Goal: Task Accomplishment & Management: Use online tool/utility

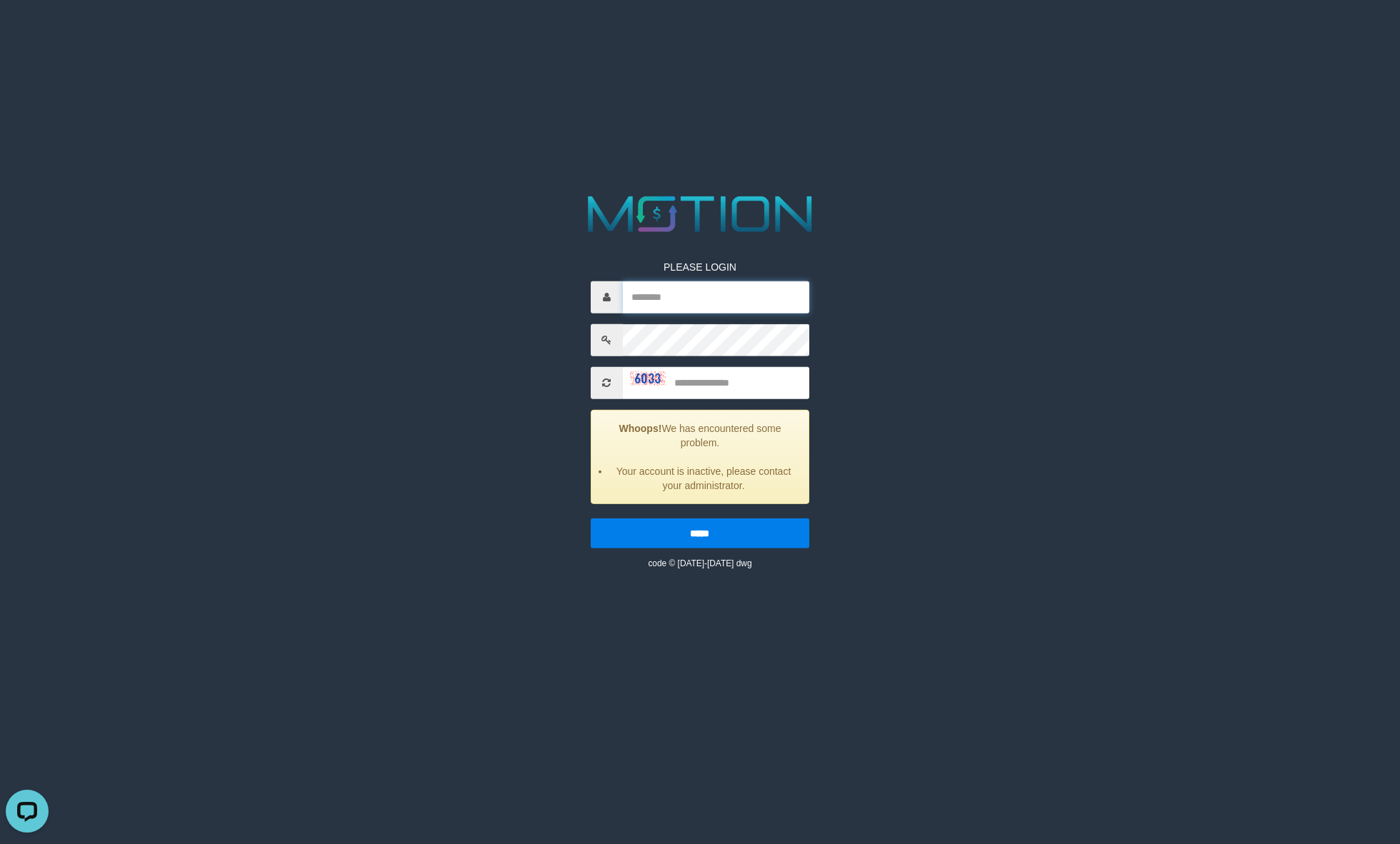
type input "**********"
click at [1174, 35] on html "**********" at bounding box center [700, 17] width 1400 height 35
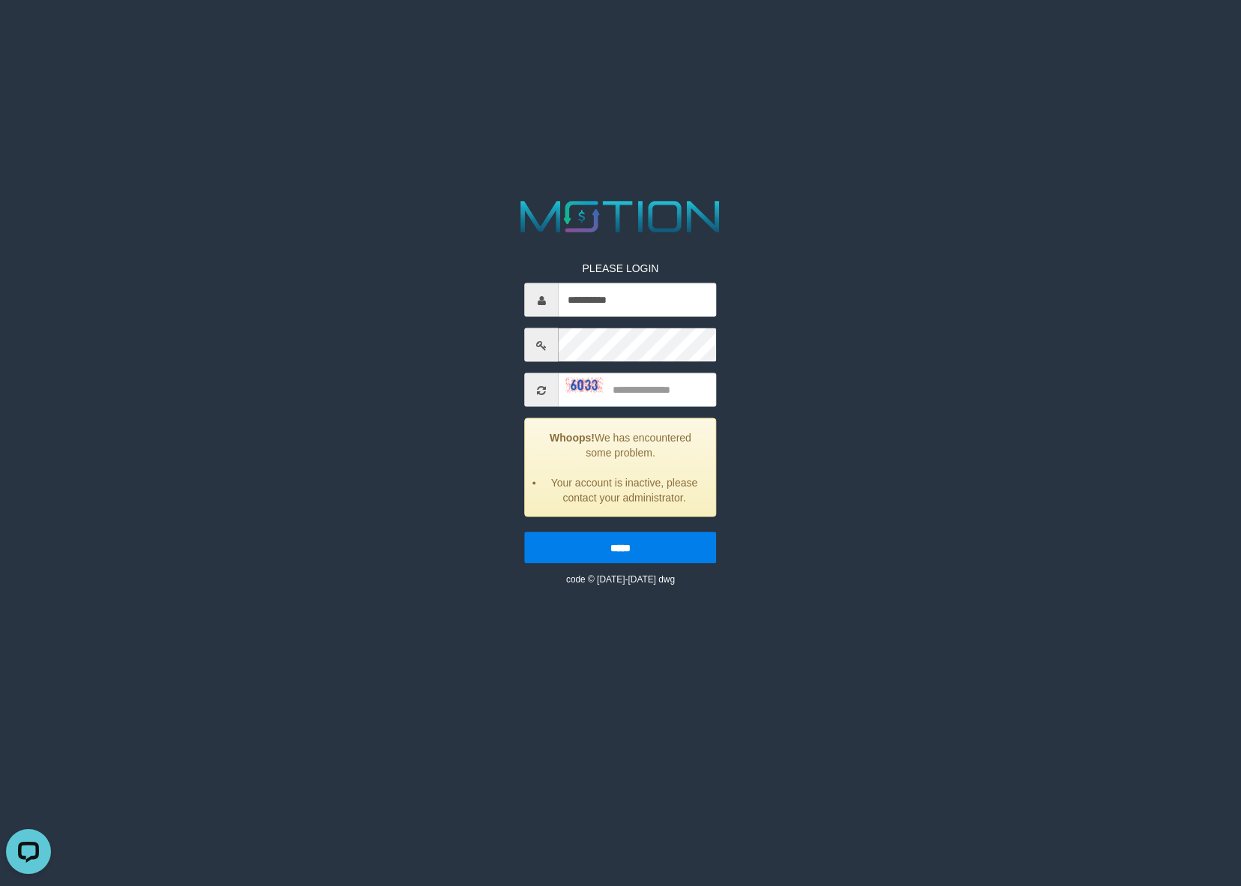
click at [736, 37] on html "**********" at bounding box center [620, 18] width 1241 height 37
drag, startPoint x: 440, startPoint y: 431, endPoint x: 566, endPoint y: 391, distance: 132.3
click at [440, 431] on div "**********" at bounding box center [620, 391] width 643 height 391
click at [690, 394] on input "text" at bounding box center [638, 390] width 158 height 34
click at [688, 394] on input "text" at bounding box center [638, 390] width 158 height 34
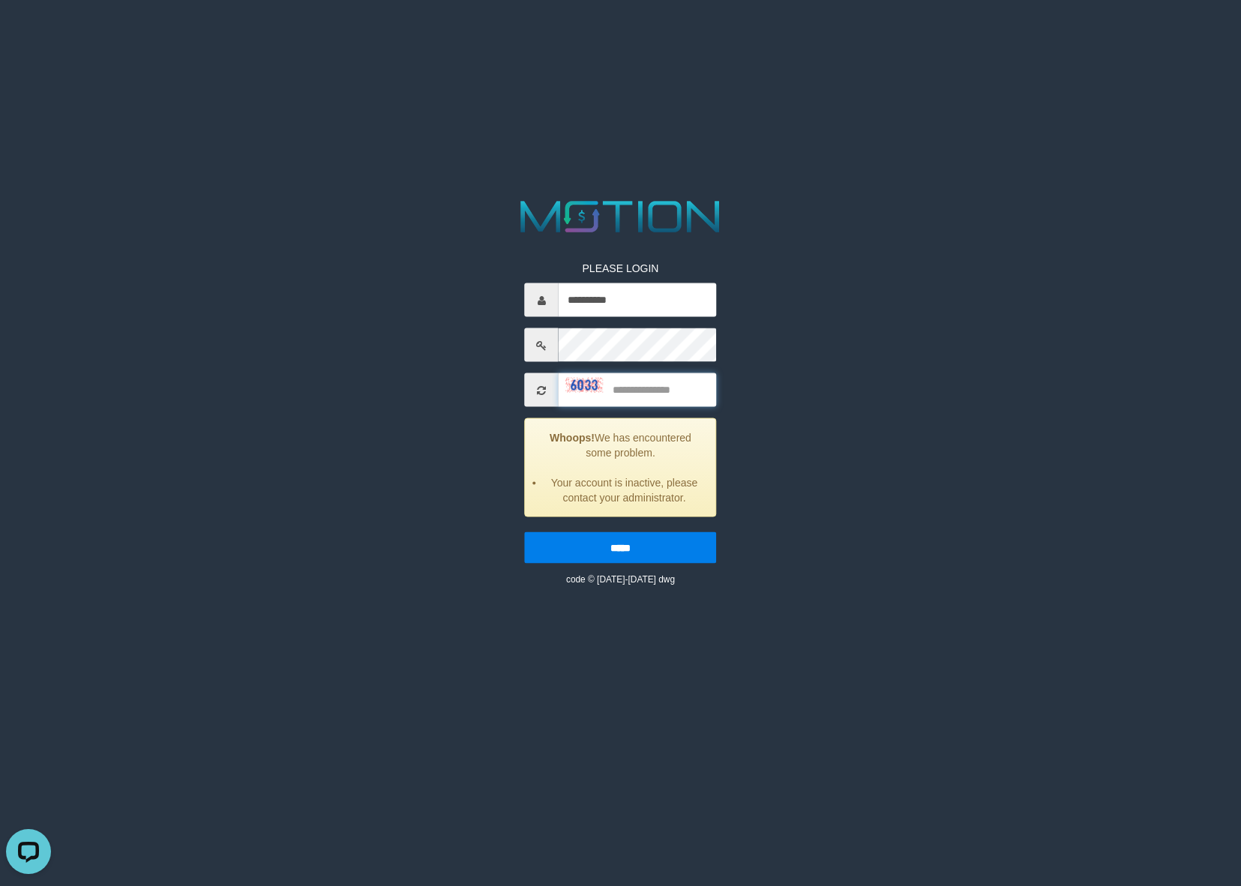
click at [658, 398] on input "text" at bounding box center [638, 390] width 158 height 34
click at [661, 394] on input "text" at bounding box center [638, 390] width 158 height 34
click at [636, 388] on input "text" at bounding box center [638, 390] width 158 height 34
type input "****"
click at [525, 532] on input "*****" at bounding box center [621, 547] width 192 height 31
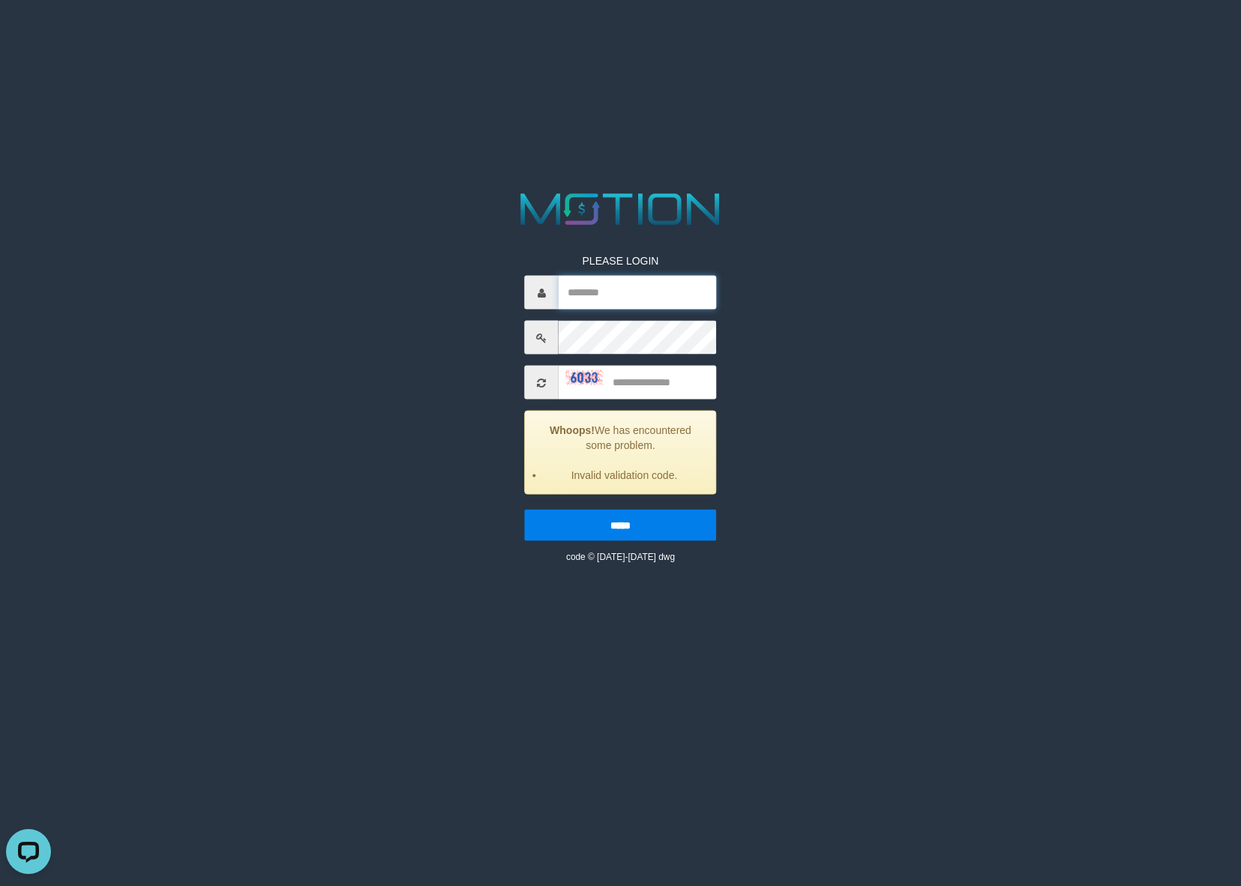
type input "**********"
click at [622, 392] on input "text" at bounding box center [638, 383] width 158 height 34
type input "****"
click at [525, 510] on input "*****" at bounding box center [621, 525] width 192 height 31
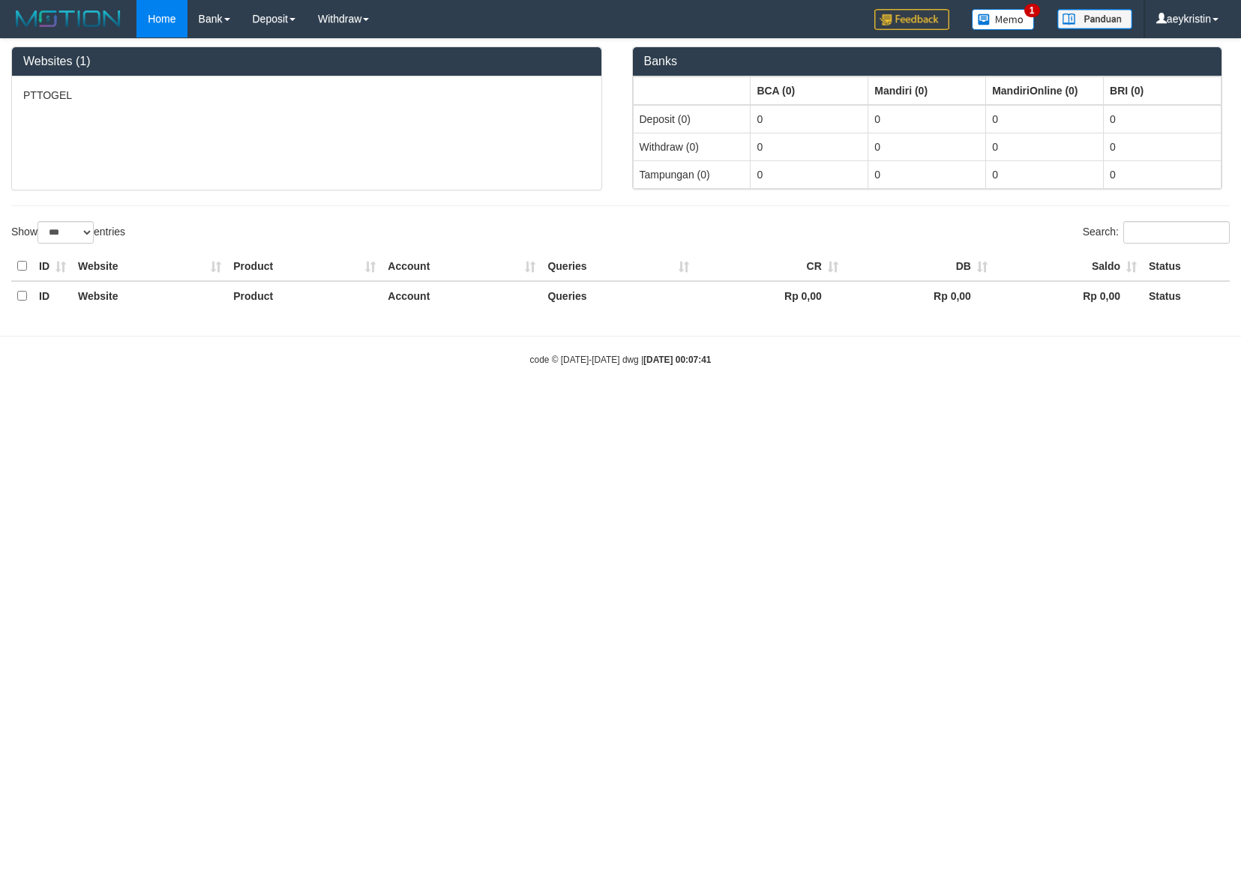
select select "***"
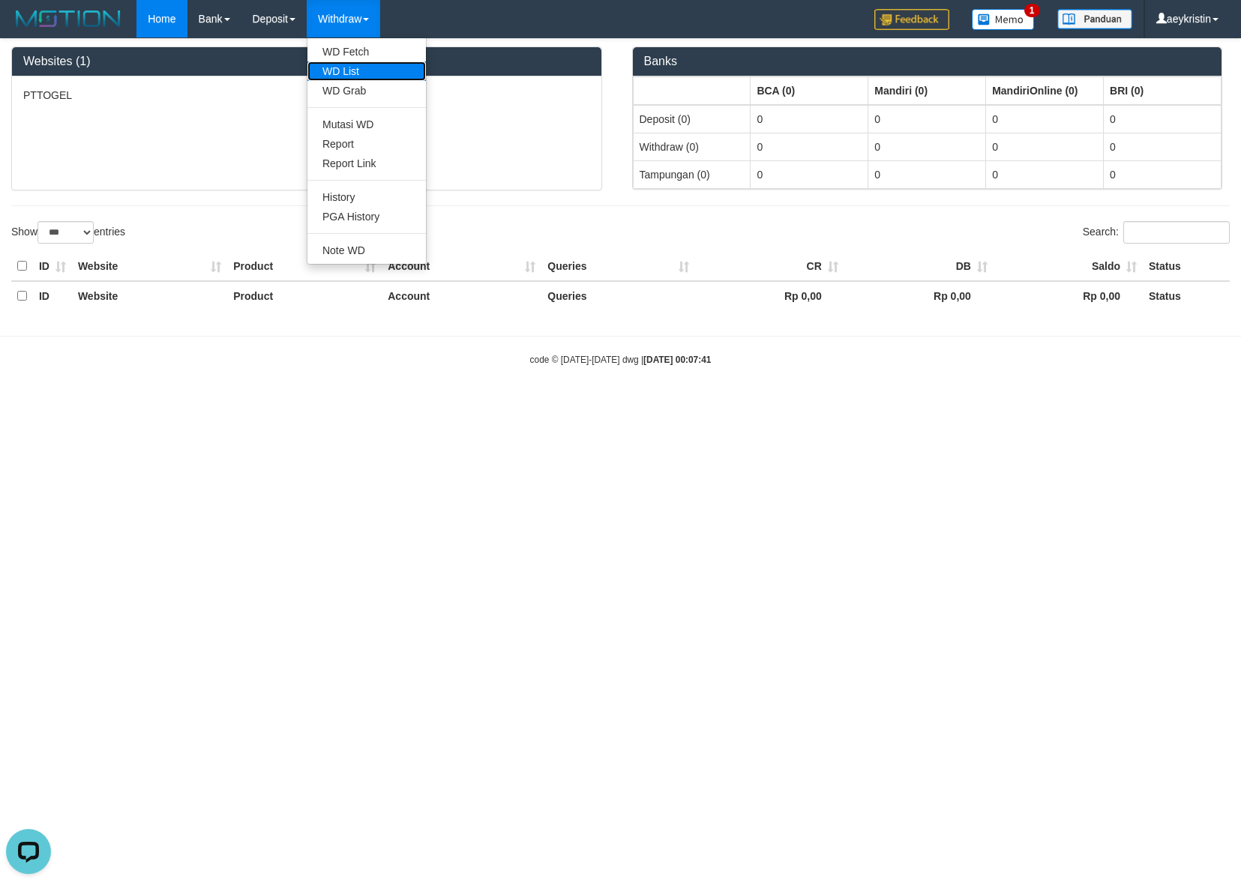
click at [346, 79] on link "WD List" at bounding box center [366, 70] width 118 height 19
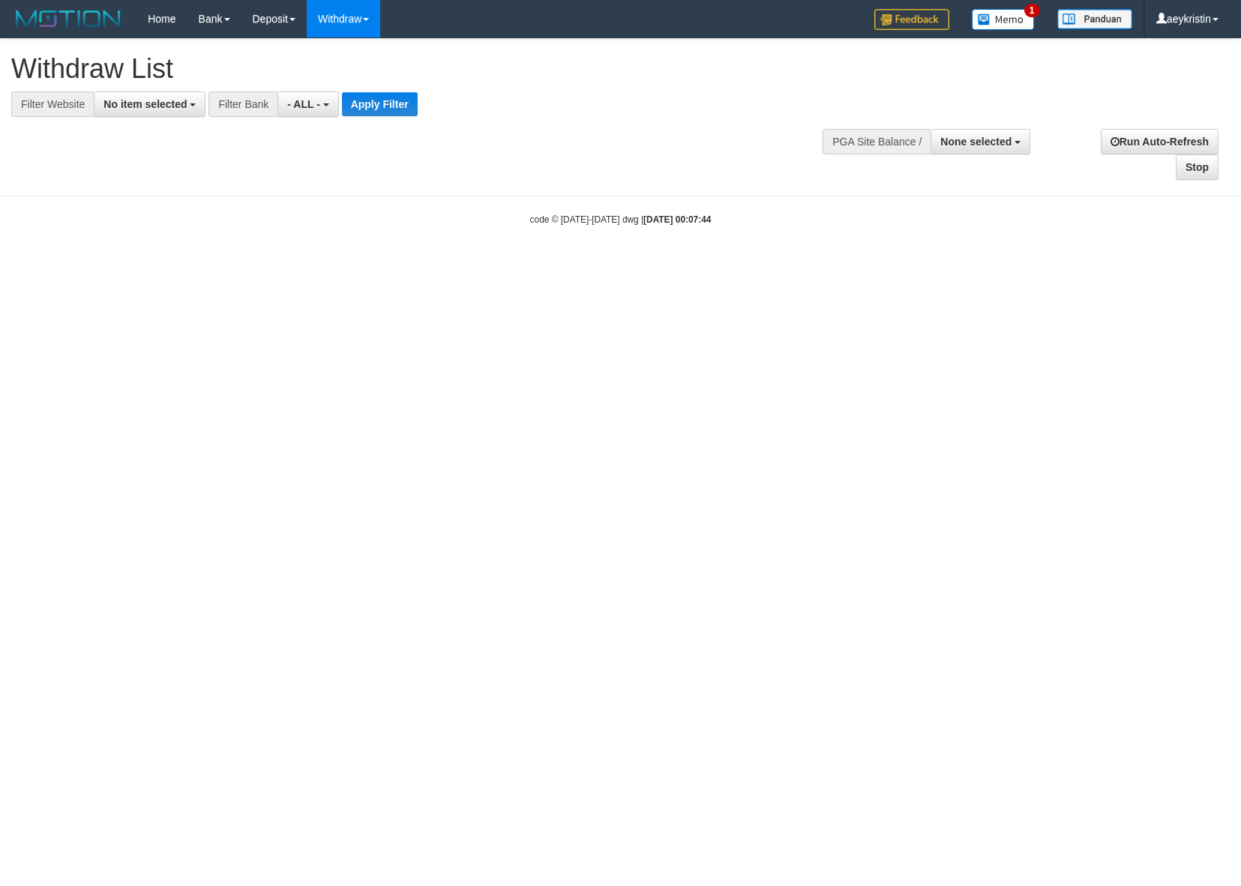
select select
click at [128, 107] on span "No item selected" at bounding box center [144, 104] width 83 height 12
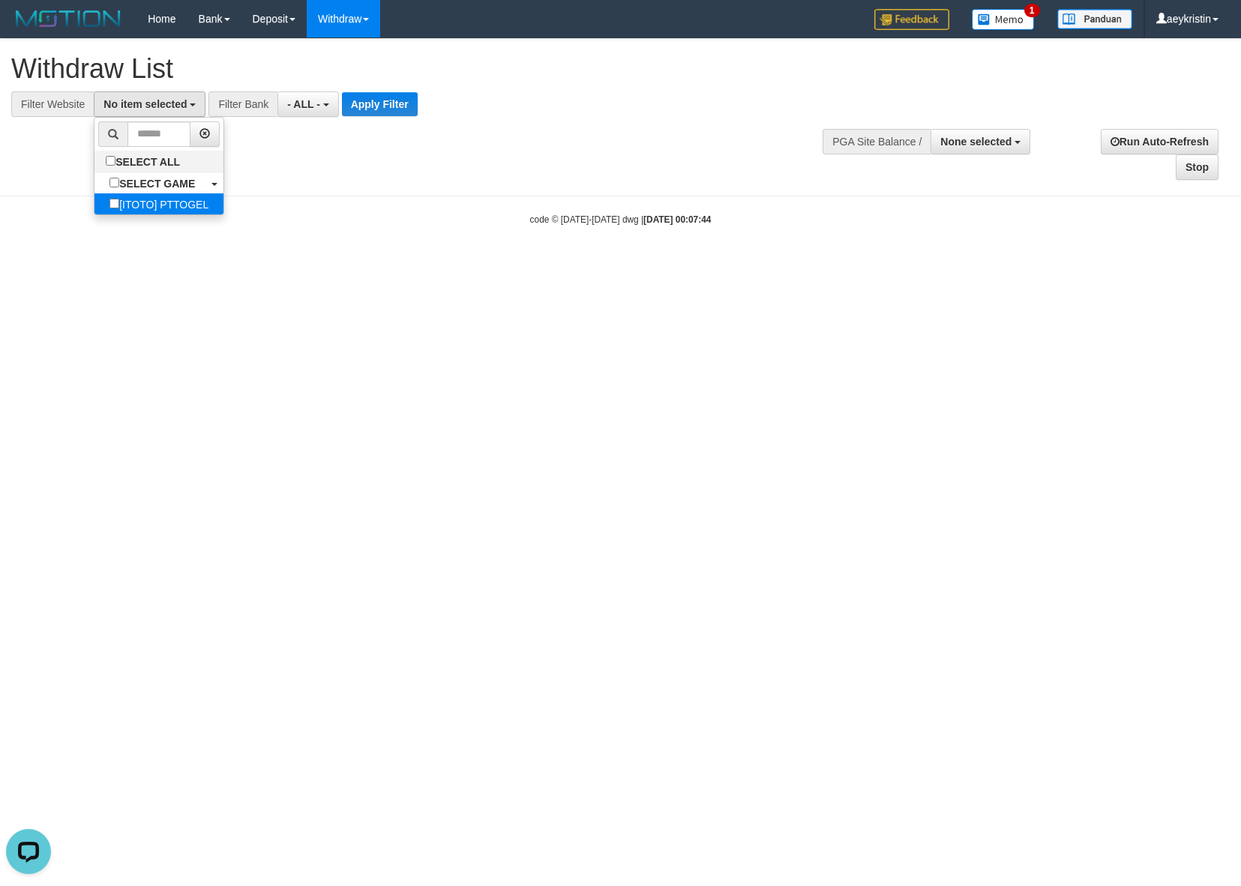
select select "***"
click at [308, 102] on span "- ALL -" at bounding box center [311, 104] width 33 height 12
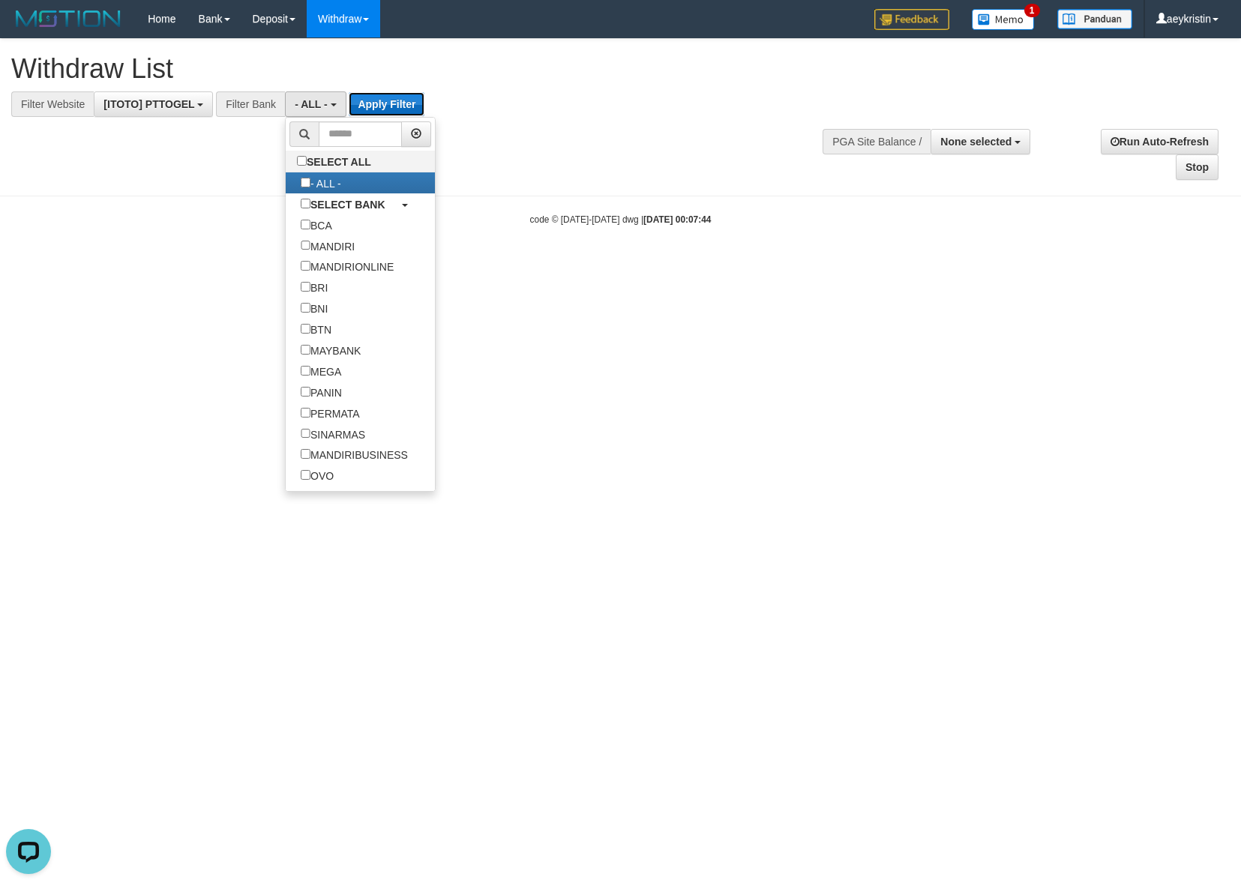
click at [406, 97] on button "Apply Filter" at bounding box center [387, 104] width 76 height 24
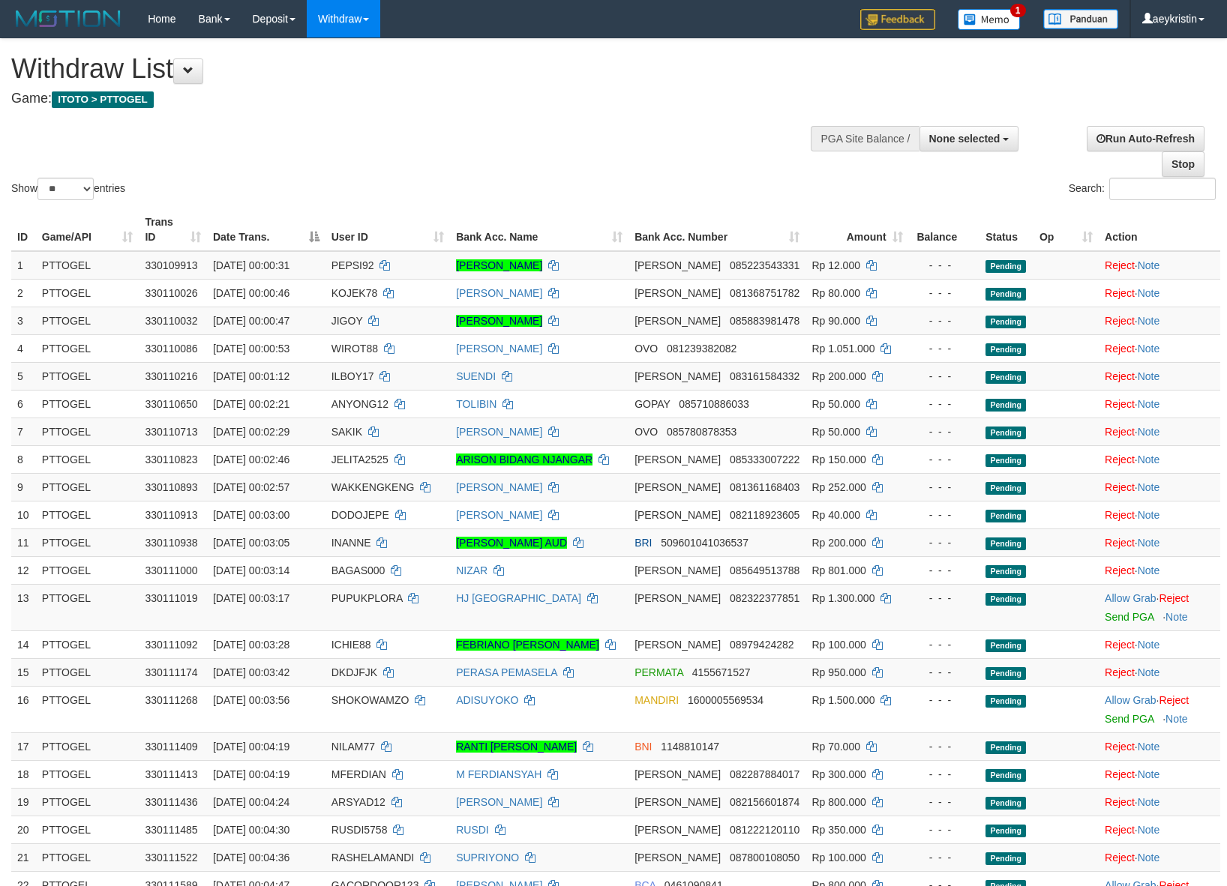
select select
select select "**"
click at [1122, 604] on link "Allow Grab" at bounding box center [1129, 598] width 51 height 12
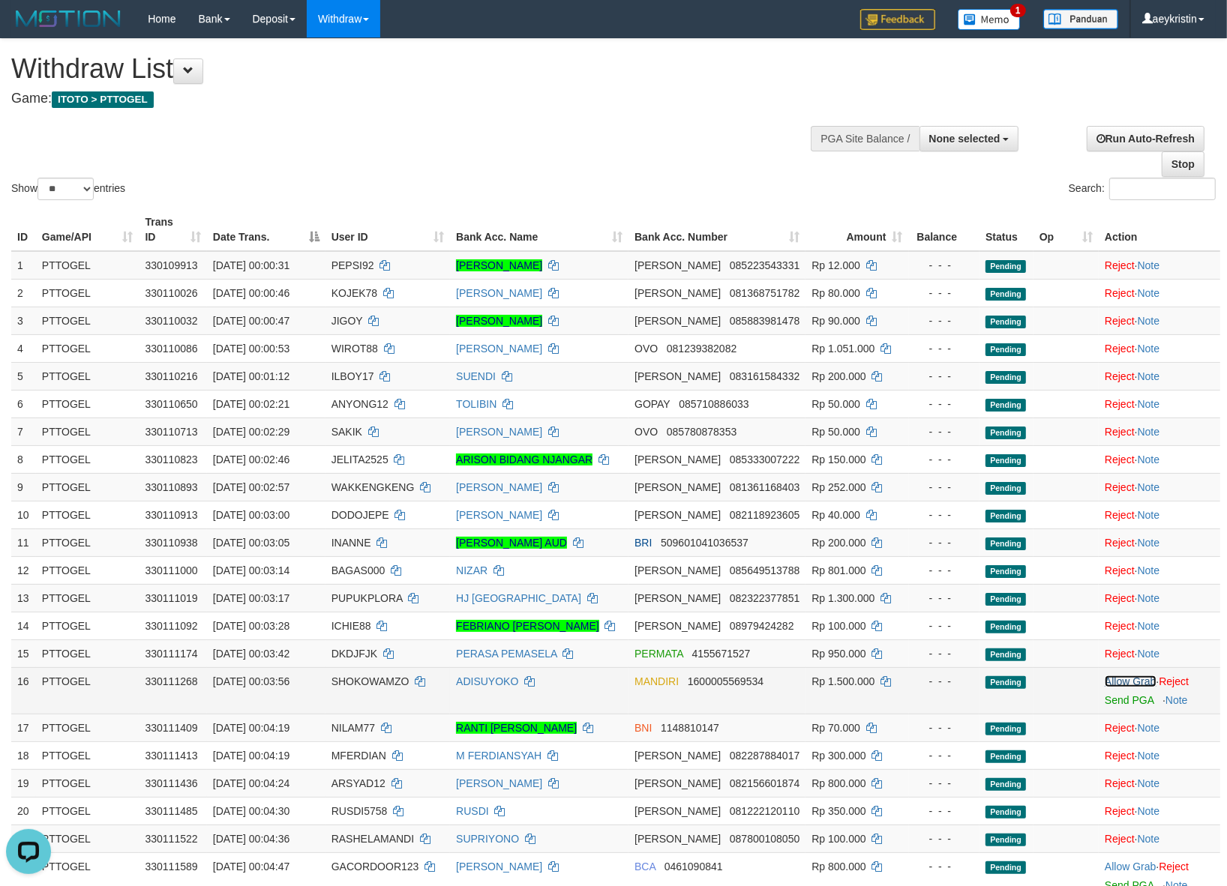
click at [1119, 688] on link "Allow Grab" at bounding box center [1129, 682] width 51 height 12
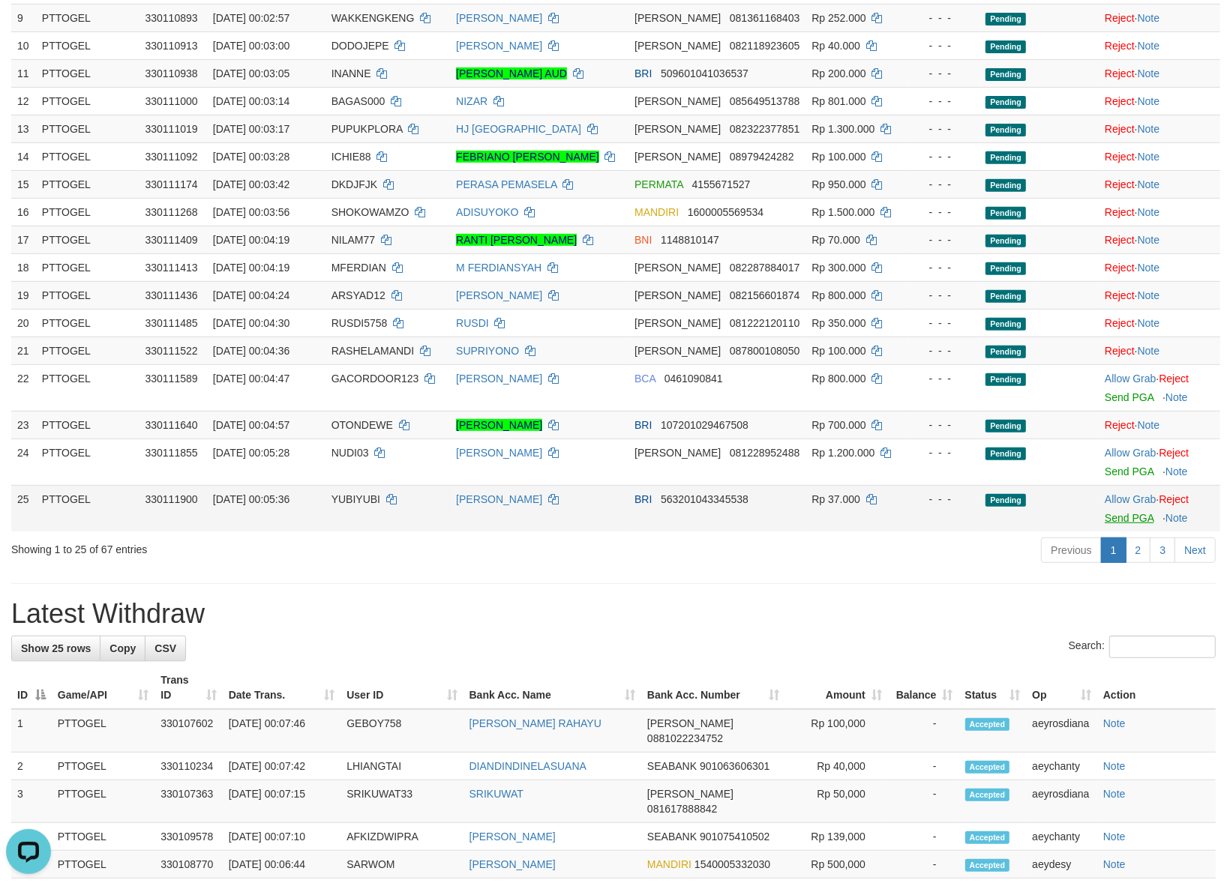
scroll to position [437, 0]
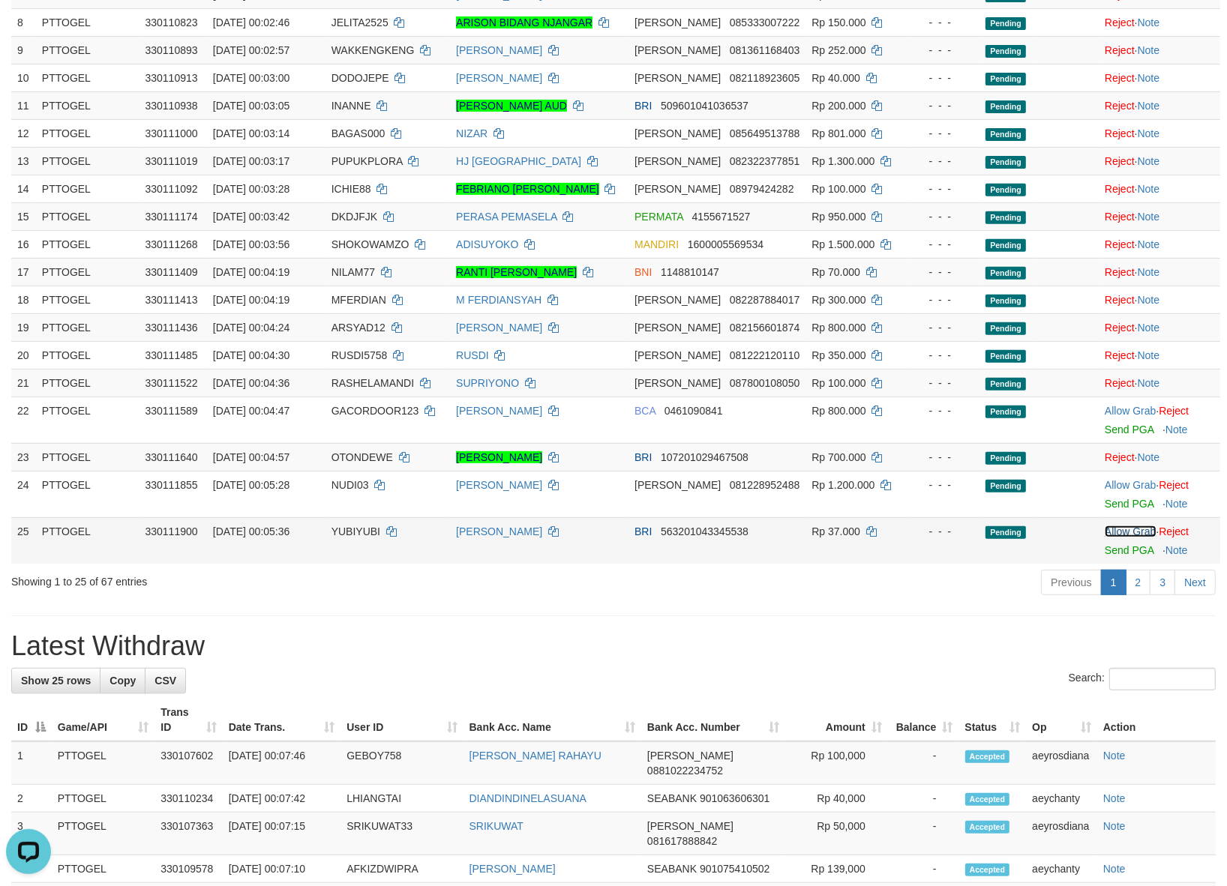
click at [1114, 538] on link "Allow Grab" at bounding box center [1129, 532] width 51 height 12
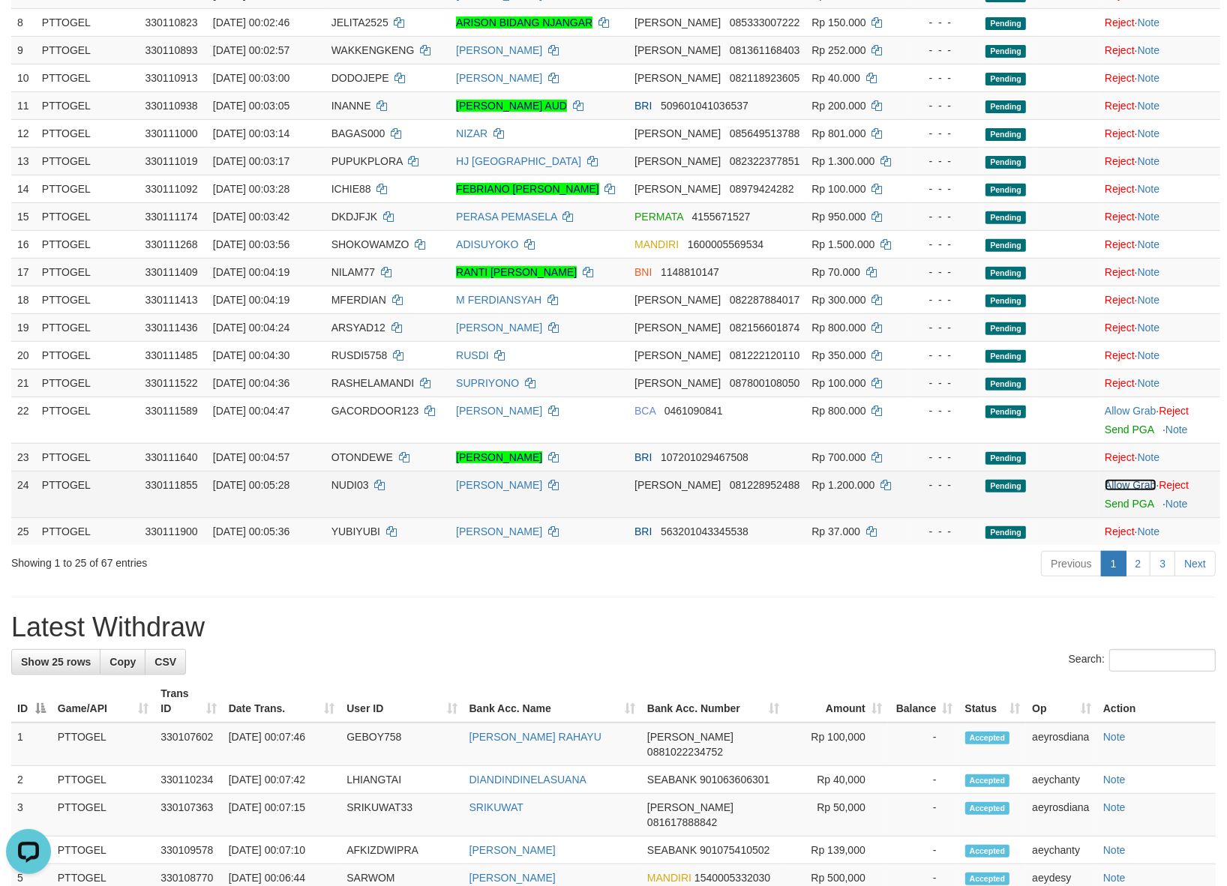
click at [1111, 491] on link "Allow Grab" at bounding box center [1129, 485] width 51 height 12
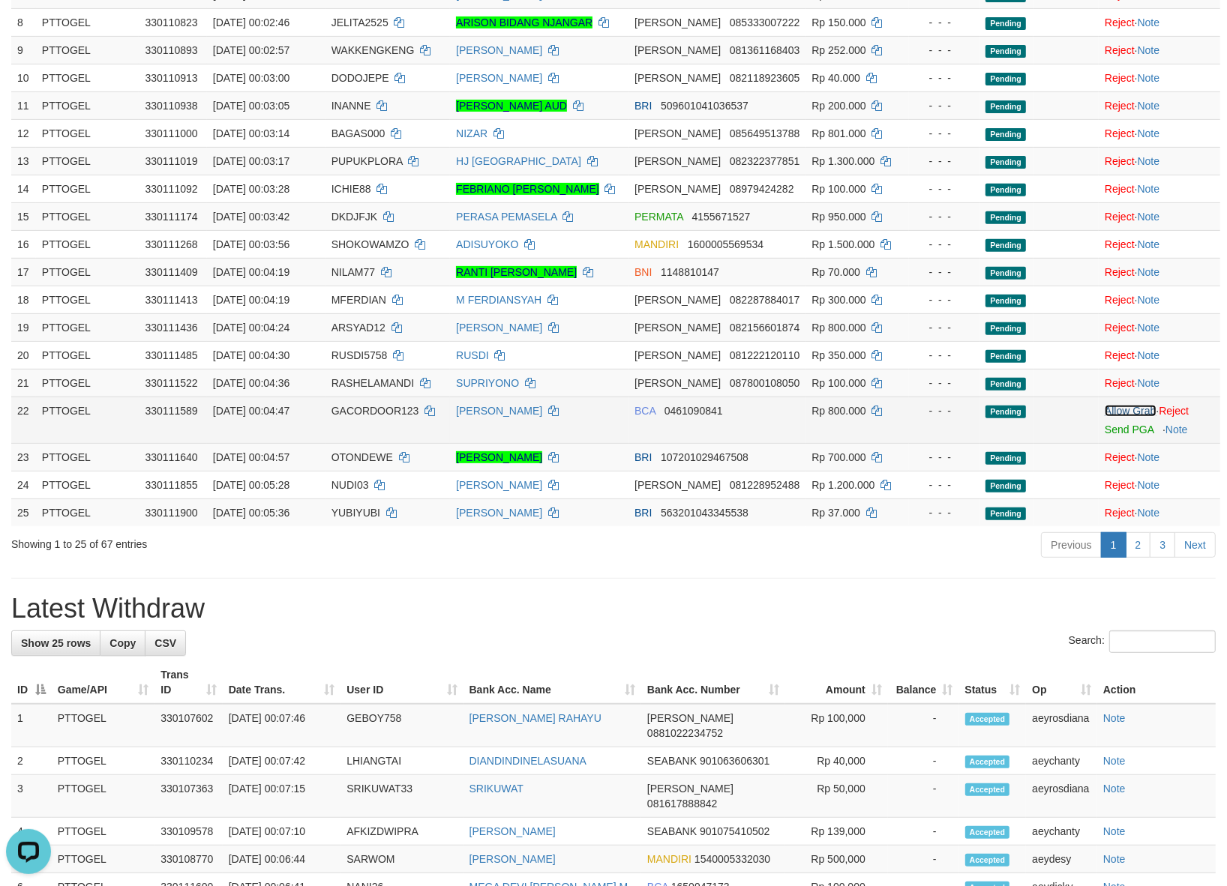
click at [1108, 417] on link "Allow Grab" at bounding box center [1129, 411] width 51 height 12
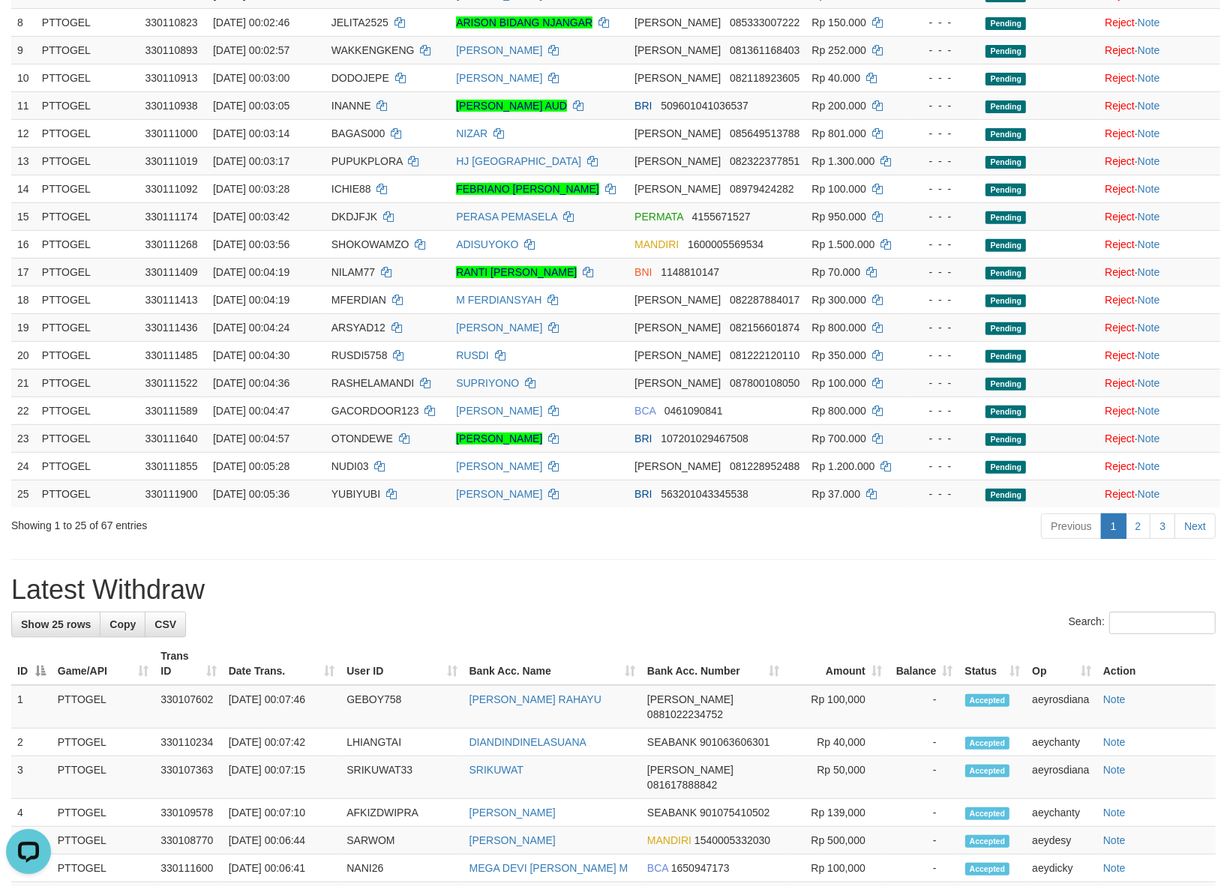
click at [445, 605] on h1 "Latest Withdraw" at bounding box center [613, 590] width 1204 height 30
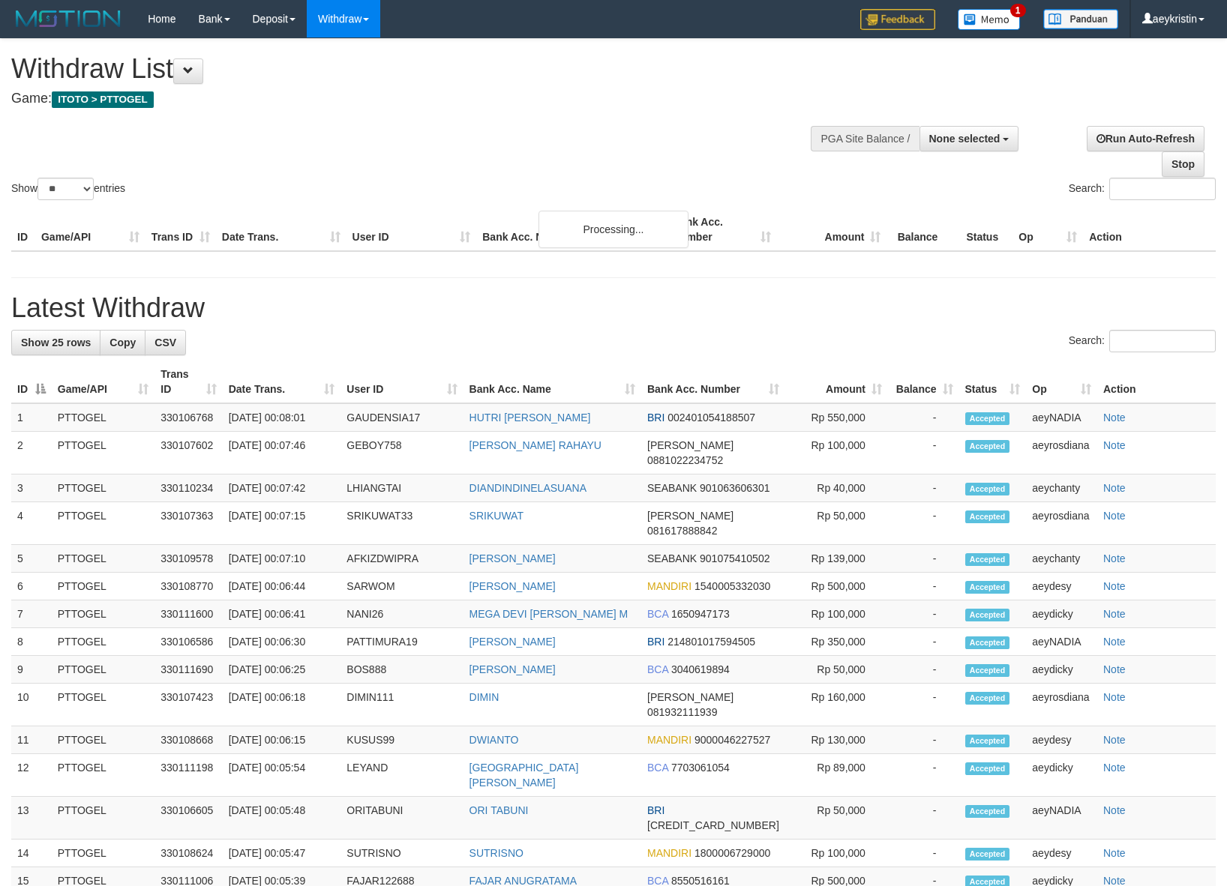
select select
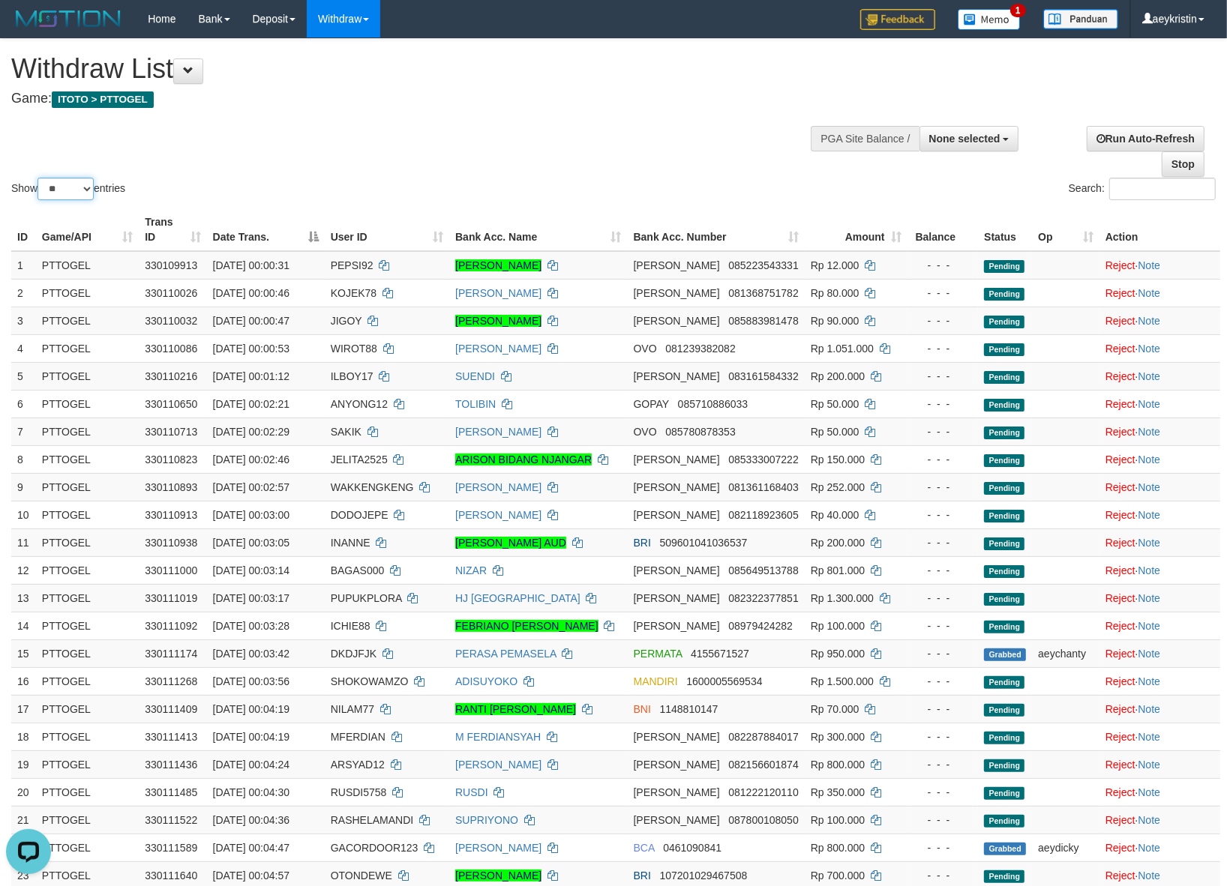
drag, startPoint x: 75, startPoint y: 181, endPoint x: 75, endPoint y: 195, distance: 13.5
click at [75, 181] on select "** ** ** ***" at bounding box center [65, 189] width 56 height 22
select select "***"
click at [40, 178] on select "** ** ** ***" at bounding box center [65, 189] width 56 height 22
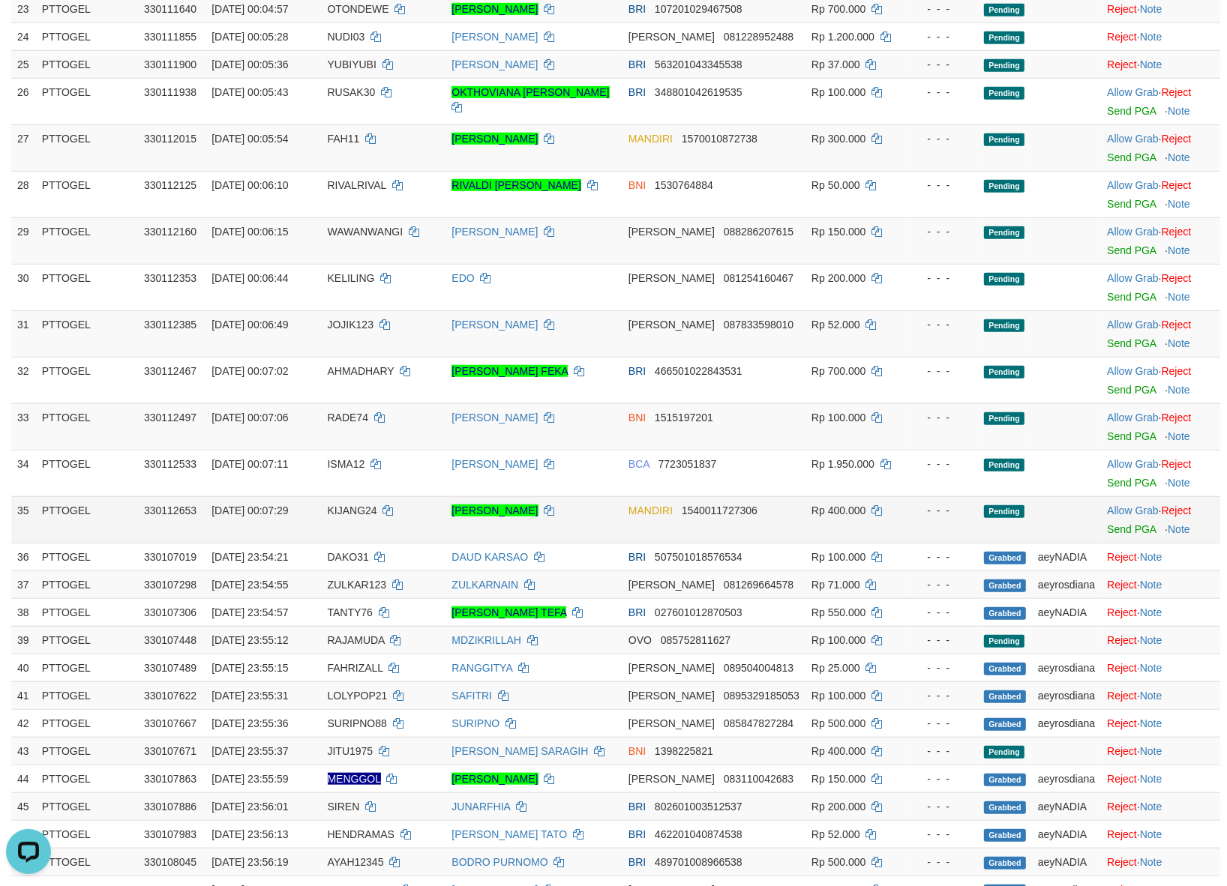
scroll to position [874, 0]
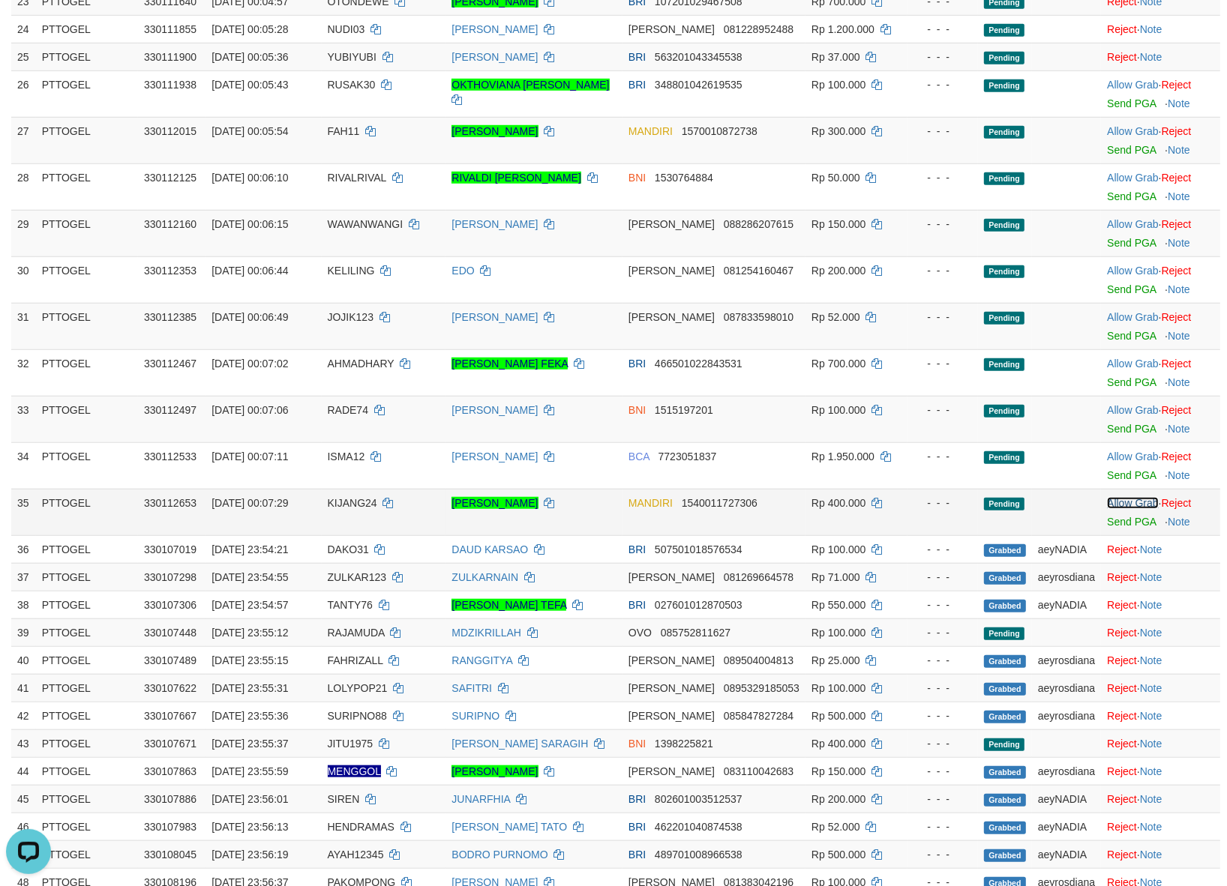
click at [1114, 509] on link "Allow Grab" at bounding box center [1132, 503] width 51 height 12
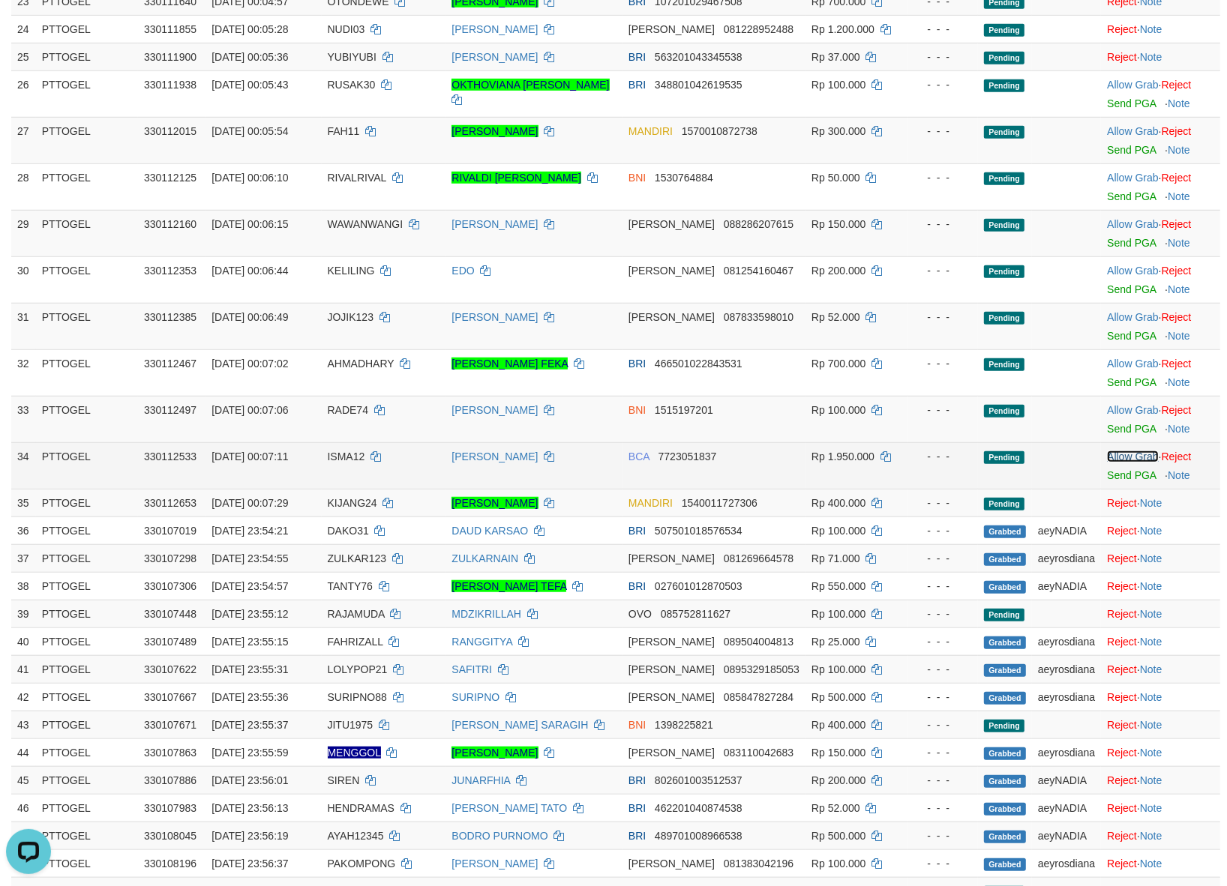
click at [1117, 463] on link "Allow Grab" at bounding box center [1132, 457] width 51 height 12
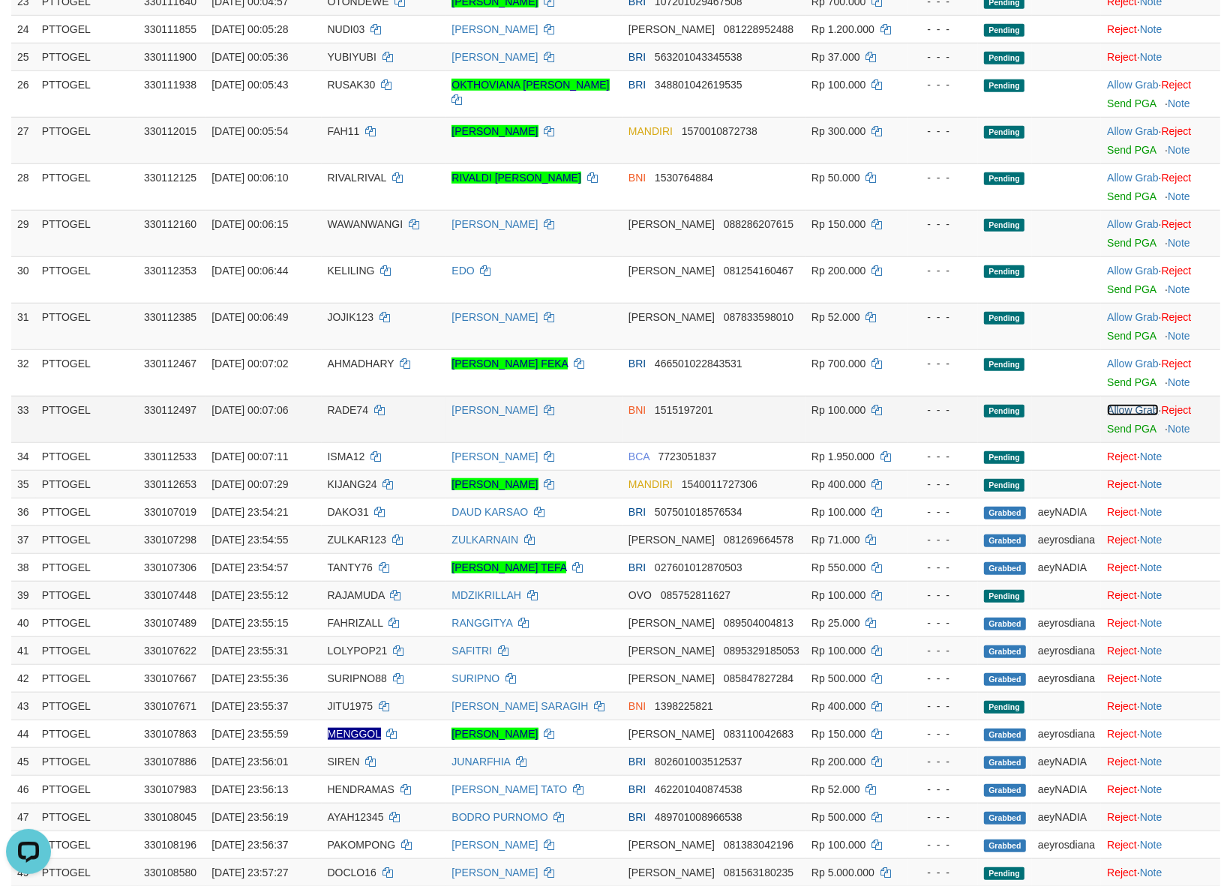
click at [1125, 416] on link "Allow Grab" at bounding box center [1132, 410] width 51 height 12
click at [1114, 370] on link "Allow Grab" at bounding box center [1132, 364] width 51 height 12
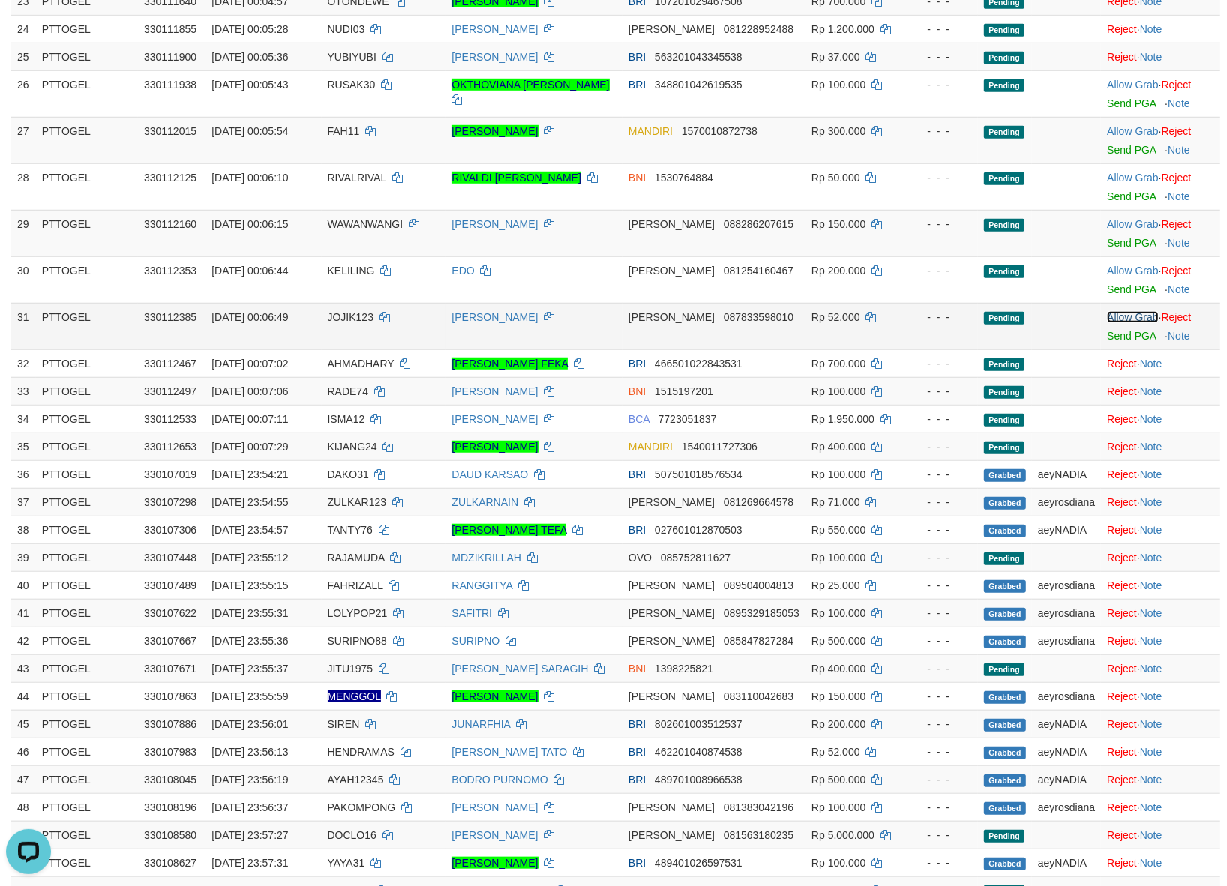
click at [1112, 323] on link "Allow Grab" at bounding box center [1132, 317] width 51 height 12
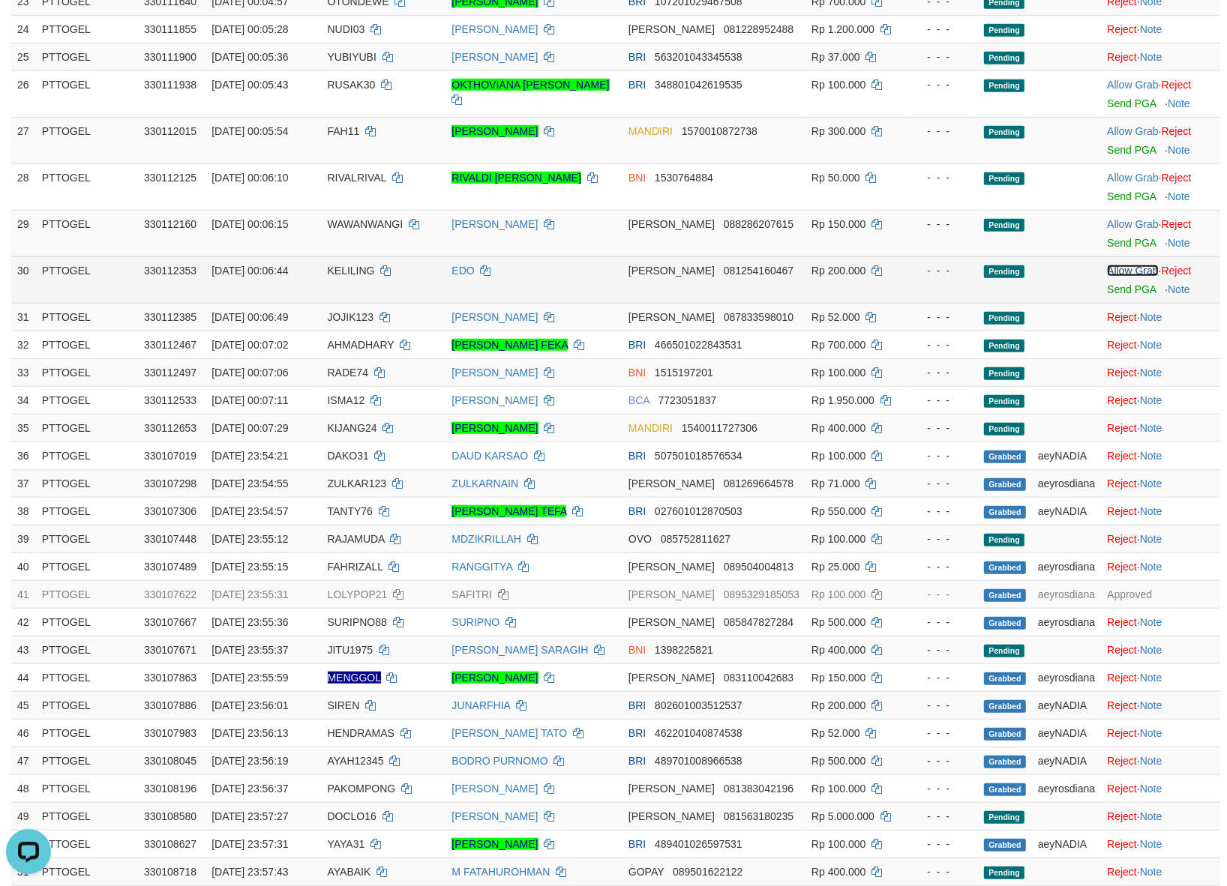
click at [1122, 277] on link "Allow Grab" at bounding box center [1132, 271] width 51 height 12
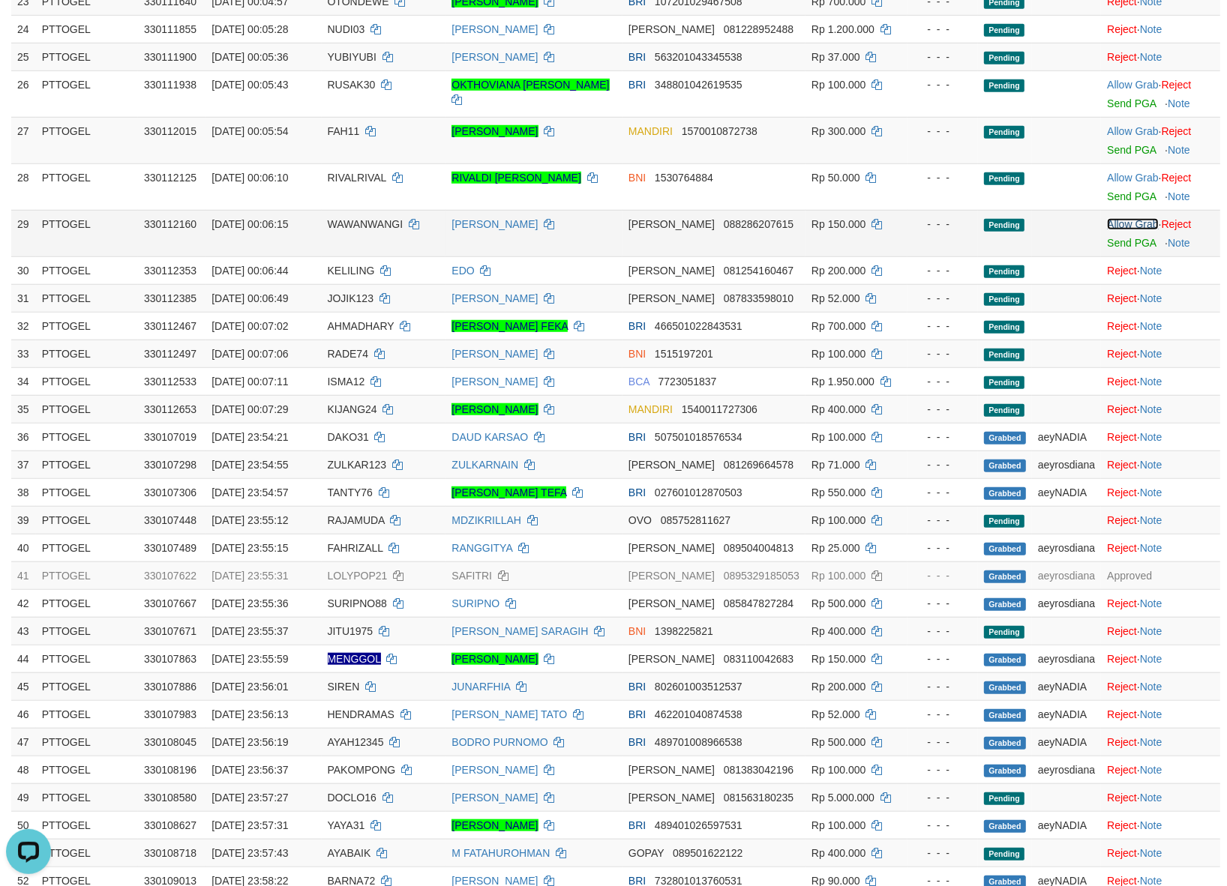
click at [1123, 230] on link "Allow Grab" at bounding box center [1132, 224] width 51 height 12
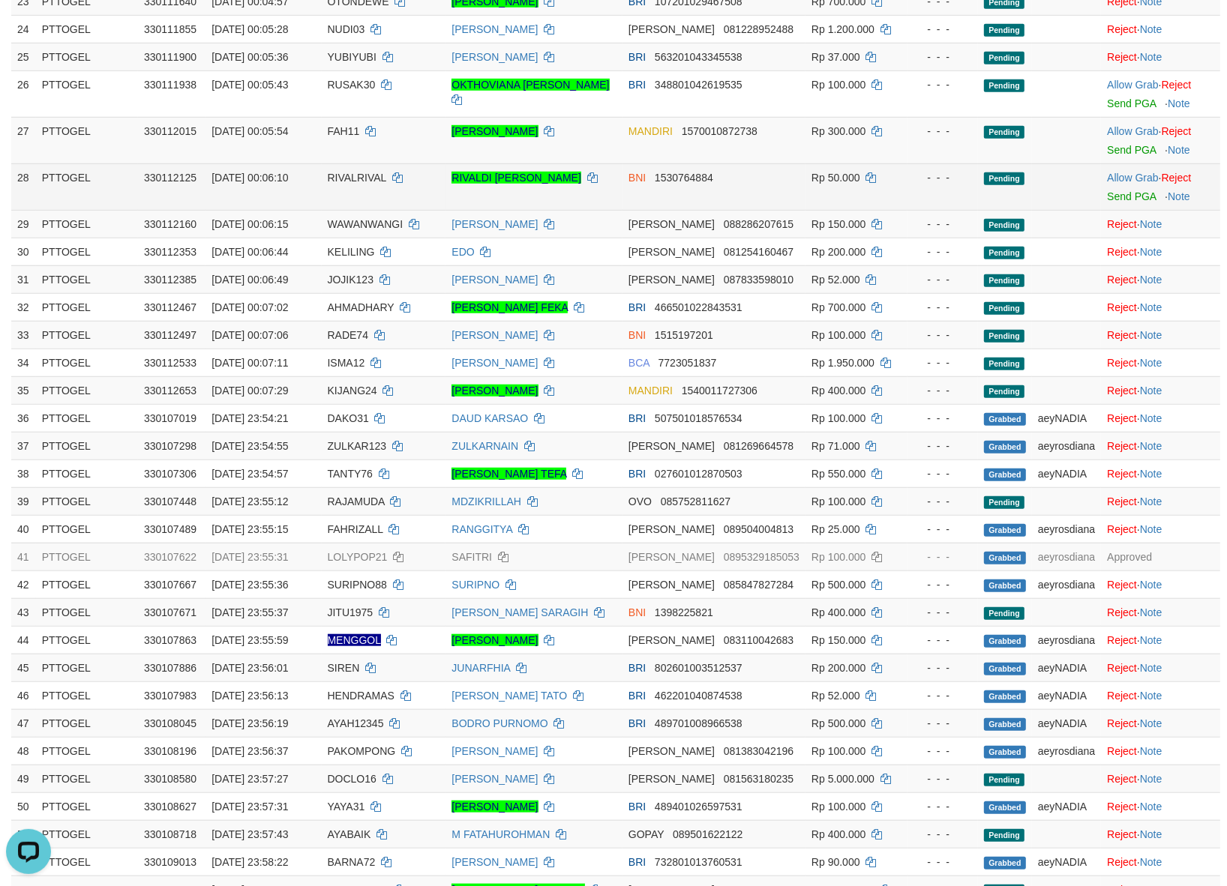
click at [1123, 205] on td "Allow Grab · Reject Send PGA · Note" at bounding box center [1160, 186] width 119 height 46
click at [1123, 184] on link "Allow Grab" at bounding box center [1132, 178] width 51 height 12
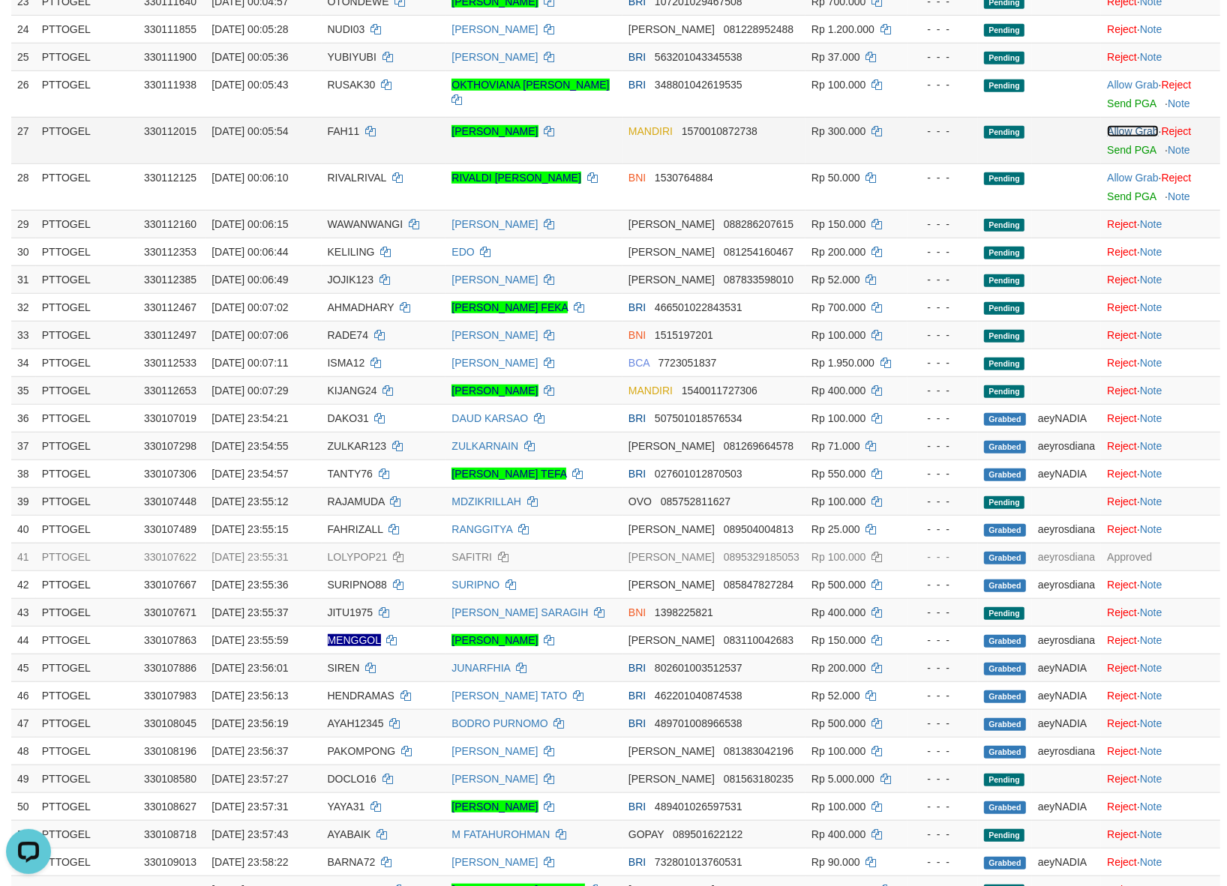
click at [1127, 137] on link "Allow Grab" at bounding box center [1132, 131] width 51 height 12
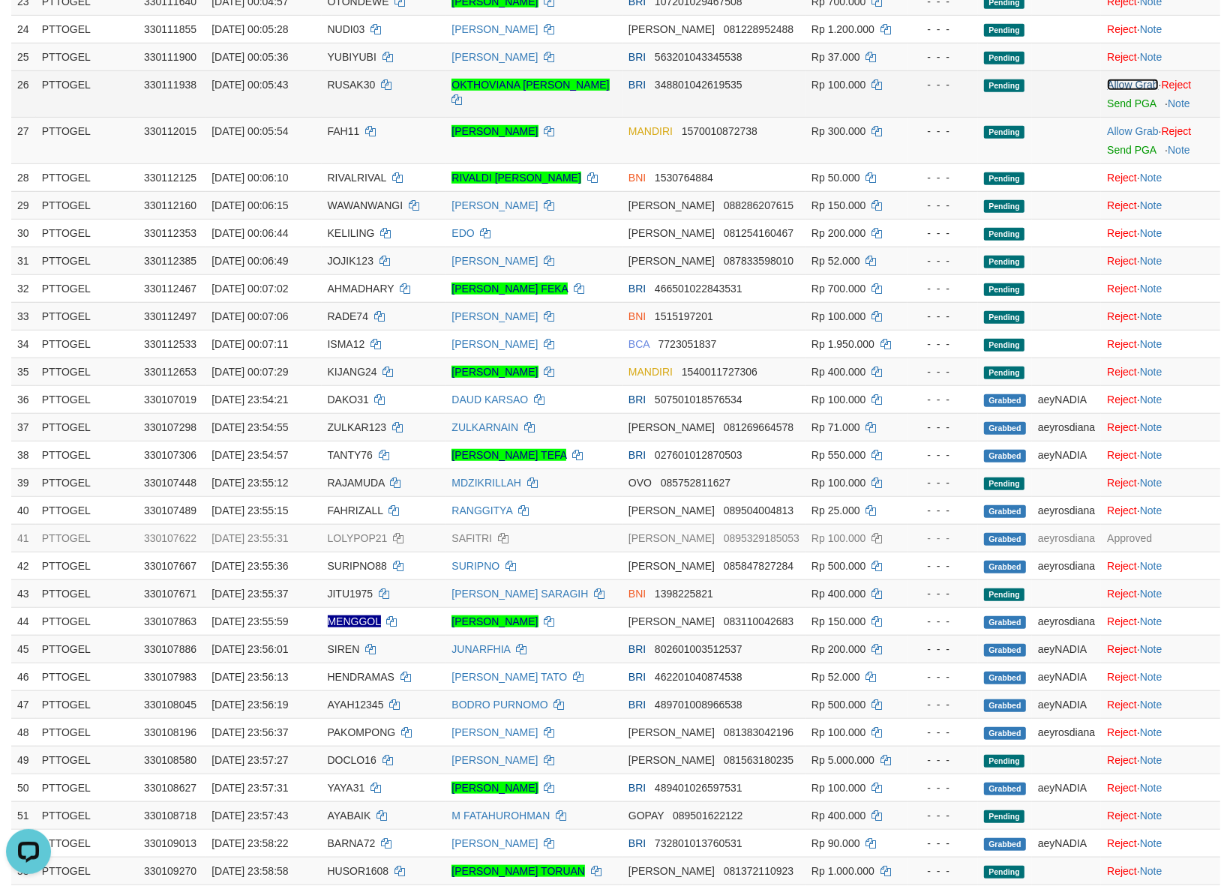
click at [1127, 91] on link "Allow Grab" at bounding box center [1132, 85] width 51 height 12
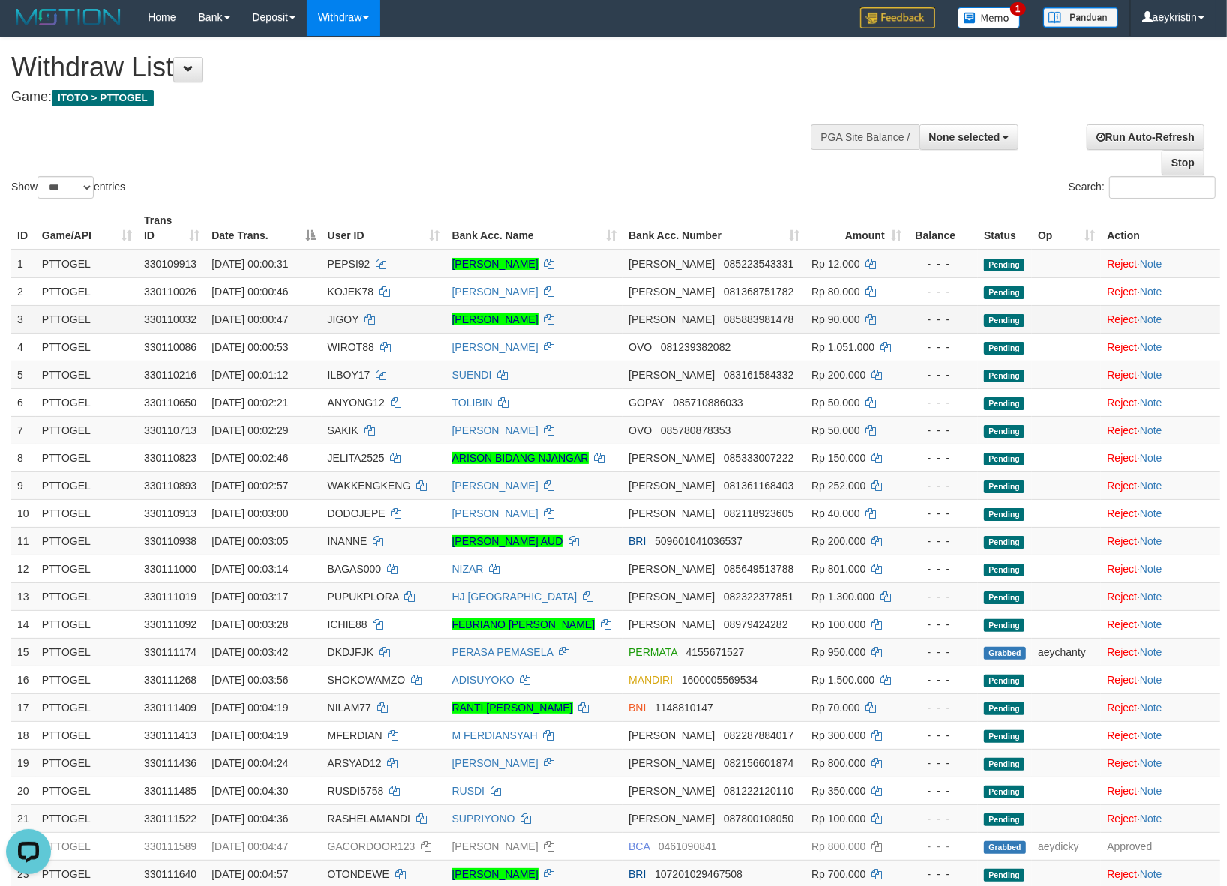
scroll to position [0, 0]
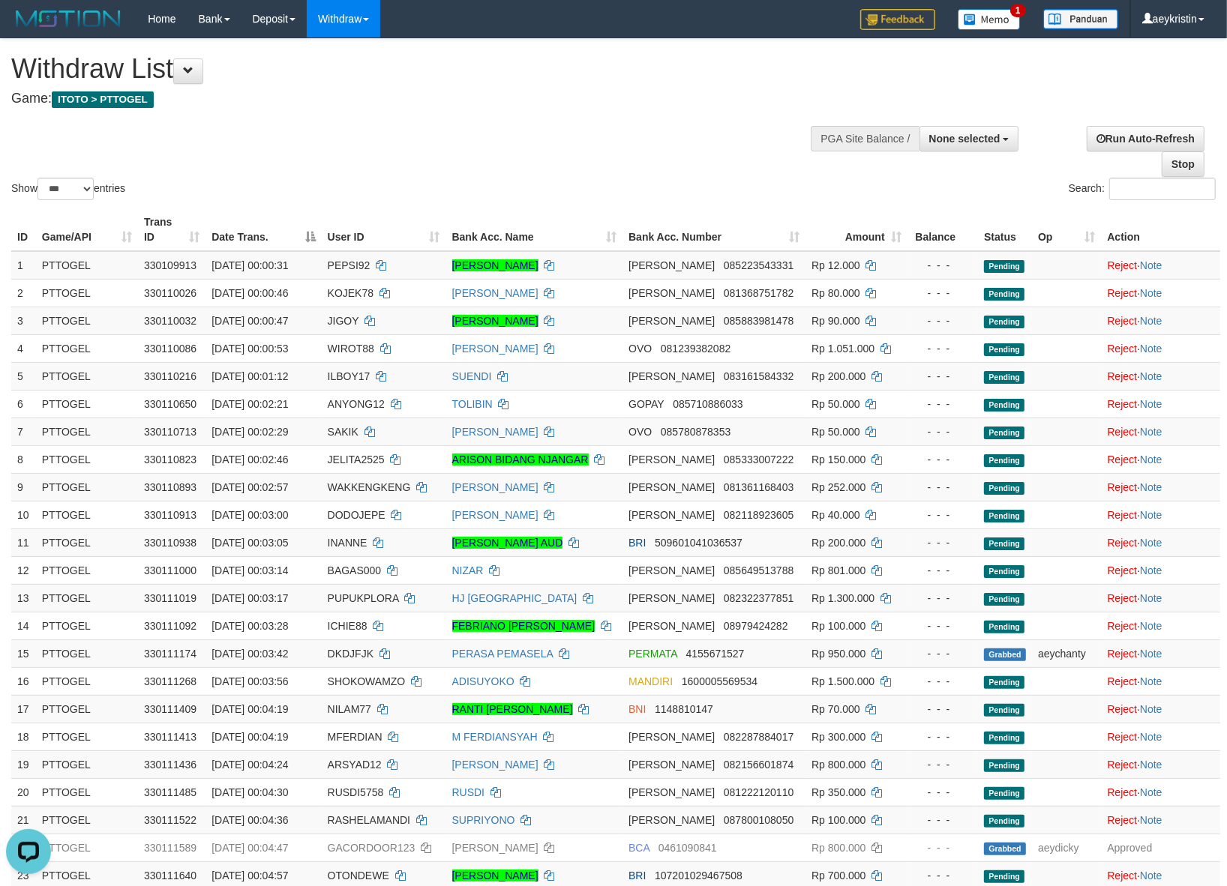
click at [586, 158] on div "Show ** ** ** *** entries Search:" at bounding box center [613, 121] width 1227 height 164
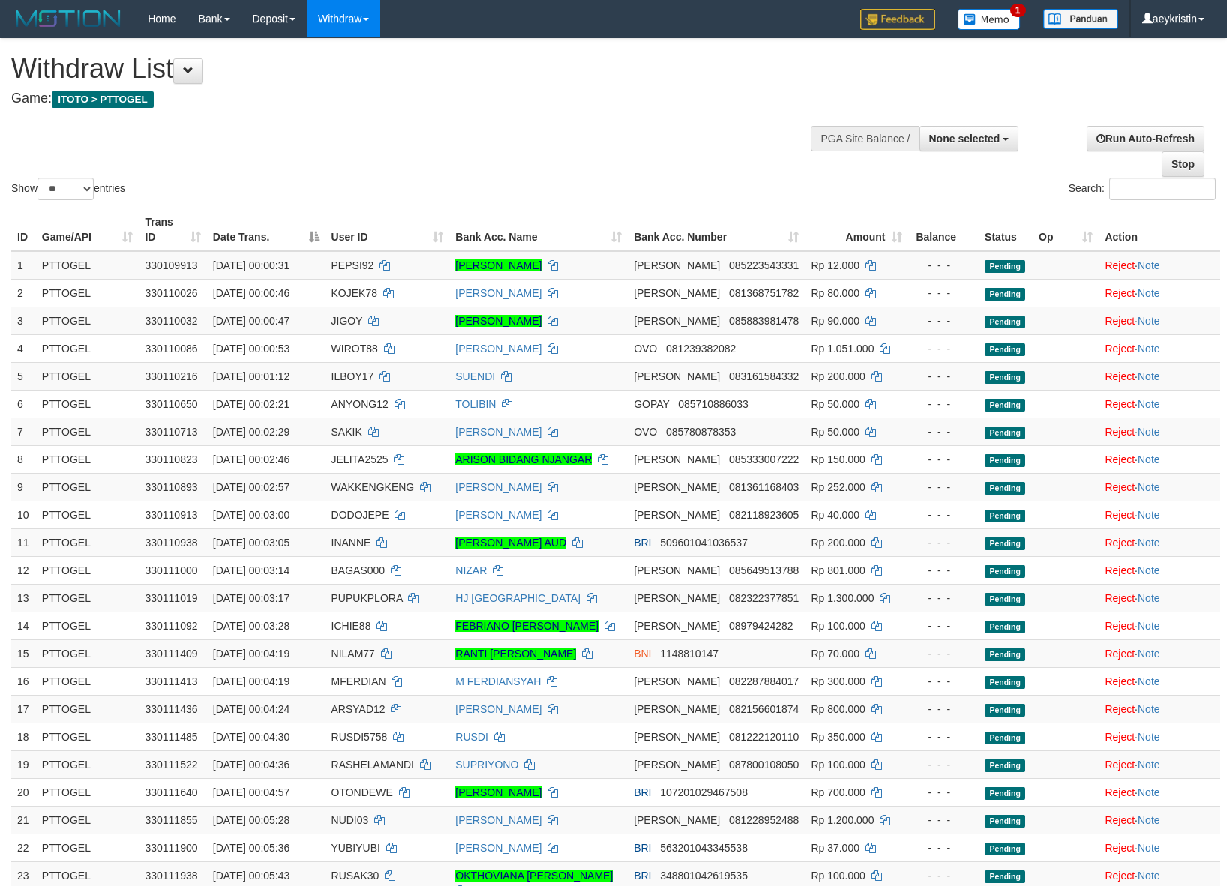
select select
click at [53, 189] on select "** ** ** ***" at bounding box center [65, 189] width 56 height 22
select select "***"
click at [40, 178] on select "** ** ** ***" at bounding box center [65, 189] width 56 height 22
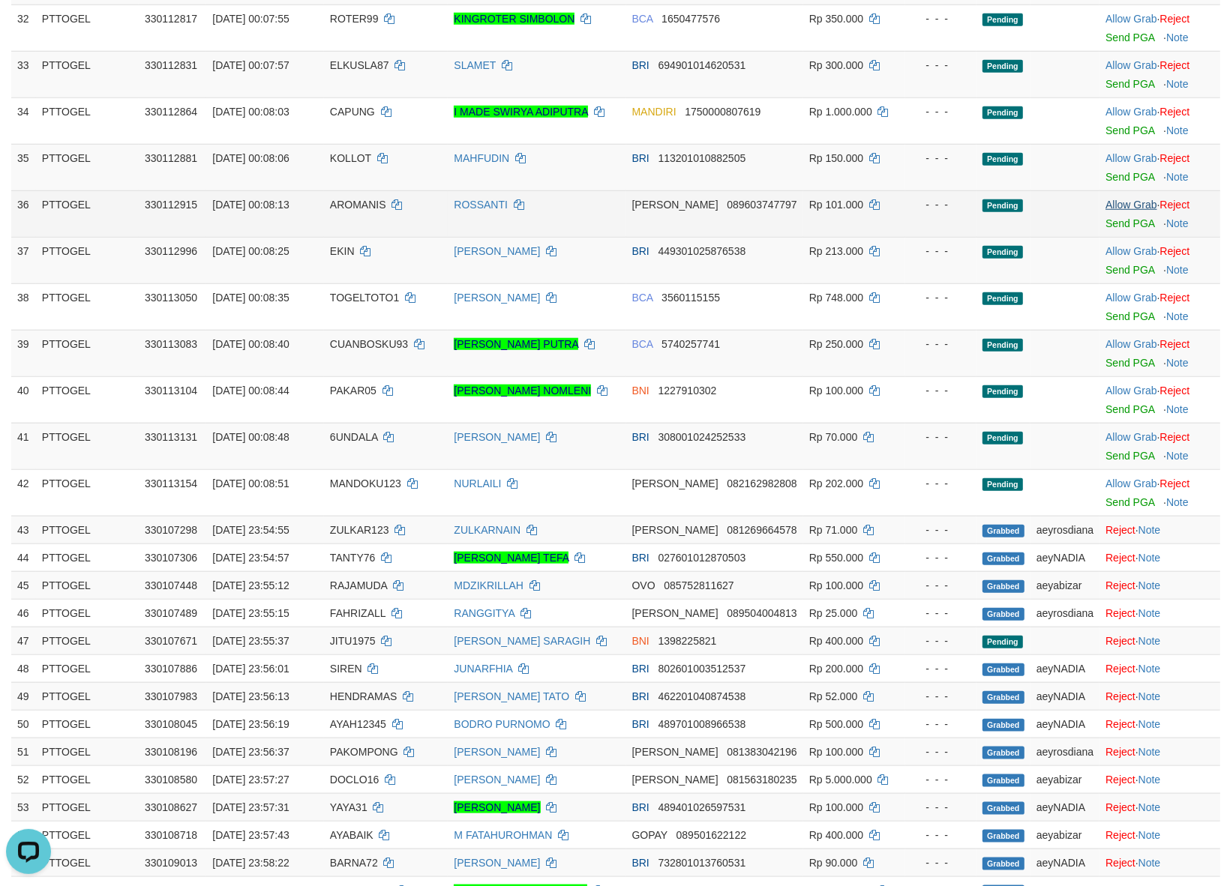
scroll to position [1125, 0]
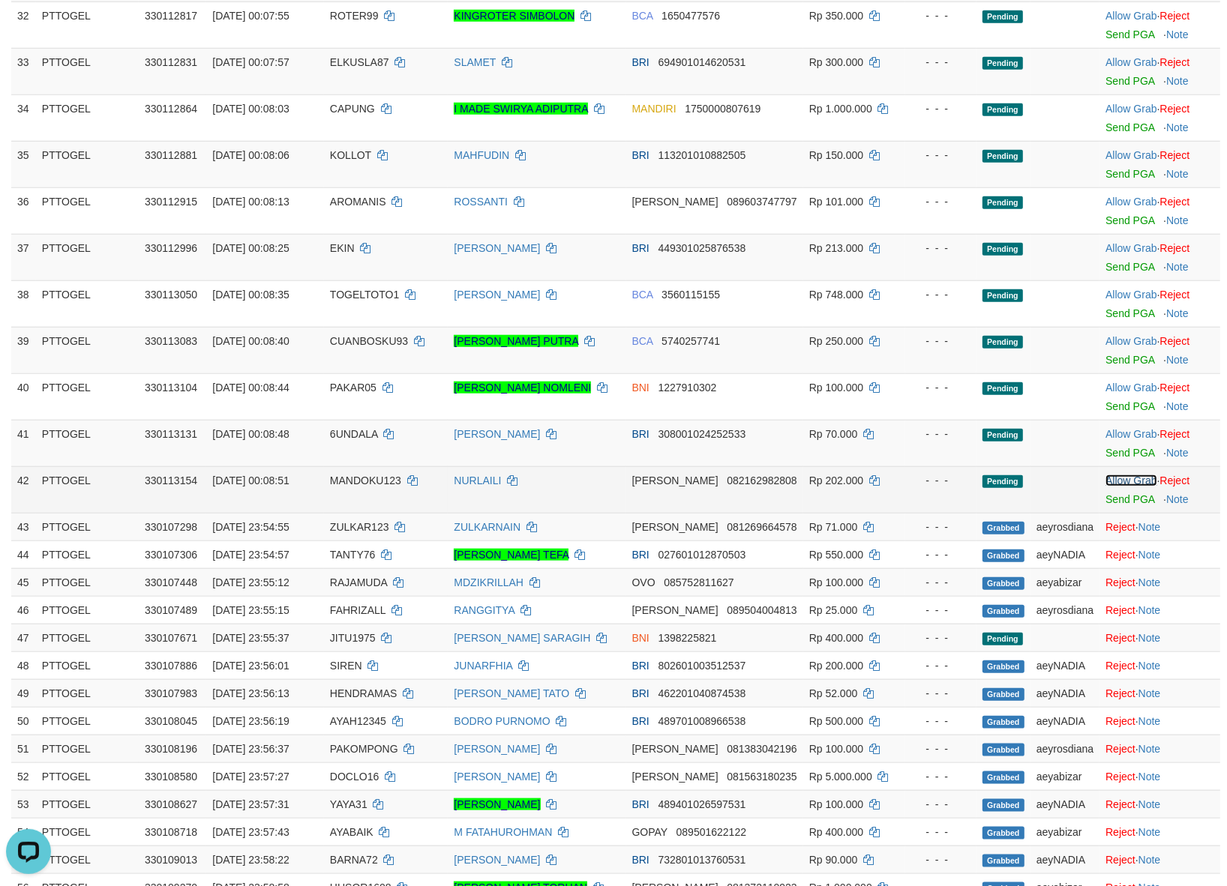
click at [1122, 487] on link "Allow Grab" at bounding box center [1130, 481] width 51 height 12
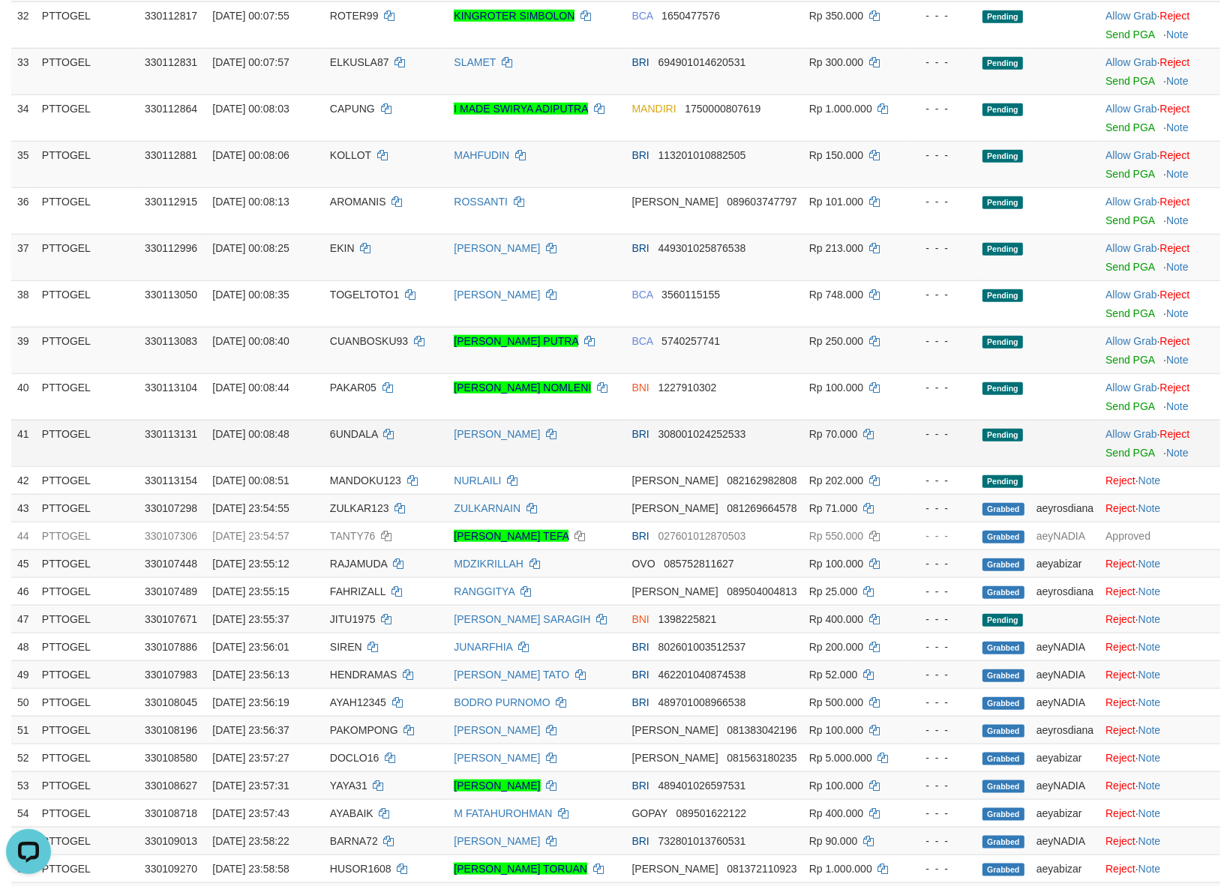
click at [1118, 447] on td "Allow Grab · Reject Send PGA · Note" at bounding box center [1159, 443] width 121 height 46
click at [1118, 440] on link "Allow Grab" at bounding box center [1130, 434] width 51 height 12
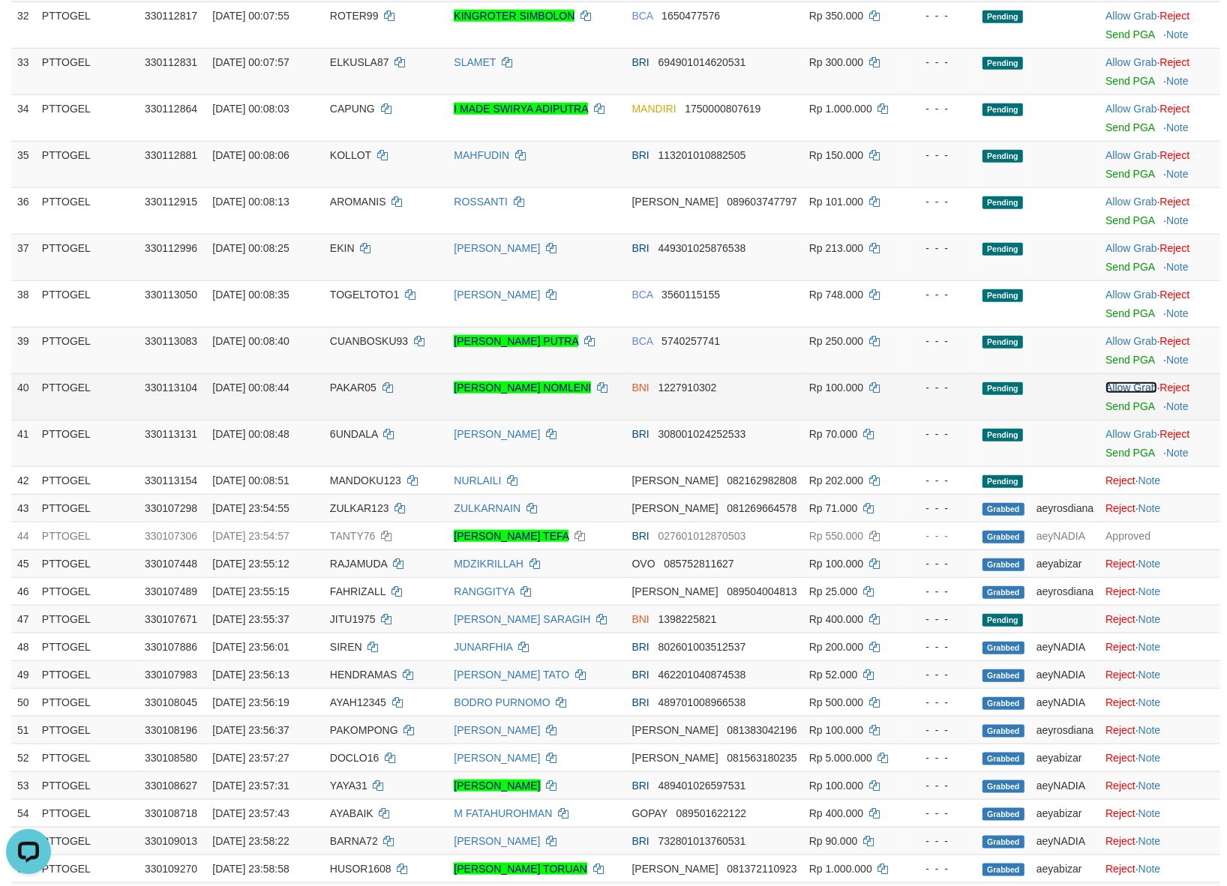
click at [1122, 394] on link "Allow Grab" at bounding box center [1130, 388] width 51 height 12
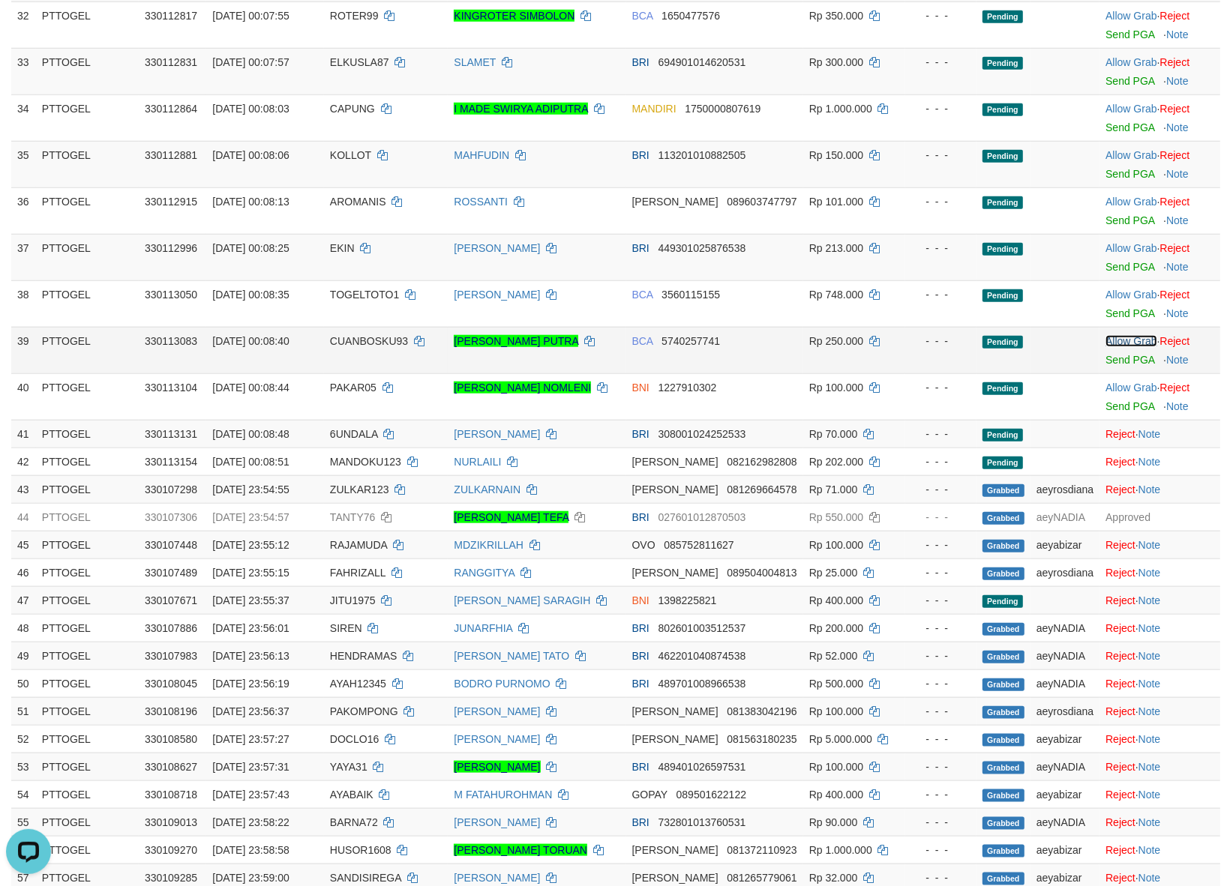
click at [1118, 347] on link "Allow Grab" at bounding box center [1130, 341] width 51 height 12
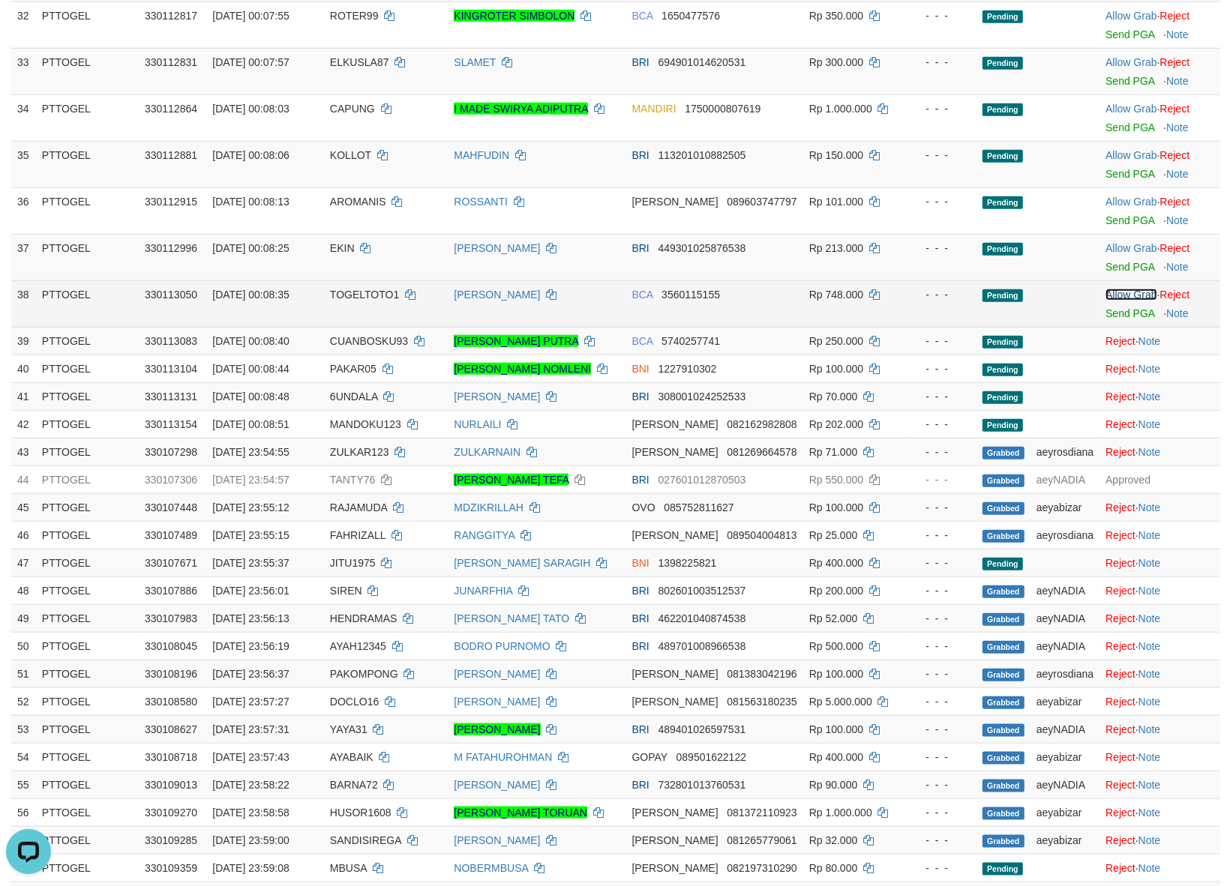
click at [1117, 301] on link "Allow Grab" at bounding box center [1130, 295] width 51 height 12
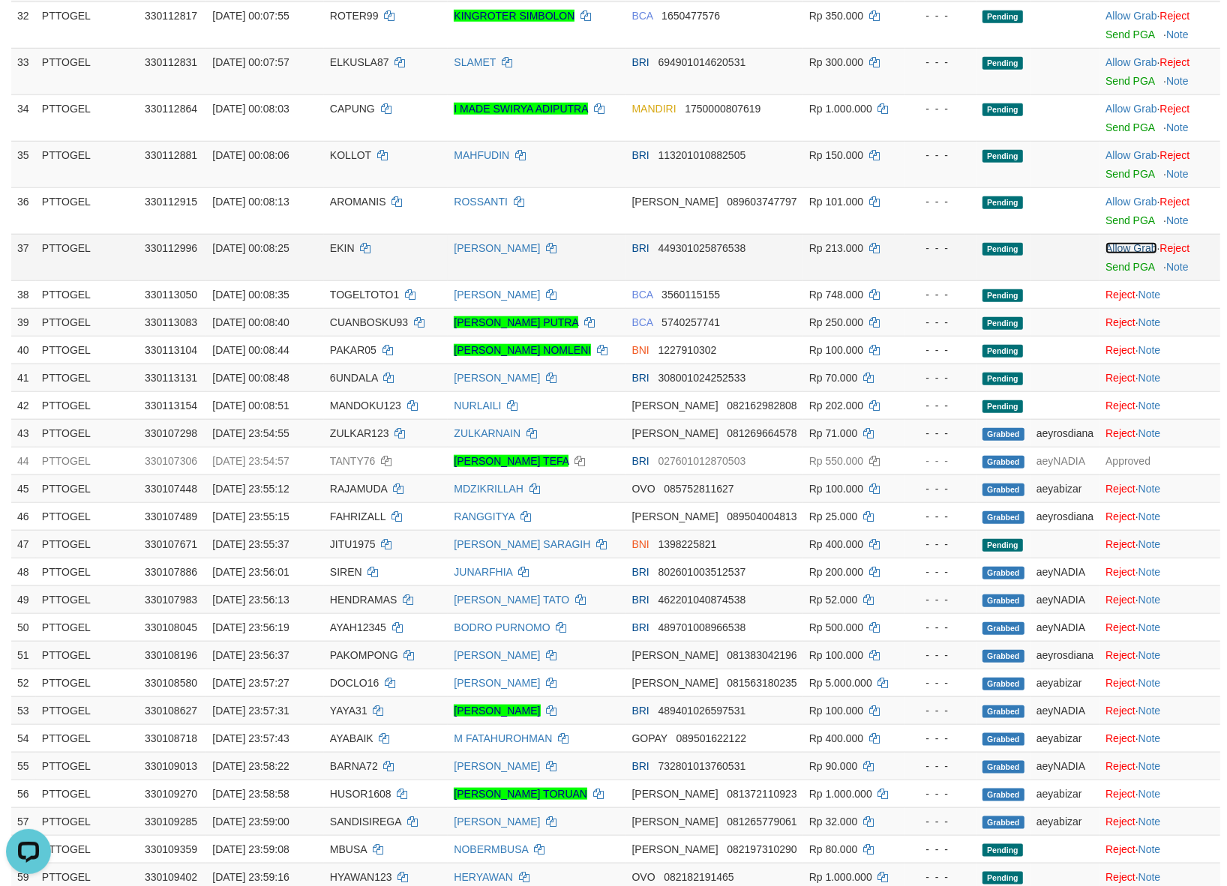
click at [1115, 254] on link "Allow Grab" at bounding box center [1130, 248] width 51 height 12
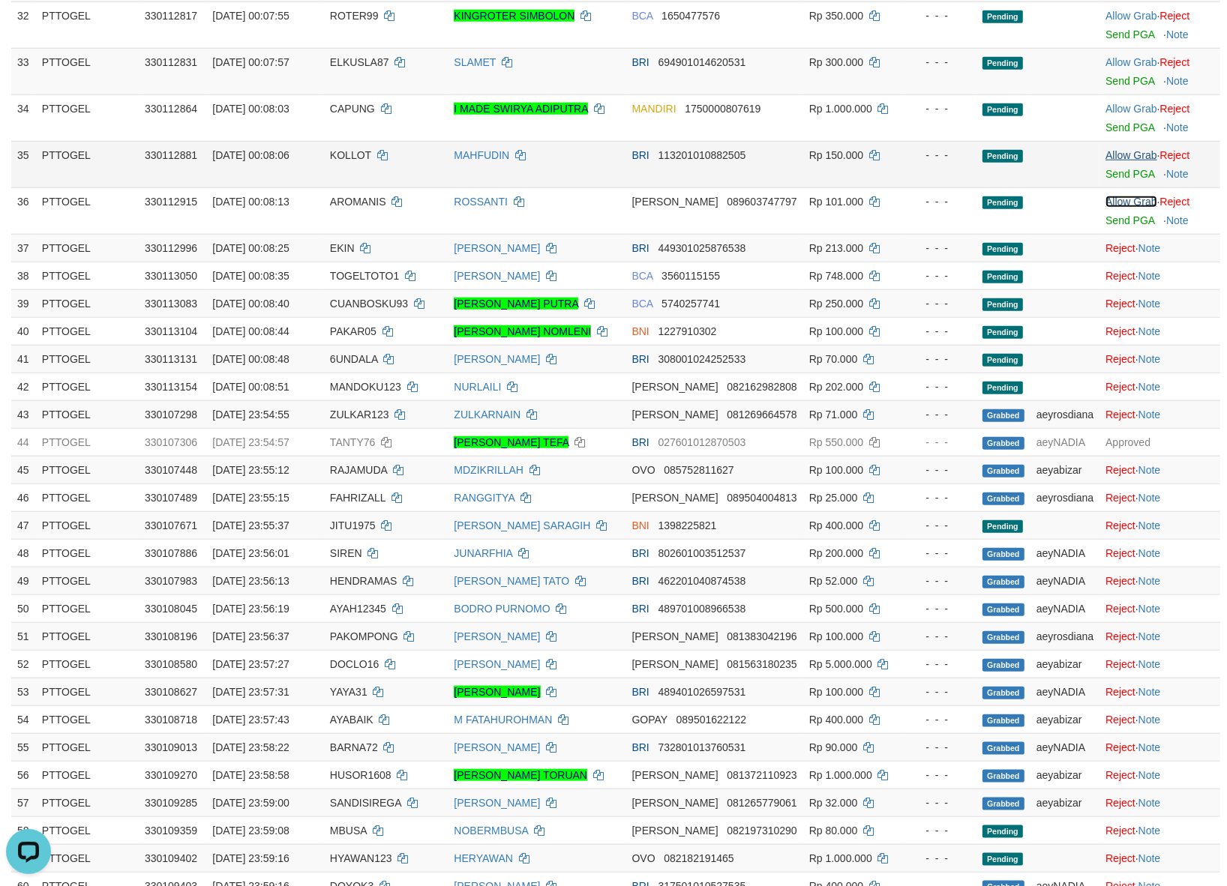
click at [1119, 208] on link "Allow Grab" at bounding box center [1130, 202] width 51 height 12
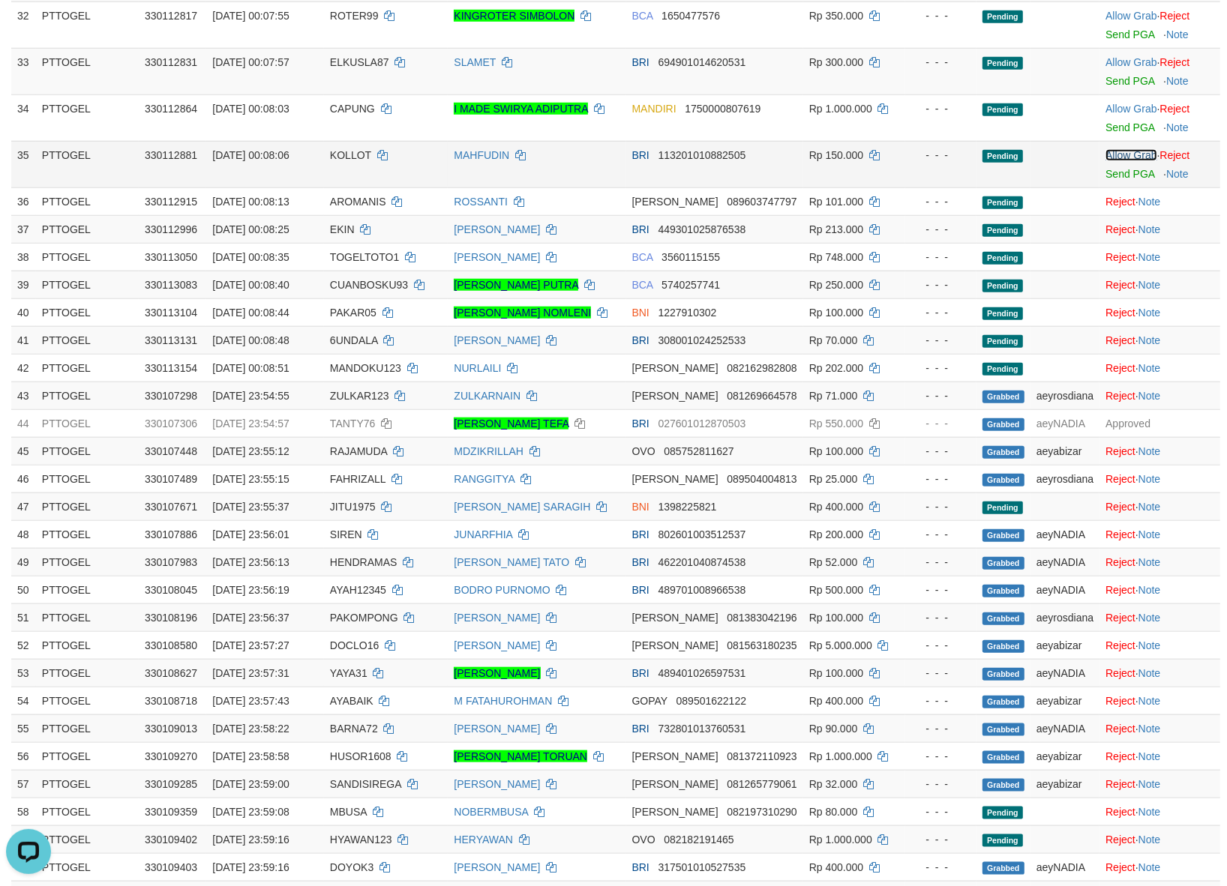
click at [1113, 161] on link "Allow Grab" at bounding box center [1130, 155] width 51 height 12
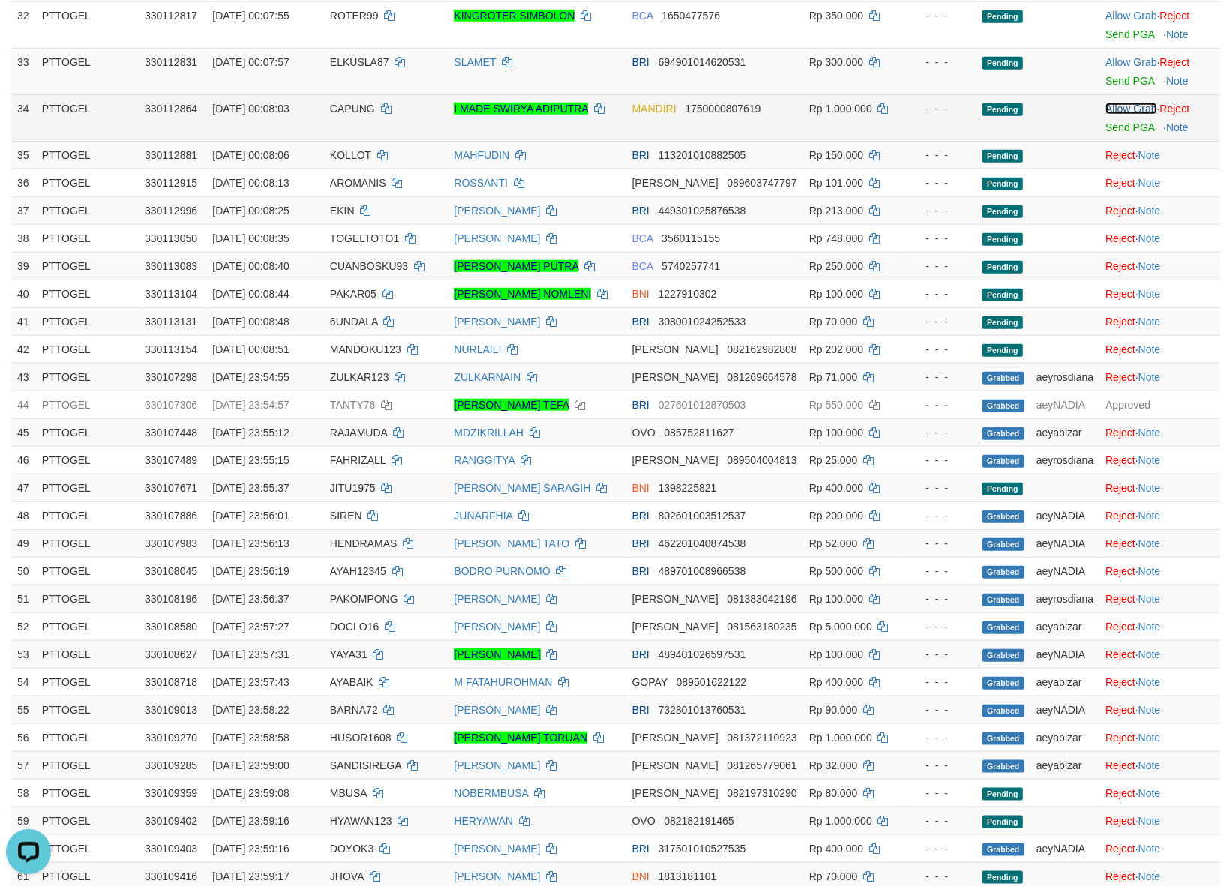
click at [1119, 115] on link "Allow Grab" at bounding box center [1130, 109] width 51 height 12
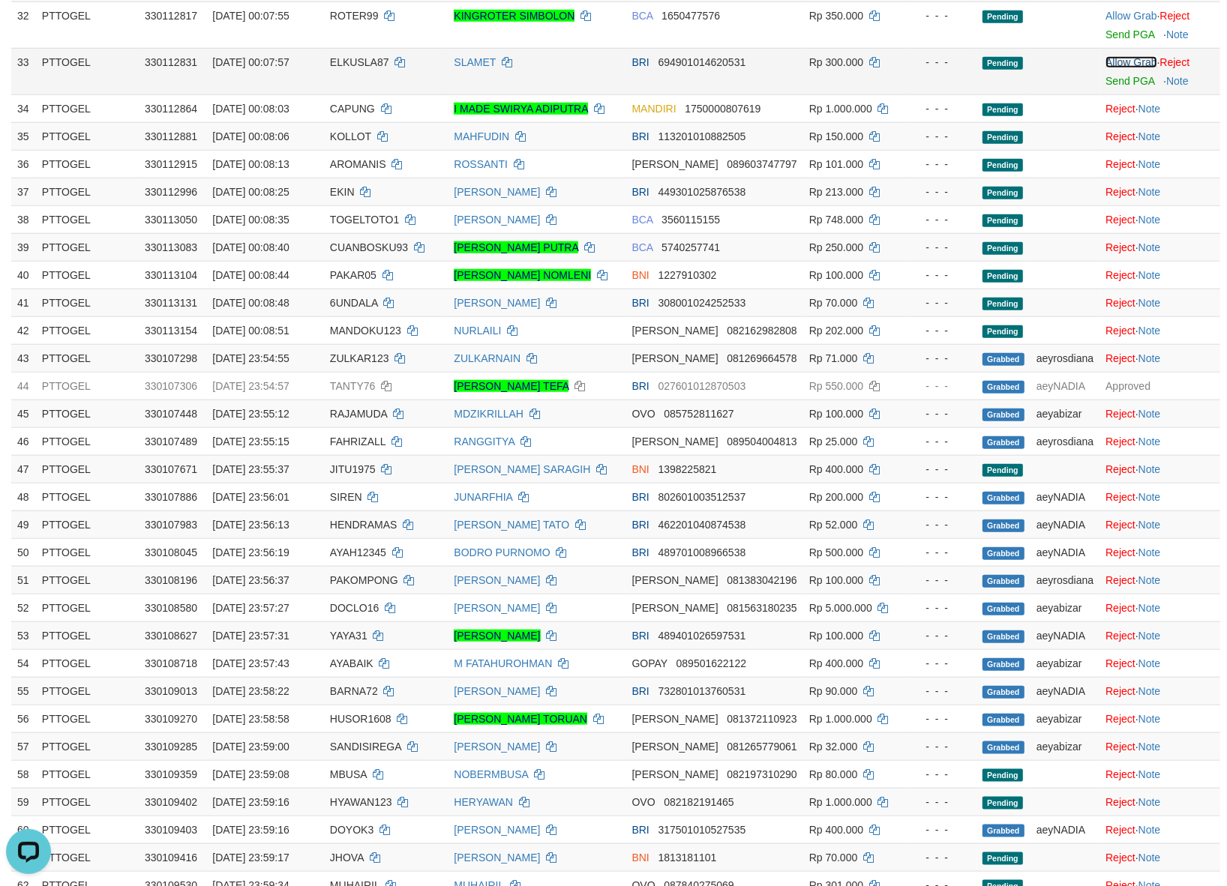
click at [1125, 68] on link "Allow Grab" at bounding box center [1130, 62] width 51 height 12
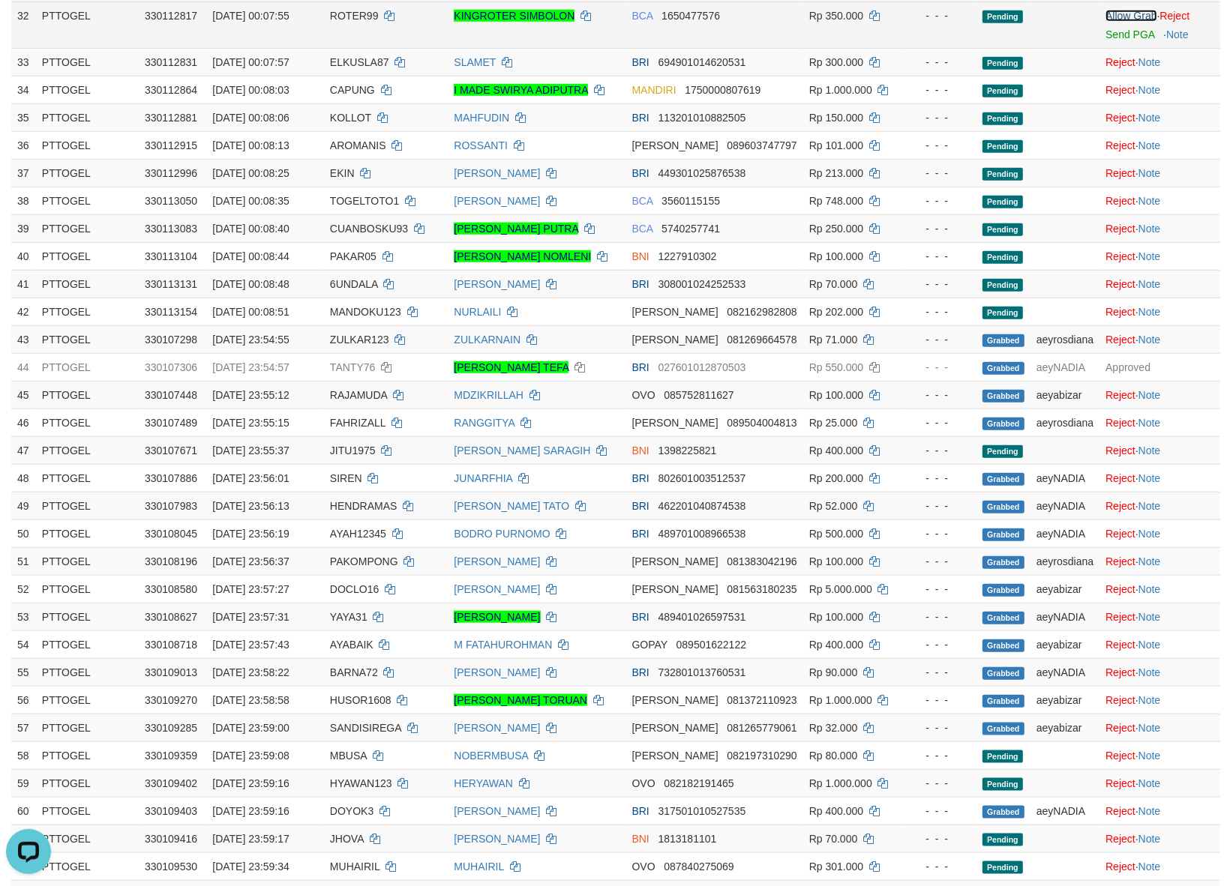
click at [1125, 22] on link "Allow Grab" at bounding box center [1130, 16] width 51 height 12
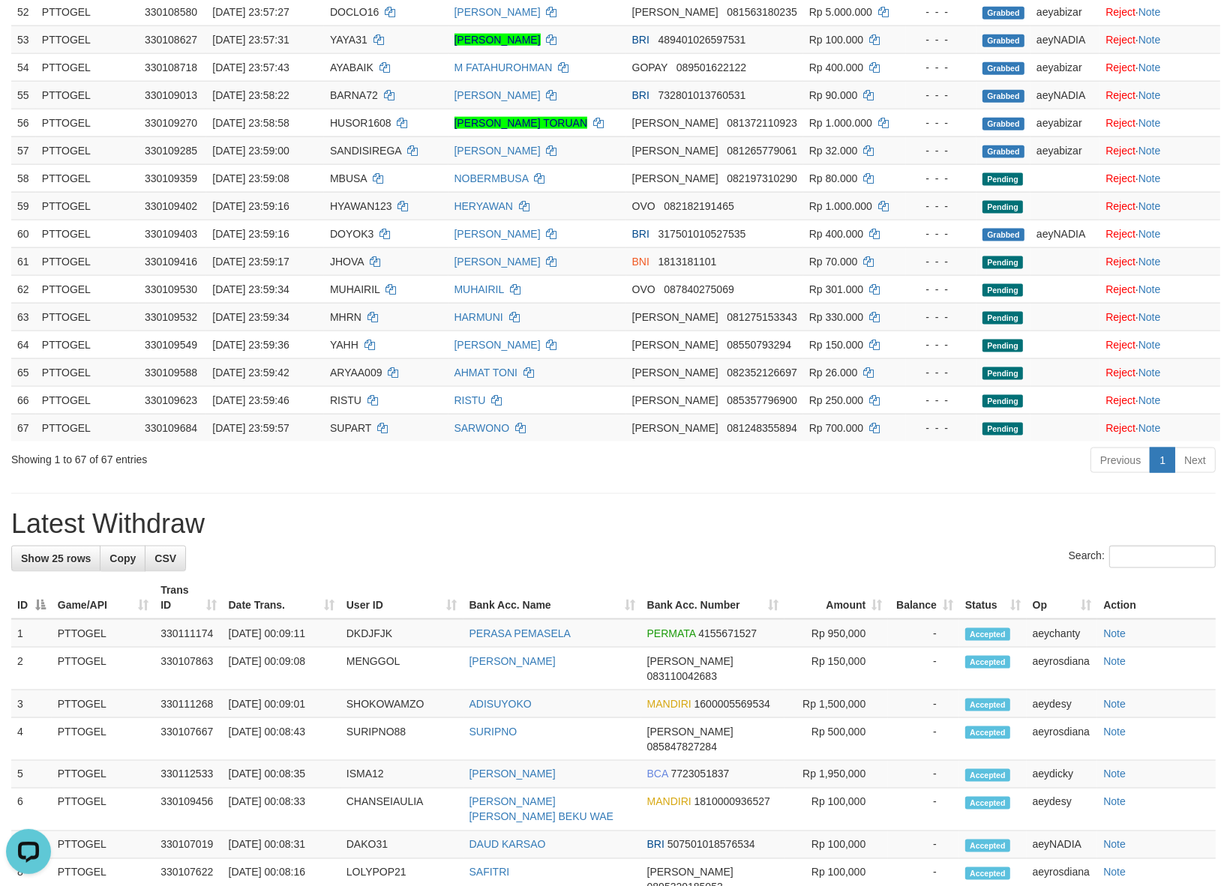
scroll to position [1687, 0]
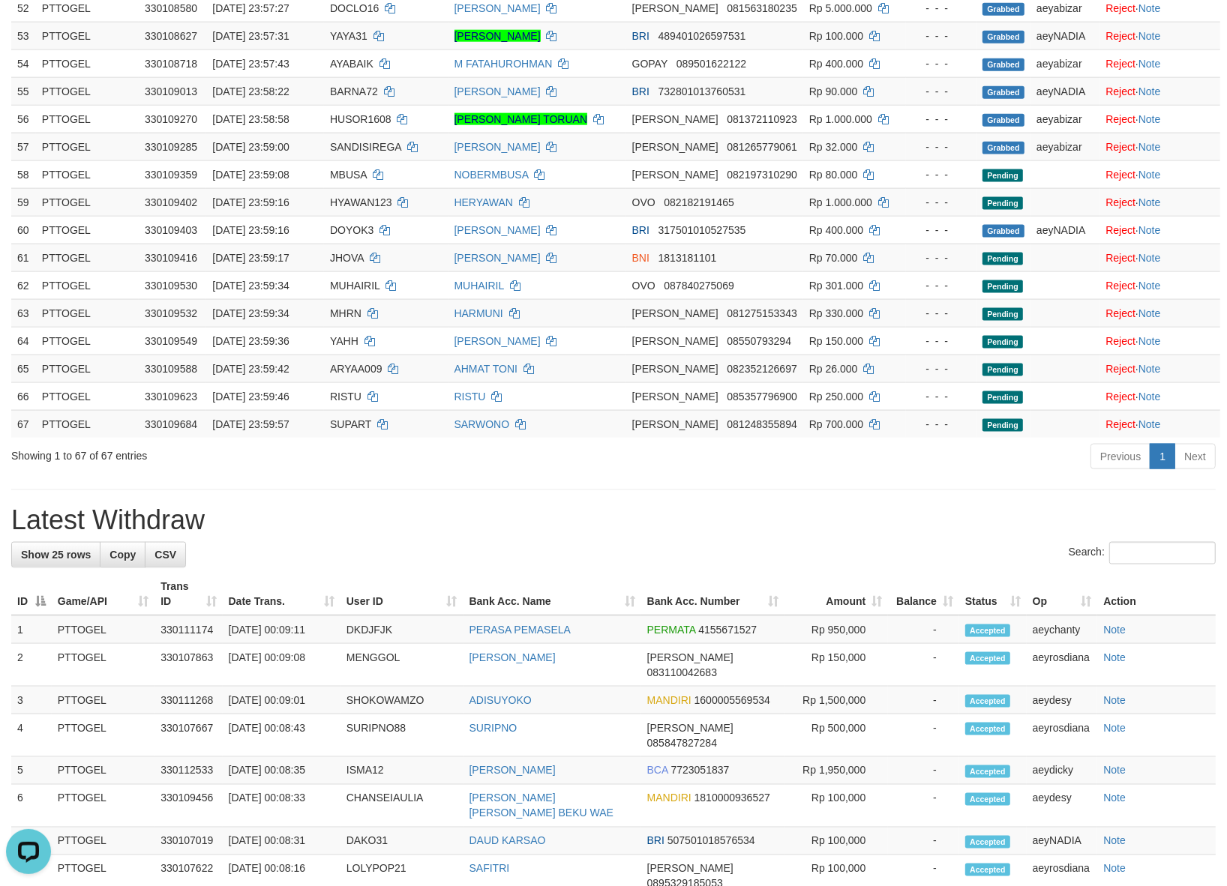
click at [439, 531] on h1 "Latest Withdraw" at bounding box center [613, 520] width 1204 height 30
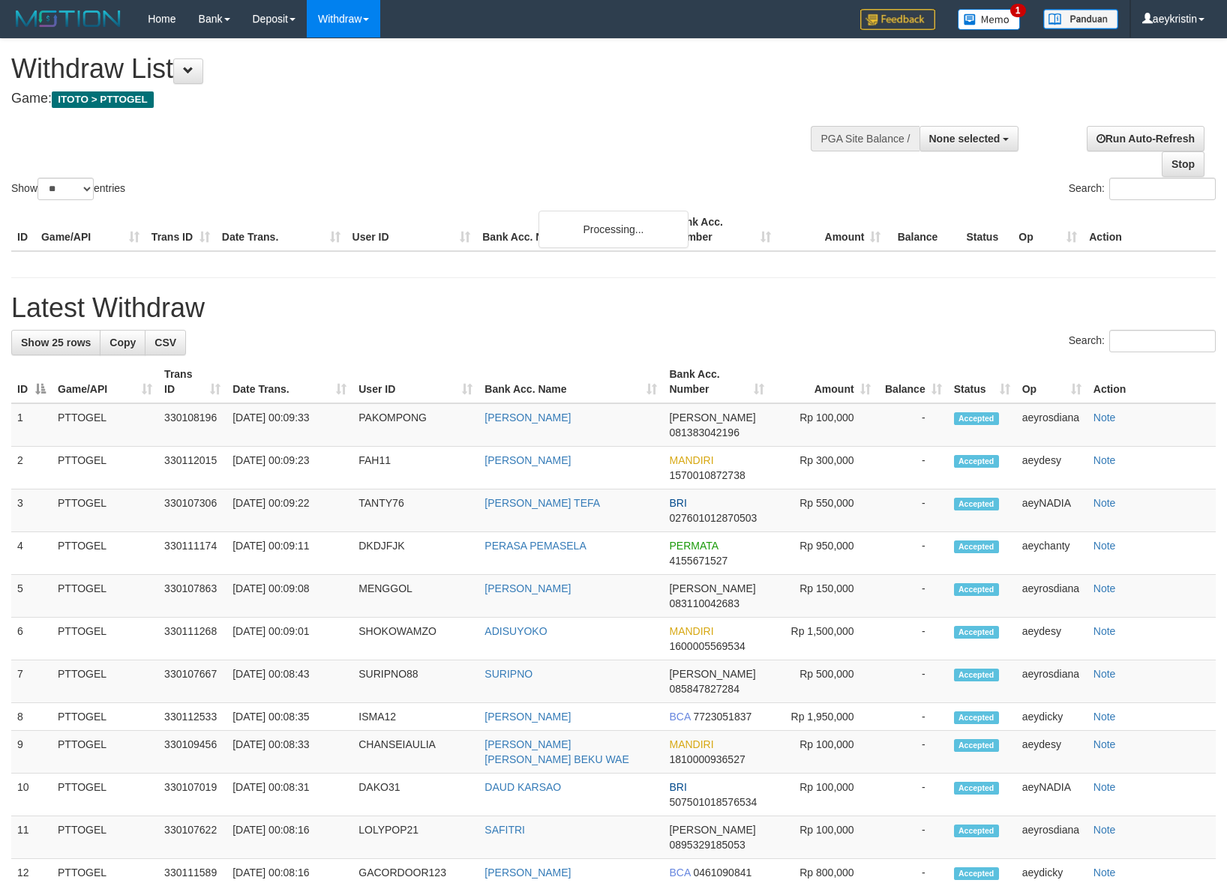
select select
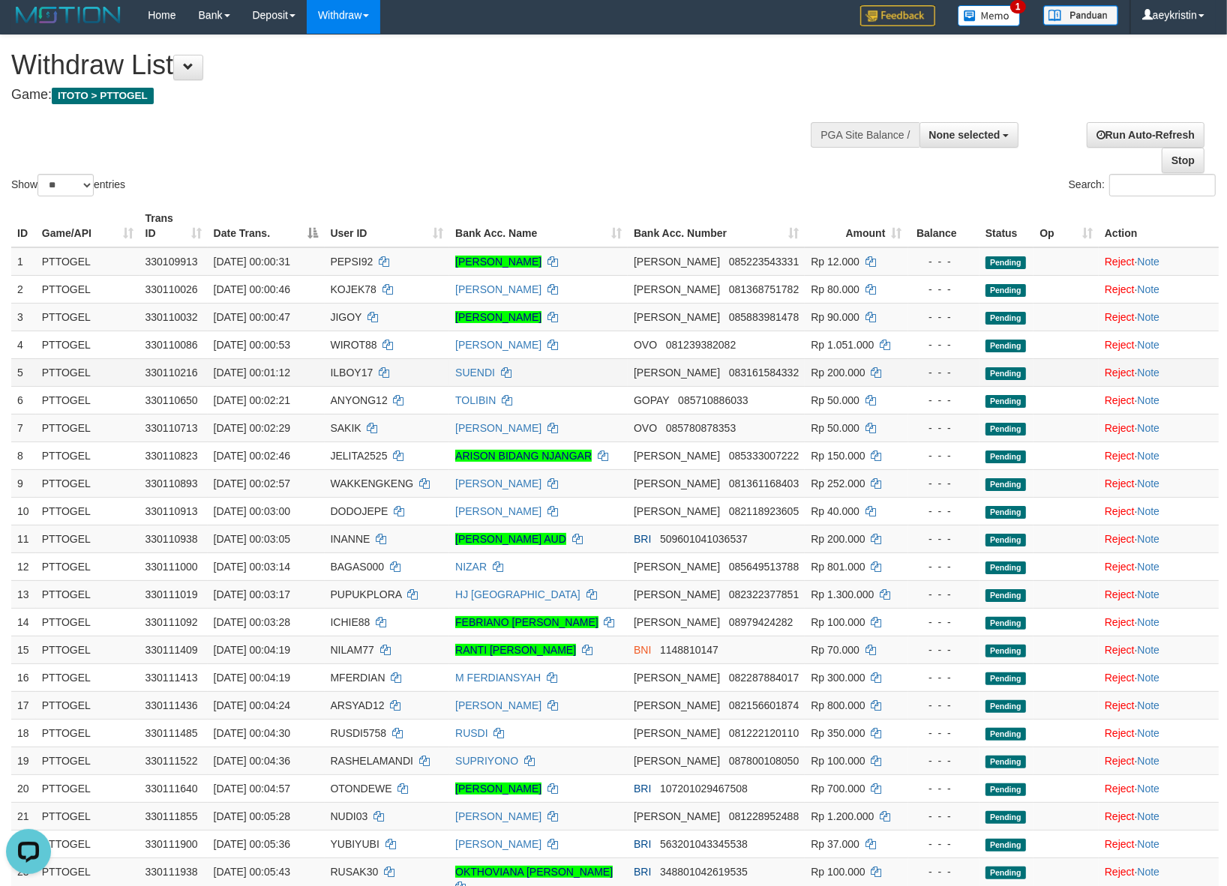
scroll to position [1, 0]
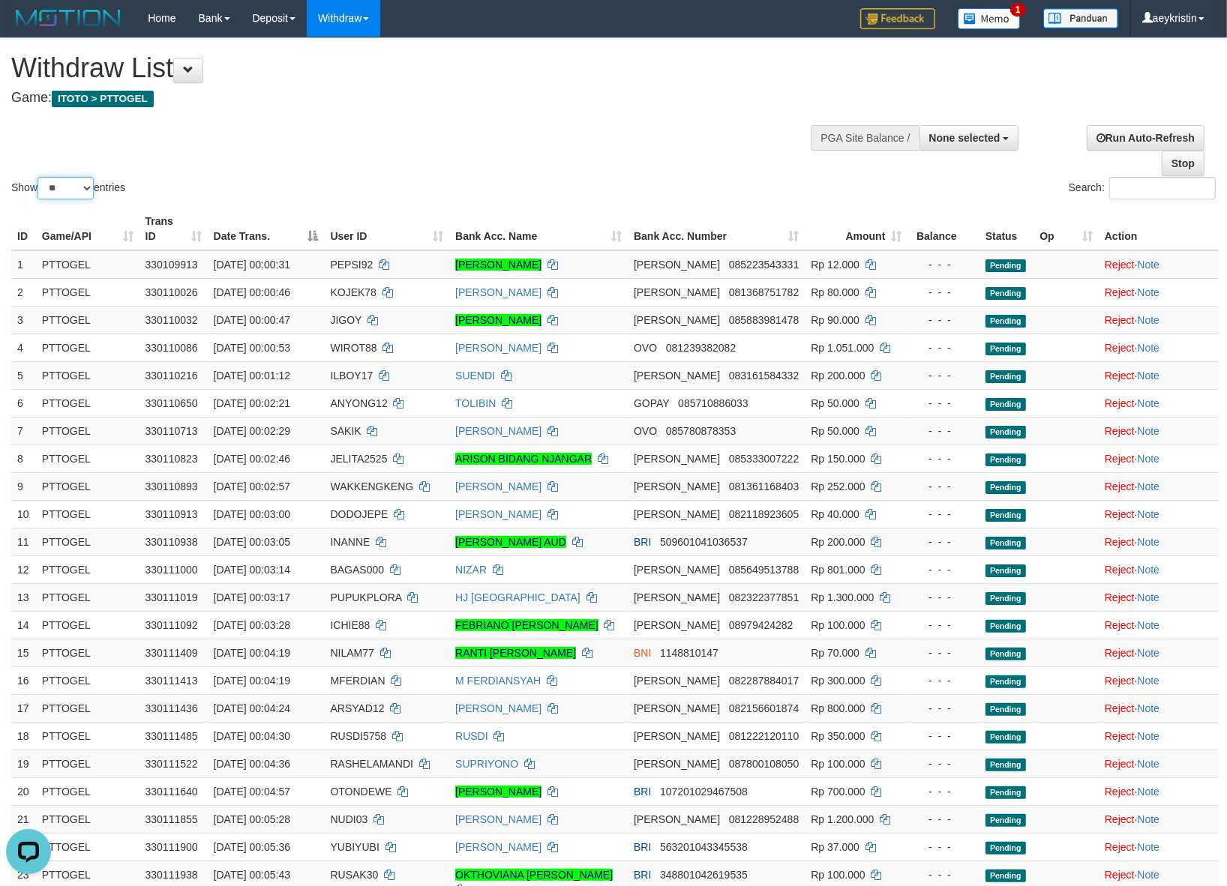
drag, startPoint x: 75, startPoint y: 188, endPoint x: 75, endPoint y: 196, distance: 8.2
click at [75, 188] on select "** ** ** ***" at bounding box center [65, 188] width 56 height 22
select select "***"
click at [40, 177] on select "** ** ** ***" at bounding box center [65, 188] width 56 height 22
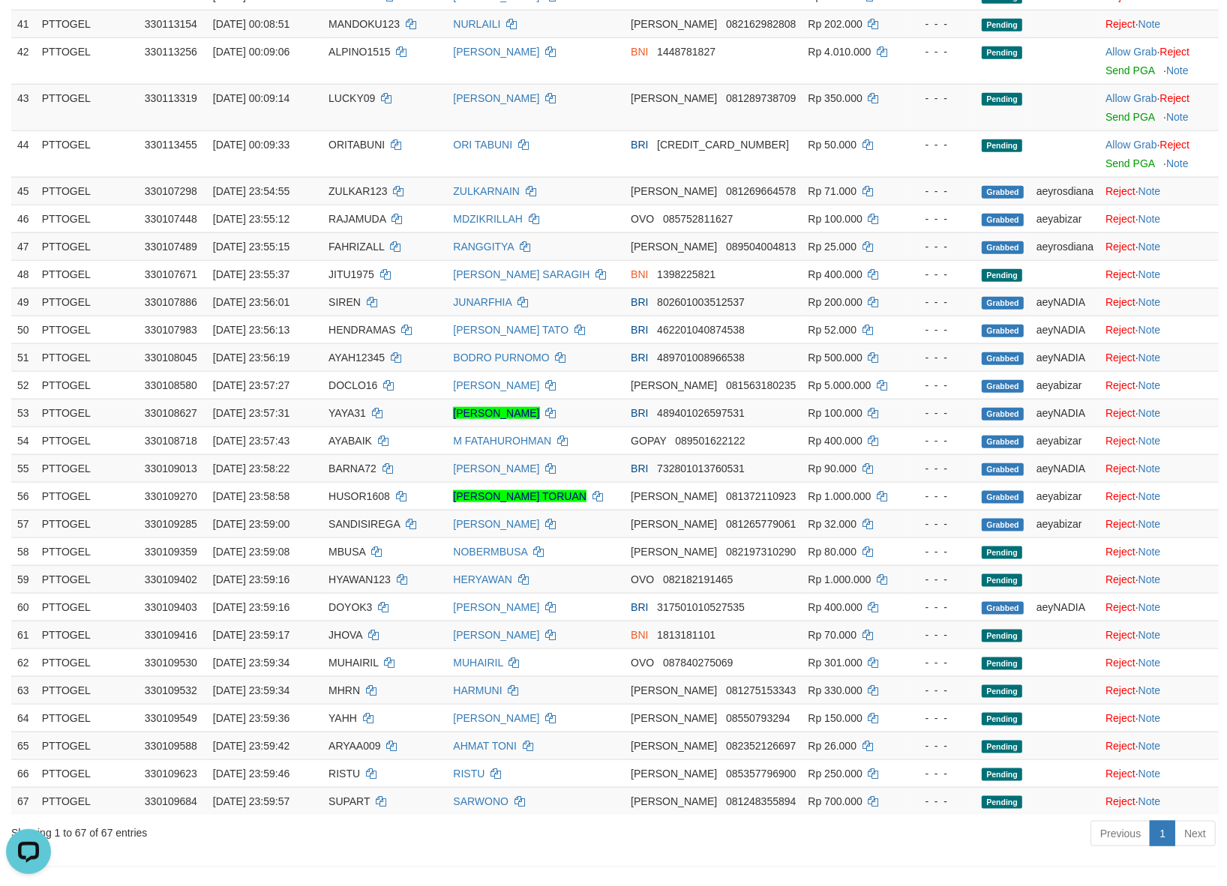
scroll to position [1374, 0]
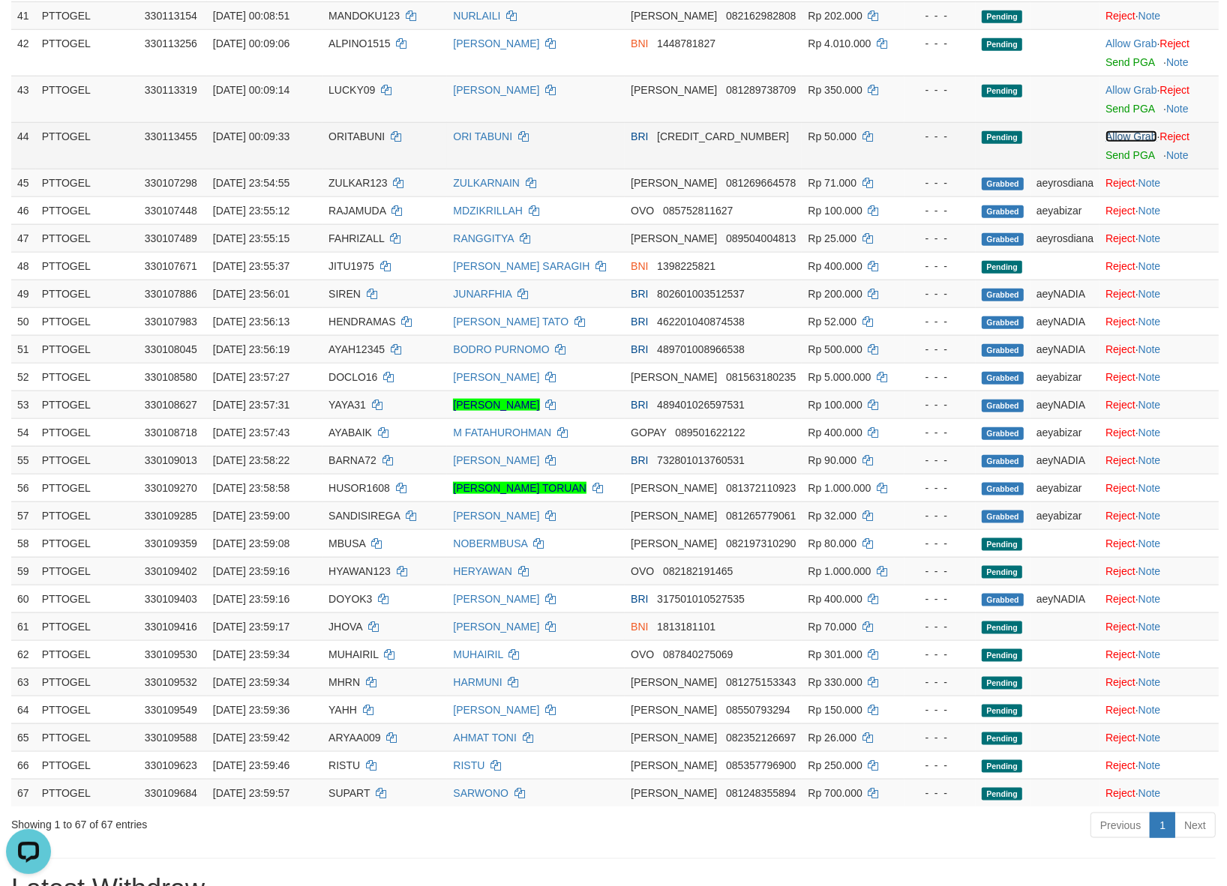
click at [1127, 142] on link "Allow Grab" at bounding box center [1130, 136] width 51 height 12
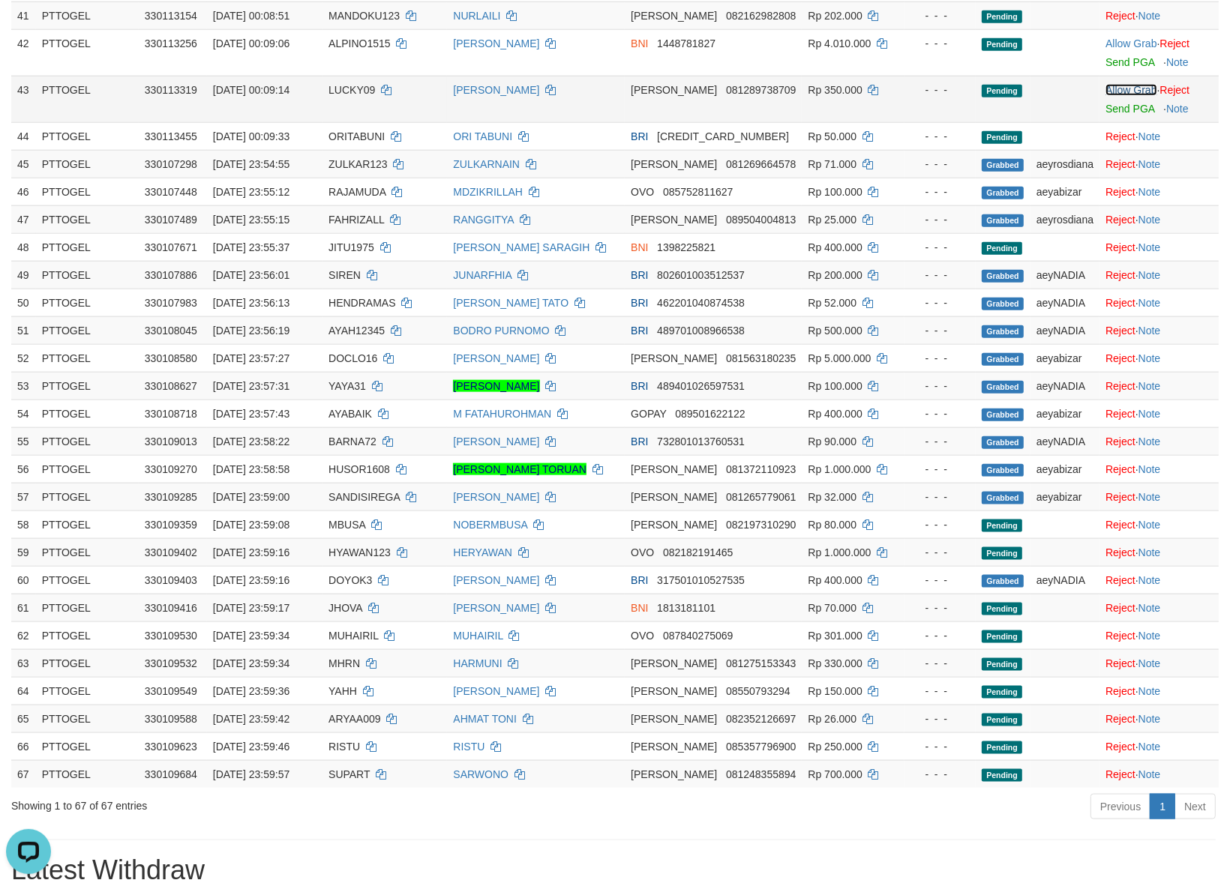
click at [1125, 96] on link "Allow Grab" at bounding box center [1130, 90] width 51 height 12
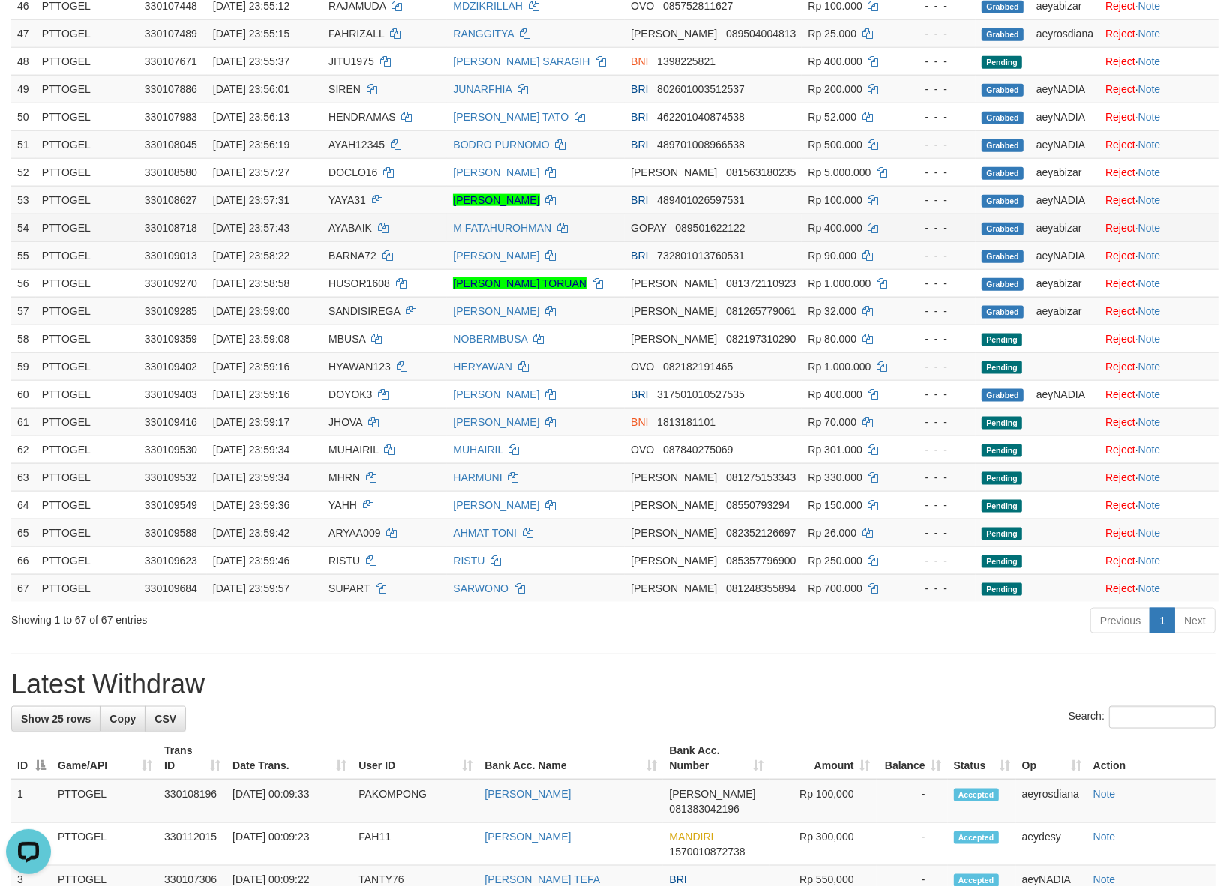
scroll to position [1875, 0]
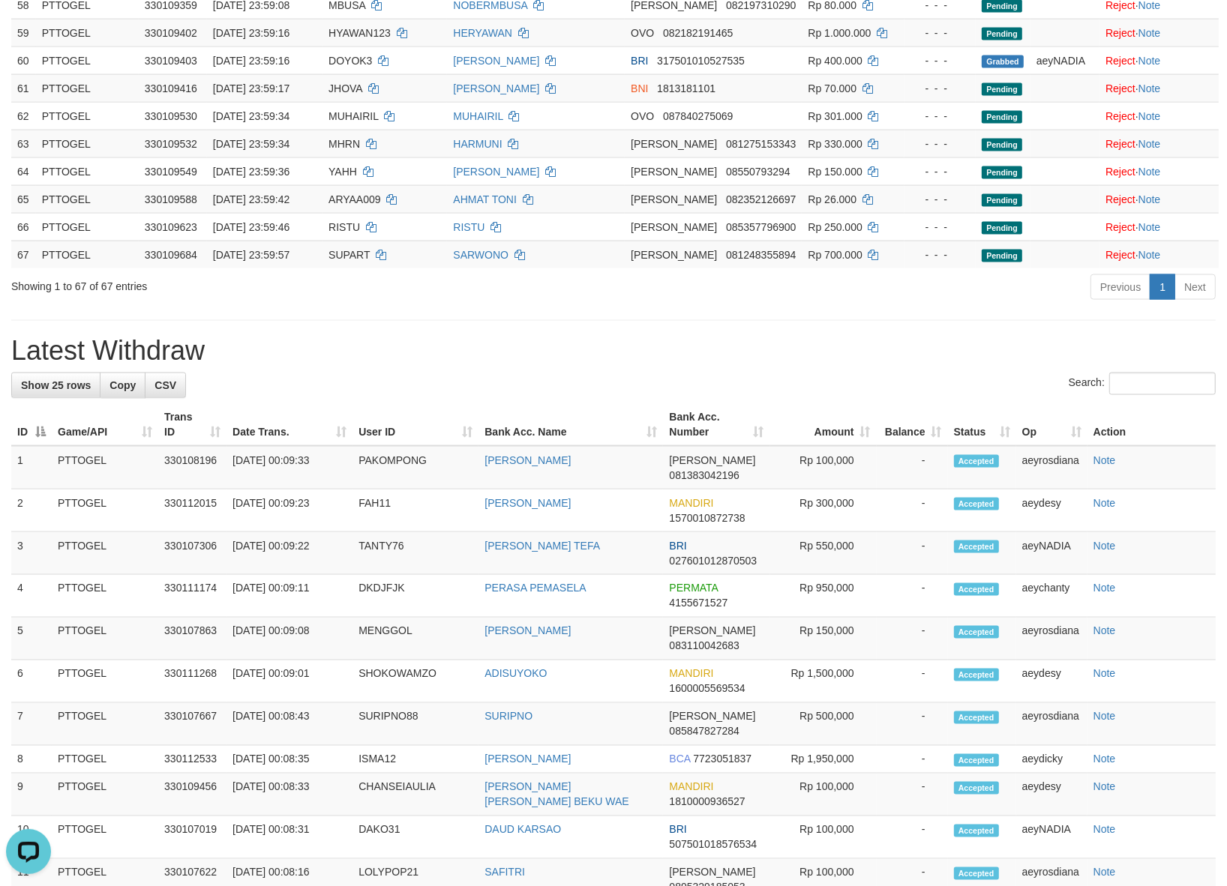
click at [605, 366] on h1 "Latest Withdraw" at bounding box center [613, 351] width 1204 height 30
click at [511, 305] on div "Previous 1 Next" at bounding box center [868, 289] width 715 height 32
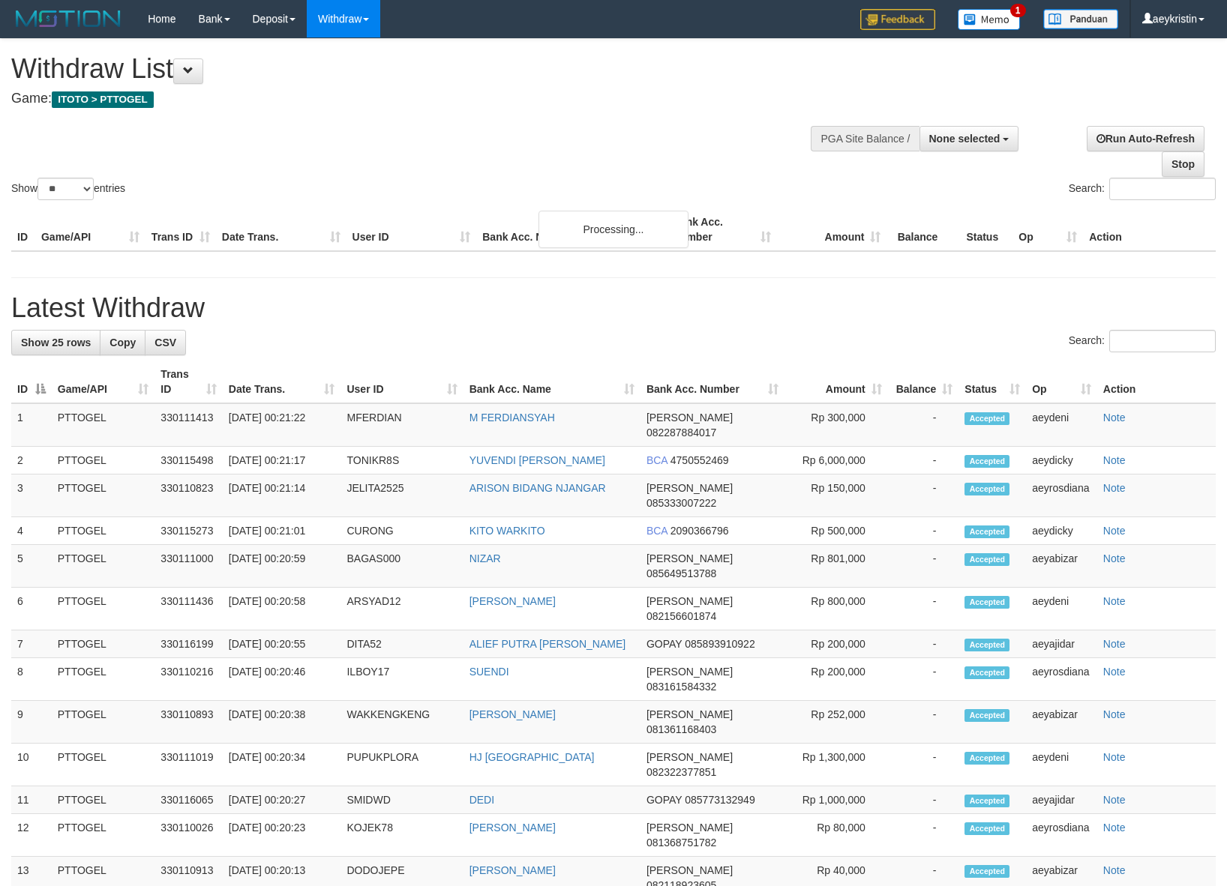
select select
select select "**"
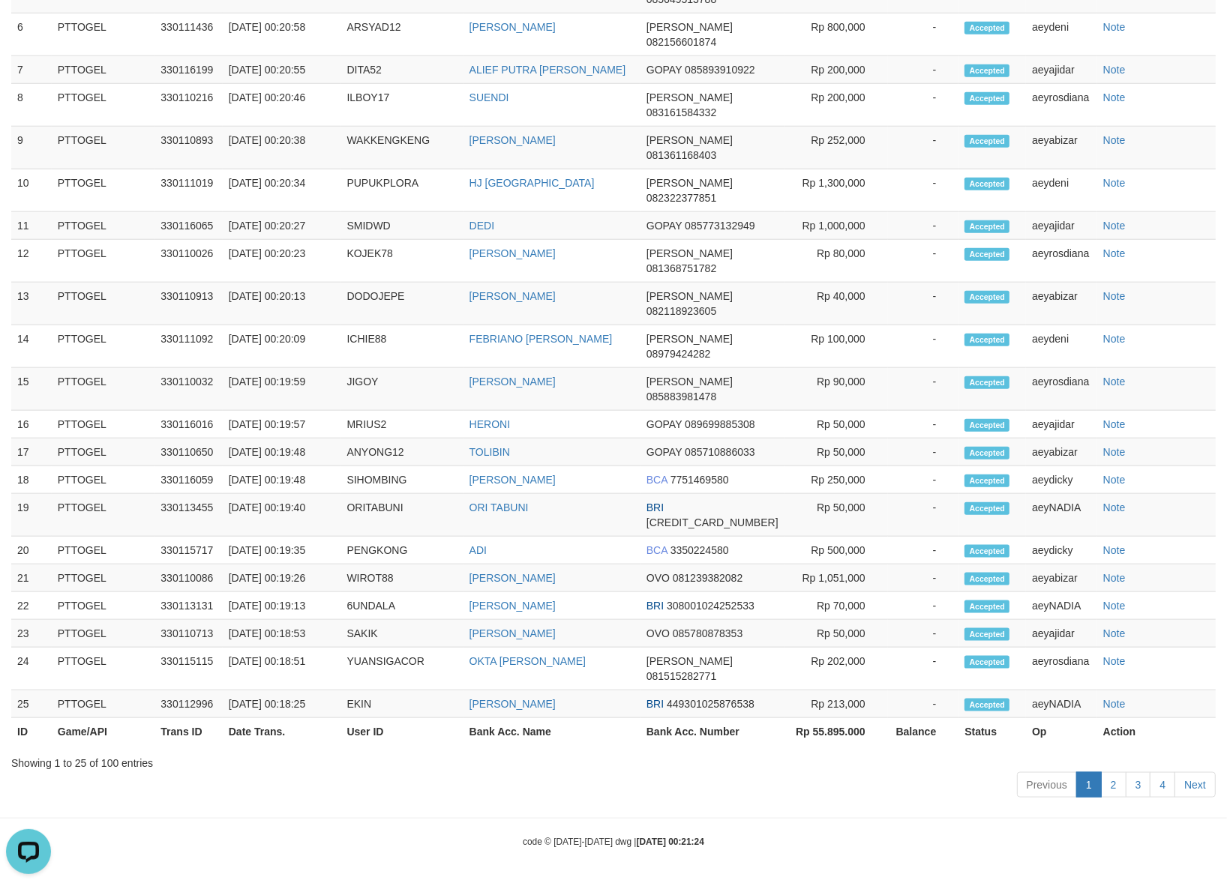
click at [410, 780] on div "Previous 1 2 3 4 Next" at bounding box center [613, 787] width 1204 height 32
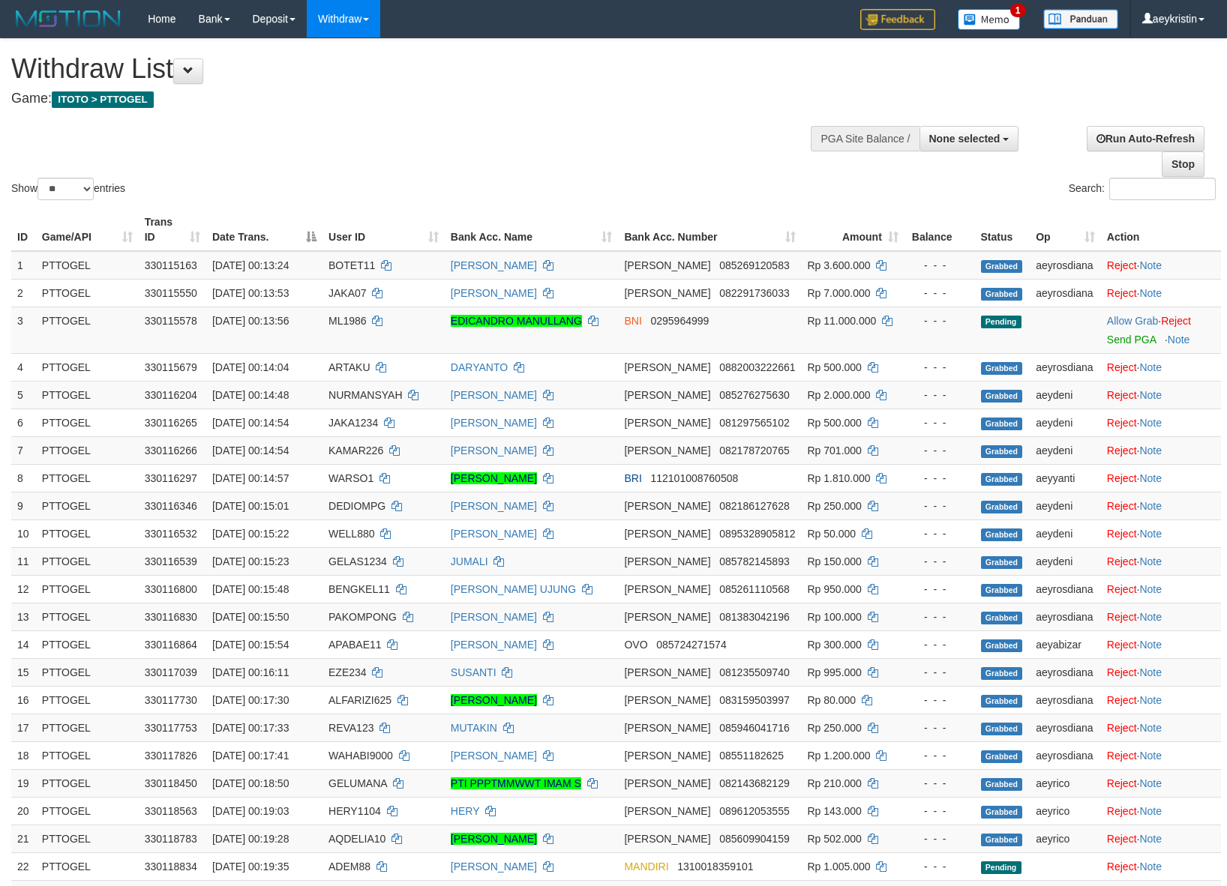
select select
click at [64, 181] on select "** ** ** ***" at bounding box center [65, 189] width 56 height 22
select select "***"
click at [40, 178] on select "** ** ** ***" at bounding box center [65, 189] width 56 height 22
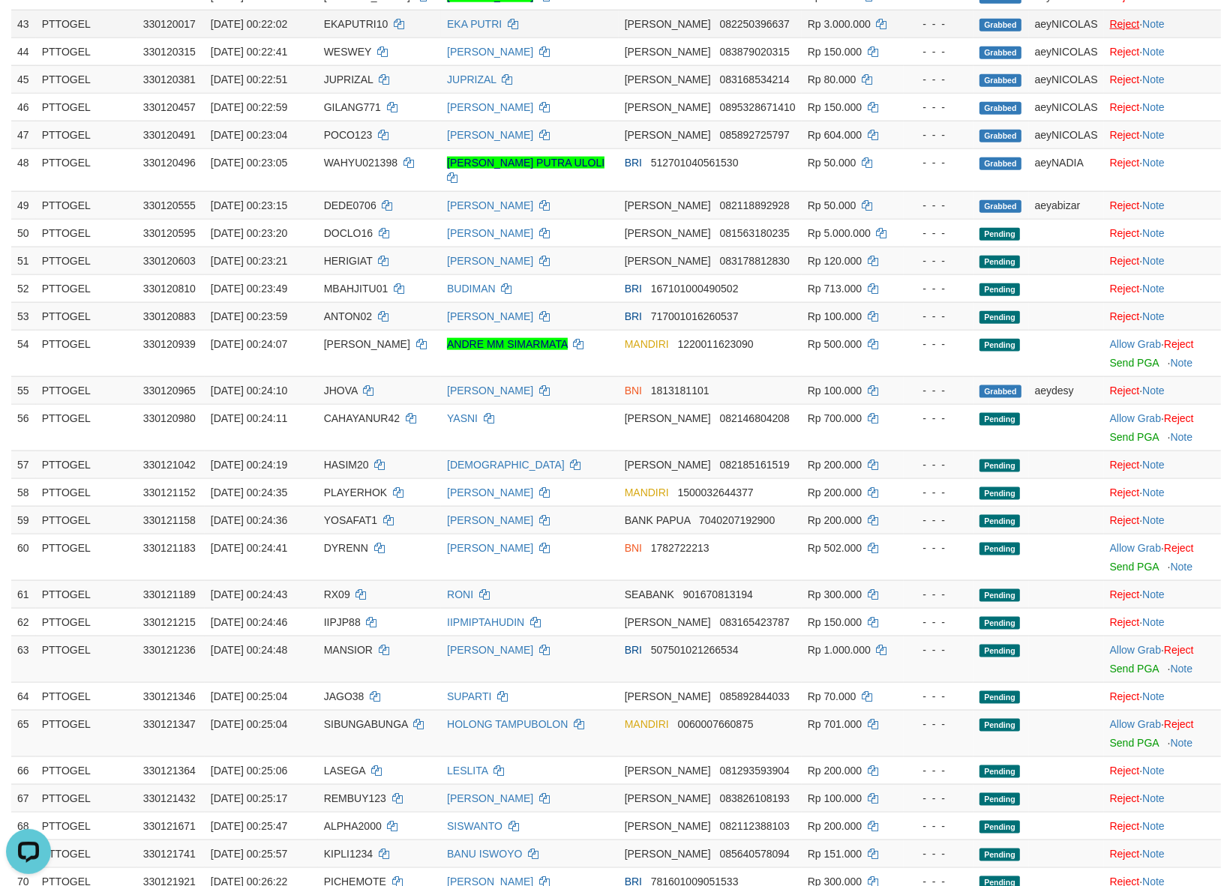
scroll to position [1500, 0]
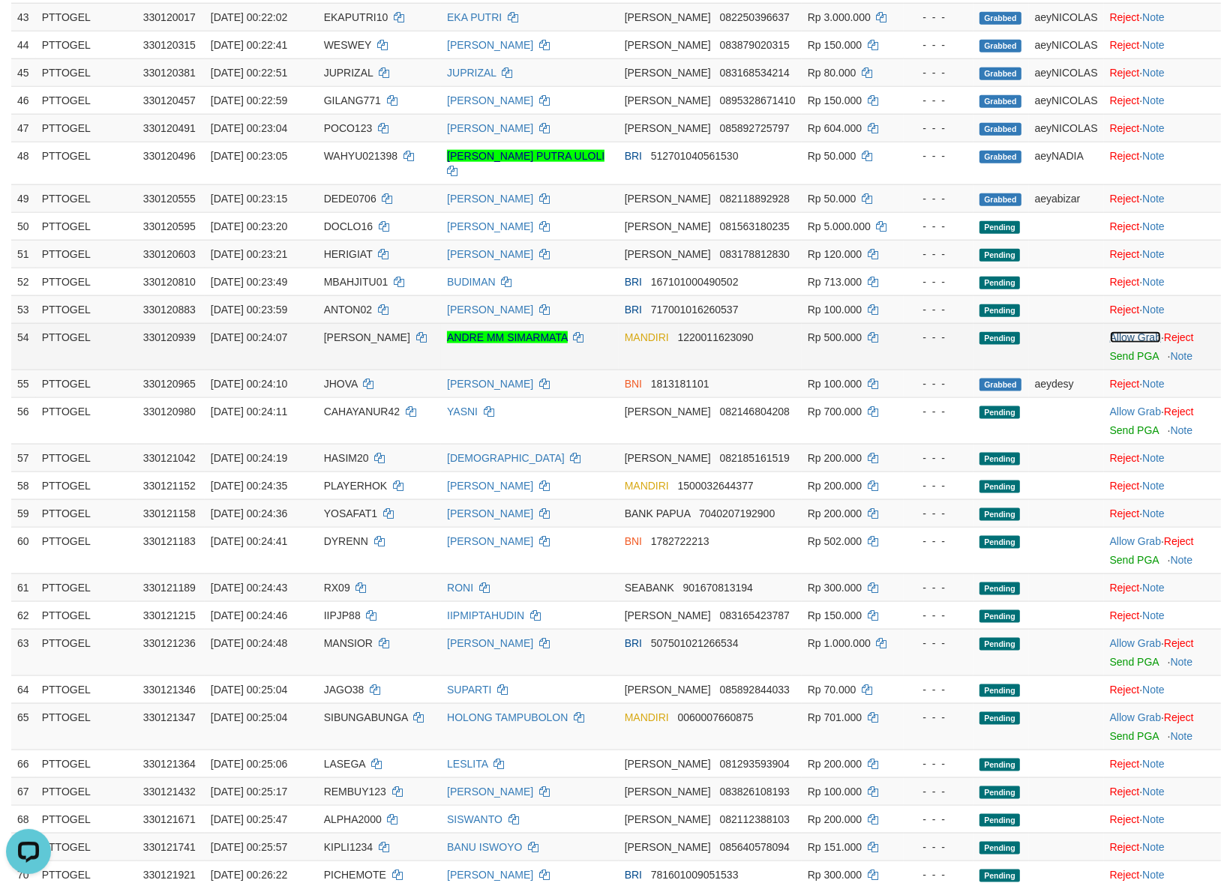
click at [1125, 332] on link "Allow Grab" at bounding box center [1135, 337] width 51 height 12
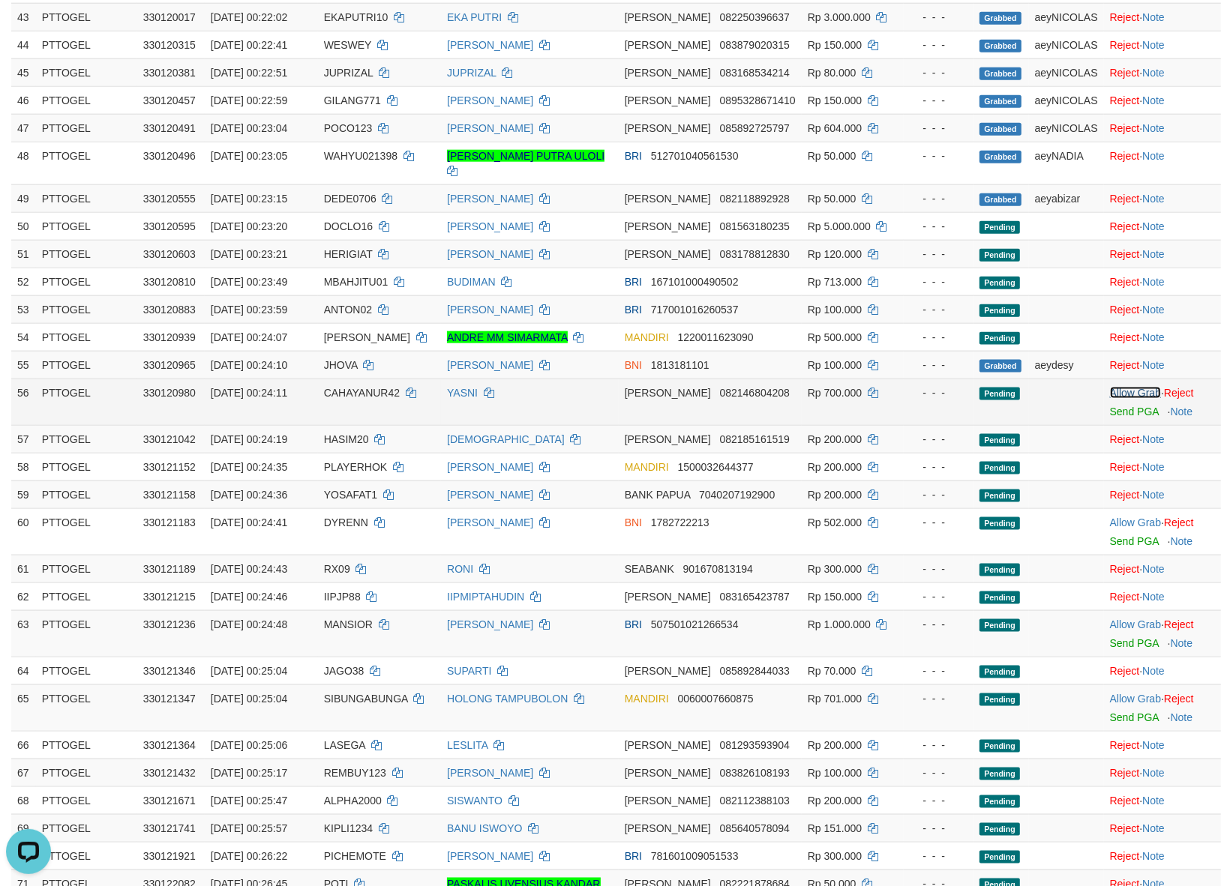
click at [1121, 391] on link "Allow Grab" at bounding box center [1135, 393] width 51 height 12
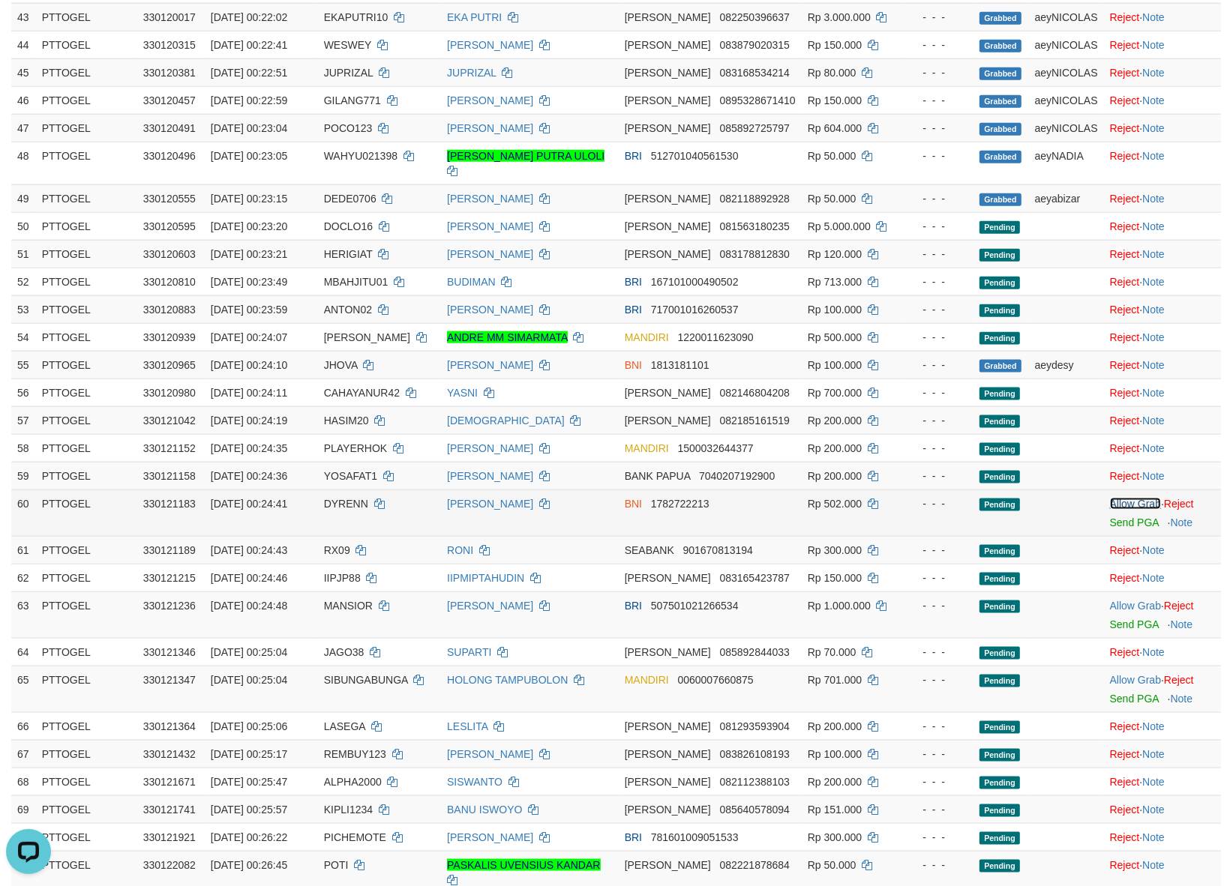
click at [1122, 510] on link "Allow Grab" at bounding box center [1135, 504] width 51 height 12
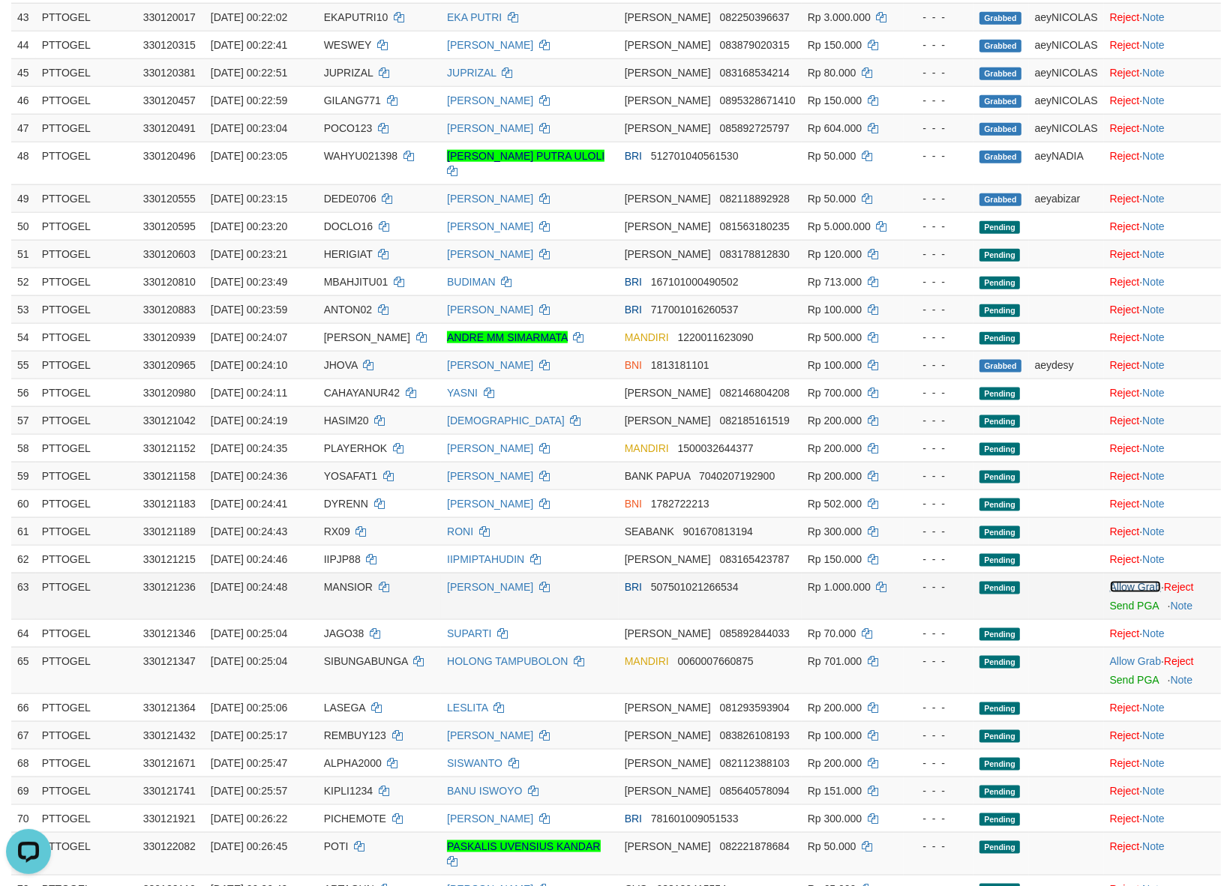
click at [1122, 593] on link "Allow Grab" at bounding box center [1135, 587] width 51 height 12
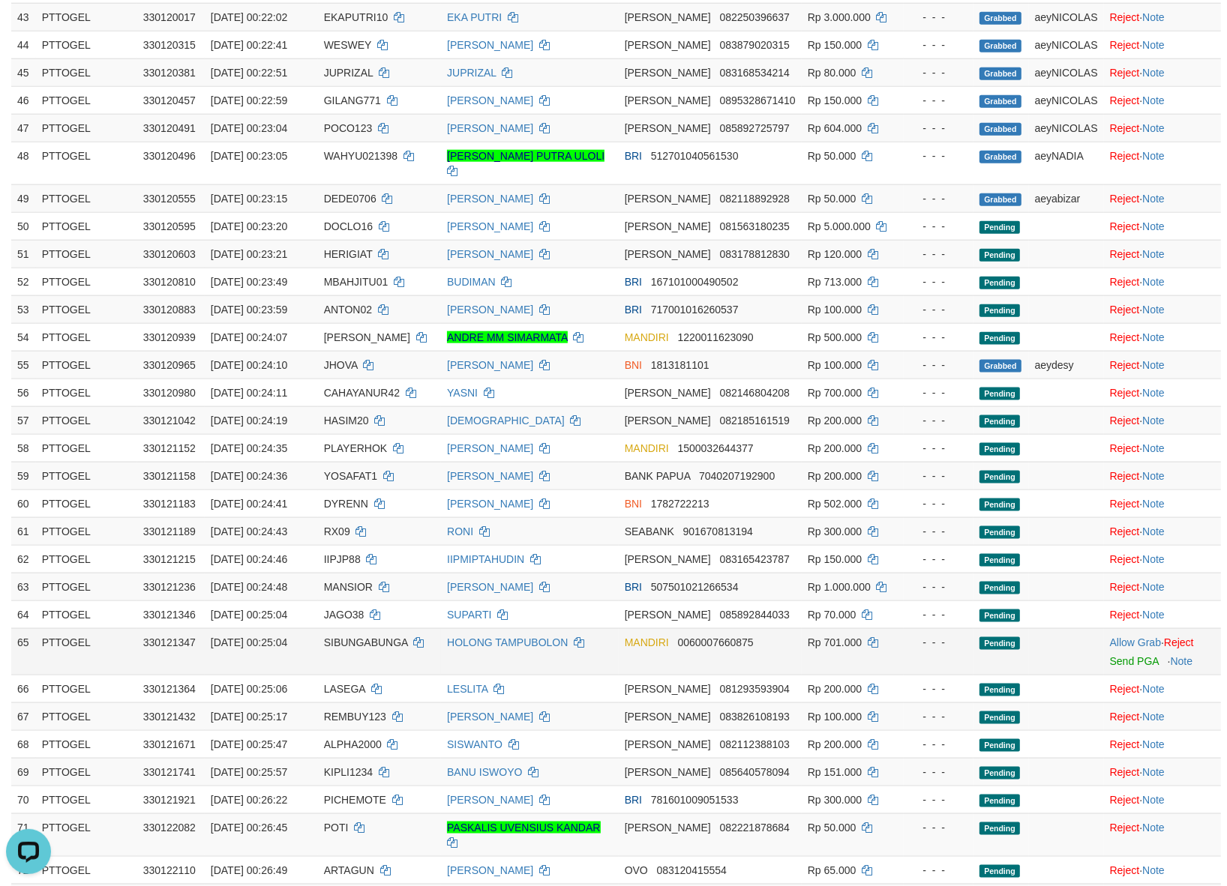
click at [1129, 646] on td "Allow Grab · Reject Send PGA · Note" at bounding box center [1162, 651] width 117 height 46
click at [1126, 649] on link "Allow Grab" at bounding box center [1135, 643] width 51 height 12
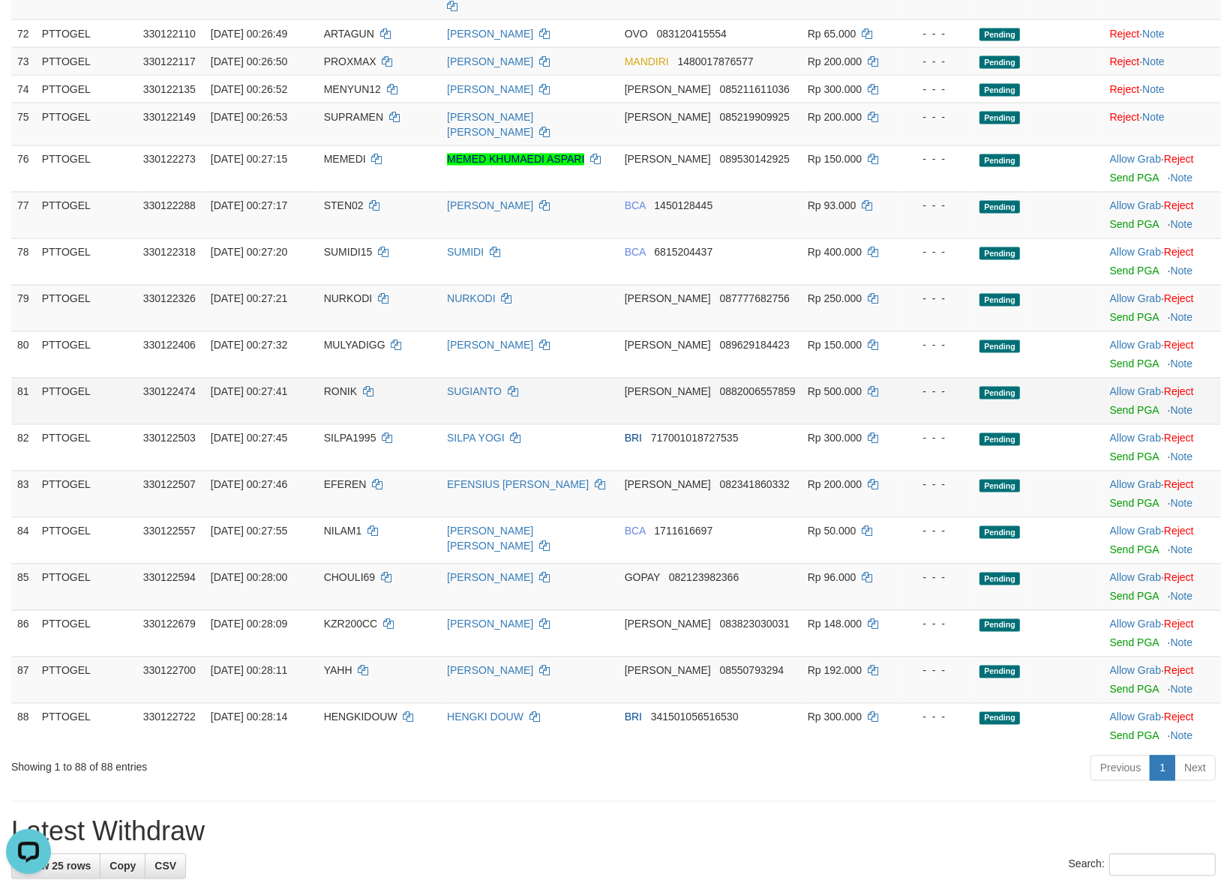
scroll to position [2561, 0]
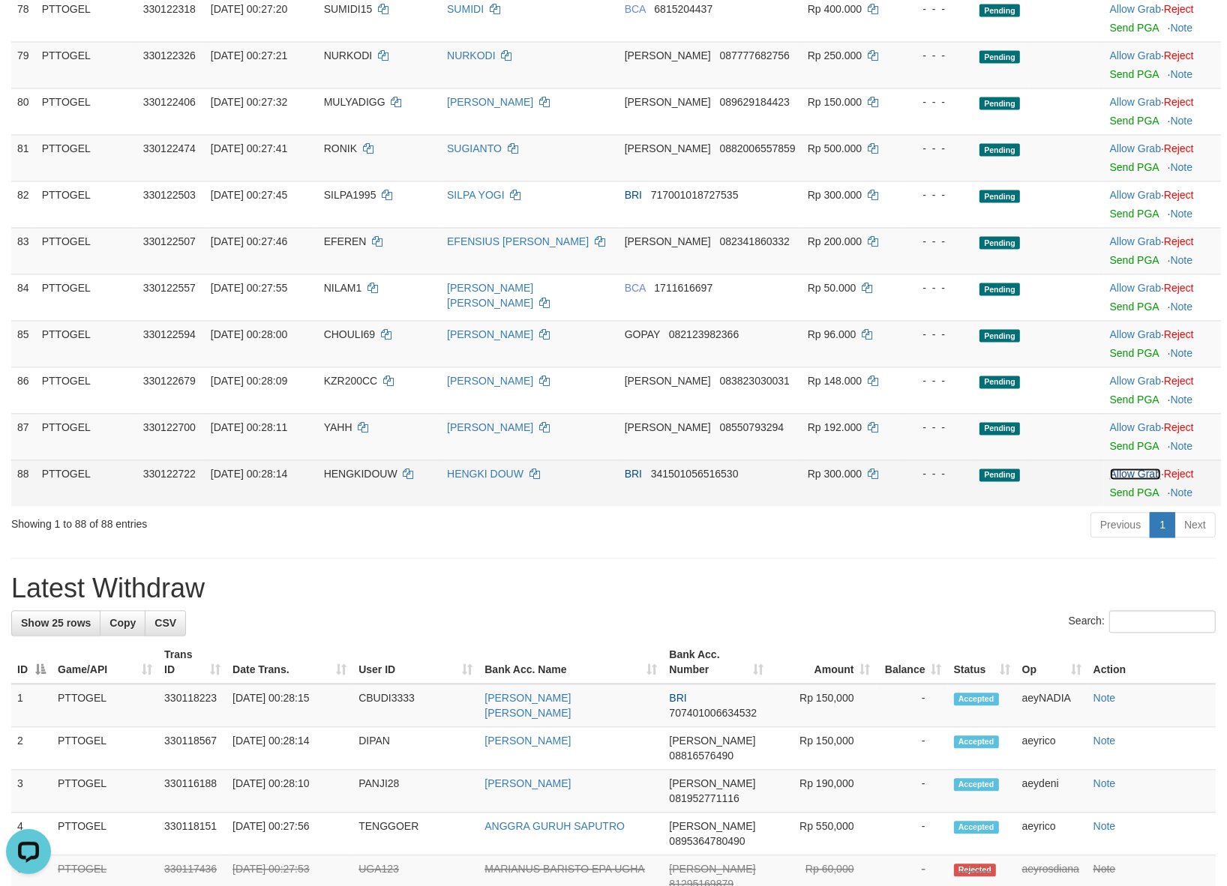
click at [1129, 468] on link "Allow Grab" at bounding box center [1135, 474] width 51 height 12
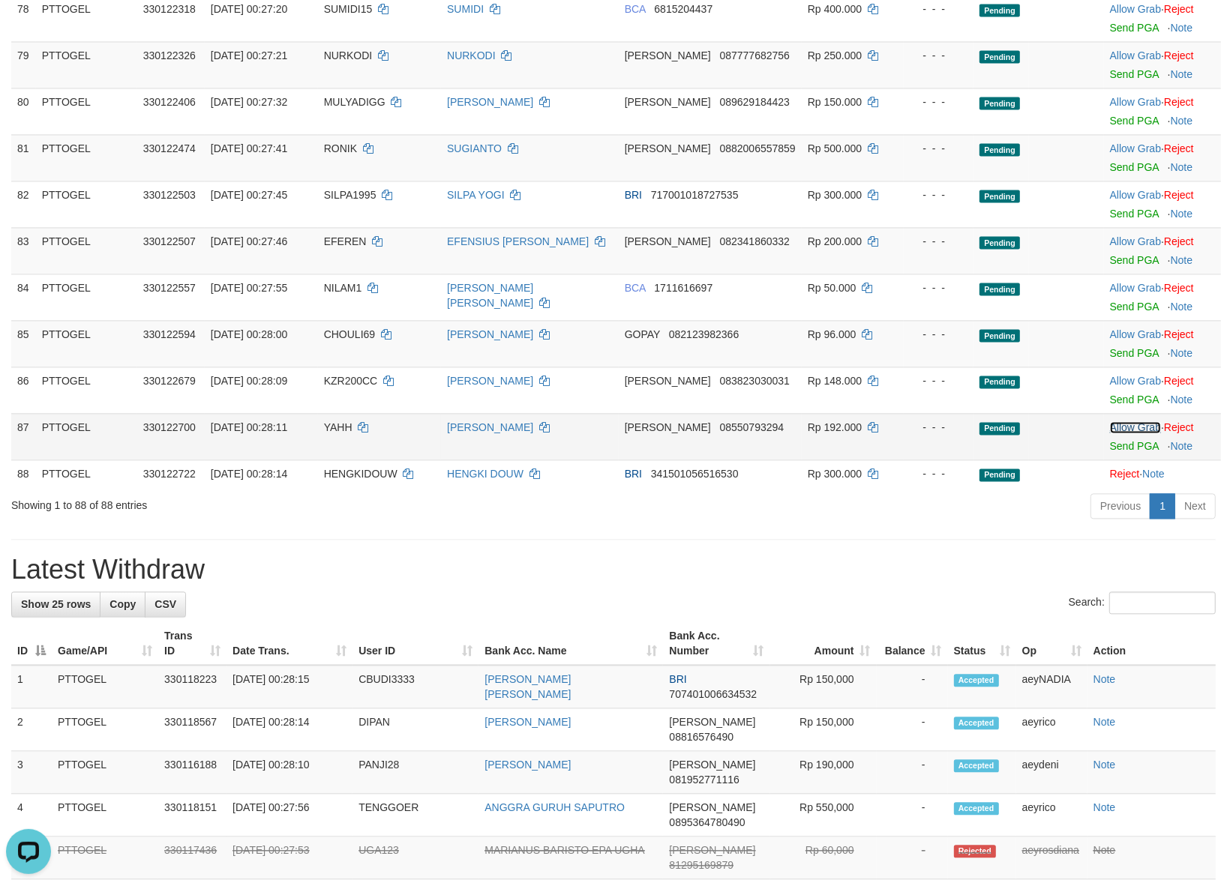
click at [1129, 421] on link "Allow Grab" at bounding box center [1135, 427] width 51 height 12
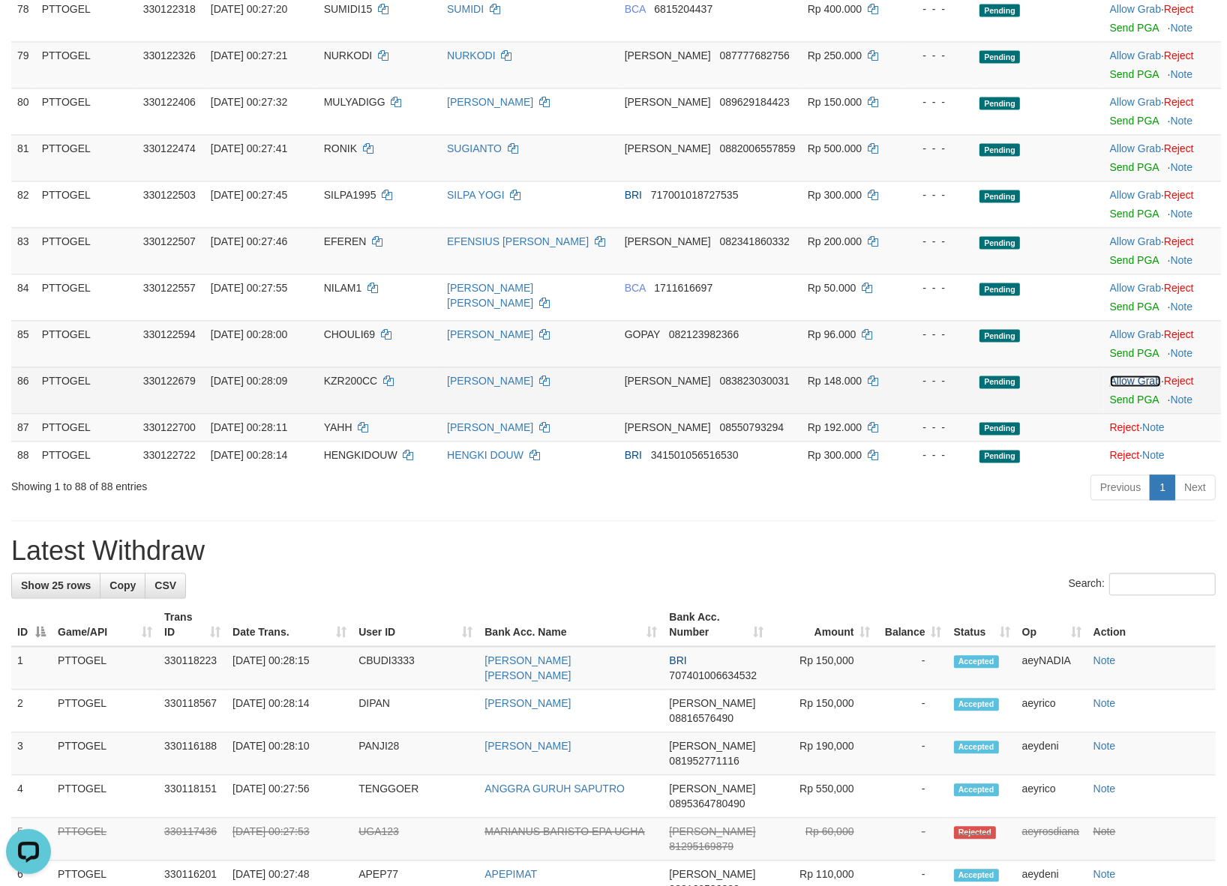
click at [1119, 375] on link "Allow Grab" at bounding box center [1135, 381] width 51 height 12
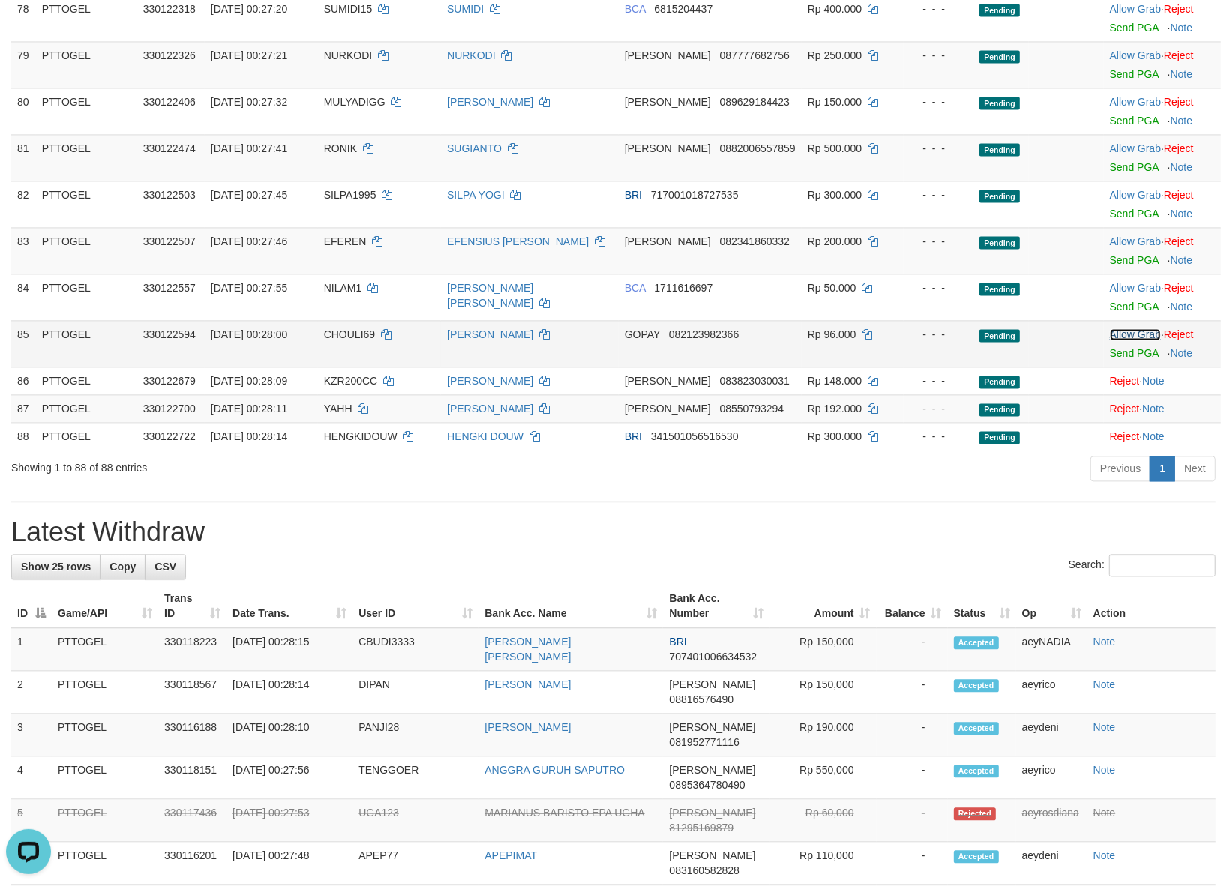
click at [1122, 328] on link "Allow Grab" at bounding box center [1135, 334] width 51 height 12
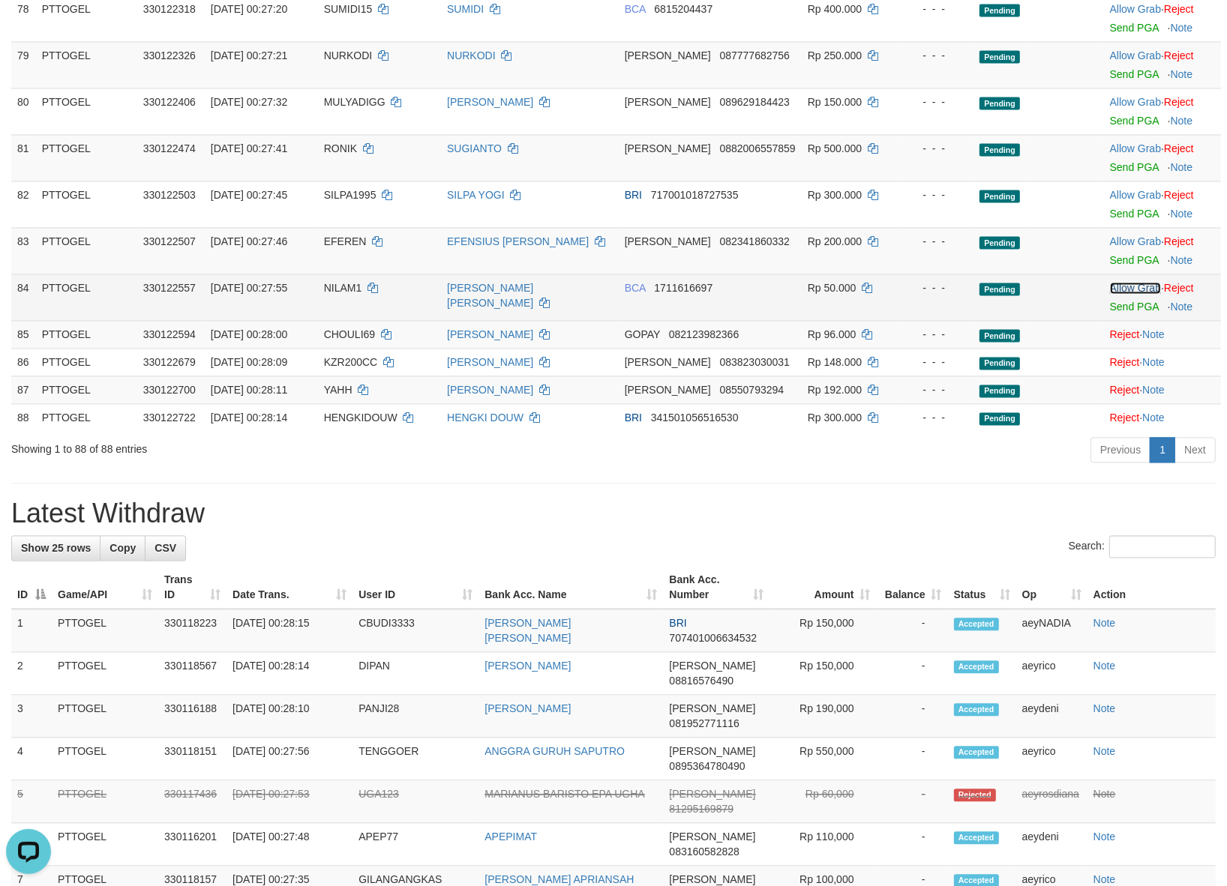
click at [1122, 282] on link "Allow Grab" at bounding box center [1135, 288] width 51 height 12
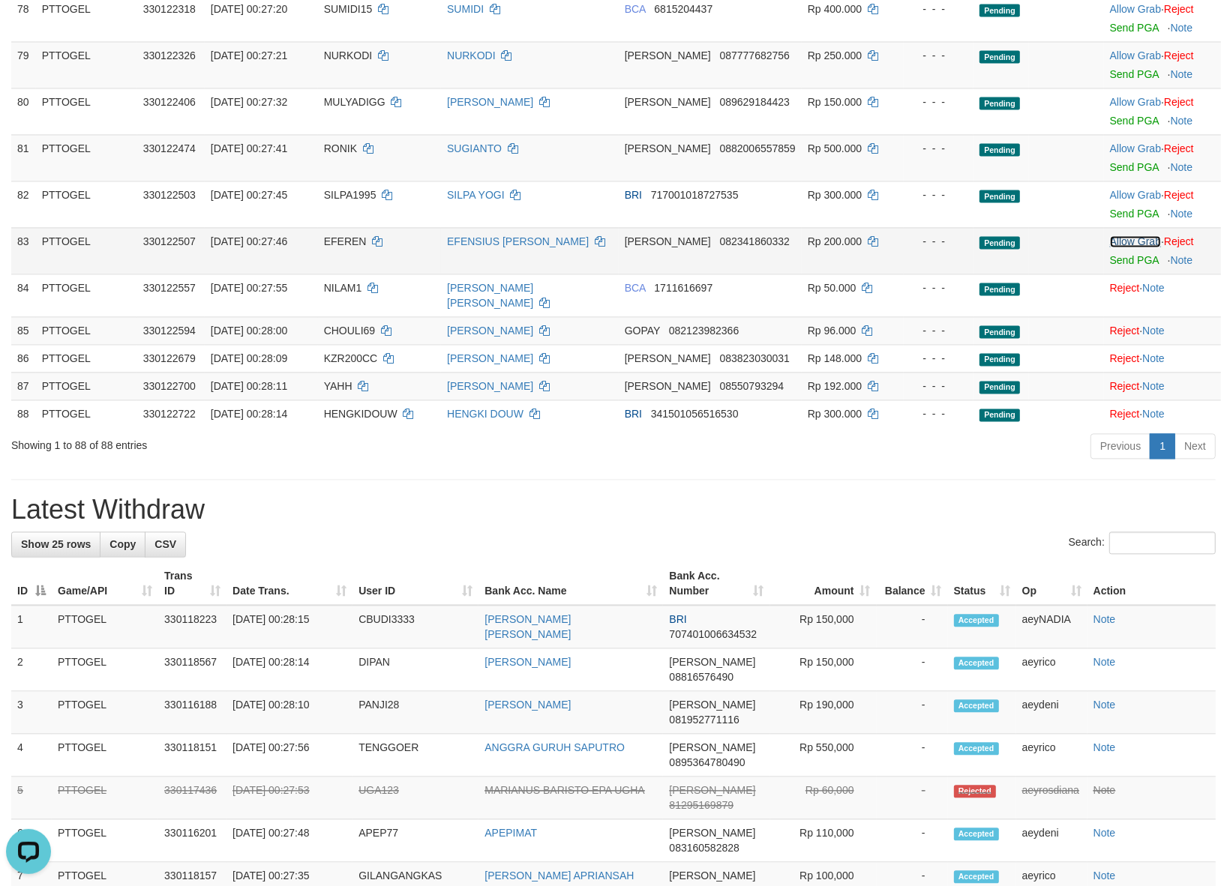
click at [1119, 235] on link "Allow Grab" at bounding box center [1135, 241] width 51 height 12
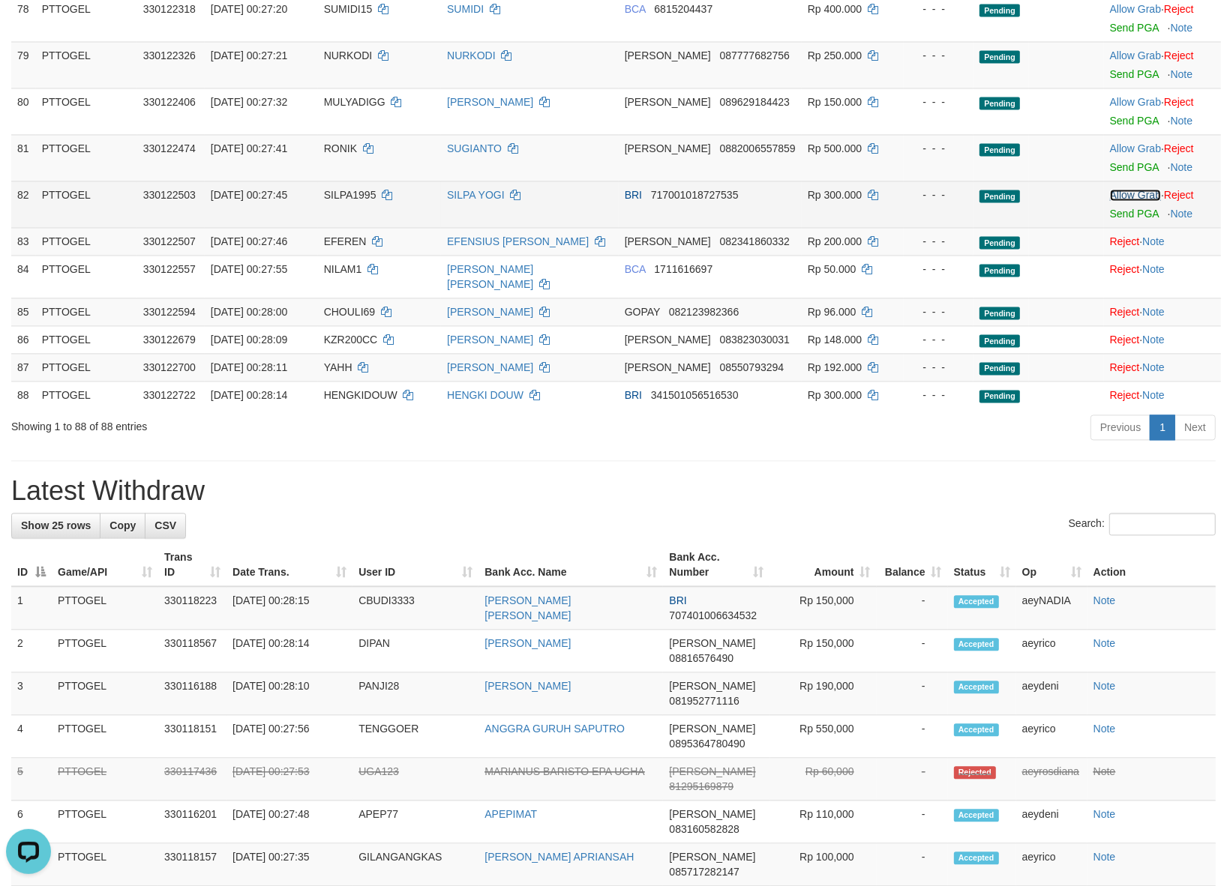
click at [1119, 189] on link "Allow Grab" at bounding box center [1135, 195] width 51 height 12
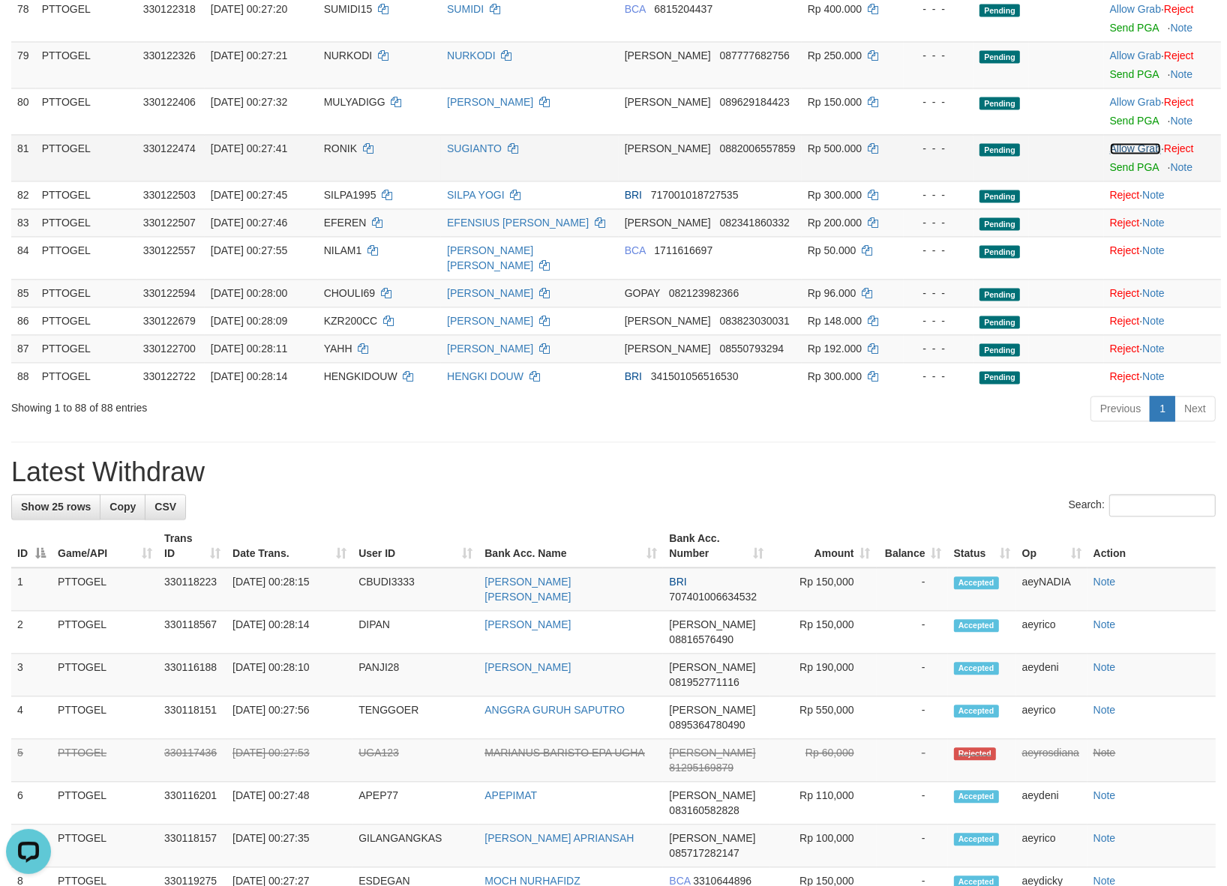
click at [1129, 142] on link "Allow Grab" at bounding box center [1135, 148] width 51 height 12
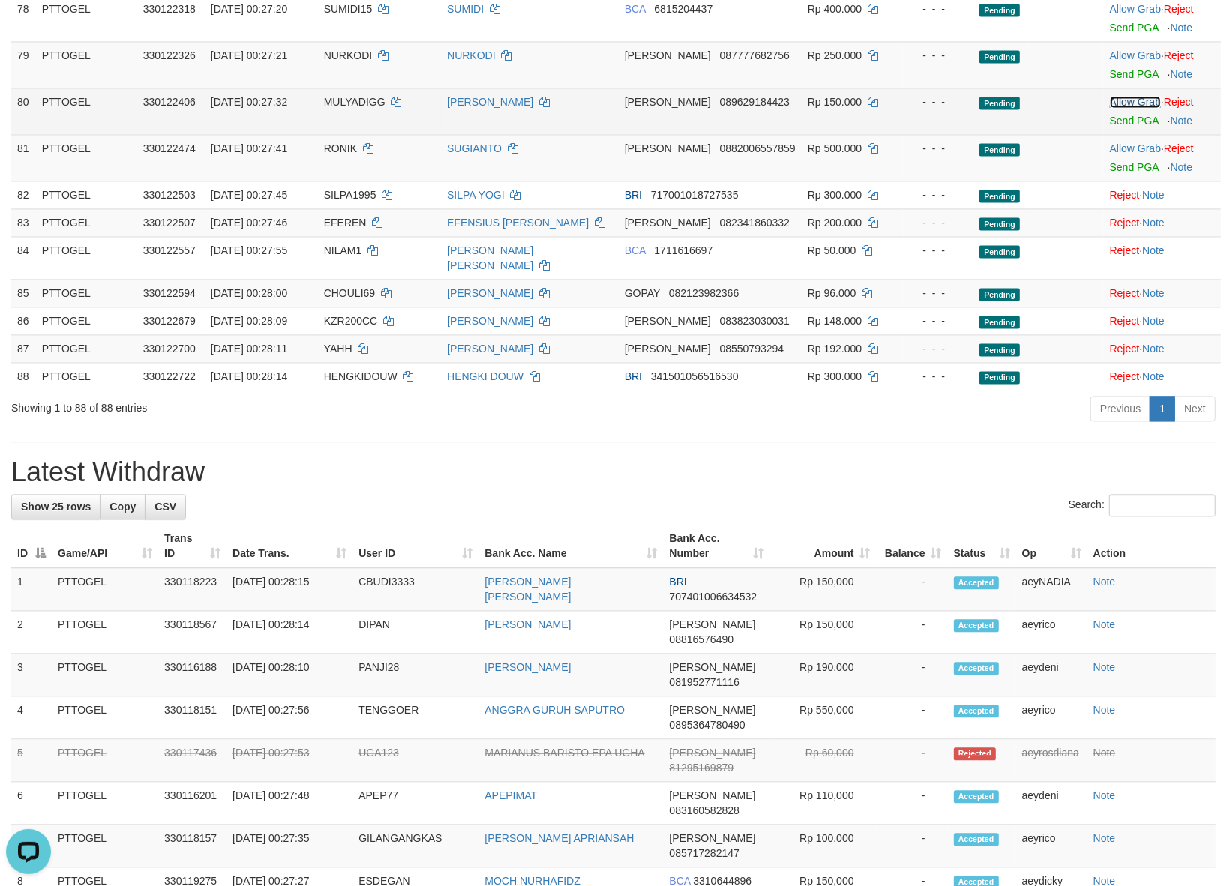
click at [1134, 96] on link "Allow Grab" at bounding box center [1135, 102] width 51 height 12
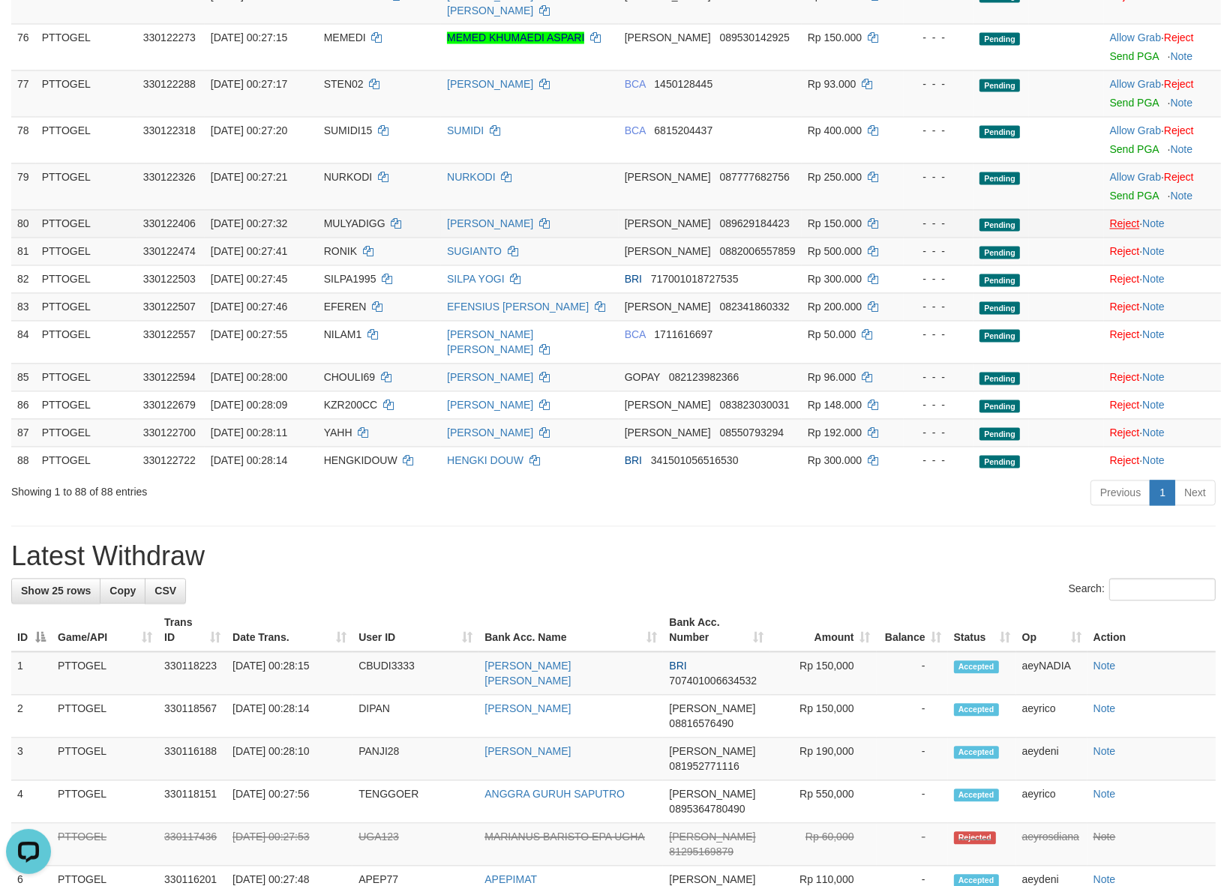
scroll to position [2437, 0]
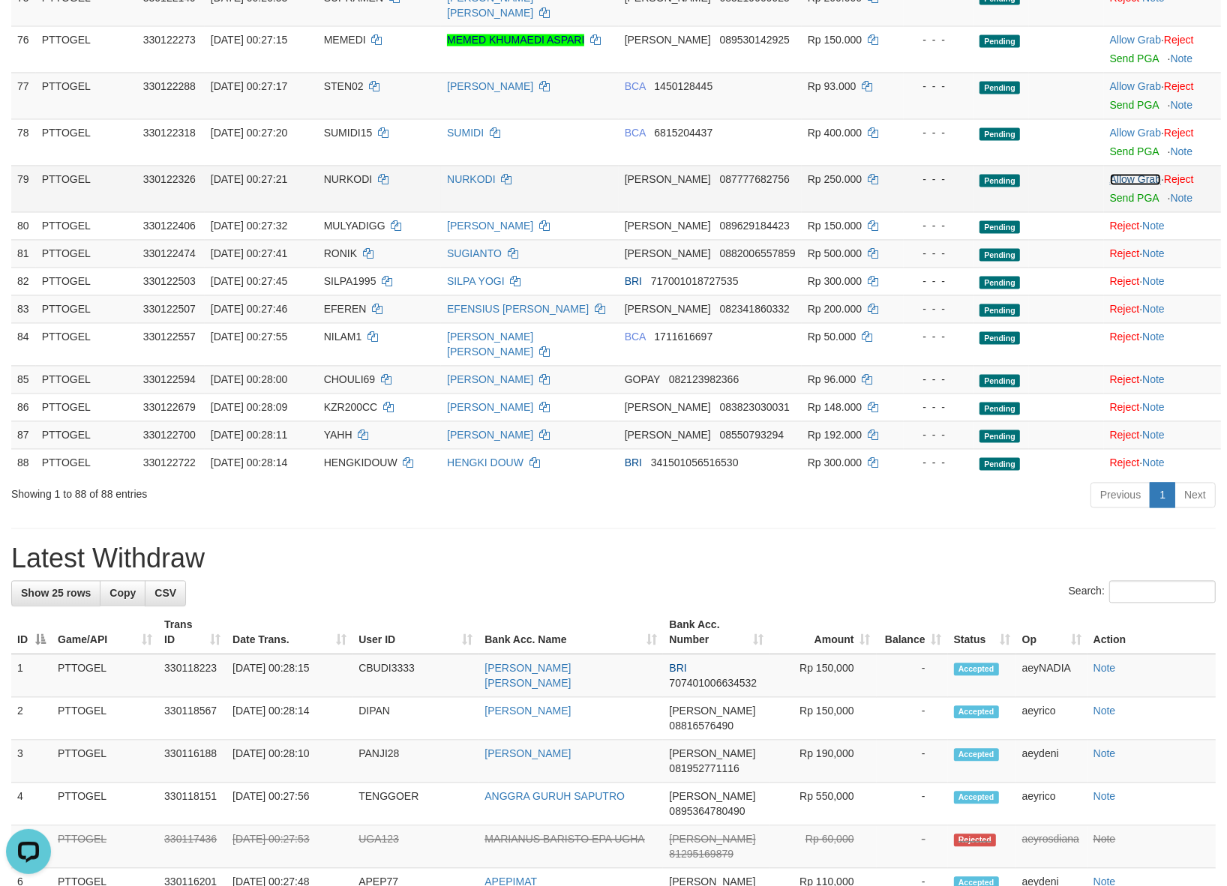
click at [1131, 174] on link "Allow Grab" at bounding box center [1135, 180] width 51 height 12
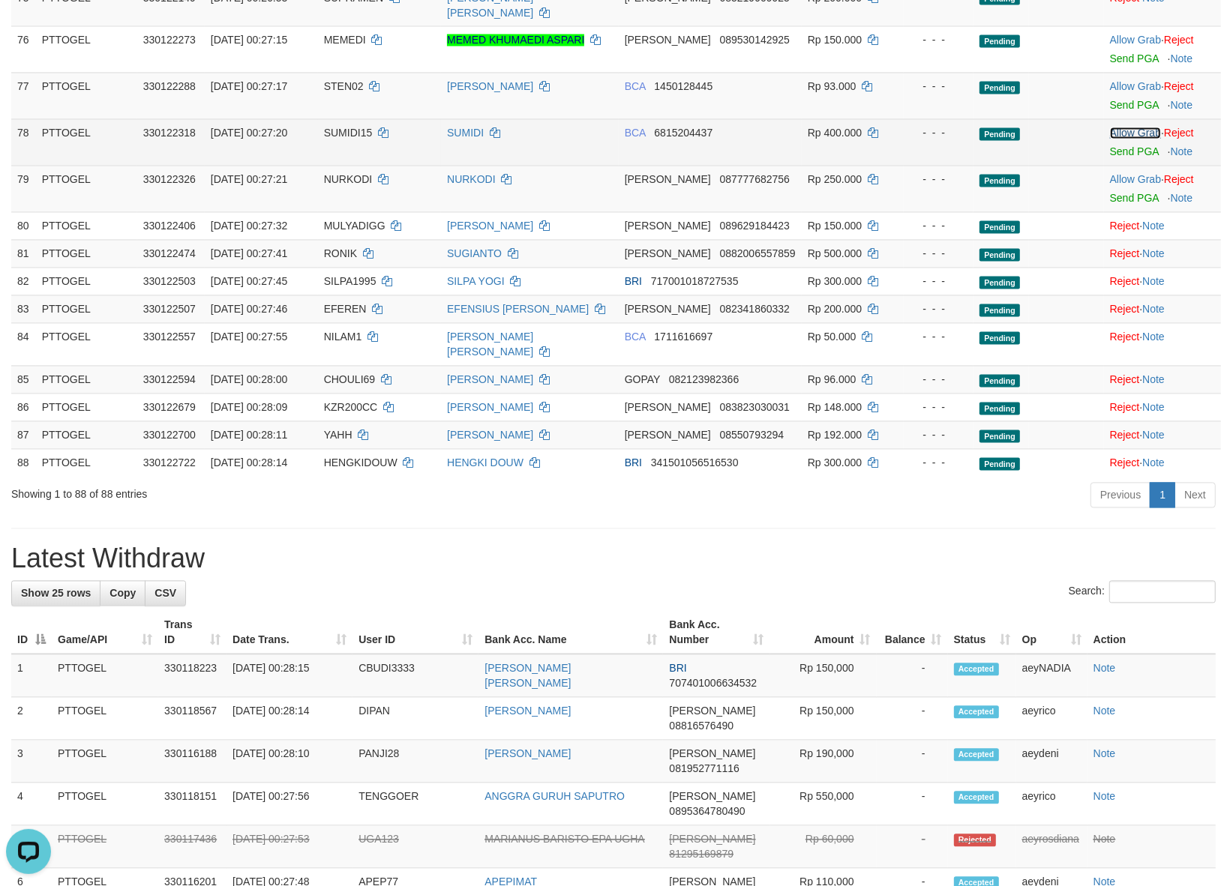
click at [1134, 127] on link "Allow Grab" at bounding box center [1135, 133] width 51 height 12
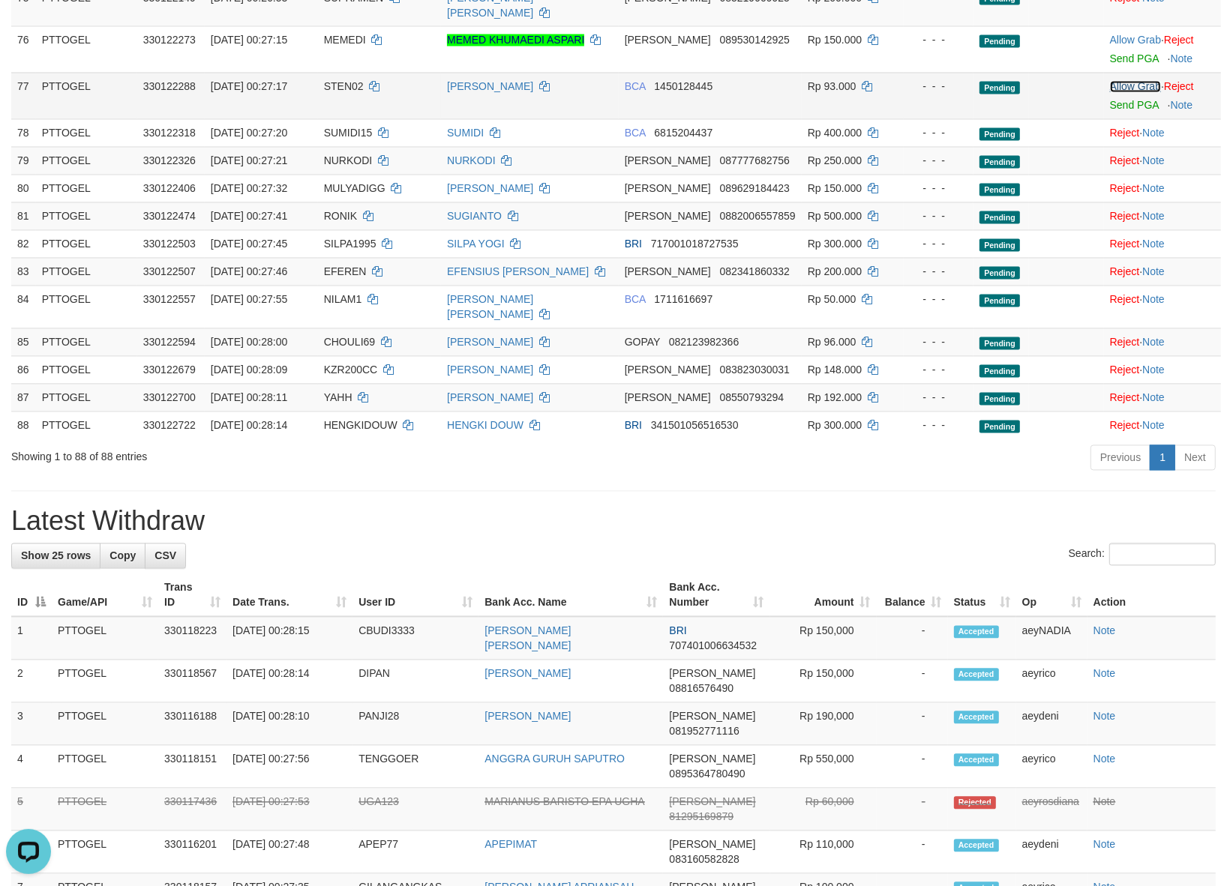
click at [1131, 81] on link "Allow Grab" at bounding box center [1135, 87] width 51 height 12
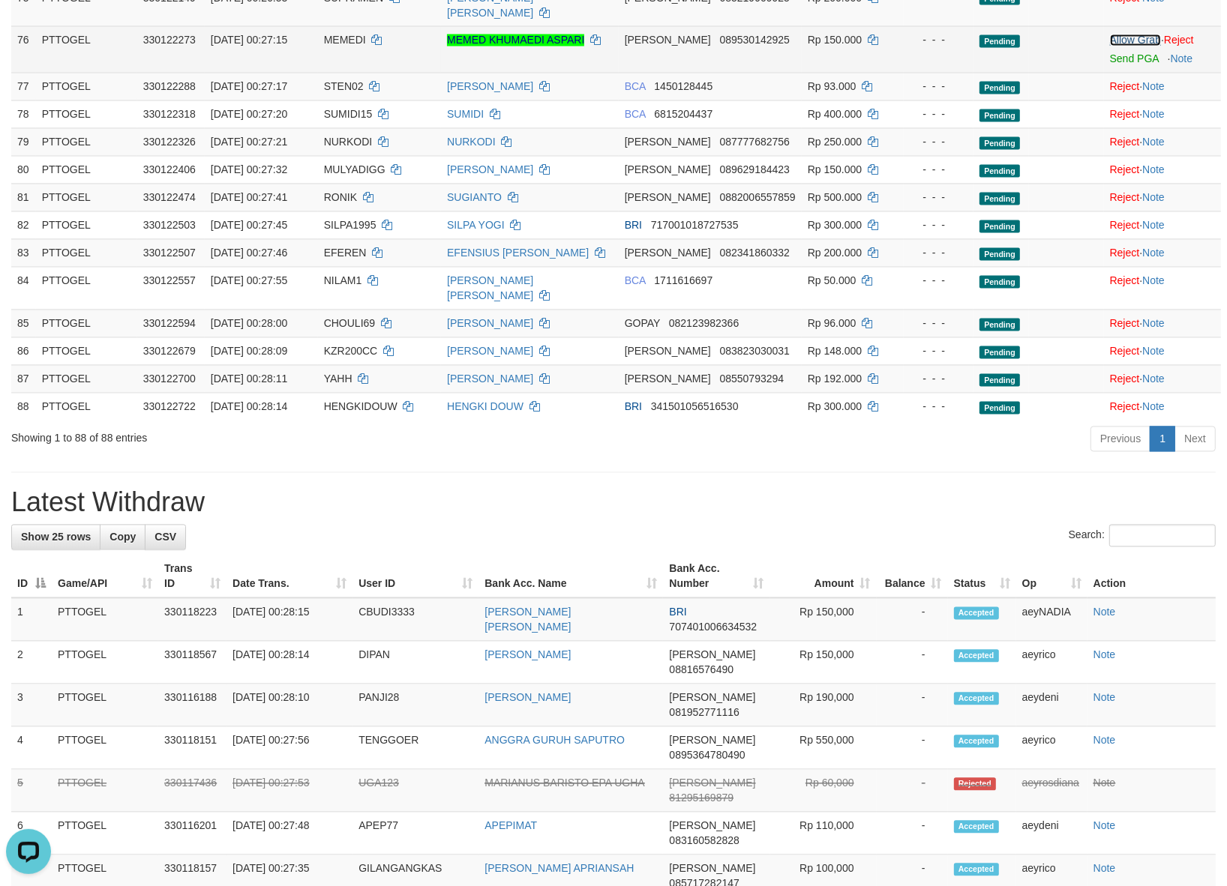
click at [1134, 34] on link "Allow Grab" at bounding box center [1135, 40] width 51 height 12
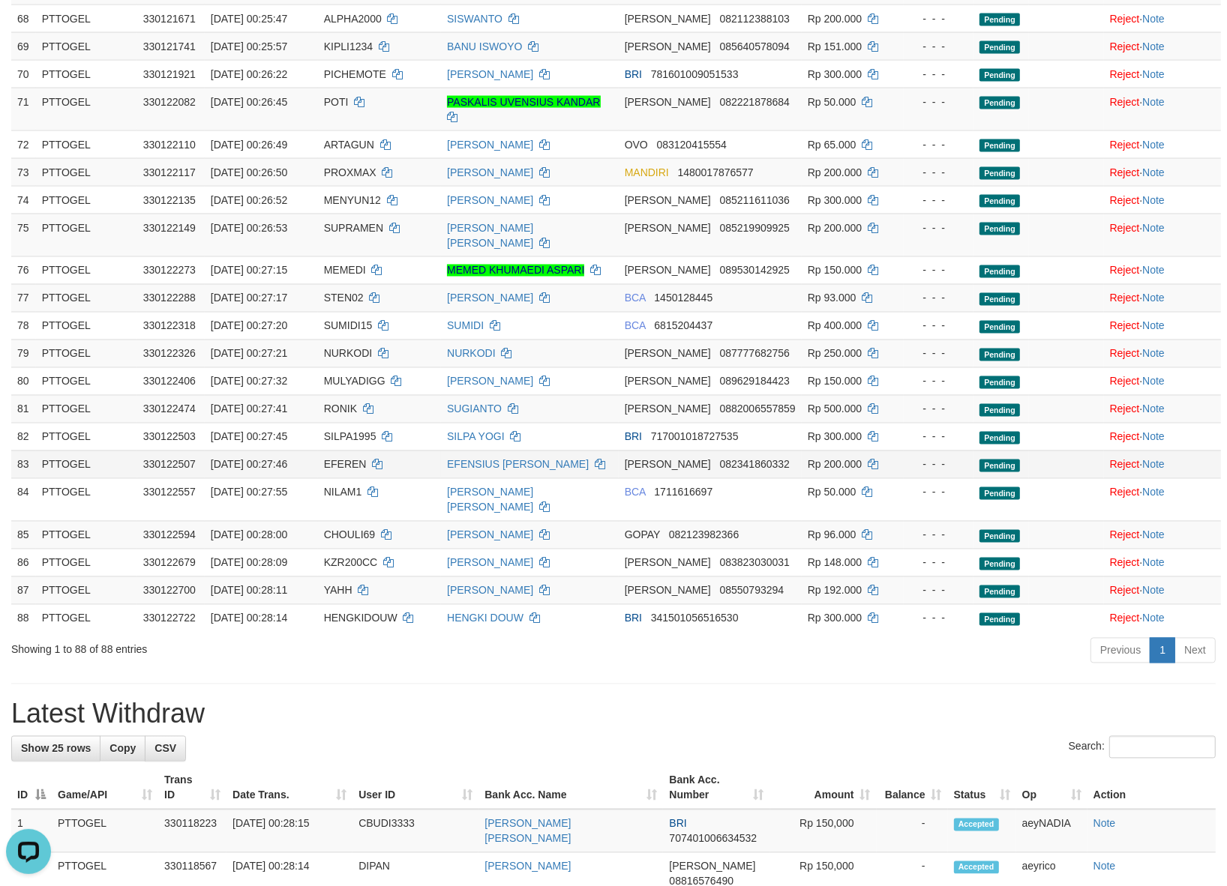
scroll to position [2186, 0]
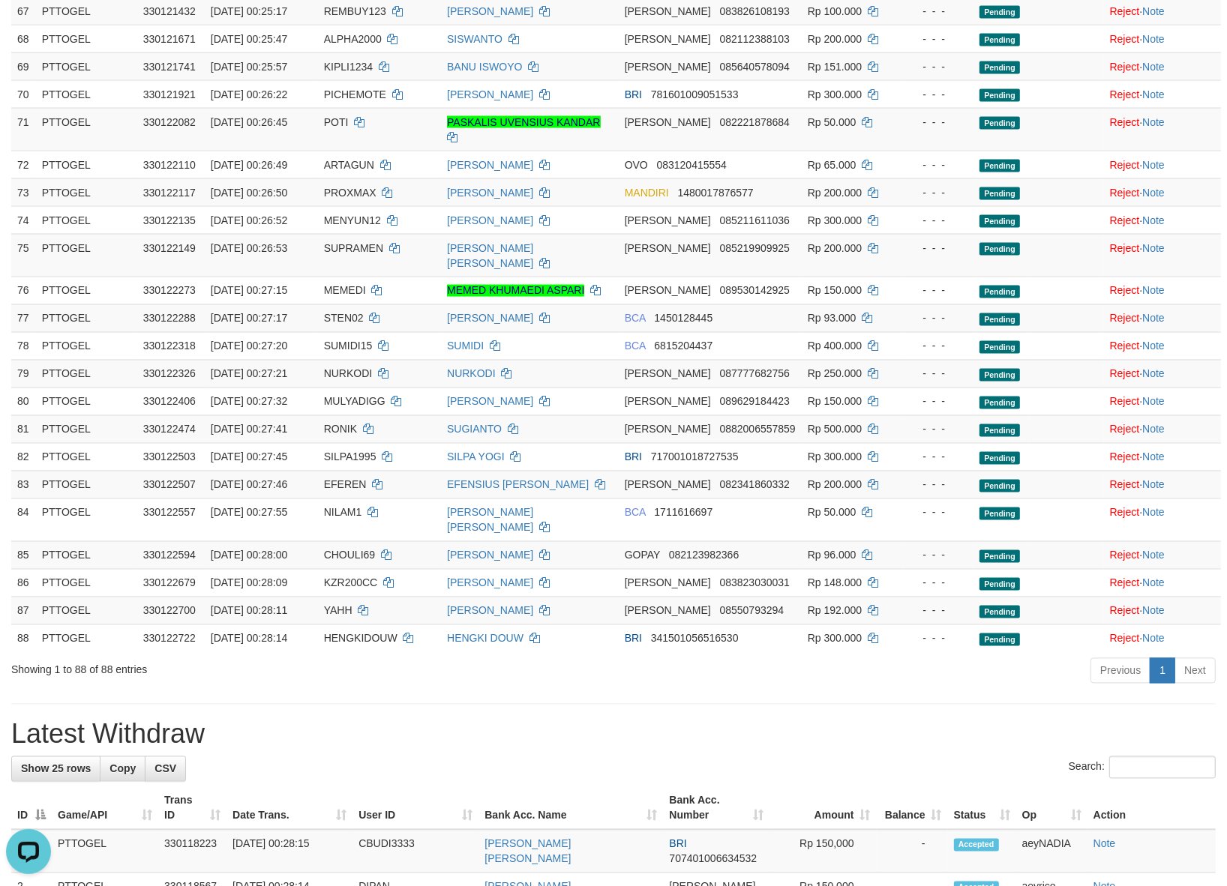
click at [626, 720] on h1 "Latest Withdraw" at bounding box center [613, 735] width 1204 height 30
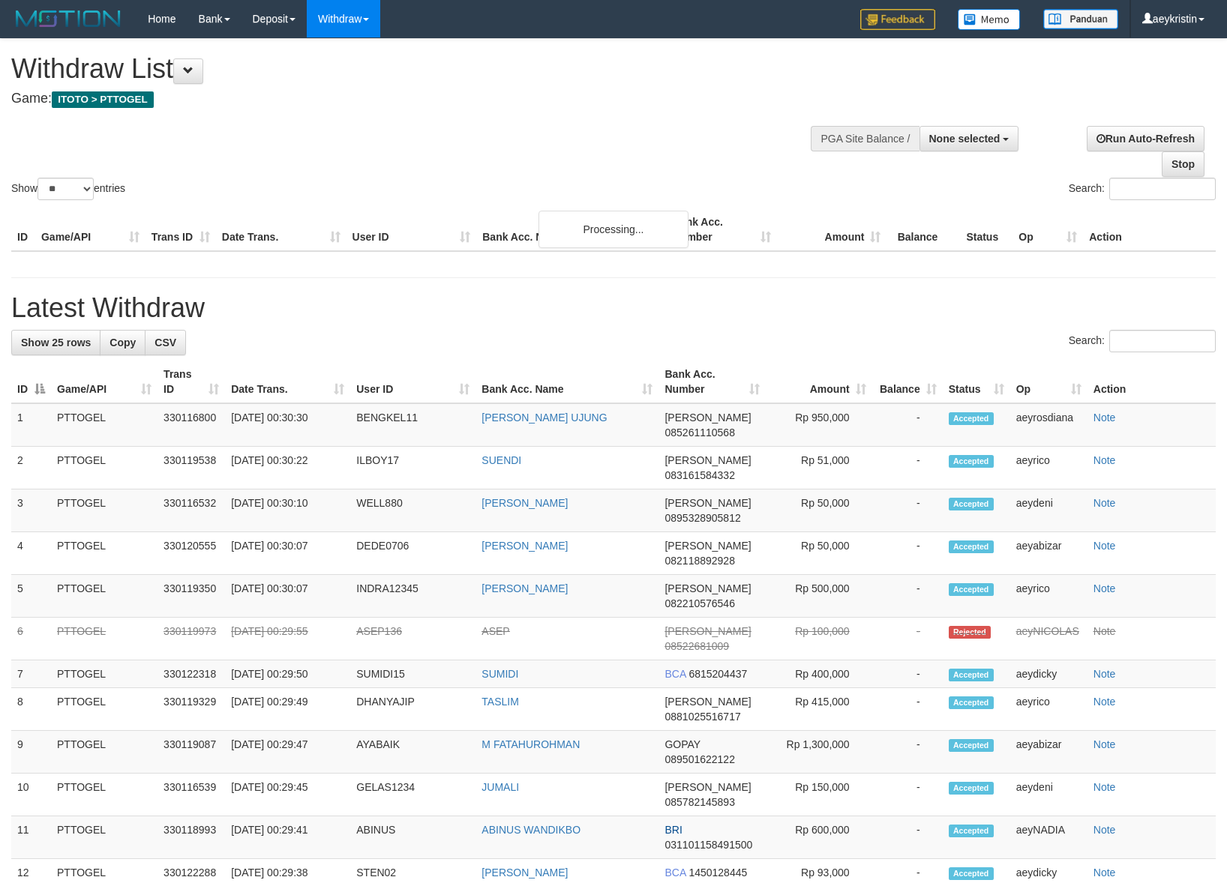
select select
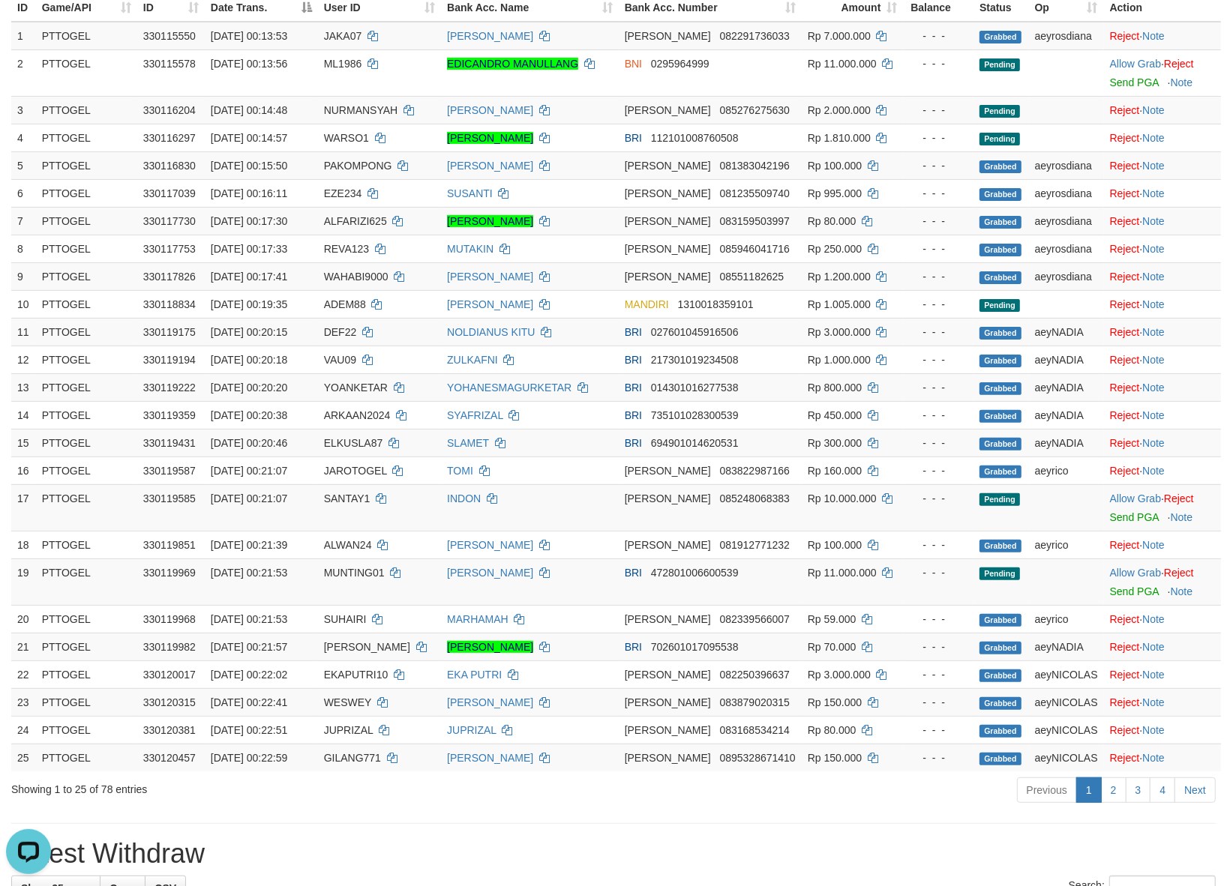
scroll to position [88, 0]
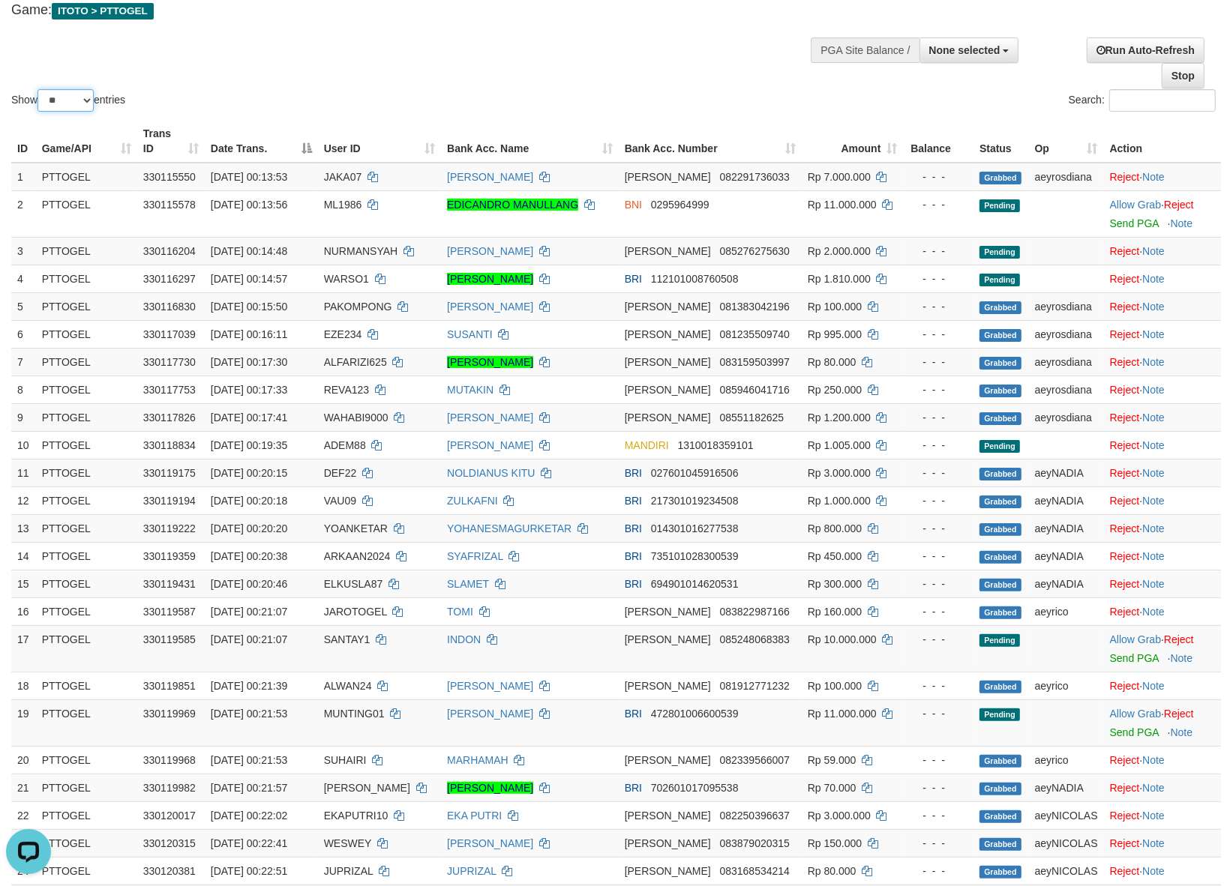
drag, startPoint x: 72, startPoint y: 97, endPoint x: 71, endPoint y: 109, distance: 11.3
click at [72, 97] on select "** ** ** ***" at bounding box center [65, 100] width 56 height 22
select select "***"
click at [40, 89] on select "** ** ** ***" at bounding box center [65, 100] width 56 height 22
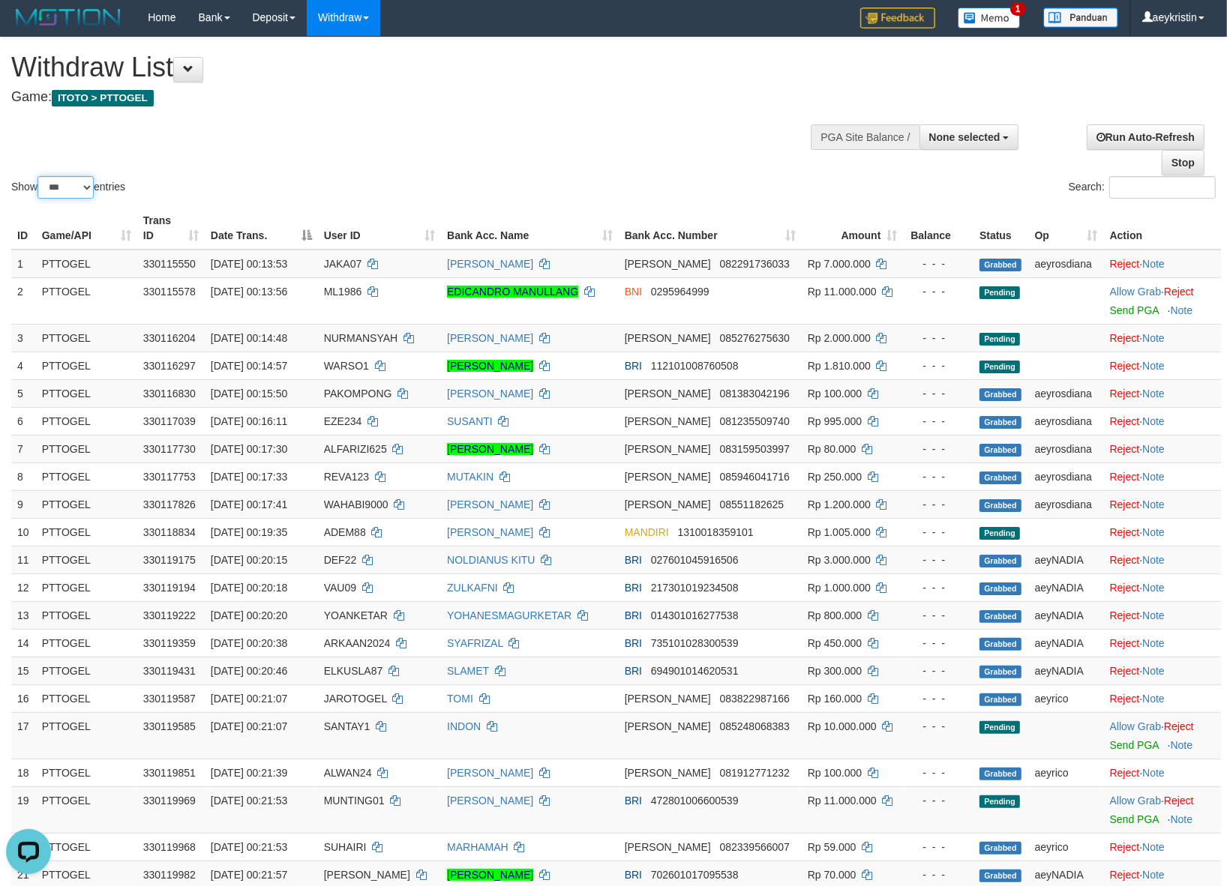
scroll to position [0, 0]
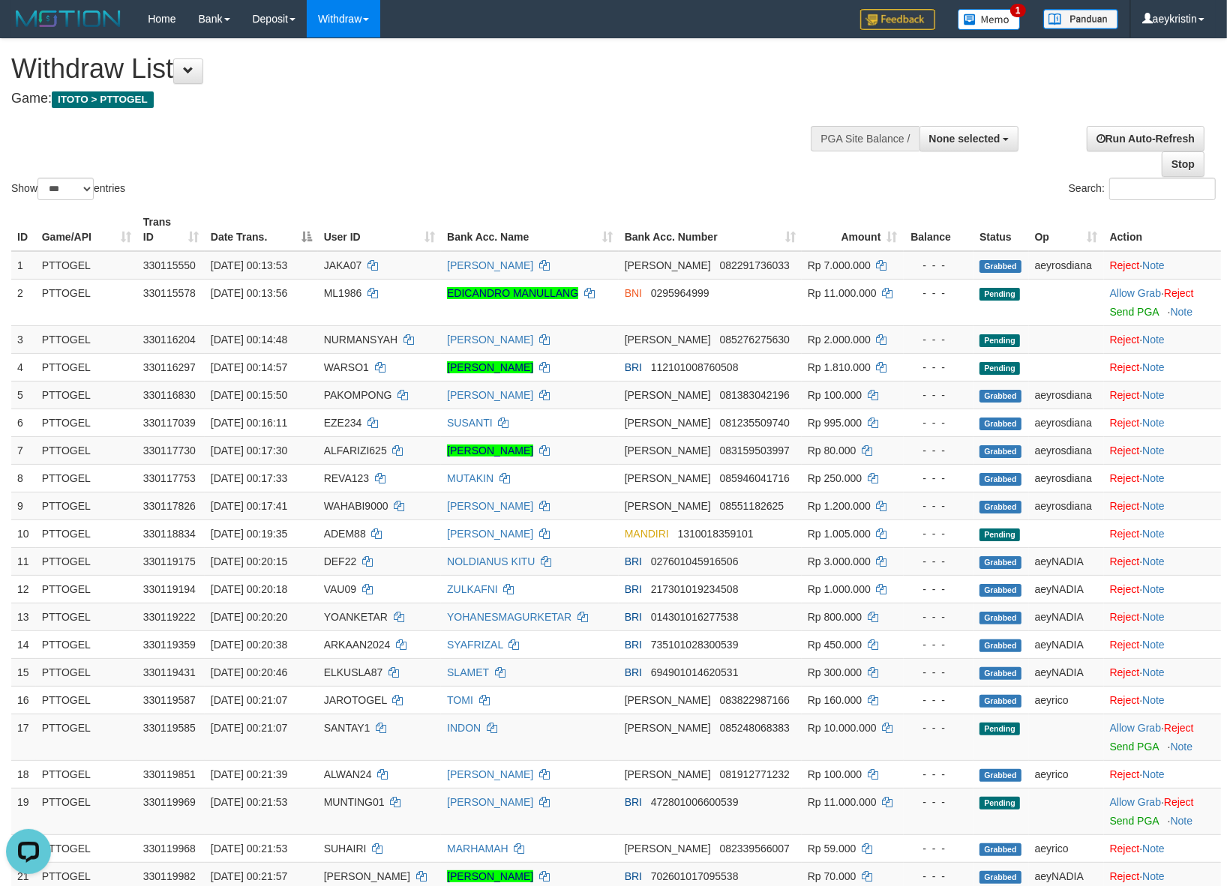
click at [253, 169] on div "Show ** ** ** *** entries Search:" at bounding box center [613, 121] width 1227 height 164
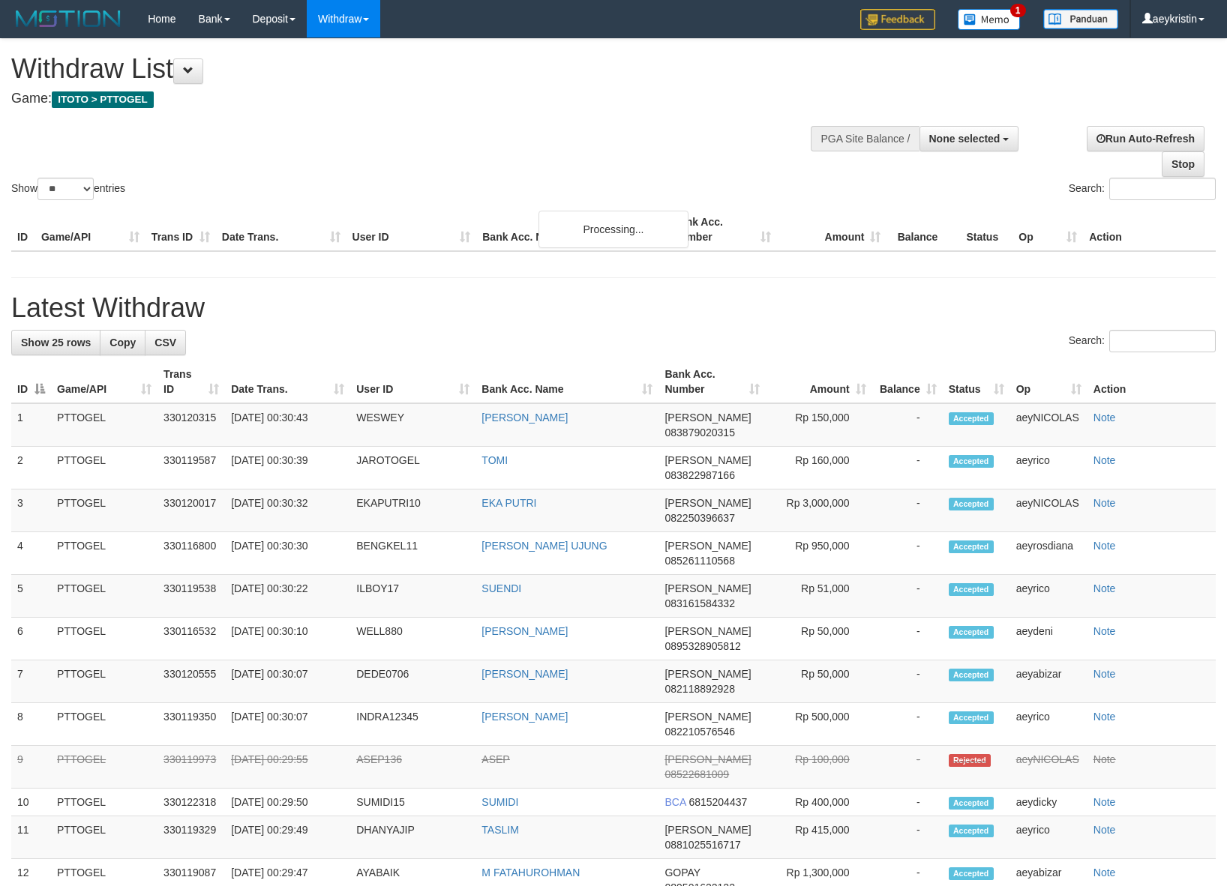
select select
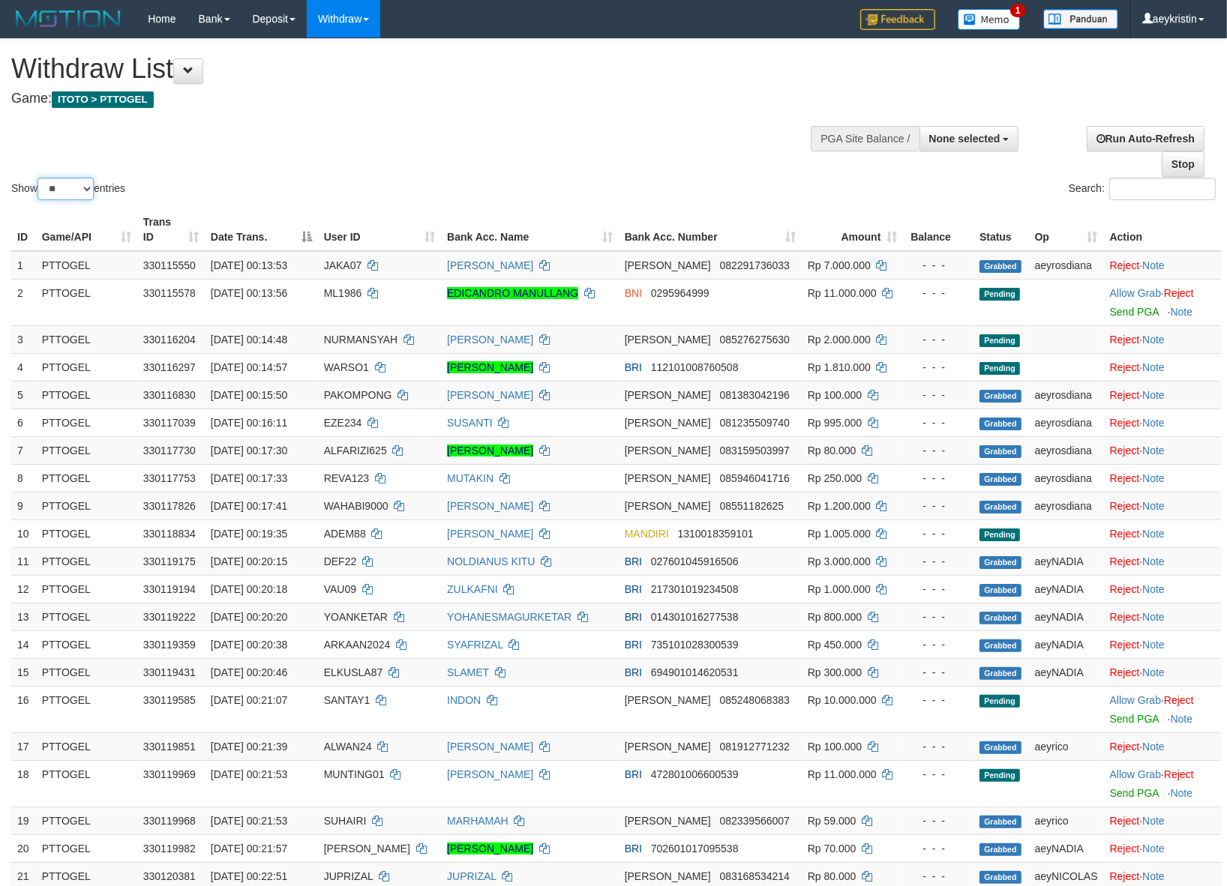
click at [61, 195] on select "** ** ** ***" at bounding box center [65, 189] width 56 height 22
select select "***"
click at [40, 178] on select "** ** ** ***" at bounding box center [65, 189] width 56 height 22
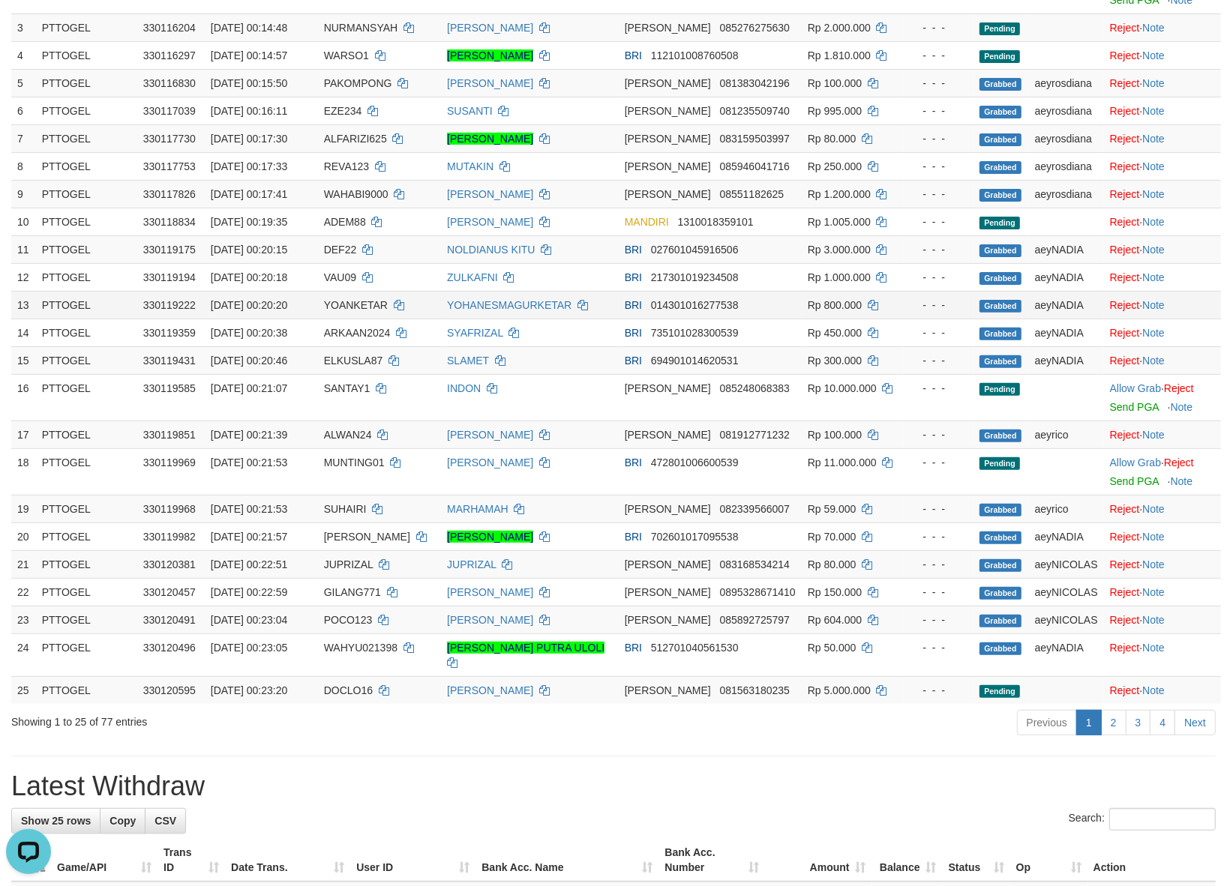
scroll to position [375, 0]
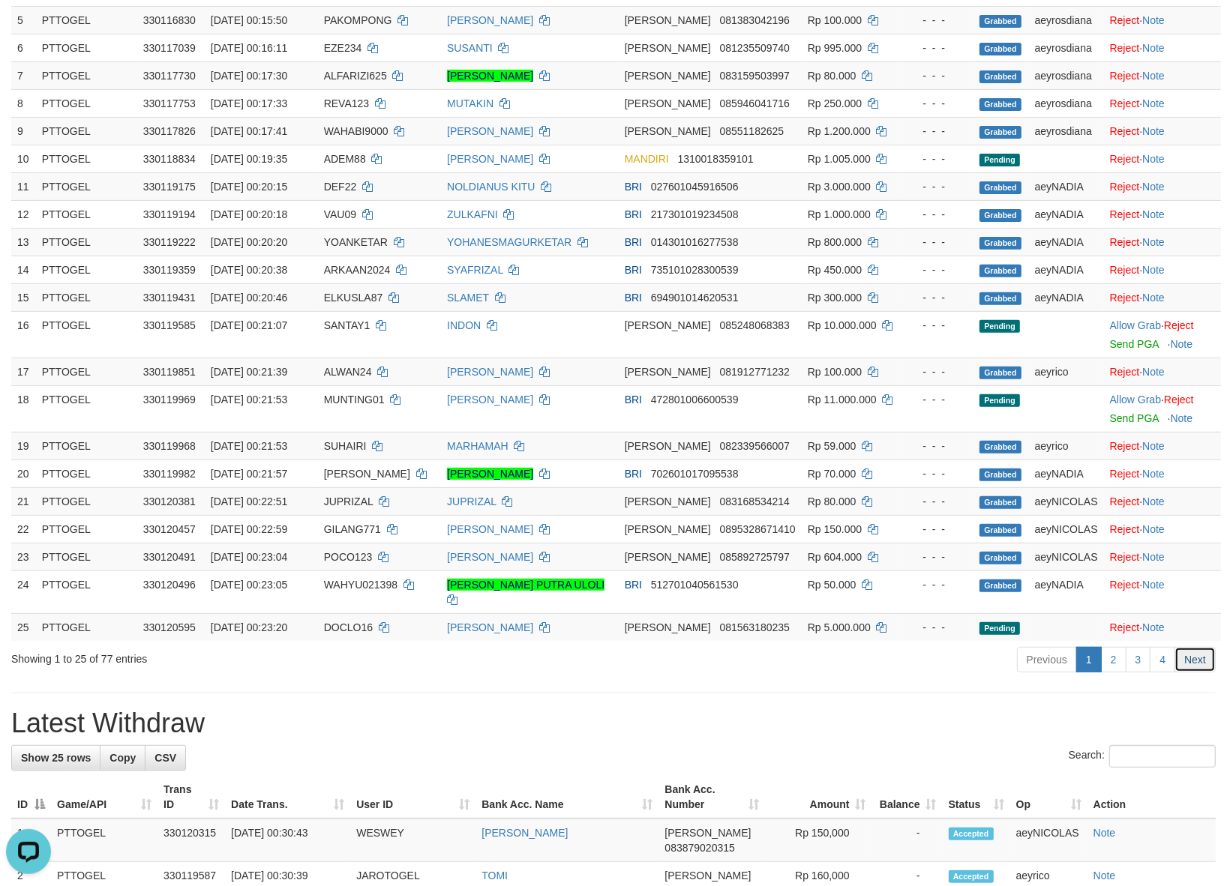
click at [1201, 665] on link "Next" at bounding box center [1194, 659] width 41 height 25
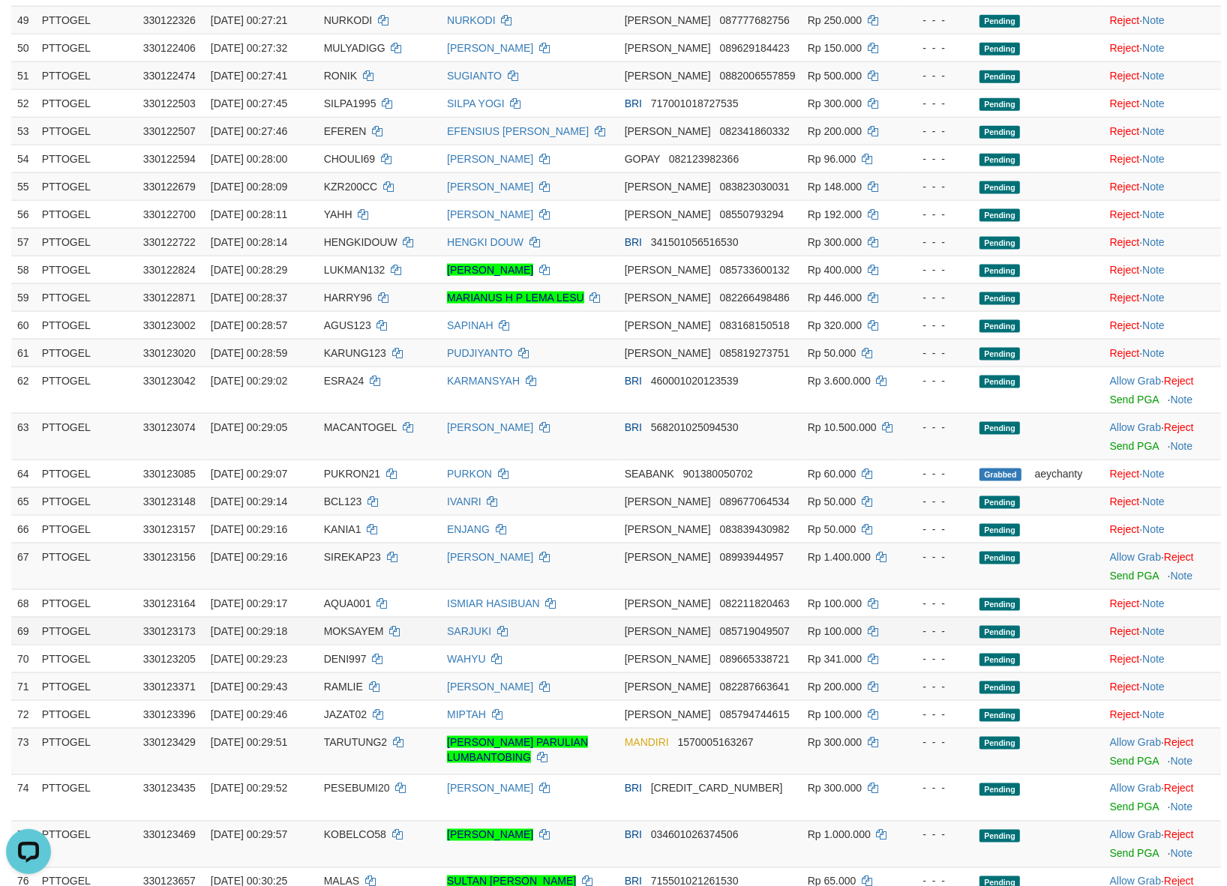
scroll to position [1812, 0]
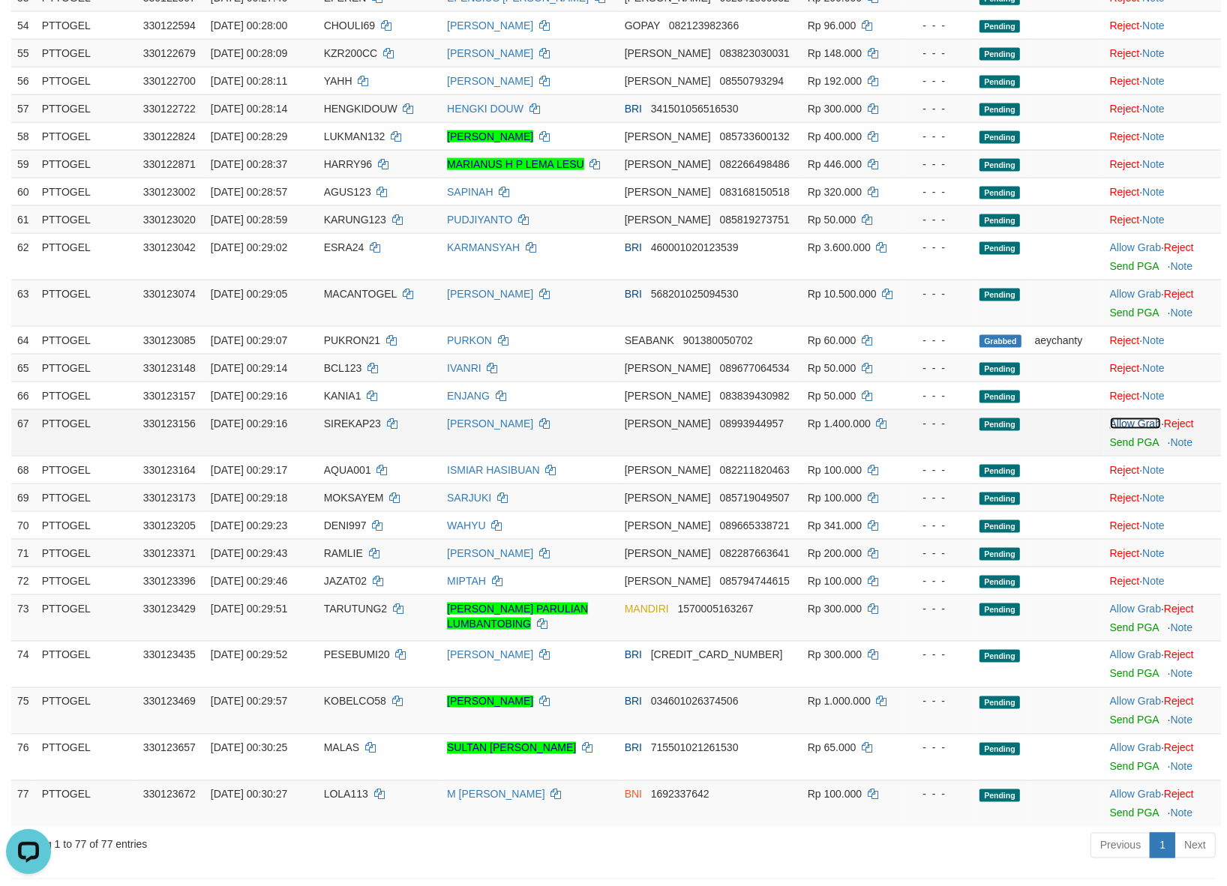
click at [1113, 420] on link "Allow Grab" at bounding box center [1135, 424] width 51 height 12
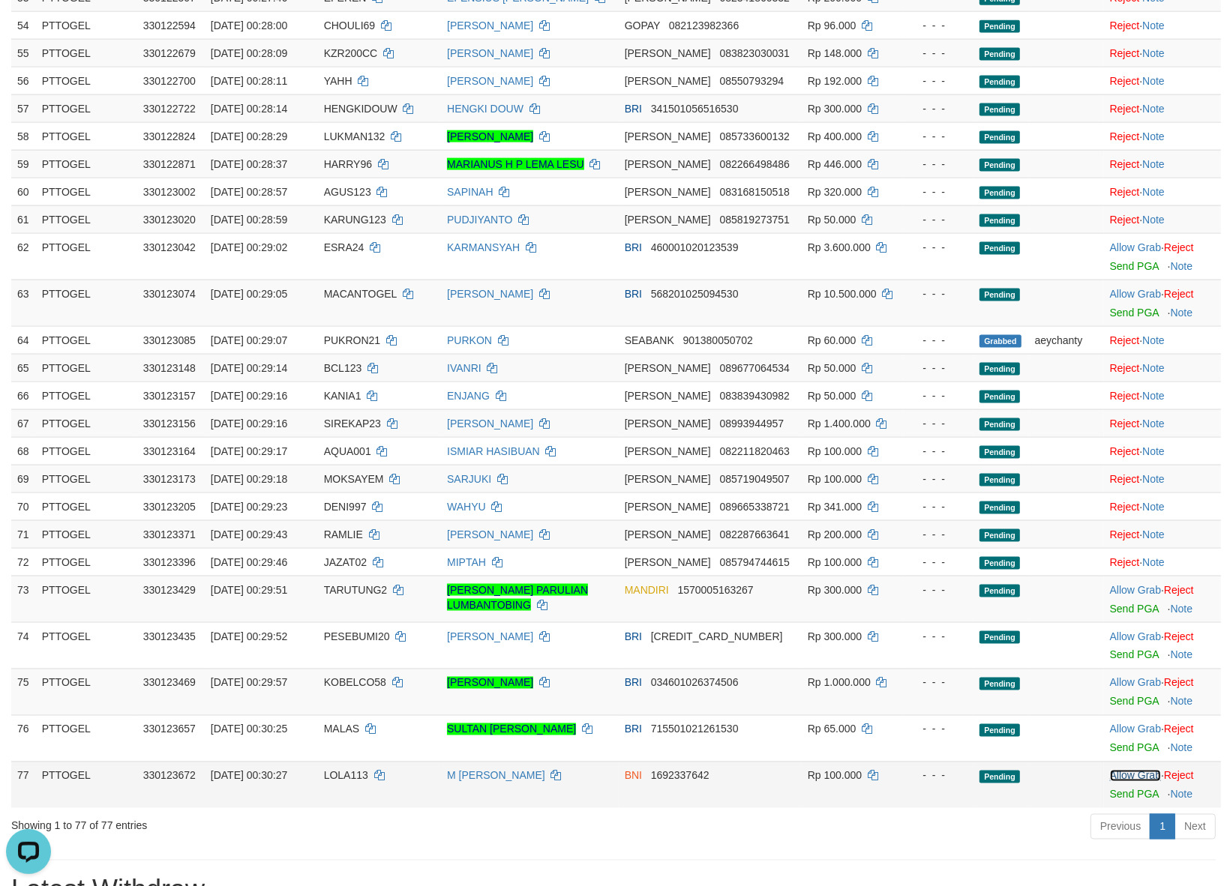
click at [1110, 777] on link "Allow Grab" at bounding box center [1135, 776] width 51 height 12
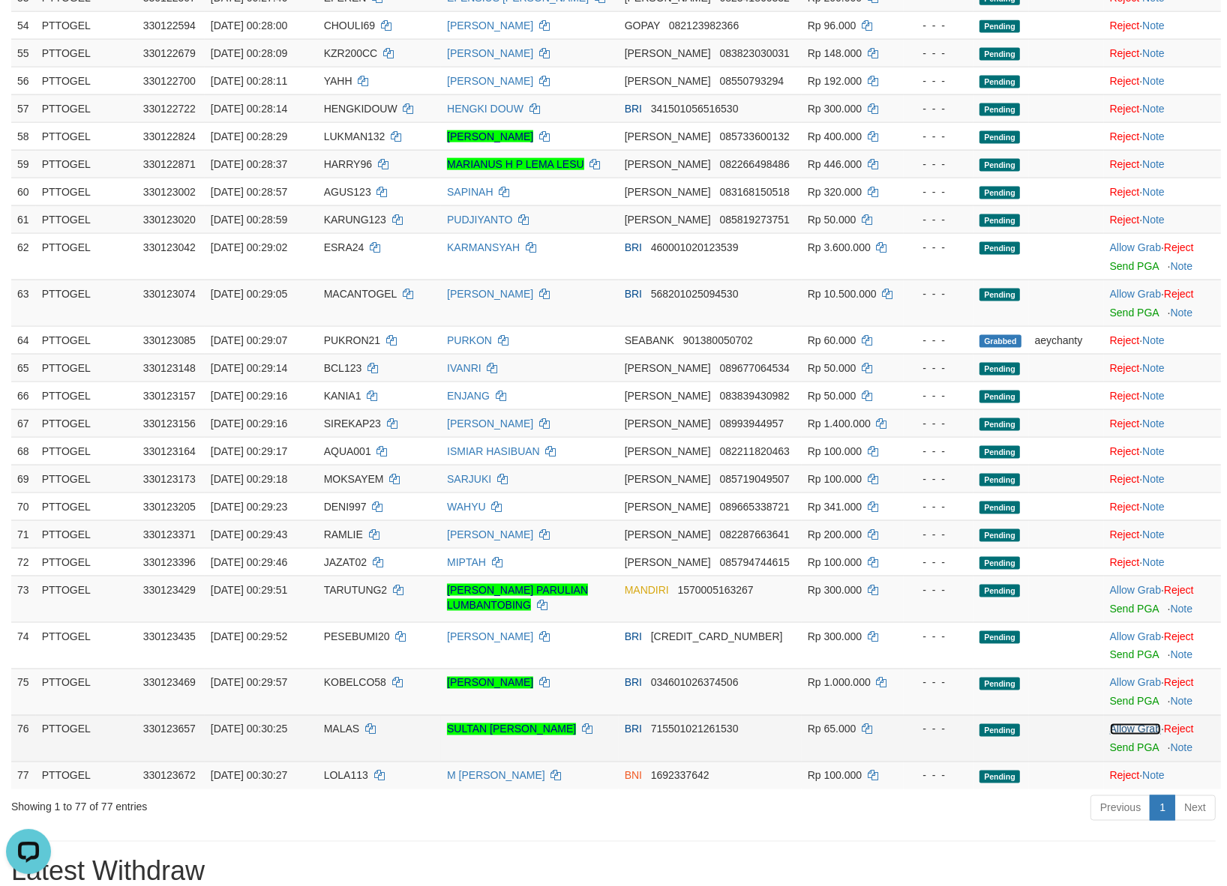
click at [1118, 729] on link "Allow Grab" at bounding box center [1135, 730] width 51 height 12
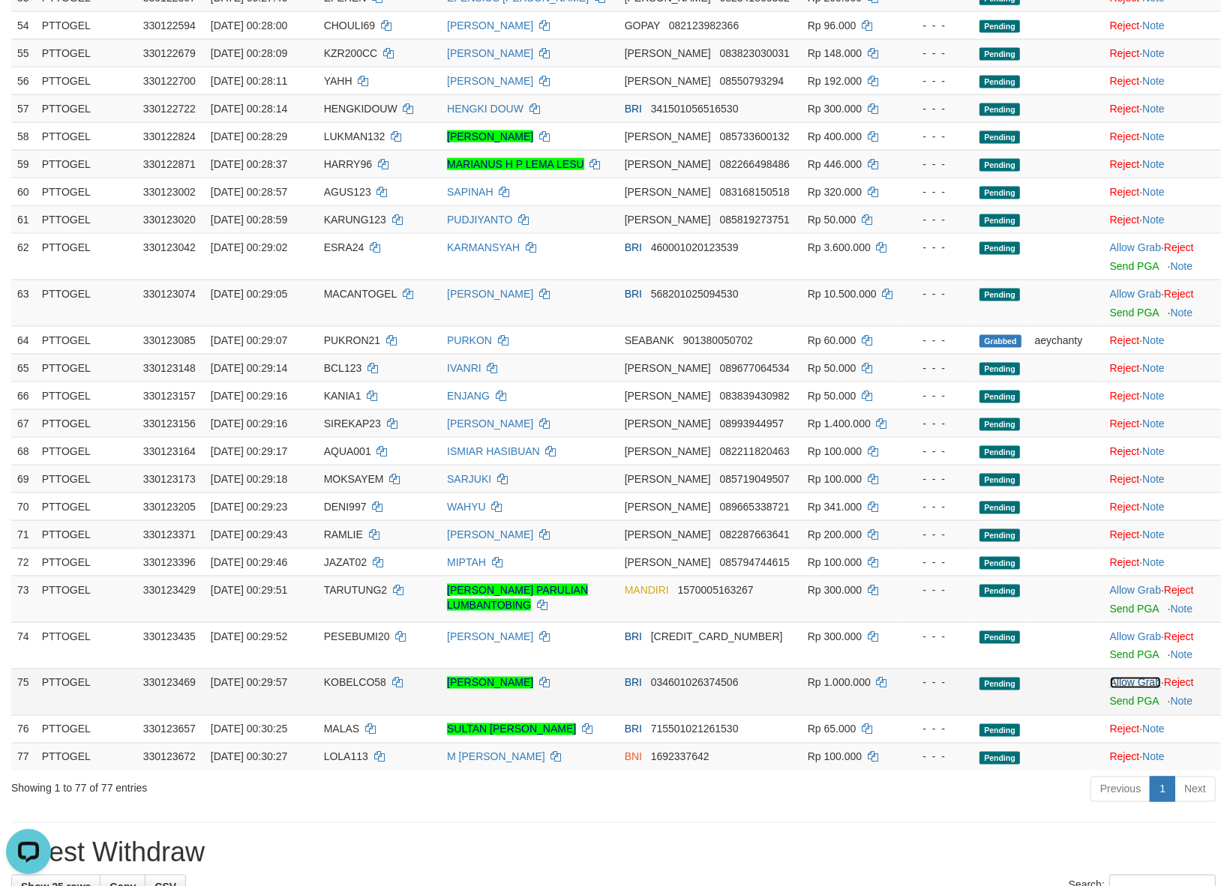
click at [1121, 679] on link "Allow Grab" at bounding box center [1135, 683] width 51 height 12
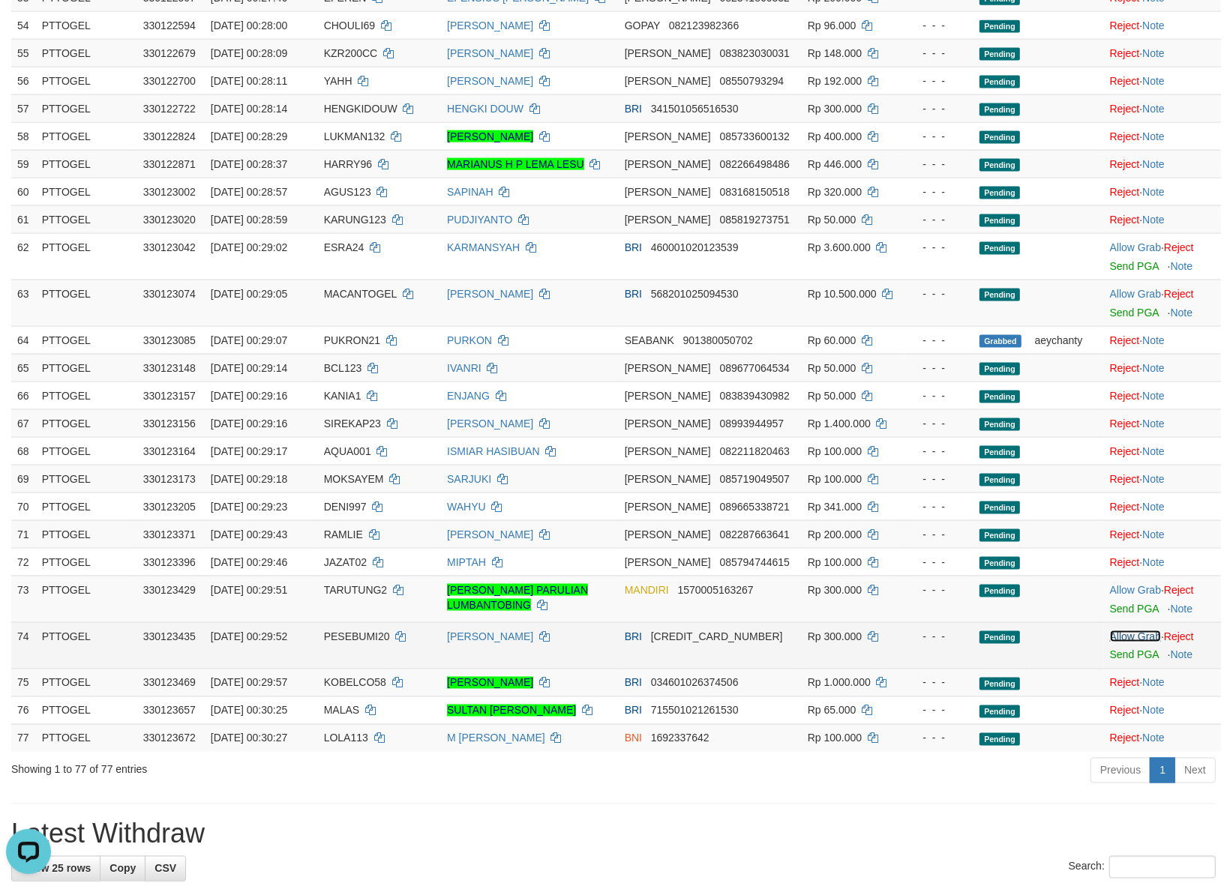
click at [1122, 631] on link "Allow Grab" at bounding box center [1135, 637] width 51 height 12
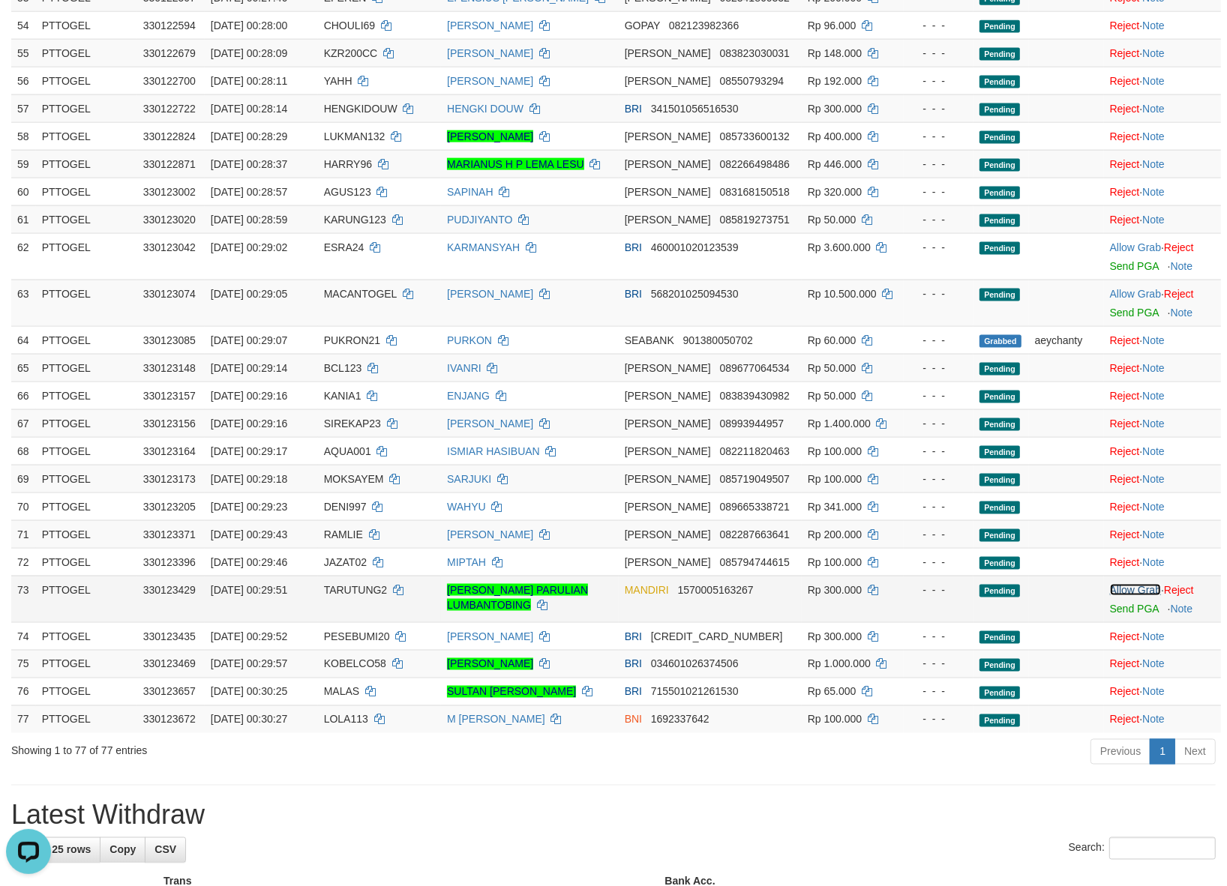
click at [1130, 590] on link "Allow Grab" at bounding box center [1135, 590] width 51 height 12
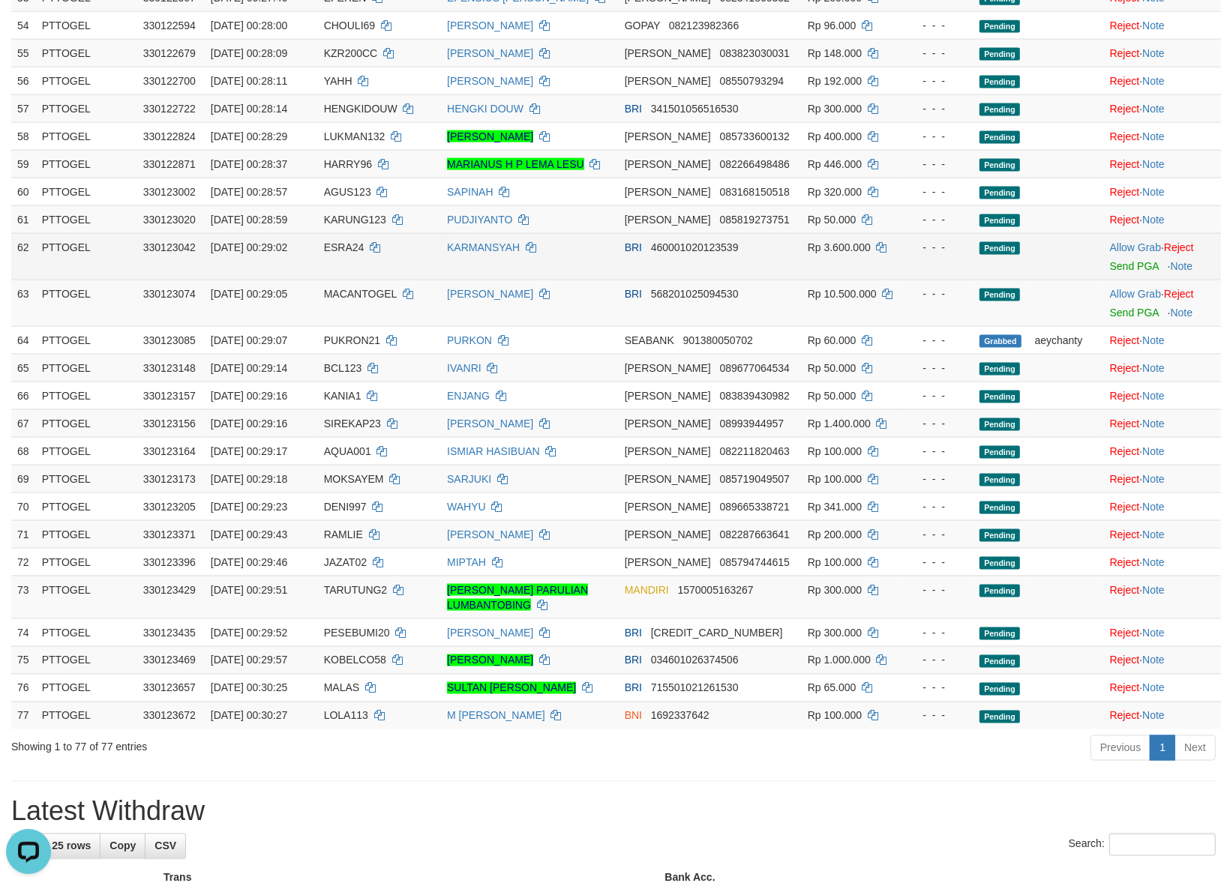
click at [346, 241] on span "ESRA24" at bounding box center [344, 247] width 40 height 12
copy td "ESRA24"
click at [1110, 241] on link "Allow Grab" at bounding box center [1135, 247] width 51 height 12
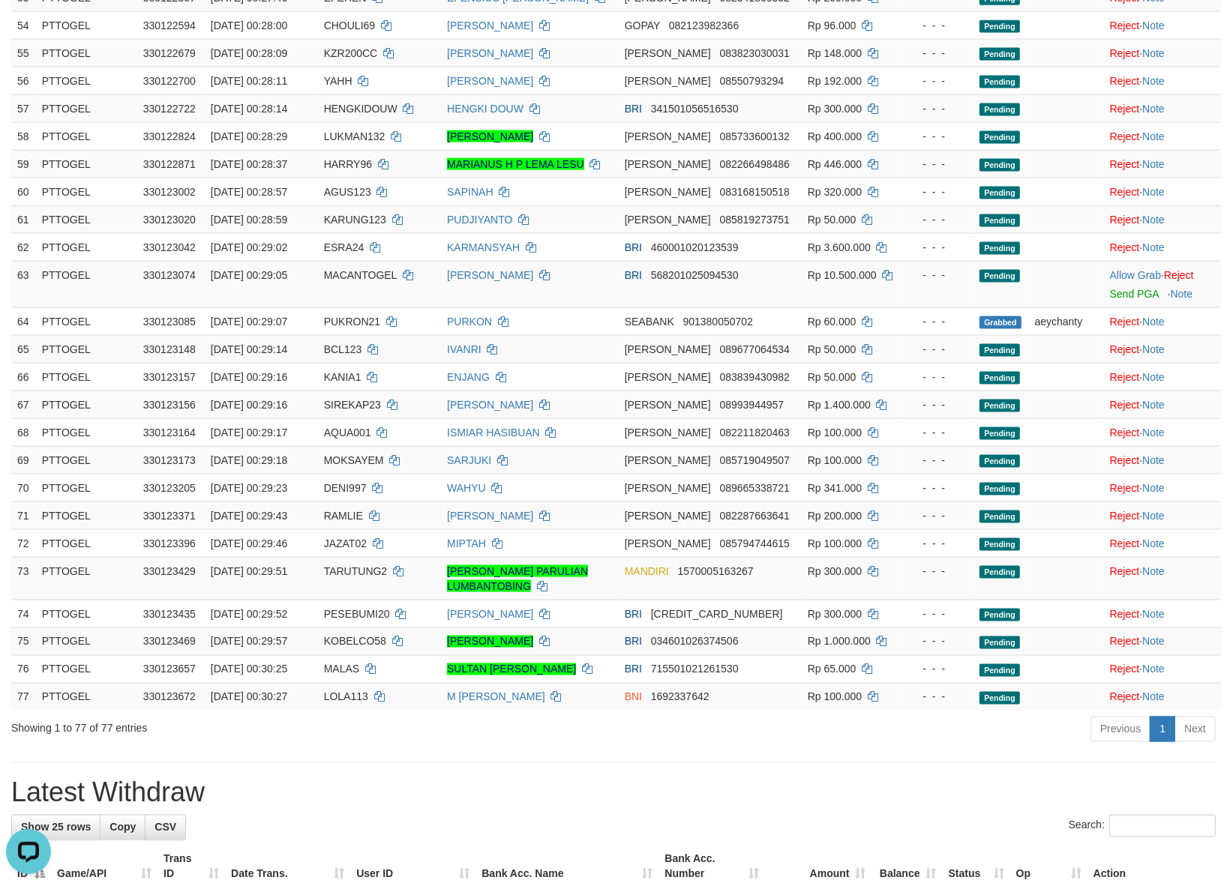
click at [646, 735] on div "Previous 1 Next" at bounding box center [869, 731] width 693 height 32
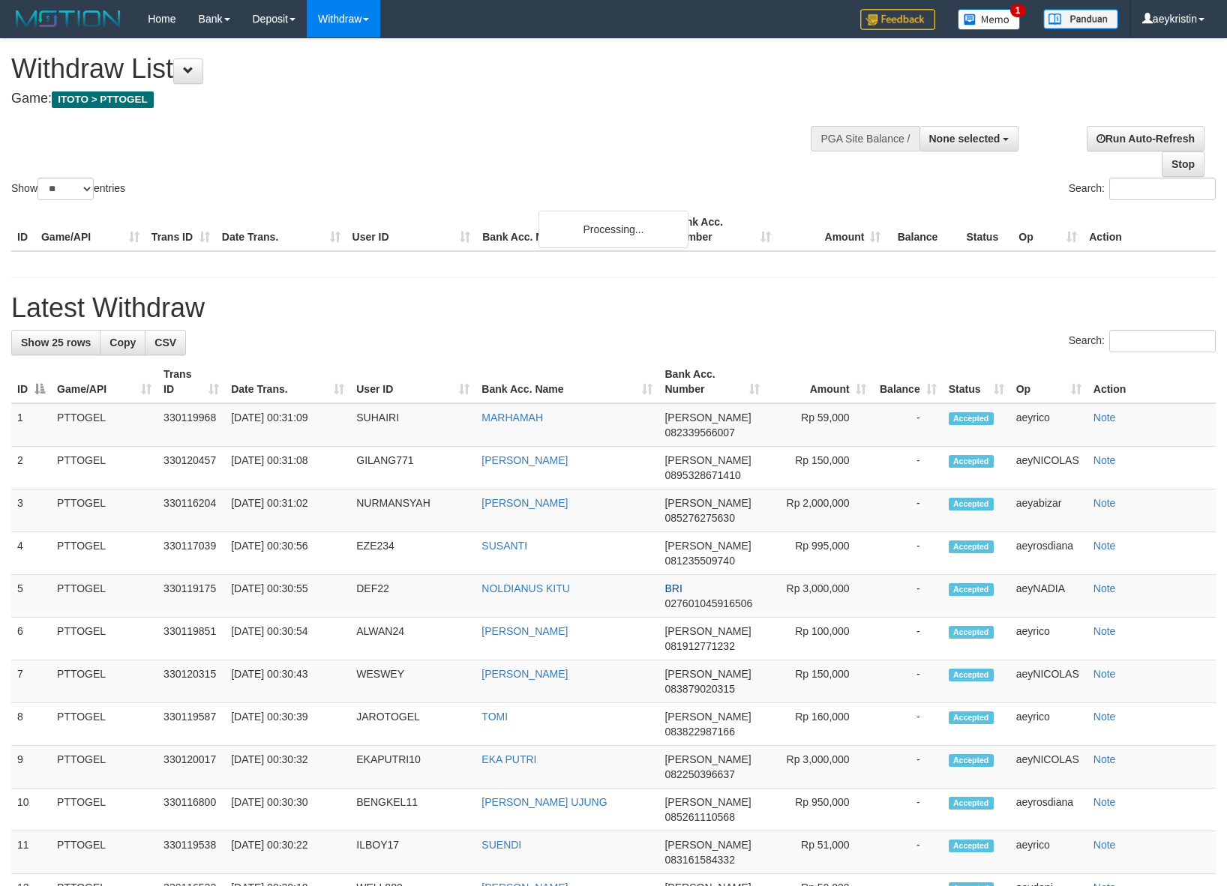
select select
select select "**"
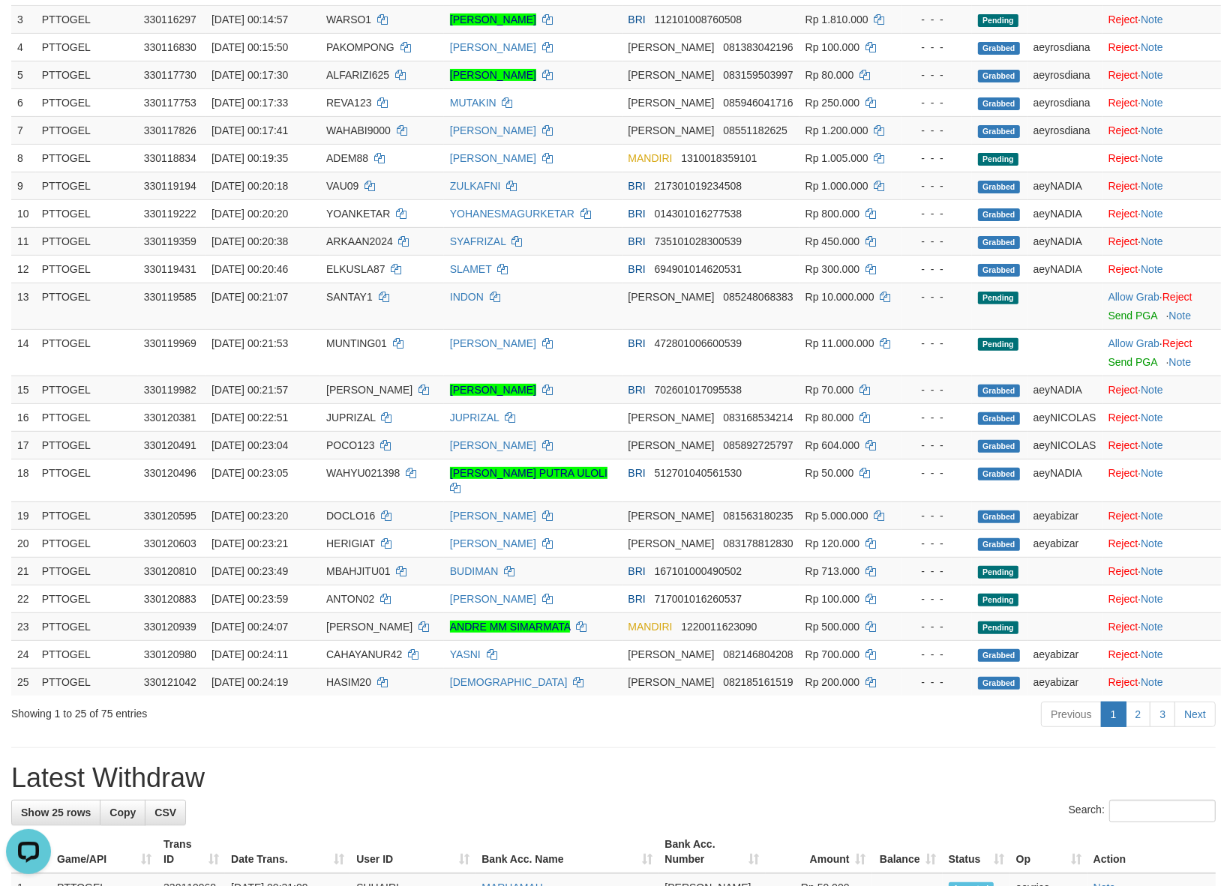
scroll to position [306, 0]
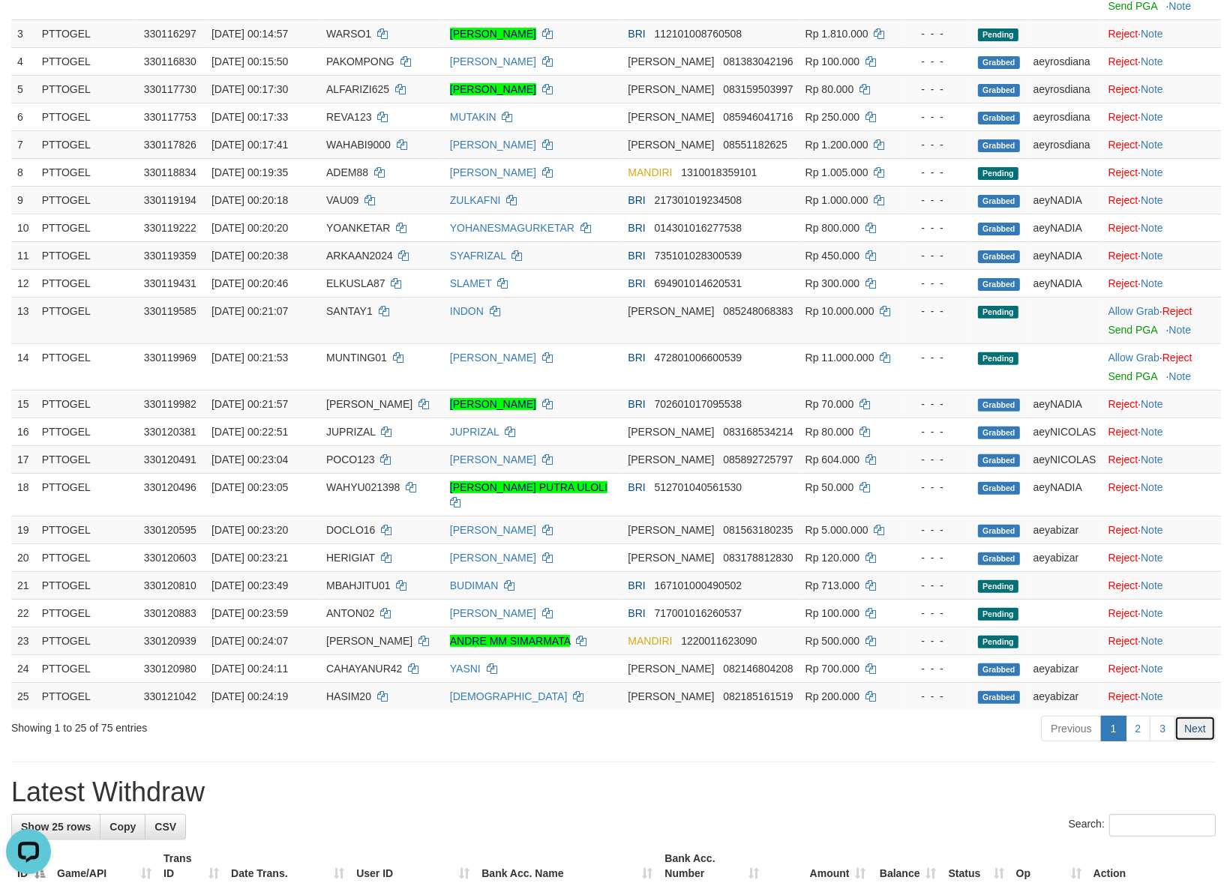
click at [1193, 736] on link "Next" at bounding box center [1194, 728] width 41 height 25
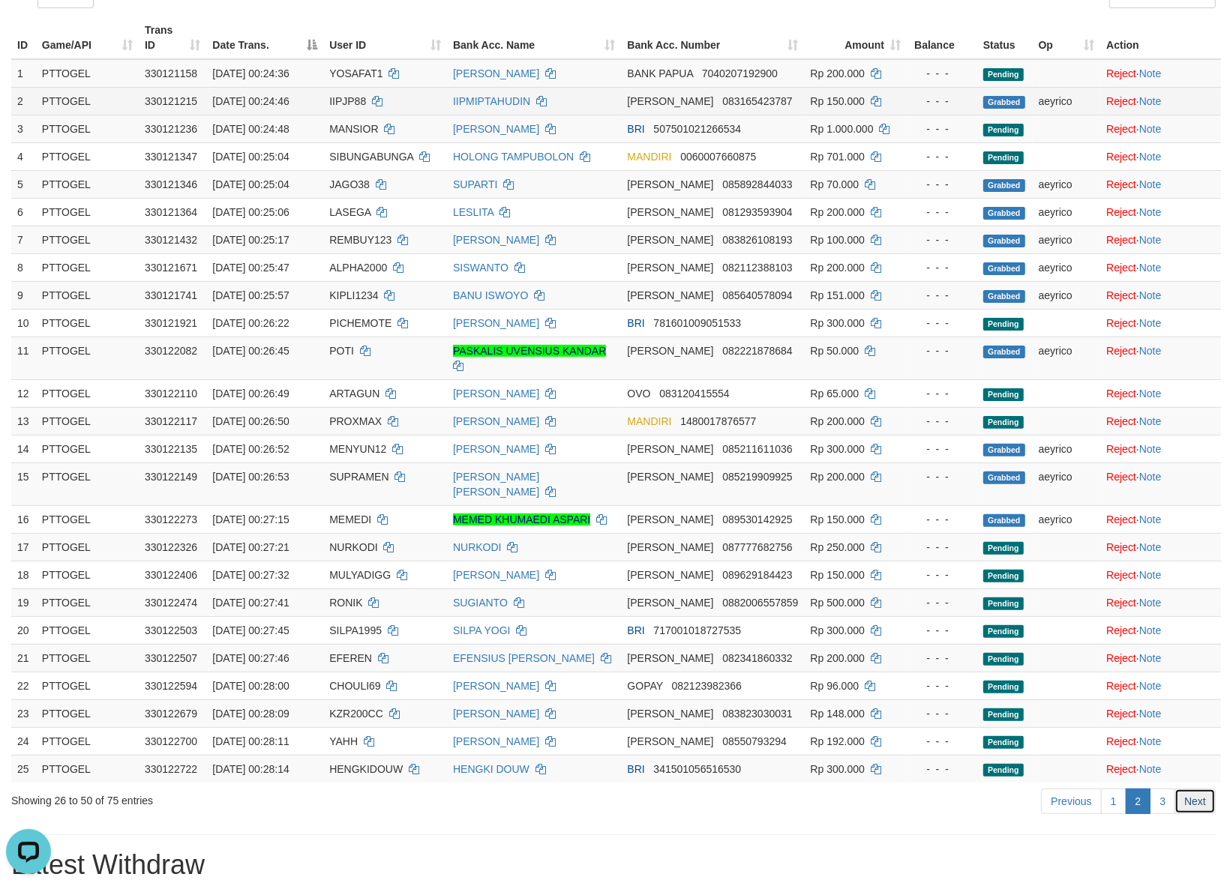
scroll to position [0, 0]
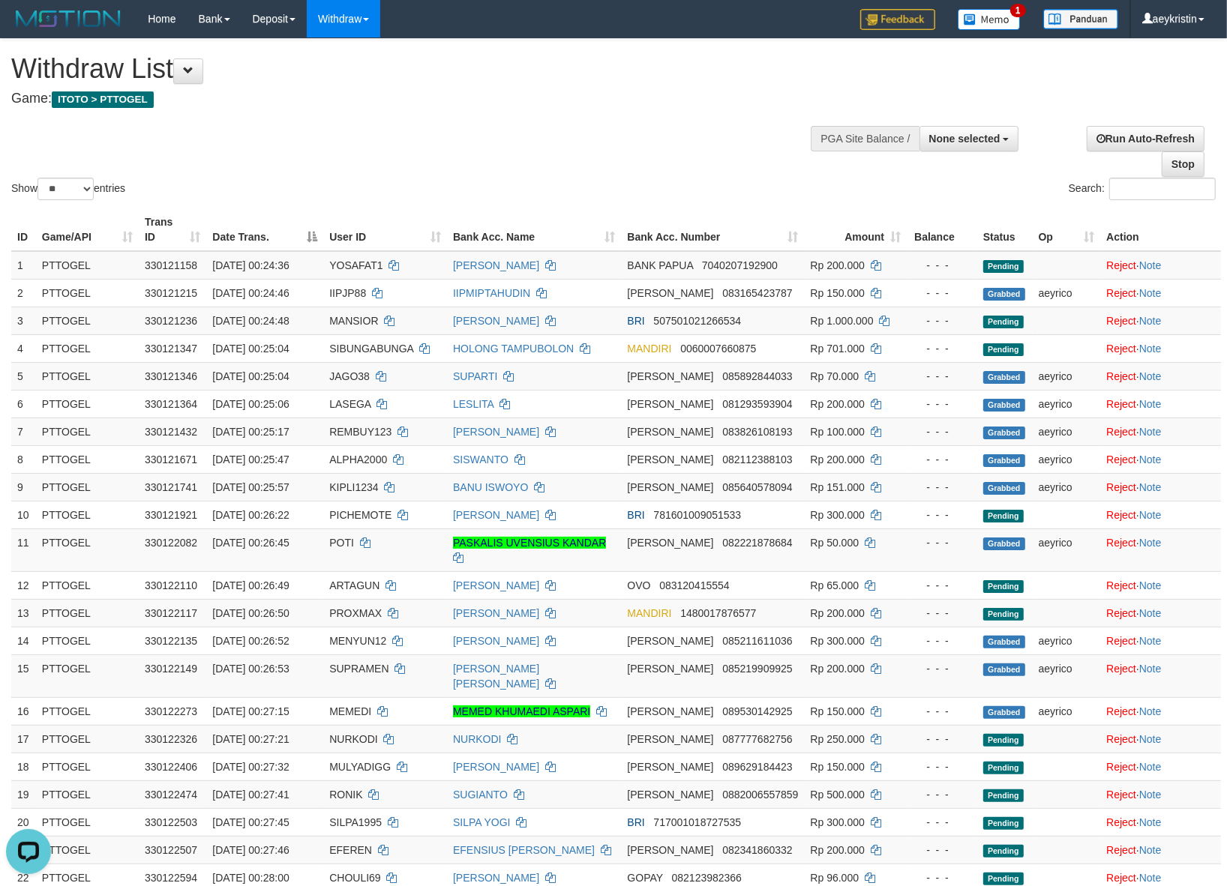
click at [606, 124] on div "Show ** ** ** *** entries Search:" at bounding box center [613, 121] width 1227 height 164
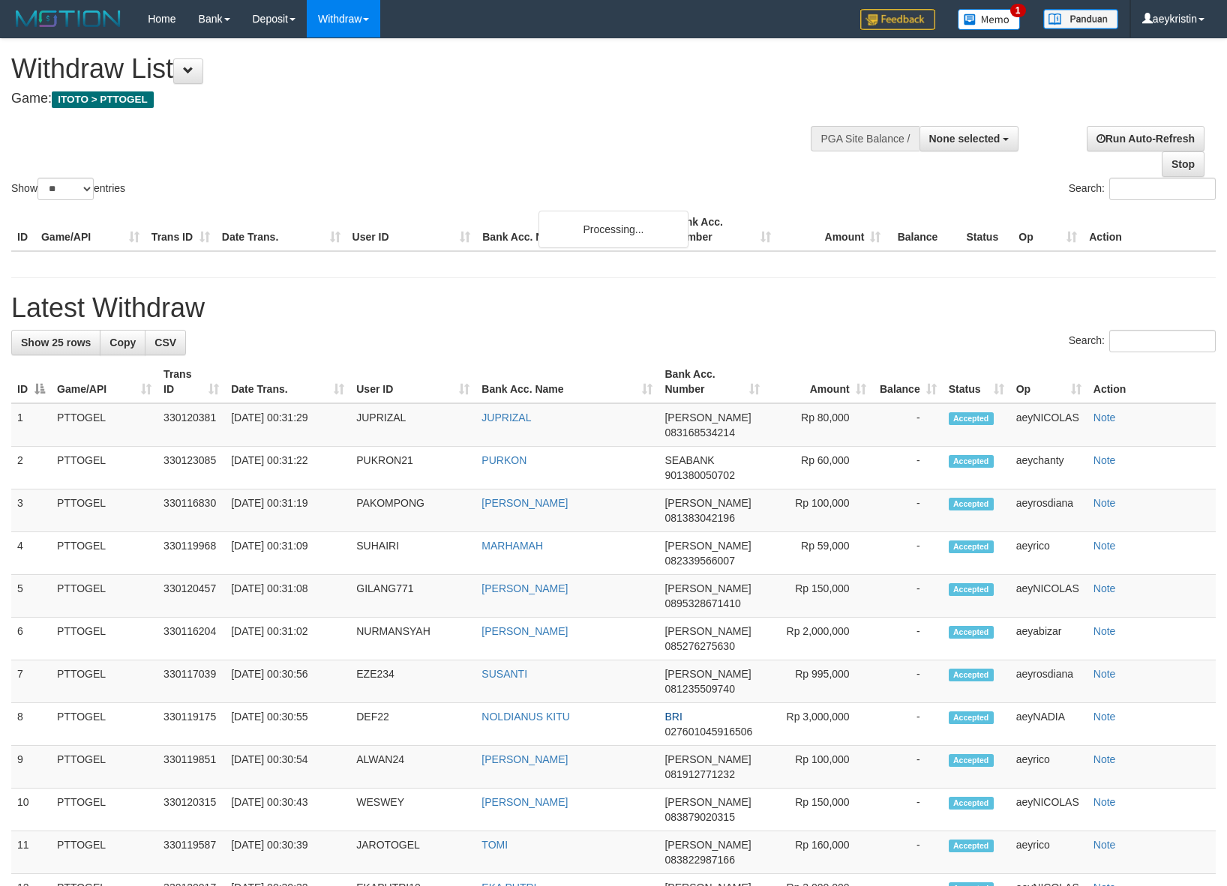
select select
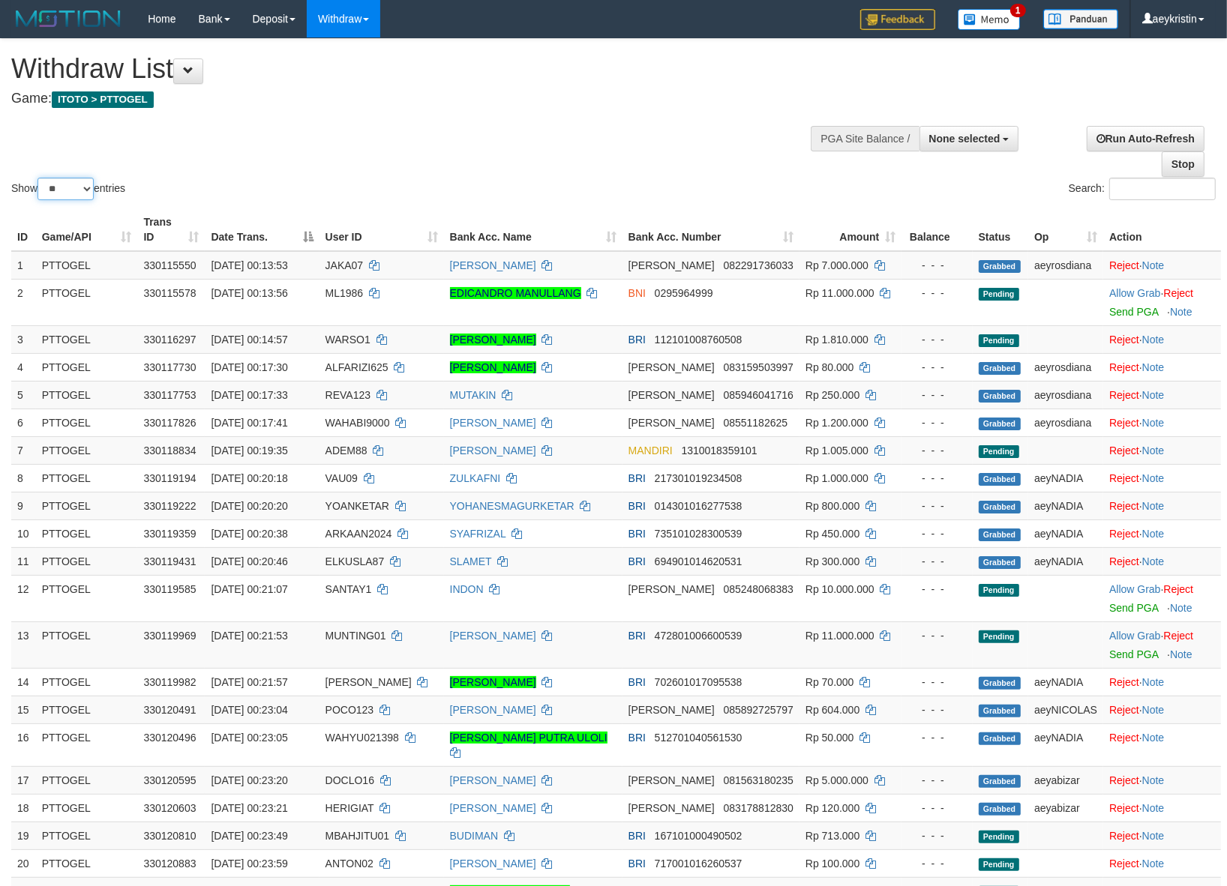
drag, startPoint x: 0, startPoint y: 0, endPoint x: 62, endPoint y: 195, distance: 204.6
click at [62, 195] on select "** ** ** ***" at bounding box center [65, 189] width 56 height 22
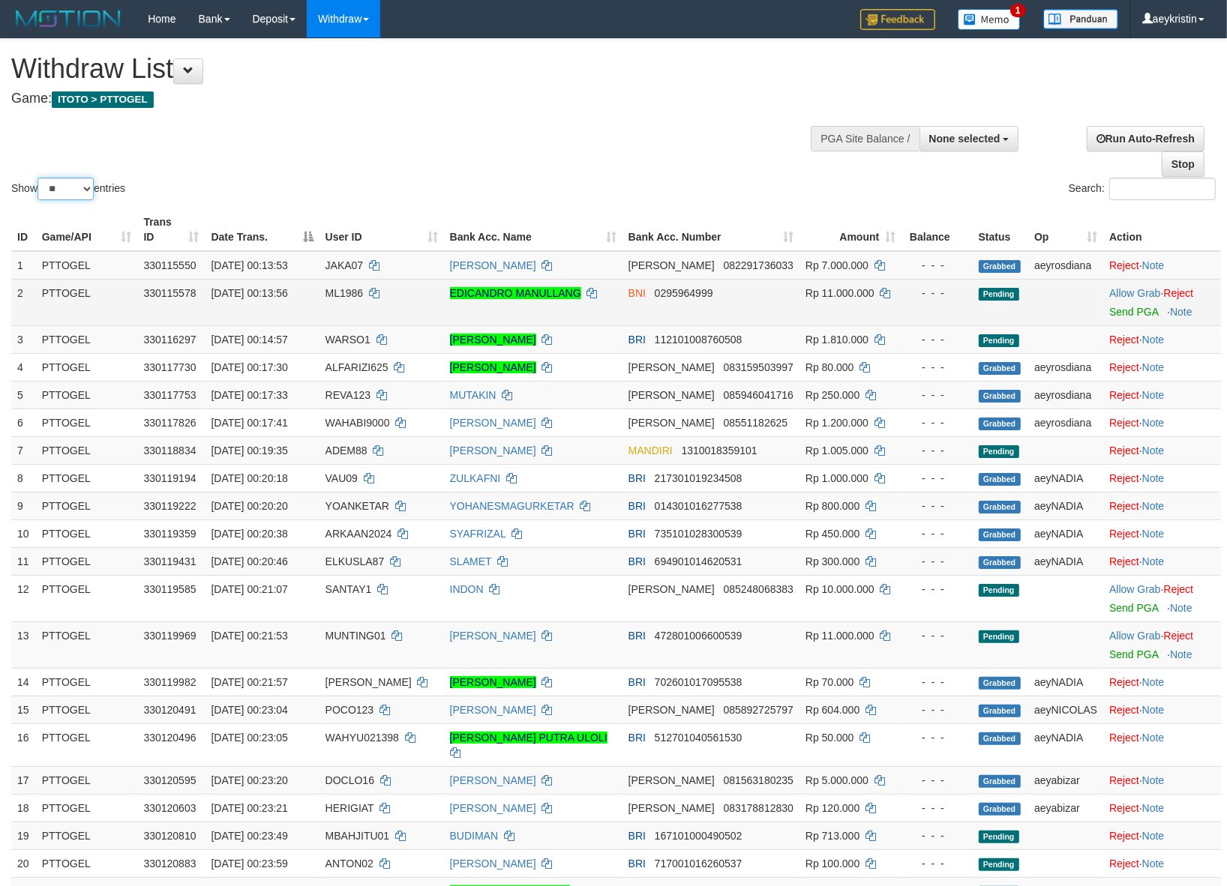
select select "***"
click at [40, 178] on select "** ** ** ***" at bounding box center [65, 189] width 56 height 22
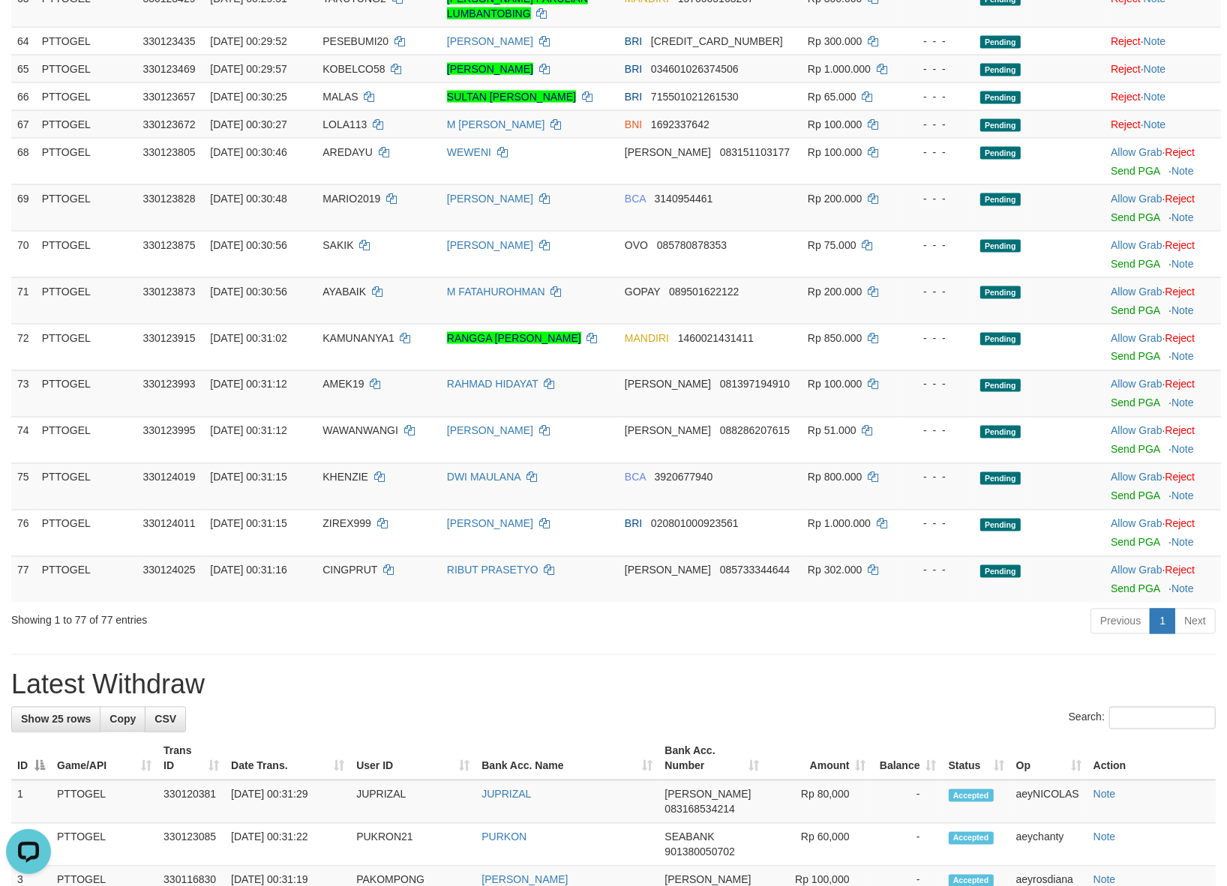
scroll to position [2312, 0]
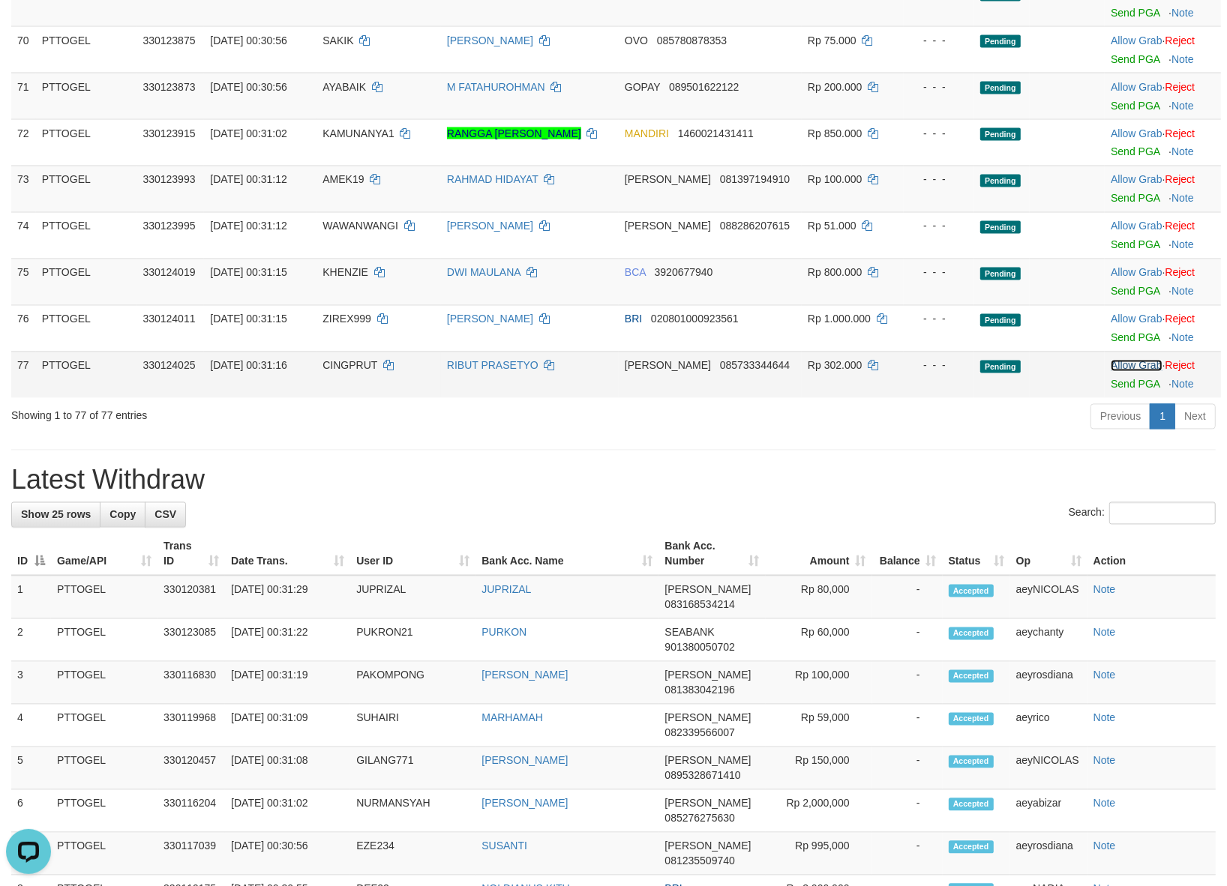
click at [1127, 361] on link "Allow Grab" at bounding box center [1135, 366] width 51 height 12
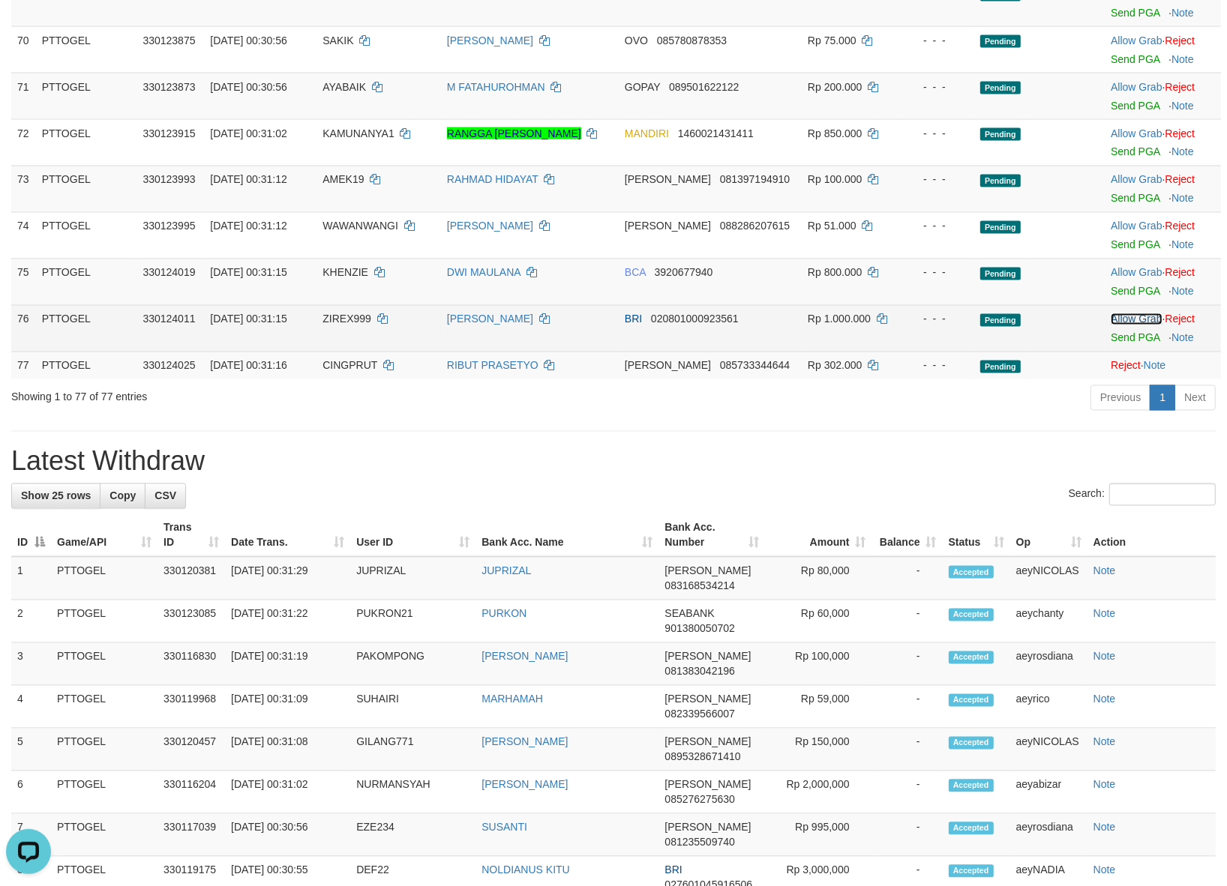
click at [1128, 316] on link "Allow Grab" at bounding box center [1135, 319] width 51 height 12
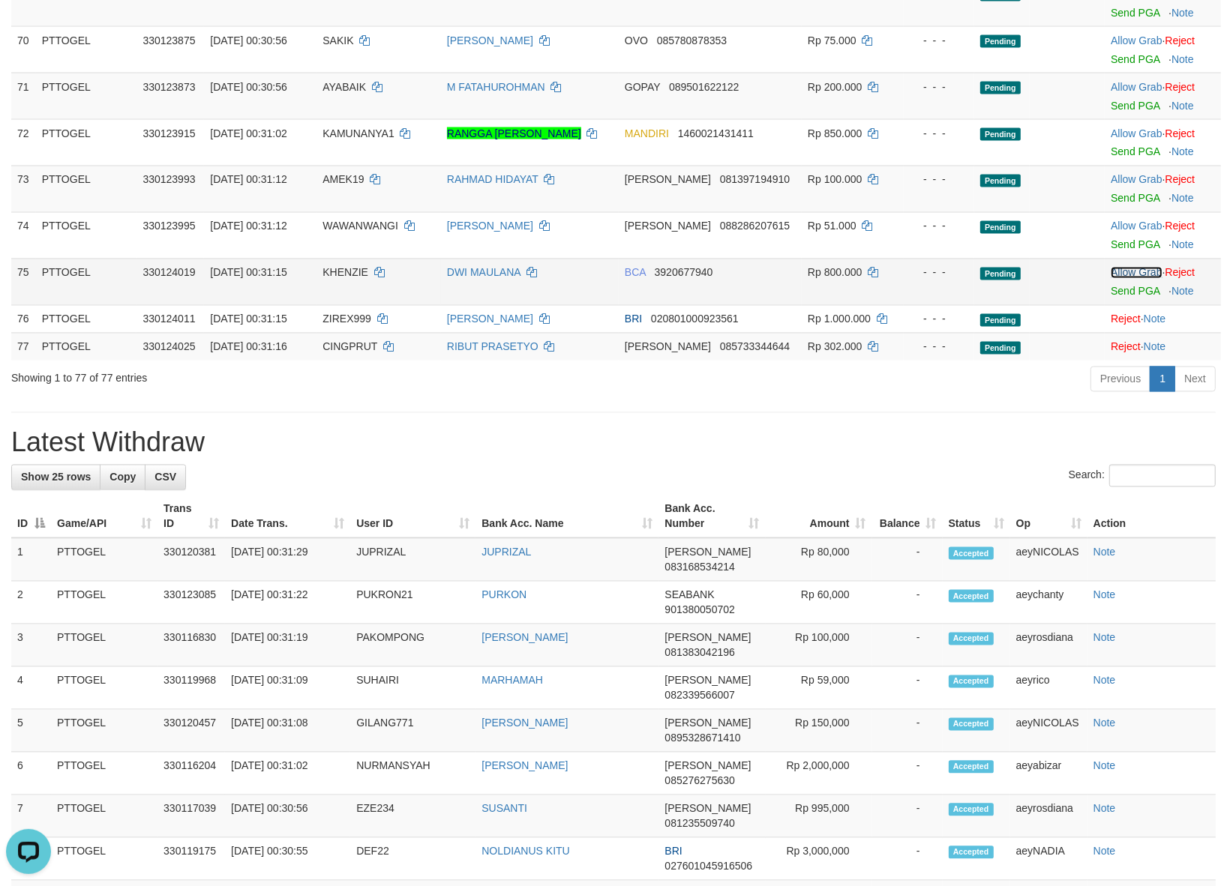
click at [1128, 274] on link "Allow Grab" at bounding box center [1135, 273] width 51 height 12
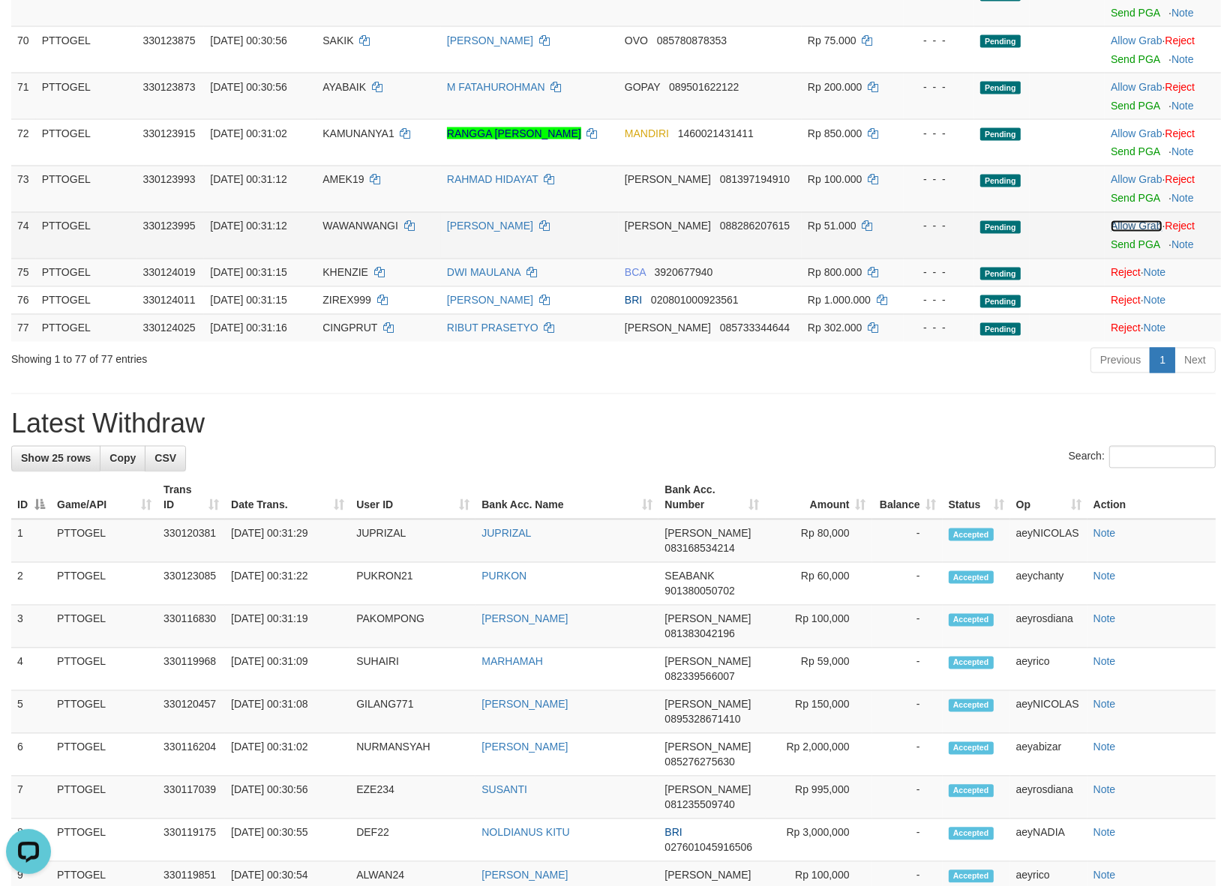
click at [1125, 229] on link "Allow Grab" at bounding box center [1135, 226] width 51 height 12
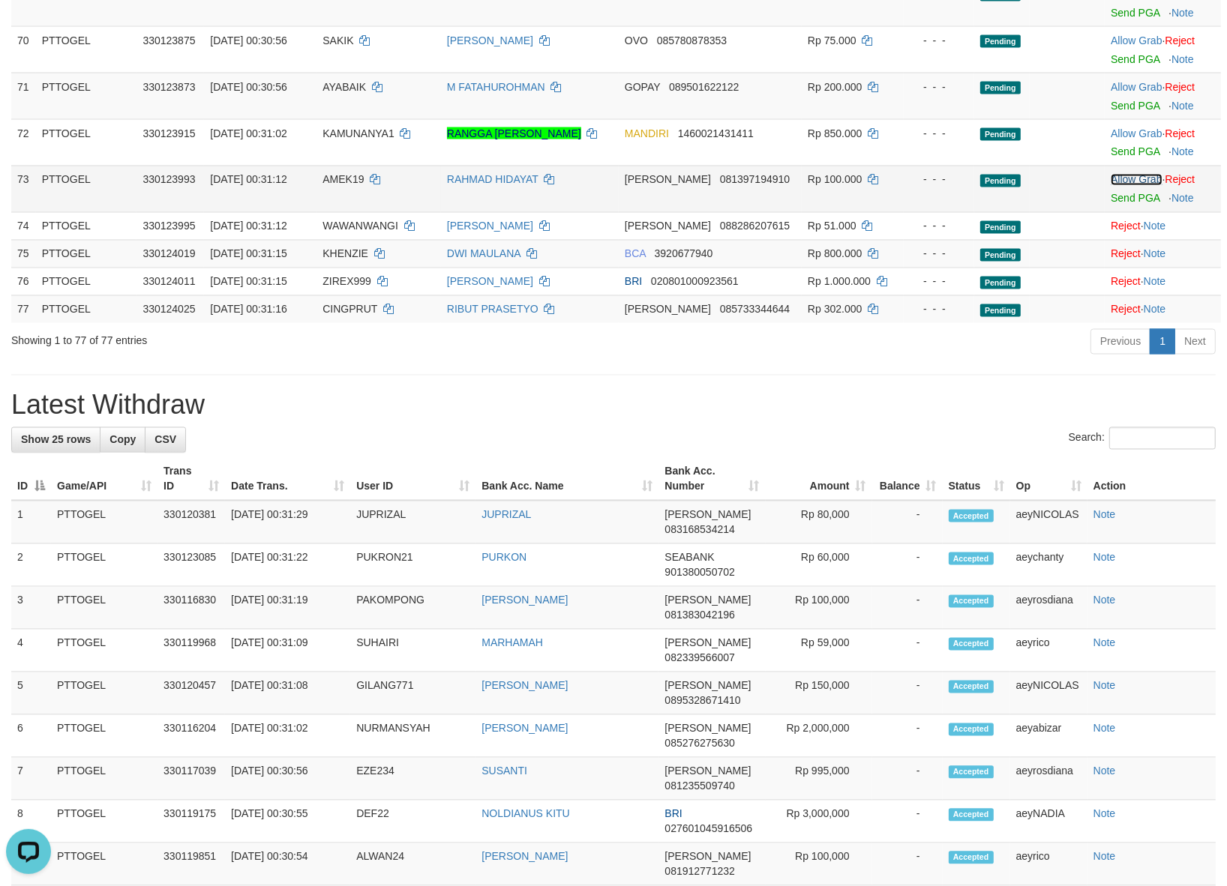
click at [1111, 175] on link "Allow Grab" at bounding box center [1135, 180] width 51 height 12
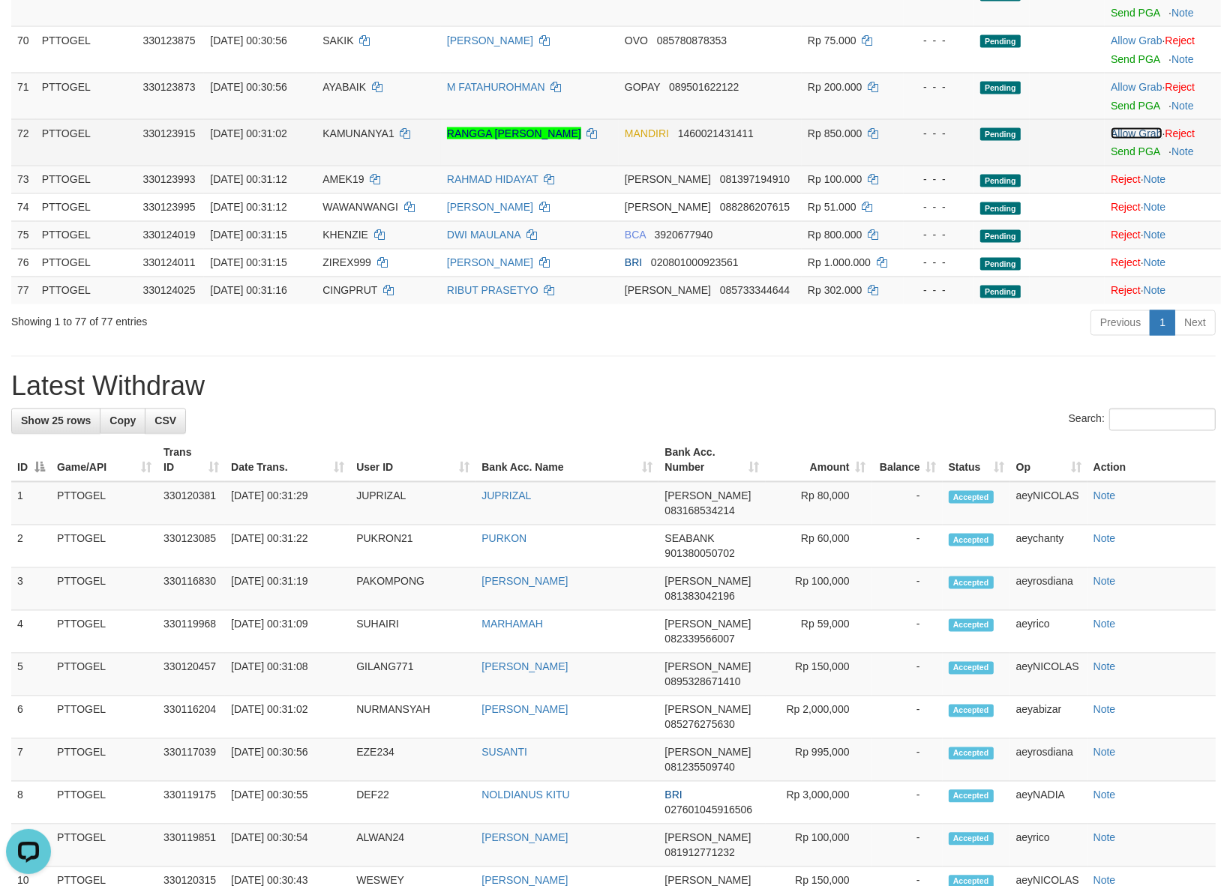
click at [1119, 132] on link "Allow Grab" at bounding box center [1135, 133] width 51 height 12
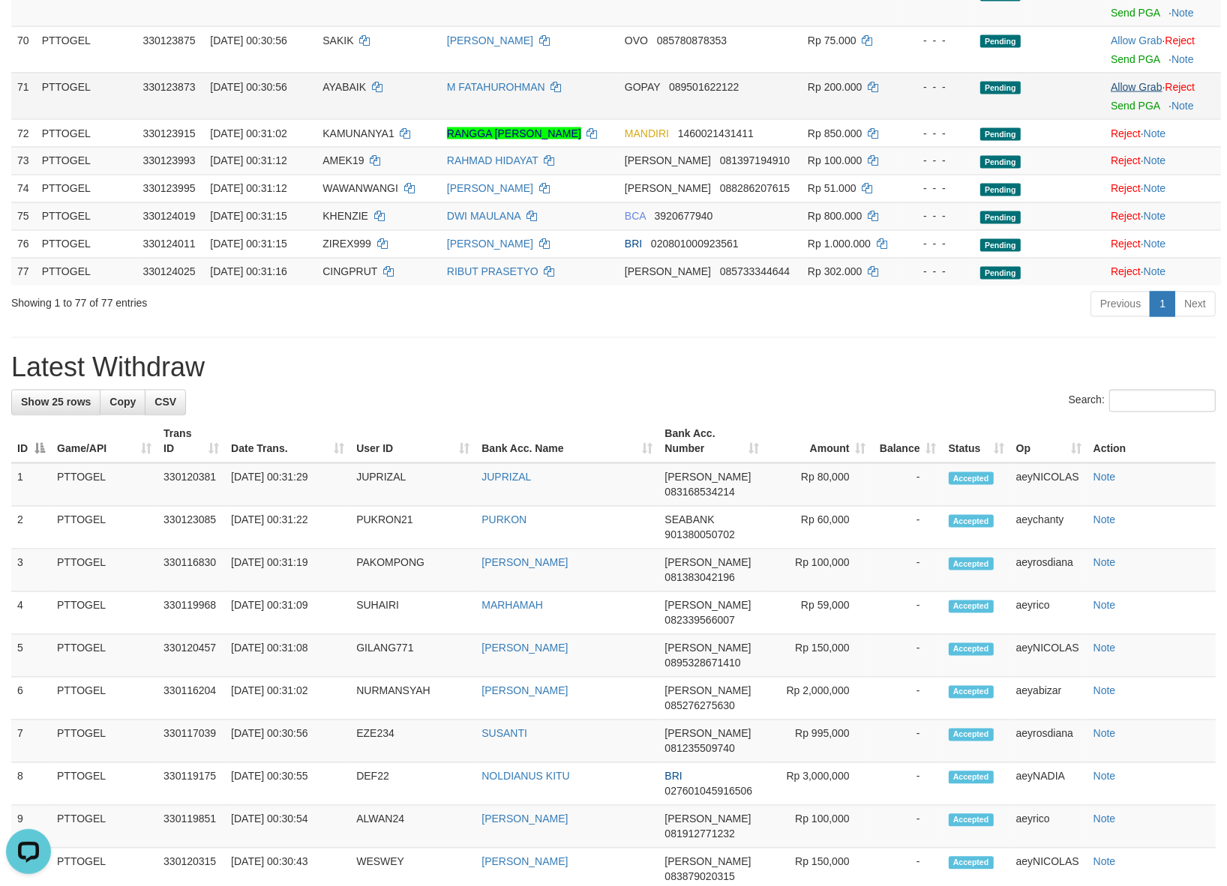
click at [1122, 88] on td "Allow Grab · Reject Send PGA · Note" at bounding box center [1162, 96] width 116 height 46
click at [1123, 87] on link "Allow Grab" at bounding box center [1135, 87] width 51 height 12
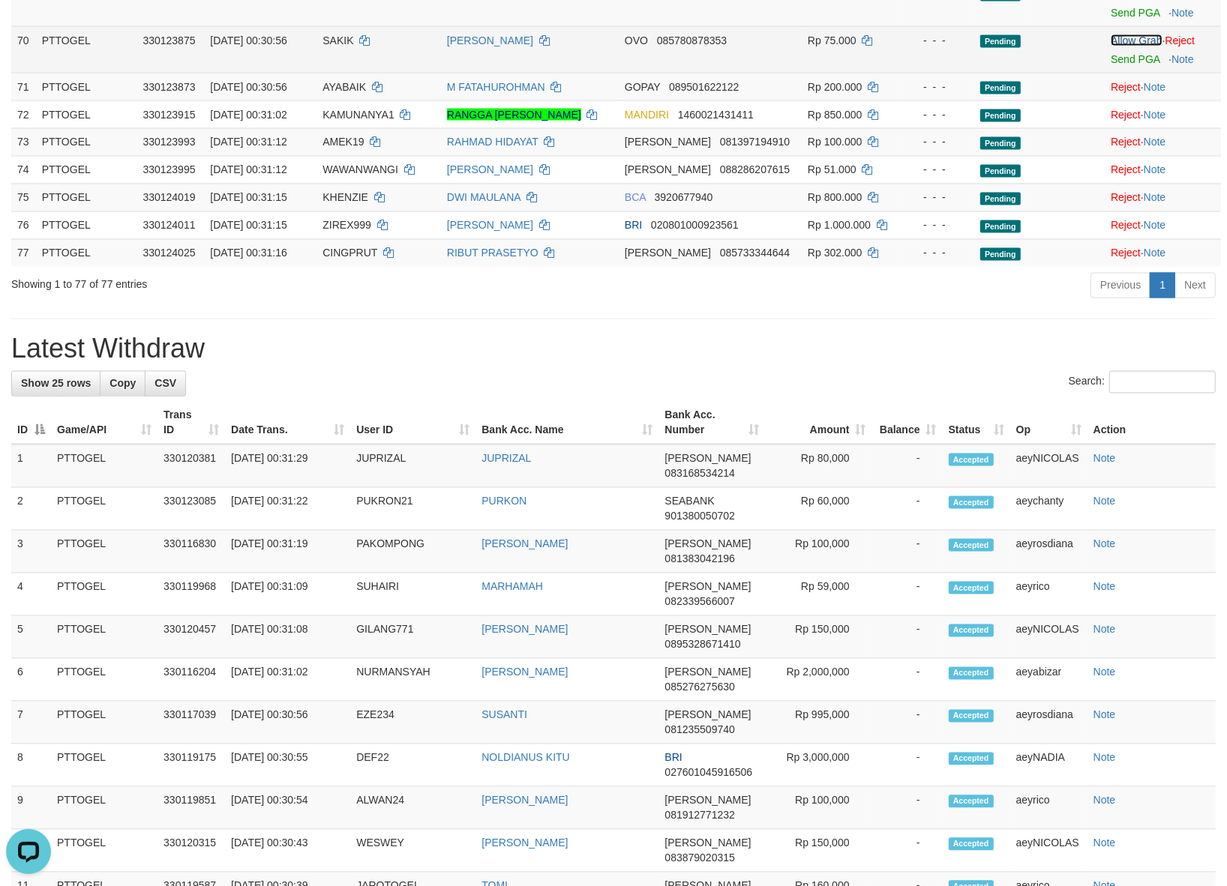
click at [1130, 39] on link "Allow Grab" at bounding box center [1135, 40] width 51 height 12
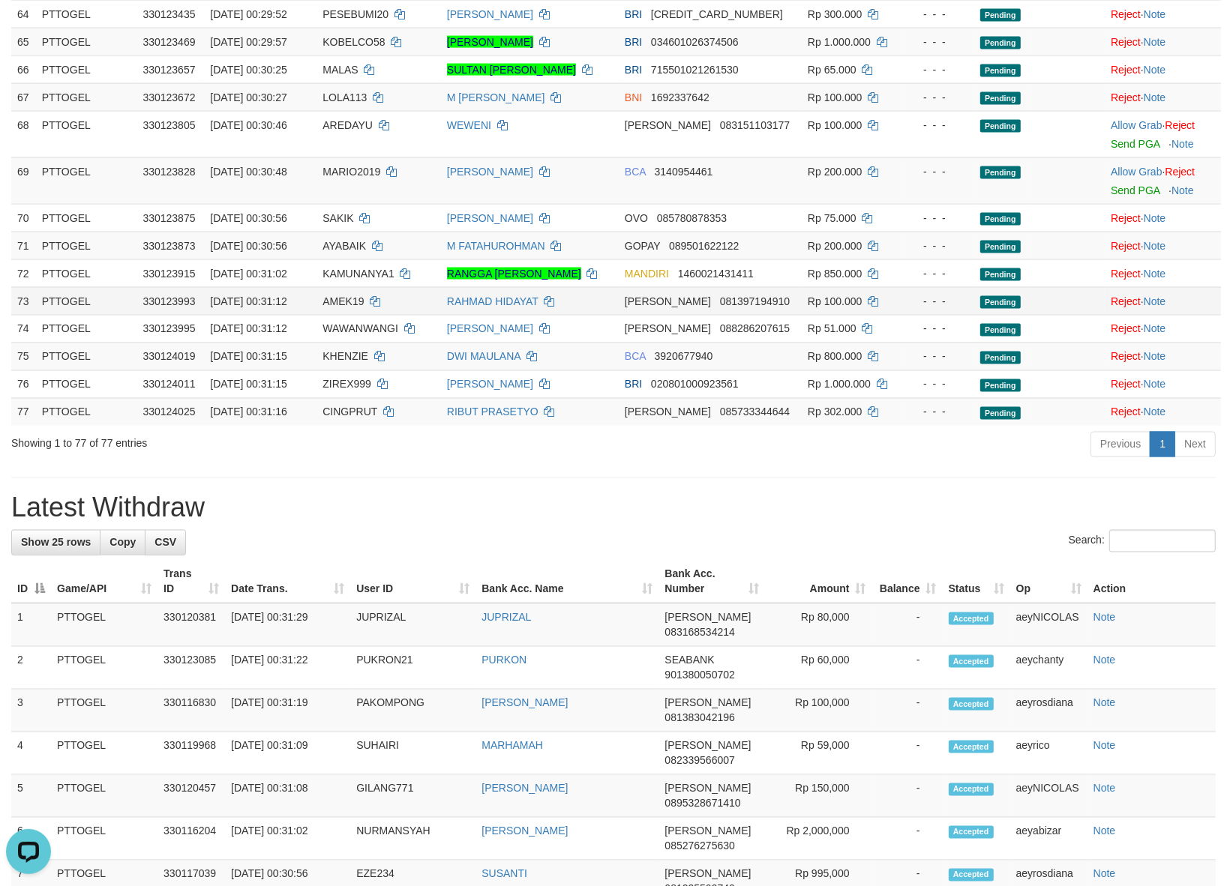
scroll to position [2124, 0]
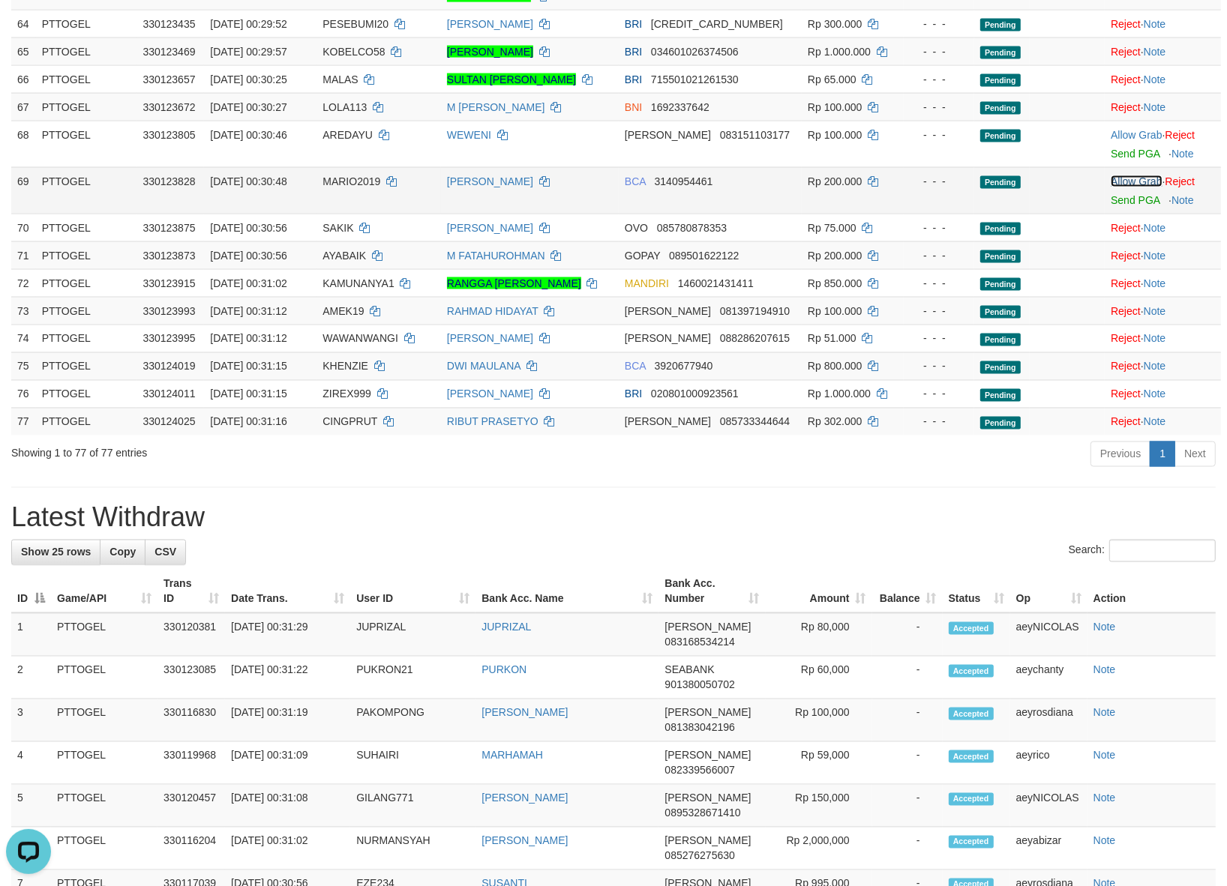
click at [1126, 176] on link "Allow Grab" at bounding box center [1135, 181] width 51 height 12
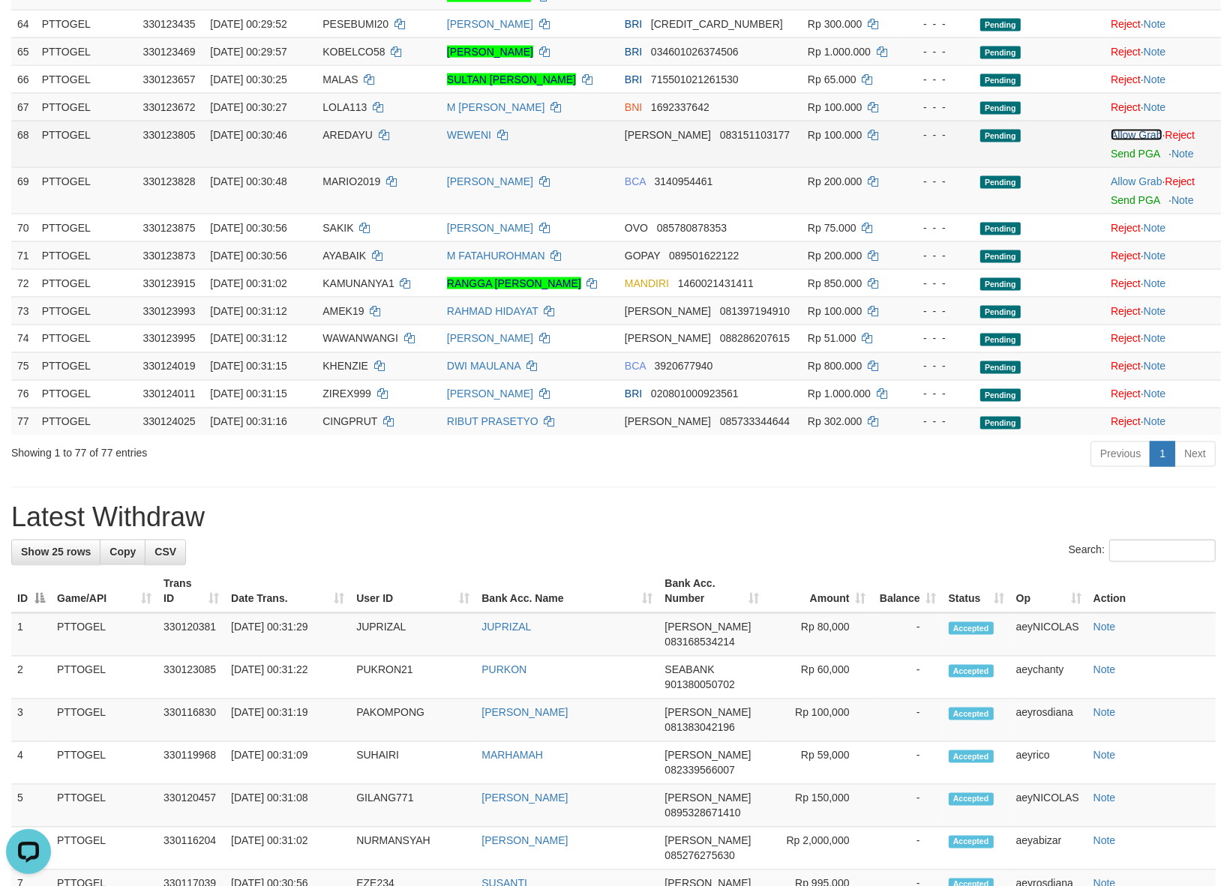
click at [1126, 129] on link "Allow Grab" at bounding box center [1135, 135] width 51 height 12
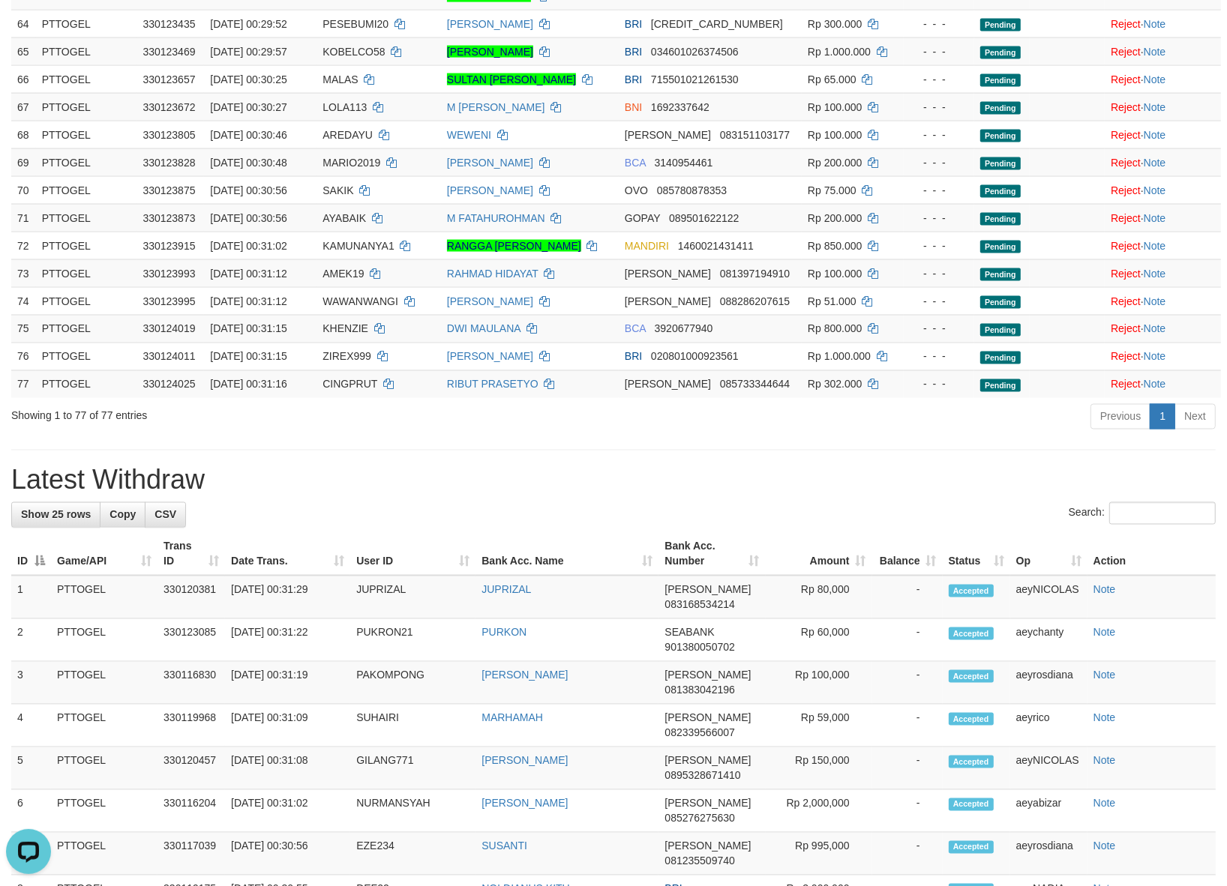
click at [560, 478] on h1 "Latest Withdraw" at bounding box center [613, 481] width 1204 height 30
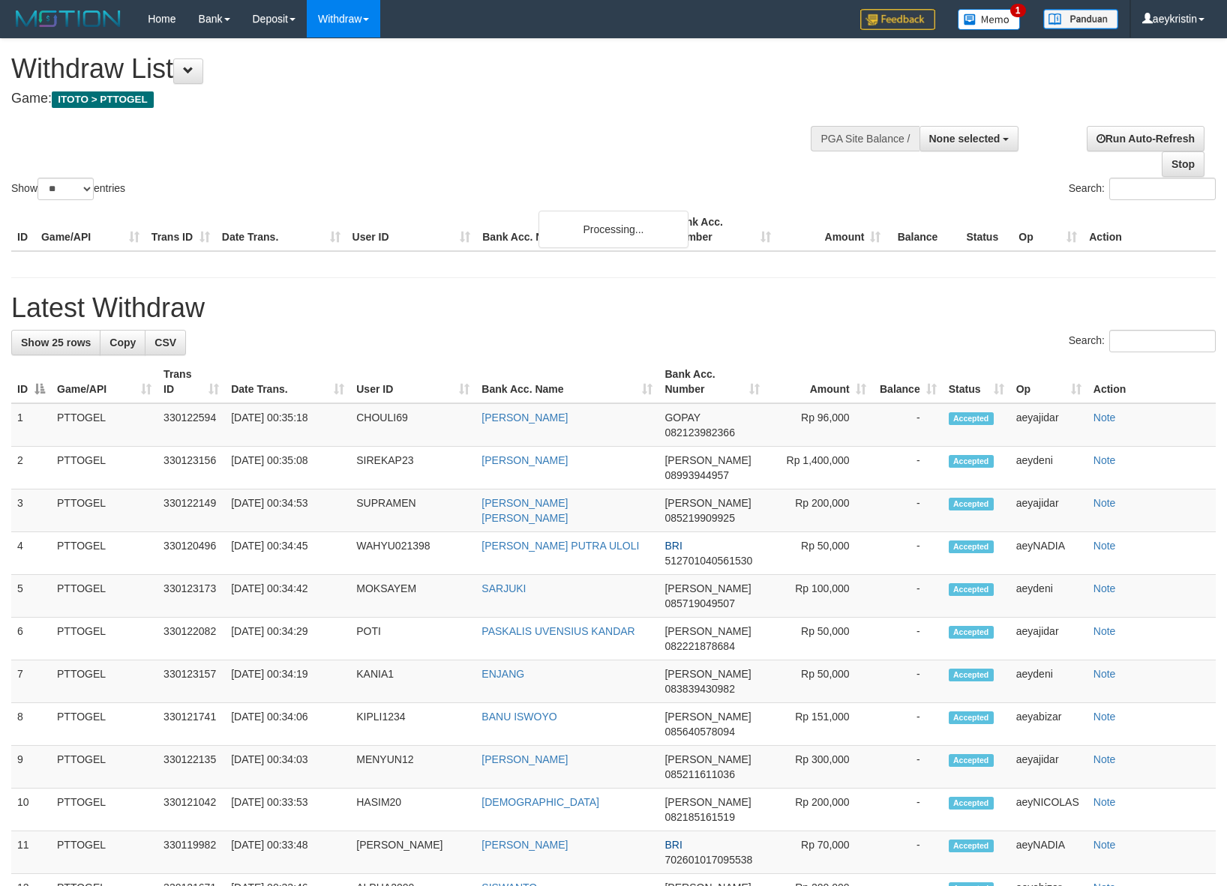
select select
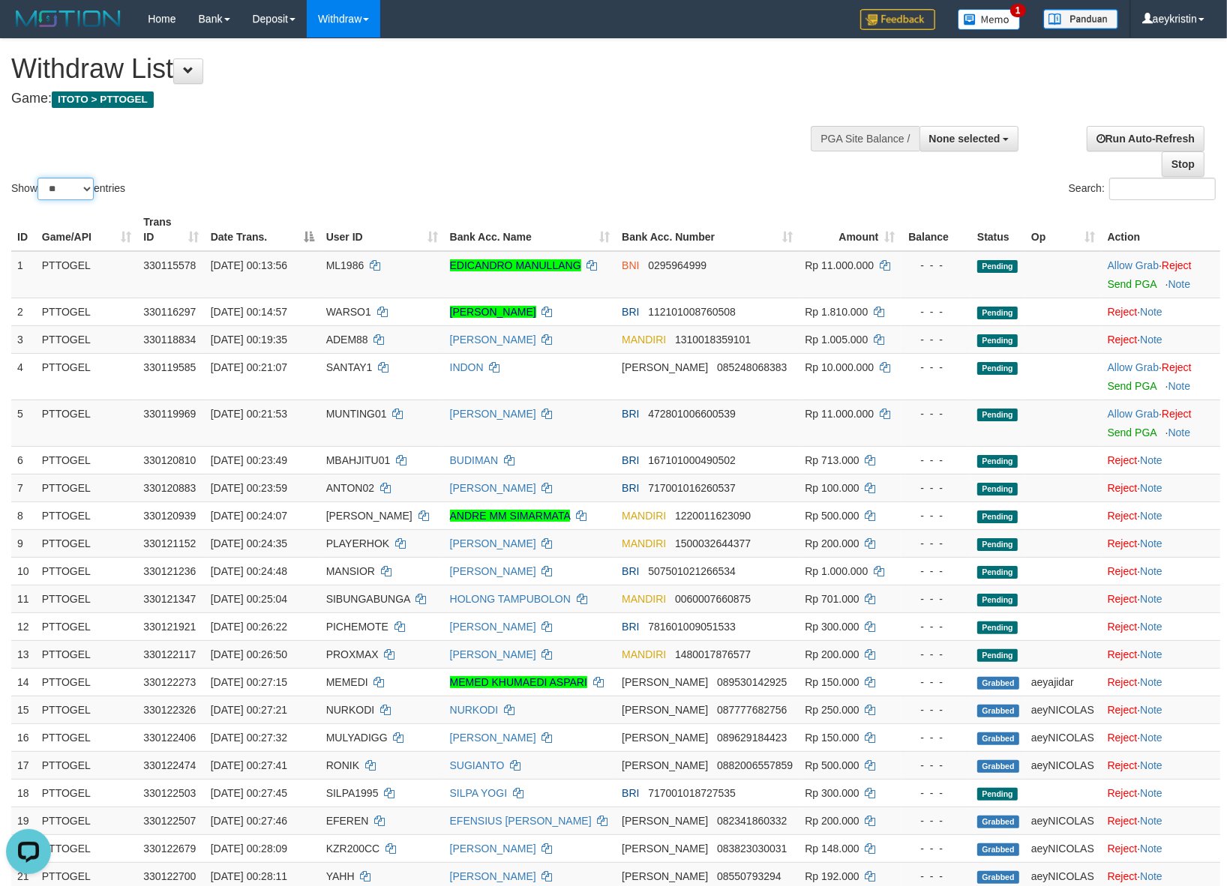
click at [52, 196] on select "** ** ** ***" at bounding box center [65, 189] width 56 height 22
select select "***"
click at [40, 178] on select "** ** ** ***" at bounding box center [65, 189] width 56 height 22
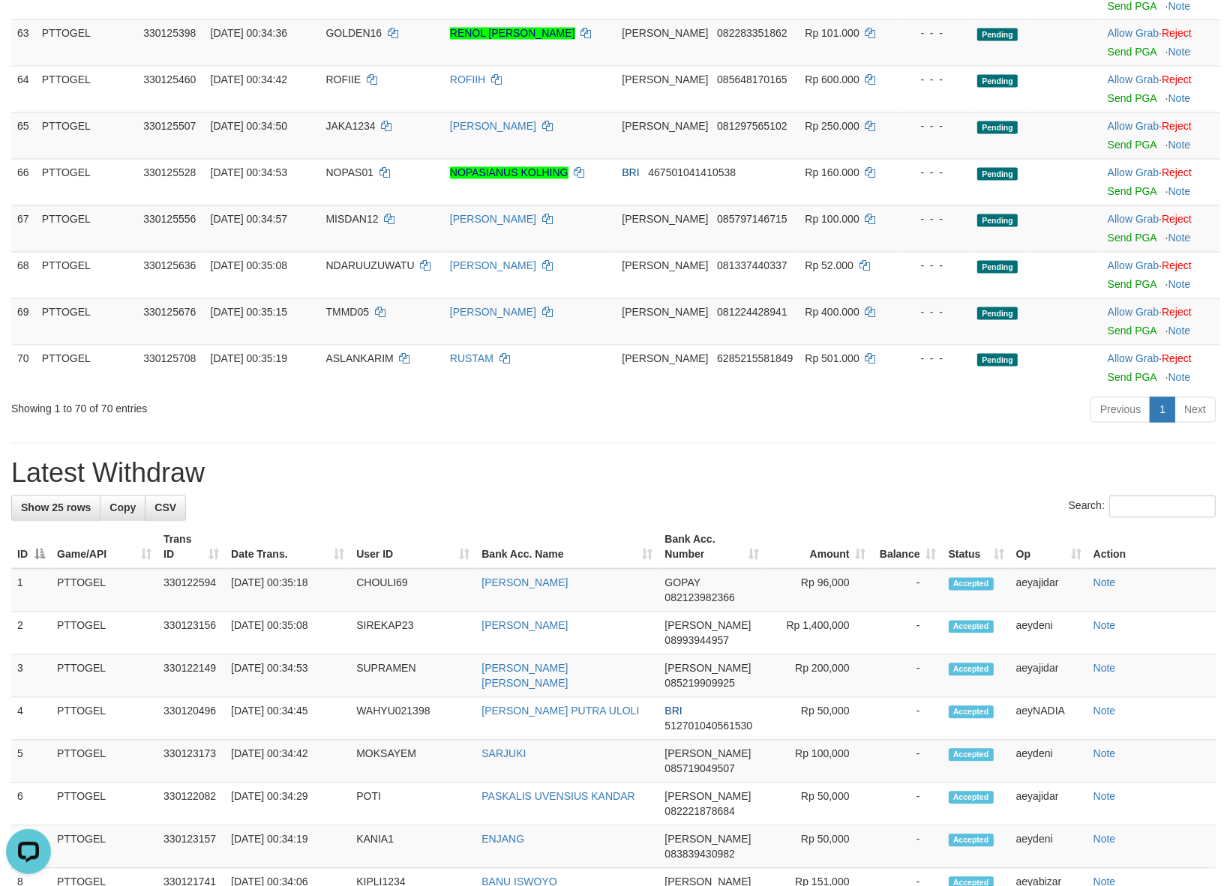
scroll to position [2437, 0]
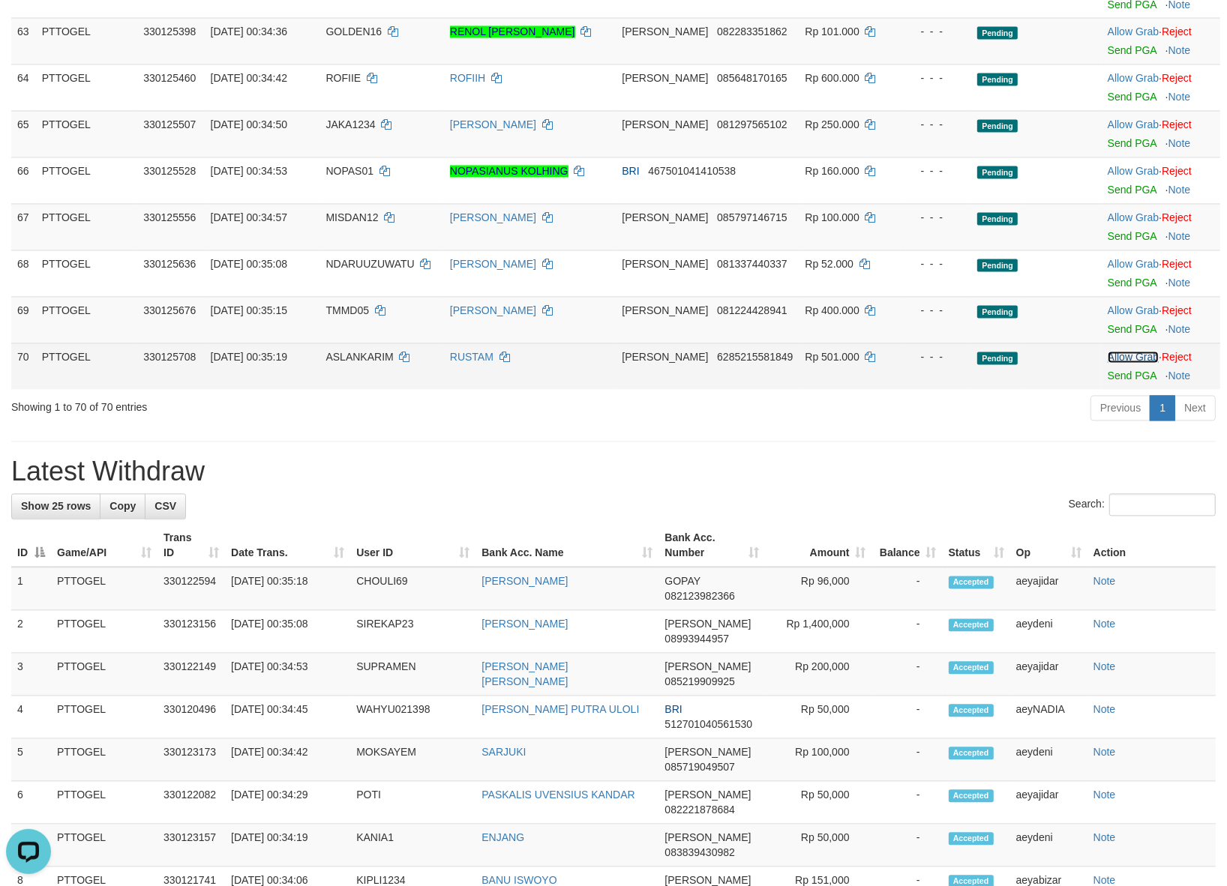
click at [1125, 364] on link "Allow Grab" at bounding box center [1132, 358] width 51 height 12
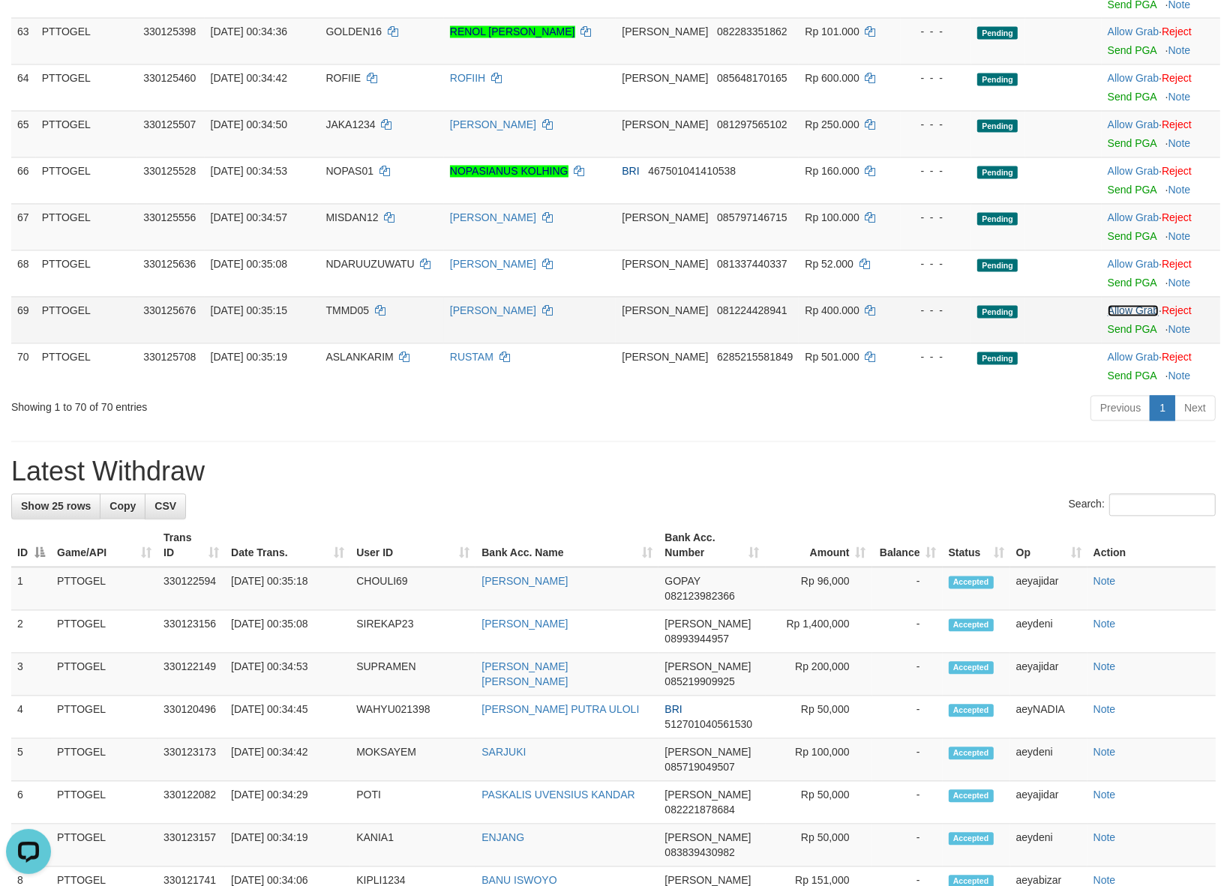
click at [1116, 317] on link "Allow Grab" at bounding box center [1132, 311] width 51 height 12
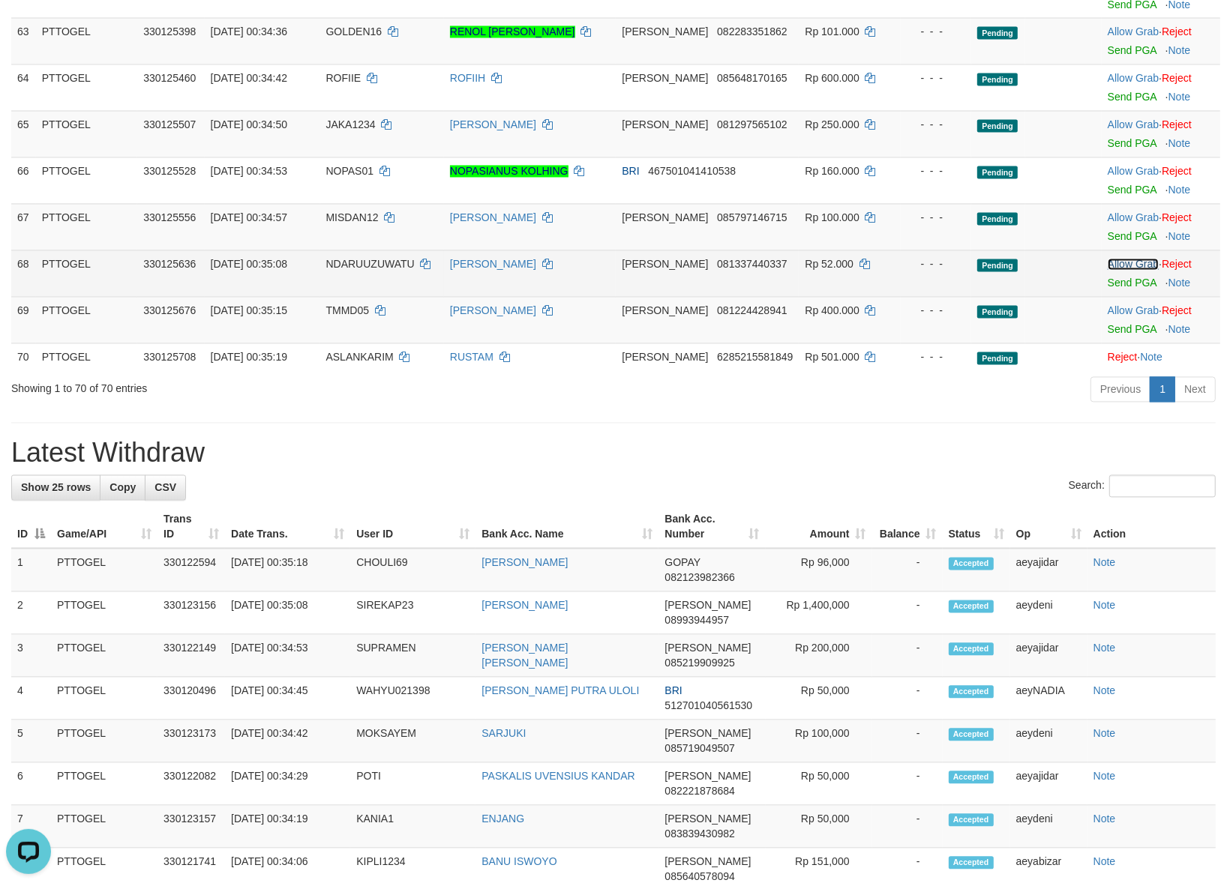
click at [1111, 271] on link "Allow Grab" at bounding box center [1132, 265] width 51 height 12
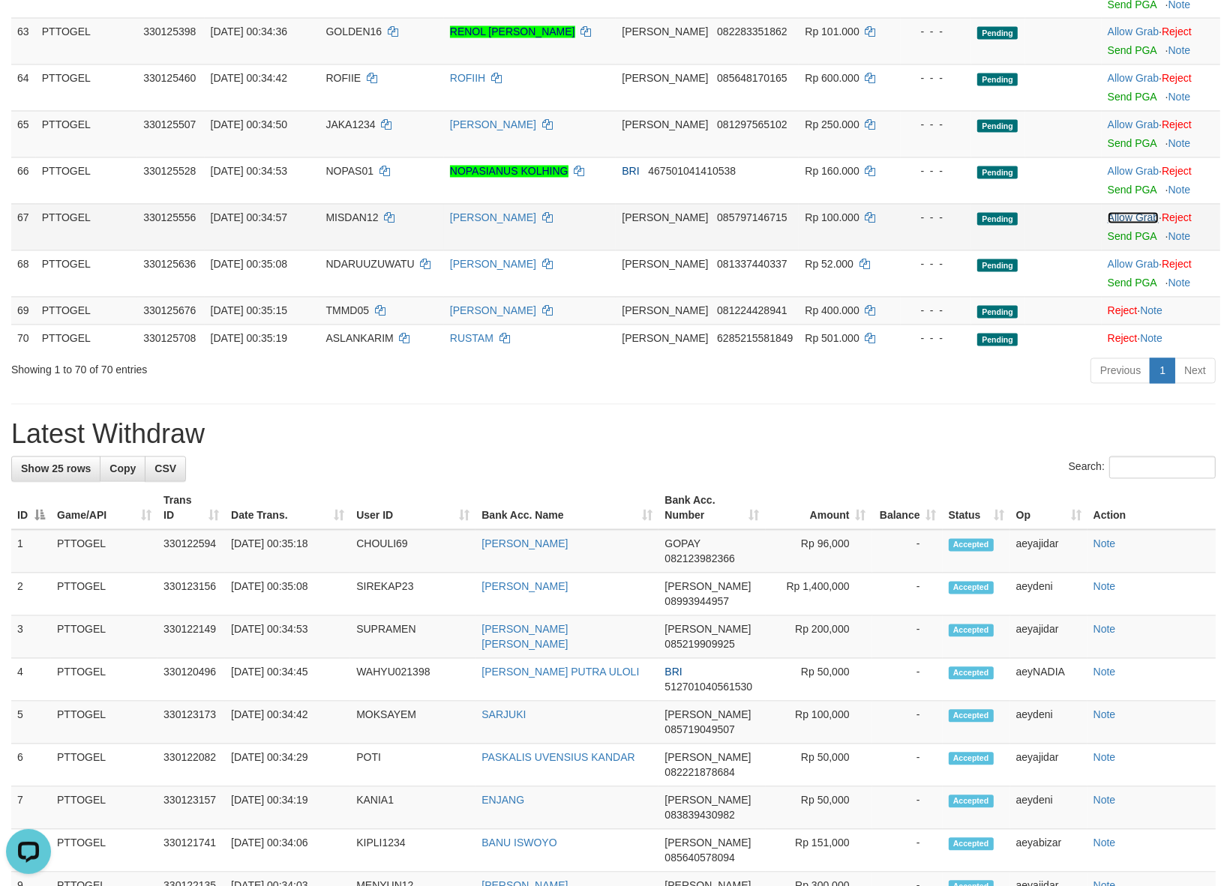
click at [1107, 224] on link "Allow Grab" at bounding box center [1132, 218] width 51 height 12
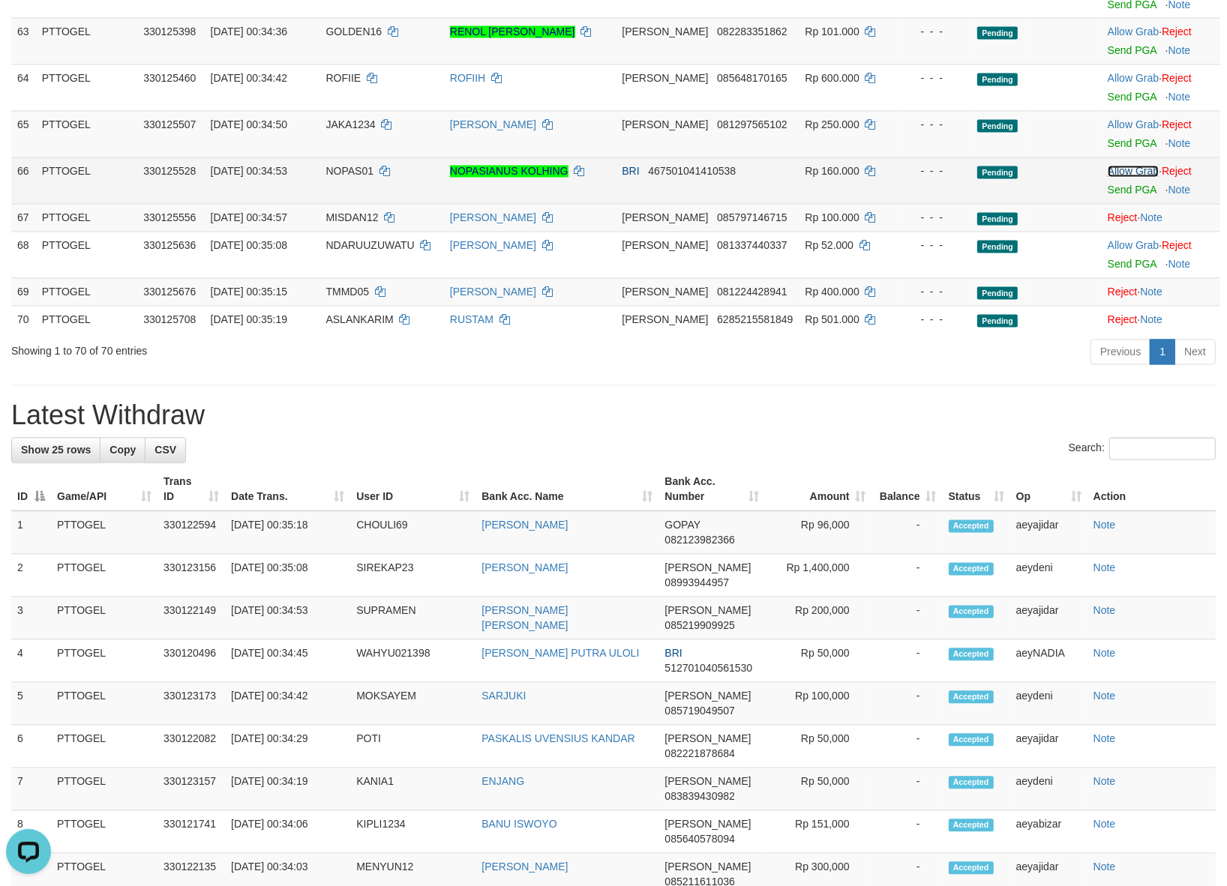
click at [1111, 178] on link "Allow Grab" at bounding box center [1132, 172] width 51 height 12
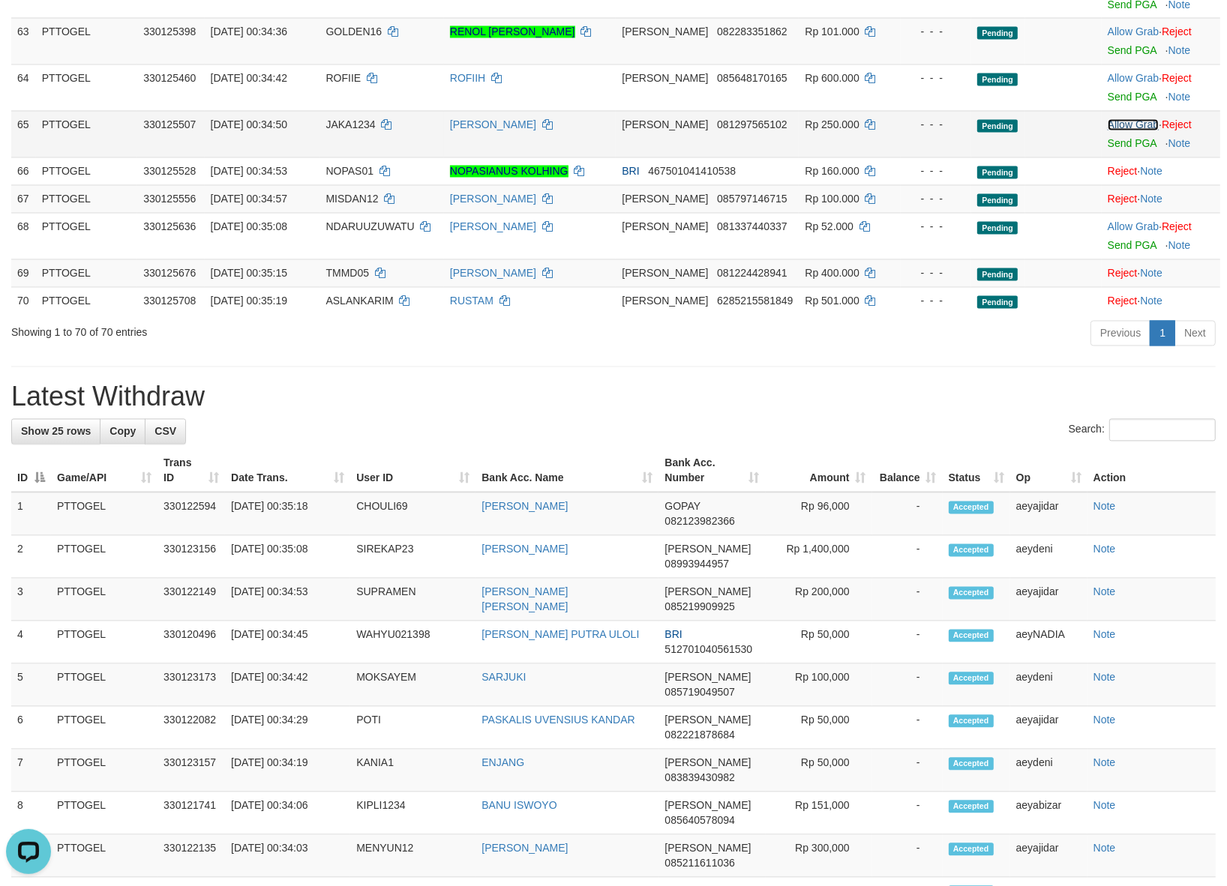
click at [1115, 131] on link "Allow Grab" at bounding box center [1132, 125] width 51 height 12
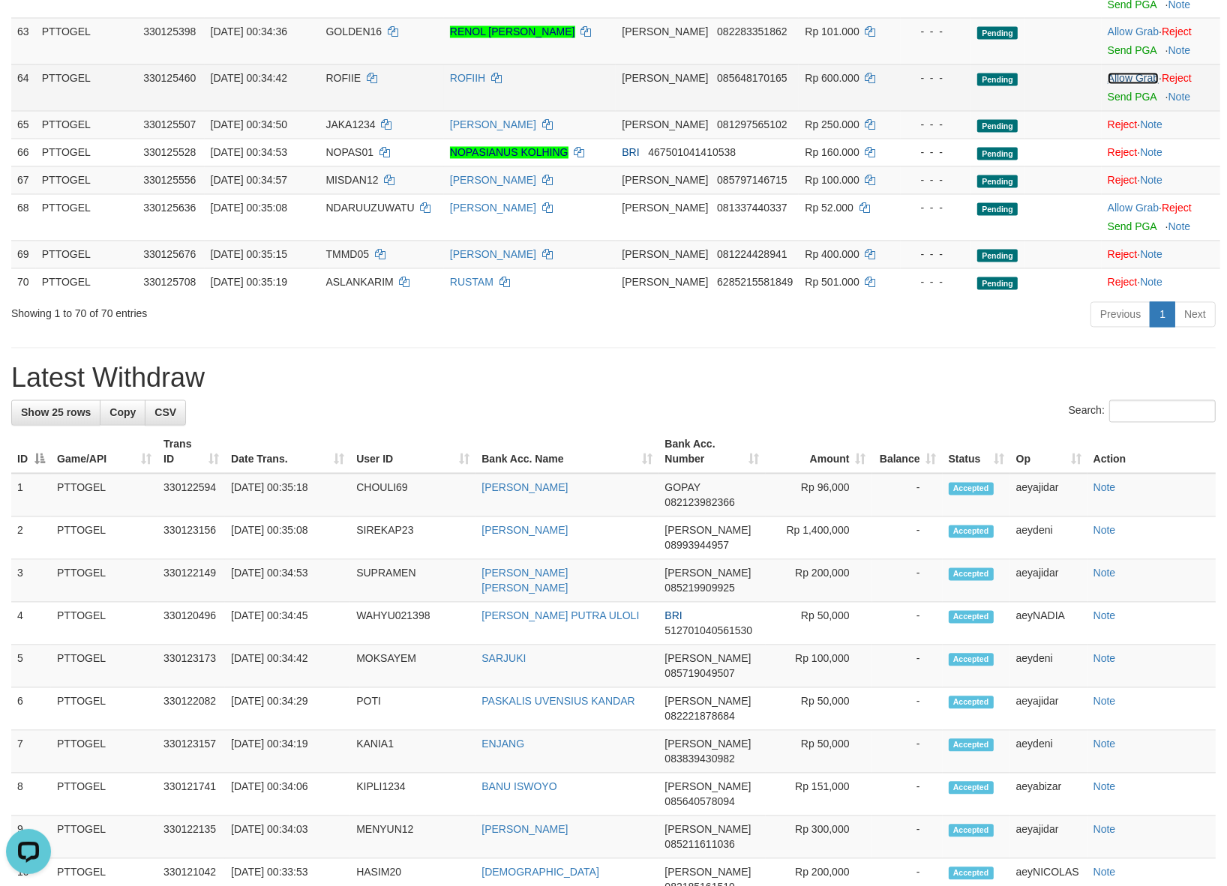
click at [1119, 85] on link "Allow Grab" at bounding box center [1132, 79] width 51 height 12
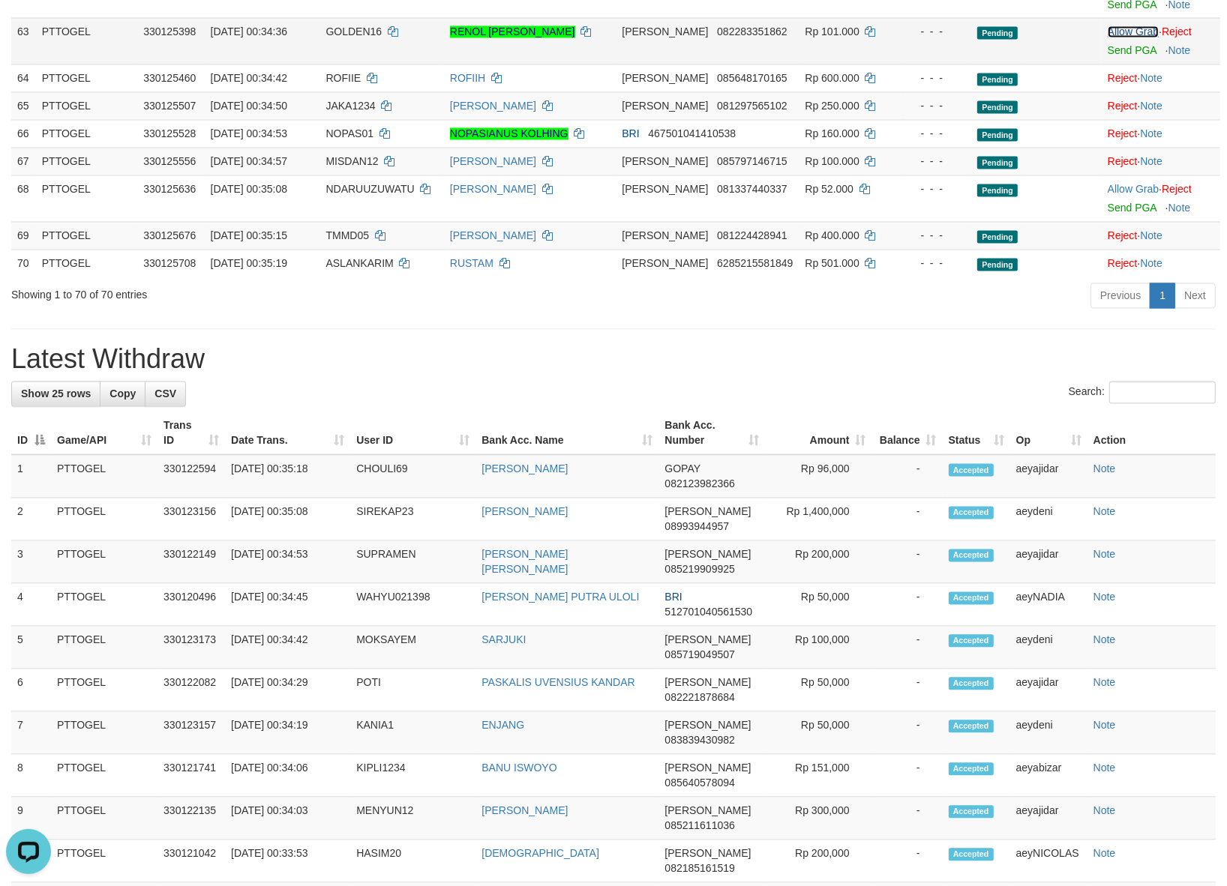
click at [1119, 38] on link "Allow Grab" at bounding box center [1132, 32] width 51 height 12
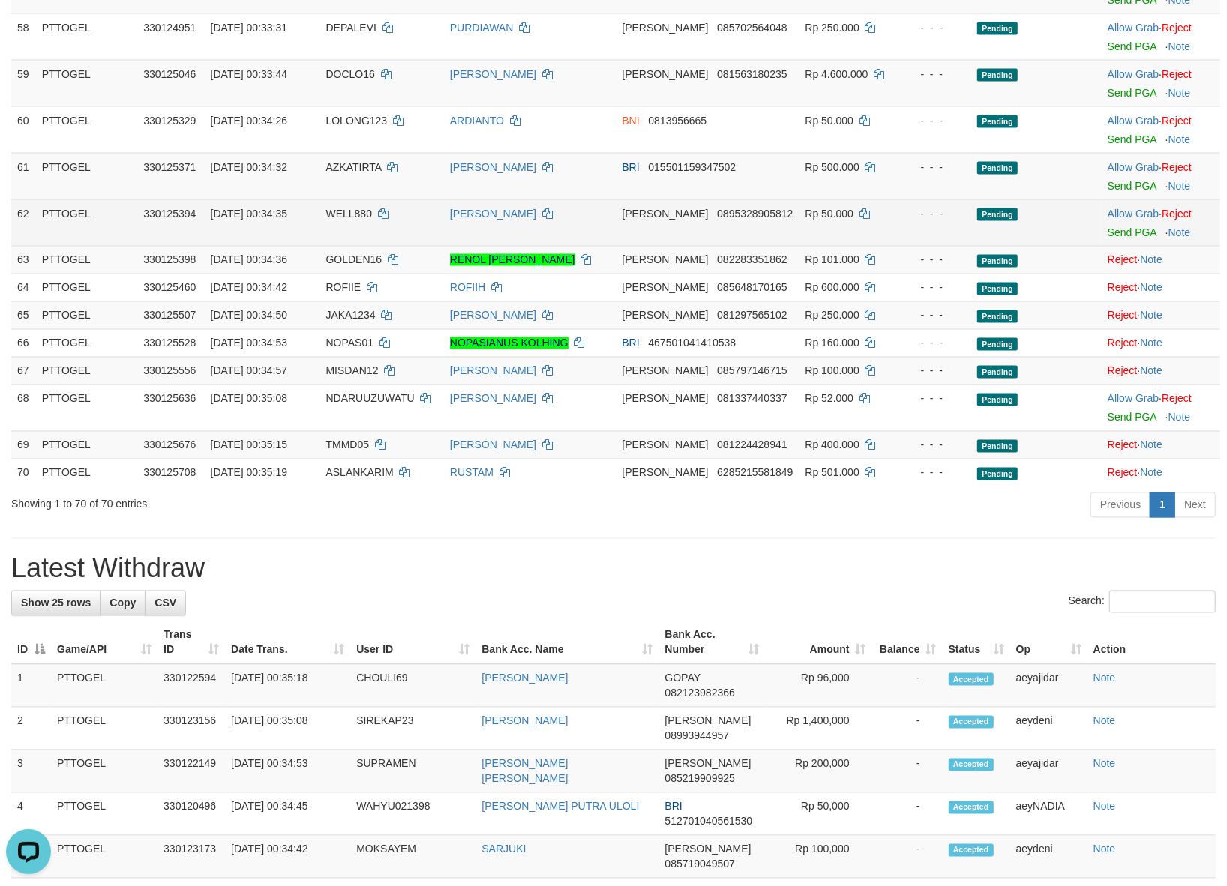
scroll to position [2186, 0]
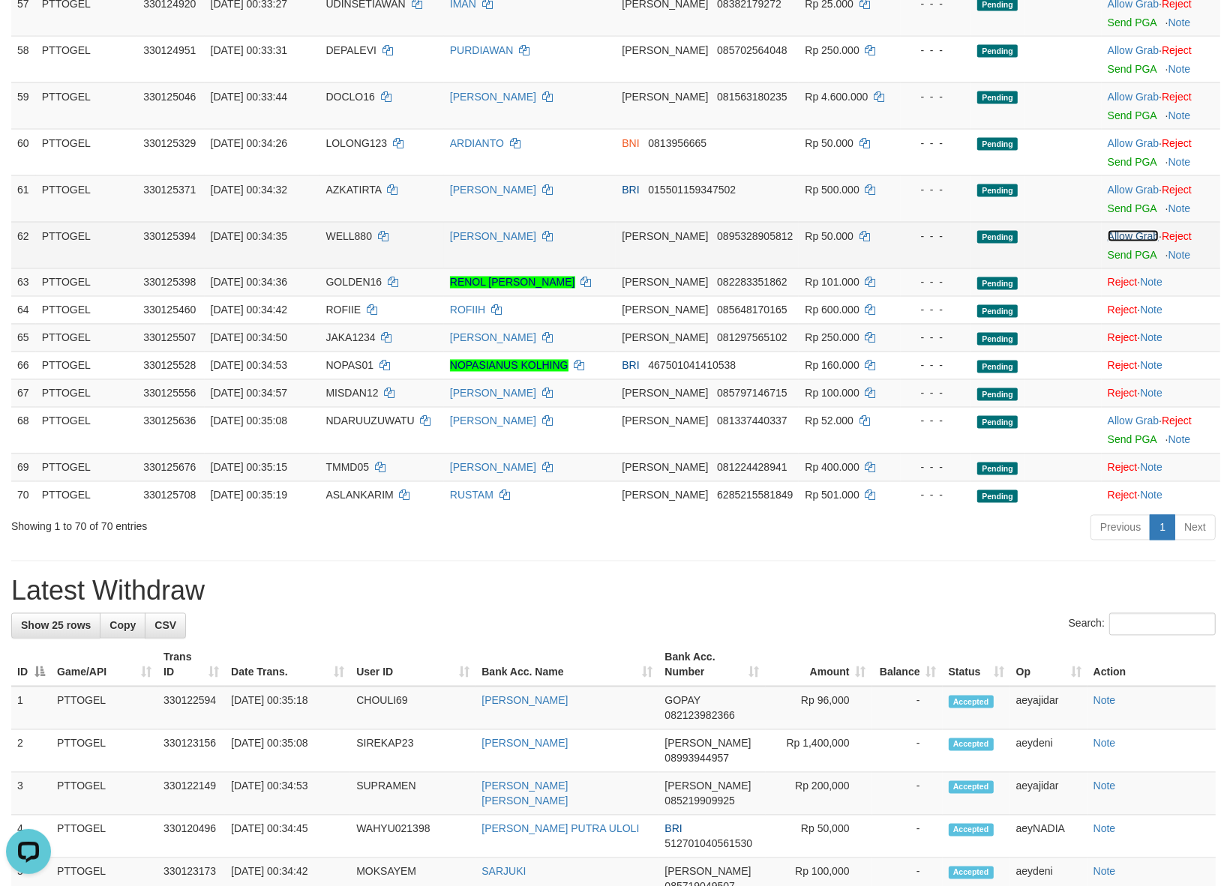
click at [1118, 242] on link "Allow Grab" at bounding box center [1132, 236] width 51 height 12
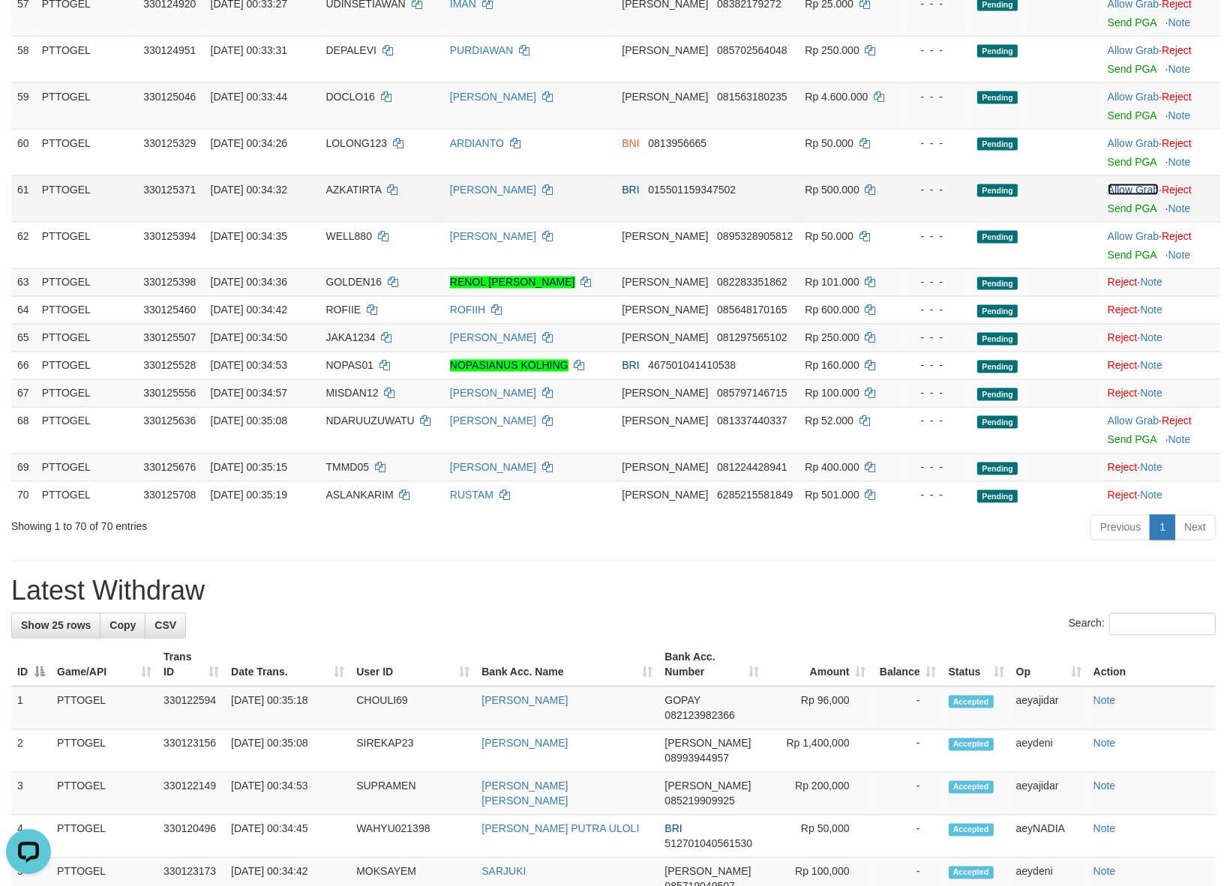
click at [1123, 196] on link "Allow Grab" at bounding box center [1132, 190] width 51 height 12
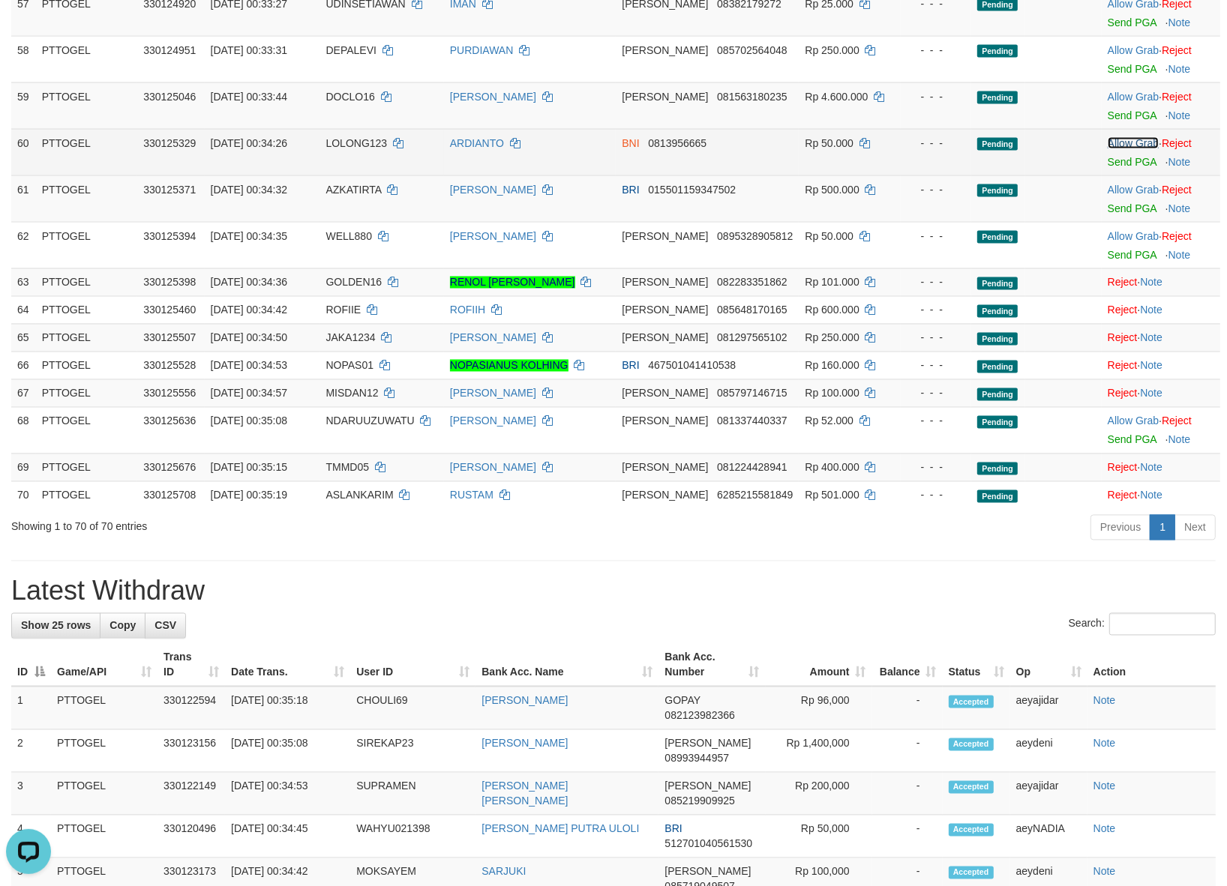
click at [1134, 149] on link "Allow Grab" at bounding box center [1132, 143] width 51 height 12
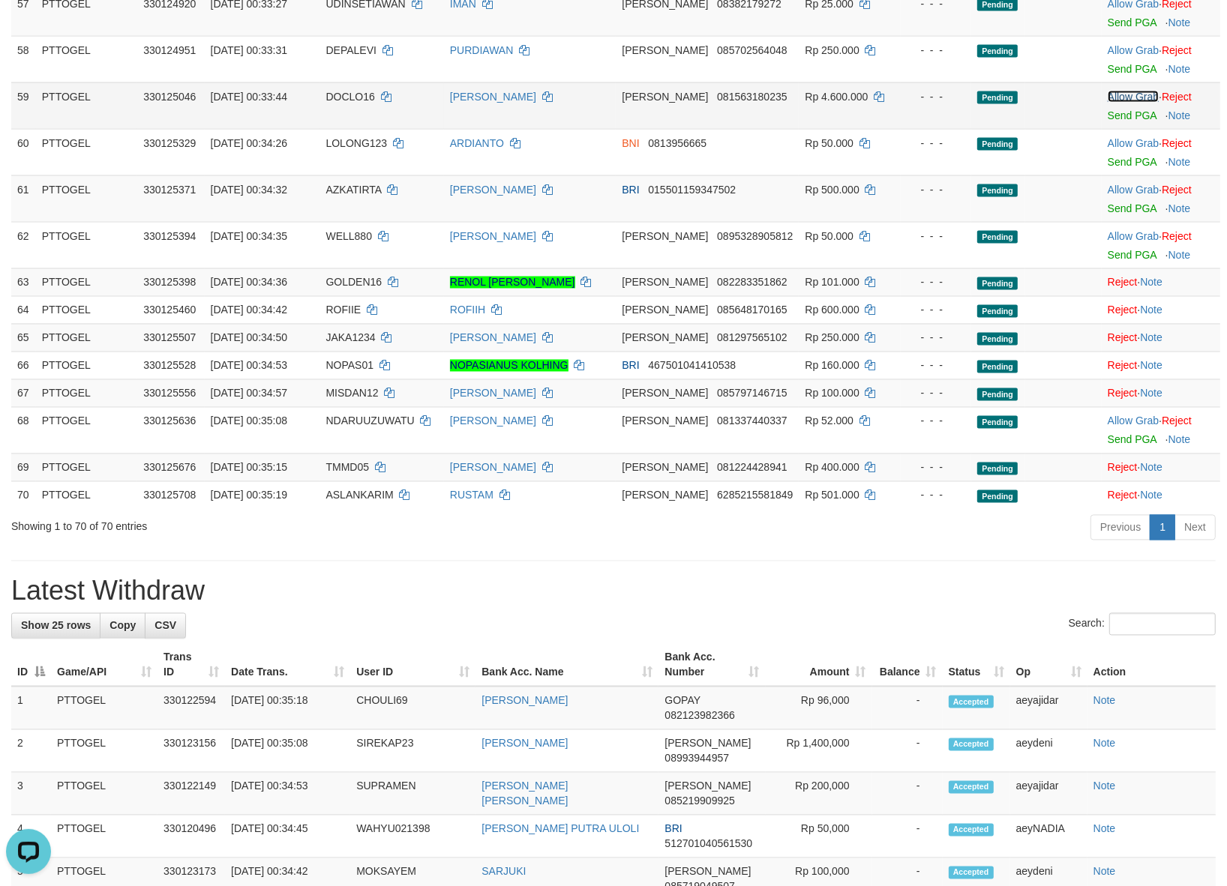
click at [1122, 103] on link "Allow Grab" at bounding box center [1132, 97] width 51 height 12
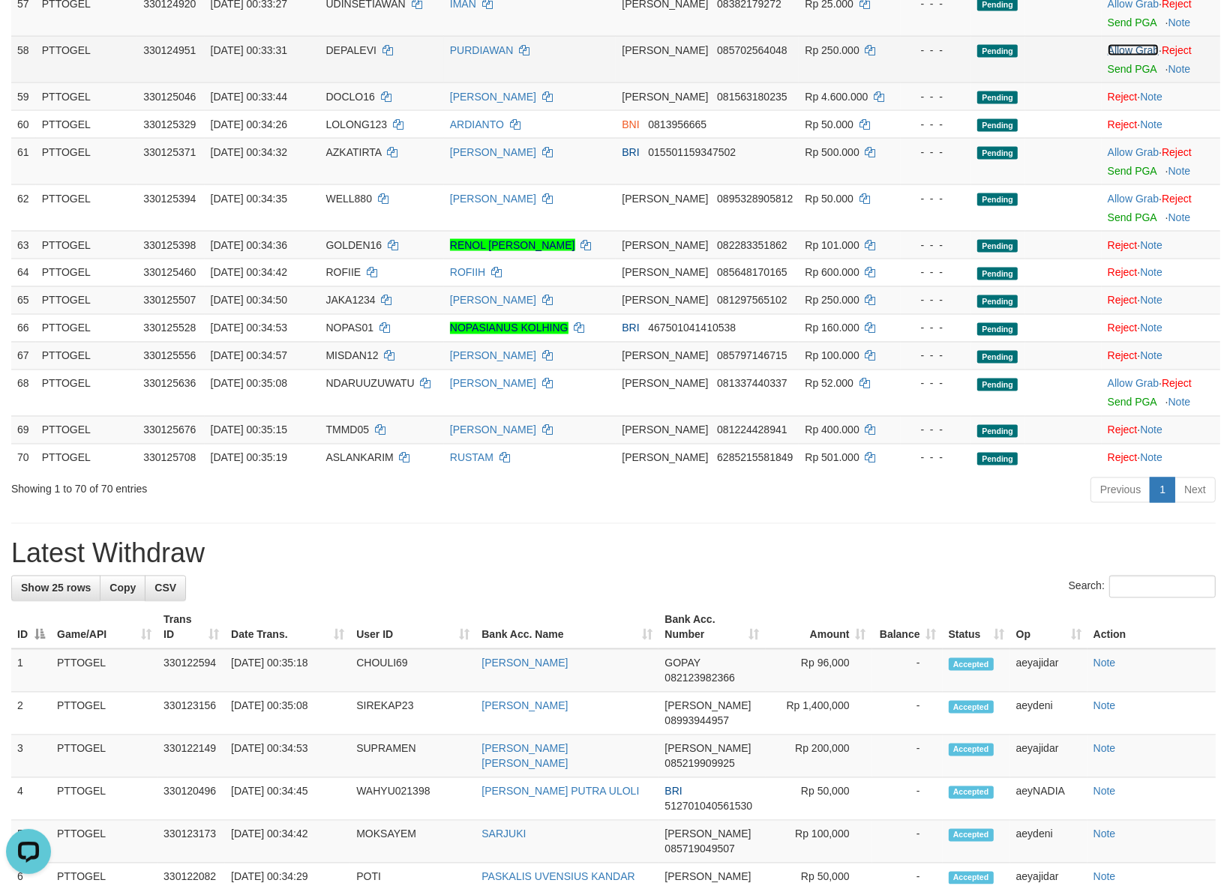
click at [1123, 56] on link "Allow Grab" at bounding box center [1132, 50] width 51 height 12
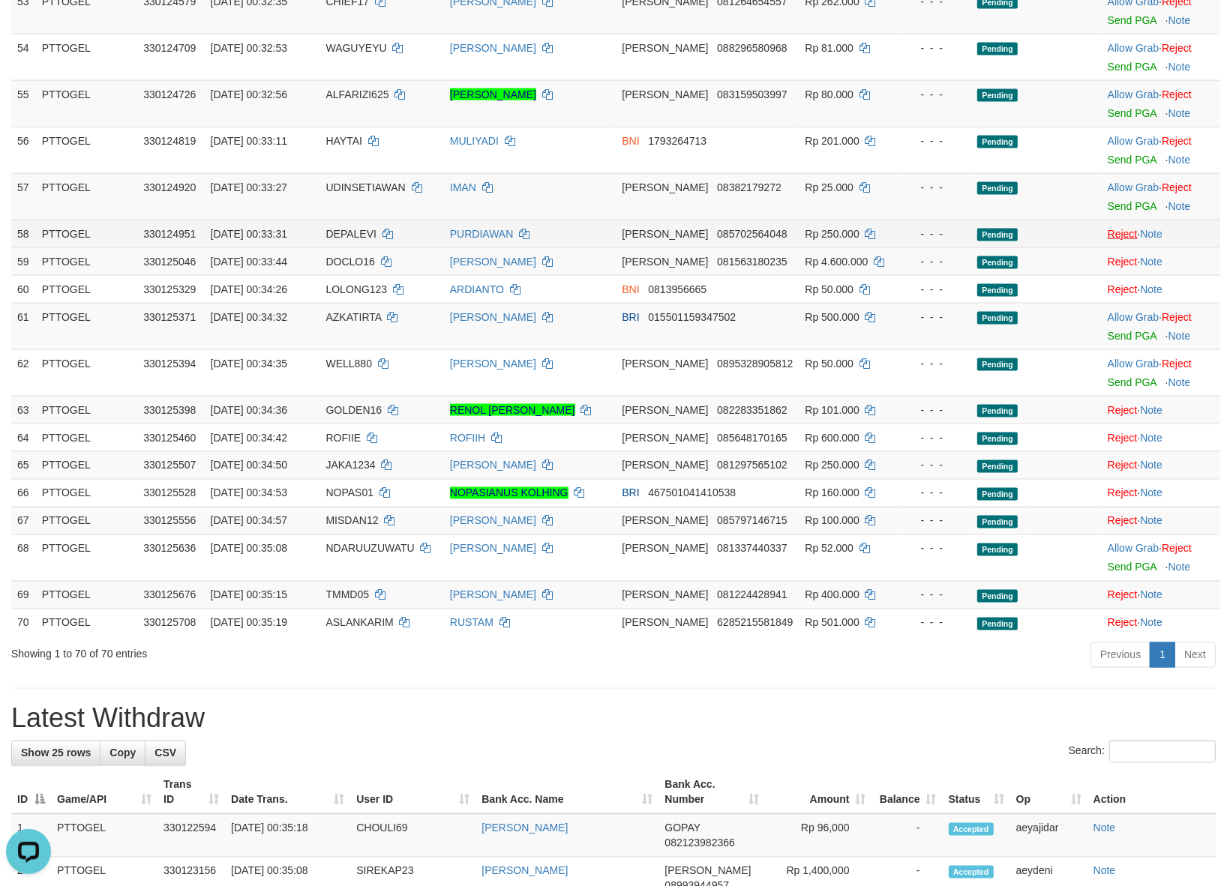
scroll to position [1999, 0]
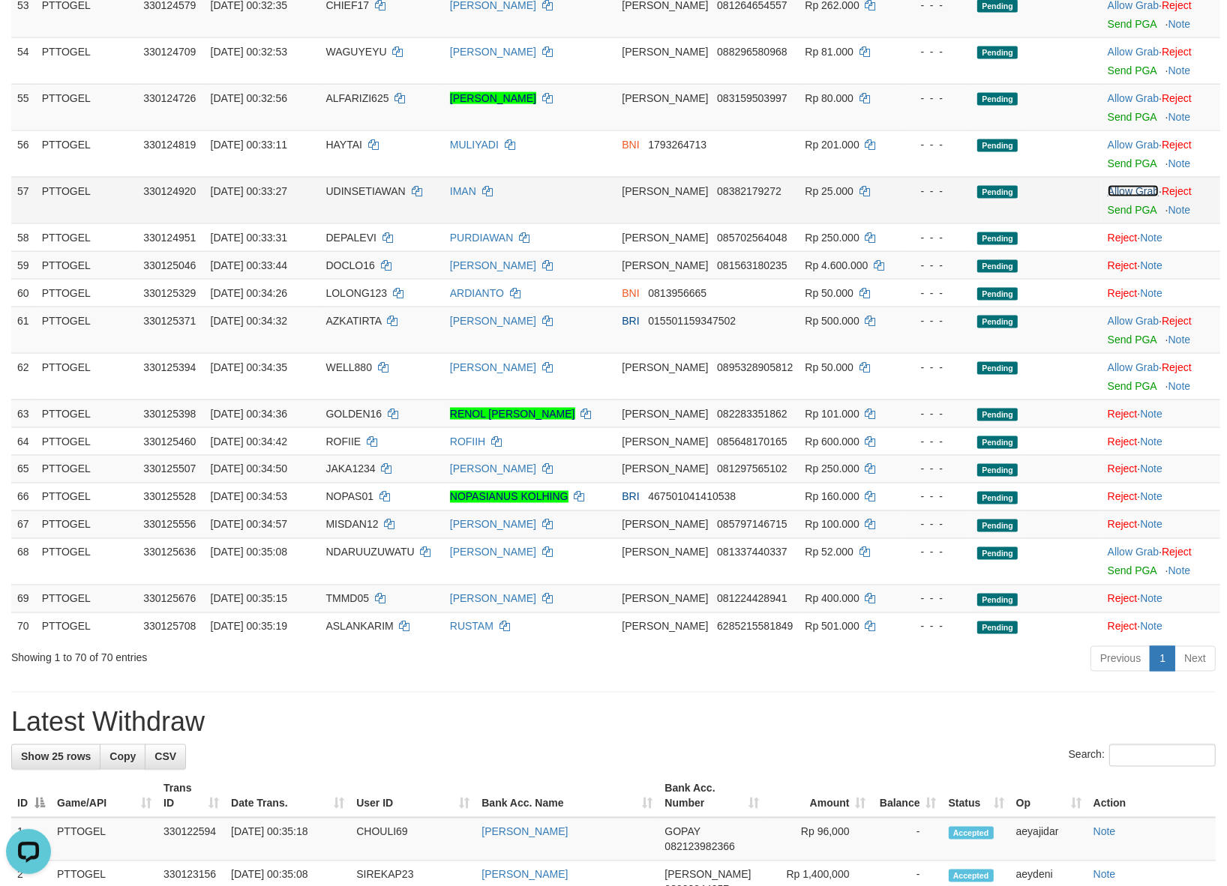
click at [1121, 196] on link "Allow Grab" at bounding box center [1132, 191] width 51 height 12
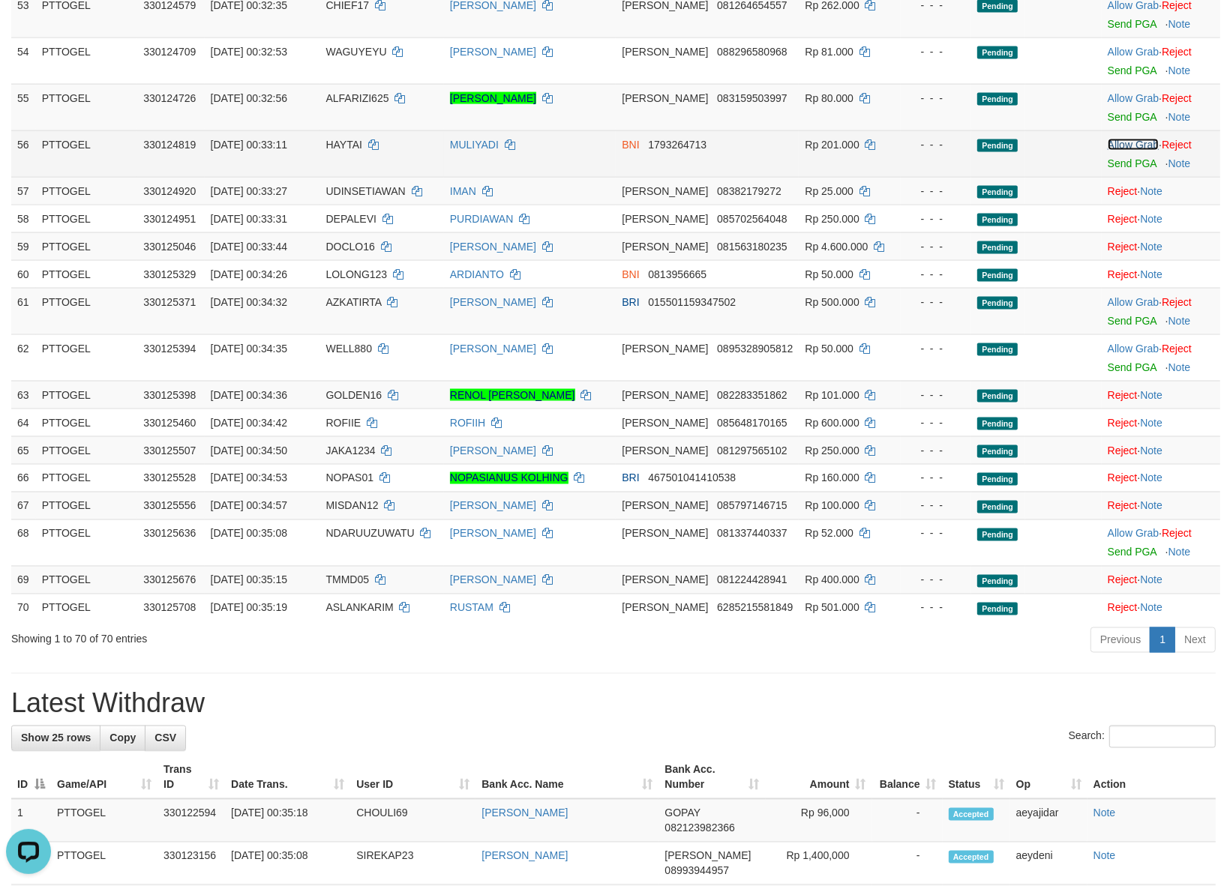
click at [1123, 151] on link "Allow Grab" at bounding box center [1132, 145] width 51 height 12
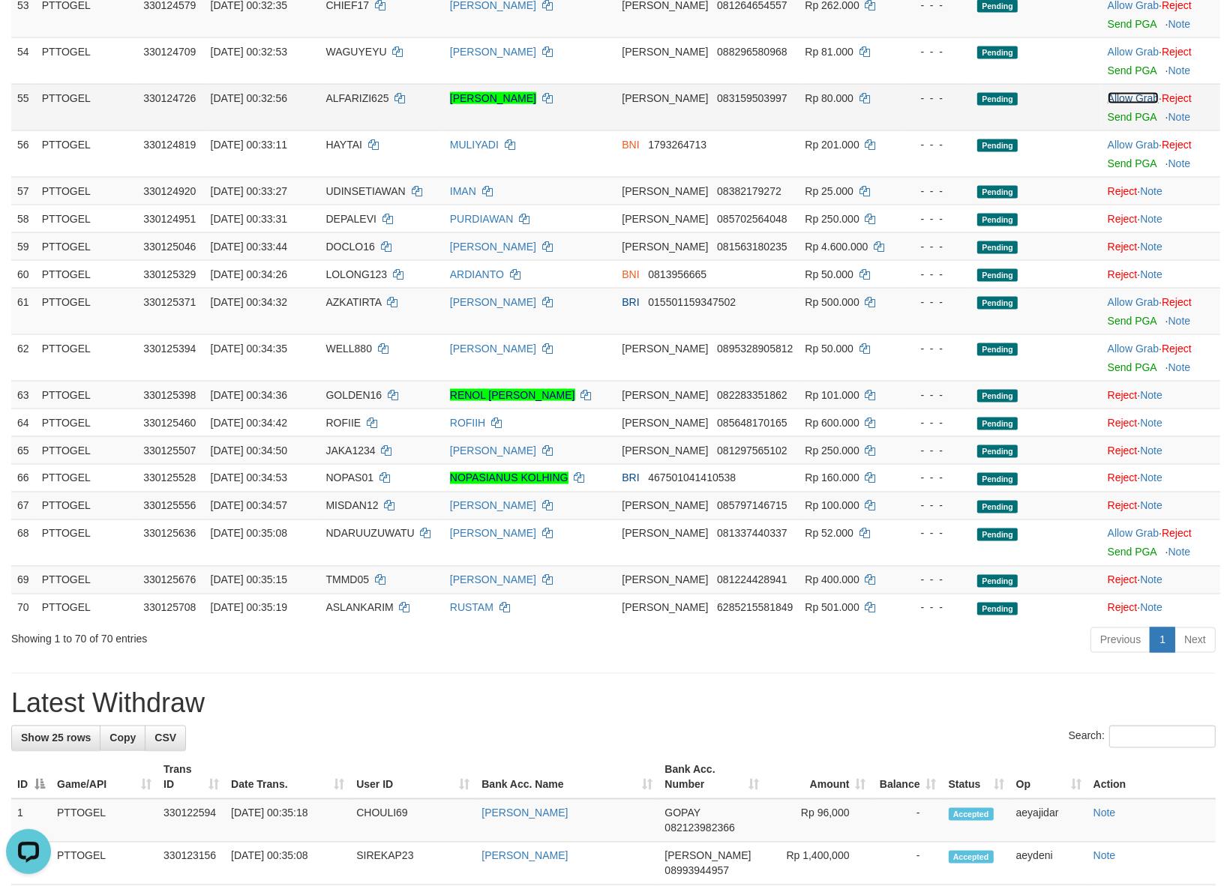
click at [1125, 104] on link "Allow Grab" at bounding box center [1132, 98] width 51 height 12
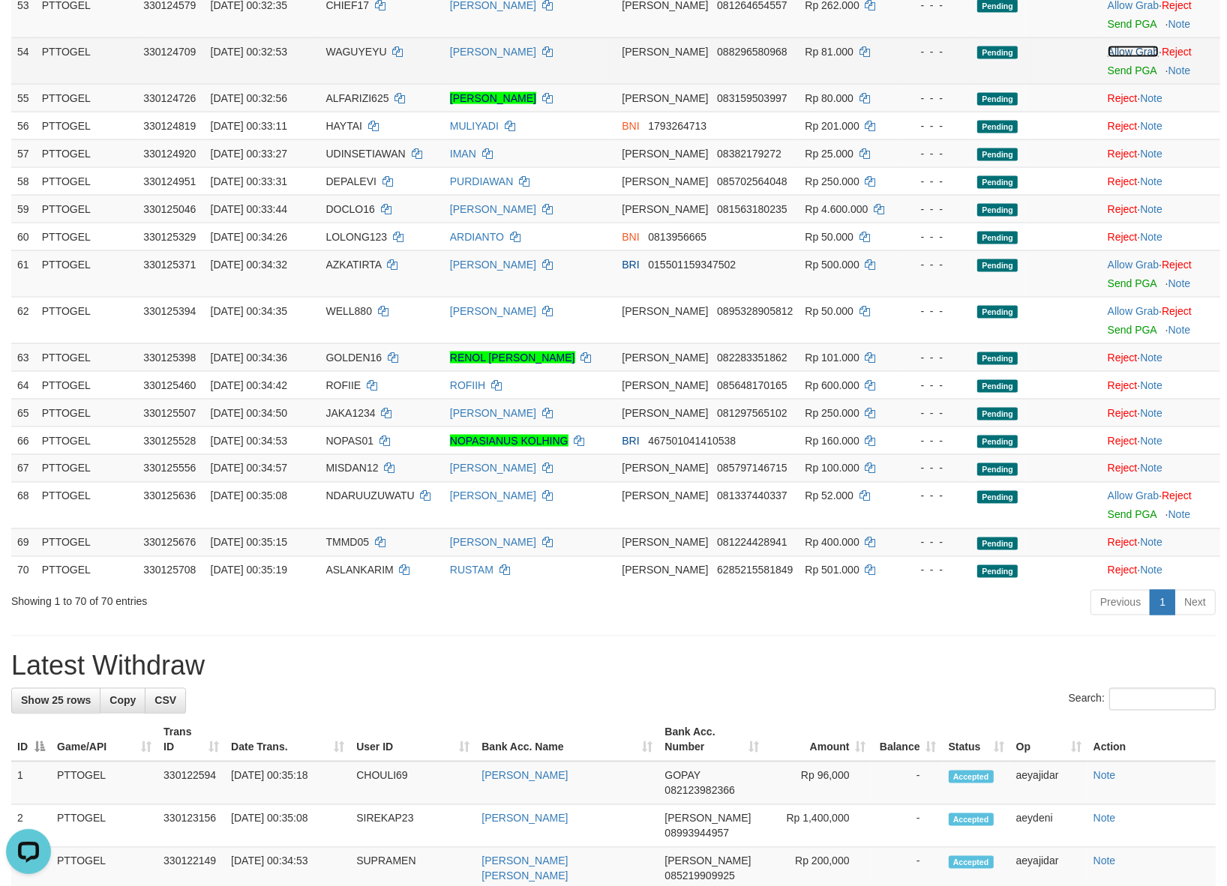
click at [1125, 58] on link "Allow Grab" at bounding box center [1132, 52] width 51 height 12
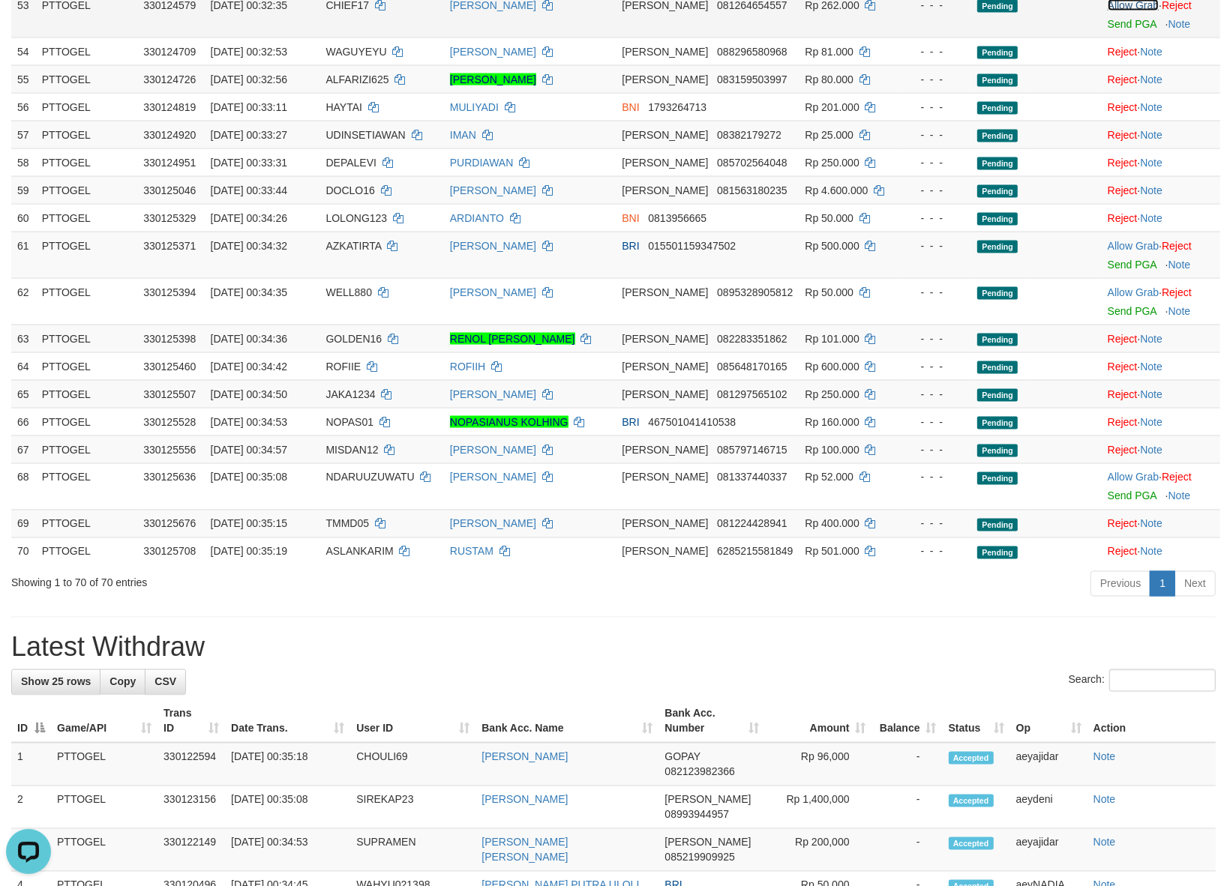
click at [1123, 10] on link "Allow Grab" at bounding box center [1132, 5] width 51 height 12
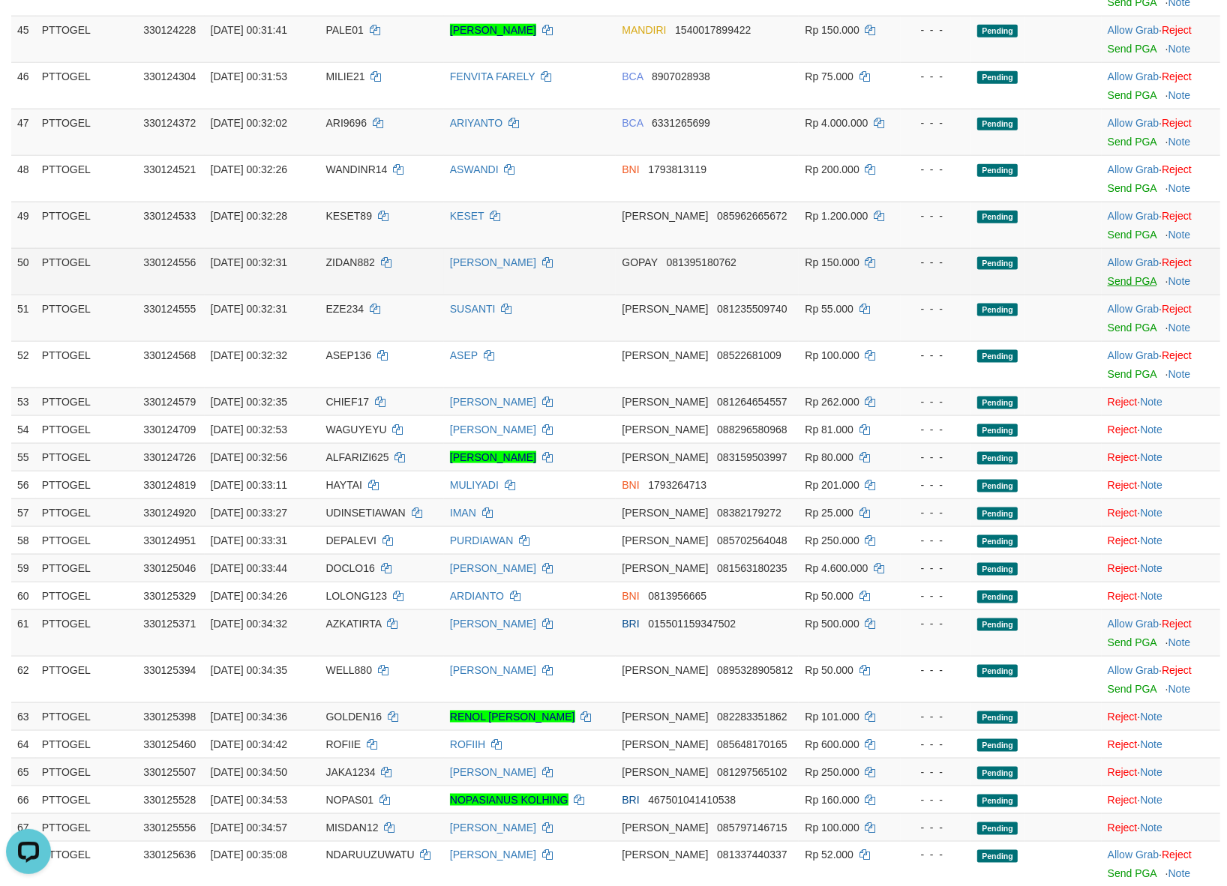
scroll to position [1562, 0]
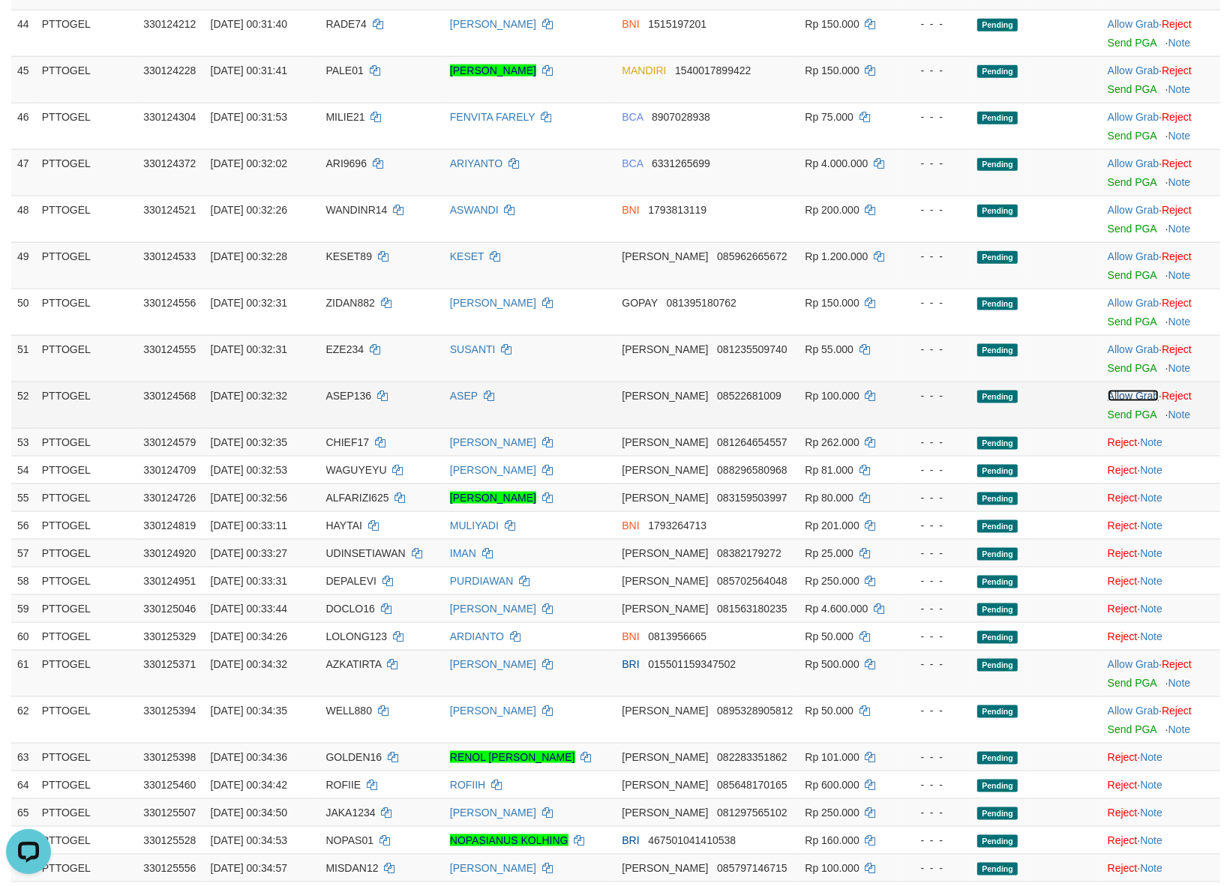
click at [1107, 402] on link "Allow Grab" at bounding box center [1132, 396] width 51 height 12
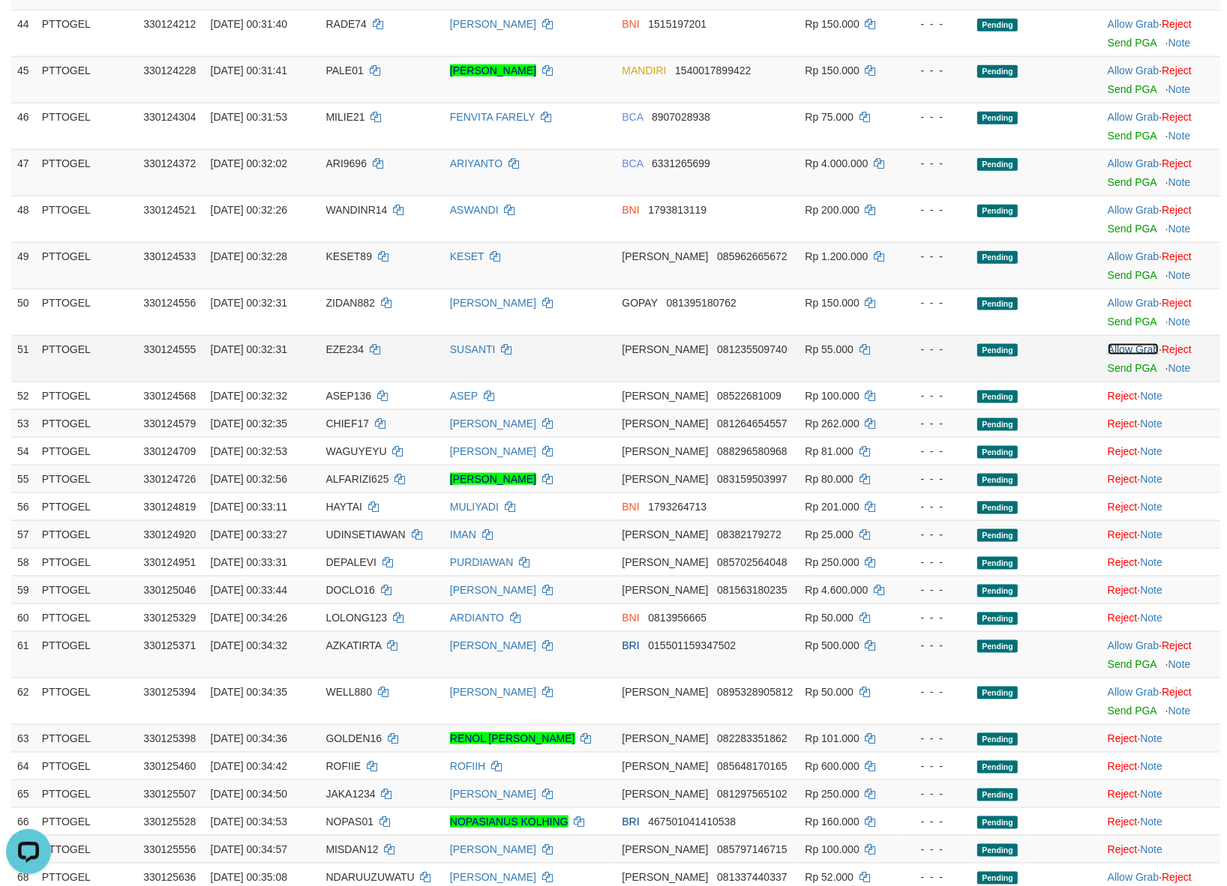
click at [1117, 352] on link "Allow Grab" at bounding box center [1132, 349] width 51 height 12
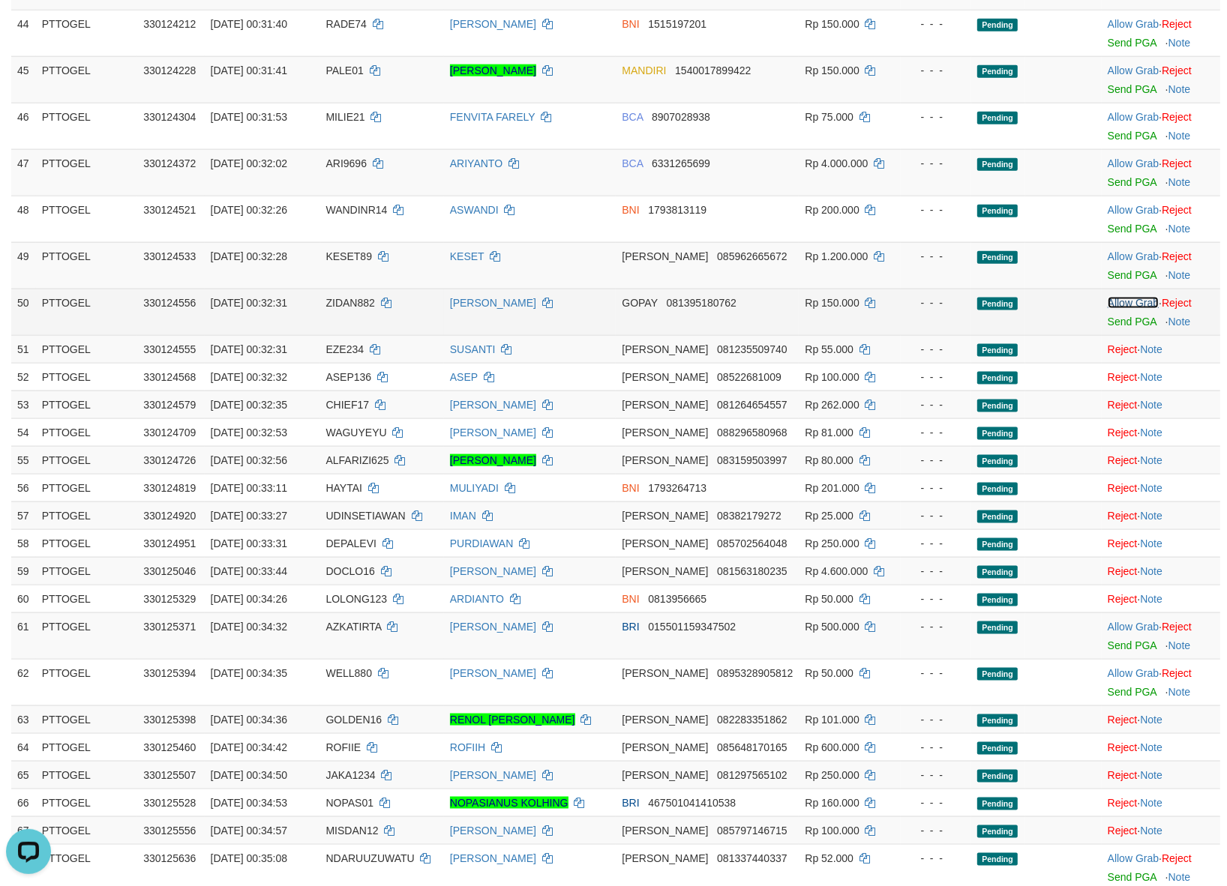
click at [1128, 309] on link "Allow Grab" at bounding box center [1132, 303] width 51 height 12
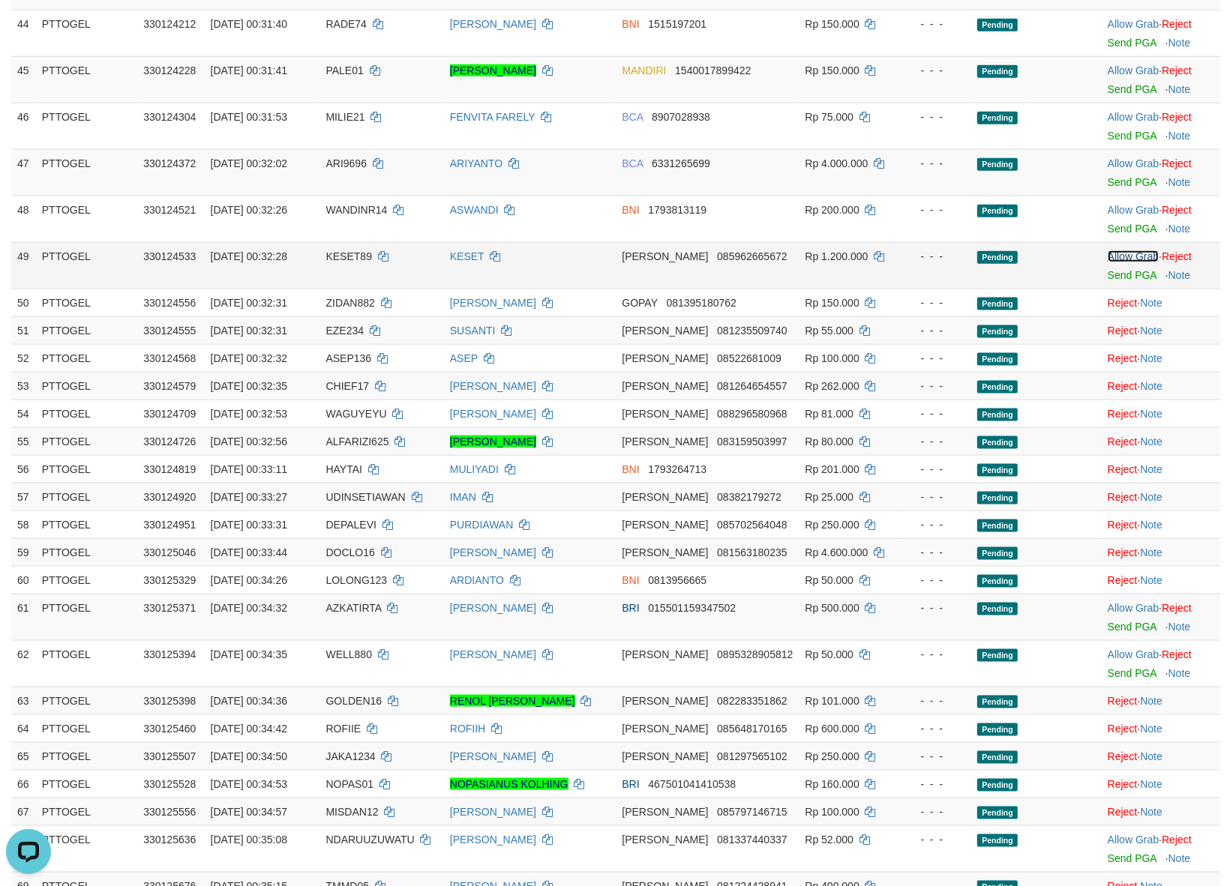
click at [1130, 262] on link "Allow Grab" at bounding box center [1132, 256] width 51 height 12
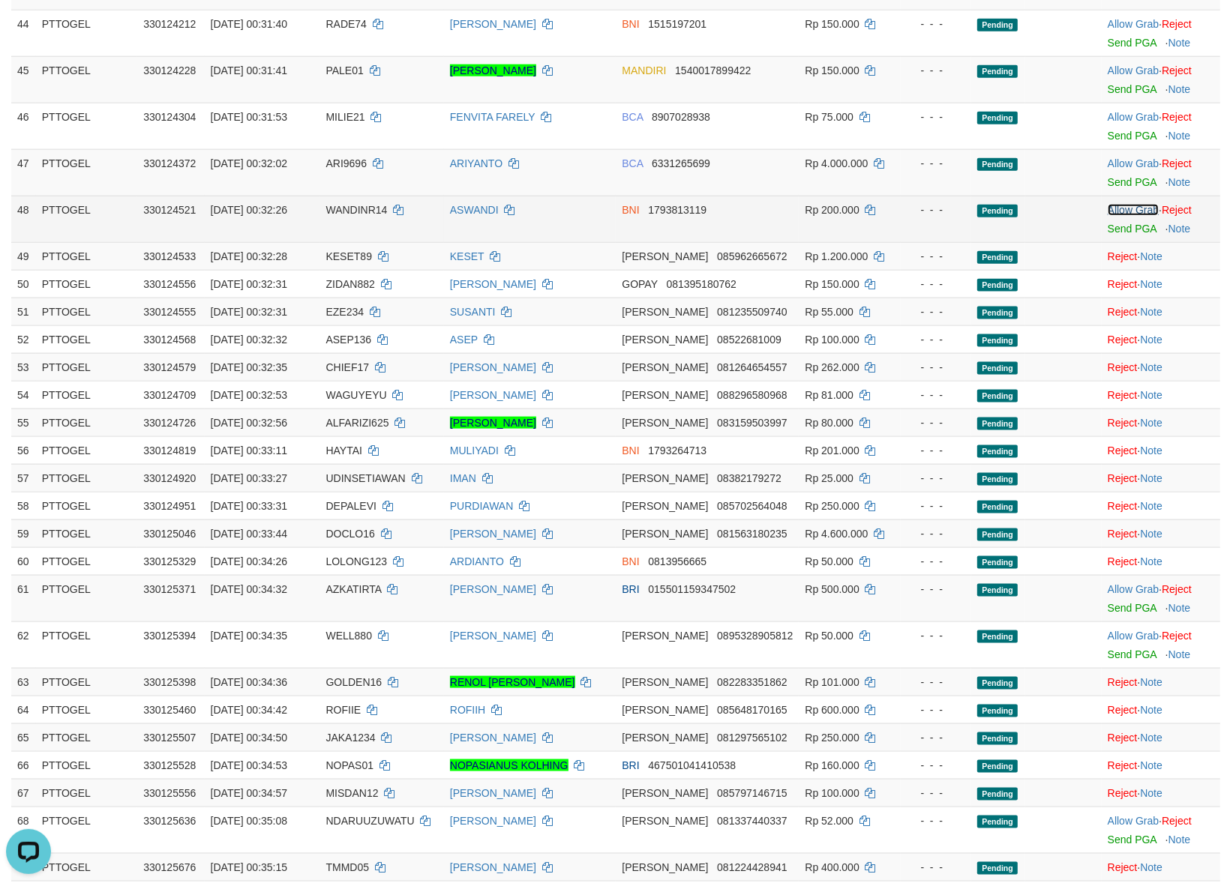
click at [1129, 216] on link "Allow Grab" at bounding box center [1132, 210] width 51 height 12
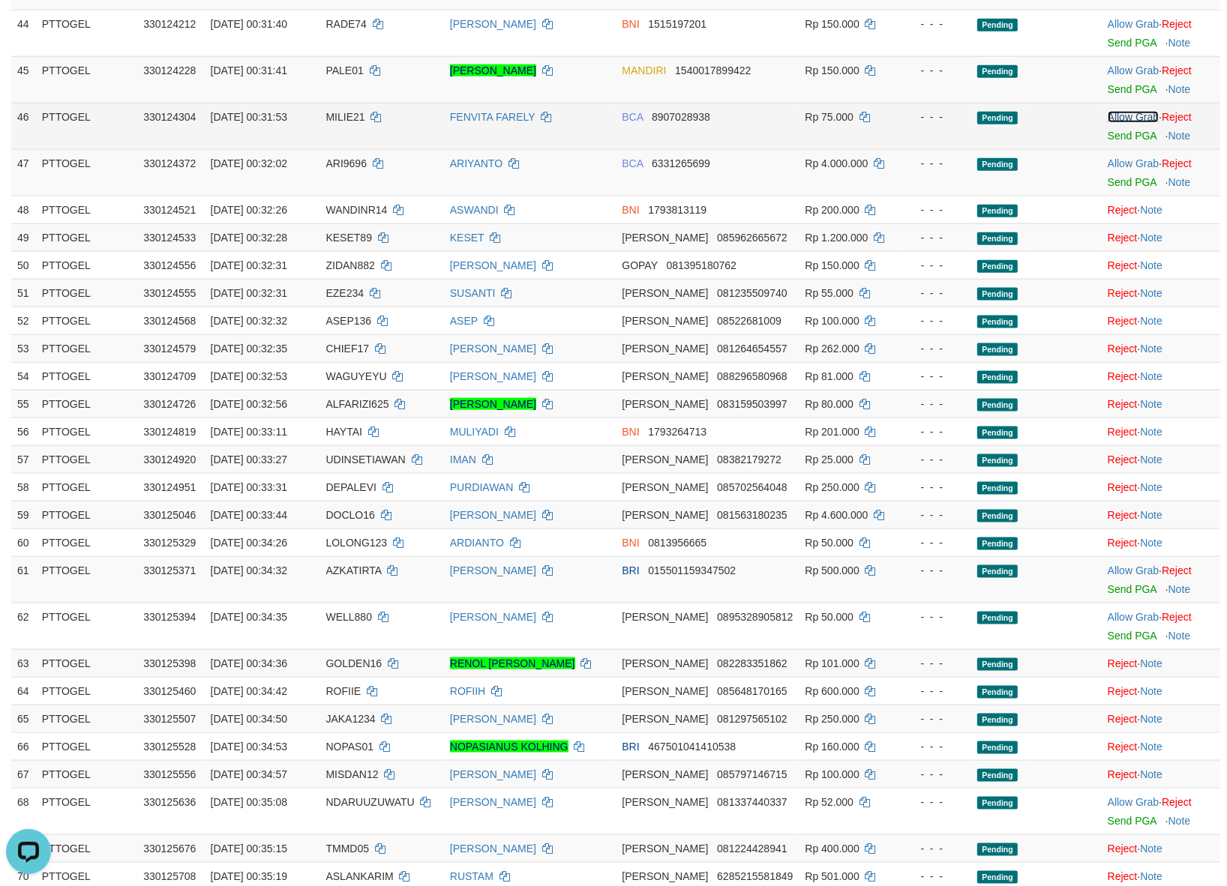
click at [1110, 123] on link "Allow Grab" at bounding box center [1132, 117] width 51 height 12
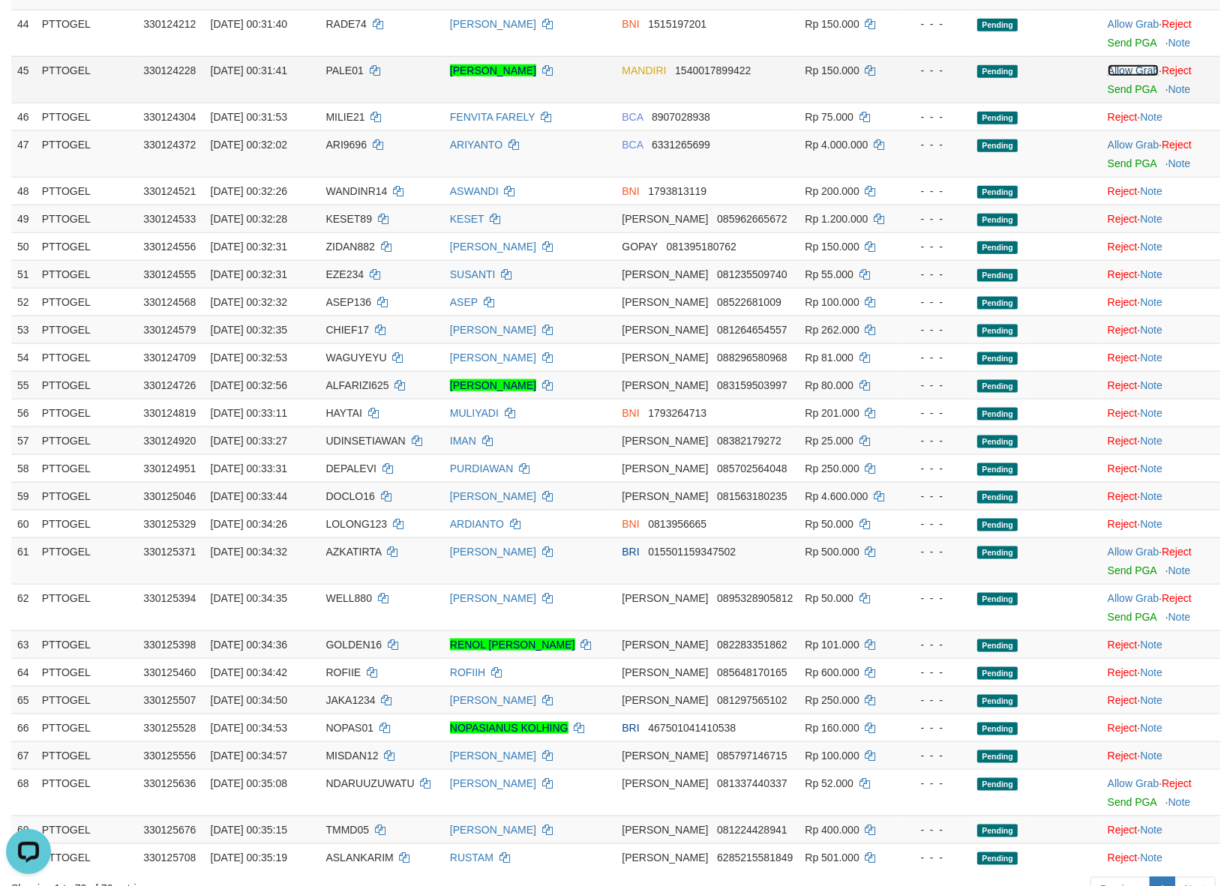
click at [1129, 76] on link "Allow Grab" at bounding box center [1132, 70] width 51 height 12
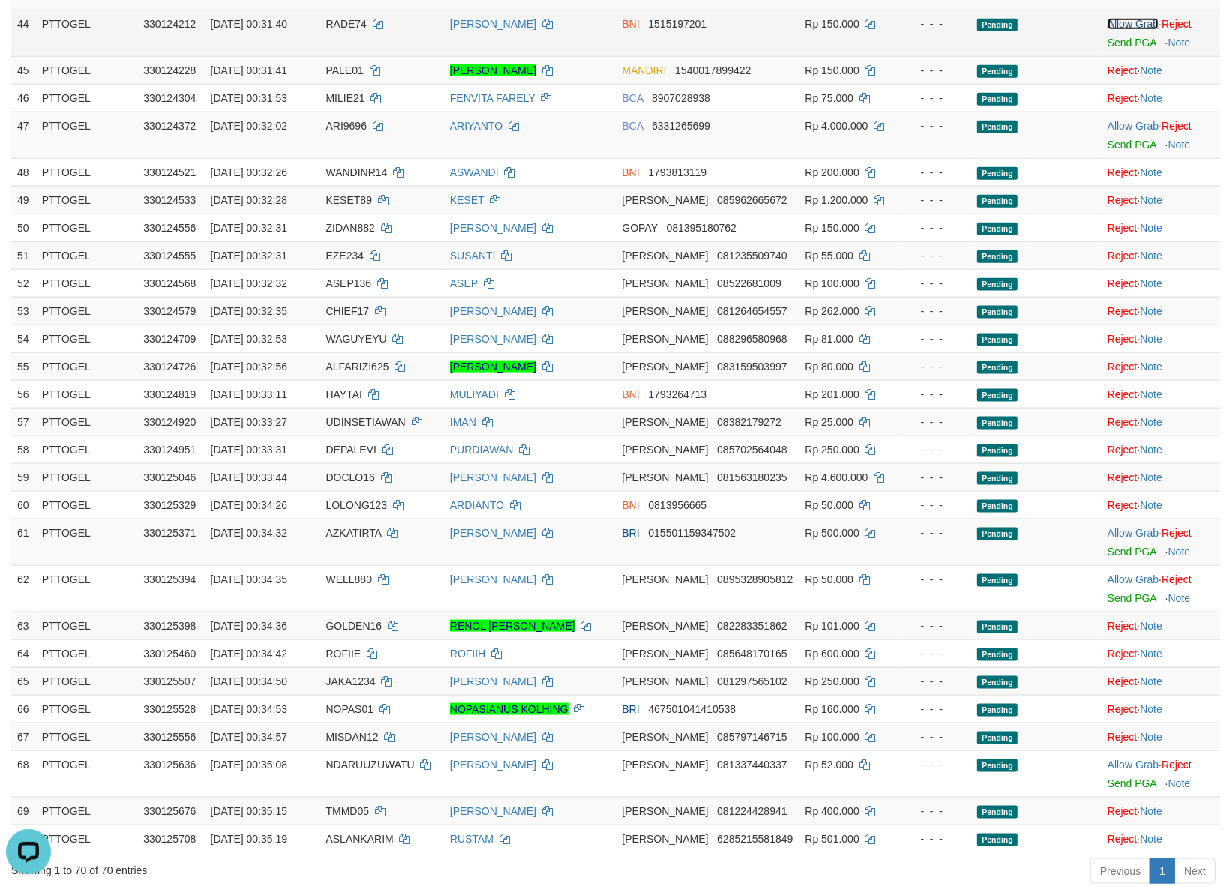
click at [1129, 30] on link "Allow Grab" at bounding box center [1132, 24] width 51 height 12
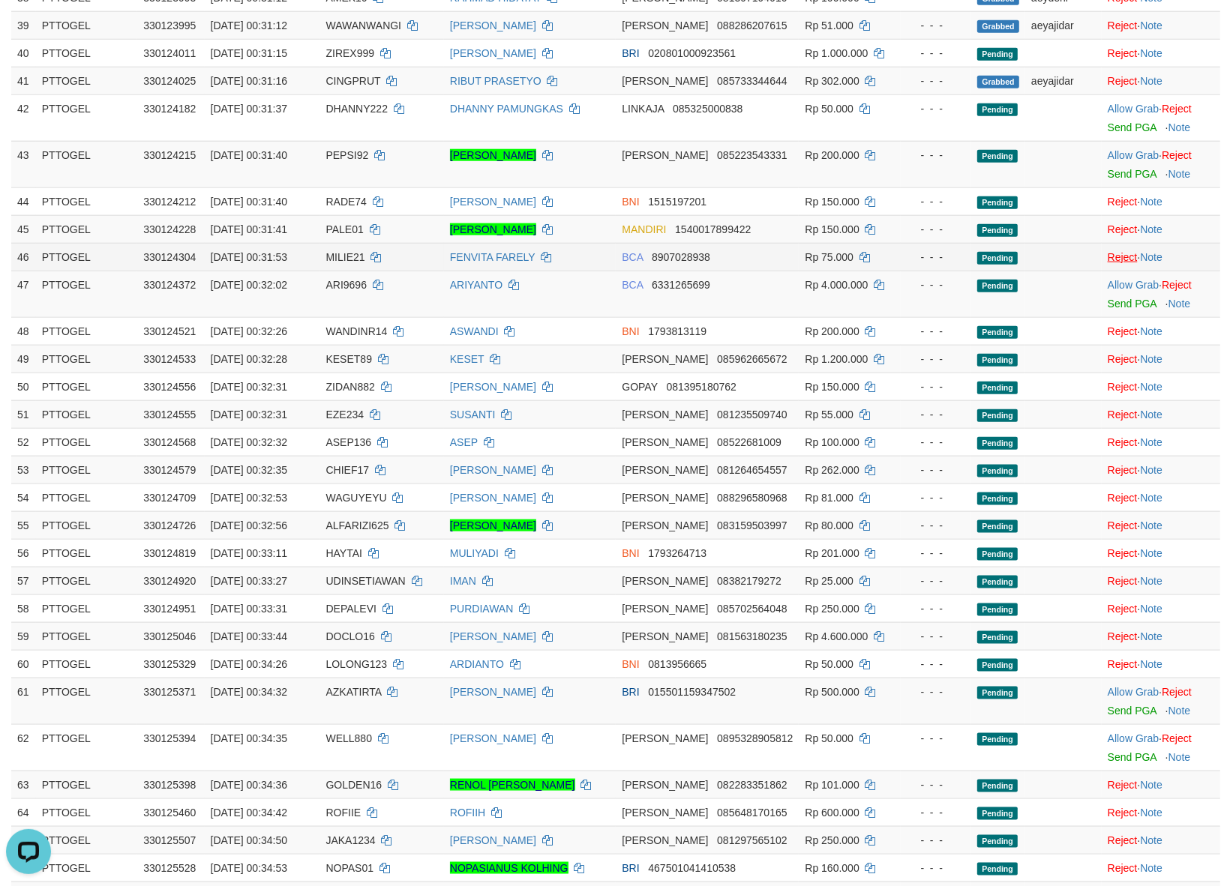
scroll to position [1374, 0]
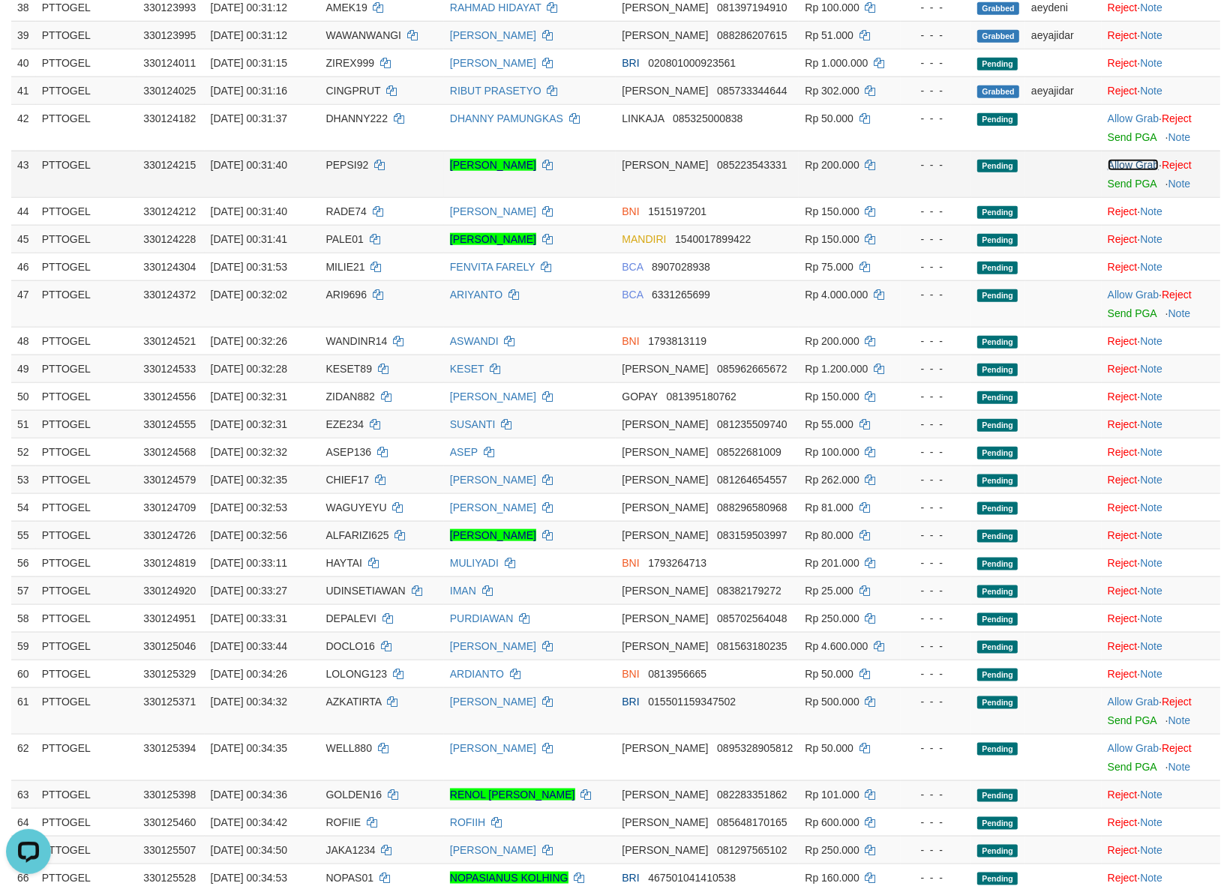
click at [1107, 171] on link "Allow Grab" at bounding box center [1132, 165] width 51 height 12
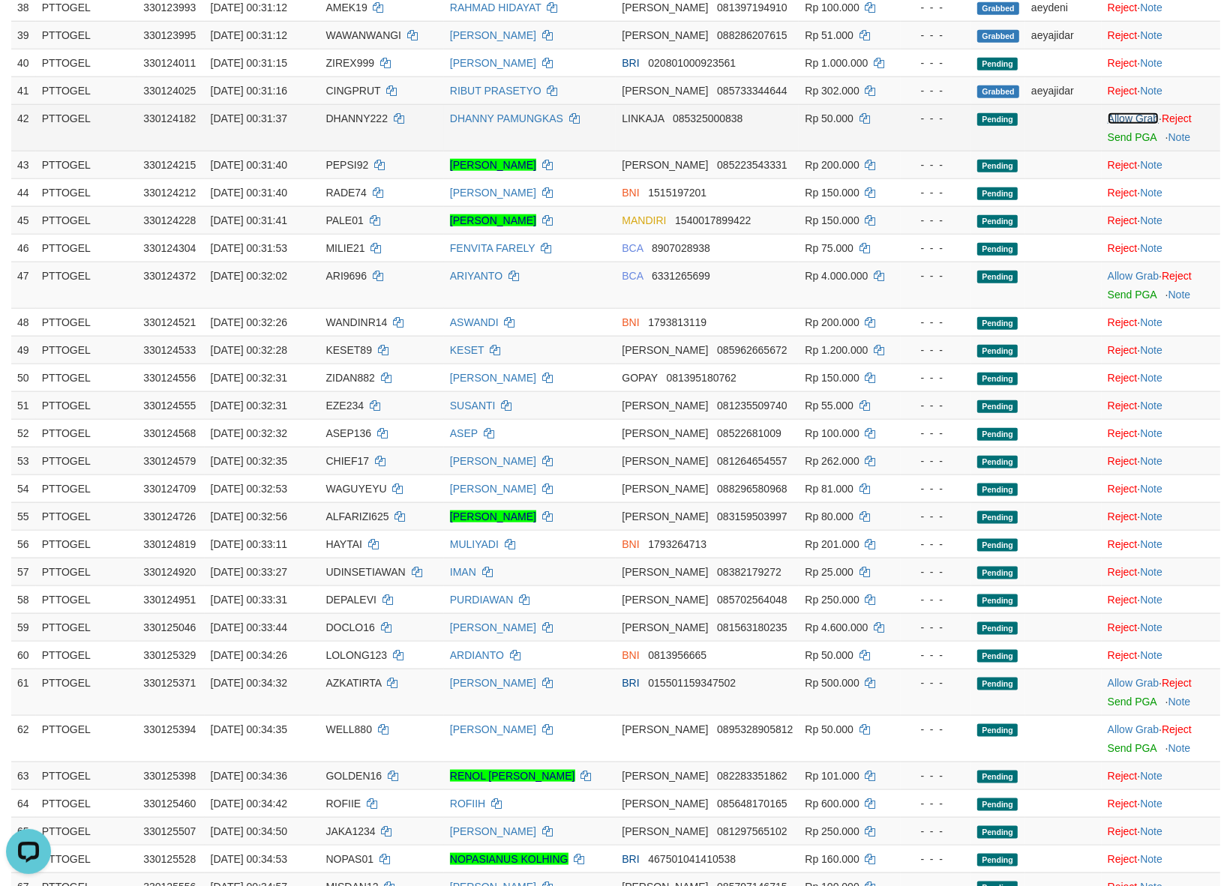
click at [1121, 124] on link "Allow Grab" at bounding box center [1132, 118] width 51 height 12
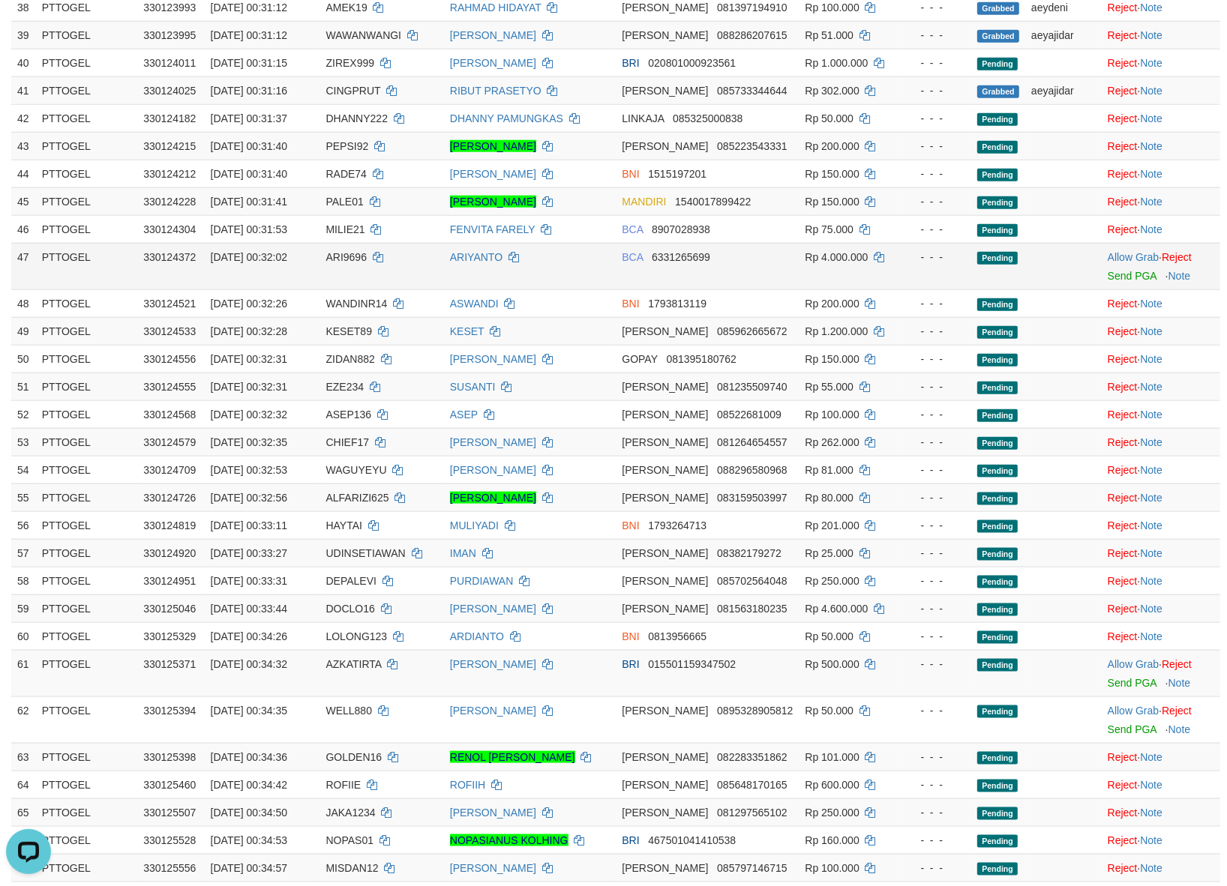
click at [360, 263] on span "ARI9696" at bounding box center [346, 257] width 40 height 12
copy td "ARI9696"
click at [1123, 262] on link "Allow Grab" at bounding box center [1132, 257] width 51 height 12
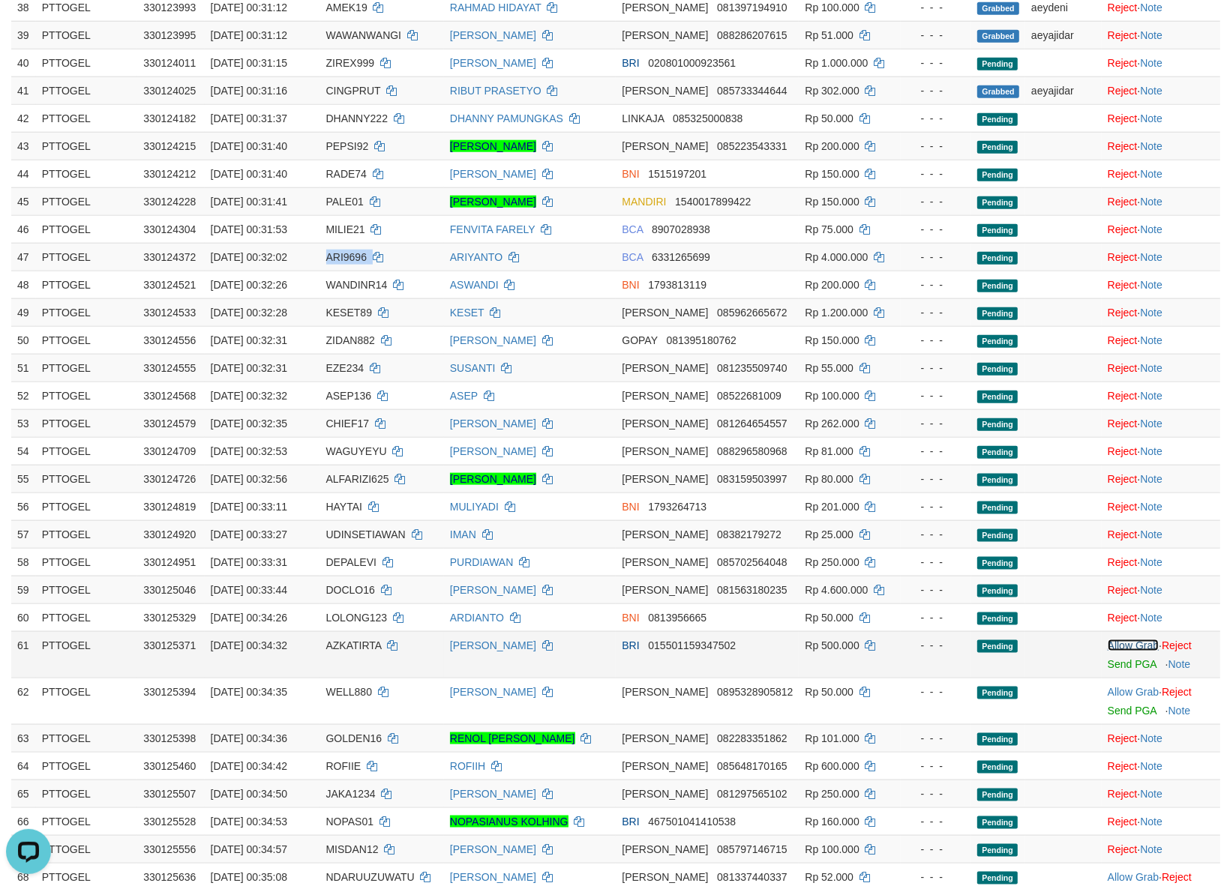
click at [1146, 652] on link "Allow Grab" at bounding box center [1132, 646] width 51 height 12
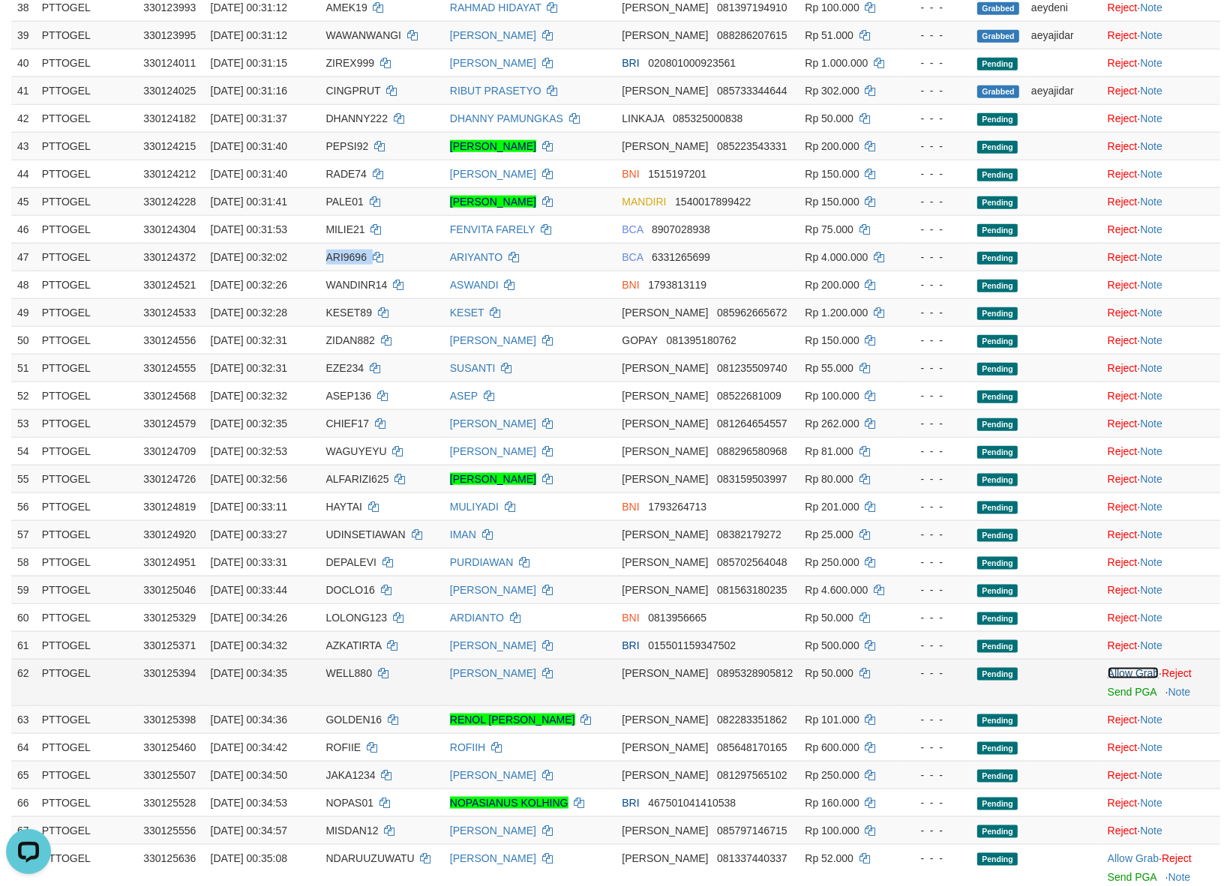
click at [1130, 679] on link "Allow Grab" at bounding box center [1132, 673] width 51 height 12
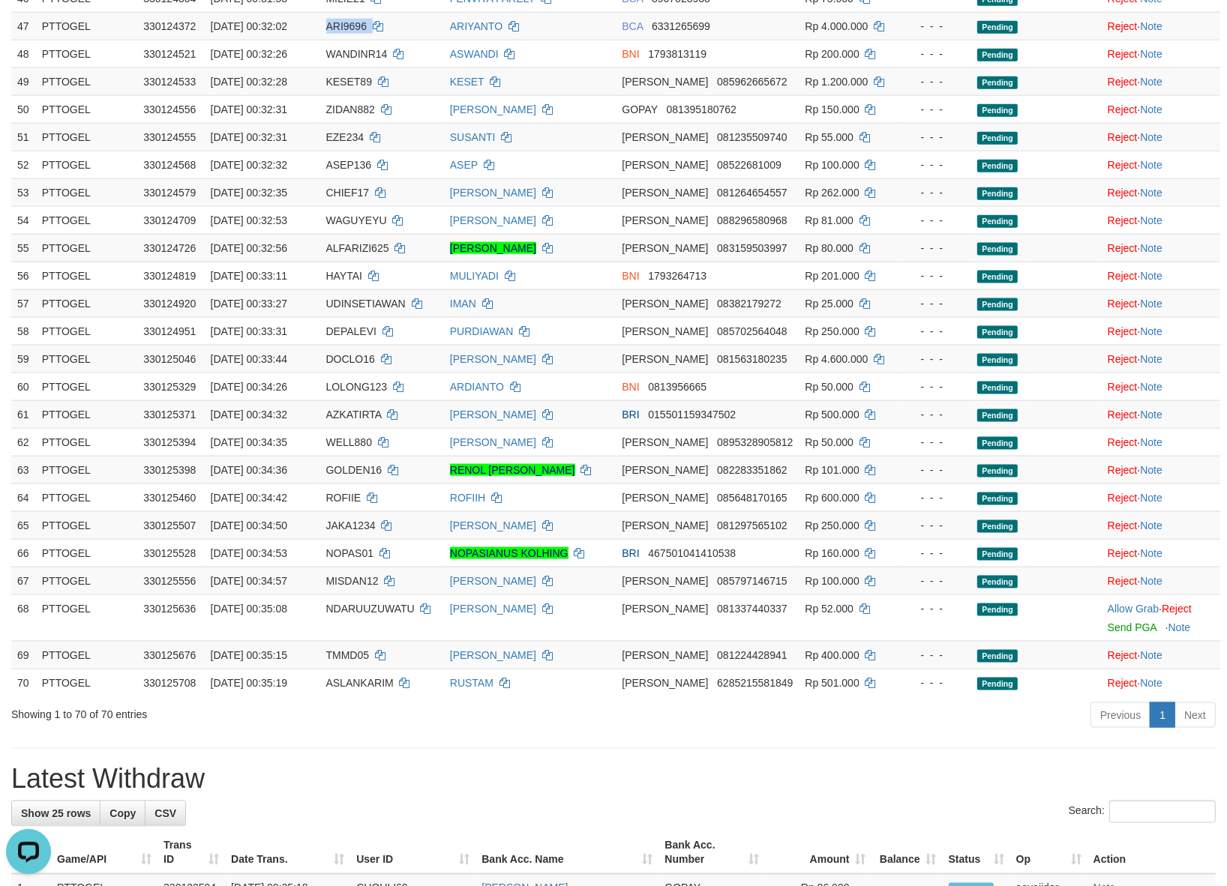
scroll to position [1624, 0]
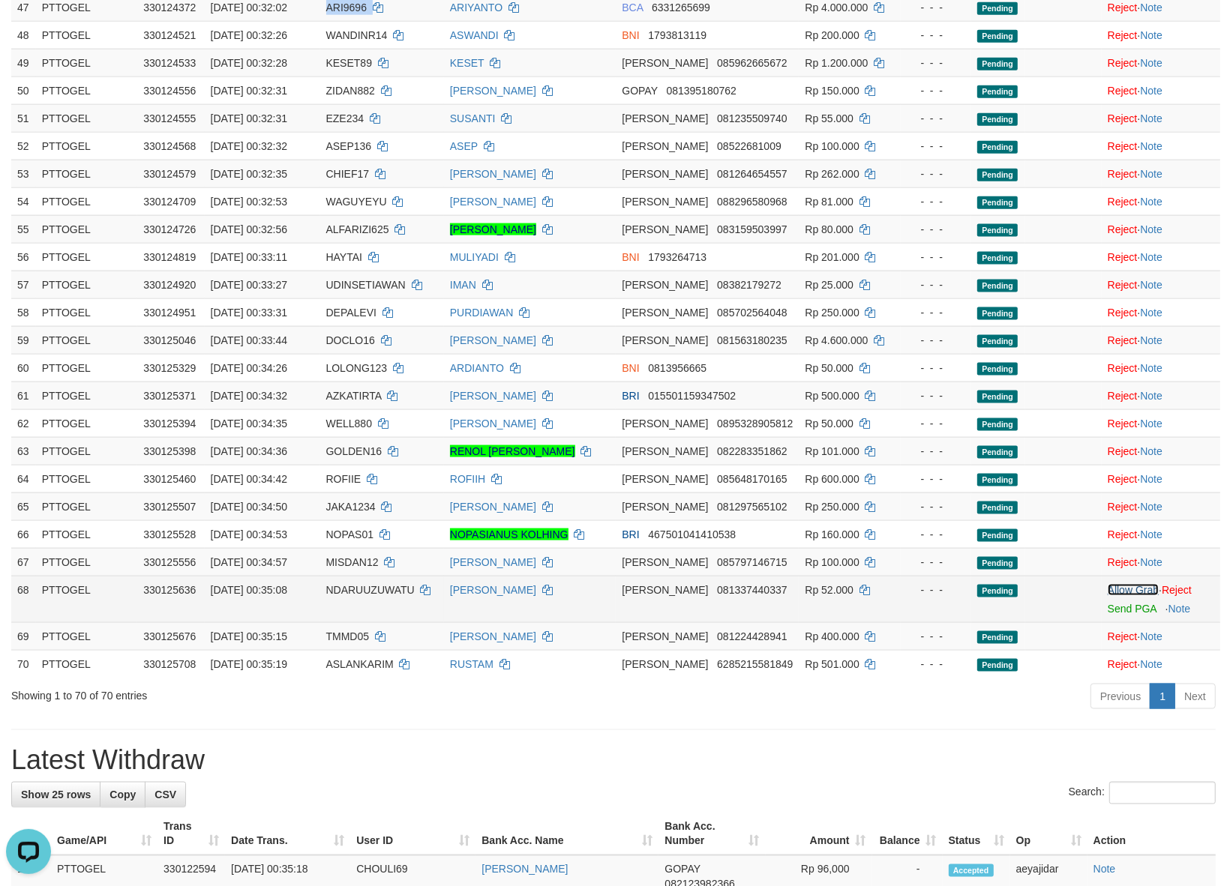
click at [1137, 596] on link "Allow Grab" at bounding box center [1132, 590] width 51 height 12
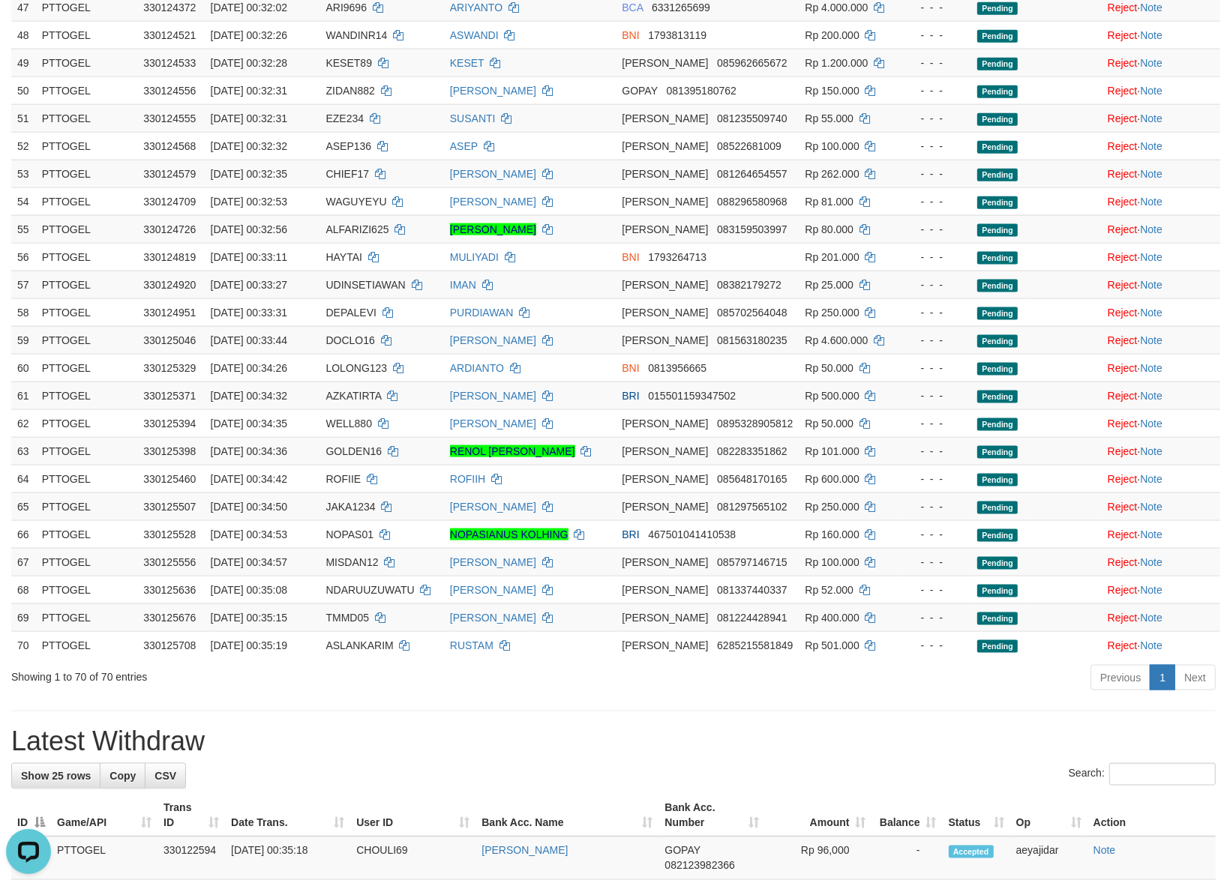
click at [750, 744] on h1 "Latest Withdraw" at bounding box center [613, 742] width 1204 height 30
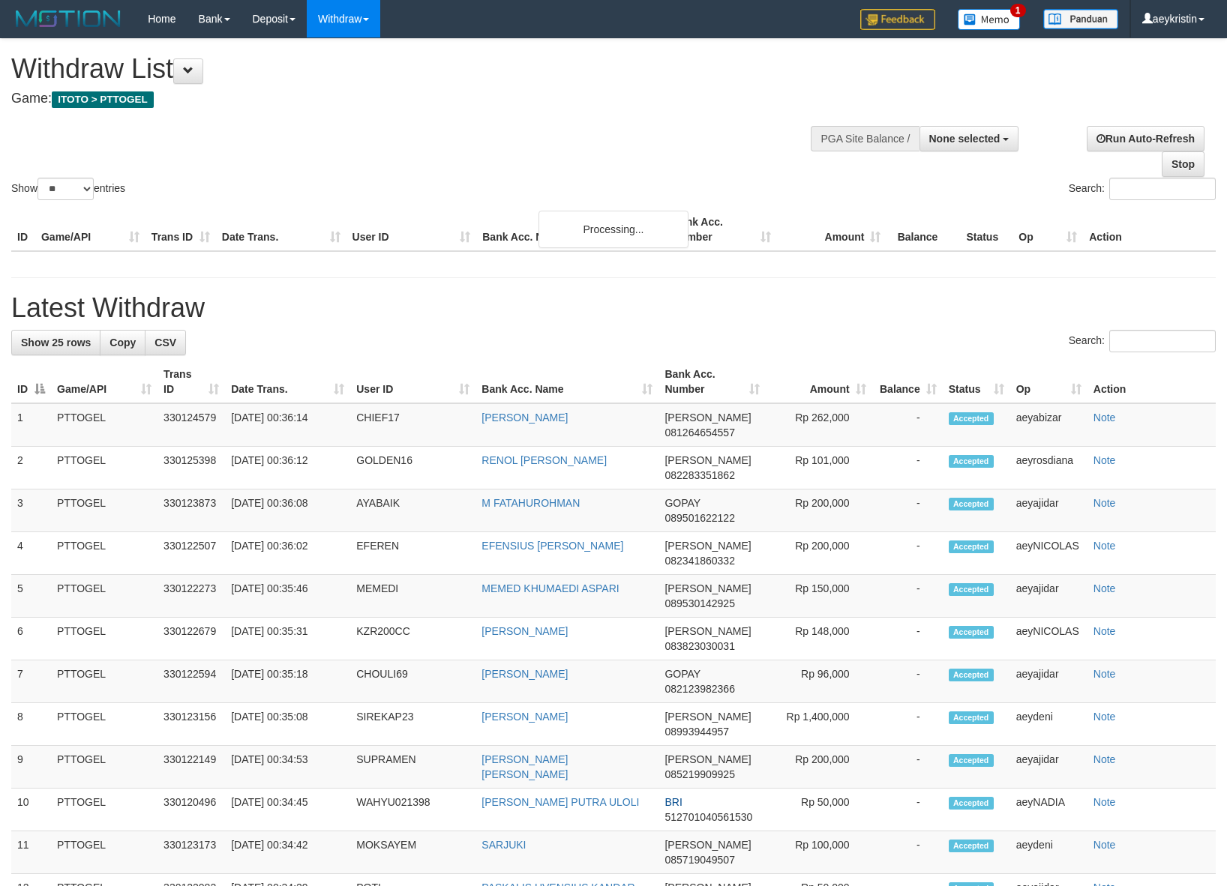
select select
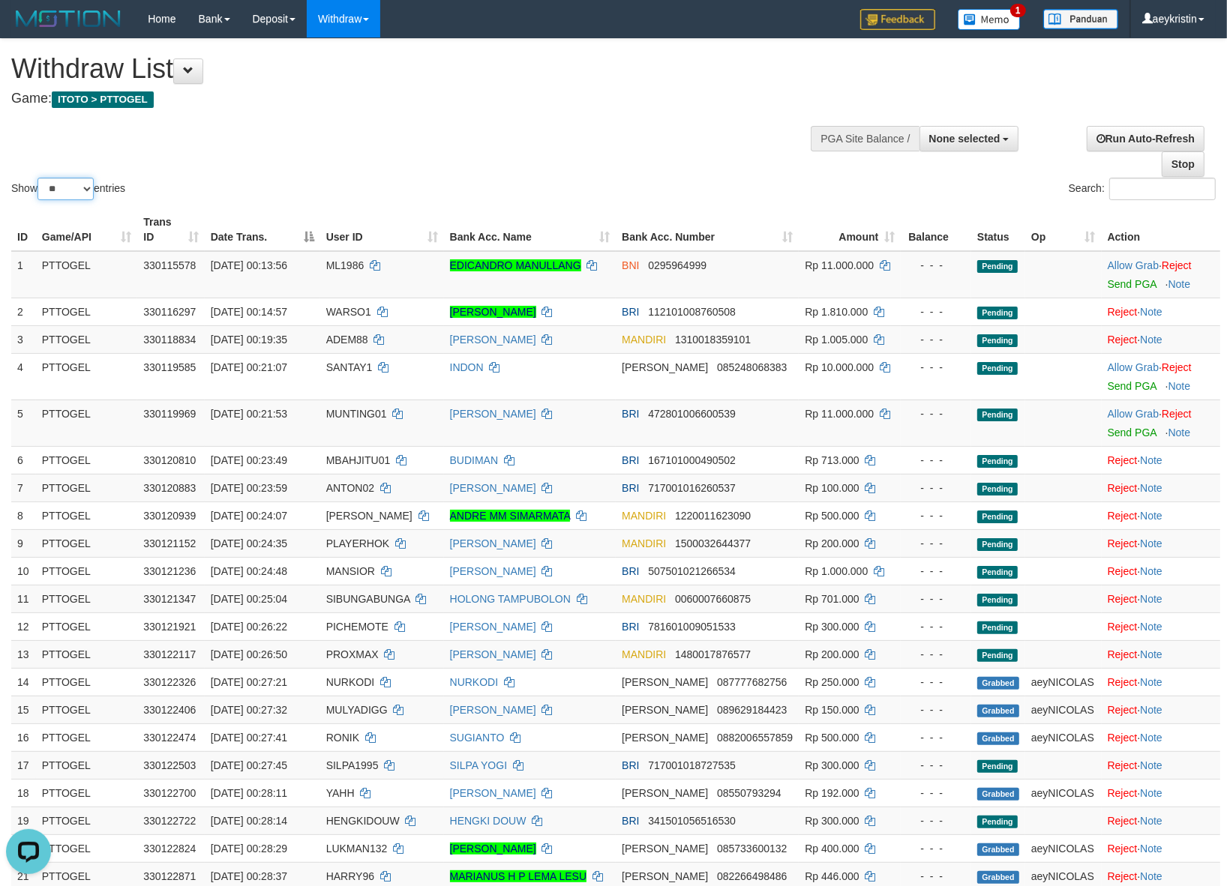
click at [80, 180] on select "** ** ** ***" at bounding box center [65, 189] width 56 height 22
select select "***"
click at [40, 178] on select "** ** ** ***" at bounding box center [65, 189] width 56 height 22
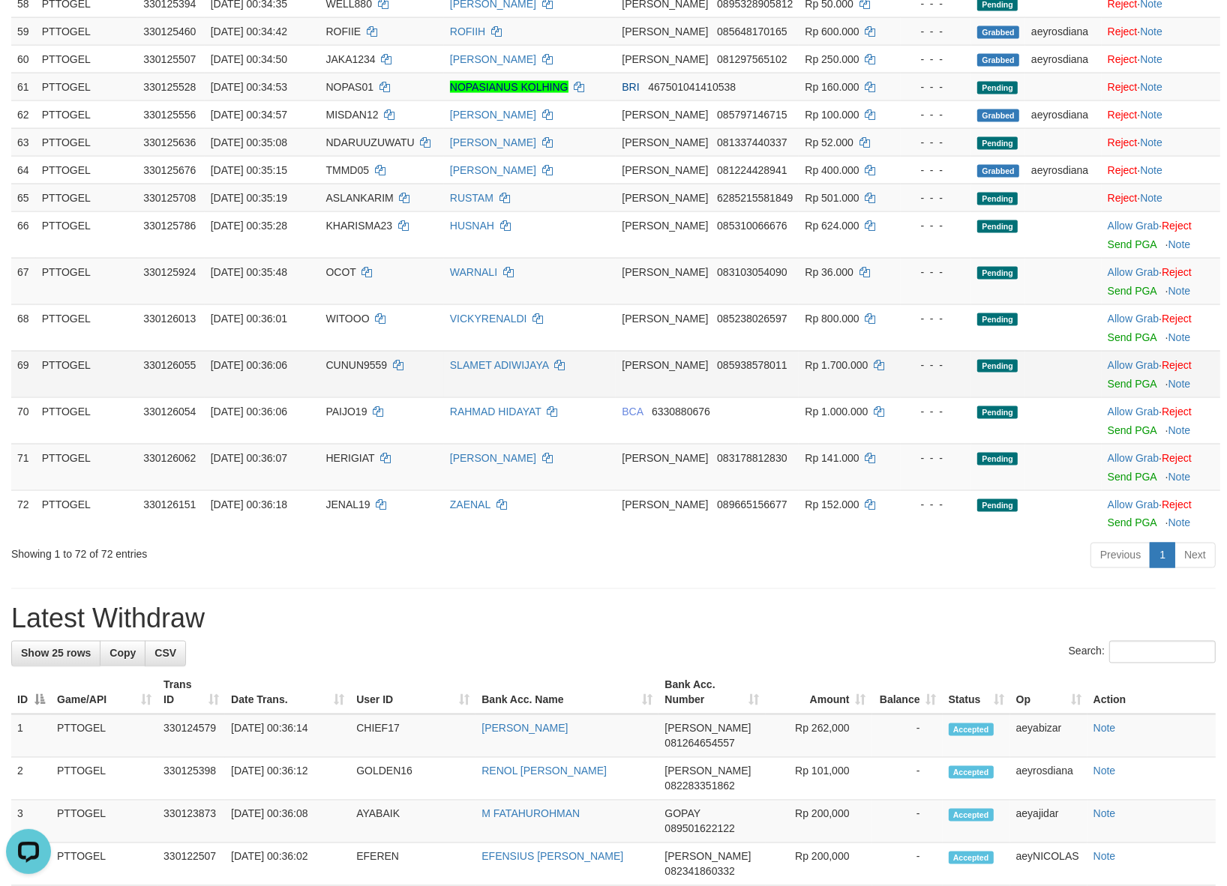
scroll to position [1890, 0]
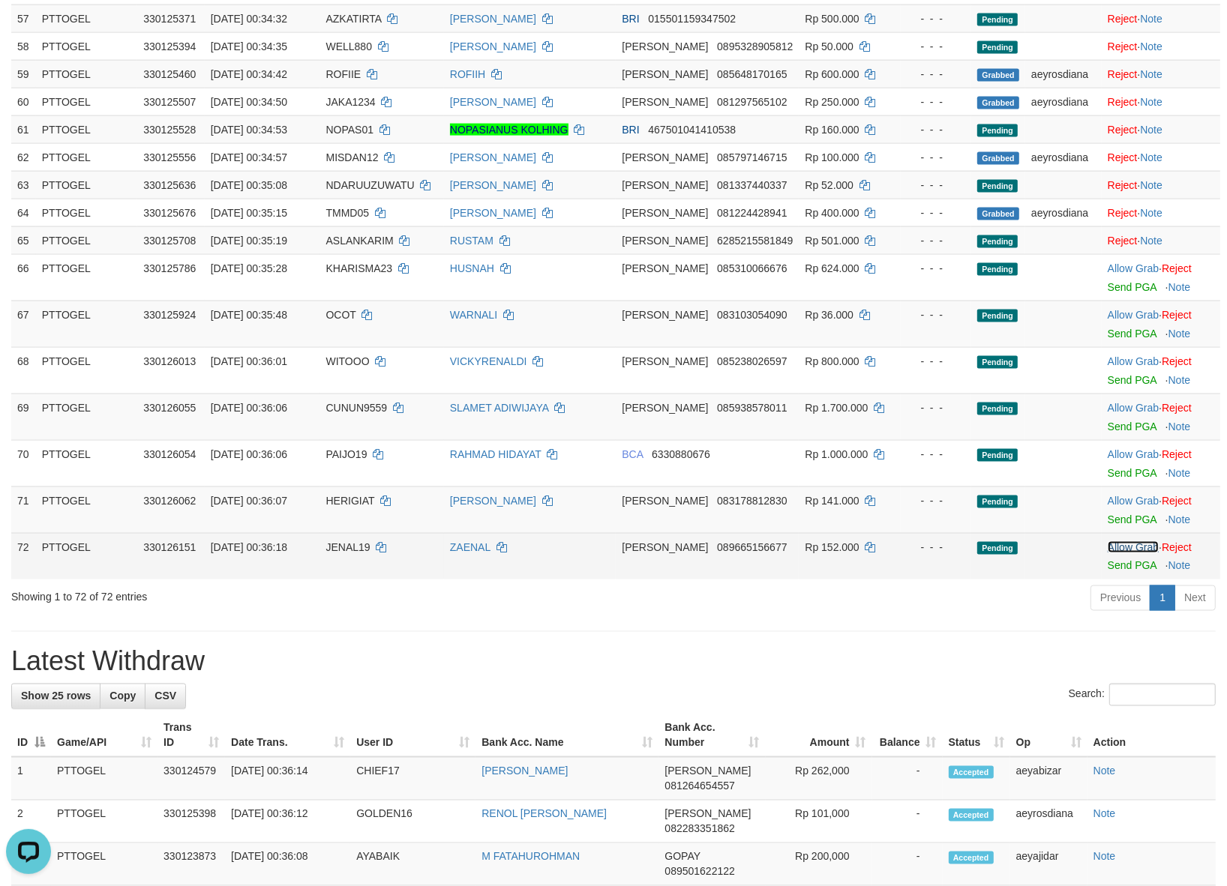
click at [1117, 553] on link "Allow Grab" at bounding box center [1132, 547] width 51 height 12
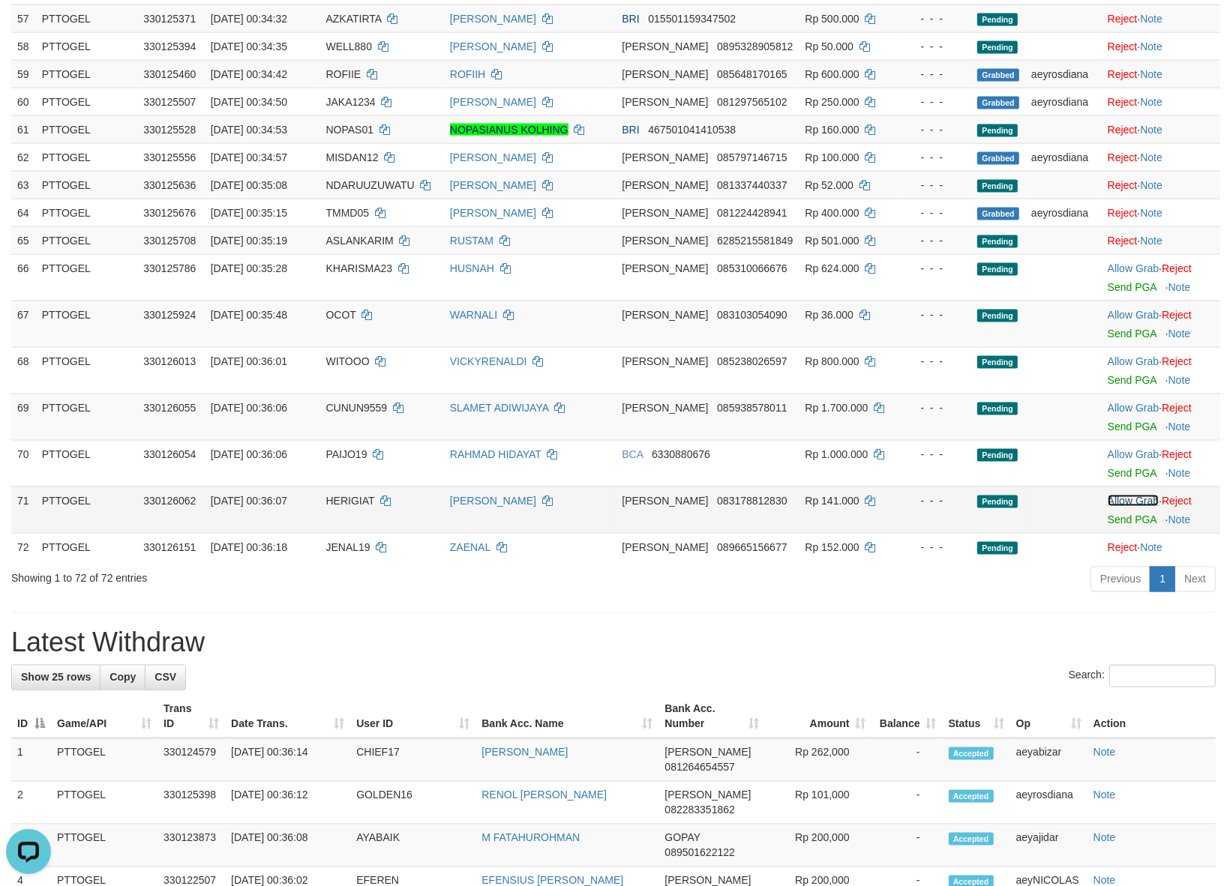
click at [1130, 507] on link "Allow Grab" at bounding box center [1132, 501] width 51 height 12
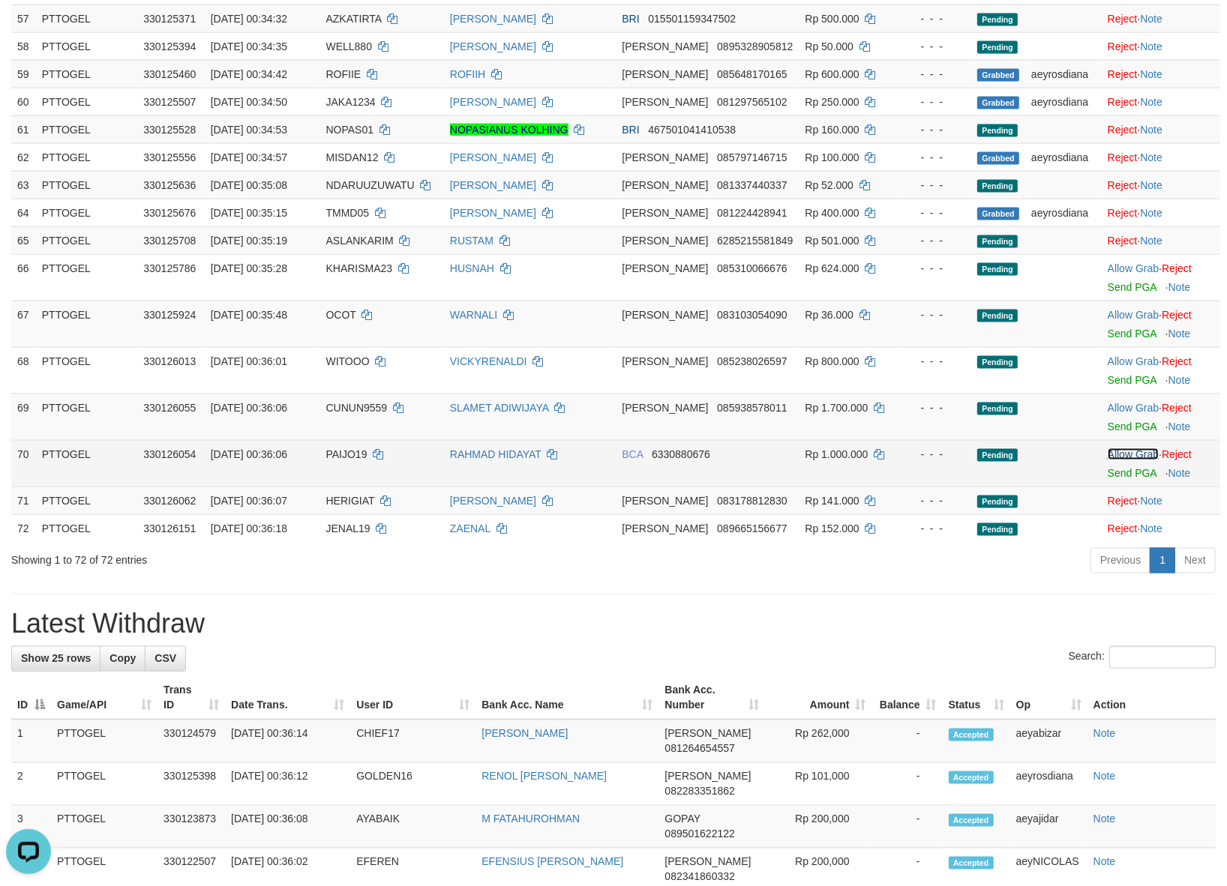
click at [1121, 460] on link "Allow Grab" at bounding box center [1132, 454] width 51 height 12
click at [1118, 414] on link "Allow Grab" at bounding box center [1132, 408] width 51 height 12
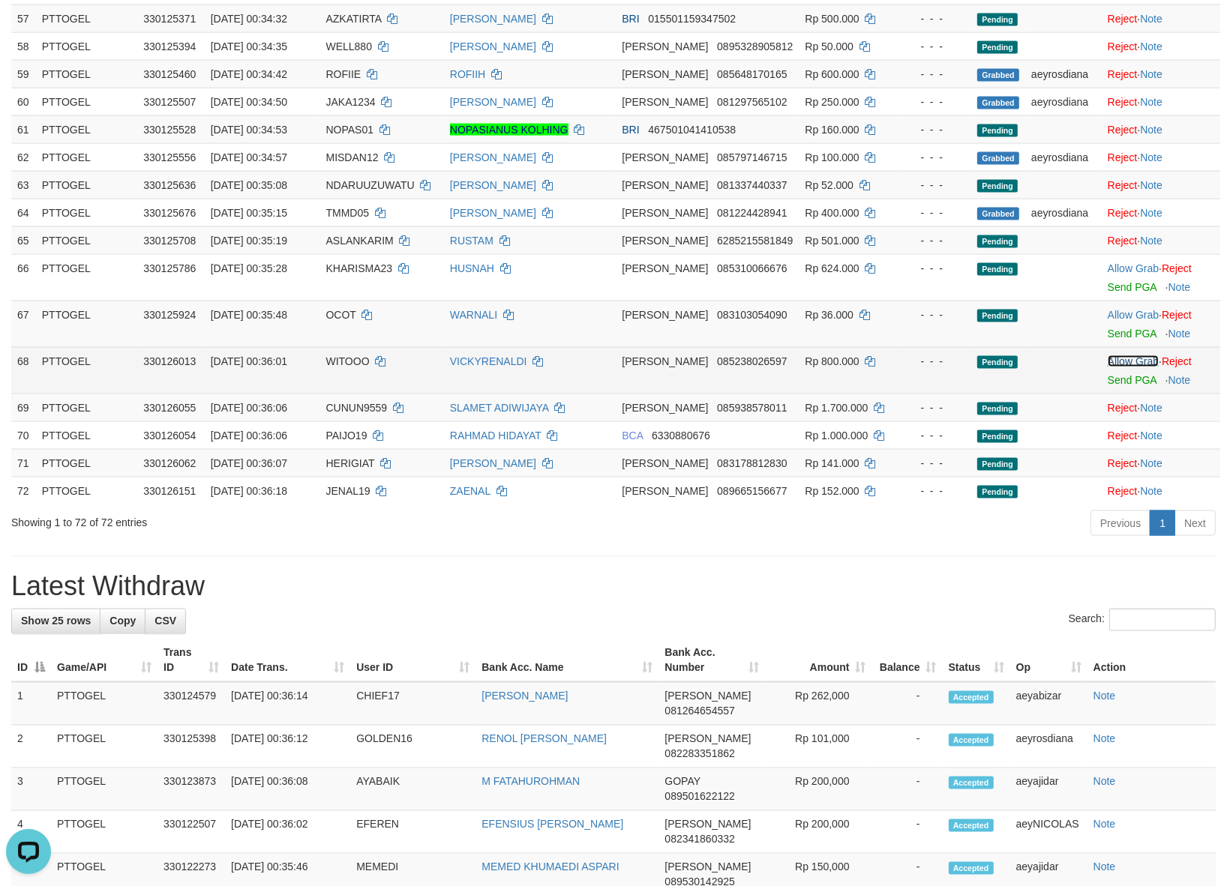
click at [1114, 367] on link "Allow Grab" at bounding box center [1132, 361] width 51 height 12
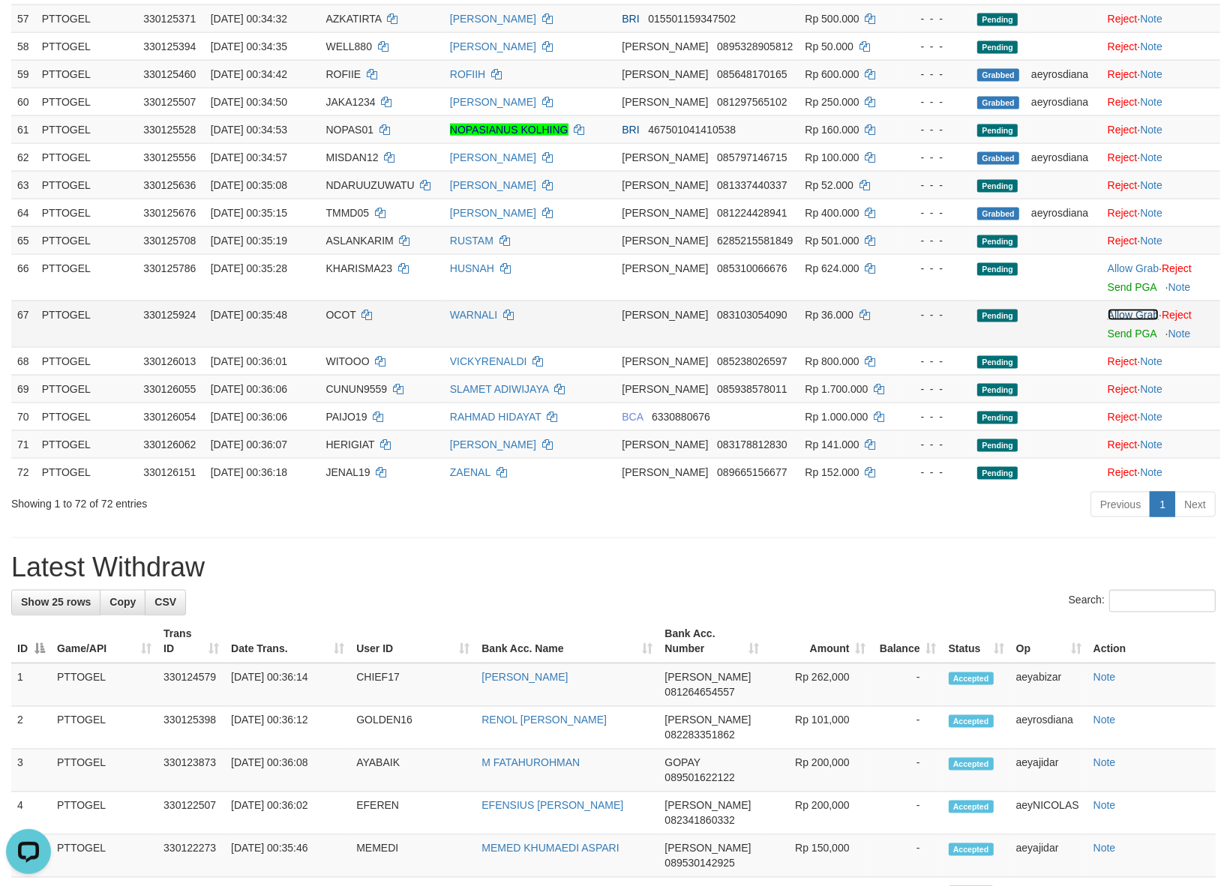
click at [1121, 321] on link "Allow Grab" at bounding box center [1132, 315] width 51 height 12
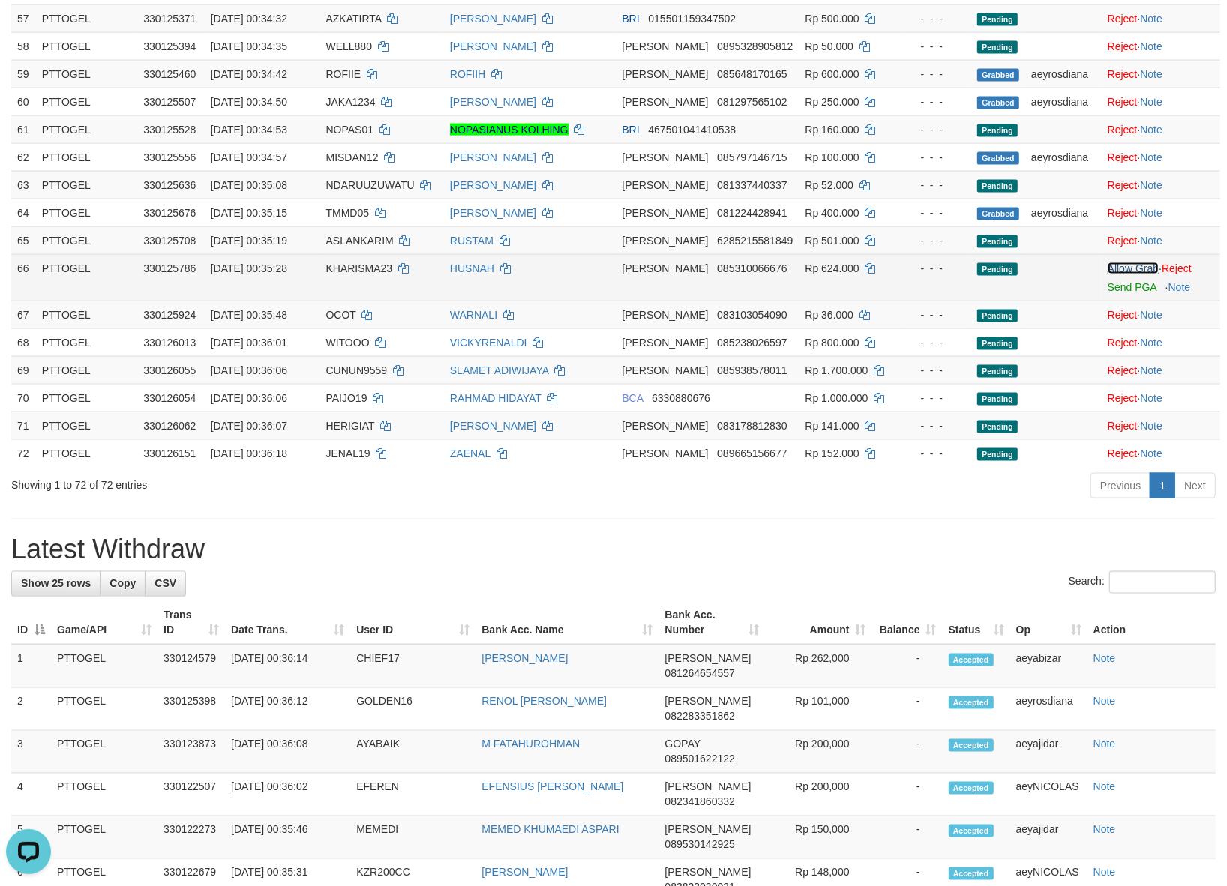
click at [1119, 274] on link "Allow Grab" at bounding box center [1132, 268] width 51 height 12
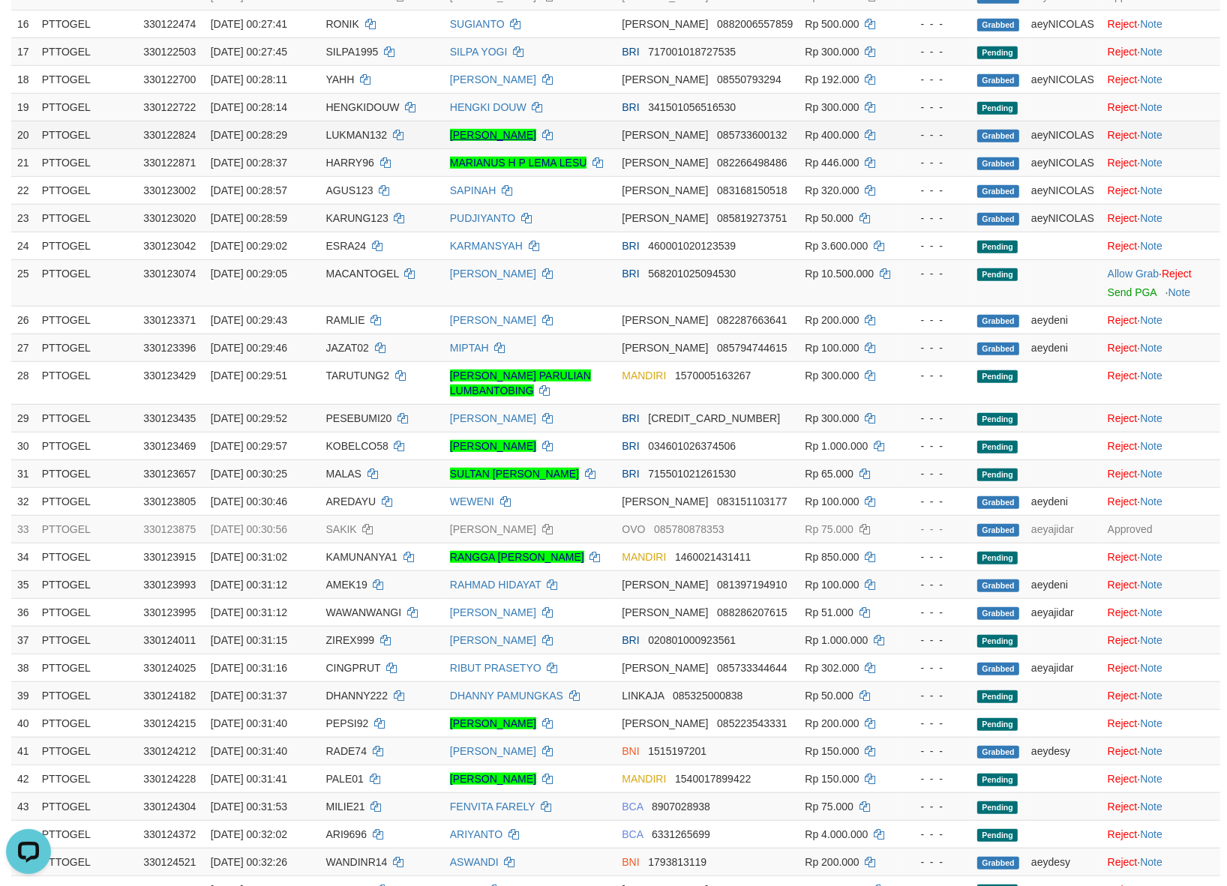
scroll to position [703, 0]
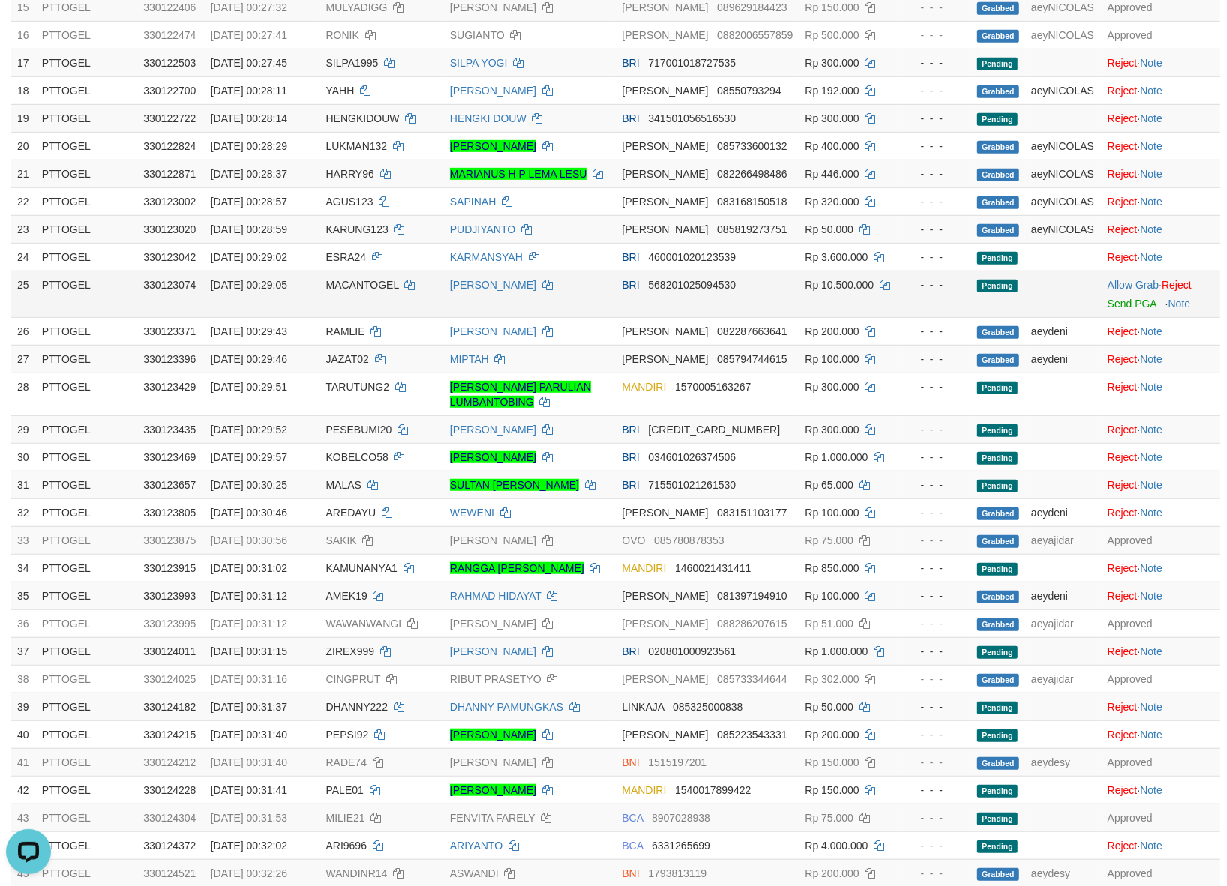
click at [595, 313] on td "[PERSON_NAME]" at bounding box center [530, 294] width 172 height 46
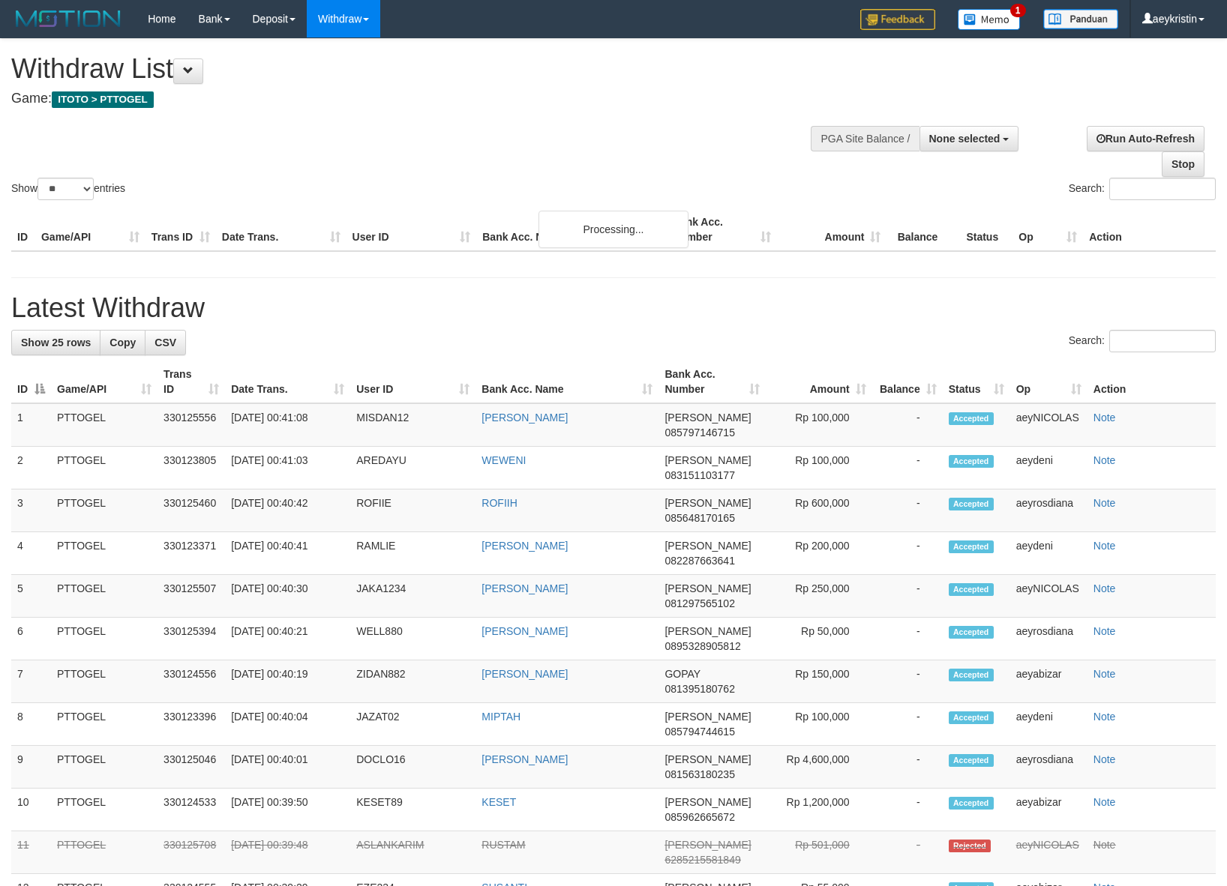
select select
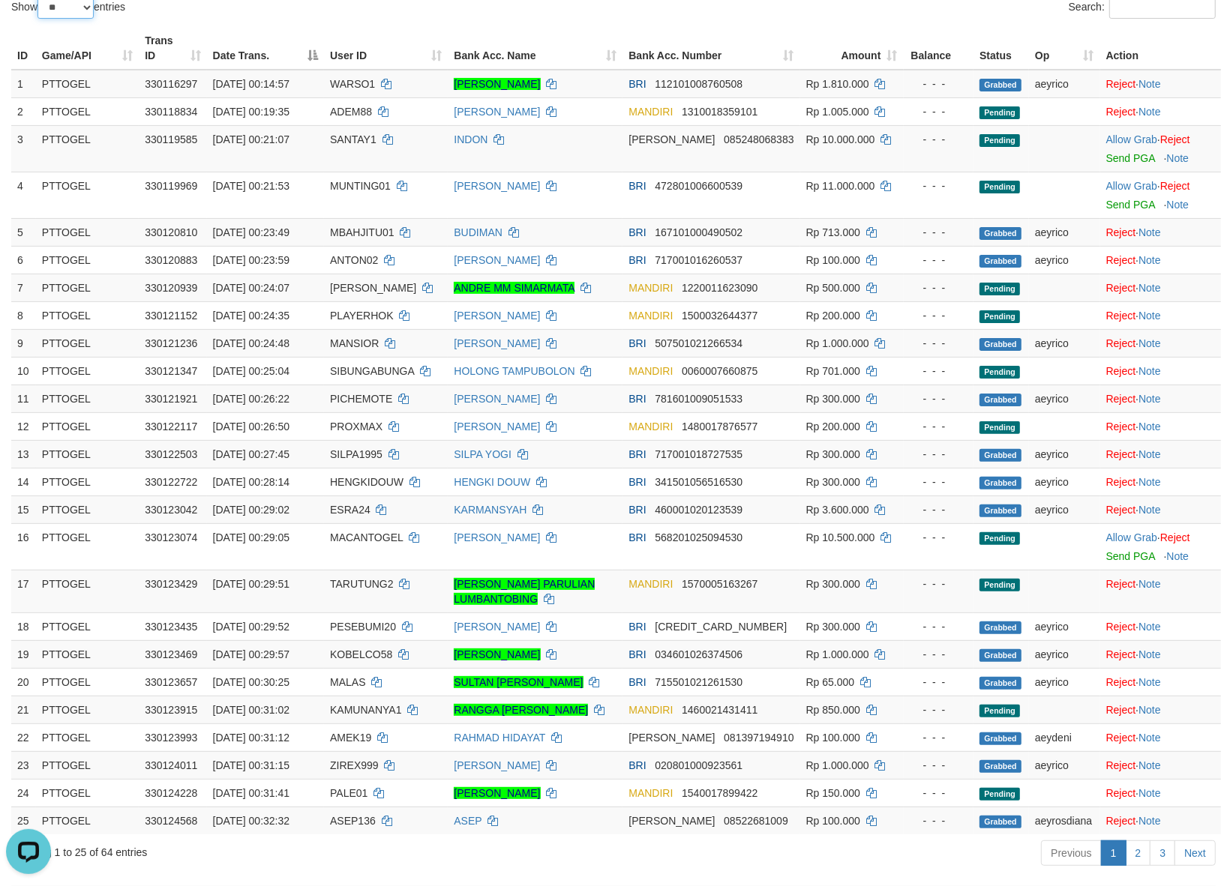
click at [69, 8] on select "** ** ** ***" at bounding box center [65, 7] width 56 height 22
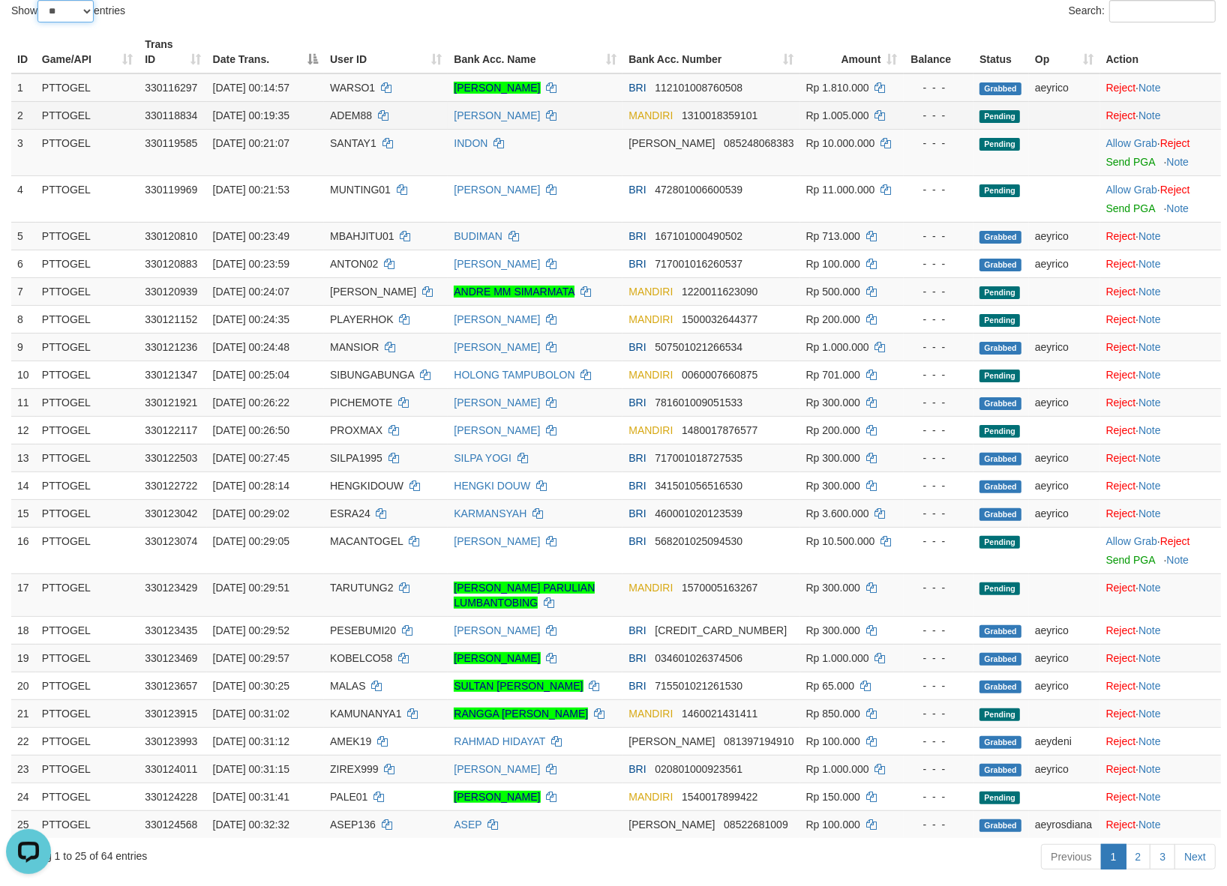
select select "***"
click at [40, 0] on select "** ** ** ***" at bounding box center [65, 11] width 56 height 22
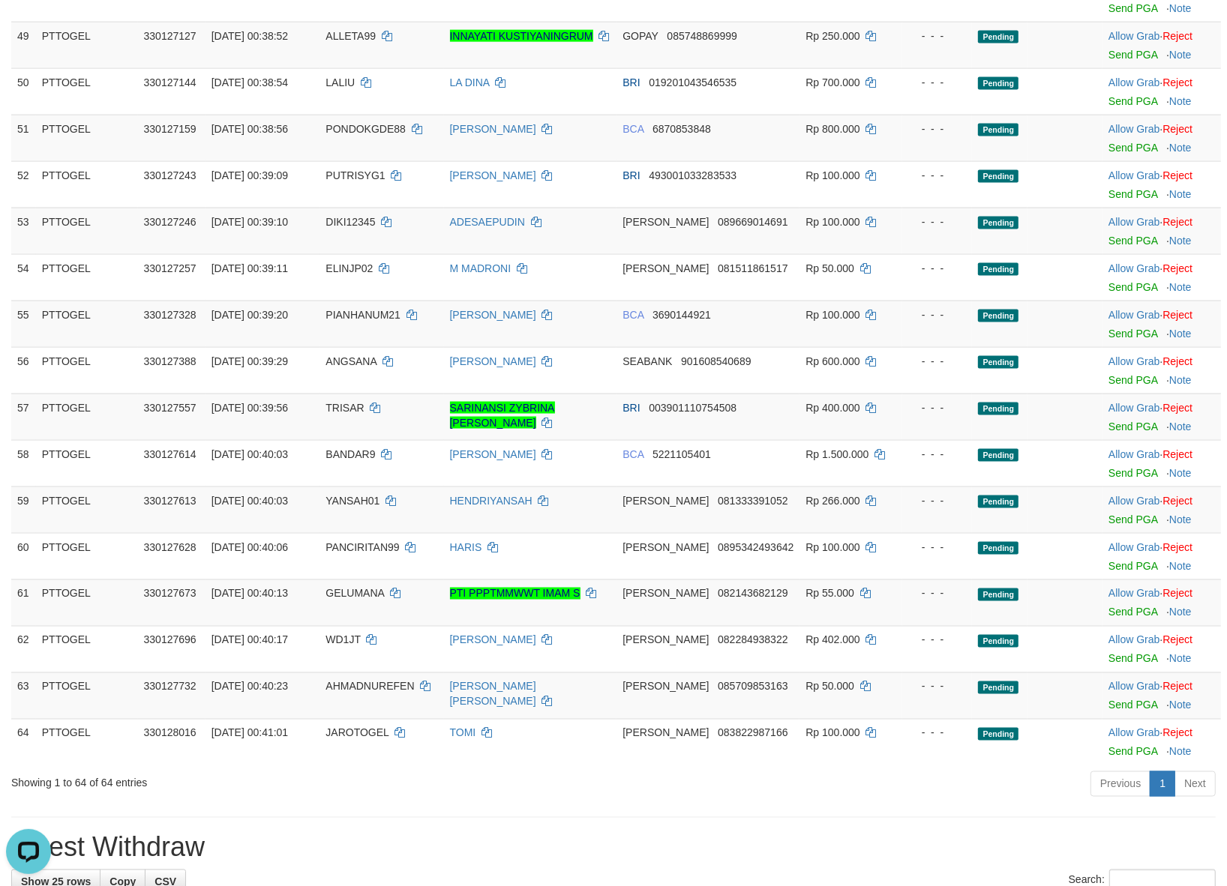
scroll to position [2052, 0]
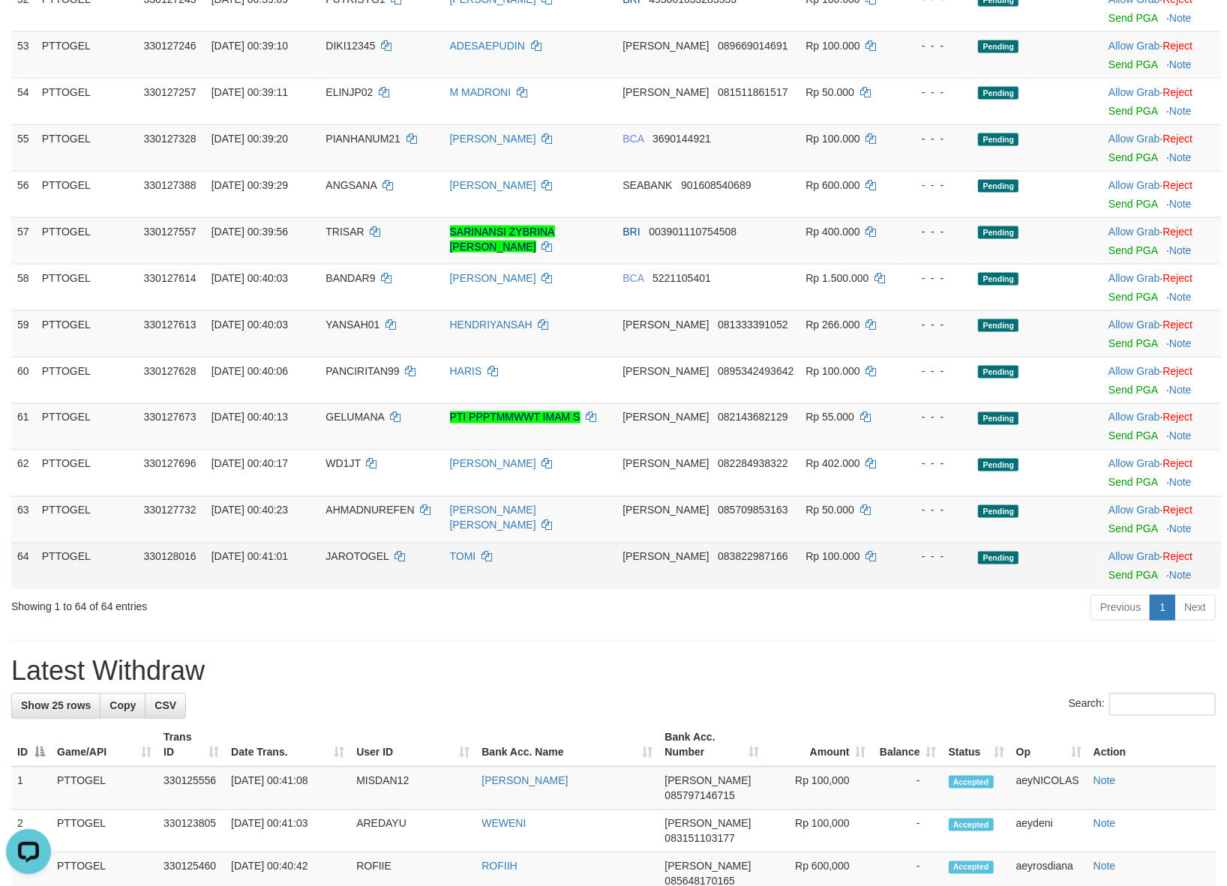
click at [1127, 574] on td "Allow Grab · Reject Send PGA · Note" at bounding box center [1161, 566] width 118 height 46
click at [1127, 563] on link "Allow Grab" at bounding box center [1133, 557] width 51 height 12
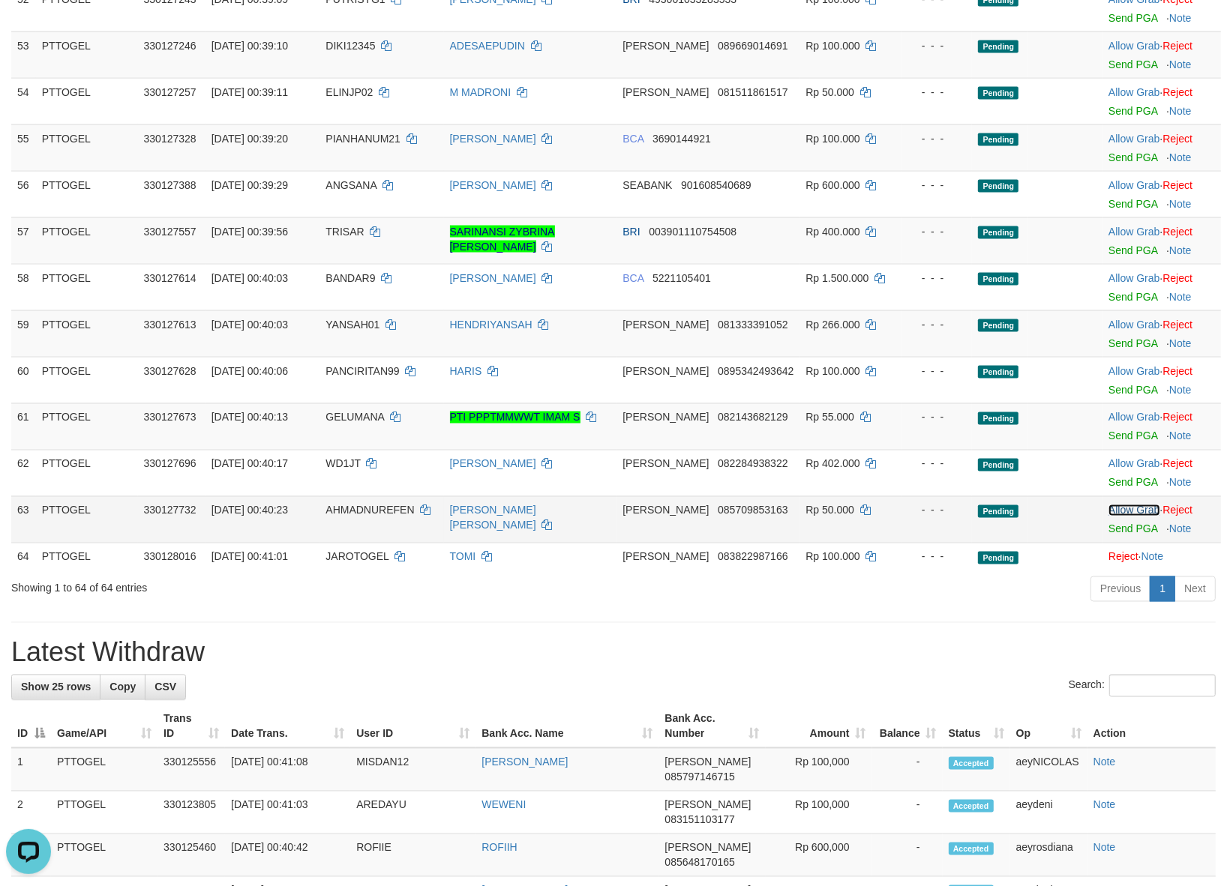
click at [1130, 517] on link "Allow Grab" at bounding box center [1133, 511] width 51 height 12
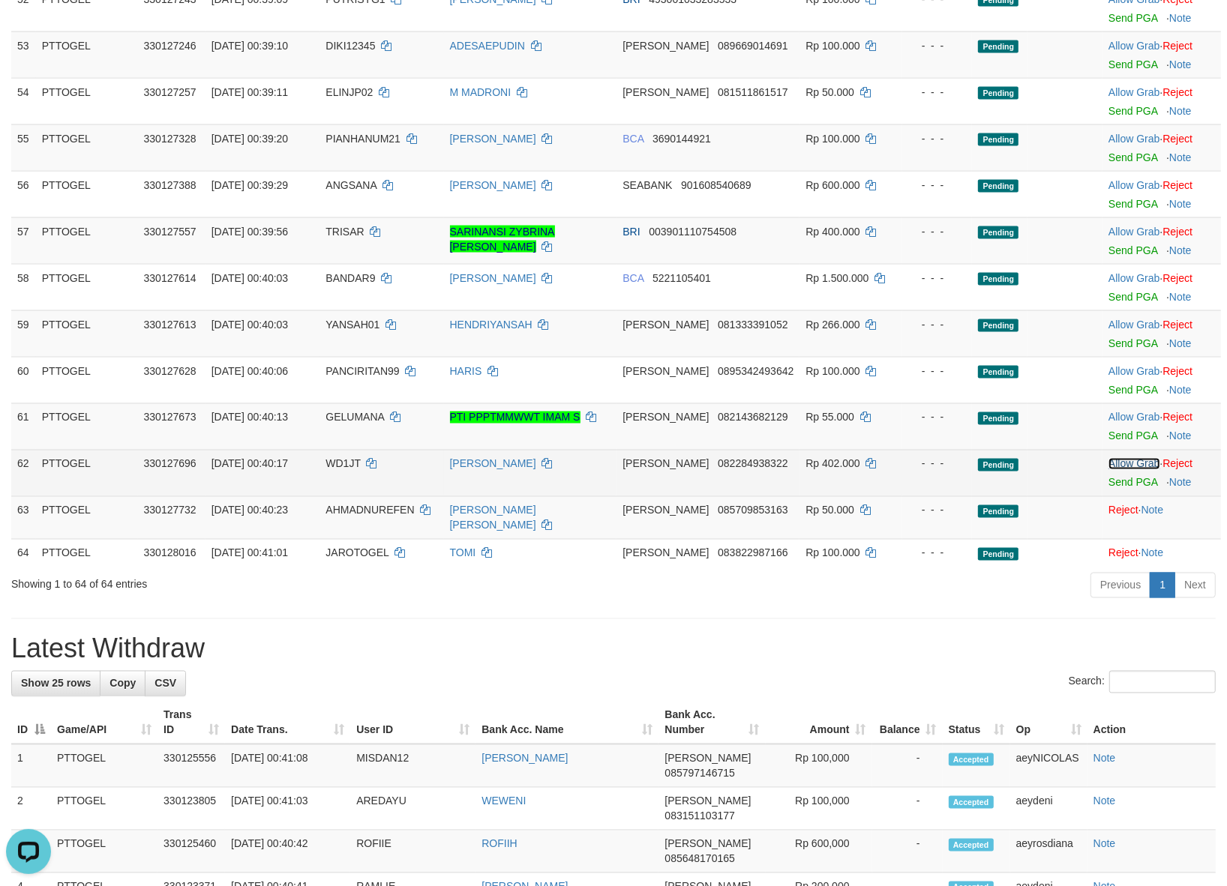
click at [1112, 470] on link "Allow Grab" at bounding box center [1133, 464] width 51 height 12
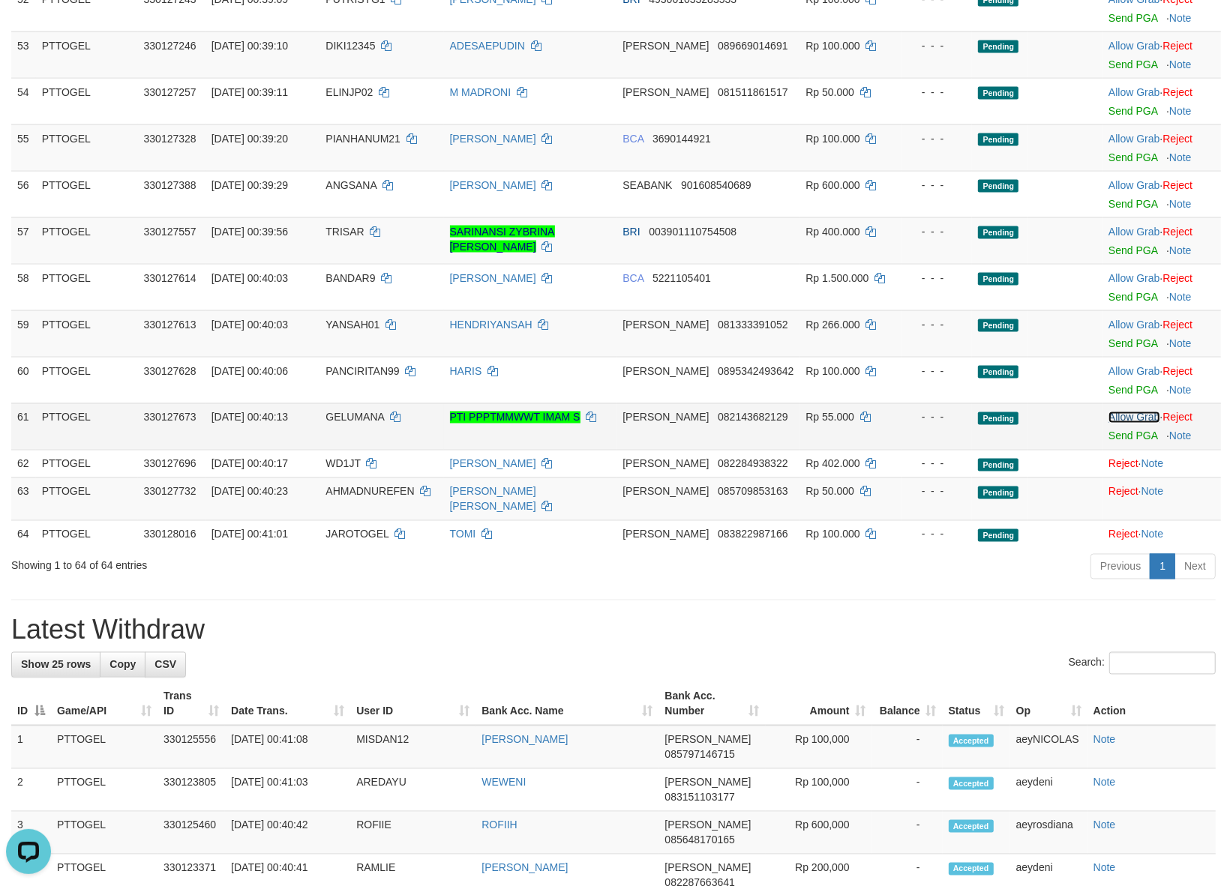
click at [1114, 424] on link "Allow Grab" at bounding box center [1133, 418] width 51 height 12
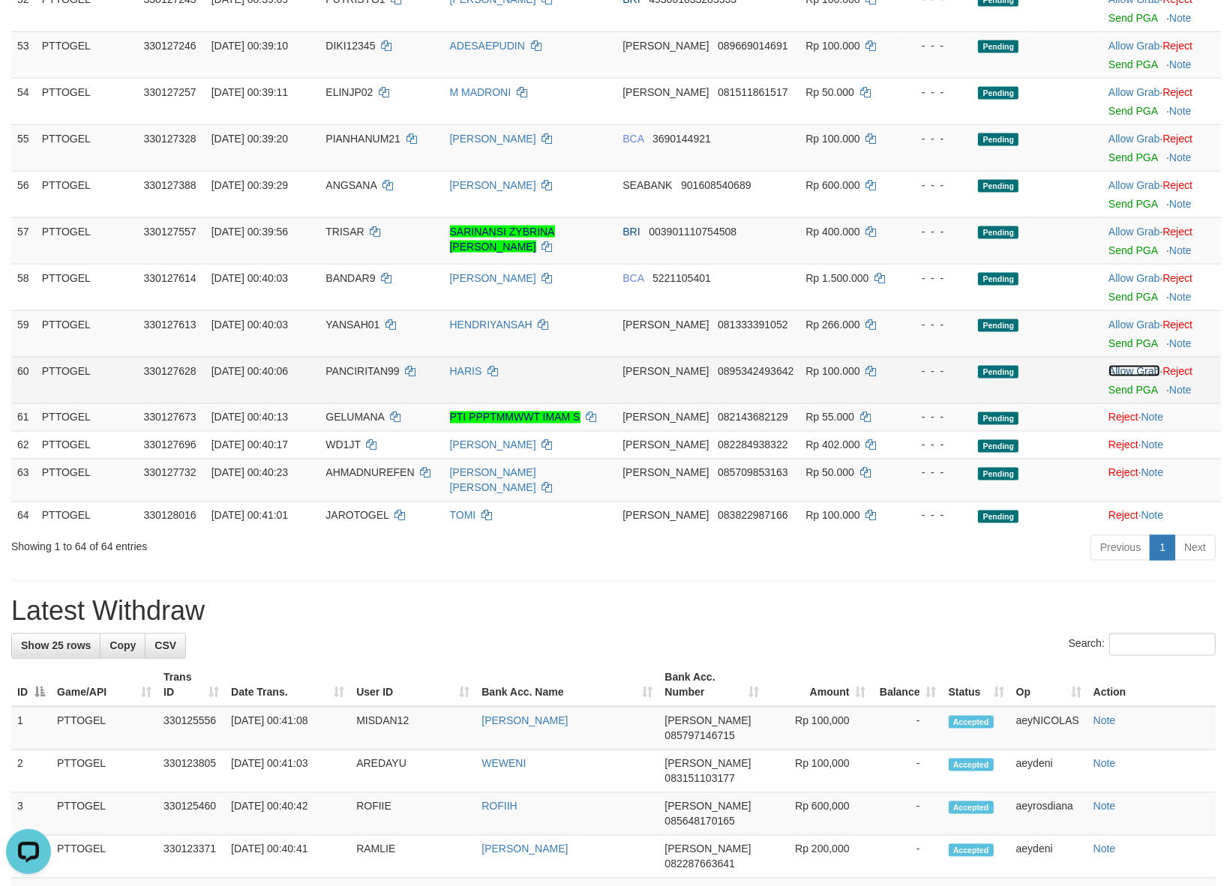
click at [1113, 377] on link "Allow Grab" at bounding box center [1133, 371] width 51 height 12
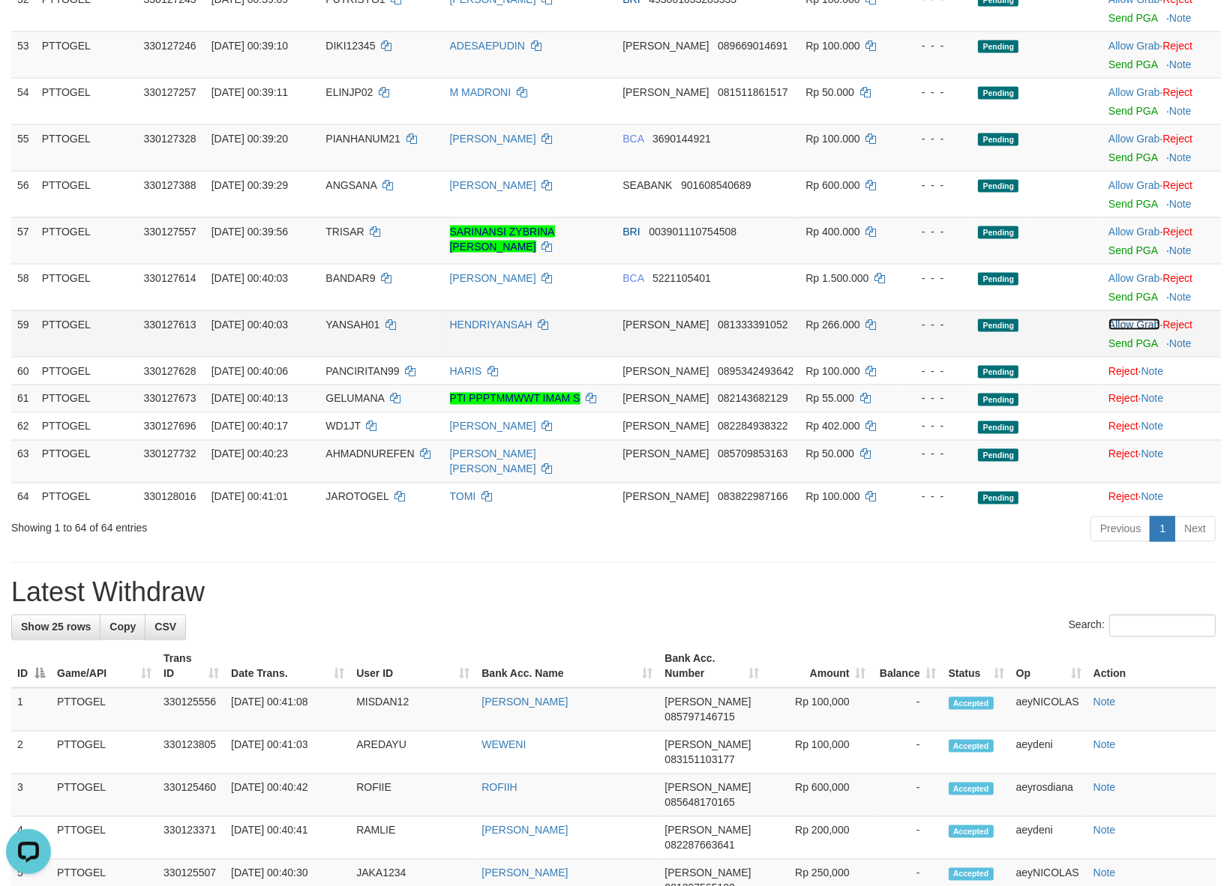
click at [1115, 331] on link "Allow Grab" at bounding box center [1133, 325] width 51 height 12
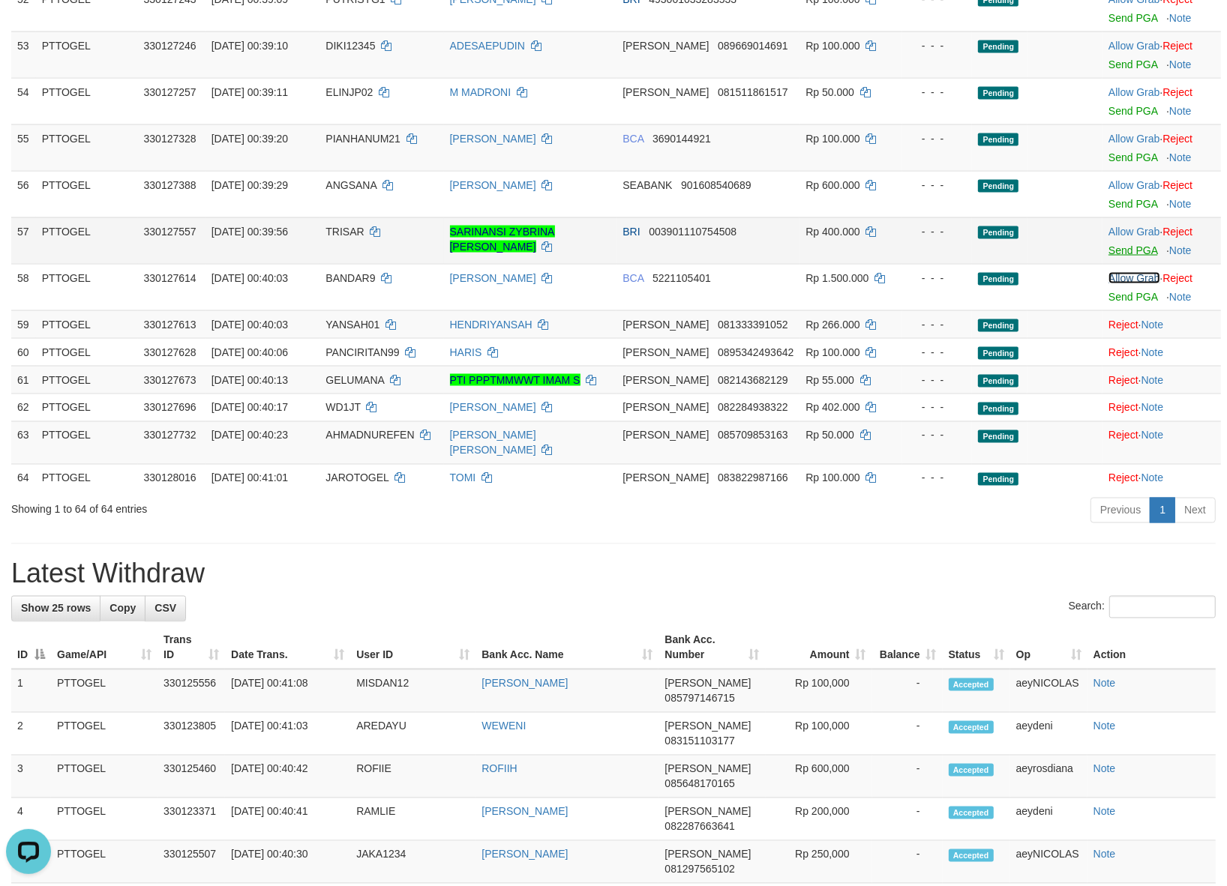
drag, startPoint x: 1115, startPoint y: 289, endPoint x: 1118, endPoint y: 255, distance: 33.9
click at [1115, 284] on link "Allow Grab" at bounding box center [1133, 278] width 51 height 12
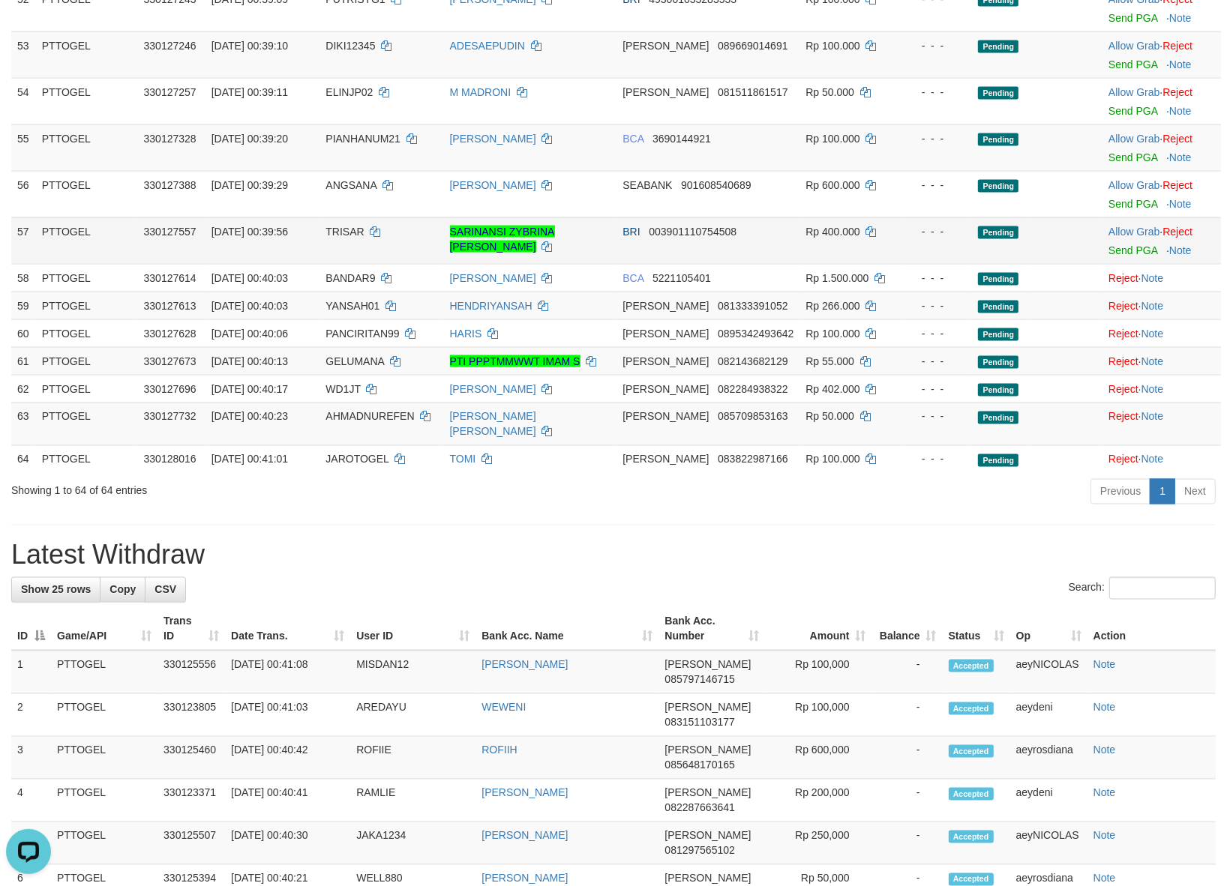
click at [1122, 232] on td "Allow Grab · Reject Send PGA · Note" at bounding box center [1161, 240] width 118 height 46
click at [1119, 235] on link "Allow Grab" at bounding box center [1133, 232] width 51 height 12
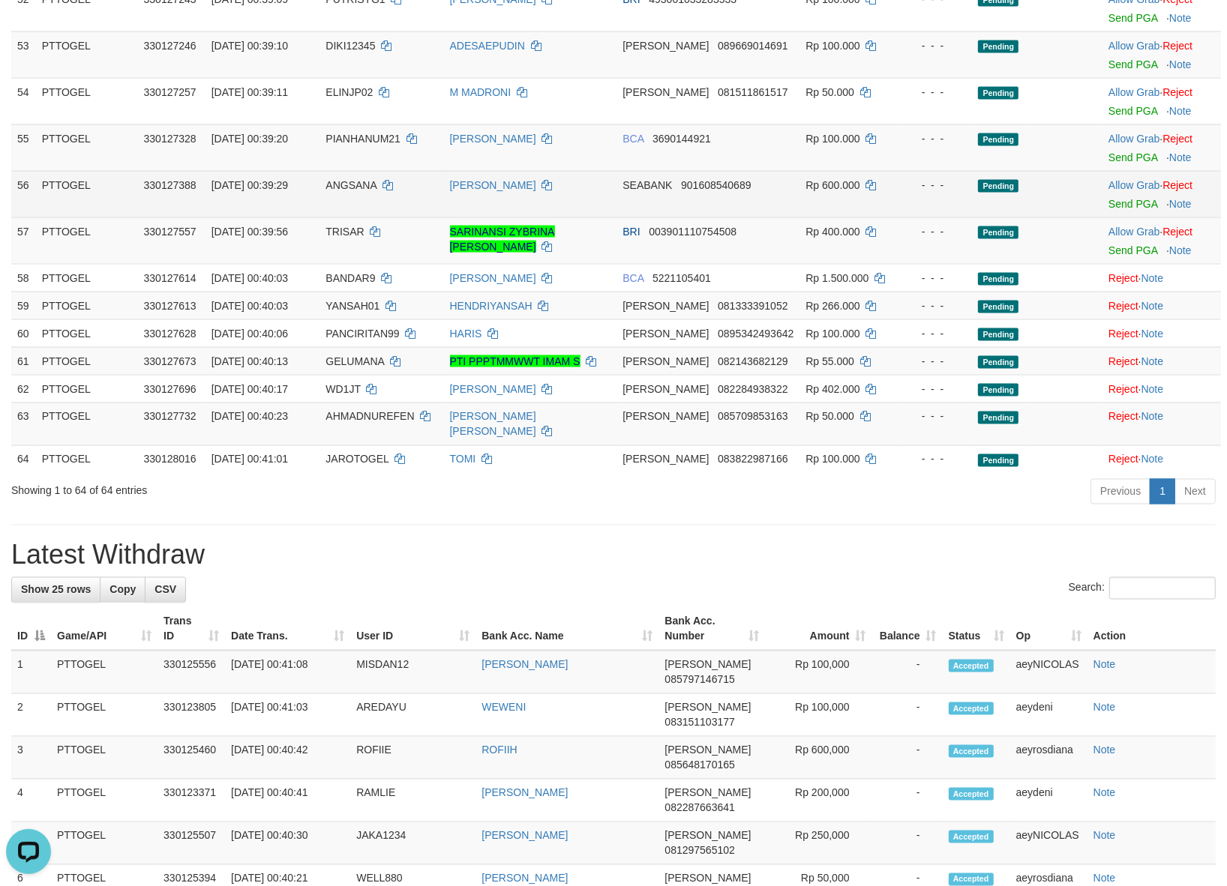
click at [1129, 187] on td "Allow Grab · Reject Send PGA · Note" at bounding box center [1161, 194] width 118 height 46
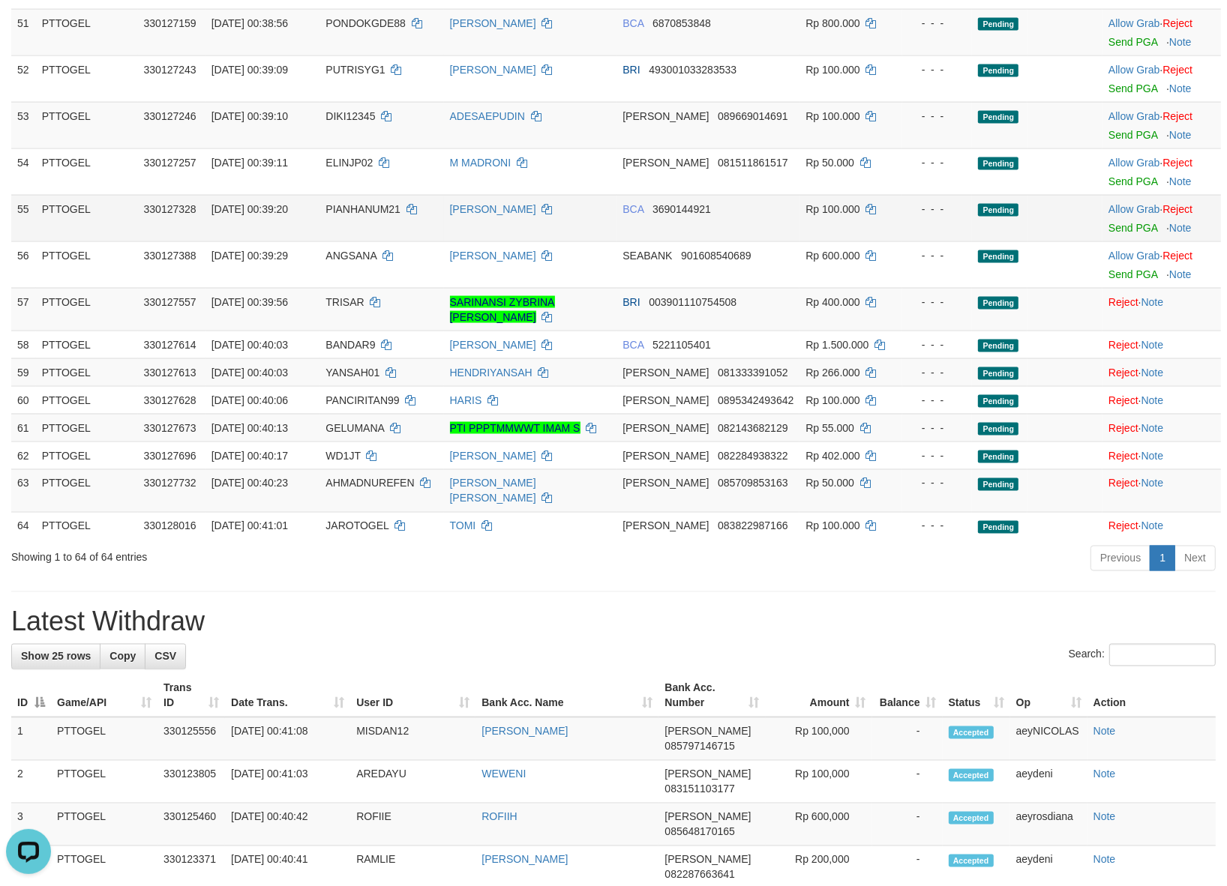
scroll to position [1890, 0]
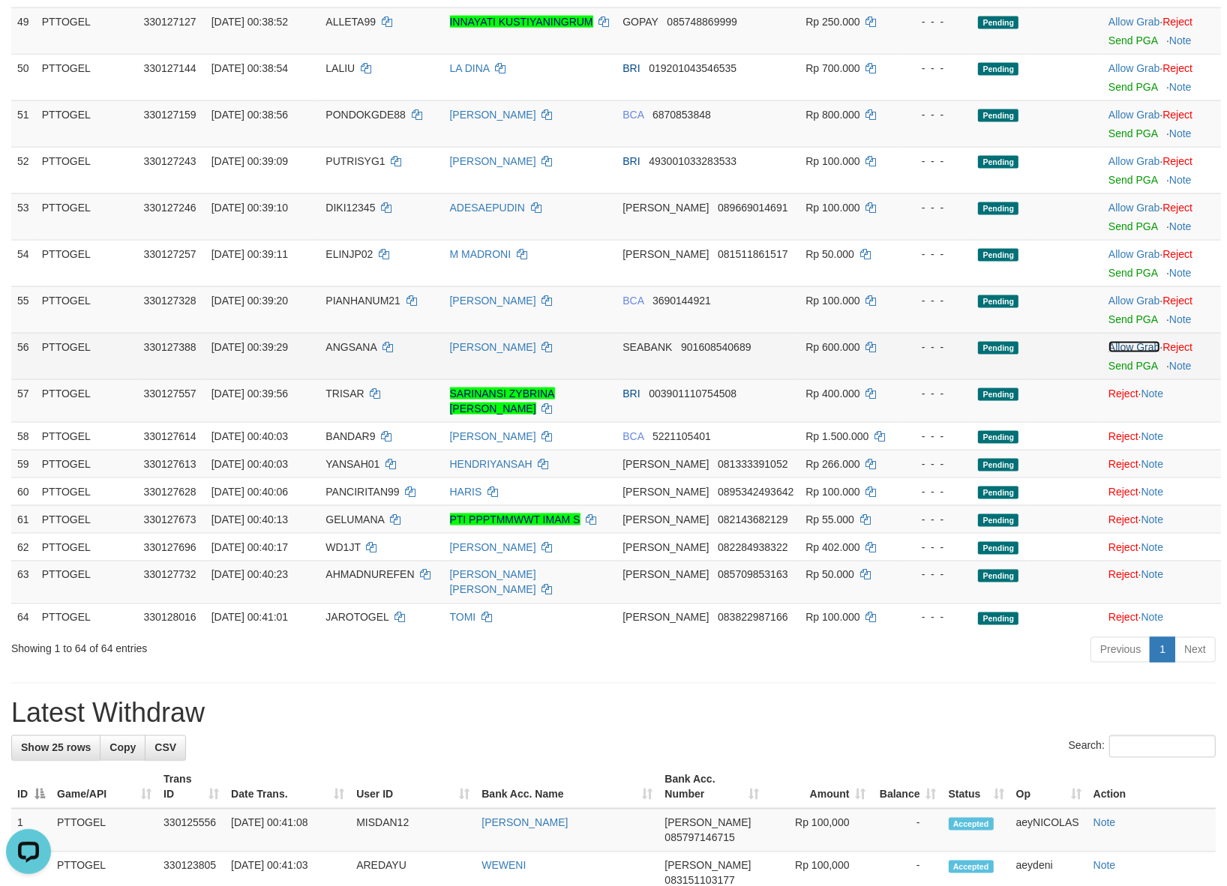
click at [1108, 353] on link "Allow Grab" at bounding box center [1133, 347] width 51 height 12
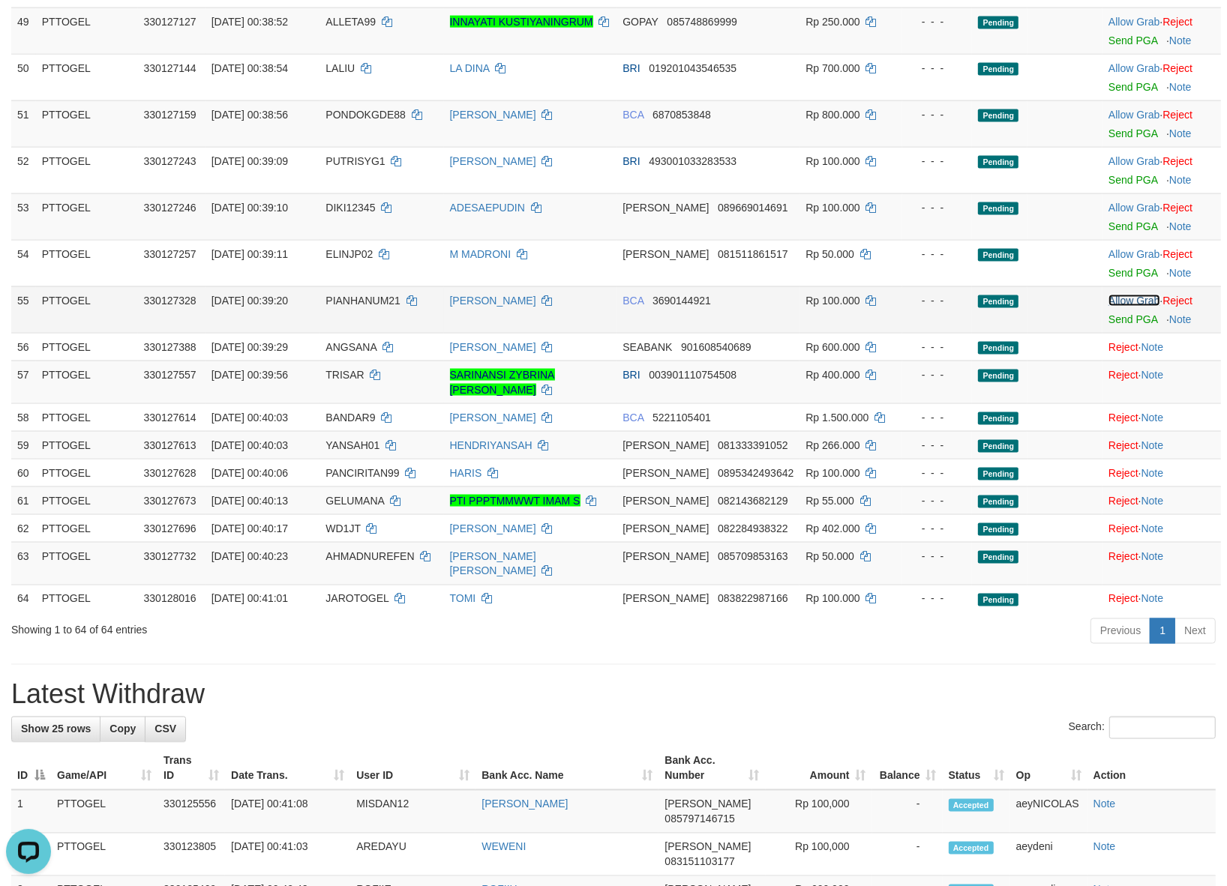
click at [1111, 307] on link "Allow Grab" at bounding box center [1133, 301] width 51 height 12
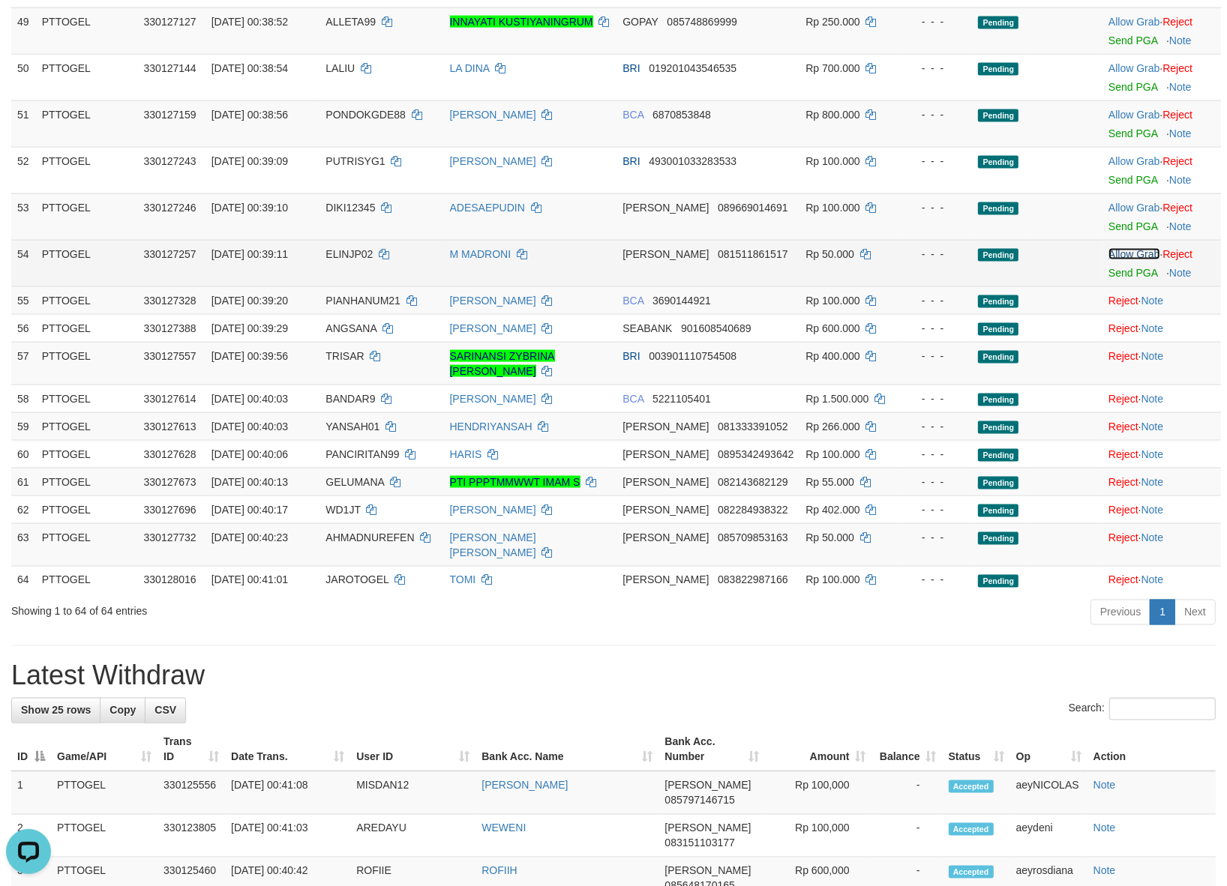
click at [1125, 260] on link "Allow Grab" at bounding box center [1133, 254] width 51 height 12
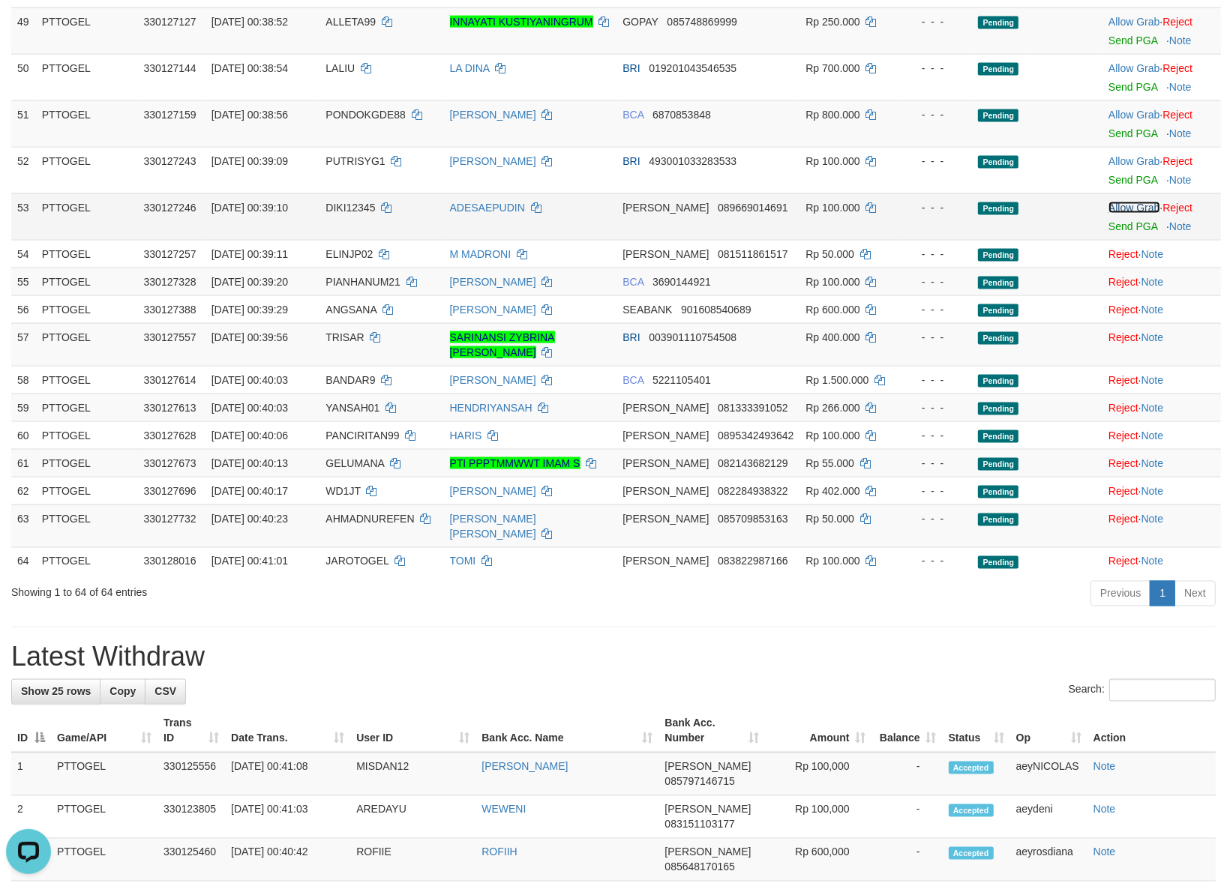
click at [1122, 214] on link "Allow Grab" at bounding box center [1133, 208] width 51 height 12
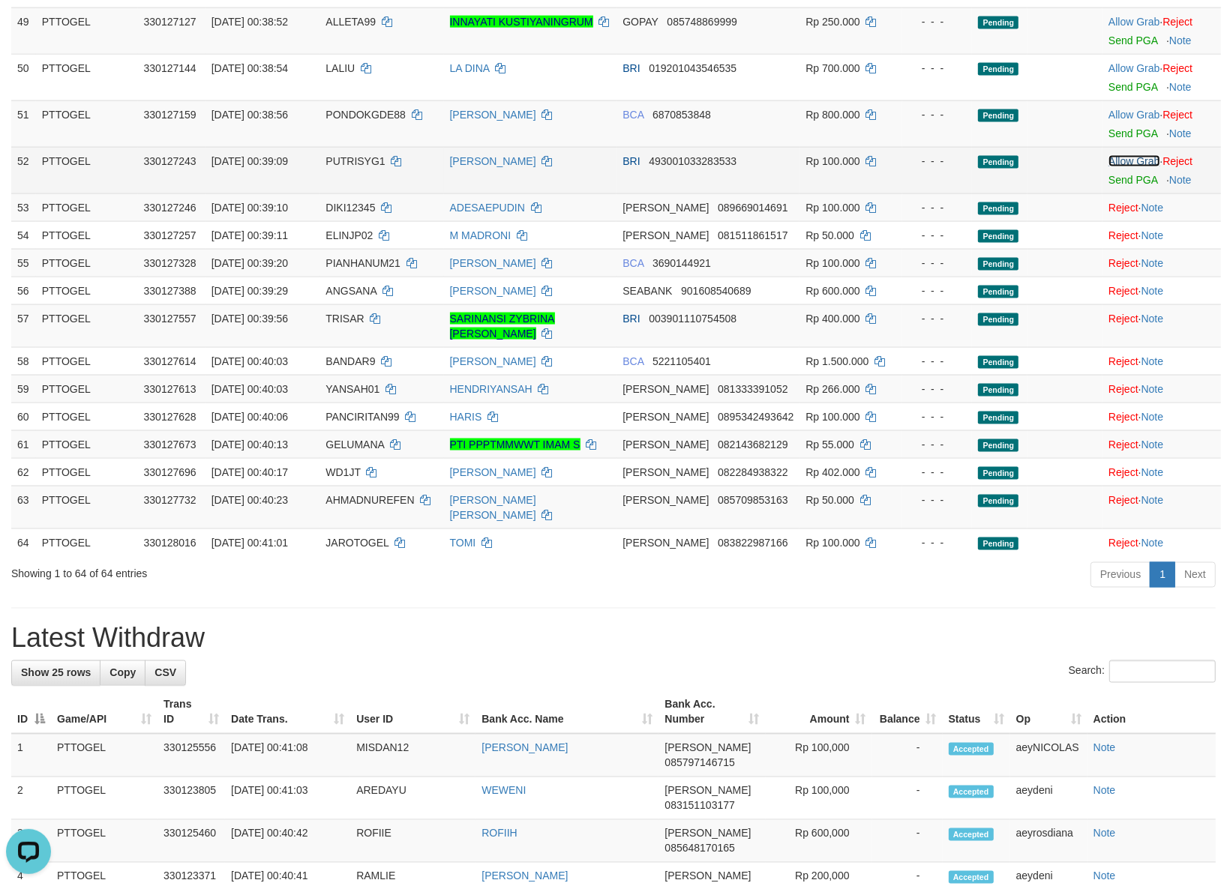
click at [1122, 167] on link "Allow Grab" at bounding box center [1133, 161] width 51 height 12
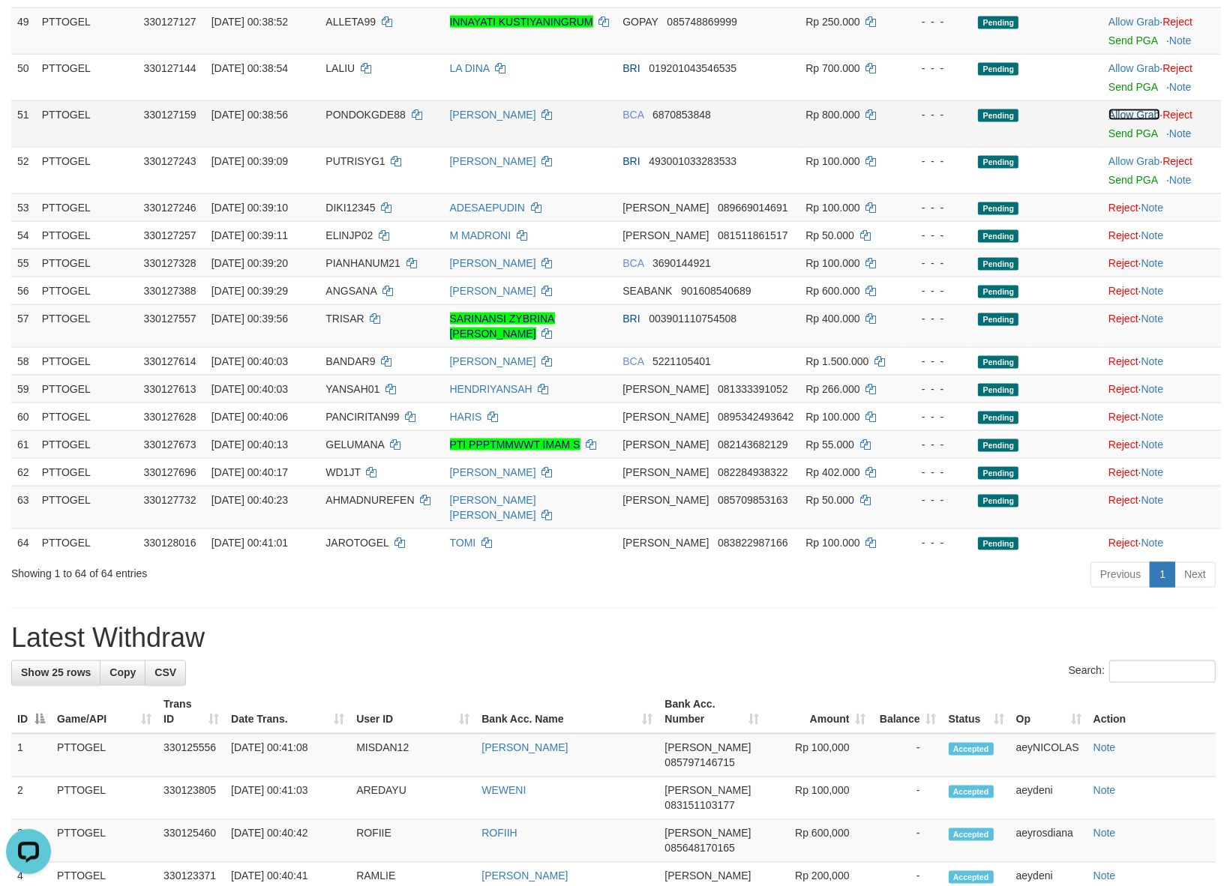
click at [1128, 121] on link "Allow Grab" at bounding box center [1133, 115] width 51 height 12
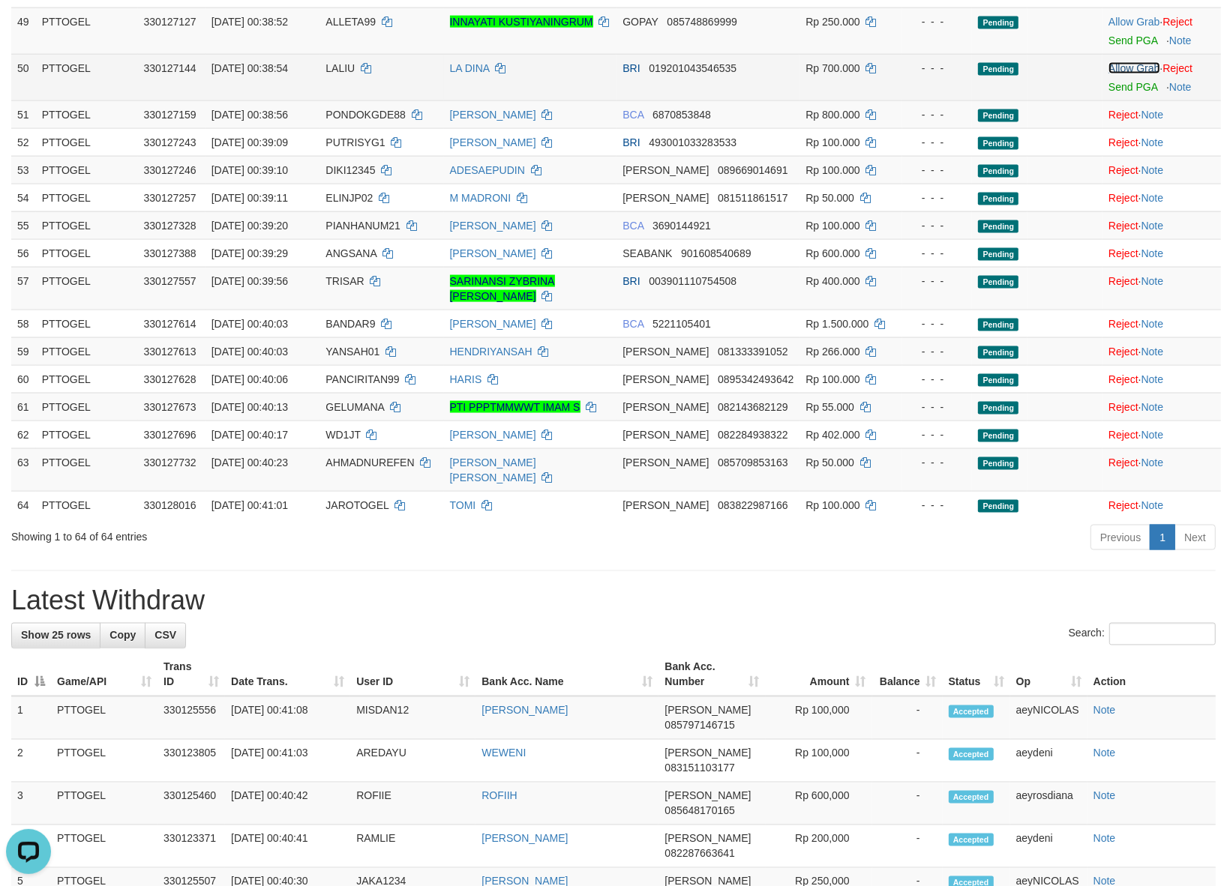
click at [1131, 74] on link "Allow Grab" at bounding box center [1133, 68] width 51 height 12
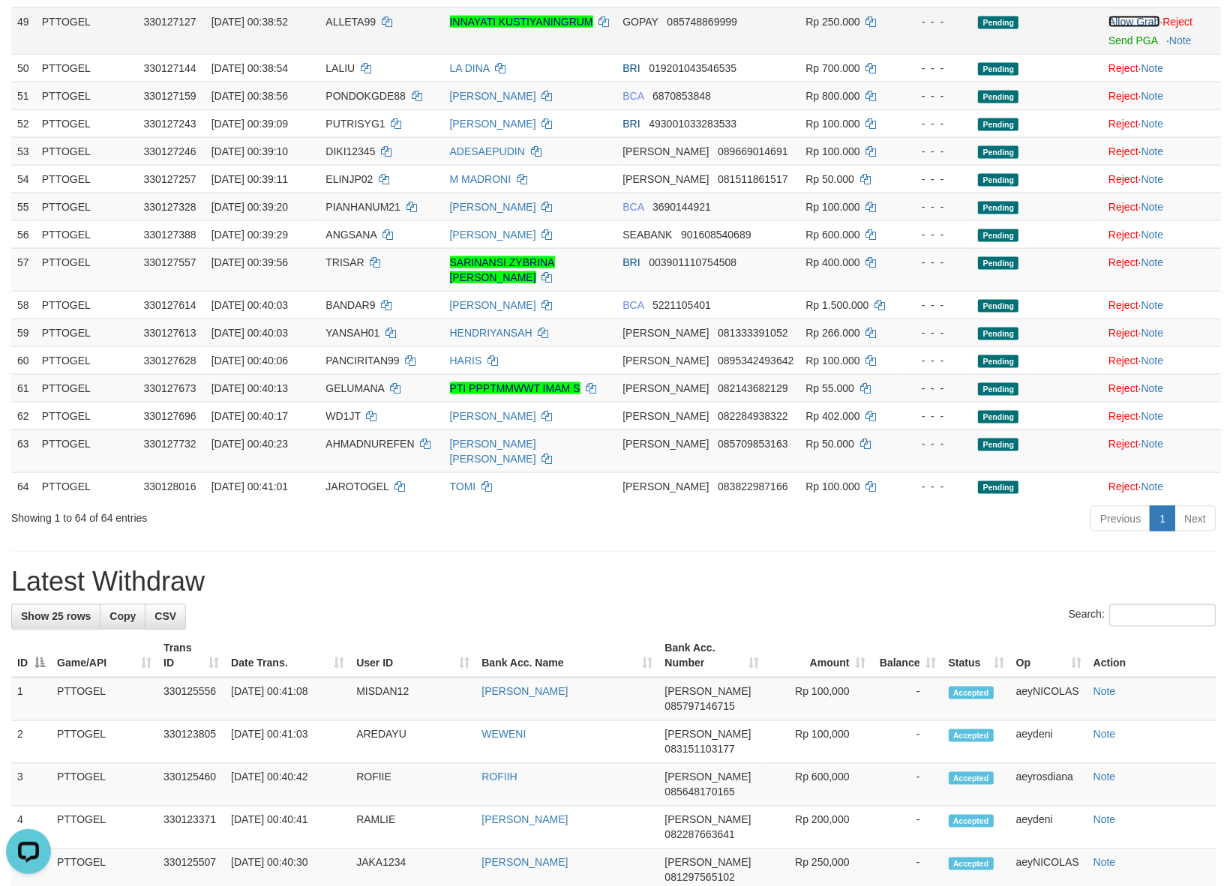
click at [1117, 28] on link "Allow Grab" at bounding box center [1133, 22] width 51 height 12
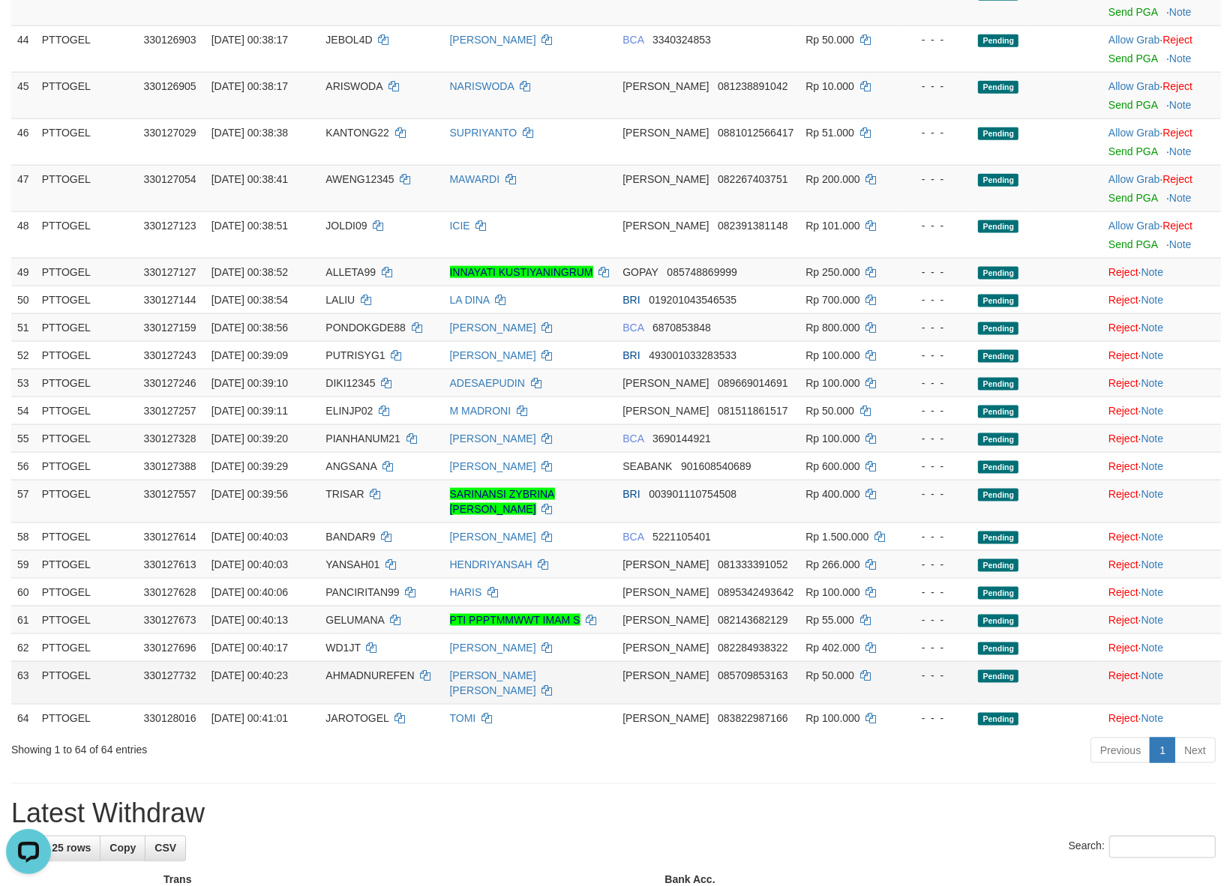
scroll to position [1452, 0]
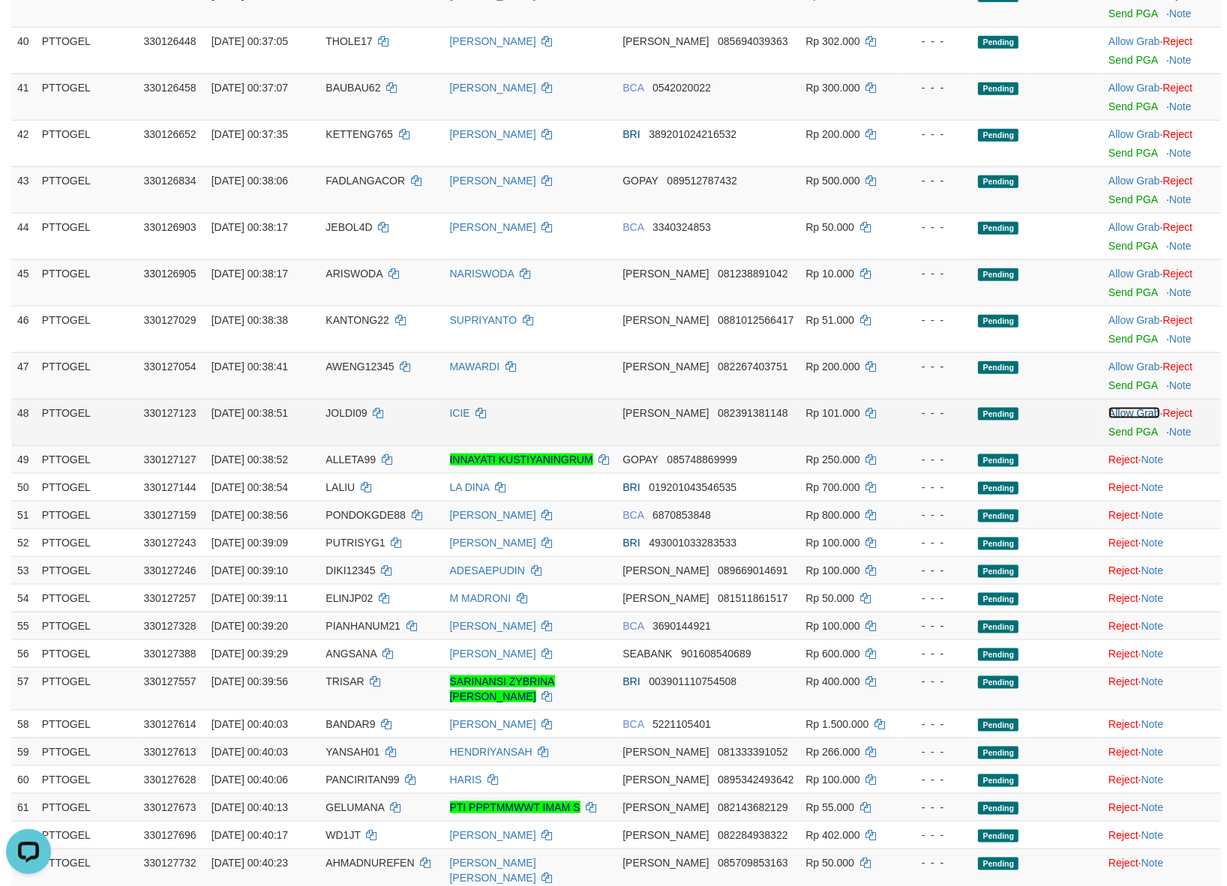
click at [1138, 419] on link "Allow Grab" at bounding box center [1133, 413] width 51 height 12
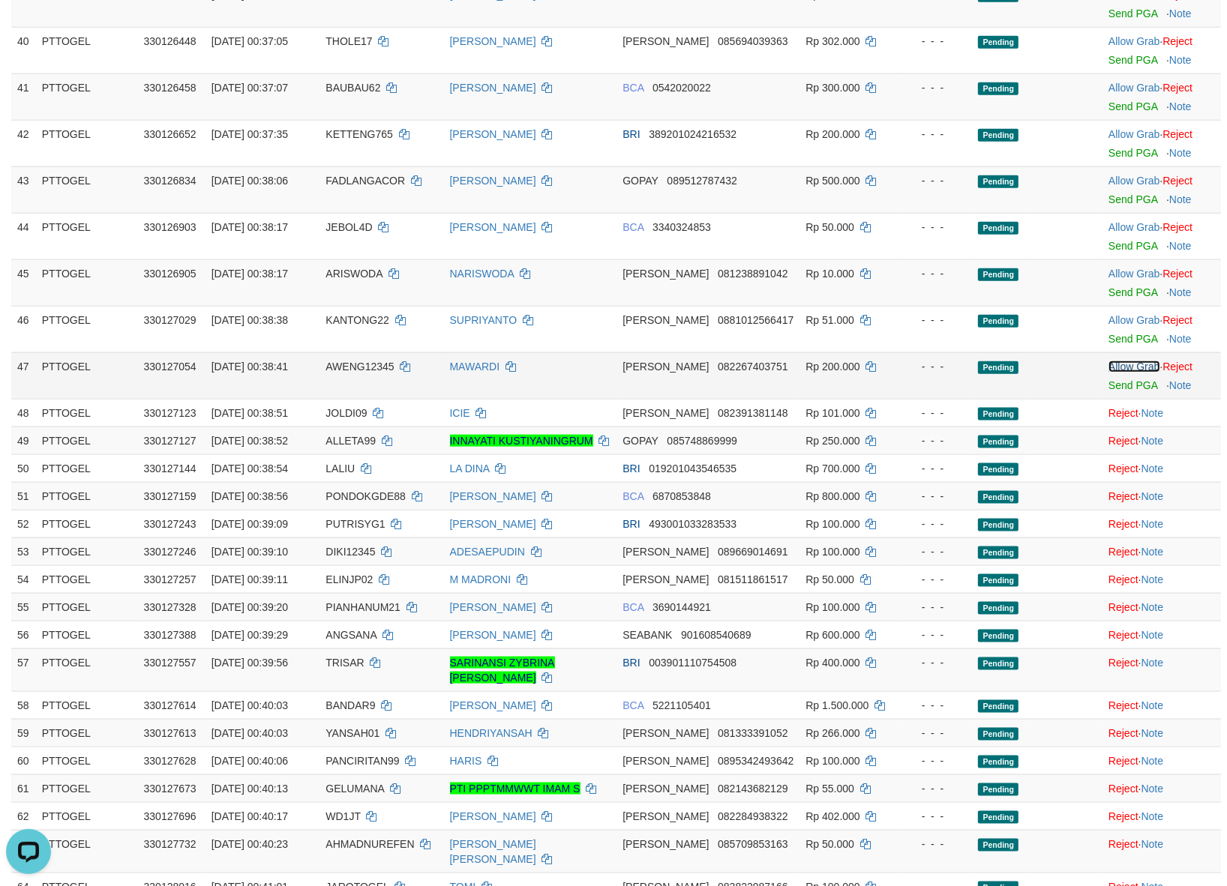
click at [1134, 373] on link "Allow Grab" at bounding box center [1133, 367] width 51 height 12
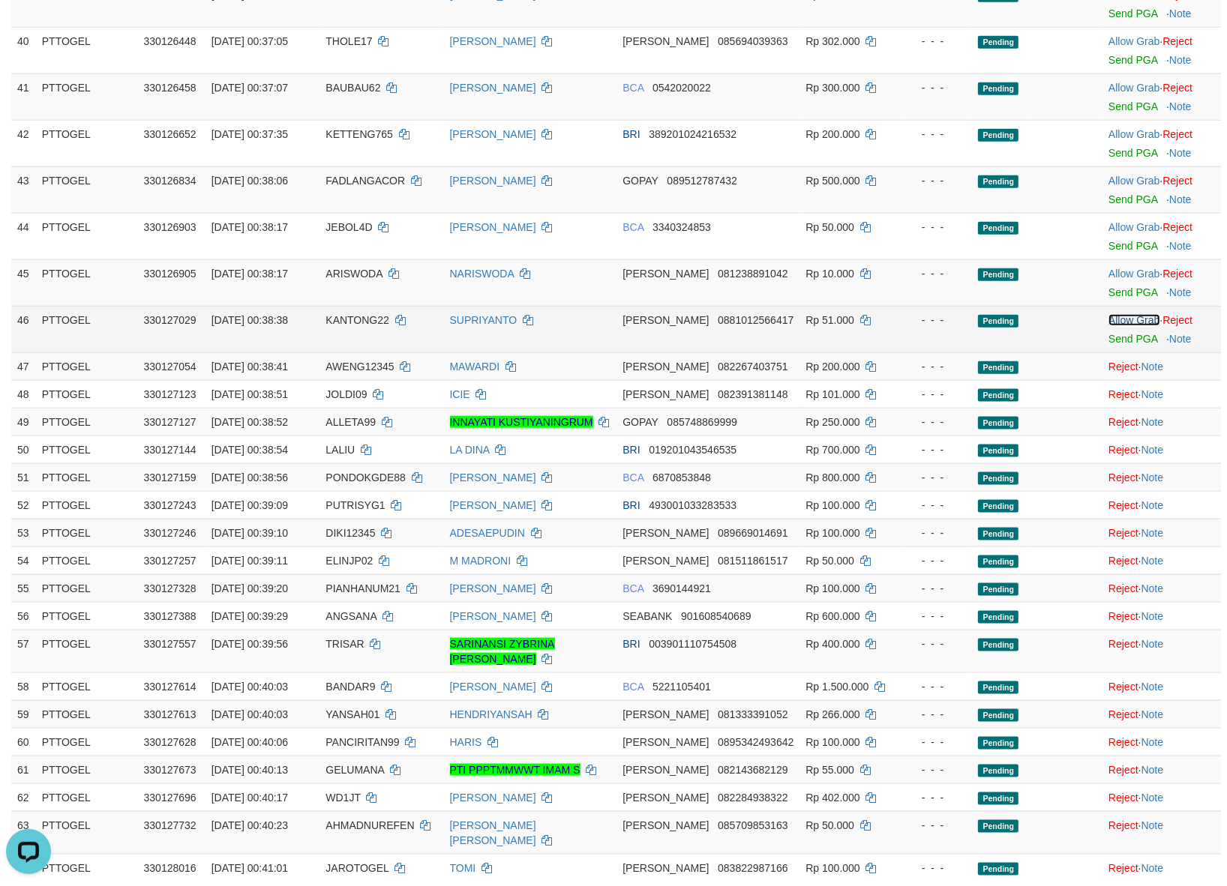
click at [1140, 323] on link "Allow Grab" at bounding box center [1133, 320] width 51 height 12
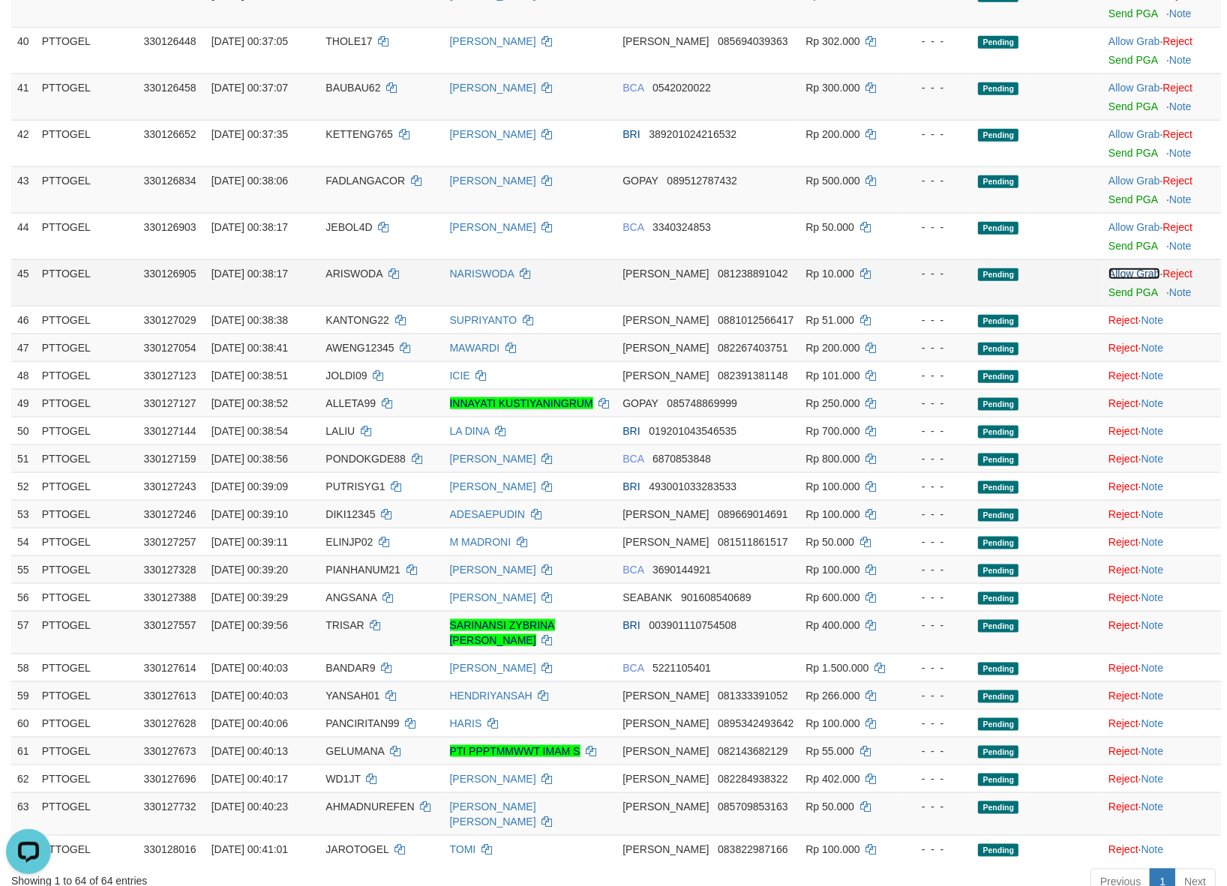
click at [1137, 277] on link "Allow Grab" at bounding box center [1133, 274] width 51 height 12
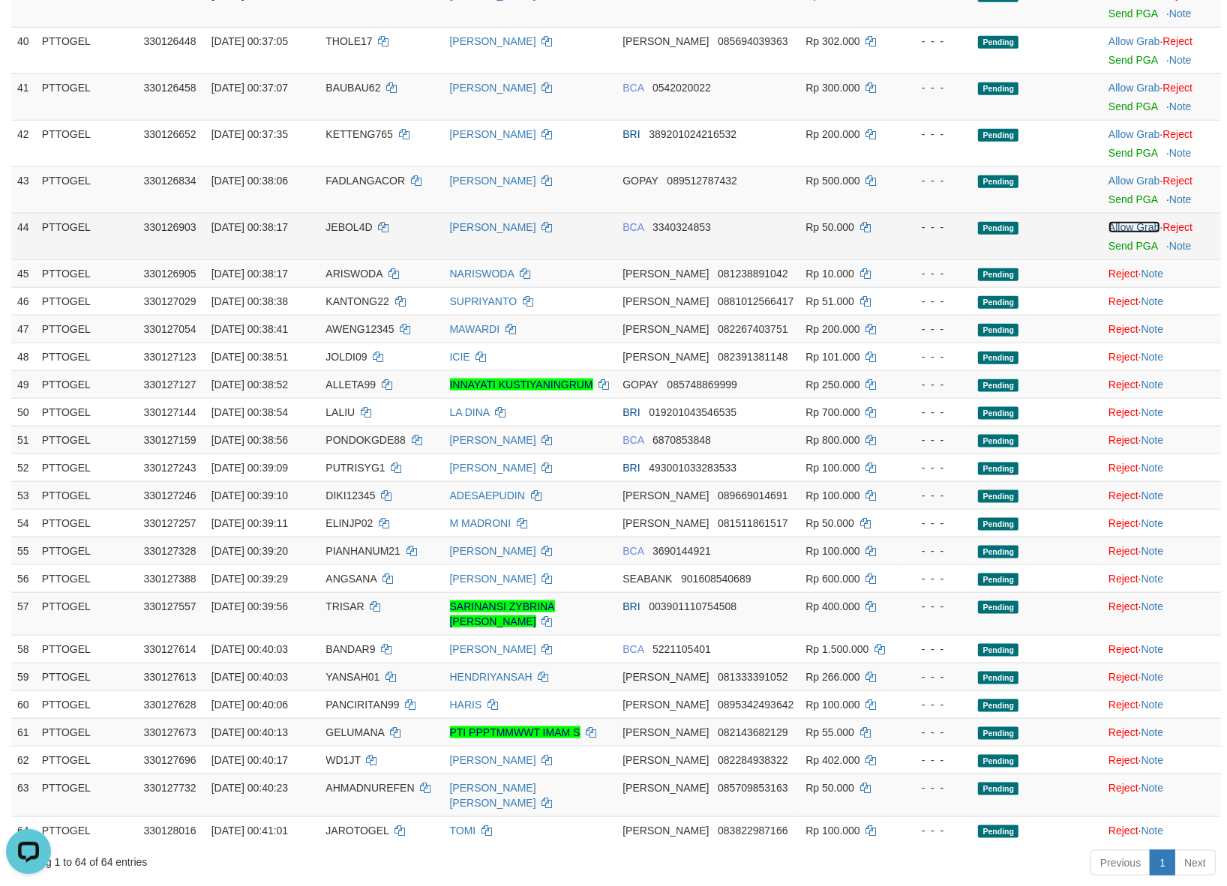
click at [1129, 233] on link "Allow Grab" at bounding box center [1133, 227] width 51 height 12
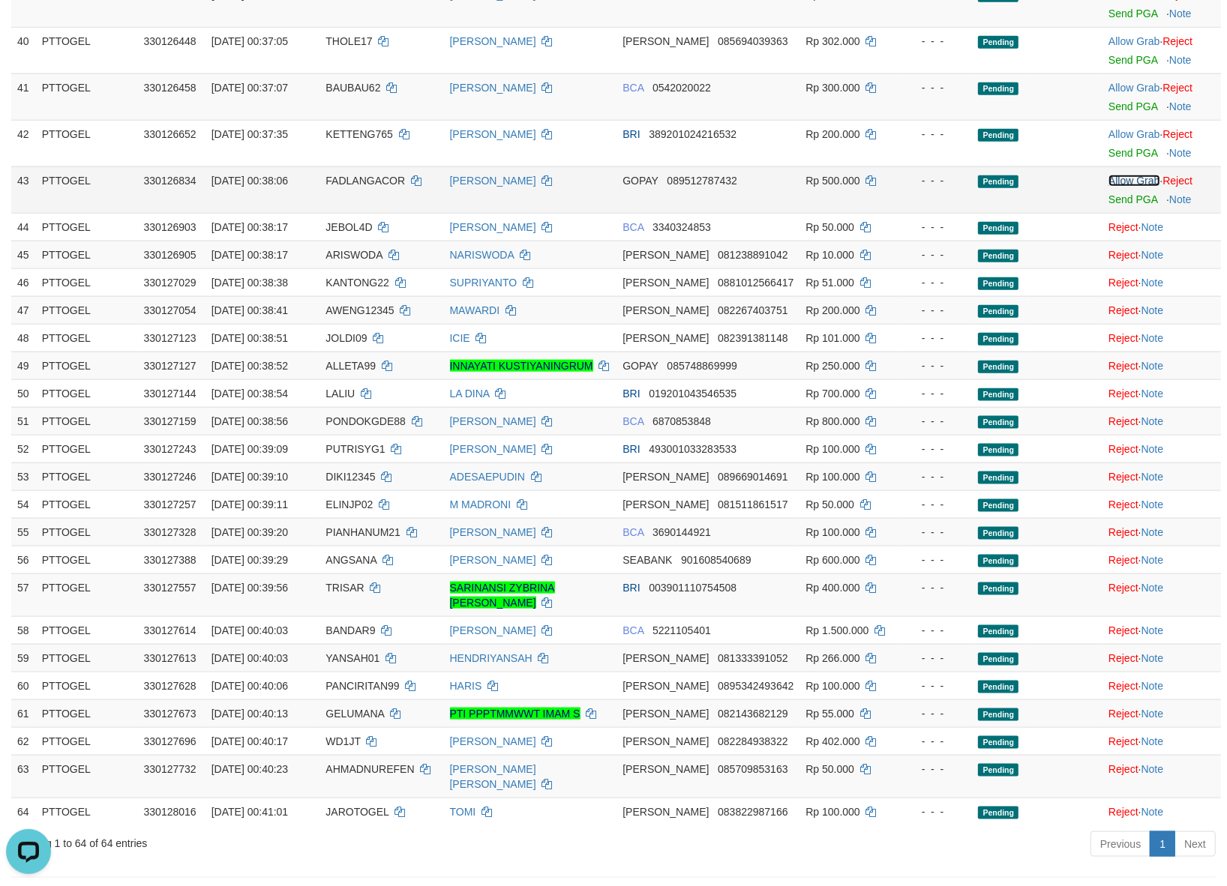
click at [1123, 187] on link "Allow Grab" at bounding box center [1133, 181] width 51 height 12
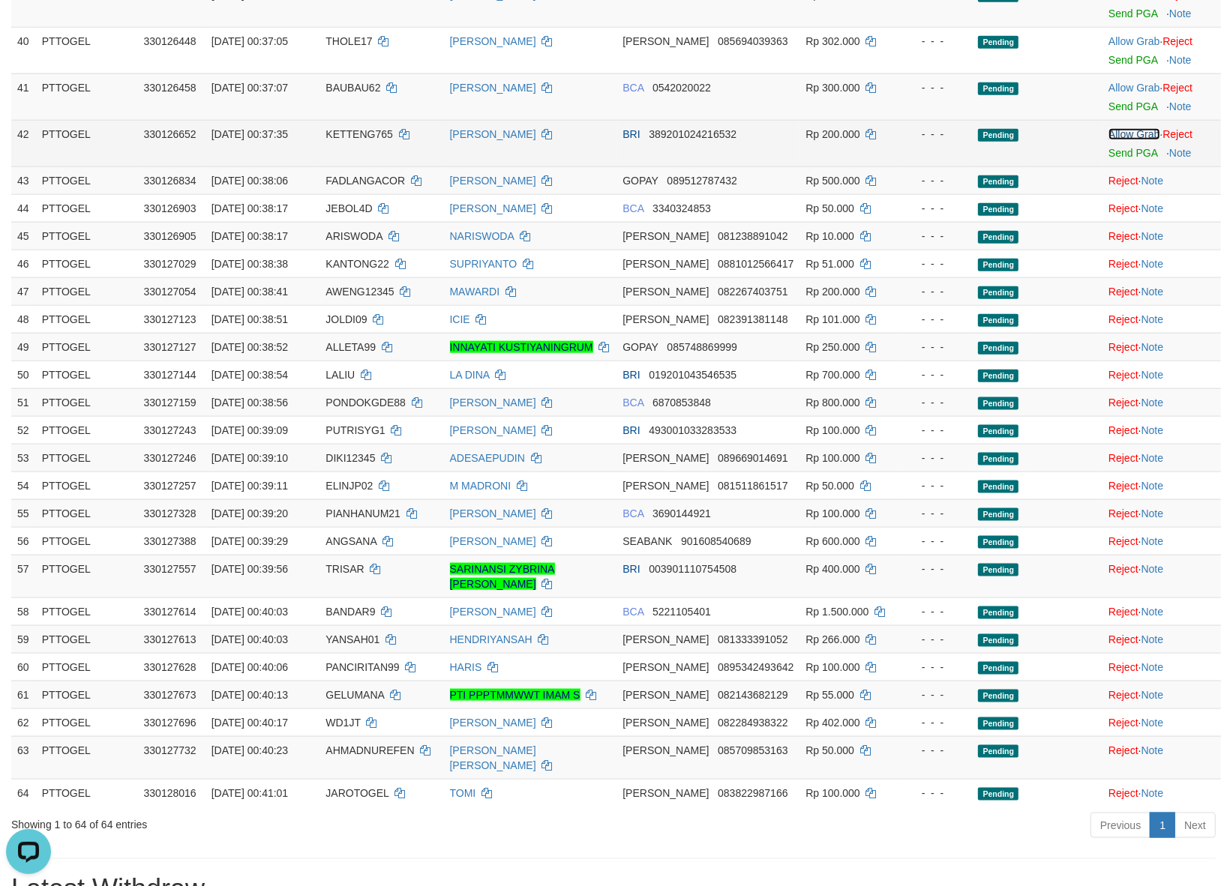
click at [1119, 139] on link "Allow Grab" at bounding box center [1133, 134] width 51 height 12
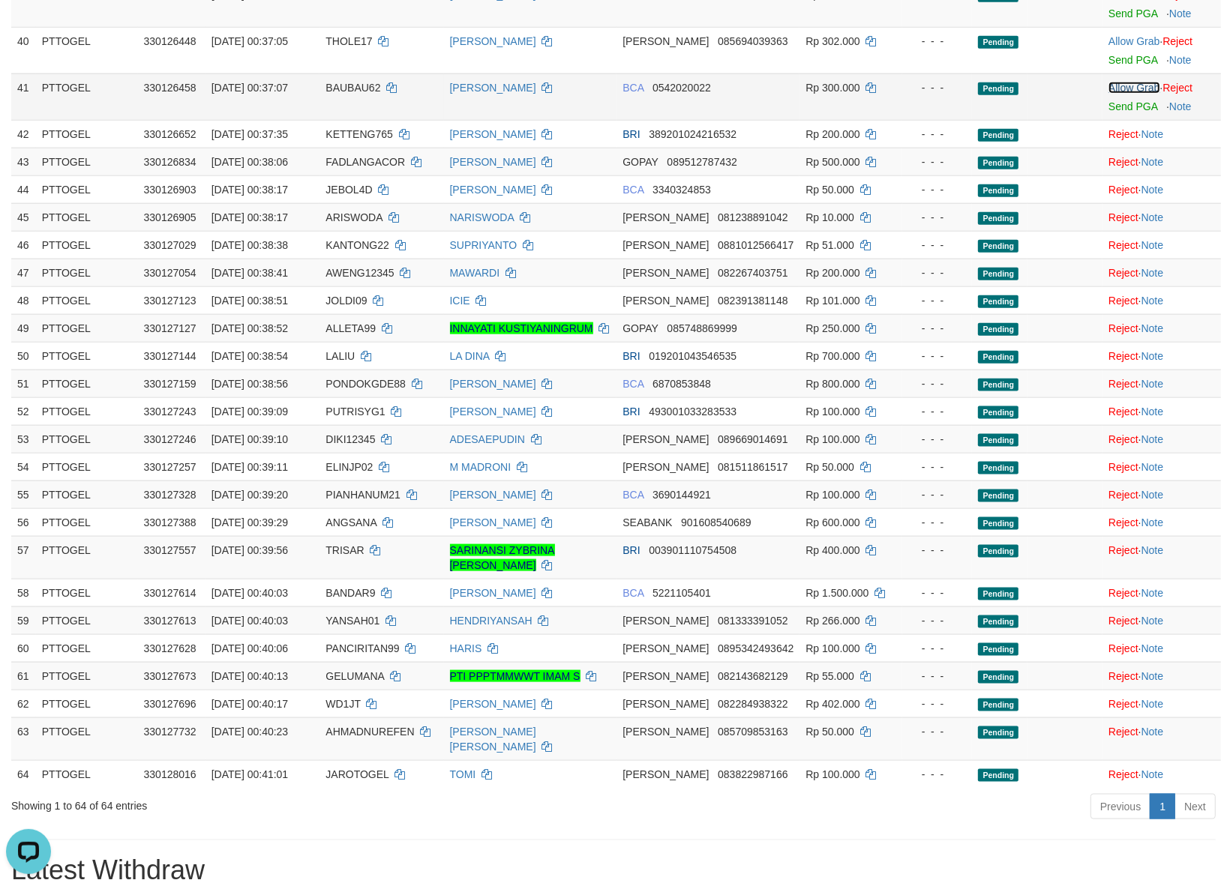
click at [1119, 88] on link "Allow Grab" at bounding box center [1133, 88] width 51 height 12
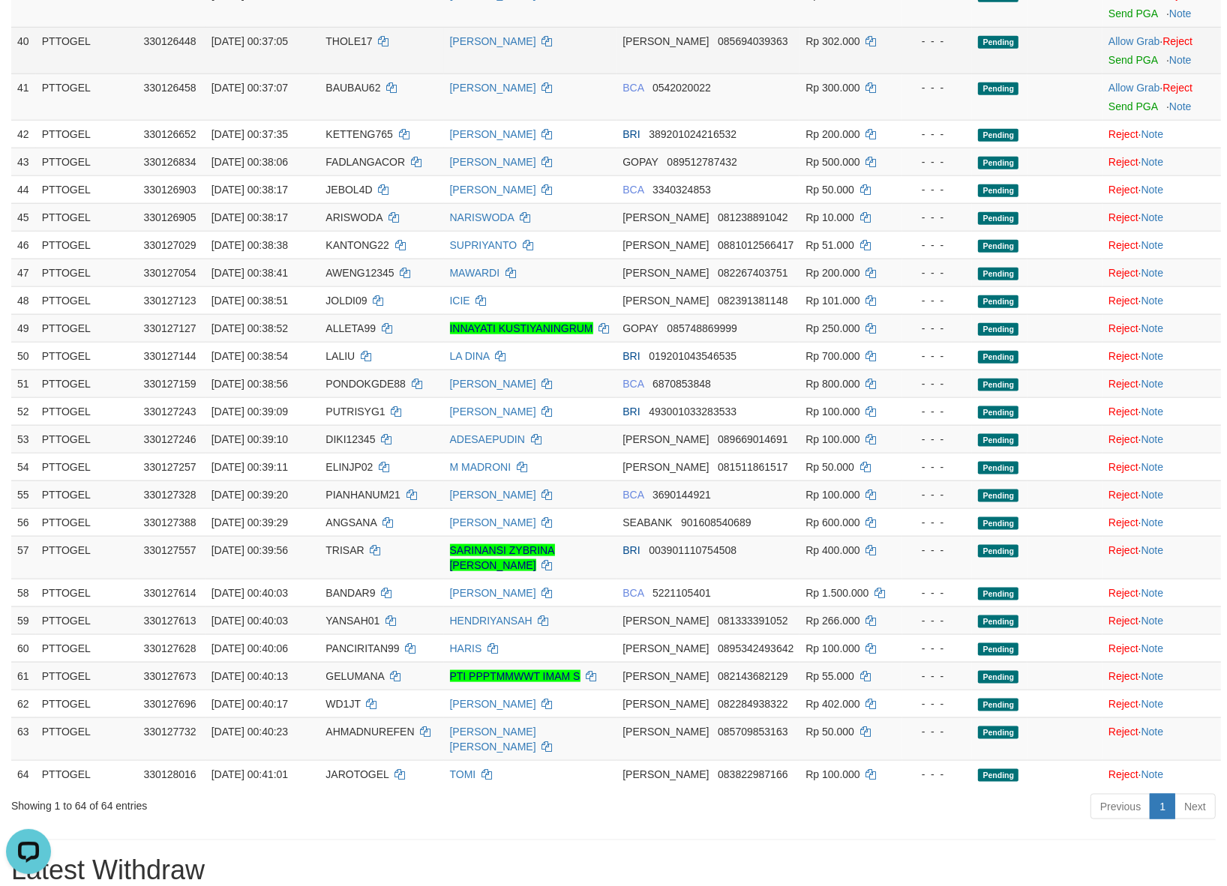
click at [1122, 53] on td "Allow Grab · Reject Send PGA · Note" at bounding box center [1161, 50] width 118 height 46
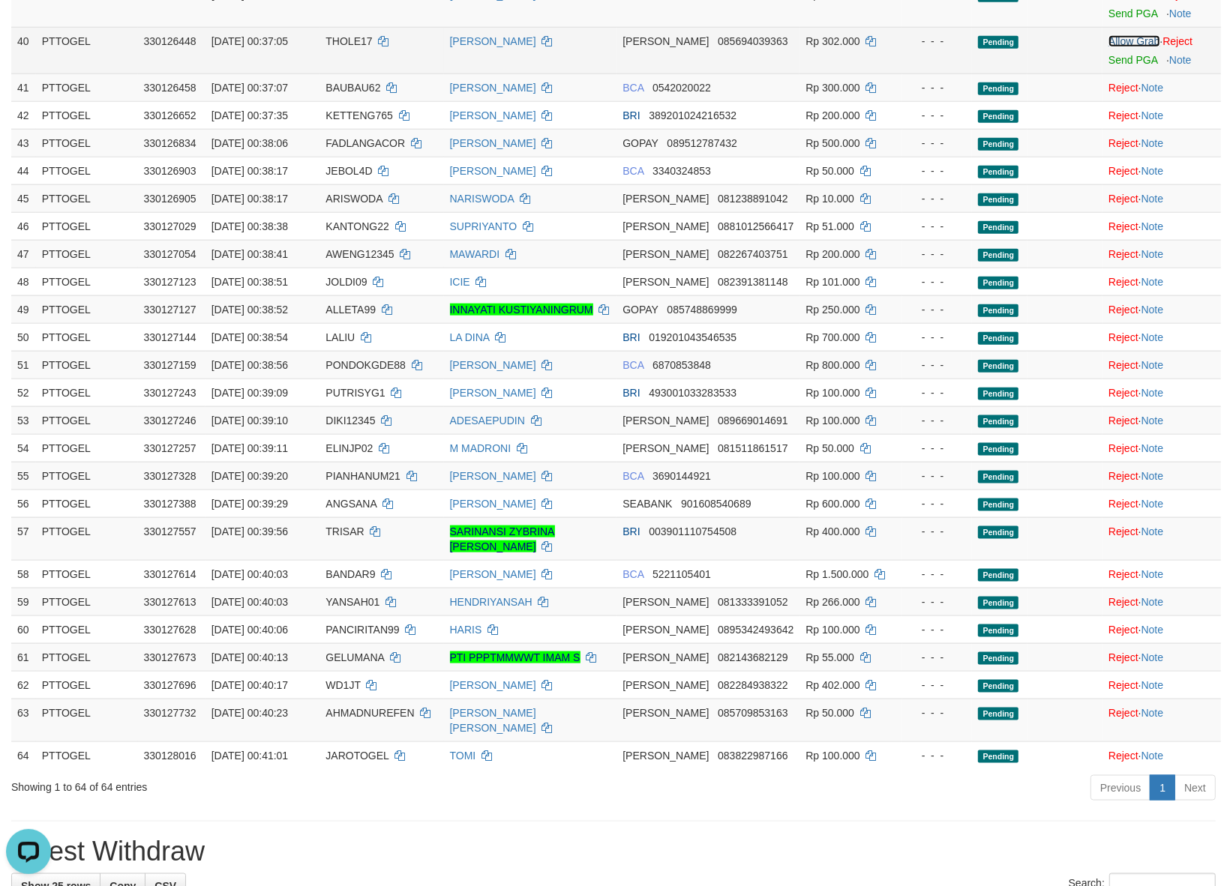
click at [1123, 45] on link "Allow Grab" at bounding box center [1133, 41] width 51 height 12
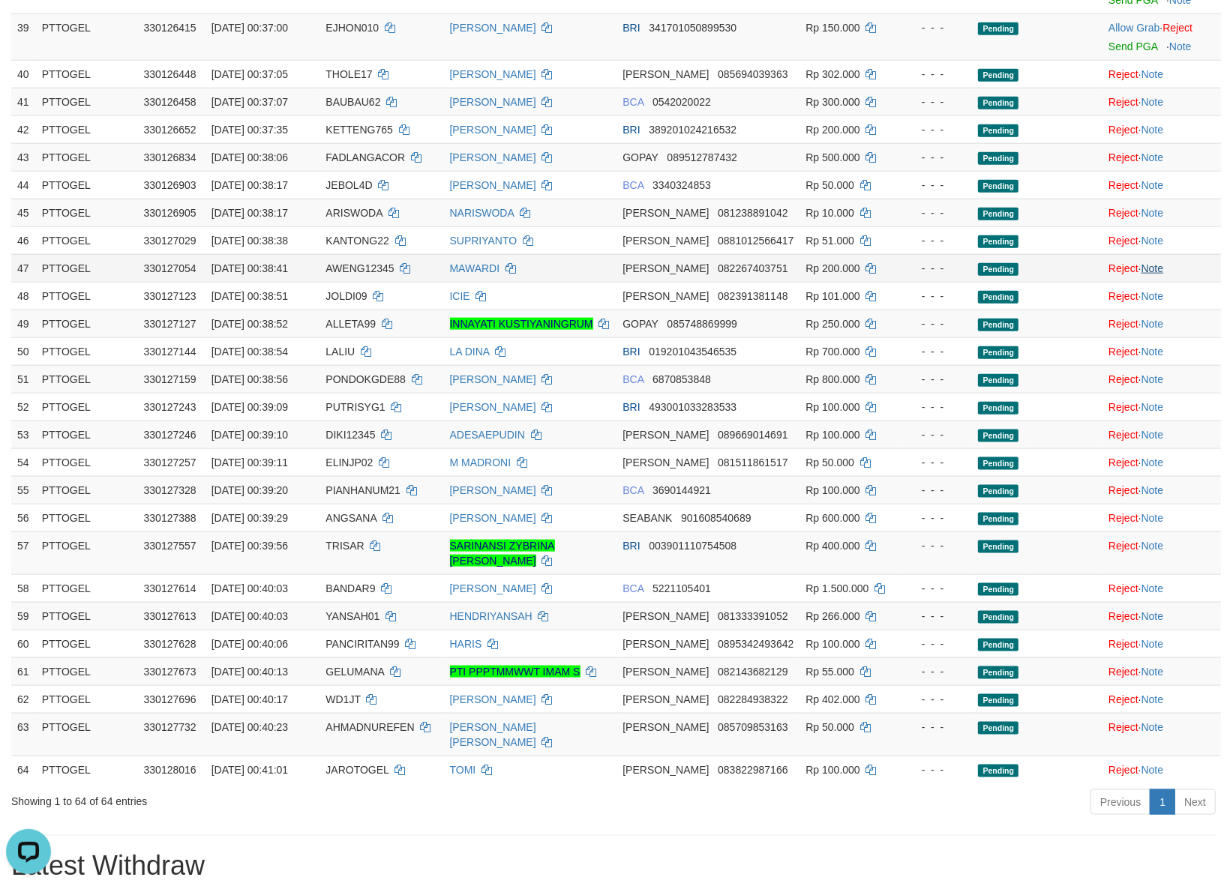
scroll to position [1140, 0]
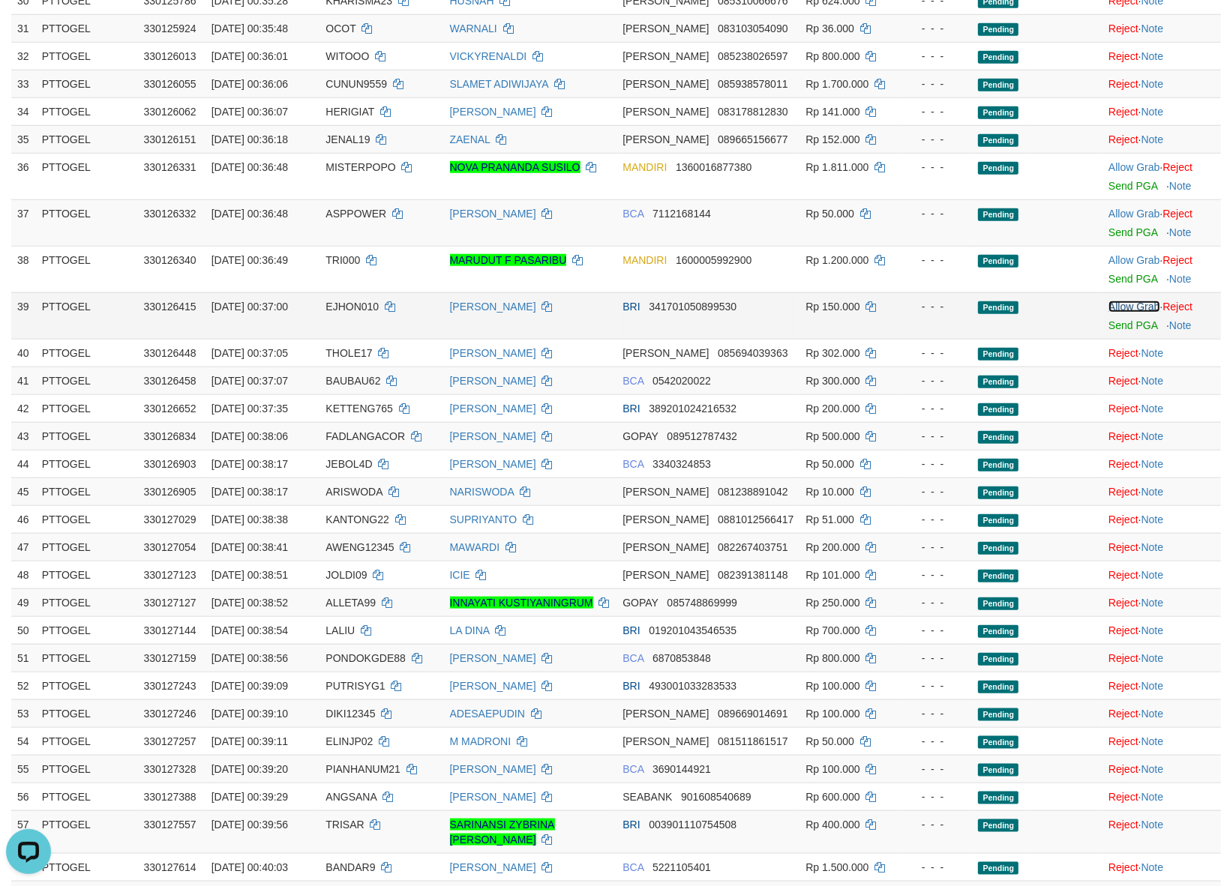
click at [1121, 311] on link "Allow Grab" at bounding box center [1133, 307] width 51 height 12
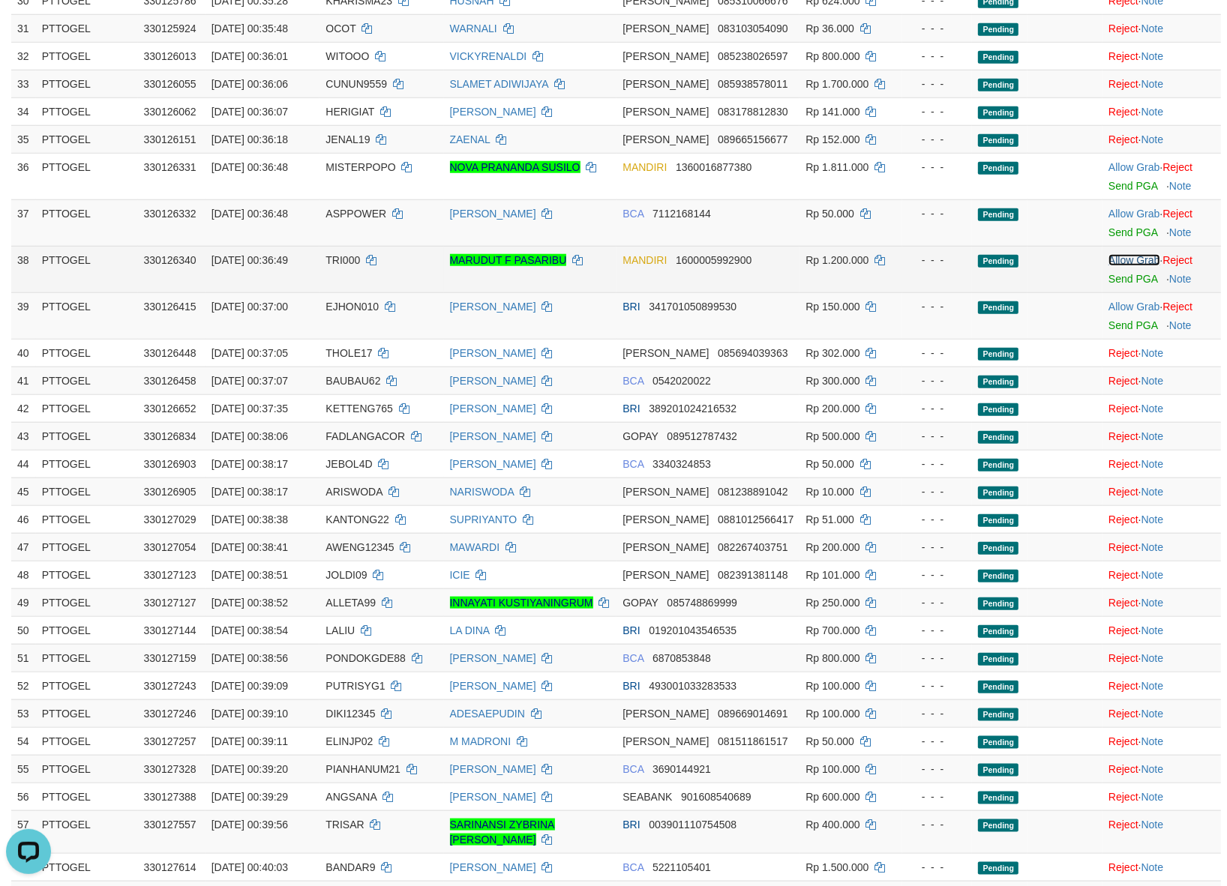
click at [1119, 264] on link "Allow Grab" at bounding box center [1133, 260] width 51 height 12
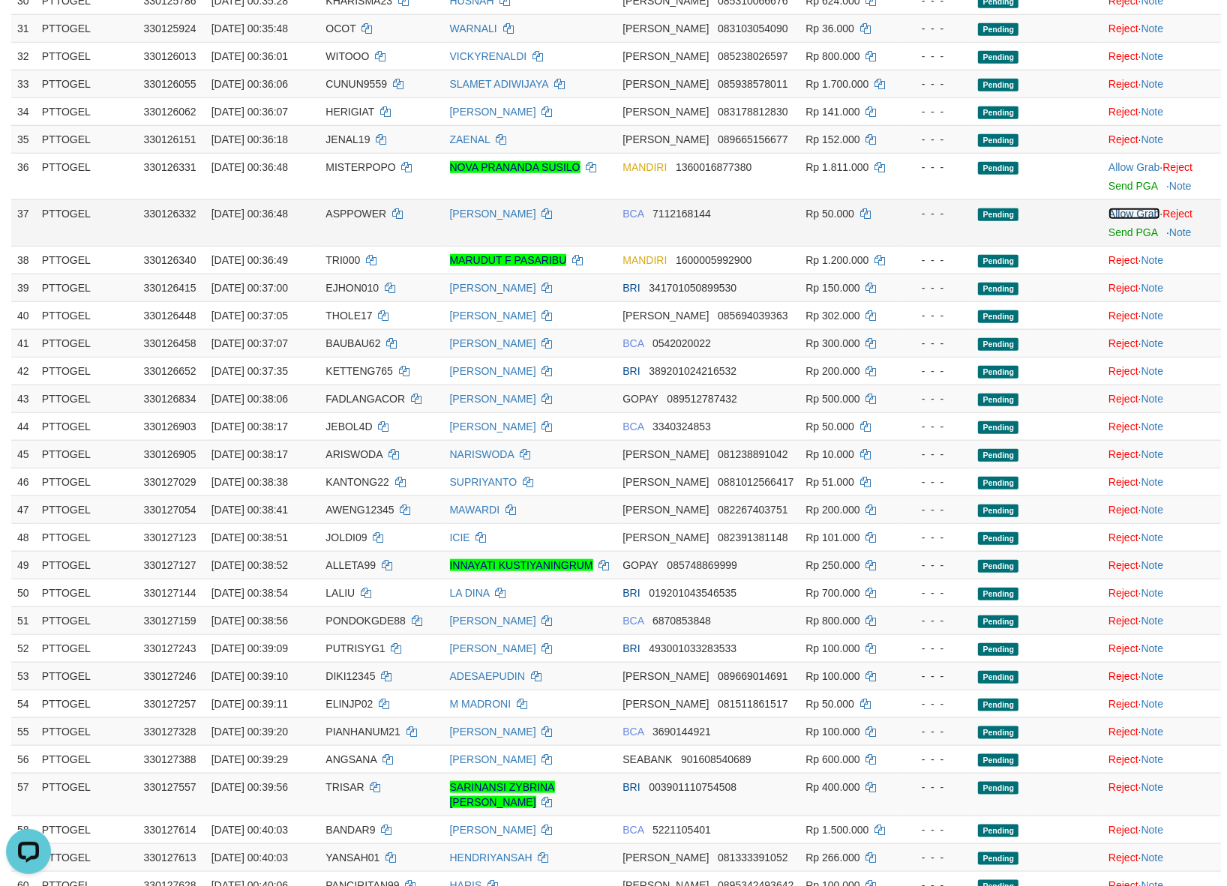
click at [1122, 220] on link "Allow Grab" at bounding box center [1133, 214] width 51 height 12
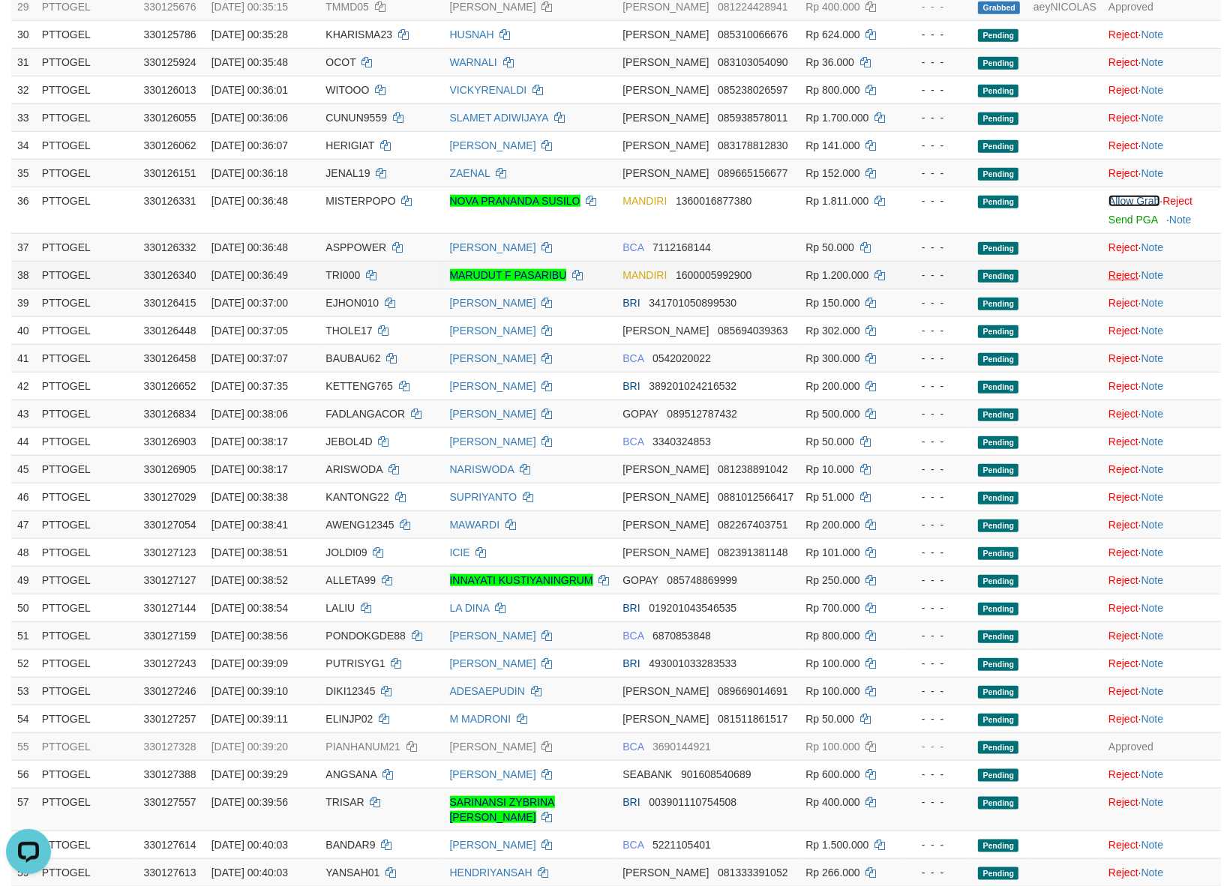
scroll to position [1103, 0]
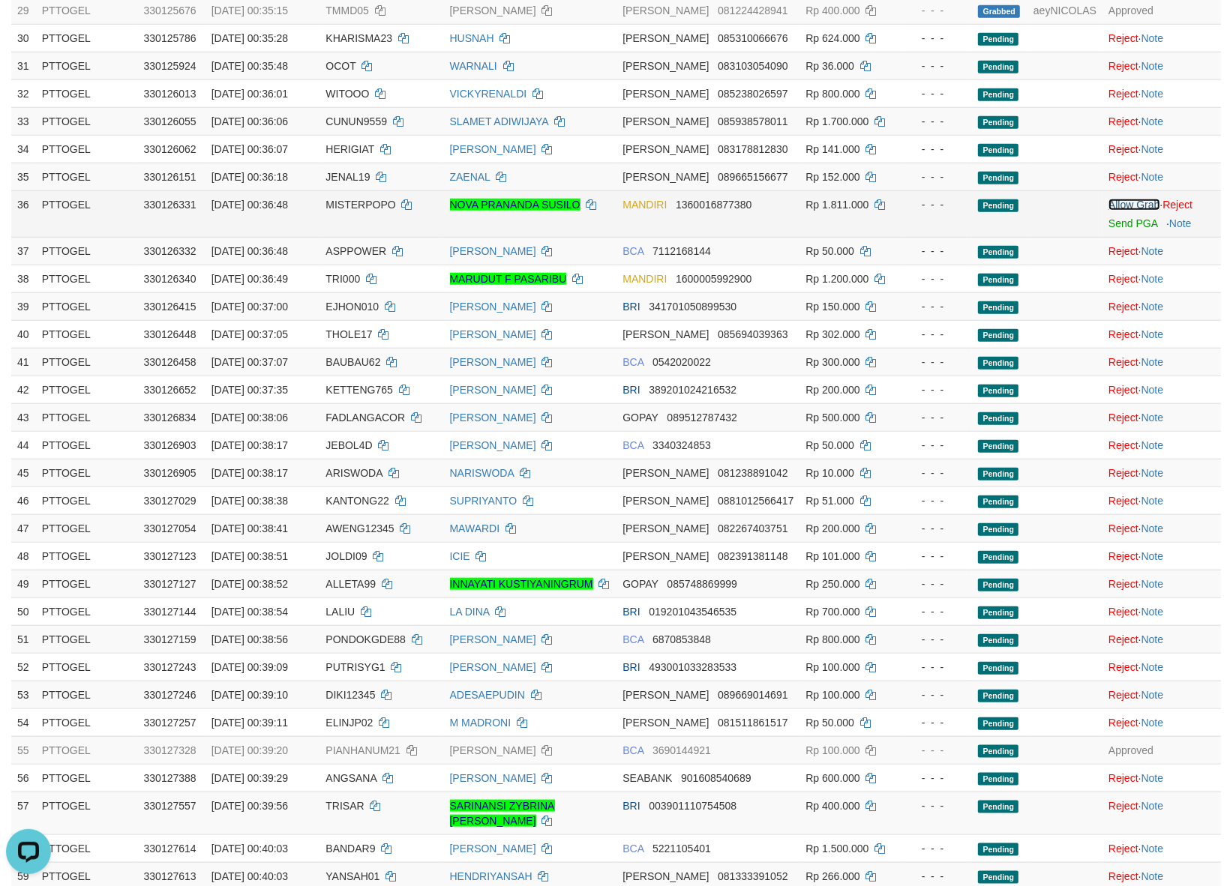
click at [1125, 211] on link "Allow Grab" at bounding box center [1133, 205] width 51 height 12
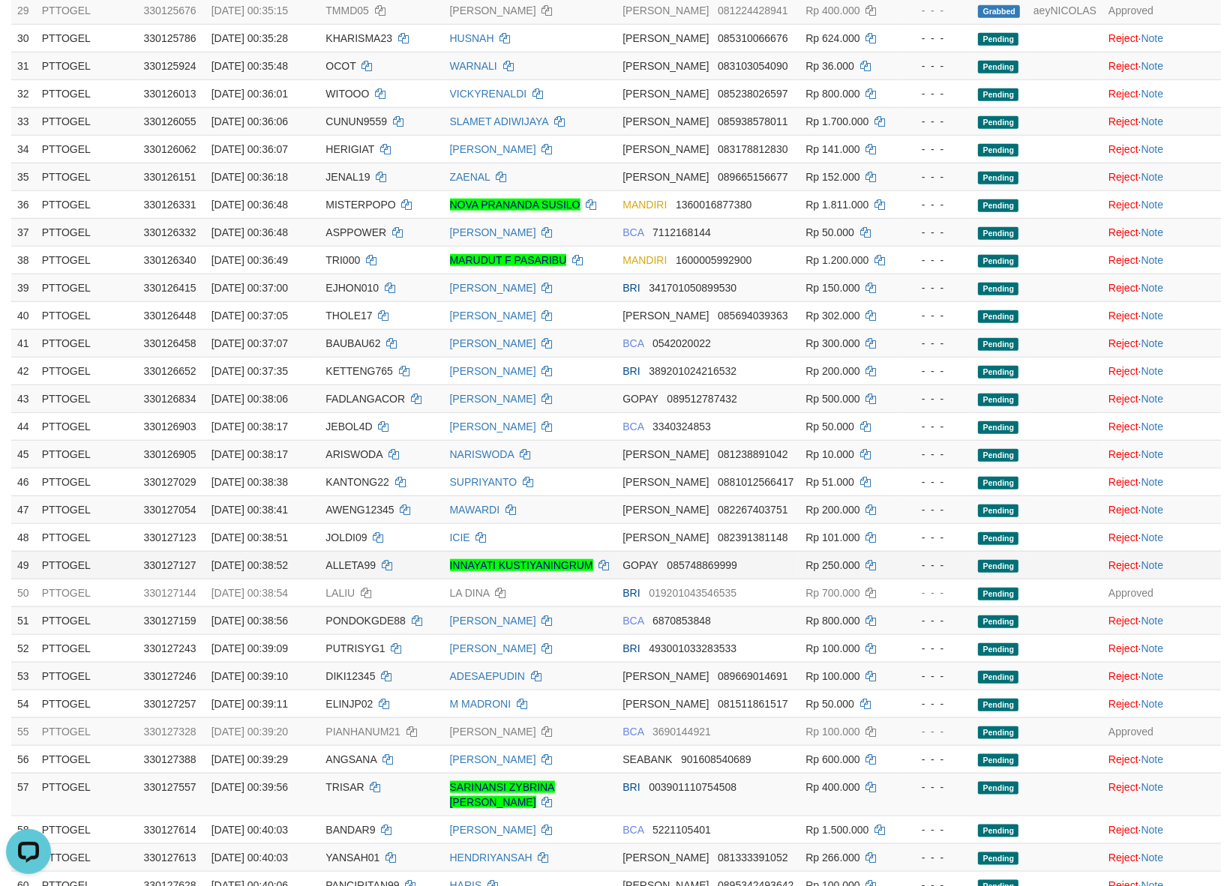
click at [1050, 574] on td at bounding box center [1064, 565] width 75 height 28
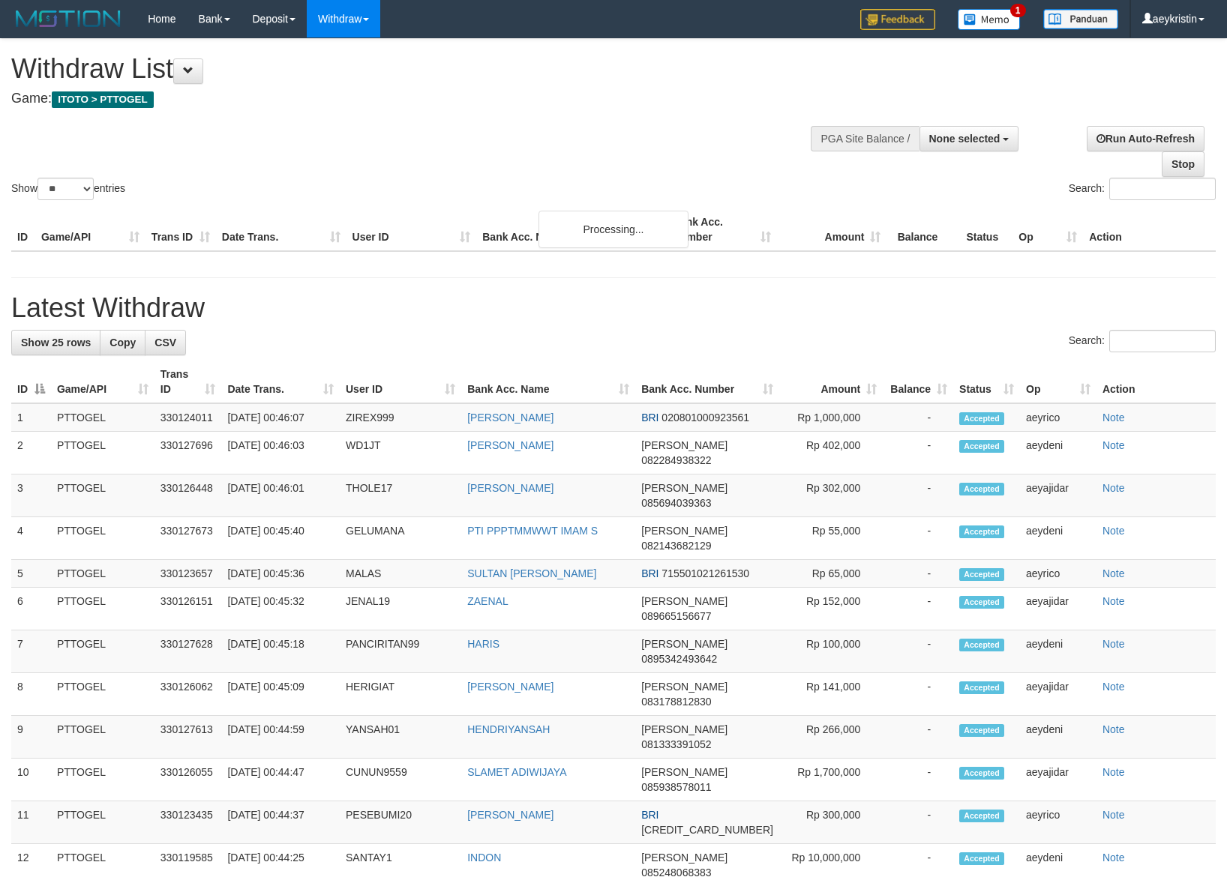
select select
select select "**"
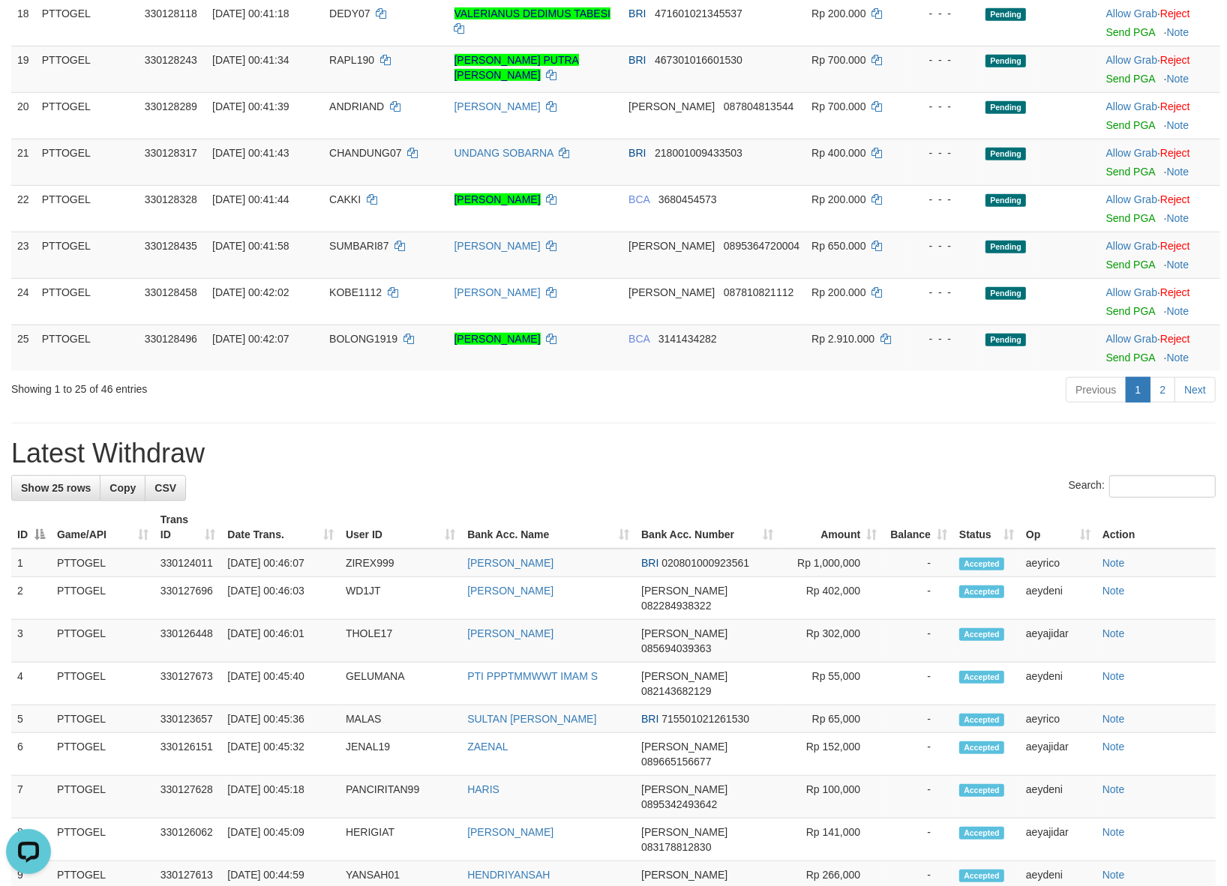
click at [667, 409] on div "**********" at bounding box center [613, 408] width 1227 height 2320
click at [1142, 333] on link "Allow Grab" at bounding box center [1131, 339] width 51 height 12
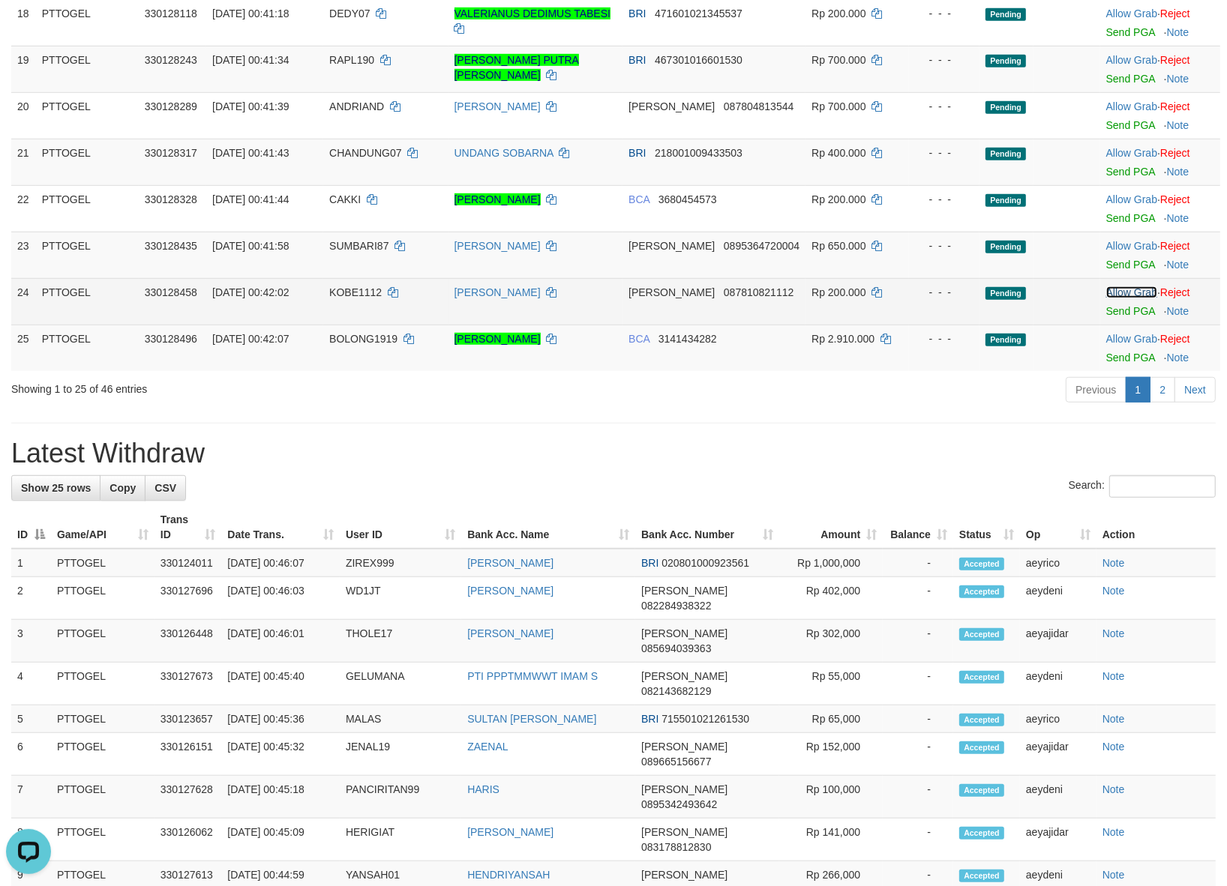
click at [1128, 286] on link "Allow Grab" at bounding box center [1131, 292] width 51 height 12
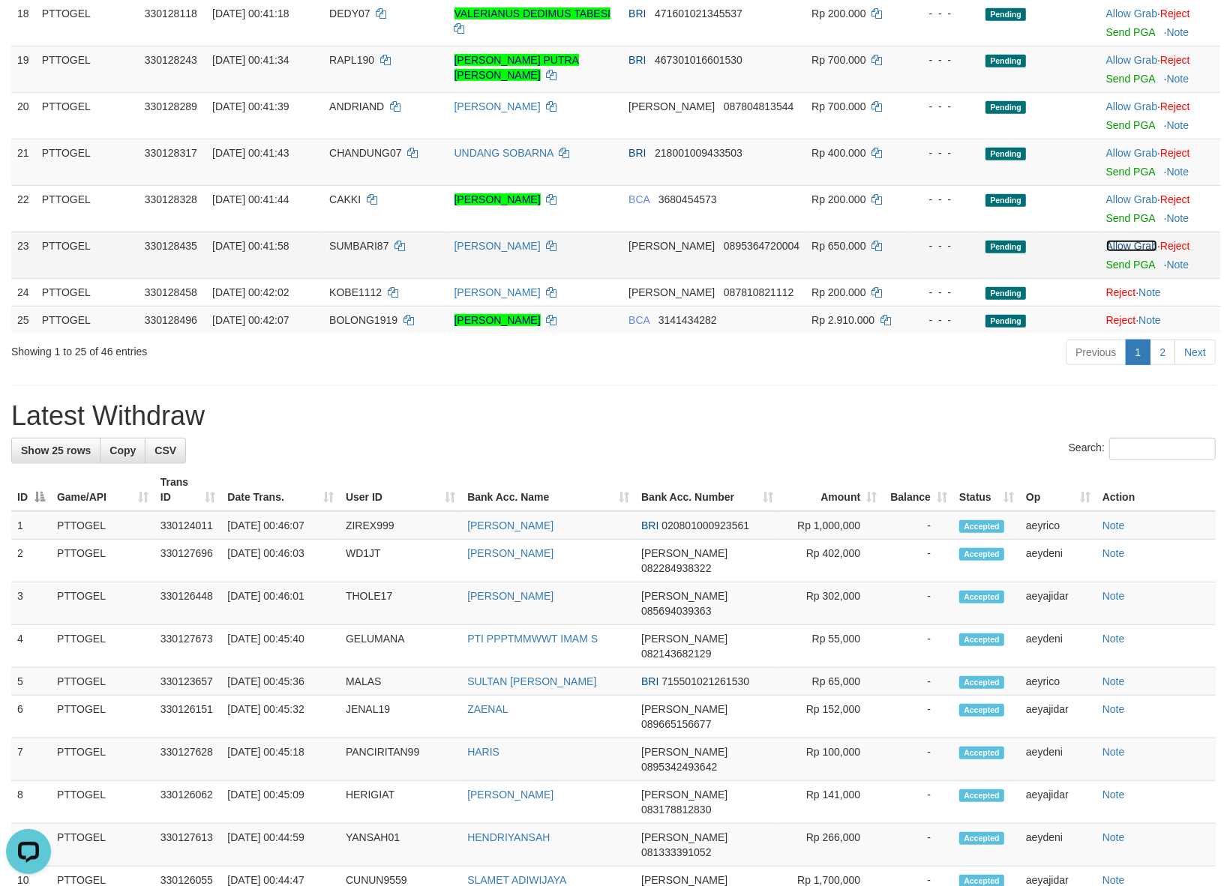
click at [1110, 240] on link "Allow Grab" at bounding box center [1131, 246] width 51 height 12
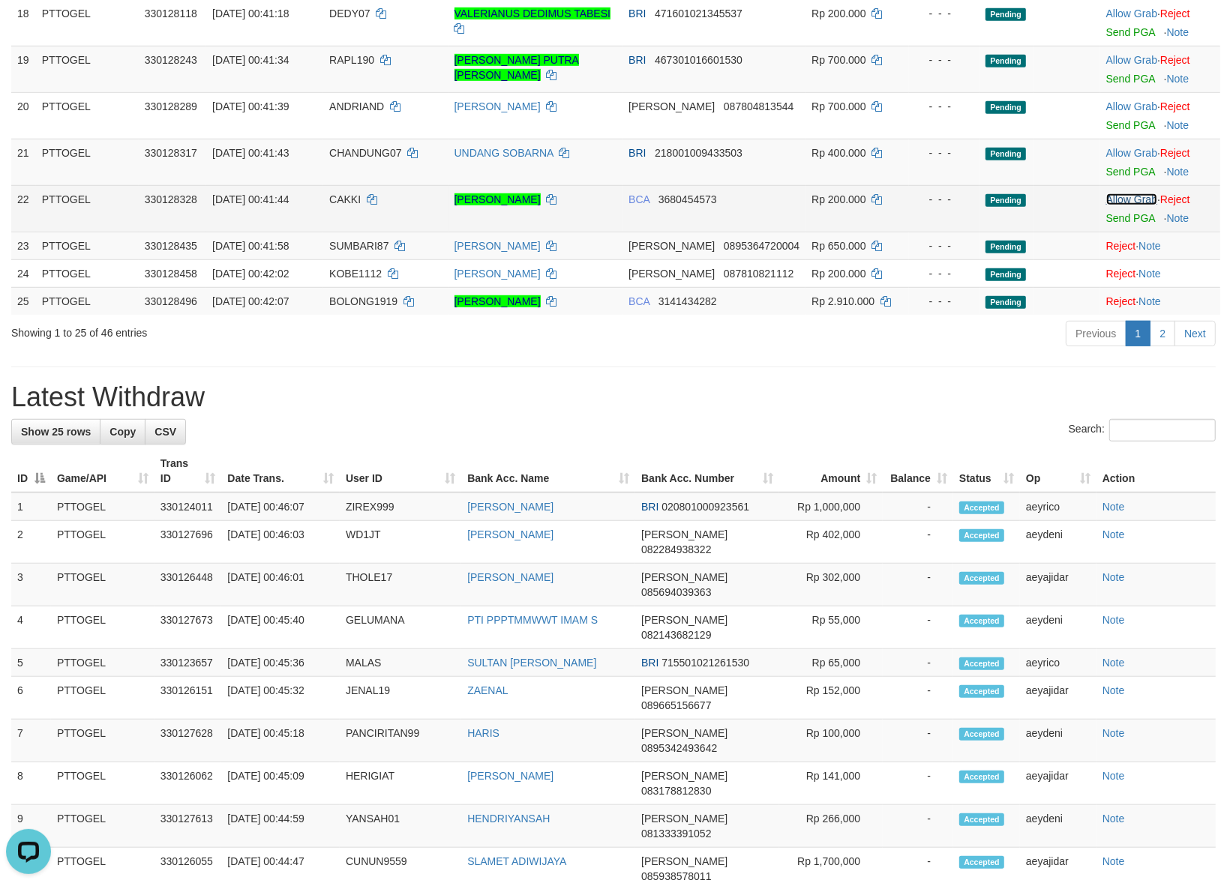
click at [1115, 193] on link "Allow Grab" at bounding box center [1131, 199] width 51 height 12
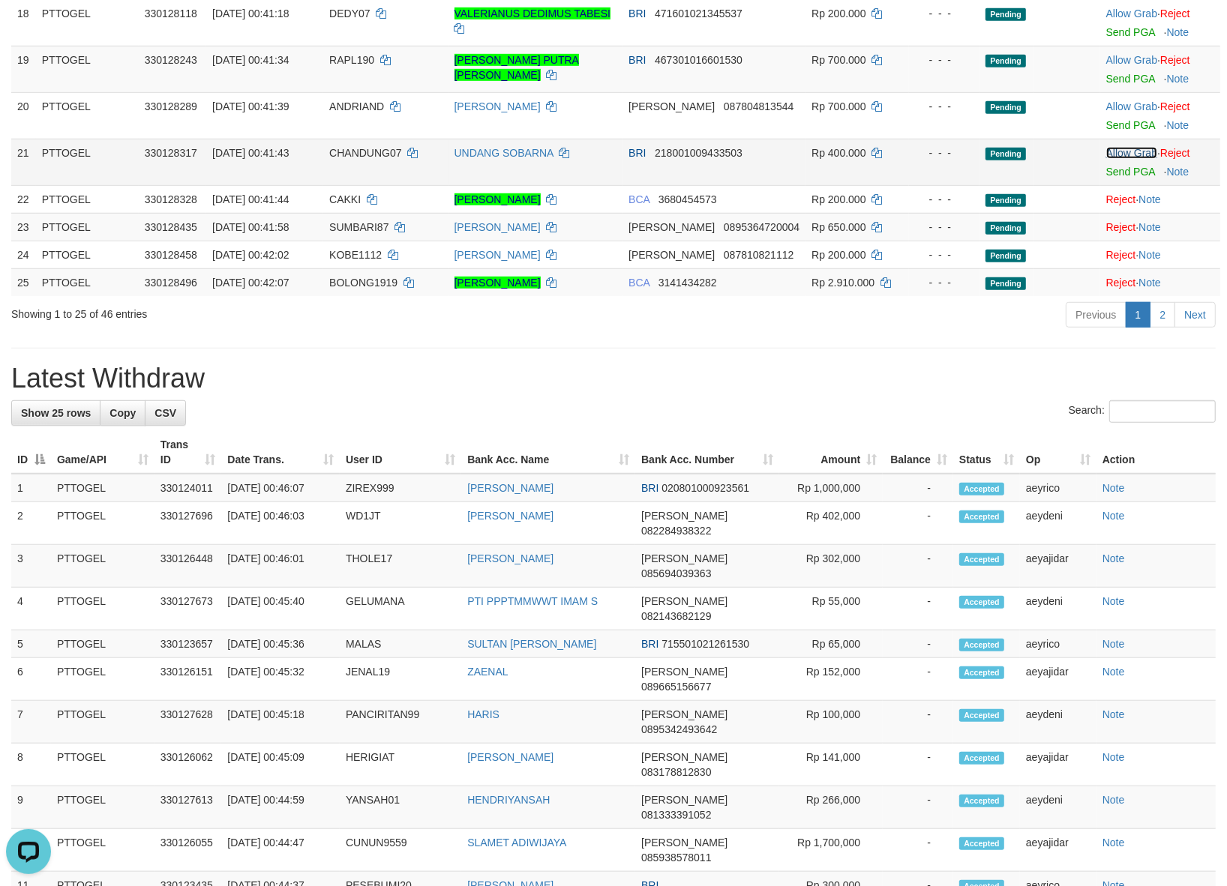
click at [1117, 147] on link "Allow Grab" at bounding box center [1131, 153] width 51 height 12
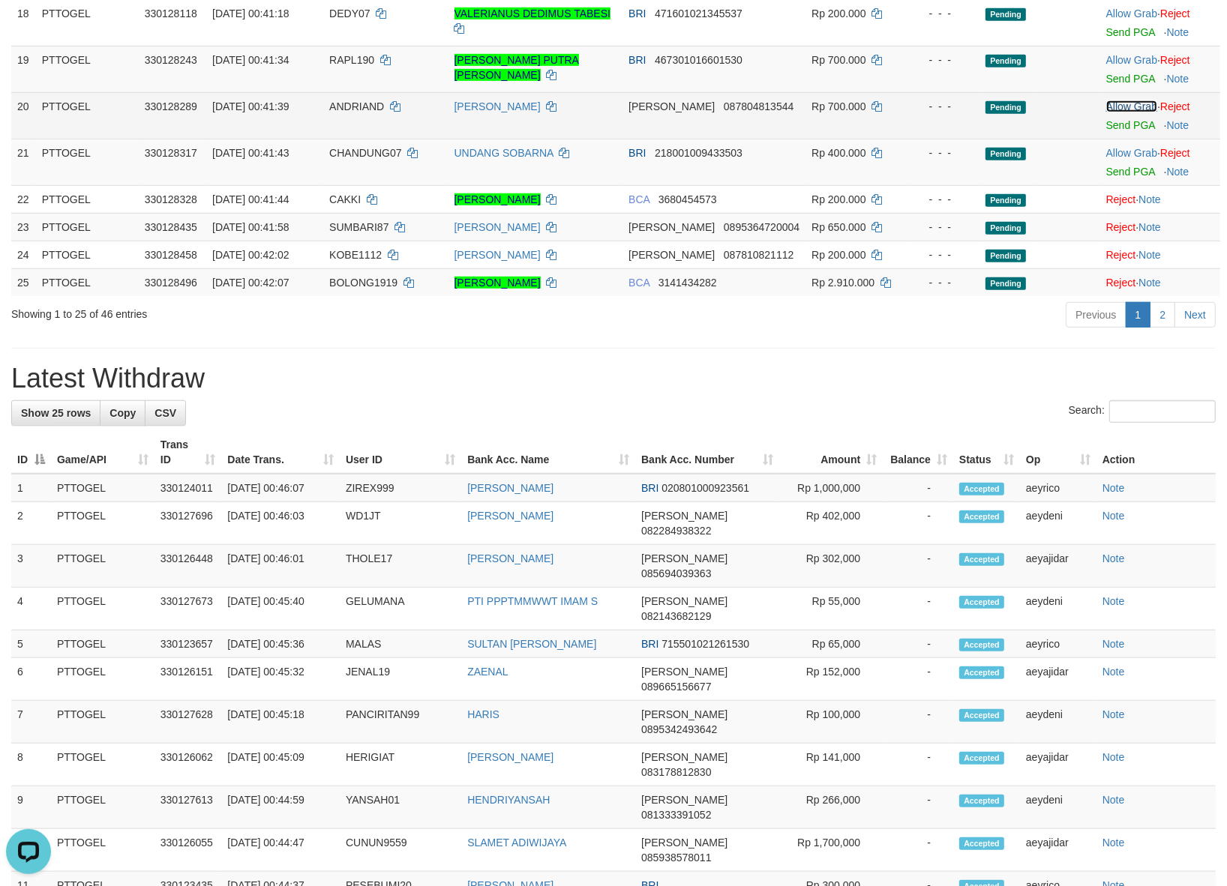
click at [1125, 100] on link "Allow Grab" at bounding box center [1131, 106] width 51 height 12
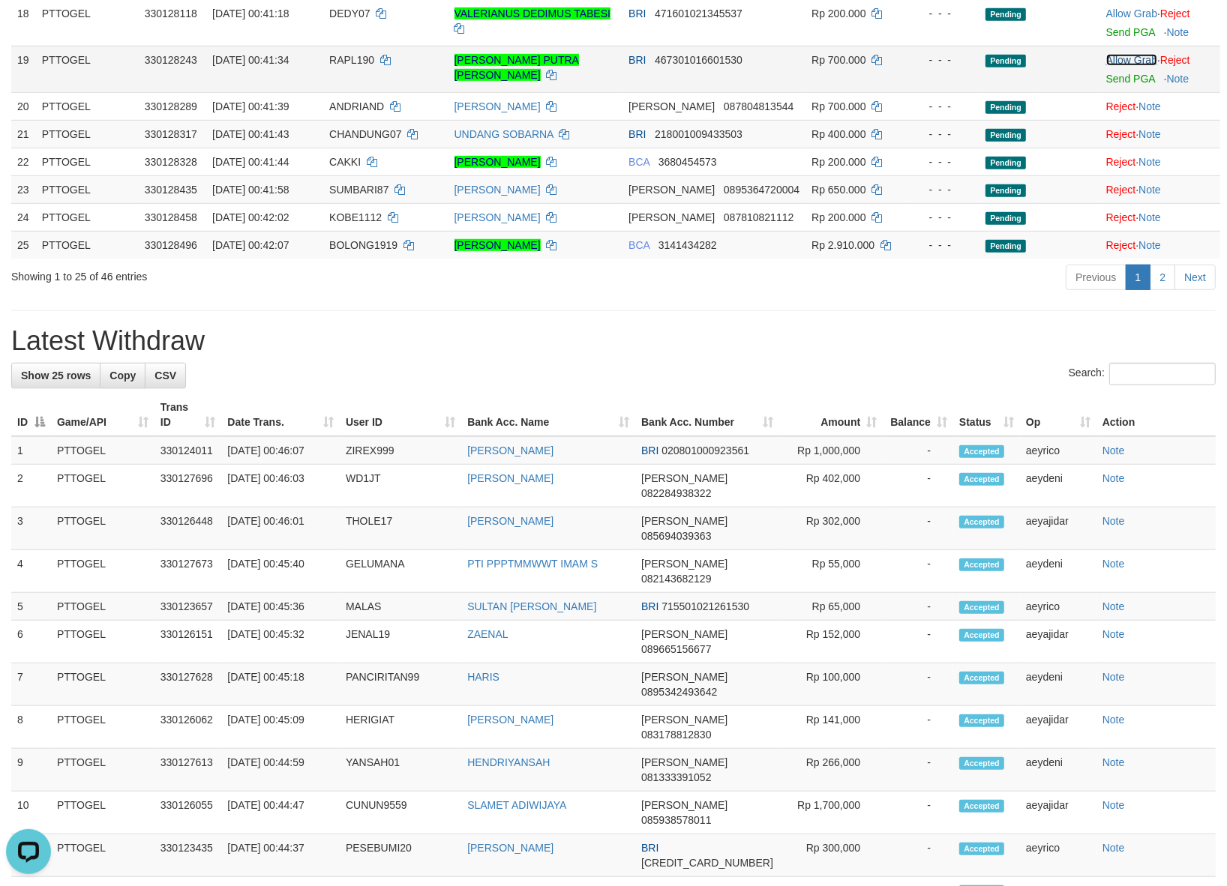
click at [1129, 54] on link "Allow Grab" at bounding box center [1131, 60] width 51 height 12
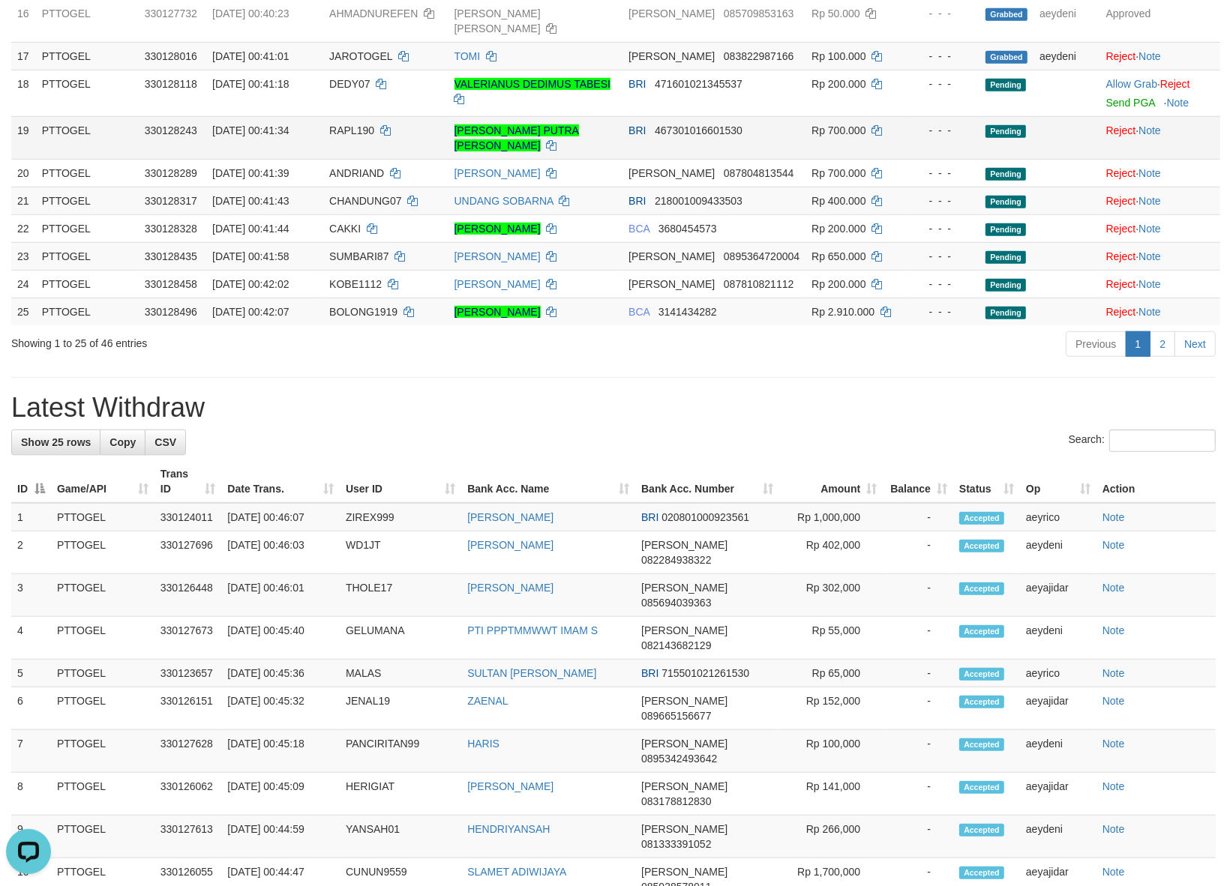
scroll to position [604, 0]
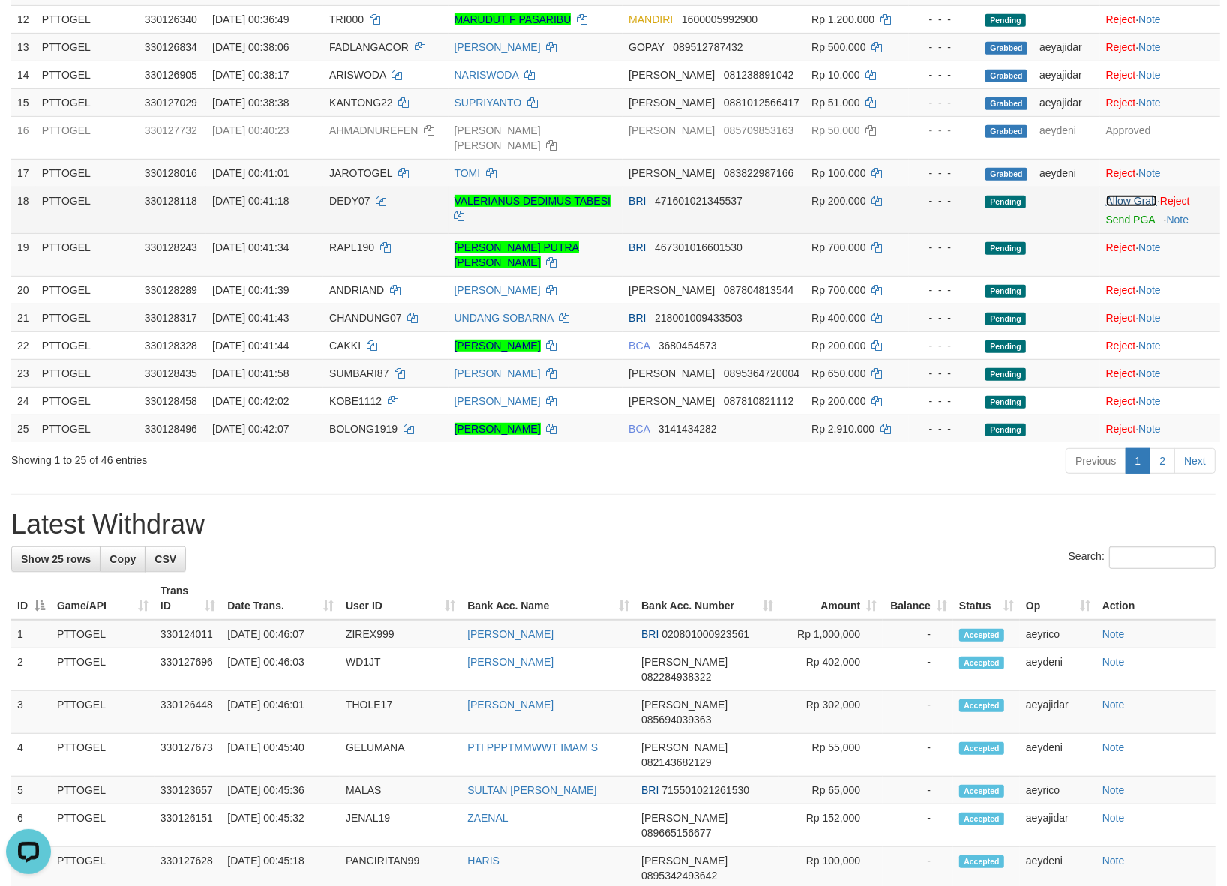
click at [1114, 195] on link "Allow Grab" at bounding box center [1131, 201] width 51 height 12
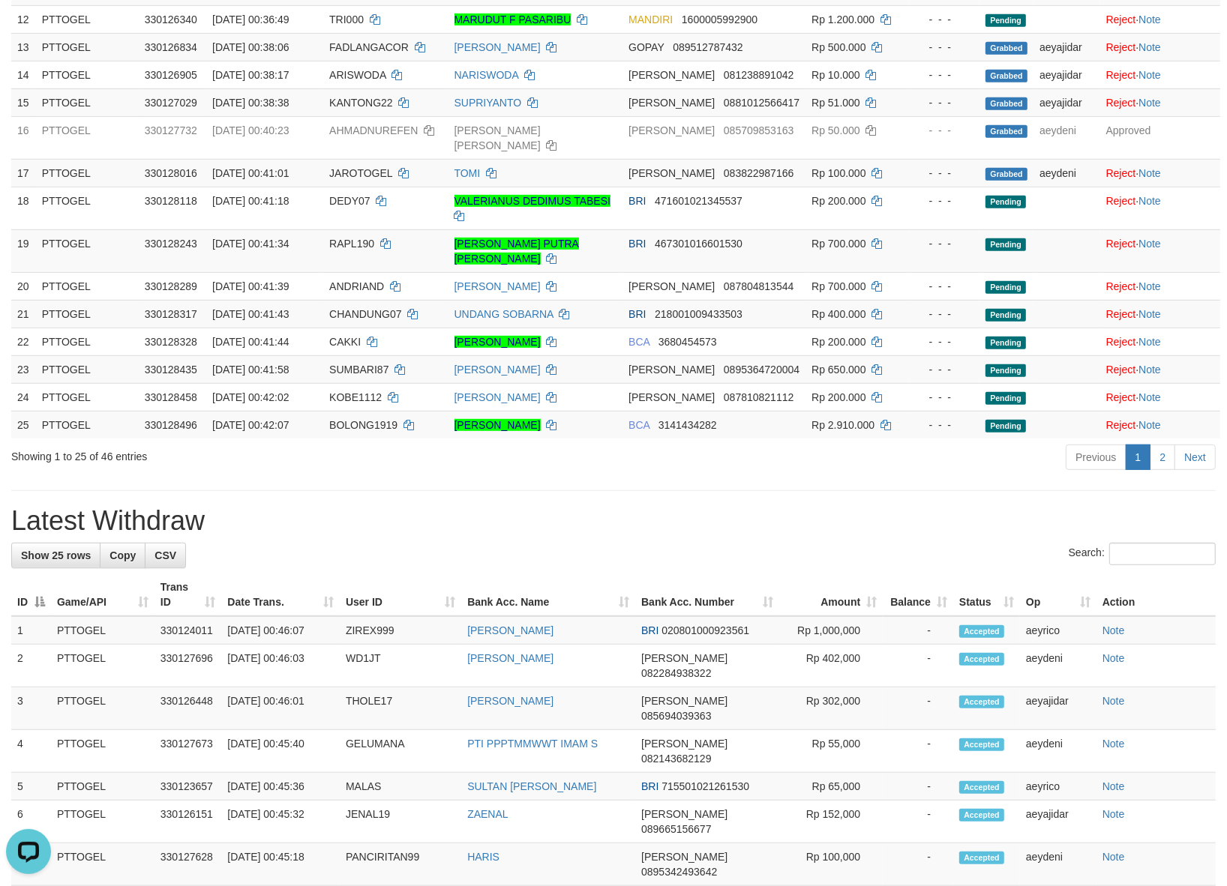
click at [721, 444] on div "Previous 1 2 Next" at bounding box center [869, 459] width 693 height 32
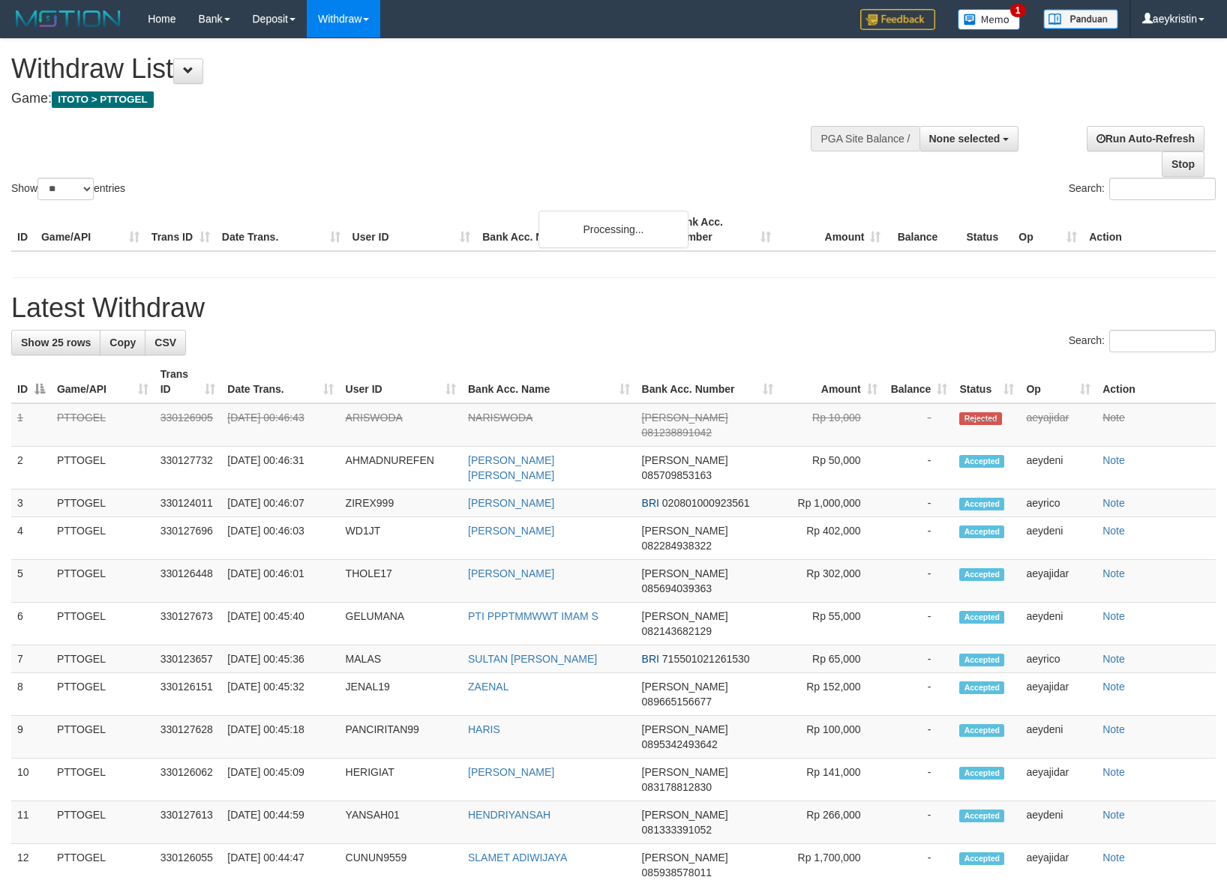
select select
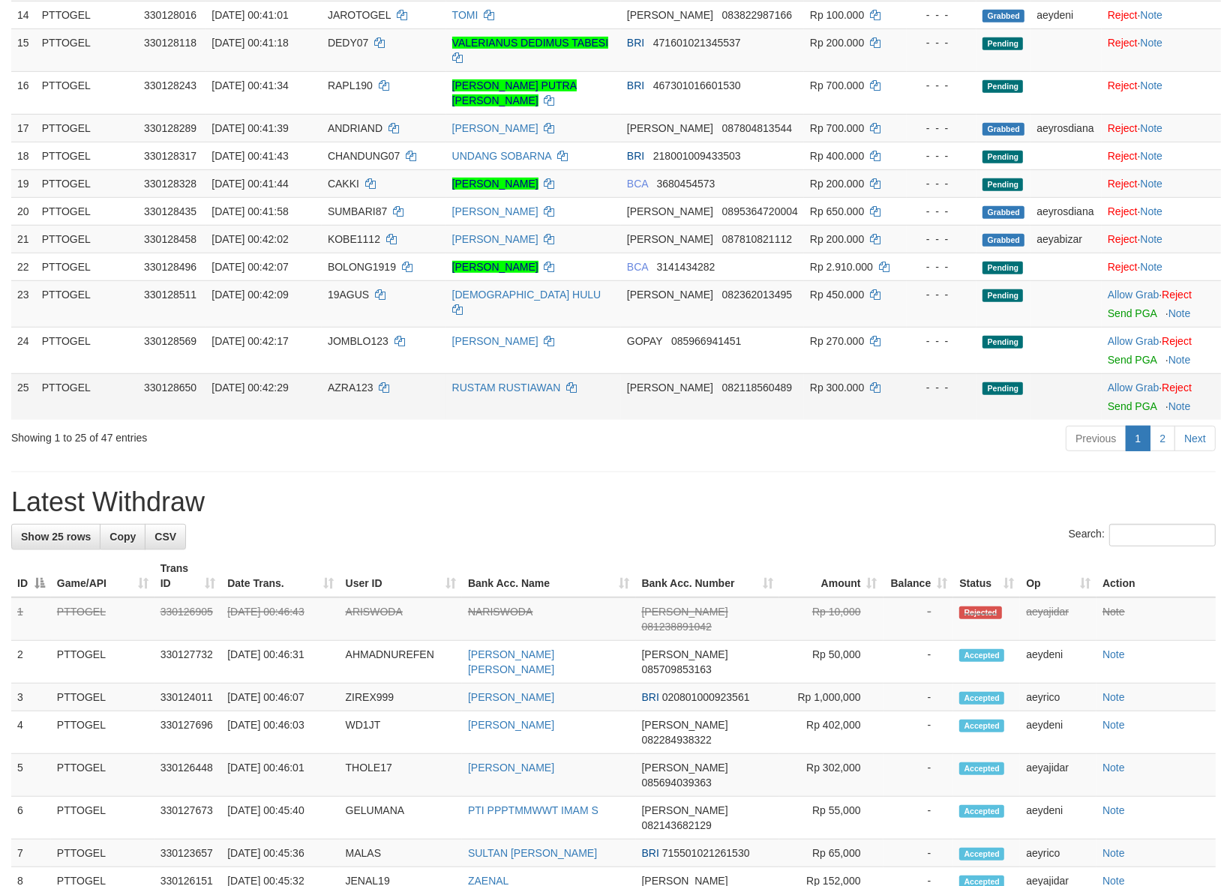
scroll to position [604, 0]
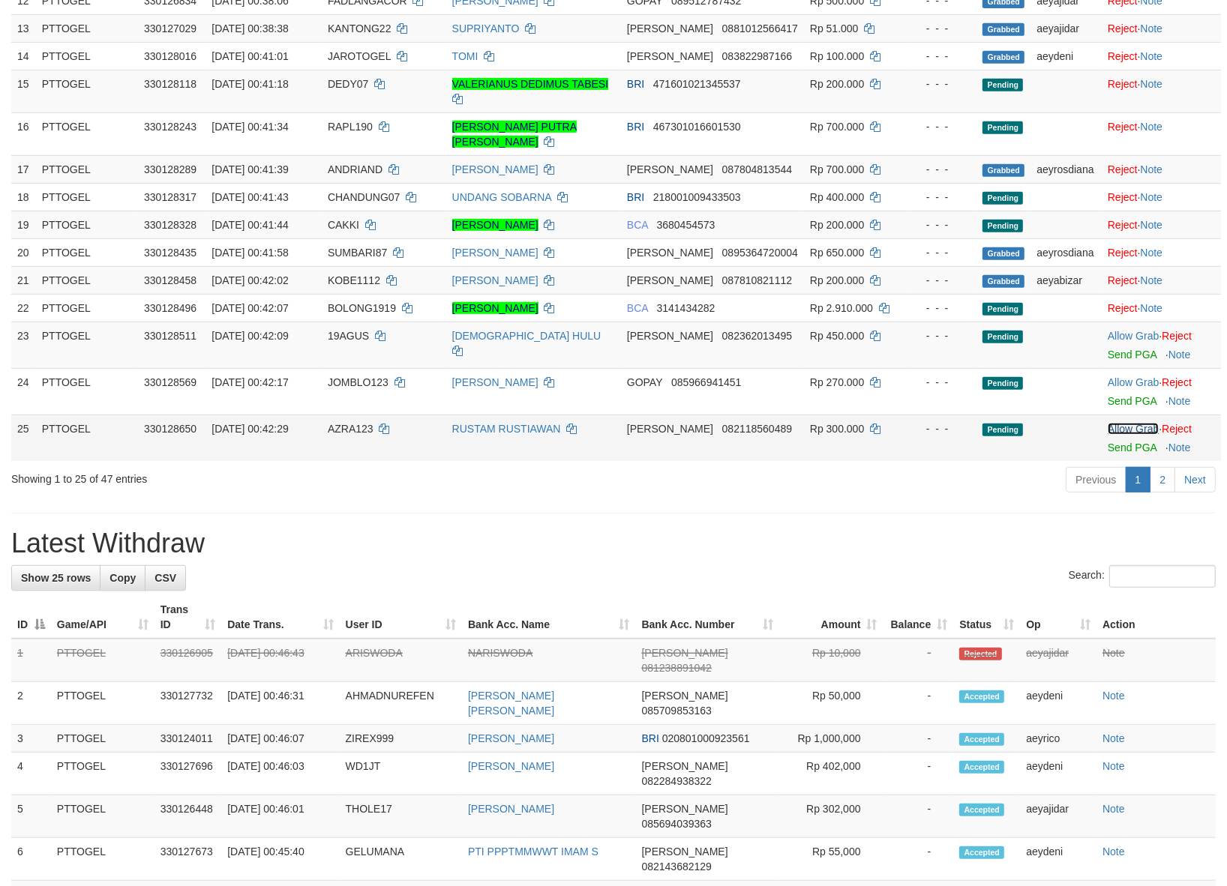
click at [1134, 423] on link "Allow Grab" at bounding box center [1132, 429] width 51 height 12
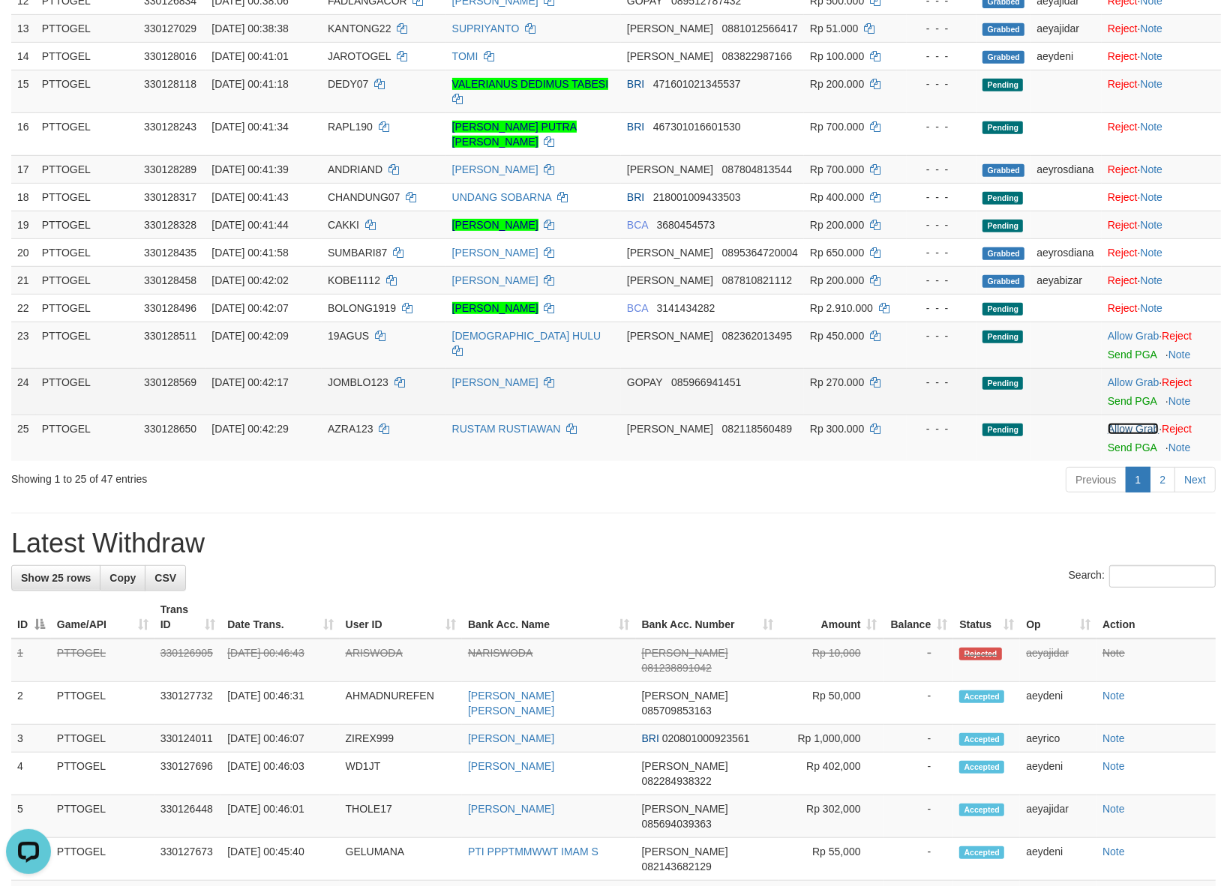
scroll to position [0, 0]
click at [1142, 376] on link "Allow Grab" at bounding box center [1132, 382] width 51 height 12
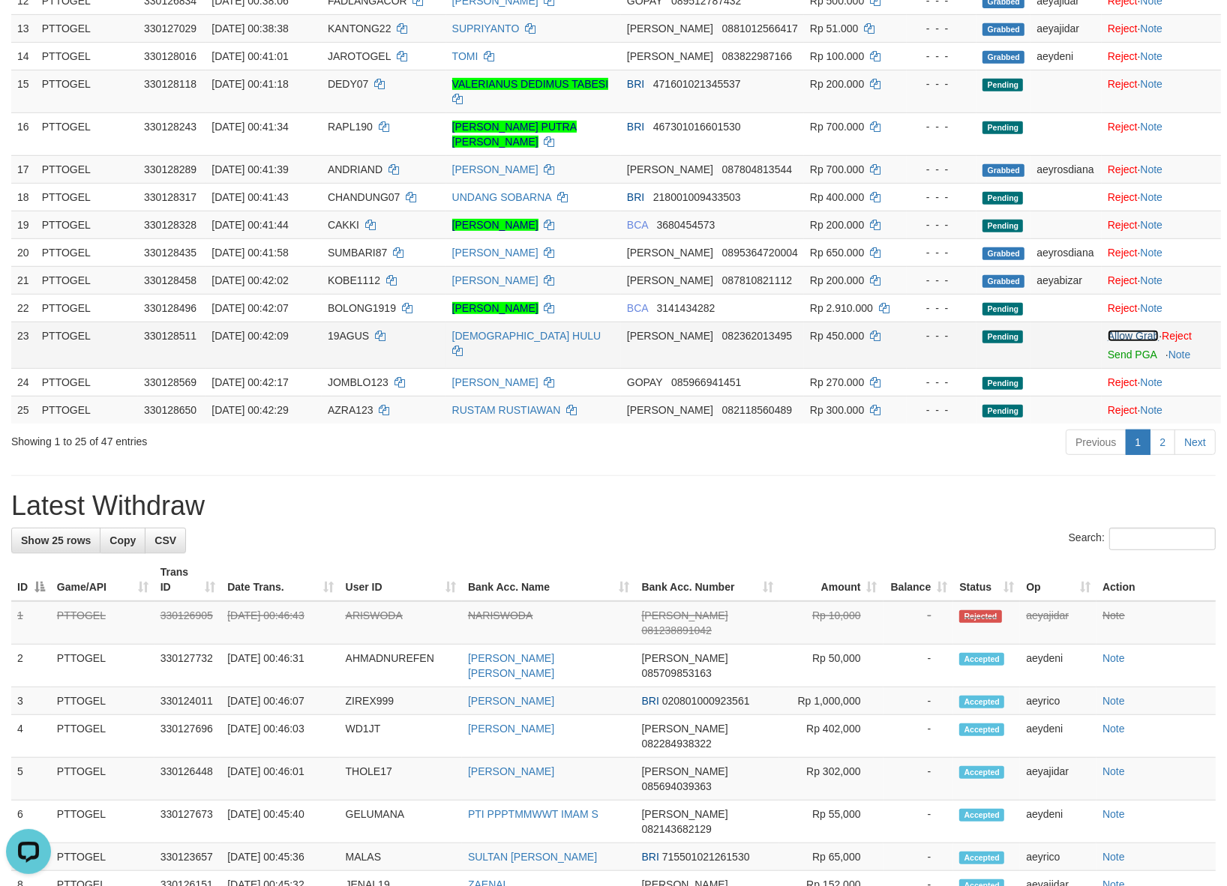
click at [1138, 330] on link "Allow Grab" at bounding box center [1132, 336] width 51 height 12
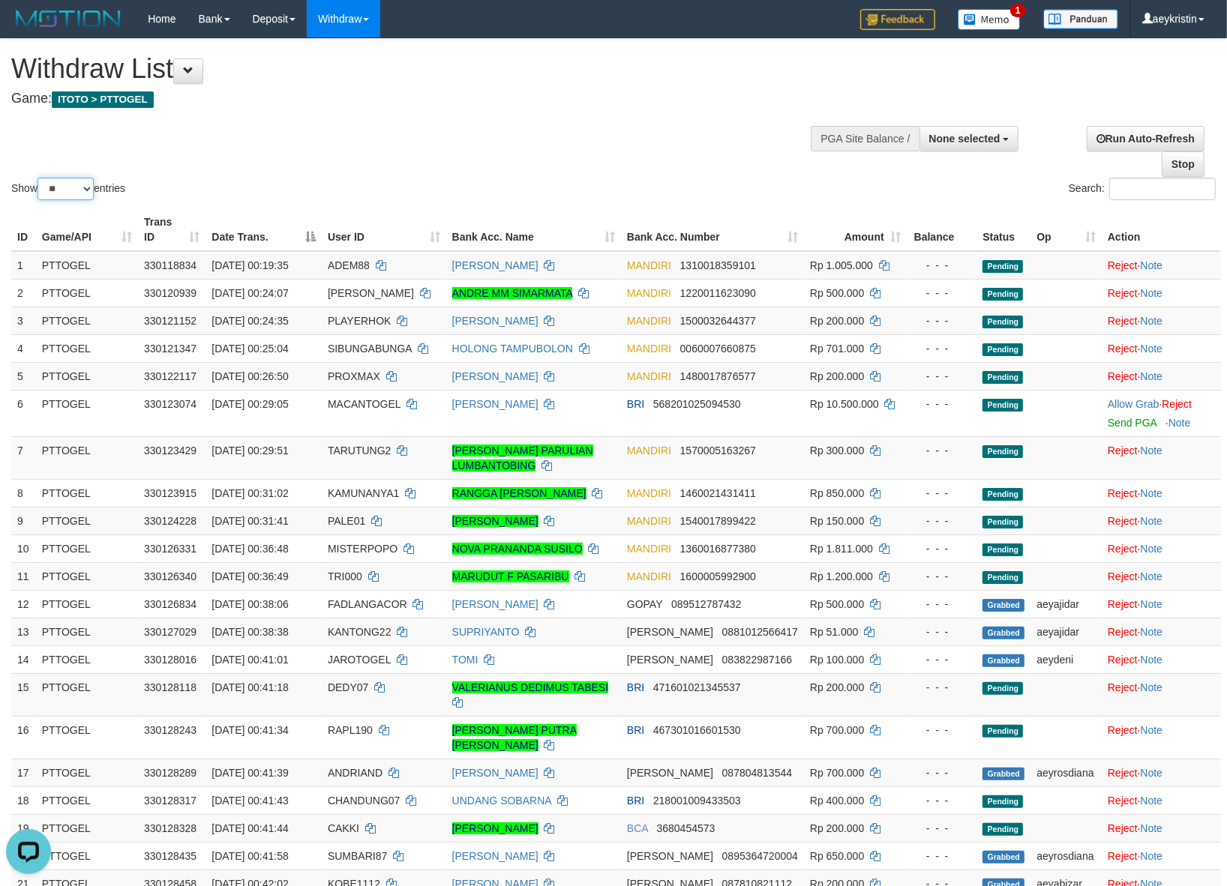
click at [45, 193] on select "** ** ** ***" at bounding box center [65, 189] width 56 height 22
select select "***"
click at [40, 178] on select "** ** ** ***" at bounding box center [65, 189] width 56 height 22
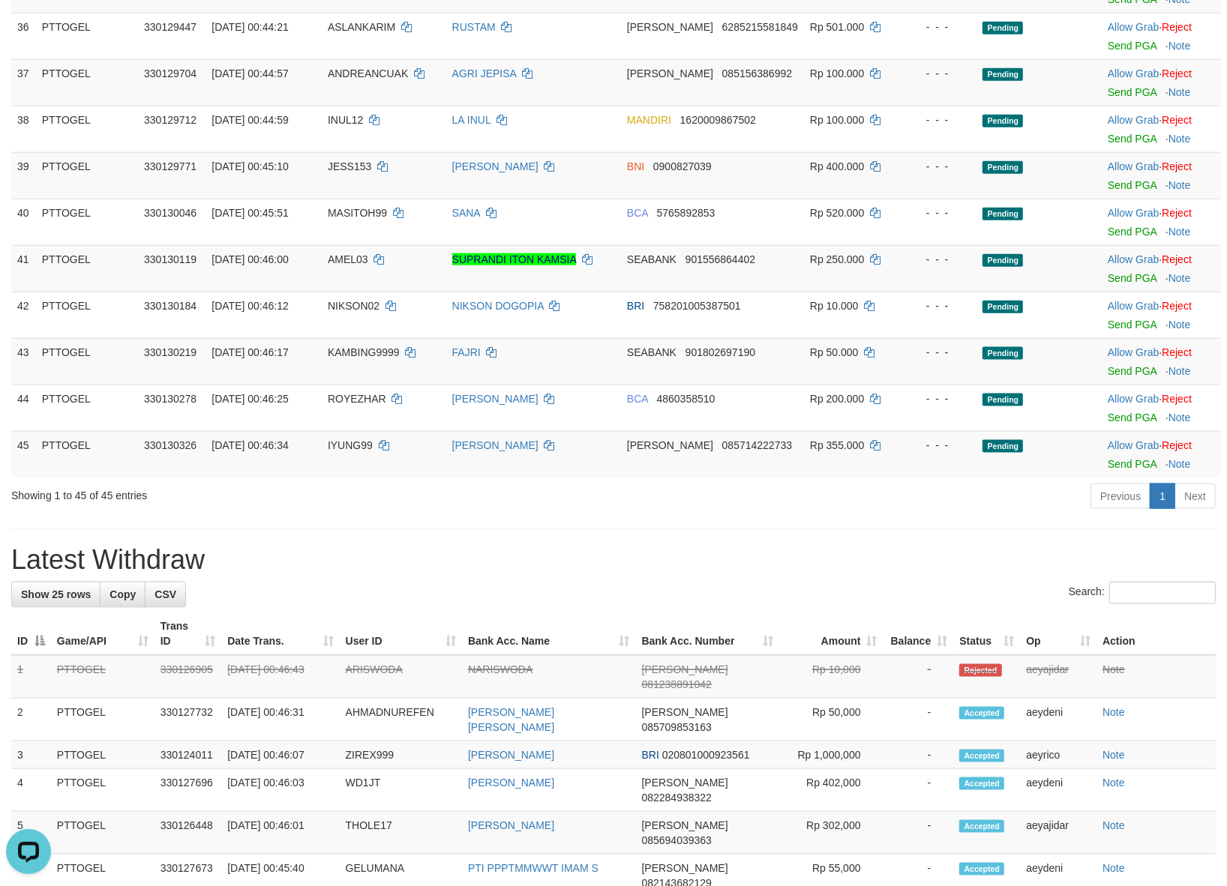
scroll to position [1500, 0]
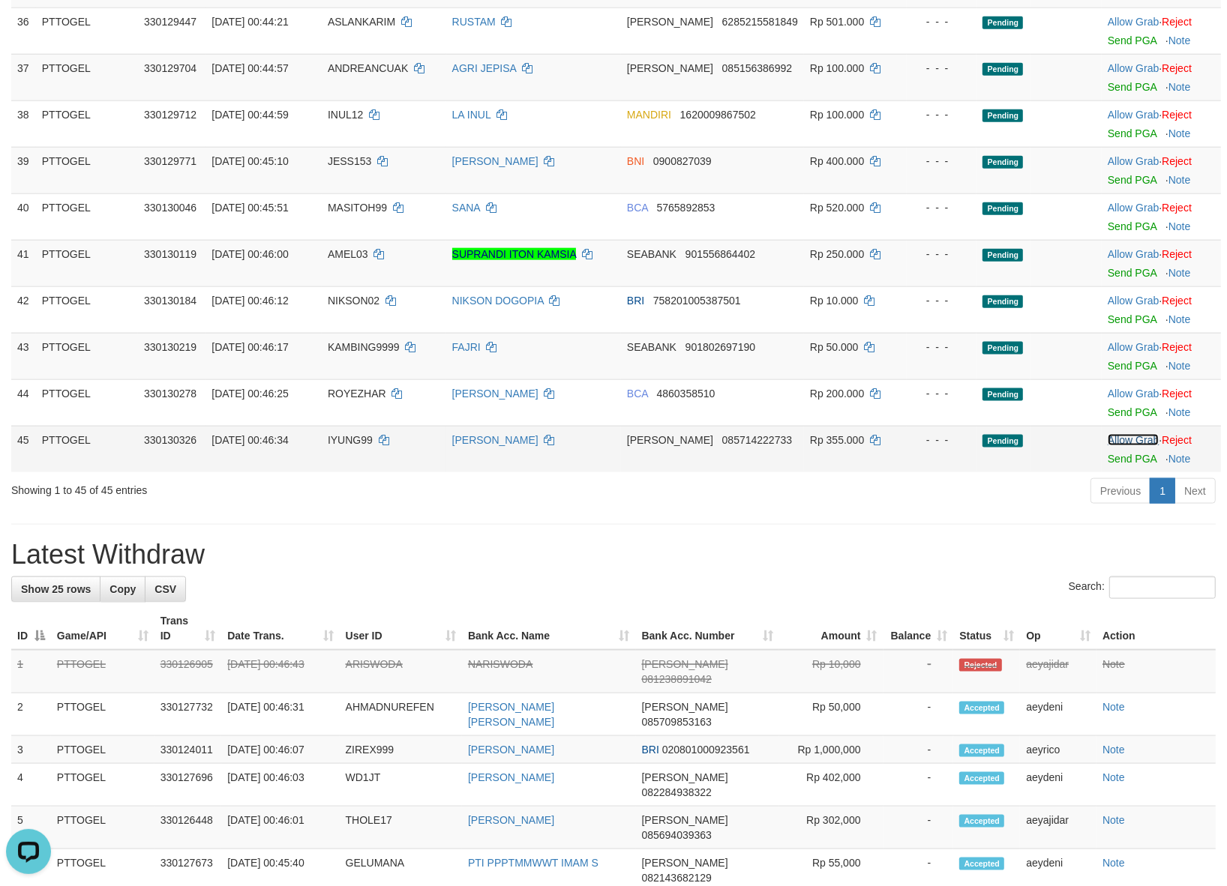
click at [1116, 434] on link "Allow Grab" at bounding box center [1132, 440] width 51 height 12
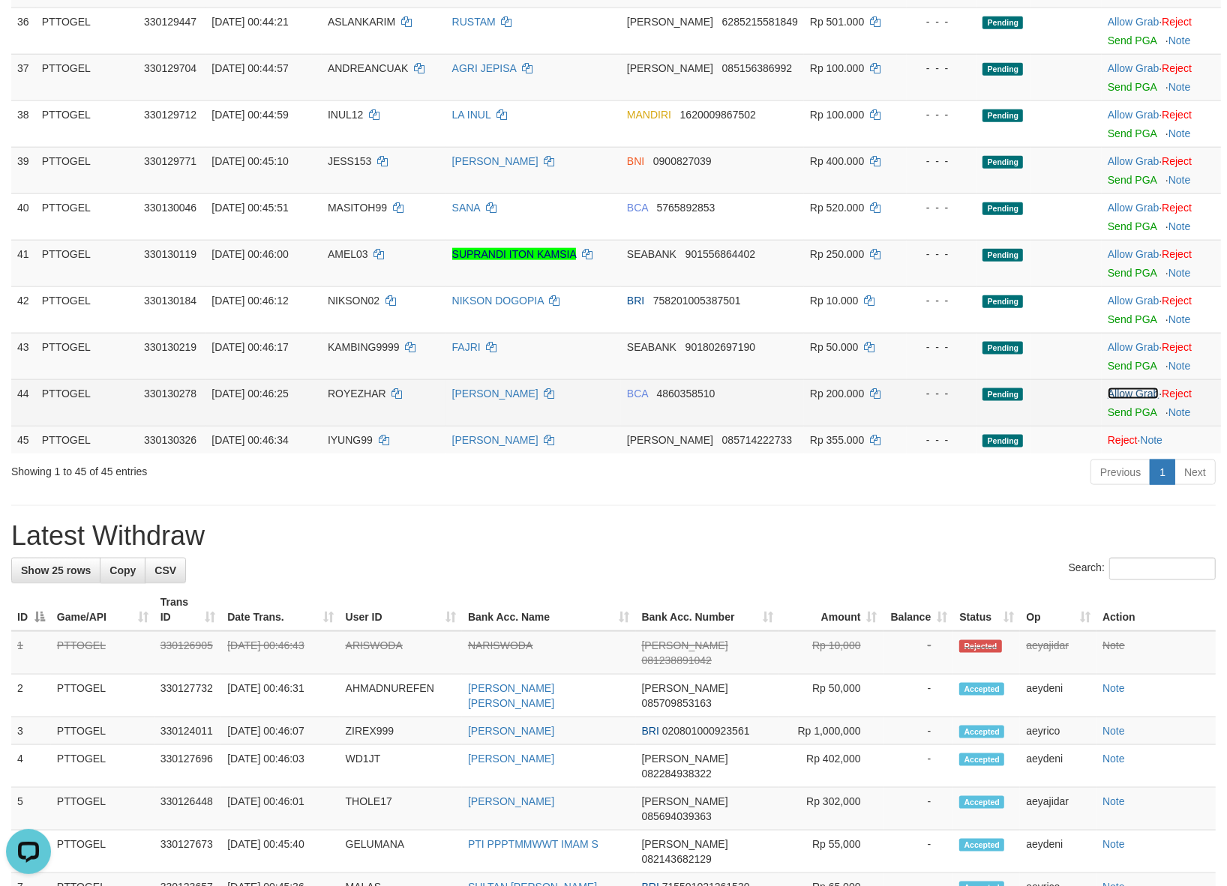
click at [1115, 388] on link "Allow Grab" at bounding box center [1132, 394] width 51 height 12
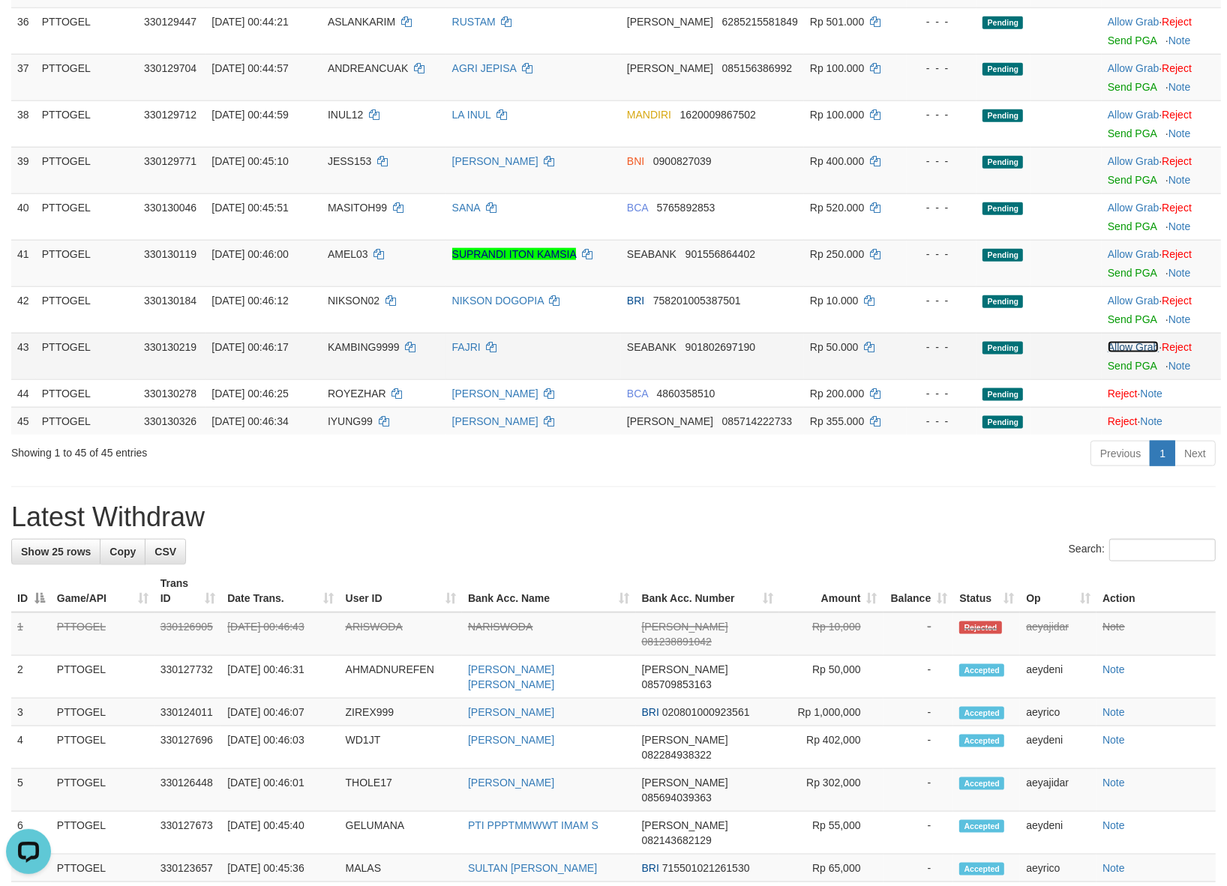
click at [1117, 341] on link "Allow Grab" at bounding box center [1132, 347] width 51 height 12
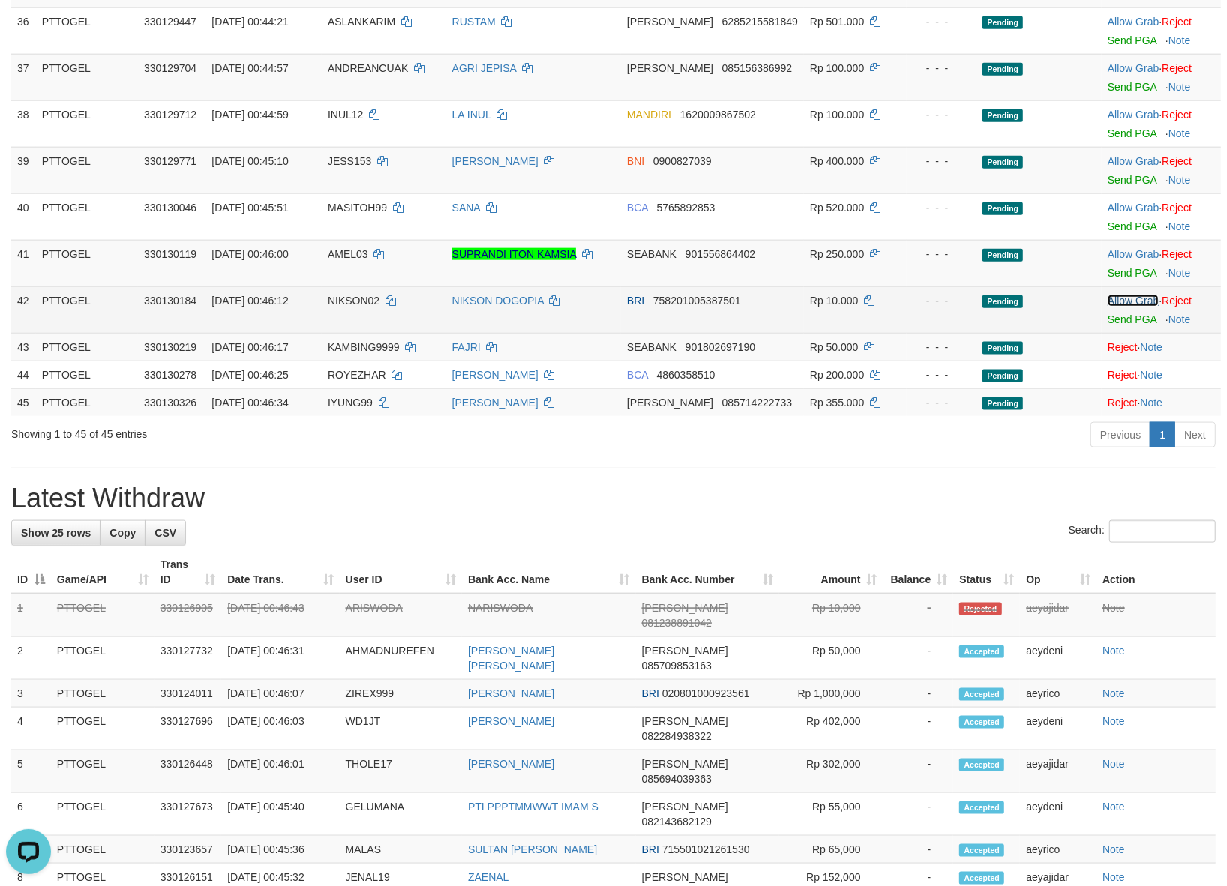
click at [1116, 295] on link "Allow Grab" at bounding box center [1132, 301] width 51 height 12
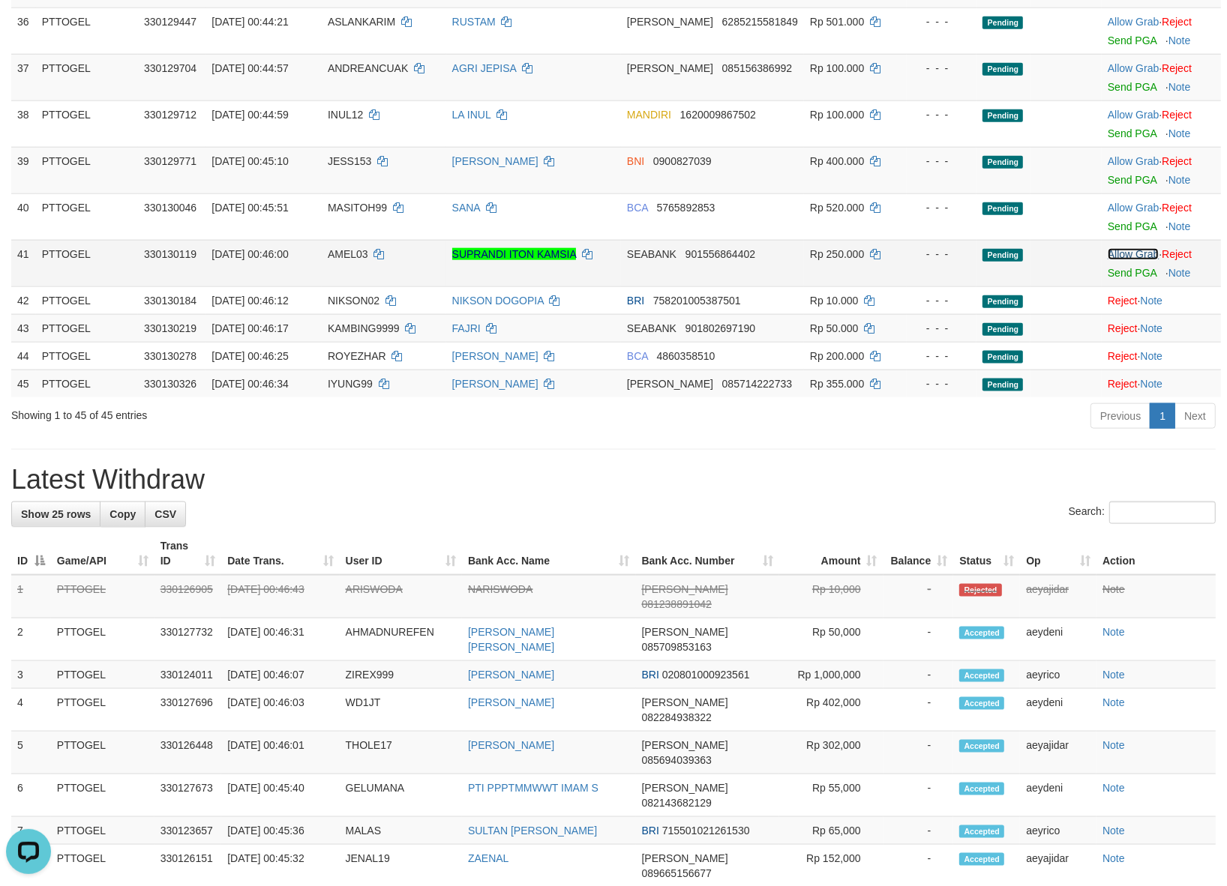
click at [1121, 248] on link "Allow Grab" at bounding box center [1132, 254] width 51 height 12
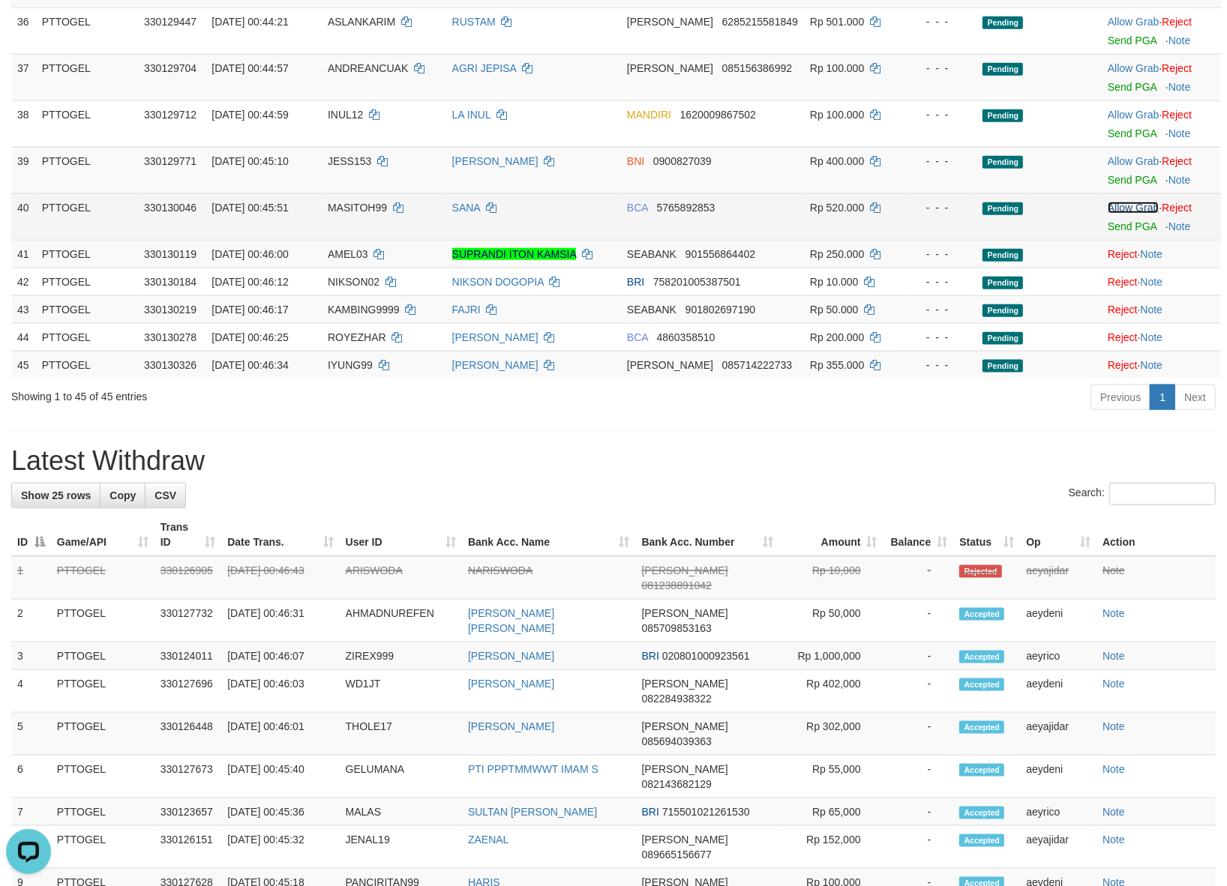
click at [1121, 202] on link "Allow Grab" at bounding box center [1132, 208] width 51 height 12
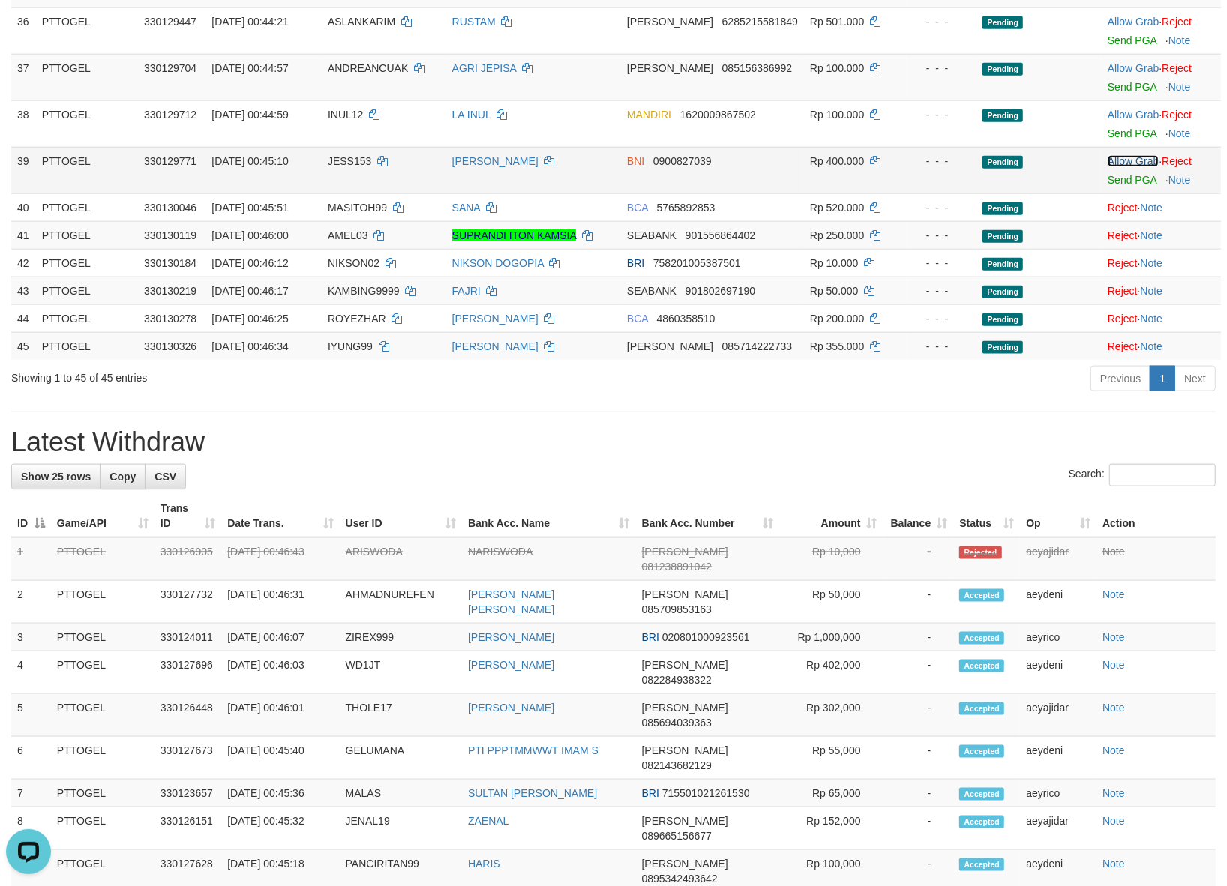
click at [1118, 155] on link "Allow Grab" at bounding box center [1132, 161] width 51 height 12
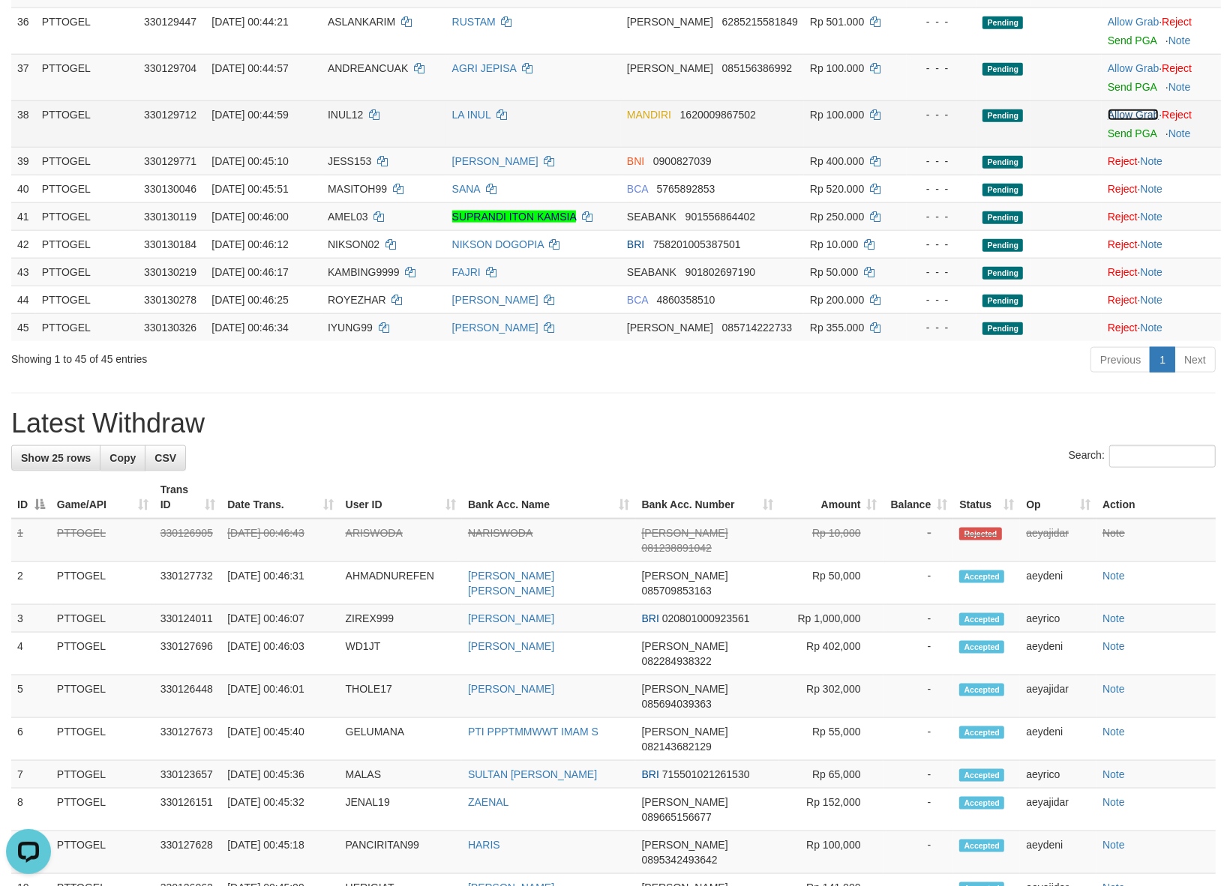
click at [1121, 109] on link "Allow Grab" at bounding box center [1132, 115] width 51 height 12
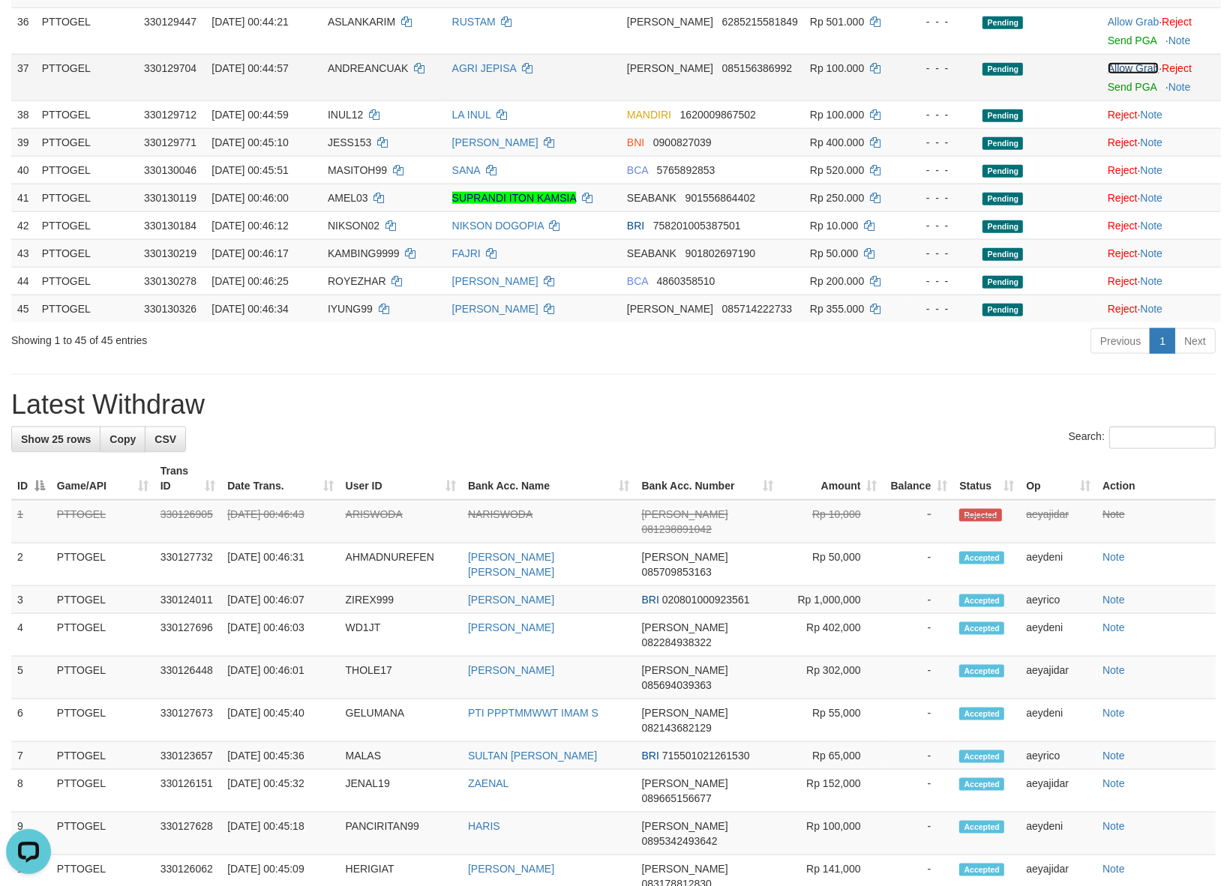
click at [1121, 62] on link "Allow Grab" at bounding box center [1132, 68] width 51 height 12
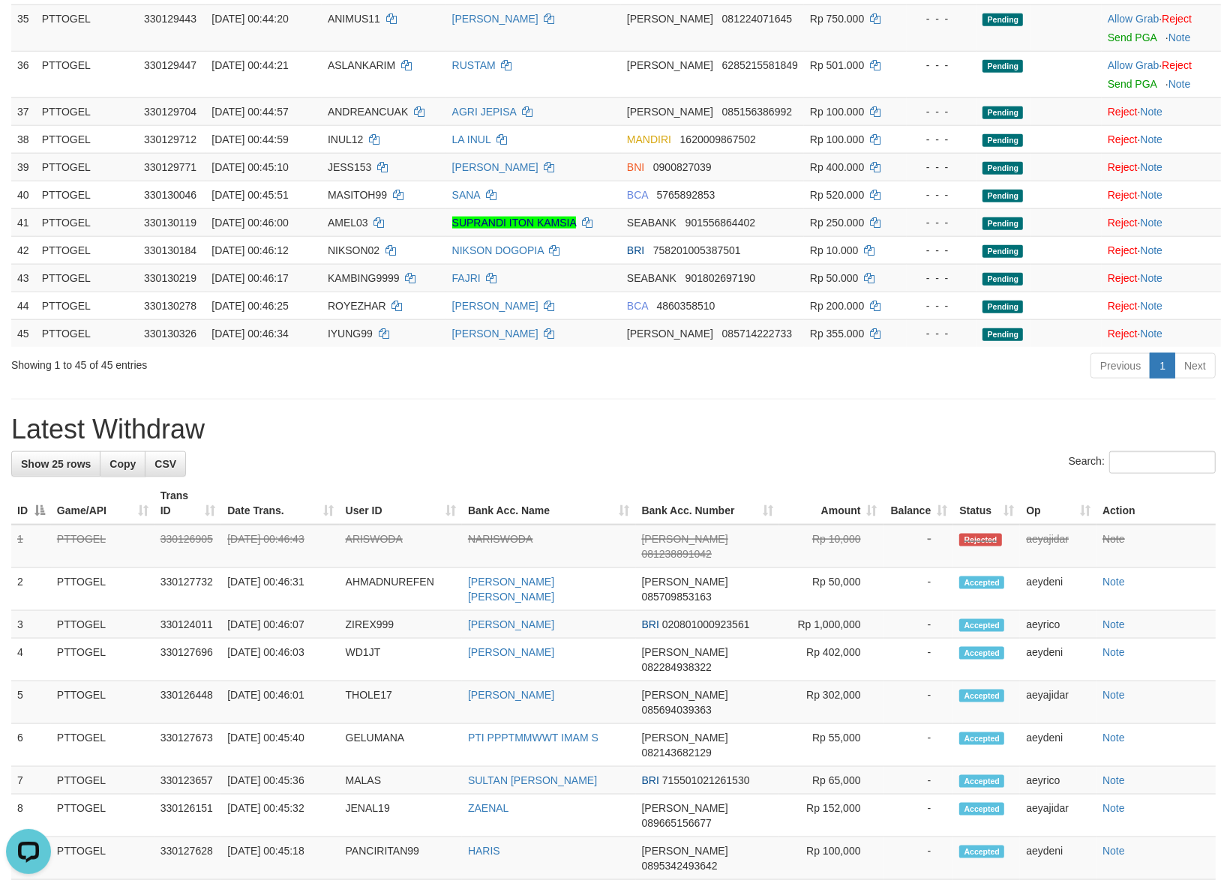
scroll to position [1249, 0]
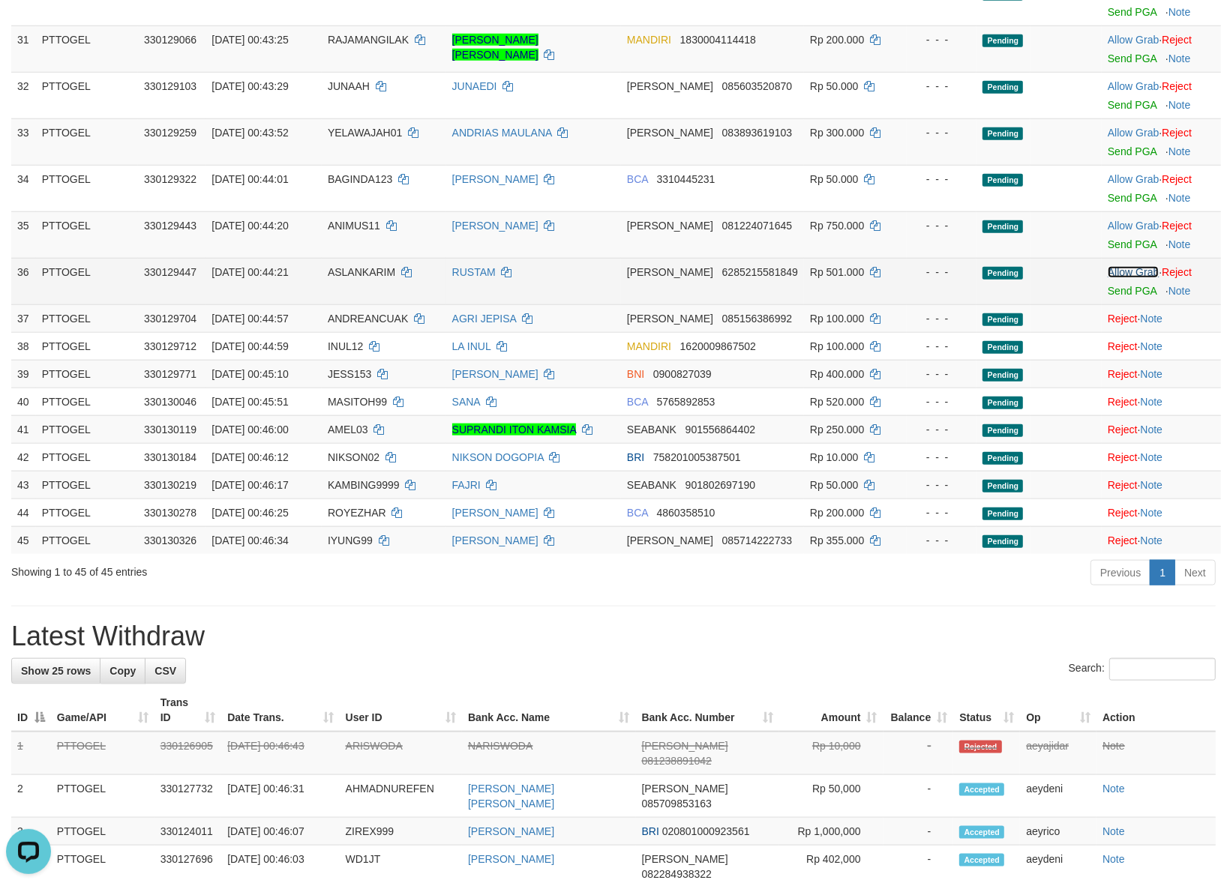
click at [1128, 266] on link "Allow Grab" at bounding box center [1132, 272] width 51 height 12
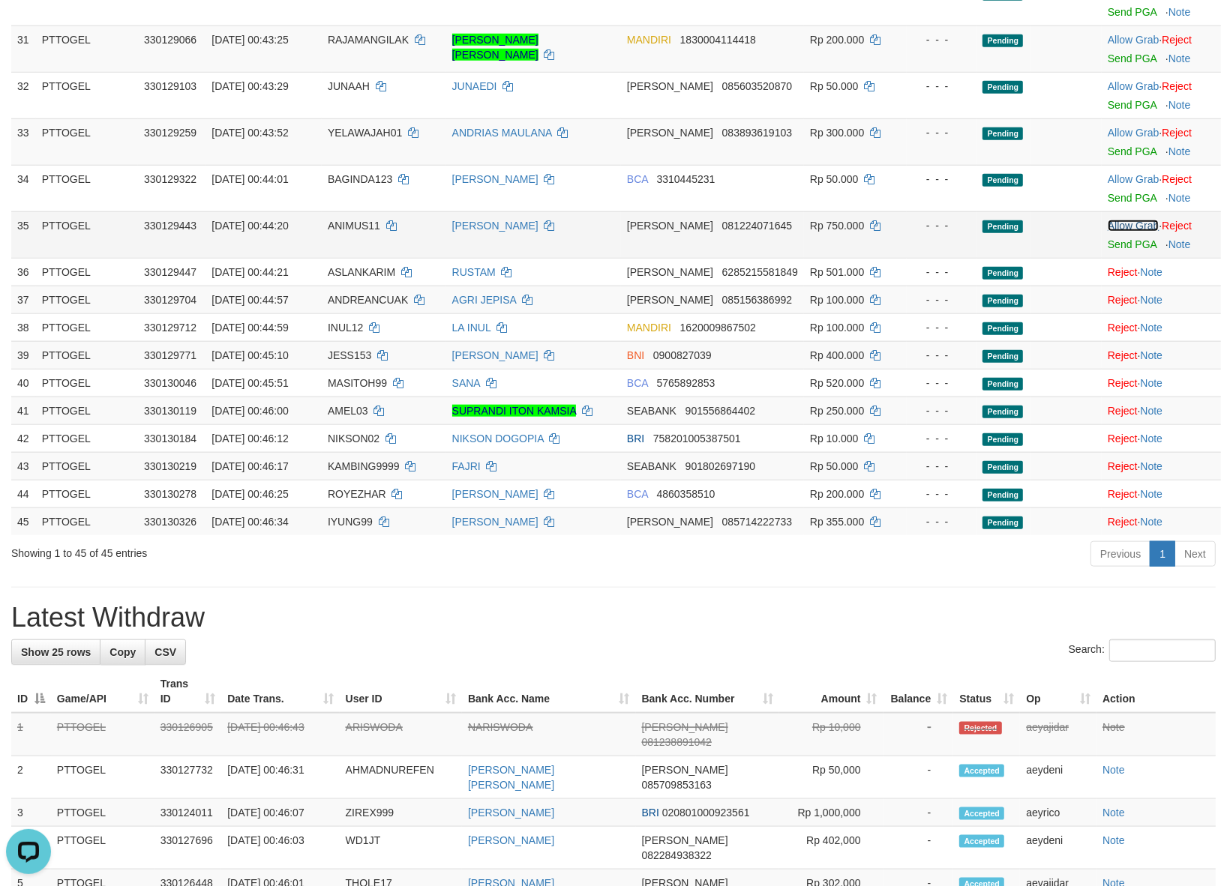
click at [1118, 220] on link "Allow Grab" at bounding box center [1132, 226] width 51 height 12
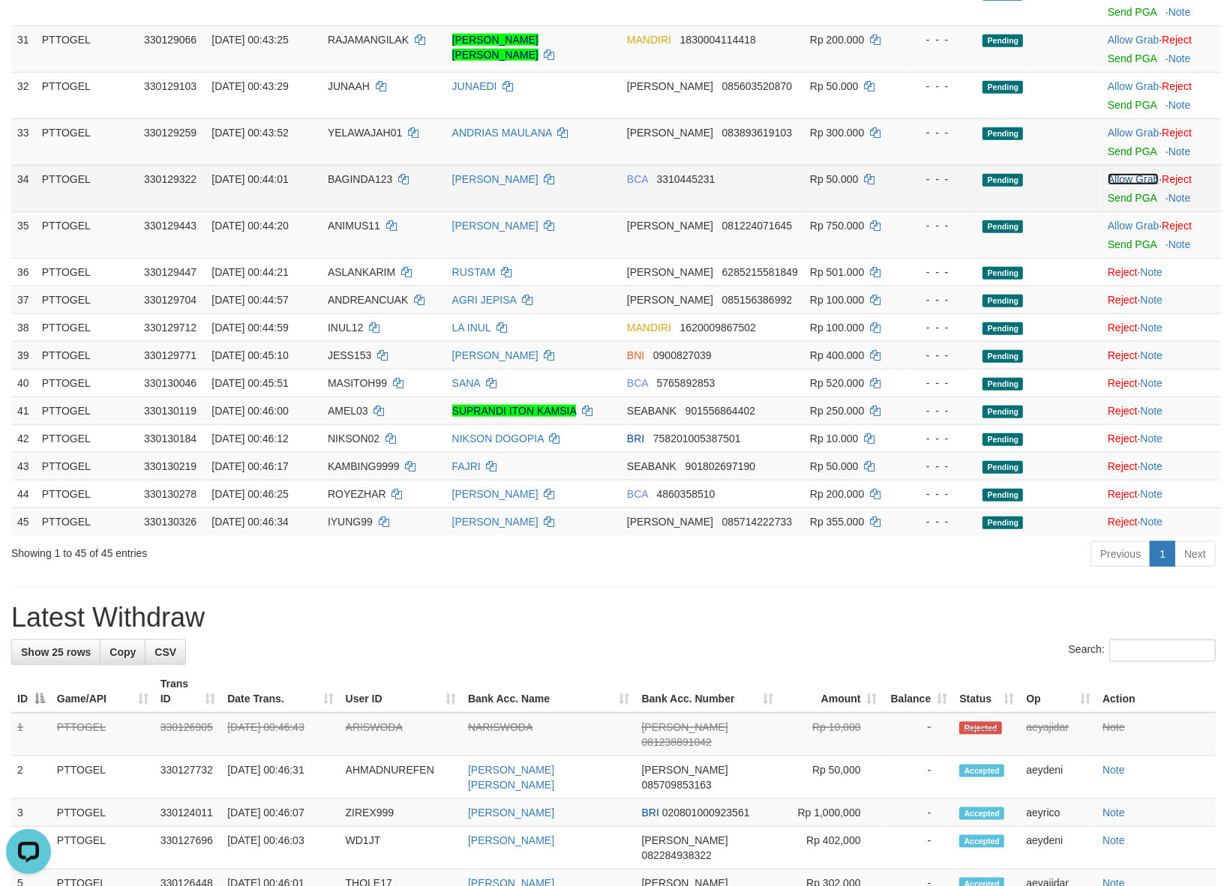
click at [1116, 173] on link "Allow Grab" at bounding box center [1132, 179] width 51 height 12
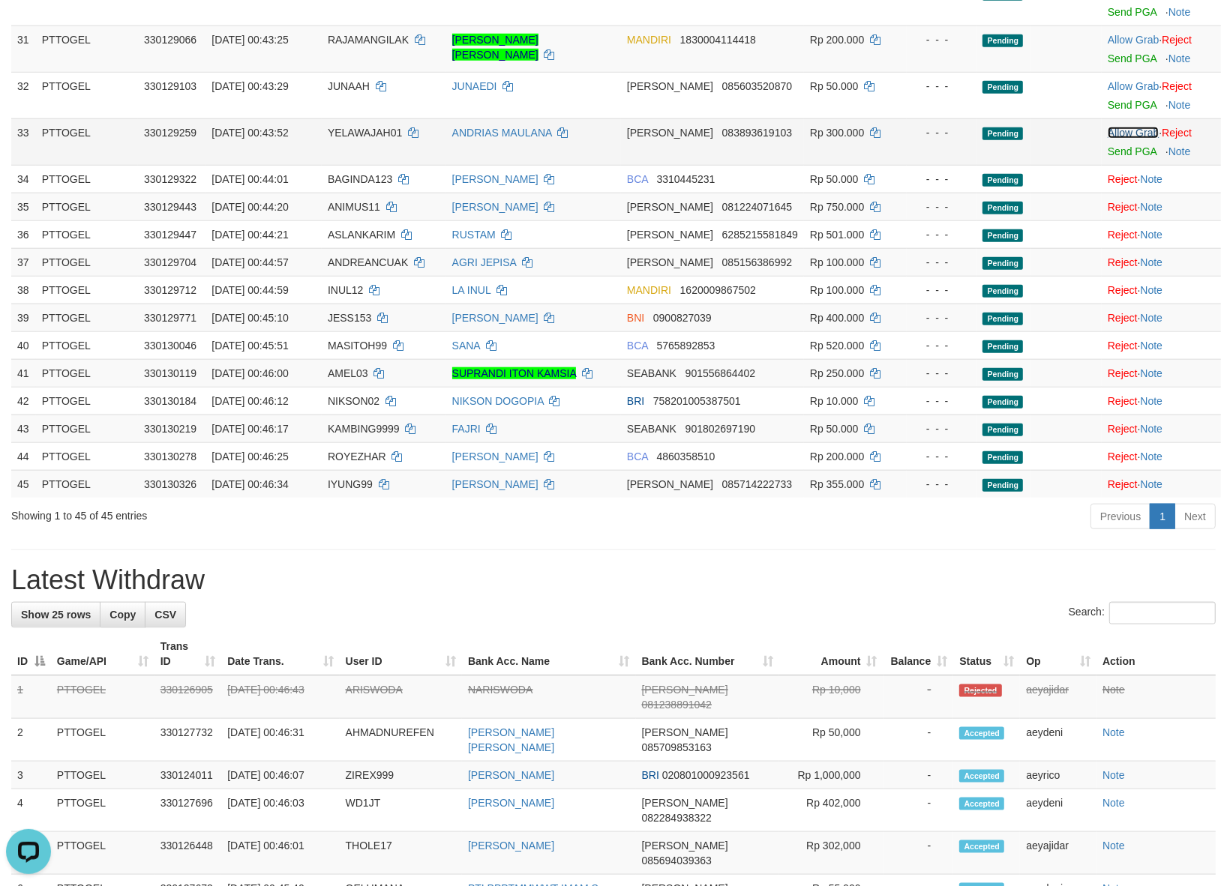
click at [1118, 127] on link "Allow Grab" at bounding box center [1132, 133] width 51 height 12
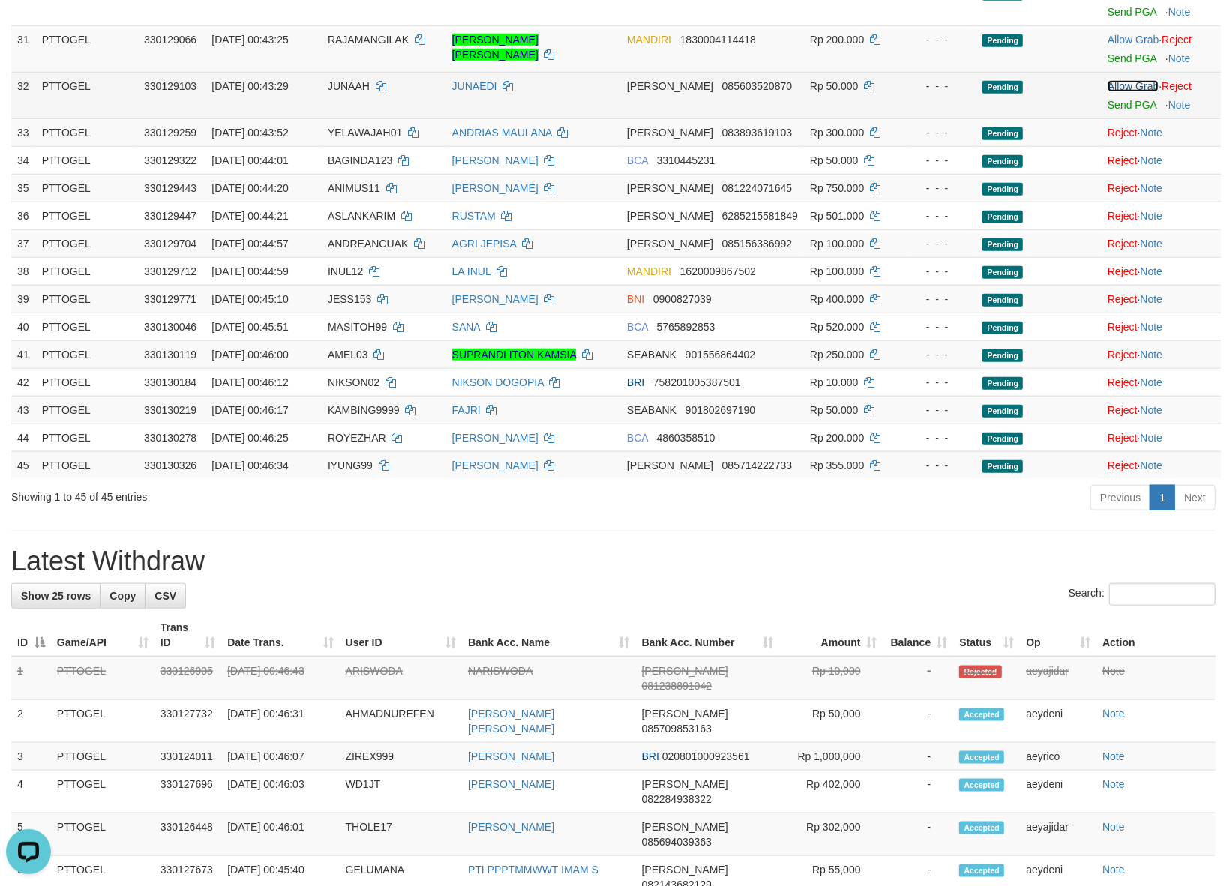
click at [1125, 80] on link "Allow Grab" at bounding box center [1132, 86] width 51 height 12
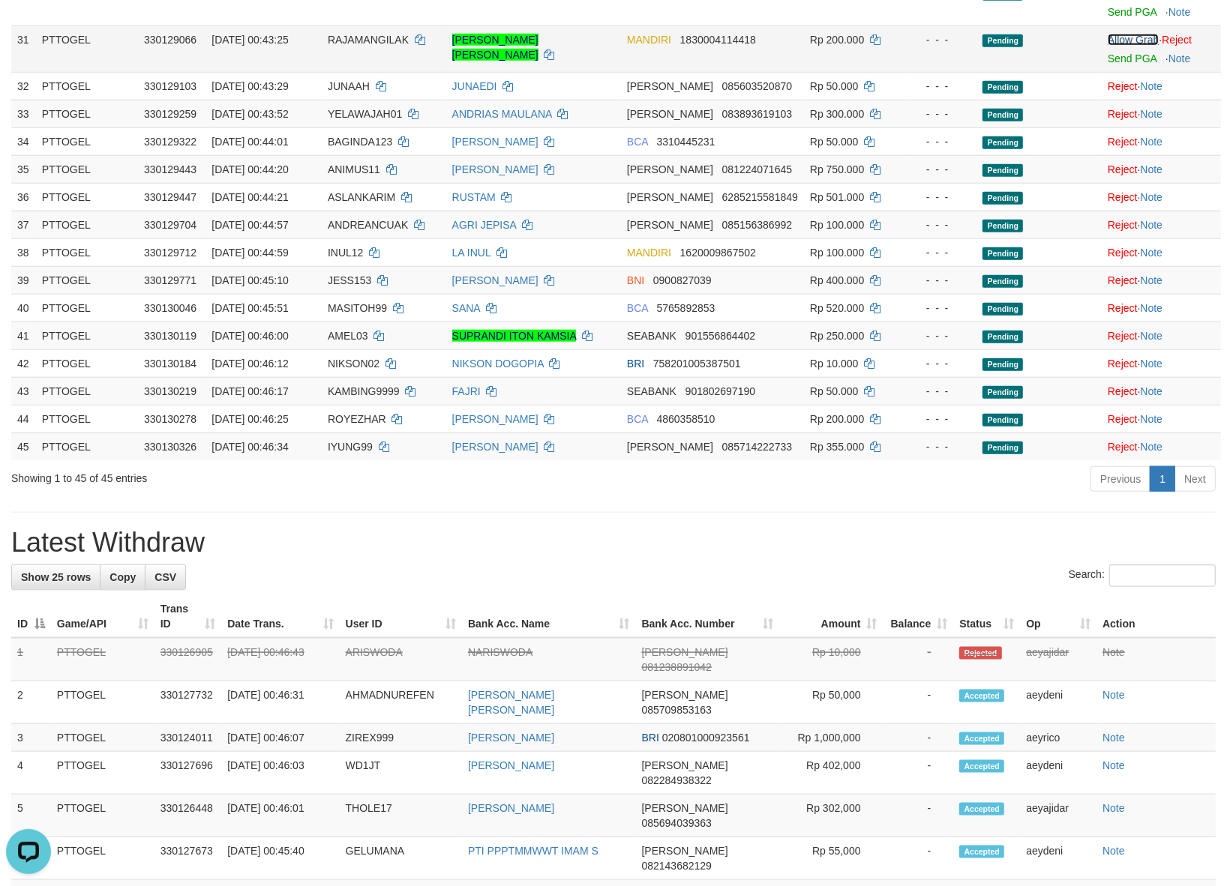
drag, startPoint x: 1125, startPoint y: 55, endPoint x: 1119, endPoint y: 16, distance: 39.3
click at [1119, 34] on link "Allow Grab" at bounding box center [1132, 40] width 51 height 12
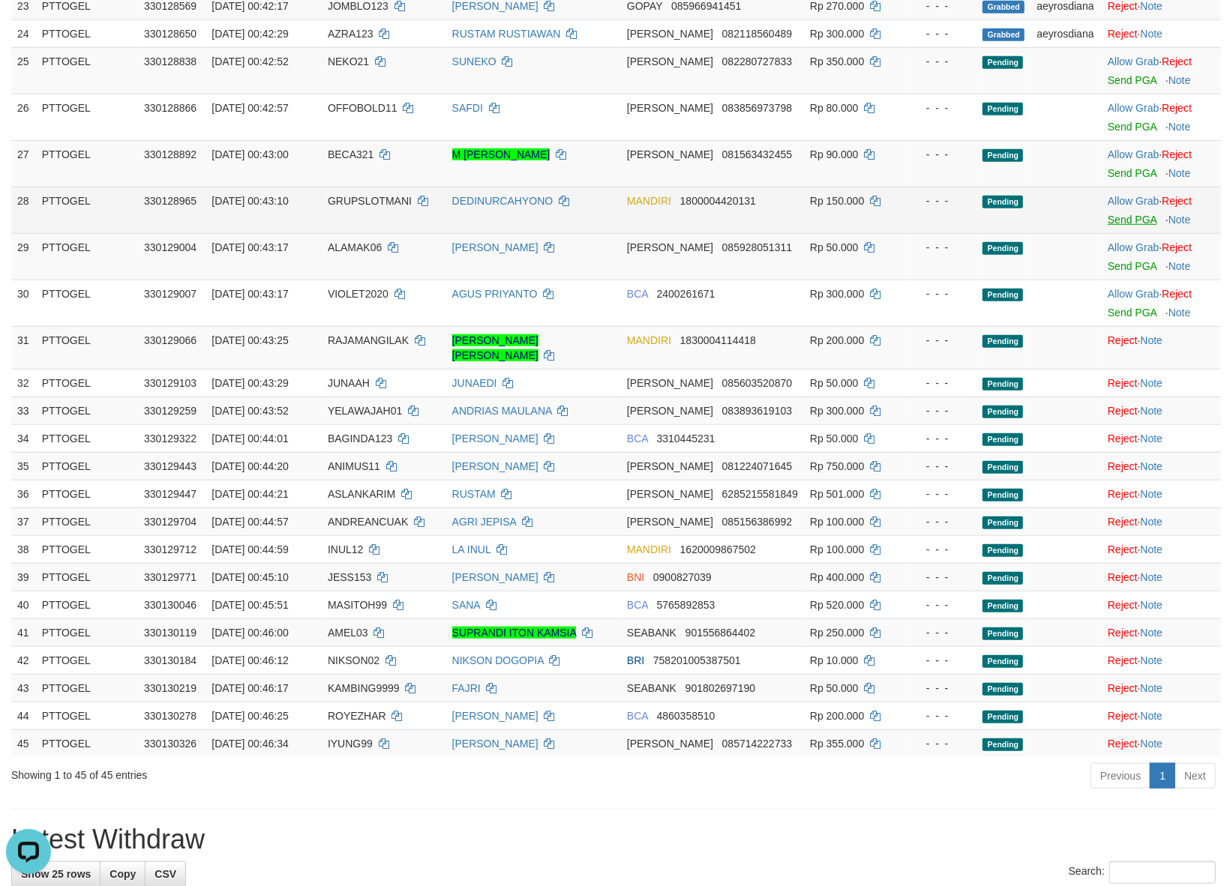
scroll to position [874, 0]
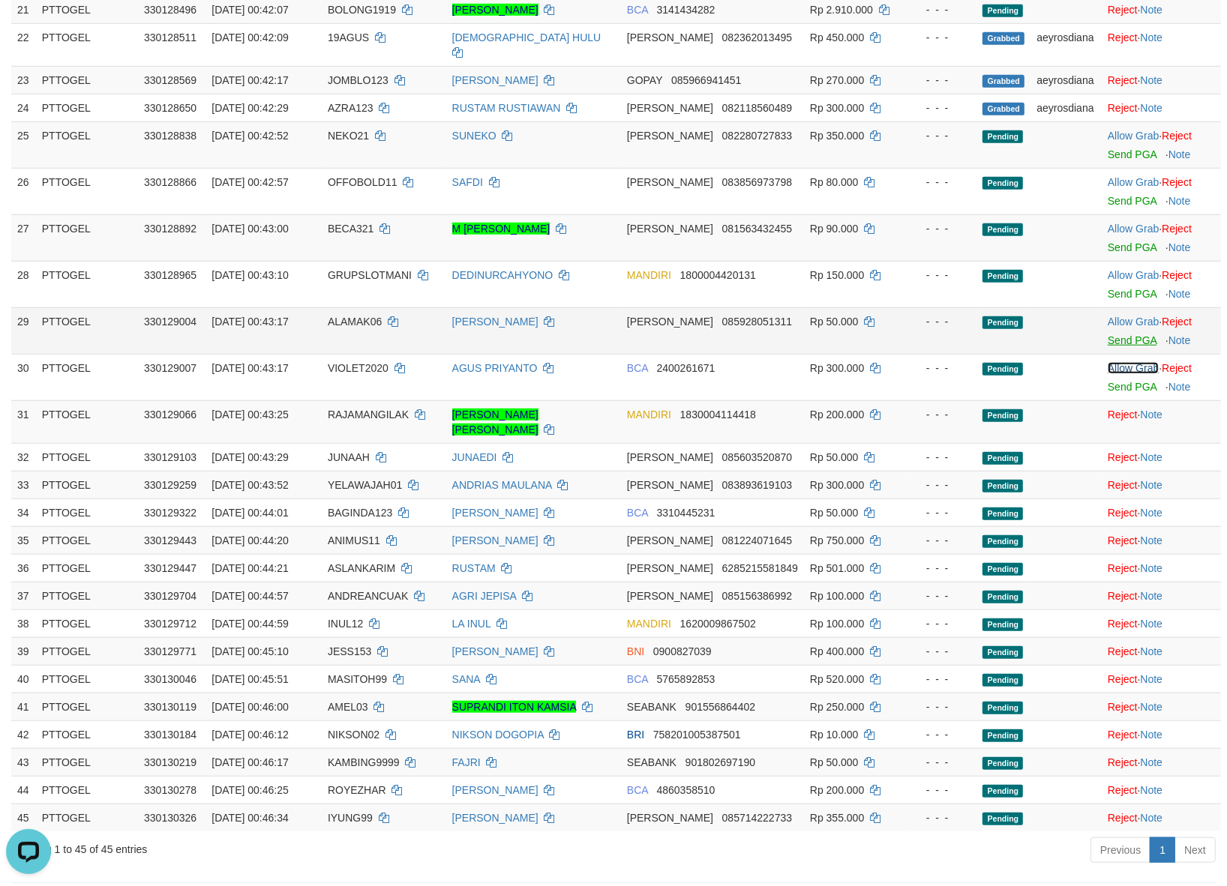
click at [1114, 362] on link "Allow Grab" at bounding box center [1132, 368] width 51 height 12
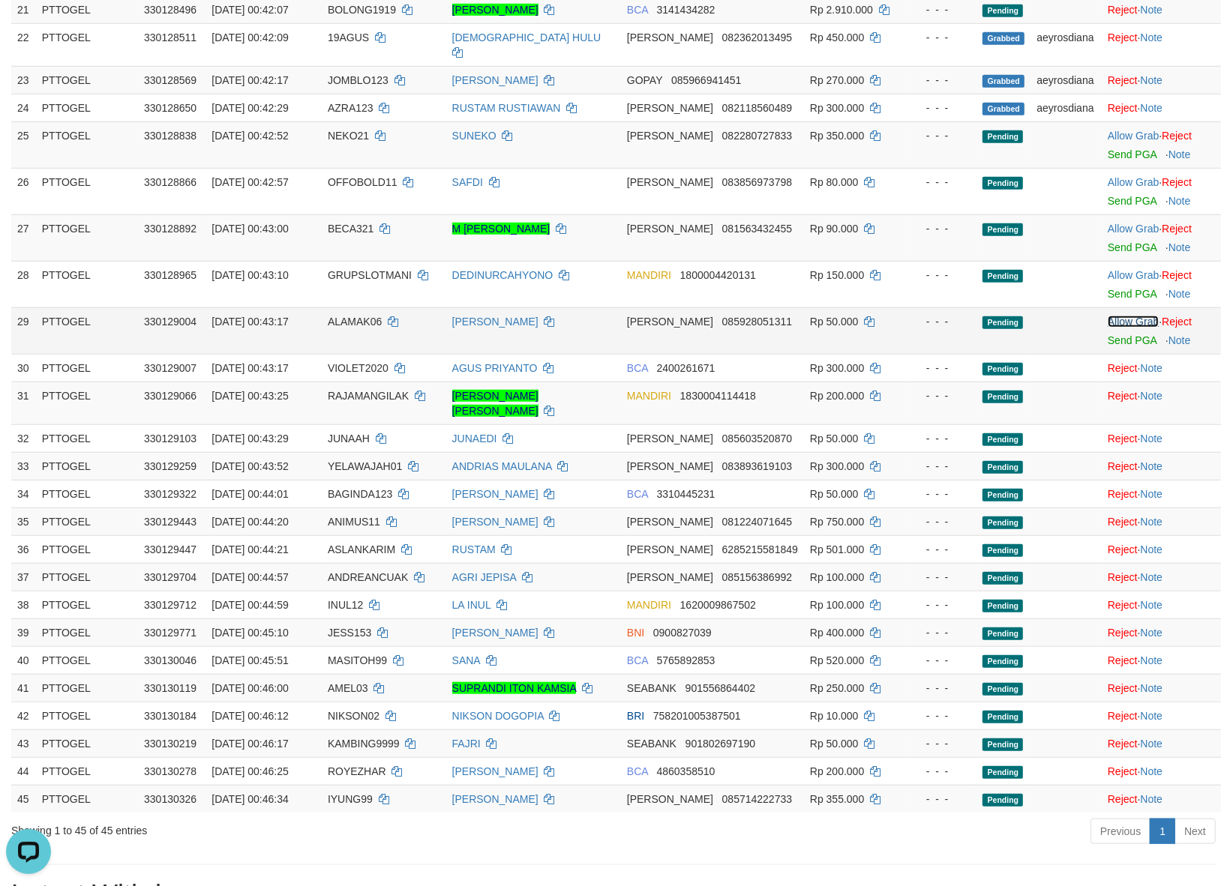
click at [1119, 316] on link "Allow Grab" at bounding box center [1132, 322] width 51 height 12
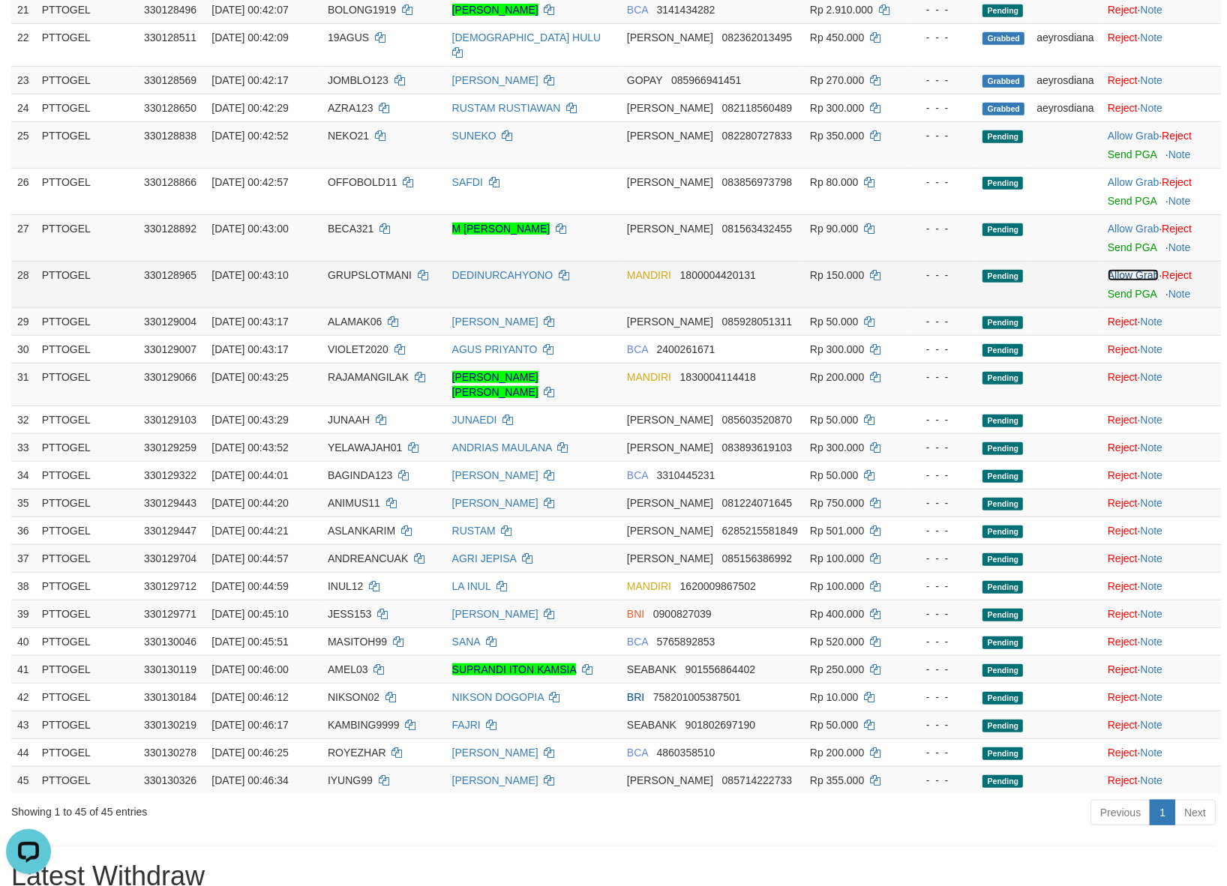
click at [1121, 269] on link "Allow Grab" at bounding box center [1132, 275] width 51 height 12
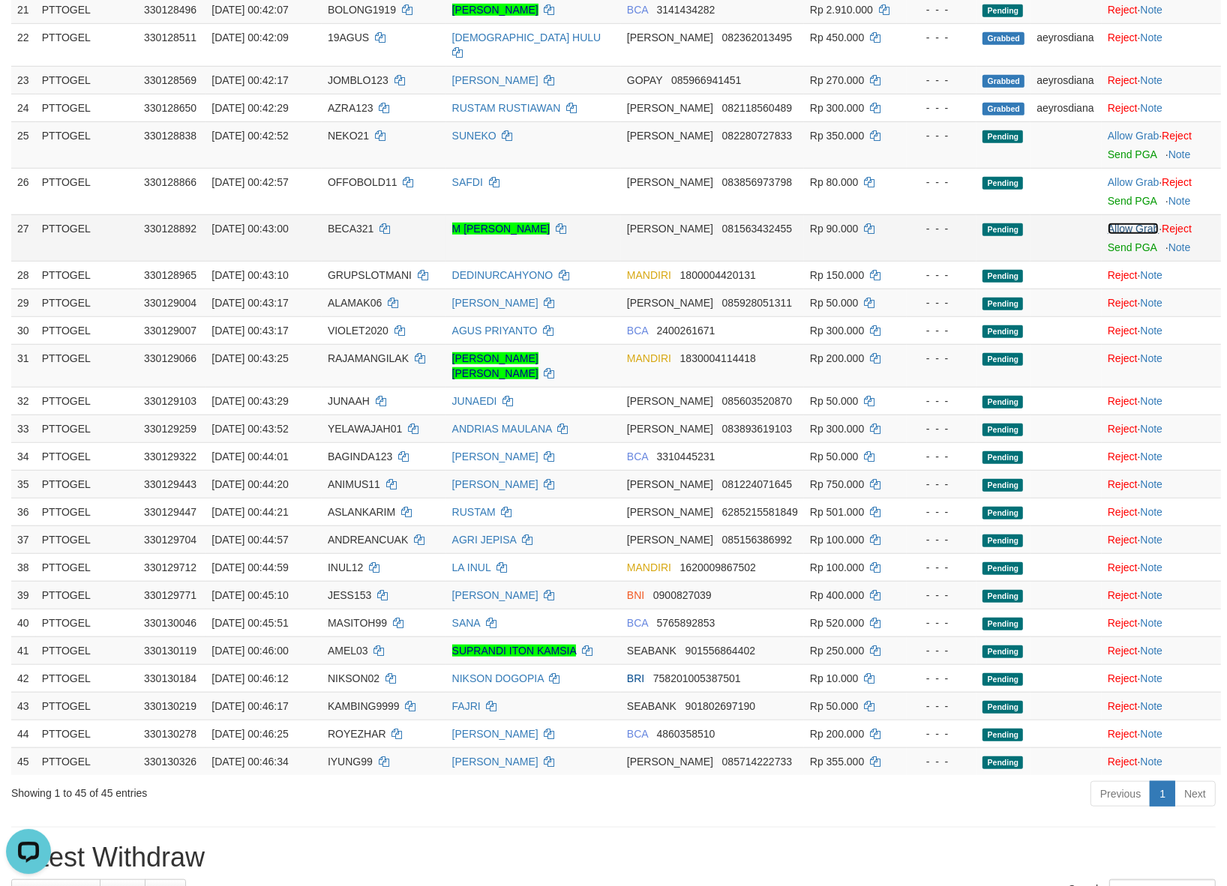
click at [1122, 223] on link "Allow Grab" at bounding box center [1132, 229] width 51 height 12
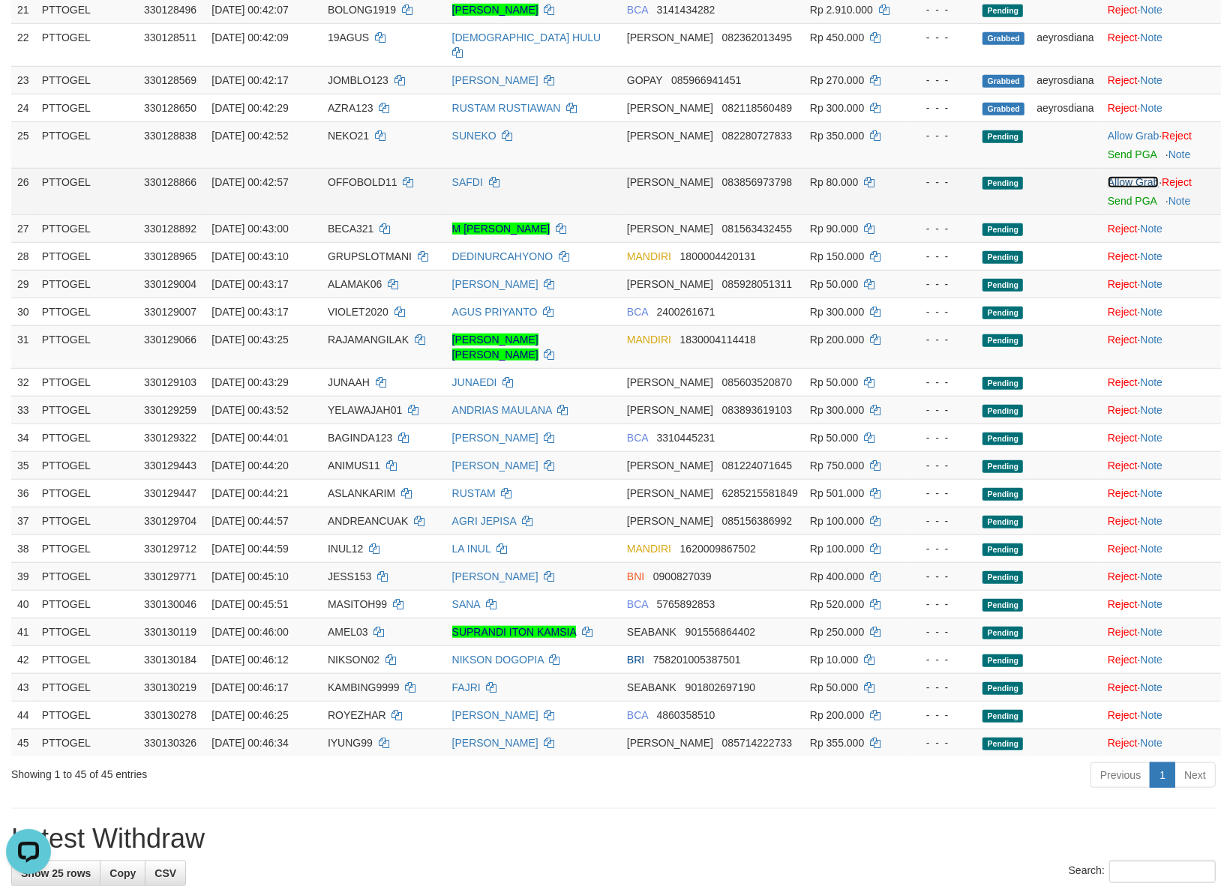
click at [1125, 176] on link "Allow Grab" at bounding box center [1132, 182] width 51 height 12
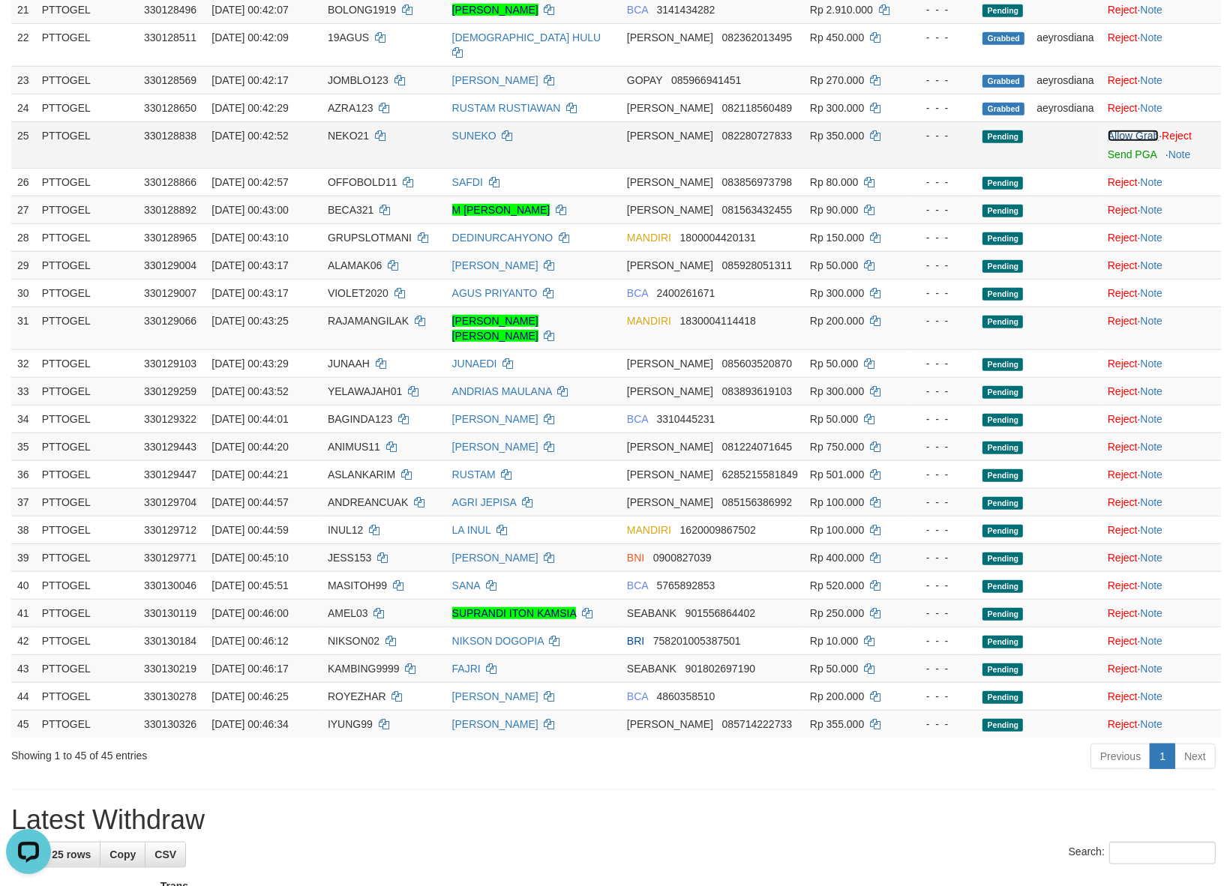
click at [1130, 130] on link "Allow Grab" at bounding box center [1132, 136] width 51 height 12
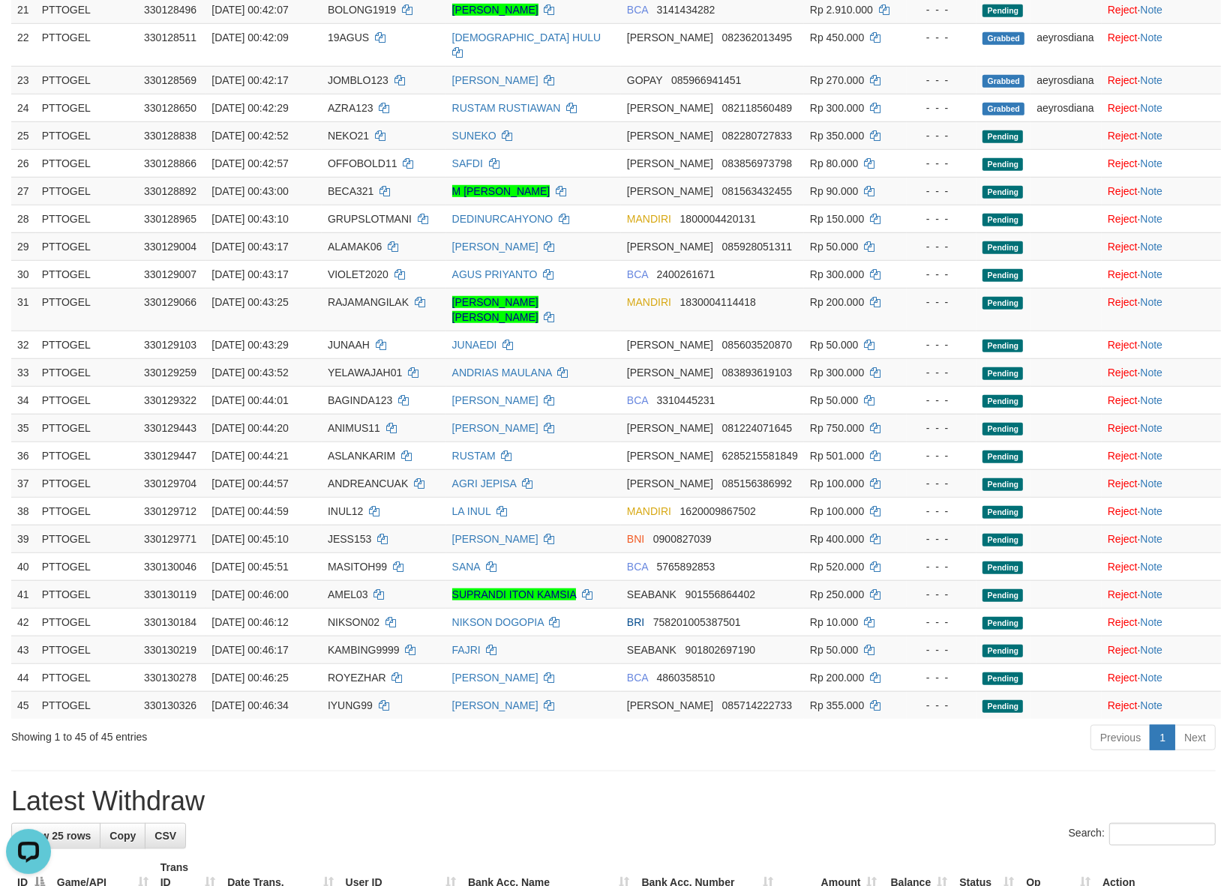
click at [593, 724] on div "Previous 1 Next" at bounding box center [869, 740] width 693 height 32
click at [418, 724] on div "Showing 1 to 45 of 45 entries" at bounding box center [255, 734] width 489 height 21
click at [325, 736] on div "**********" at bounding box center [613, 555] width 1227 height 2781
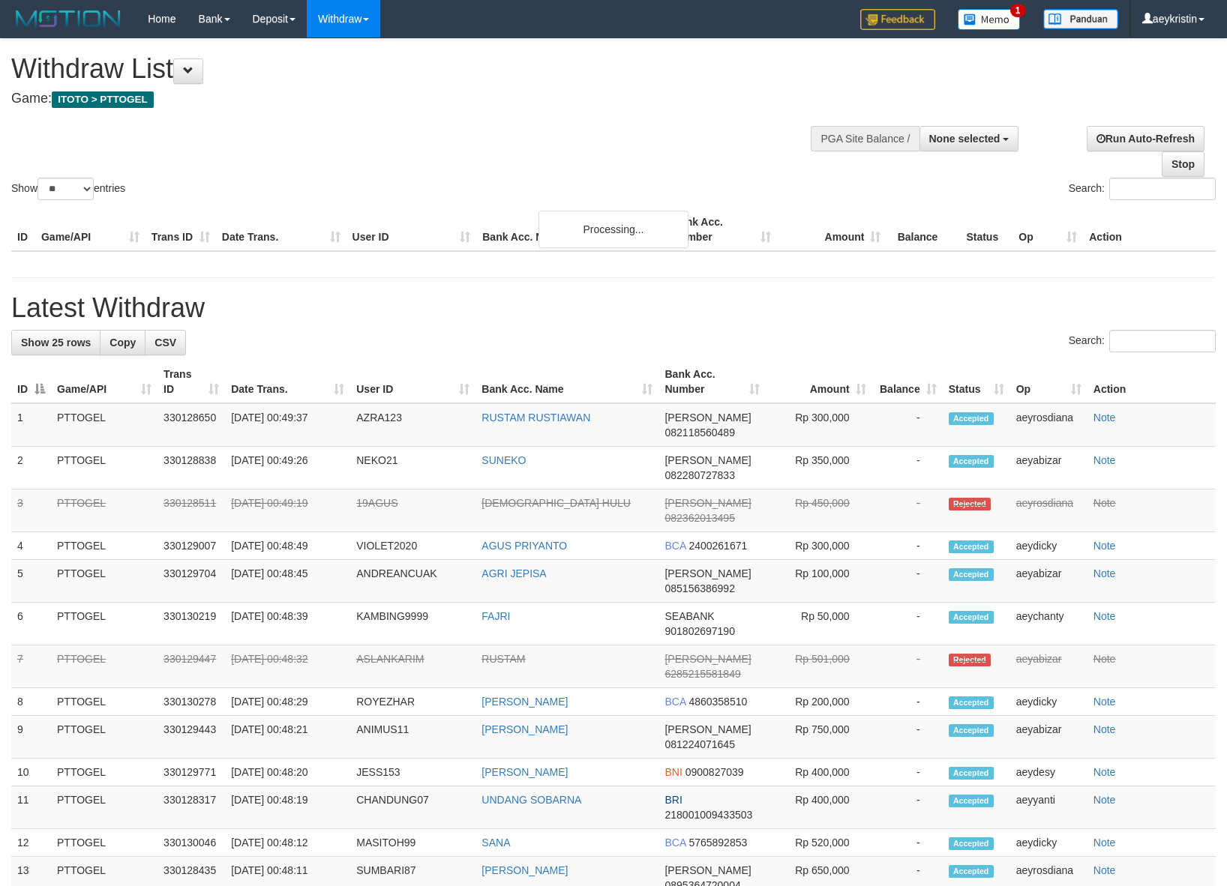
select select
select select "**"
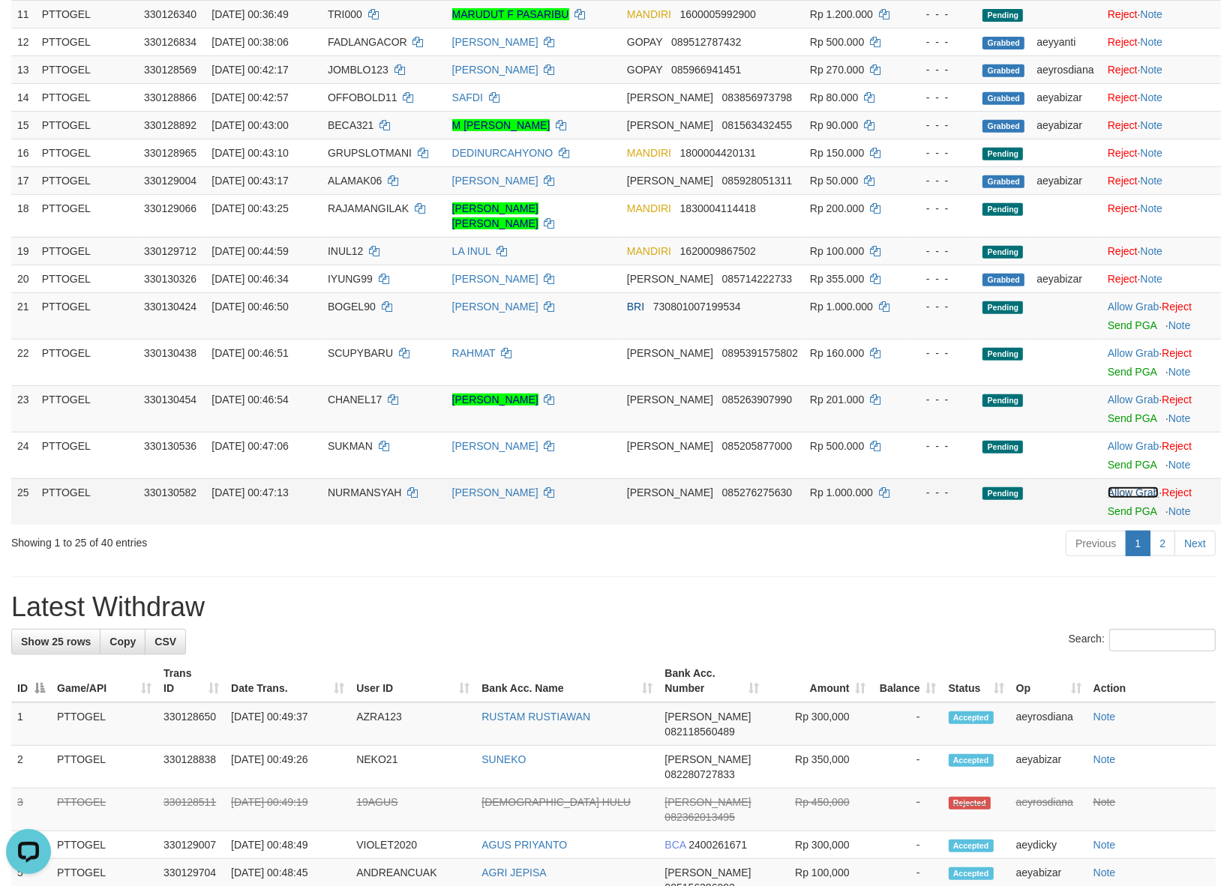
click at [1122, 487] on link "Allow Grab" at bounding box center [1132, 493] width 51 height 12
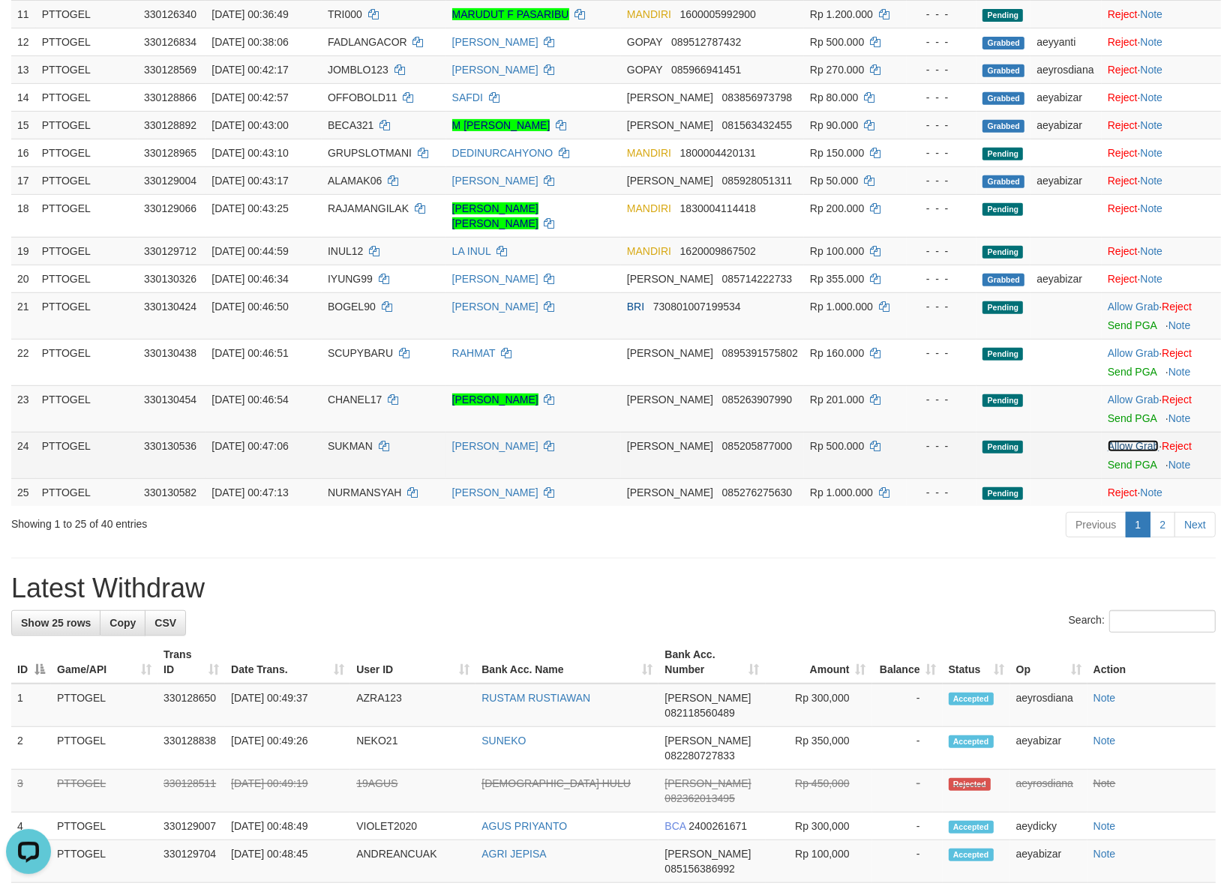
click at [1118, 440] on link "Allow Grab" at bounding box center [1132, 446] width 51 height 12
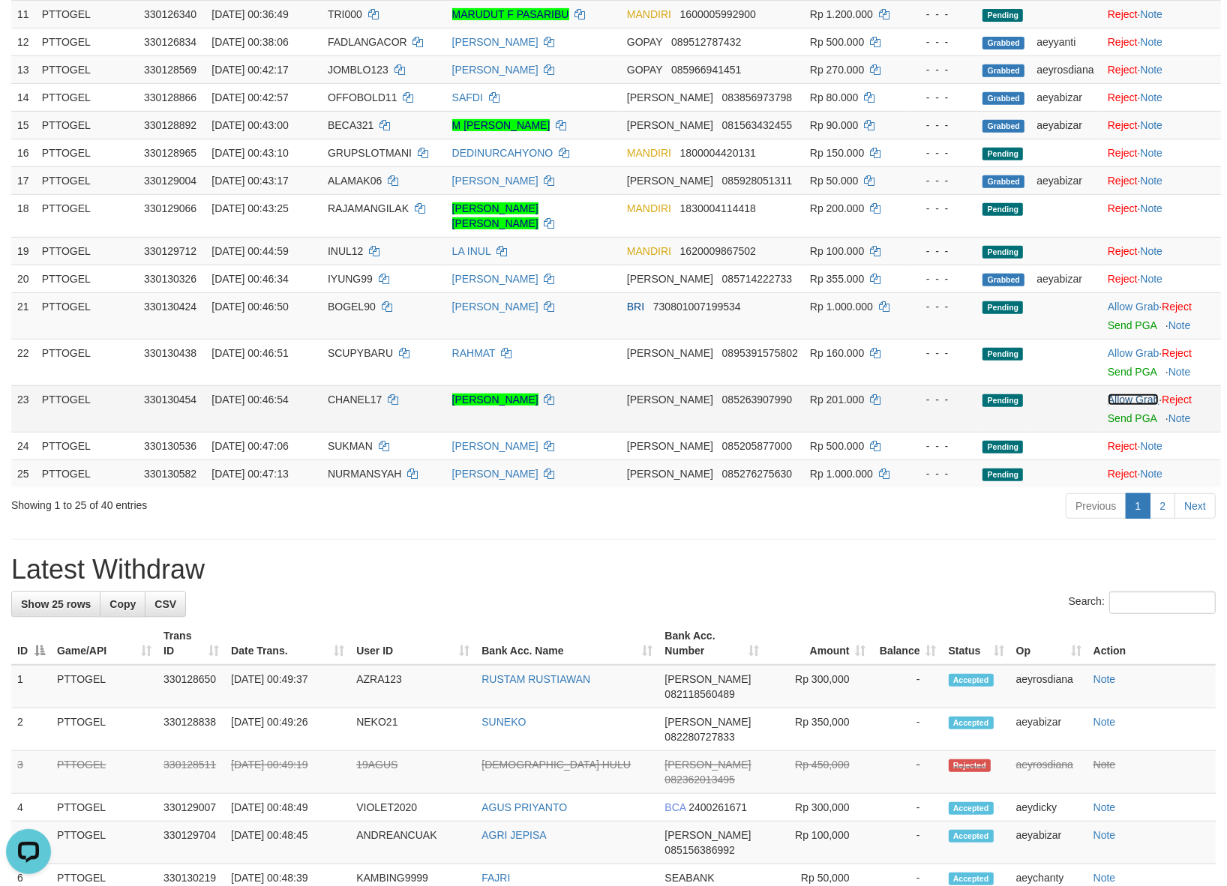
click at [1129, 394] on link "Allow Grab" at bounding box center [1132, 400] width 51 height 12
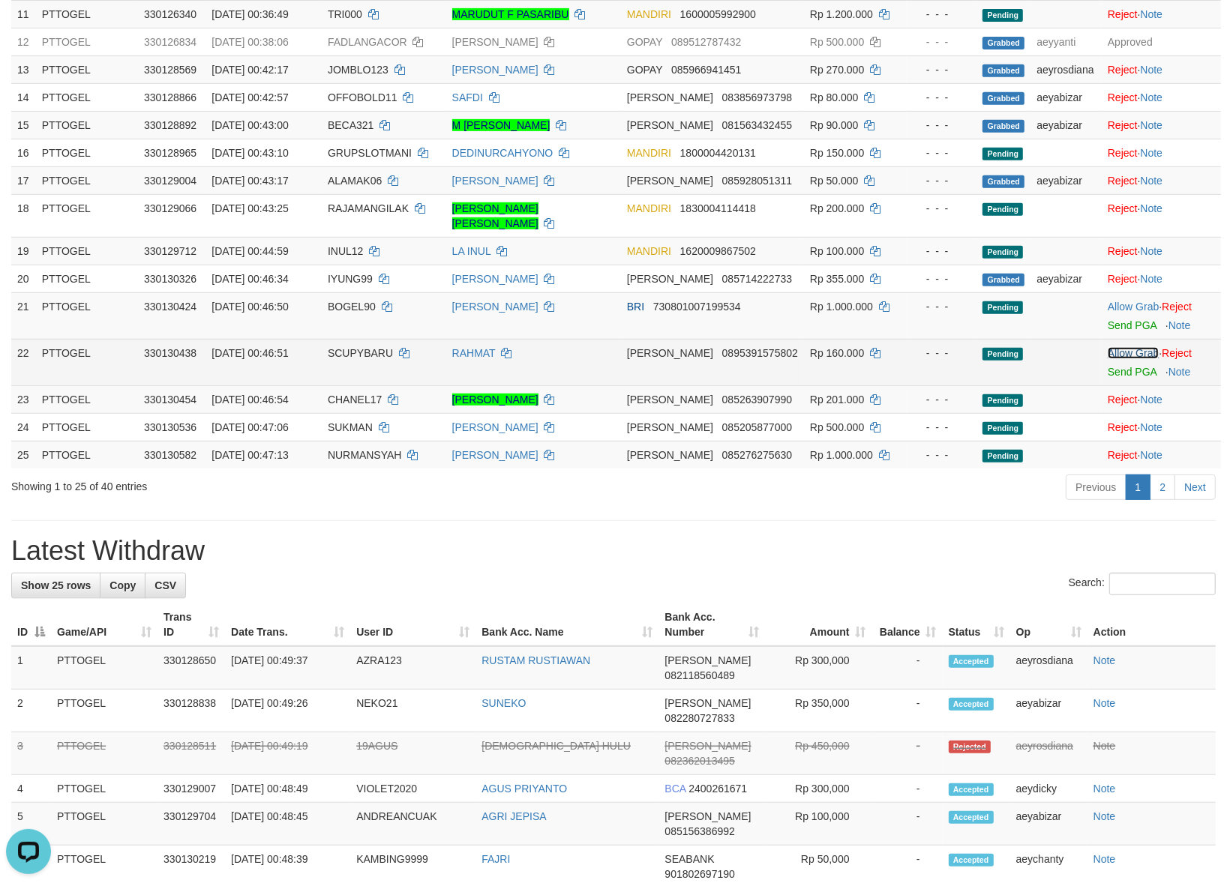
click at [1119, 347] on link "Allow Grab" at bounding box center [1132, 353] width 51 height 12
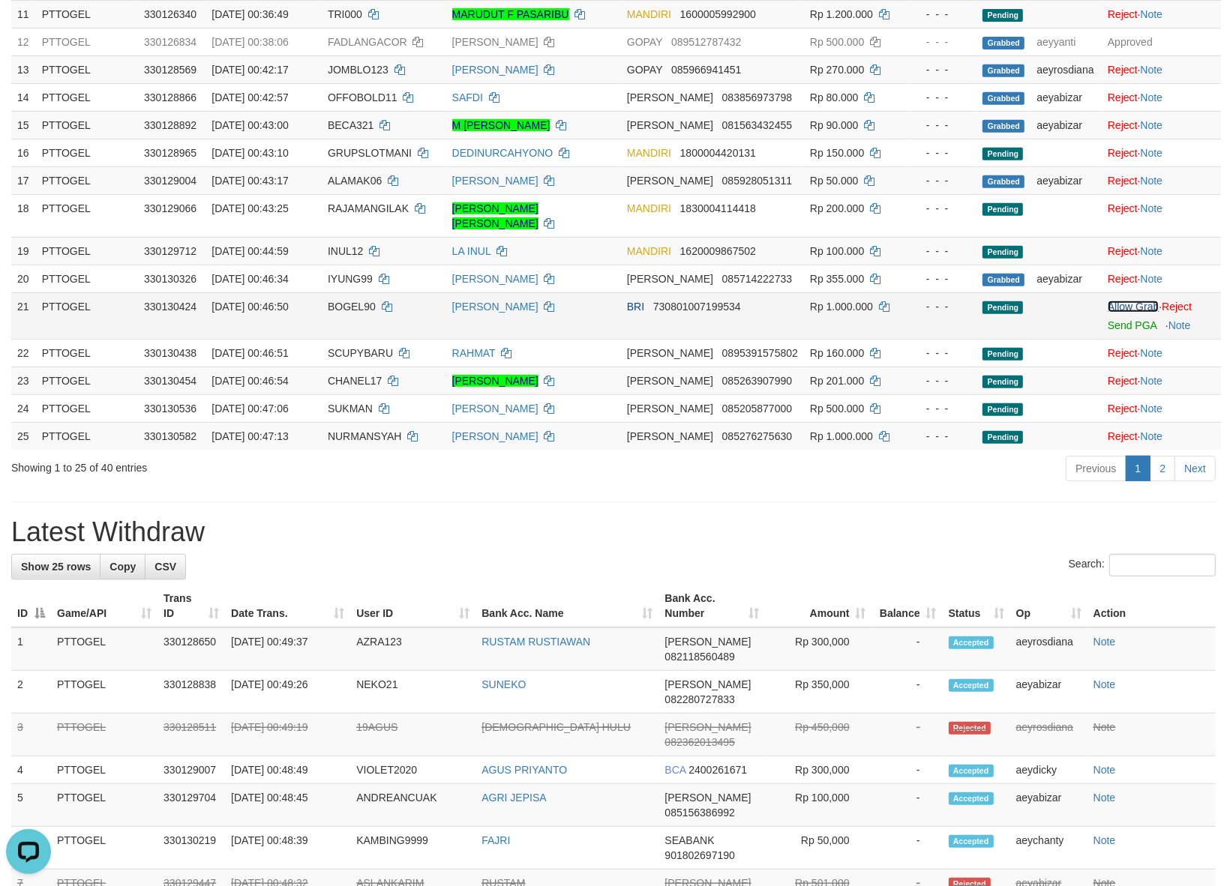
click at [1119, 301] on link "Allow Grab" at bounding box center [1132, 307] width 51 height 12
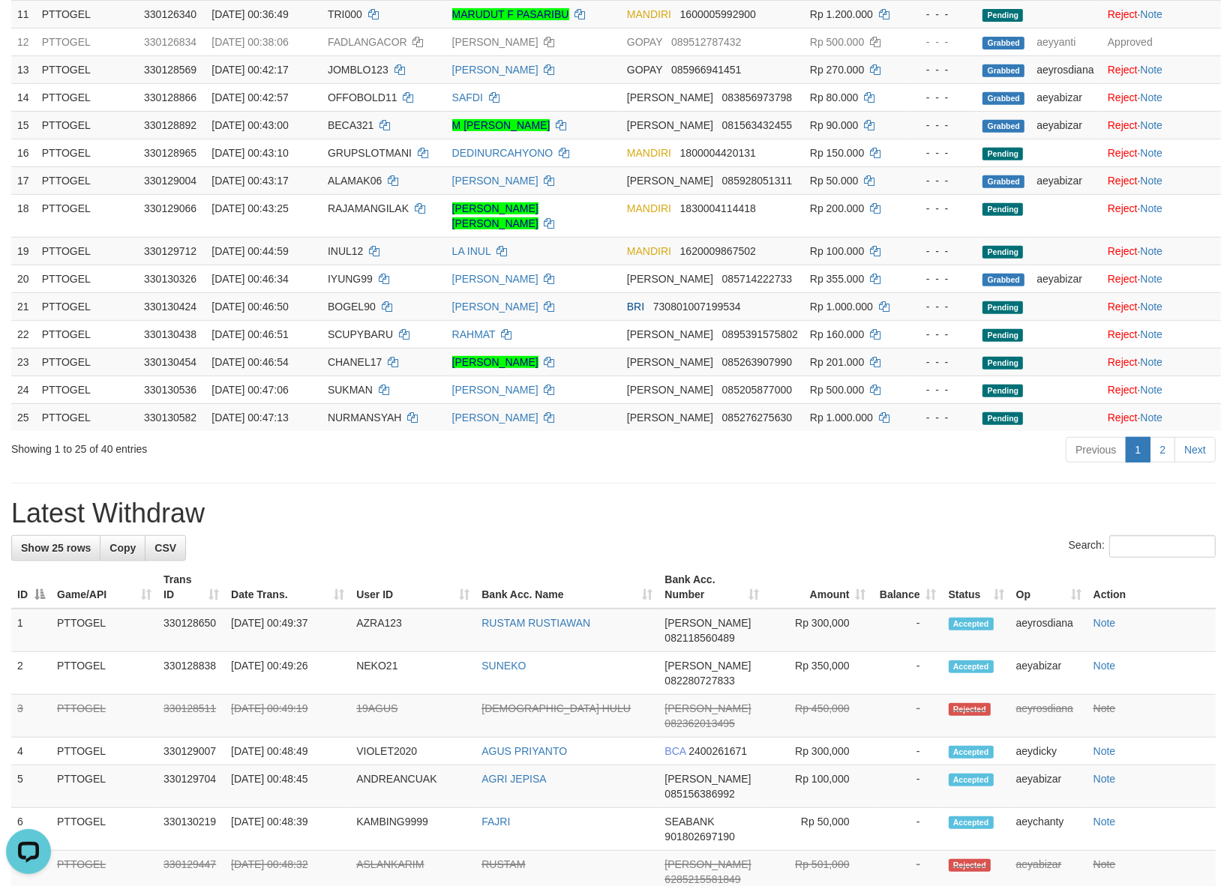
click at [568, 499] on h1 "Latest Withdraw" at bounding box center [613, 514] width 1204 height 30
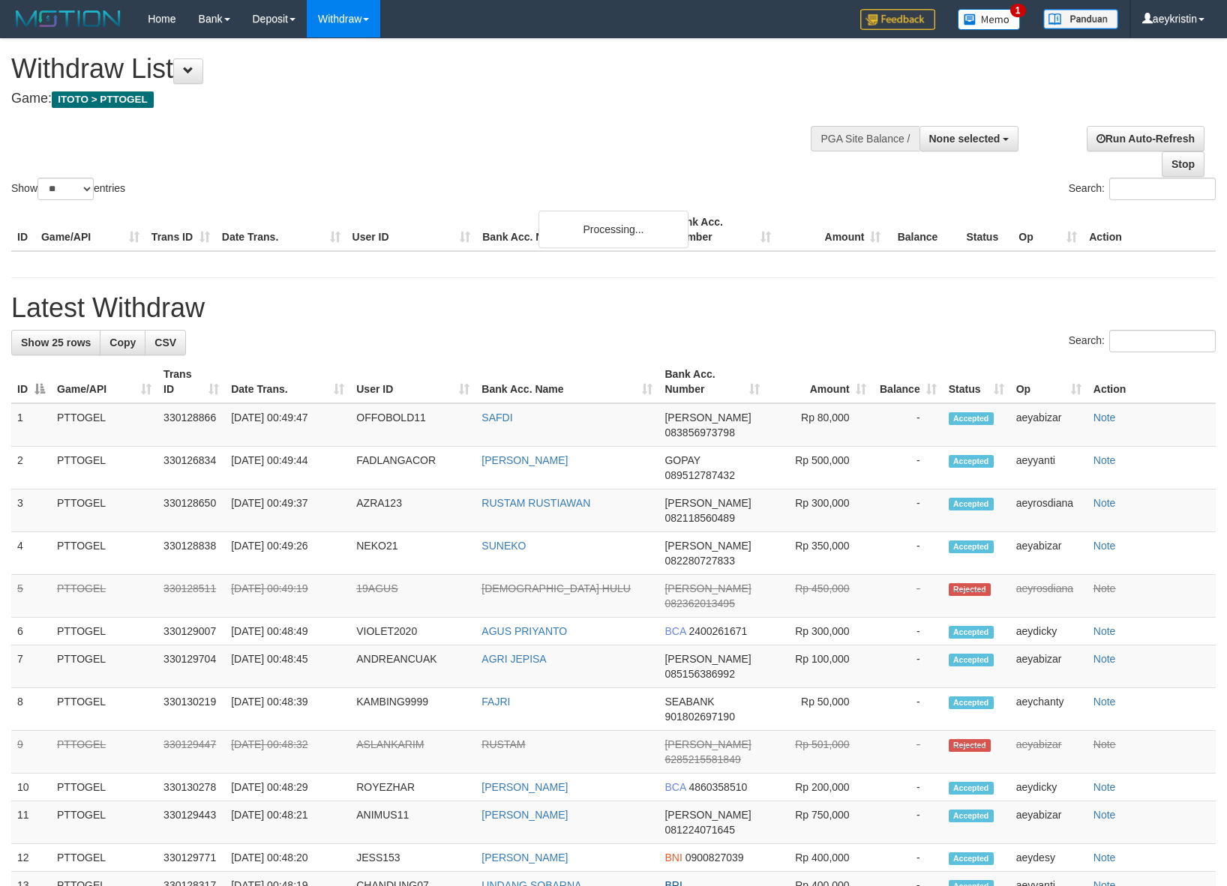
select select
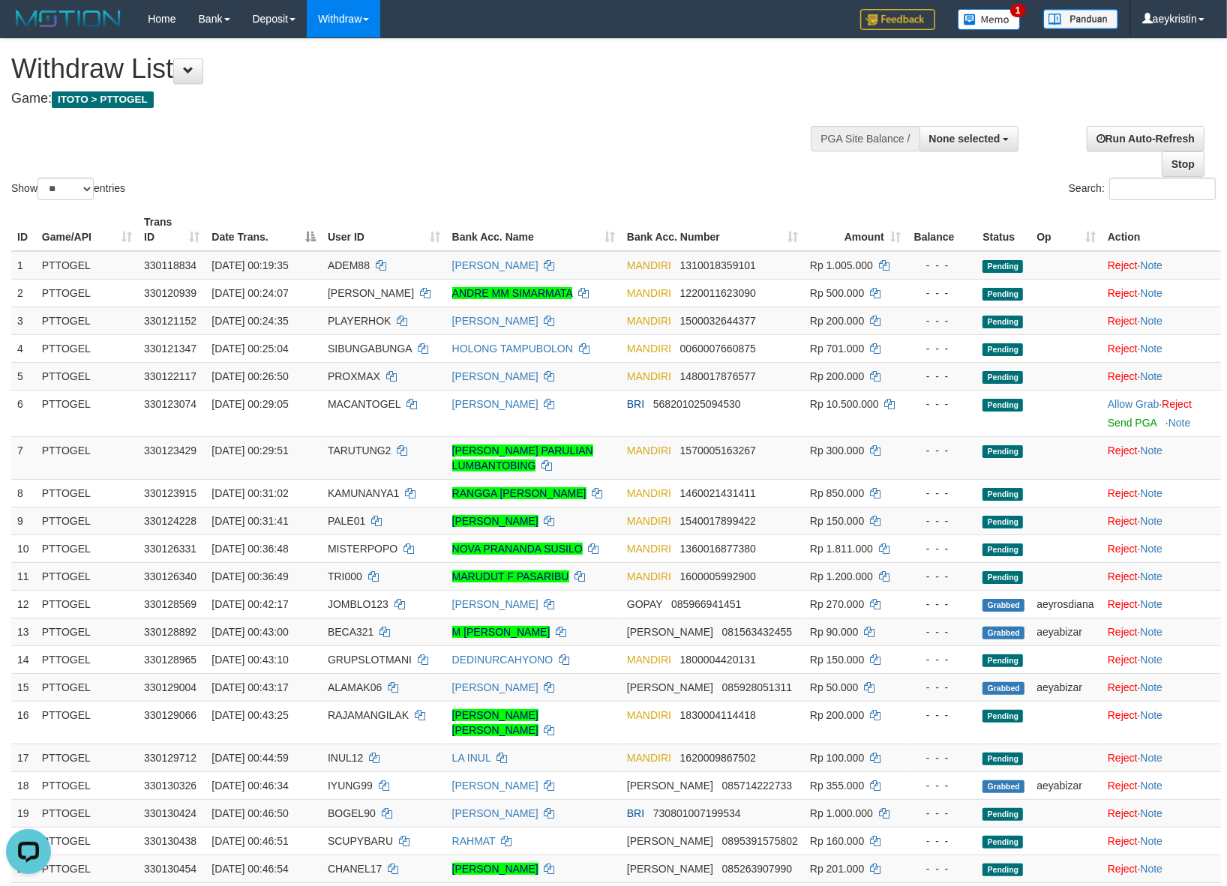
click at [39, 196] on label "Show ** ** ** *** entries" at bounding box center [68, 189] width 114 height 22
click at [39, 196] on select "** ** ** ***" at bounding box center [65, 189] width 56 height 22
click at [58, 192] on select "** ** ** ***" at bounding box center [65, 189] width 56 height 22
select select "***"
click at [40, 178] on select "** ** ** ***" at bounding box center [65, 189] width 56 height 22
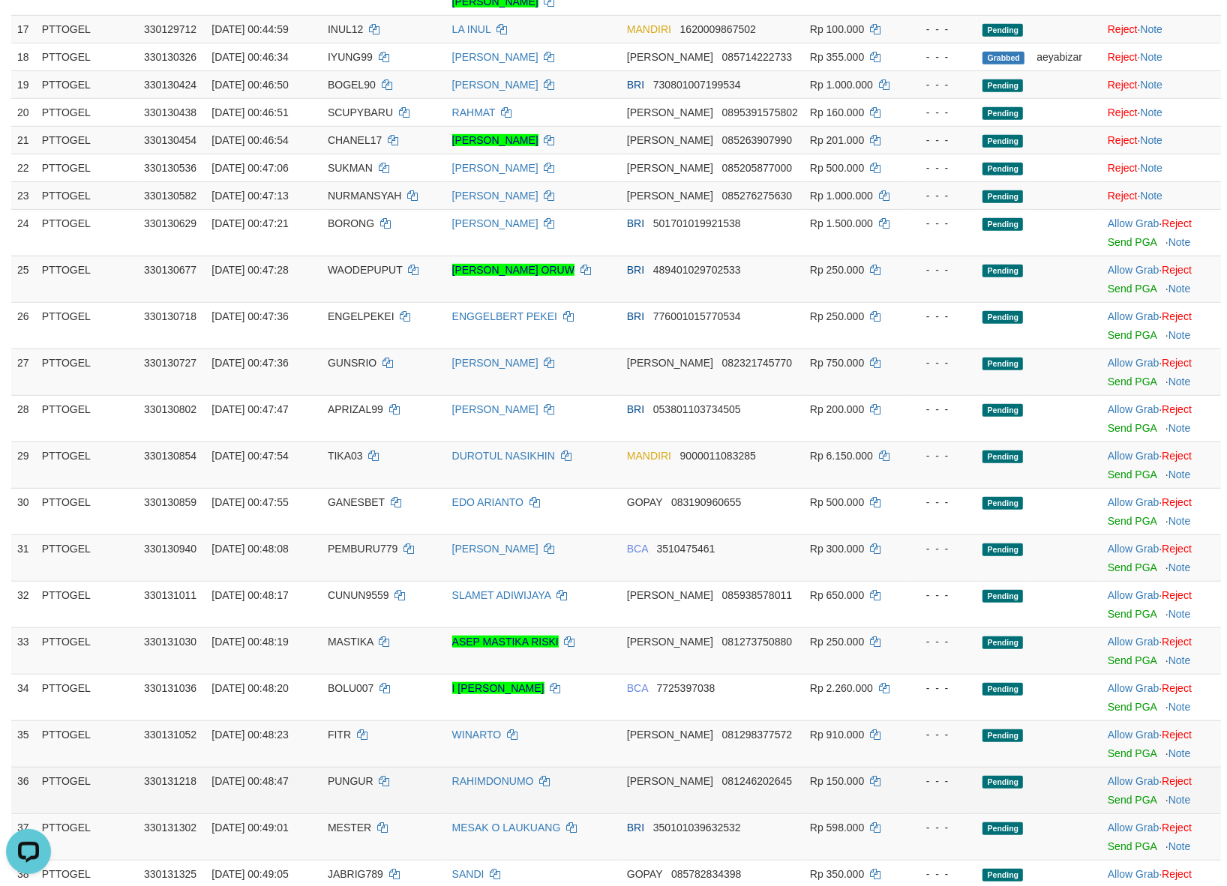
scroll to position [874, 0]
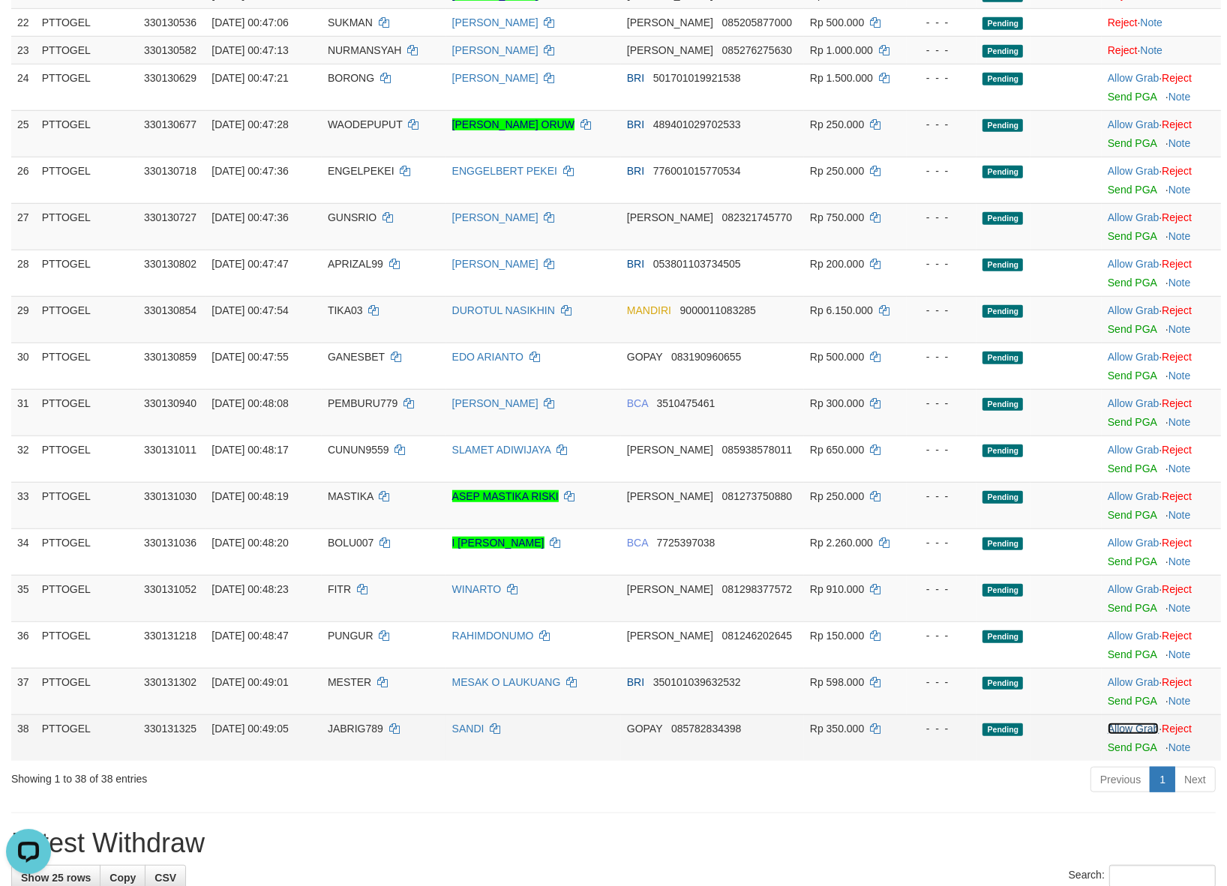
click at [1137, 723] on link "Allow Grab" at bounding box center [1132, 729] width 51 height 12
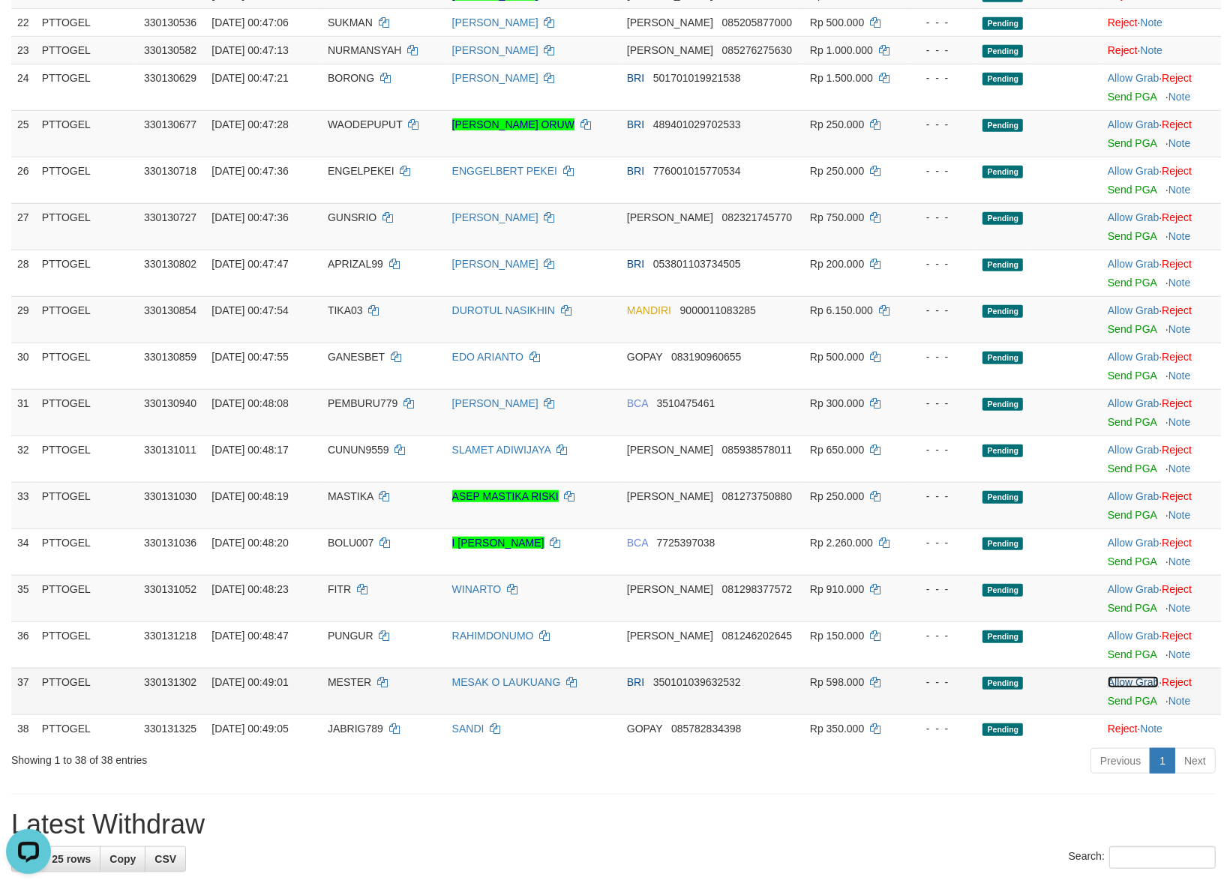
click at [1126, 677] on link "Allow Grab" at bounding box center [1132, 682] width 51 height 12
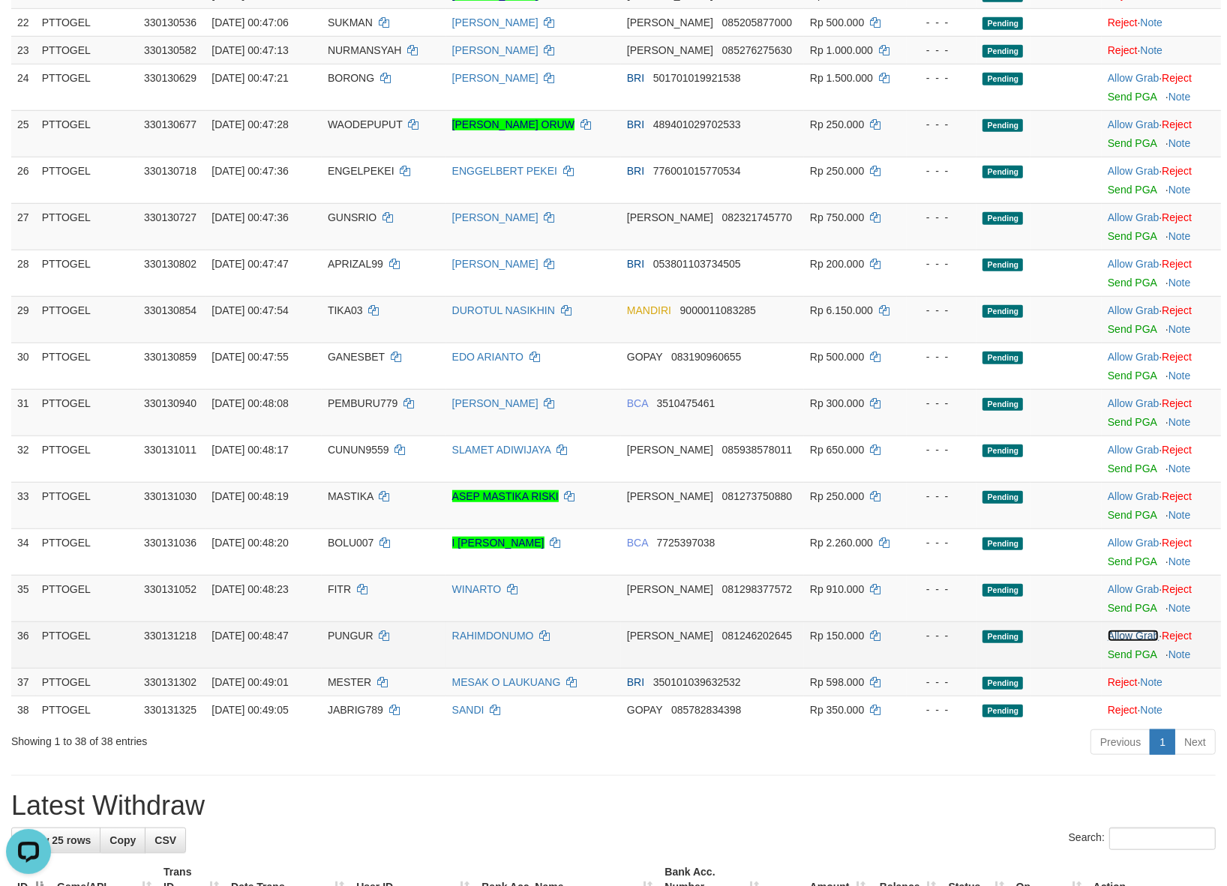
click at [1110, 630] on link "Allow Grab" at bounding box center [1132, 636] width 51 height 12
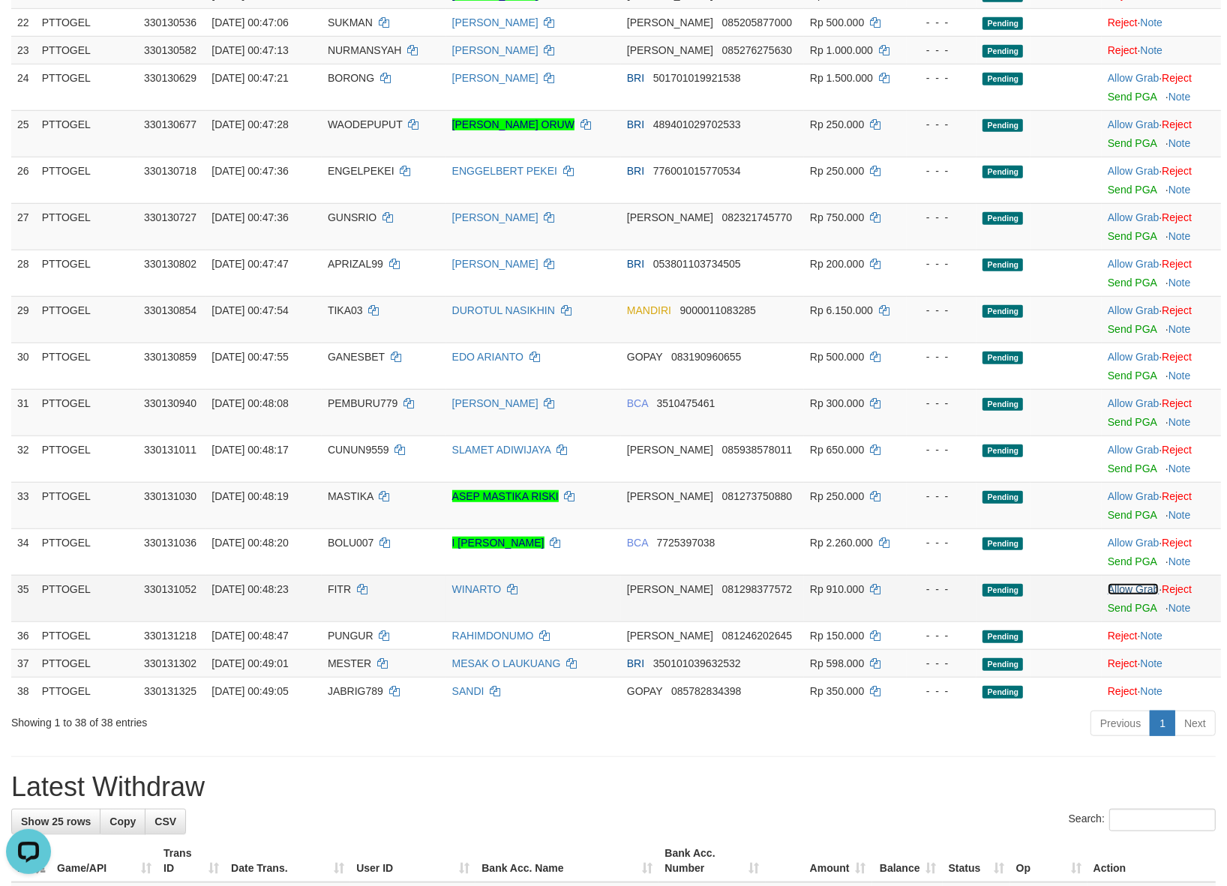
click at [1122, 583] on link "Allow Grab" at bounding box center [1132, 589] width 51 height 12
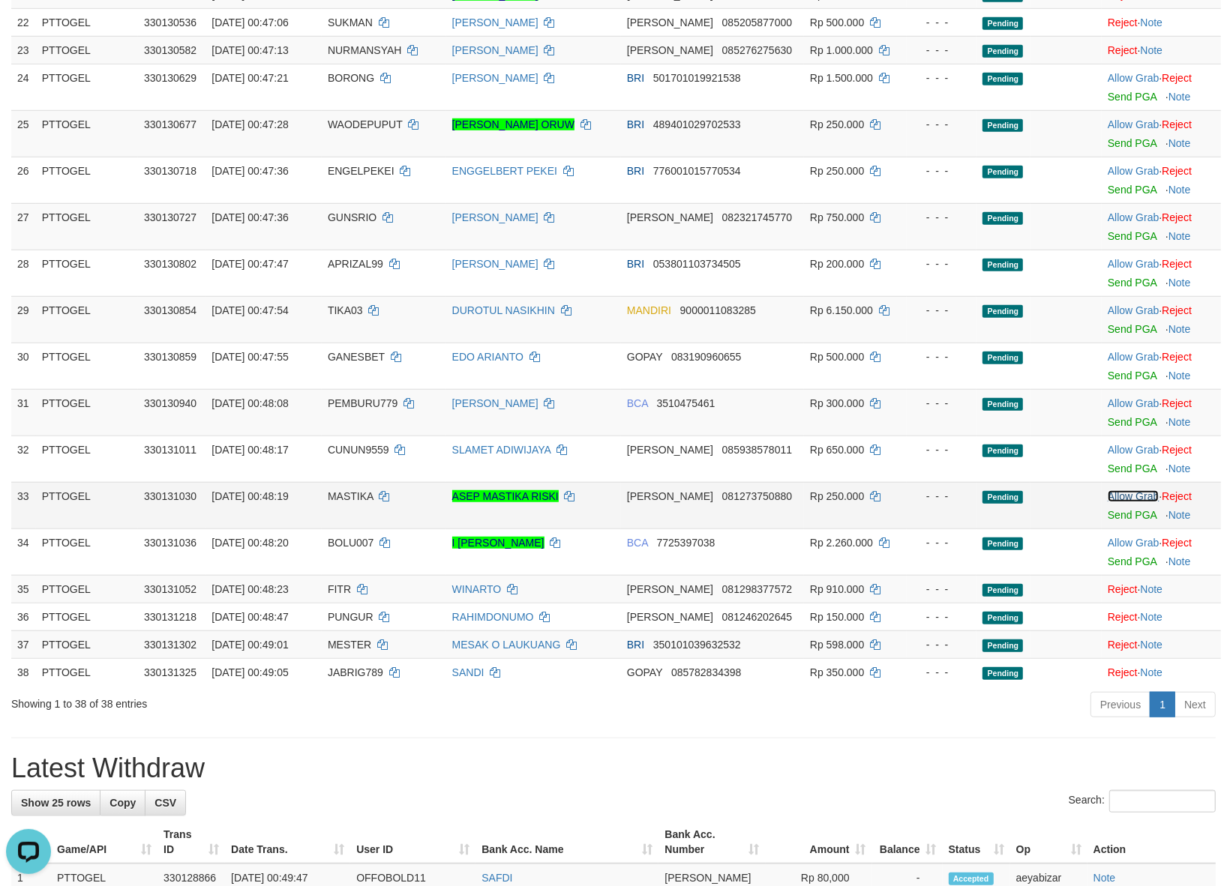
click at [1113, 490] on link "Allow Grab" at bounding box center [1132, 496] width 51 height 12
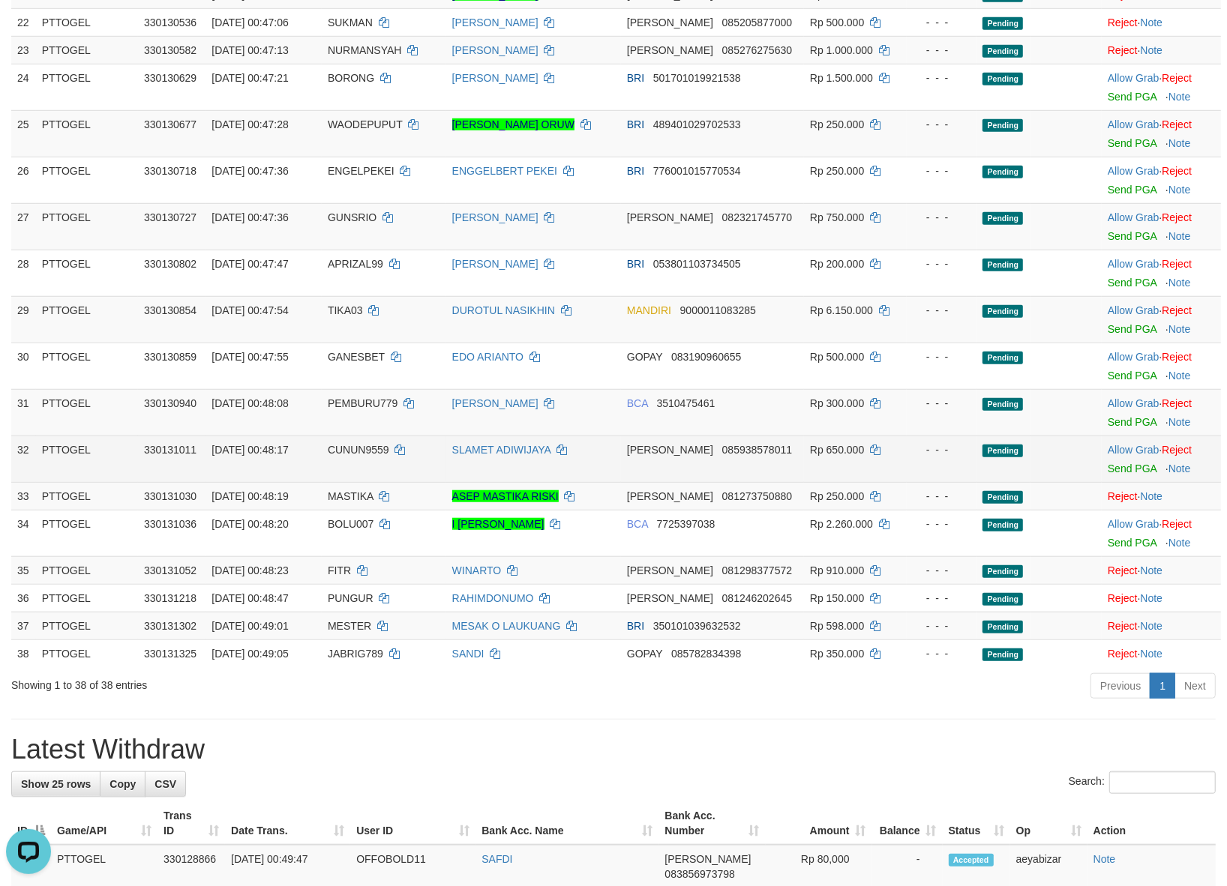
click at [1130, 436] on td "Allow Grab · Reject Send PGA · Note" at bounding box center [1160, 459] width 119 height 46
click at [1125, 444] on link "Allow Grab" at bounding box center [1132, 450] width 51 height 12
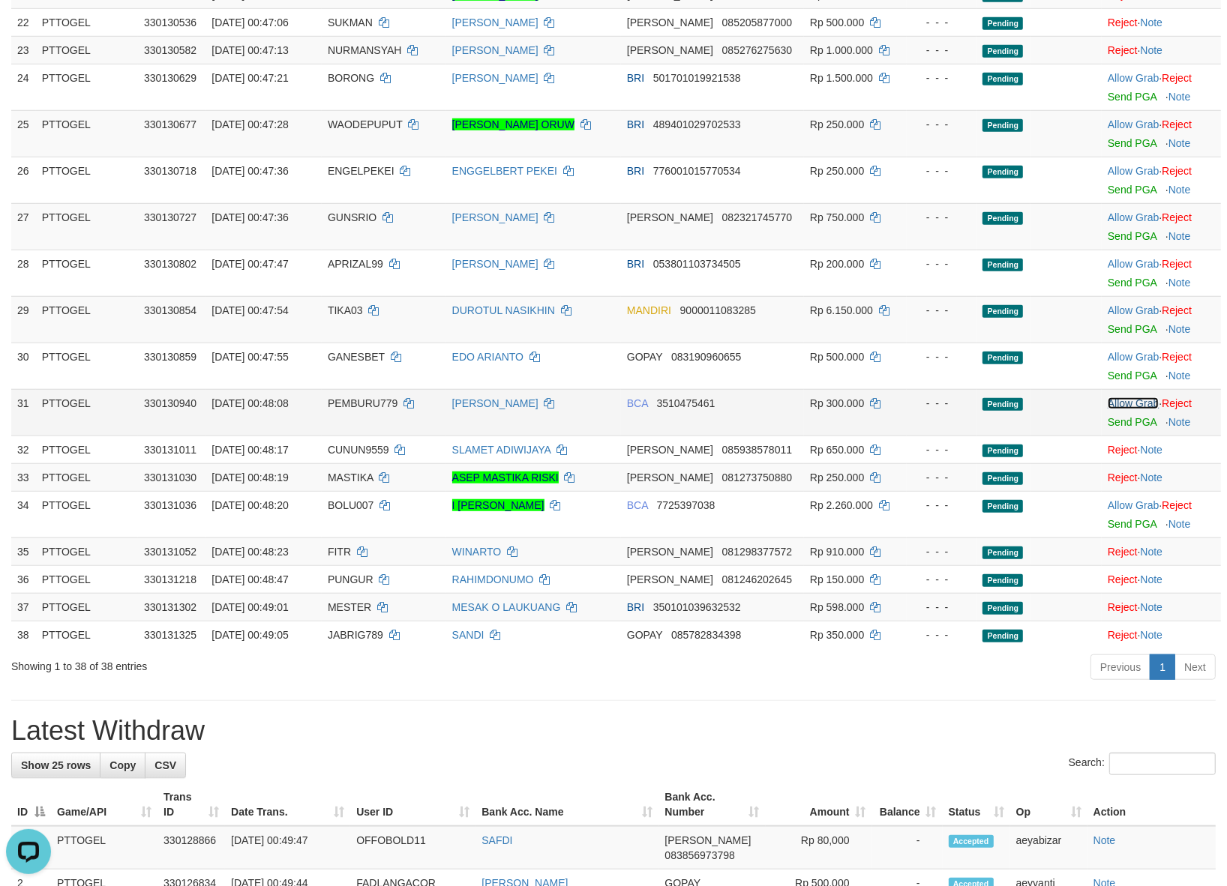
click at [1126, 397] on link "Allow Grab" at bounding box center [1132, 403] width 51 height 12
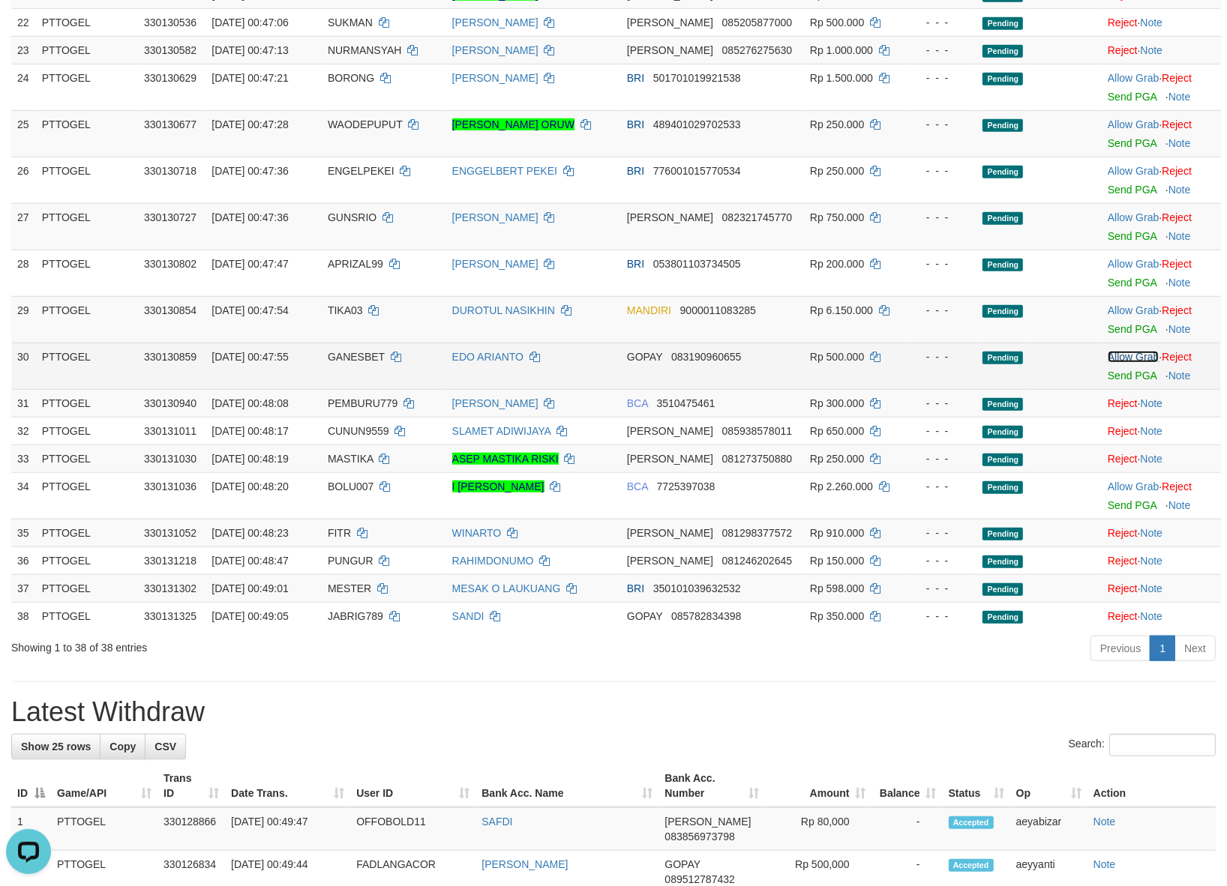
click at [1132, 351] on link "Allow Grab" at bounding box center [1132, 357] width 51 height 12
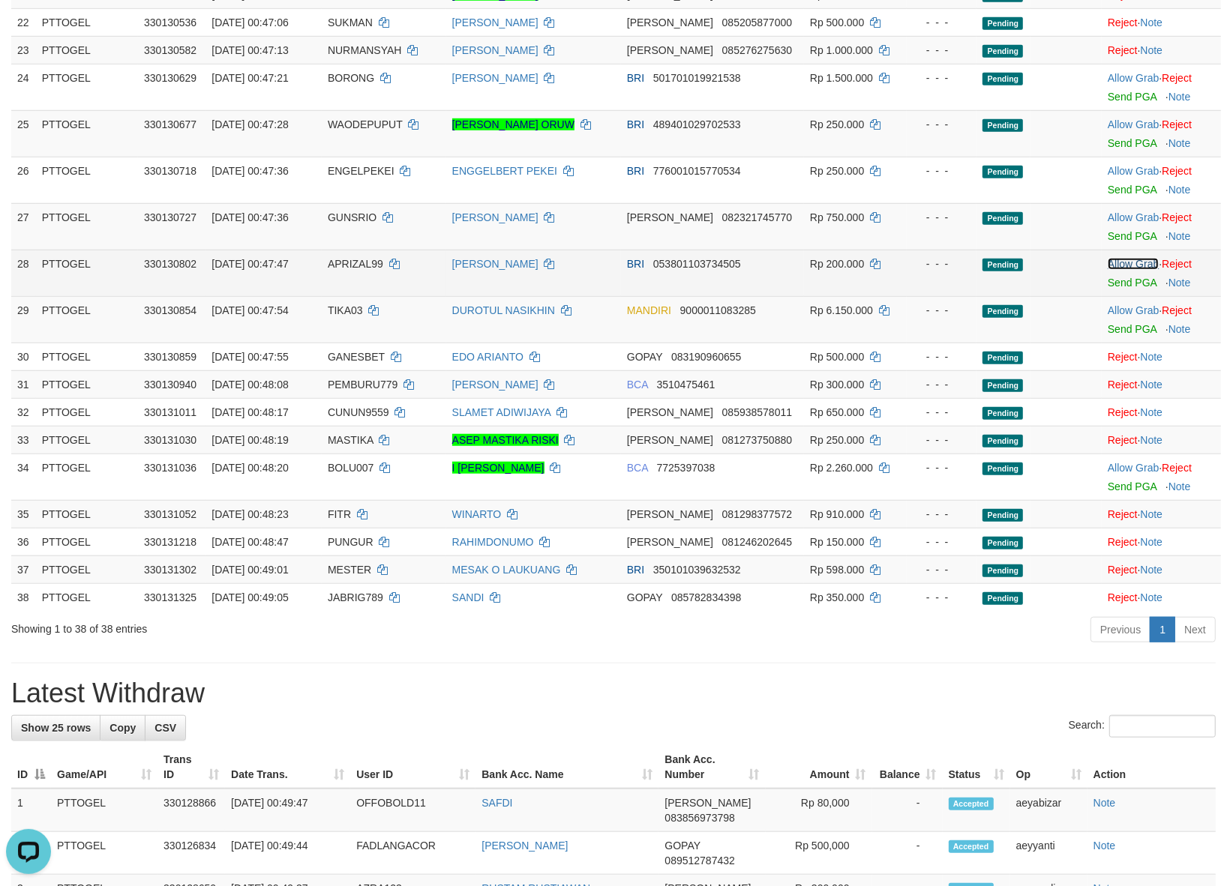
click at [1117, 258] on link "Allow Grab" at bounding box center [1132, 264] width 51 height 12
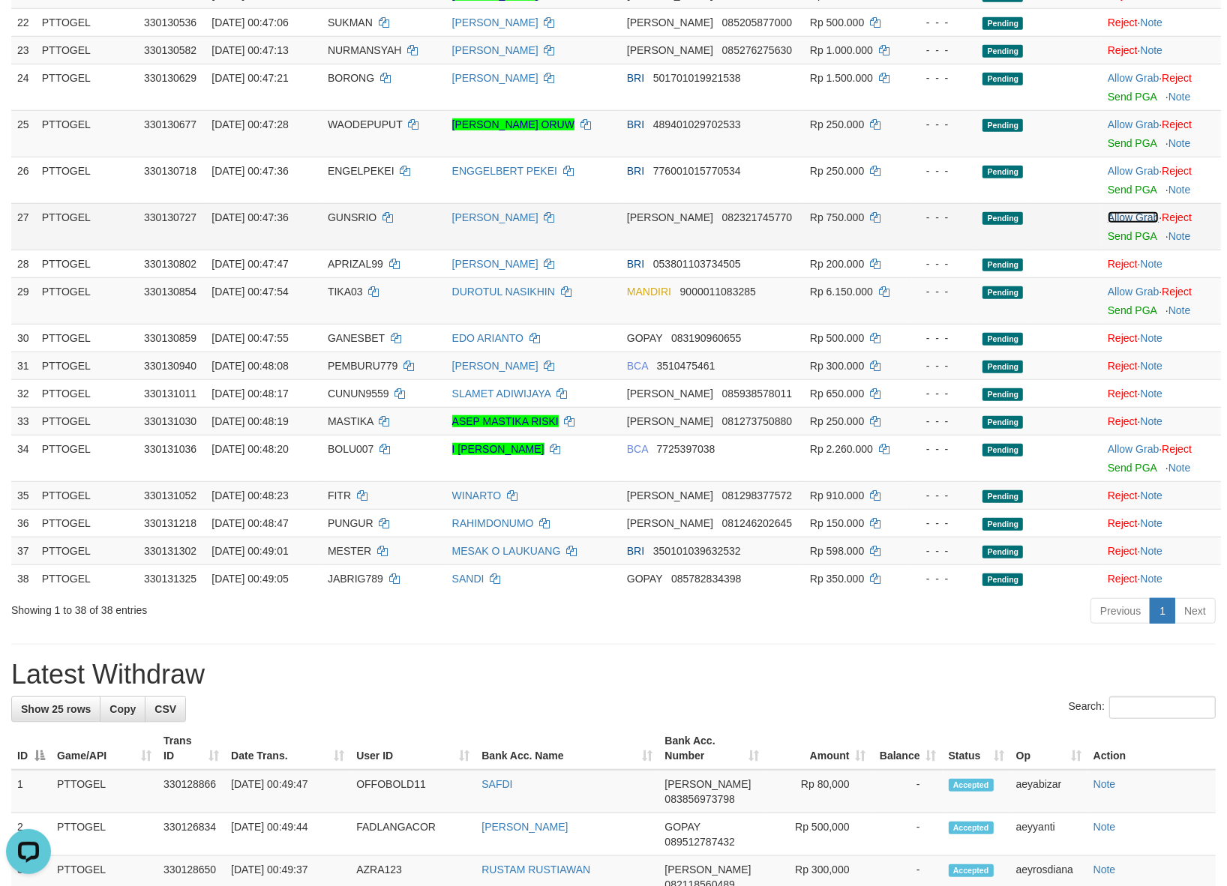
click at [1118, 211] on link "Allow Grab" at bounding box center [1132, 217] width 51 height 12
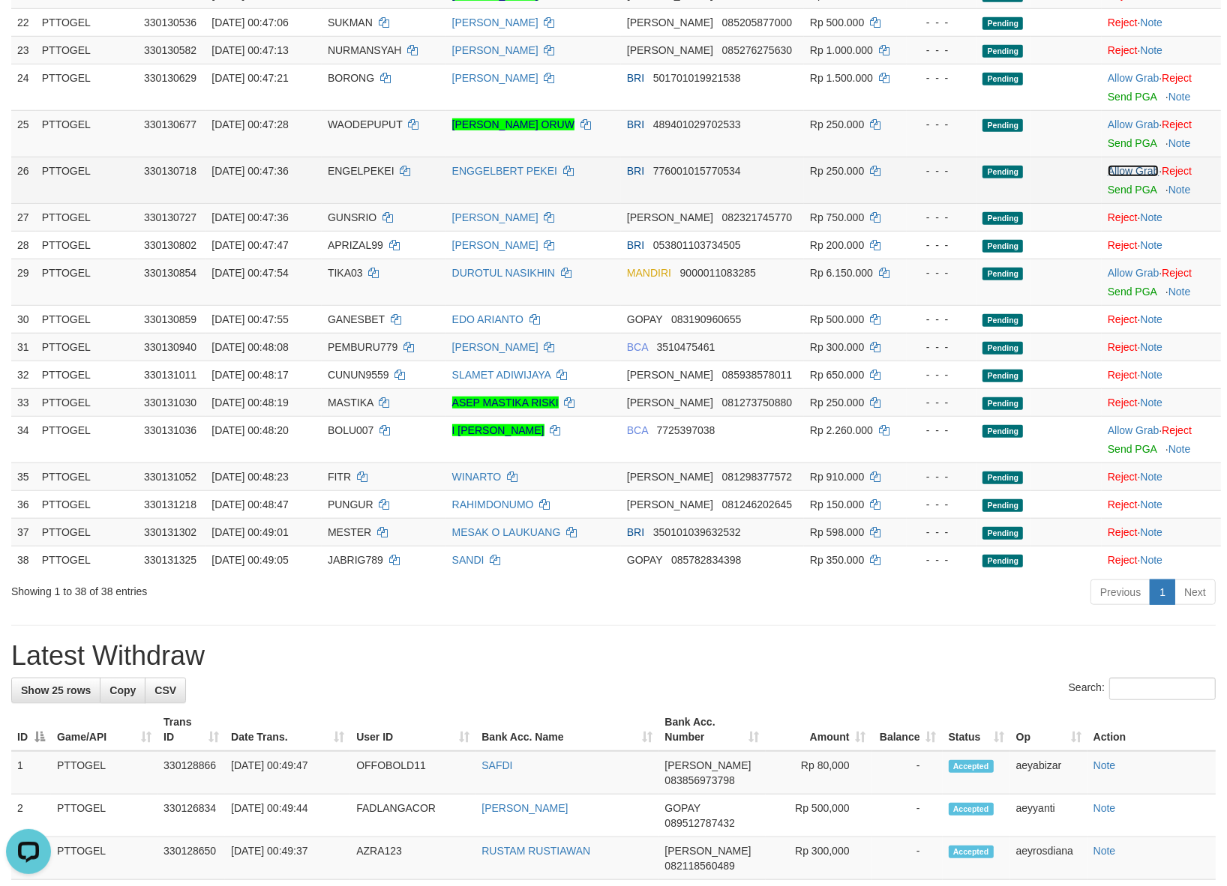
click at [1118, 165] on link "Allow Grab" at bounding box center [1132, 171] width 51 height 12
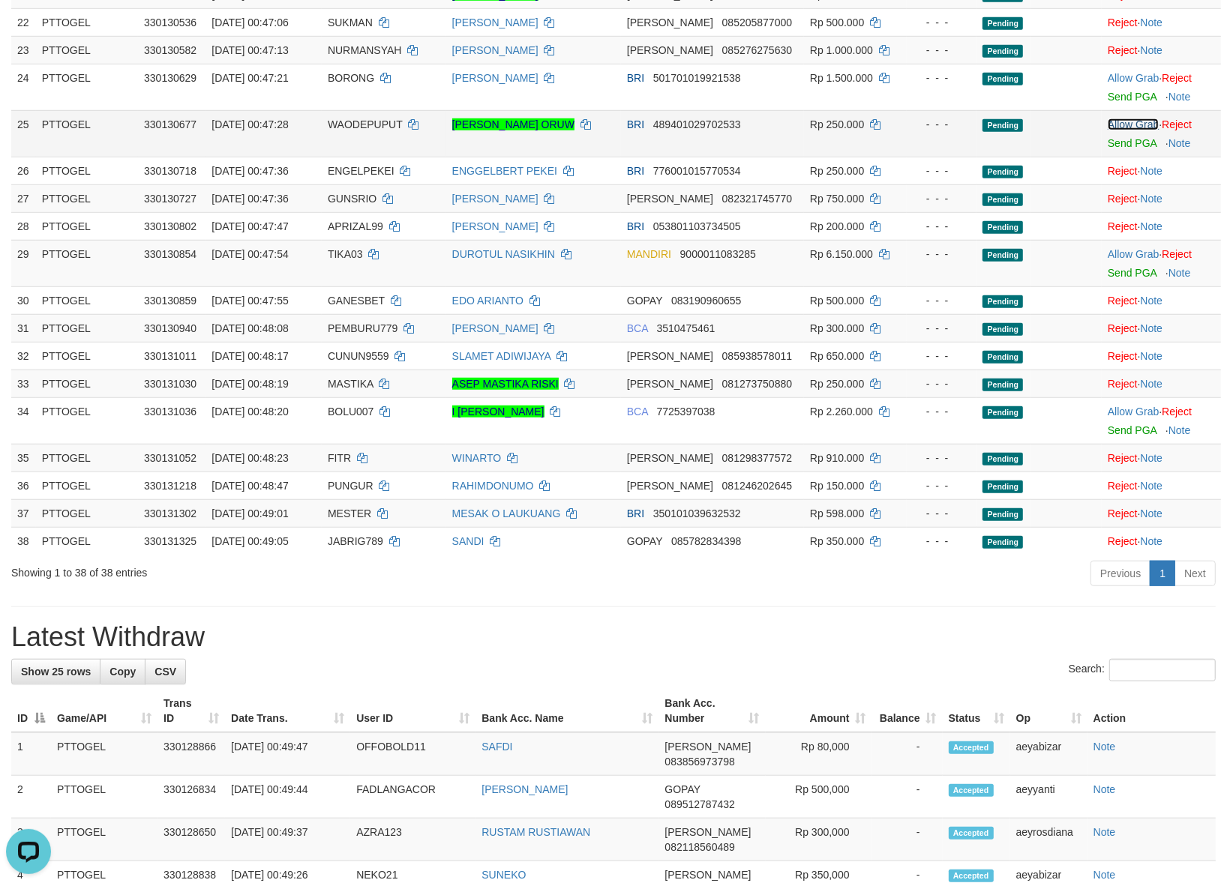
click at [1129, 118] on link "Allow Grab" at bounding box center [1132, 124] width 51 height 12
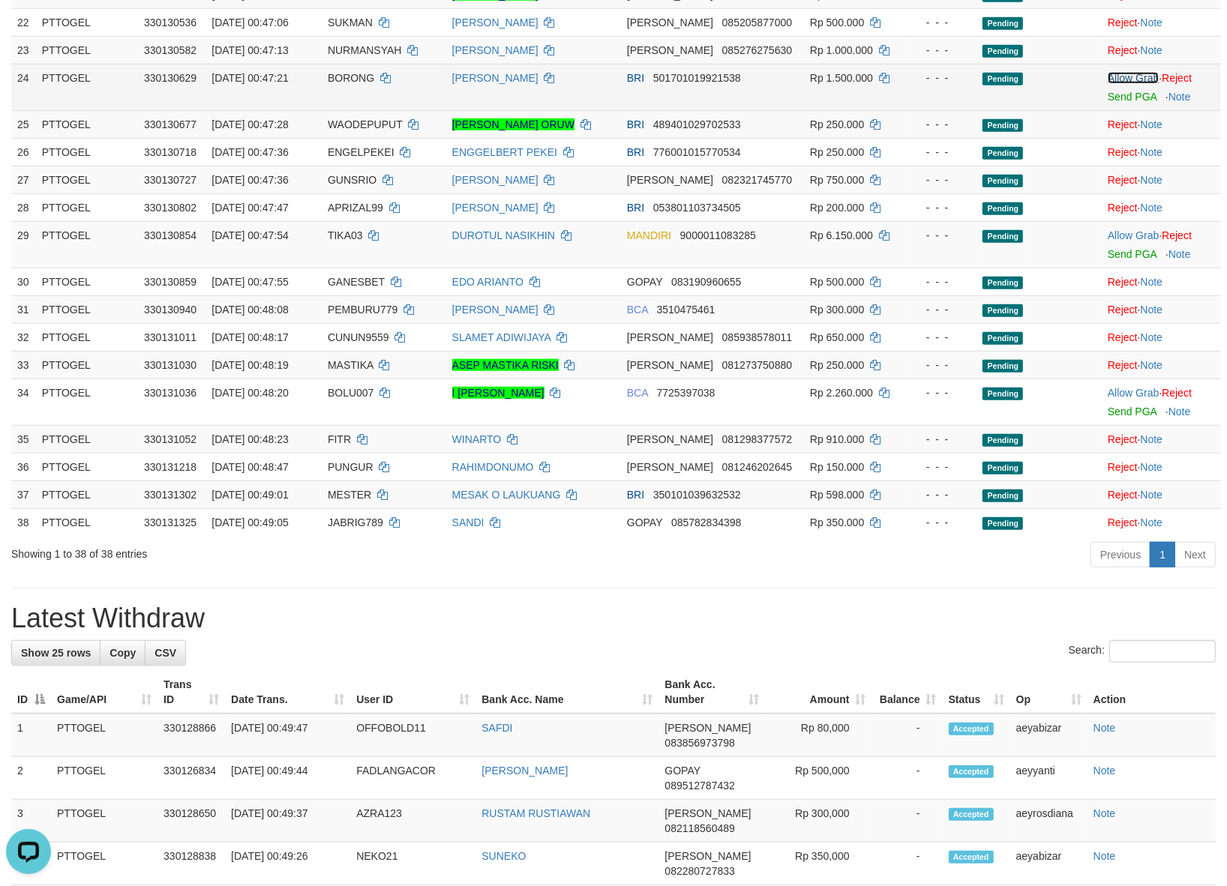
click at [1129, 72] on link "Allow Grab" at bounding box center [1132, 78] width 51 height 12
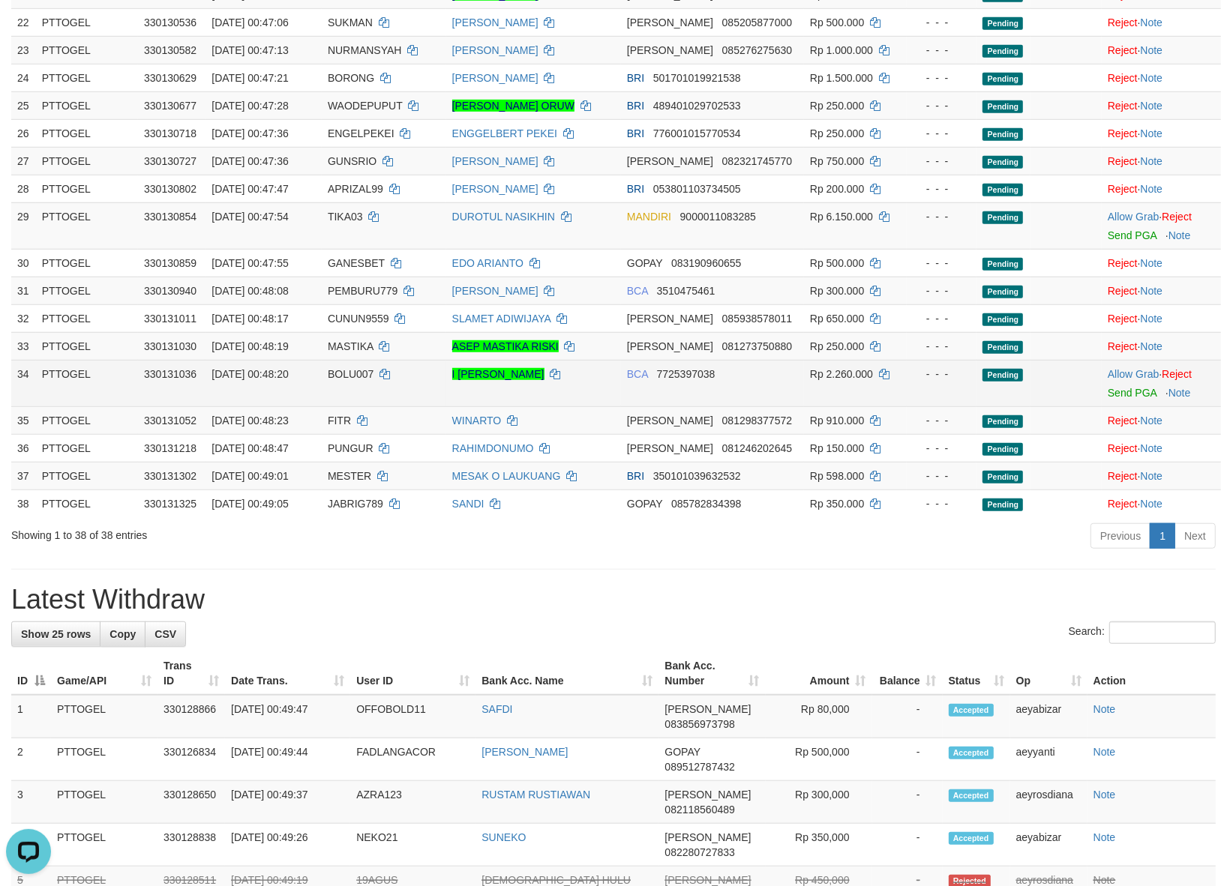
click at [358, 360] on td "BOLU007" at bounding box center [384, 383] width 124 height 46
click at [351, 368] on span "BOLU007" at bounding box center [351, 374] width 46 height 12
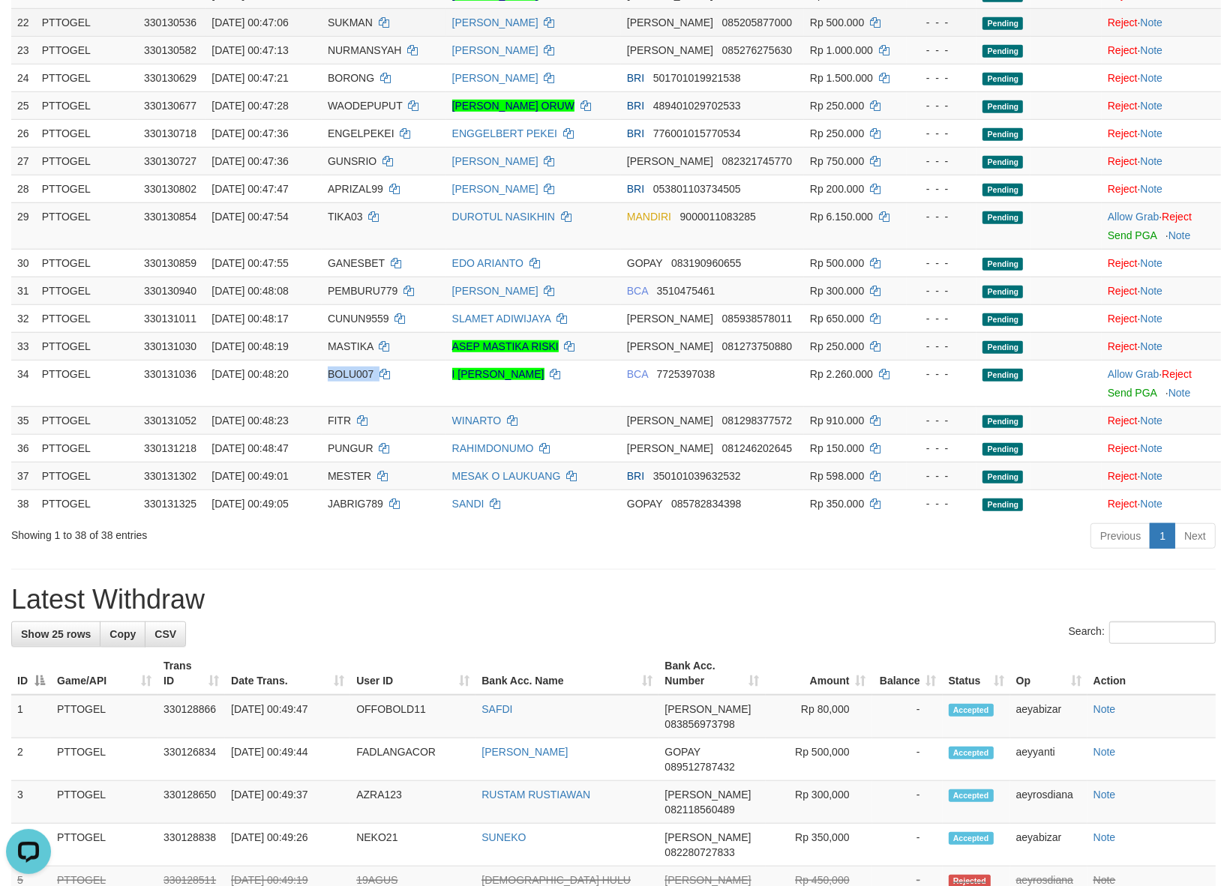
copy td "BOLU007"
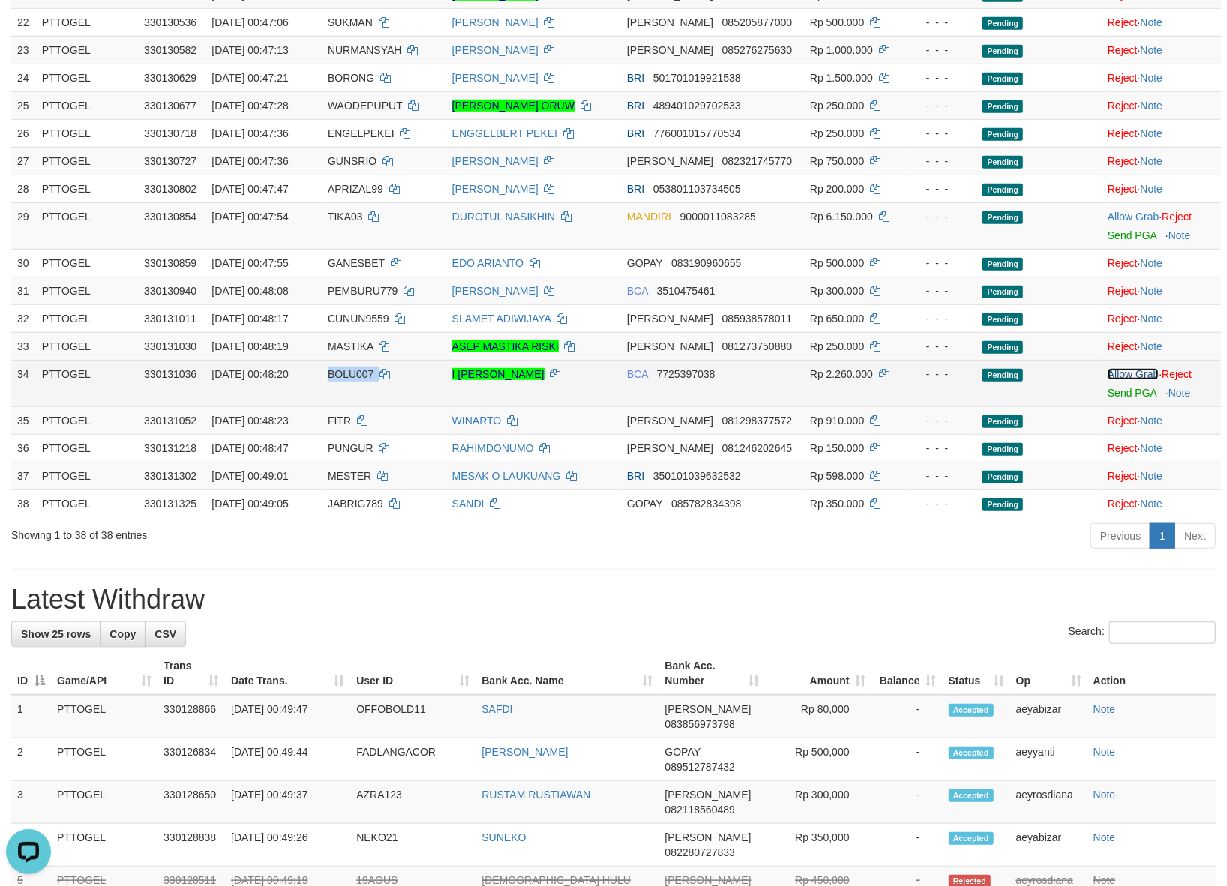
click at [1115, 368] on link "Allow Grab" at bounding box center [1132, 374] width 51 height 12
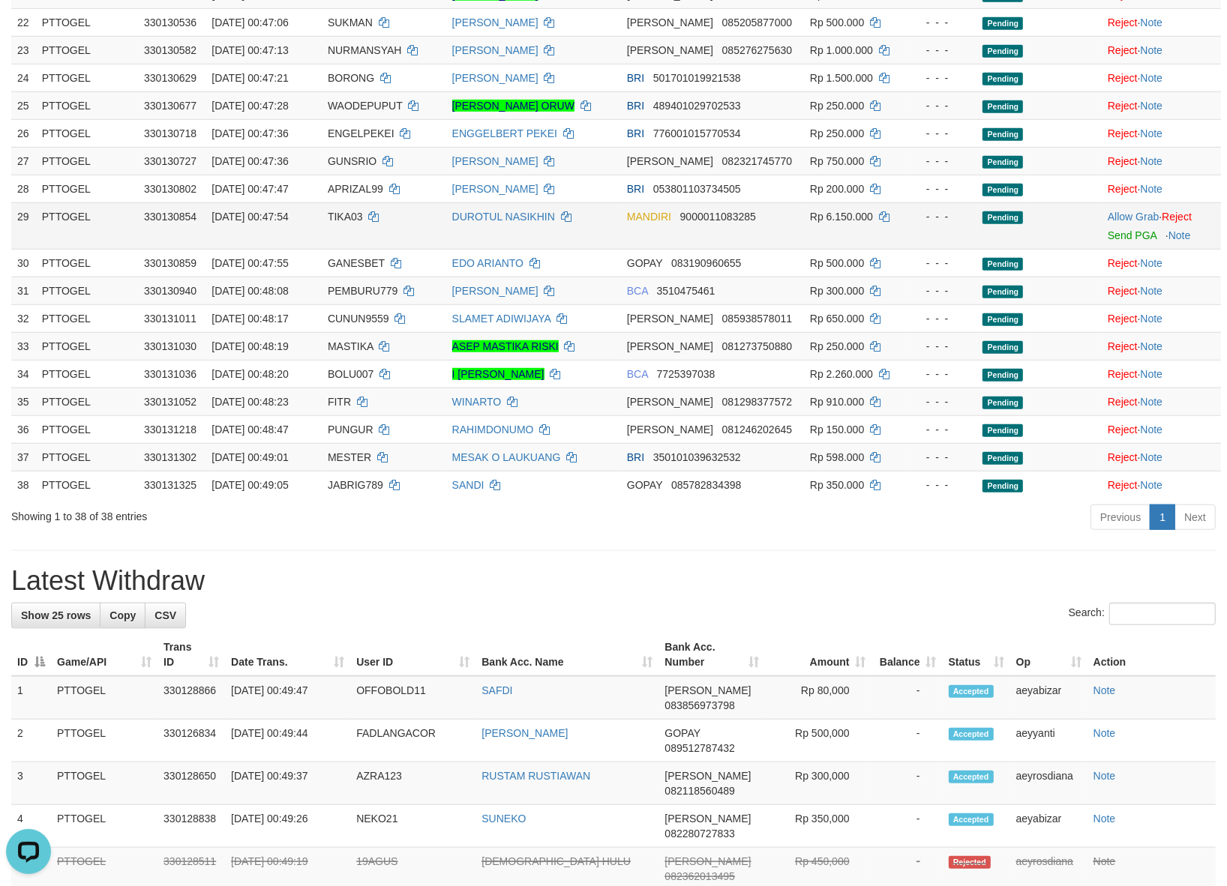
click at [363, 211] on span "TIKA03" at bounding box center [345, 217] width 35 height 12
copy td "TIKA03"
click at [1107, 211] on link "Allow Grab" at bounding box center [1132, 217] width 51 height 12
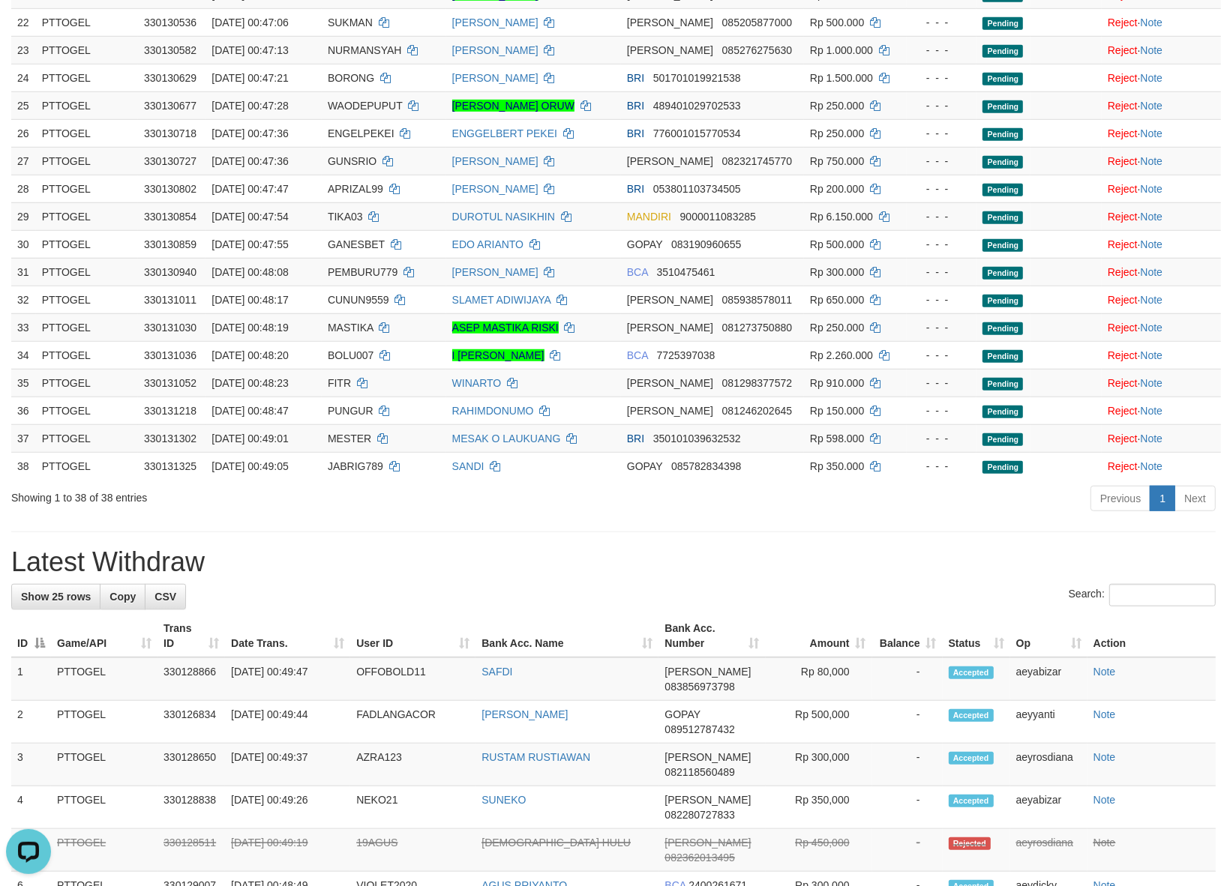
click at [620, 559] on h1 "Latest Withdraw" at bounding box center [613, 562] width 1204 height 30
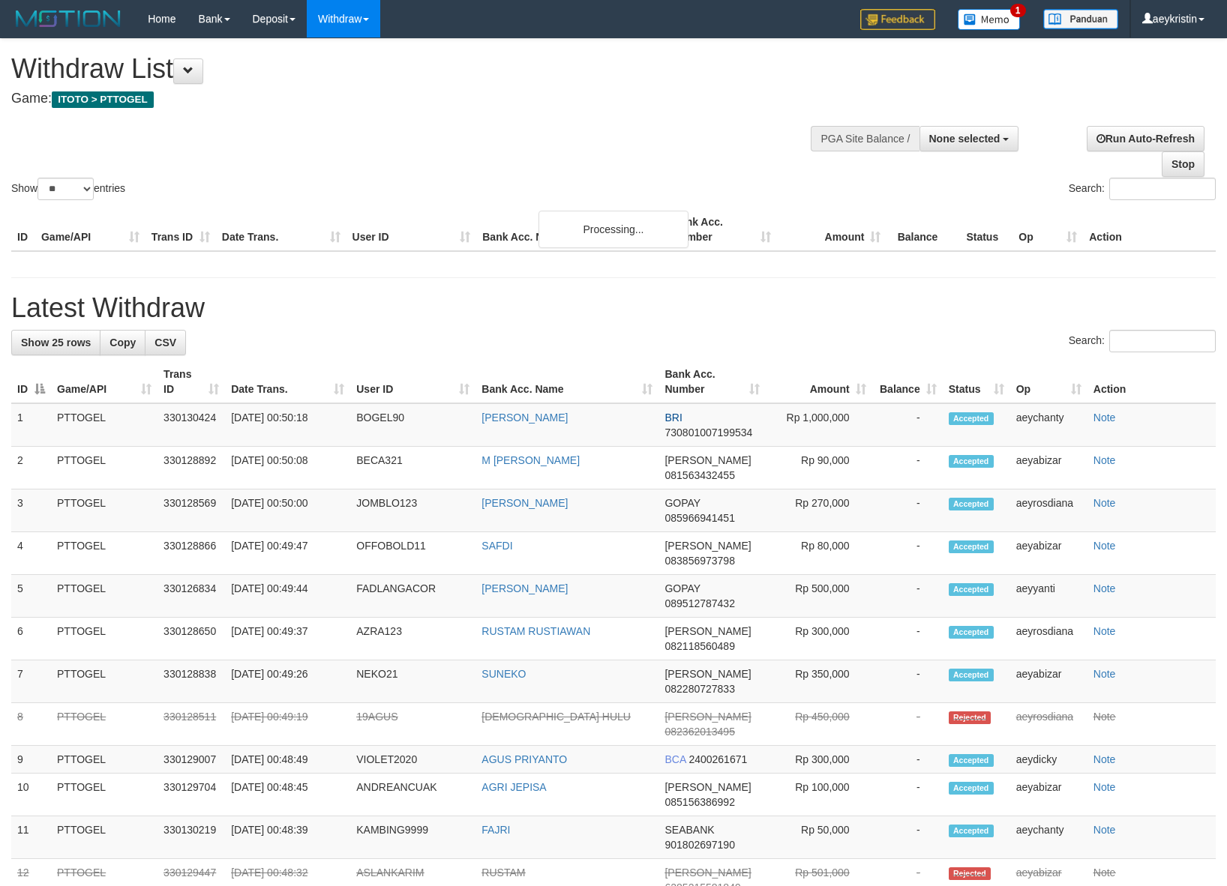
select select
select select "**"
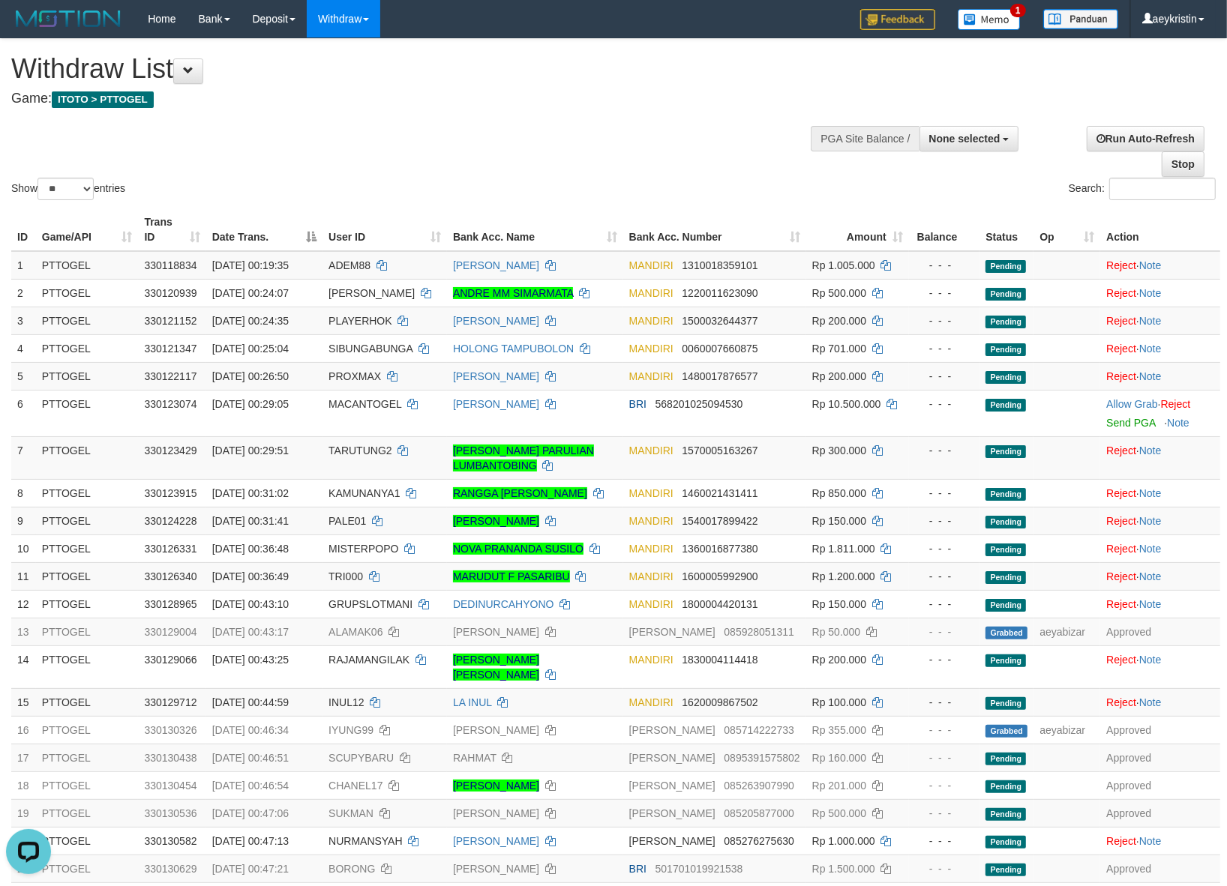
click at [462, 152] on div "Show ** ** ** *** entries Search:" at bounding box center [613, 121] width 1227 height 164
click at [589, 116] on div "Show ** ** ** *** entries Search:" at bounding box center [613, 121] width 1227 height 164
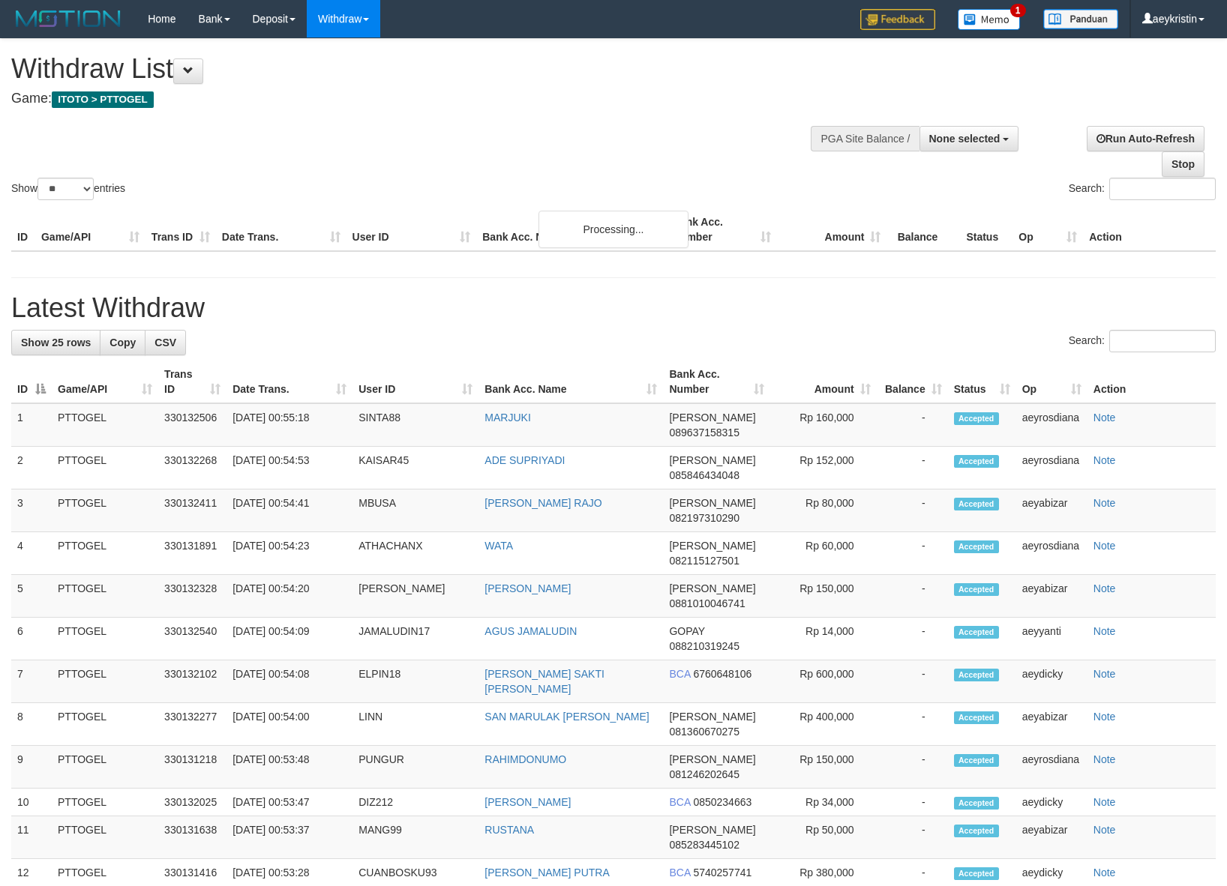
select select
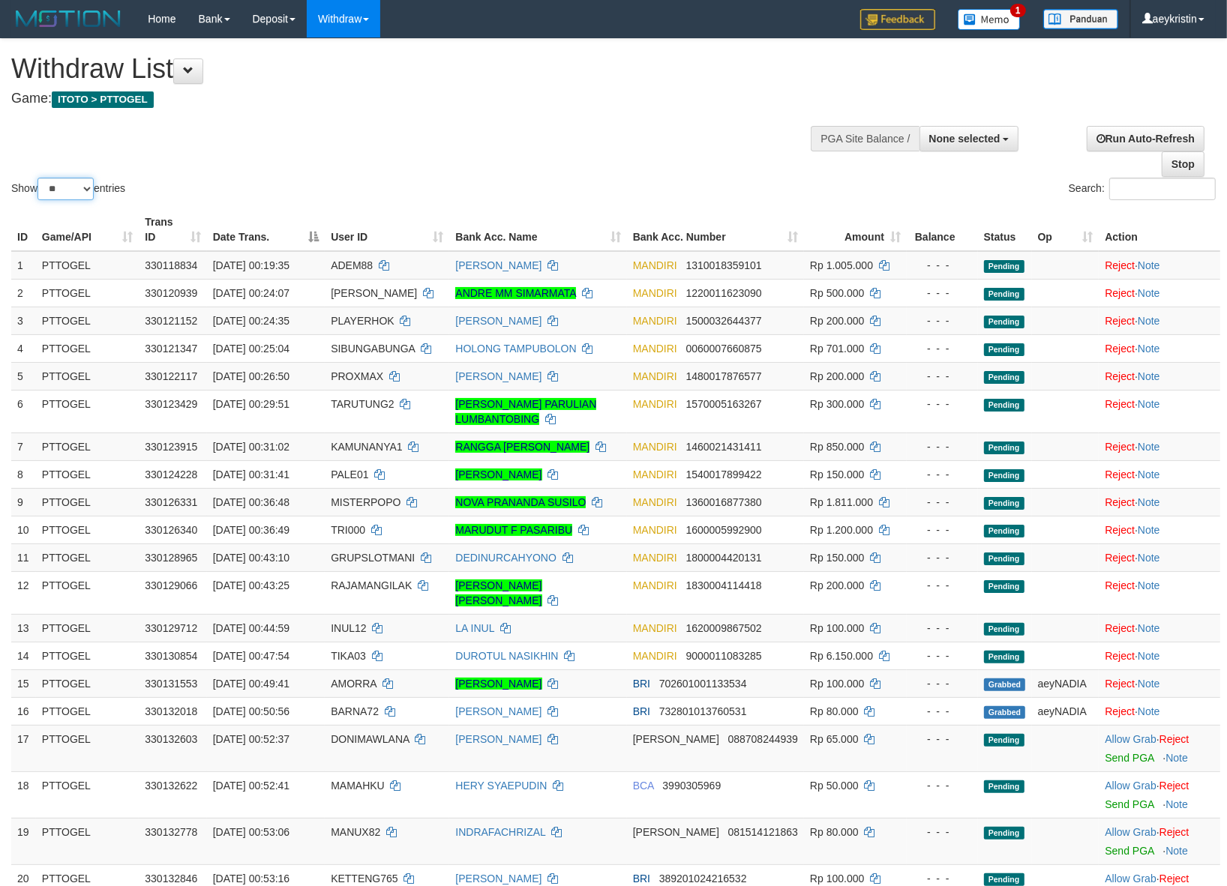
drag, startPoint x: 43, startPoint y: 184, endPoint x: 46, endPoint y: 193, distance: 10.4
click at [43, 184] on select "** ** ** ***" at bounding box center [65, 189] width 56 height 22
select select "***"
click at [40, 178] on select "** ** ** ***" at bounding box center [65, 189] width 56 height 22
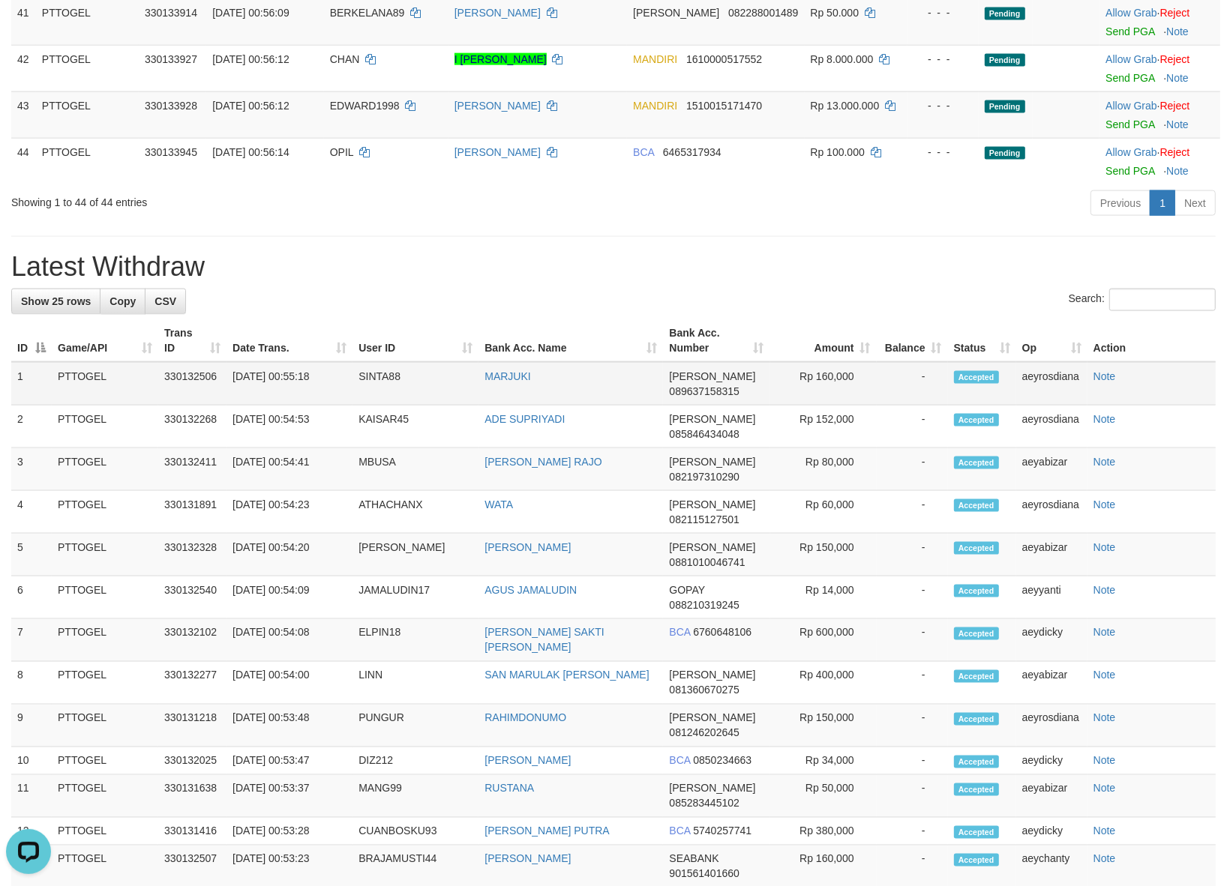
scroll to position [1624, 0]
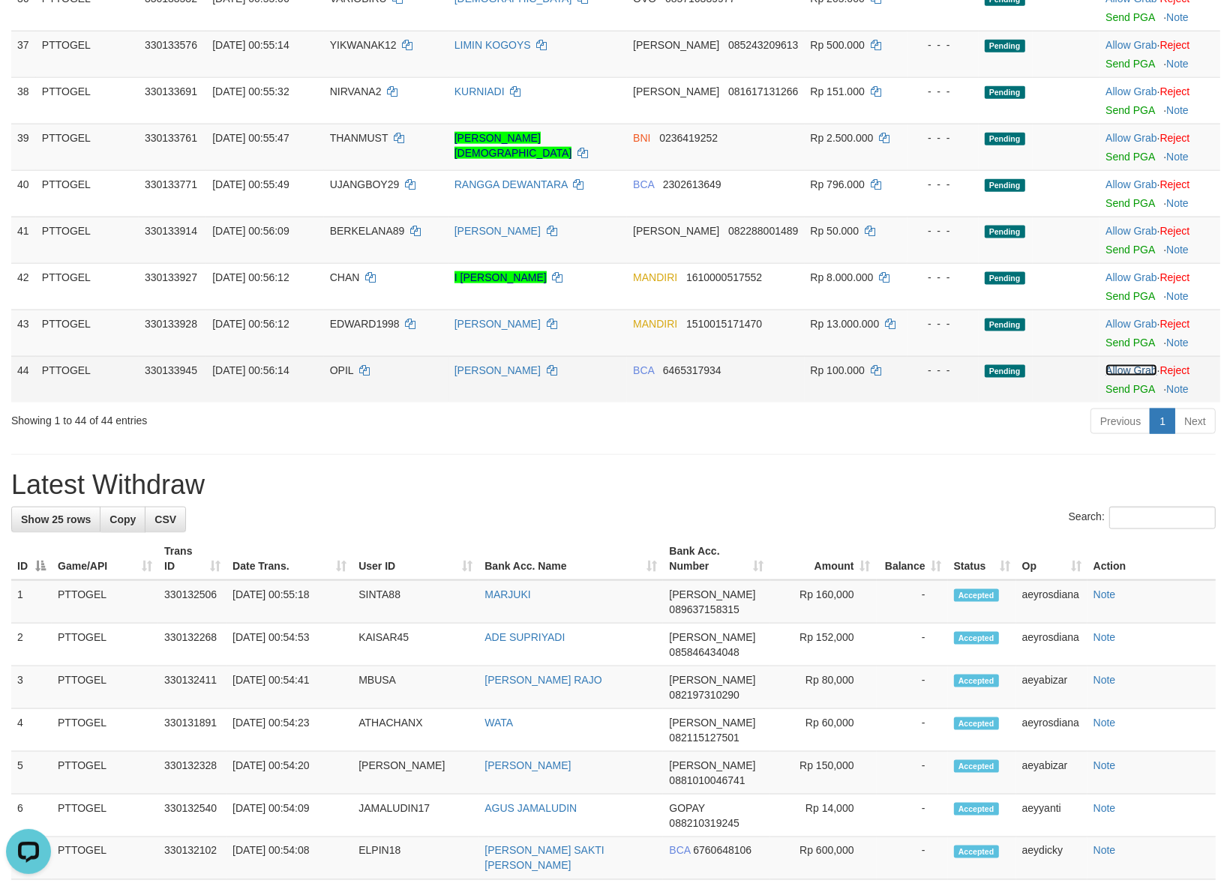
click at [1105, 365] on link "Allow Grab" at bounding box center [1130, 370] width 51 height 12
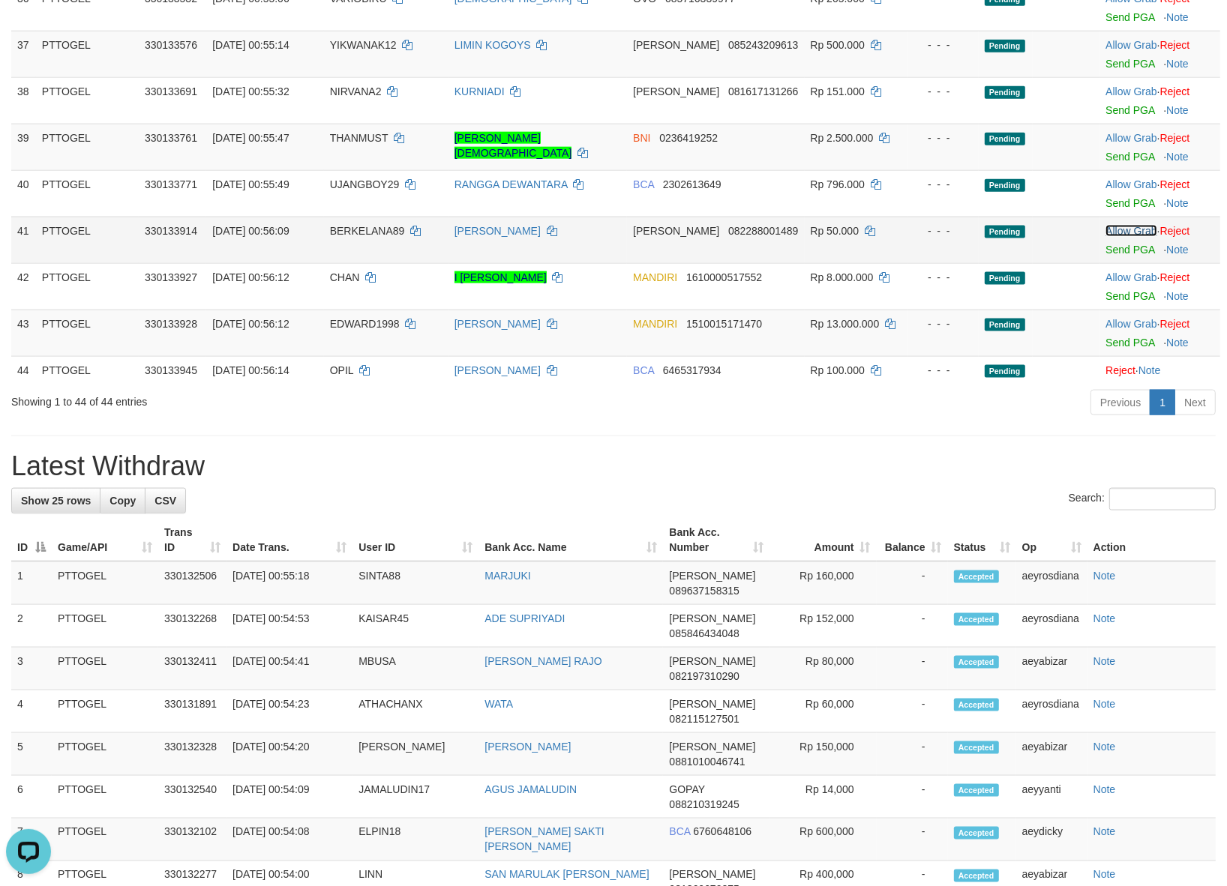
click at [1112, 226] on link "Allow Grab" at bounding box center [1130, 231] width 51 height 12
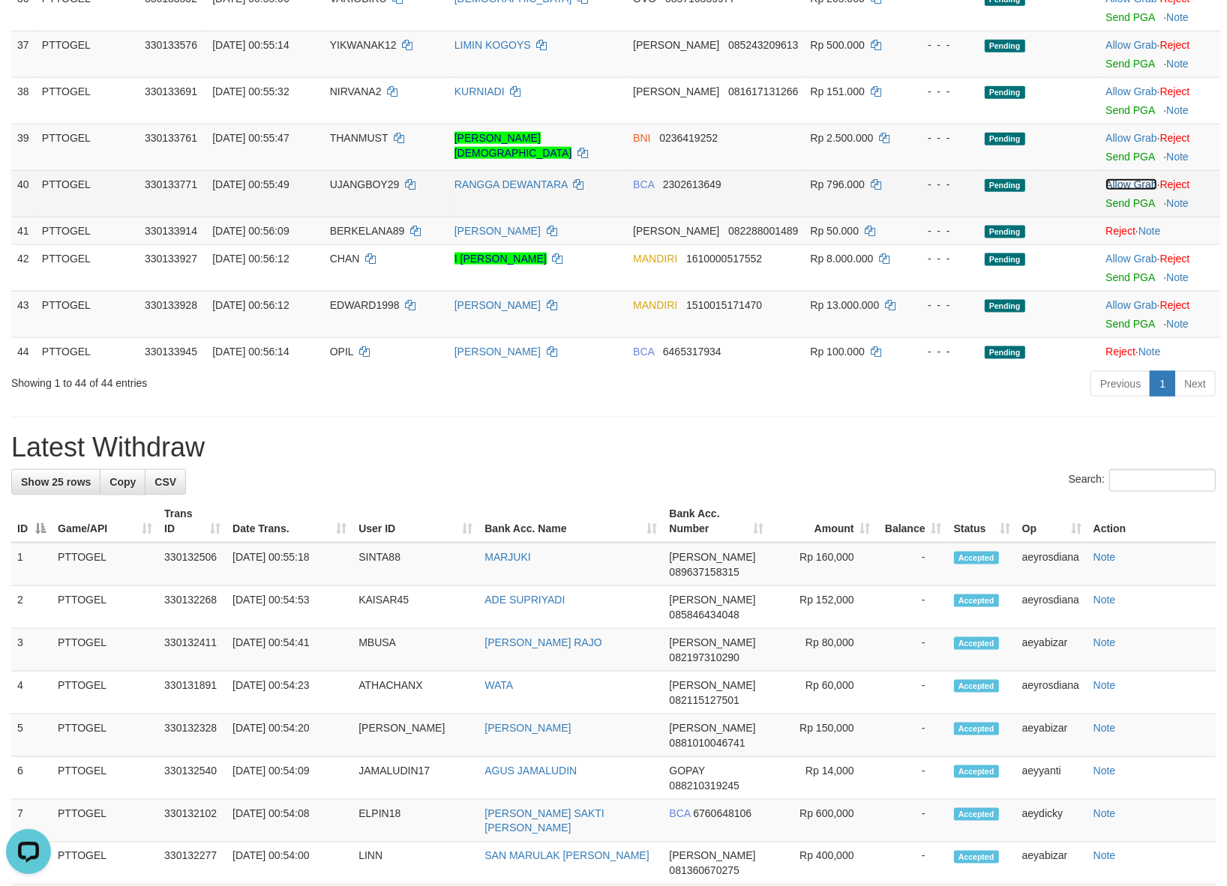
click at [1111, 178] on link "Allow Grab" at bounding box center [1130, 184] width 51 height 12
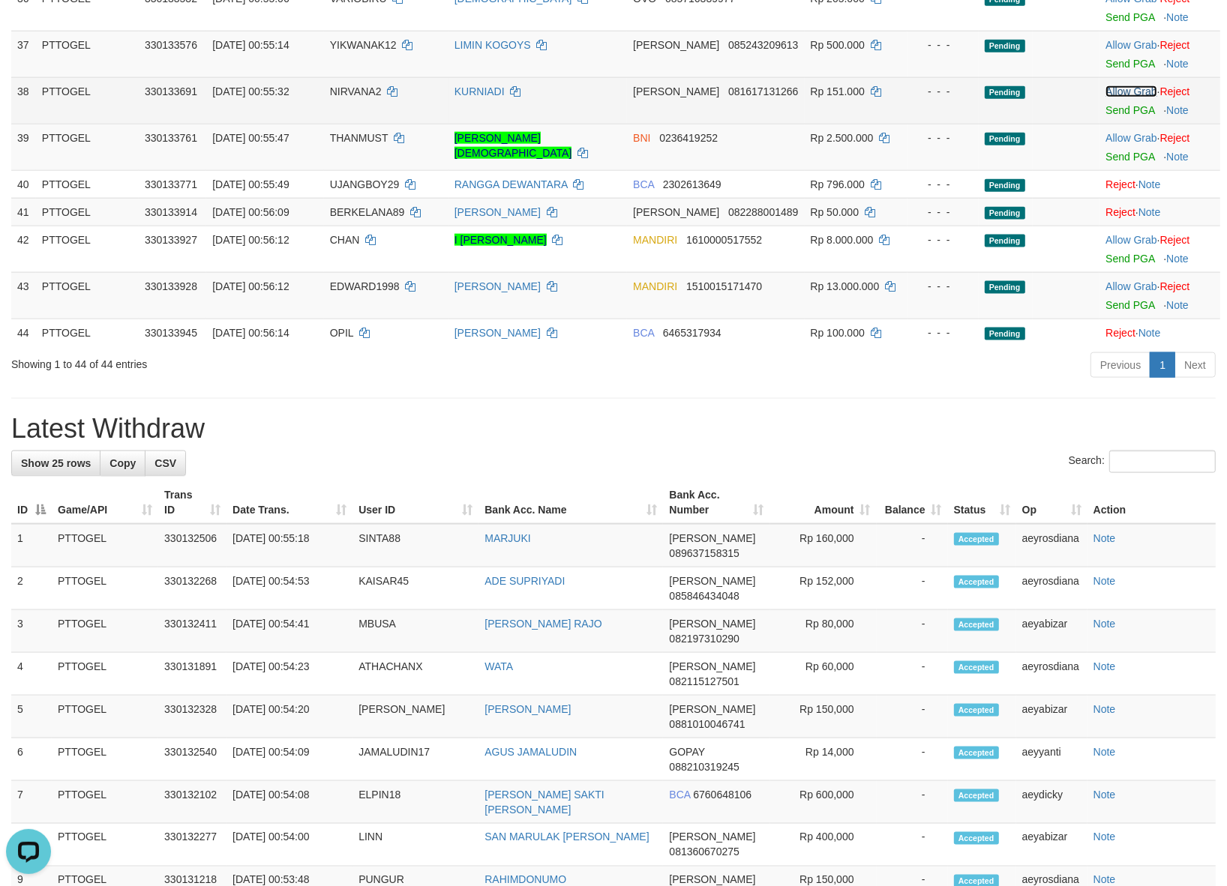
click at [1126, 85] on link "Allow Grab" at bounding box center [1130, 91] width 51 height 12
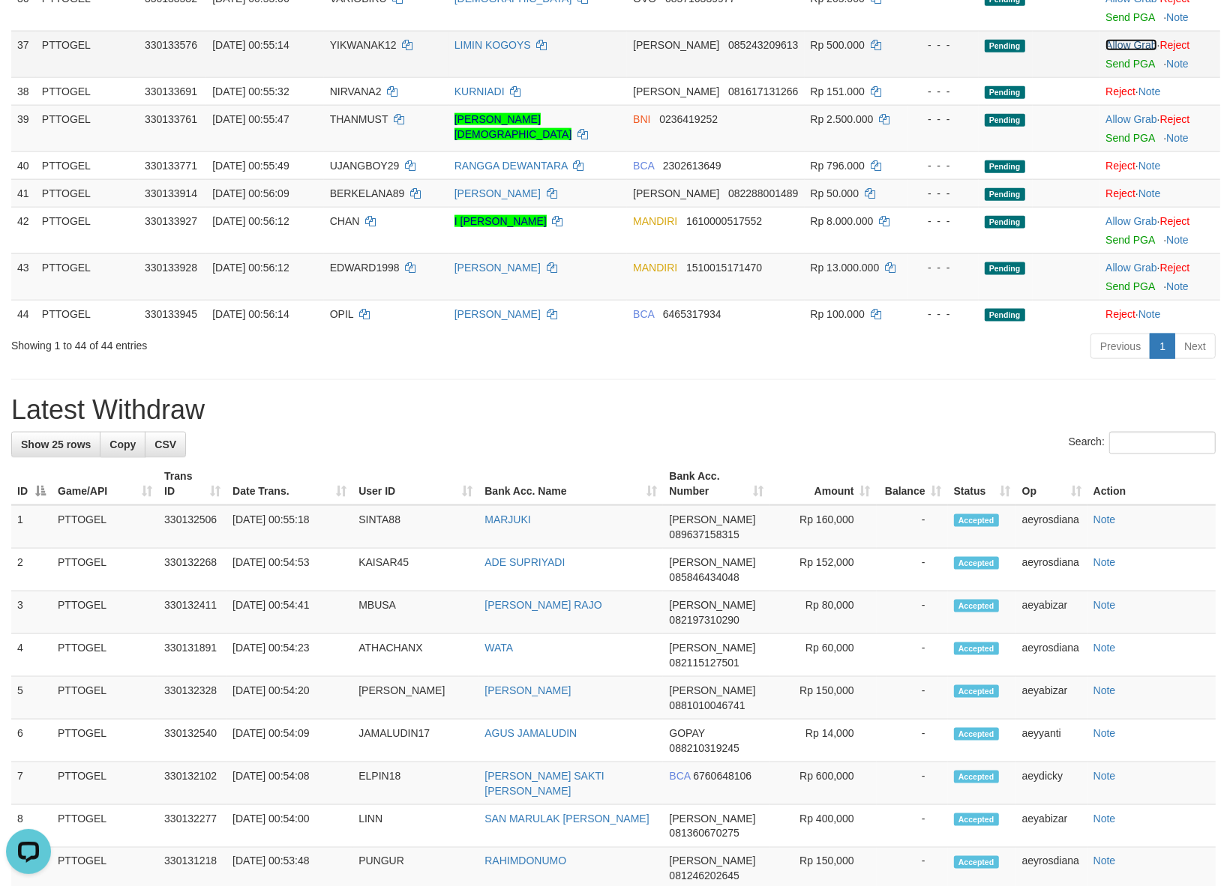
click at [1126, 39] on link "Allow Grab" at bounding box center [1130, 45] width 51 height 12
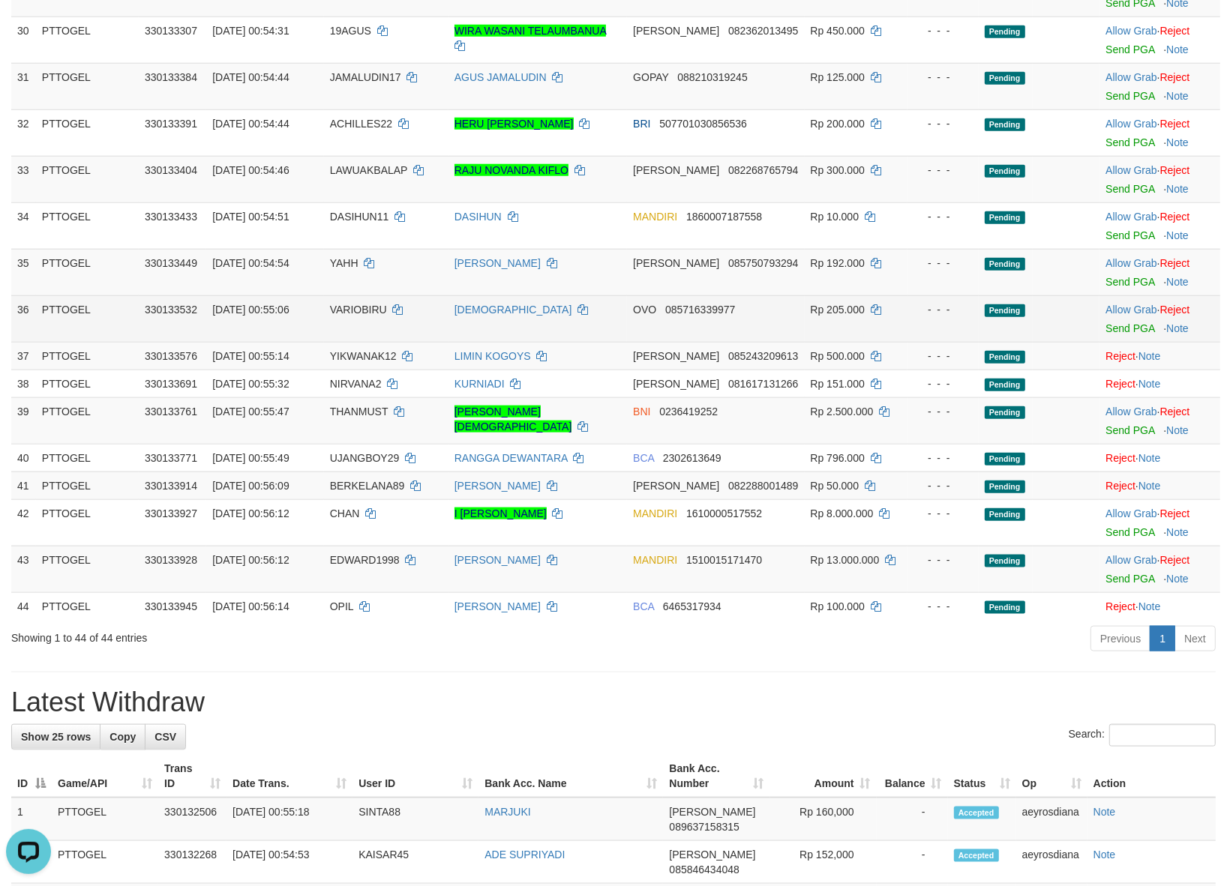
scroll to position [1312, 0]
click at [1125, 304] on link "Allow Grab" at bounding box center [1130, 310] width 51 height 12
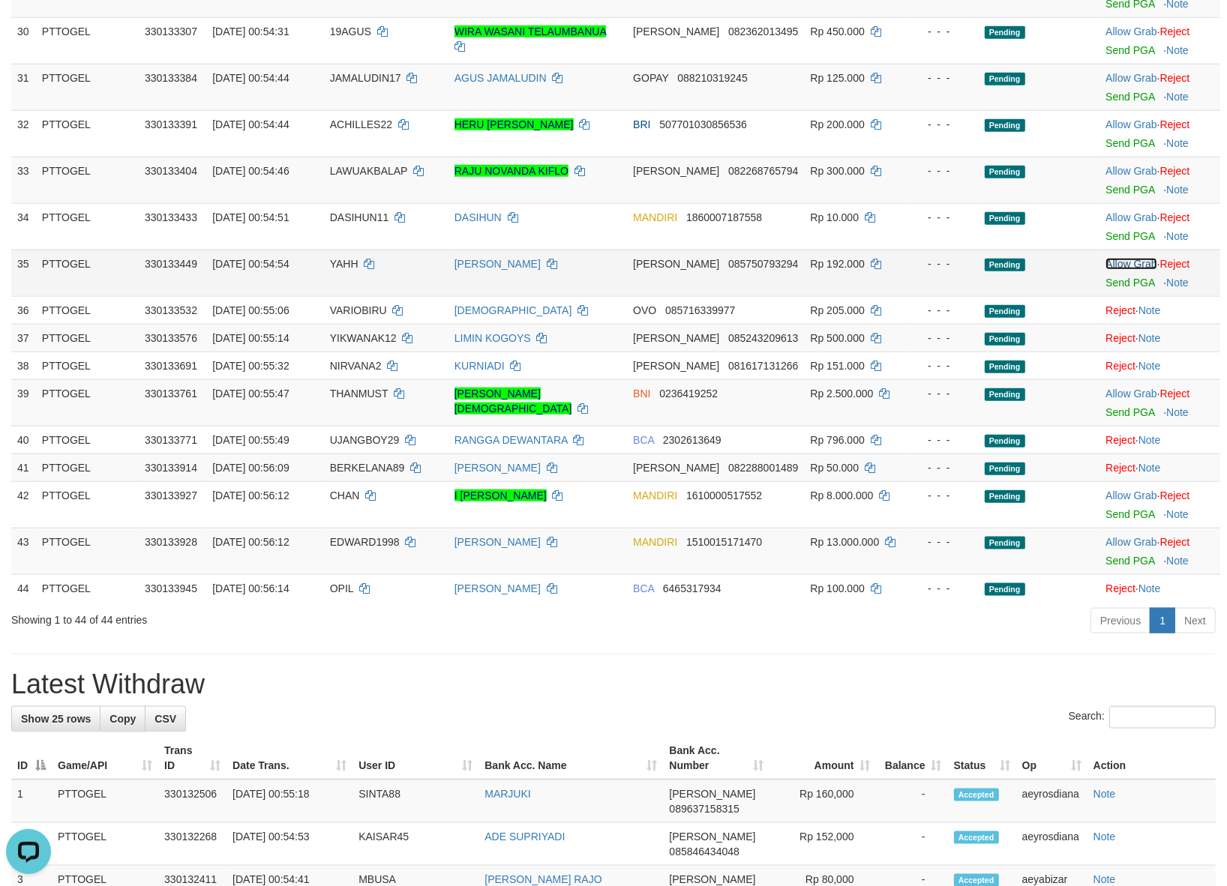
click at [1119, 258] on link "Allow Grab" at bounding box center [1130, 264] width 51 height 12
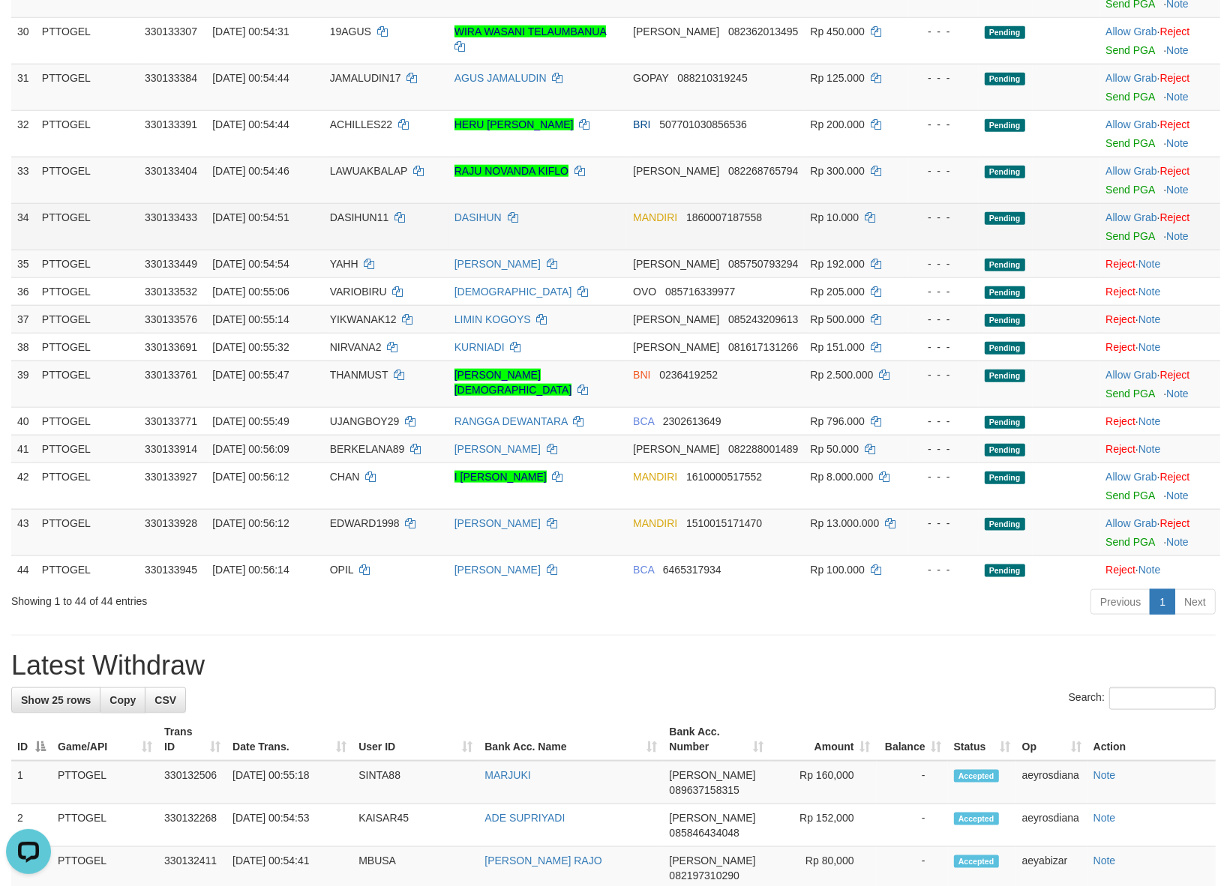
click at [1125, 203] on td "Allow Grab · Reject Send PGA · Note" at bounding box center [1159, 226] width 121 height 46
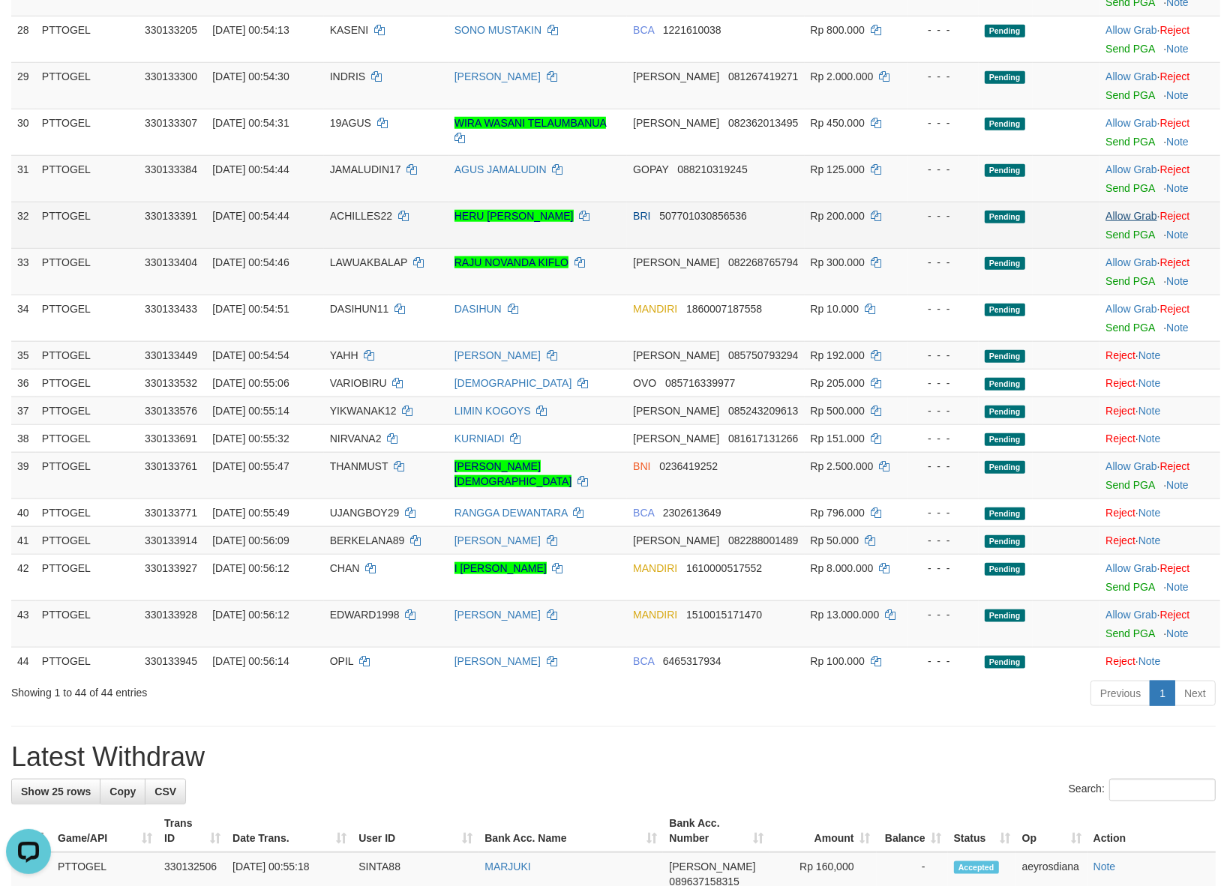
scroll to position [1212, 0]
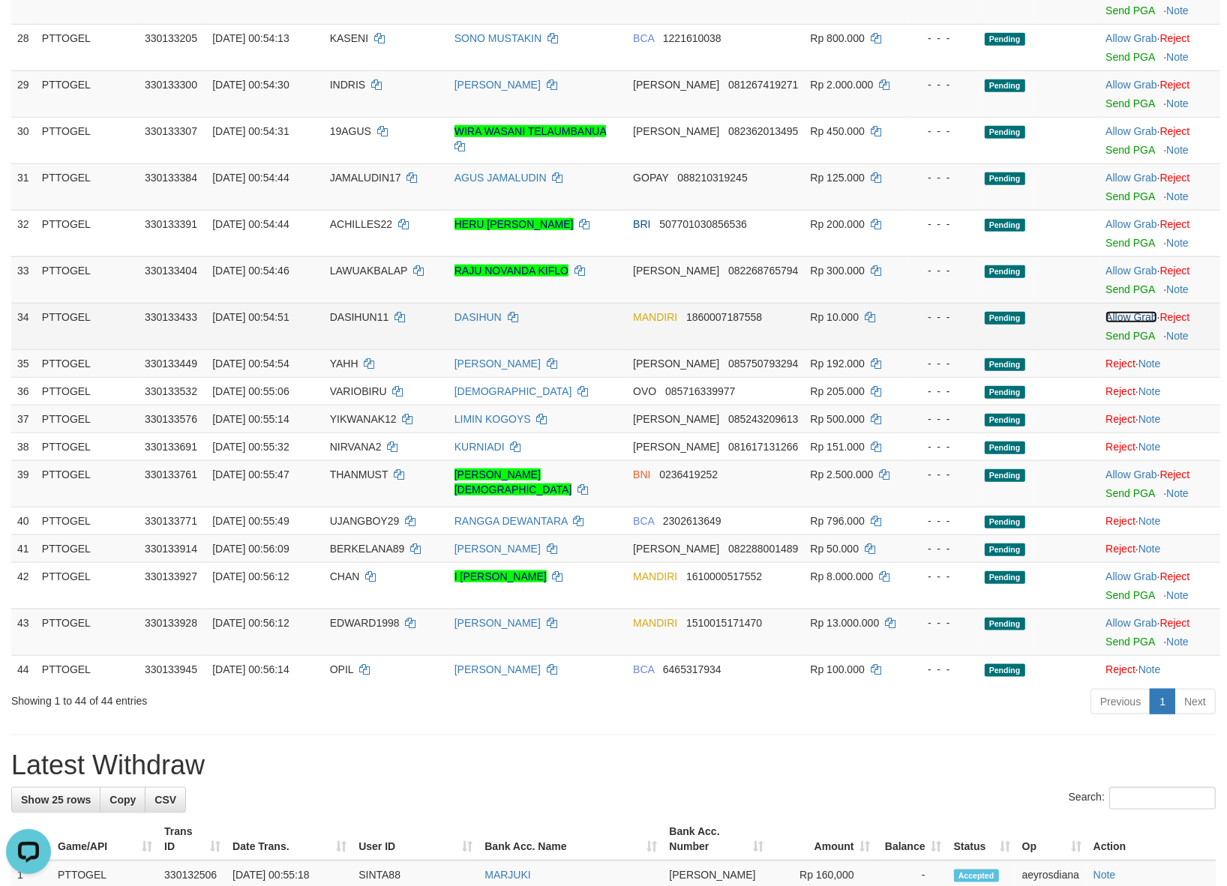
click at [1118, 311] on link "Allow Grab" at bounding box center [1130, 317] width 51 height 12
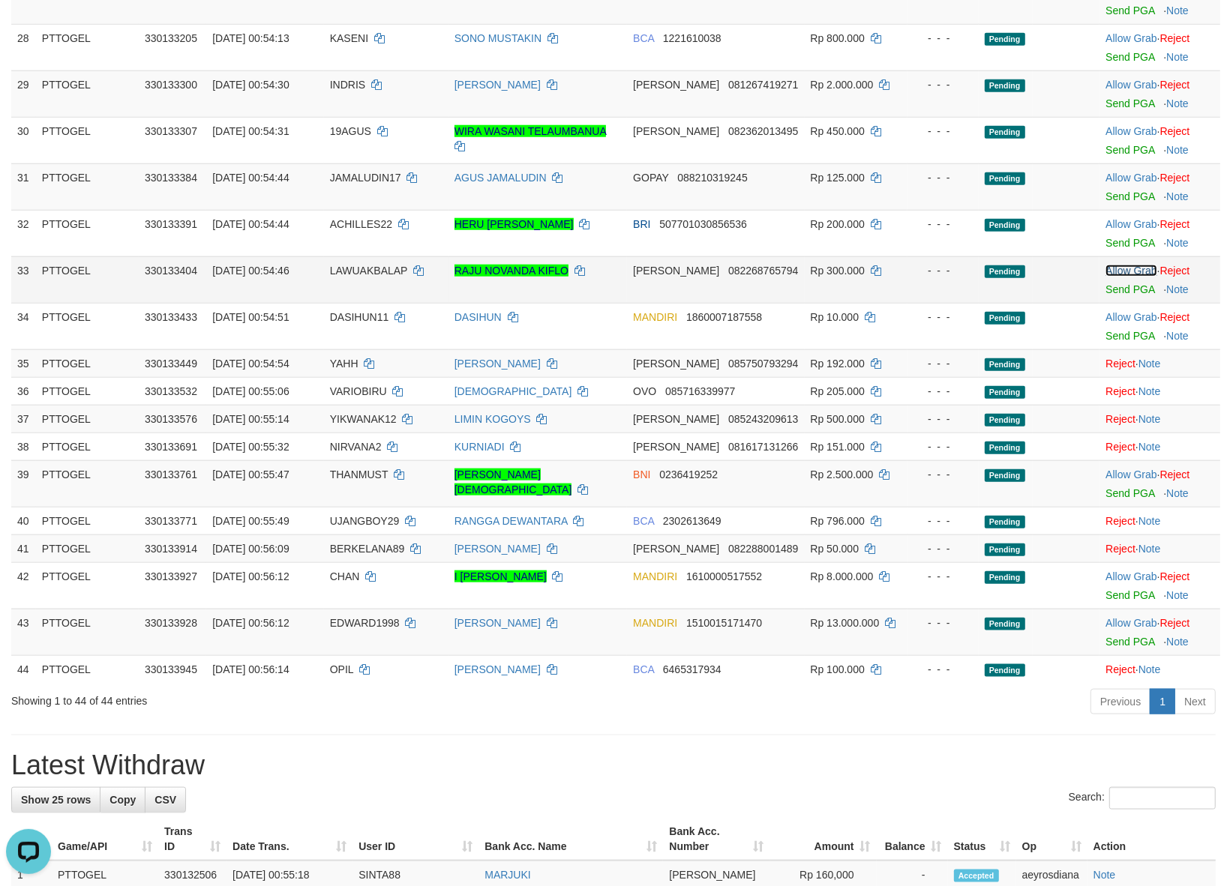
click at [1127, 265] on link "Allow Grab" at bounding box center [1130, 271] width 51 height 12
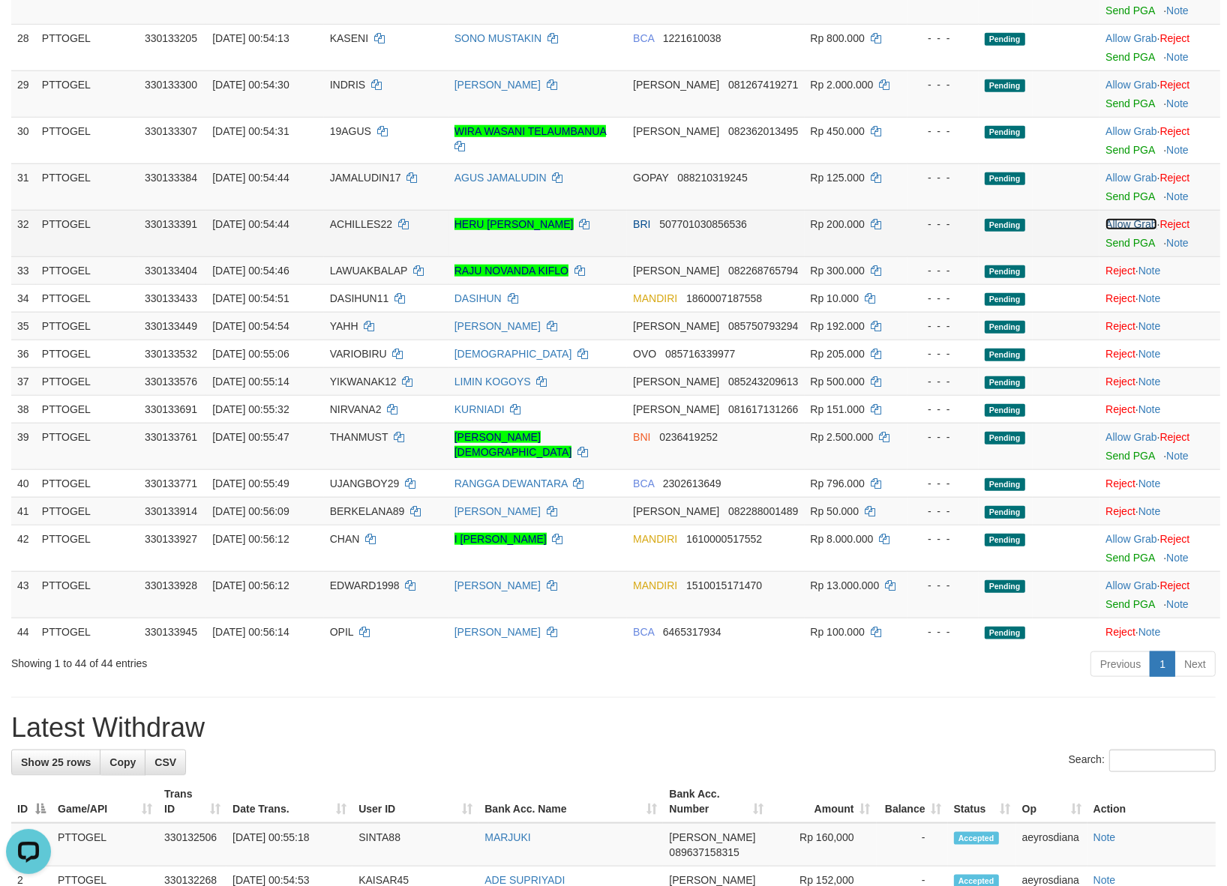
click at [1122, 218] on link "Allow Grab" at bounding box center [1130, 224] width 51 height 12
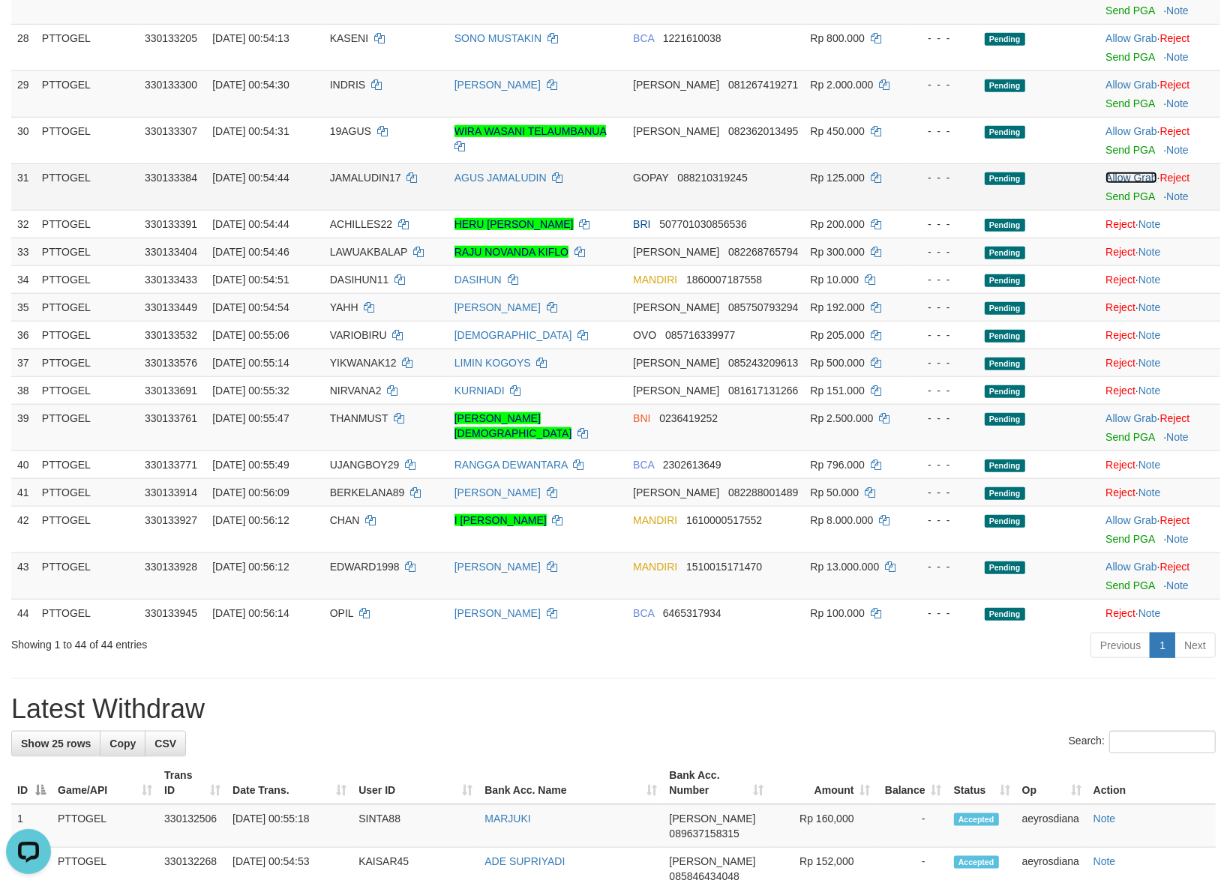
click at [1122, 172] on link "Allow Grab" at bounding box center [1130, 178] width 51 height 12
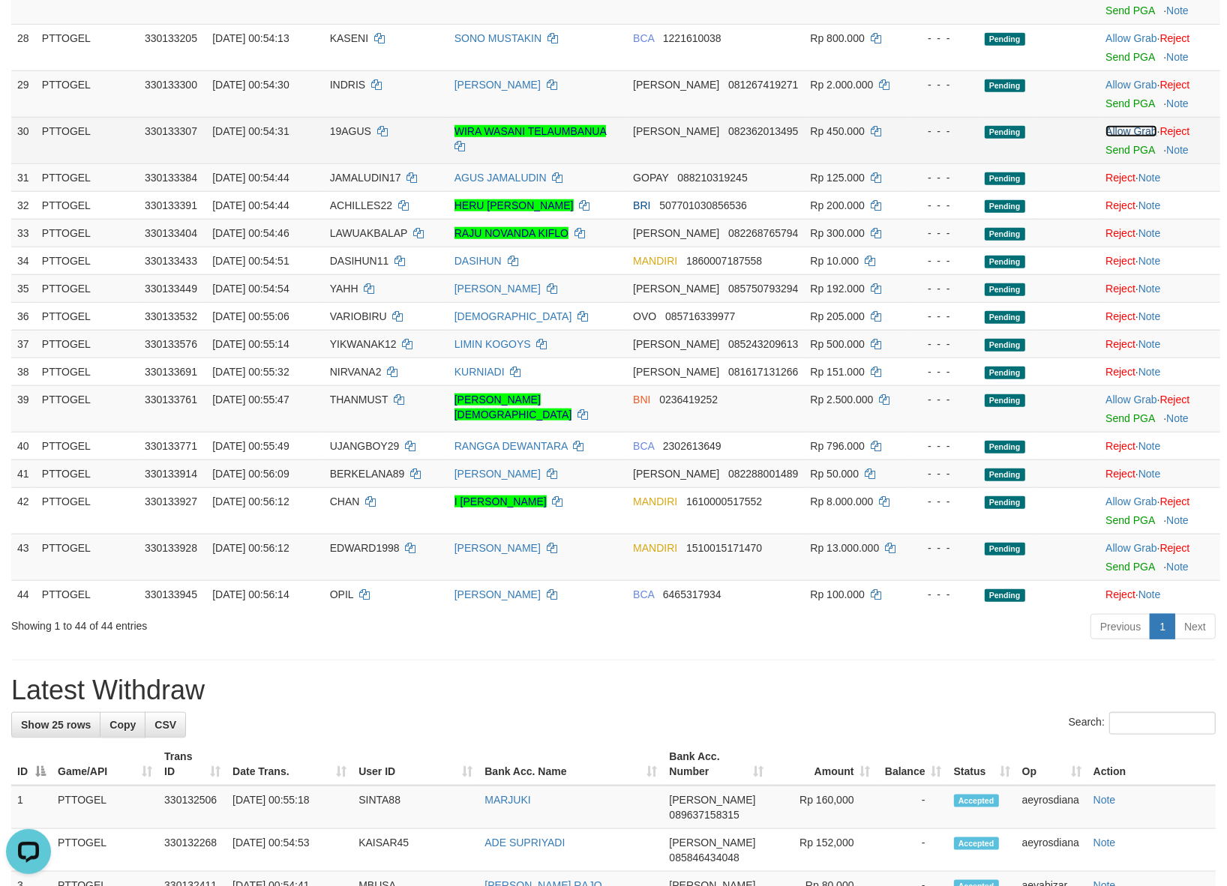
click at [1122, 125] on link "Allow Grab" at bounding box center [1130, 131] width 51 height 12
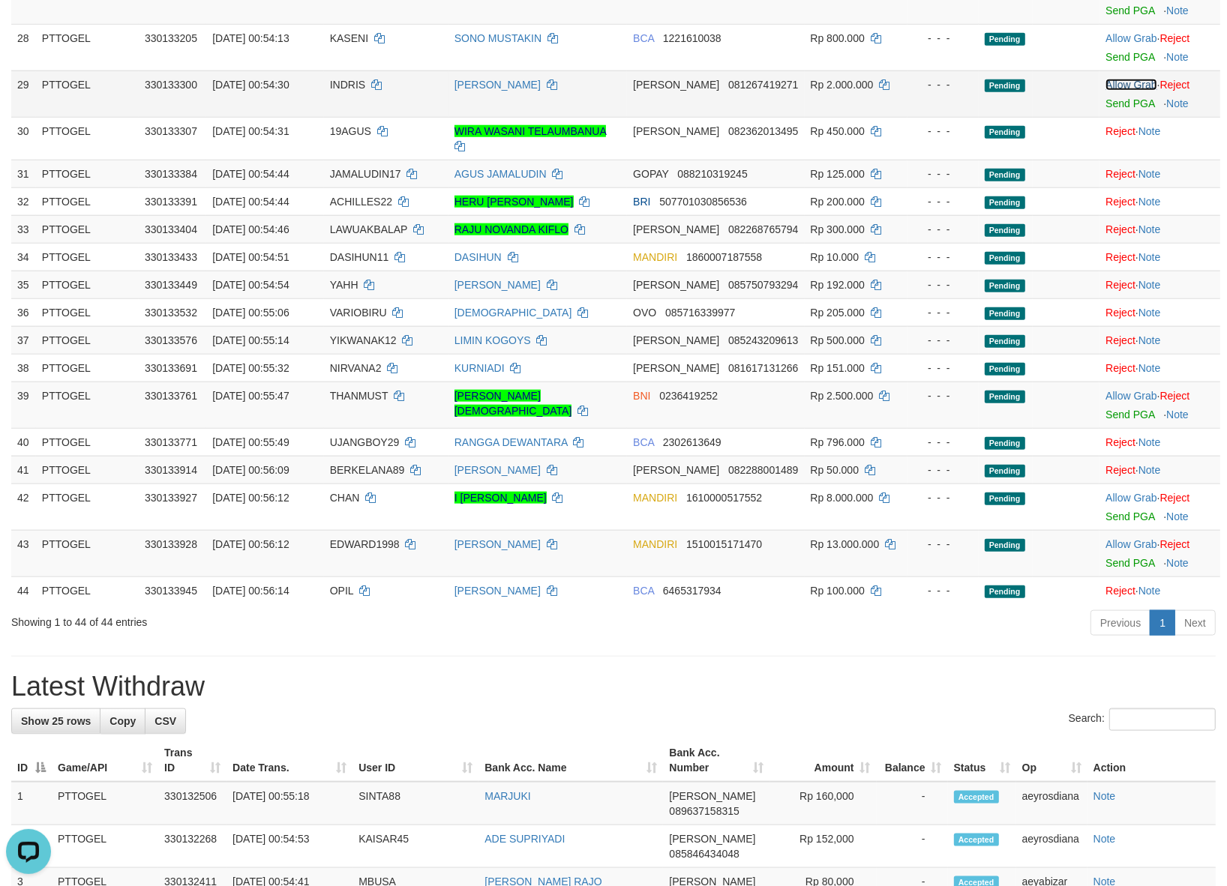
click at [1130, 79] on link "Allow Grab" at bounding box center [1130, 85] width 51 height 12
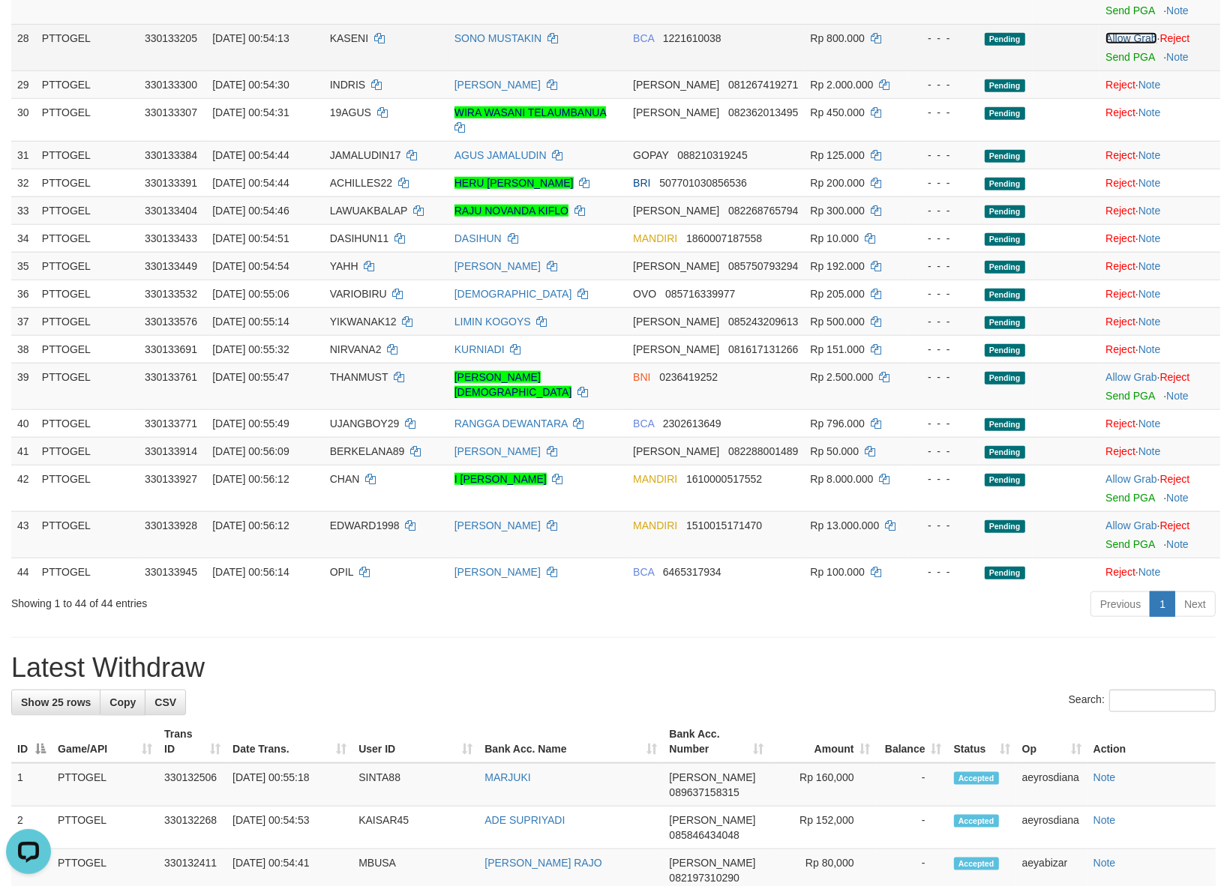
click at [1131, 32] on link "Allow Grab" at bounding box center [1130, 38] width 51 height 12
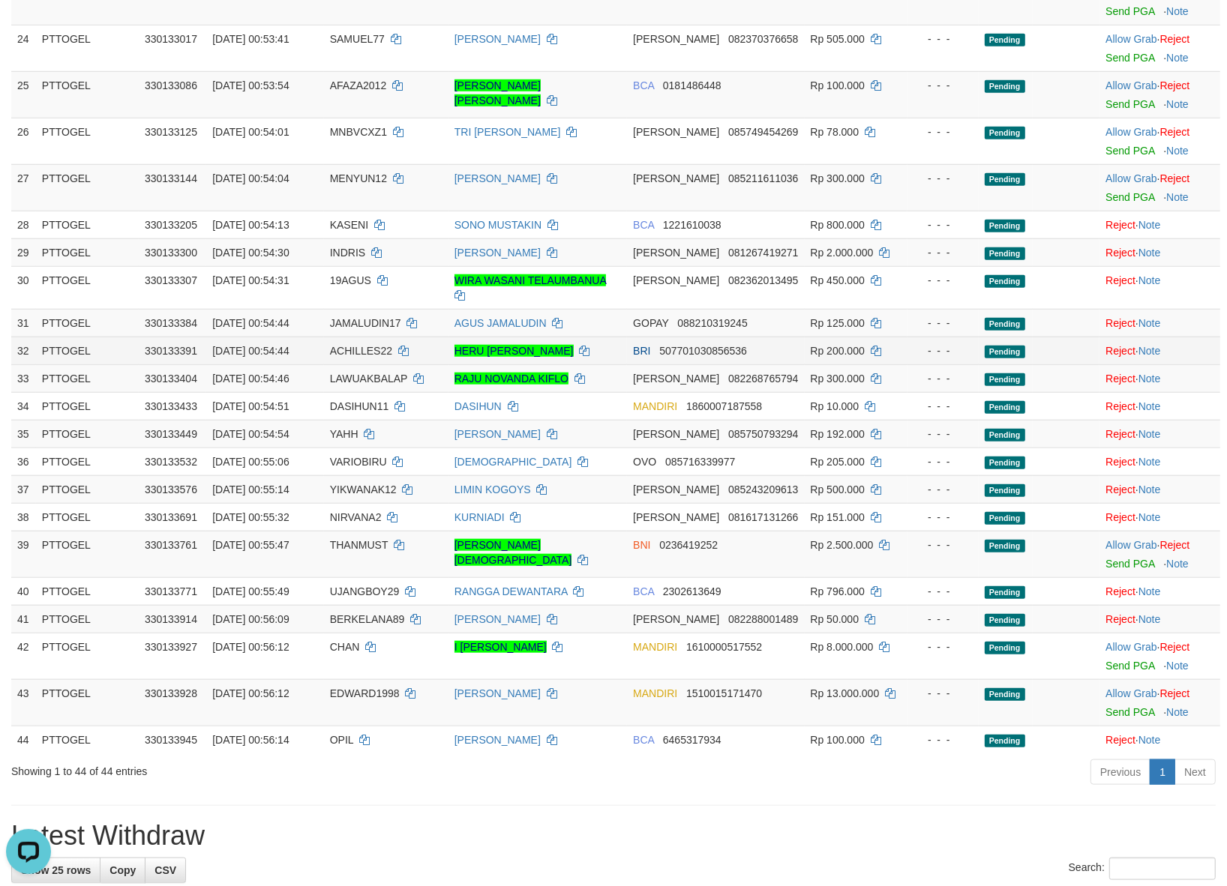
scroll to position [1025, 0]
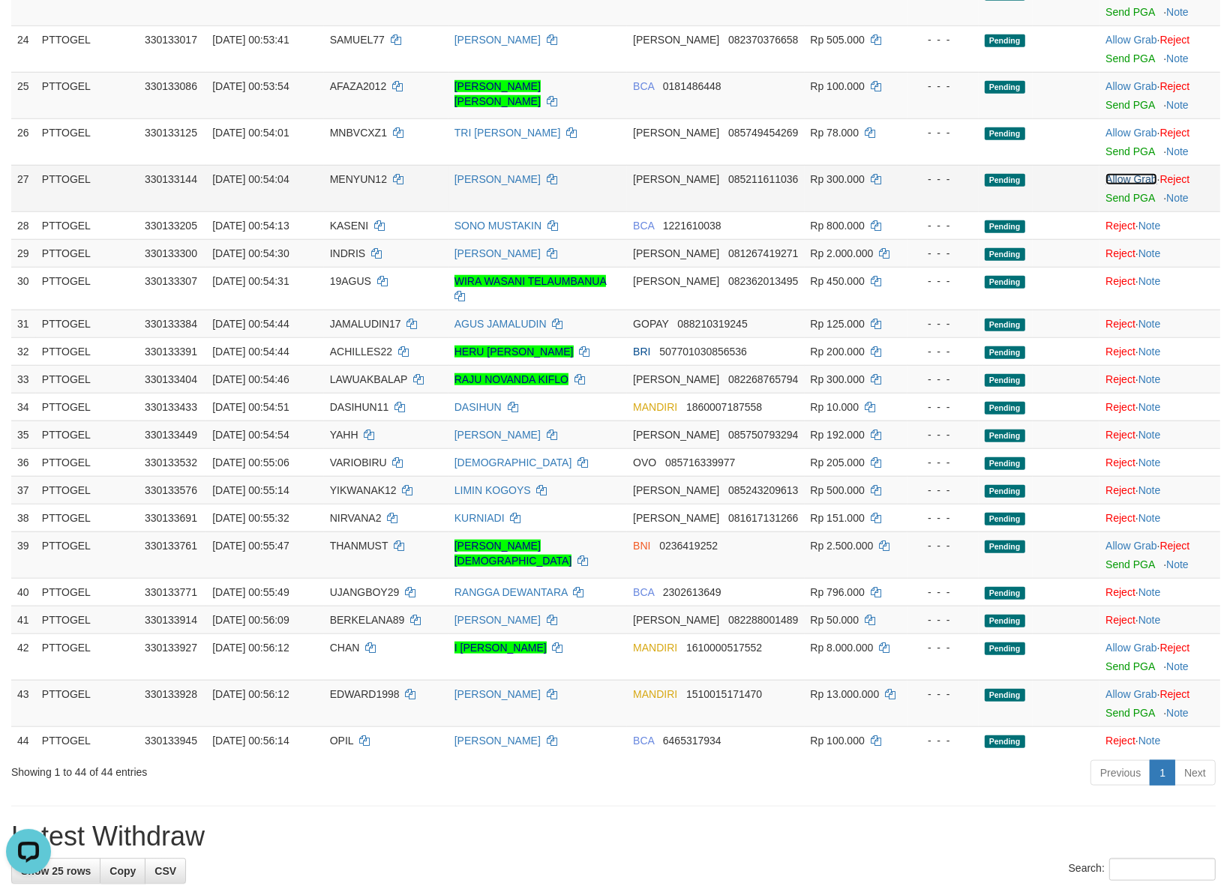
click at [1127, 173] on link "Allow Grab" at bounding box center [1130, 179] width 51 height 12
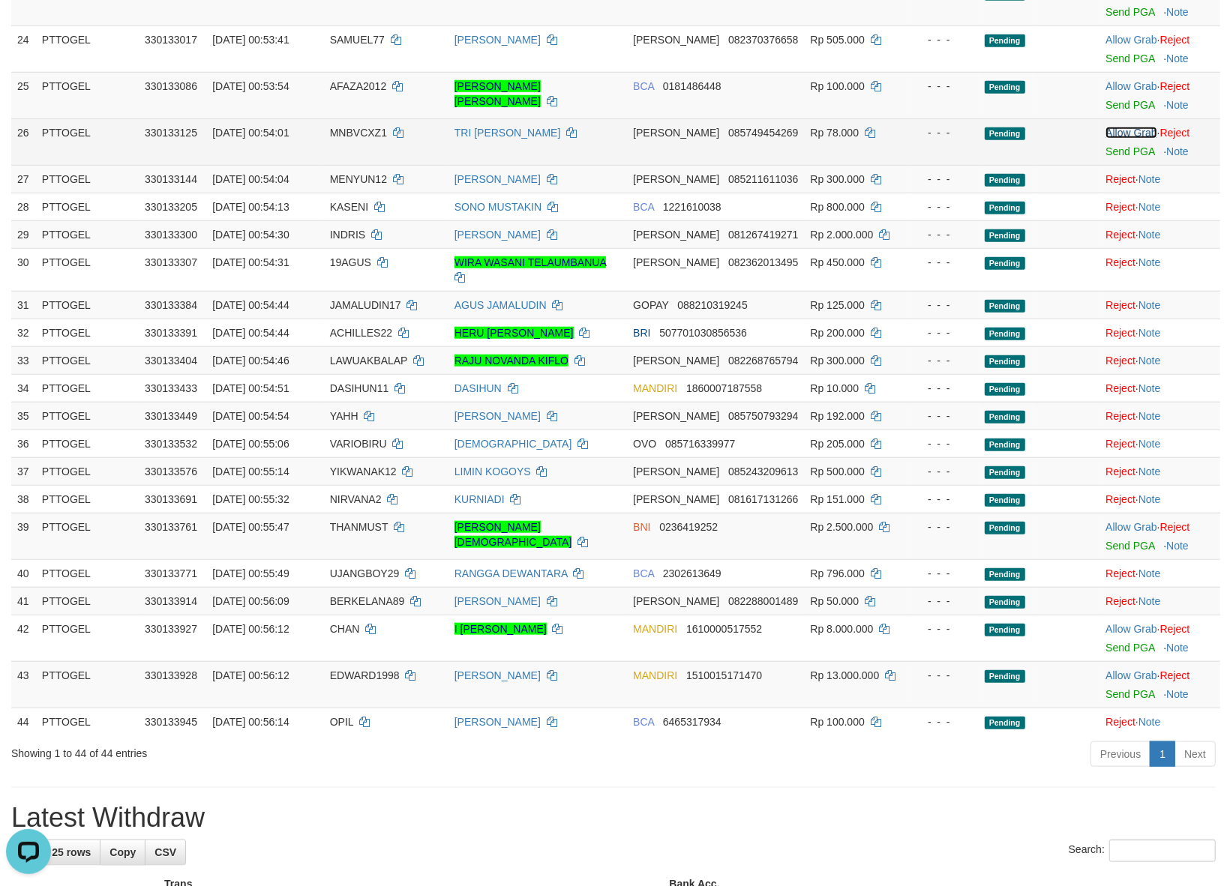
click at [1118, 127] on link "Allow Grab" at bounding box center [1130, 133] width 51 height 12
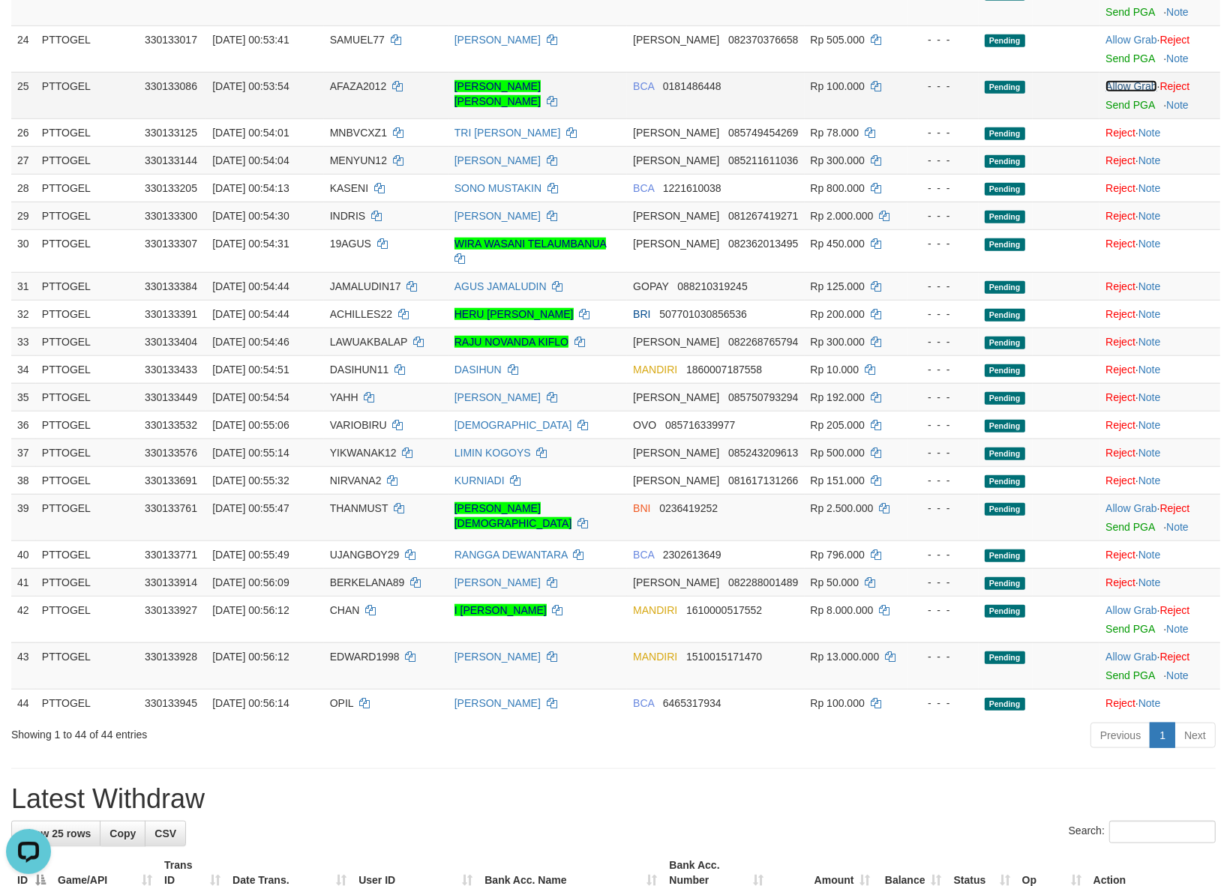
click at [1123, 80] on link "Allow Grab" at bounding box center [1130, 86] width 51 height 12
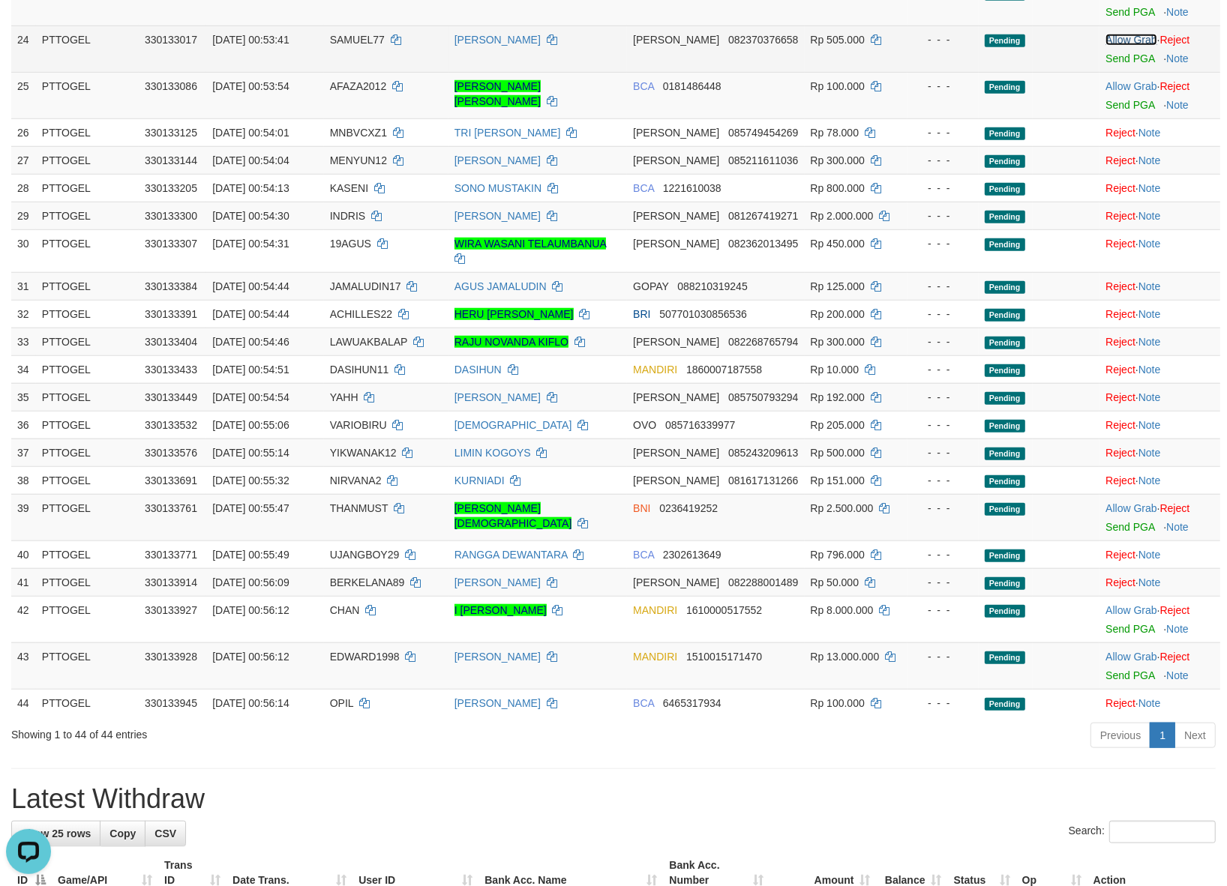
click at [1122, 34] on link "Allow Grab" at bounding box center [1130, 40] width 51 height 12
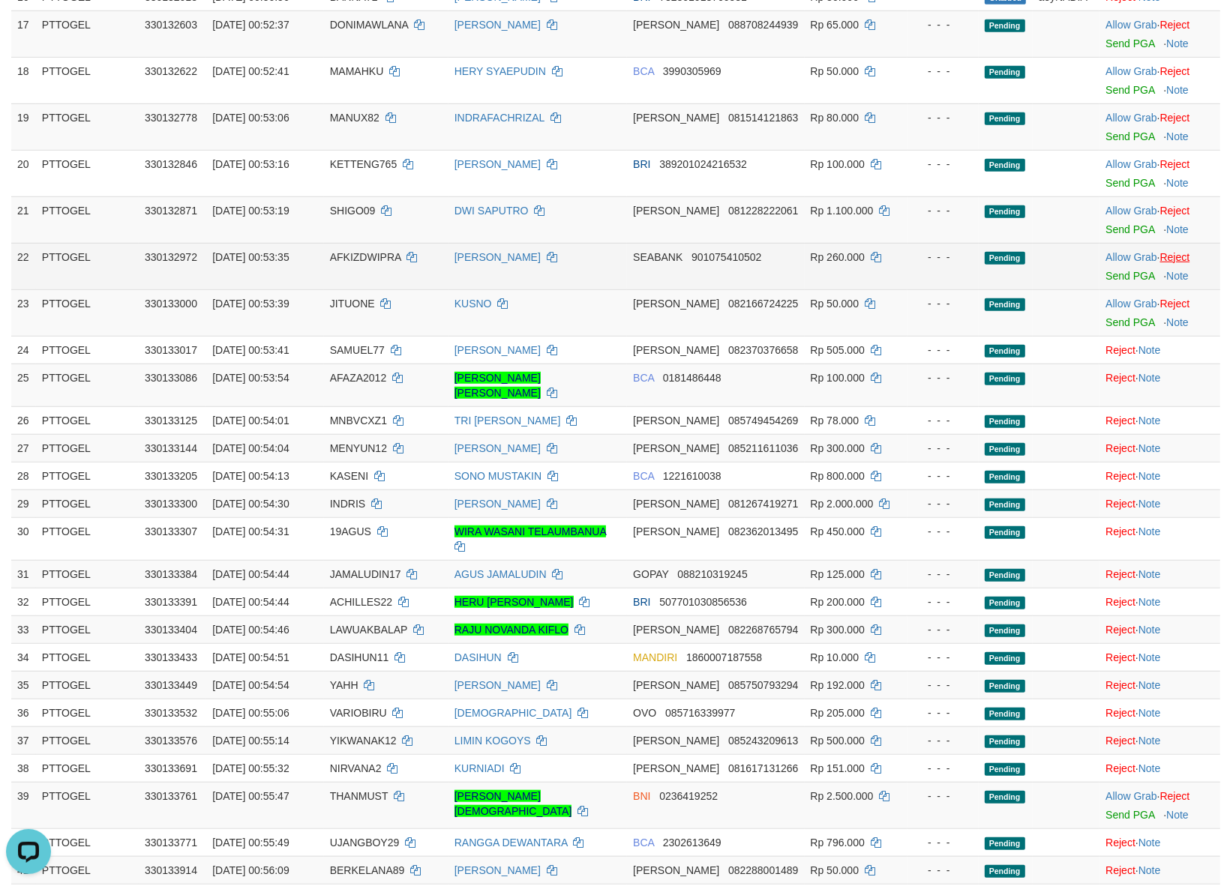
scroll to position [712, 0]
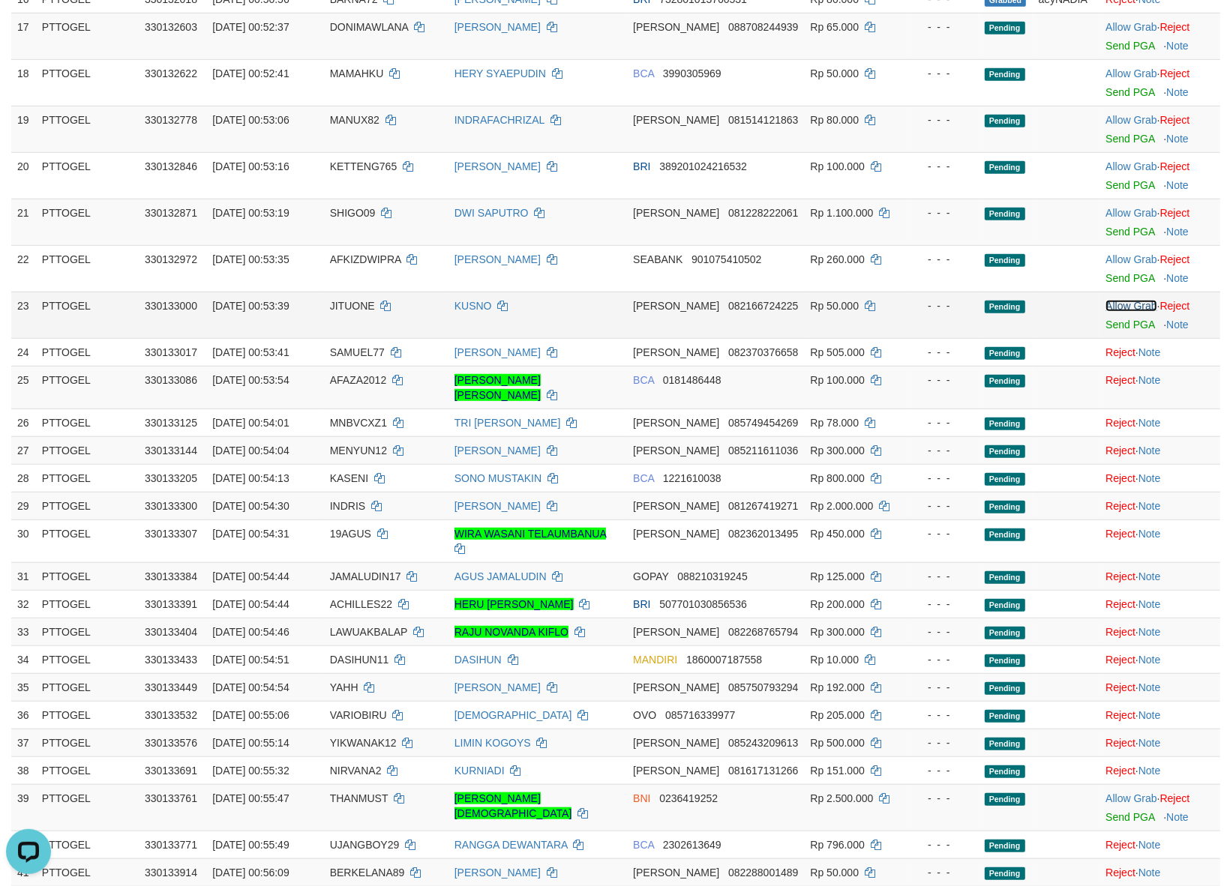
click at [1119, 300] on link "Allow Grab" at bounding box center [1130, 306] width 51 height 12
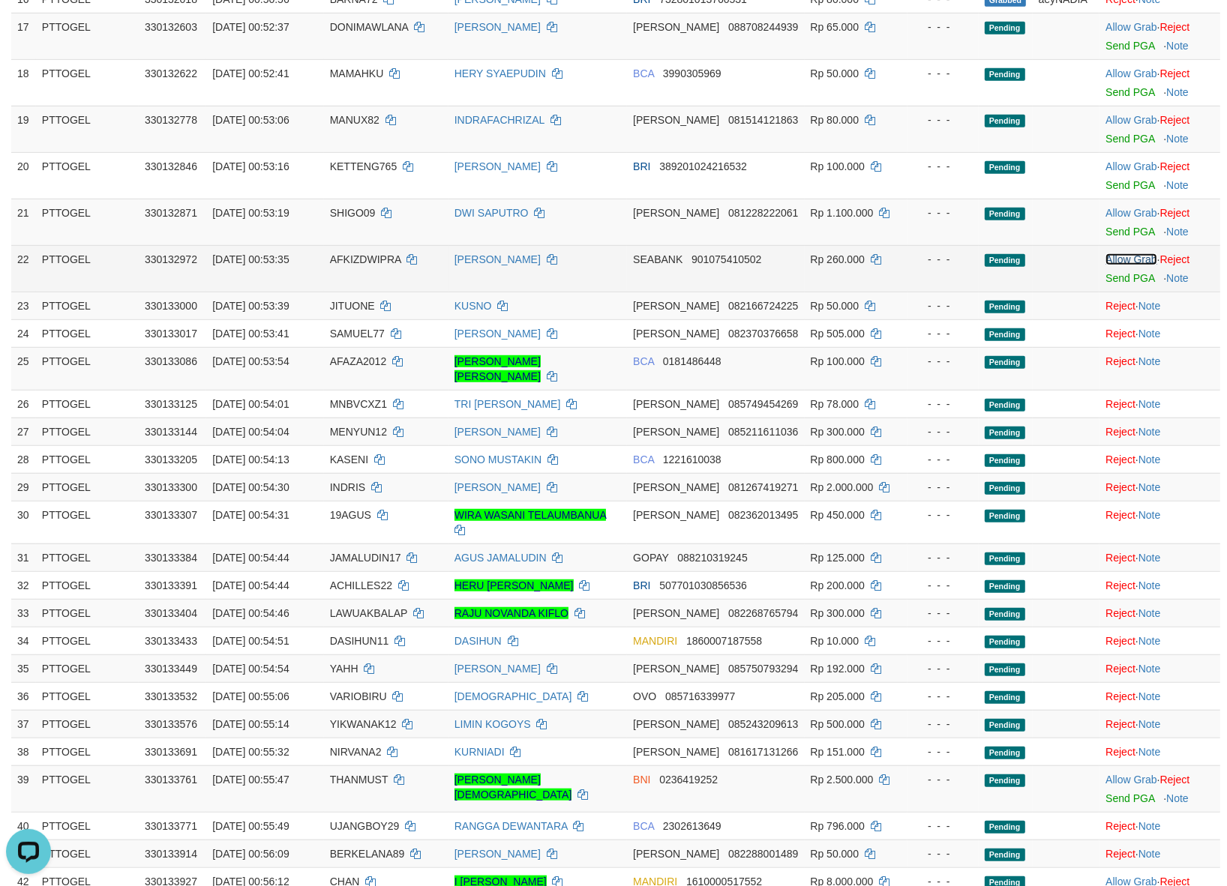
click at [1119, 253] on link "Allow Grab" at bounding box center [1130, 259] width 51 height 12
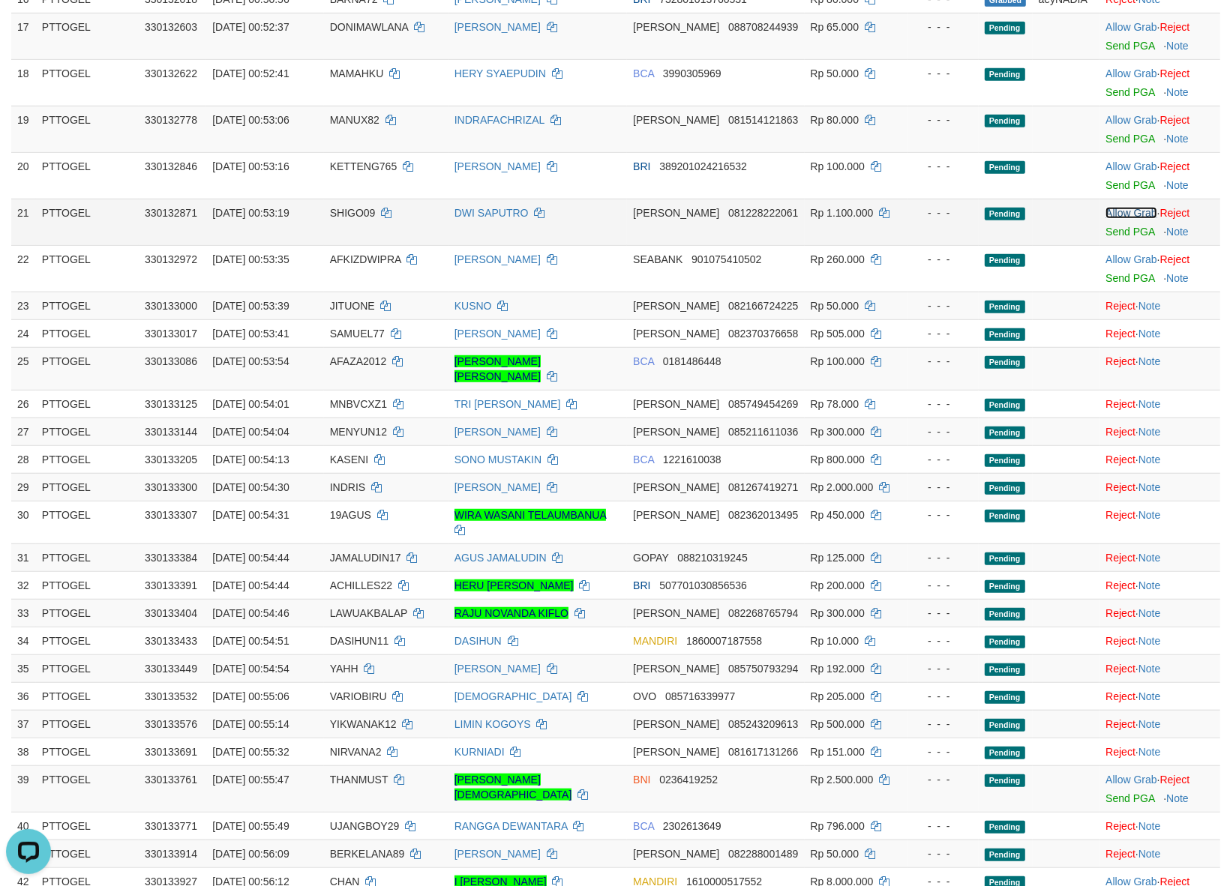
click at [1129, 207] on link "Allow Grab" at bounding box center [1130, 213] width 51 height 12
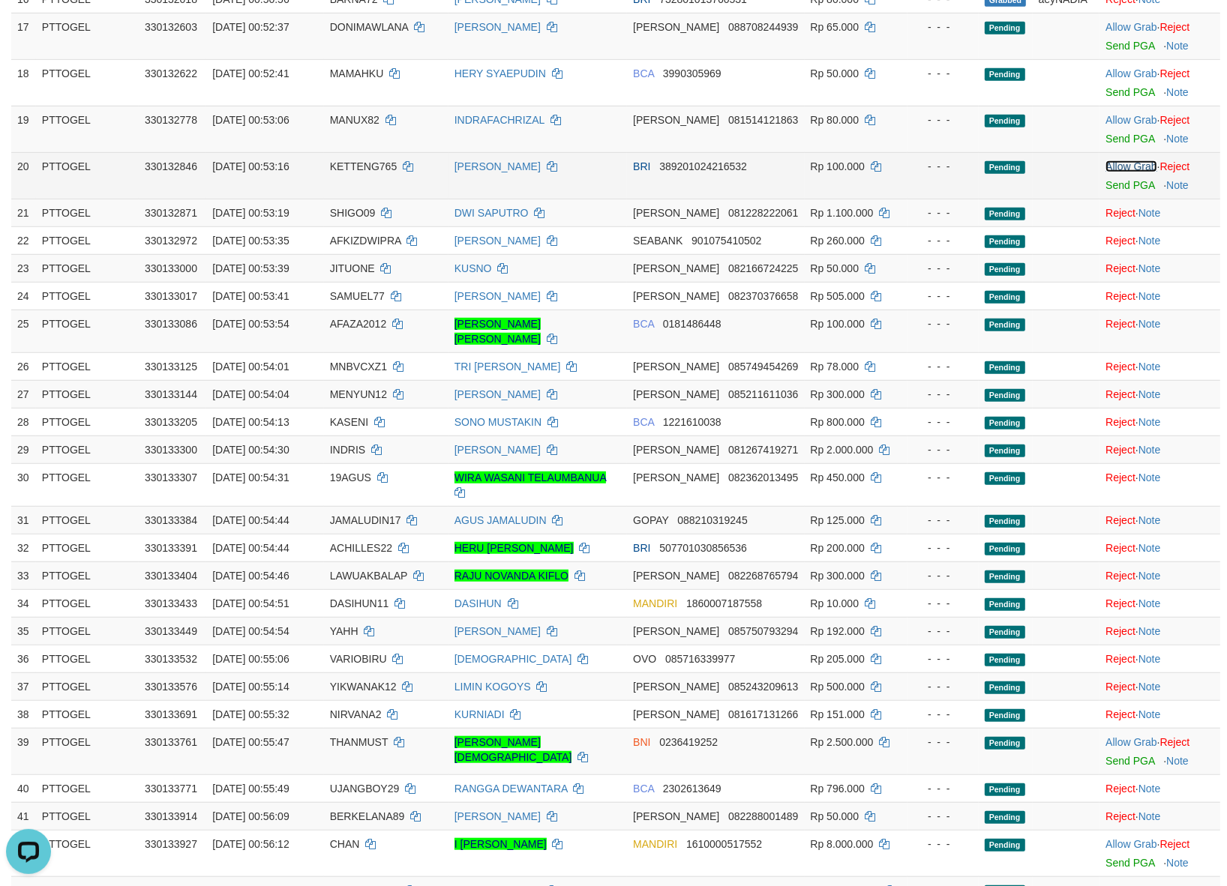
click at [1125, 160] on link "Allow Grab" at bounding box center [1130, 166] width 51 height 12
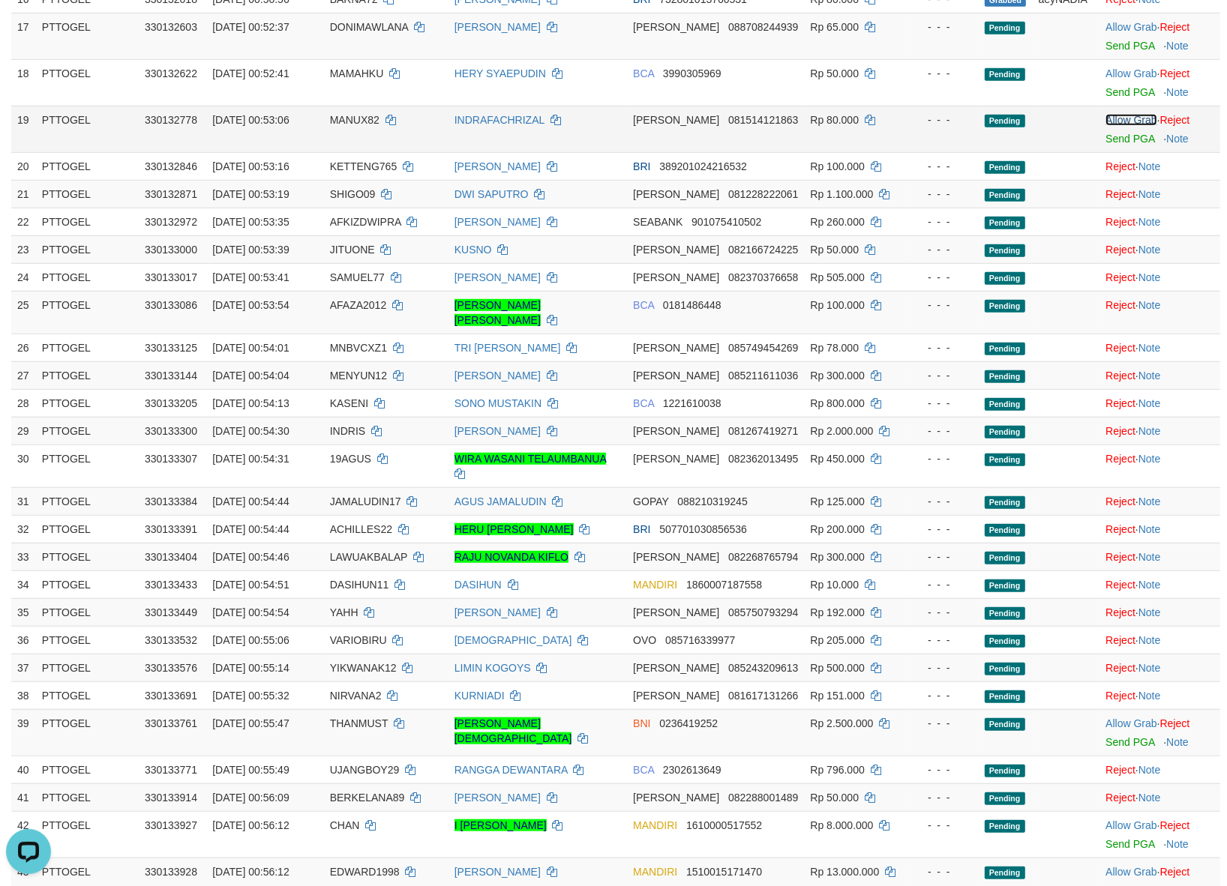
click at [1126, 114] on link "Allow Grab" at bounding box center [1130, 120] width 51 height 12
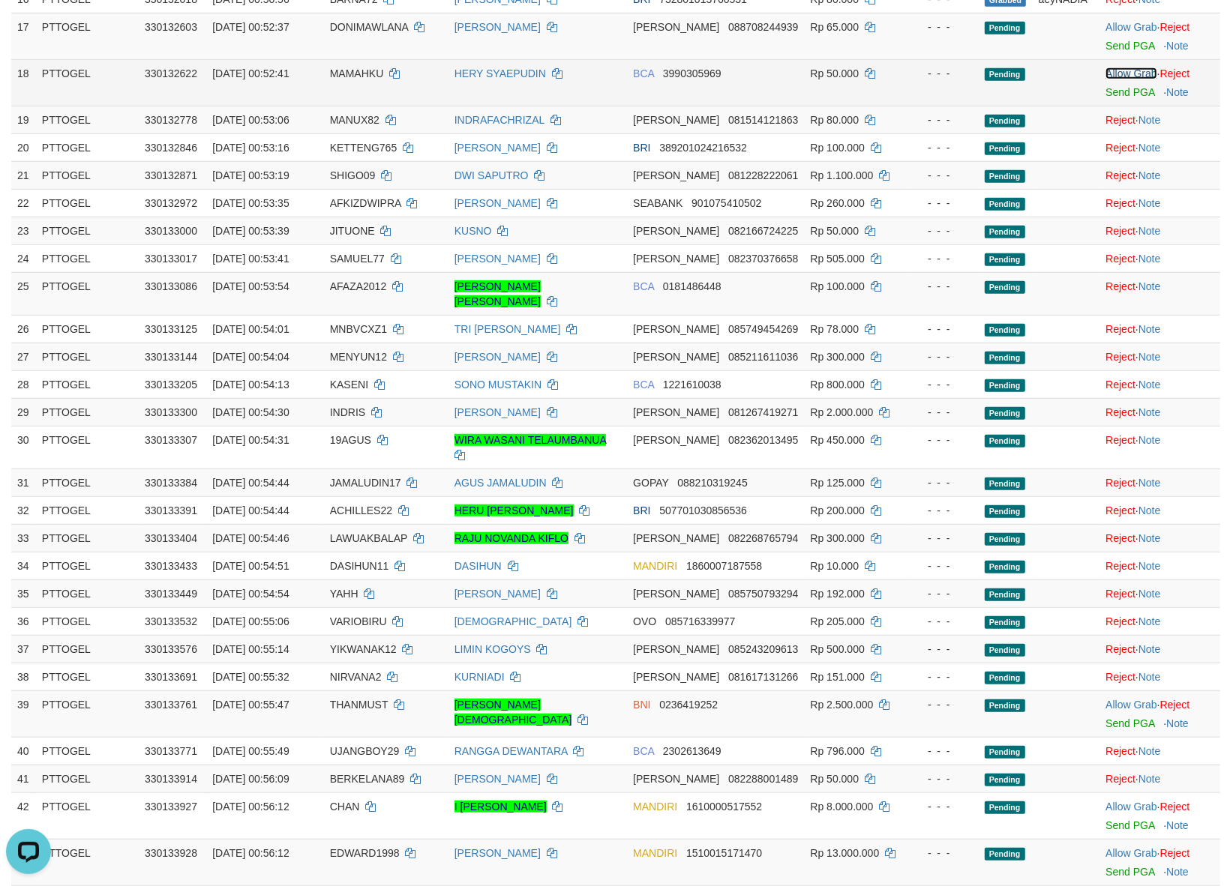
click at [1129, 67] on link "Allow Grab" at bounding box center [1130, 73] width 51 height 12
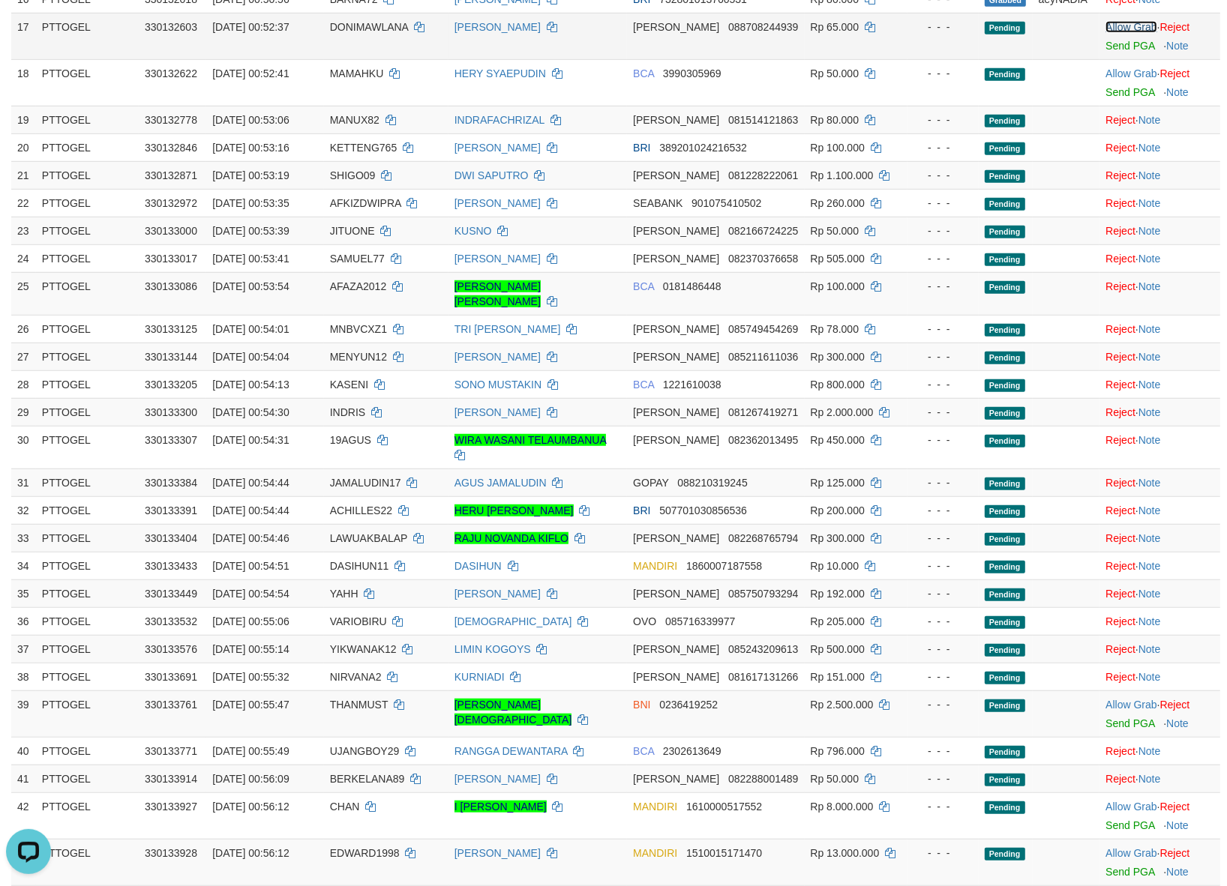
click at [1137, 21] on link "Allow Grab" at bounding box center [1130, 27] width 51 height 12
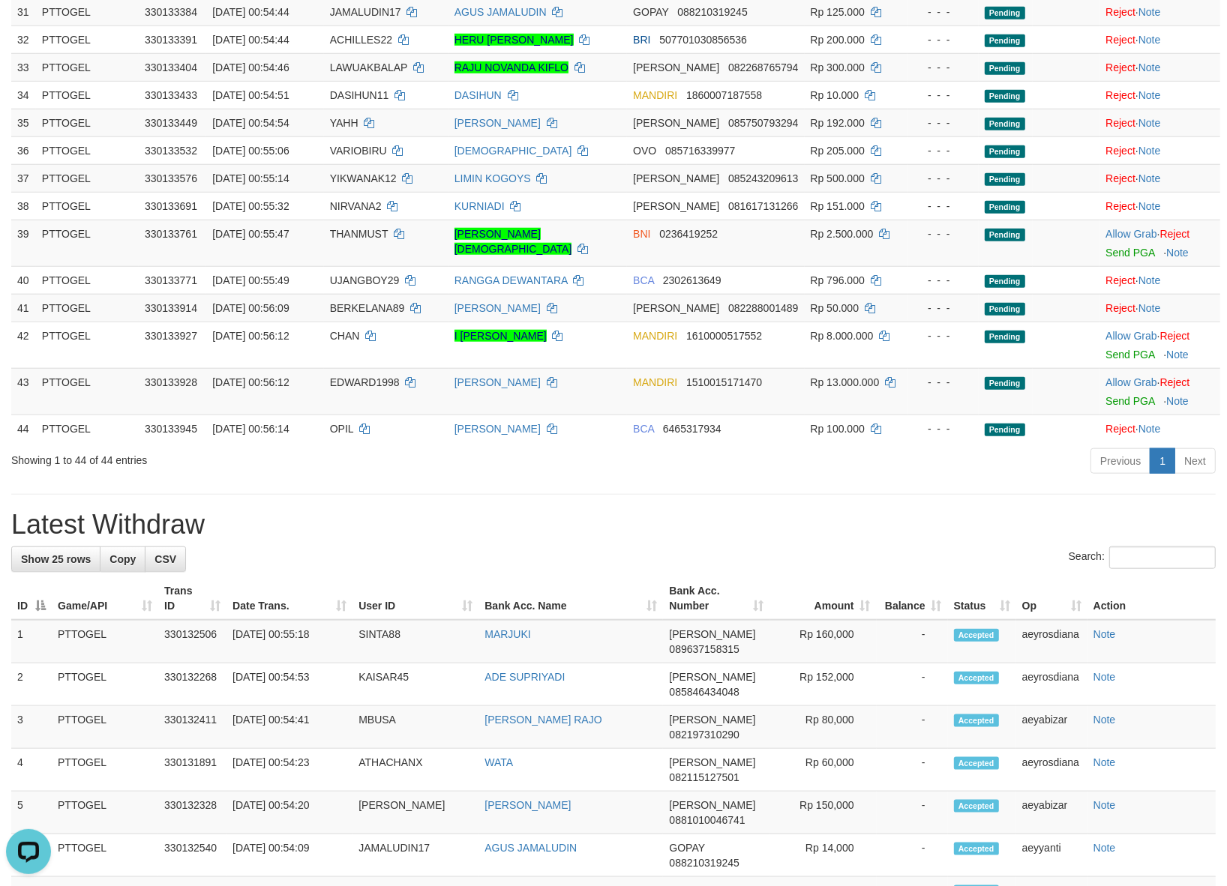
scroll to position [1149, 0]
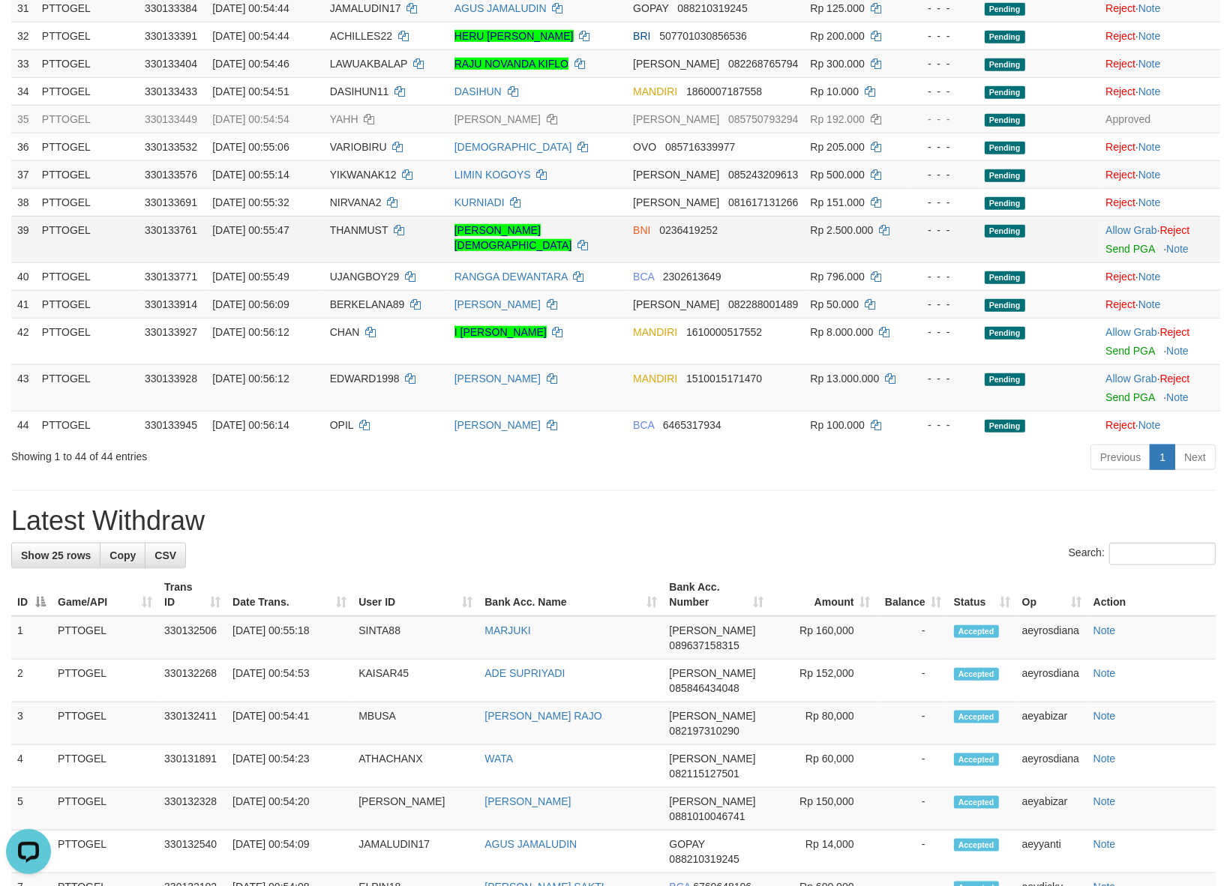
click at [388, 224] on span "THANMUST" at bounding box center [359, 230] width 58 height 12
copy td "THANMUST"
click at [1119, 224] on link "Allow Grab" at bounding box center [1130, 230] width 51 height 12
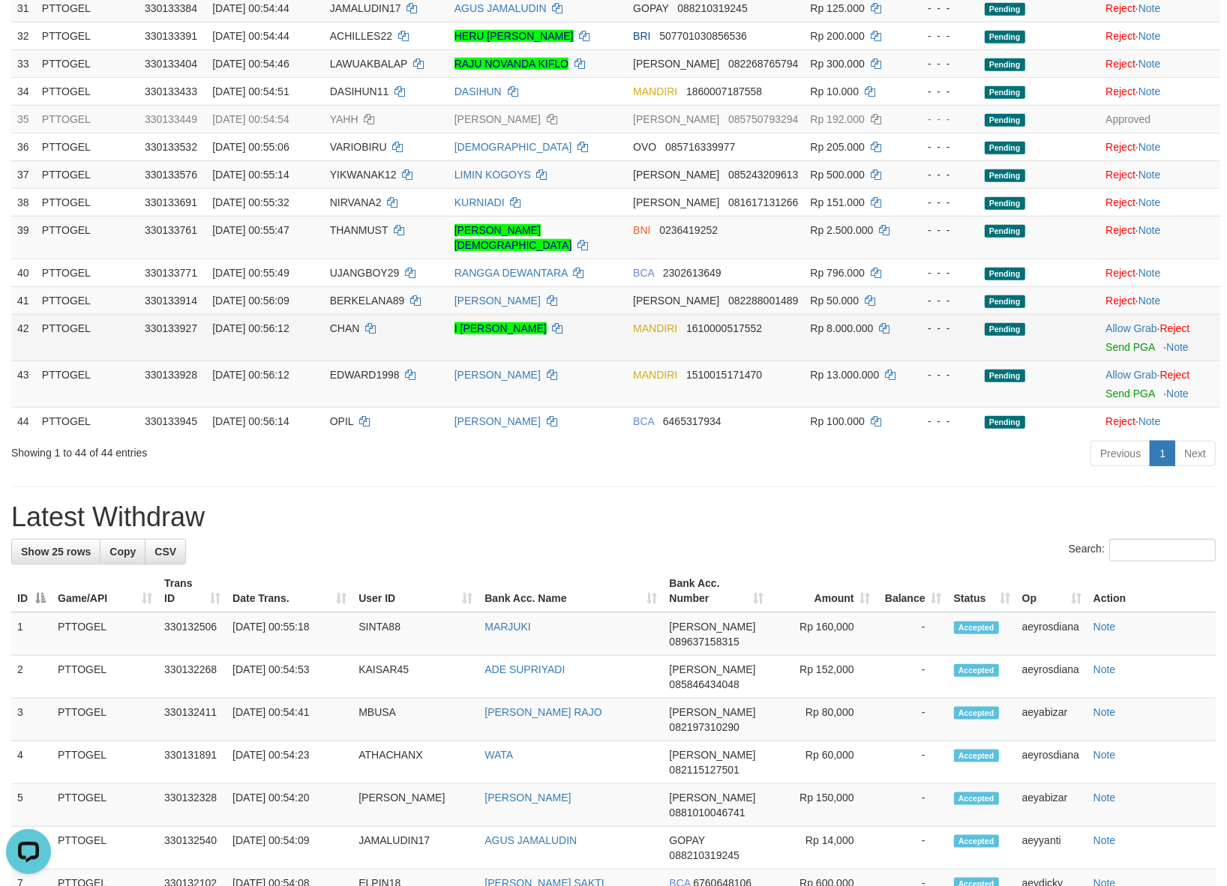
click at [356, 322] on span "CHAN" at bounding box center [345, 328] width 30 height 12
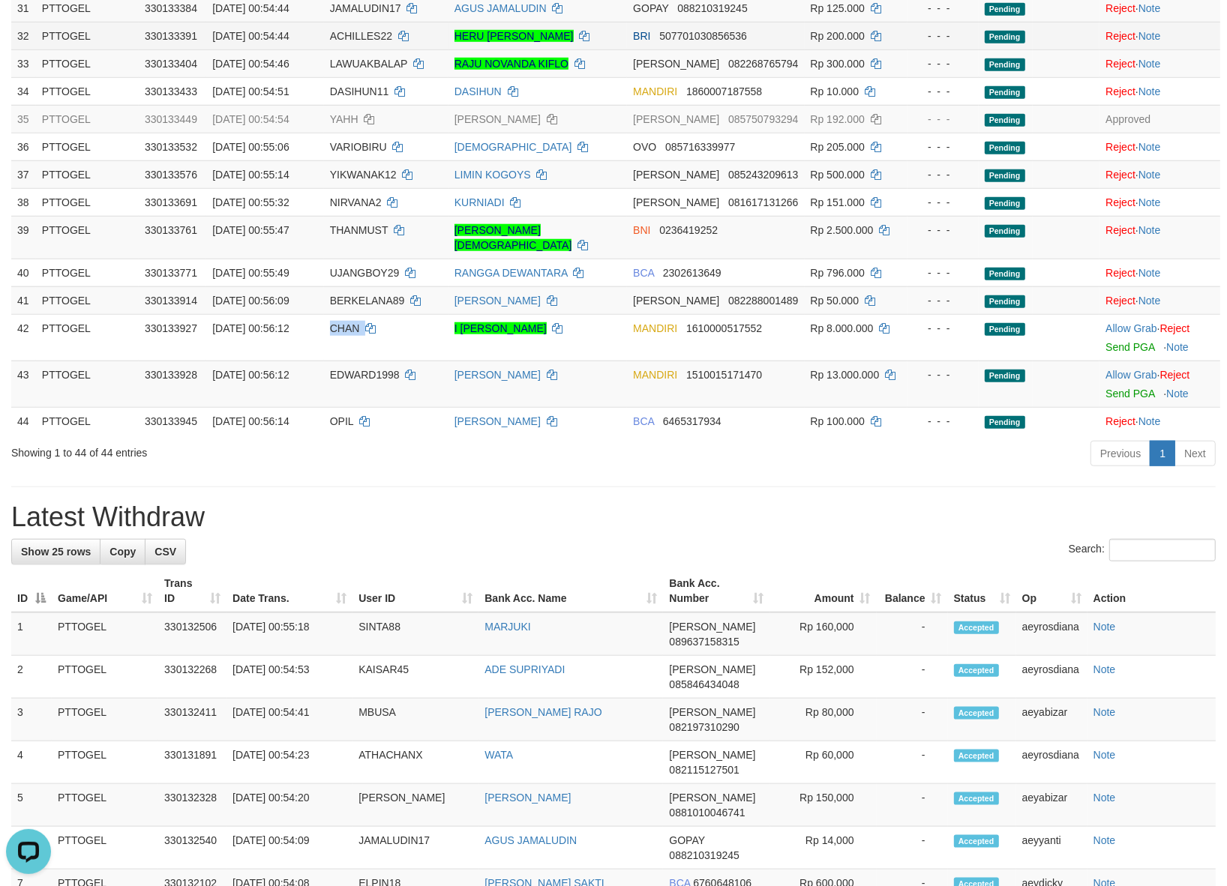
copy td "CHAN"
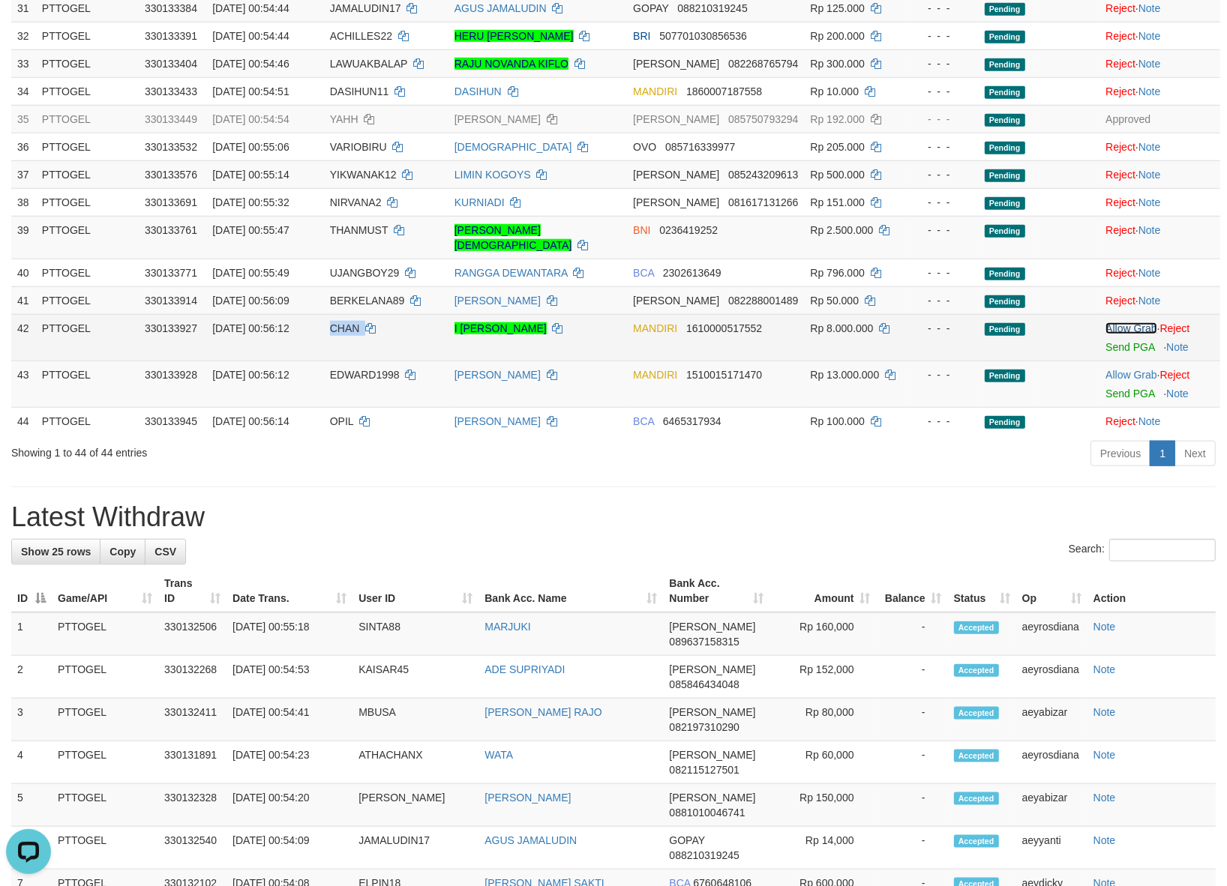
click at [1117, 322] on link "Allow Grab" at bounding box center [1130, 328] width 51 height 12
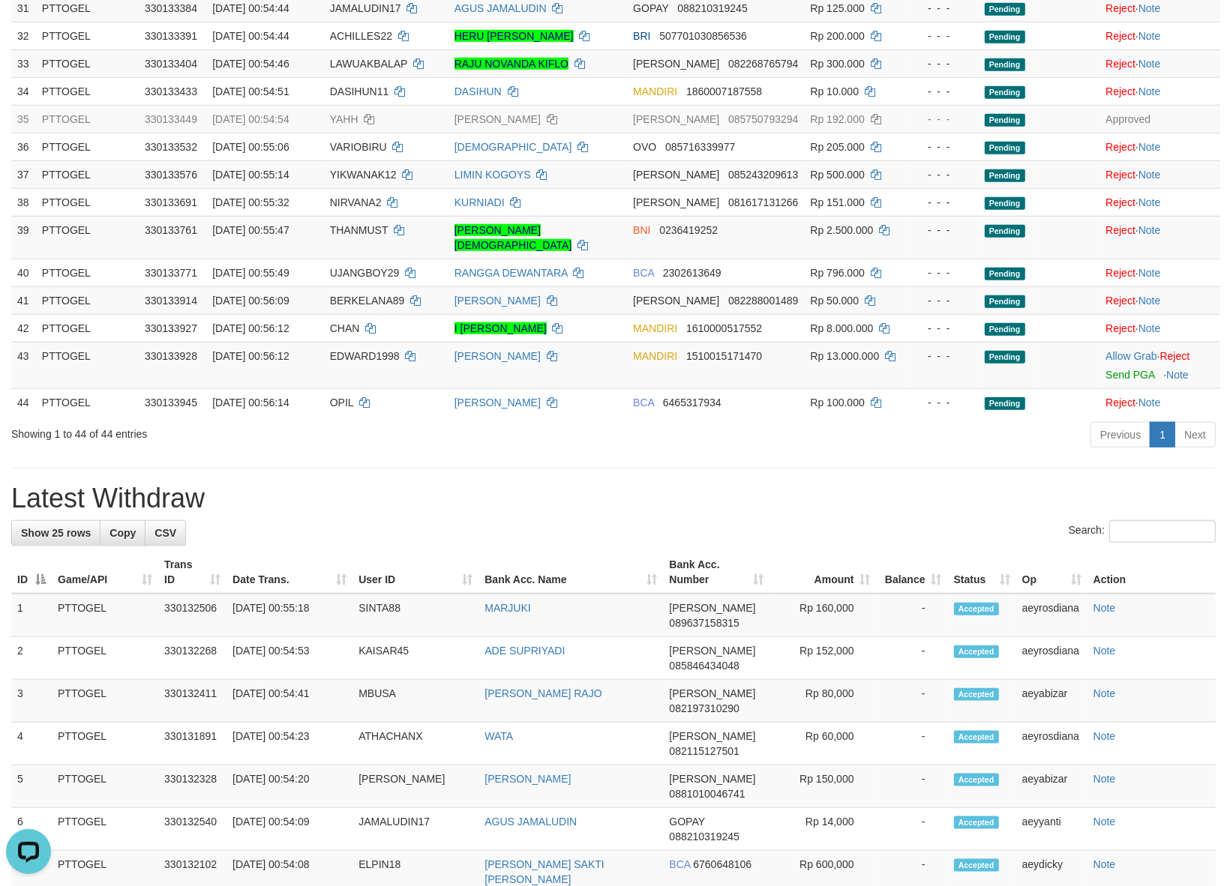
click at [684, 427] on div "**********" at bounding box center [613, 304] width 1227 height 2828
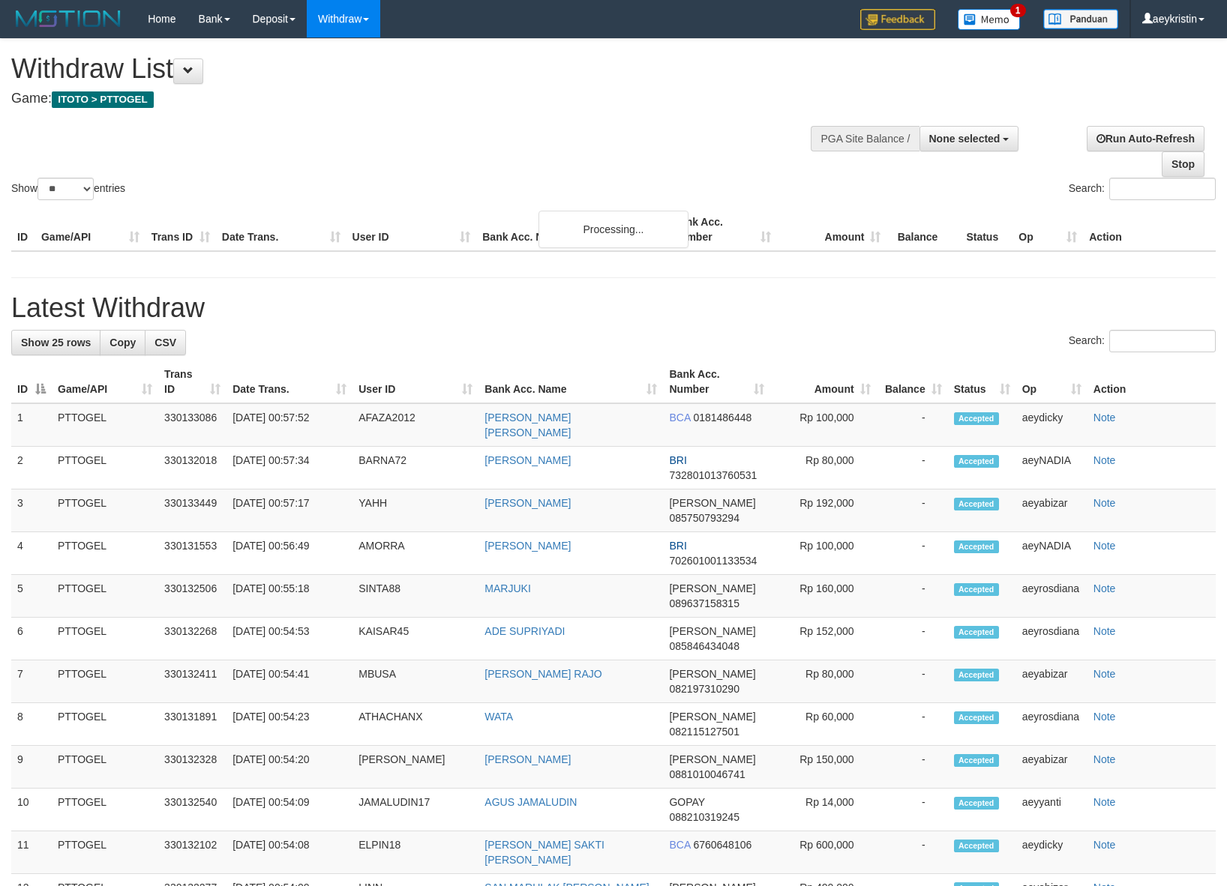
select select
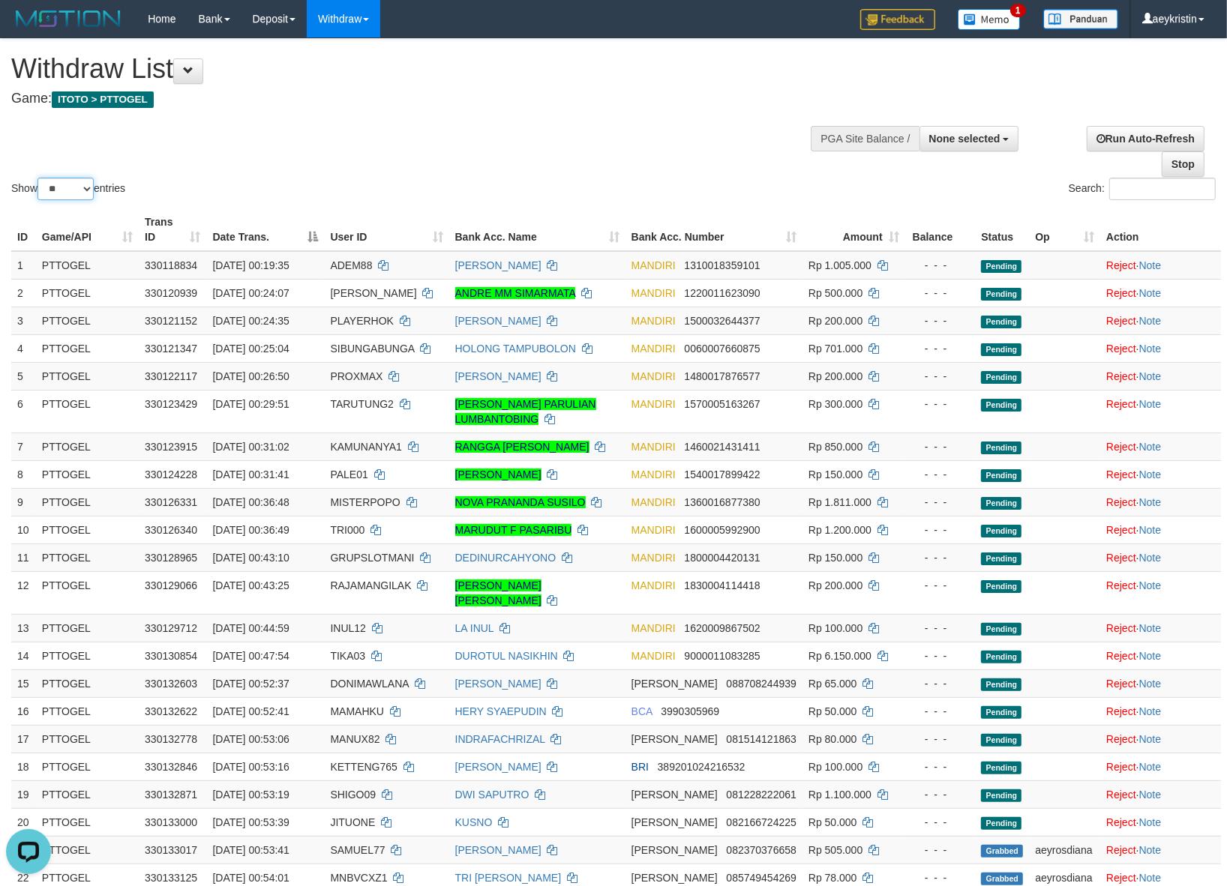
click at [70, 188] on select "** ** ** ***" at bounding box center [65, 189] width 56 height 22
select select "***"
click at [40, 178] on select "** ** ** ***" at bounding box center [65, 189] width 56 height 22
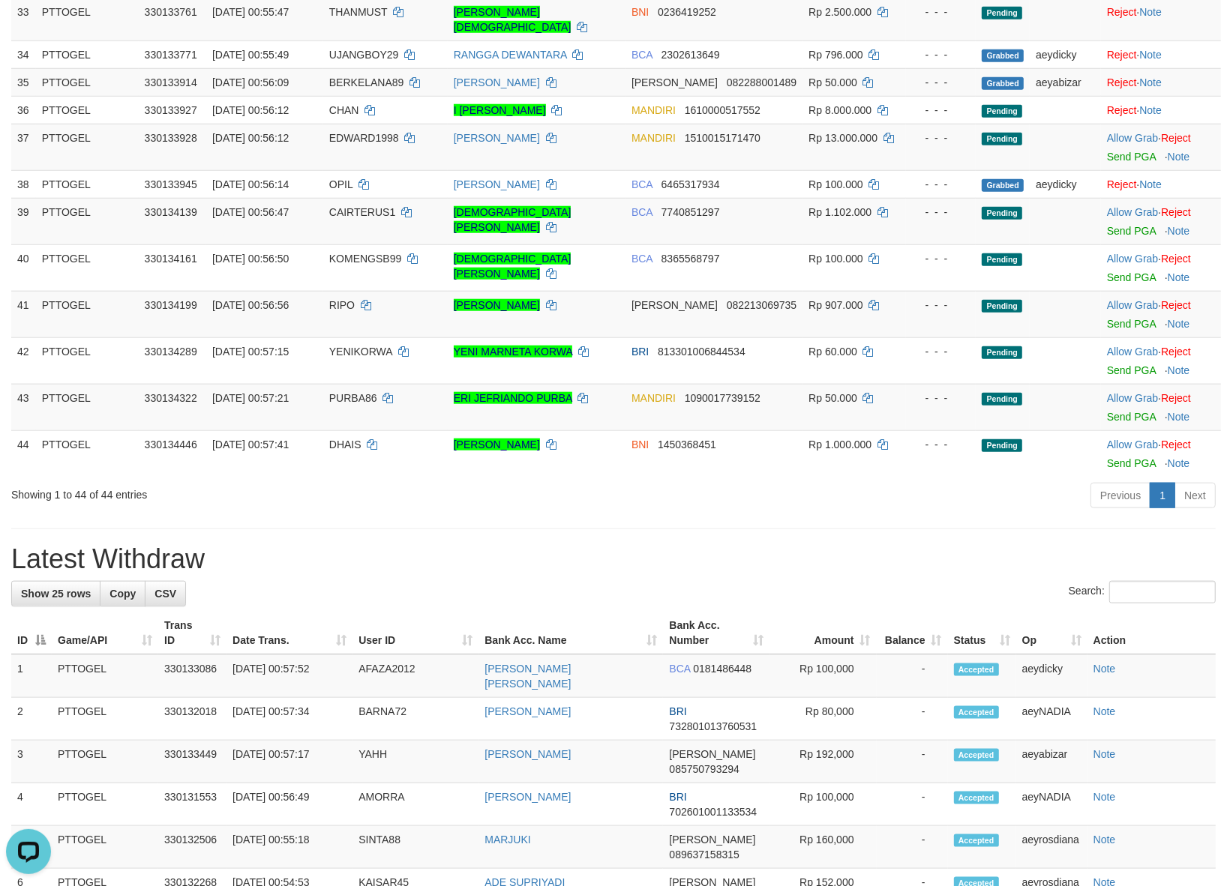
scroll to position [1187, 0]
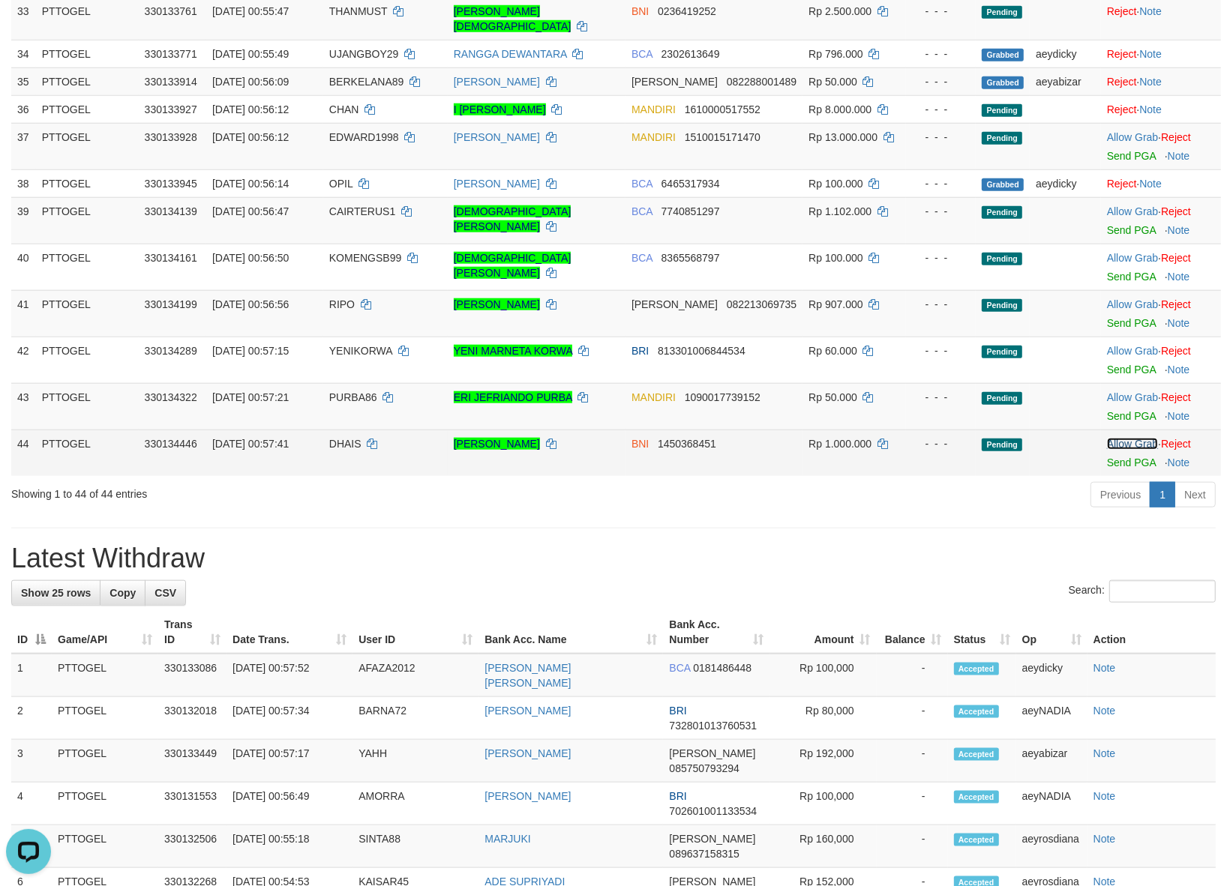
click at [1114, 438] on link "Allow Grab" at bounding box center [1132, 444] width 51 height 12
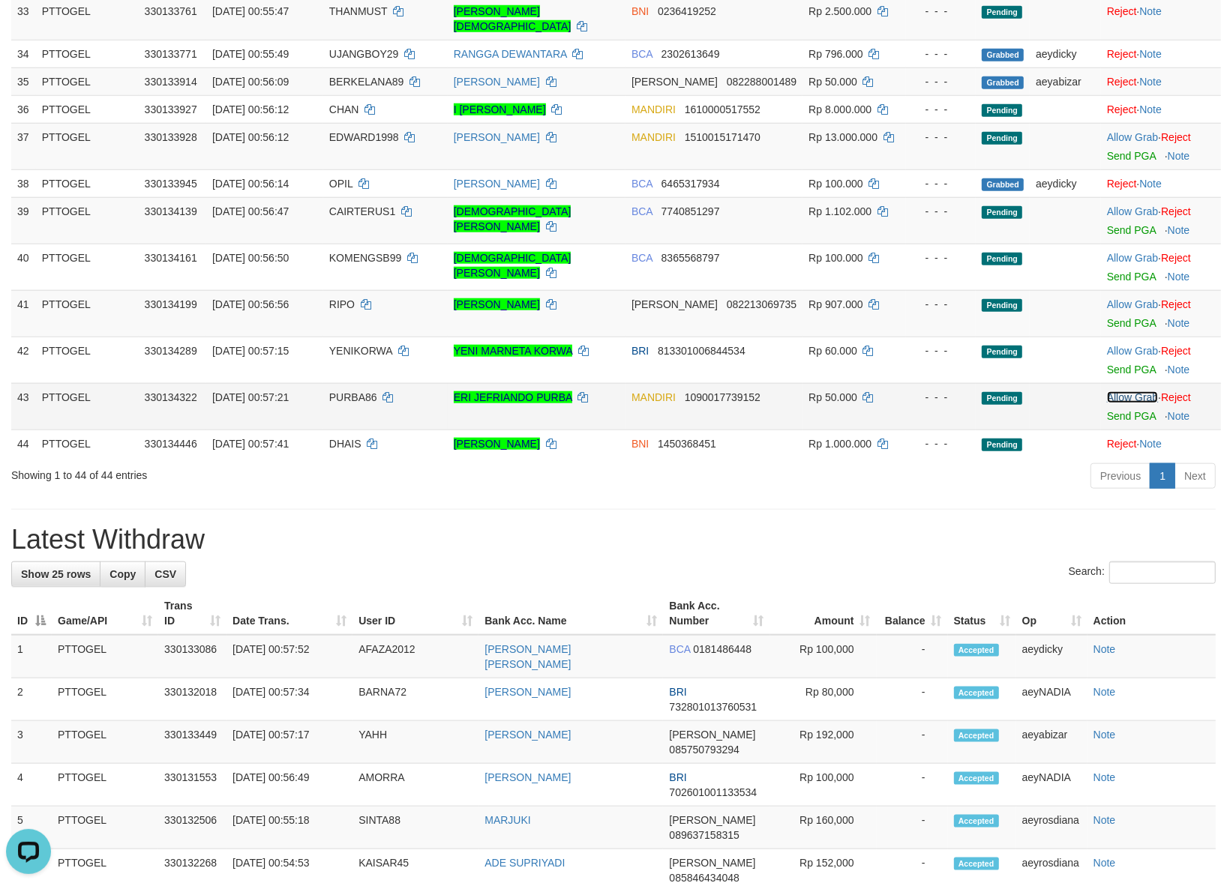
click at [1126, 391] on link "Allow Grab" at bounding box center [1132, 397] width 51 height 12
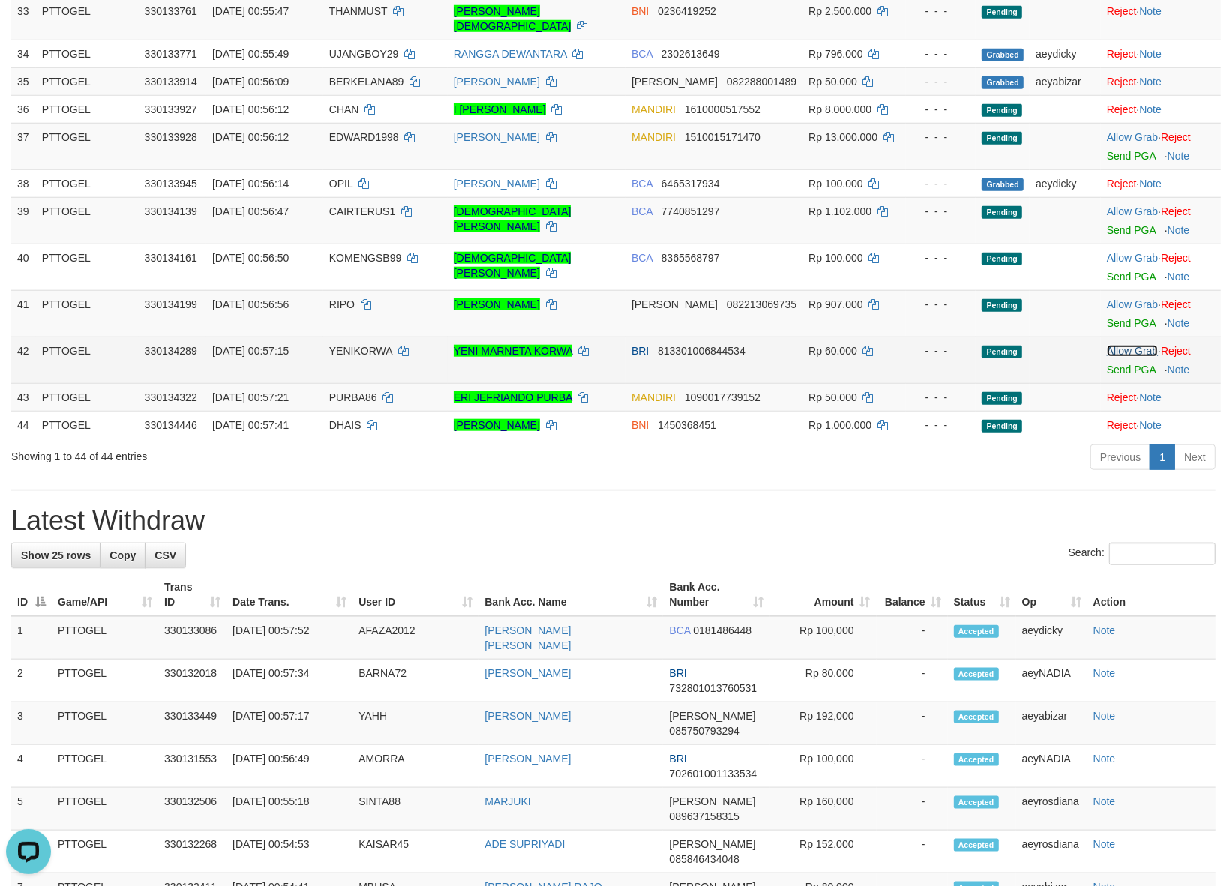
click at [1123, 345] on link "Allow Grab" at bounding box center [1132, 351] width 51 height 12
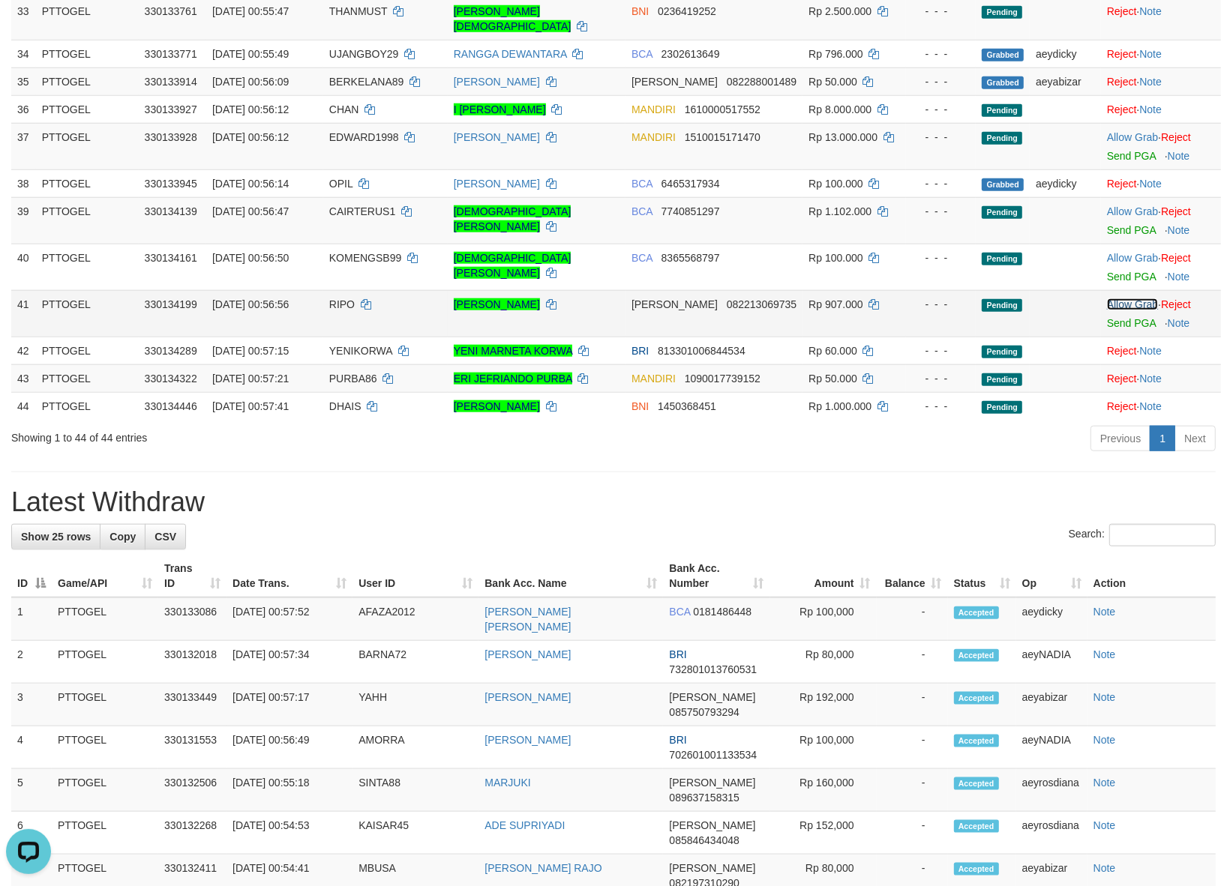
click at [1126, 298] on link "Allow Grab" at bounding box center [1132, 304] width 51 height 12
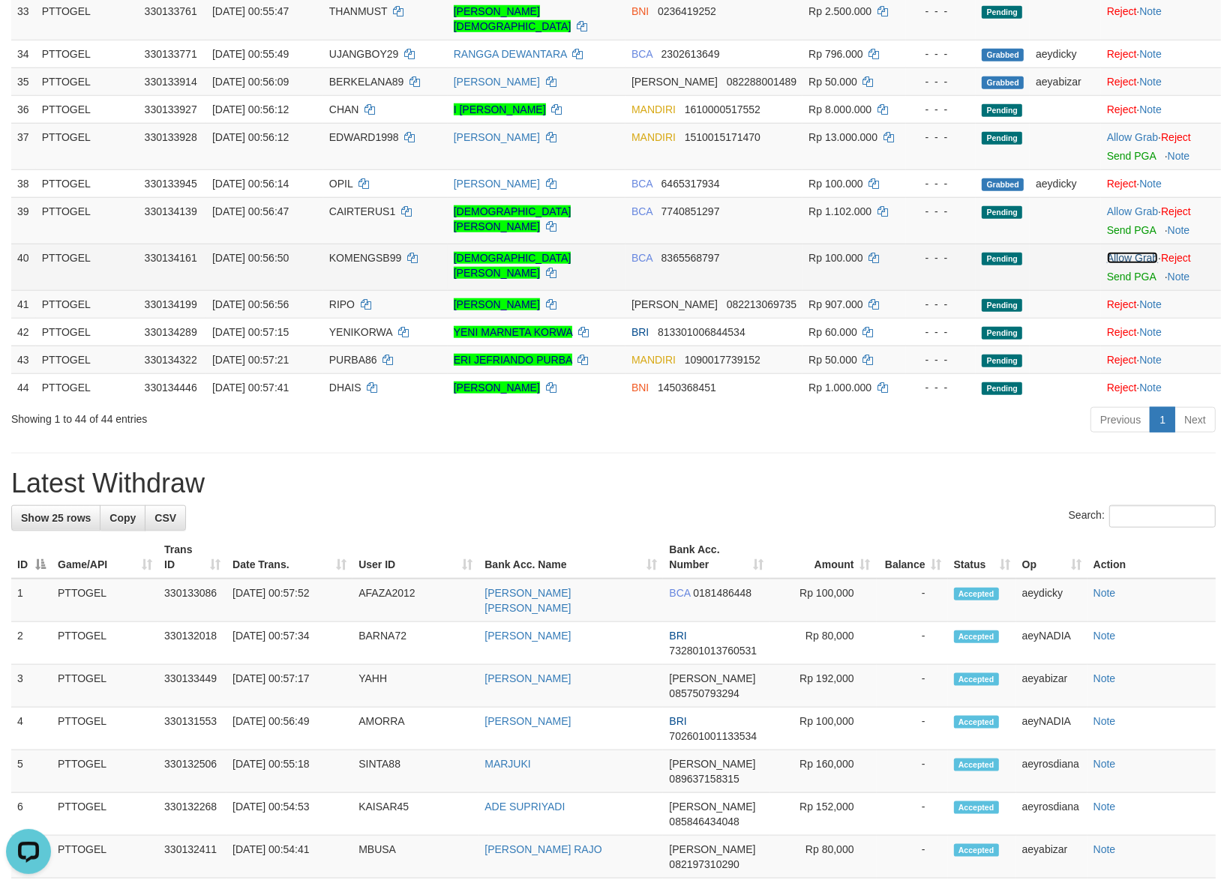
click at [1116, 252] on link "Allow Grab" at bounding box center [1132, 258] width 51 height 12
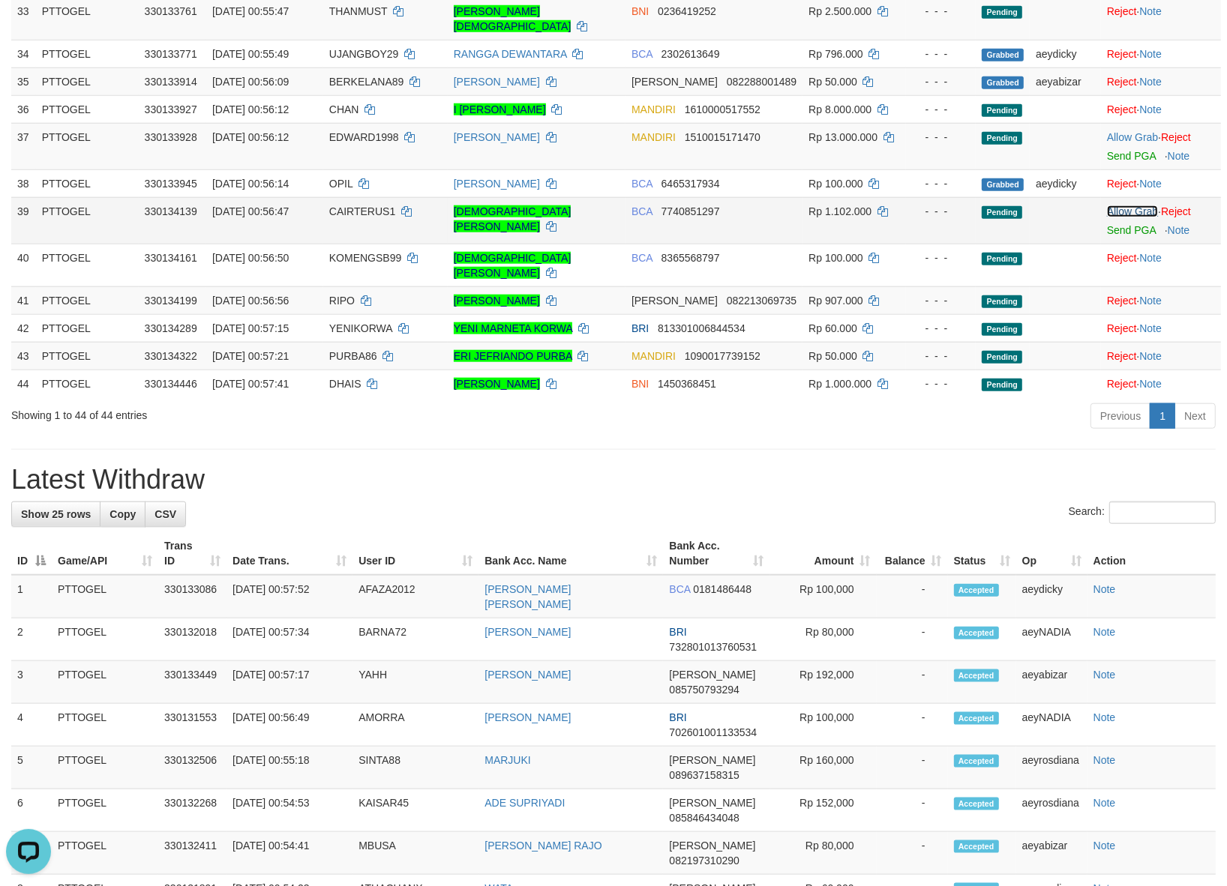
click at [1119, 205] on link "Allow Grab" at bounding box center [1132, 211] width 51 height 12
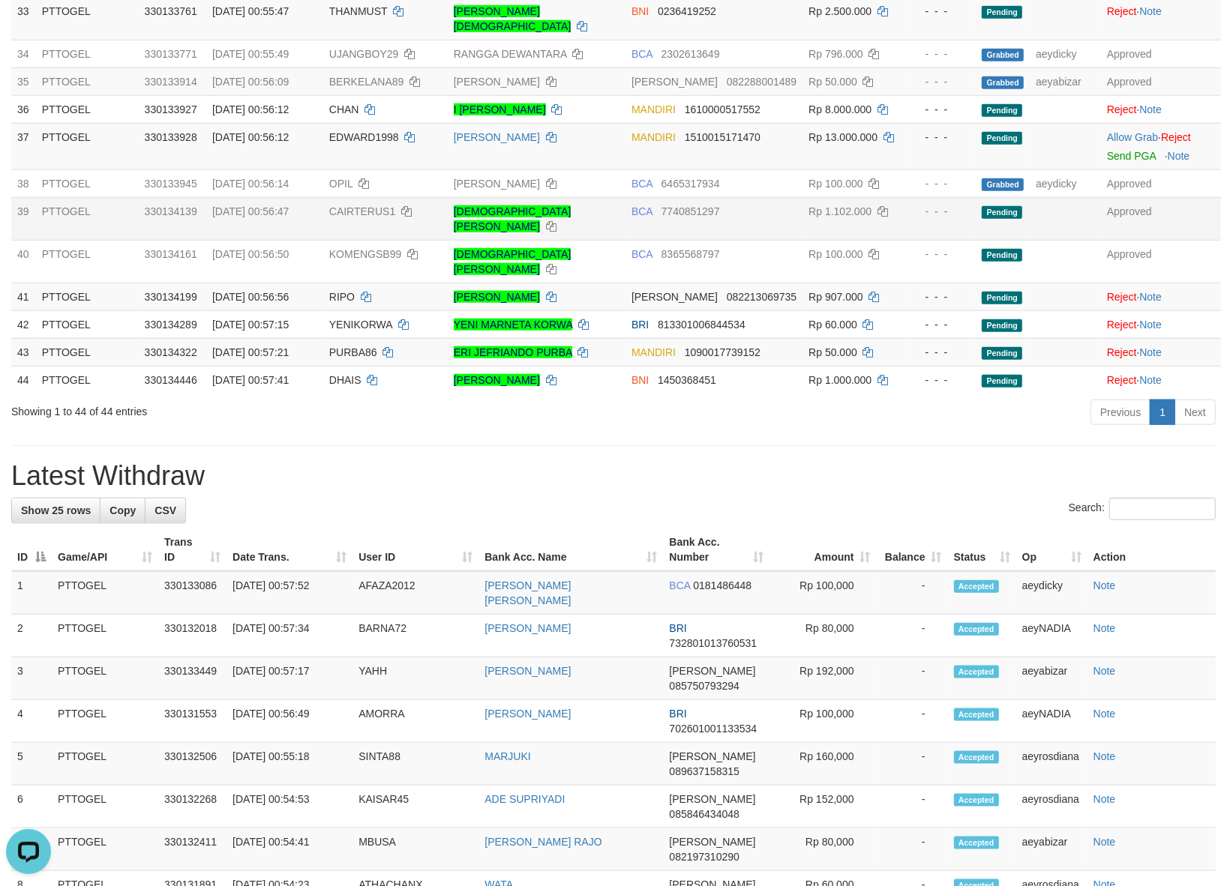
click at [508, 461] on h1 "Latest Withdraw" at bounding box center [613, 476] width 1204 height 30
click at [530, 461] on h1 "Latest Withdraw" at bounding box center [613, 476] width 1204 height 30
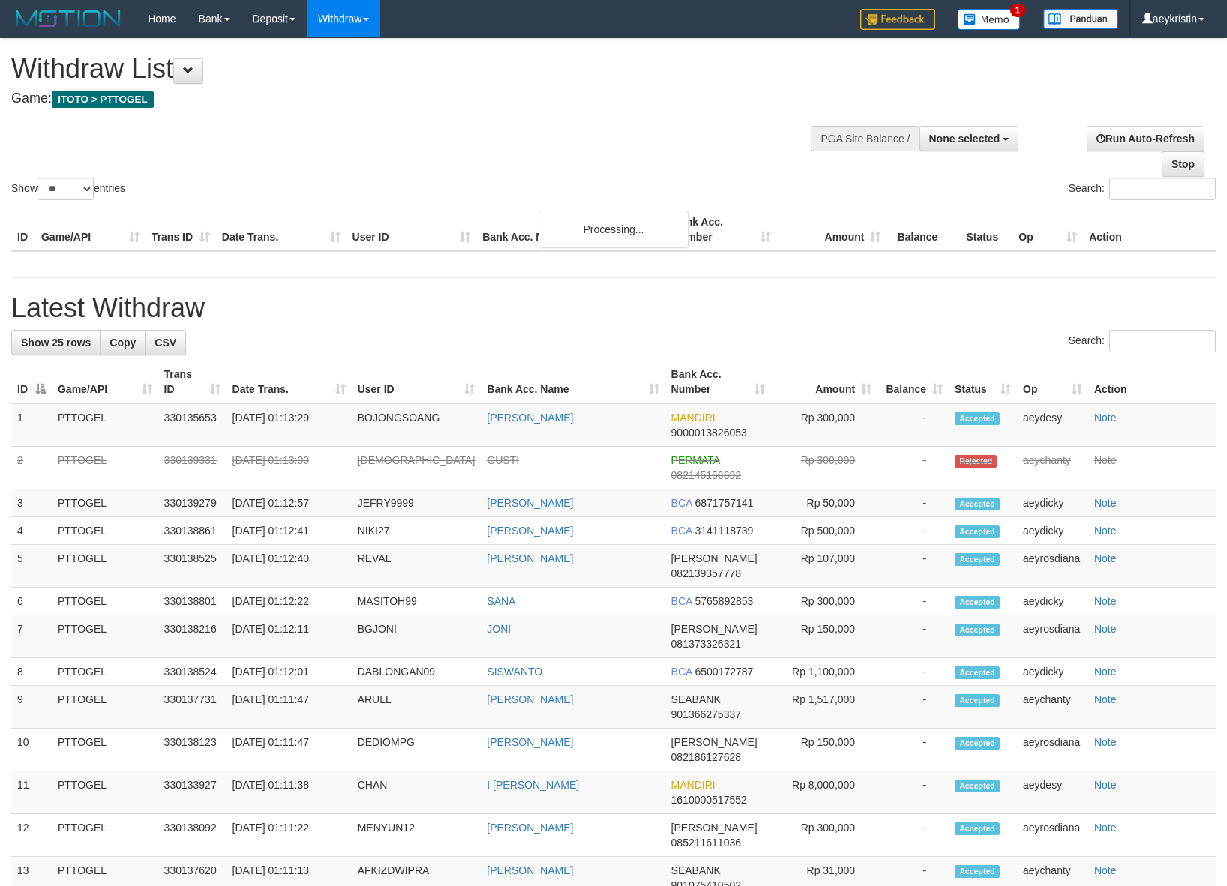
select select
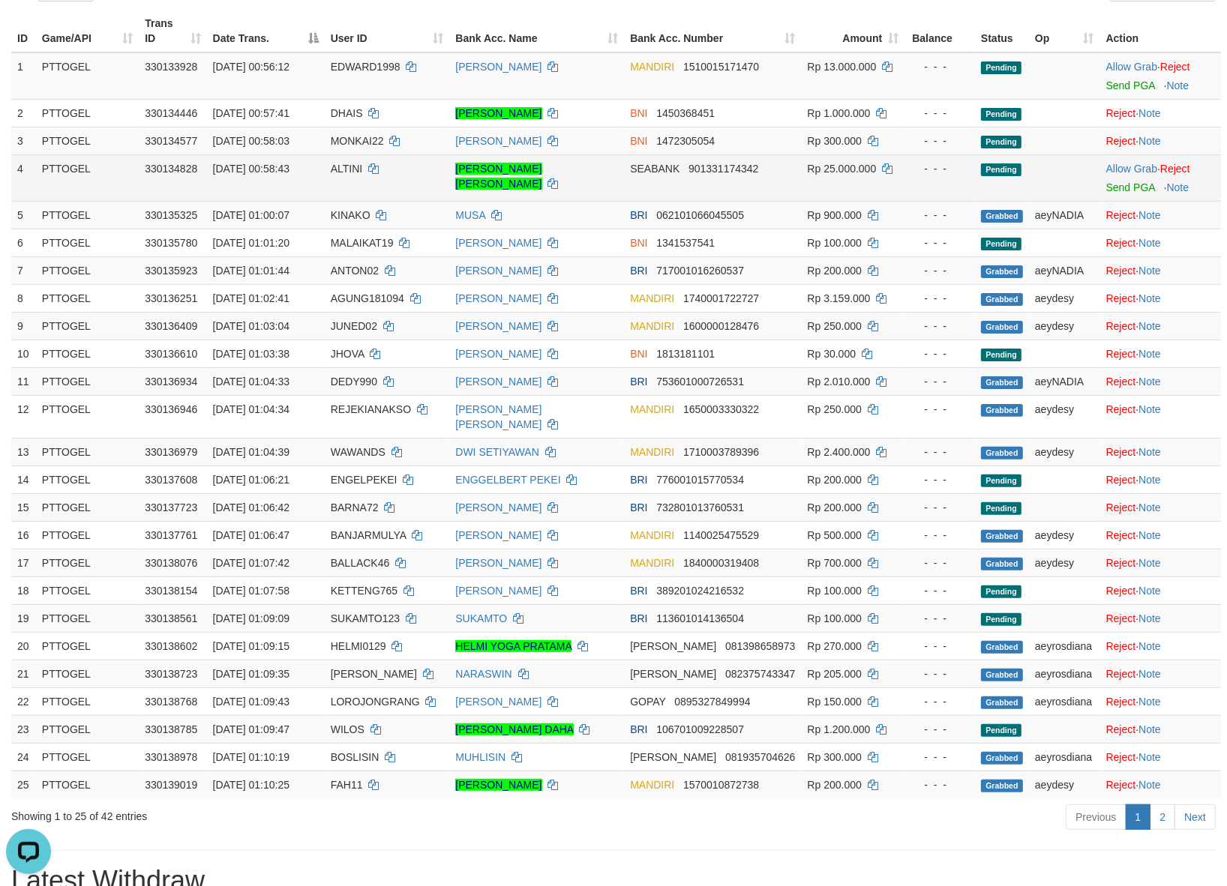
scroll to position [125, 0]
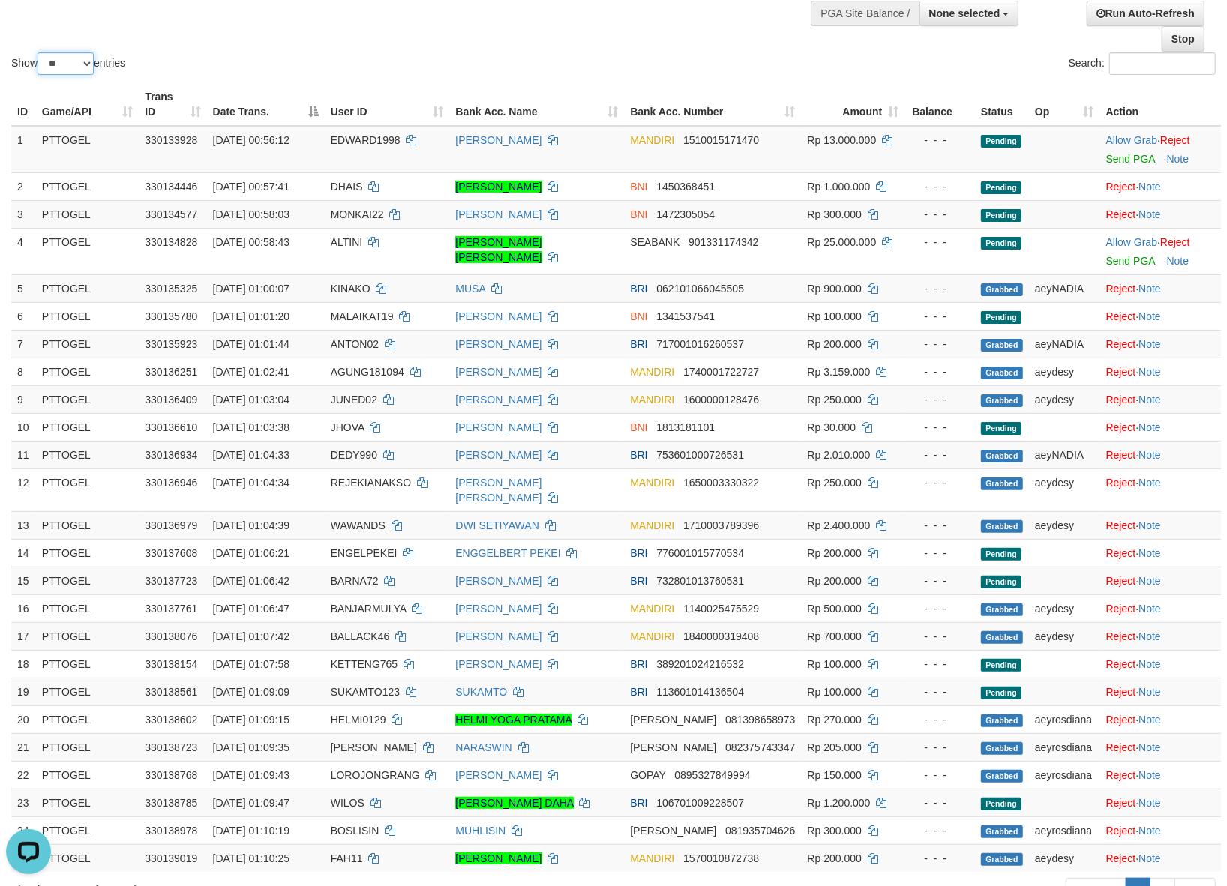
click at [55, 69] on select "** ** ** ***" at bounding box center [65, 63] width 56 height 22
select select "***"
click at [40, 52] on select "** ** ** ***" at bounding box center [65, 63] width 56 height 22
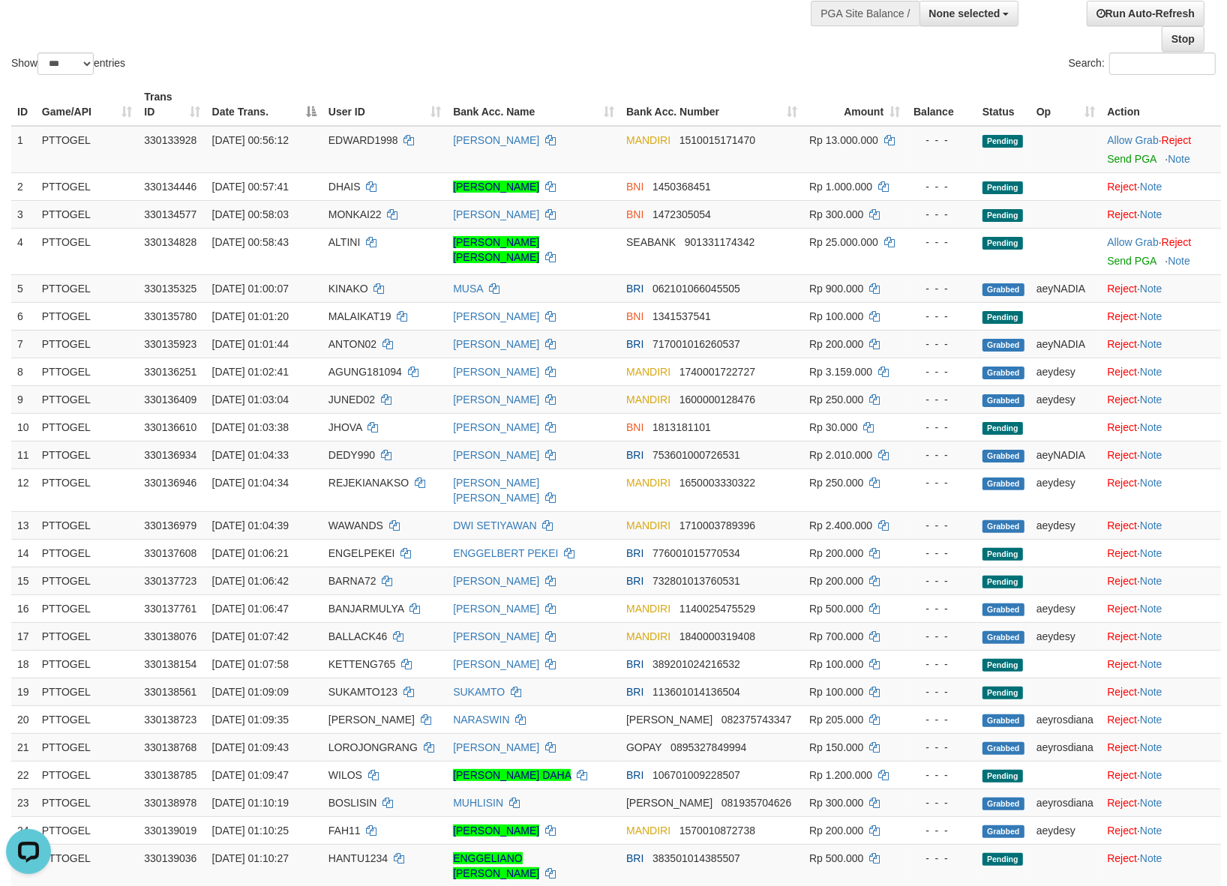
click at [454, 61] on div "Show ** ** ** *** entries" at bounding box center [306, 65] width 591 height 26
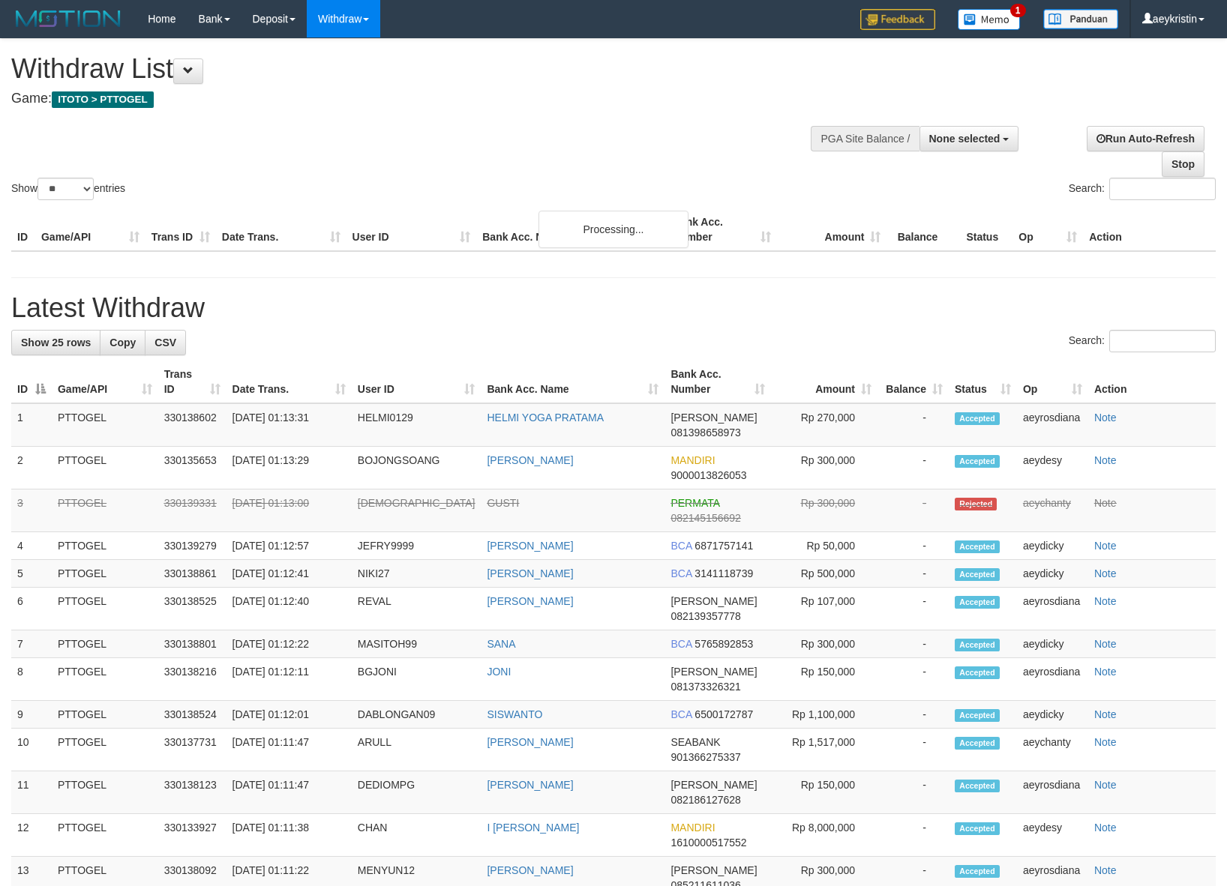
select select
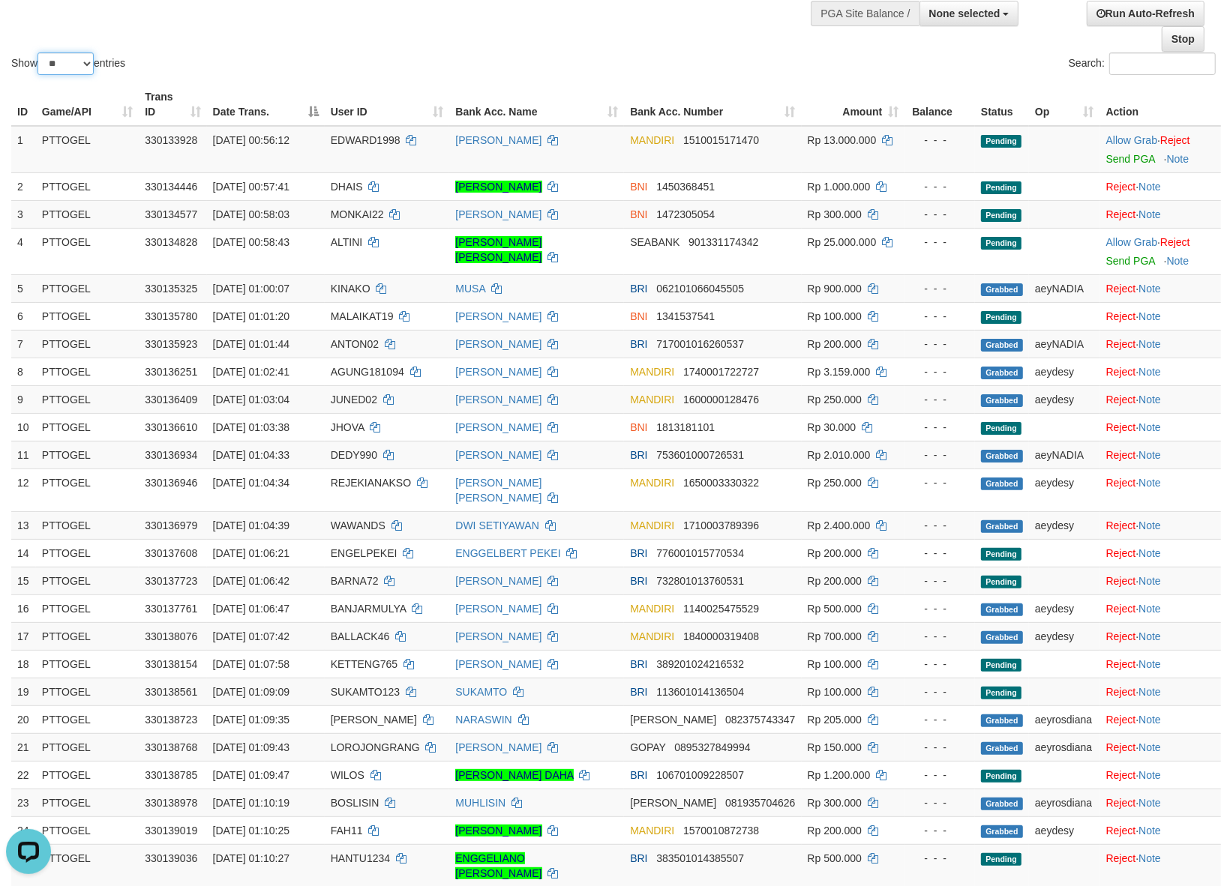
click at [49, 67] on select "** ** ** ***" at bounding box center [65, 63] width 56 height 22
select select "***"
click at [40, 52] on select "** ** ** ***" at bounding box center [65, 63] width 56 height 22
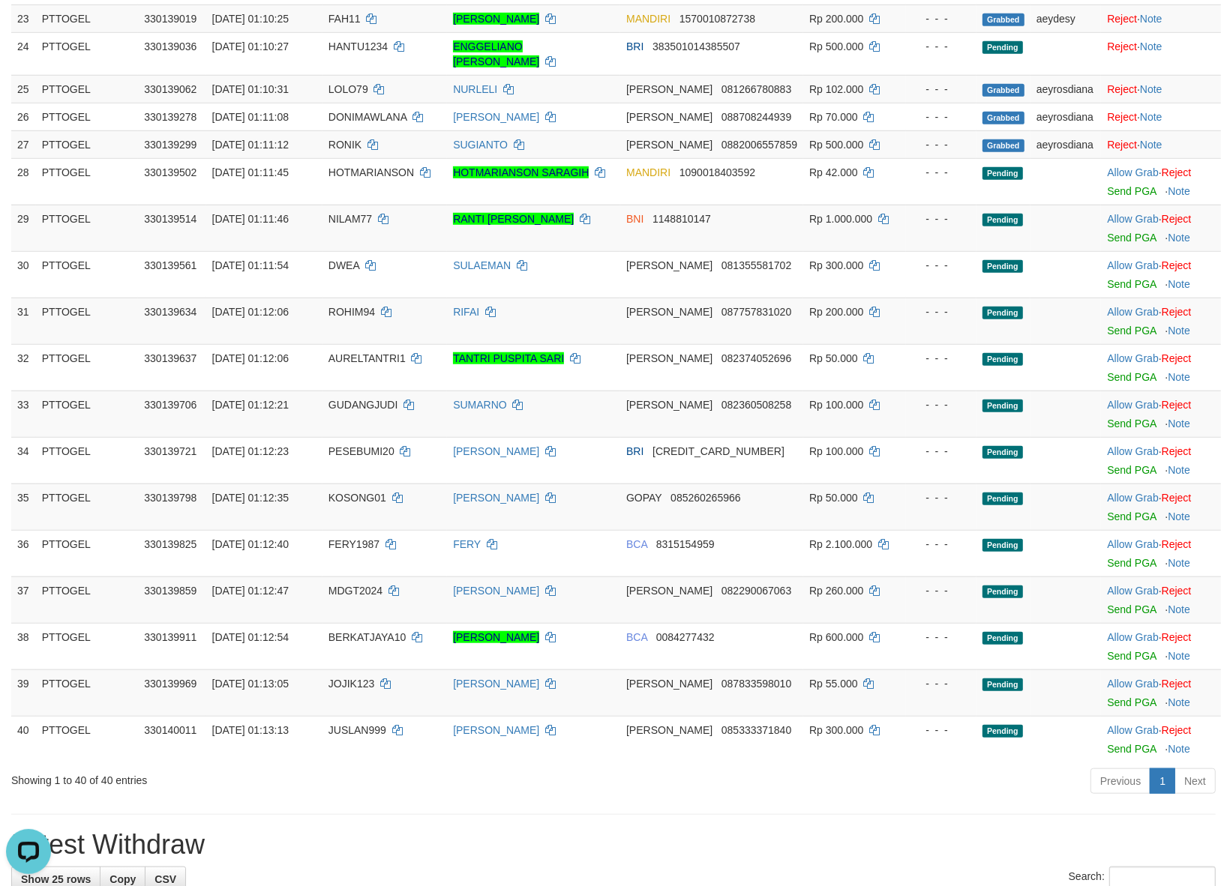
scroll to position [1000, 0]
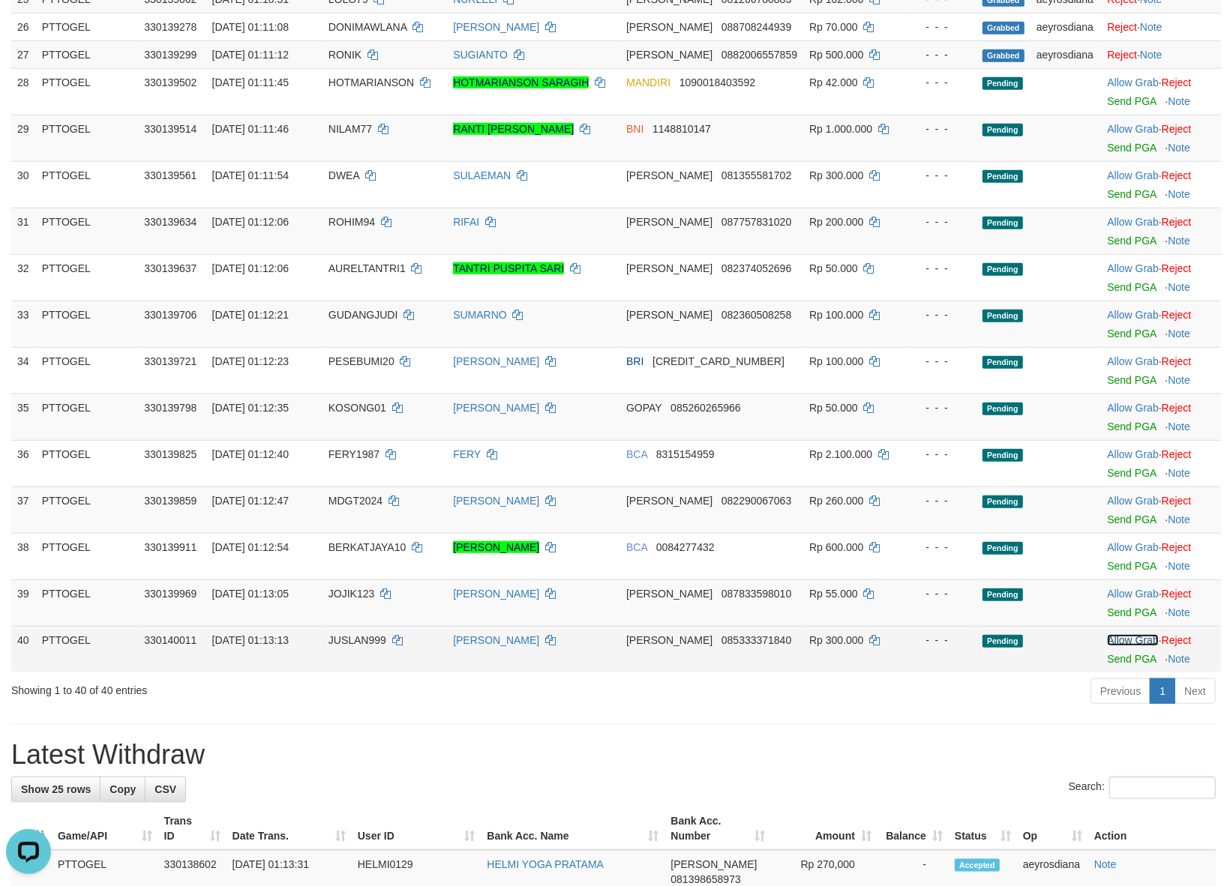
click at [1130, 634] on link "Allow Grab" at bounding box center [1132, 640] width 51 height 12
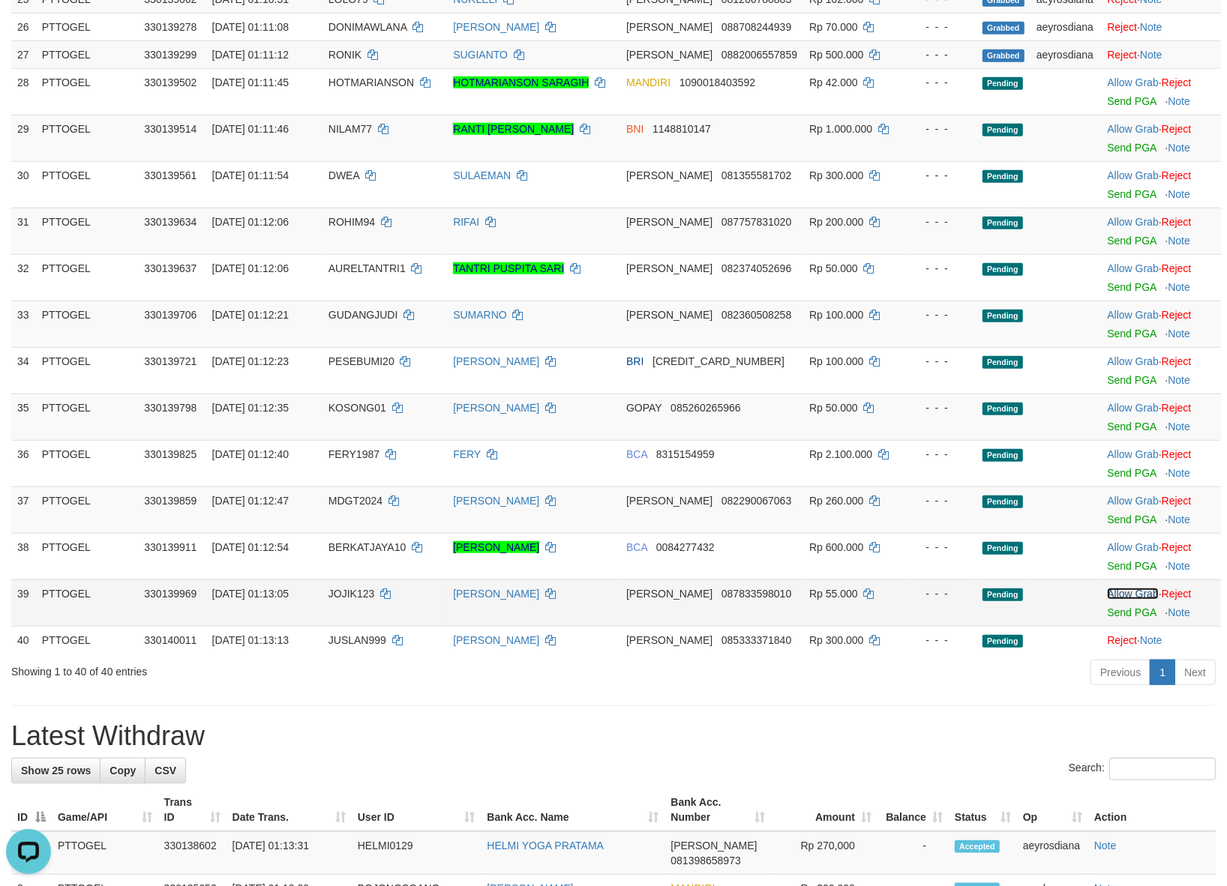
click at [1121, 588] on link "Allow Grab" at bounding box center [1132, 594] width 51 height 12
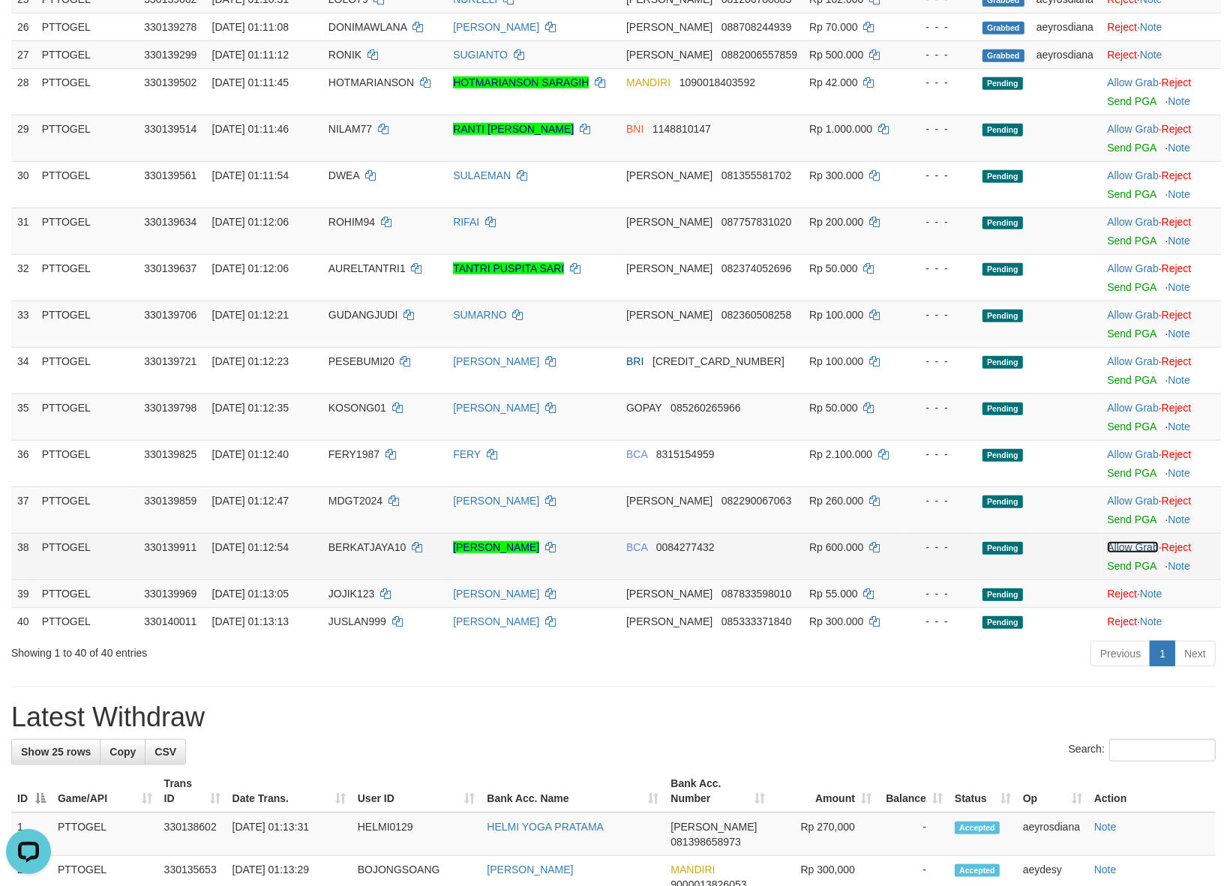
click at [1107, 542] on link "Allow Grab" at bounding box center [1132, 547] width 51 height 12
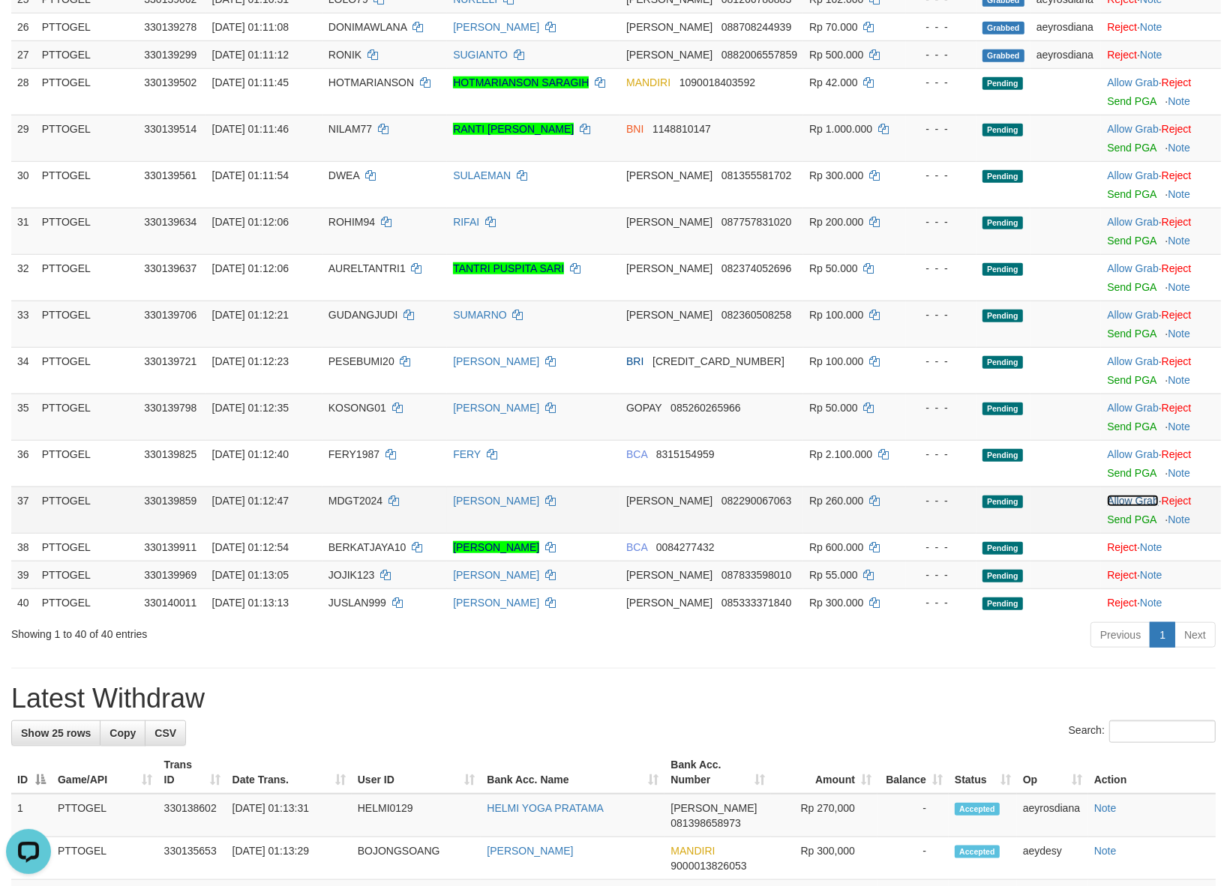
click at [1116, 495] on link "Allow Grab" at bounding box center [1132, 501] width 51 height 12
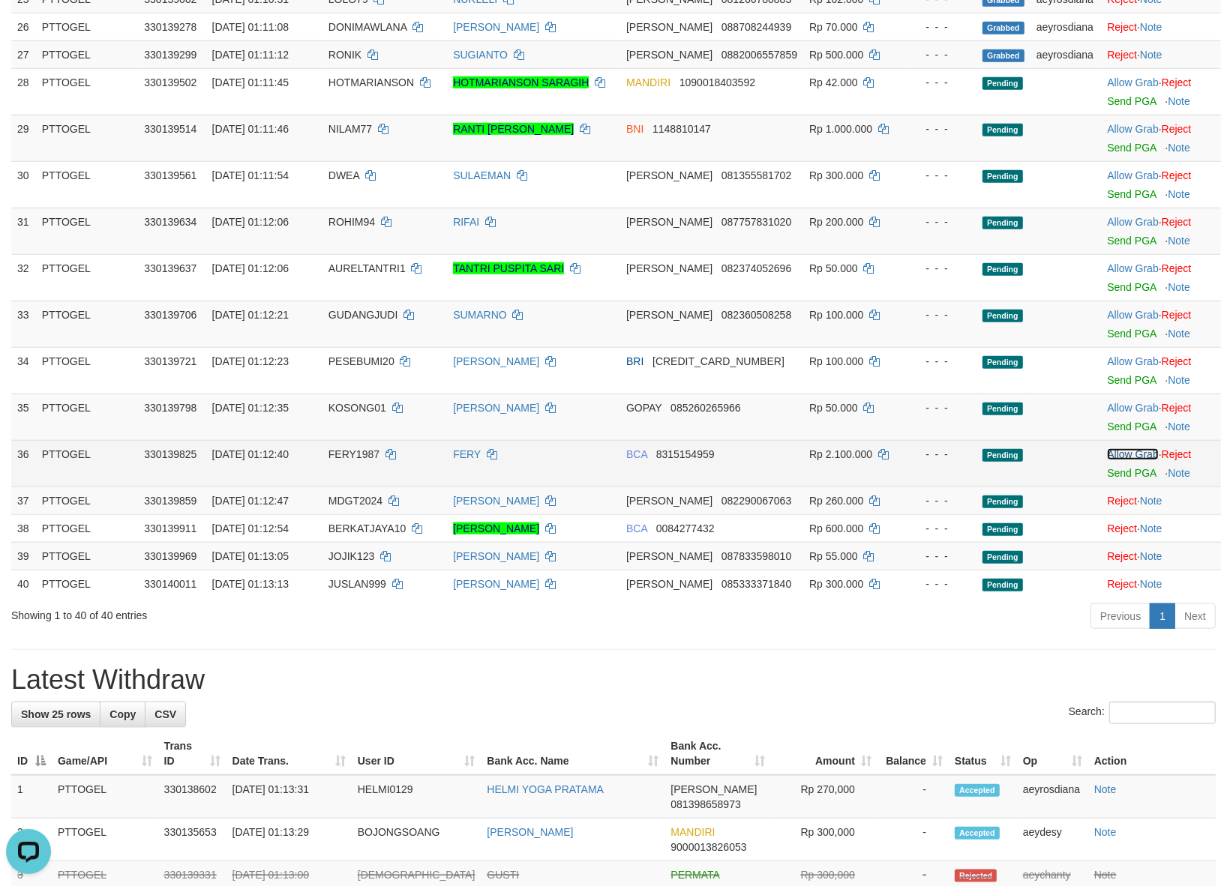
click at [1122, 448] on link "Allow Grab" at bounding box center [1132, 454] width 51 height 12
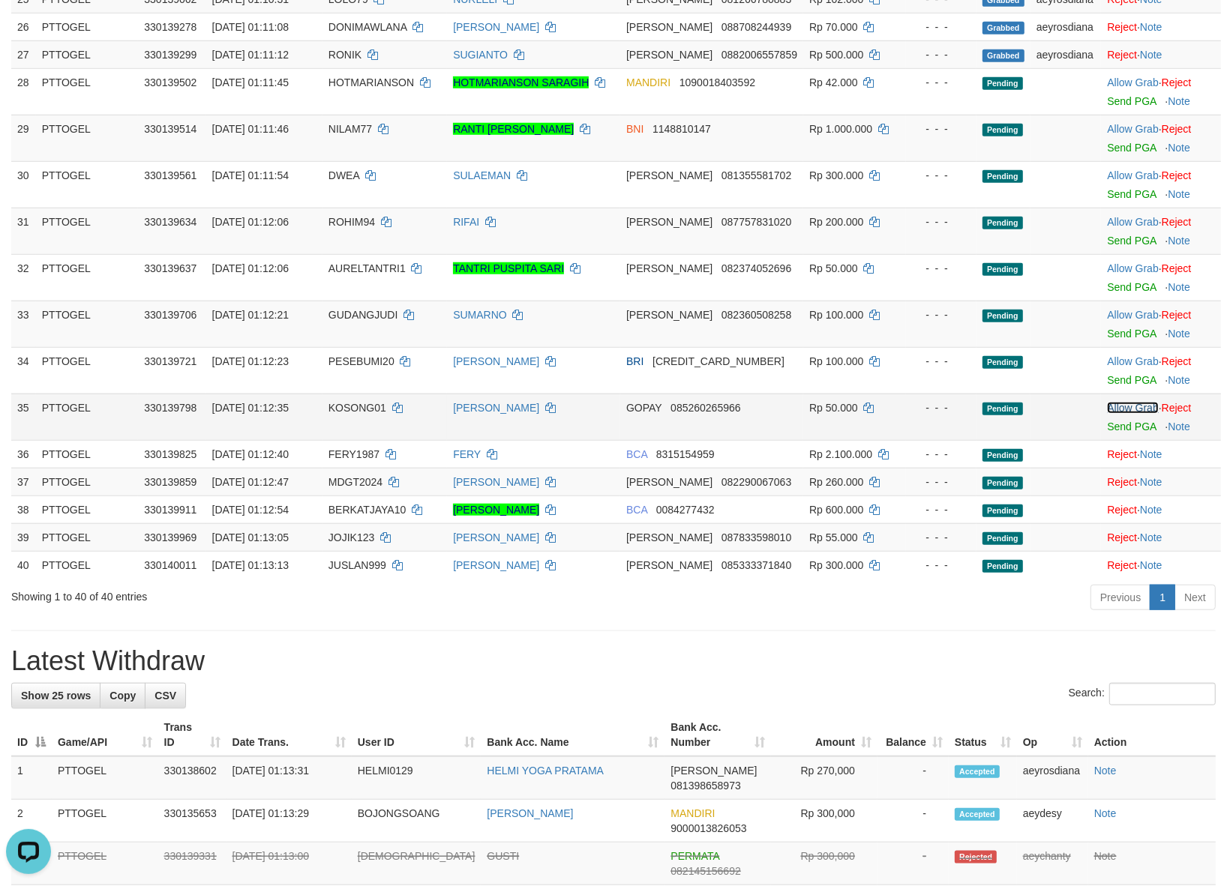
click at [1122, 402] on link "Allow Grab" at bounding box center [1132, 408] width 51 height 12
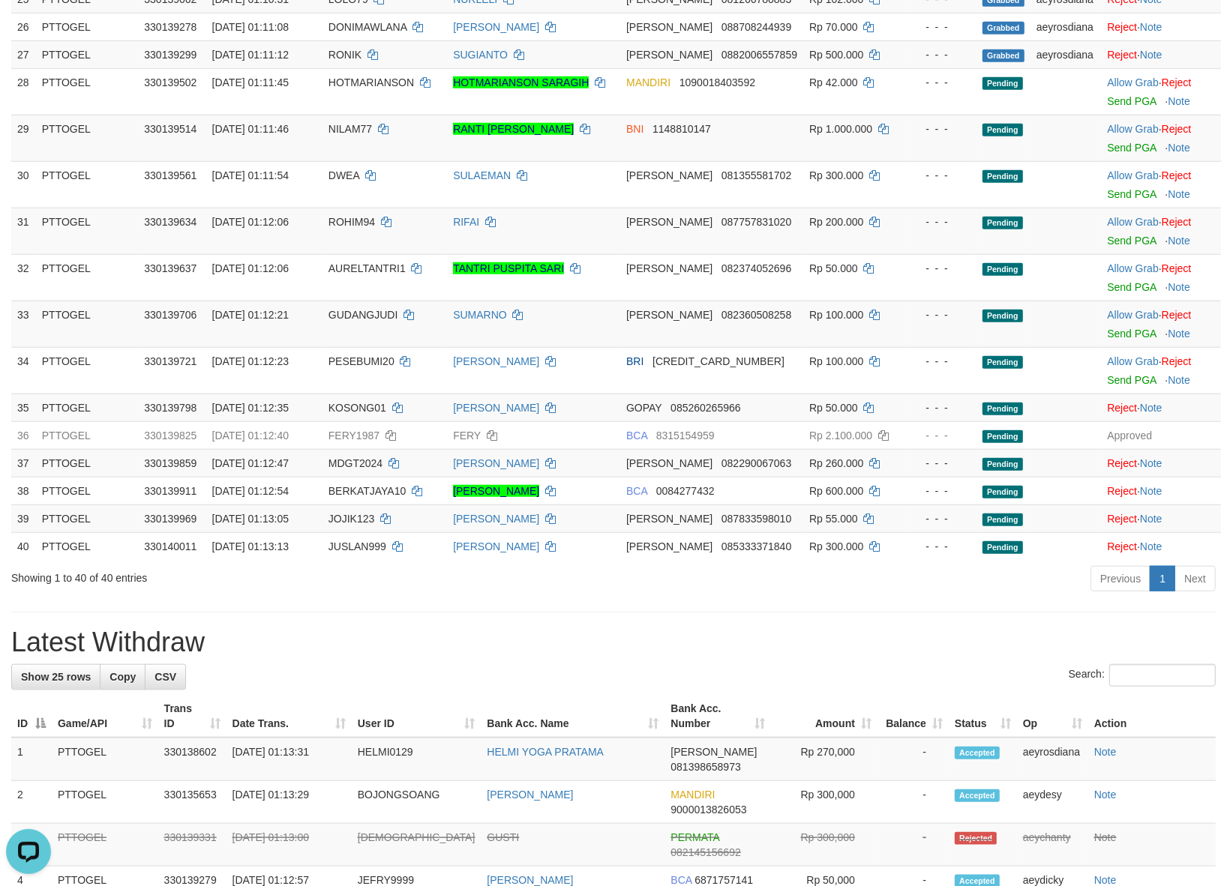
click at [747, 628] on h1 "Latest Withdraw" at bounding box center [613, 643] width 1204 height 30
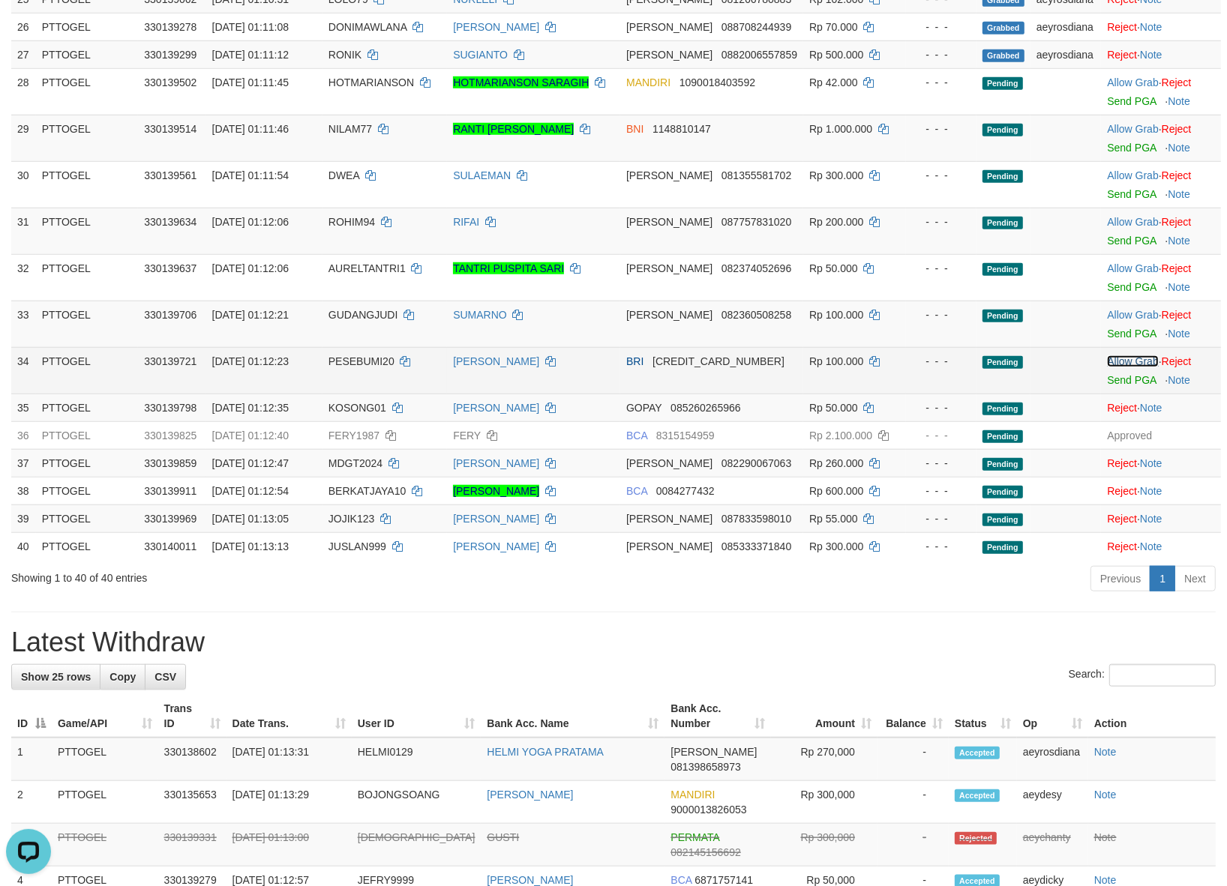
click at [1138, 355] on link "Allow Grab" at bounding box center [1132, 361] width 51 height 12
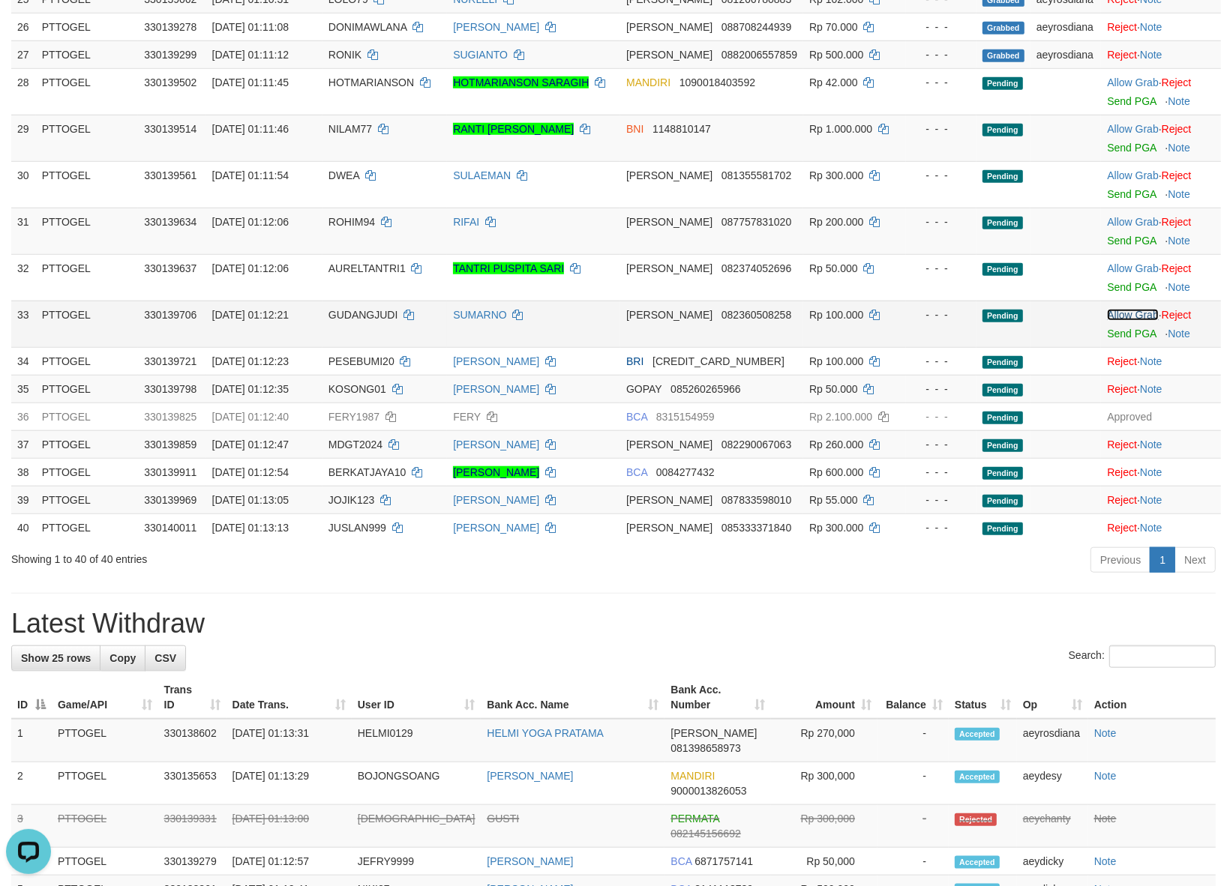
click at [1113, 309] on link "Allow Grab" at bounding box center [1132, 315] width 51 height 12
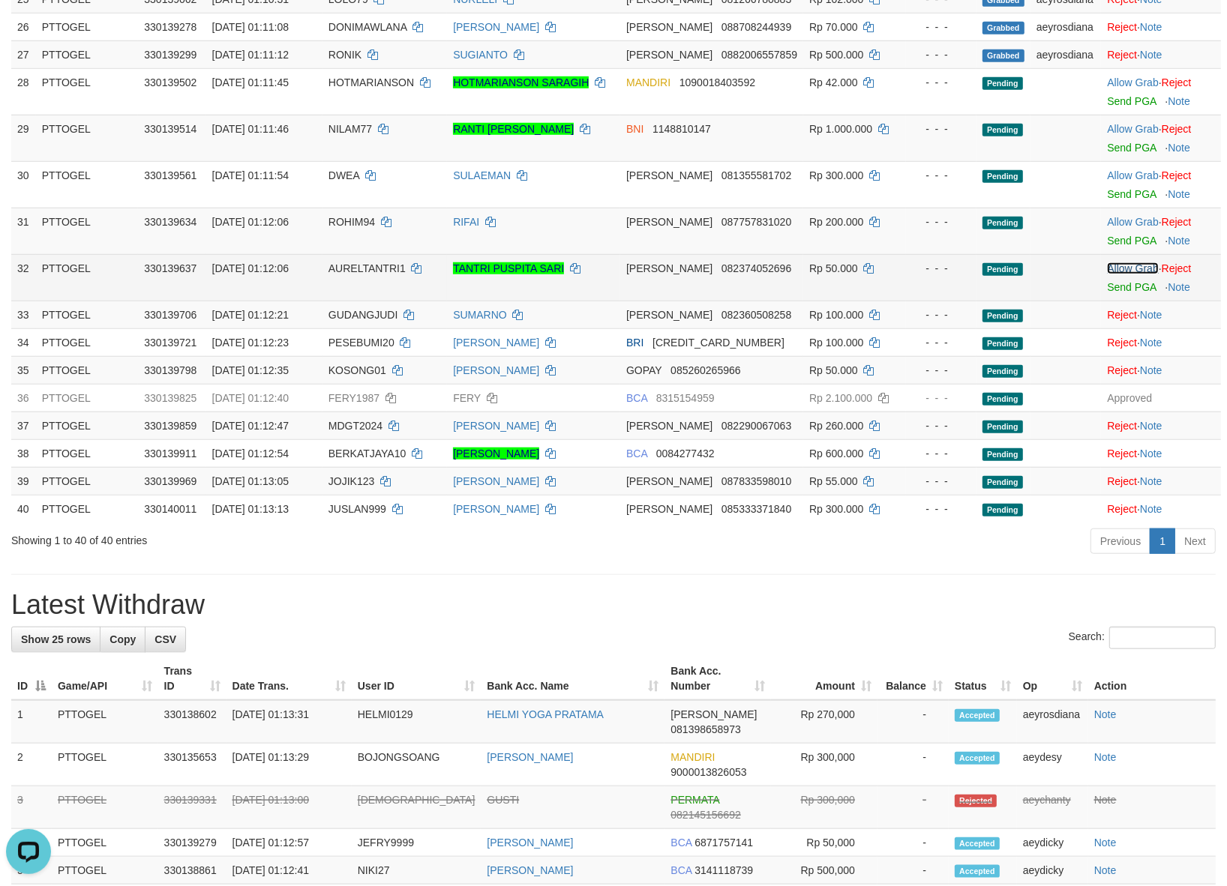
click at [1119, 262] on link "Allow Grab" at bounding box center [1132, 268] width 51 height 12
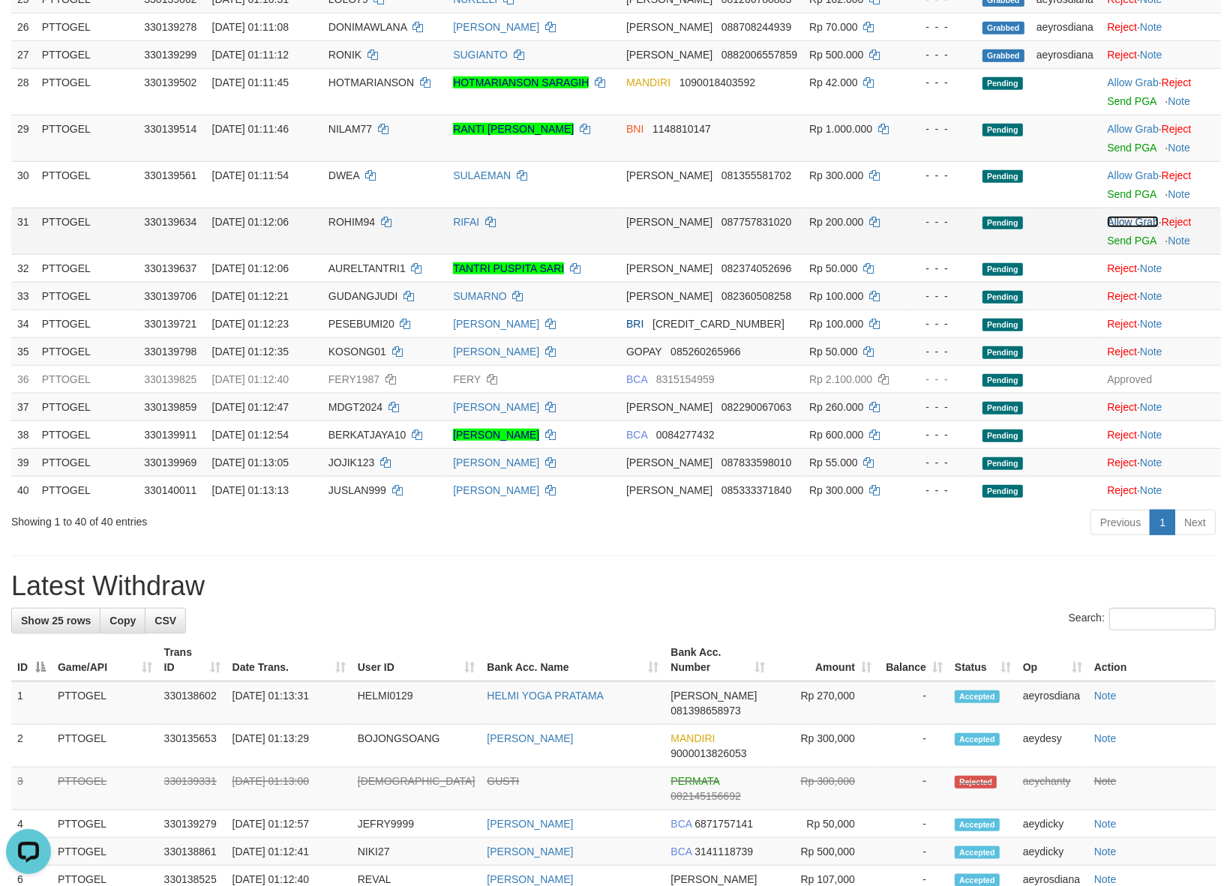
click at [1123, 216] on link "Allow Grab" at bounding box center [1132, 222] width 51 height 12
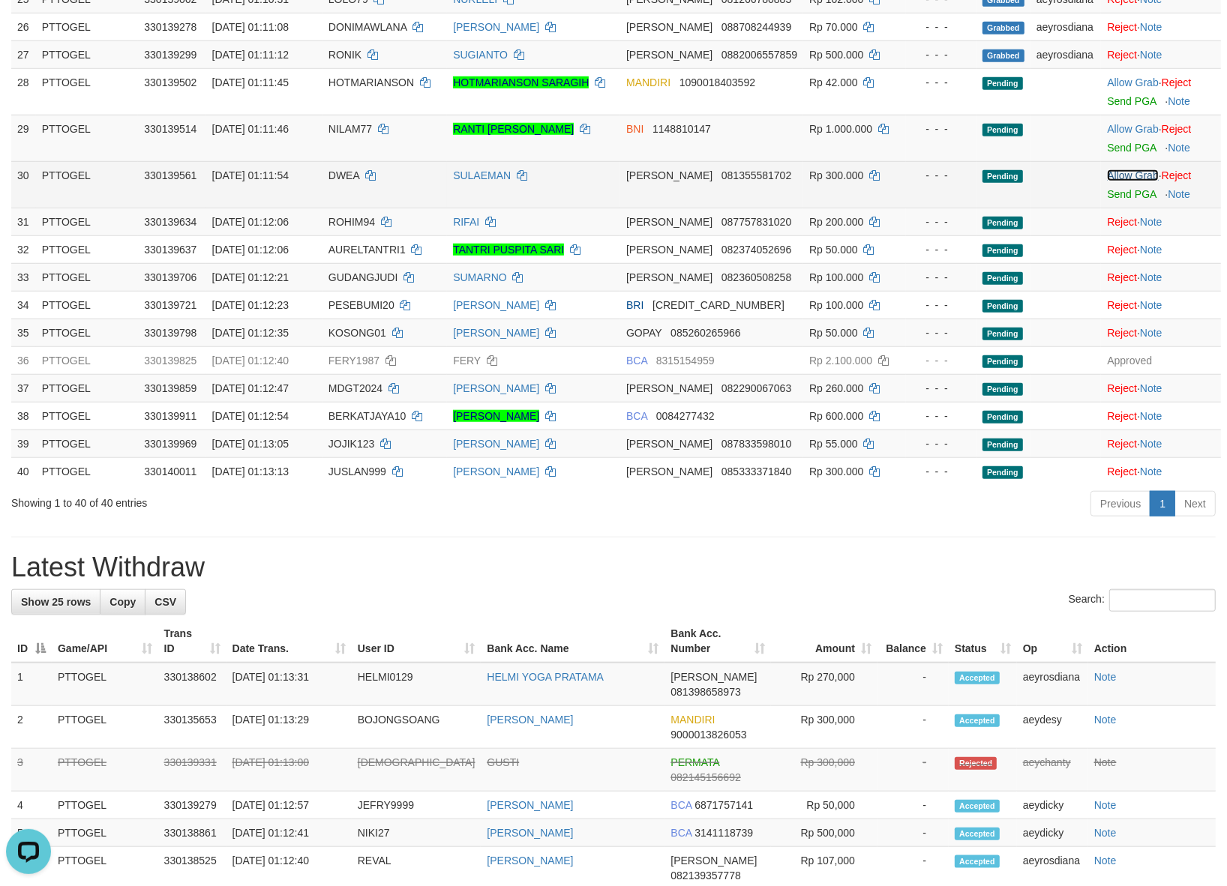
click at [1122, 169] on link "Allow Grab" at bounding box center [1132, 175] width 51 height 12
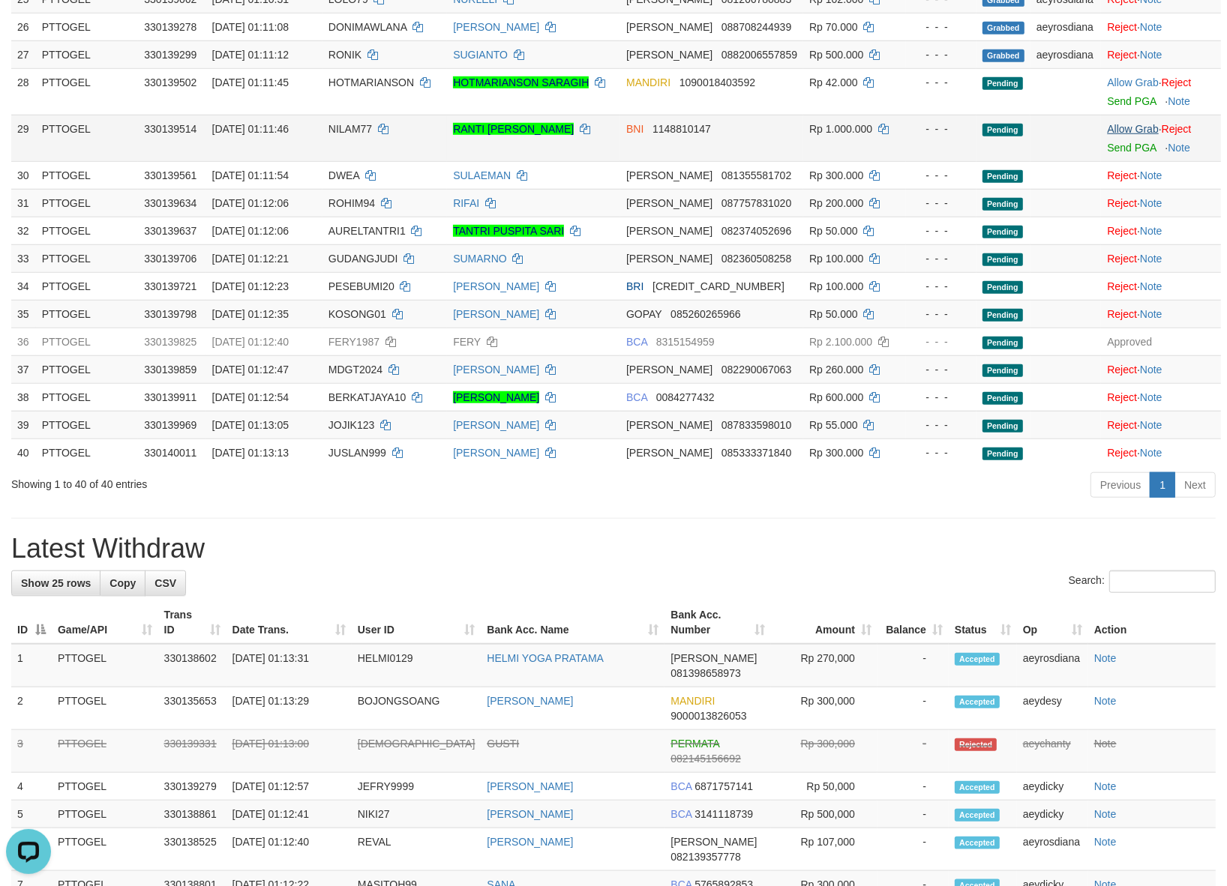
click at [1119, 124] on td "Allow Grab · Reject Send PGA · Note" at bounding box center [1161, 138] width 120 height 46
click at [1119, 123] on link "Allow Grab" at bounding box center [1132, 129] width 51 height 12
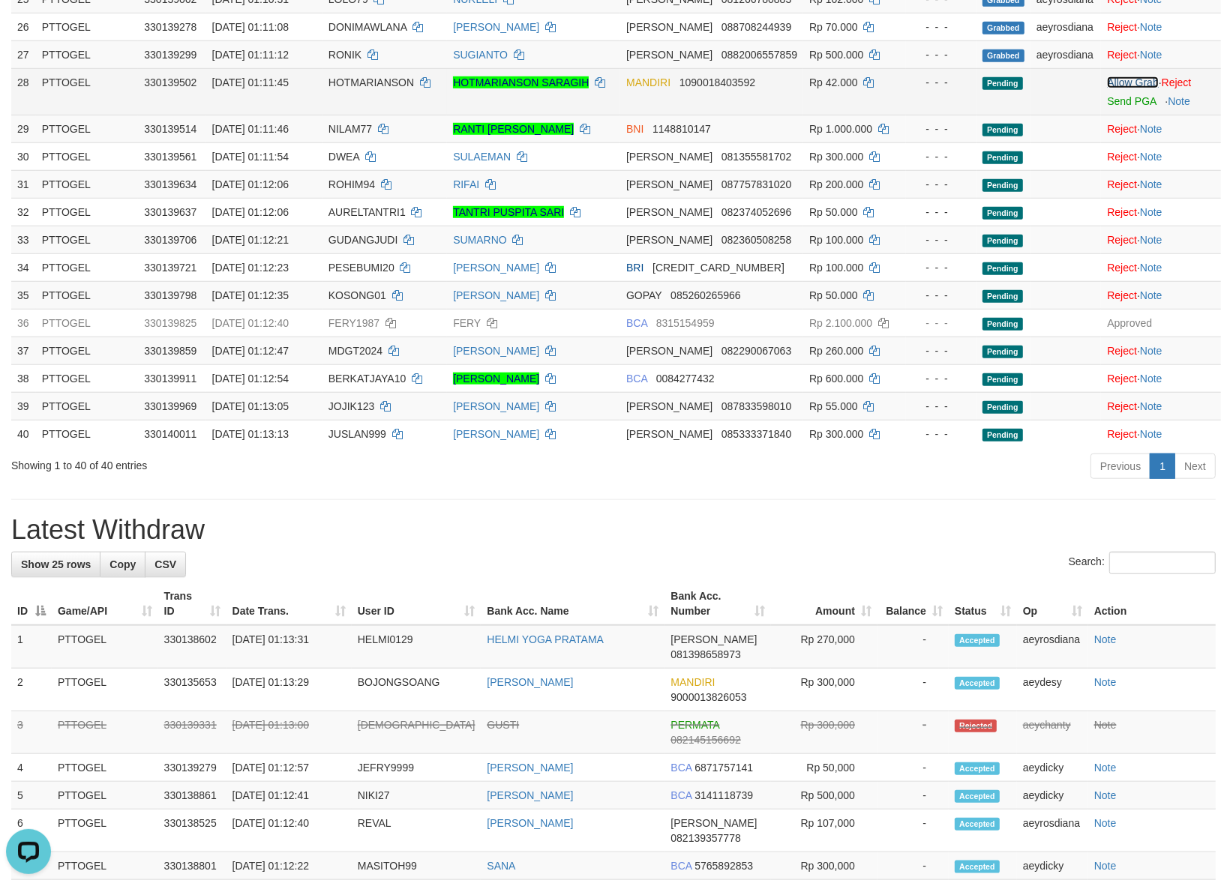
click at [1123, 76] on link "Allow Grab" at bounding box center [1132, 82] width 51 height 12
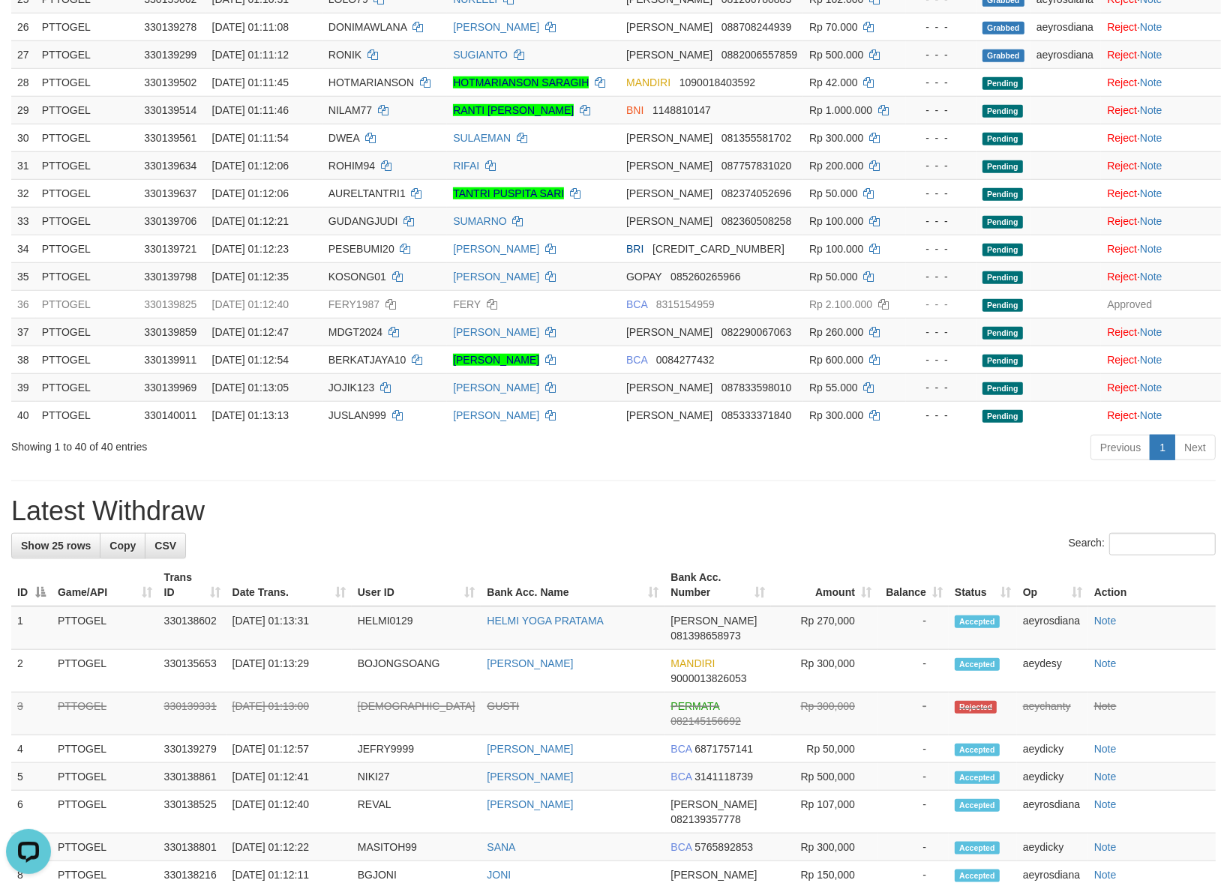
click at [620, 533] on div "Search:" at bounding box center [613, 546] width 1204 height 26
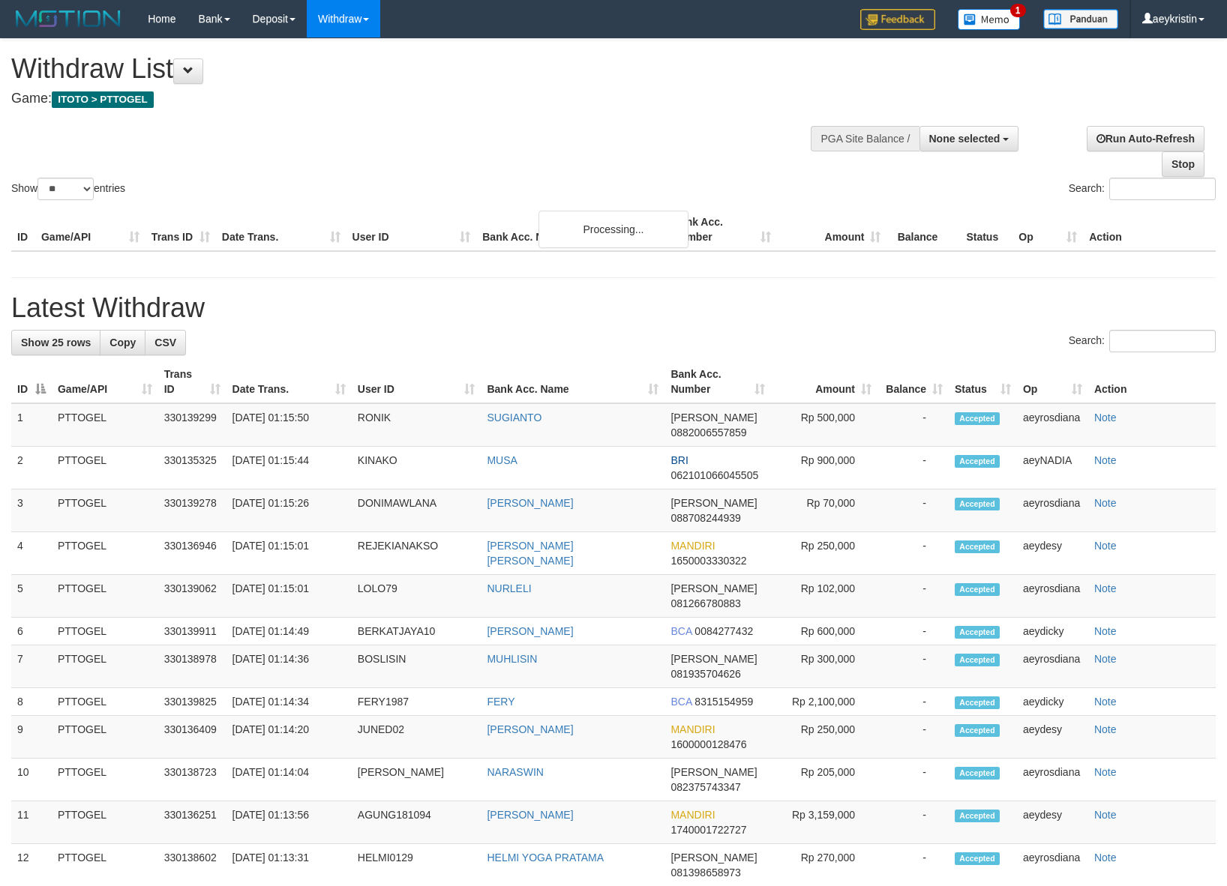
select select
select select "**"
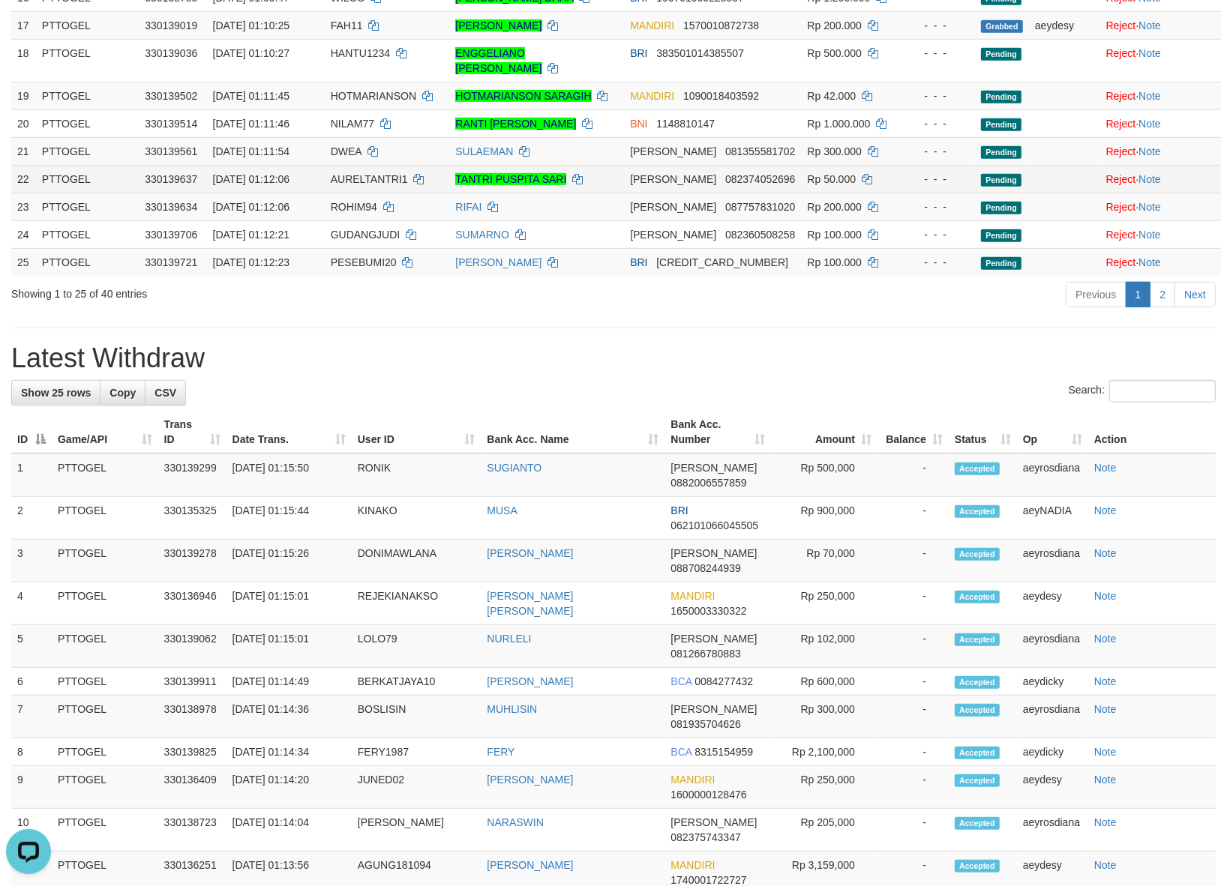
scroll to position [688, 0]
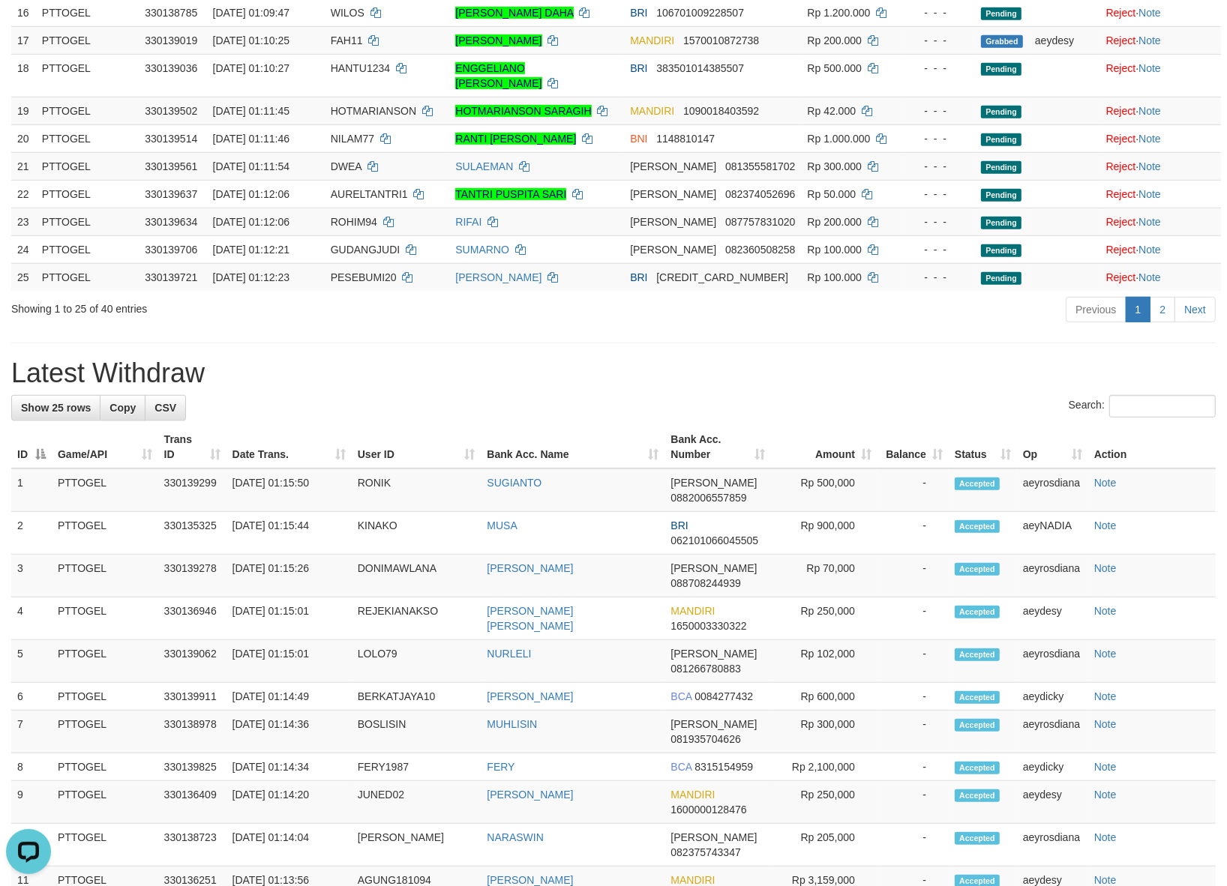
click at [568, 388] on h1 "Latest Withdraw" at bounding box center [613, 373] width 1204 height 30
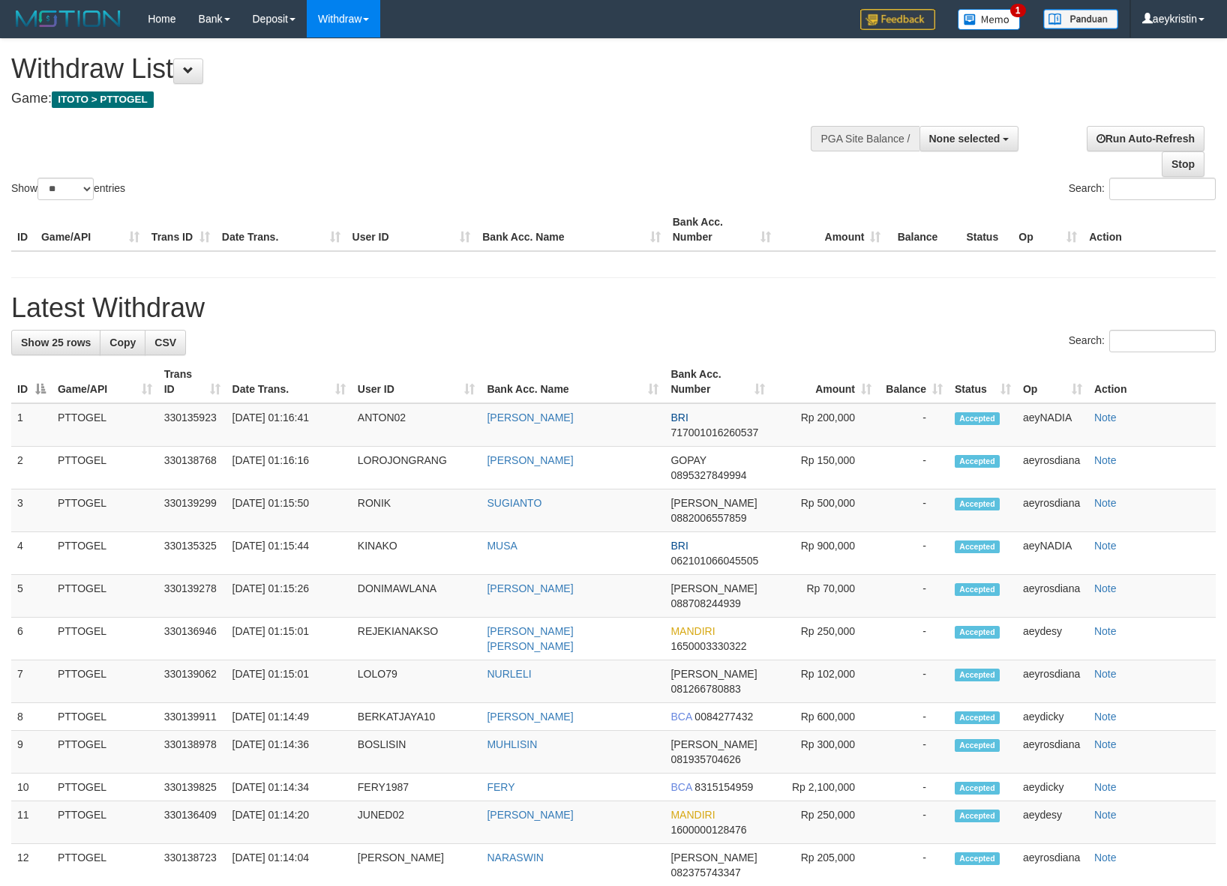
select select
select select "**"
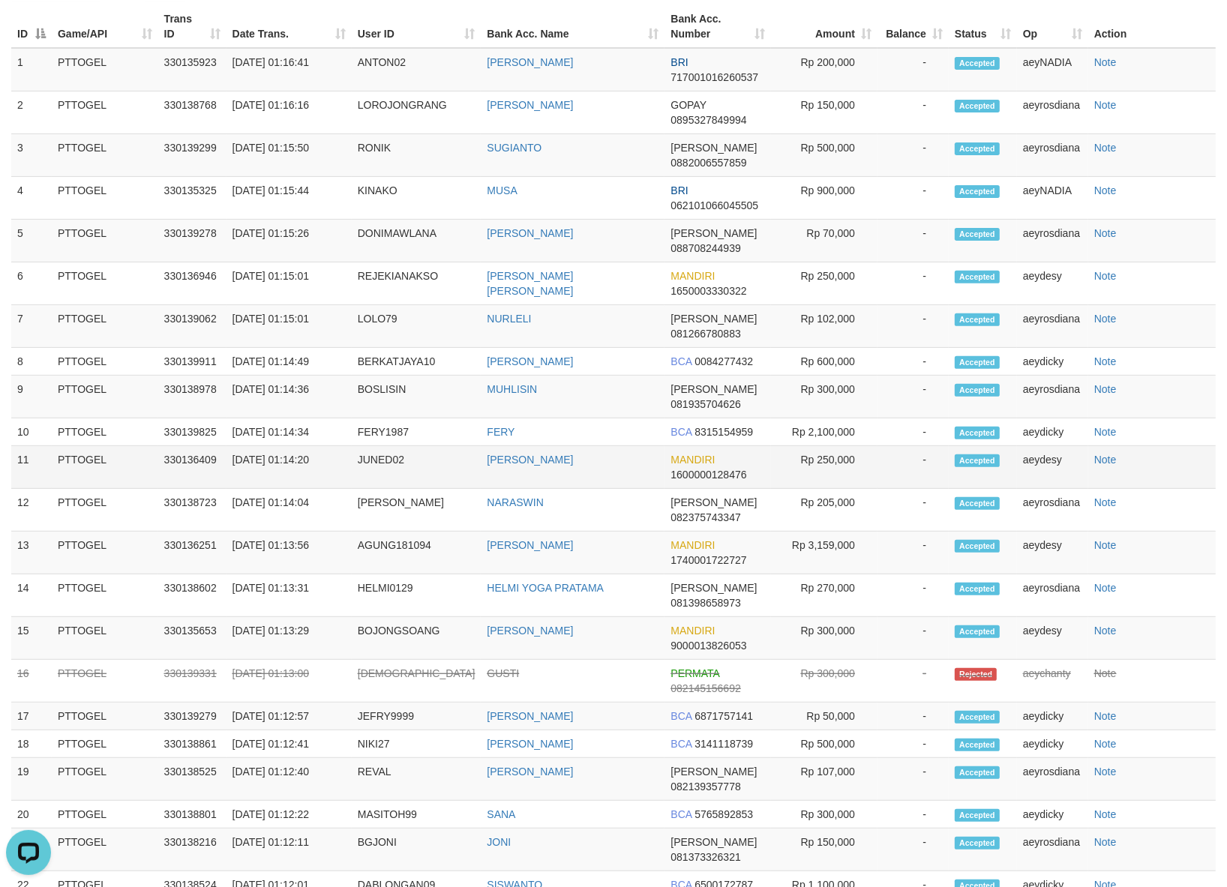
scroll to position [106, 0]
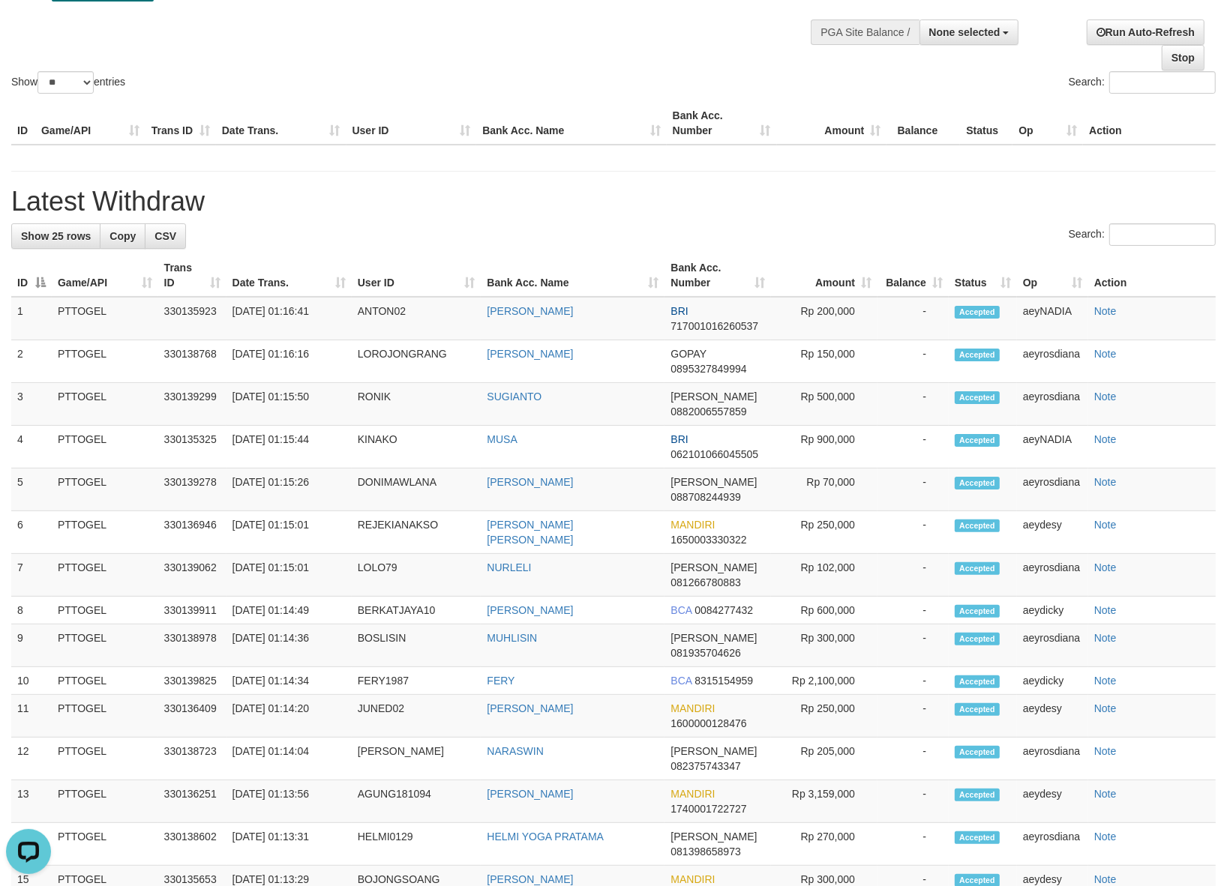
click at [564, 58] on div "Show ** ** ** *** entries Search:" at bounding box center [613, 15] width 1227 height 164
click at [664, 182] on div "**********" at bounding box center [613, 647] width 1227 height 1428
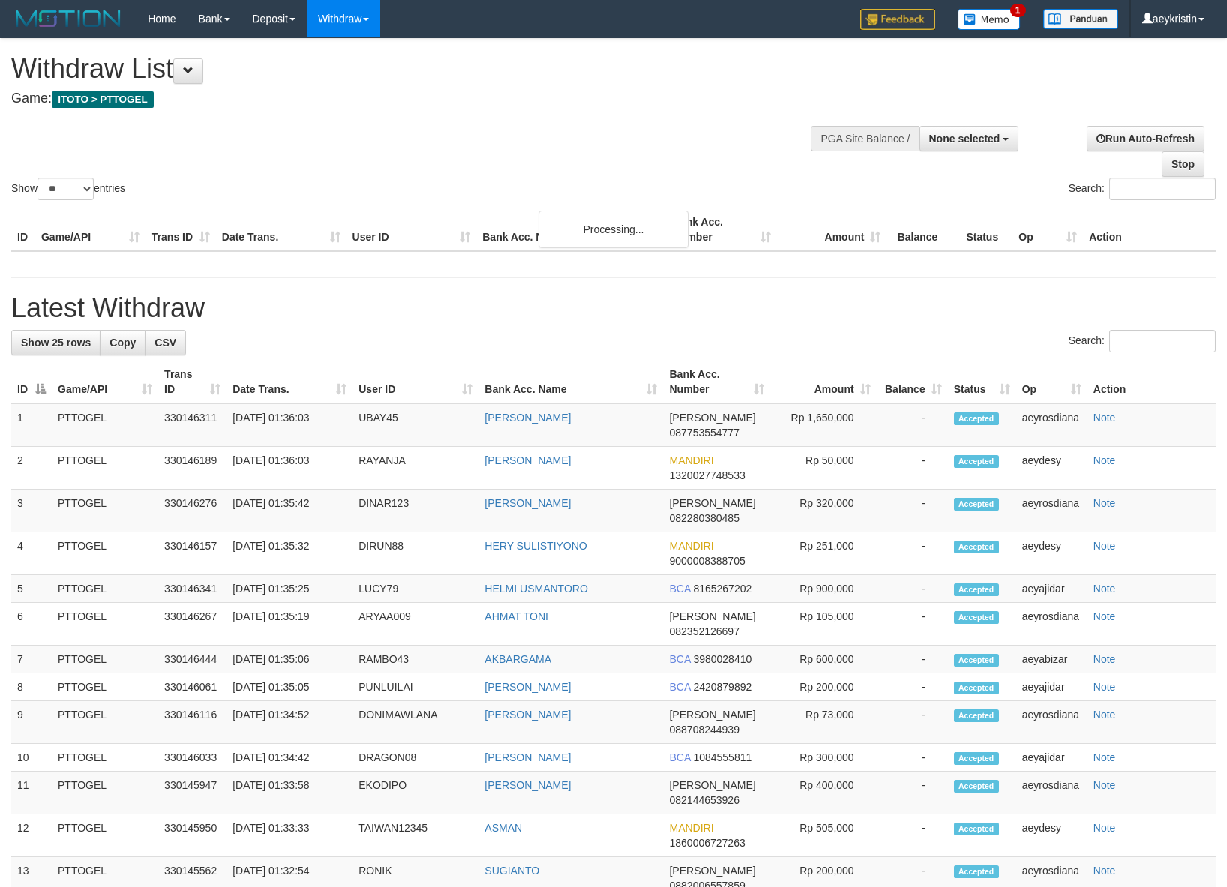
select select
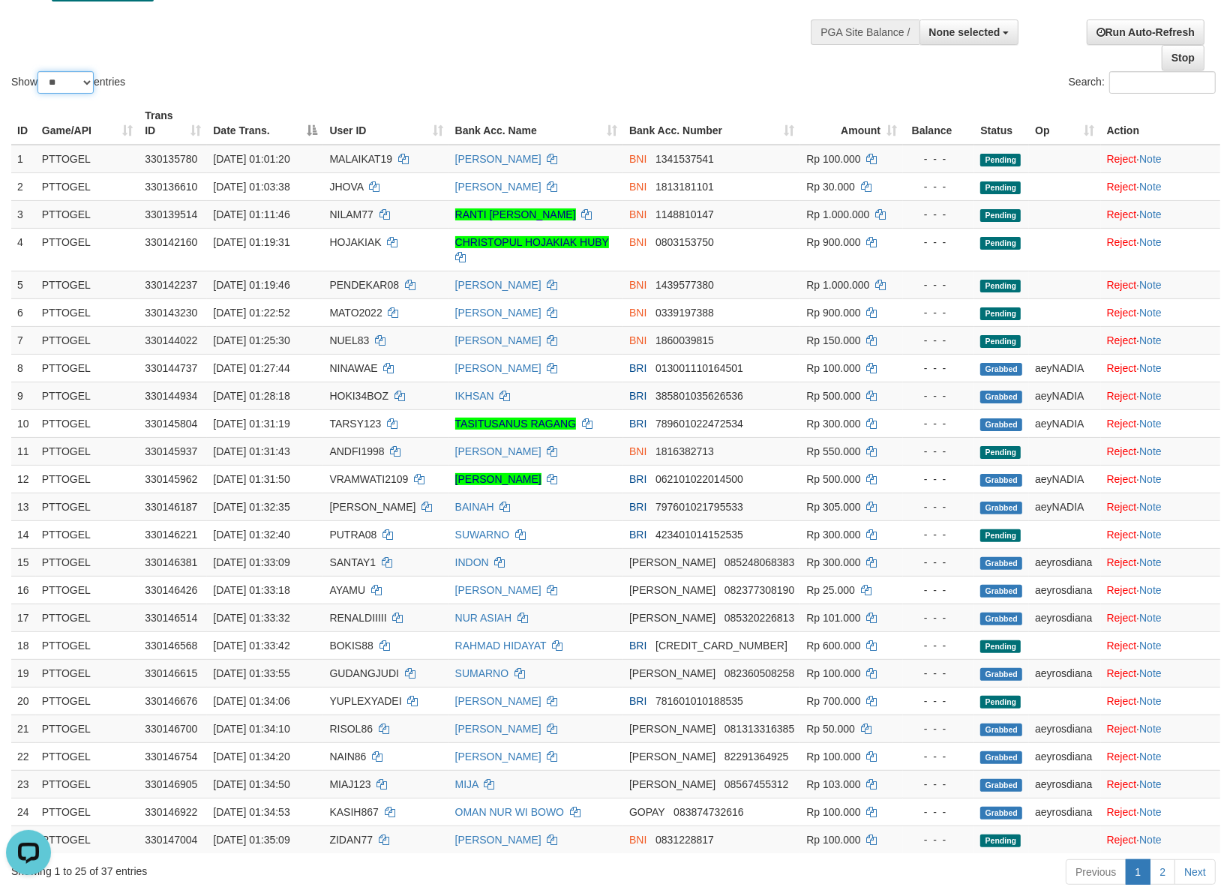
click at [85, 92] on select "** ** ** ***" at bounding box center [65, 82] width 56 height 22
select select "***"
click at [40, 71] on select "** ** ** ***" at bounding box center [65, 82] width 56 height 22
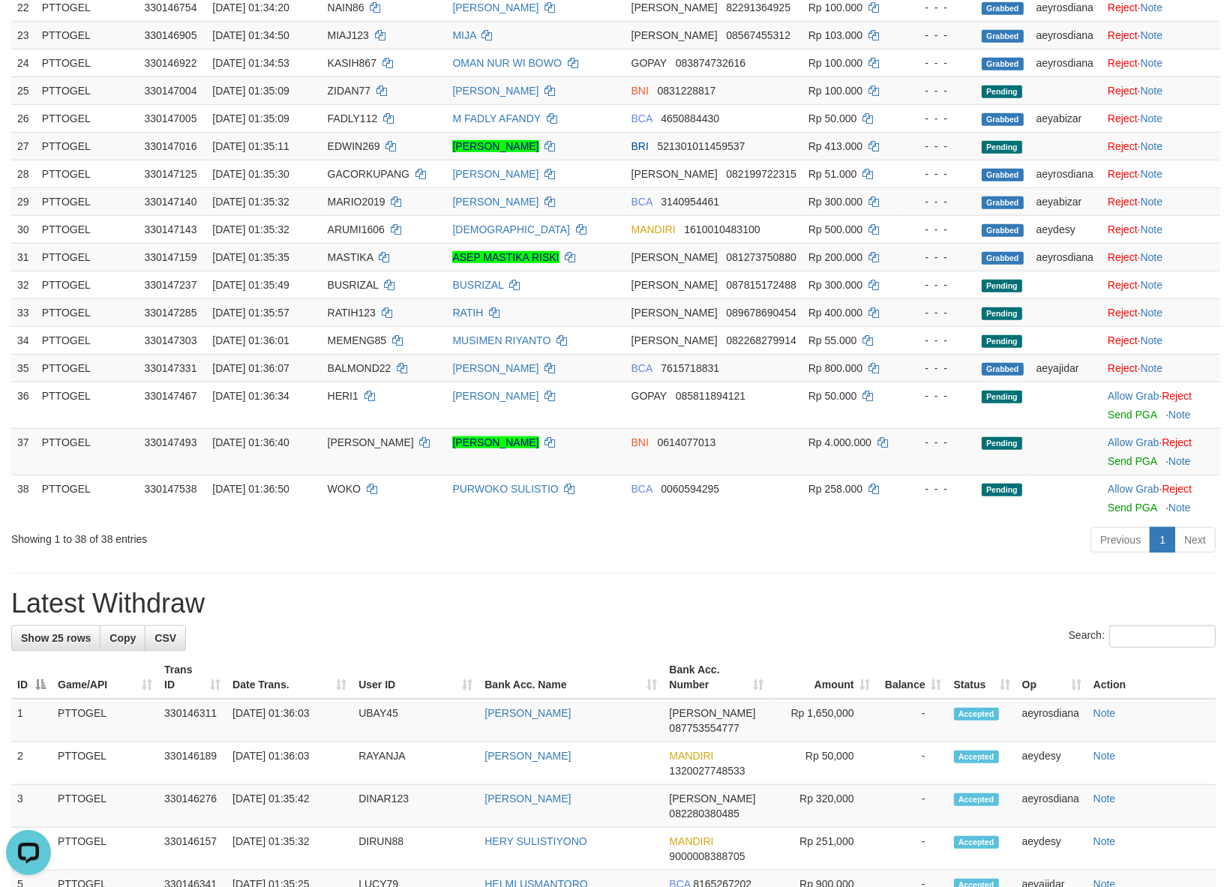
scroll to position [856, 0]
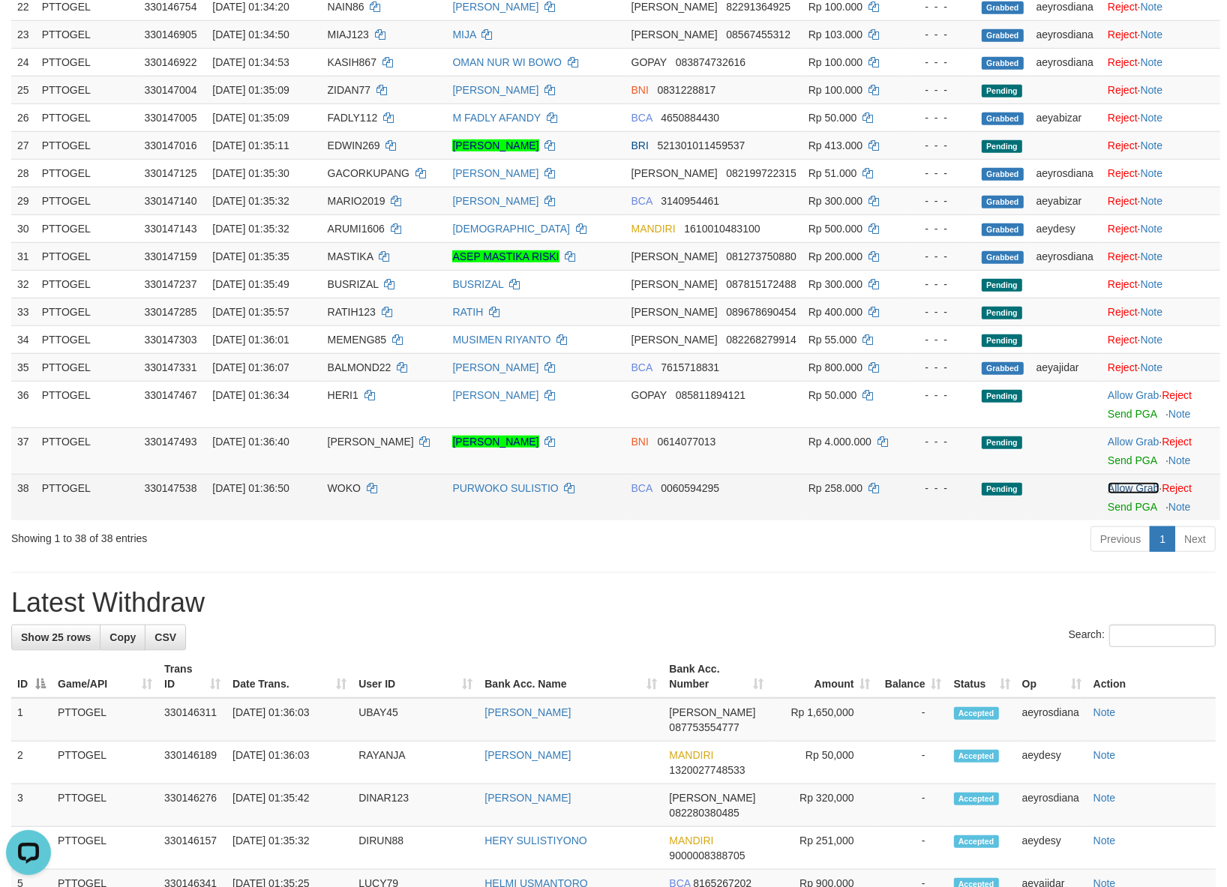
click at [1125, 482] on link "Allow Grab" at bounding box center [1132, 488] width 51 height 12
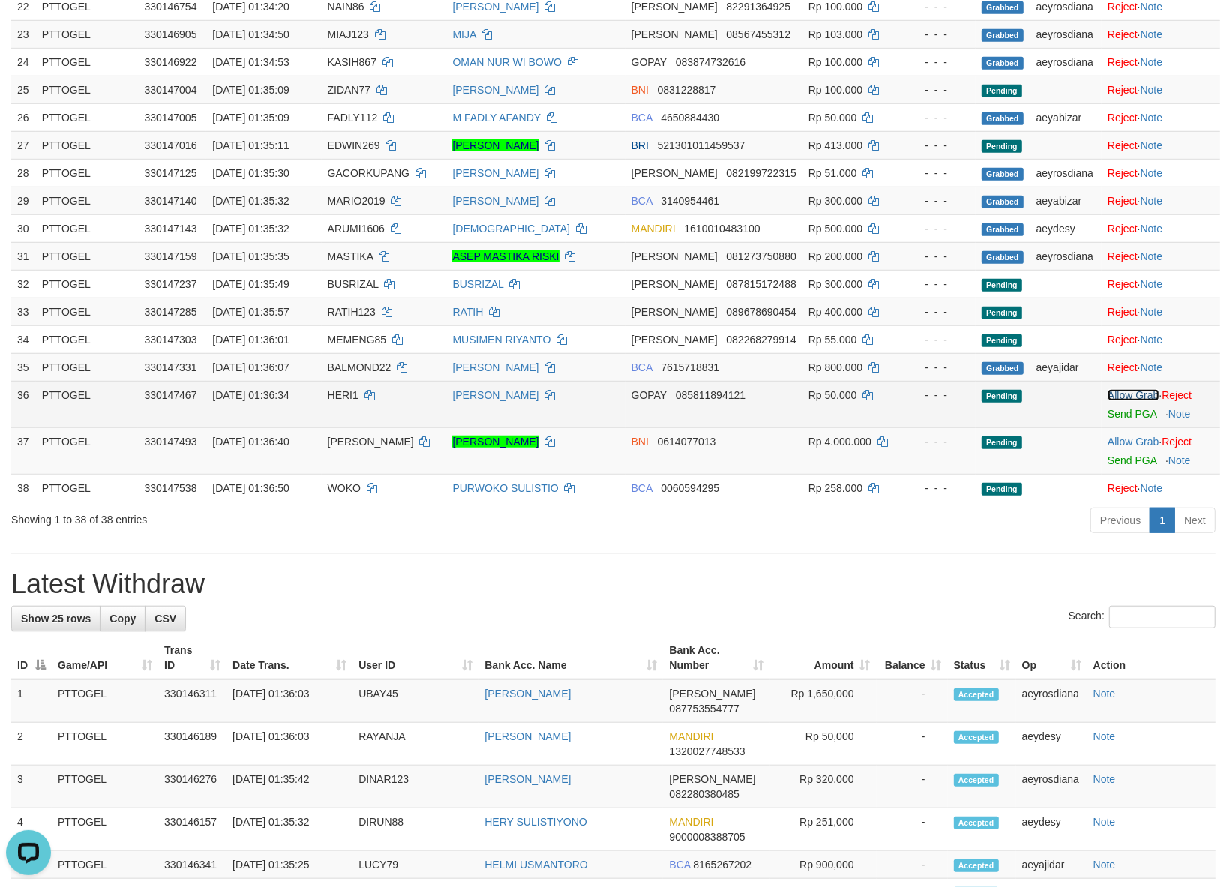
click at [1119, 389] on link "Allow Grab" at bounding box center [1132, 395] width 51 height 12
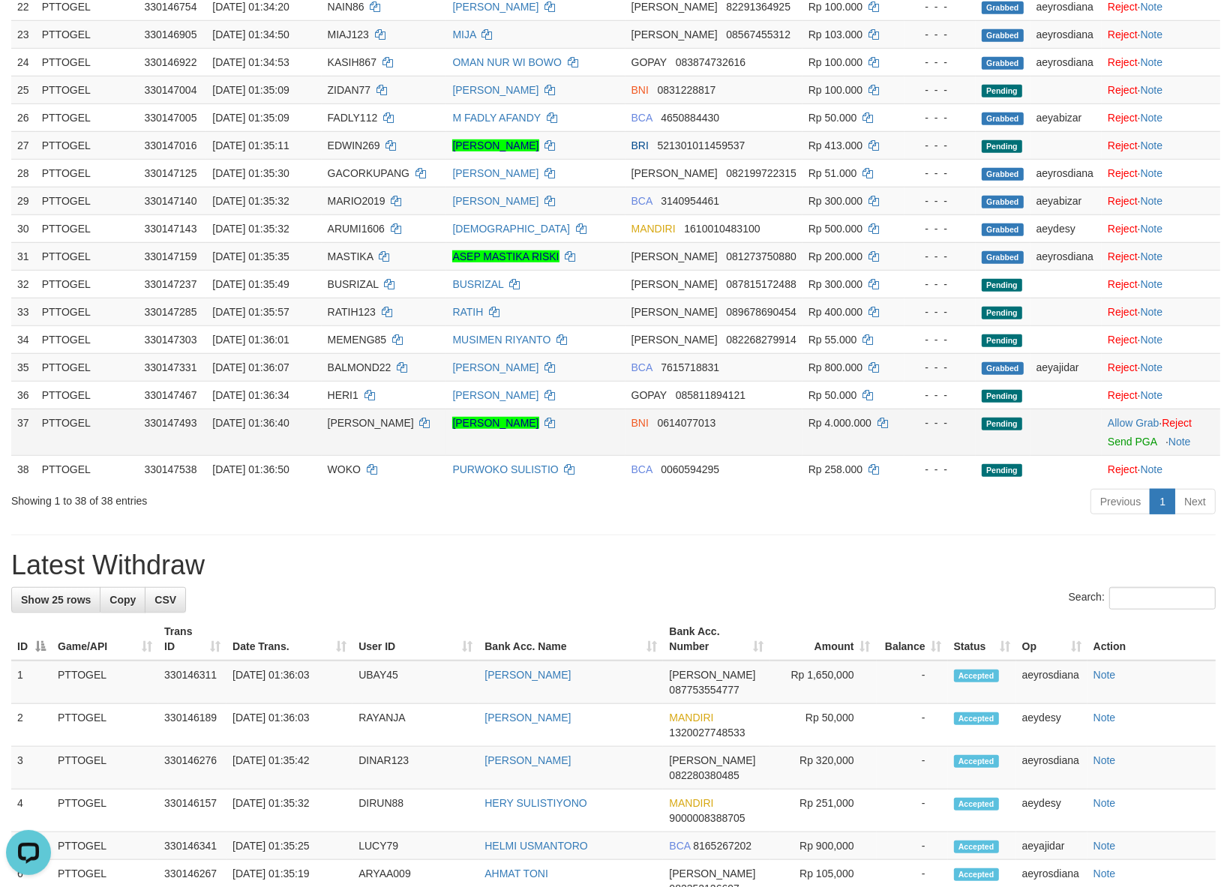
click at [368, 417] on span "[PERSON_NAME]" at bounding box center [371, 423] width 86 height 12
click at [367, 417] on span "[PERSON_NAME]" at bounding box center [371, 423] width 86 height 12
copy span "[PERSON_NAME]"
click at [1118, 417] on link "Allow Grab" at bounding box center [1132, 423] width 51 height 12
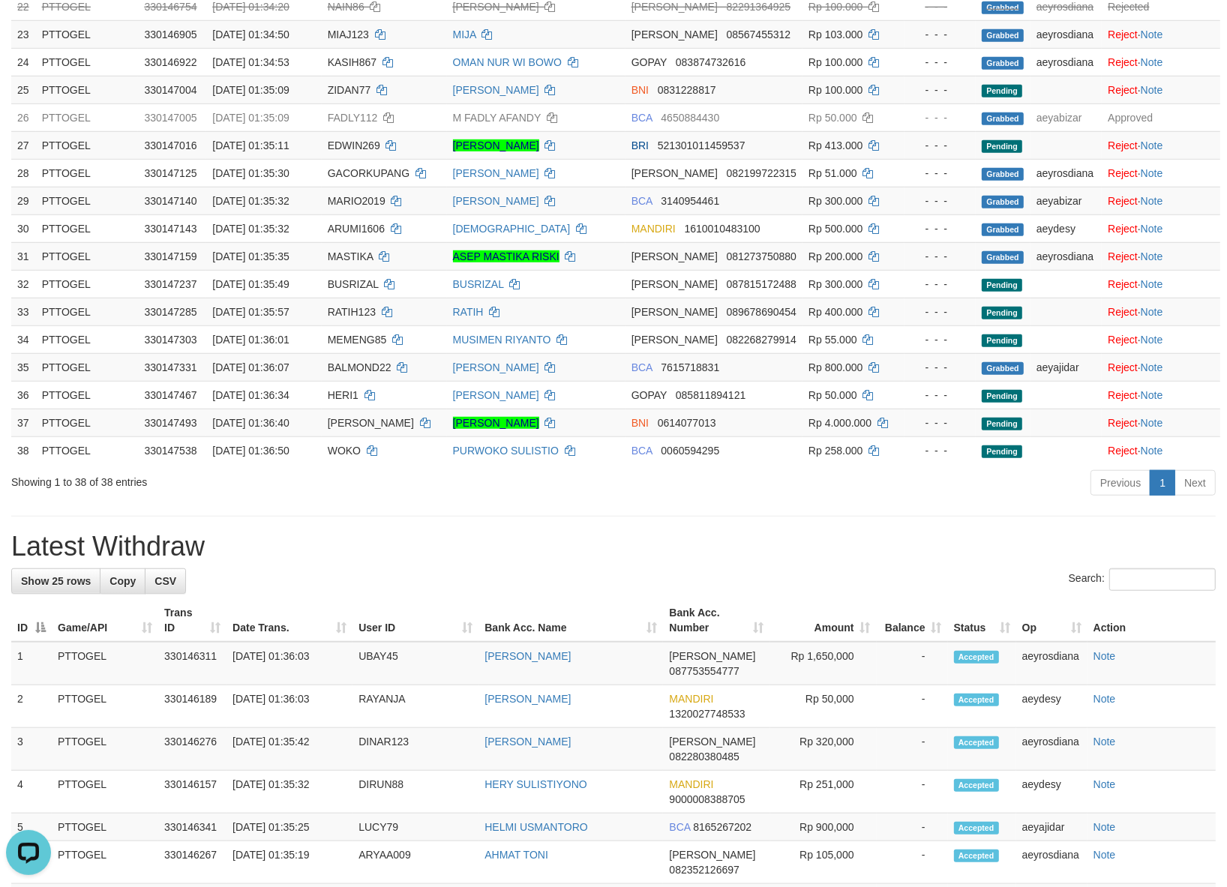
click at [739, 532] on h1 "Latest Withdraw" at bounding box center [613, 547] width 1204 height 30
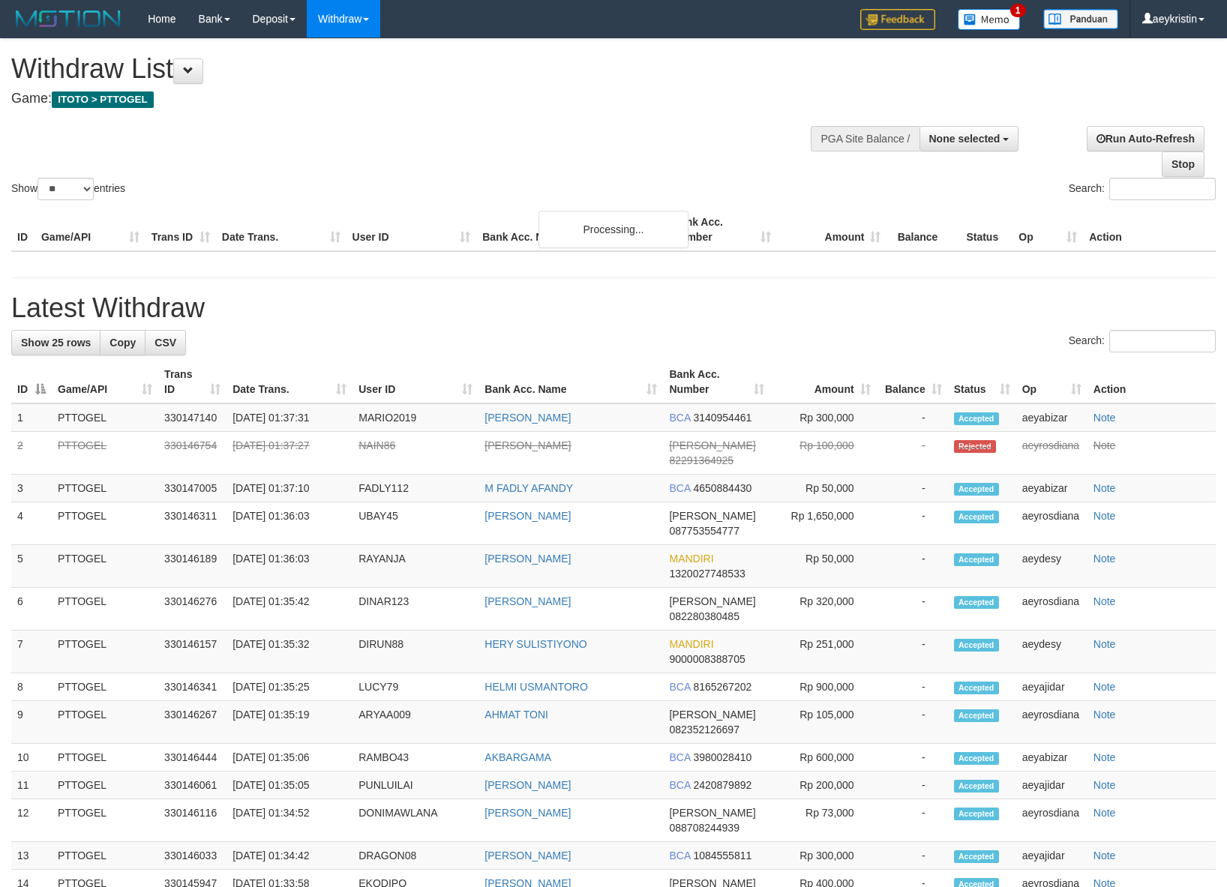
select select
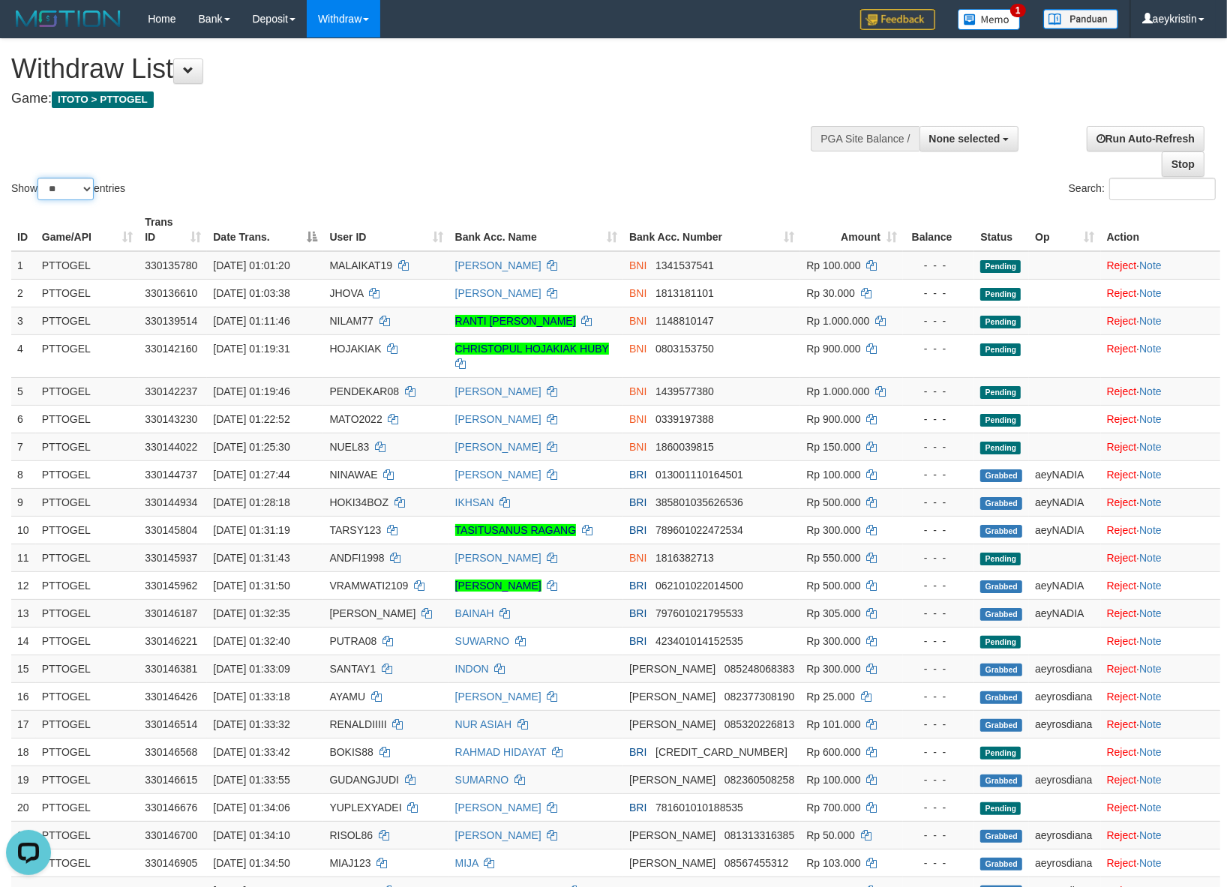
click at [60, 199] on select "** ** ** ***" at bounding box center [65, 189] width 56 height 22
click at [40, 178] on select "** ** ** ***" at bounding box center [65, 189] width 56 height 22
click at [68, 266] on td "PTTOGEL" at bounding box center [87, 265] width 103 height 28
drag, startPoint x: 77, startPoint y: 181, endPoint x: 77, endPoint y: 192, distance: 10.5
click at [77, 181] on select "** ** ** ***" at bounding box center [65, 189] width 56 height 22
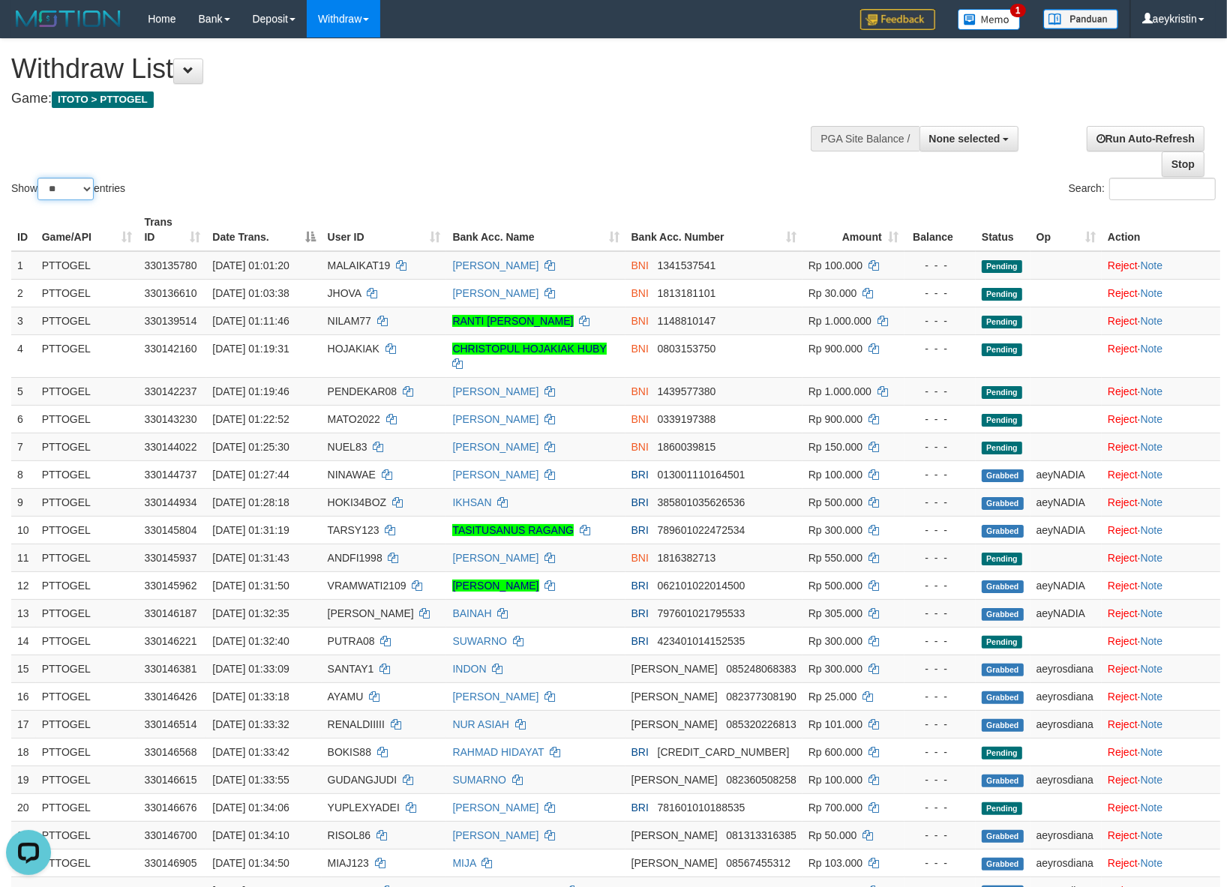
select select "***"
click at [40, 178] on select "** ** ** ***" at bounding box center [65, 189] width 56 height 22
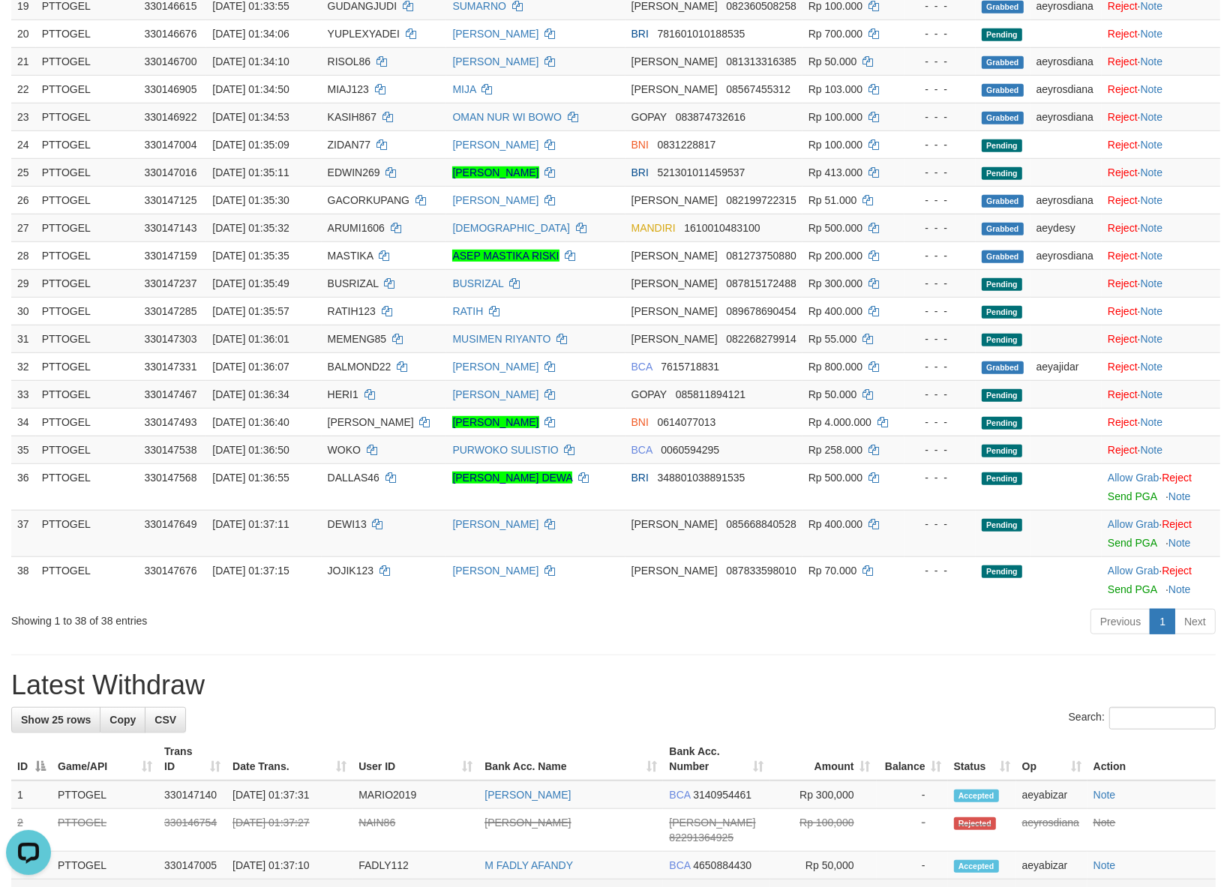
scroll to position [937, 0]
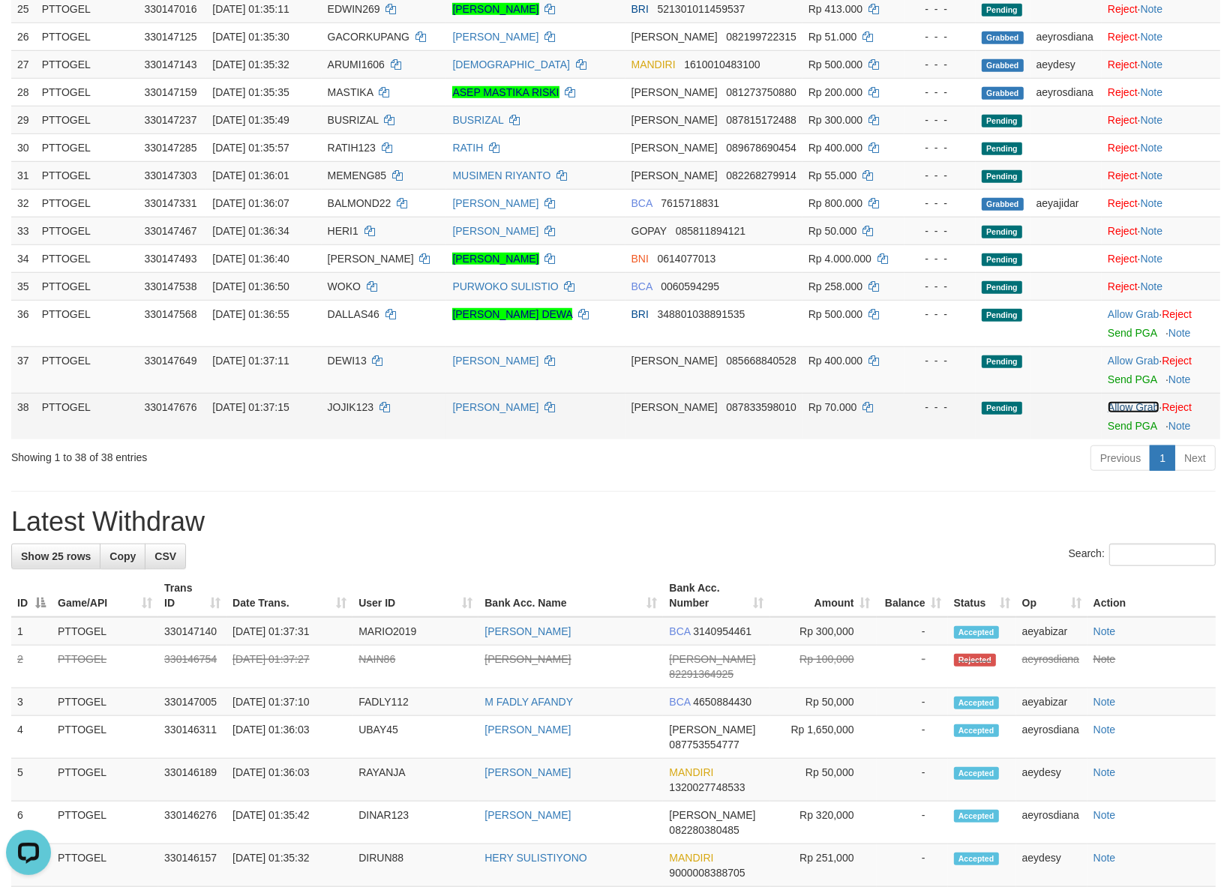
click at [1110, 403] on link "Allow Grab" at bounding box center [1132, 407] width 51 height 12
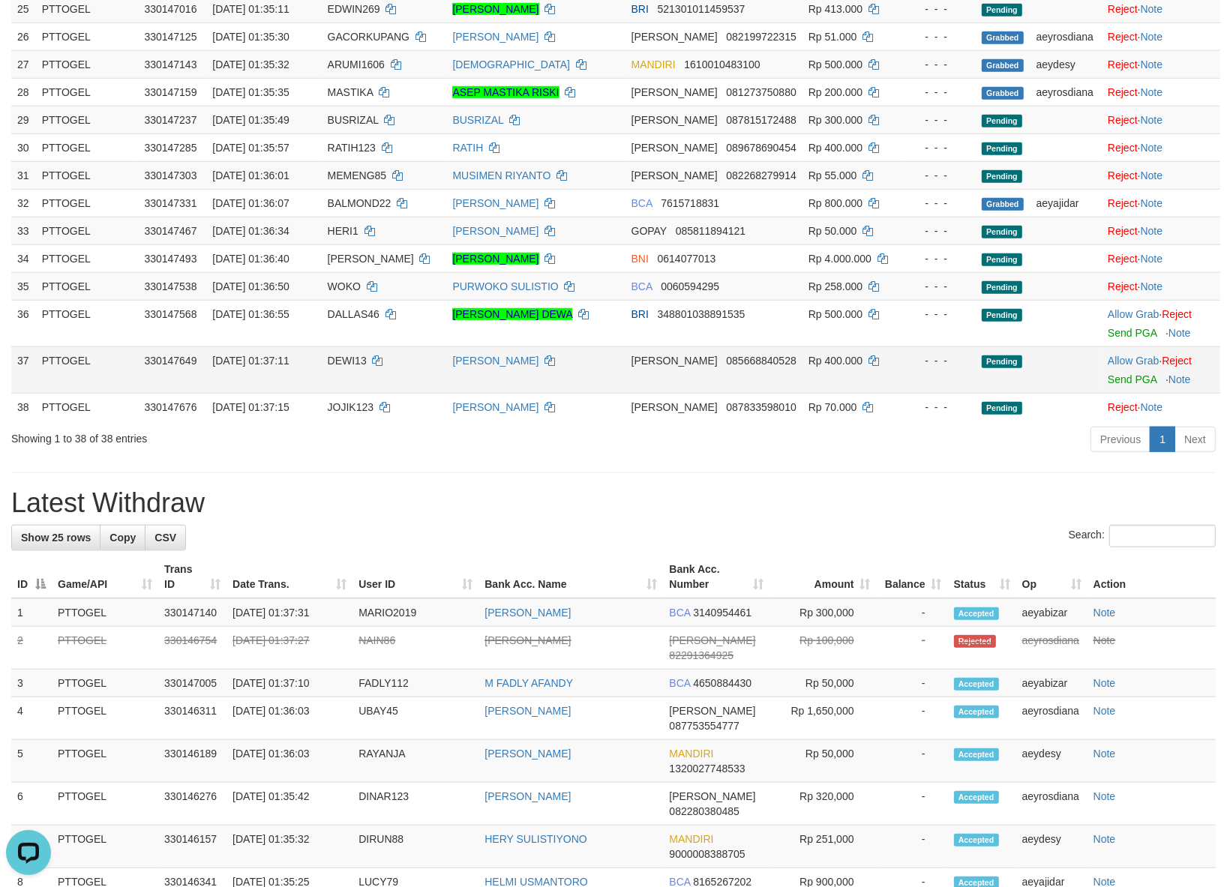
click at [1110, 358] on td "Allow Grab · Reject Send PGA · Note" at bounding box center [1160, 369] width 118 height 46
click at [1110, 355] on link "Allow Grab" at bounding box center [1132, 361] width 51 height 12
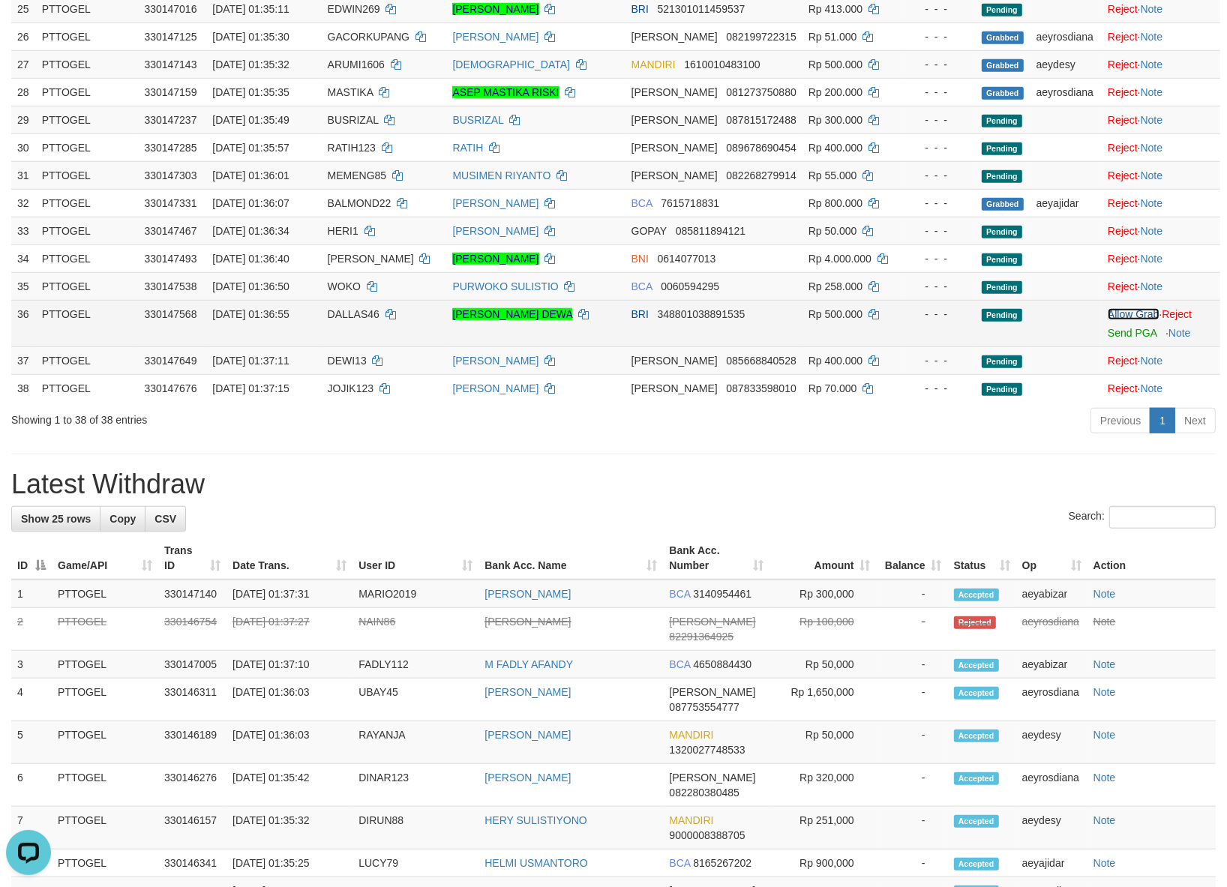
click at [1119, 308] on link "Allow Grab" at bounding box center [1132, 314] width 51 height 12
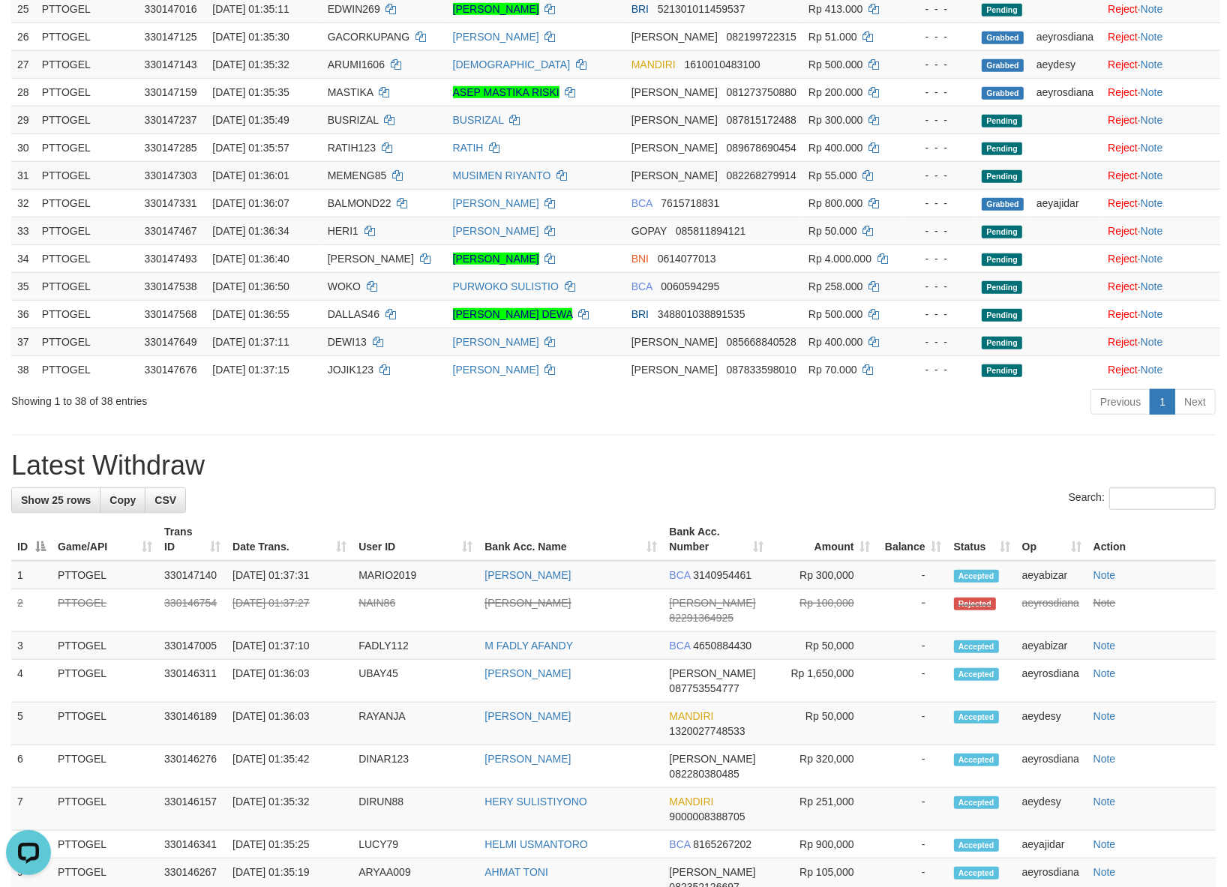
click at [484, 436] on div "**********" at bounding box center [613, 363] width 1227 height 2523
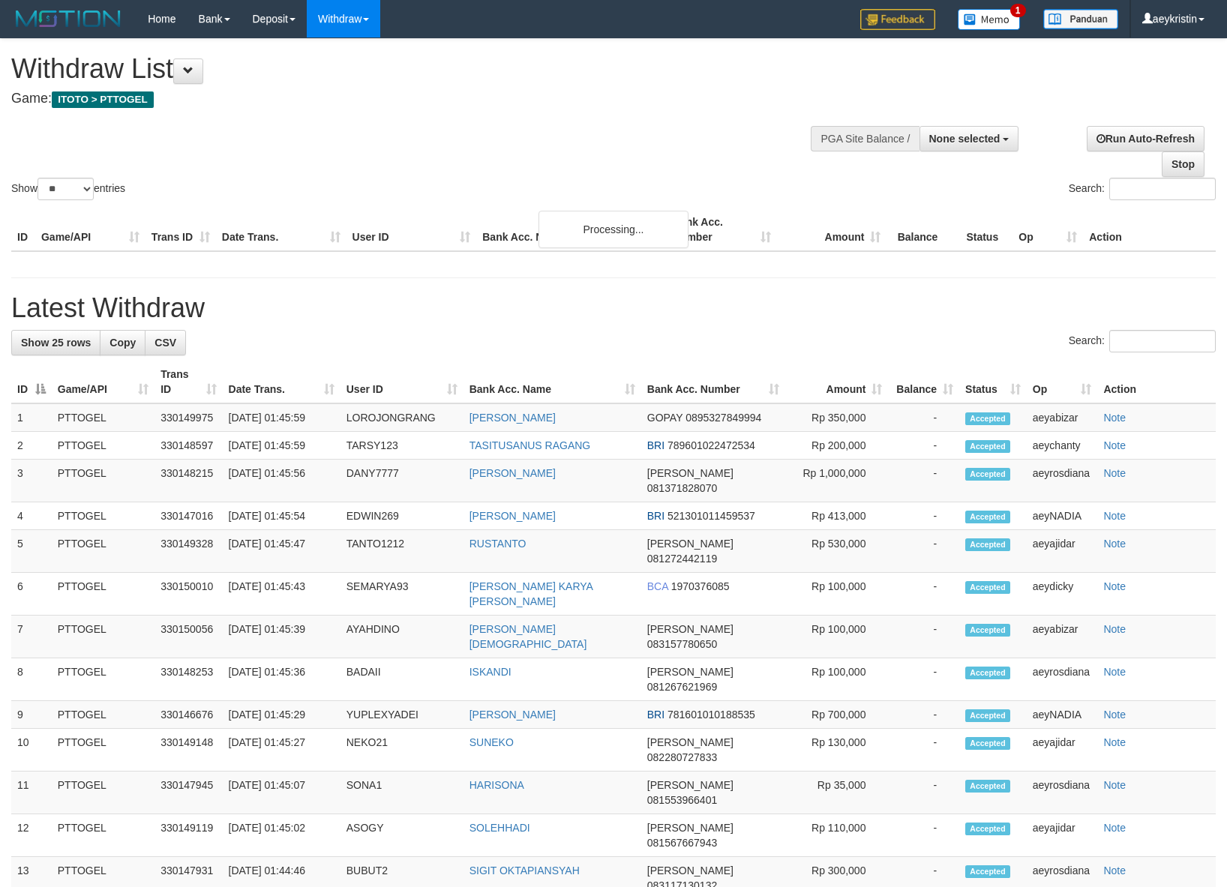
select select
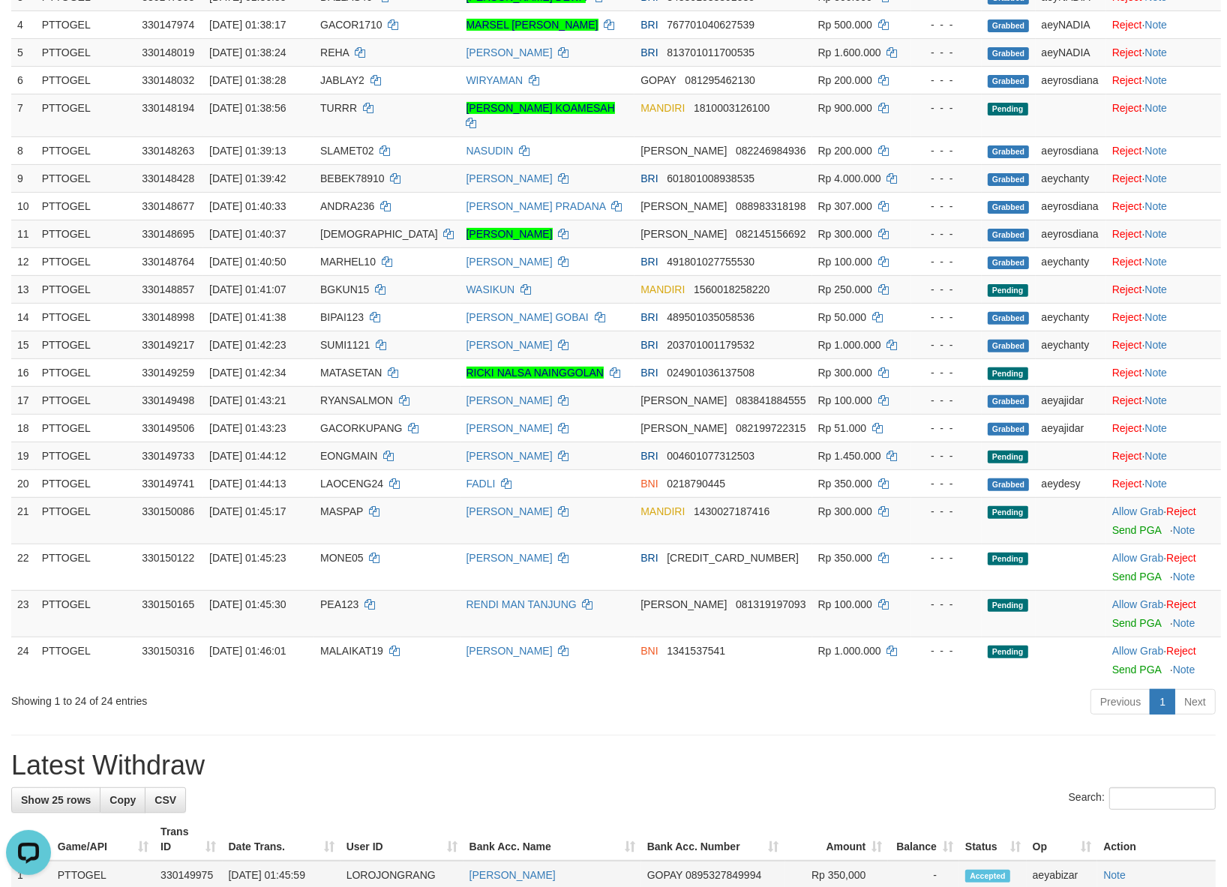
scroll to position [187, 0]
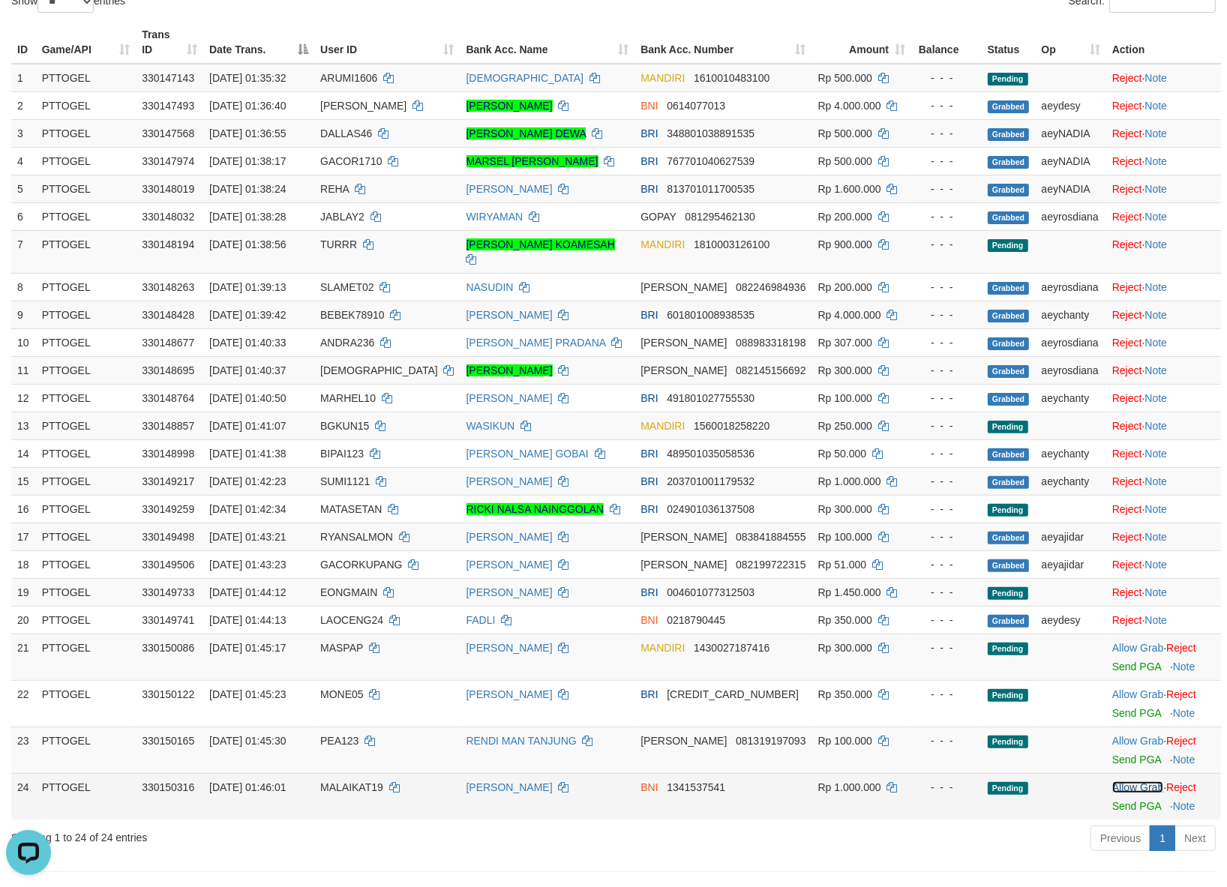
click at [1138, 791] on link "Allow Grab" at bounding box center [1137, 787] width 51 height 12
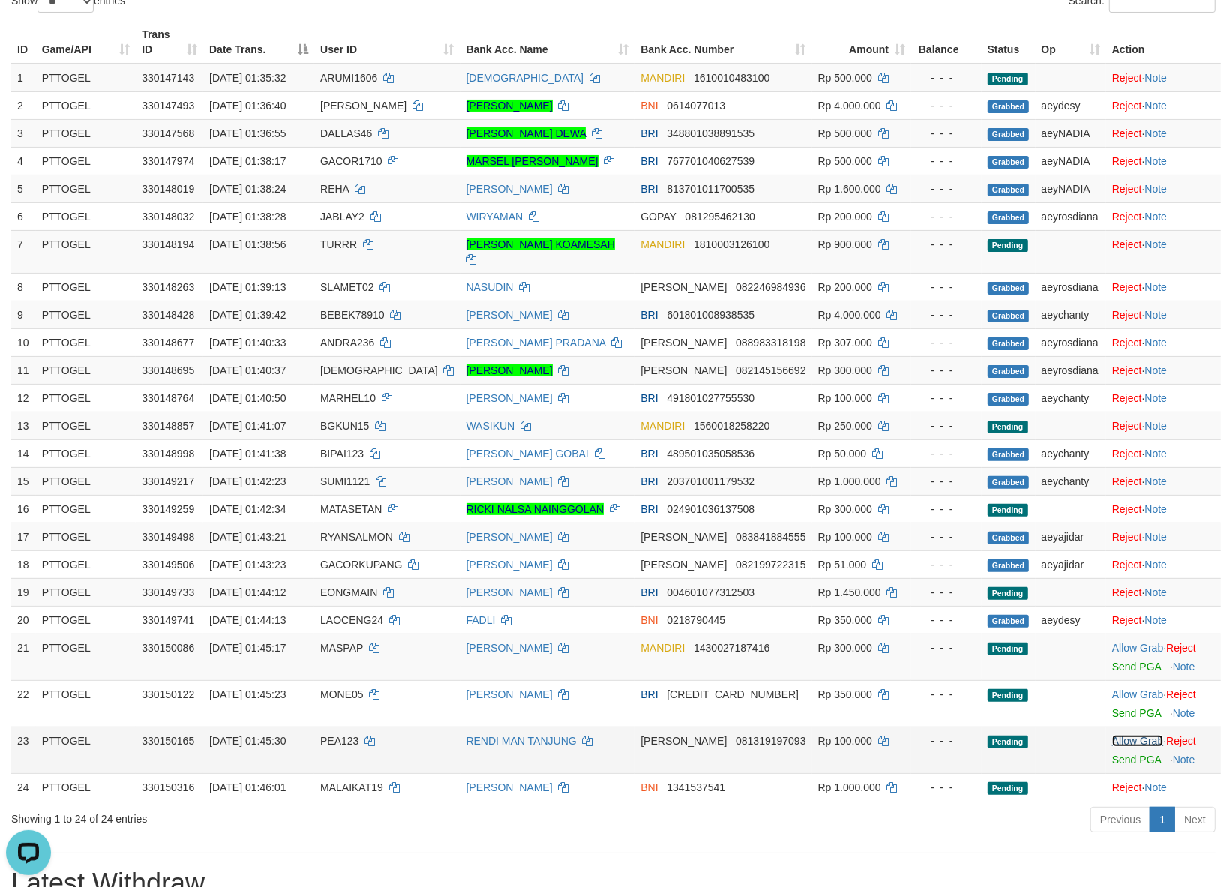
click at [1131, 747] on link "Allow Grab" at bounding box center [1137, 741] width 51 height 12
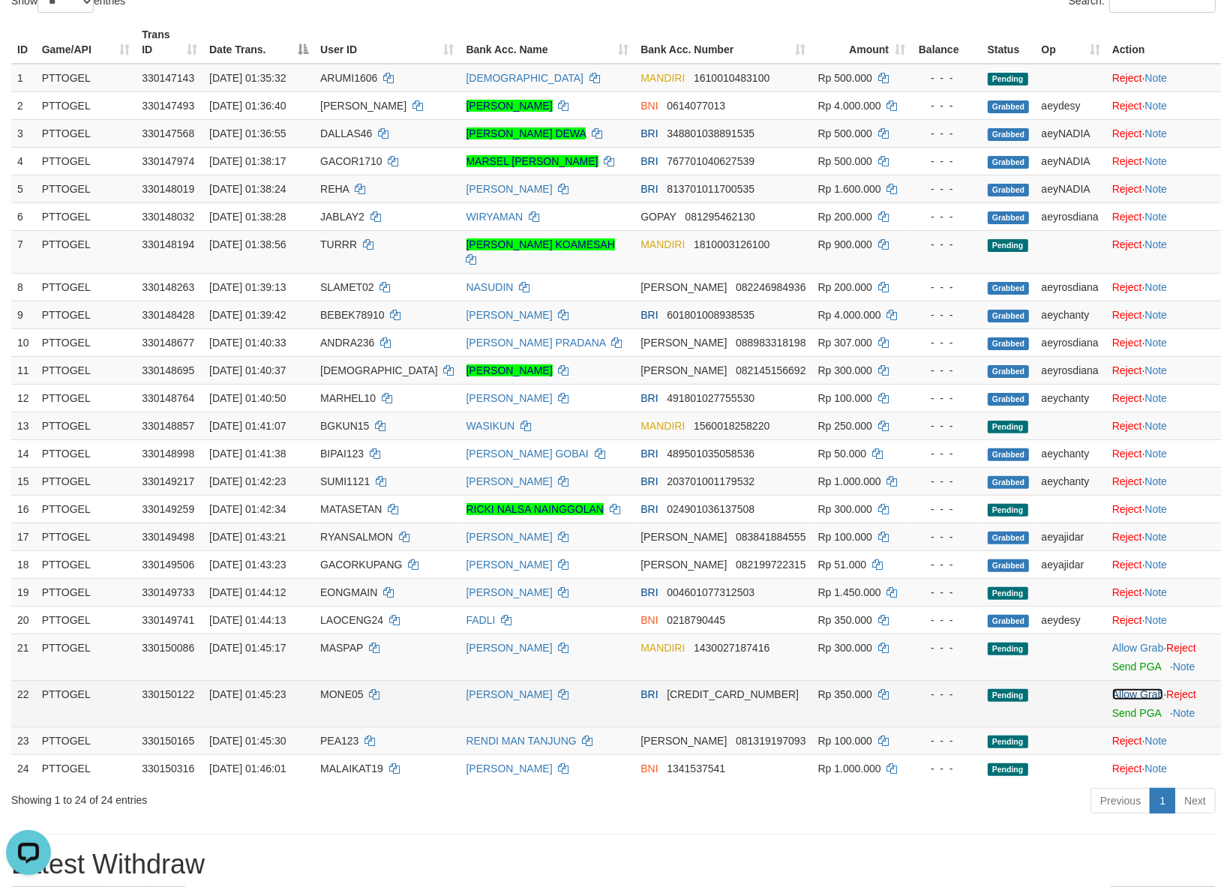
click at [1129, 700] on link "Allow Grab" at bounding box center [1137, 694] width 51 height 12
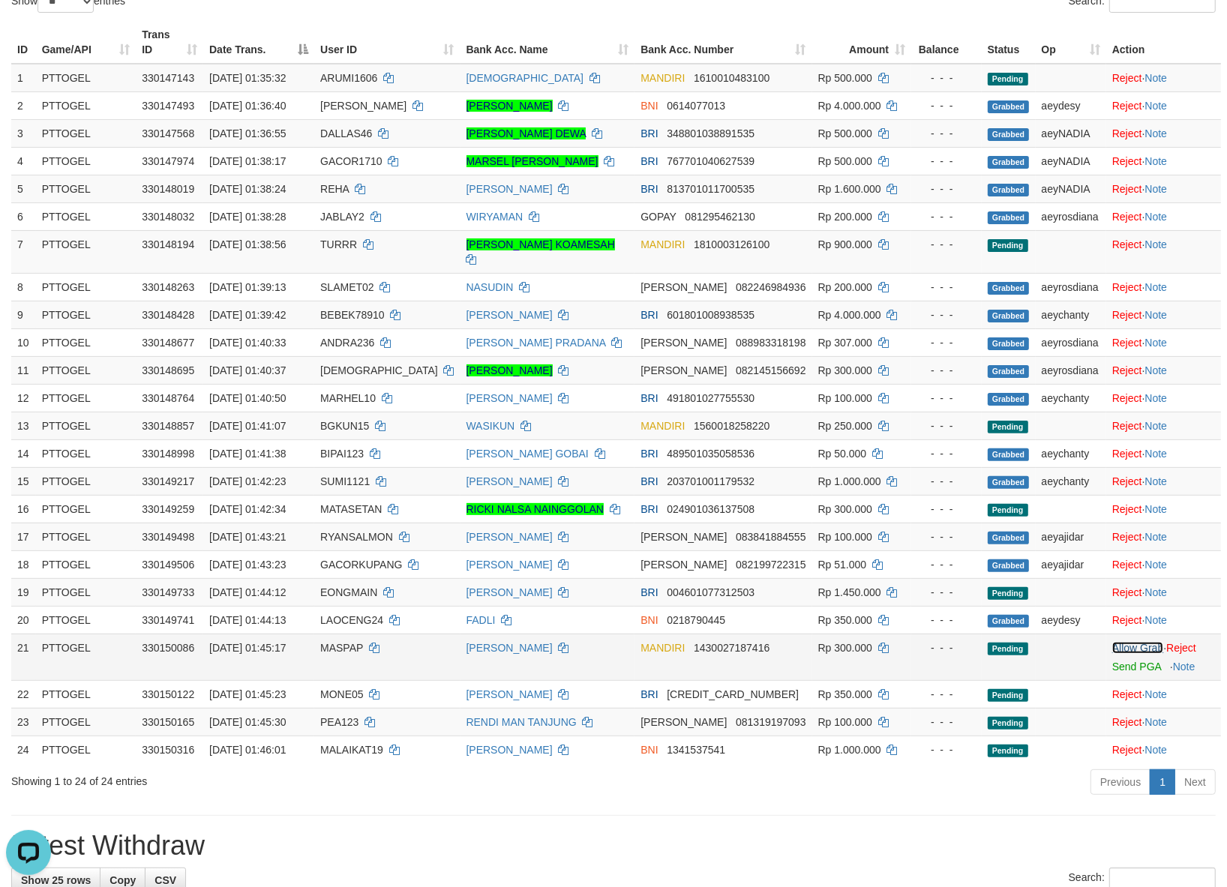
click at [1119, 654] on link "Allow Grab" at bounding box center [1137, 648] width 51 height 12
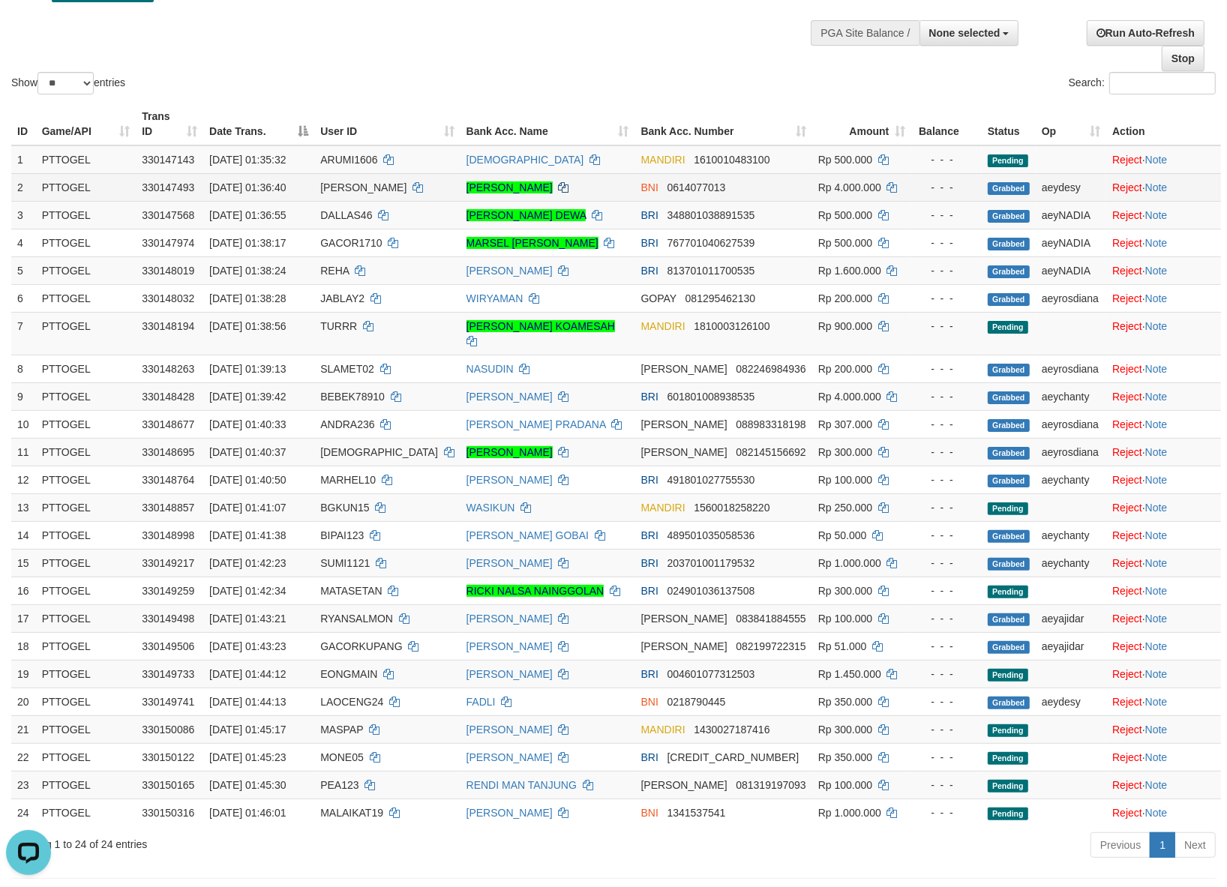
scroll to position [0, 0]
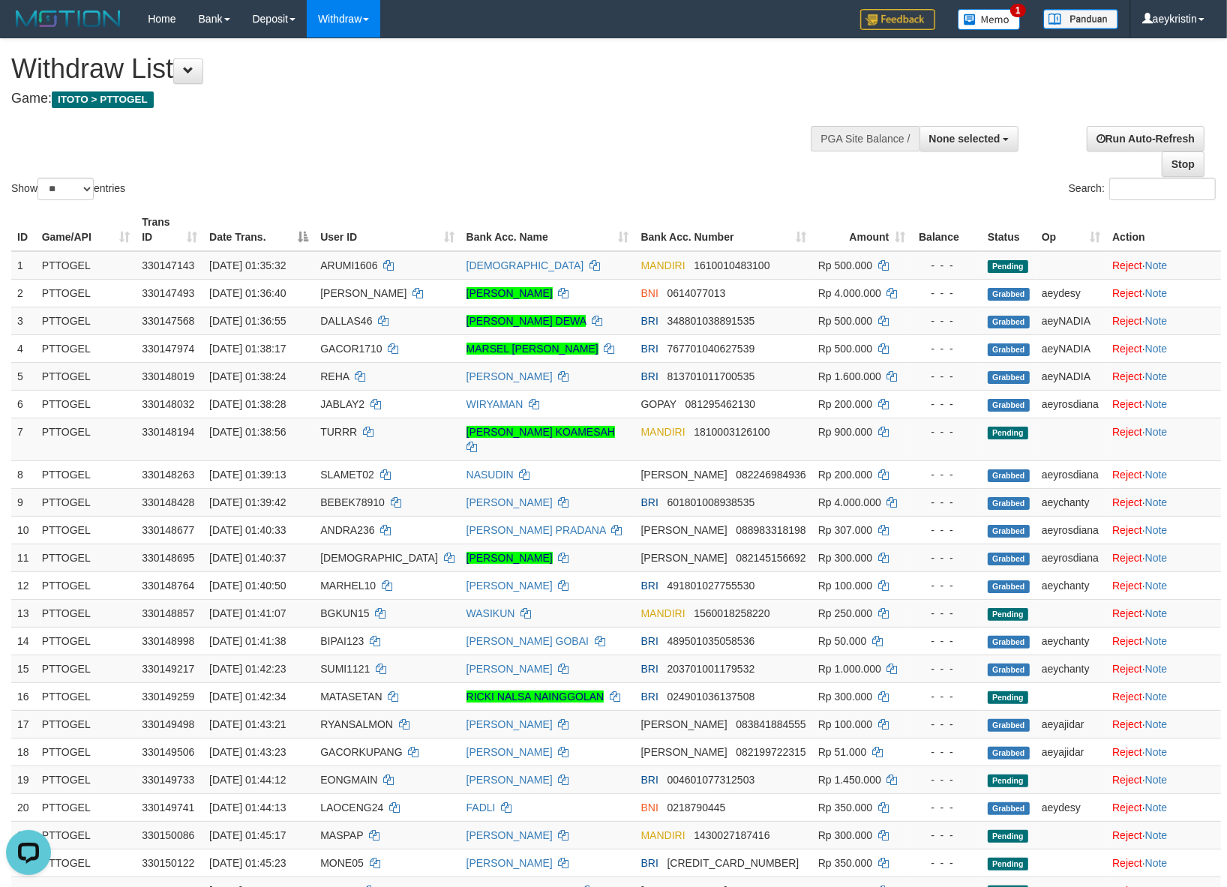
click at [38, 188] on label "Show ** ** ** *** entries" at bounding box center [68, 189] width 114 height 22
click at [38, 188] on select "** ** ** ***" at bounding box center [65, 189] width 56 height 22
drag, startPoint x: 64, startPoint y: 187, endPoint x: 68, endPoint y: 195, distance: 8.4
click at [64, 187] on select "** ** ** ***" at bounding box center [65, 189] width 56 height 22
select select "***"
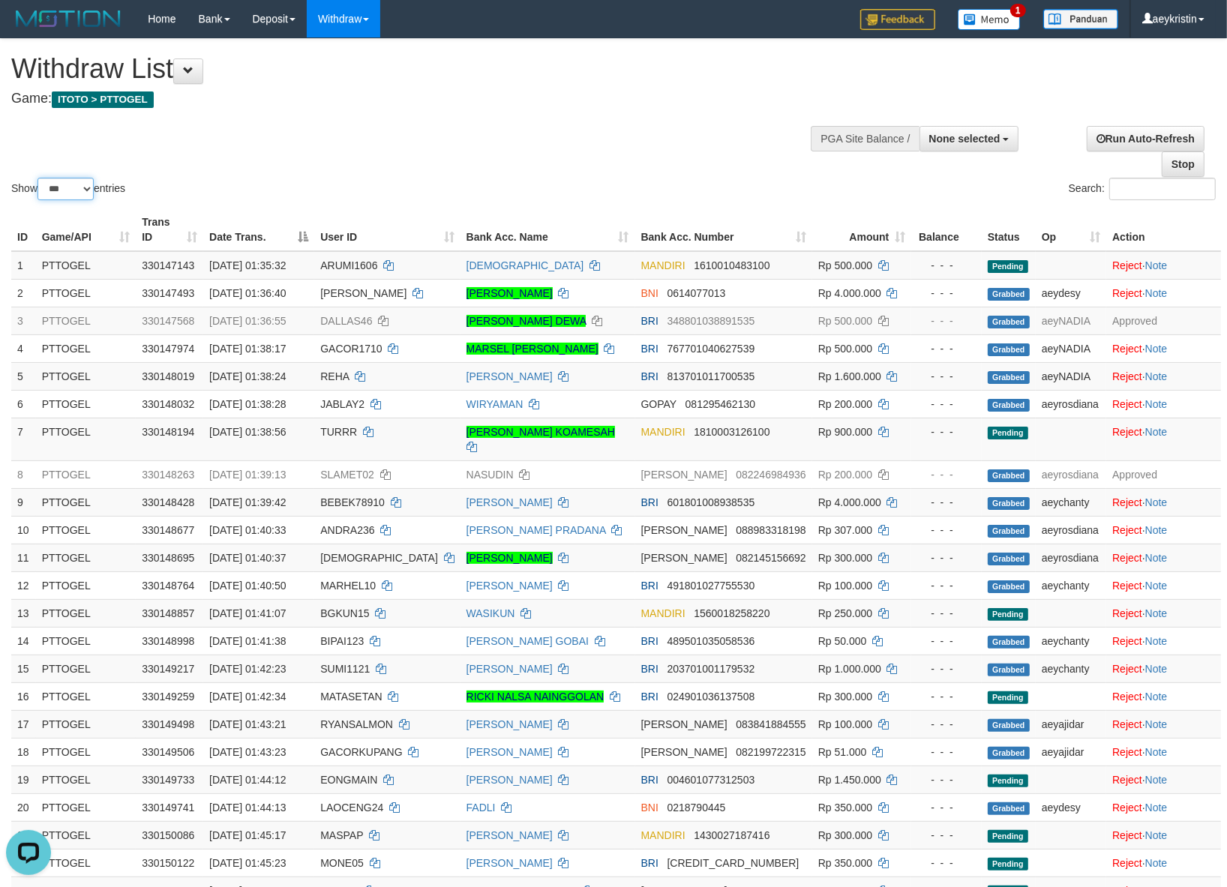
click at [40, 178] on select "** ** ** ***" at bounding box center [65, 189] width 56 height 22
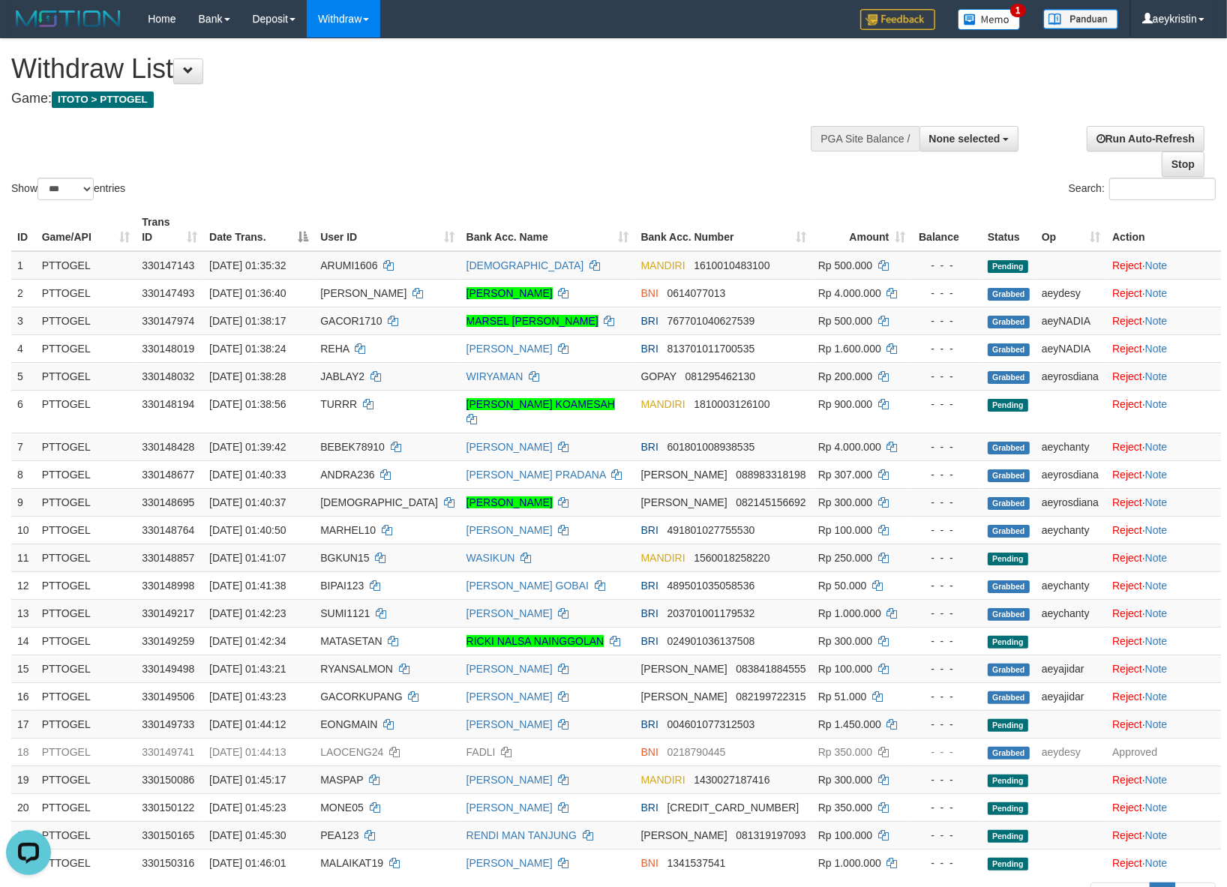
click at [496, 120] on div "Show ** ** ** *** entries Search:" at bounding box center [613, 121] width 1227 height 164
click at [515, 84] on div "Withdraw List Game: ITOTO > PTTOGEL" at bounding box center [407, 80] width 792 height 52
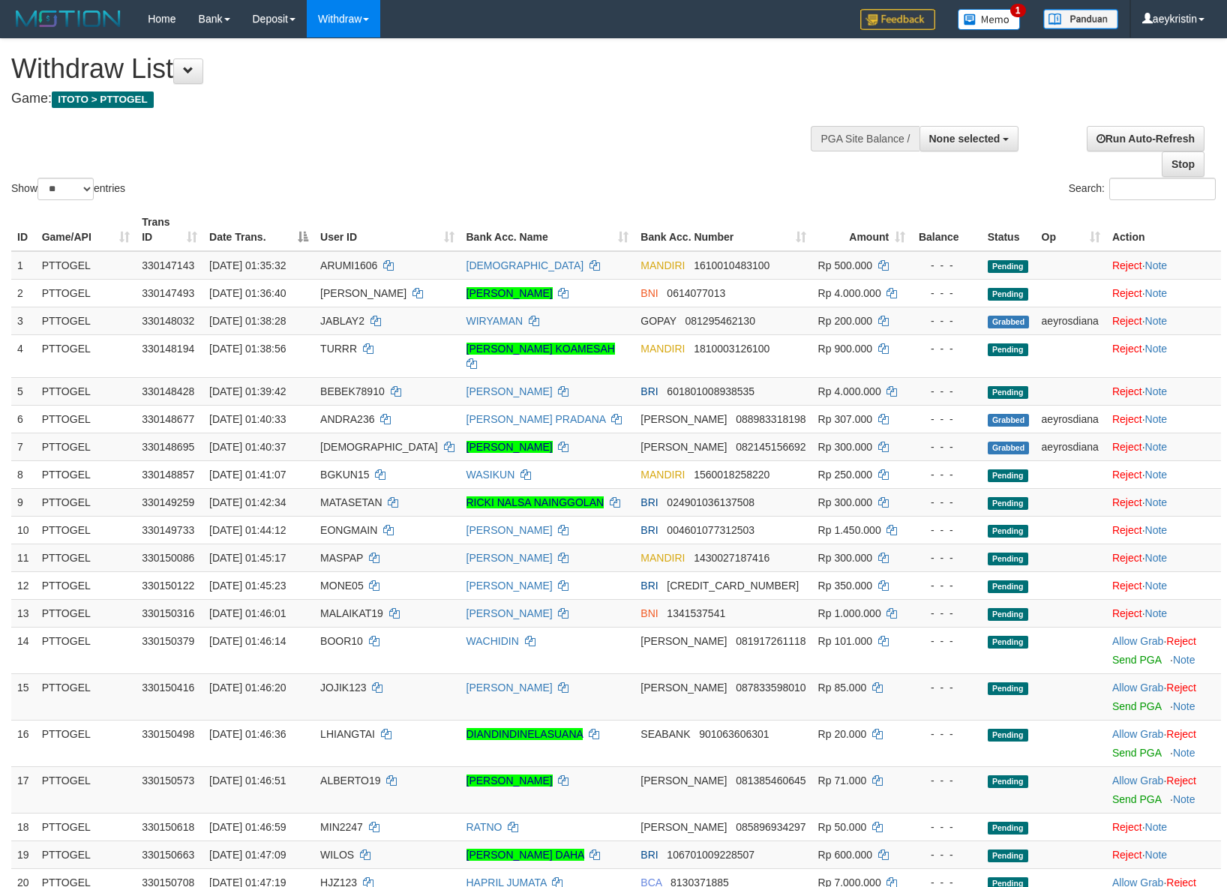
select select
select select "**"
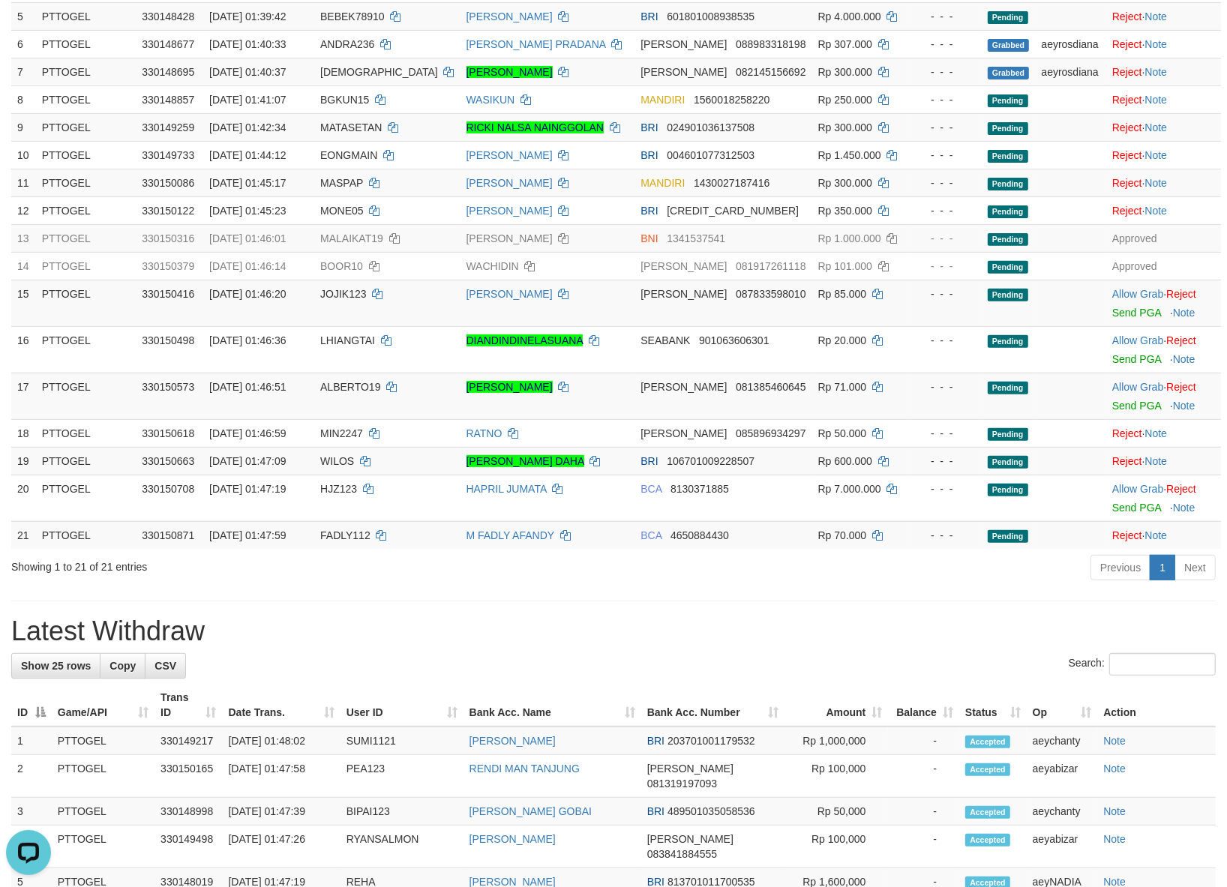
click at [538, 586] on div "Previous 1 Next" at bounding box center [869, 569] width 693 height 32
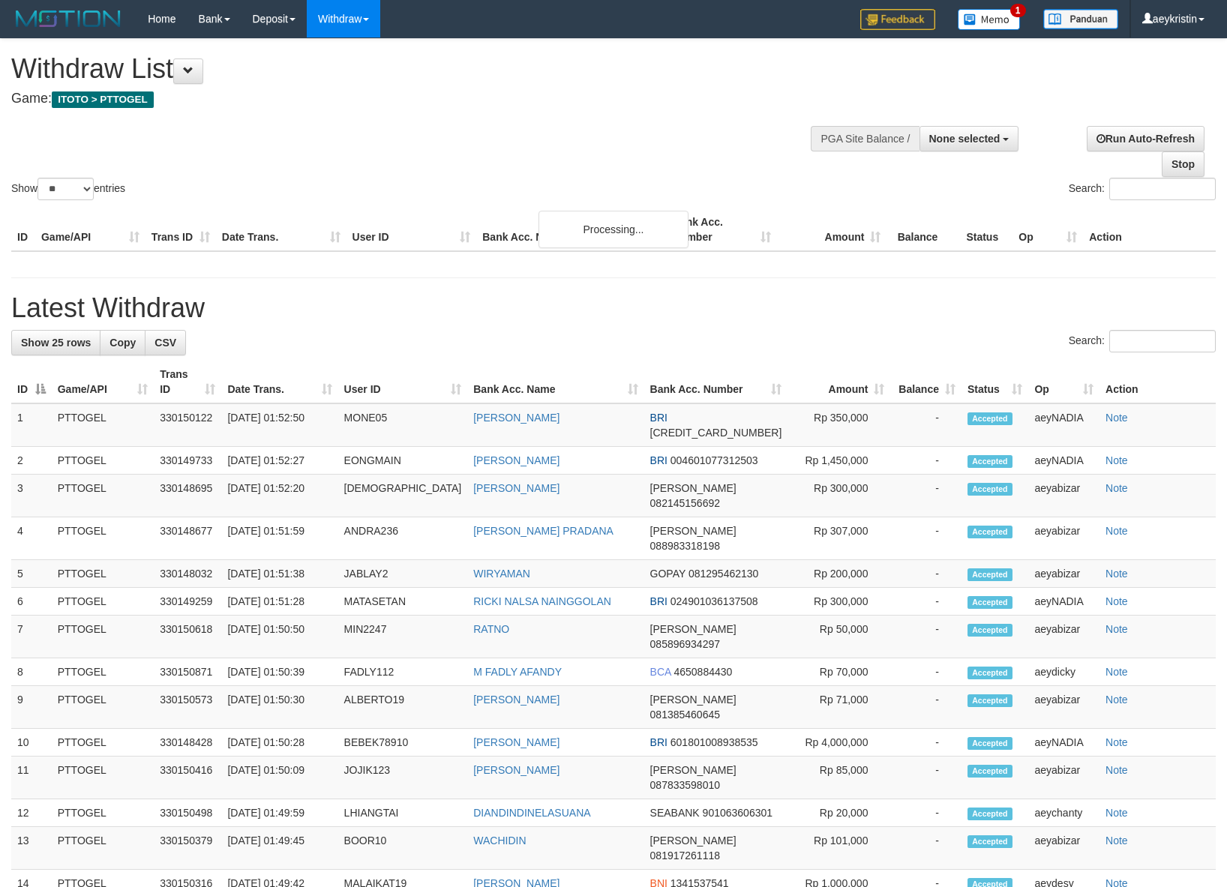
select select
select select "**"
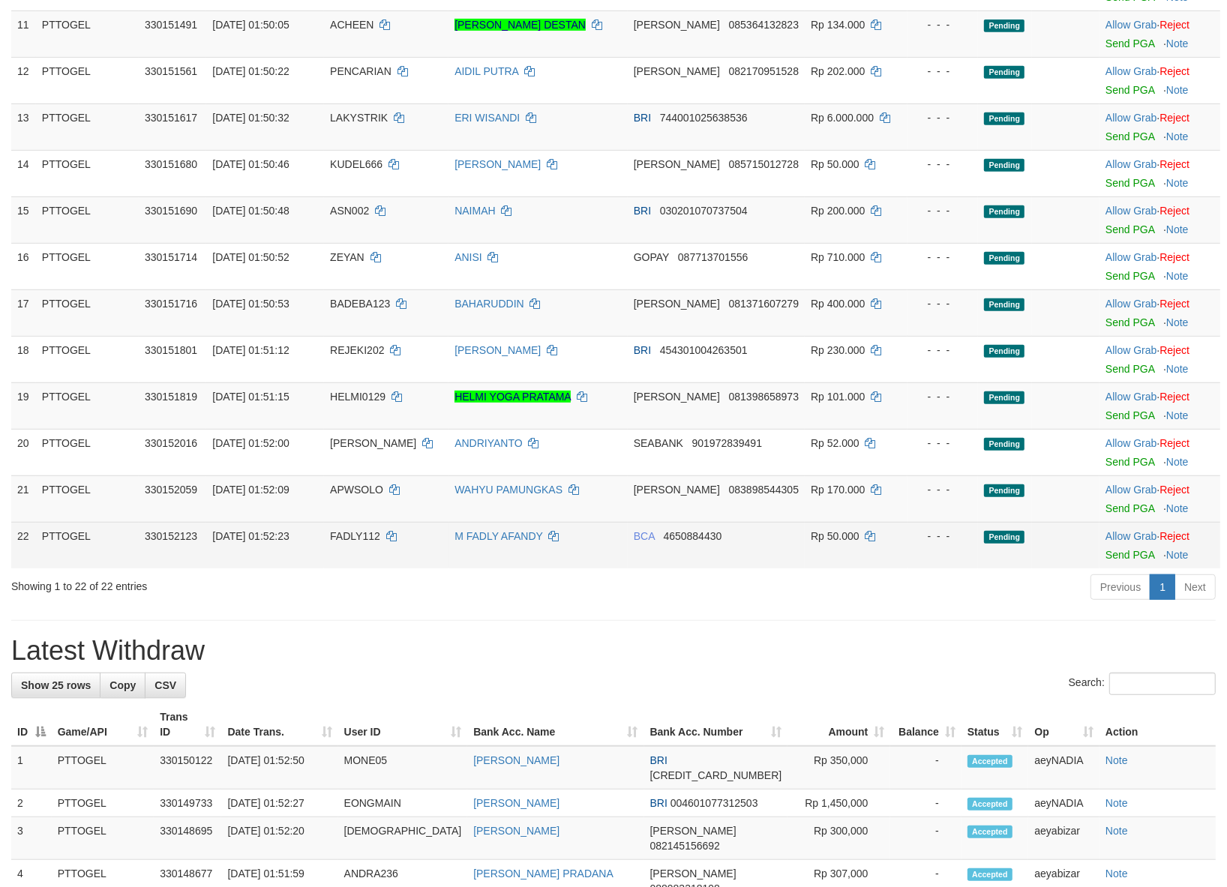
scroll to position [559, 0]
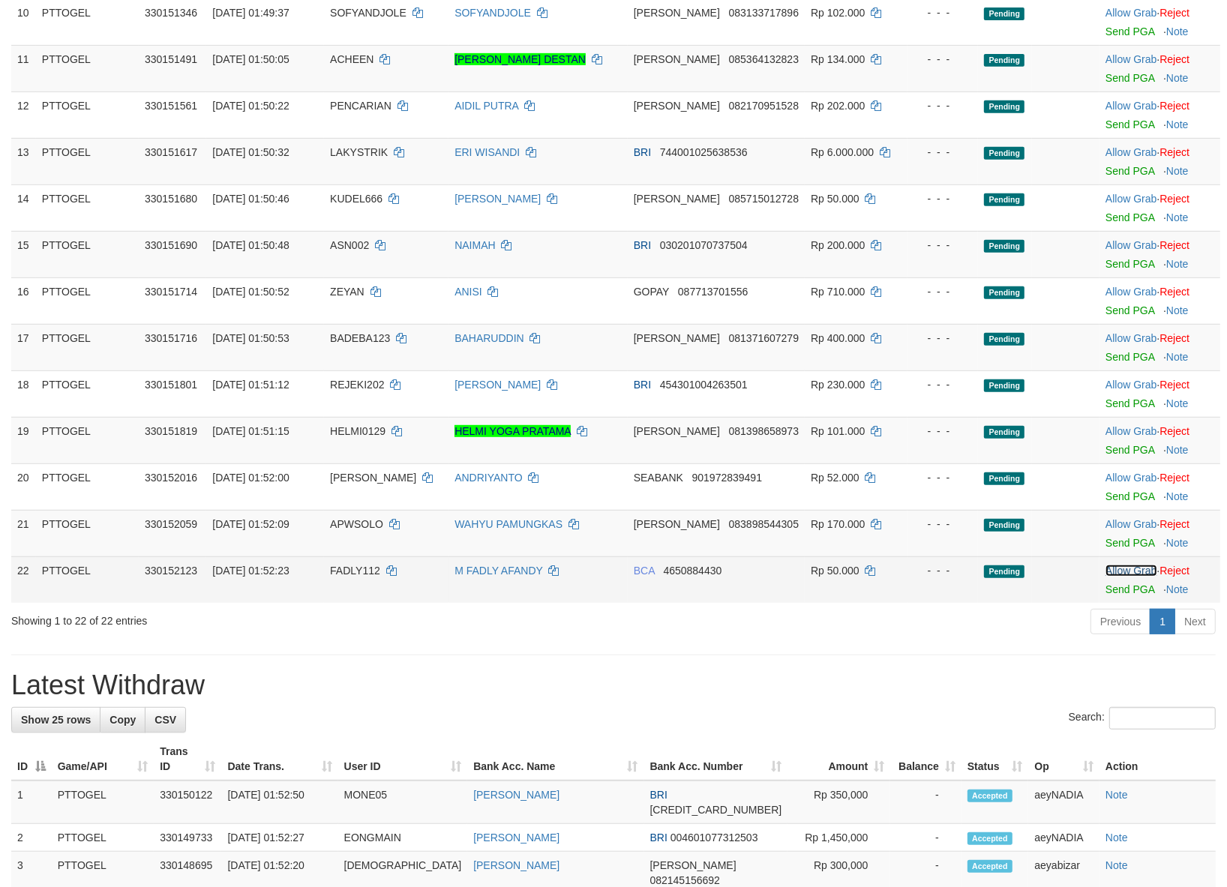
click at [1134, 577] on link "Allow Grab" at bounding box center [1130, 571] width 51 height 12
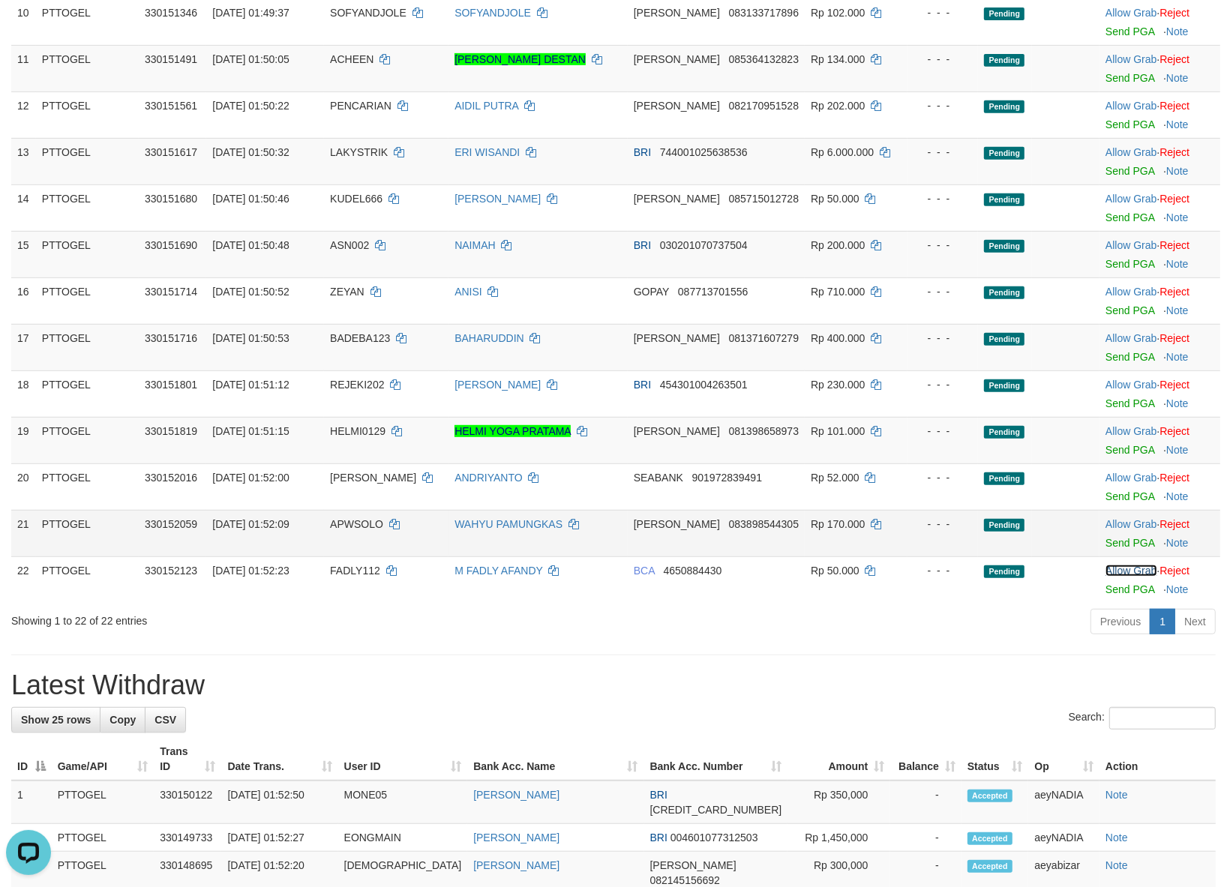
scroll to position [0, 0]
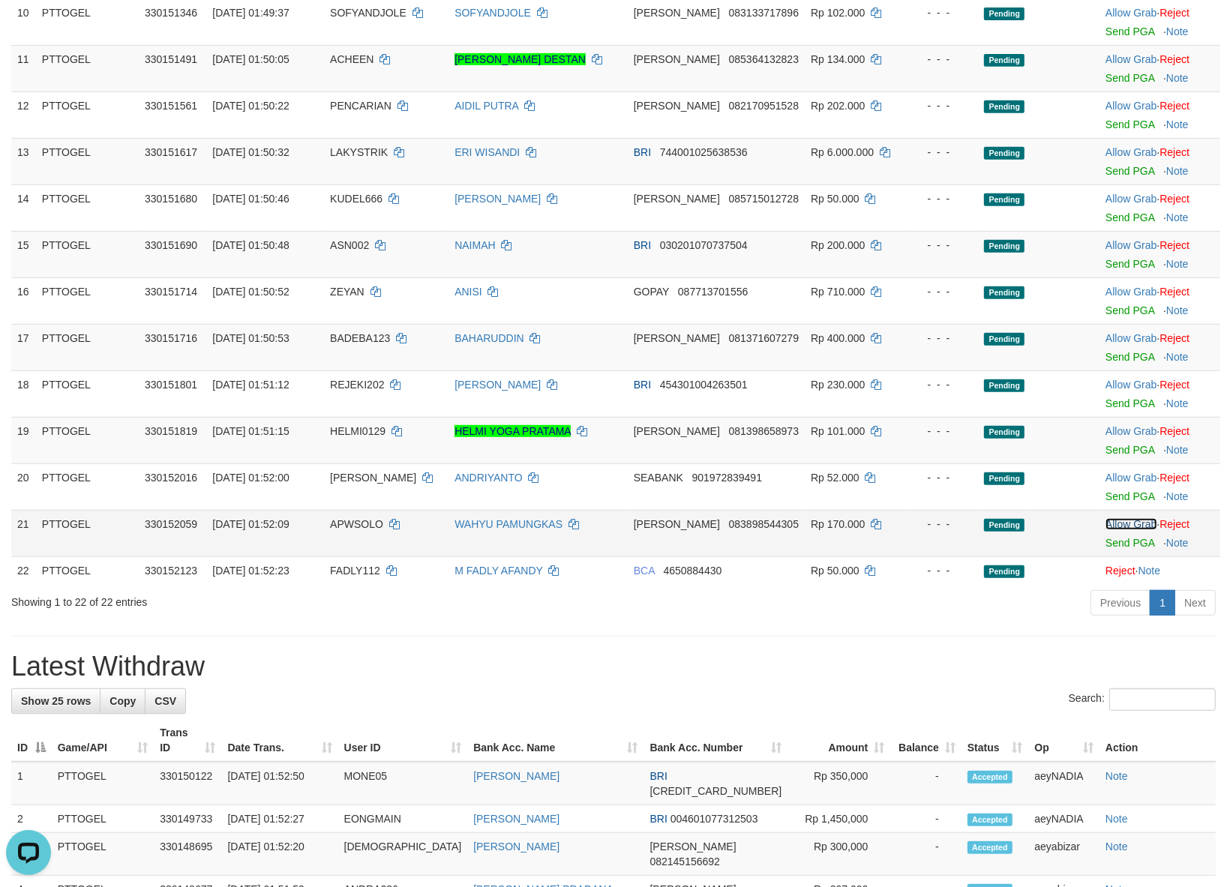
click at [1136, 530] on link "Allow Grab" at bounding box center [1130, 524] width 51 height 12
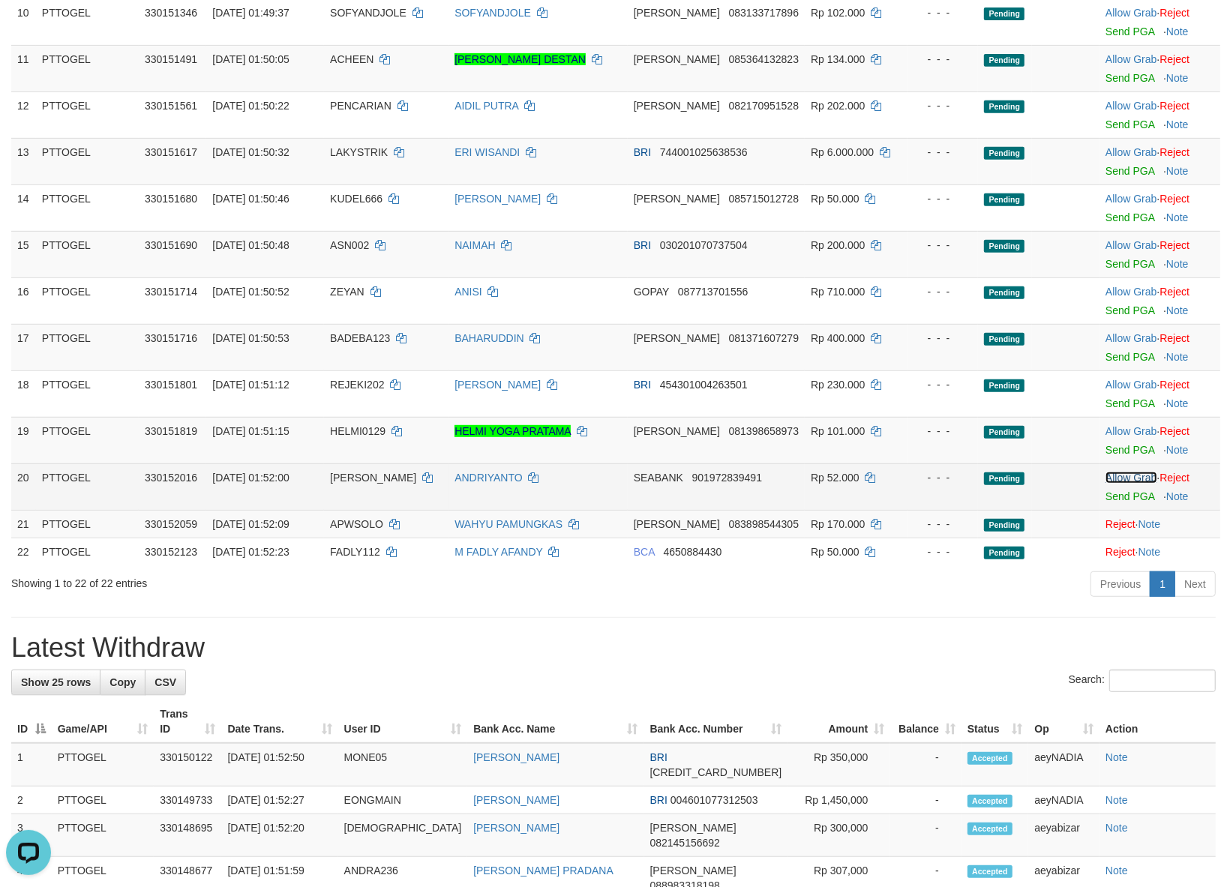
click at [1126, 484] on link "Allow Grab" at bounding box center [1130, 478] width 51 height 12
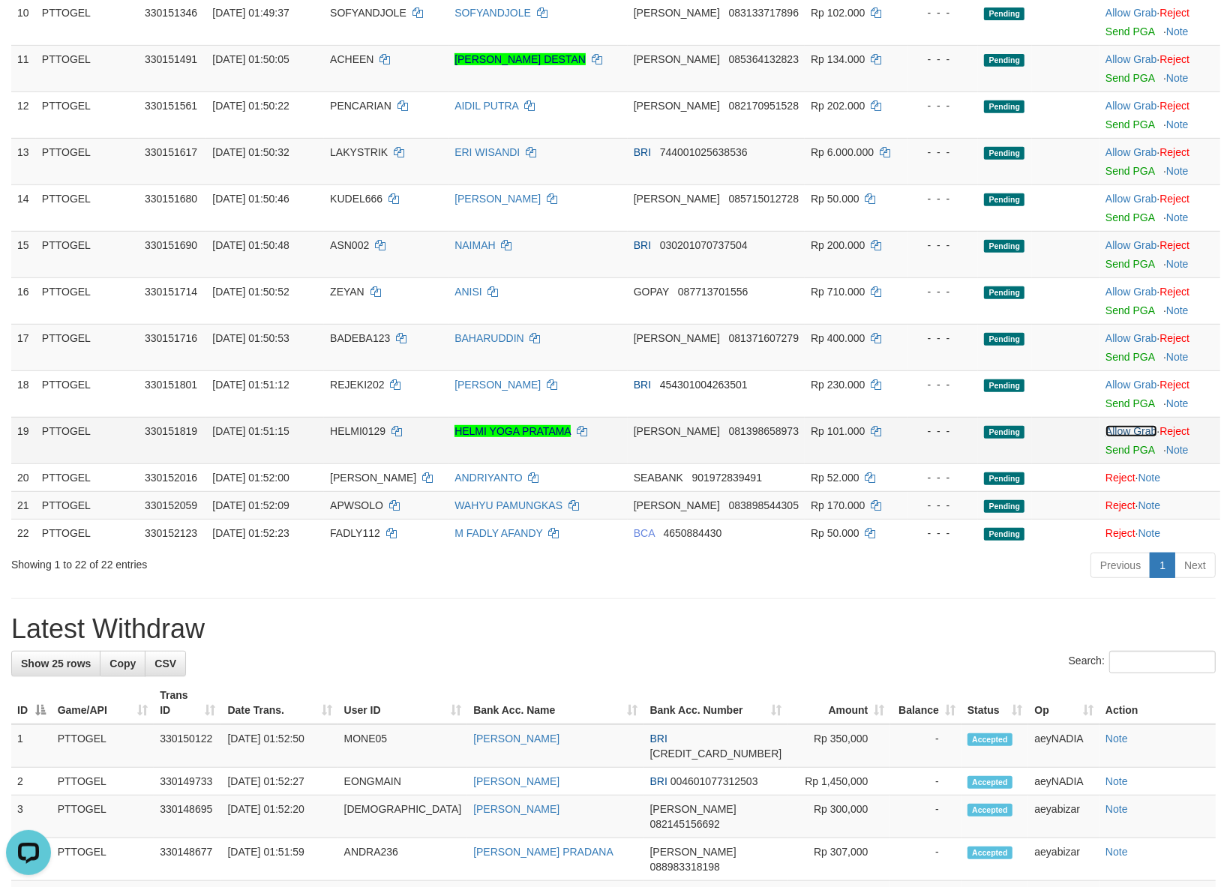
click at [1125, 437] on link "Allow Grab" at bounding box center [1130, 431] width 51 height 12
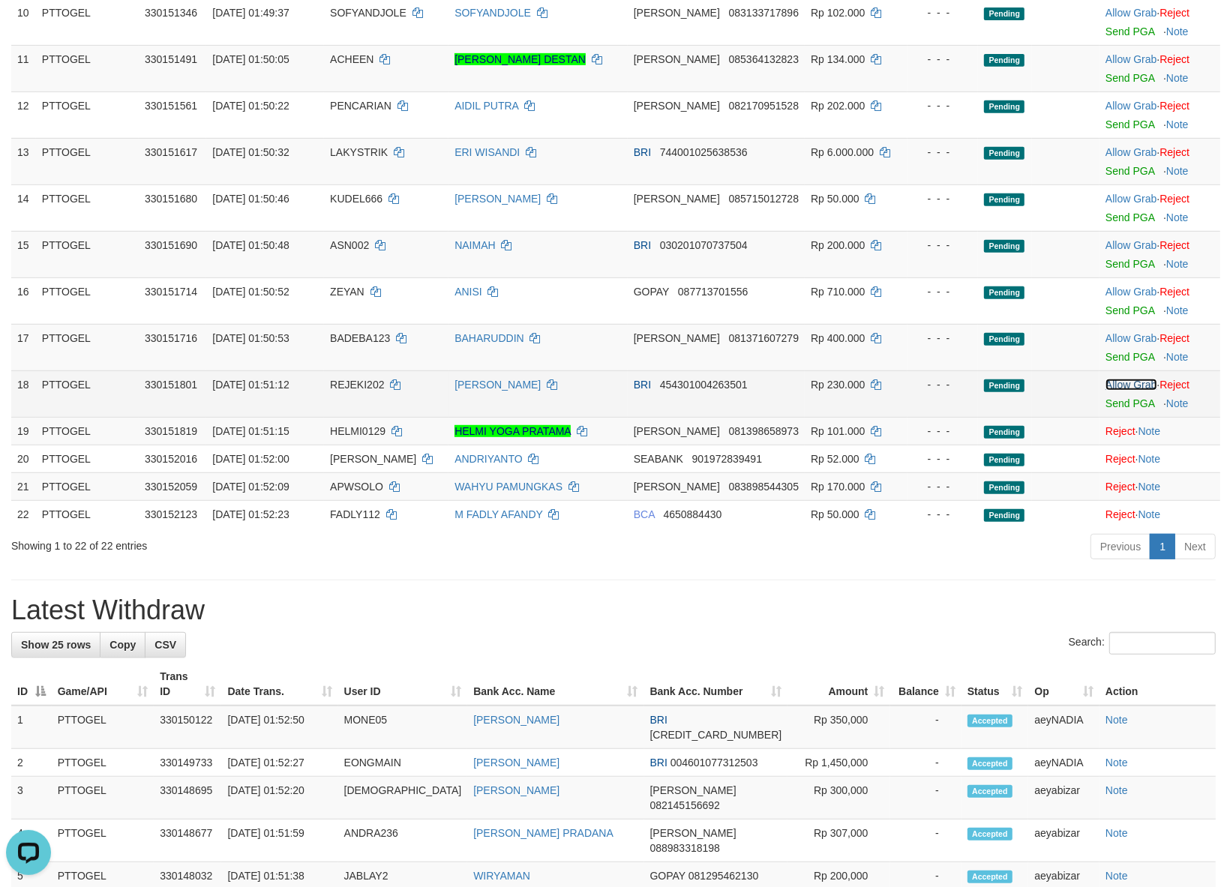
click at [1107, 391] on link "Allow Grab" at bounding box center [1130, 385] width 51 height 12
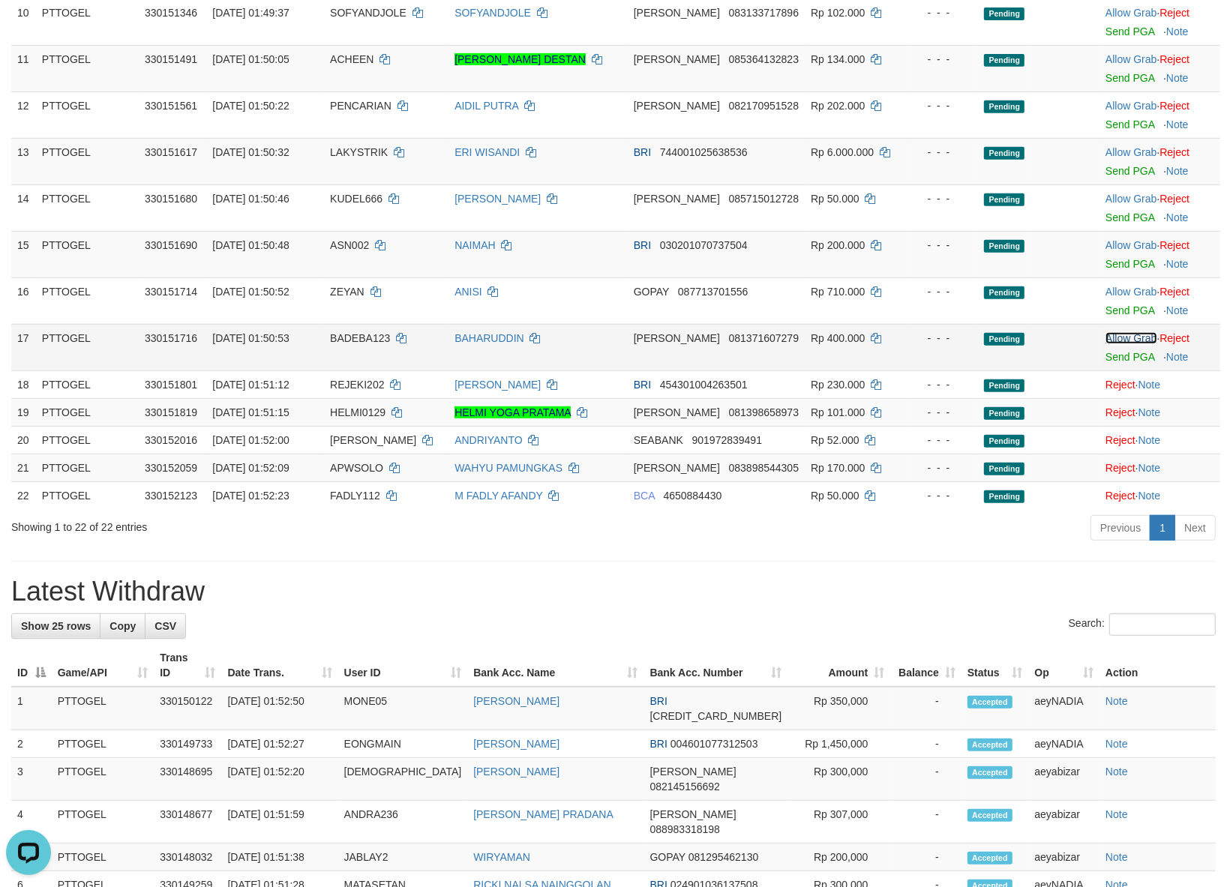
click at [1117, 344] on link "Allow Grab" at bounding box center [1130, 338] width 51 height 12
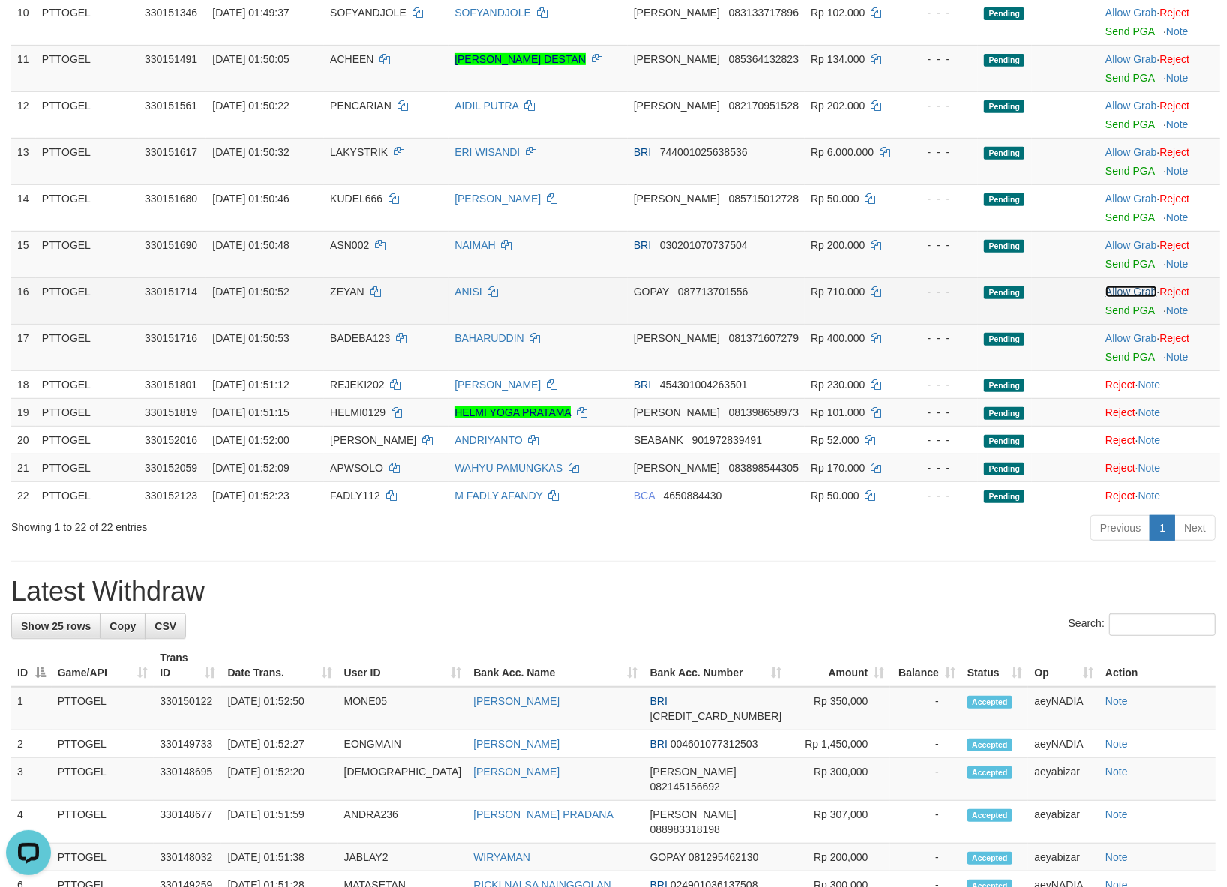
click at [1117, 298] on link "Allow Grab" at bounding box center [1130, 292] width 51 height 12
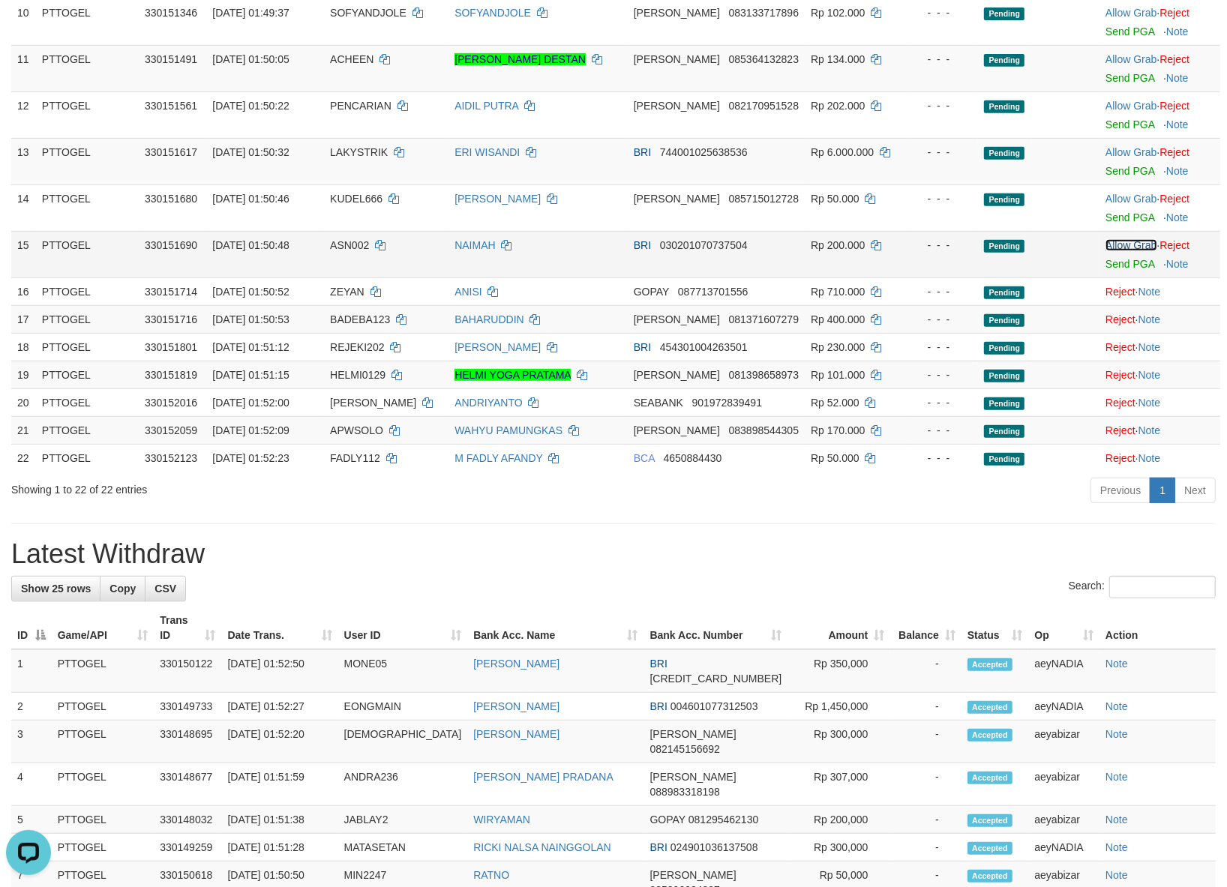
click at [1122, 251] on link "Allow Grab" at bounding box center [1130, 245] width 51 height 12
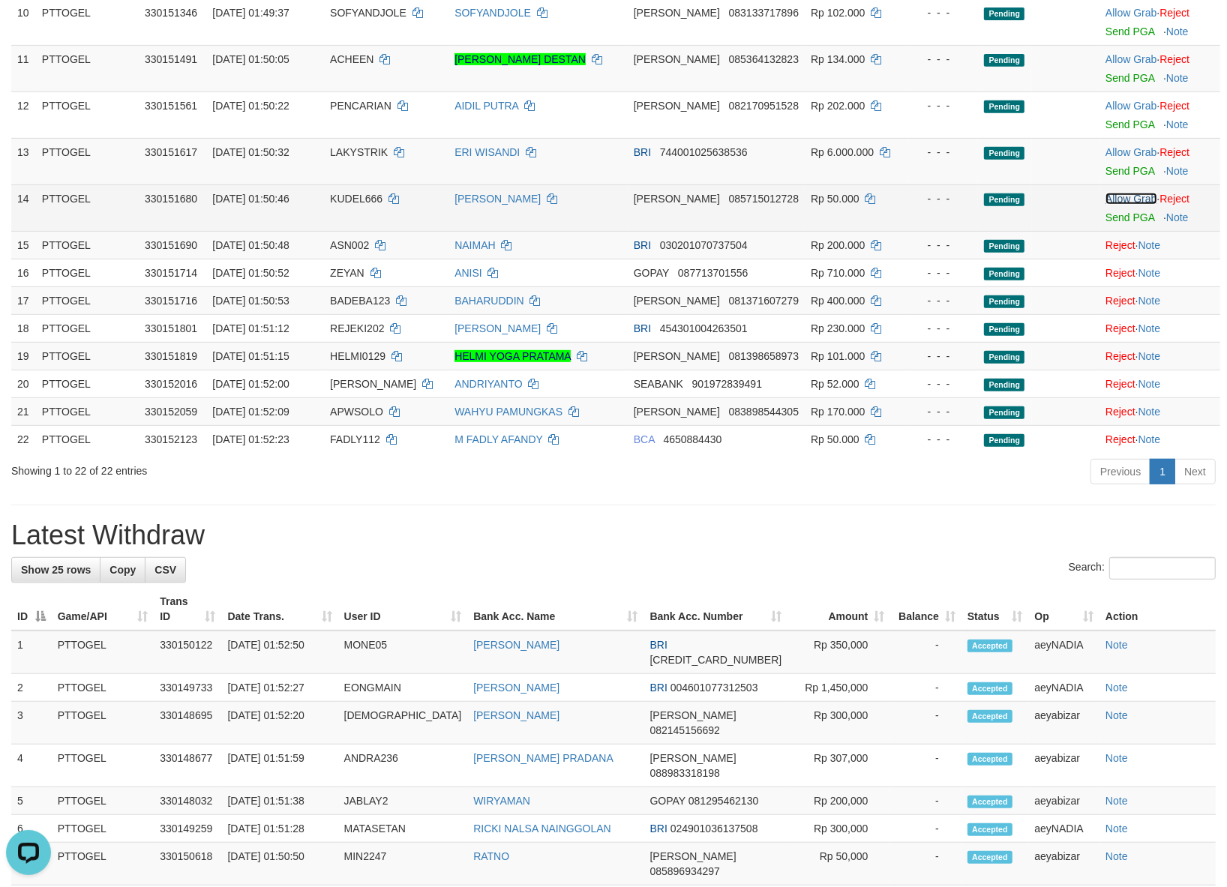
click at [1138, 205] on link "Allow Grab" at bounding box center [1130, 199] width 51 height 12
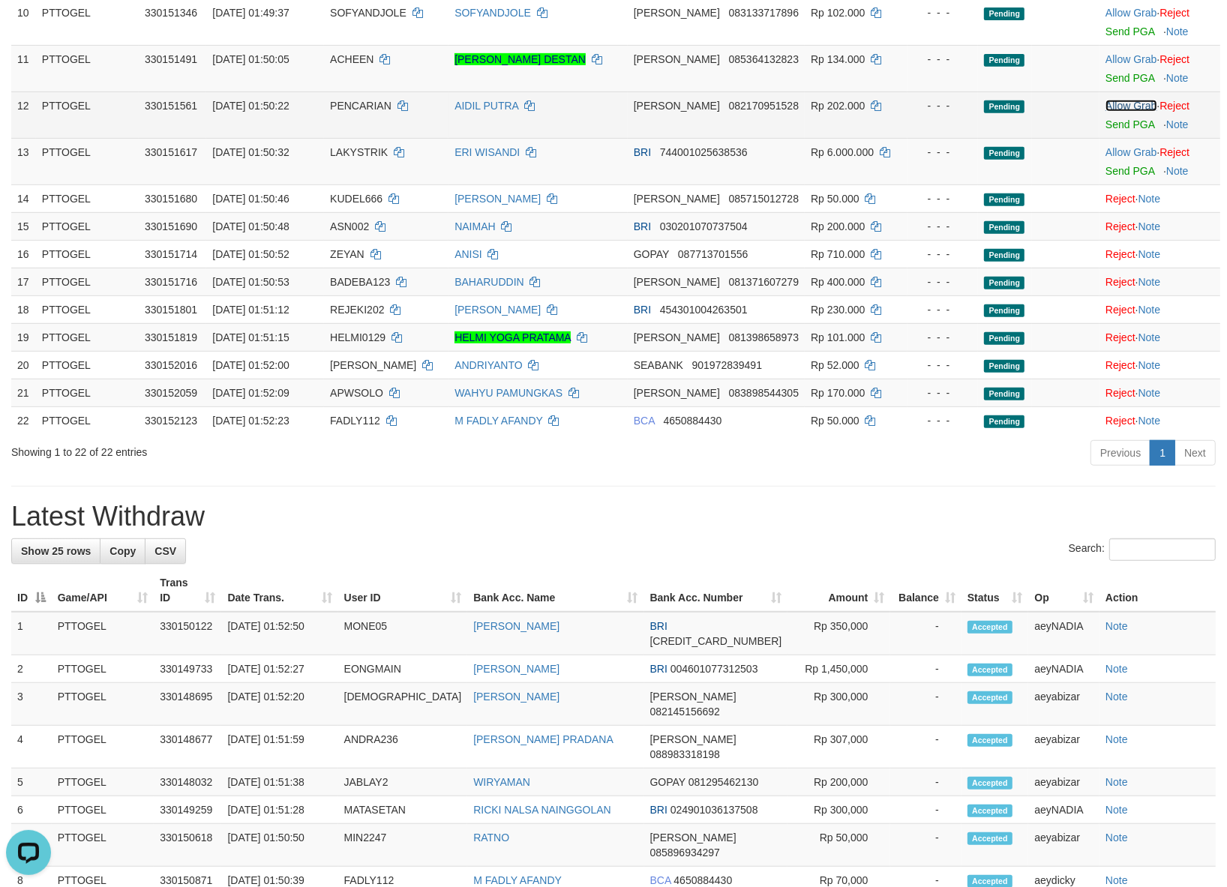
click at [1122, 112] on link "Allow Grab" at bounding box center [1130, 106] width 51 height 12
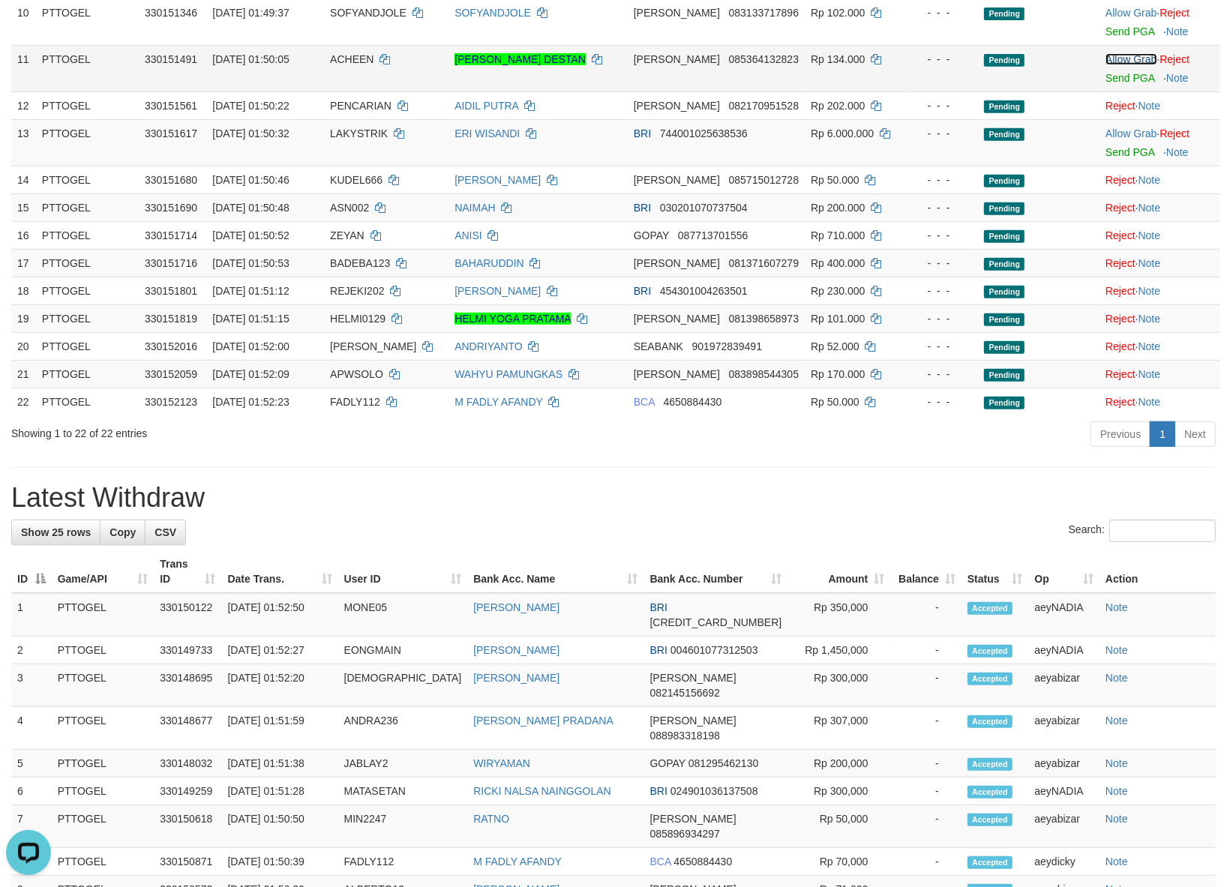
click at [1125, 65] on link "Allow Grab" at bounding box center [1130, 59] width 51 height 12
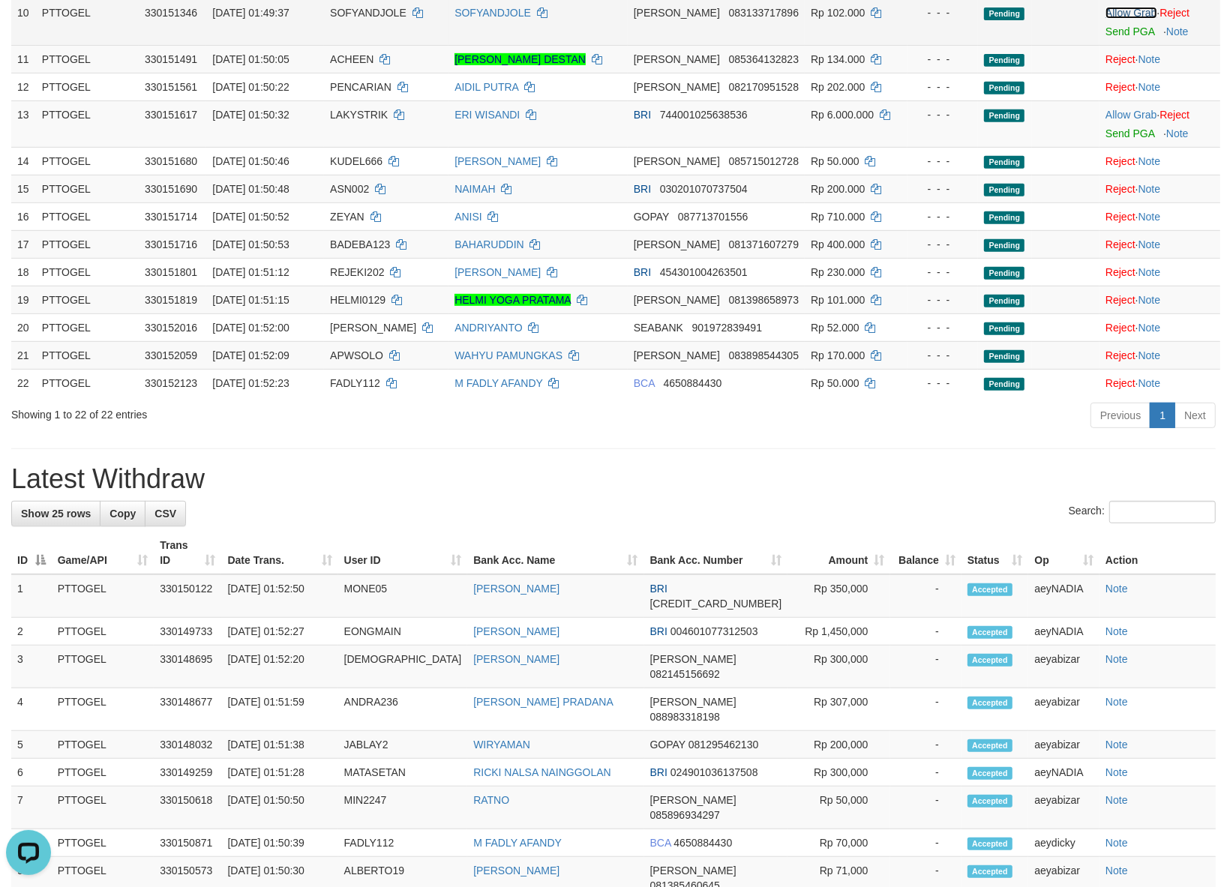
click at [1117, 19] on link "Allow Grab" at bounding box center [1130, 13] width 51 height 12
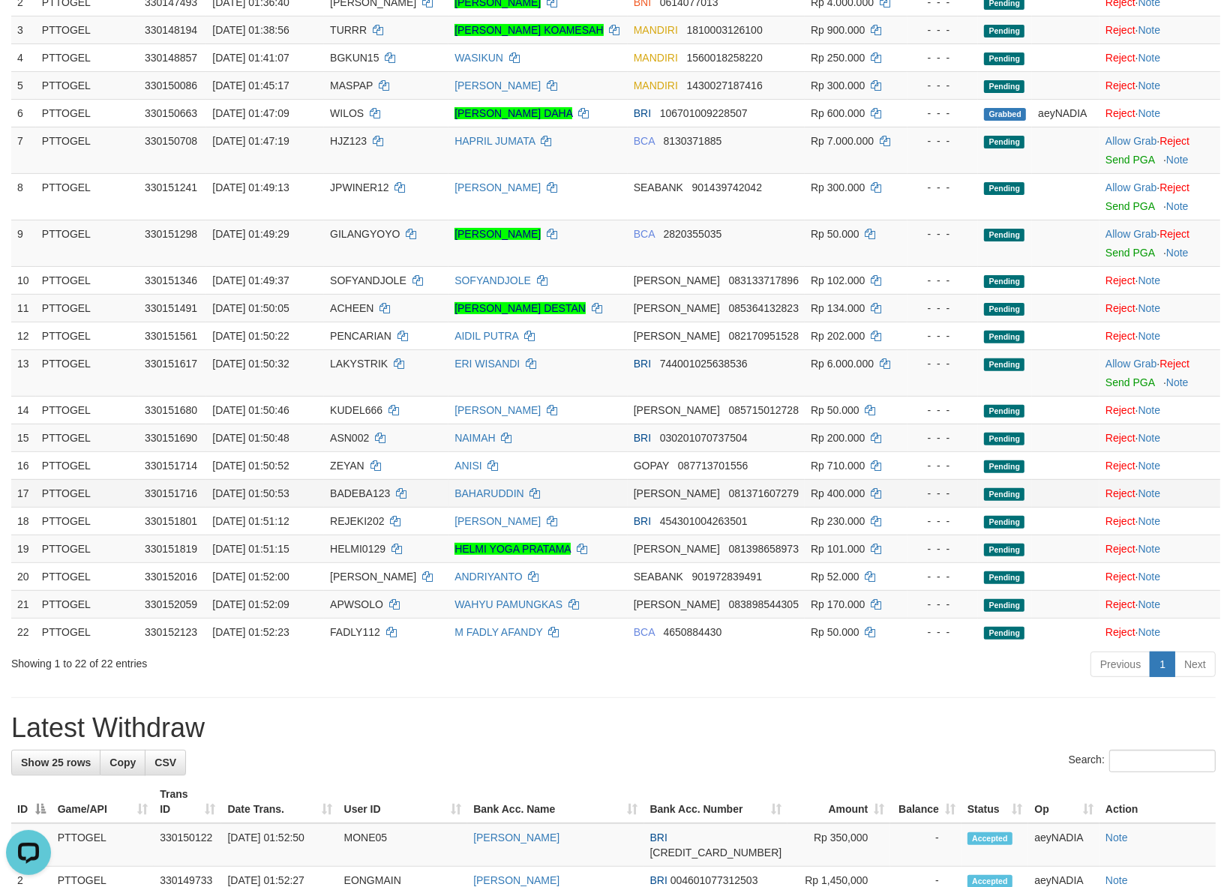
scroll to position [246, 0]
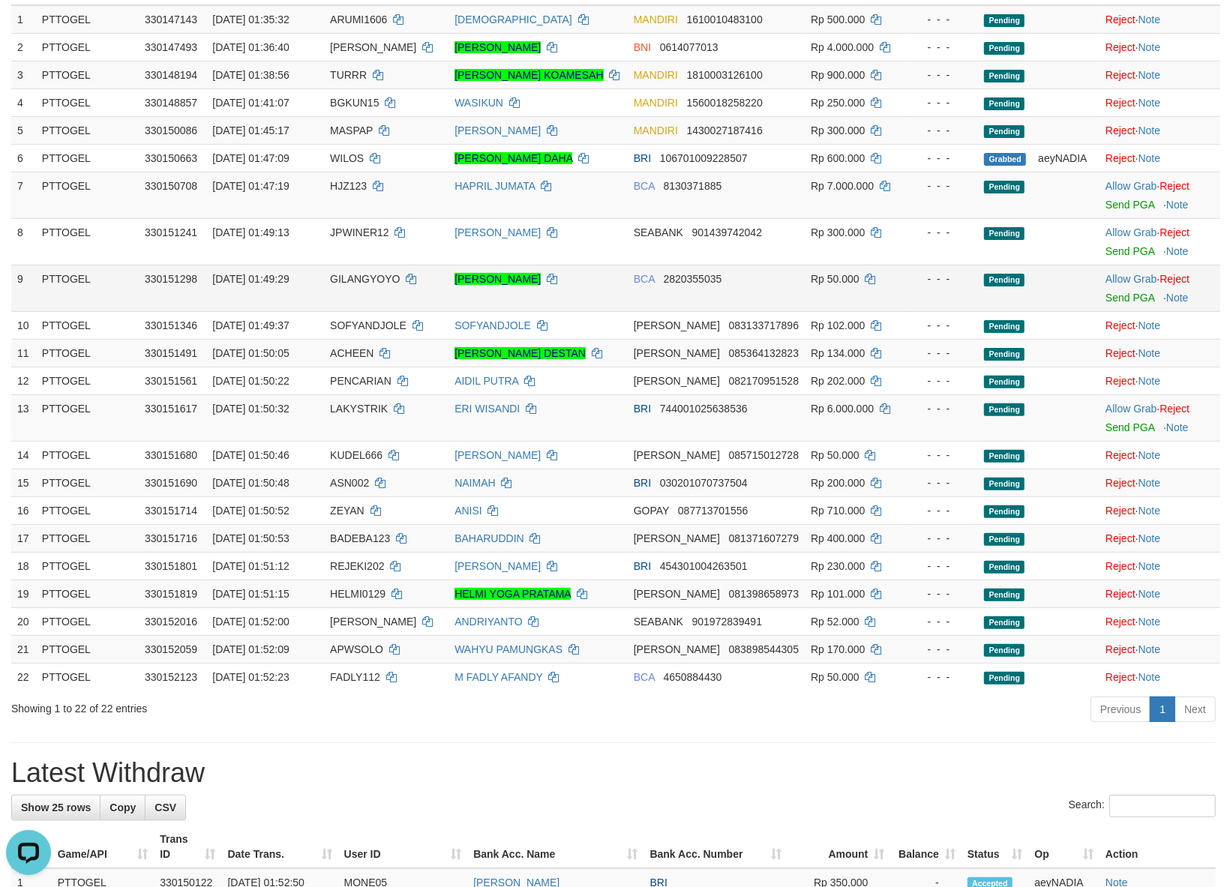
click at [1132, 283] on td "Allow Grab · Reject Send PGA · Note" at bounding box center [1159, 288] width 121 height 46
click at [1125, 285] on link "Allow Grab" at bounding box center [1130, 279] width 51 height 12
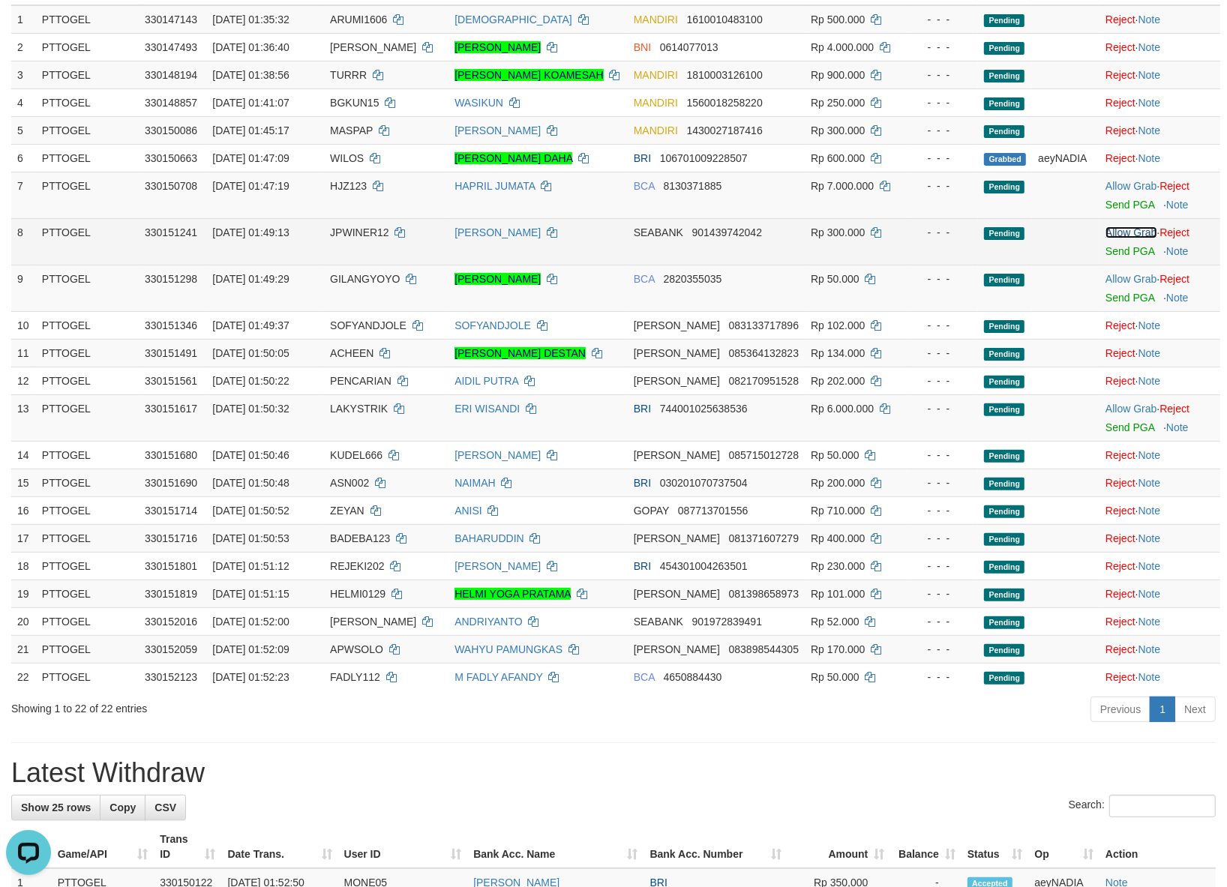
click at [1133, 238] on link "Allow Grab" at bounding box center [1130, 232] width 51 height 12
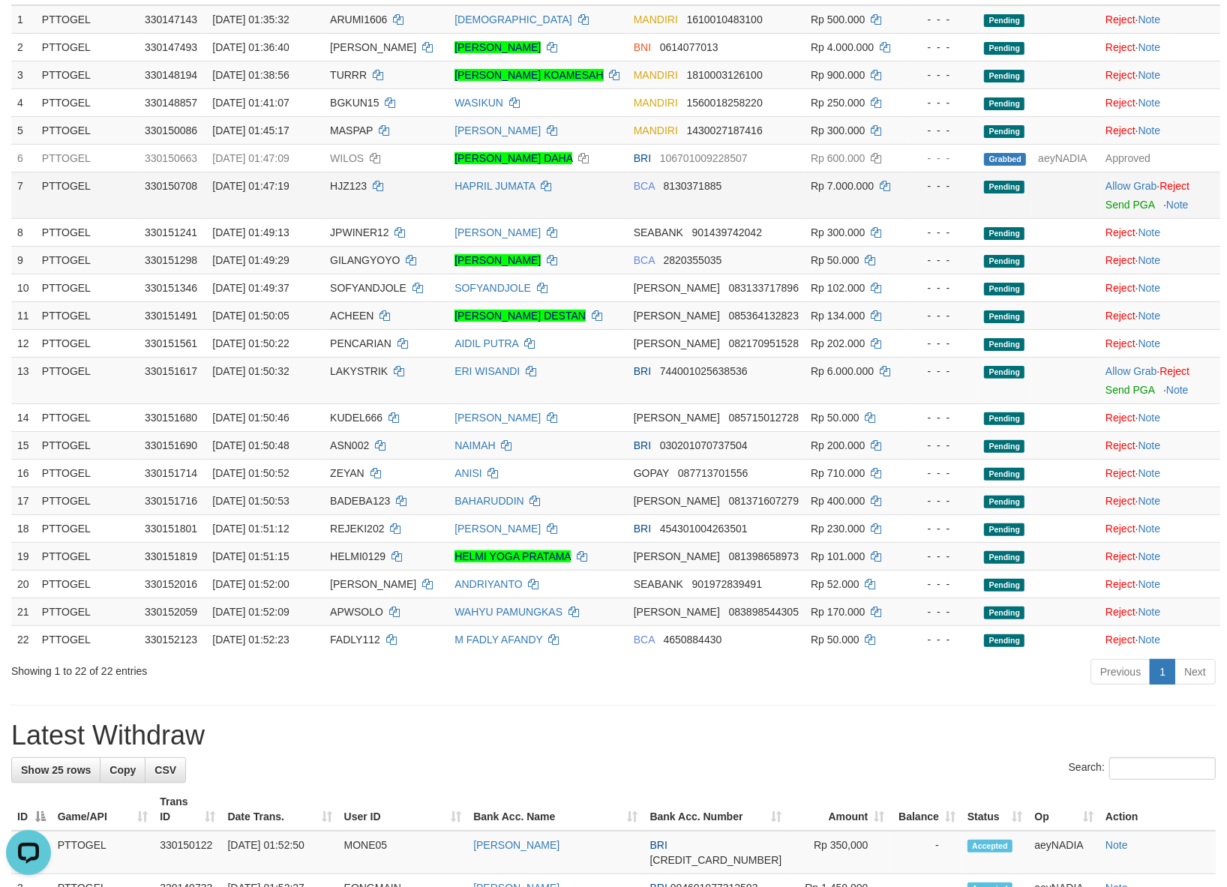
click at [356, 192] on span "HJZ123" at bounding box center [348, 186] width 37 height 12
copy td "HJZ123"
click at [1108, 192] on link "Allow Grab" at bounding box center [1130, 186] width 51 height 12
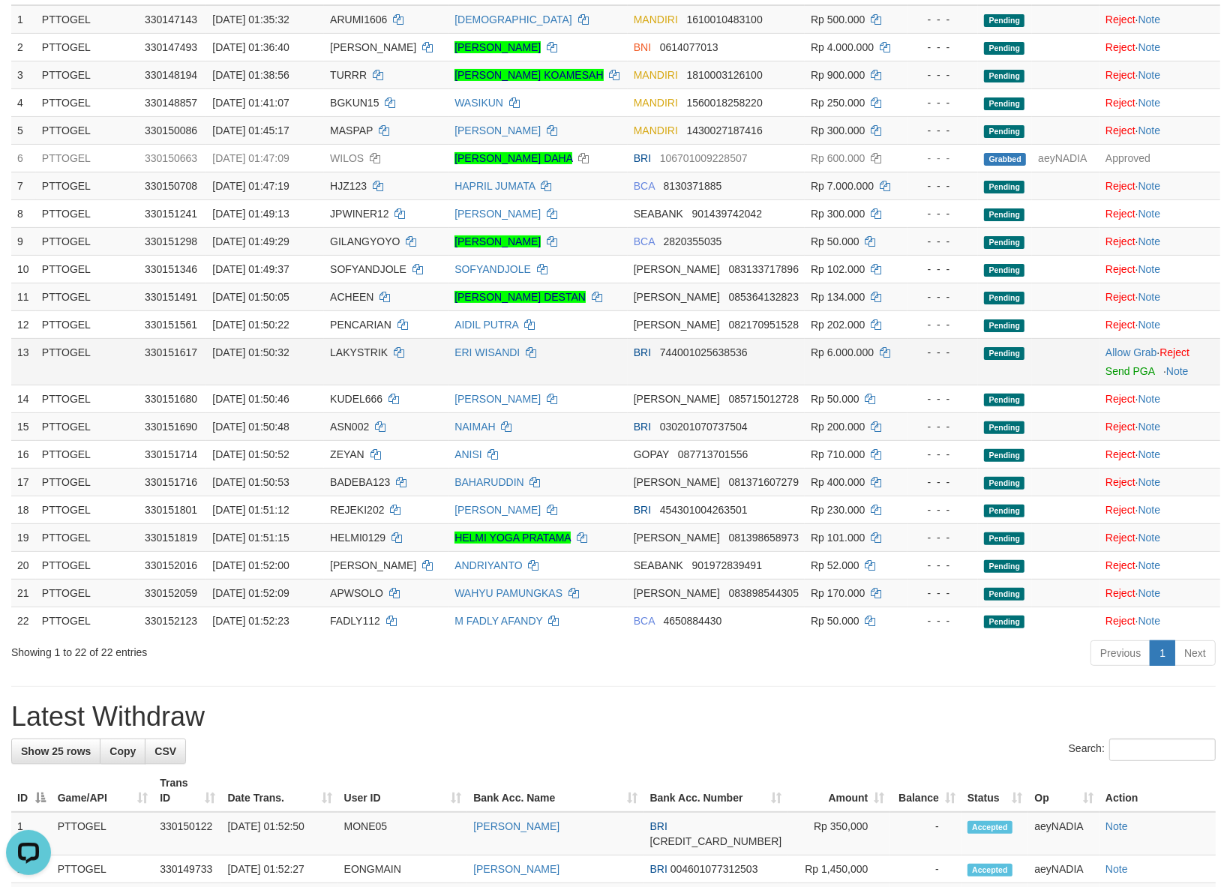
click at [353, 358] on span "LAKYSTRIK" at bounding box center [359, 352] width 58 height 12
copy td "LAKYSTRIK"
click at [1113, 358] on link "Allow Grab" at bounding box center [1130, 352] width 51 height 12
click at [445, 661] on div "Showing 1 to 22 of 22 entries Previous 1 Next" at bounding box center [613, 655] width 1227 height 32
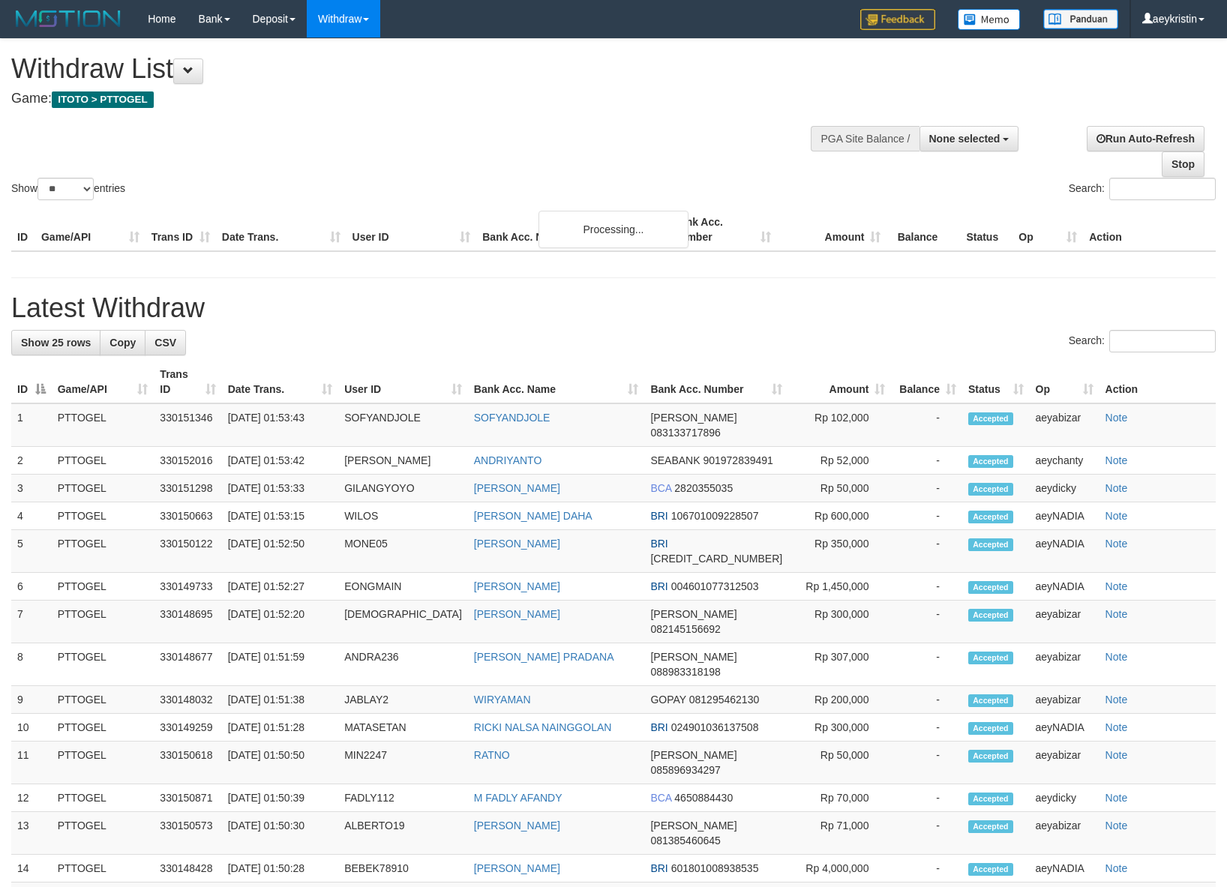
select select
select select "**"
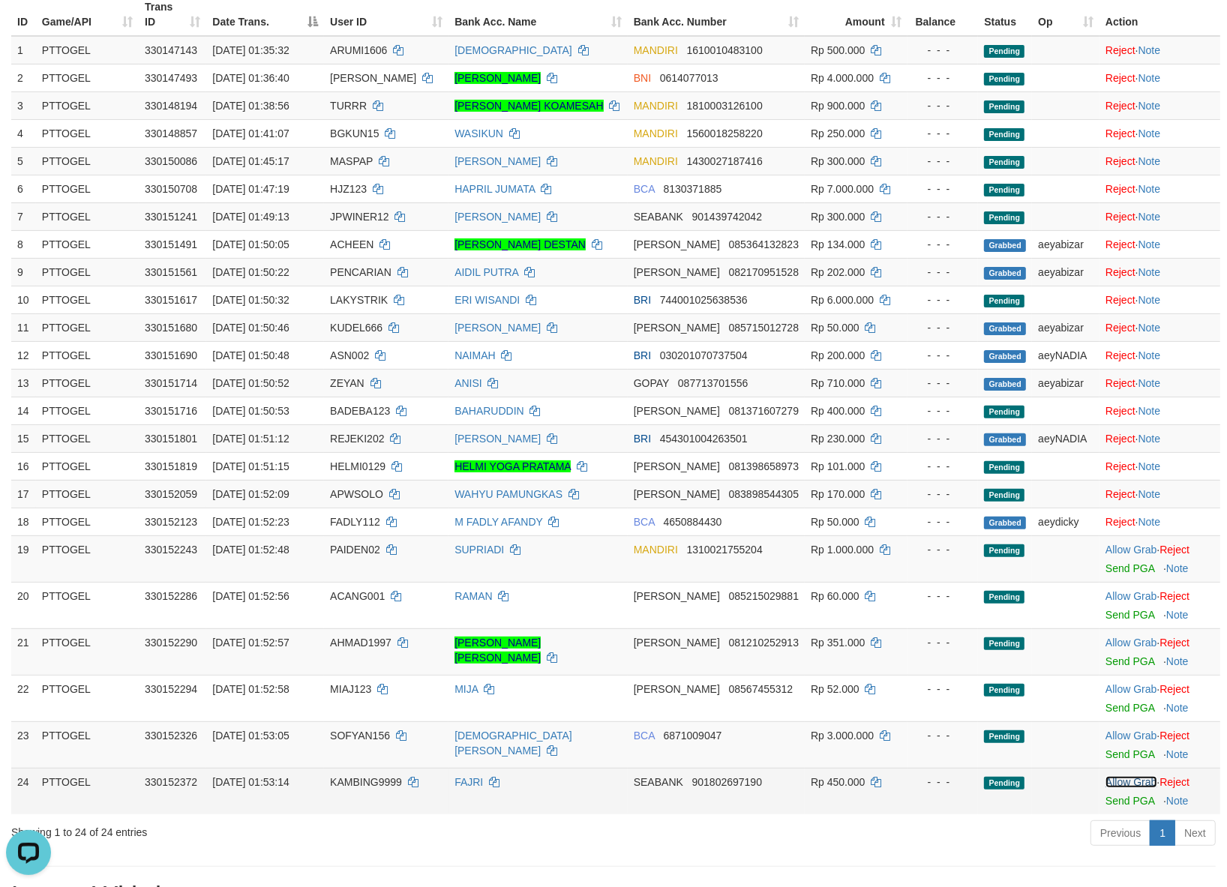
click at [1116, 788] on link "Allow Grab" at bounding box center [1130, 782] width 51 height 12
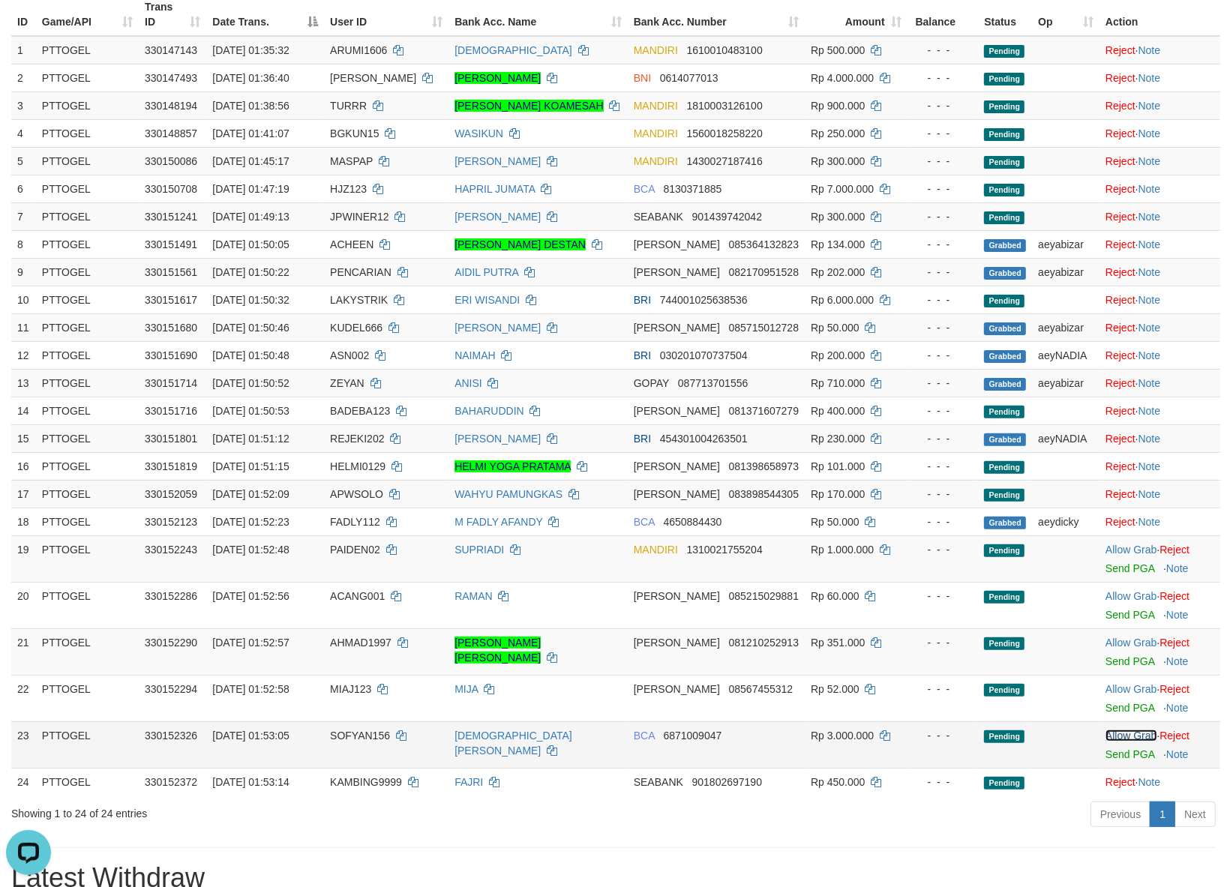
click at [1131, 742] on link "Allow Grab" at bounding box center [1130, 736] width 51 height 12
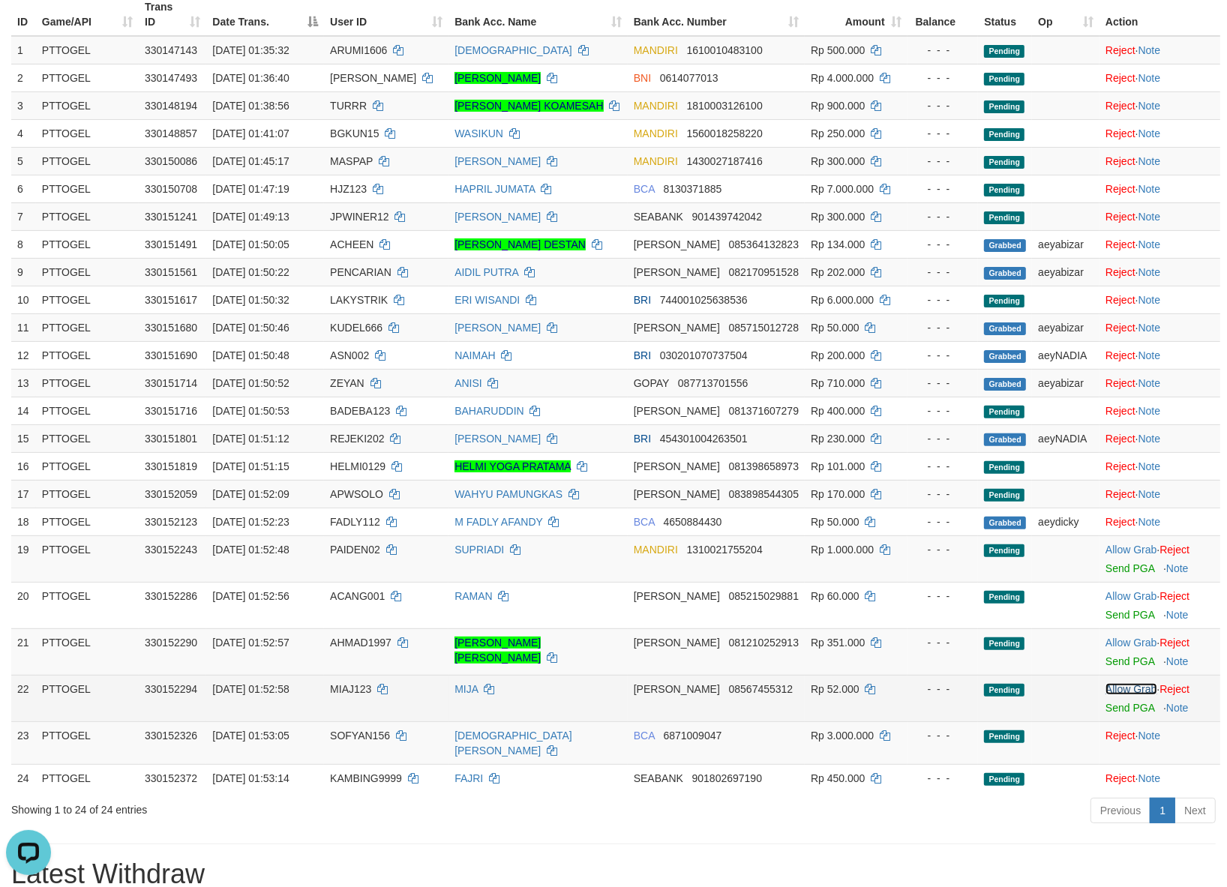
click at [1130, 695] on link "Allow Grab" at bounding box center [1130, 689] width 51 height 12
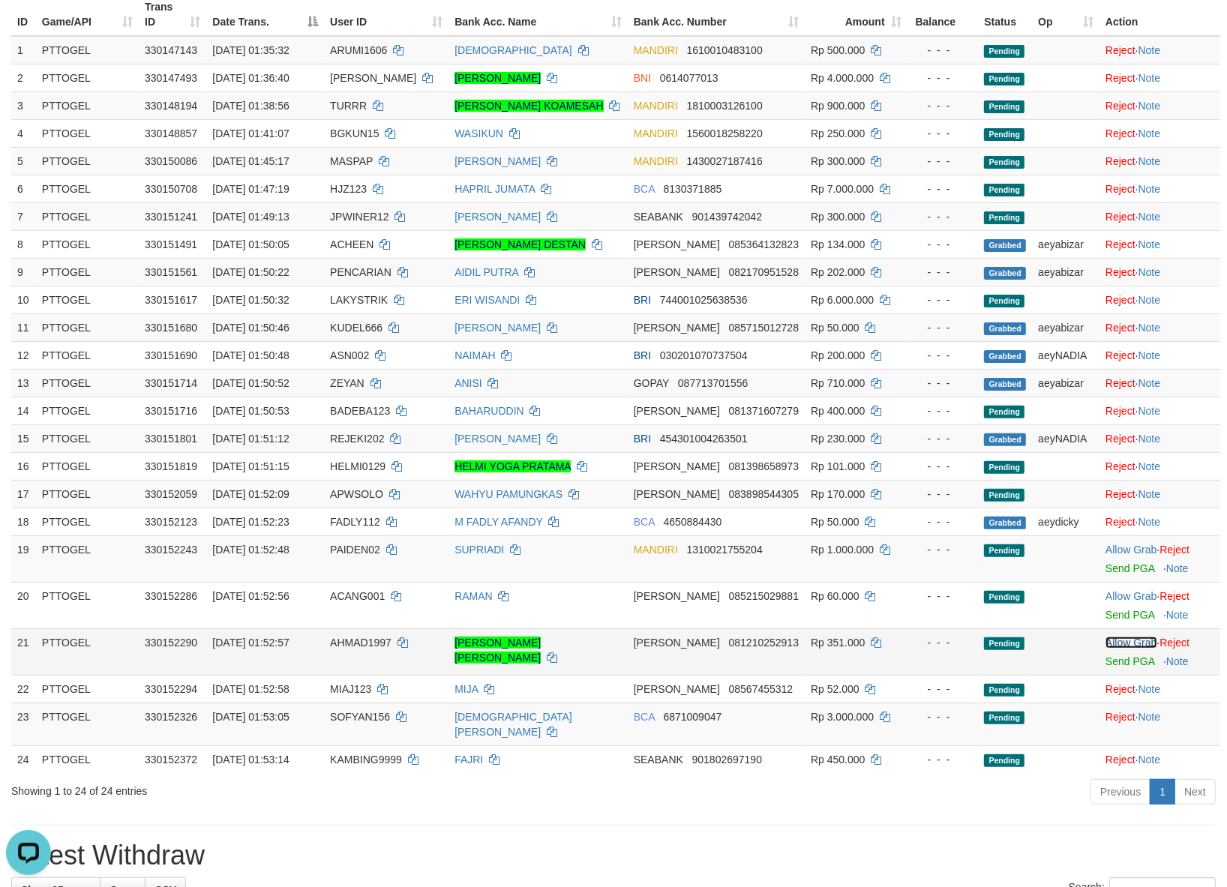
click at [1125, 649] on link "Allow Grab" at bounding box center [1130, 643] width 51 height 12
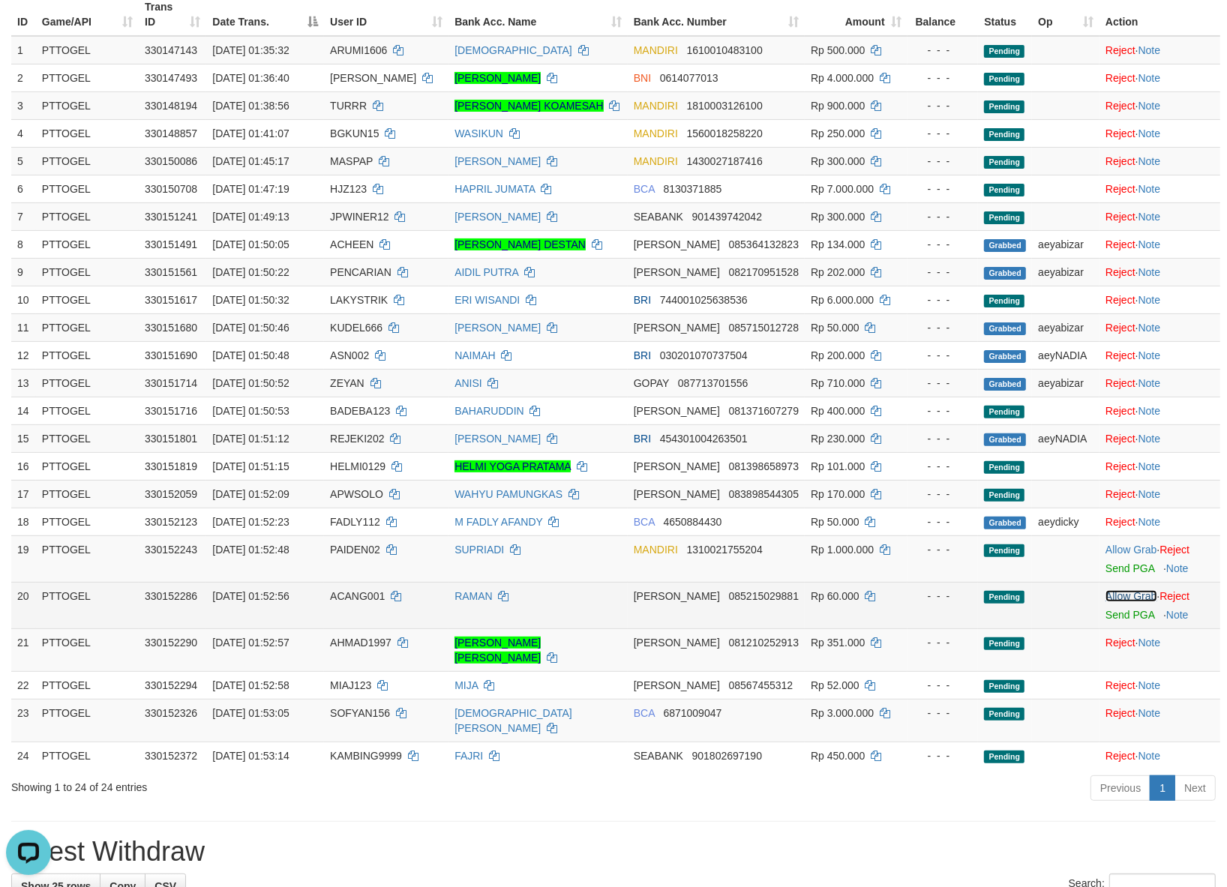
click at [1127, 602] on link "Allow Grab" at bounding box center [1130, 596] width 51 height 12
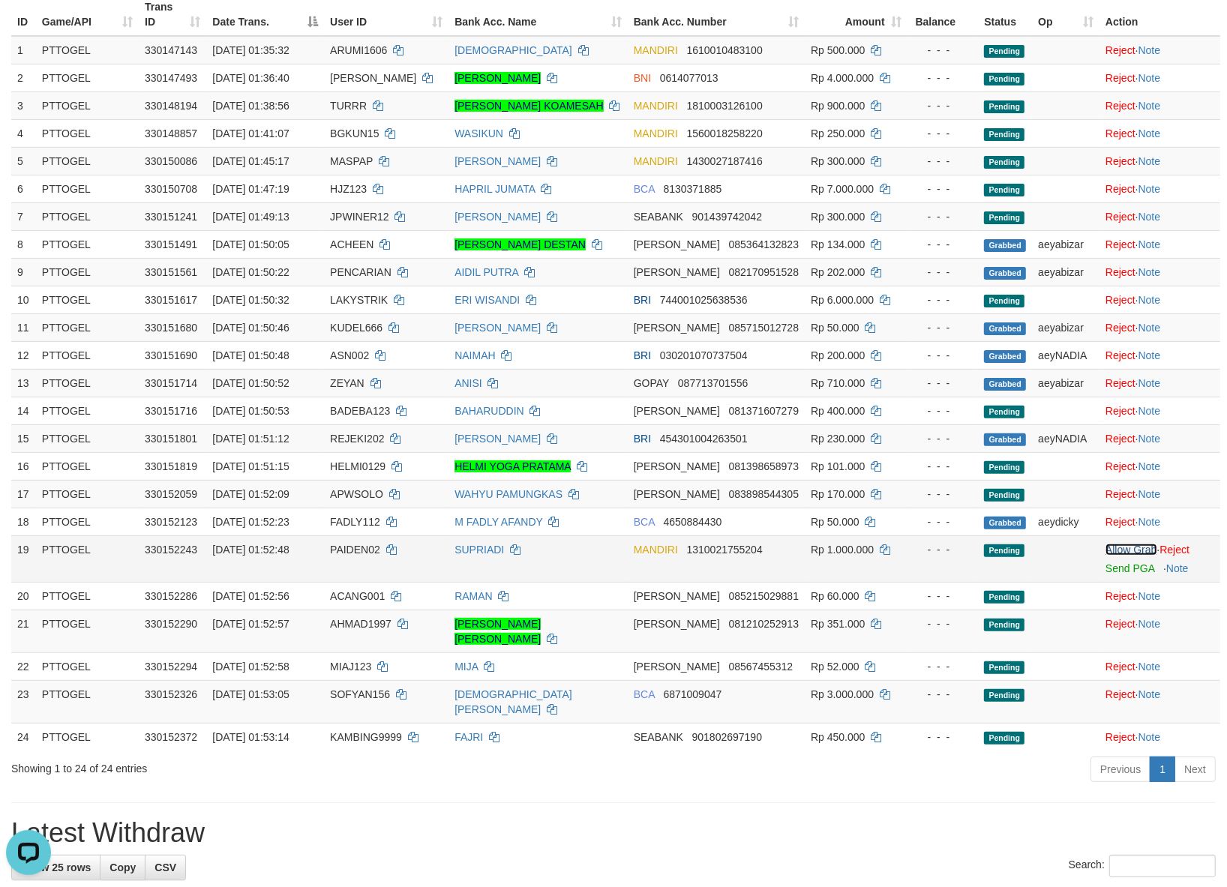
click at [1128, 556] on link "Allow Grab" at bounding box center [1130, 550] width 51 height 12
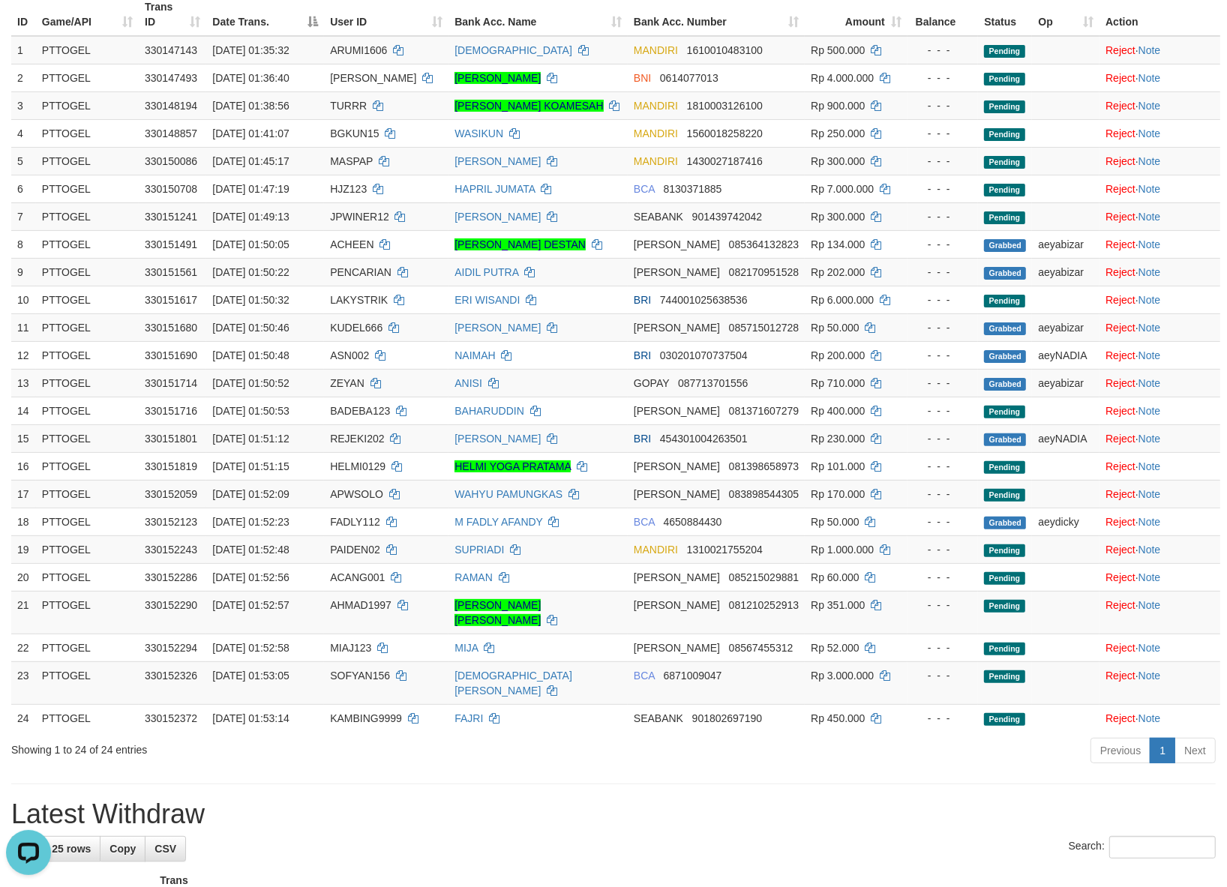
click at [541, 836] on div "Search:" at bounding box center [613, 849] width 1204 height 26
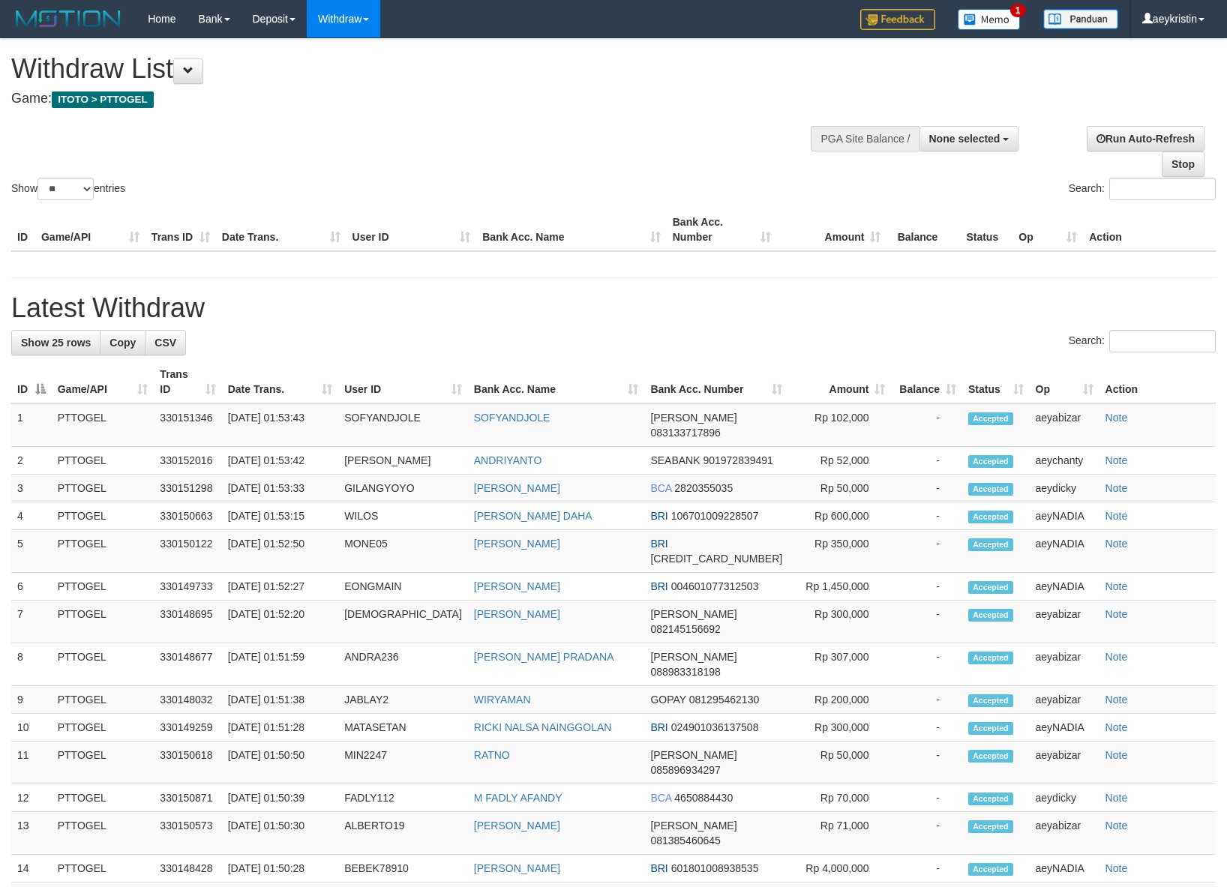
select select
select select "**"
click at [585, 133] on div "Show ** ** ** *** entries Search:" at bounding box center [613, 121] width 1227 height 164
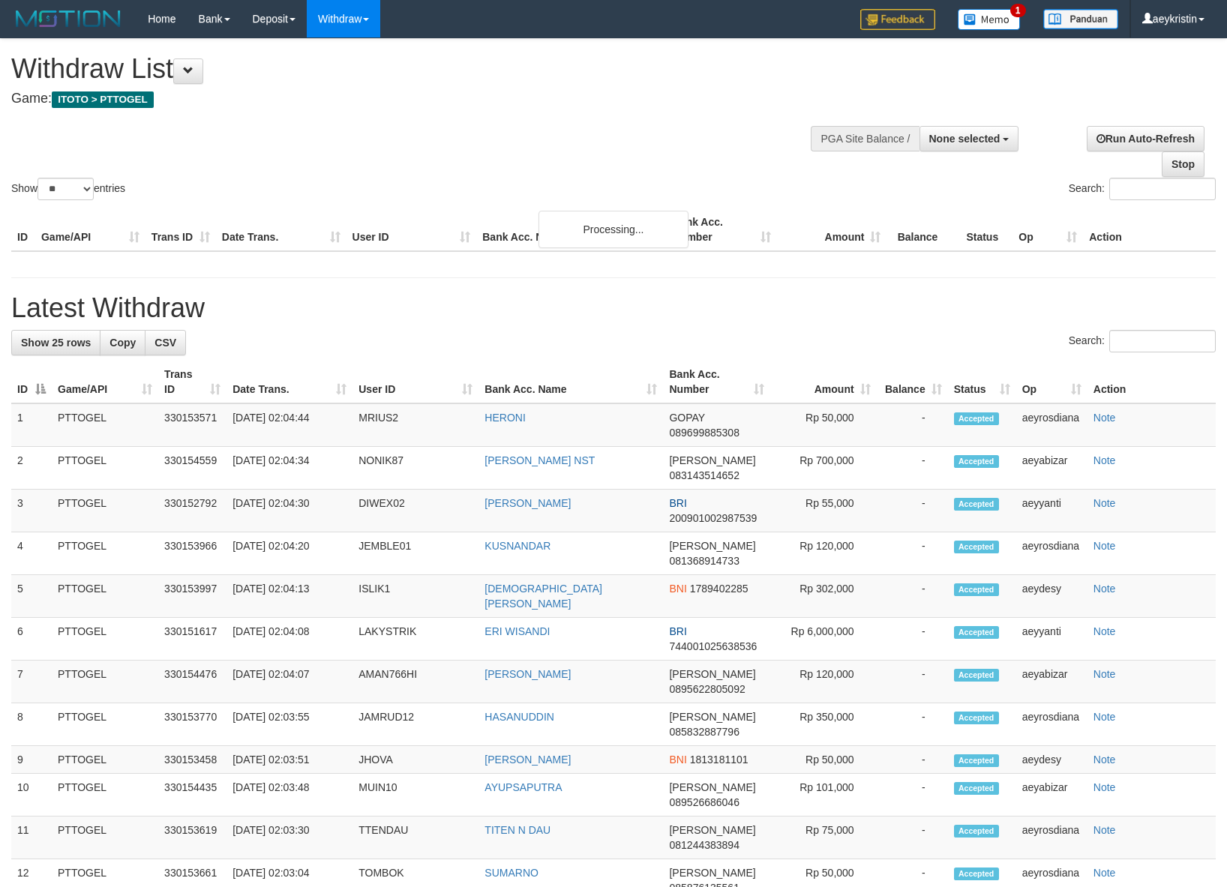
select select
select select "**"
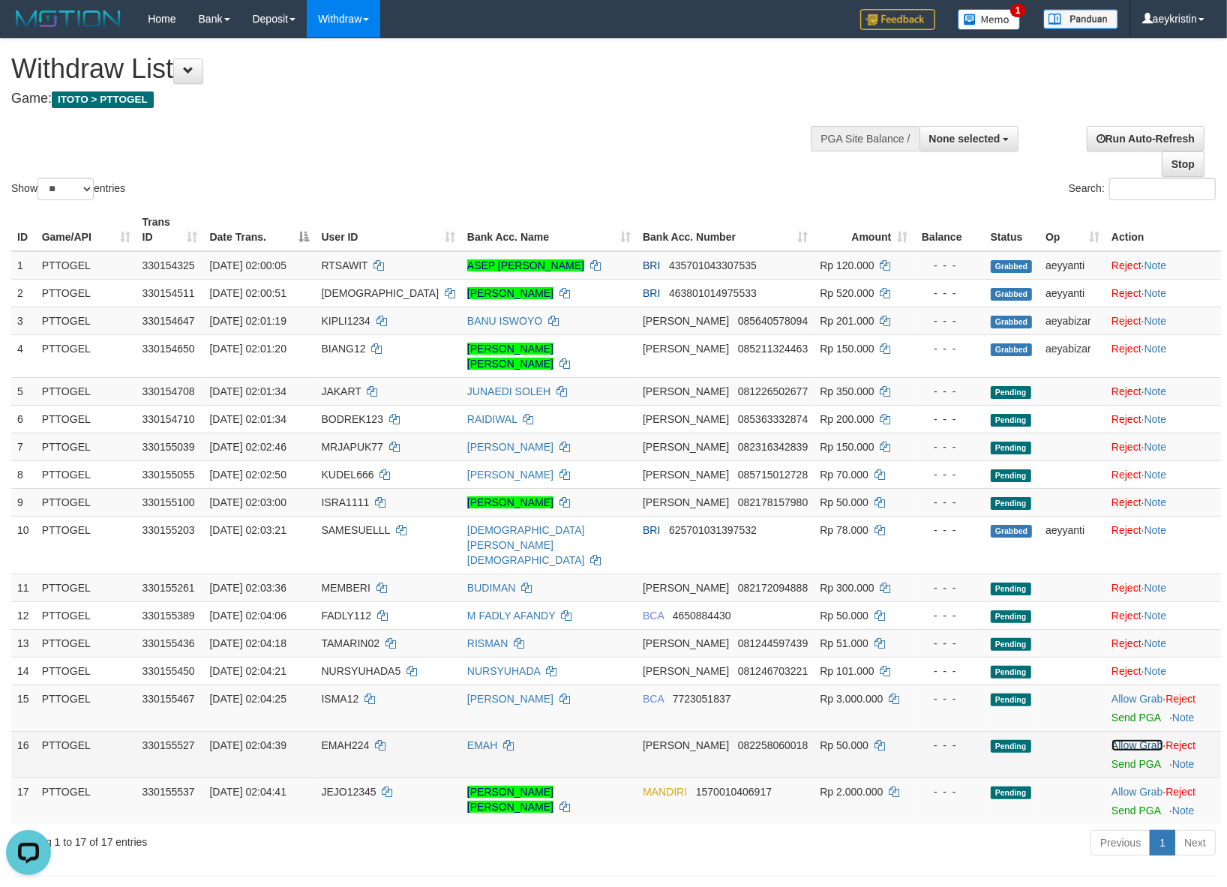
click at [1125, 739] on link "Allow Grab" at bounding box center [1136, 745] width 51 height 12
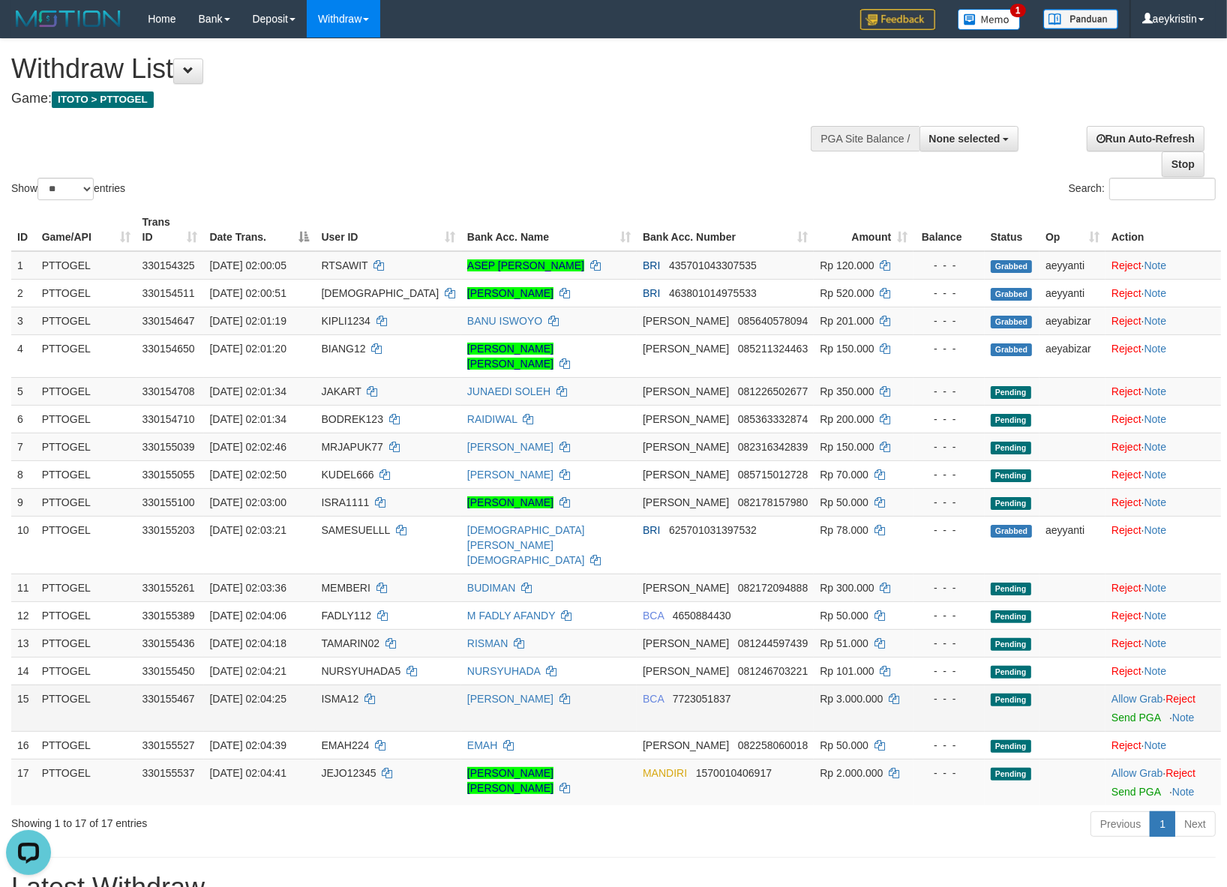
click at [349, 693] on span "ISMA12" at bounding box center [340, 699] width 37 height 12
copy td "ISMA12"
click at [1131, 693] on link "Allow Grab" at bounding box center [1136, 699] width 51 height 12
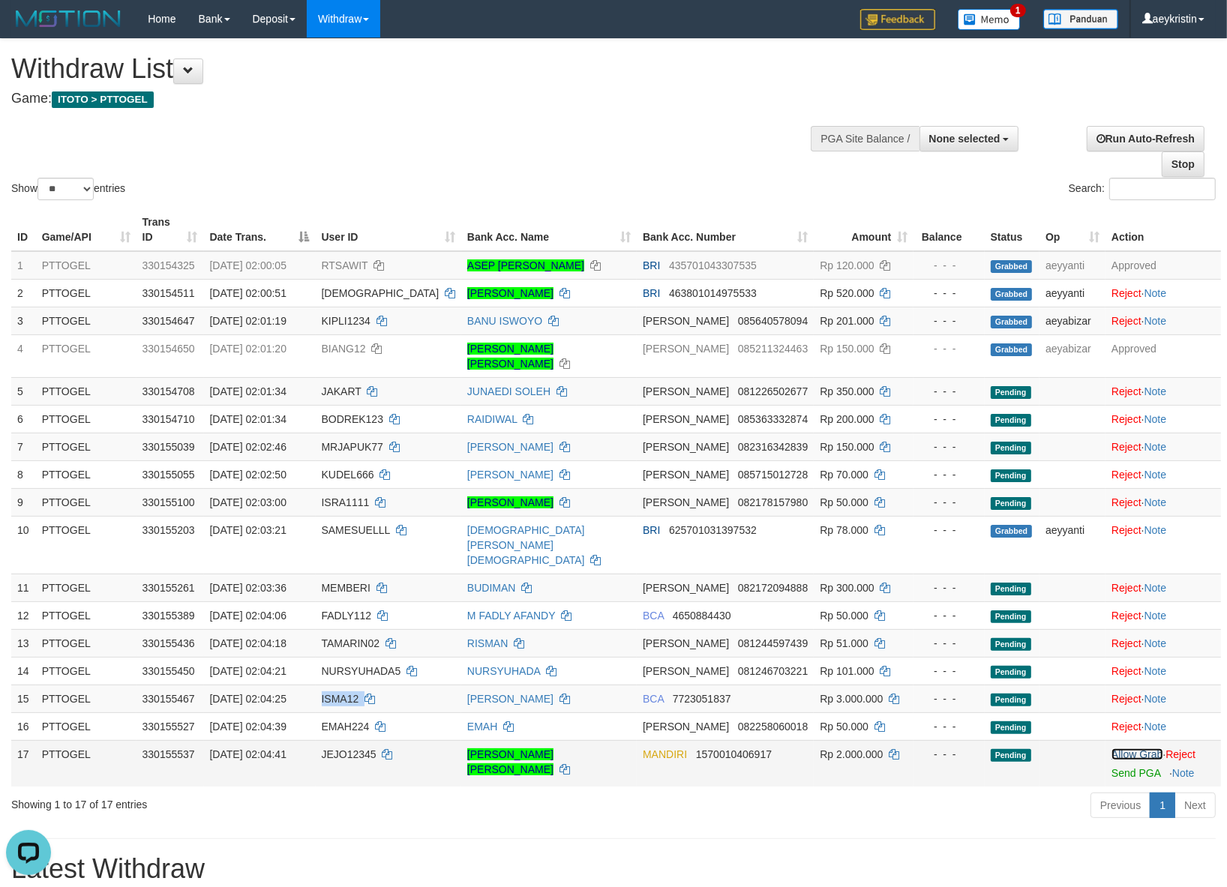
click at [1131, 748] on link "Allow Grab" at bounding box center [1136, 754] width 51 height 12
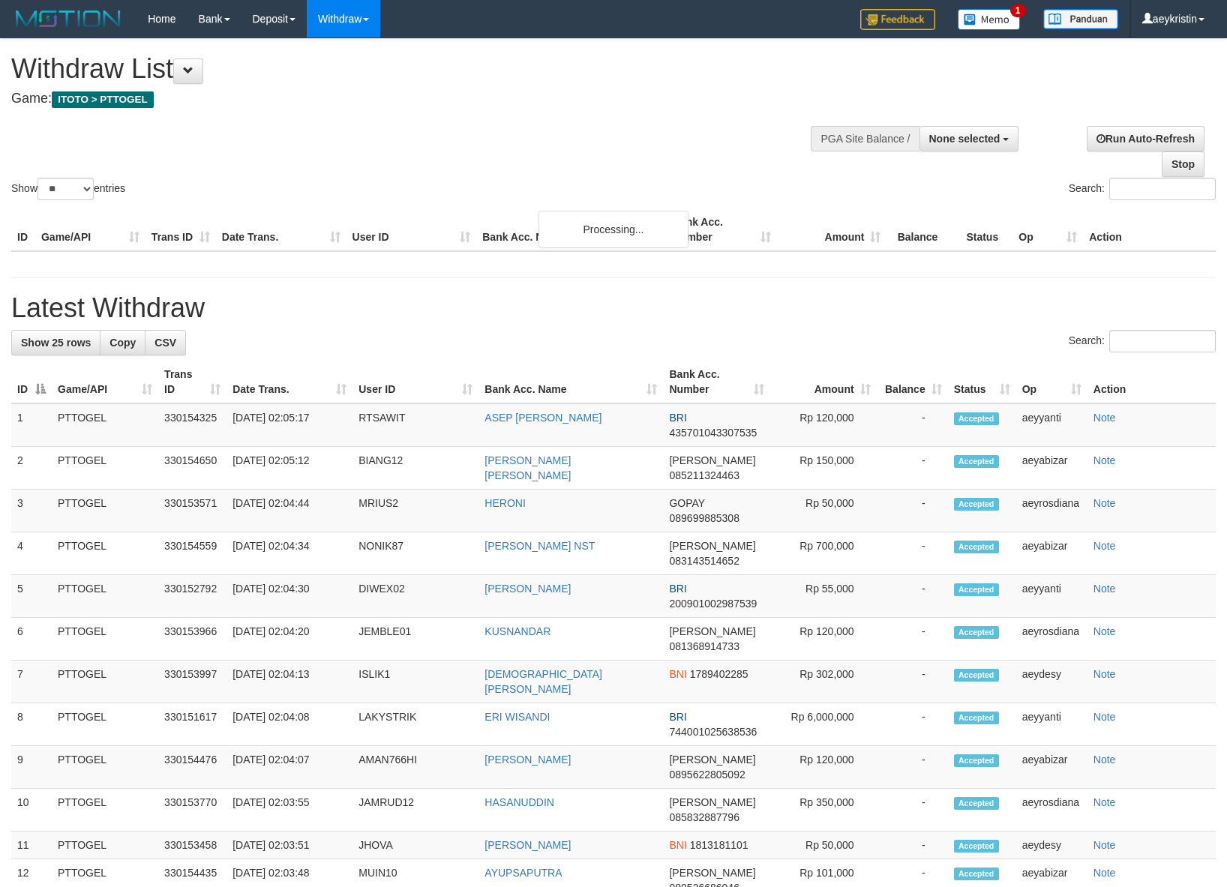
select select
select select "**"
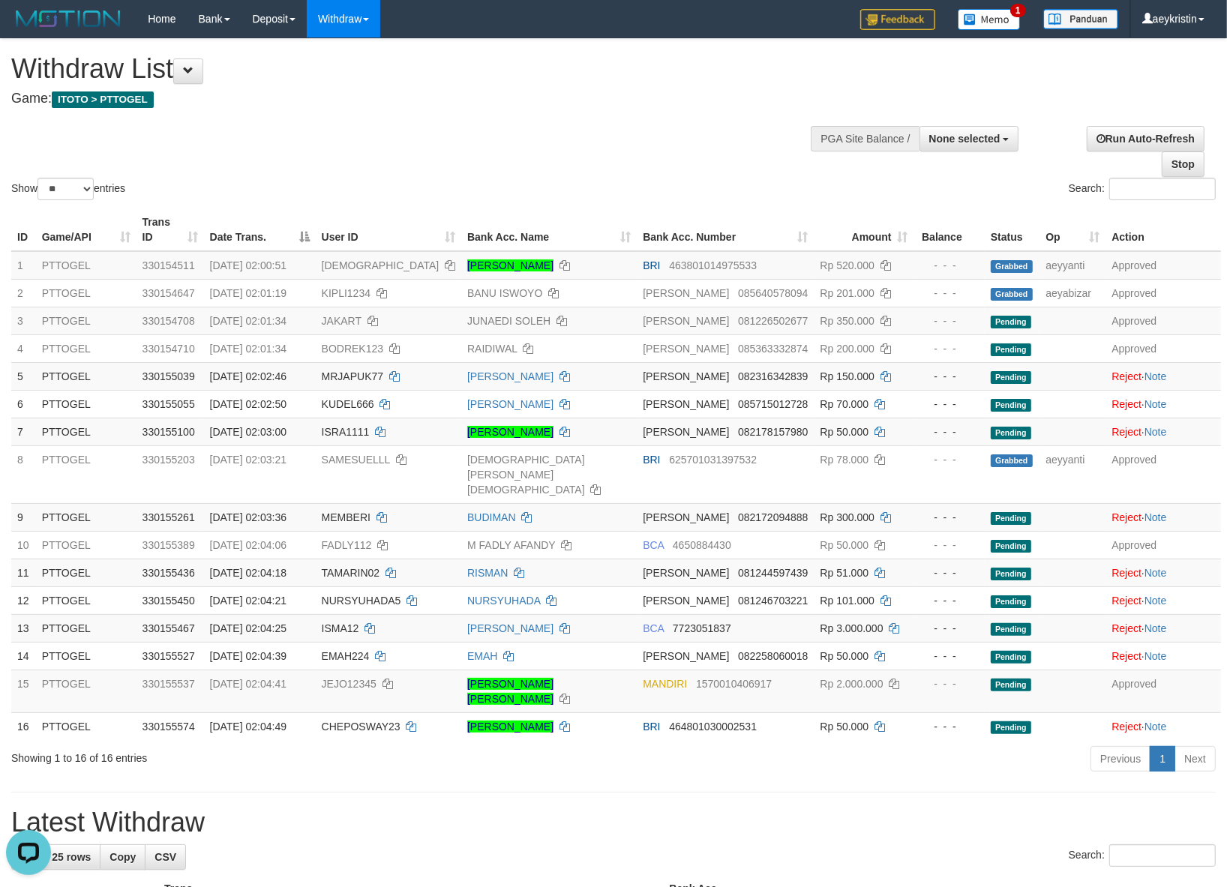
click at [620, 147] on div "Show ** ** ** *** entries Search:" at bounding box center [613, 121] width 1227 height 164
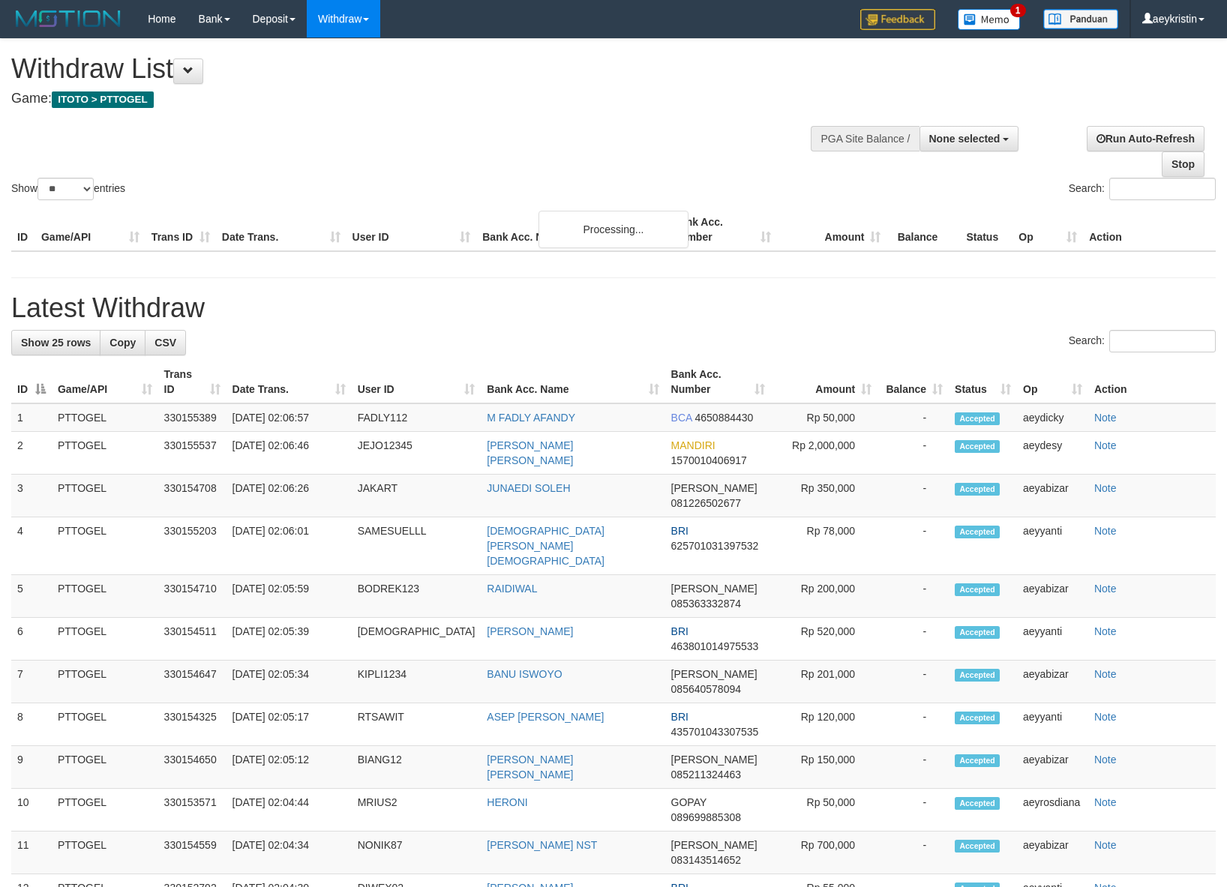
select select
select select "**"
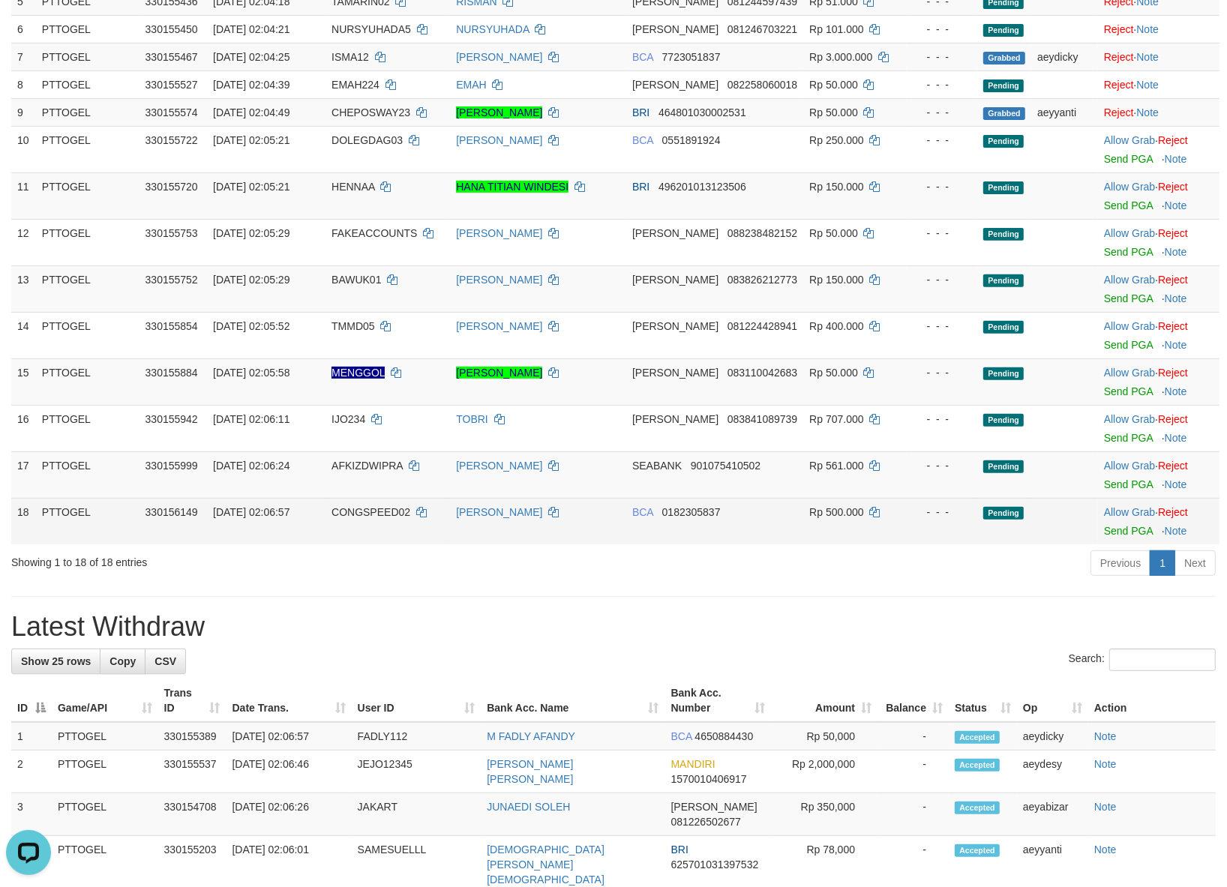
click at [1104, 522] on td "Allow Grab · Reject Send PGA · Note" at bounding box center [1158, 521] width 121 height 46
click at [1107, 518] on link "Allow Grab" at bounding box center [1129, 512] width 51 height 12
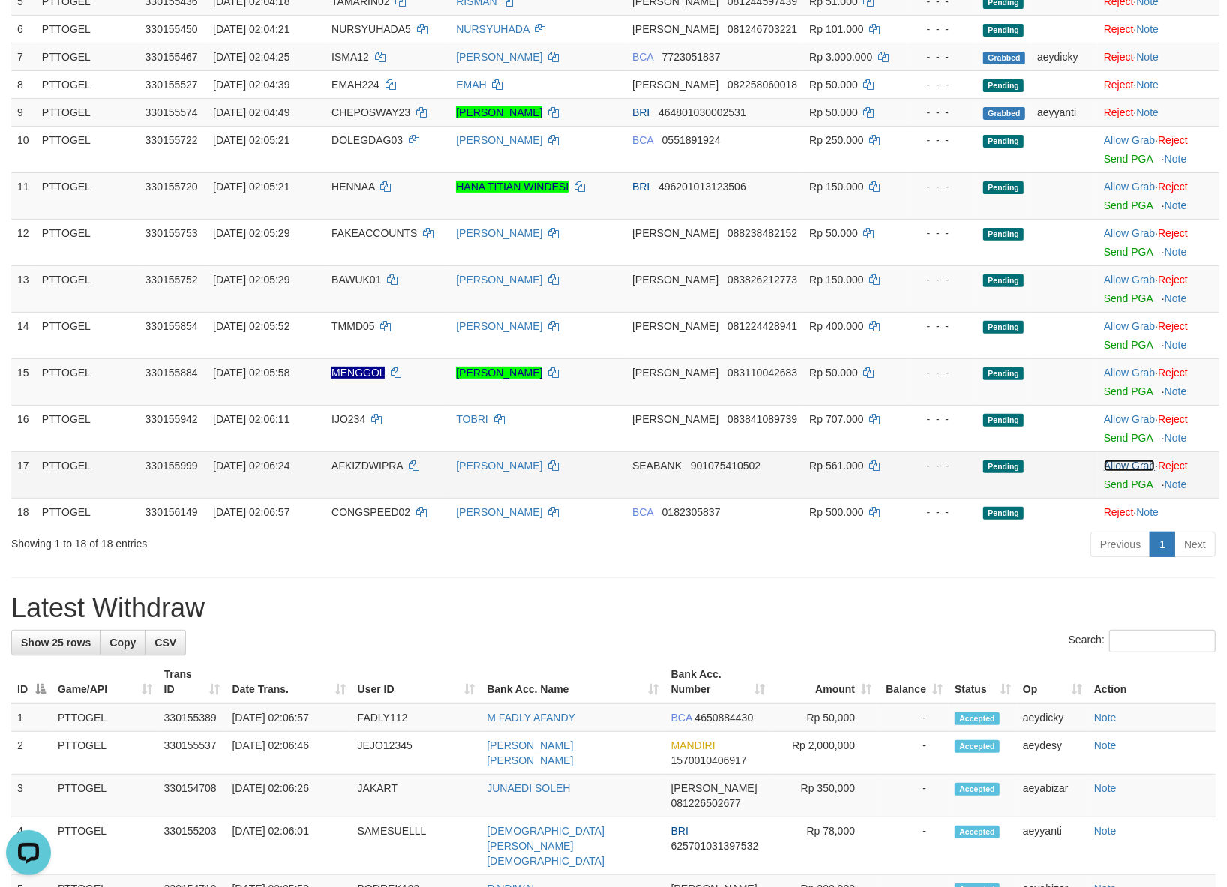
click at [1107, 467] on link "Allow Grab" at bounding box center [1129, 466] width 51 height 12
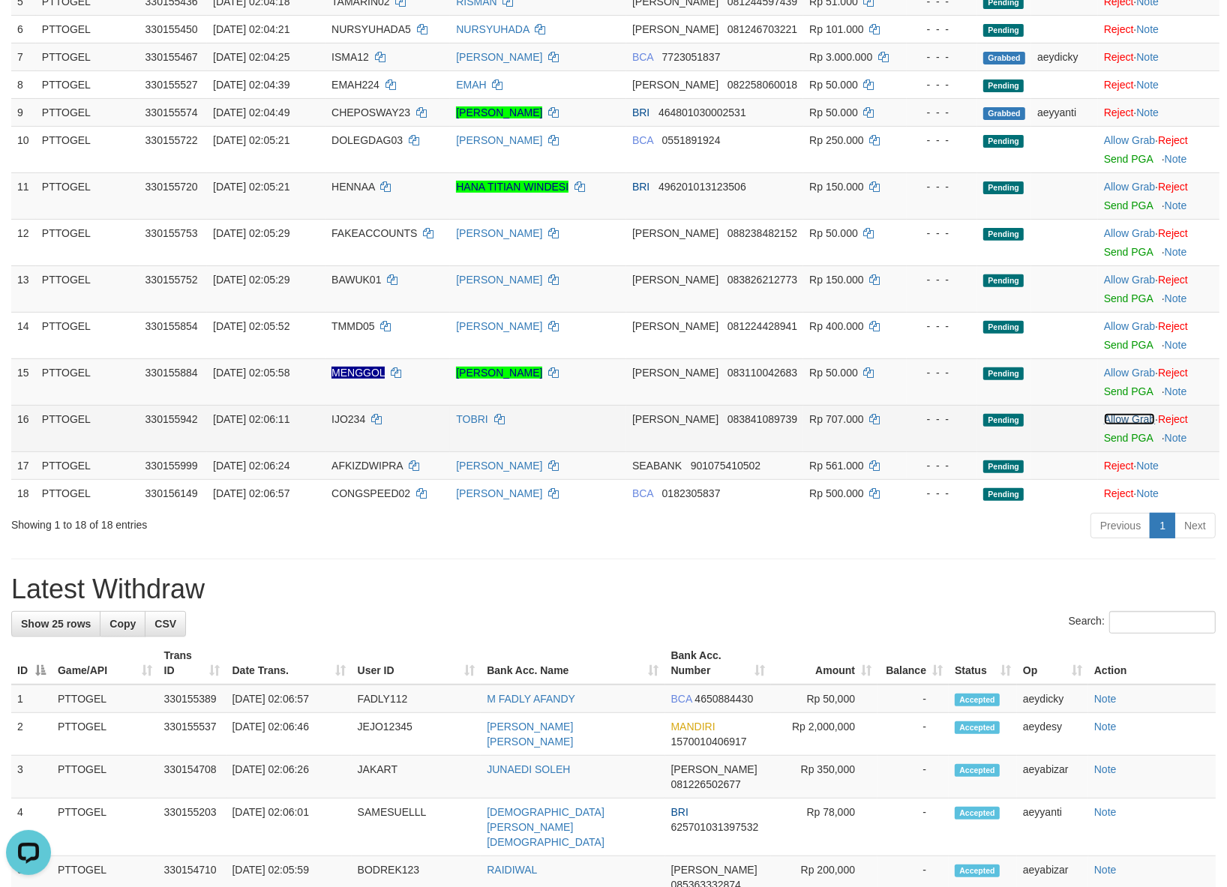
click at [1113, 424] on link "Allow Grab" at bounding box center [1129, 419] width 51 height 12
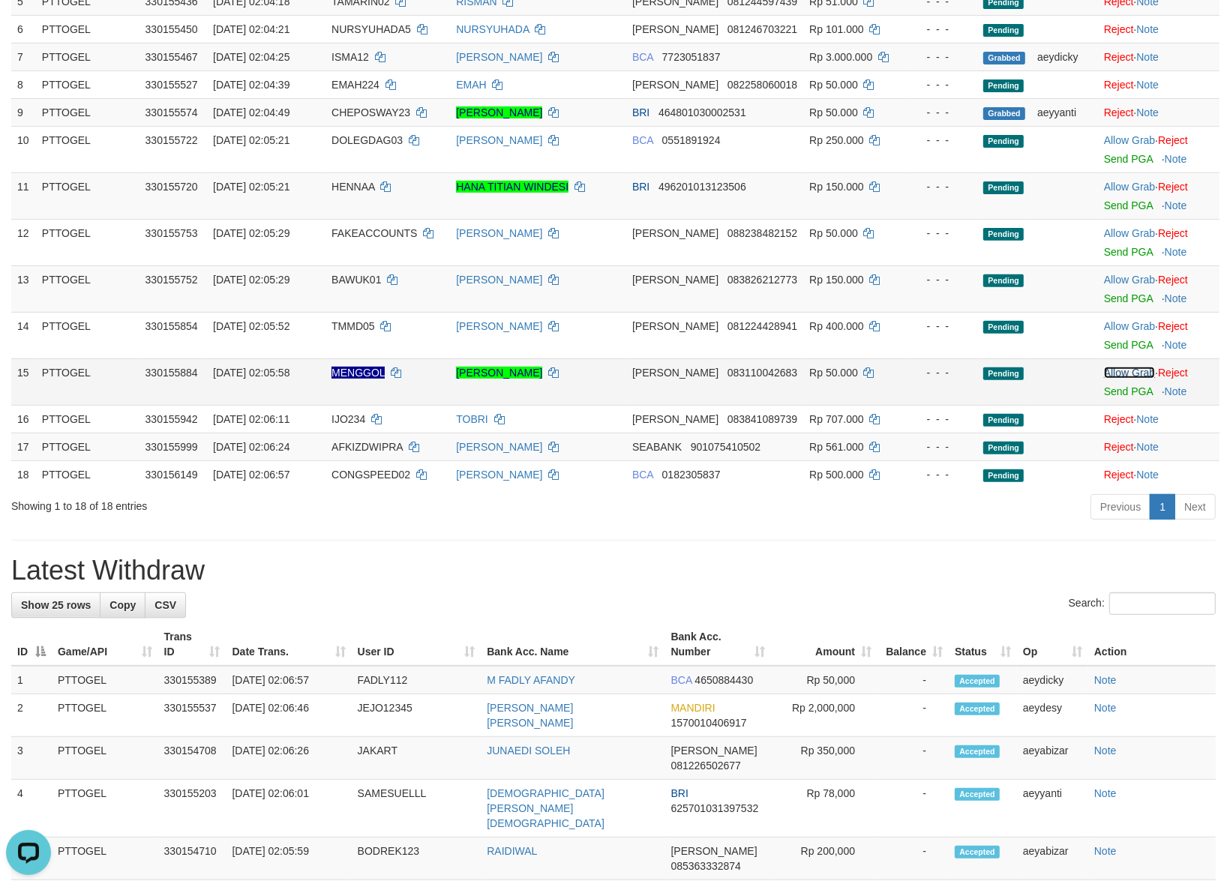
click at [1117, 370] on link "Allow Grab" at bounding box center [1129, 373] width 51 height 12
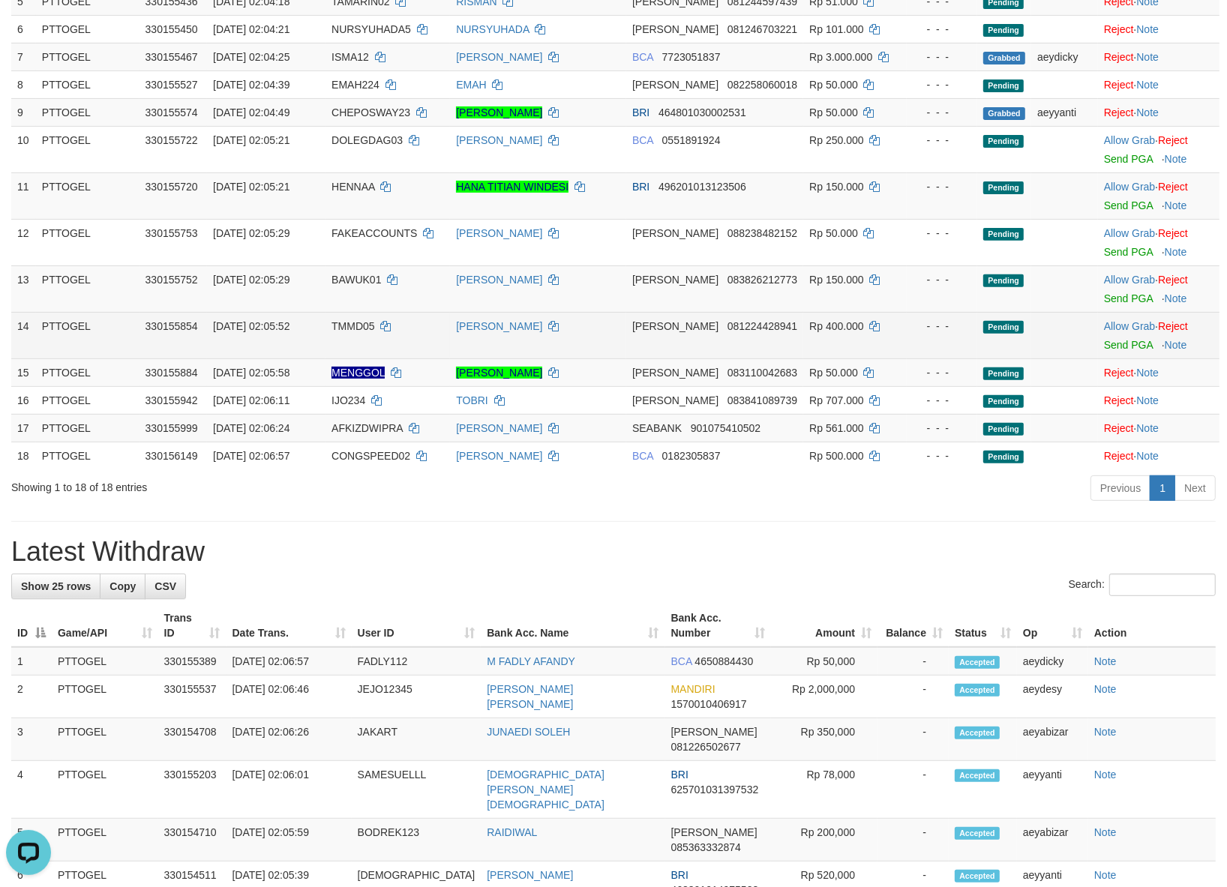
click at [1125, 334] on td "Allow Grab · Reject Send PGA · Note" at bounding box center [1158, 335] width 121 height 46
drag, startPoint x: 1125, startPoint y: 328, endPoint x: 1123, endPoint y: 315, distance: 13.6
click at [1123, 328] on link "Allow Grab" at bounding box center [1129, 326] width 51 height 12
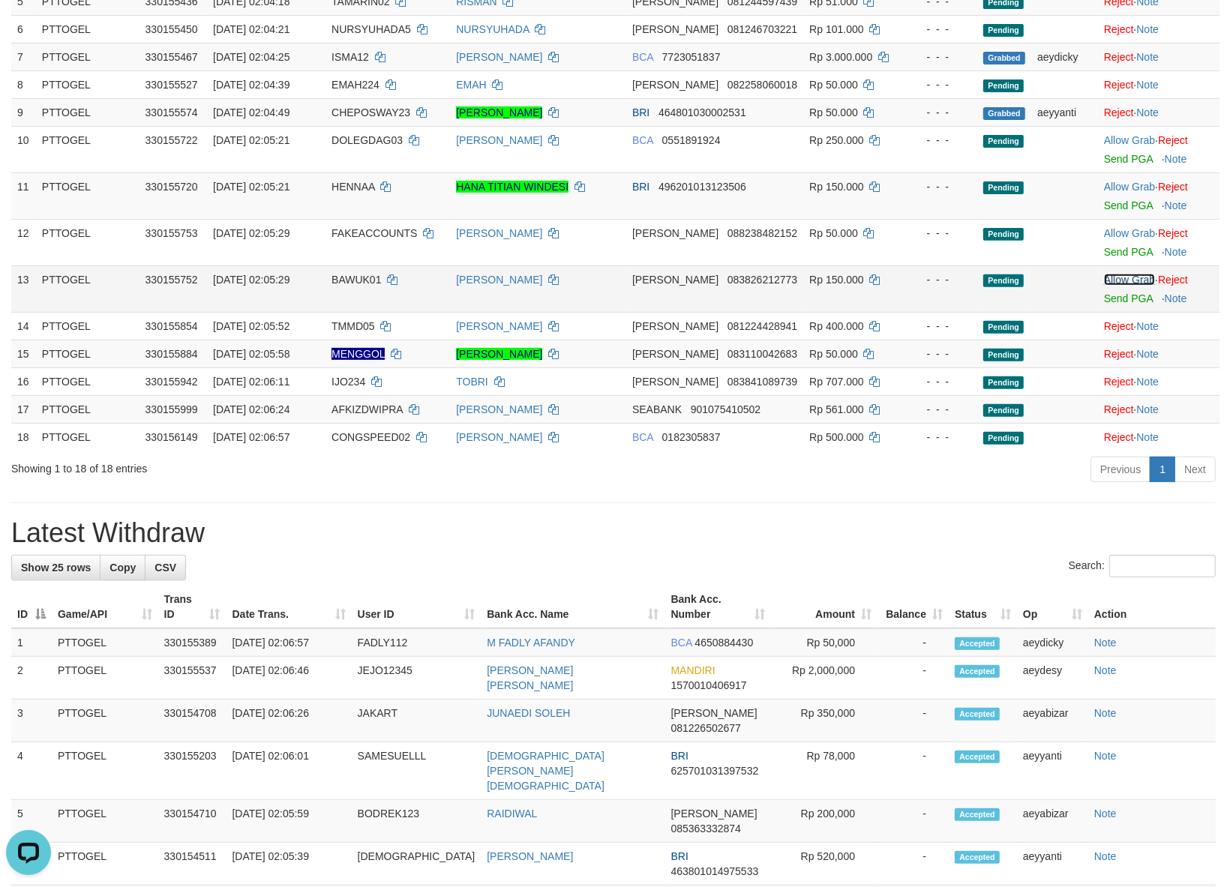
click at [1123, 282] on link "Allow Grab" at bounding box center [1129, 280] width 51 height 12
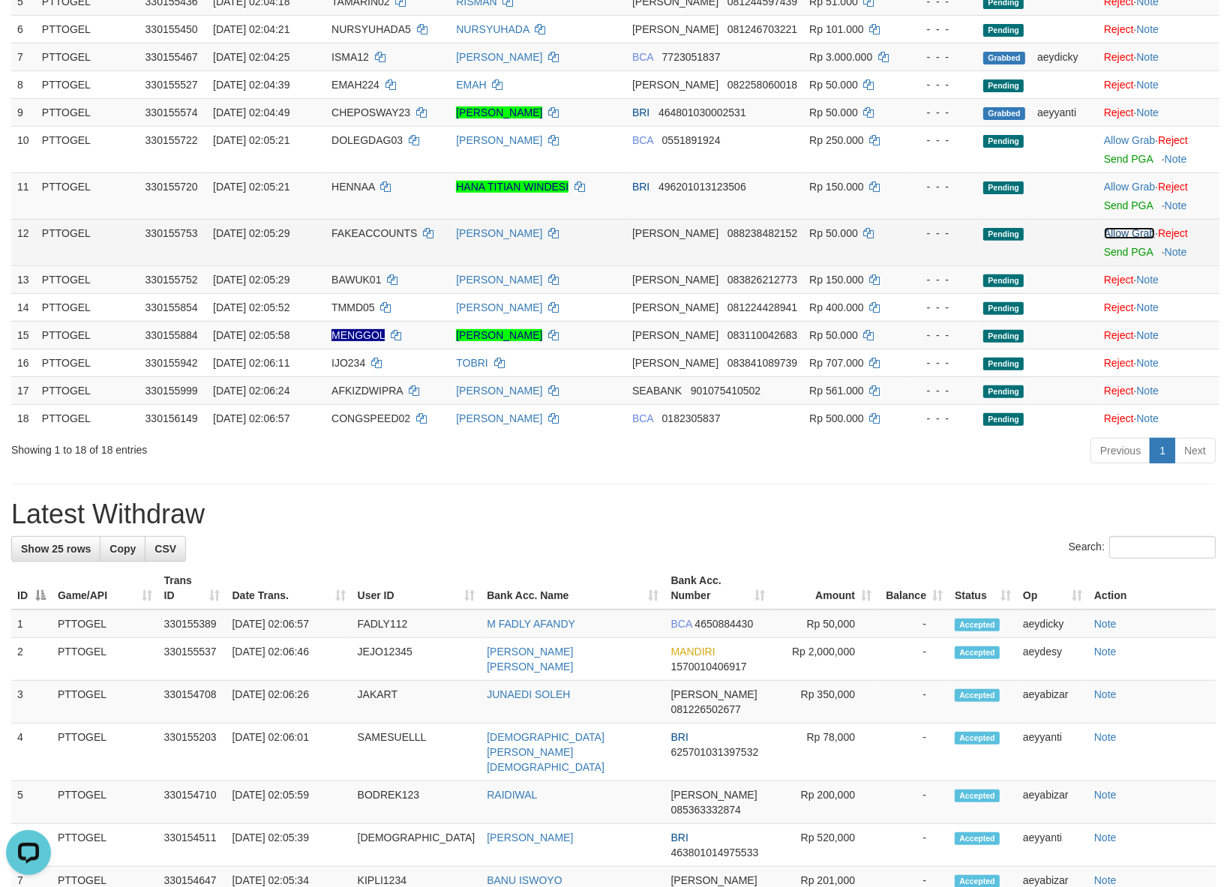
click at [1130, 233] on link "Allow Grab" at bounding box center [1129, 233] width 51 height 12
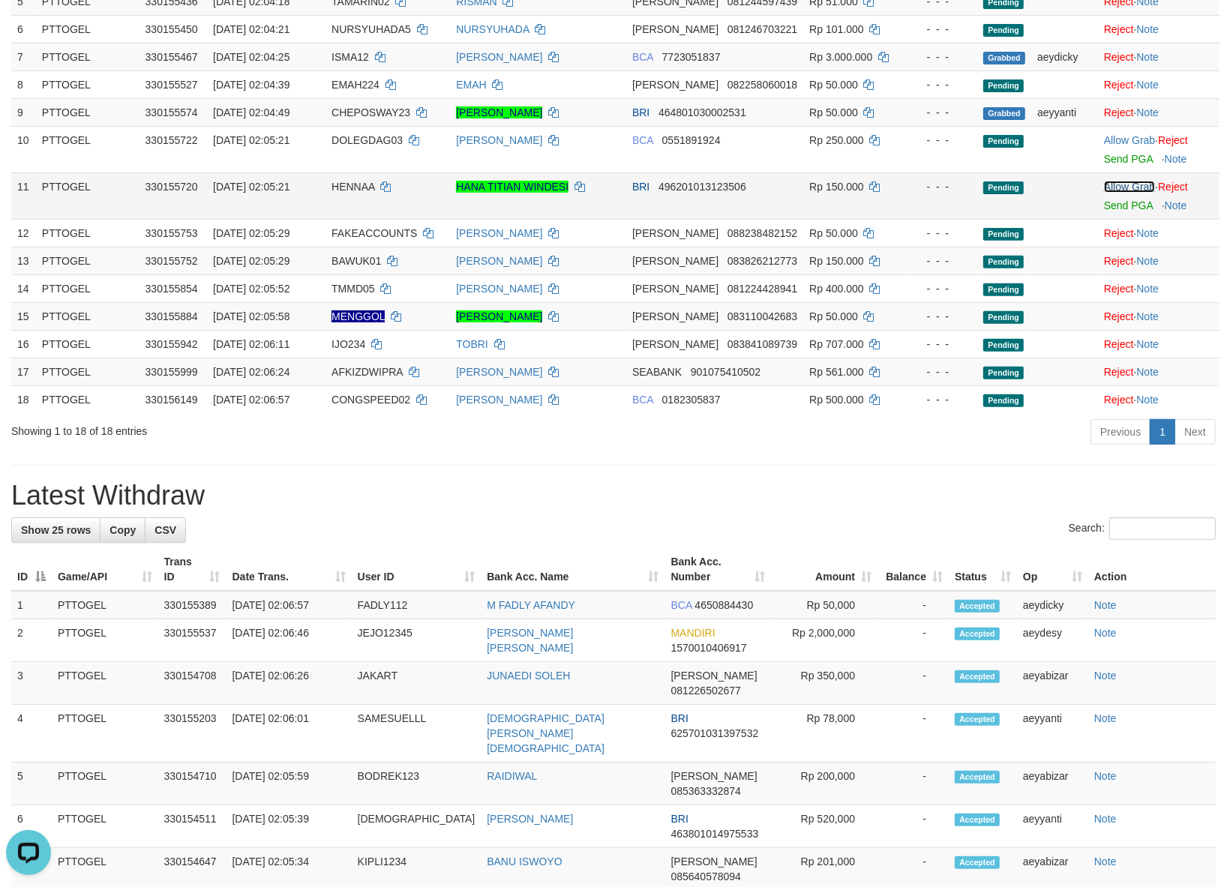
click at [1123, 189] on link "Allow Grab" at bounding box center [1129, 187] width 51 height 12
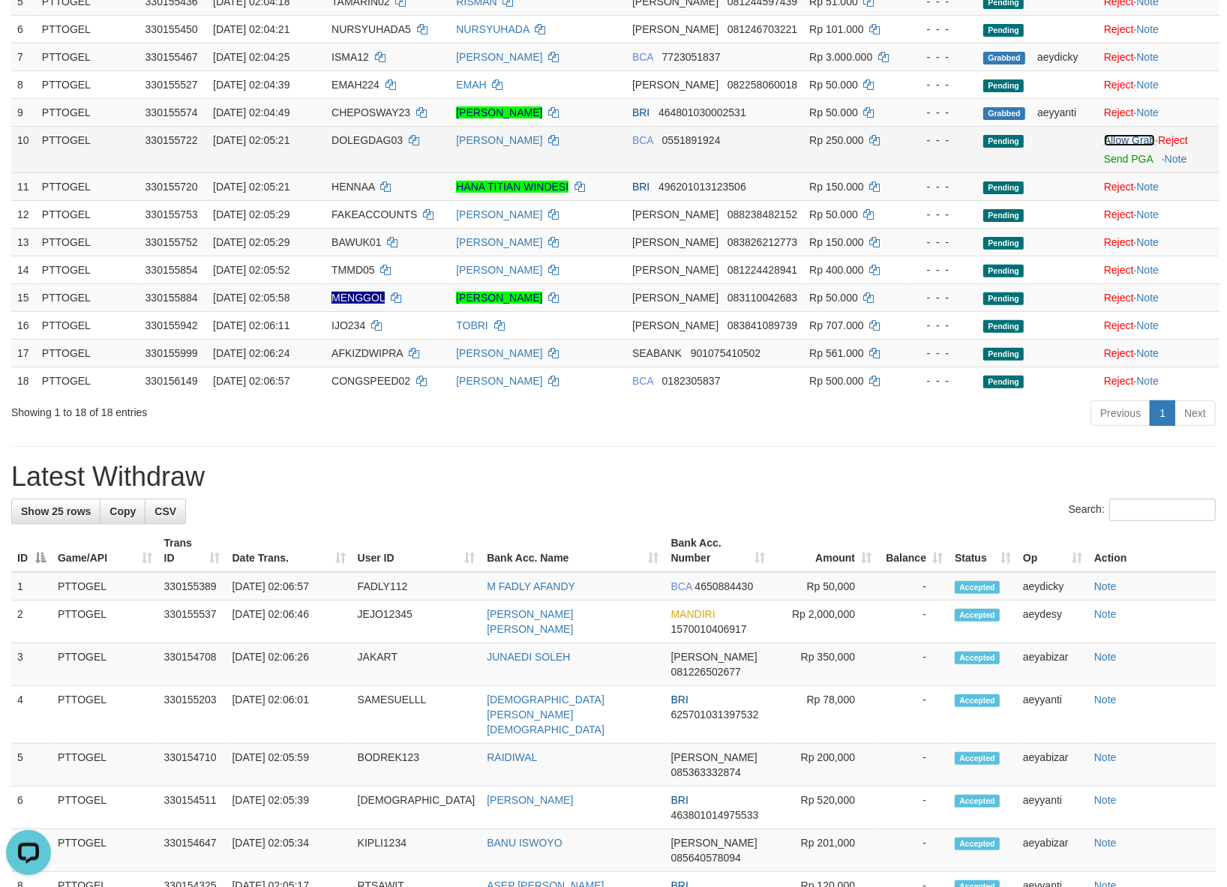
click at [1126, 139] on link "Allow Grab" at bounding box center [1129, 140] width 51 height 12
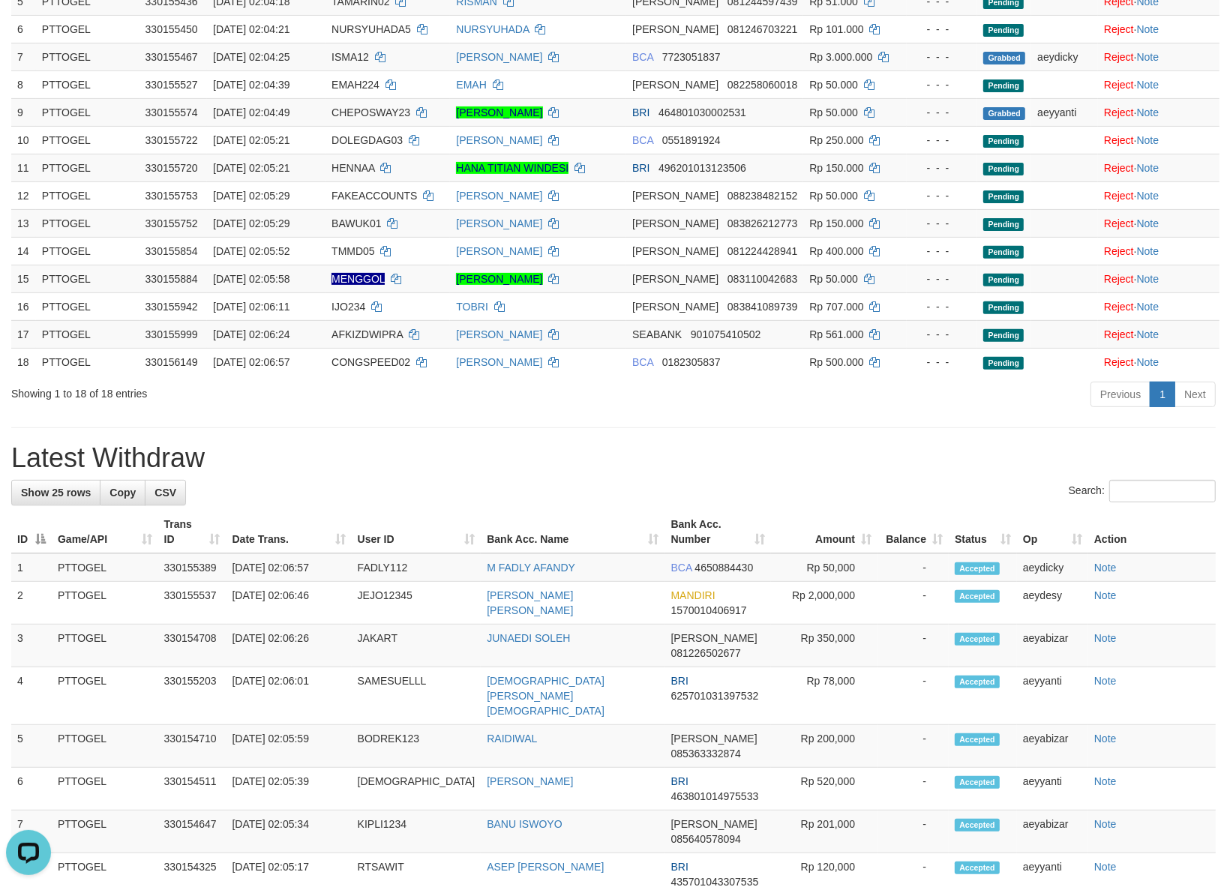
click at [580, 478] on div "**********" at bounding box center [613, 678] width 1227 height 2028
click at [568, 448] on h1 "Latest Withdraw" at bounding box center [613, 458] width 1204 height 30
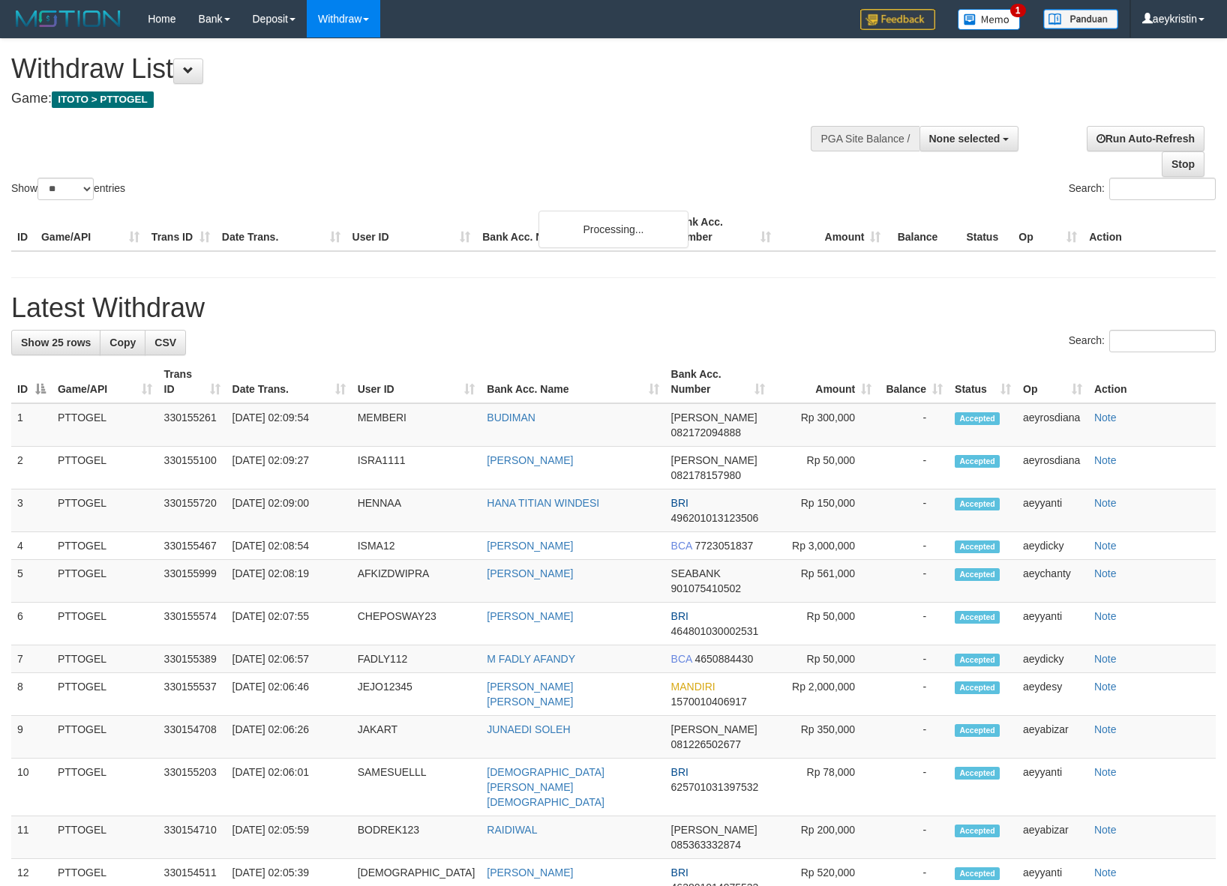
select select
select select "**"
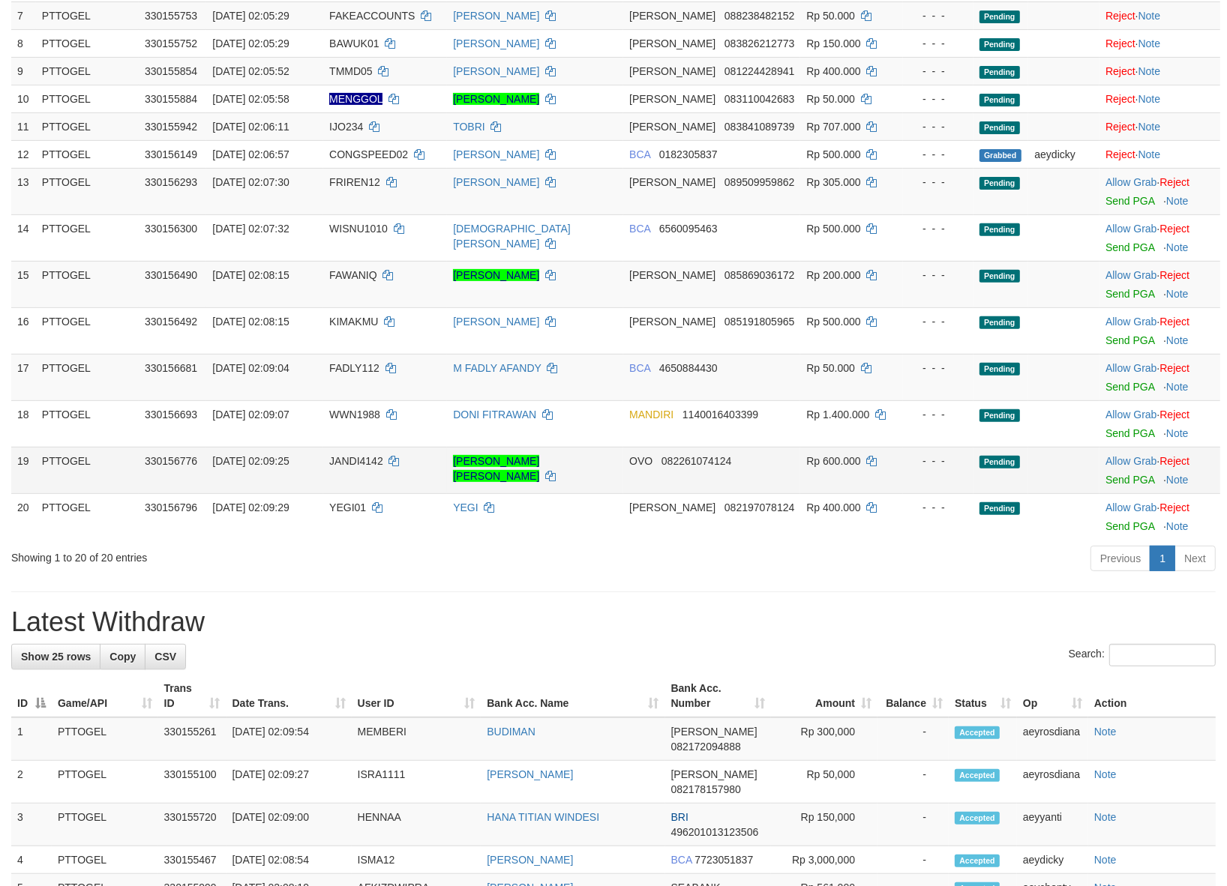
scroll to position [375, 0]
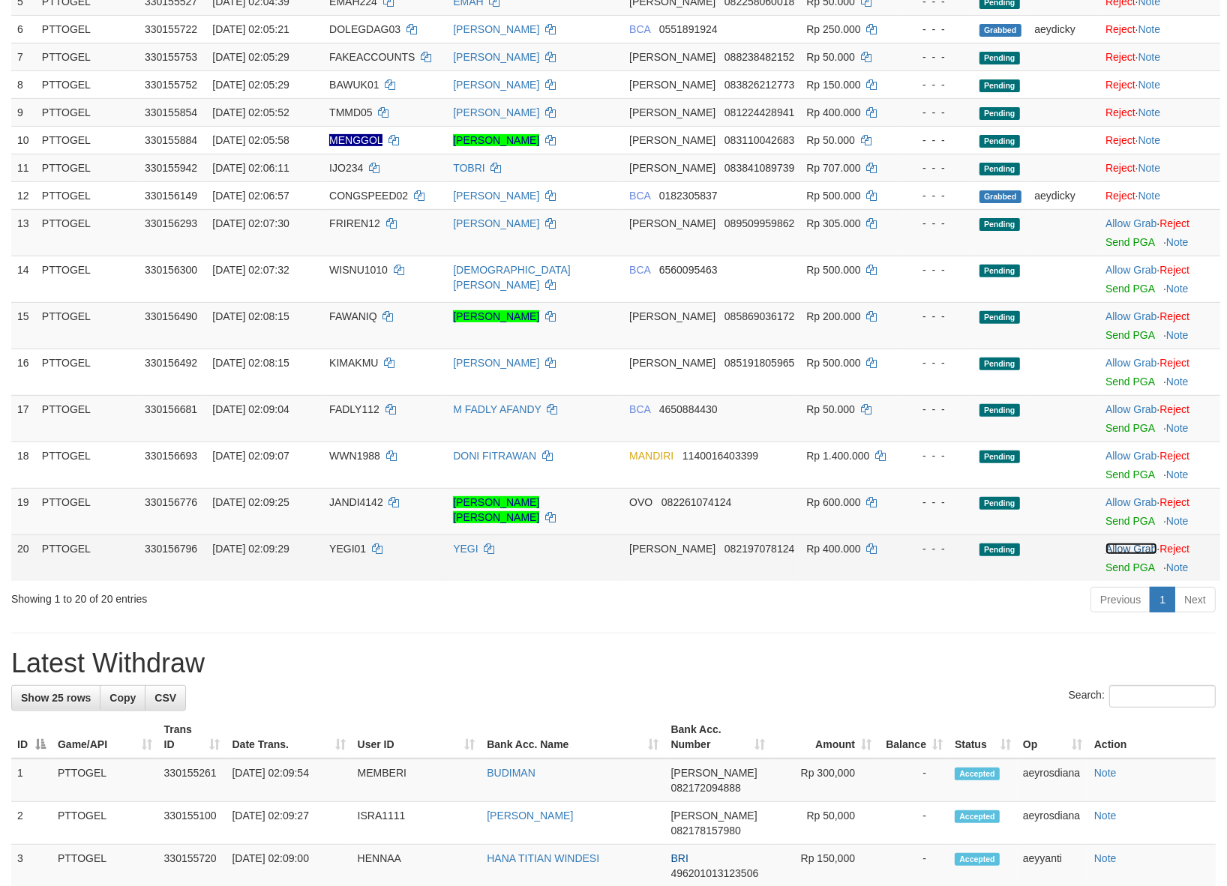
click at [1107, 555] on link "Allow Grab" at bounding box center [1130, 549] width 51 height 12
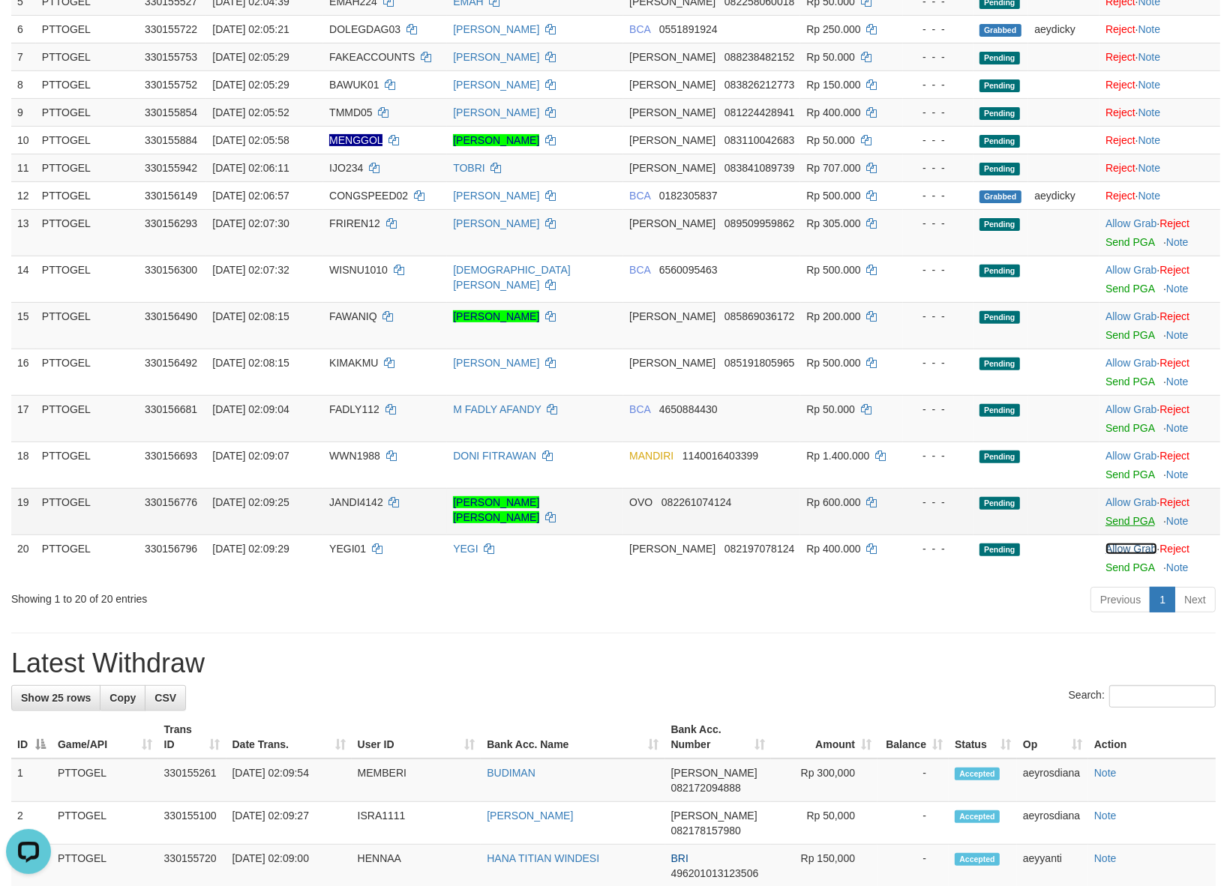
scroll to position [0, 0]
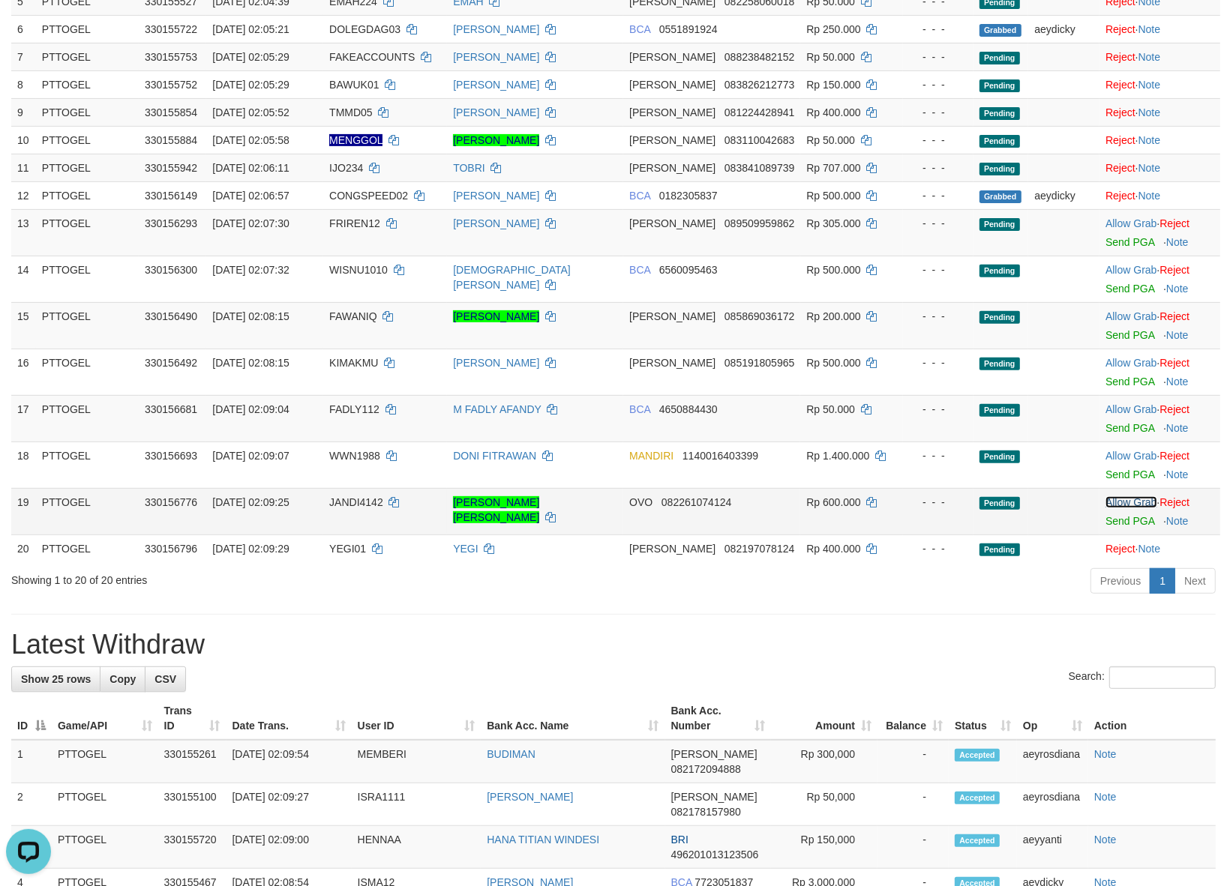
click at [1113, 505] on link "Allow Grab" at bounding box center [1130, 502] width 51 height 12
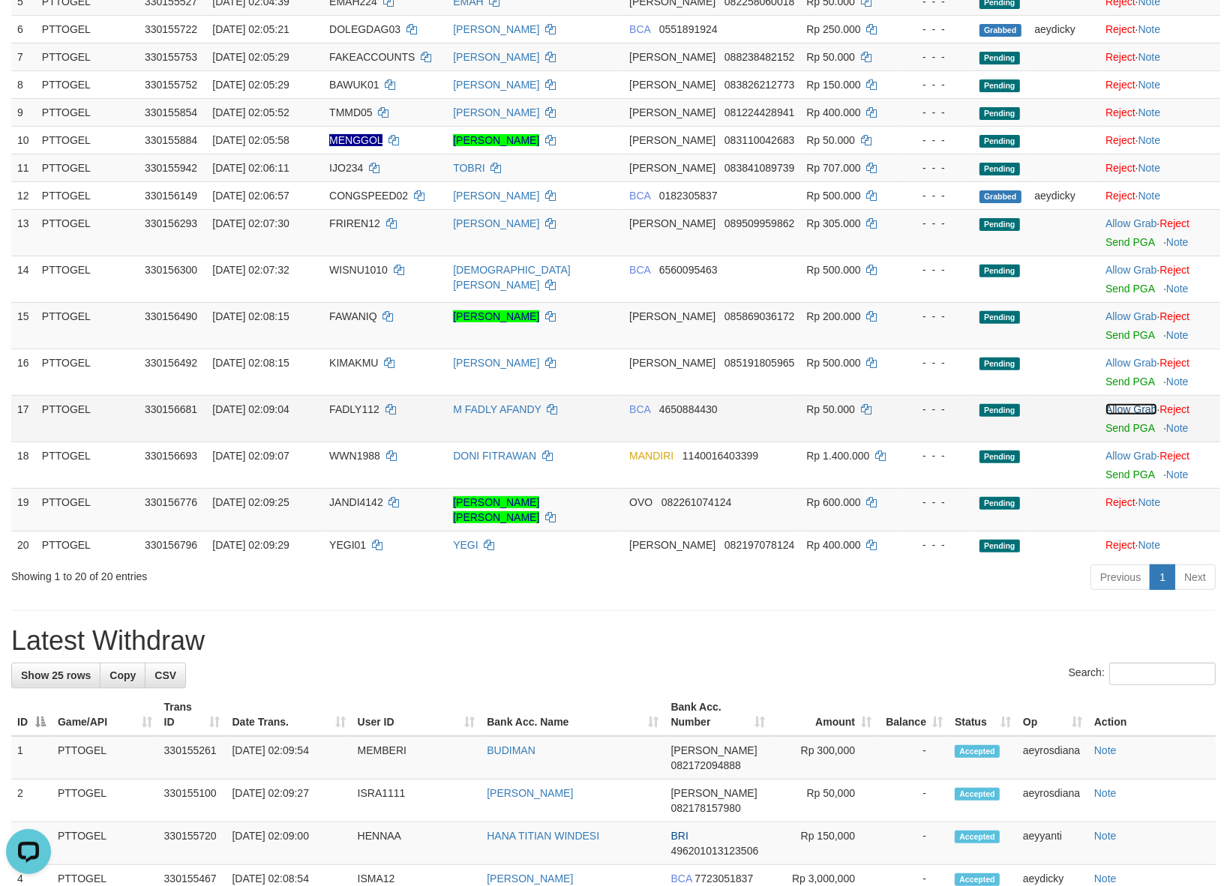
click at [1126, 409] on link "Allow Grab" at bounding box center [1130, 409] width 51 height 12
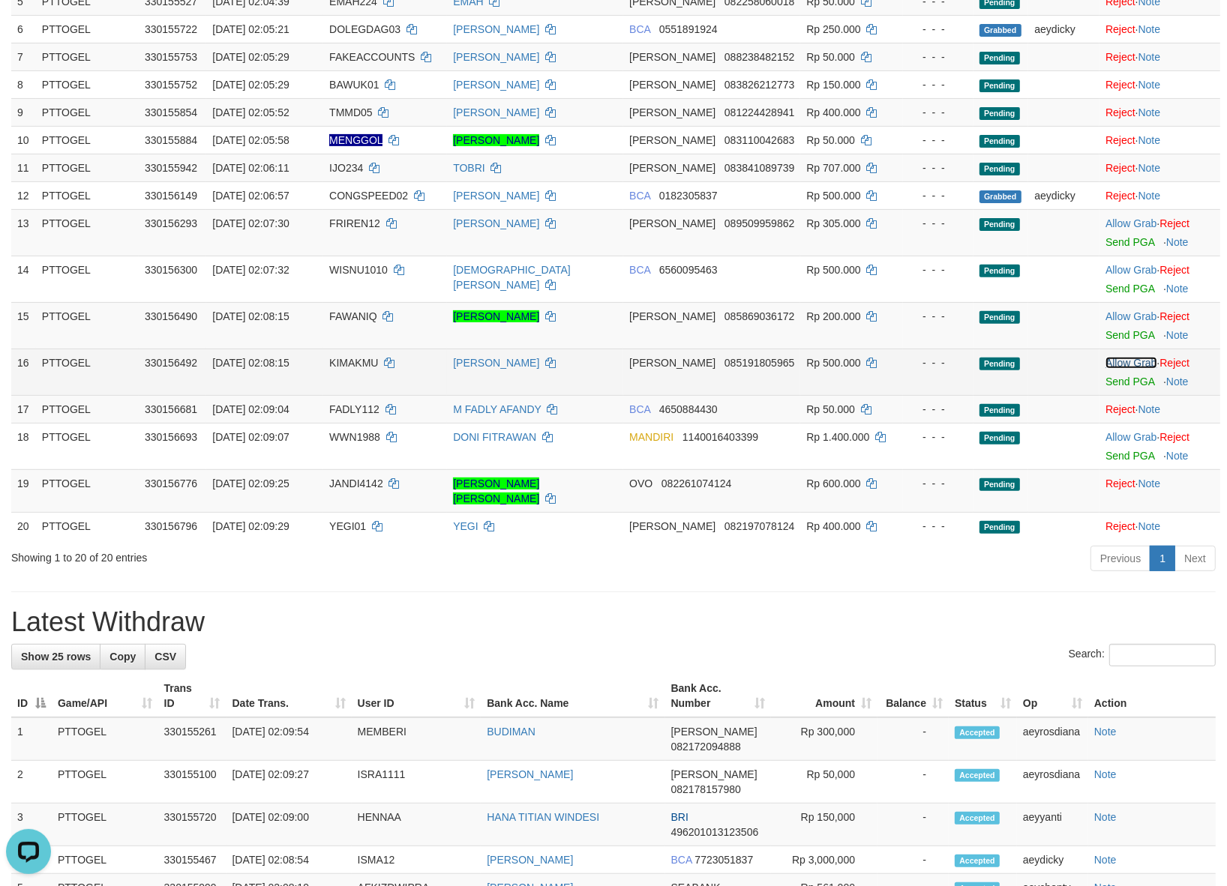
click at [1138, 368] on link "Allow Grab" at bounding box center [1130, 363] width 51 height 12
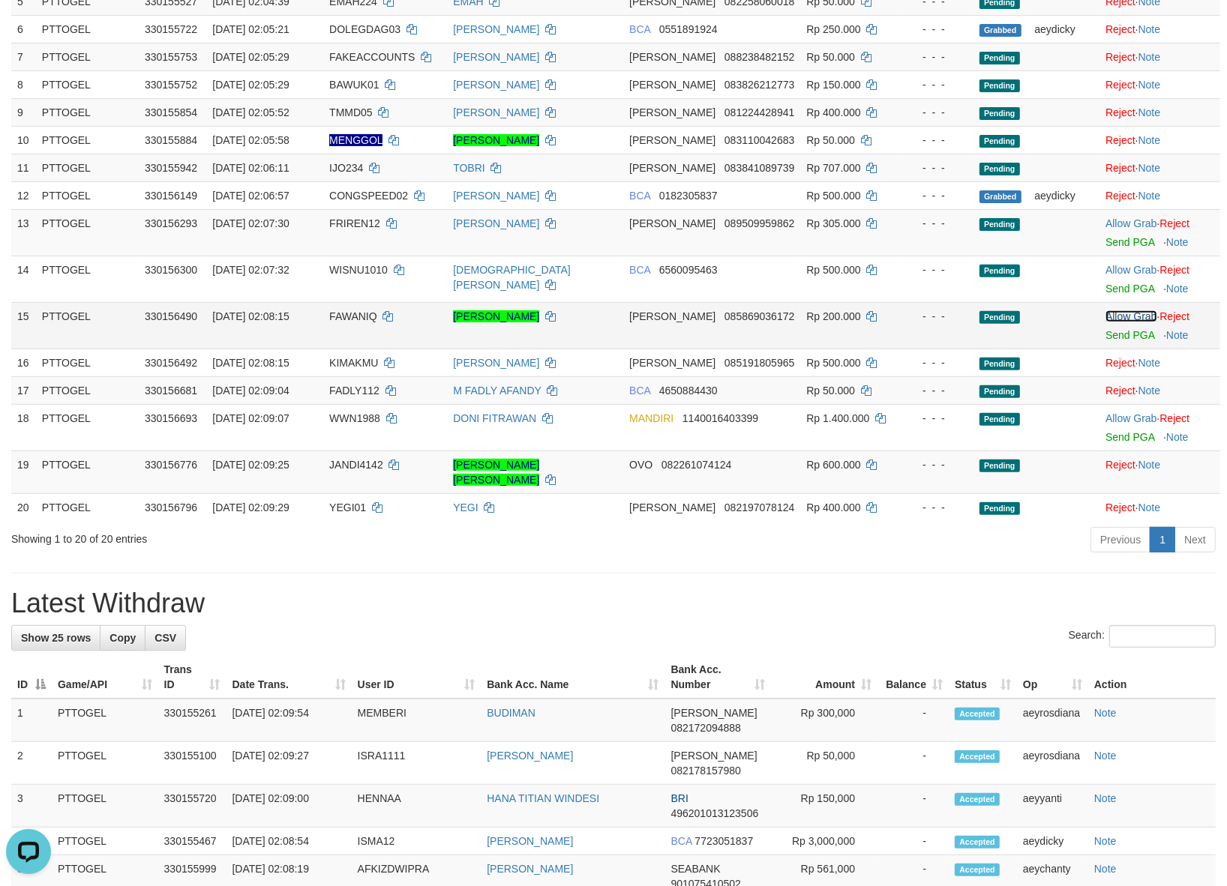
click at [1137, 319] on link "Allow Grab" at bounding box center [1130, 316] width 51 height 12
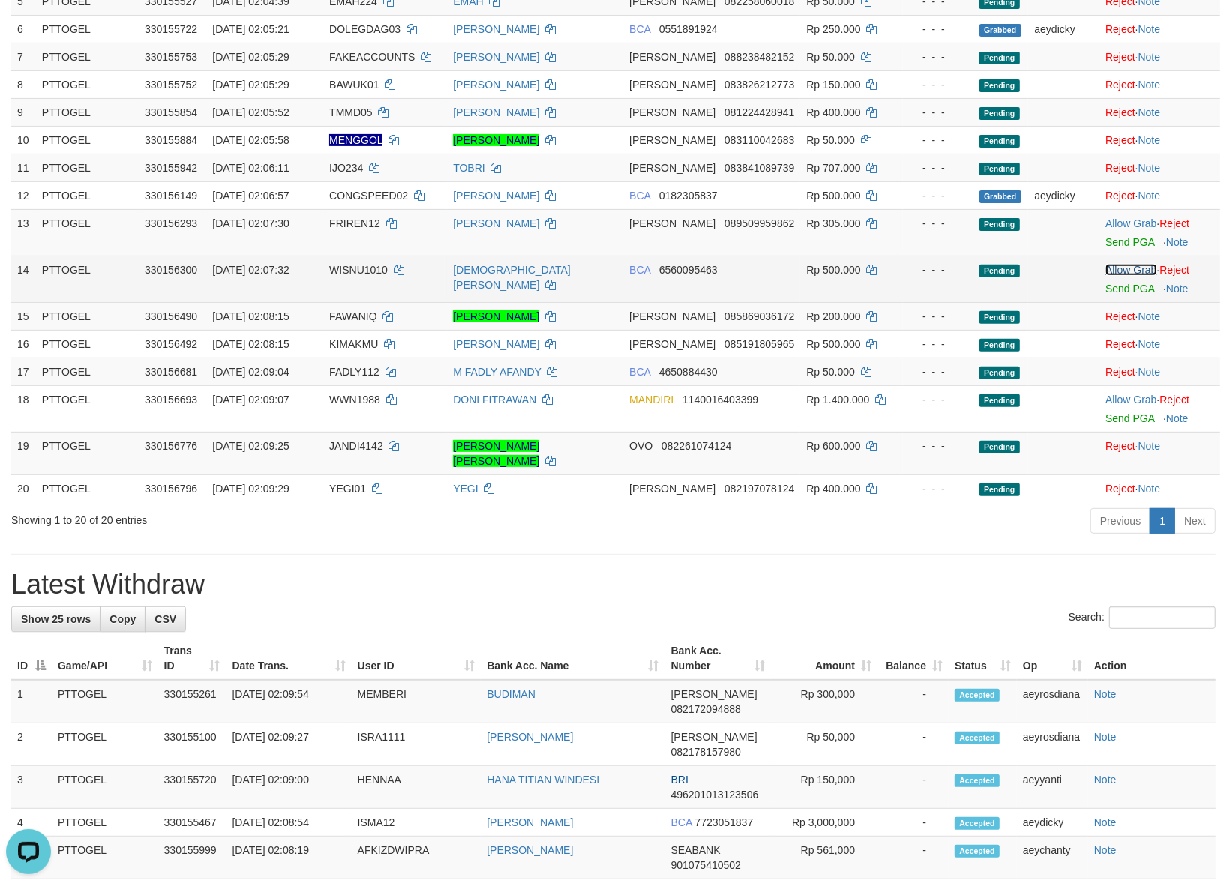
click at [1118, 276] on link "Allow Grab" at bounding box center [1130, 270] width 51 height 12
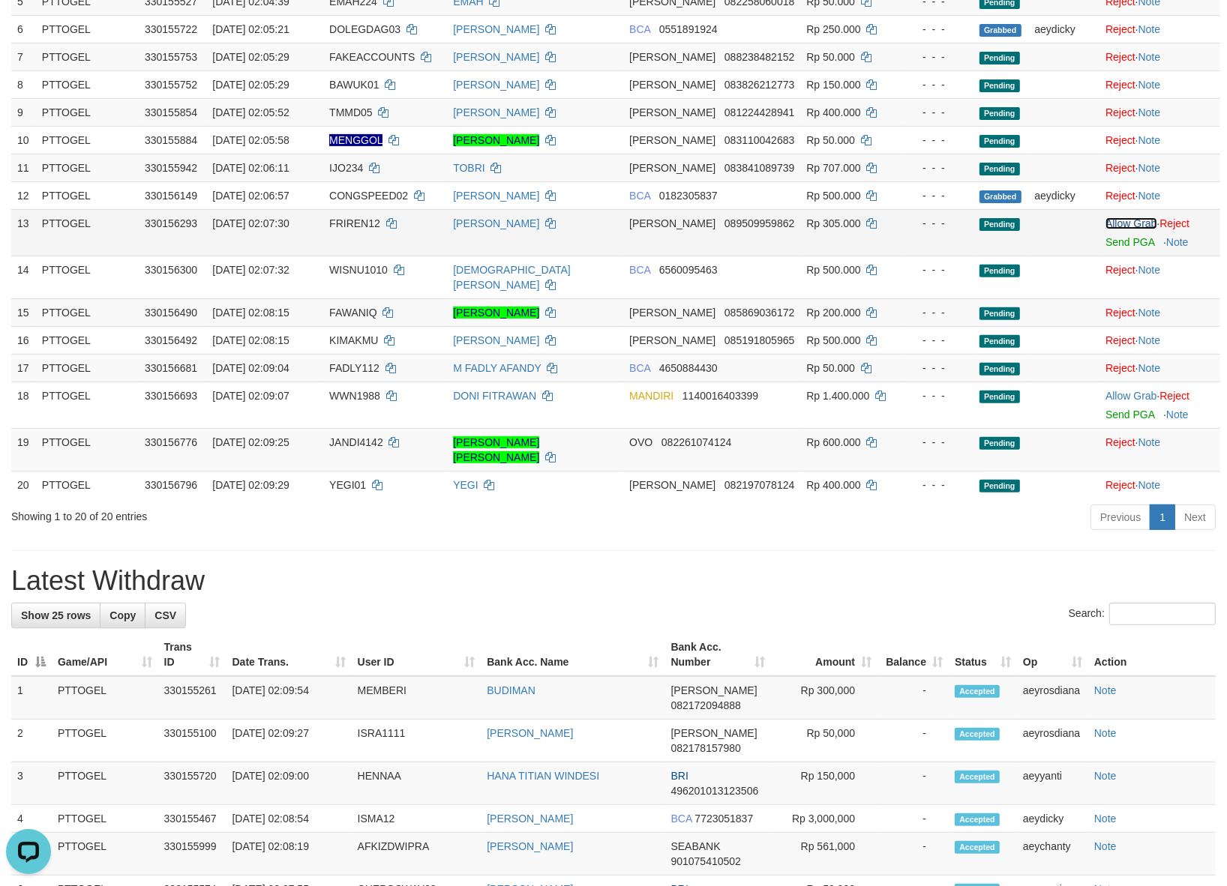
click at [1115, 223] on link "Allow Grab" at bounding box center [1130, 223] width 51 height 12
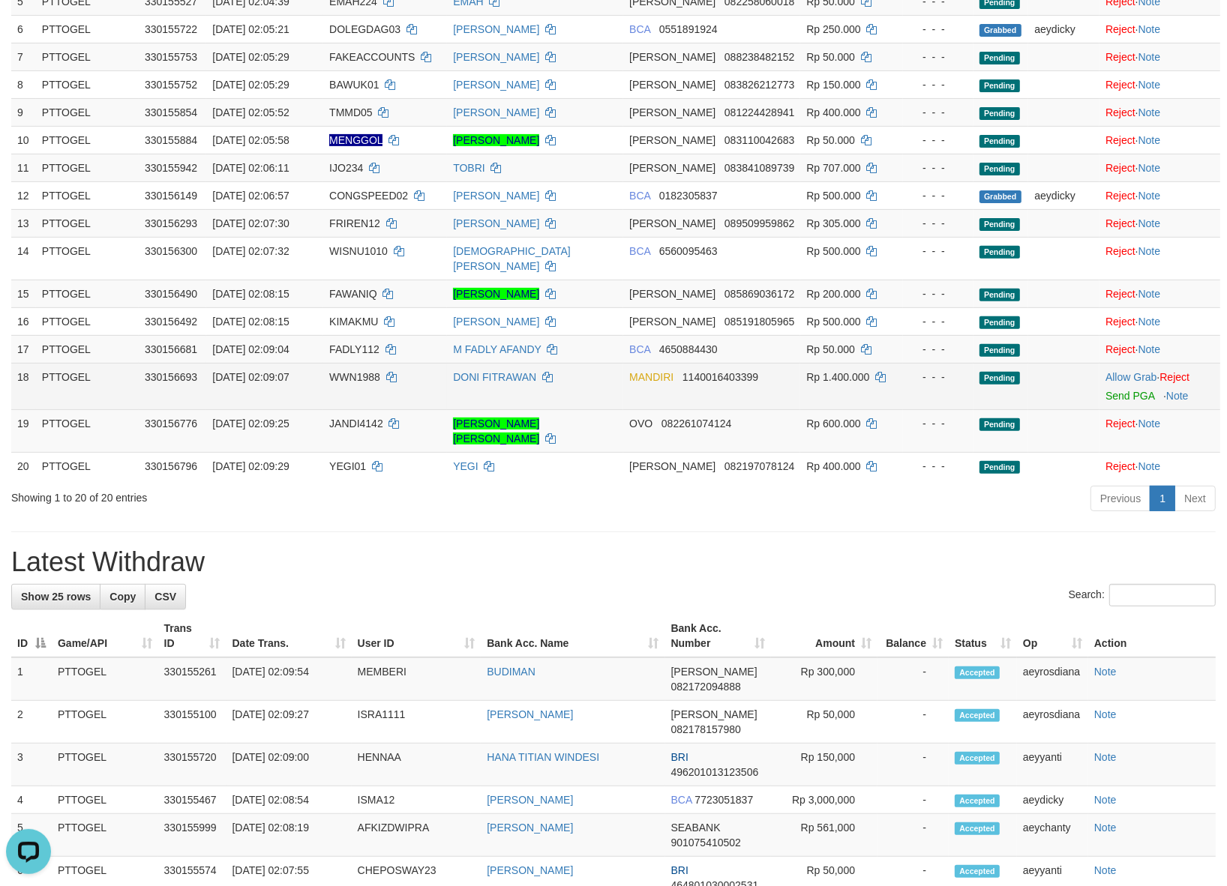
click at [371, 371] on span "WWN1988" at bounding box center [354, 377] width 51 height 12
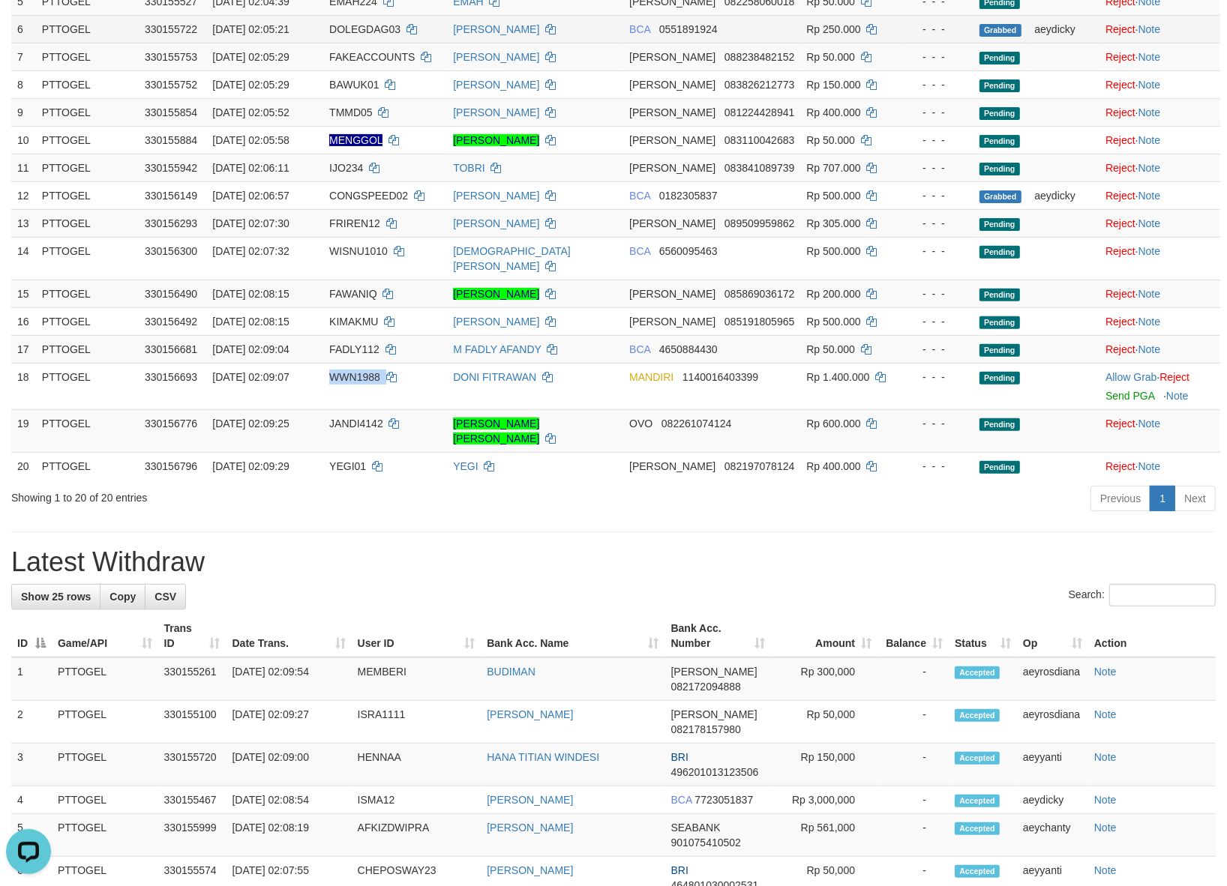
copy td "WWN1988"
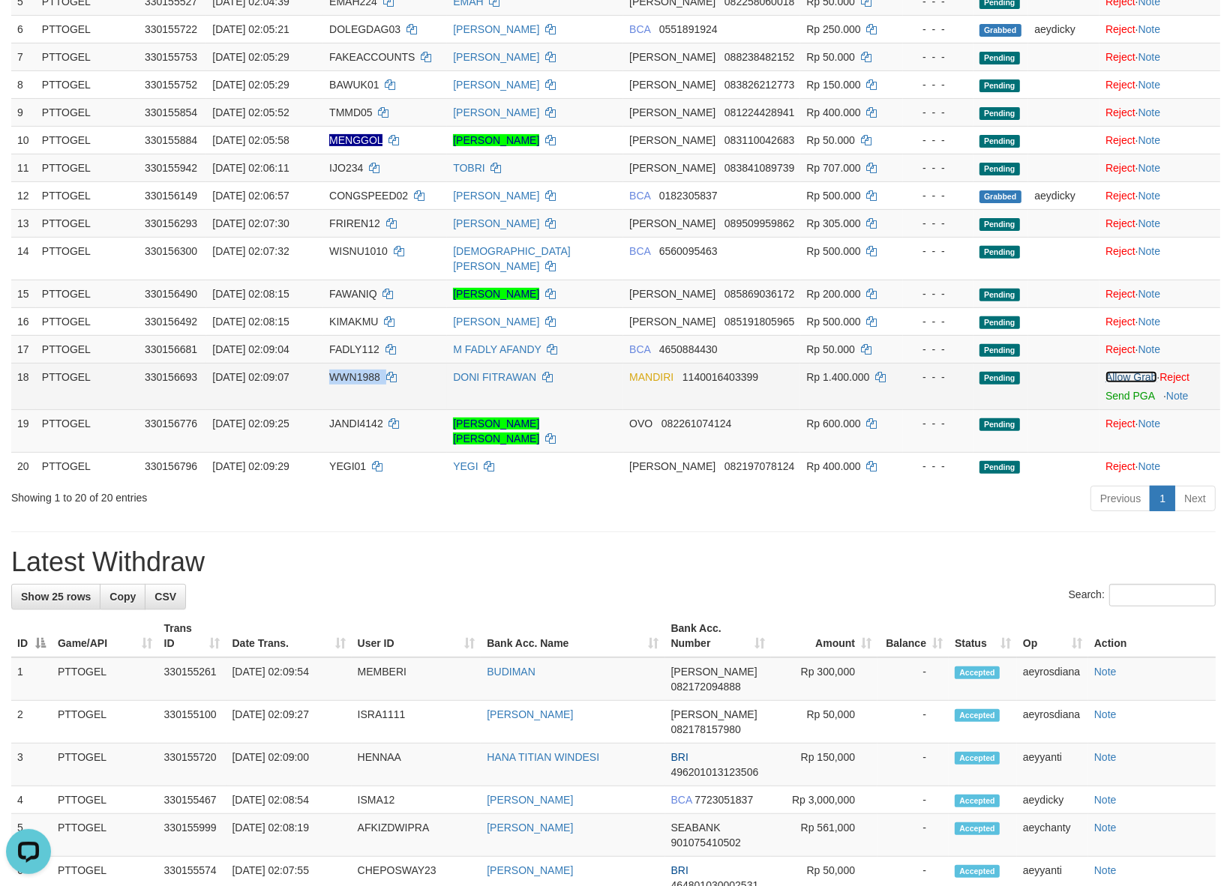
click at [1125, 371] on link "Allow Grab" at bounding box center [1130, 377] width 51 height 12
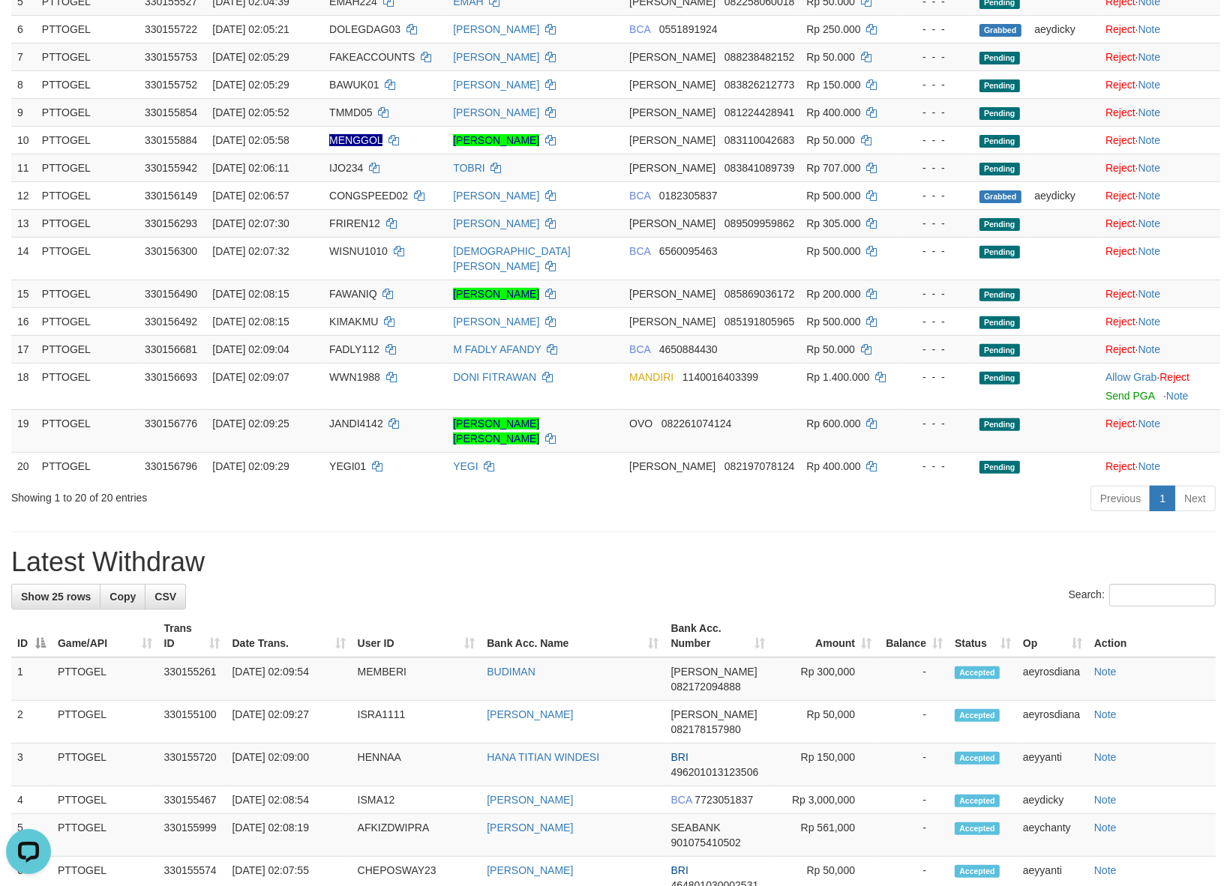
click at [823, 497] on div "**********" at bounding box center [613, 722] width 1227 height 2117
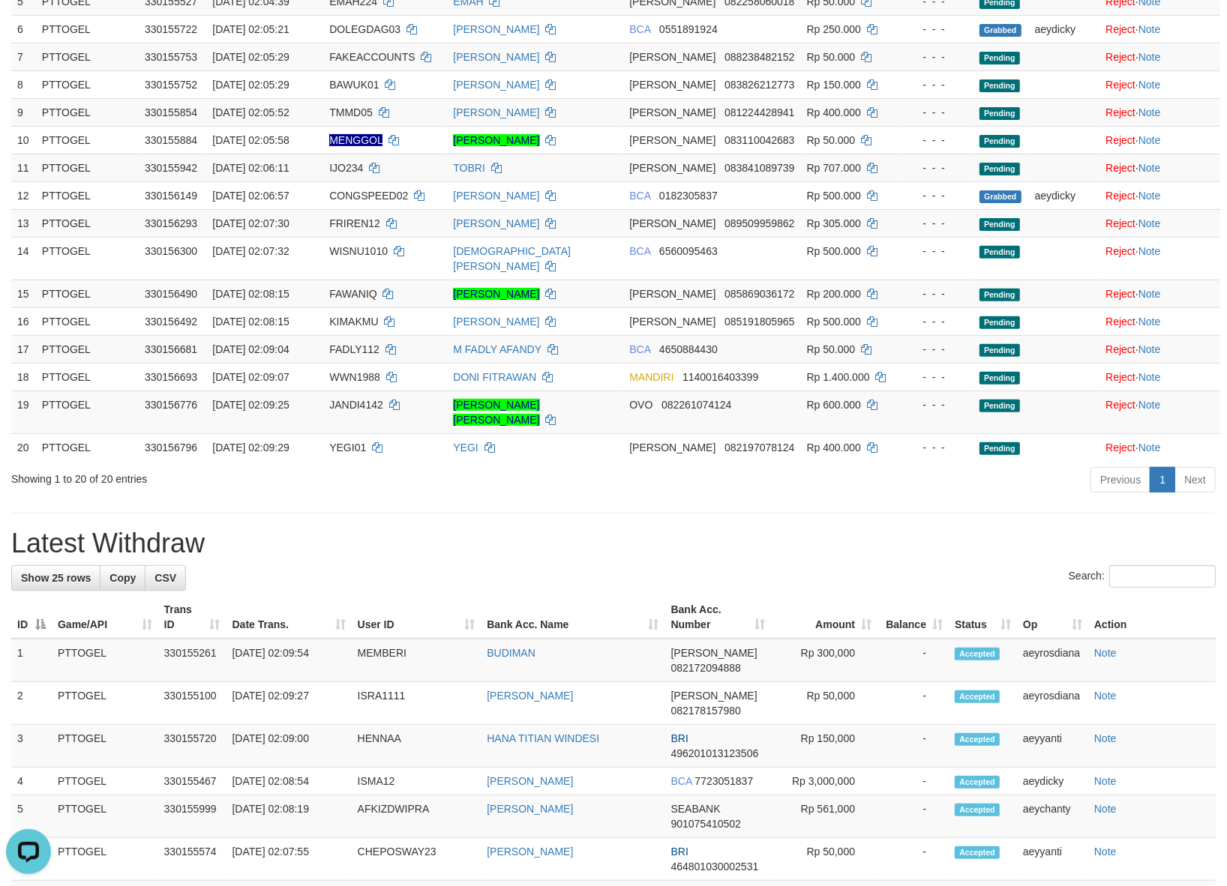
click at [823, 529] on h1 "Latest Withdraw" at bounding box center [613, 544] width 1204 height 30
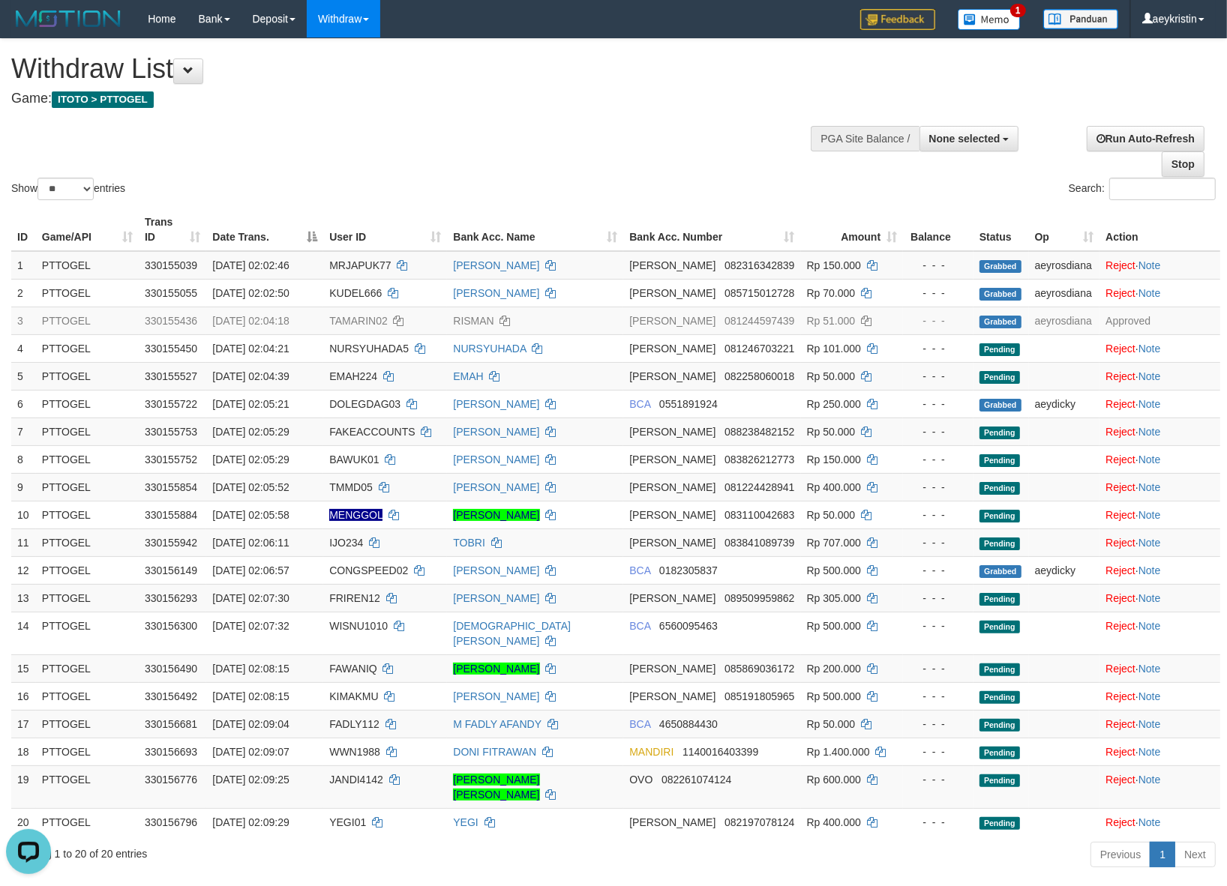
click at [591, 142] on div "Show ** ** ** *** entries Search:" at bounding box center [613, 121] width 1227 height 164
drag, startPoint x: 688, startPoint y: 94, endPoint x: 676, endPoint y: 86, distance: 14.6
click at [690, 94] on h4 "Game: ITOTO > PTTOGEL" at bounding box center [407, 98] width 792 height 15
click at [620, 142] on div "Show ** ** ** *** entries Search:" at bounding box center [613, 121] width 1227 height 164
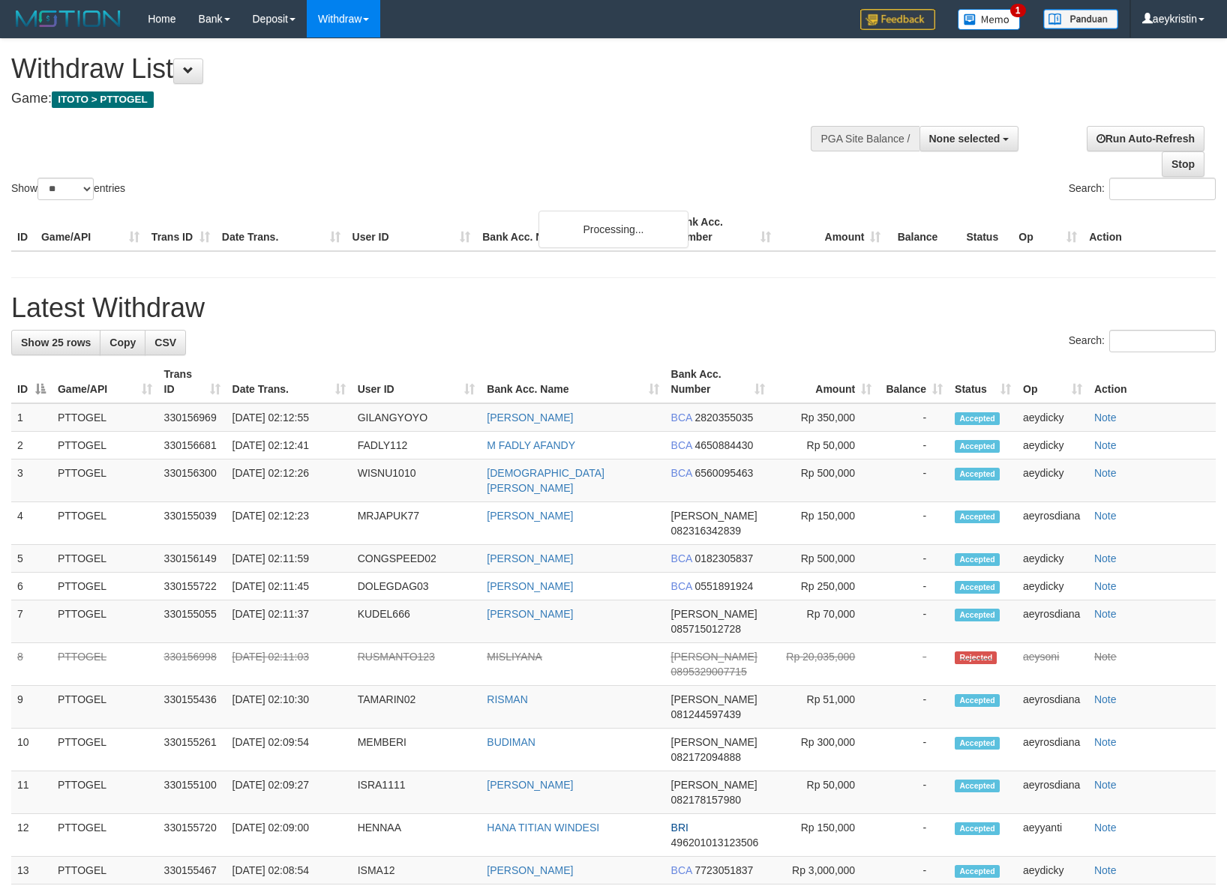
select select
select select "**"
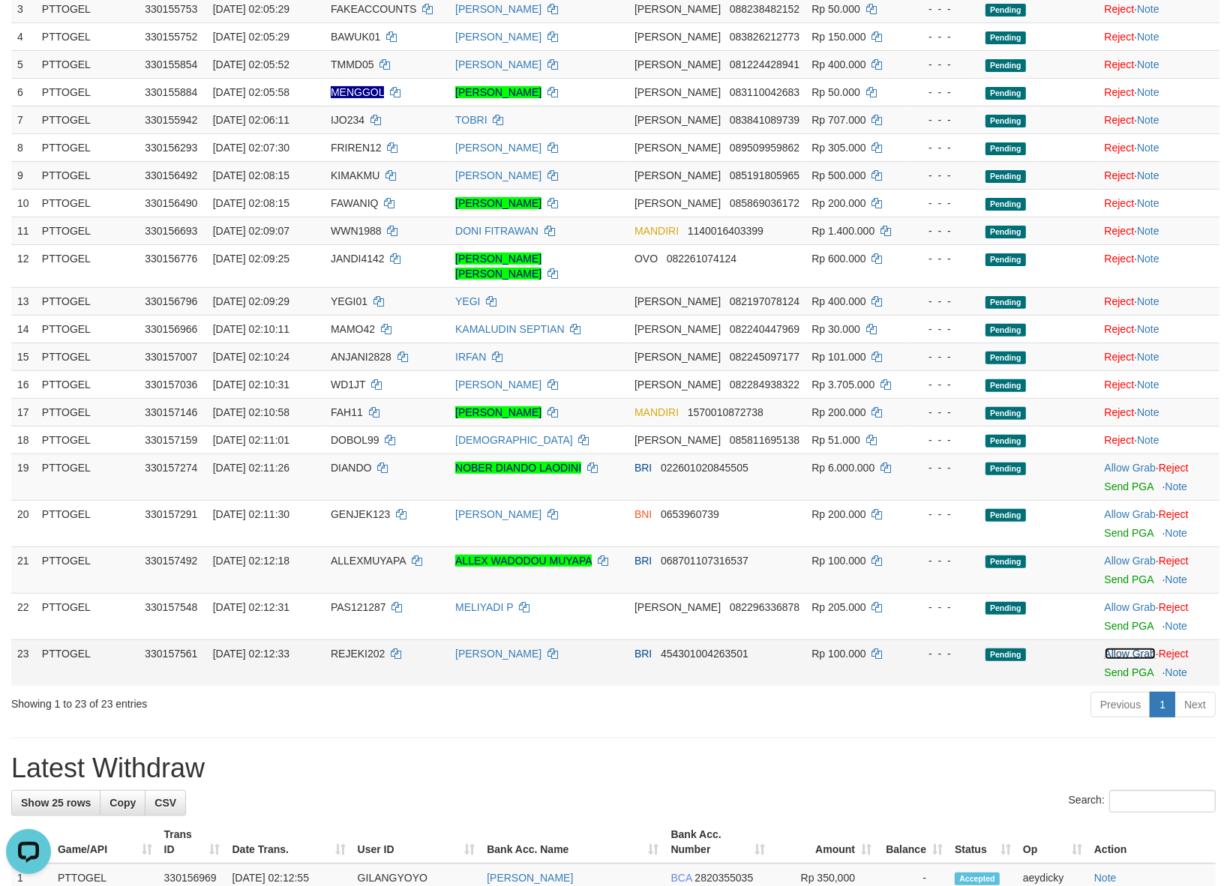
click at [1125, 648] on link "Allow Grab" at bounding box center [1129, 654] width 51 height 12
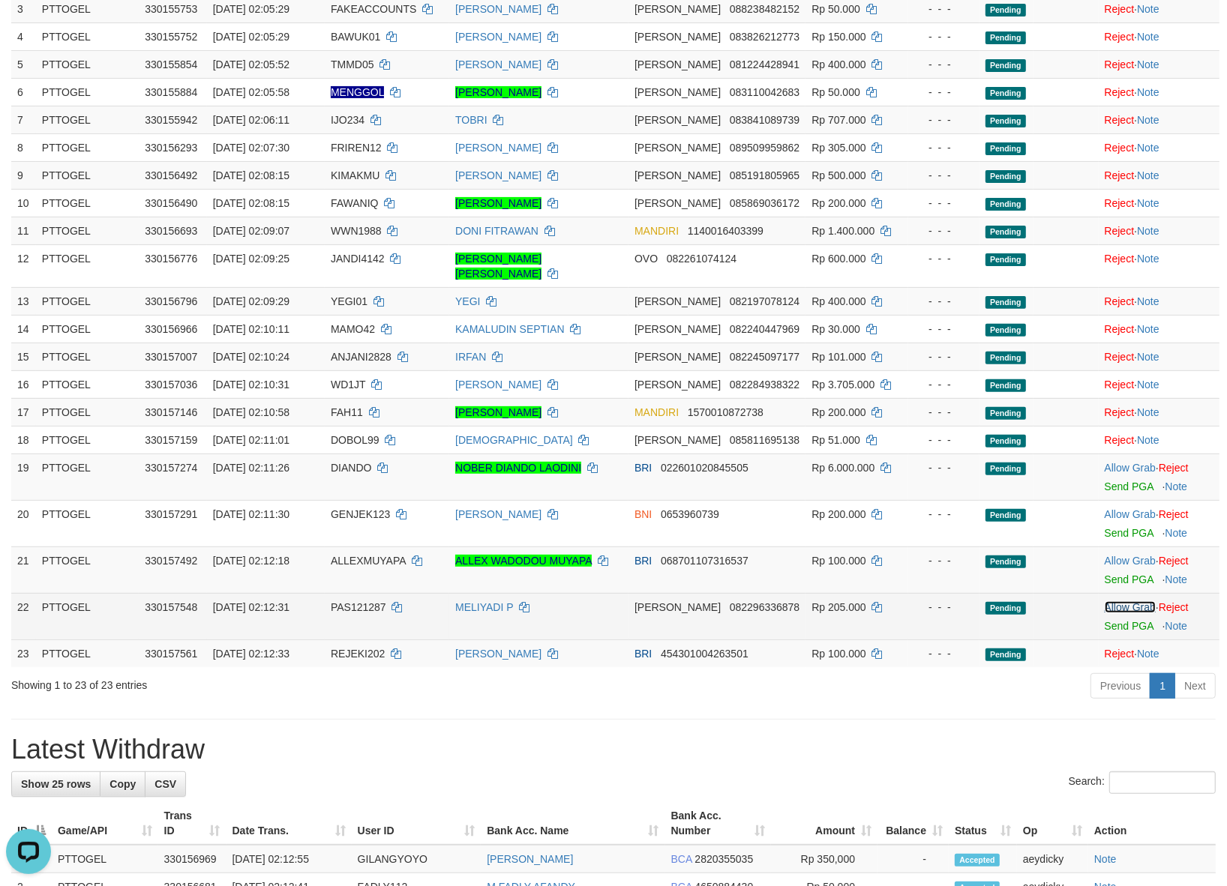
click at [1125, 601] on link "Allow Grab" at bounding box center [1129, 607] width 51 height 12
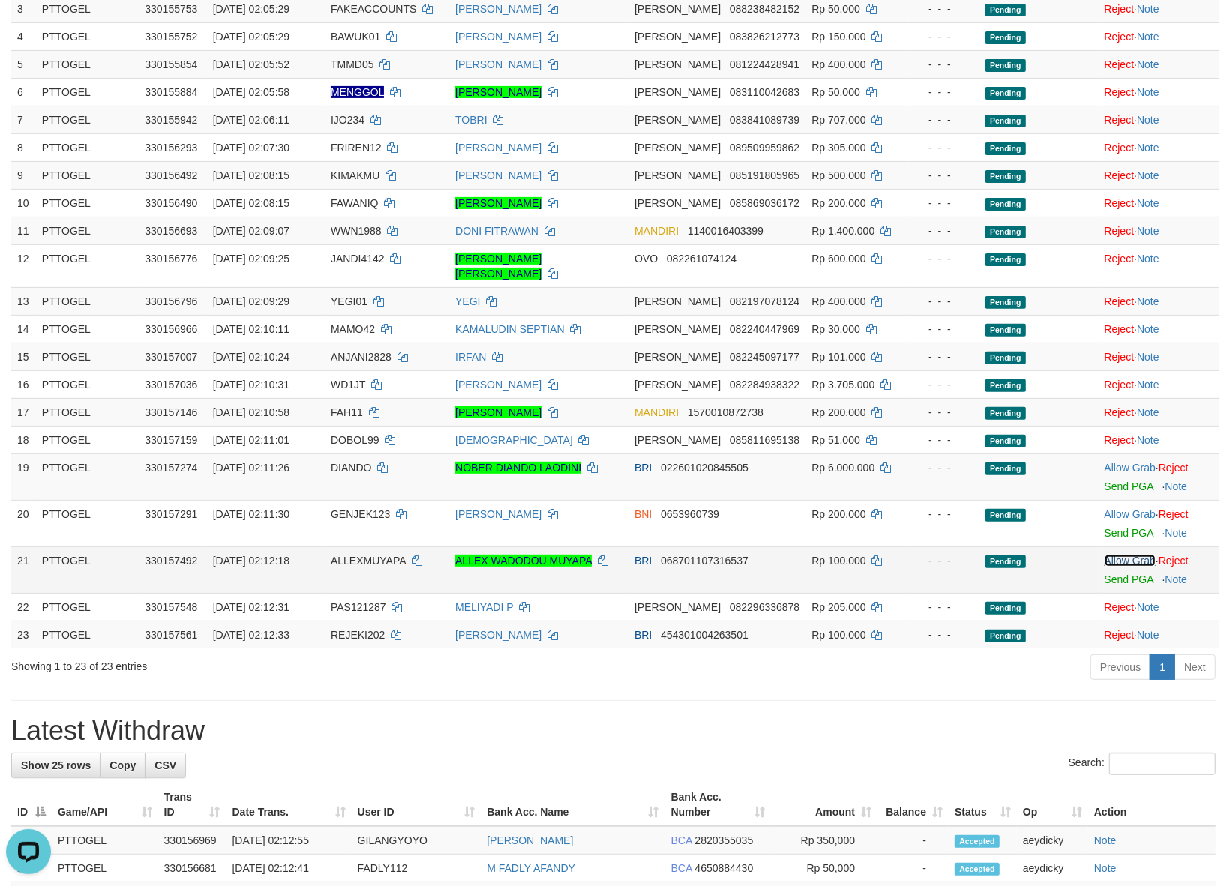
click at [1132, 555] on link "Allow Grab" at bounding box center [1129, 561] width 51 height 12
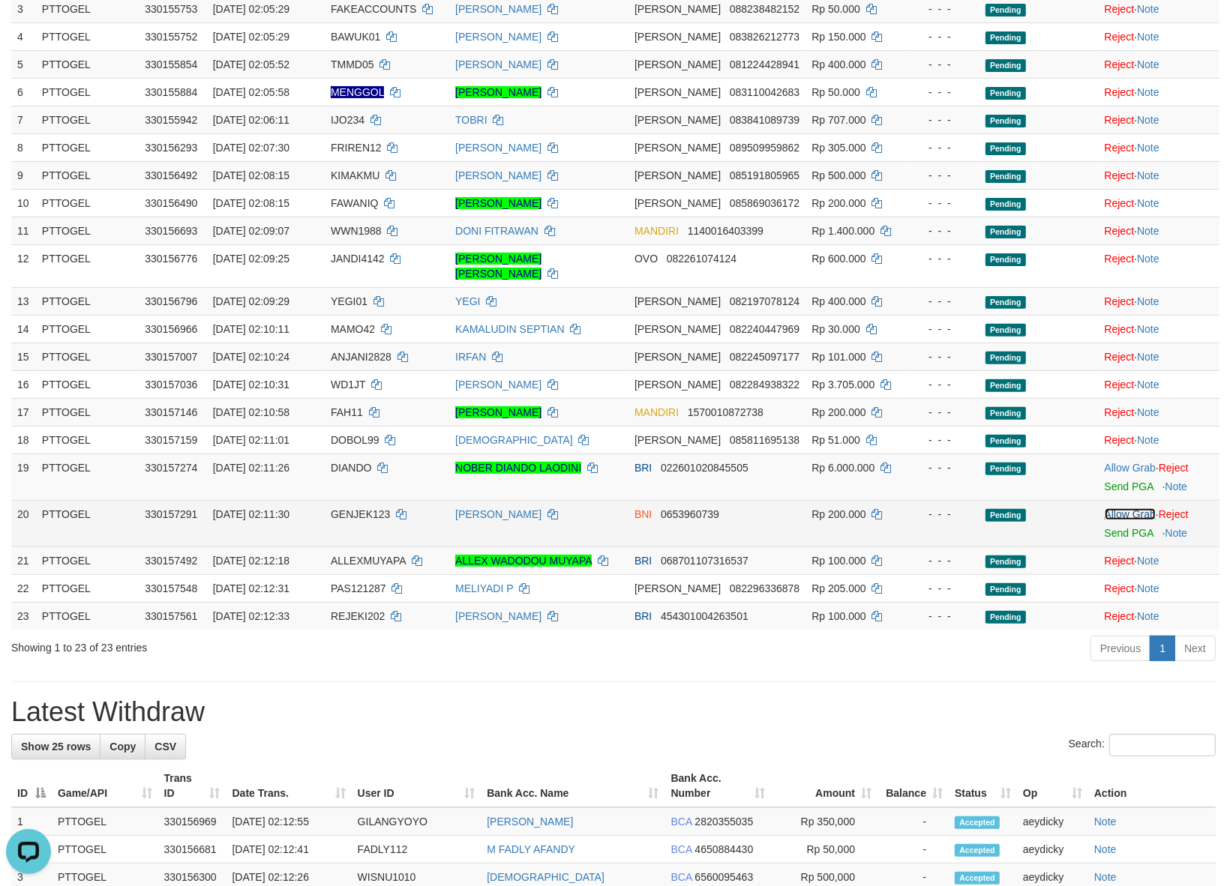
click at [1129, 508] on link "Allow Grab" at bounding box center [1129, 514] width 51 height 12
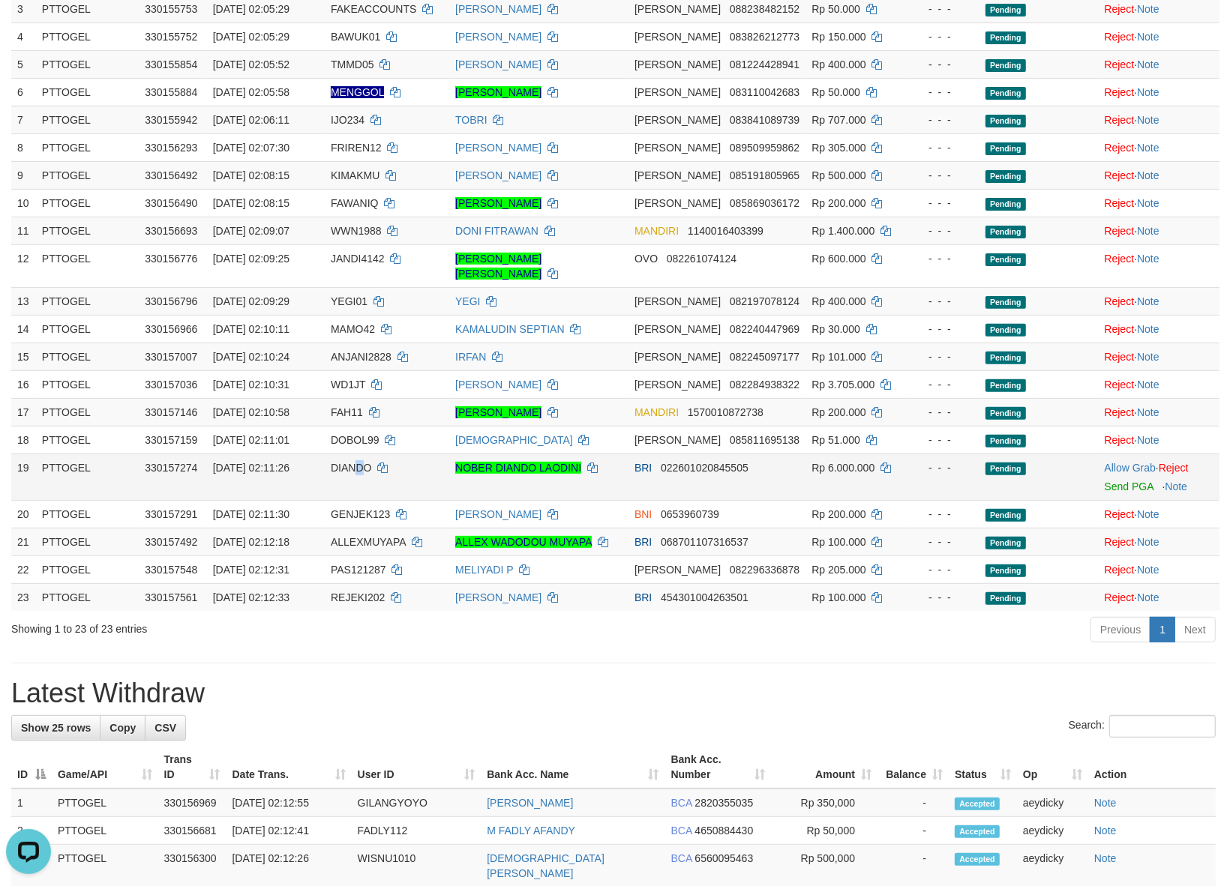
click at [371, 463] on td "DIANDO" at bounding box center [387, 477] width 124 height 46
click at [358, 462] on span "DIANDO" at bounding box center [351, 468] width 40 height 12
copy td "DIANDO"
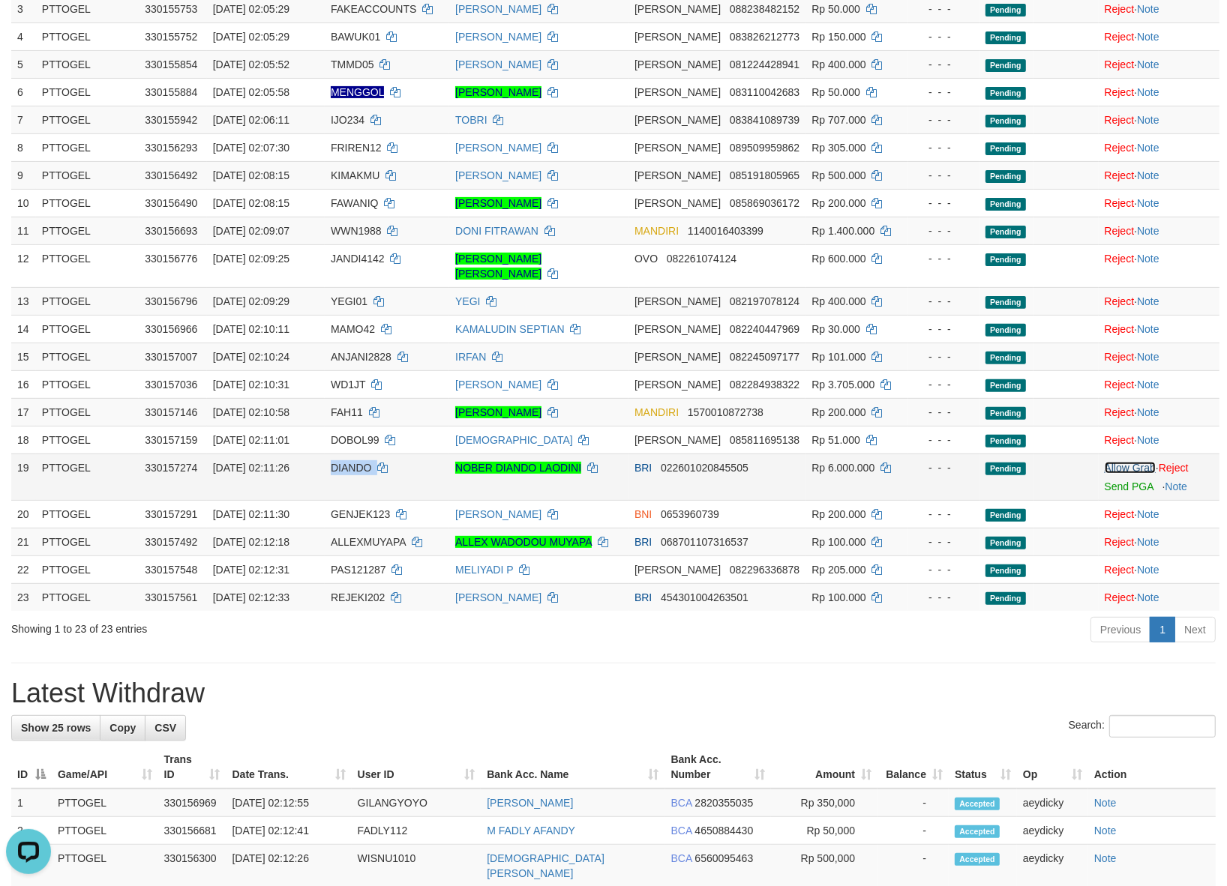
click at [1134, 462] on link "Allow Grab" at bounding box center [1129, 468] width 51 height 12
click at [555, 679] on h1 "Latest Withdraw" at bounding box center [613, 694] width 1204 height 30
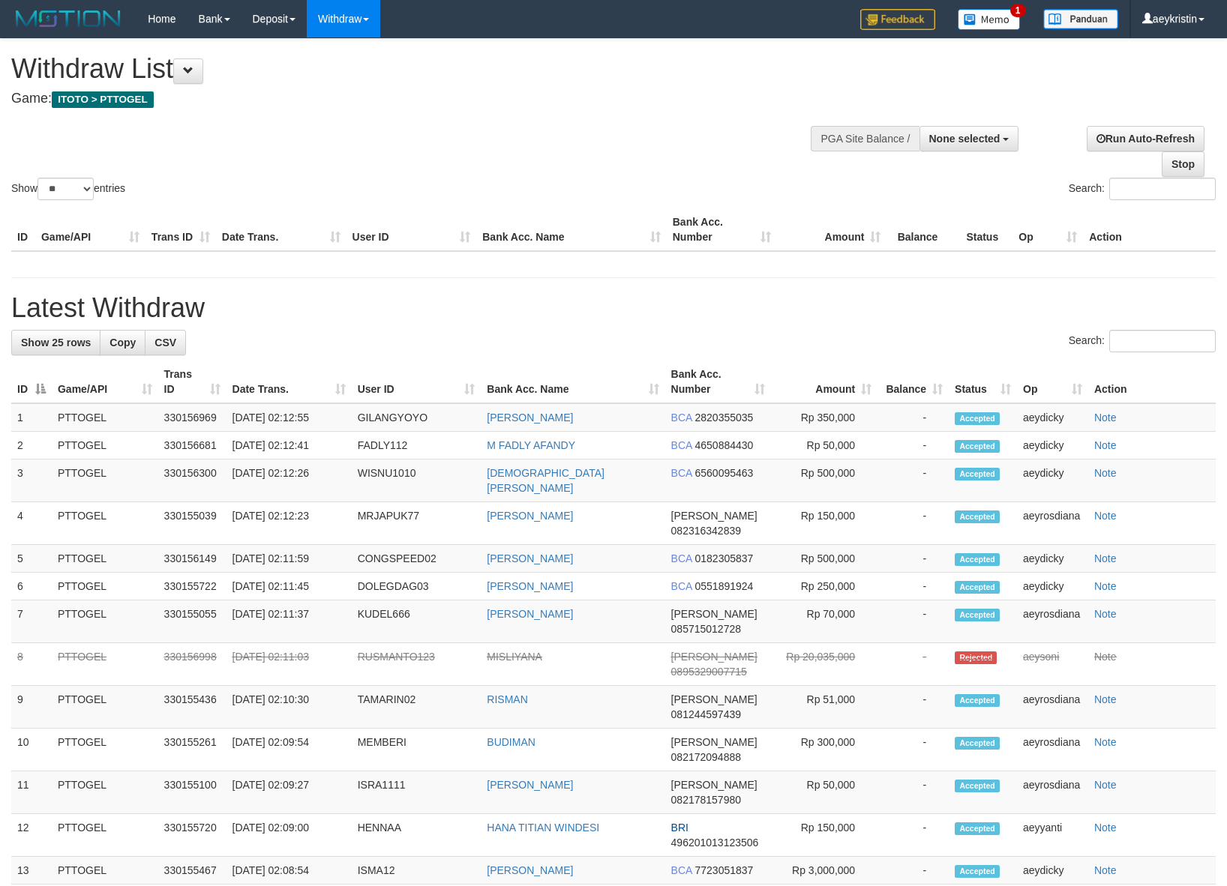
select select
select select "**"
click at [391, 116] on div "Show ** ** ** *** entries Search:" at bounding box center [613, 121] width 1227 height 164
select select
select select "**"
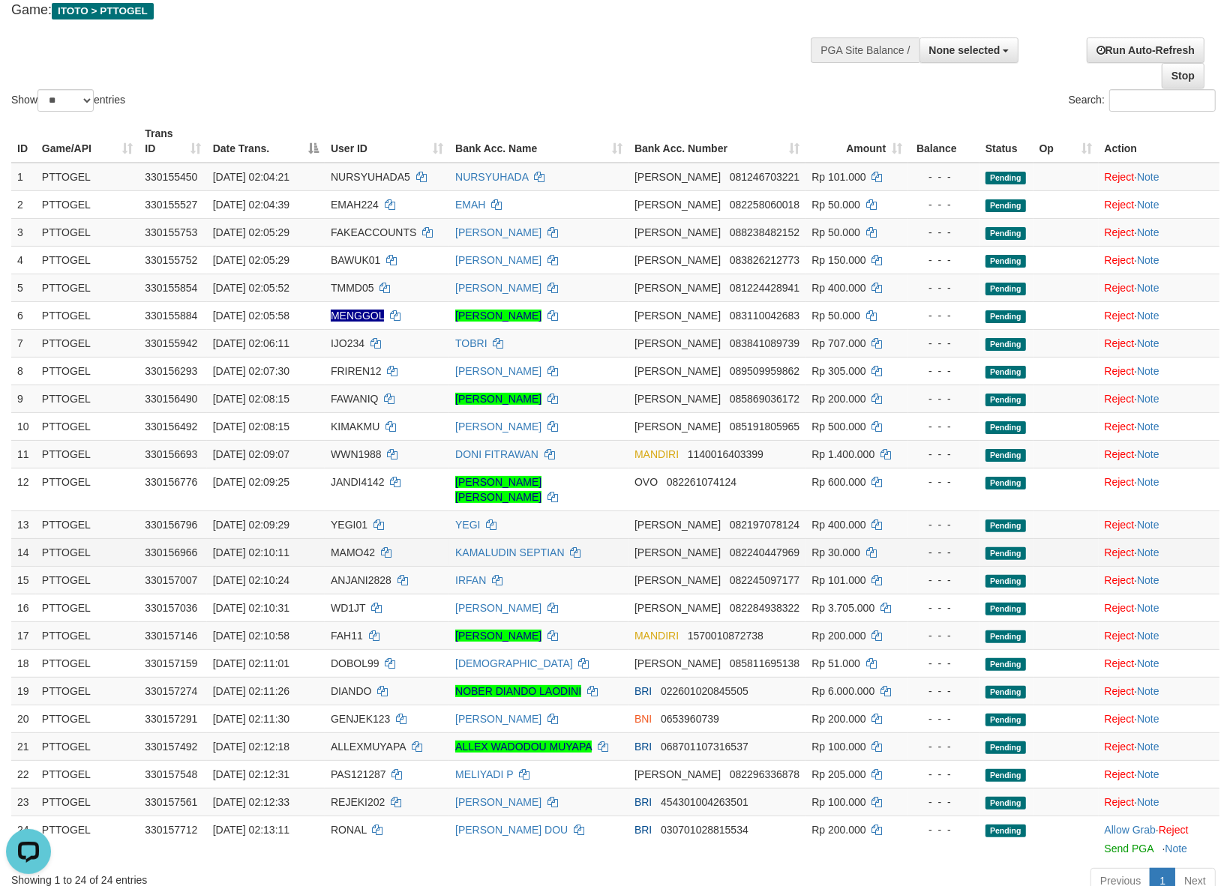
scroll to position [250, 0]
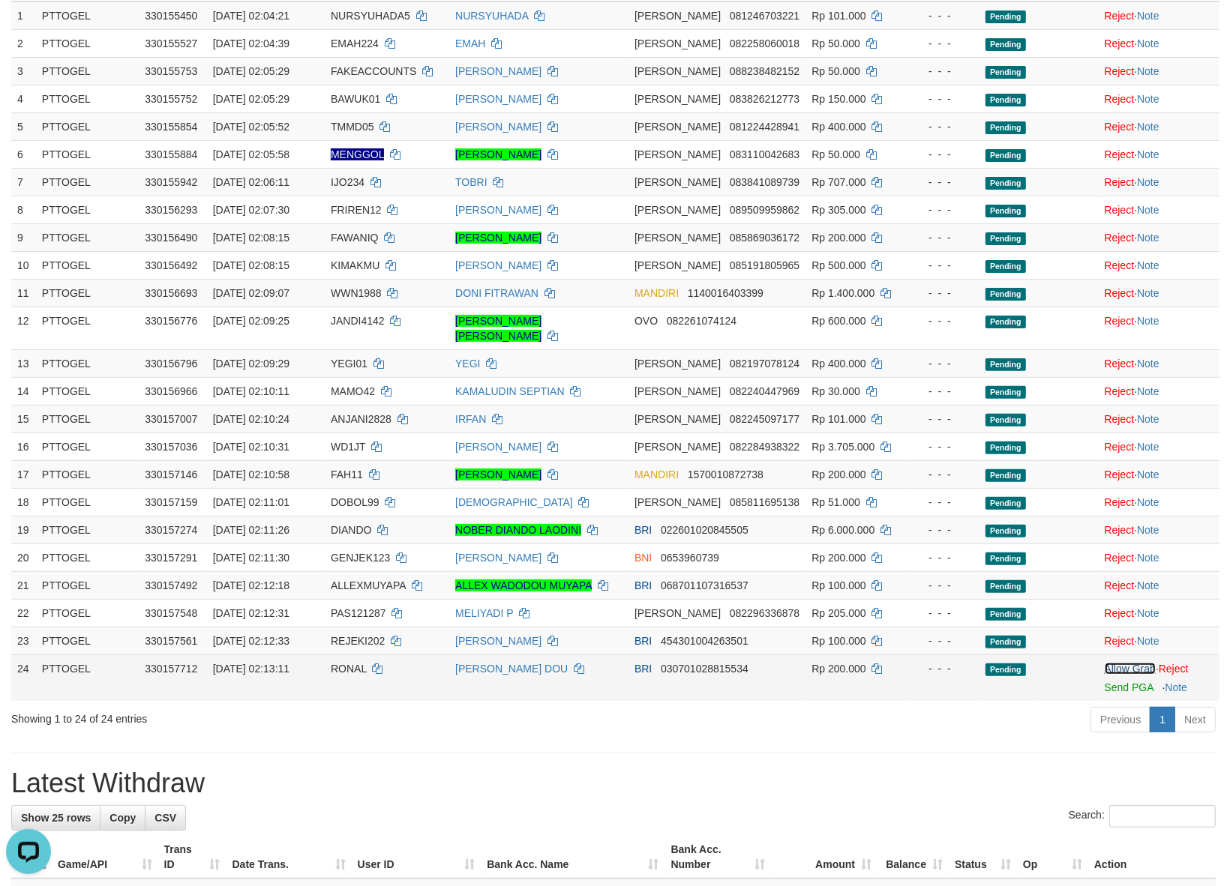
click at [1118, 663] on link "Allow Grab" at bounding box center [1129, 669] width 51 height 12
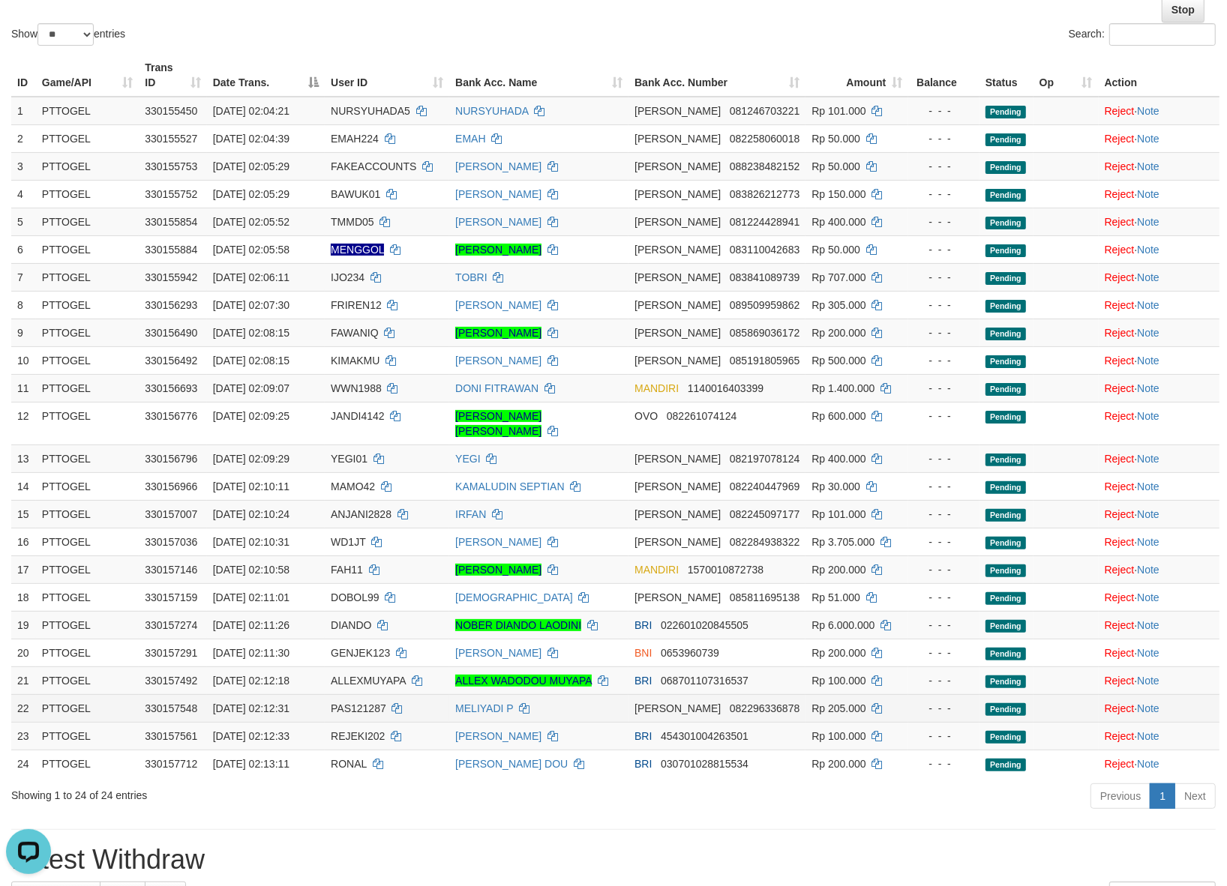
scroll to position [0, 0]
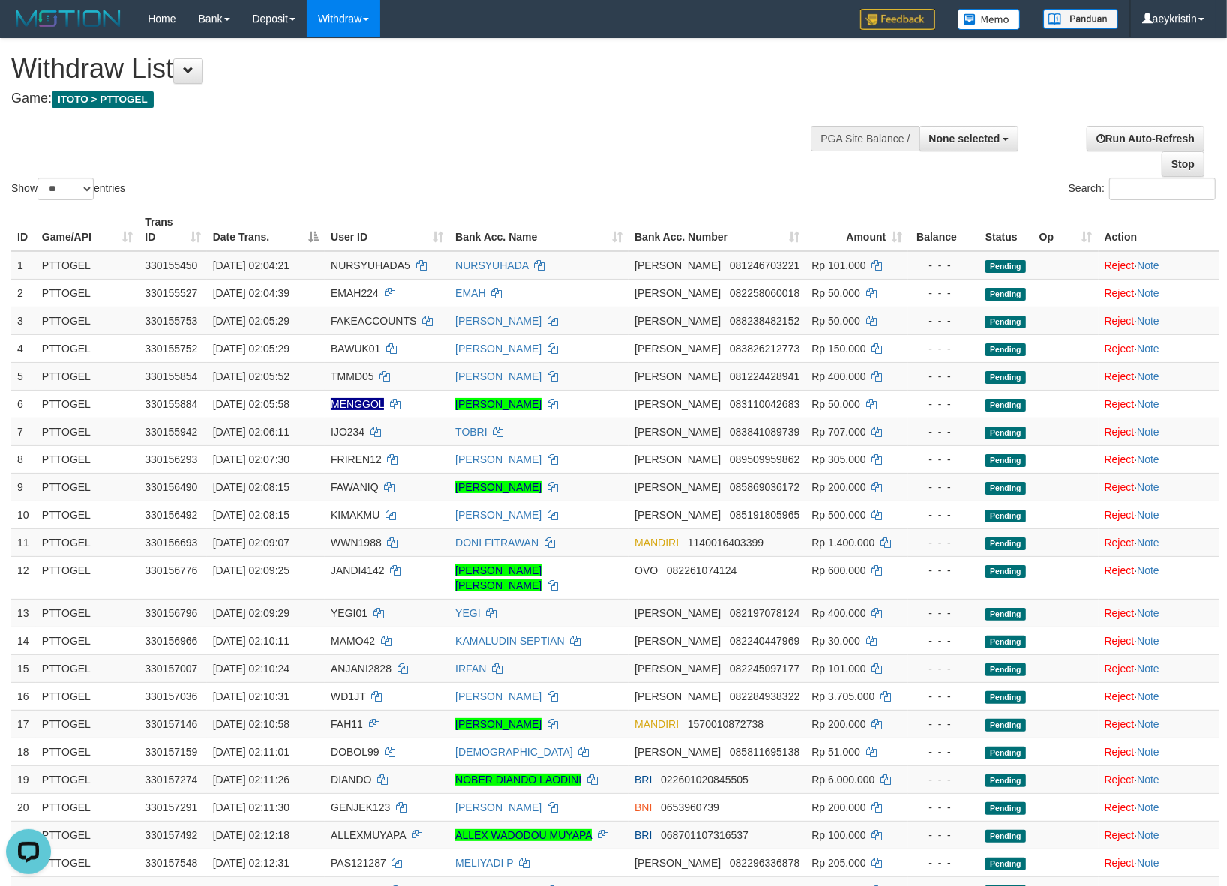
click at [668, 128] on div "Show ** ** ** *** entries Search:" at bounding box center [613, 121] width 1227 height 164
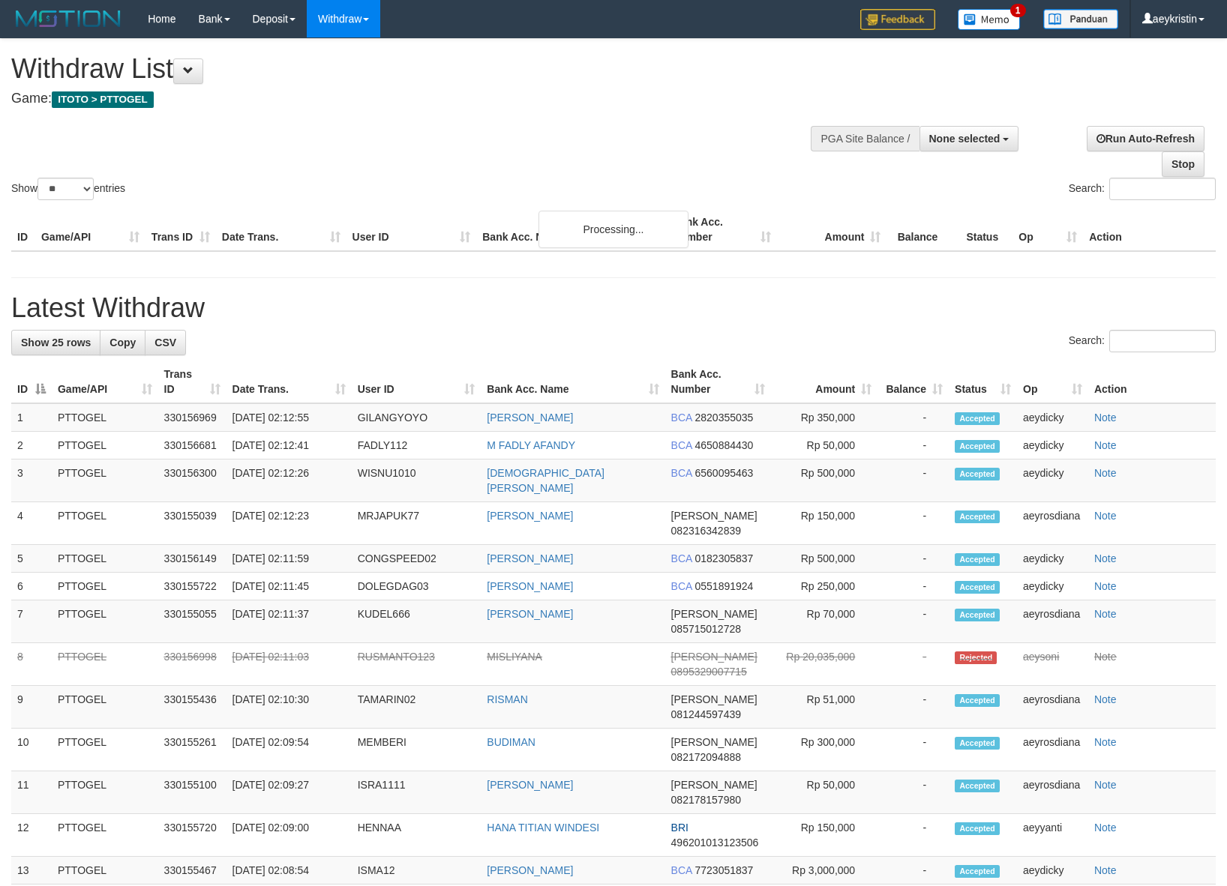
select select
select select "**"
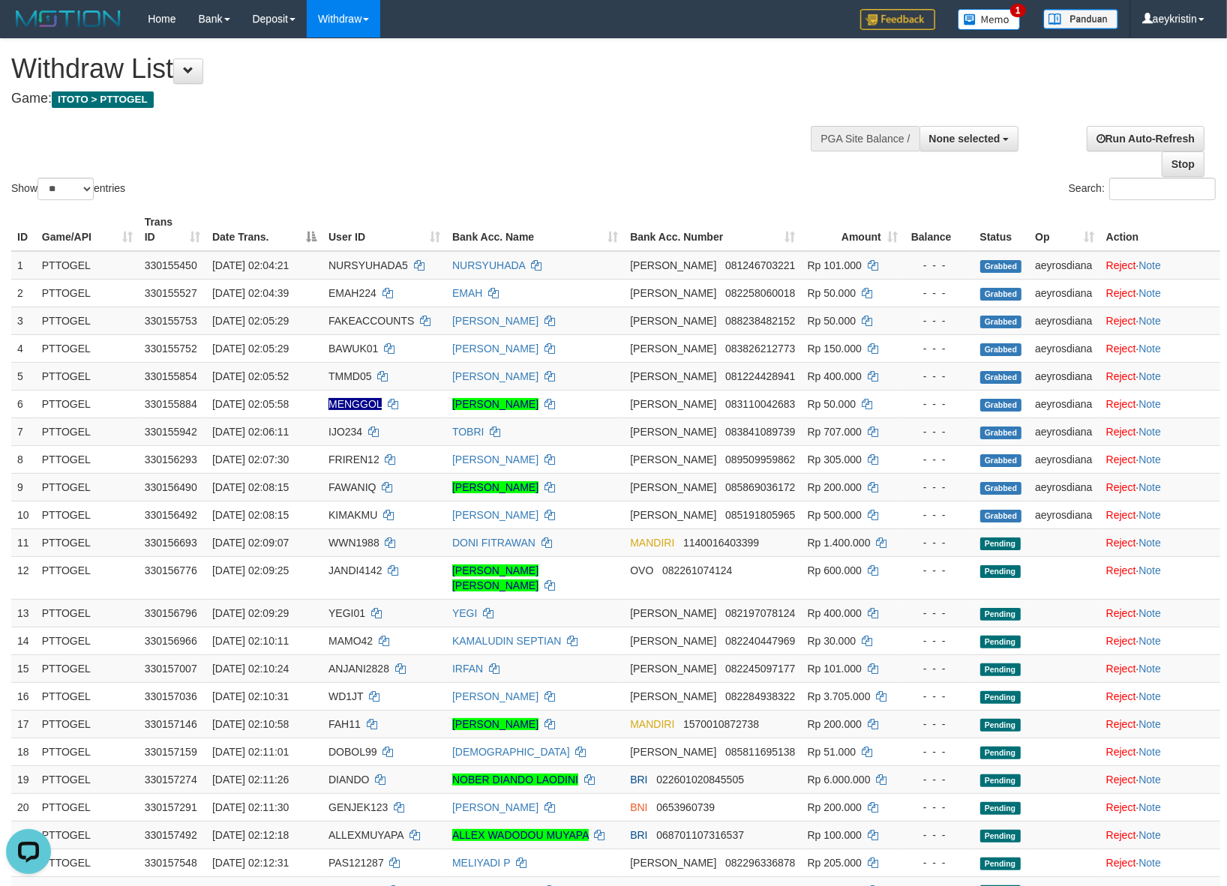
click at [652, 159] on div "Show ** ** ** *** entries Search:" at bounding box center [613, 121] width 1227 height 164
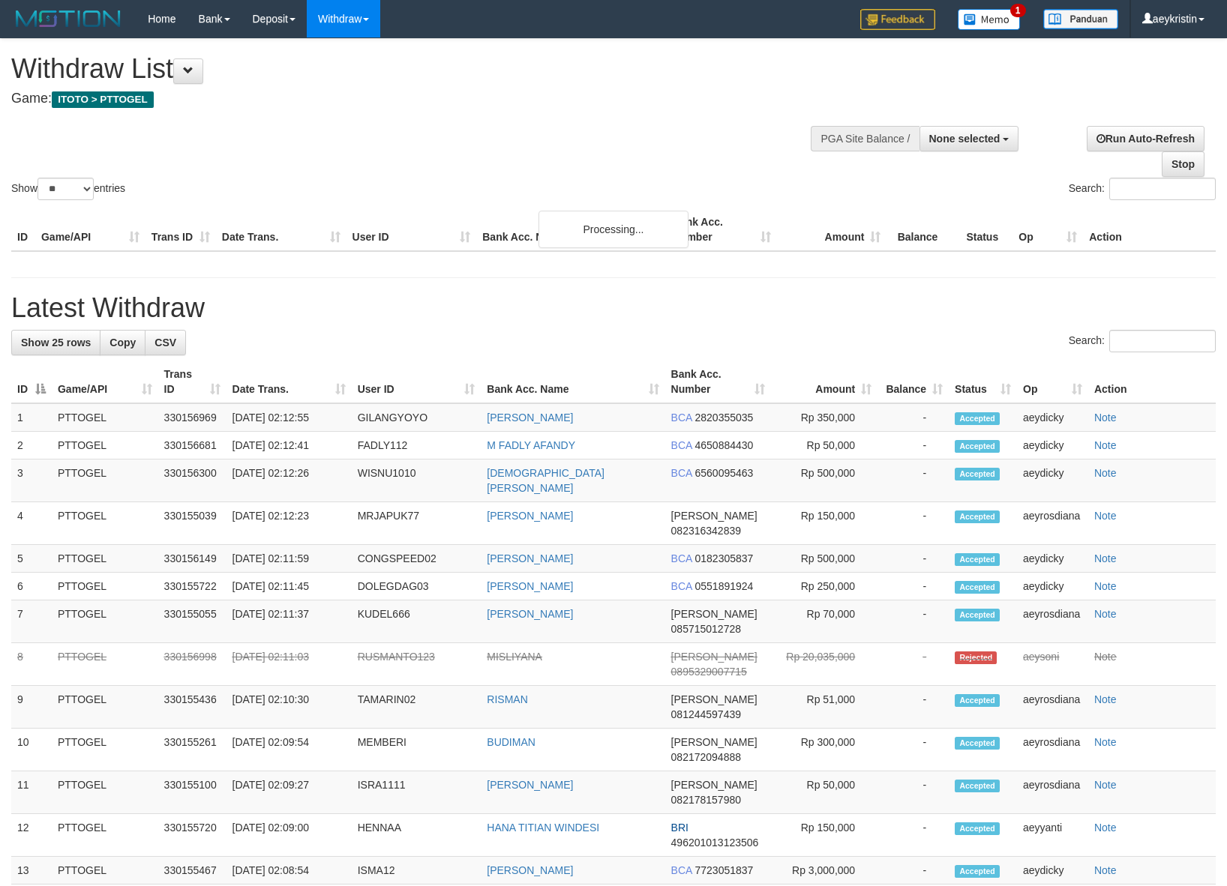
select select
select select "**"
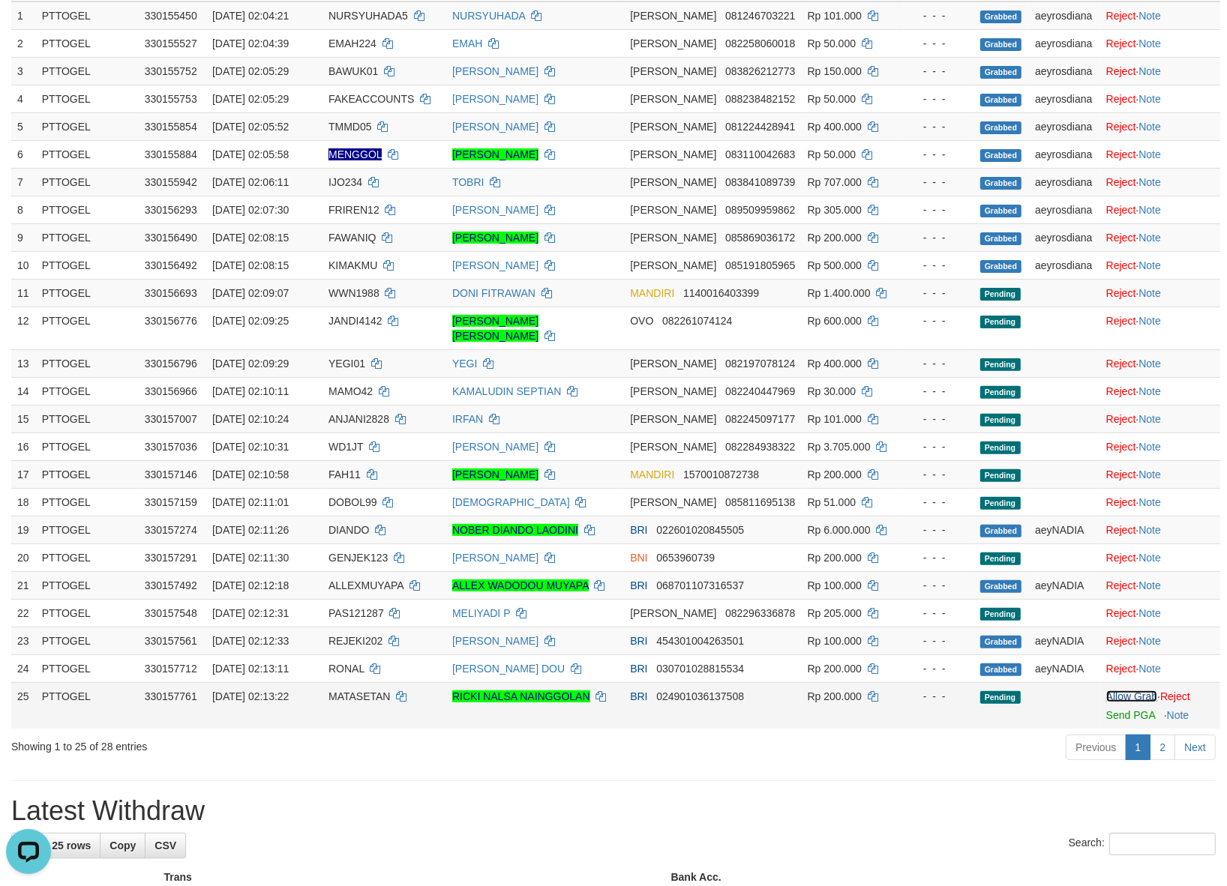
click at [1111, 691] on link "Allow Grab" at bounding box center [1131, 697] width 51 height 12
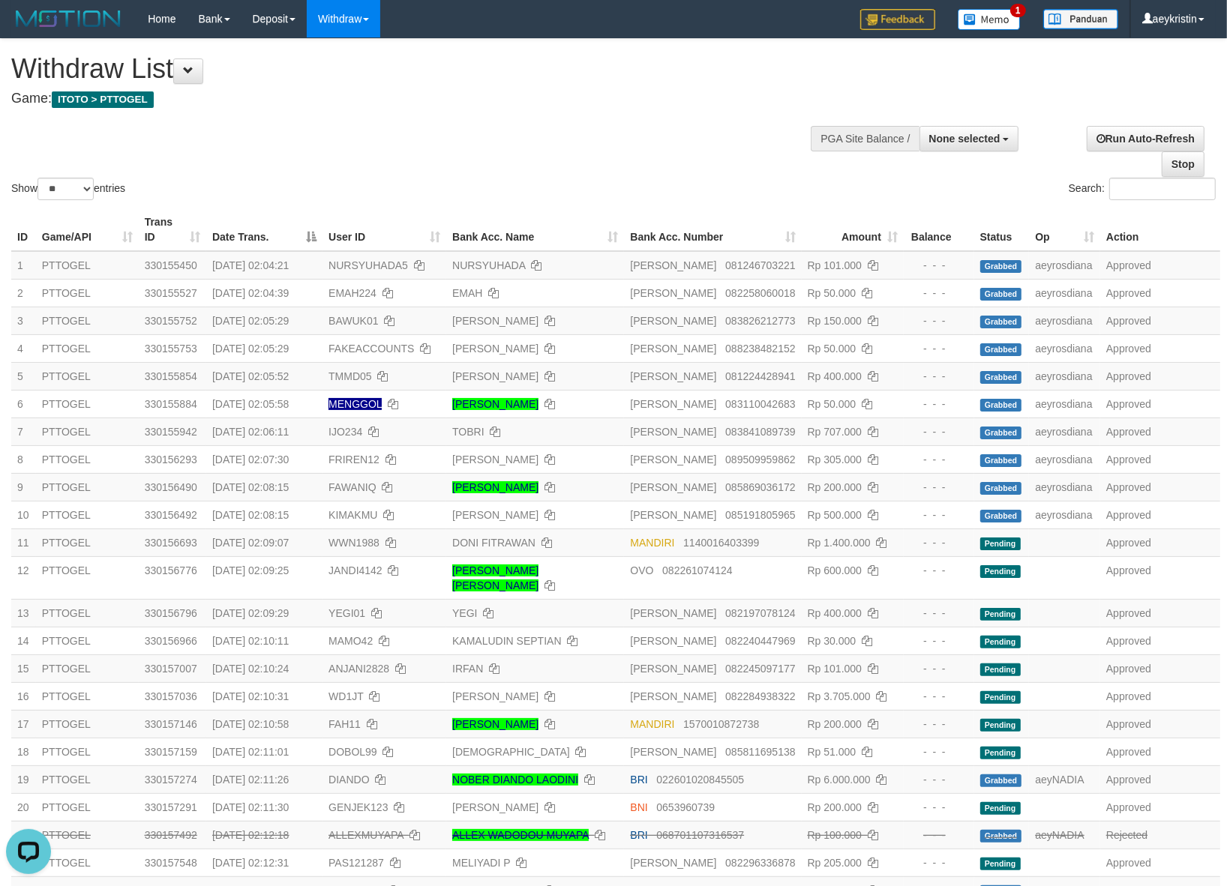
click at [446, 109] on div "**********" at bounding box center [412, 76] width 803 height 74
click at [601, 73] on h1 "Withdraw List" at bounding box center [407, 69] width 792 height 30
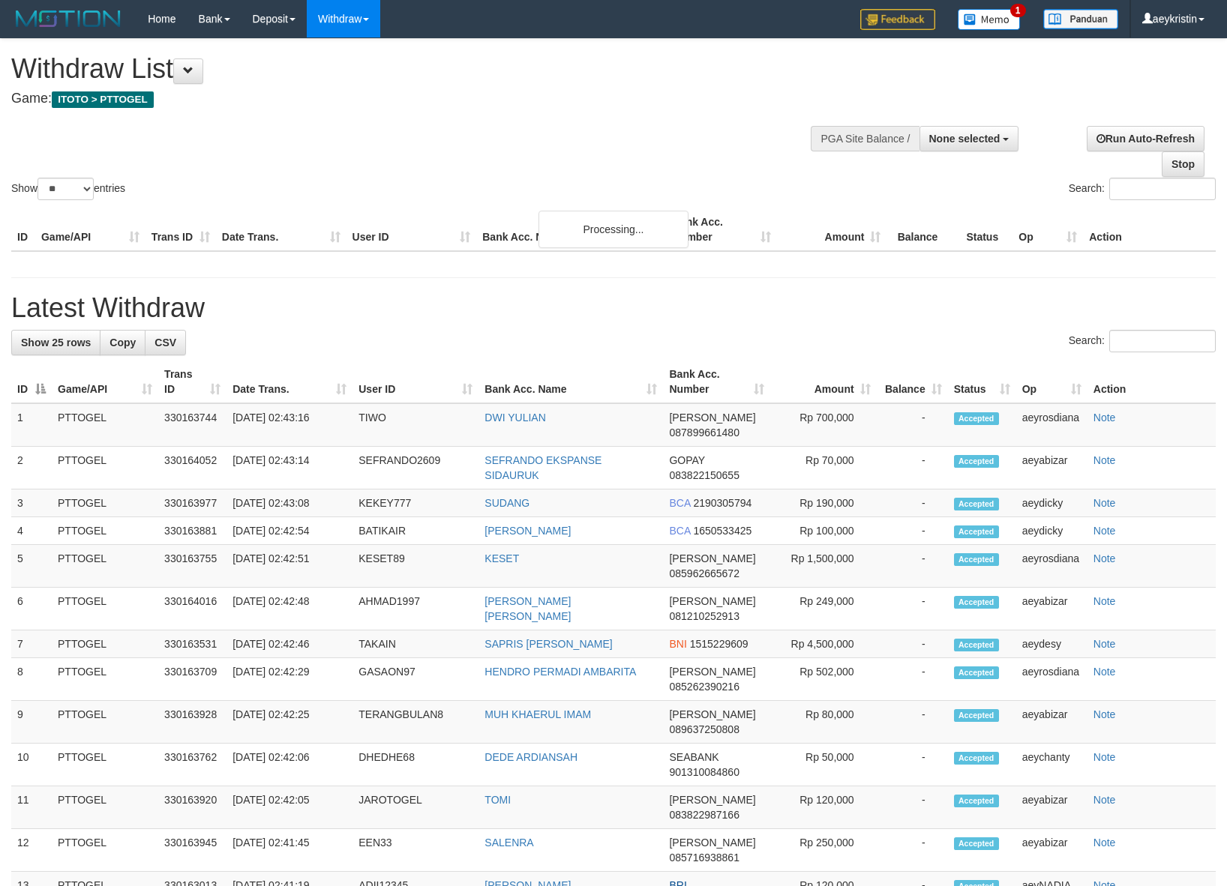
select select
select select "**"
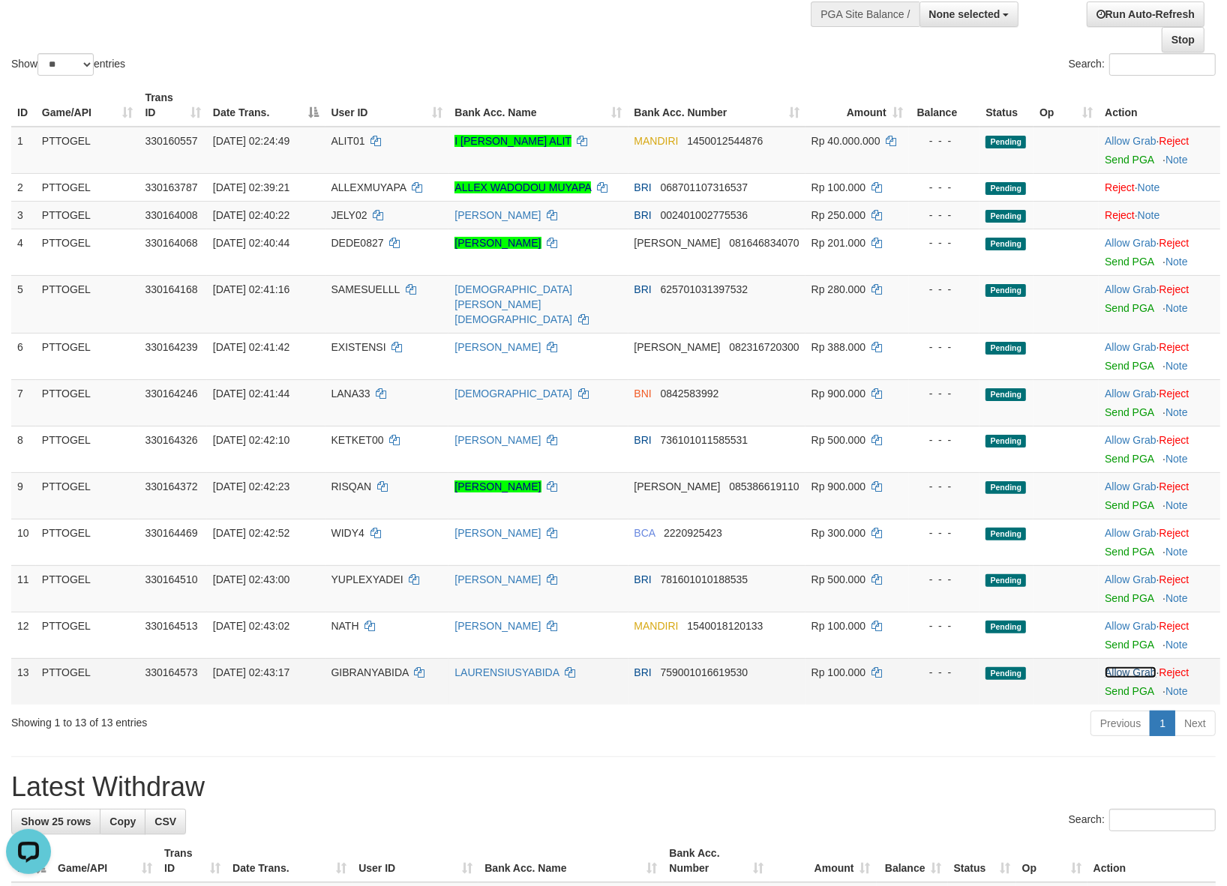
click at [1119, 667] on link "Allow Grab" at bounding box center [1129, 673] width 51 height 12
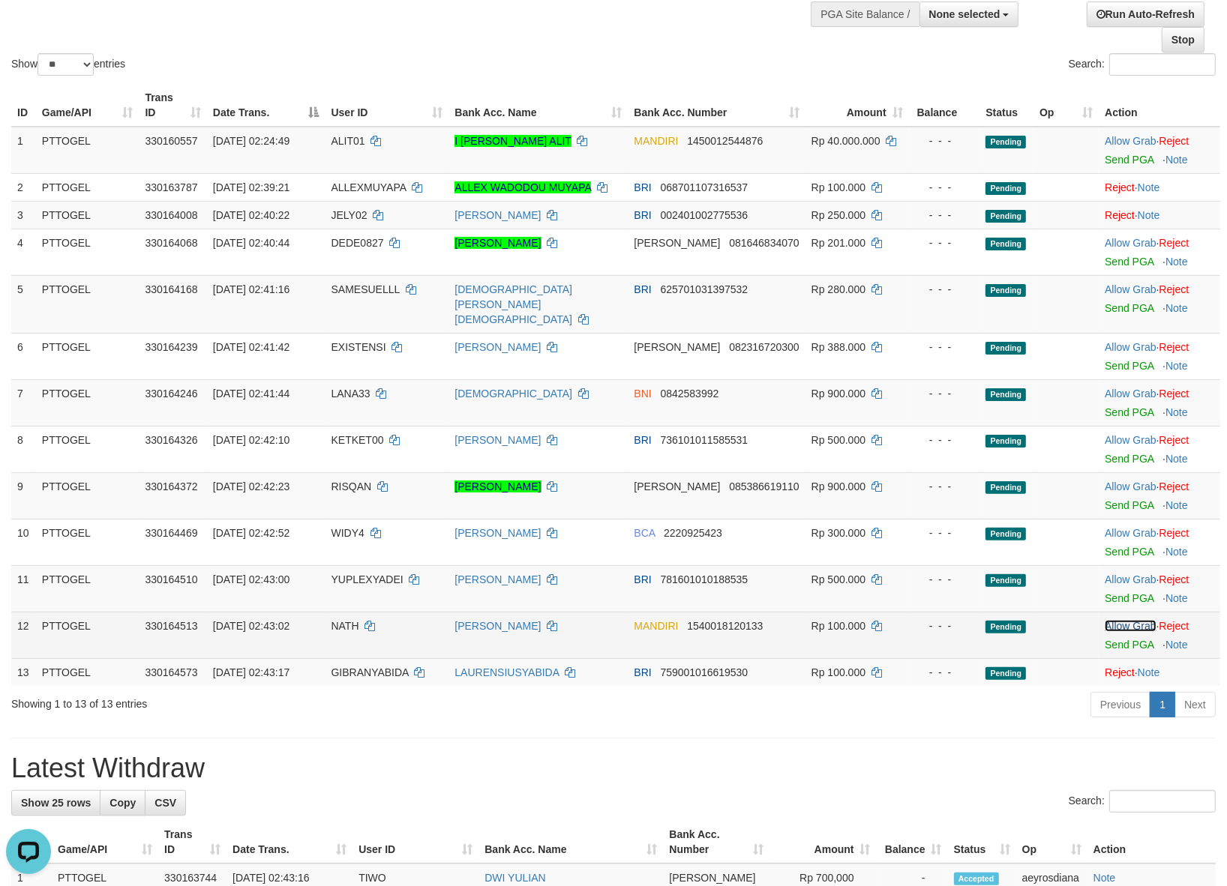
click at [1118, 620] on link "Allow Grab" at bounding box center [1129, 626] width 51 height 12
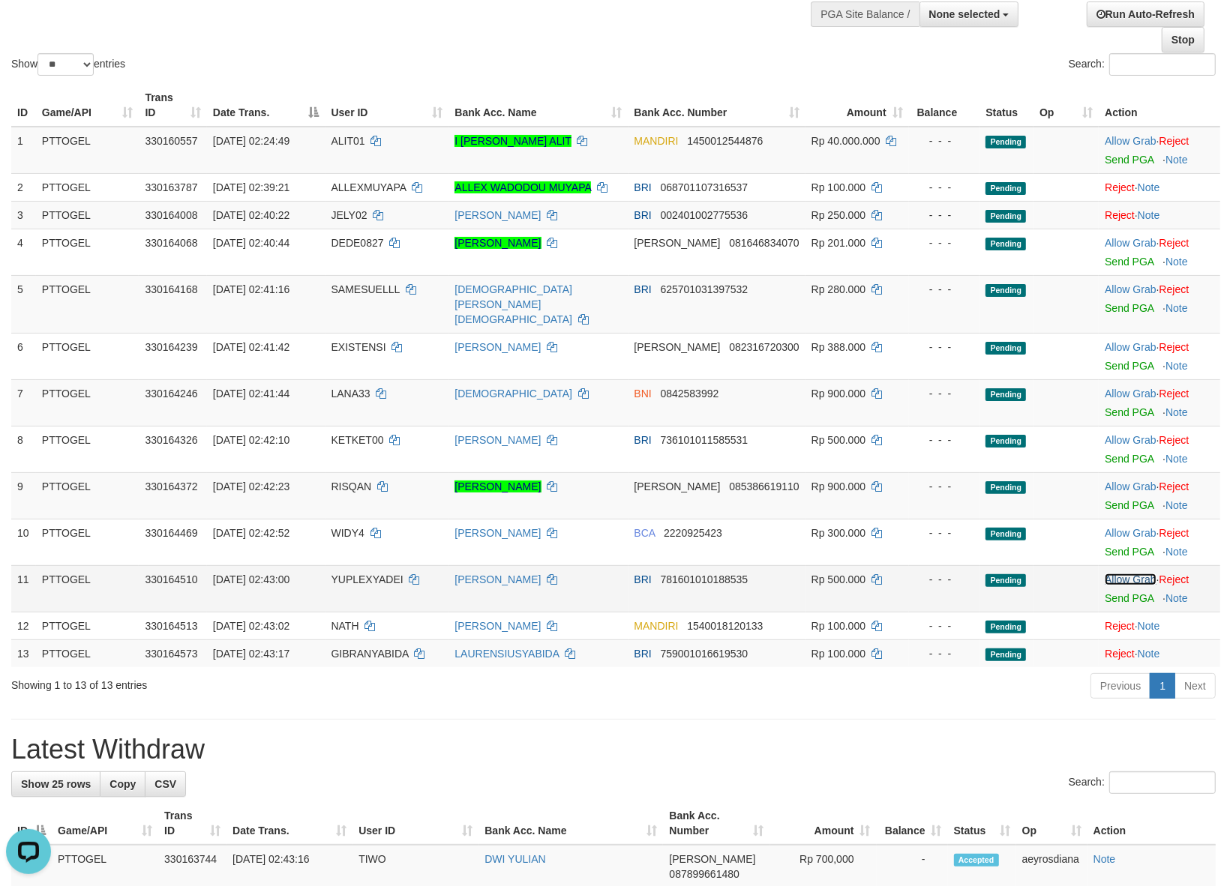
click at [1122, 574] on link "Allow Grab" at bounding box center [1129, 580] width 51 height 12
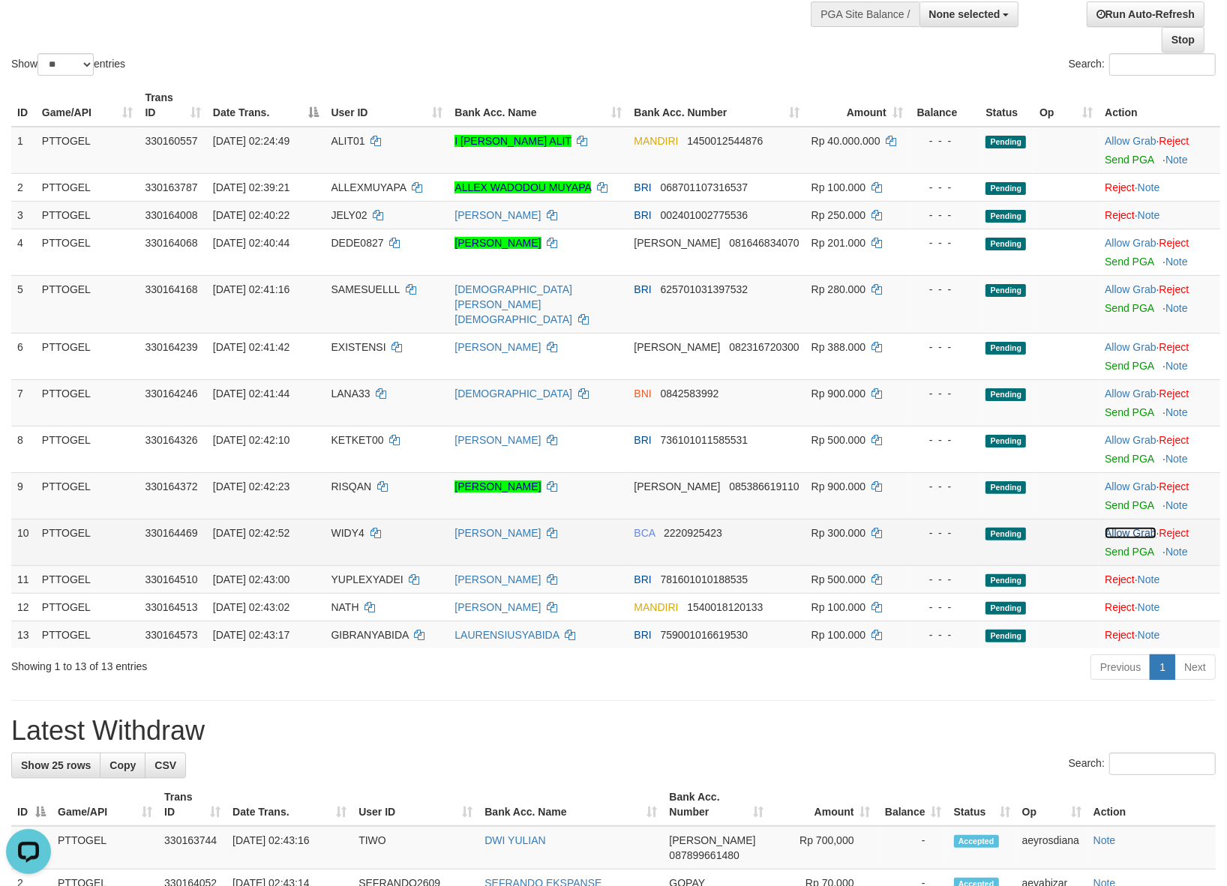
click at [1131, 527] on link "Allow Grab" at bounding box center [1129, 533] width 51 height 12
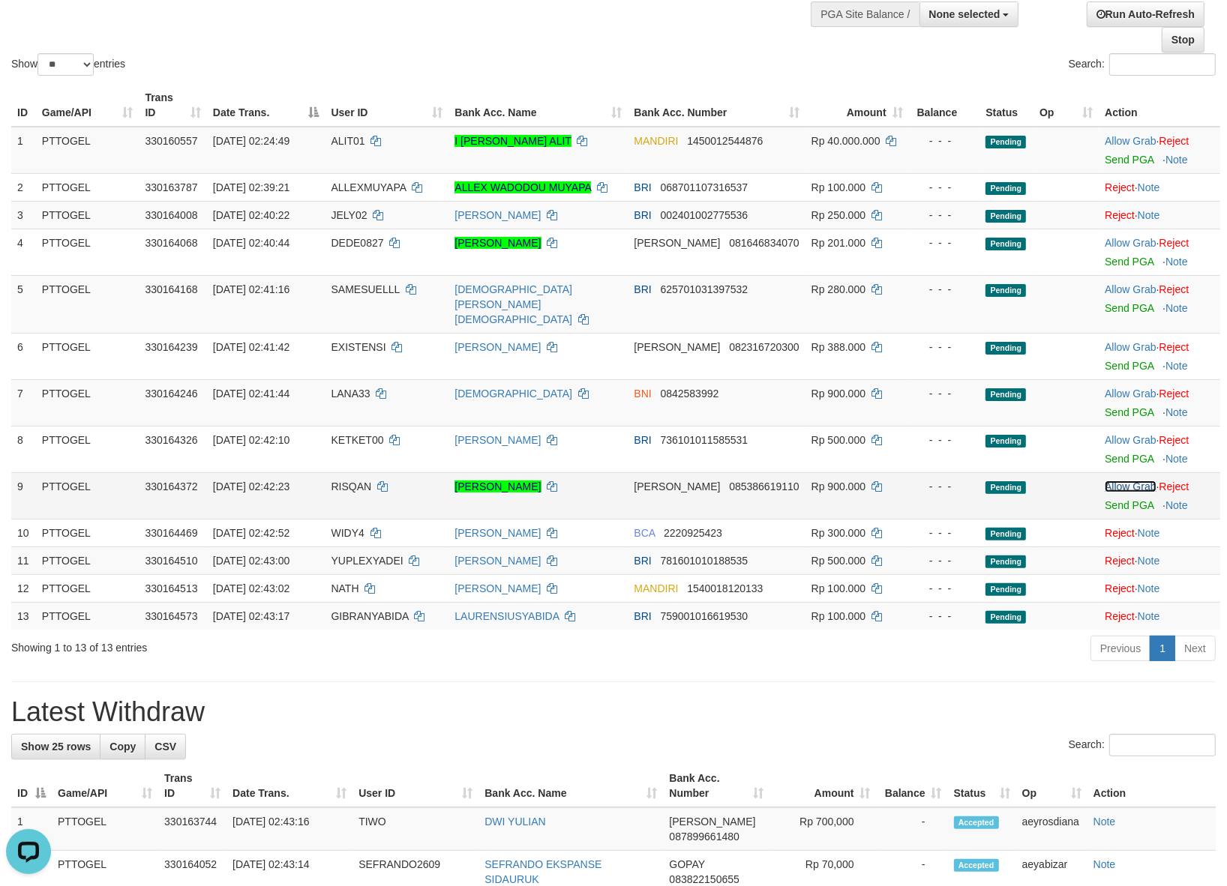
click at [1133, 481] on link "Allow Grab" at bounding box center [1129, 487] width 51 height 12
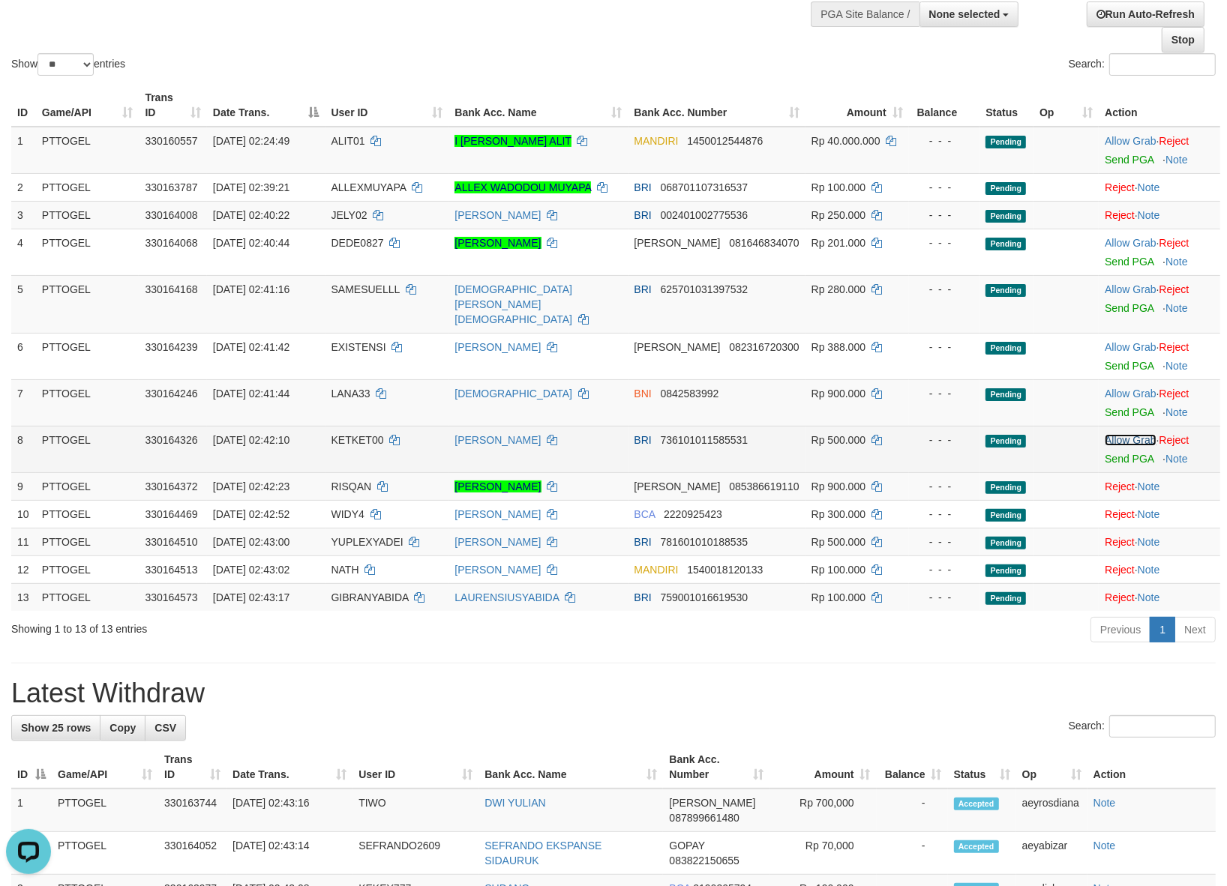
click at [1133, 434] on link "Allow Grab" at bounding box center [1129, 440] width 51 height 12
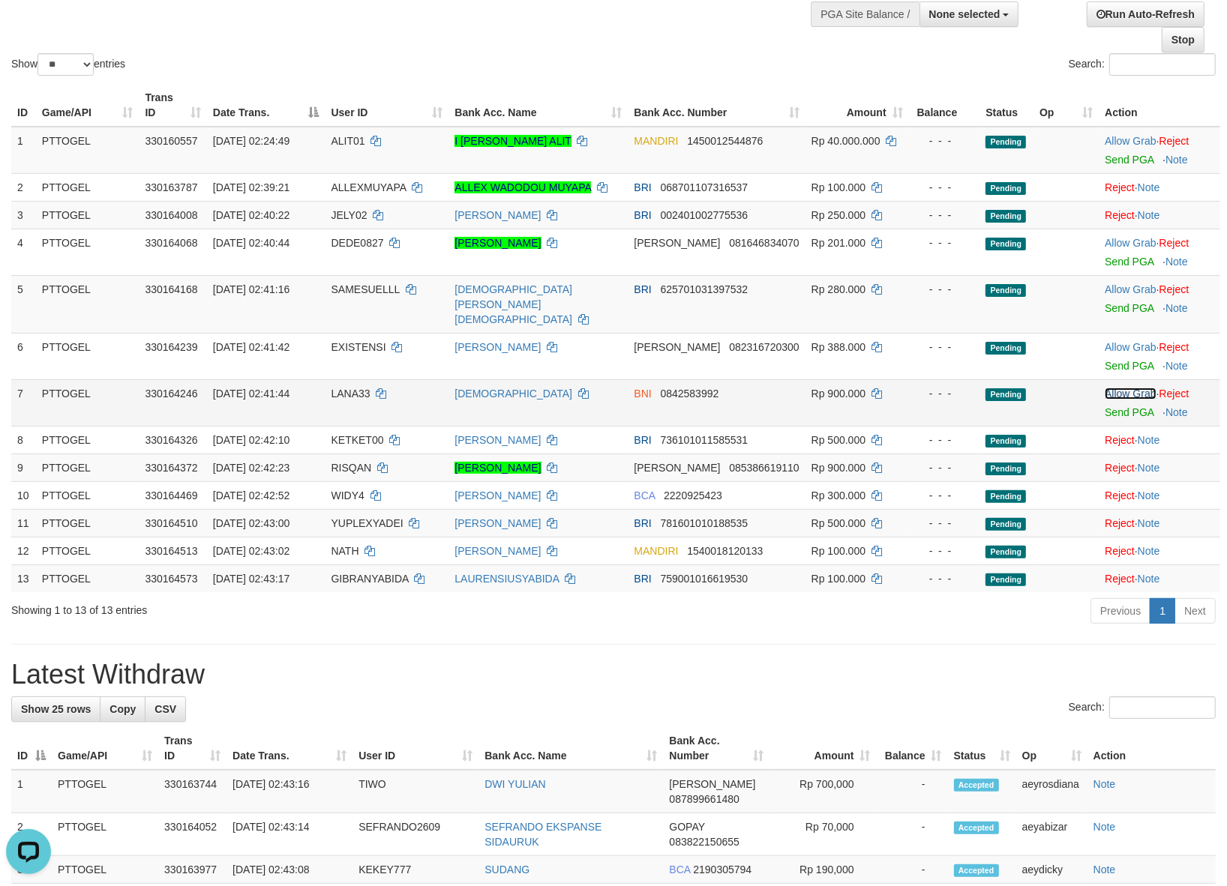
click at [1134, 388] on link "Allow Grab" at bounding box center [1129, 394] width 51 height 12
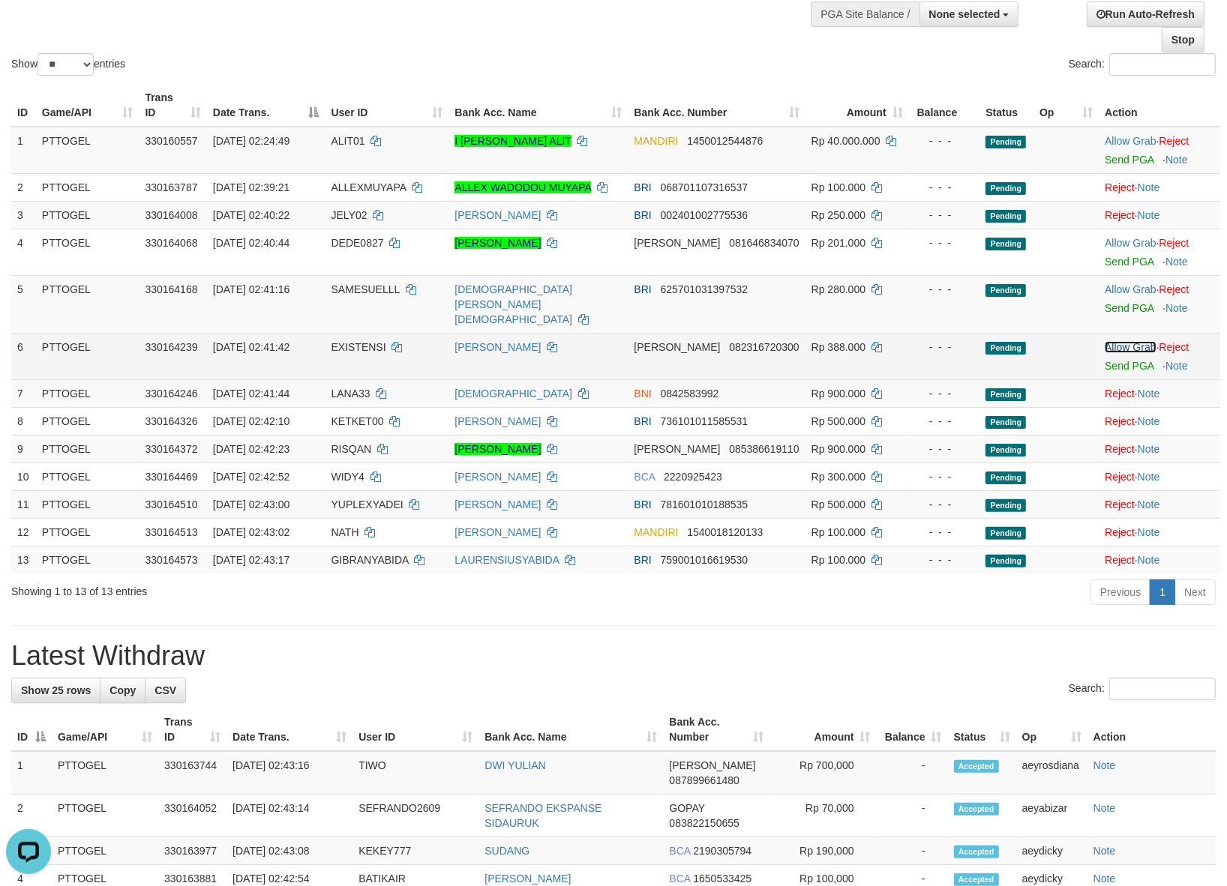
click at [1136, 341] on link "Allow Grab" at bounding box center [1129, 347] width 51 height 12
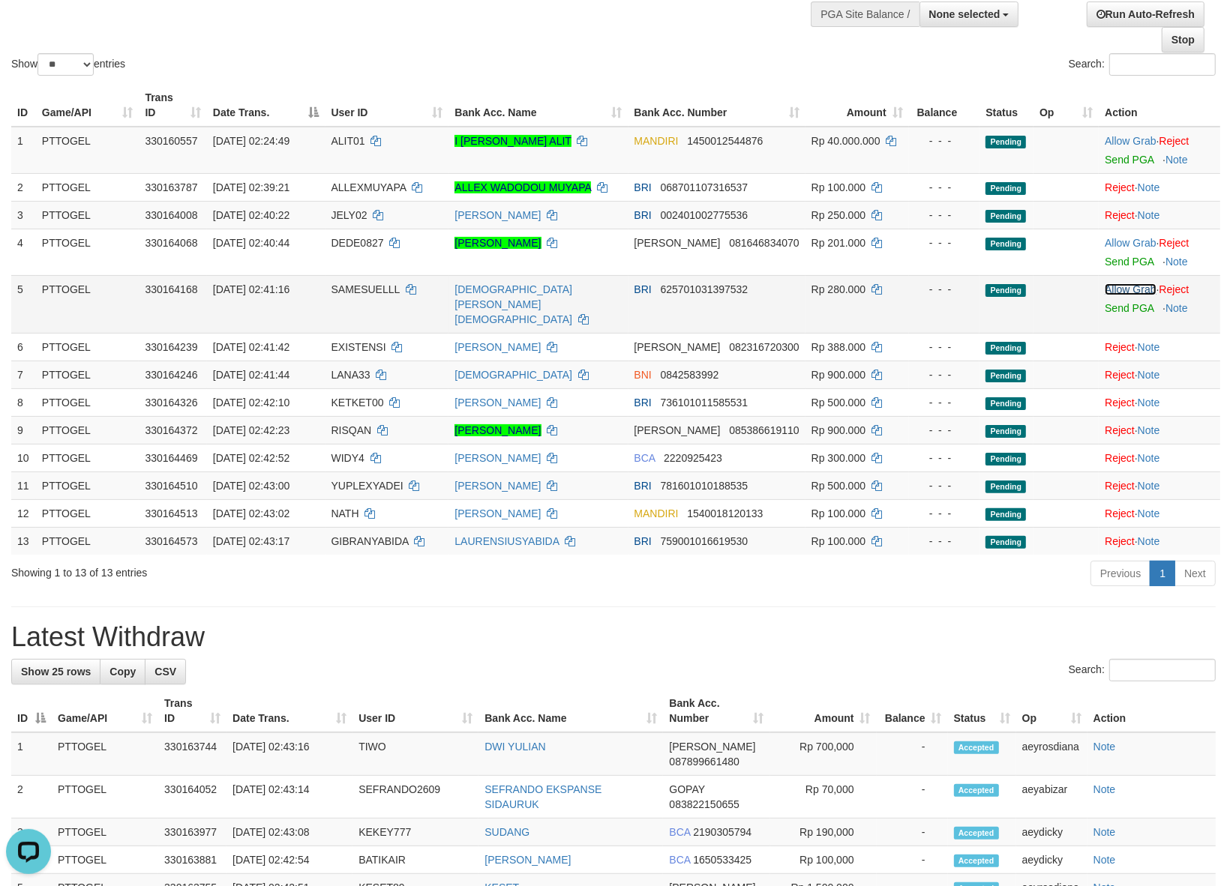
click at [1126, 285] on link "Allow Grab" at bounding box center [1129, 289] width 51 height 12
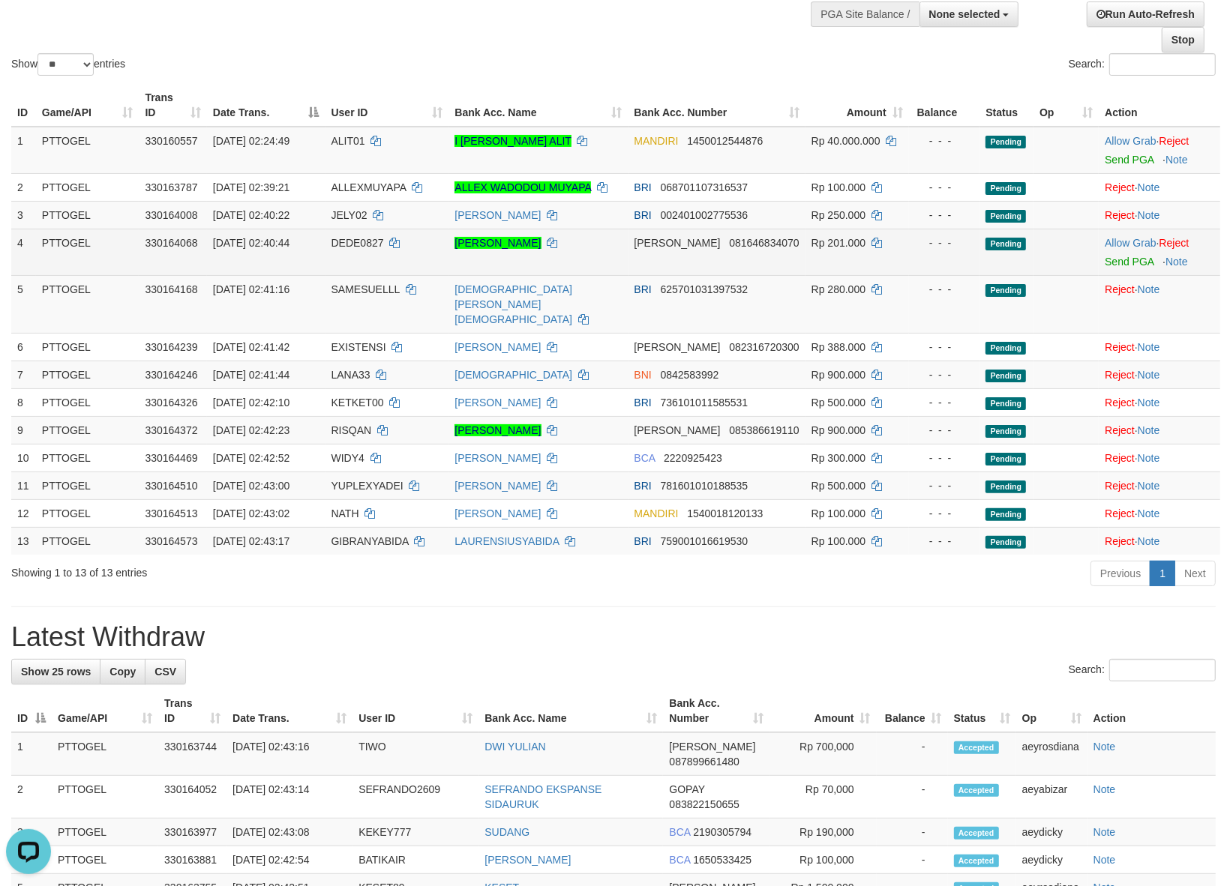
click at [1127, 249] on td "Allow Grab · Reject Send PGA · Note" at bounding box center [1158, 252] width 121 height 46
click at [1129, 245] on link "Allow Grab" at bounding box center [1129, 243] width 51 height 12
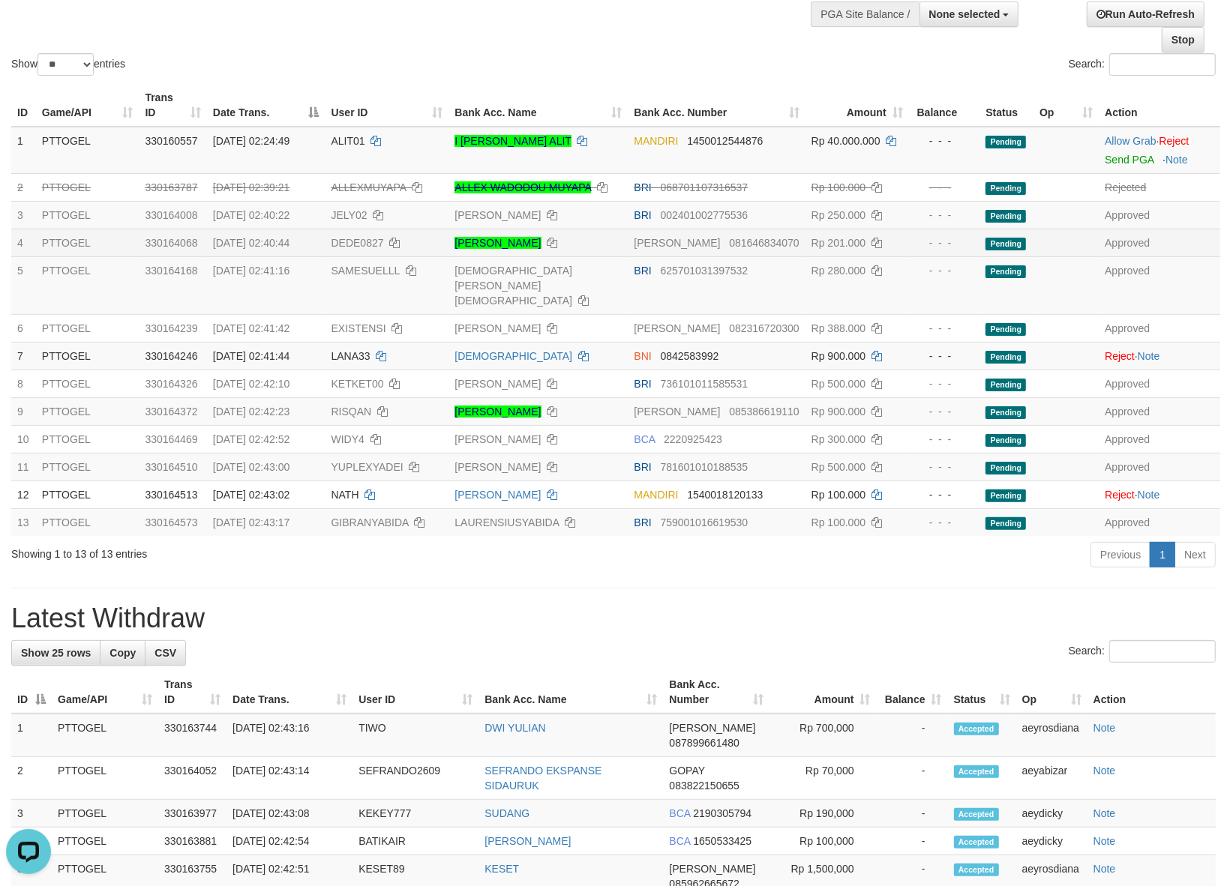
click at [568, 76] on div "Show ** ** ** *** entries" at bounding box center [306, 66] width 591 height 26
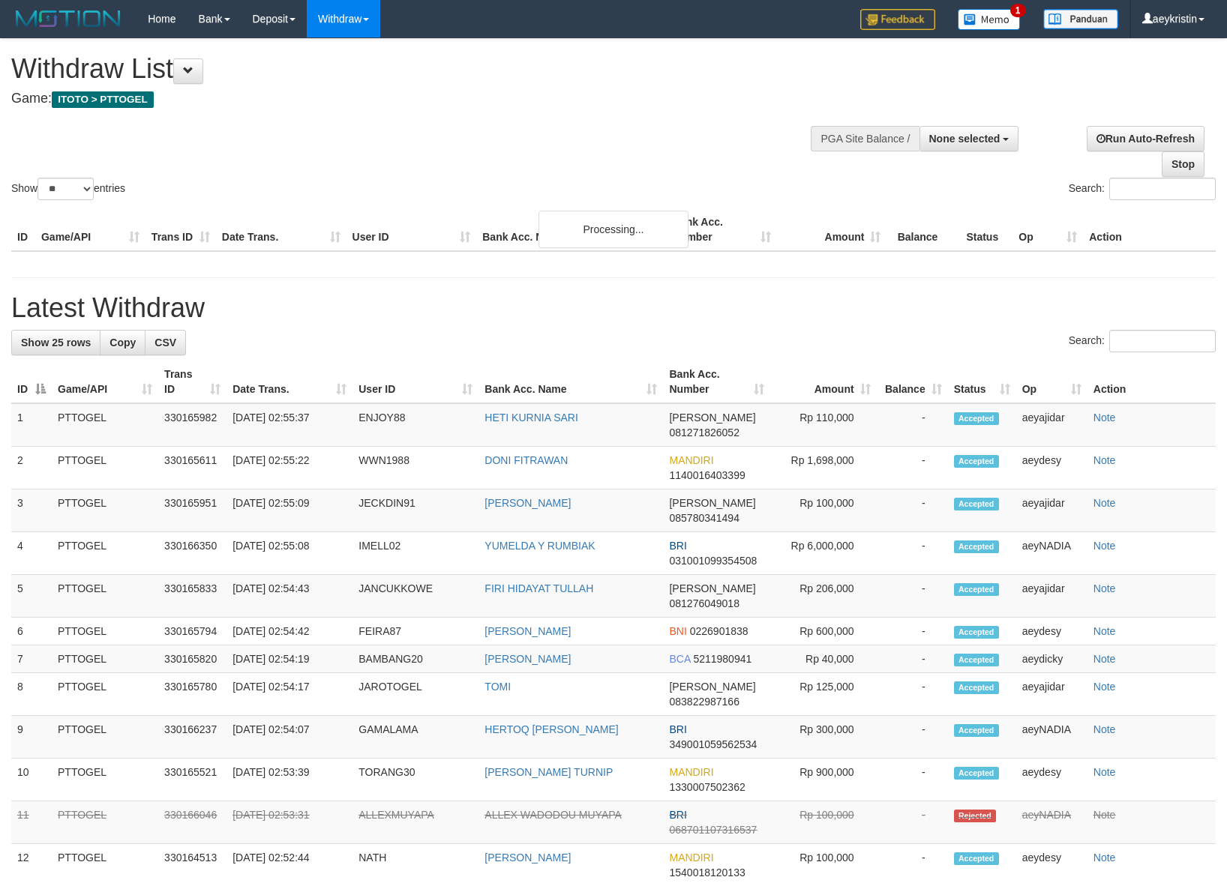
select select
select select "**"
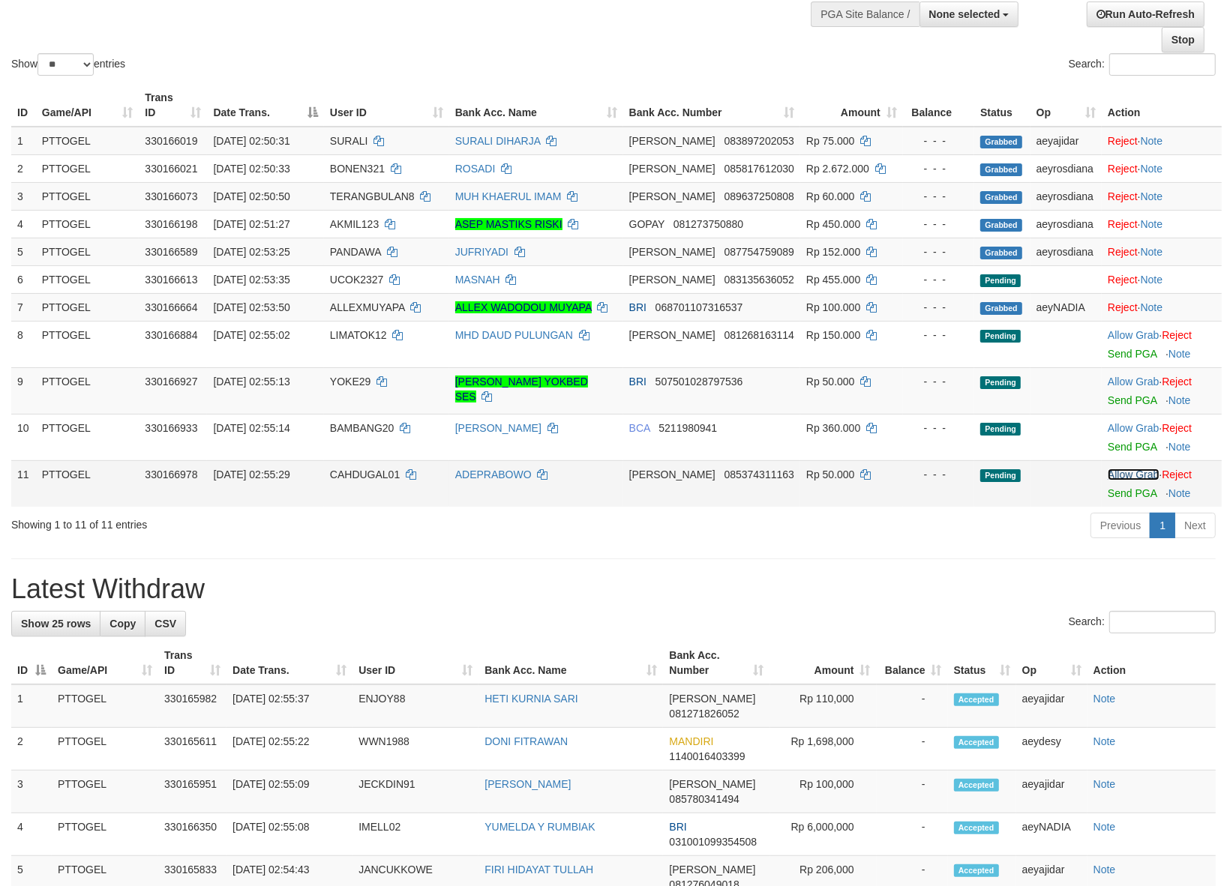
click at [1112, 478] on link "Allow Grab" at bounding box center [1132, 475] width 51 height 12
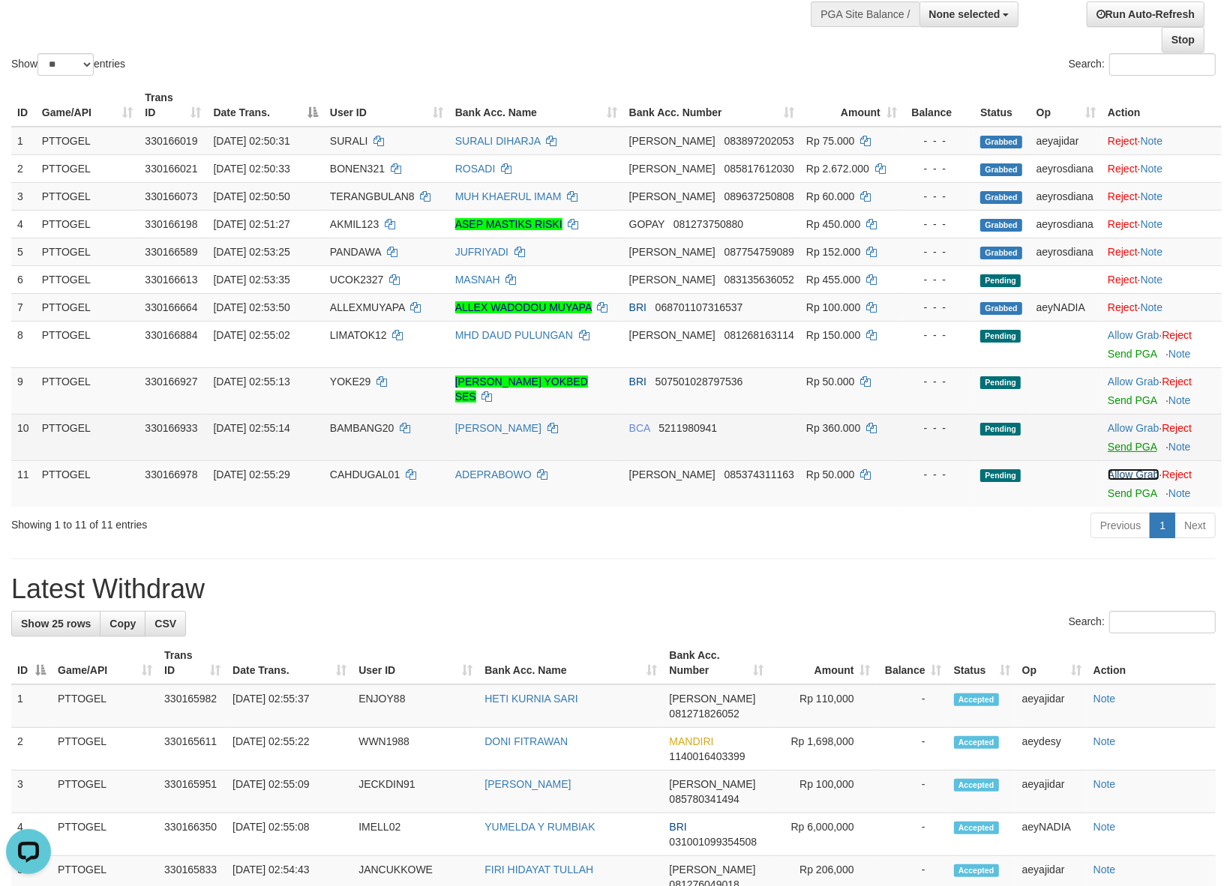
scroll to position [0, 0]
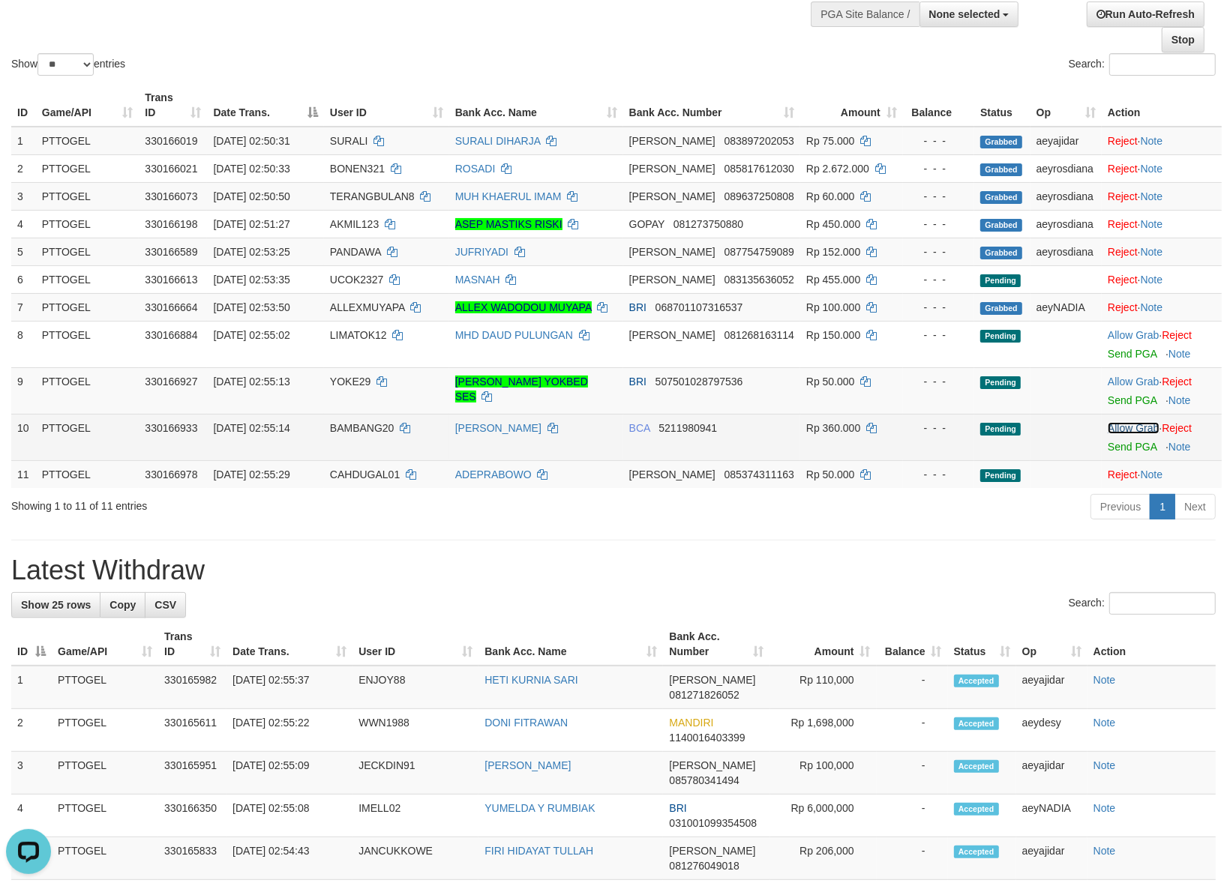
click at [1107, 424] on link "Allow Grab" at bounding box center [1132, 428] width 51 height 12
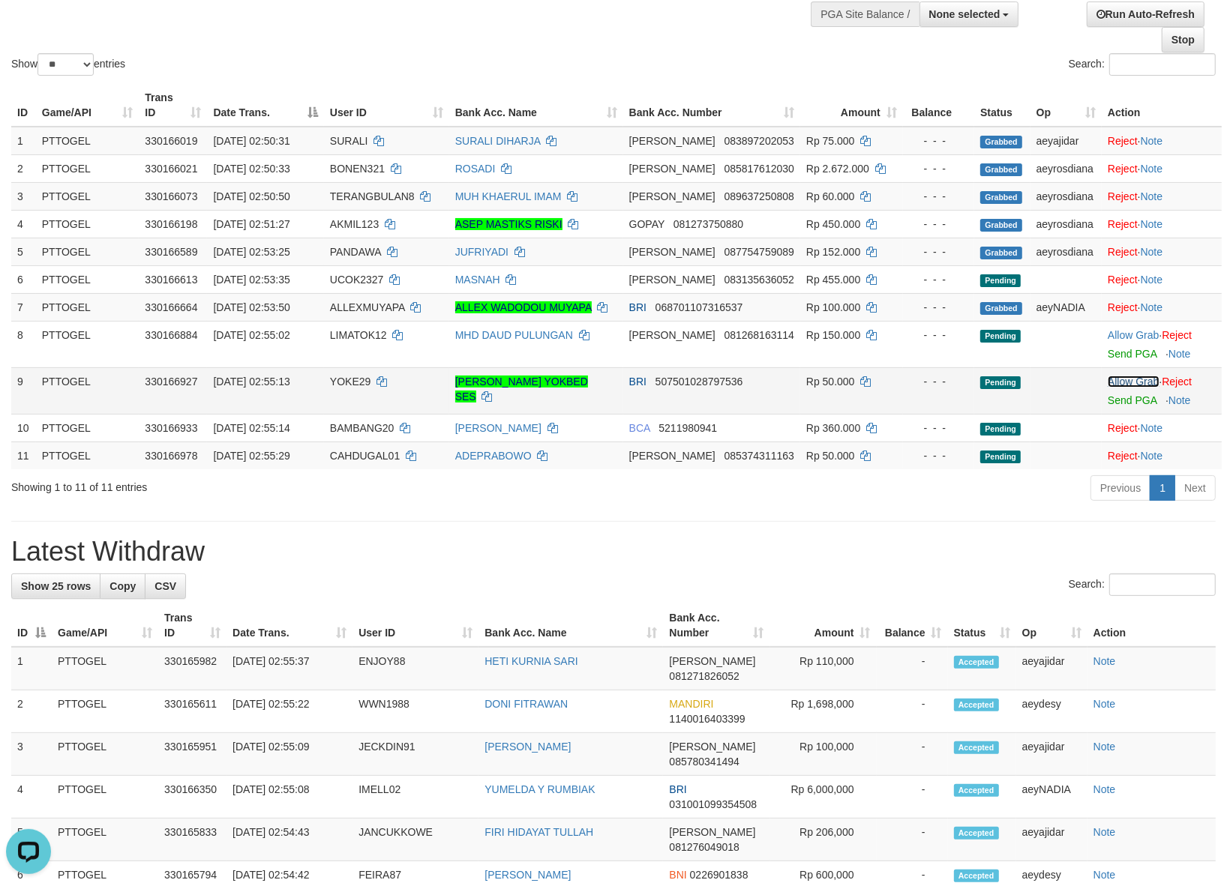
click at [1117, 383] on link "Allow Grab" at bounding box center [1132, 382] width 51 height 12
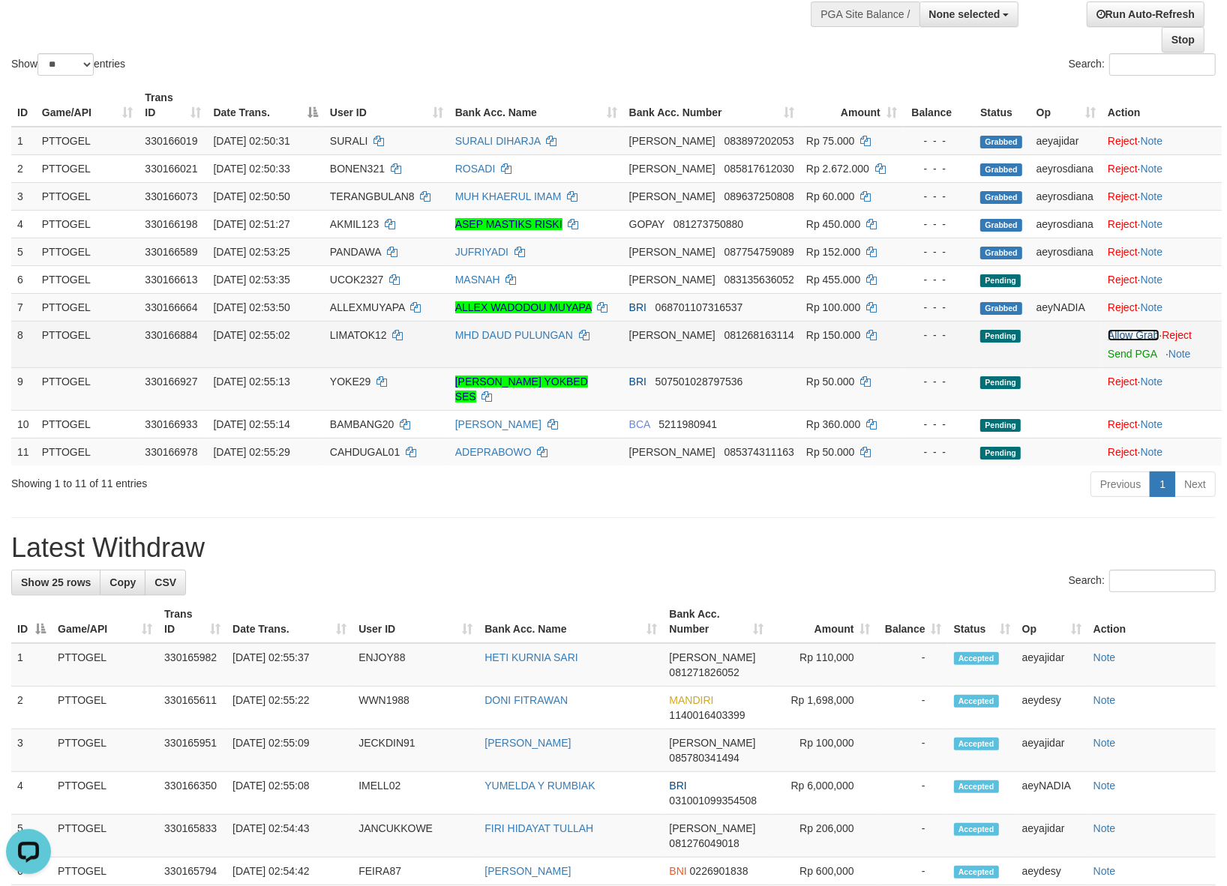
click at [1121, 334] on link "Allow Grab" at bounding box center [1132, 335] width 51 height 12
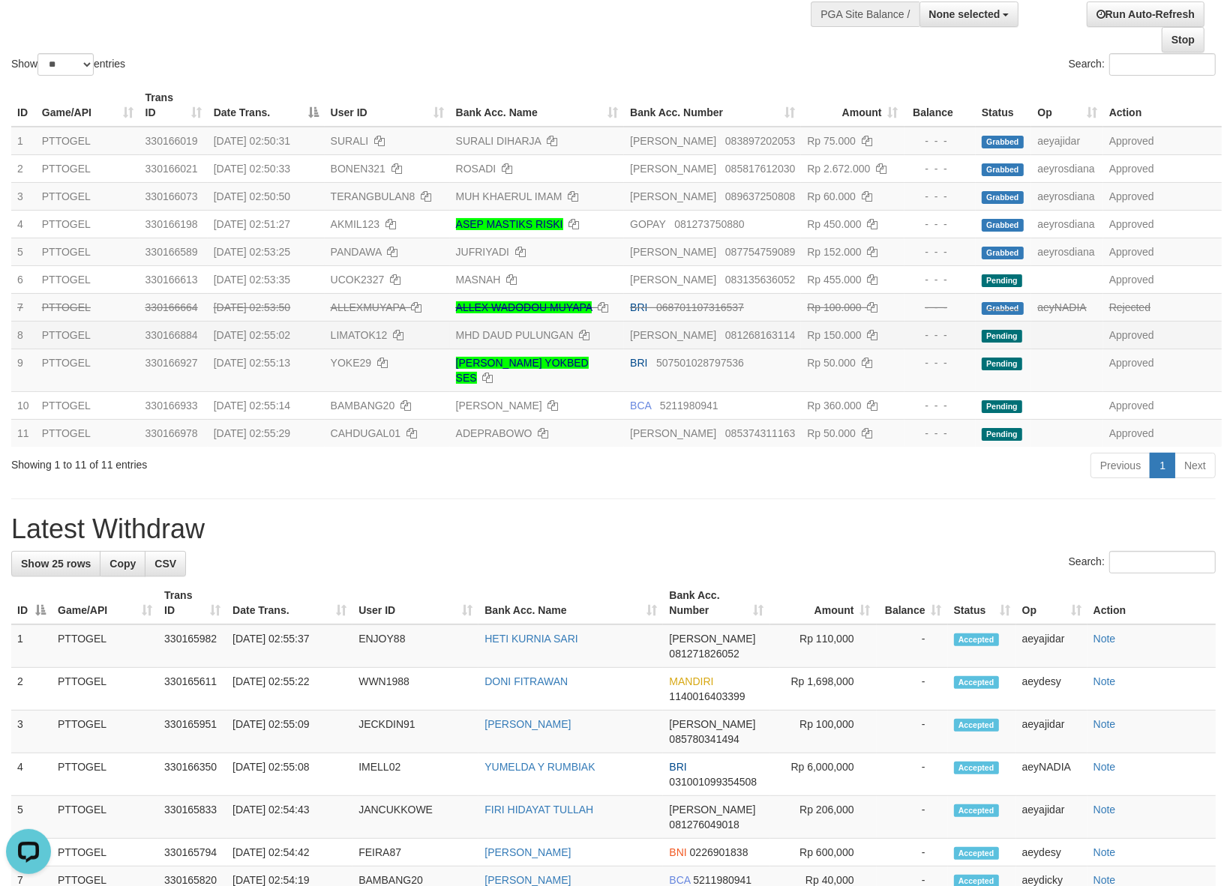
click at [520, 70] on div "Show ** ** ** *** entries" at bounding box center [306, 66] width 591 height 26
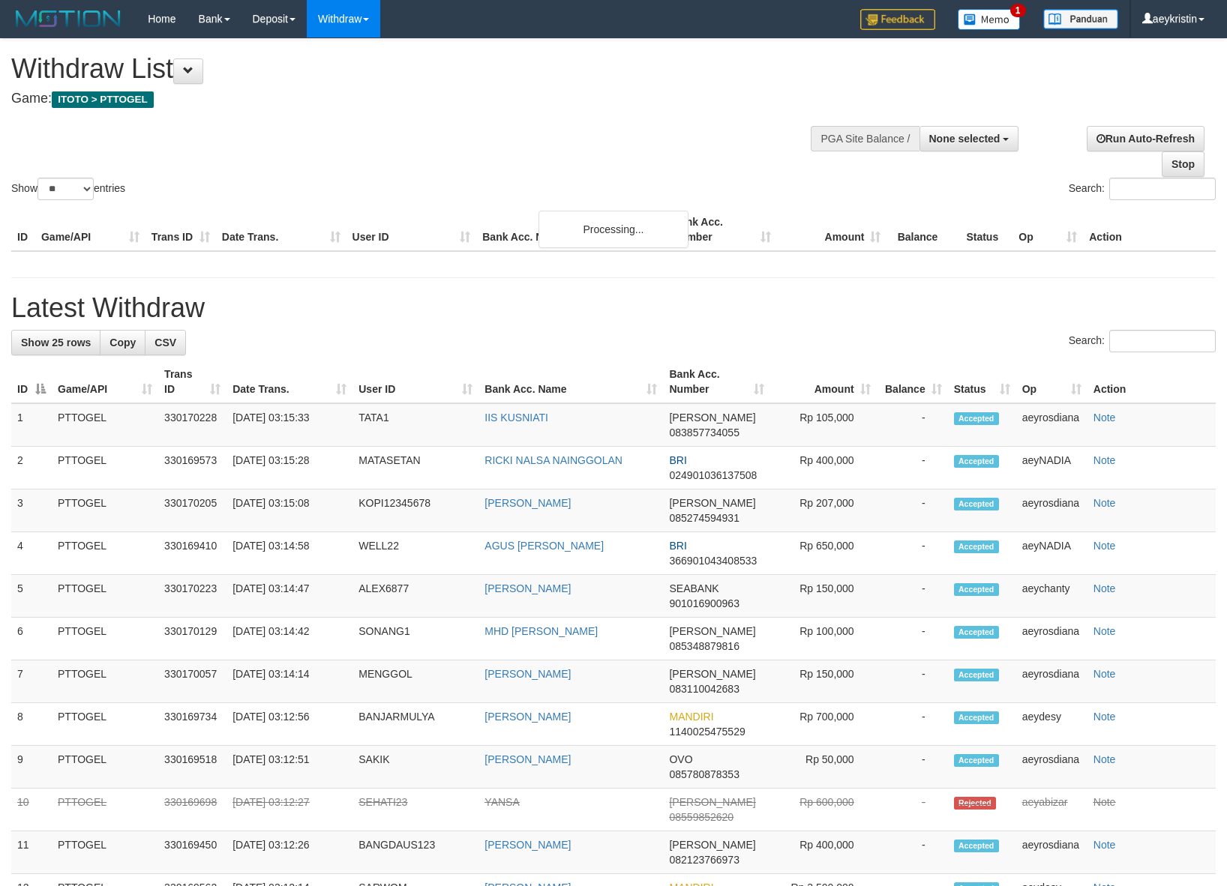
select select
select select "**"
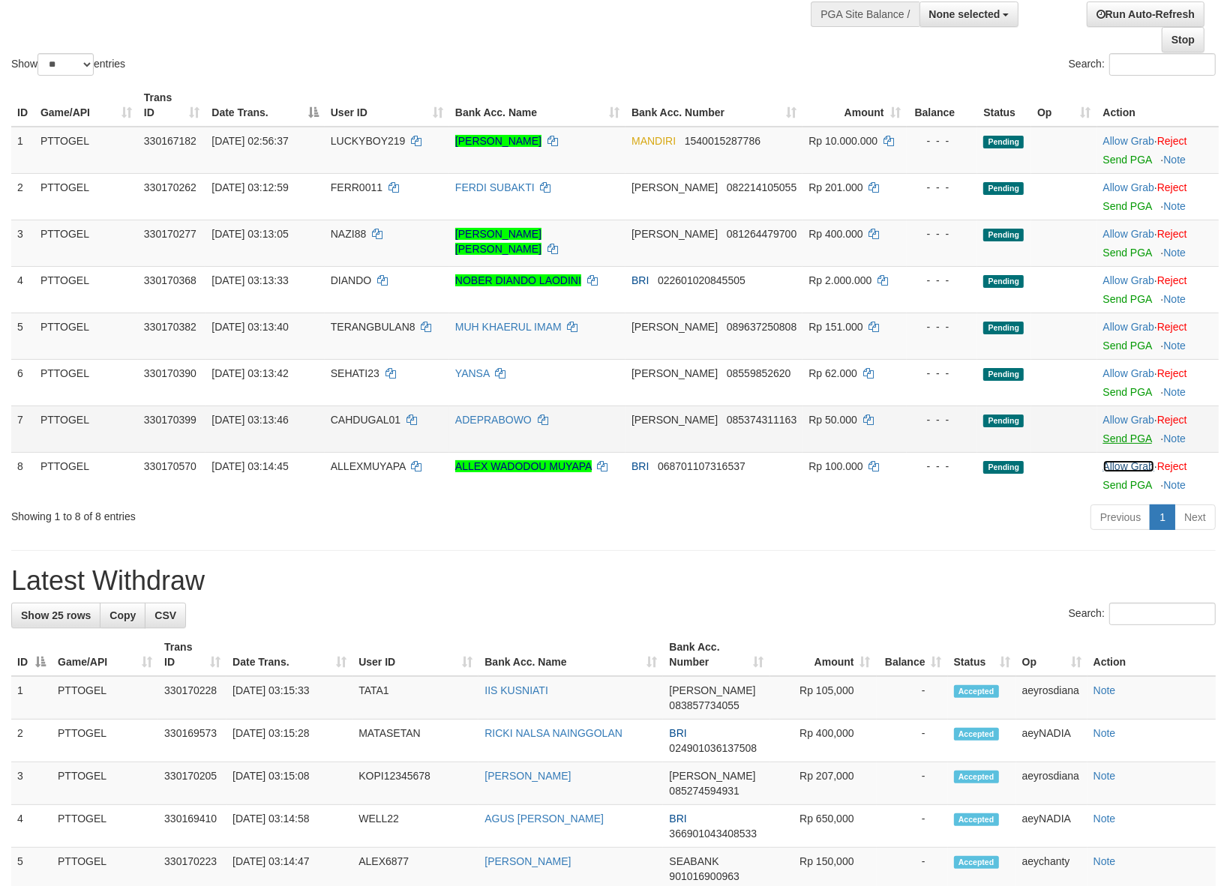
drag, startPoint x: 1141, startPoint y: 469, endPoint x: 1119, endPoint y: 436, distance: 39.5
click at [1141, 469] on link "Allow Grab" at bounding box center [1128, 466] width 51 height 12
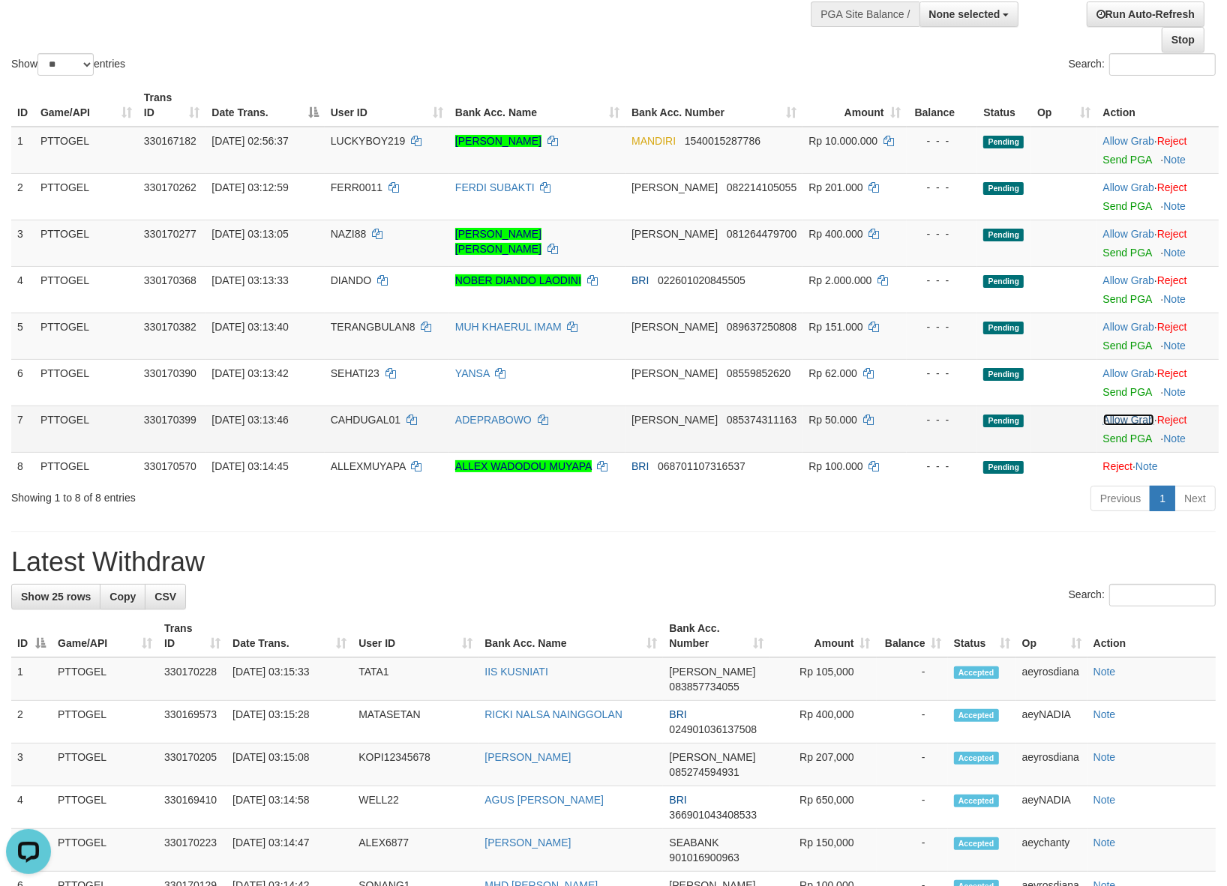
click at [1119, 425] on link "Allow Grab" at bounding box center [1128, 420] width 51 height 12
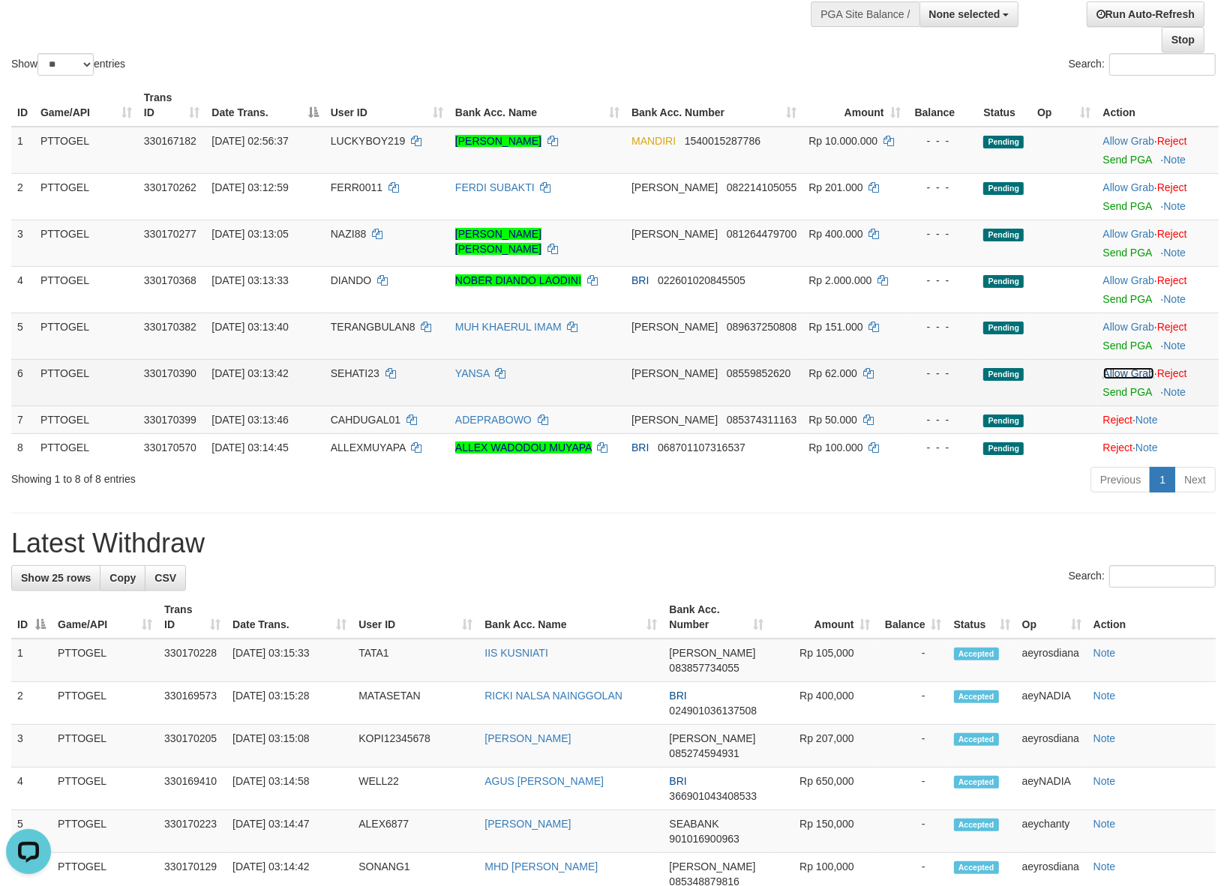
click at [1116, 370] on link "Allow Grab" at bounding box center [1128, 373] width 51 height 12
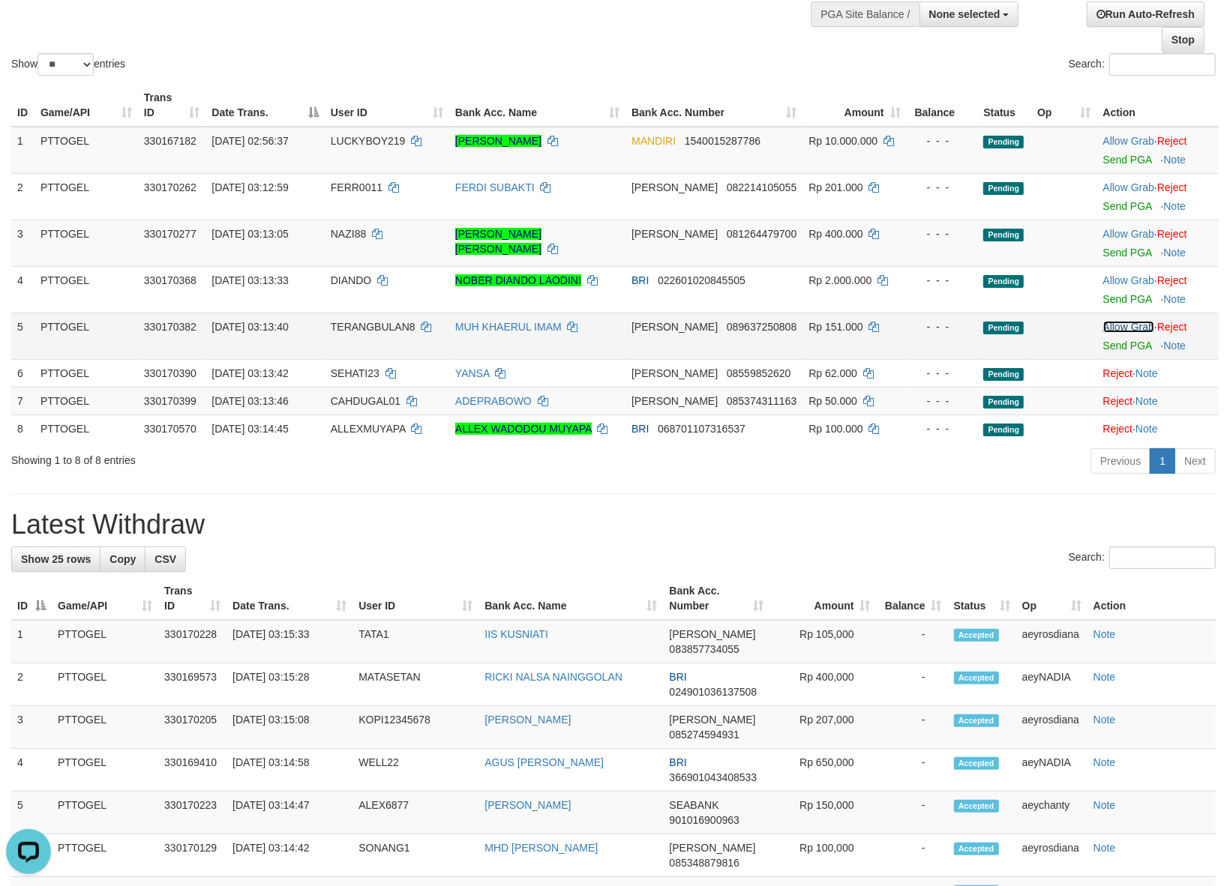
click at [1115, 331] on link "Allow Grab" at bounding box center [1128, 327] width 51 height 12
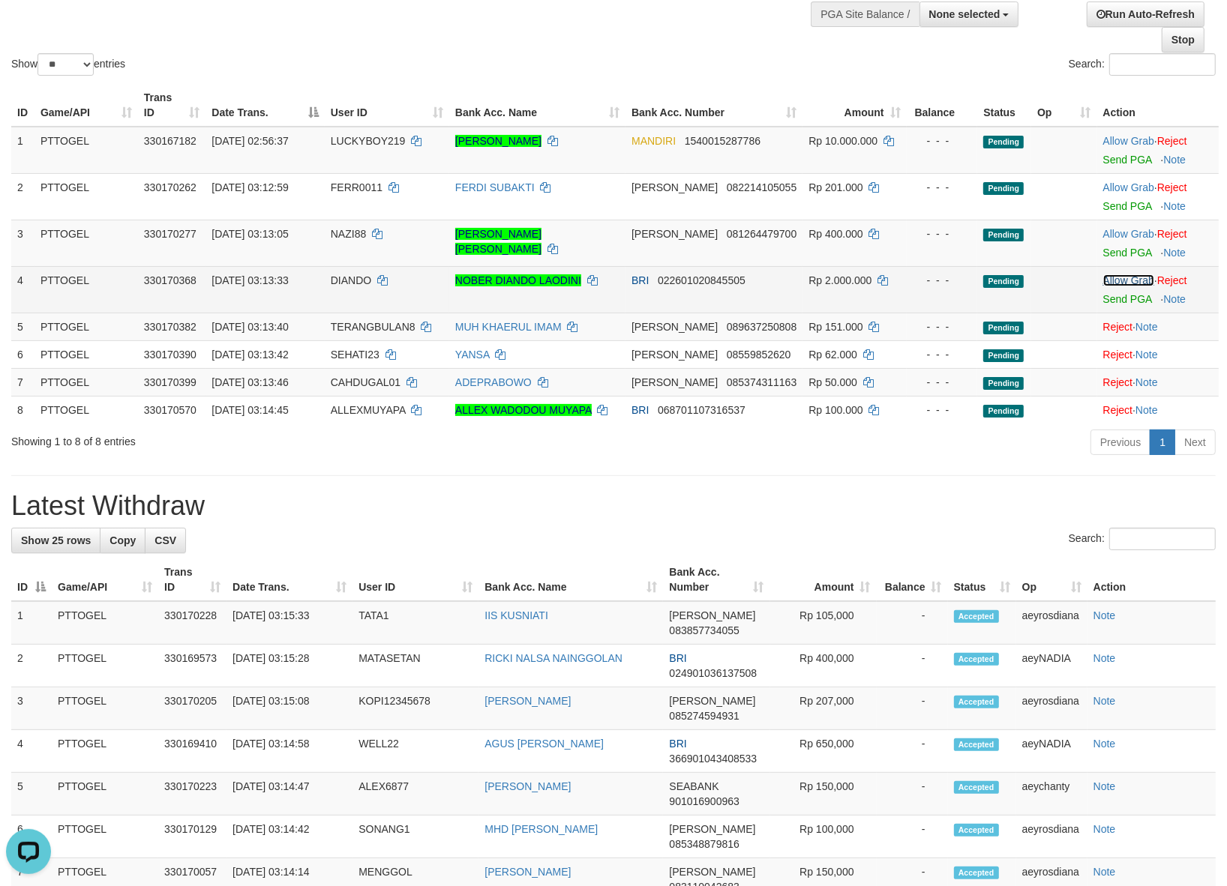
click at [1115, 276] on link "Allow Grab" at bounding box center [1128, 280] width 51 height 12
click at [1121, 233] on link "Allow Grab" at bounding box center [1128, 234] width 51 height 12
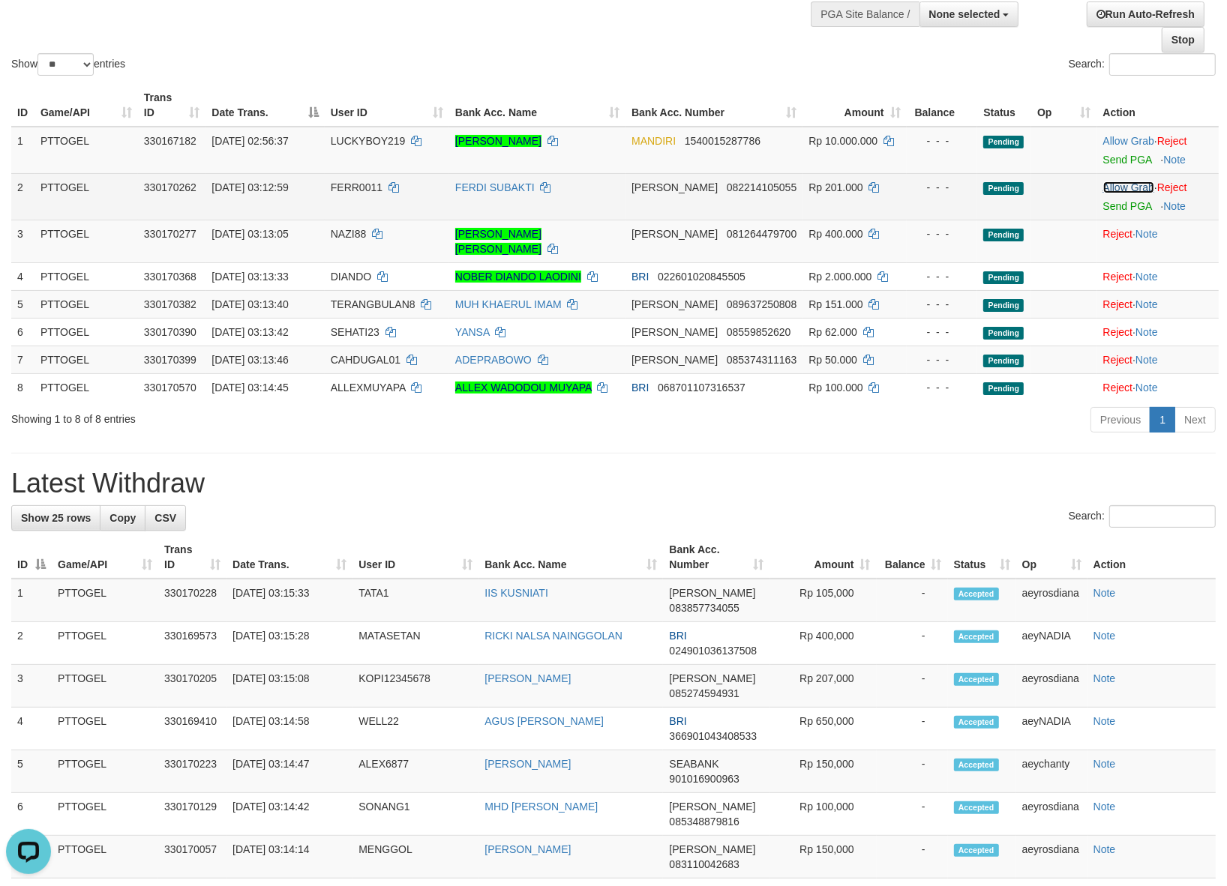
click at [1114, 186] on link "Allow Grab" at bounding box center [1128, 187] width 51 height 12
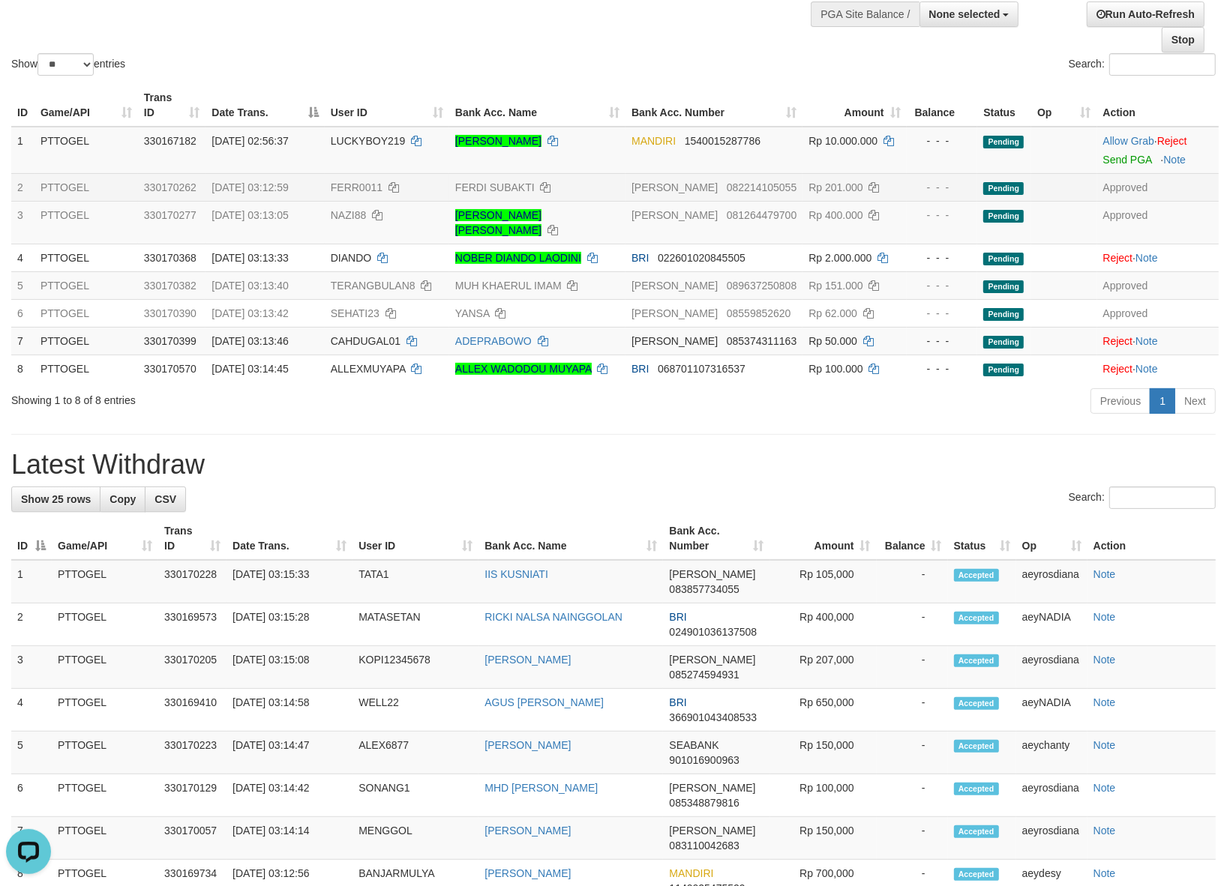
drag, startPoint x: 579, startPoint y: 454, endPoint x: 572, endPoint y: 416, distance: 38.8
click at [579, 454] on h1 "Latest Withdraw" at bounding box center [613, 465] width 1204 height 30
click at [582, 77] on div "Show ** ** ** *** entries" at bounding box center [306, 66] width 591 height 26
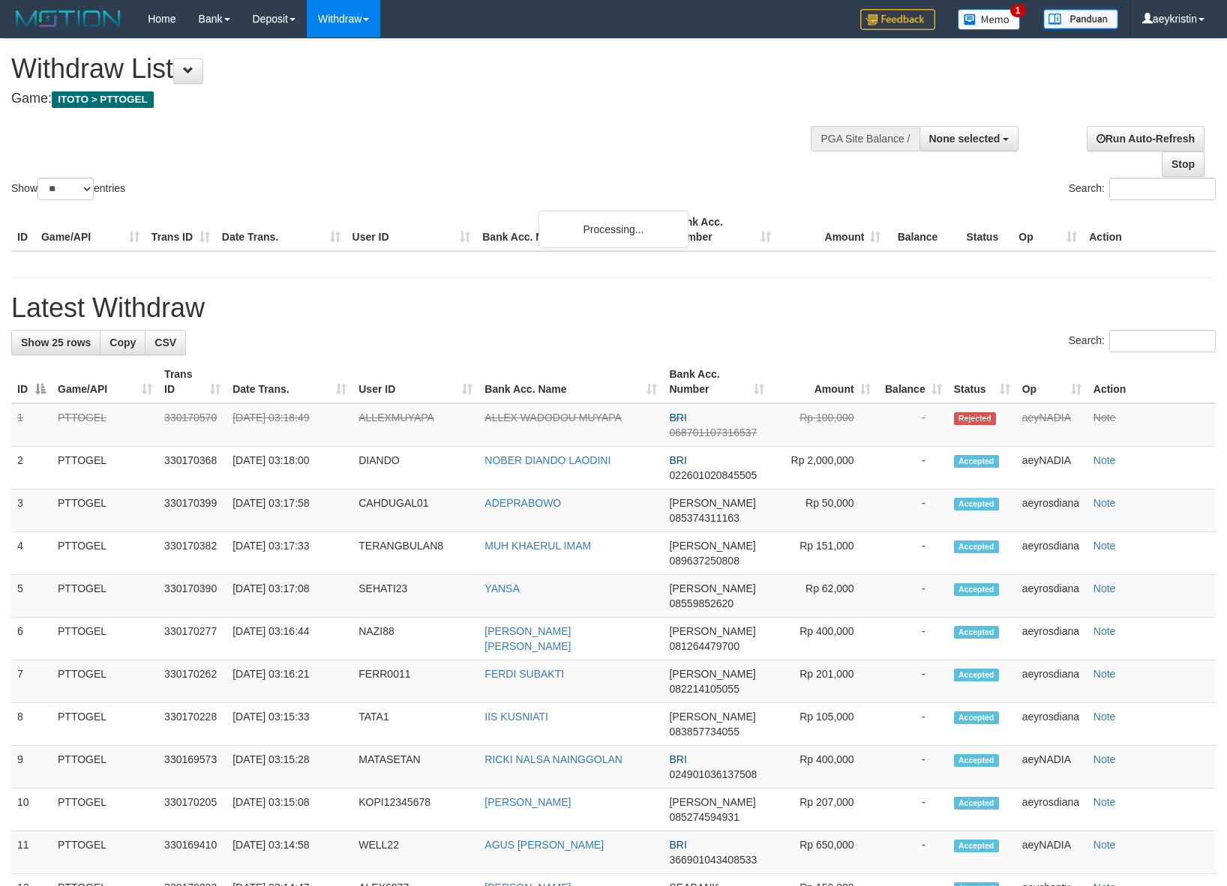
select select
select select "**"
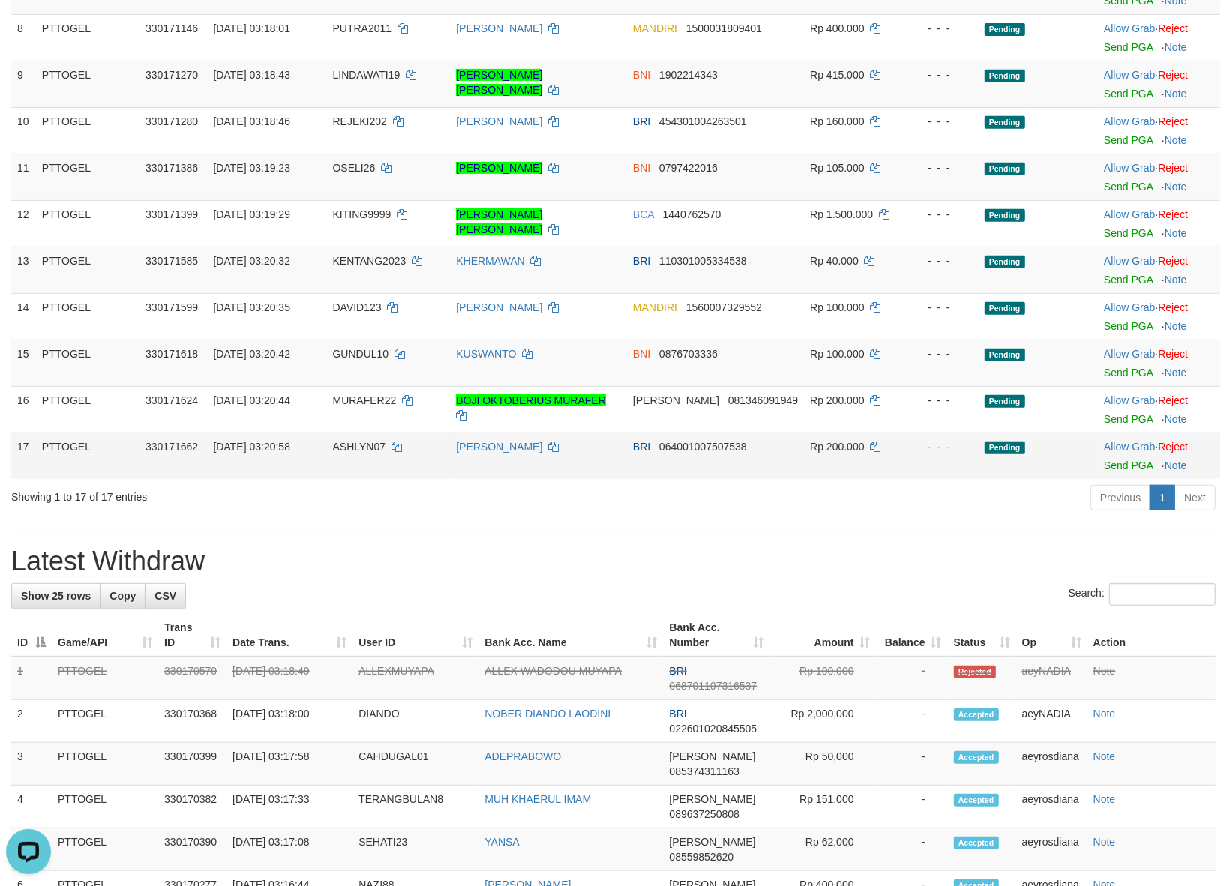
click at [1110, 455] on td "Allow Grab · Reject Send PGA · Note" at bounding box center [1159, 456] width 122 height 46
click at [1110, 453] on link "Allow Grab" at bounding box center [1129, 447] width 51 height 12
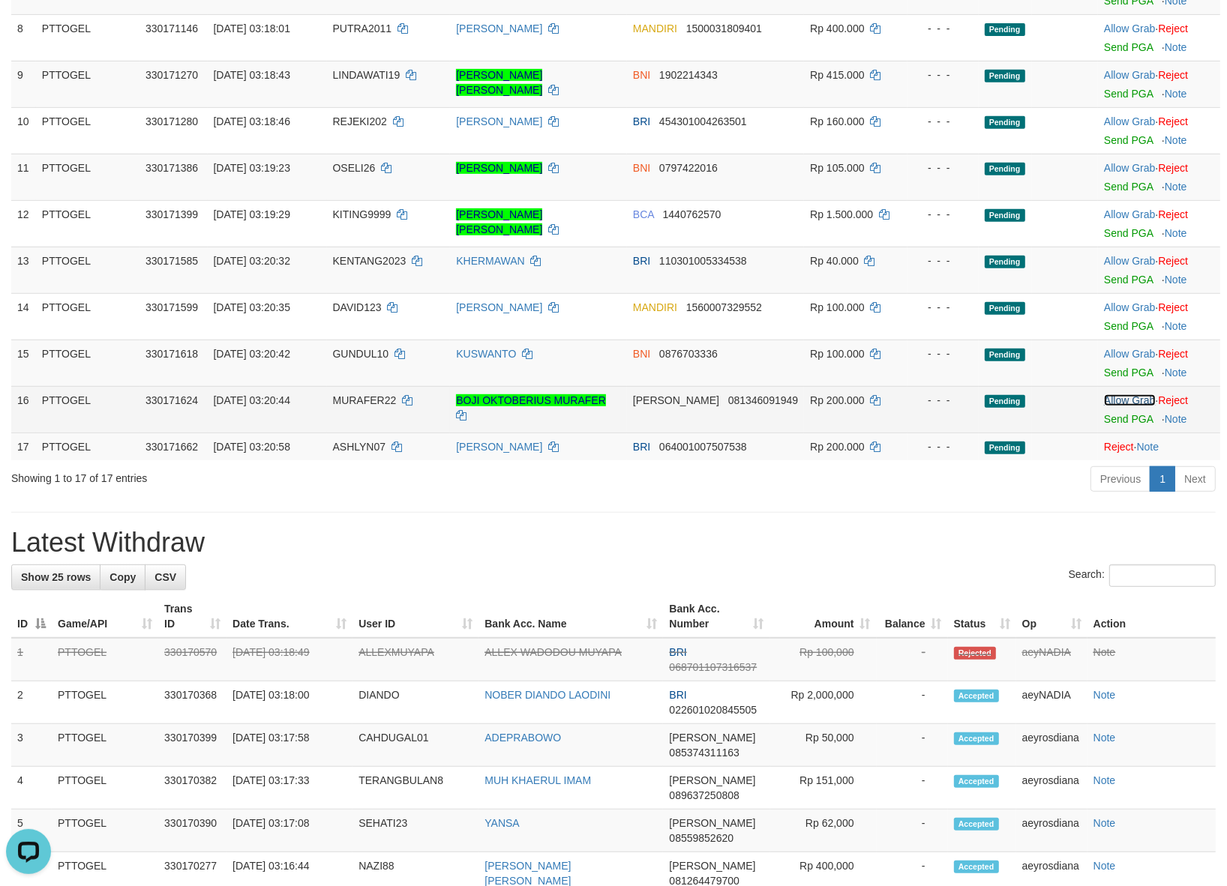
click at [1118, 403] on link "Allow Grab" at bounding box center [1129, 400] width 51 height 12
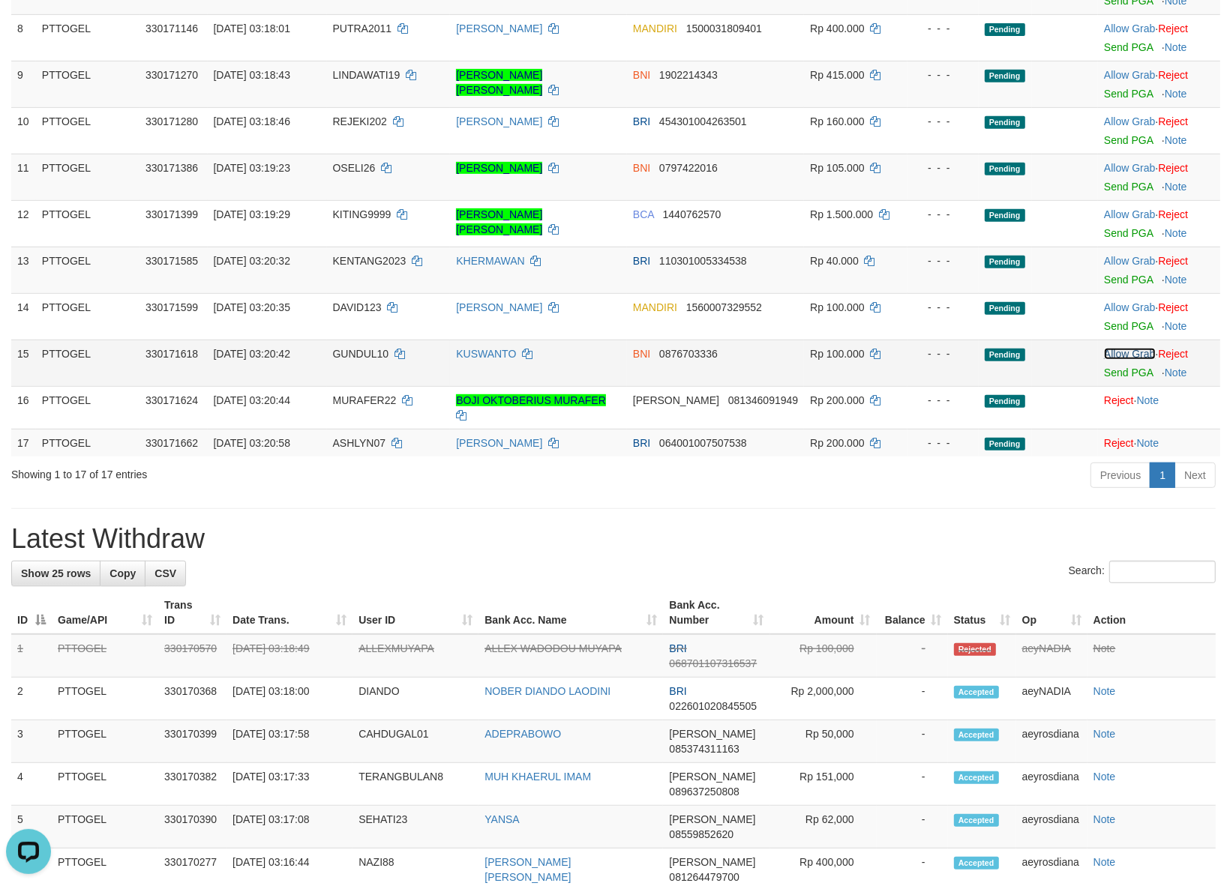
click at [1106, 354] on link "Allow Grab" at bounding box center [1129, 354] width 51 height 12
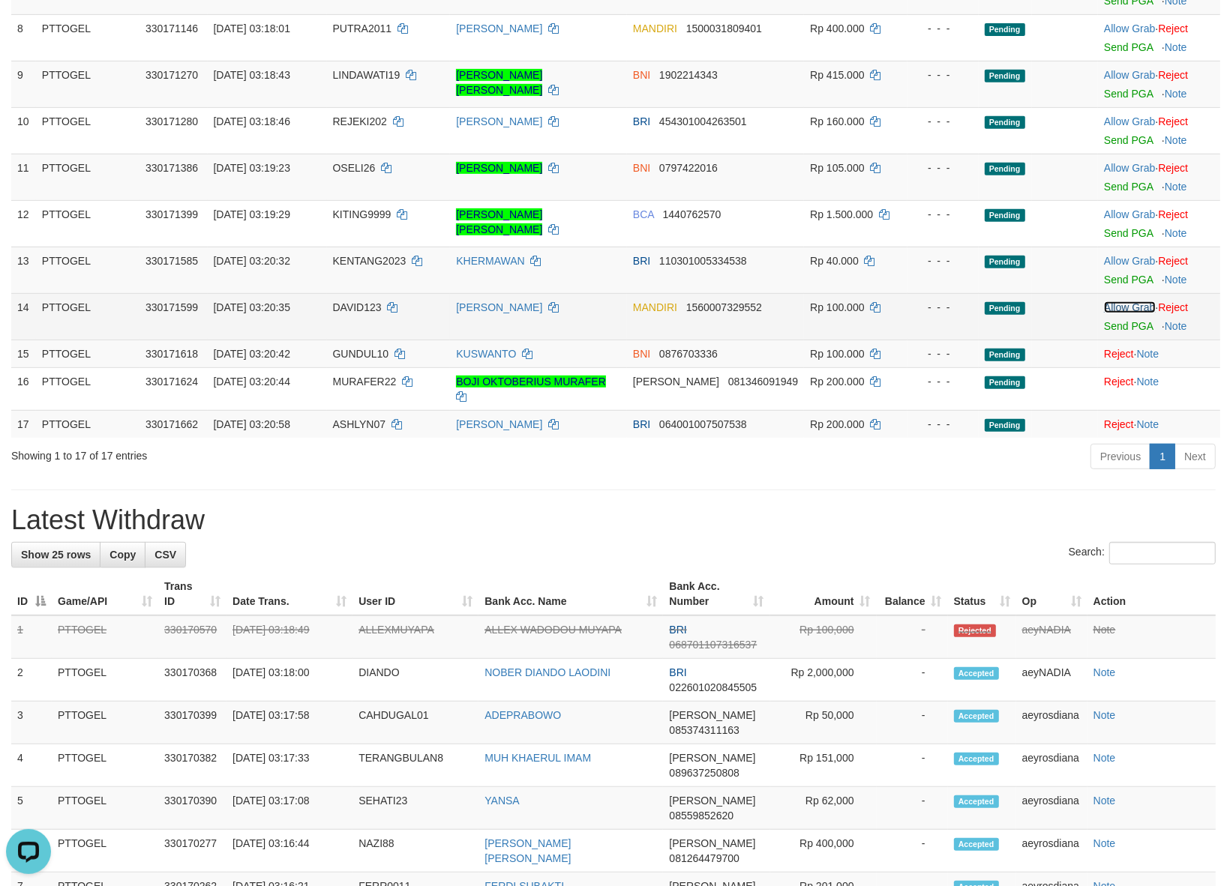
click at [1118, 304] on link "Allow Grab" at bounding box center [1129, 307] width 51 height 12
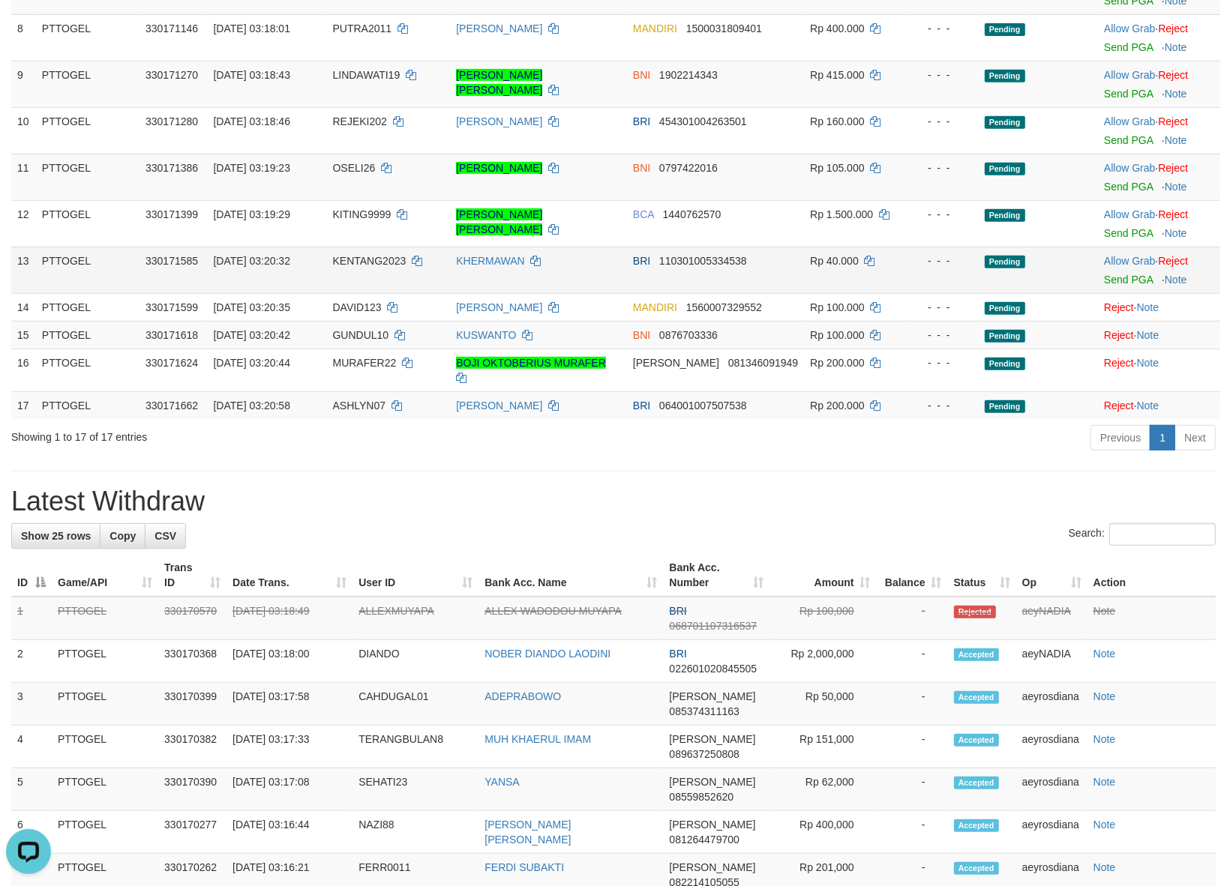
click at [1119, 268] on td "Allow Grab · Reject Send PGA · Note" at bounding box center [1159, 270] width 122 height 46
click at [1119, 260] on link "Allow Grab" at bounding box center [1129, 261] width 51 height 12
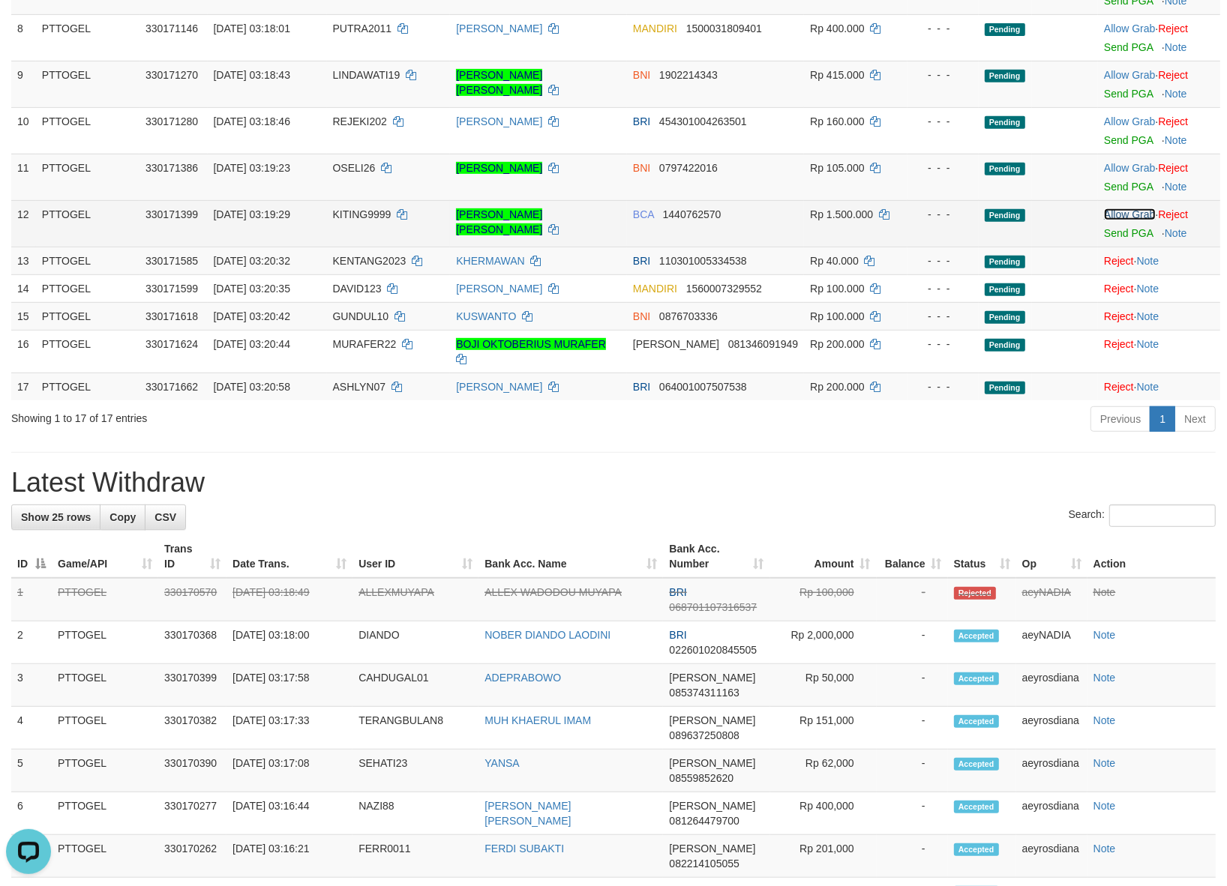
click at [1122, 211] on link "Allow Grab" at bounding box center [1129, 214] width 51 height 12
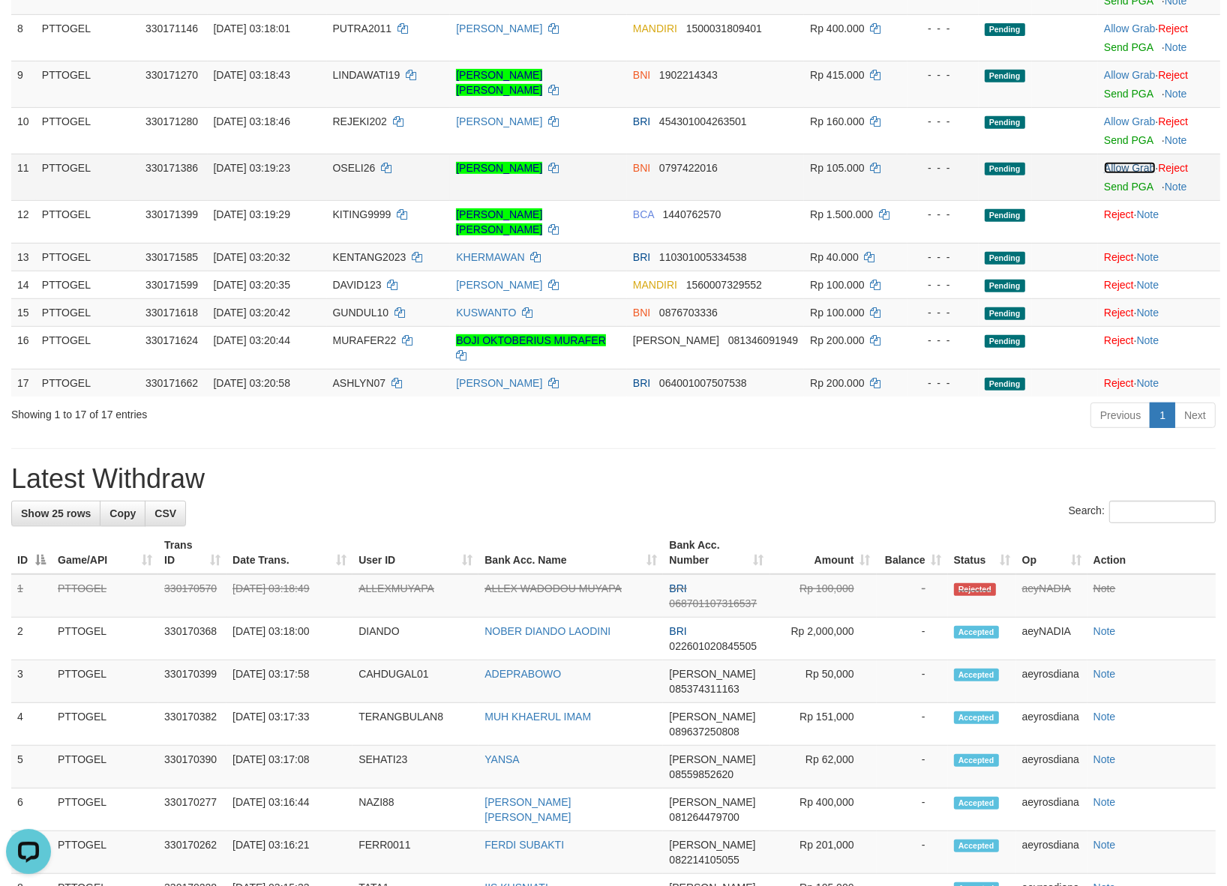
click at [1117, 174] on link "Allow Grab" at bounding box center [1129, 168] width 51 height 12
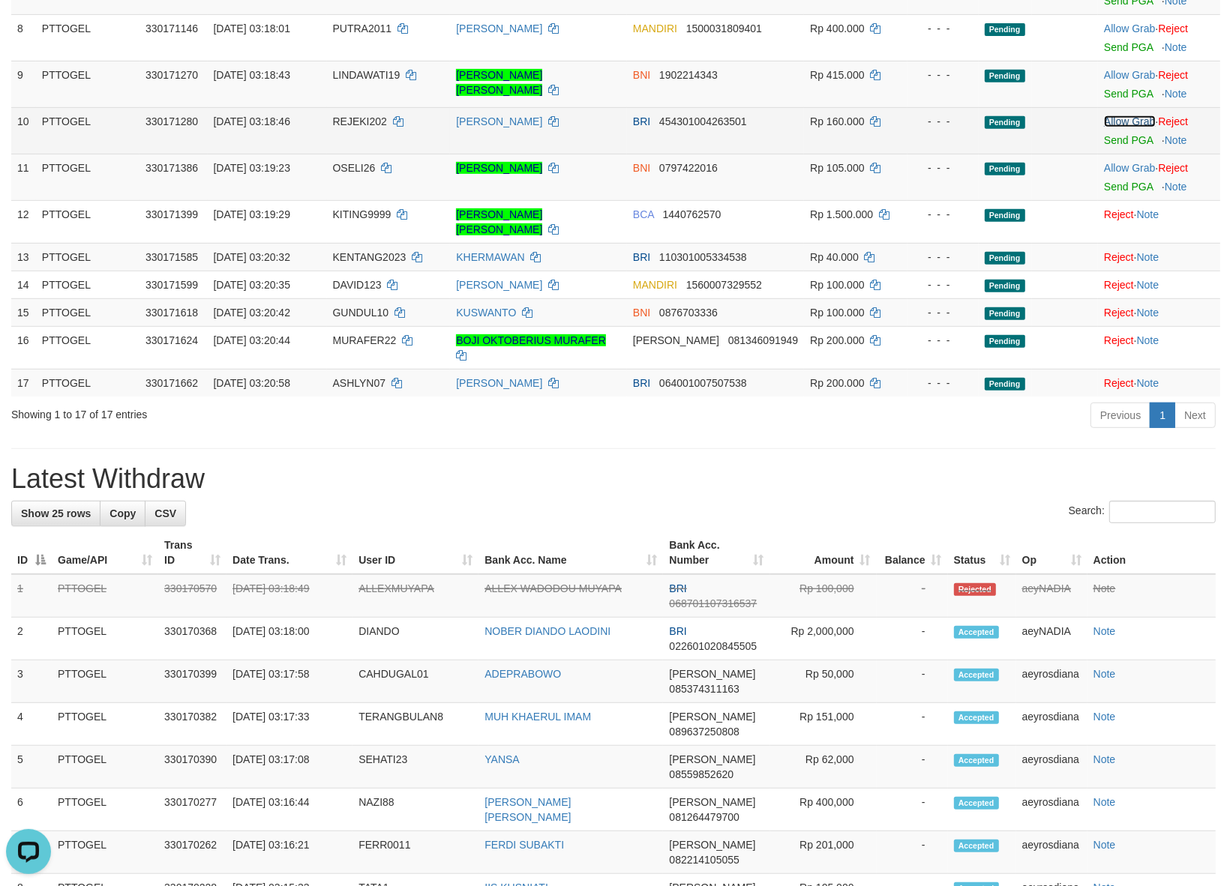
click at [1121, 121] on link "Allow Grab" at bounding box center [1129, 121] width 51 height 12
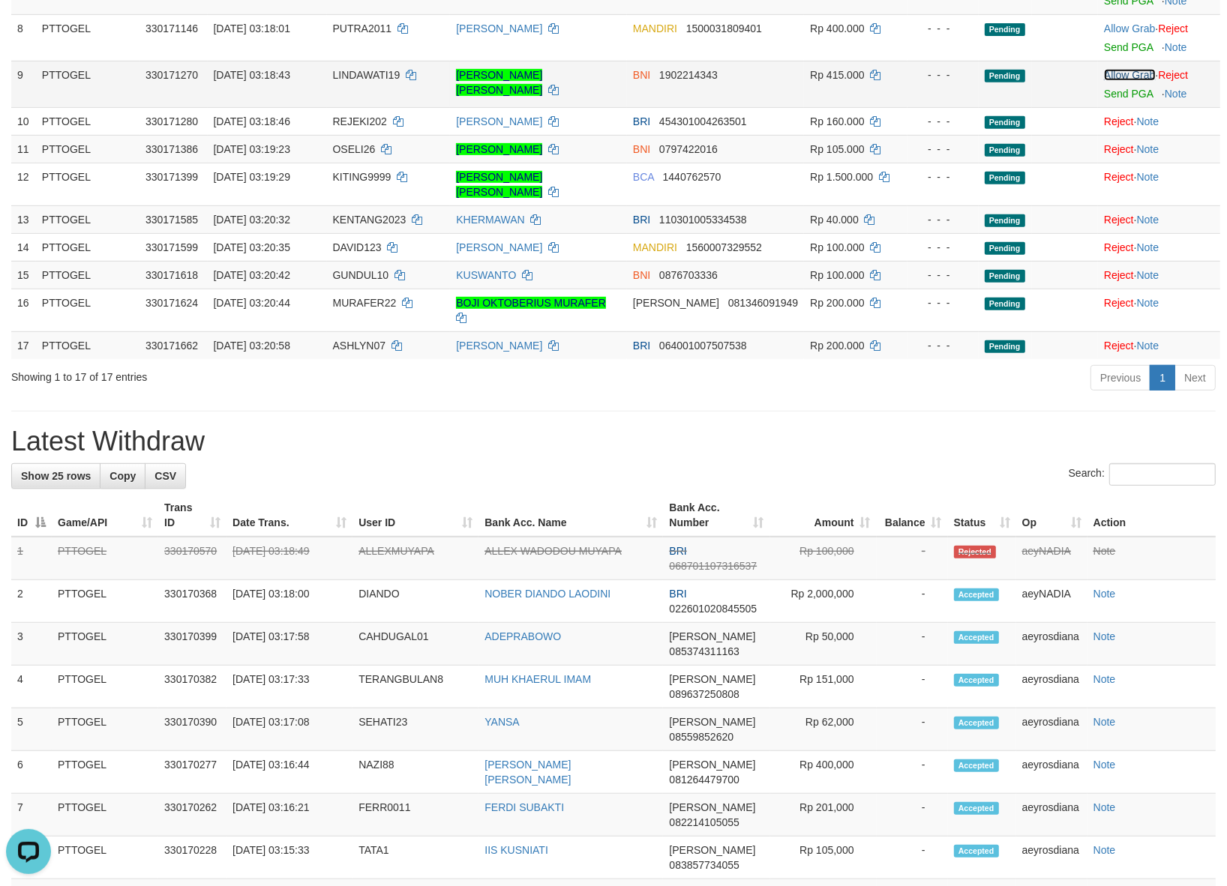
click at [1122, 70] on link "Allow Grab" at bounding box center [1129, 75] width 51 height 12
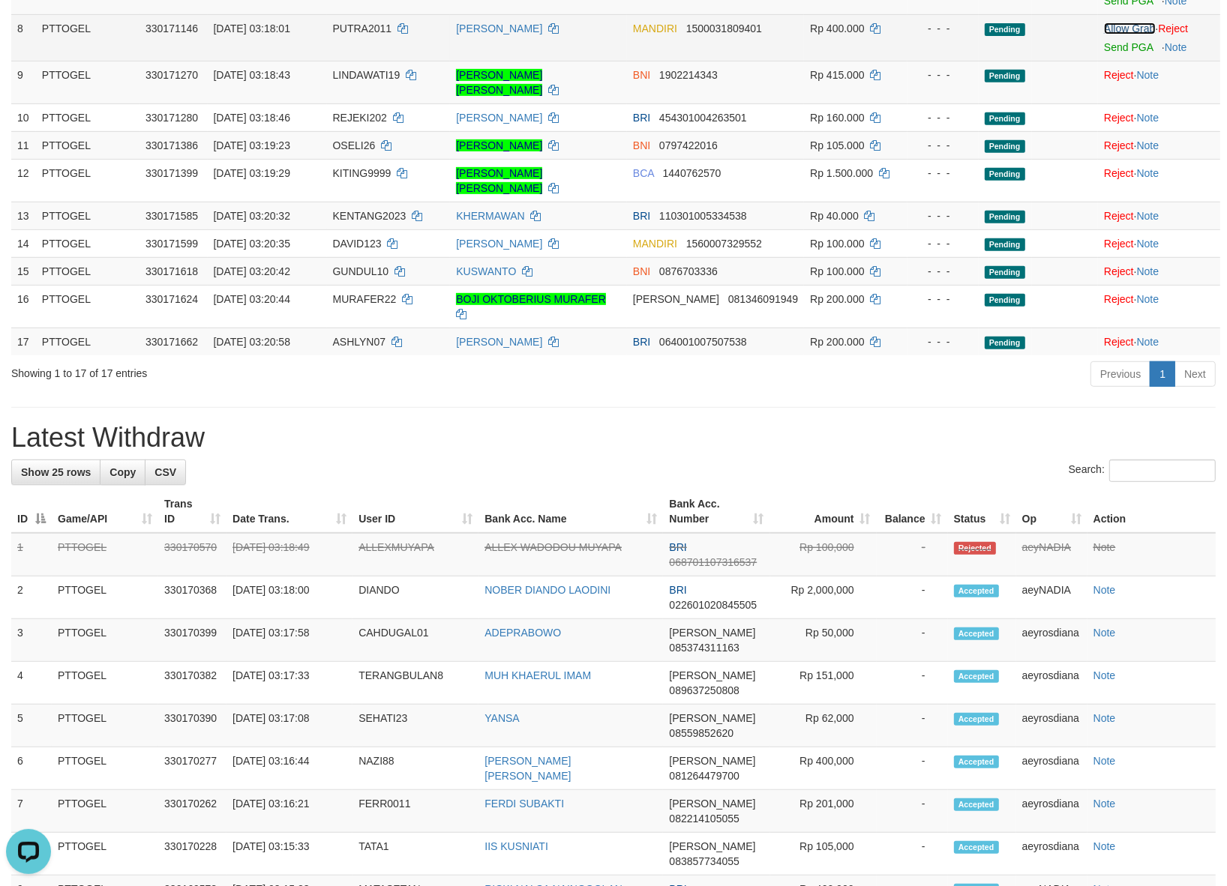
click at [1122, 32] on link "Allow Grab" at bounding box center [1129, 28] width 51 height 12
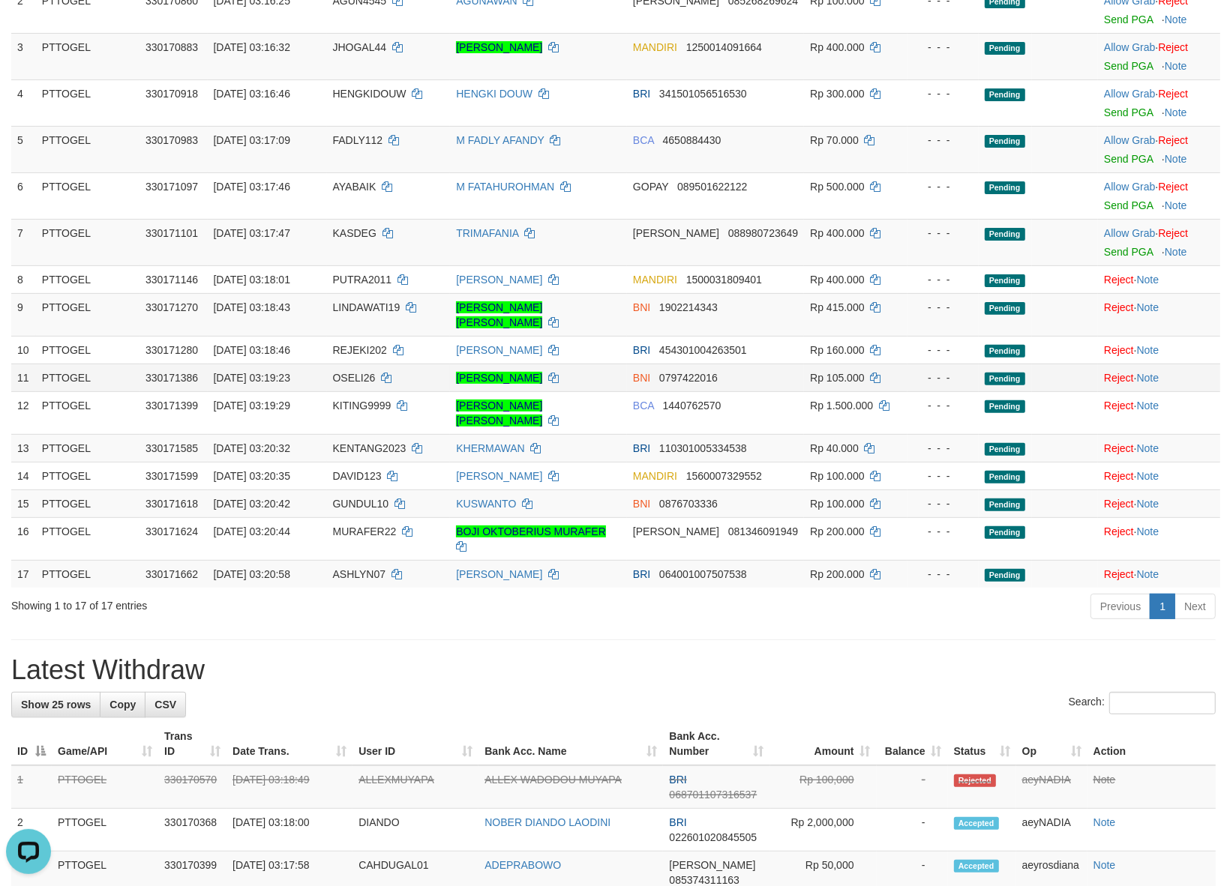
scroll to position [187, 0]
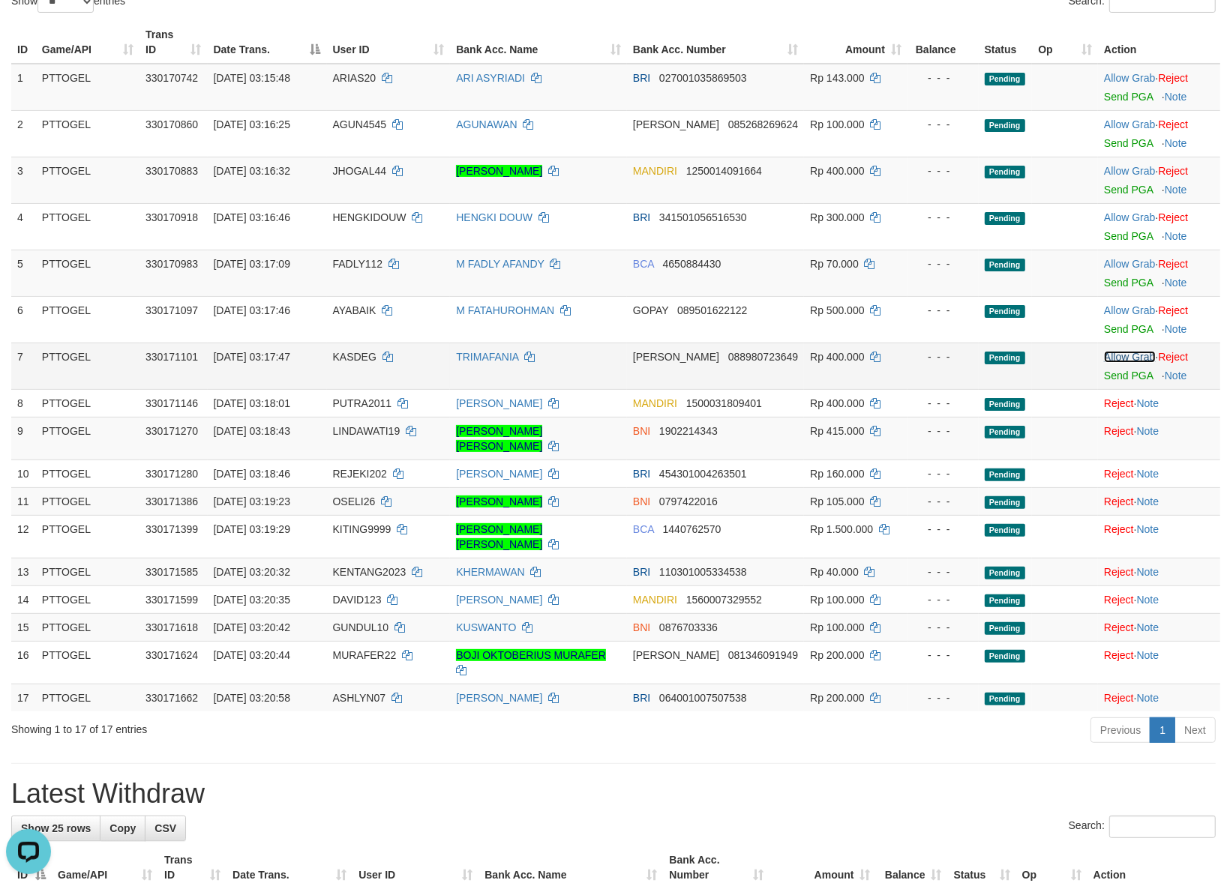
click at [1110, 352] on link "Allow Grab" at bounding box center [1129, 357] width 51 height 12
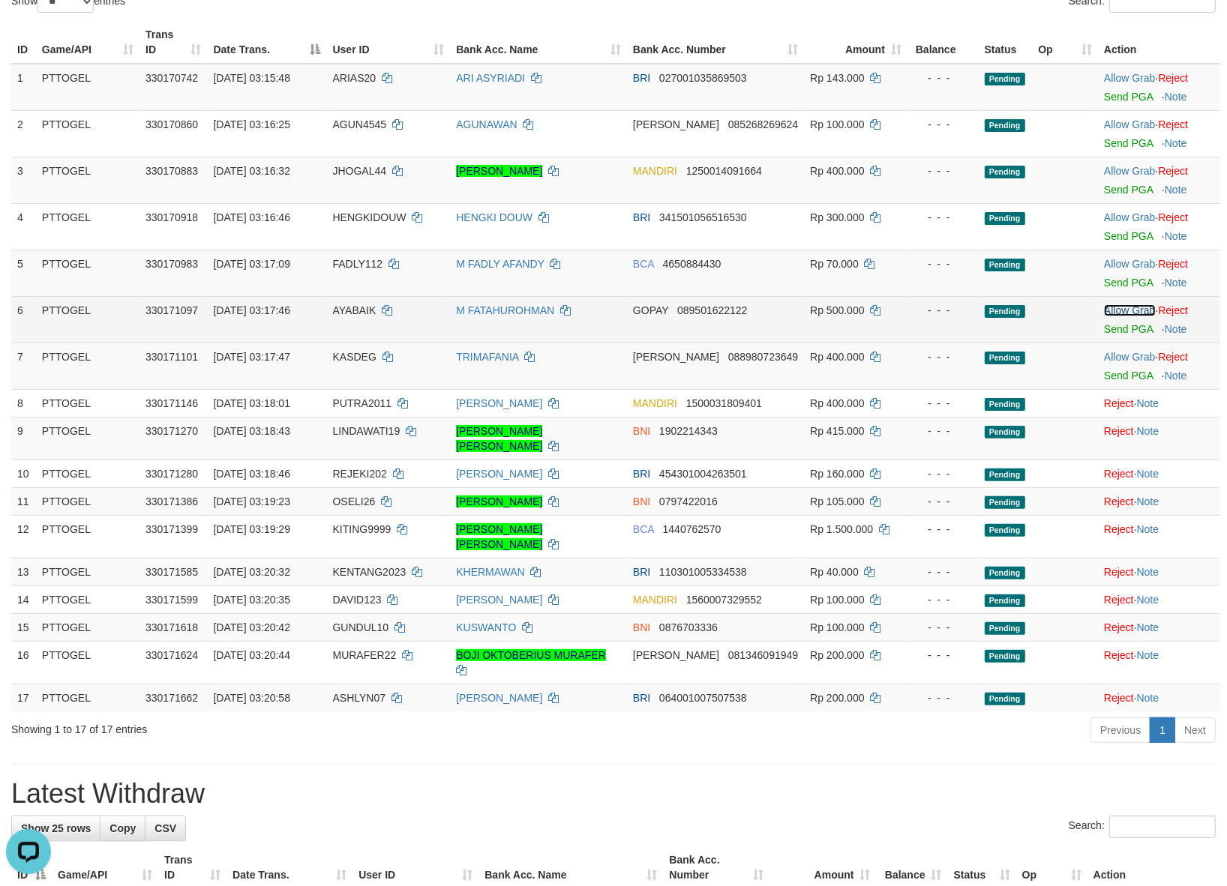
click at [1116, 305] on link "Allow Grab" at bounding box center [1129, 310] width 51 height 12
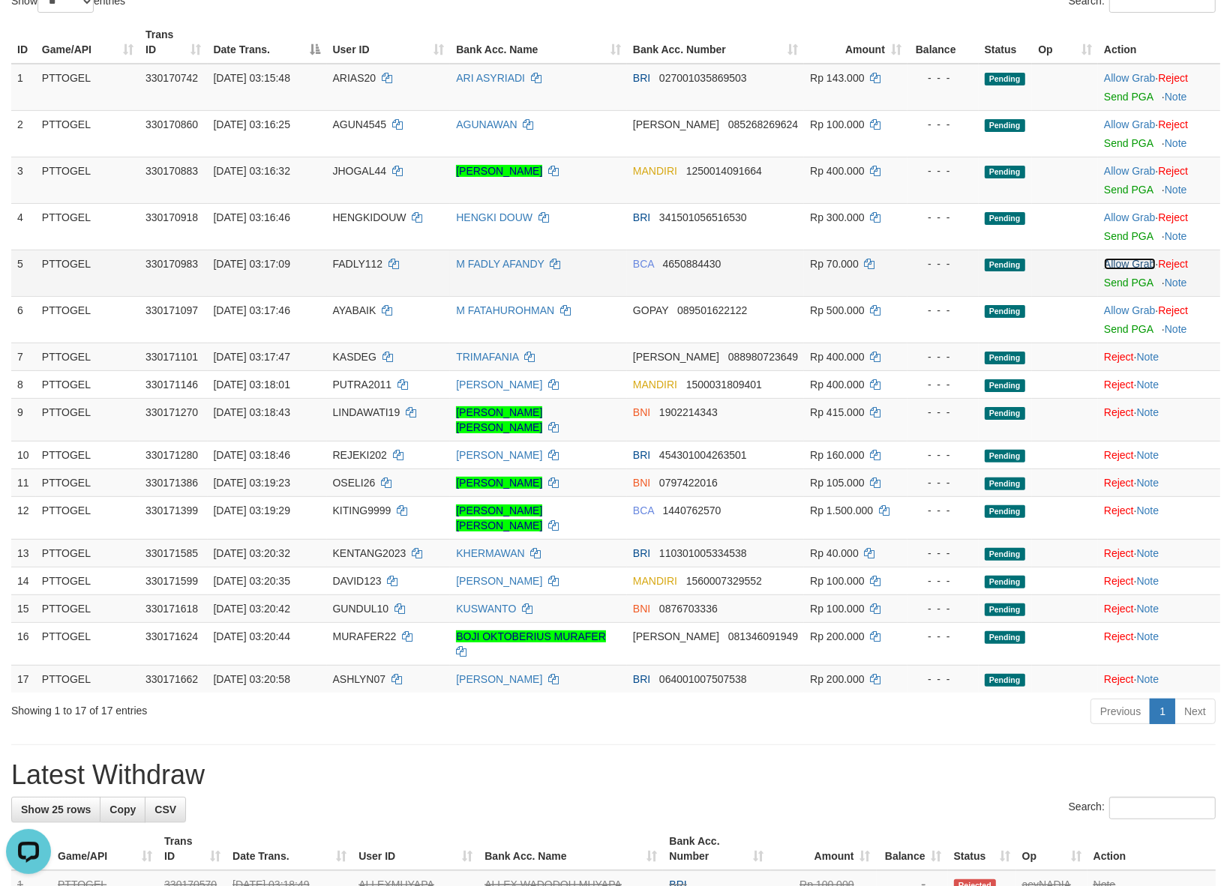
click at [1116, 265] on link "Allow Grab" at bounding box center [1129, 264] width 51 height 12
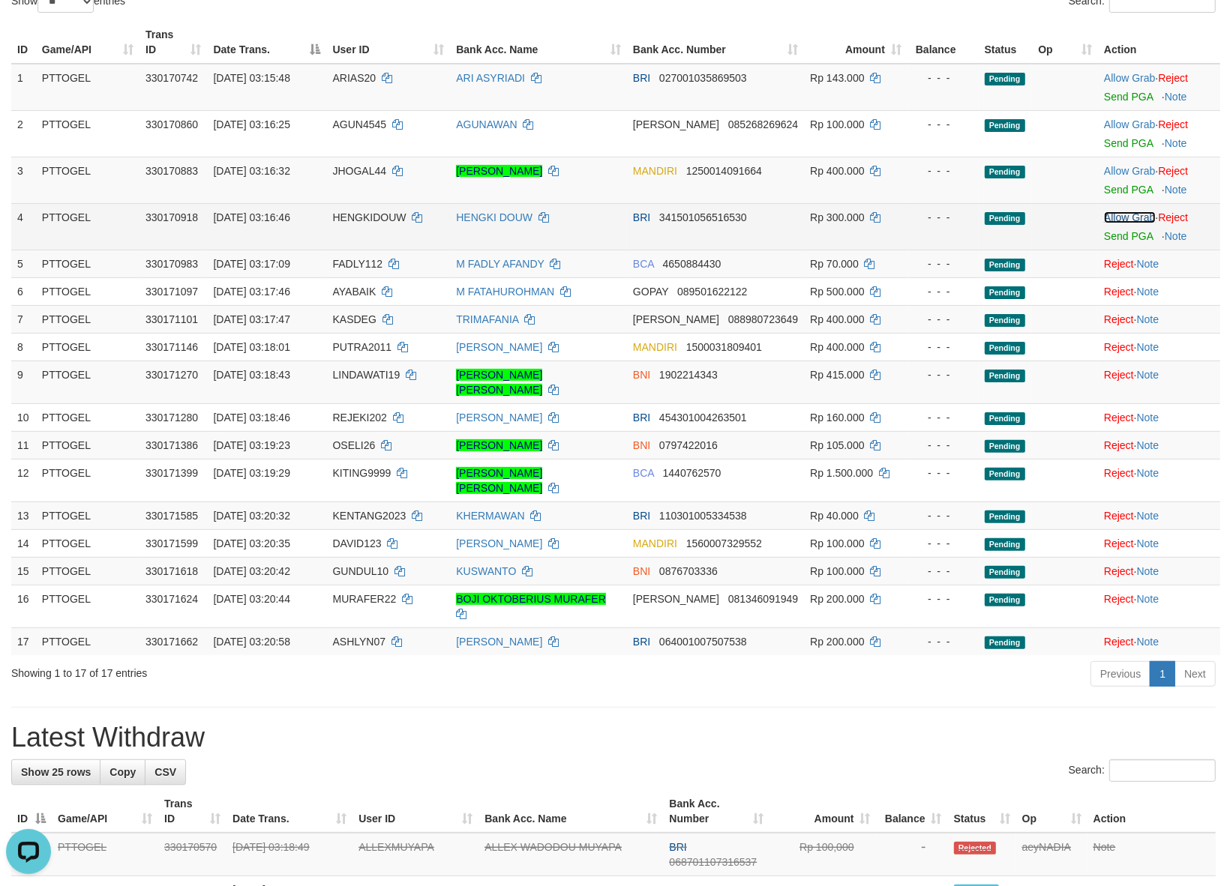
click at [1122, 215] on link "Allow Grab" at bounding box center [1129, 217] width 51 height 12
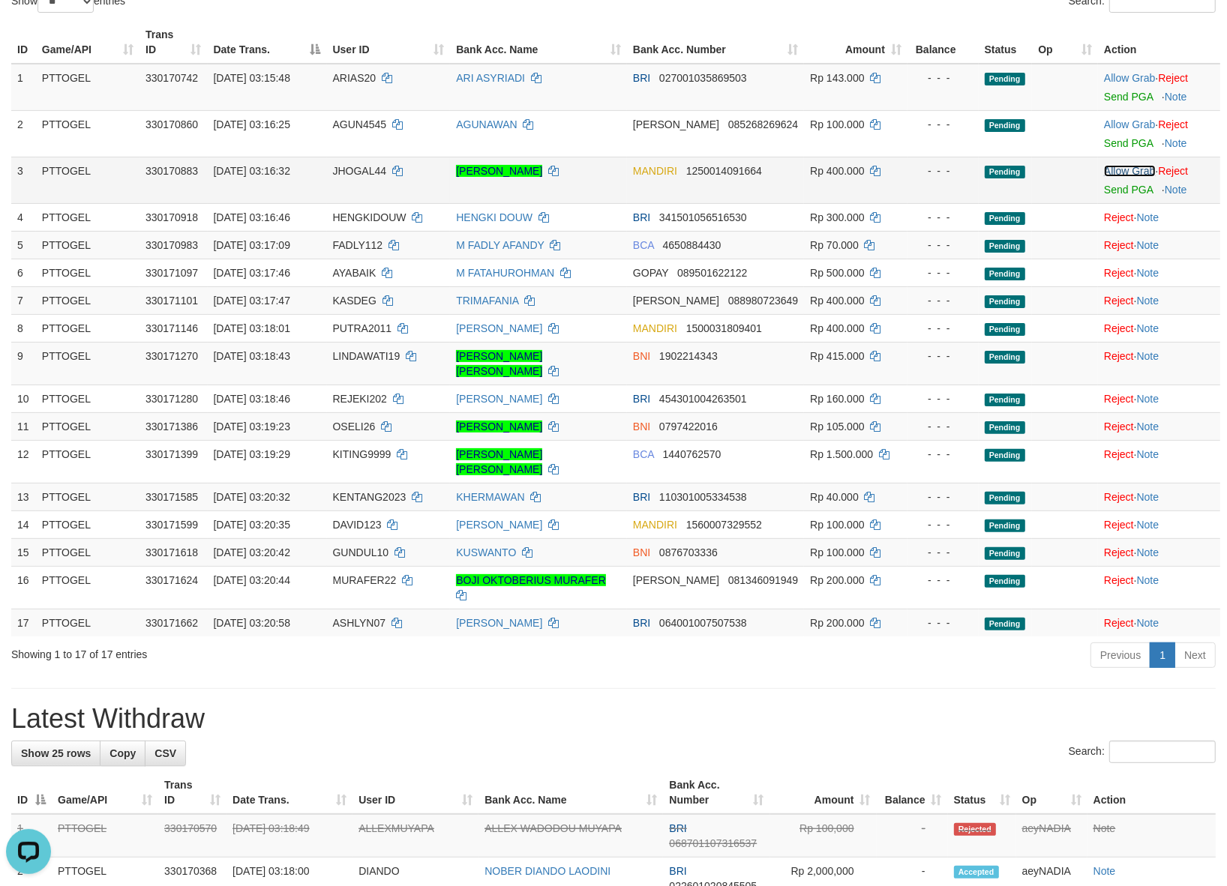
click at [1117, 169] on link "Allow Grab" at bounding box center [1129, 171] width 51 height 12
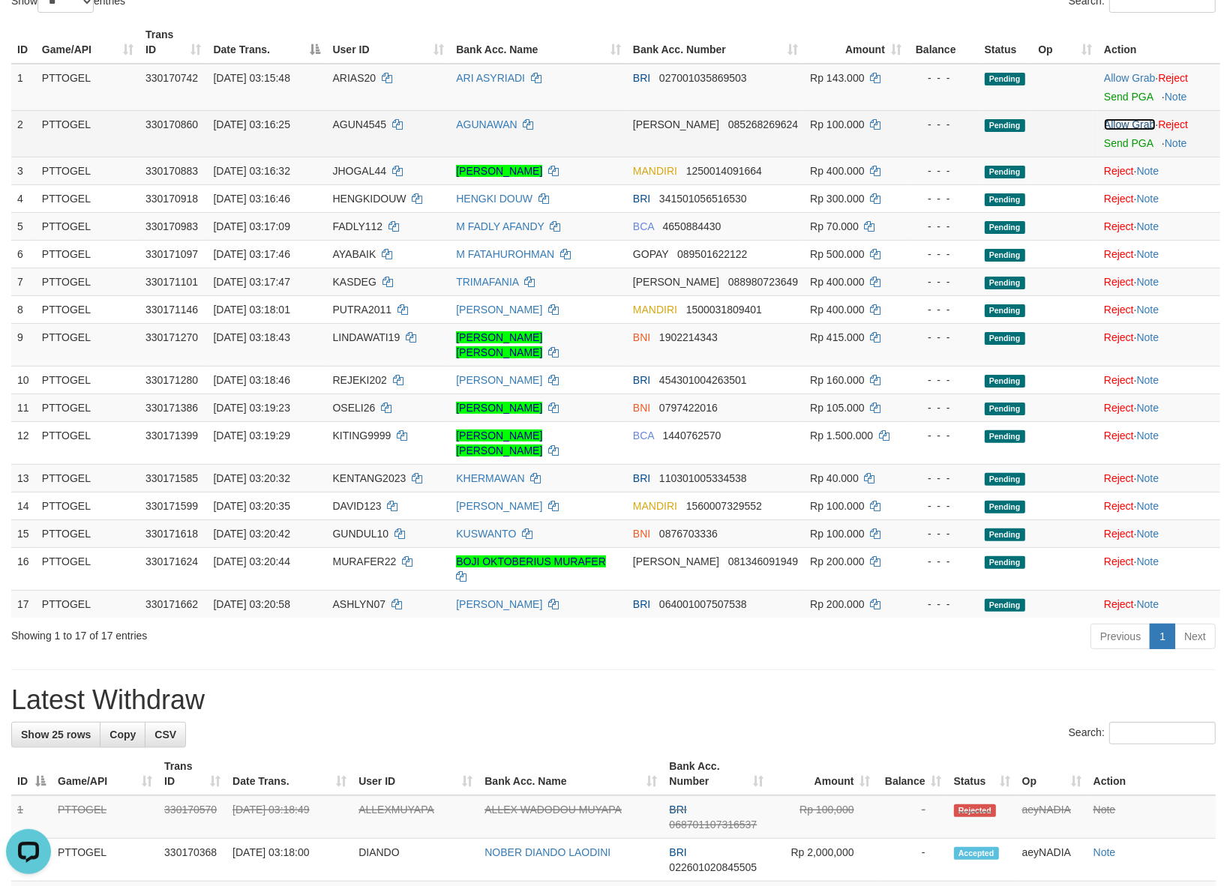
click at [1117, 126] on link "Allow Grab" at bounding box center [1129, 124] width 51 height 12
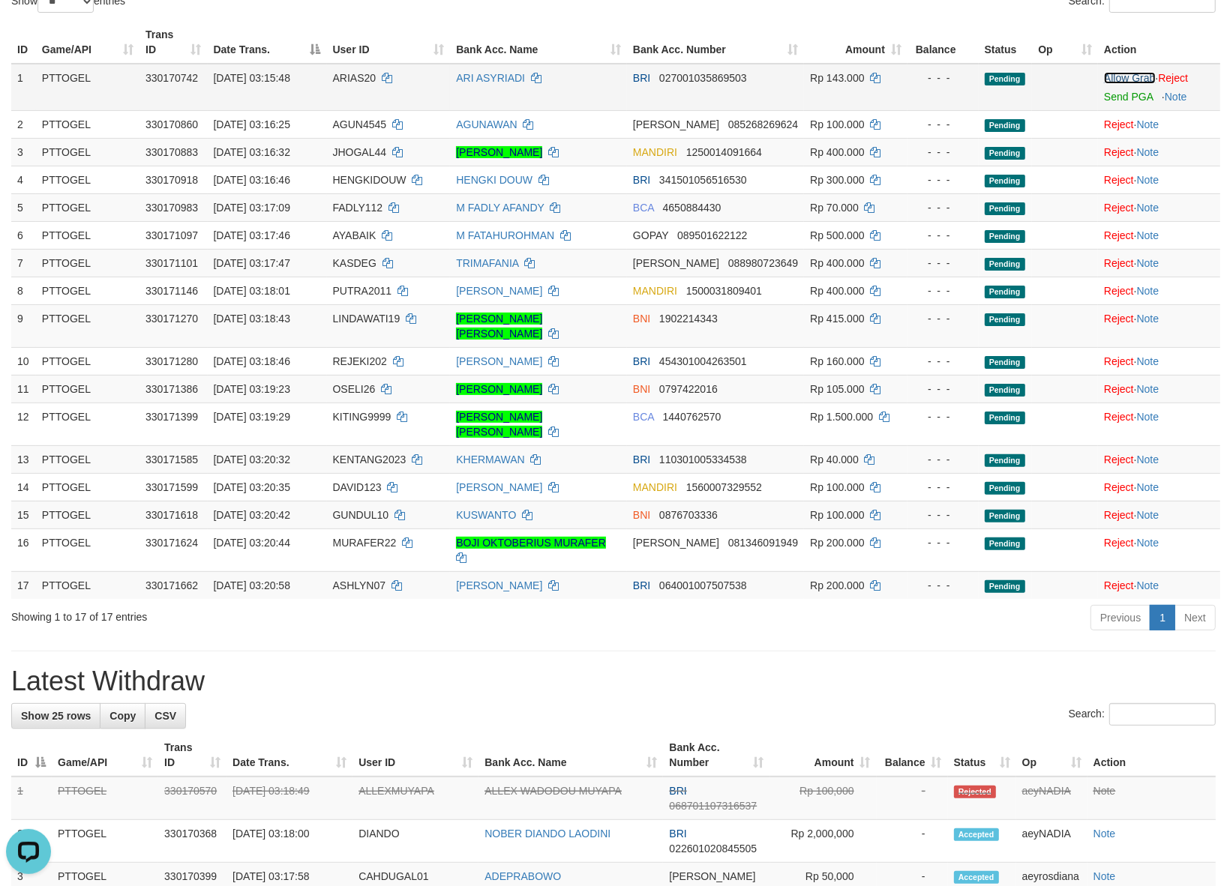
click at [1119, 79] on link "Allow Grab" at bounding box center [1129, 78] width 51 height 12
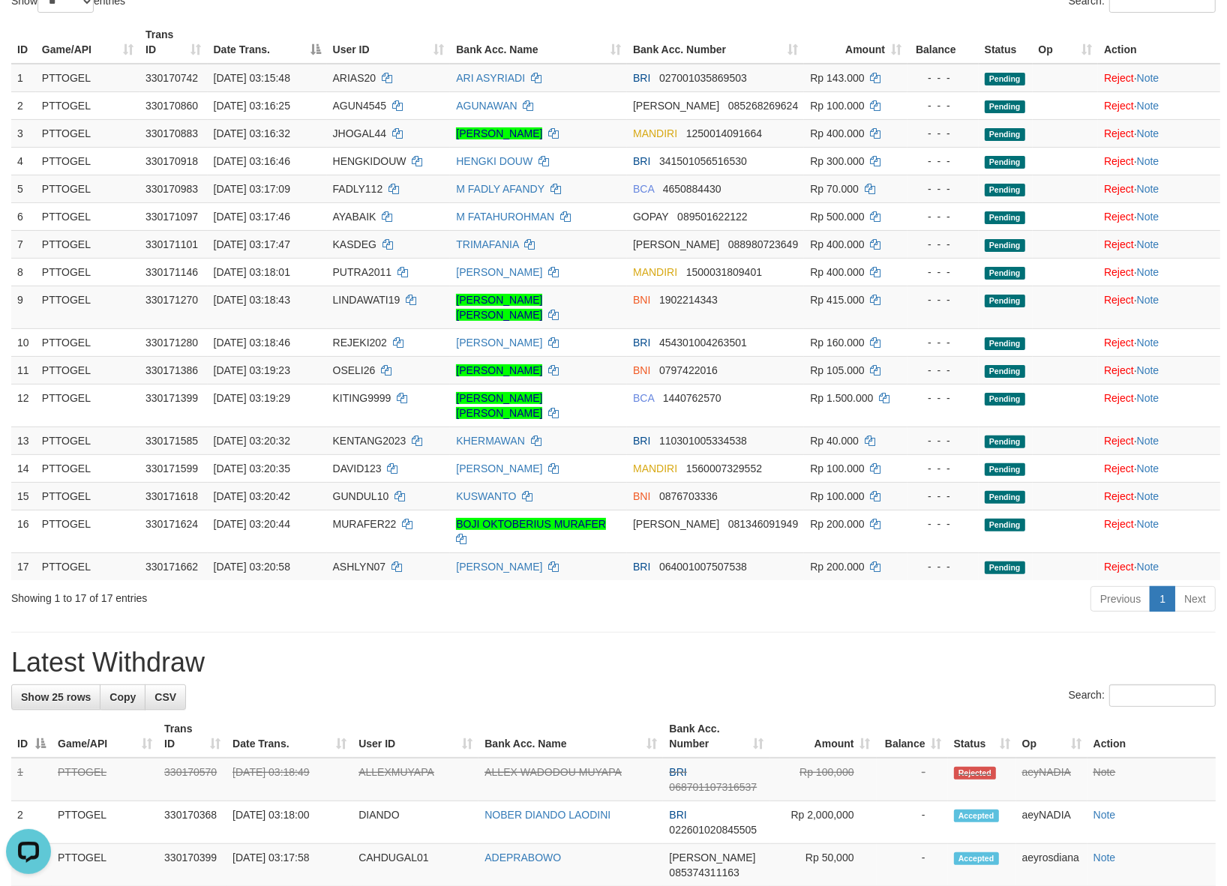
click at [690, 596] on div "**********" at bounding box center [613, 882] width 1227 height 2060
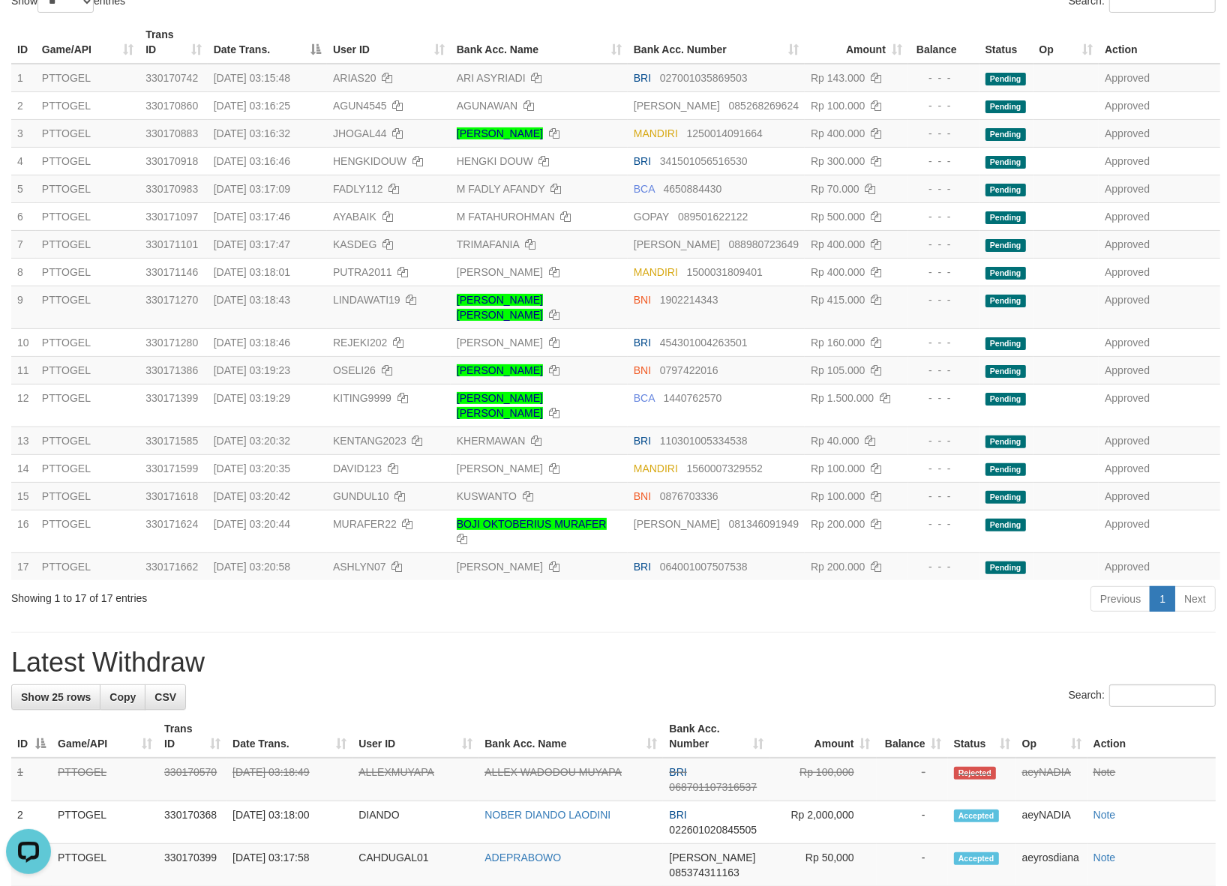
click at [499, 648] on h1 "Latest Withdraw" at bounding box center [613, 663] width 1204 height 30
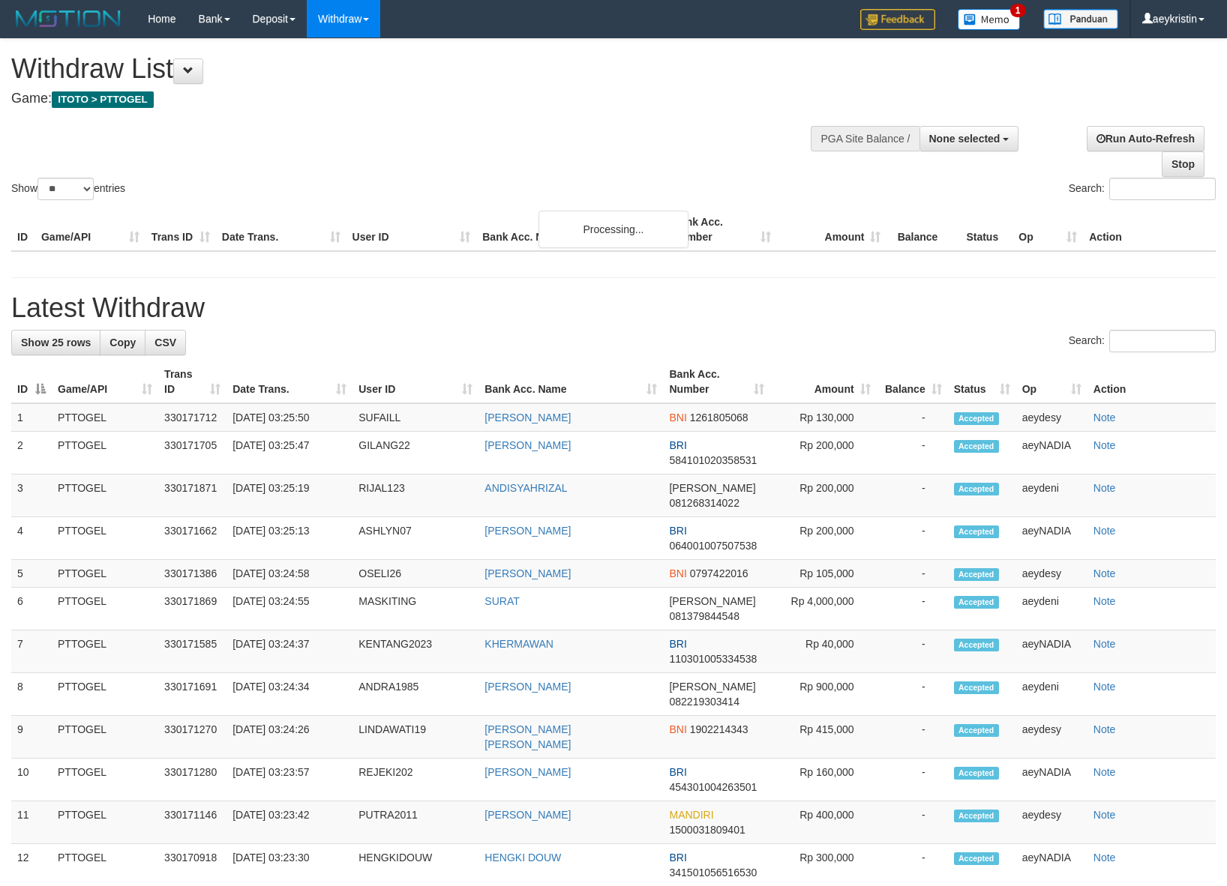
select select
select select "**"
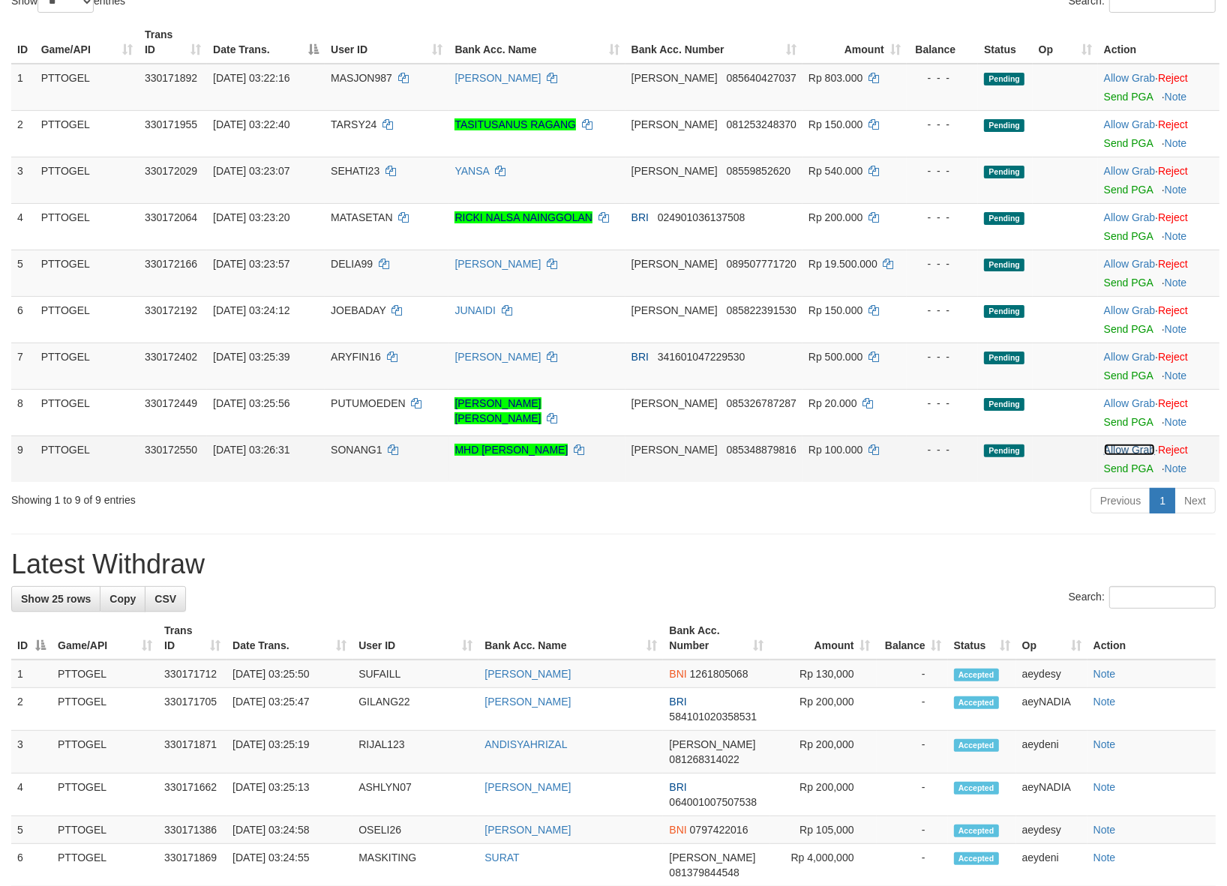
click at [1110, 450] on link "Allow Grab" at bounding box center [1129, 450] width 51 height 12
click at [1110, 400] on link "Allow Grab" at bounding box center [1129, 403] width 51 height 12
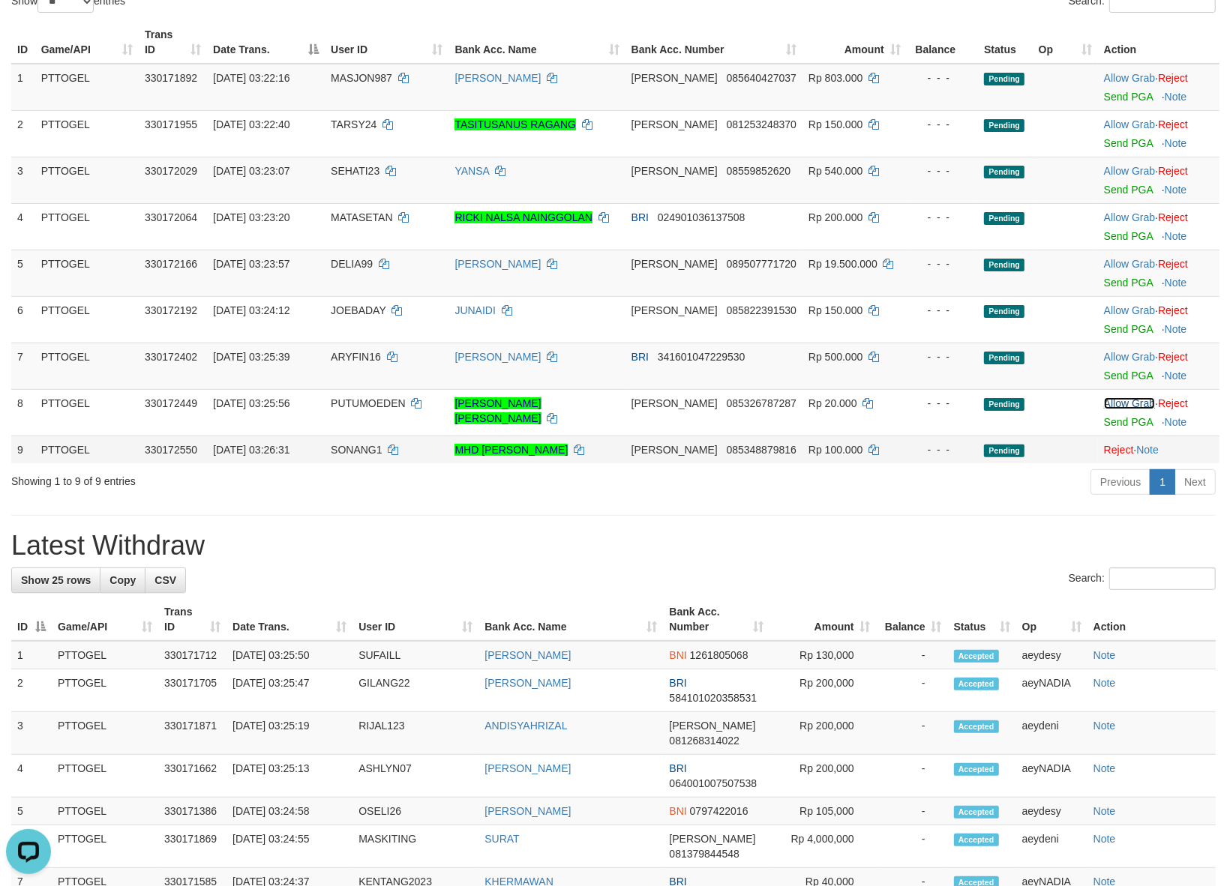
scroll to position [0, 0]
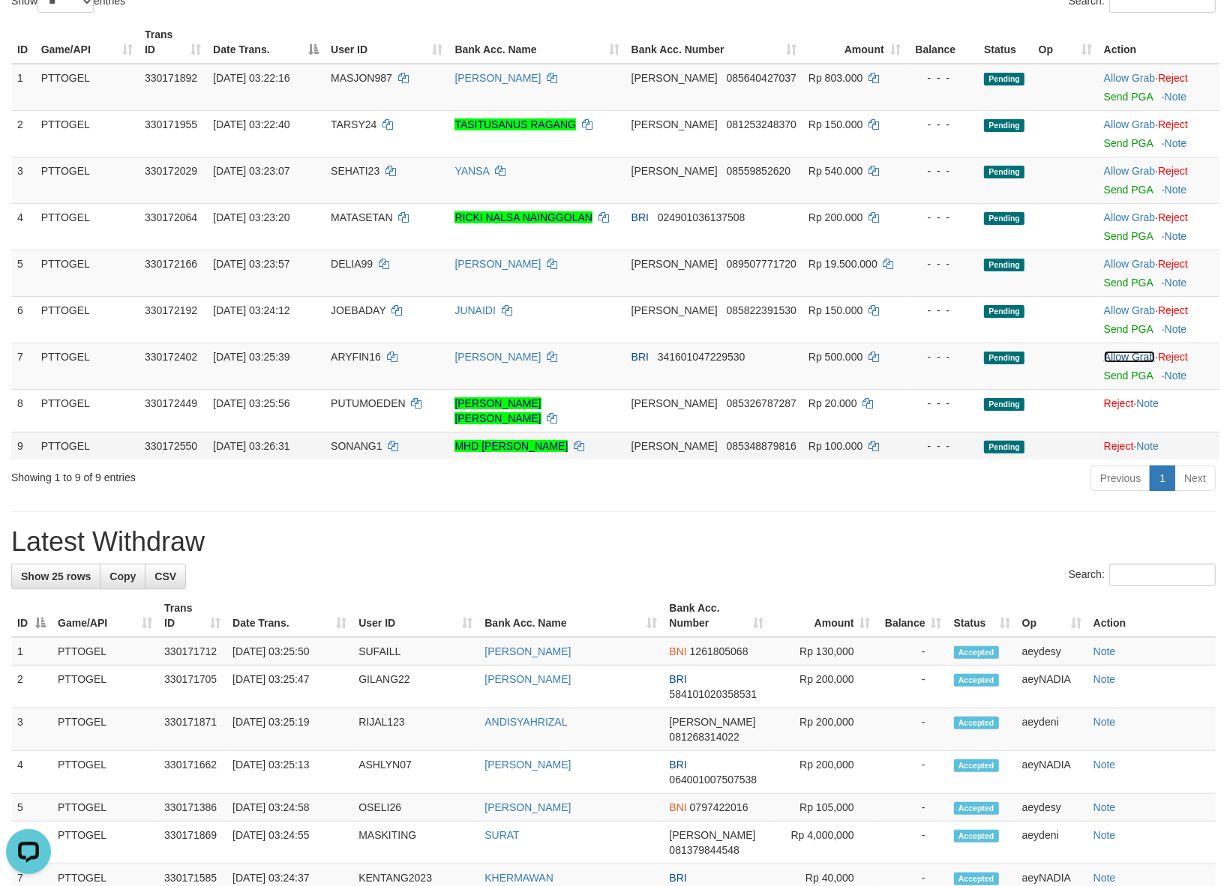
drag, startPoint x: 1110, startPoint y: 450, endPoint x: 1111, endPoint y: 310, distance: 140.2
click at [1111, 357] on link "Allow Grab" at bounding box center [1129, 357] width 51 height 12
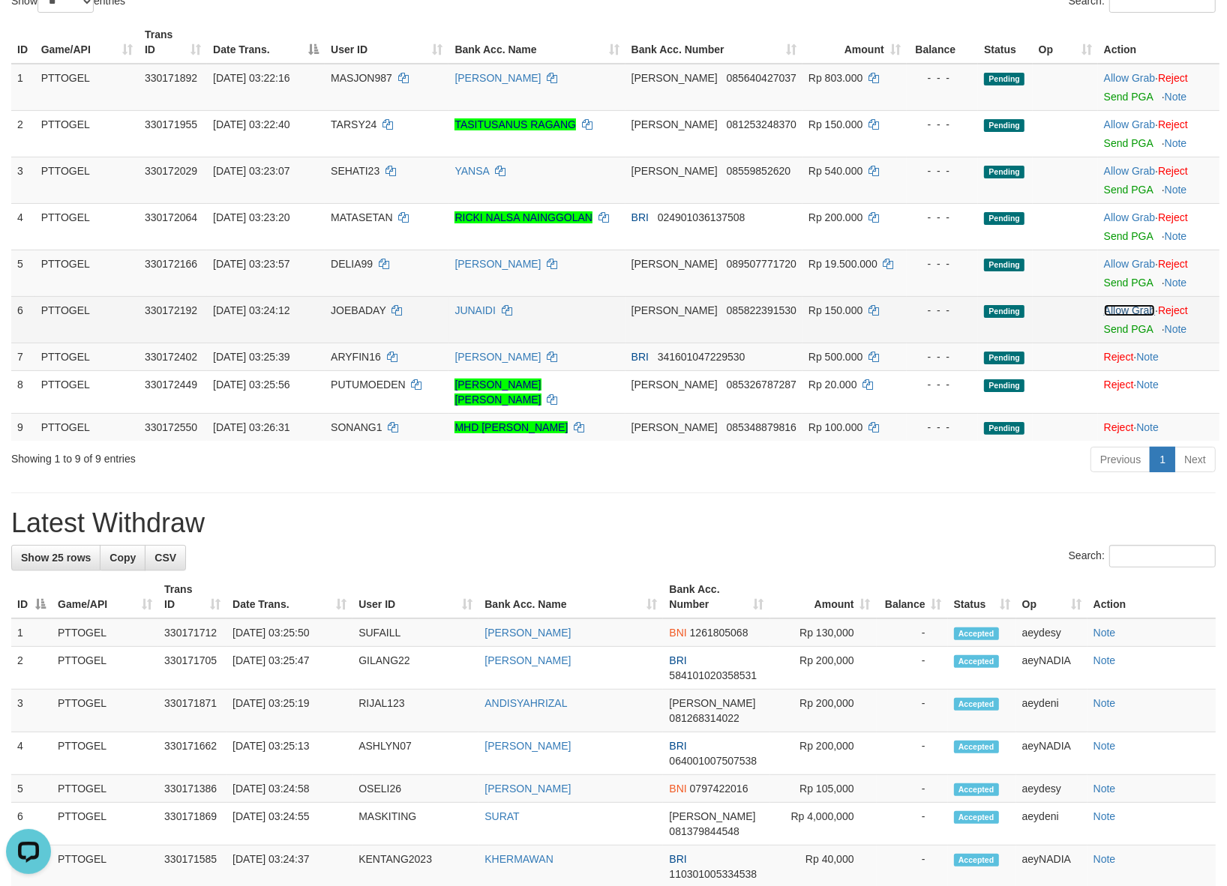
click at [1111, 310] on link "Allow Grab" at bounding box center [1129, 310] width 51 height 12
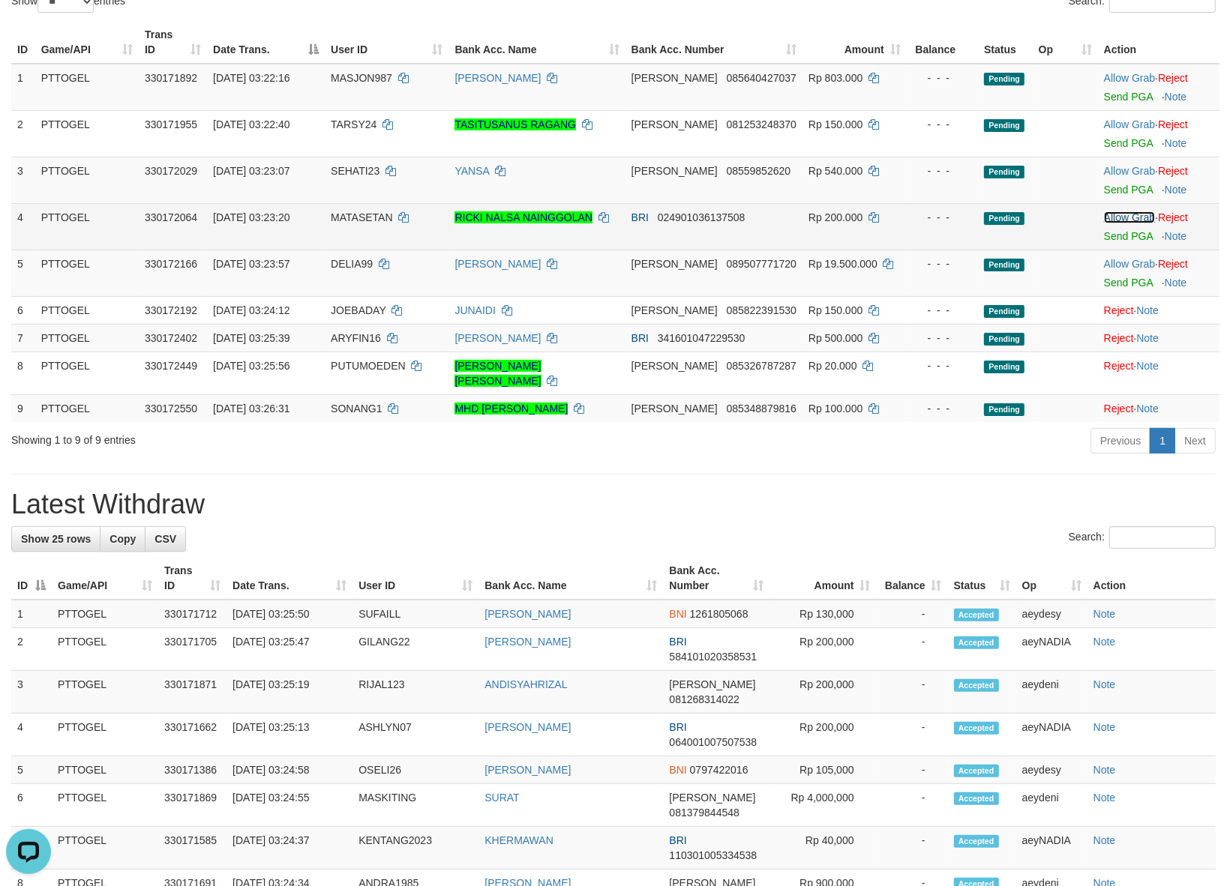
click at [1111, 218] on link "Allow Grab" at bounding box center [1129, 217] width 51 height 12
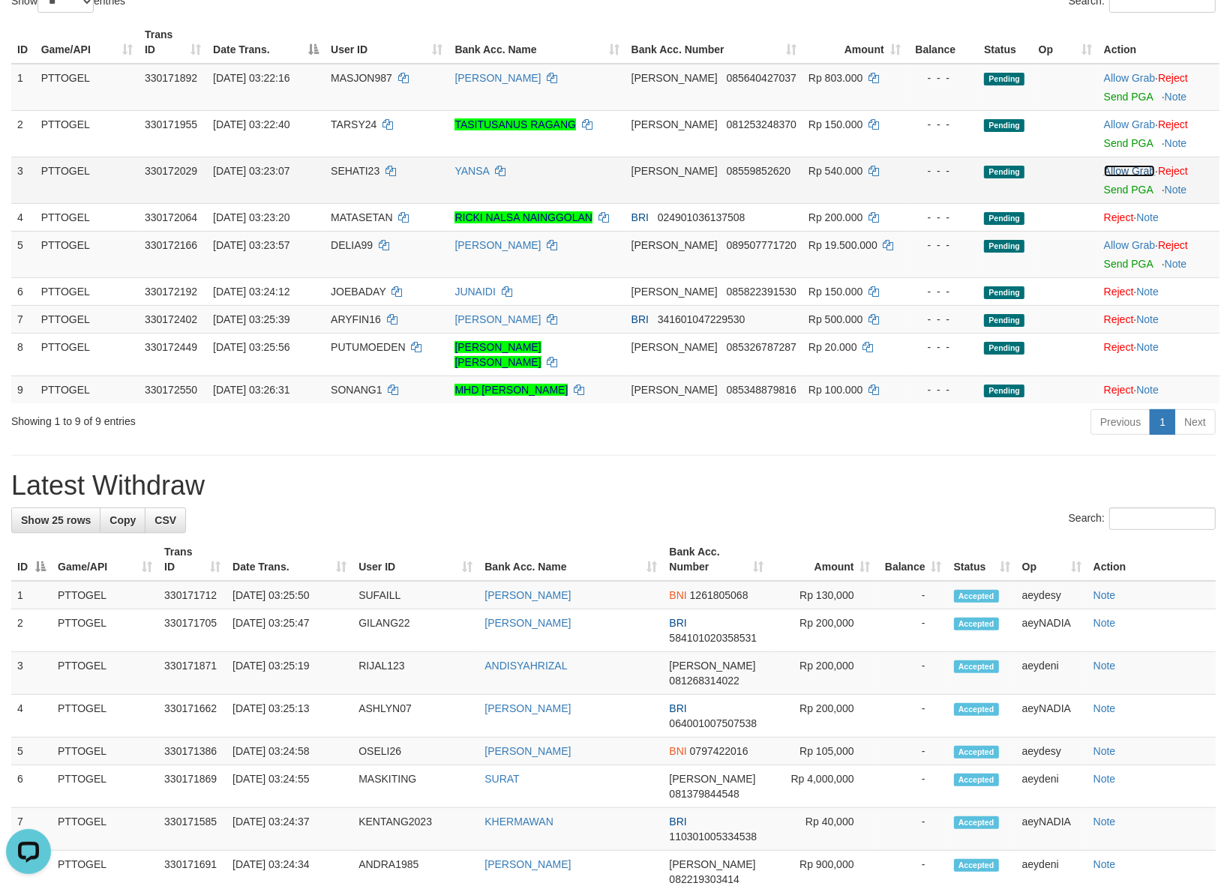
click at [1110, 171] on link "Allow Grab" at bounding box center [1129, 171] width 51 height 12
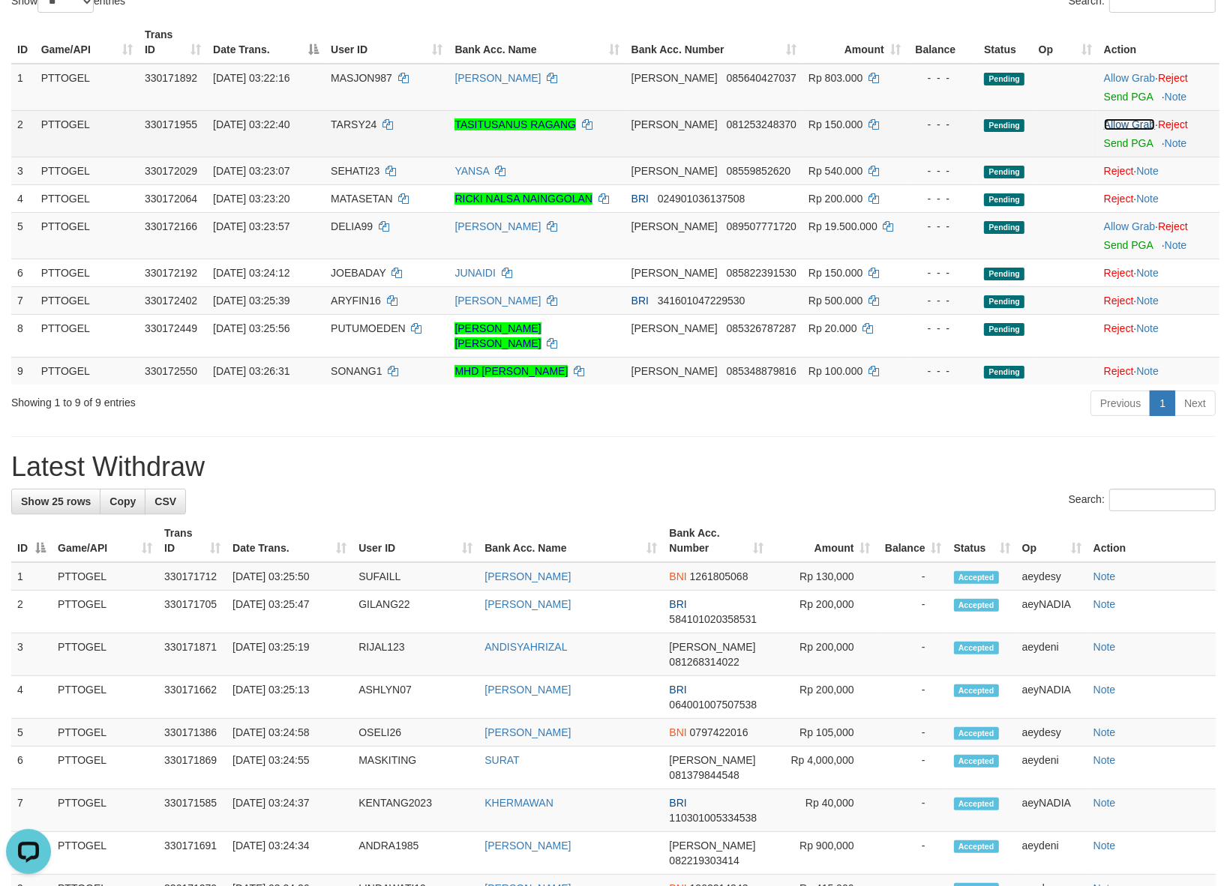
click at [1104, 118] on link "Allow Grab" at bounding box center [1129, 124] width 51 height 12
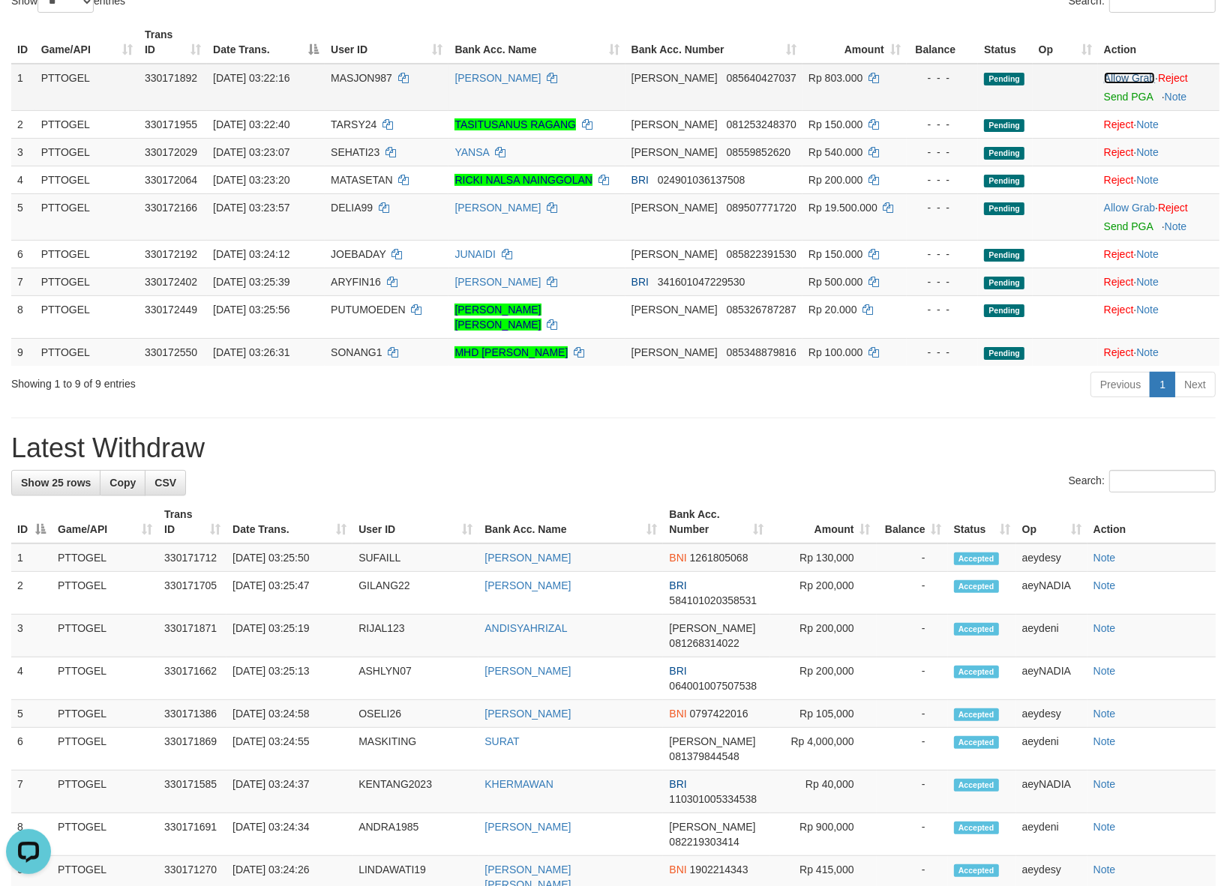
click at [1117, 81] on link "Allow Grab" at bounding box center [1129, 78] width 51 height 12
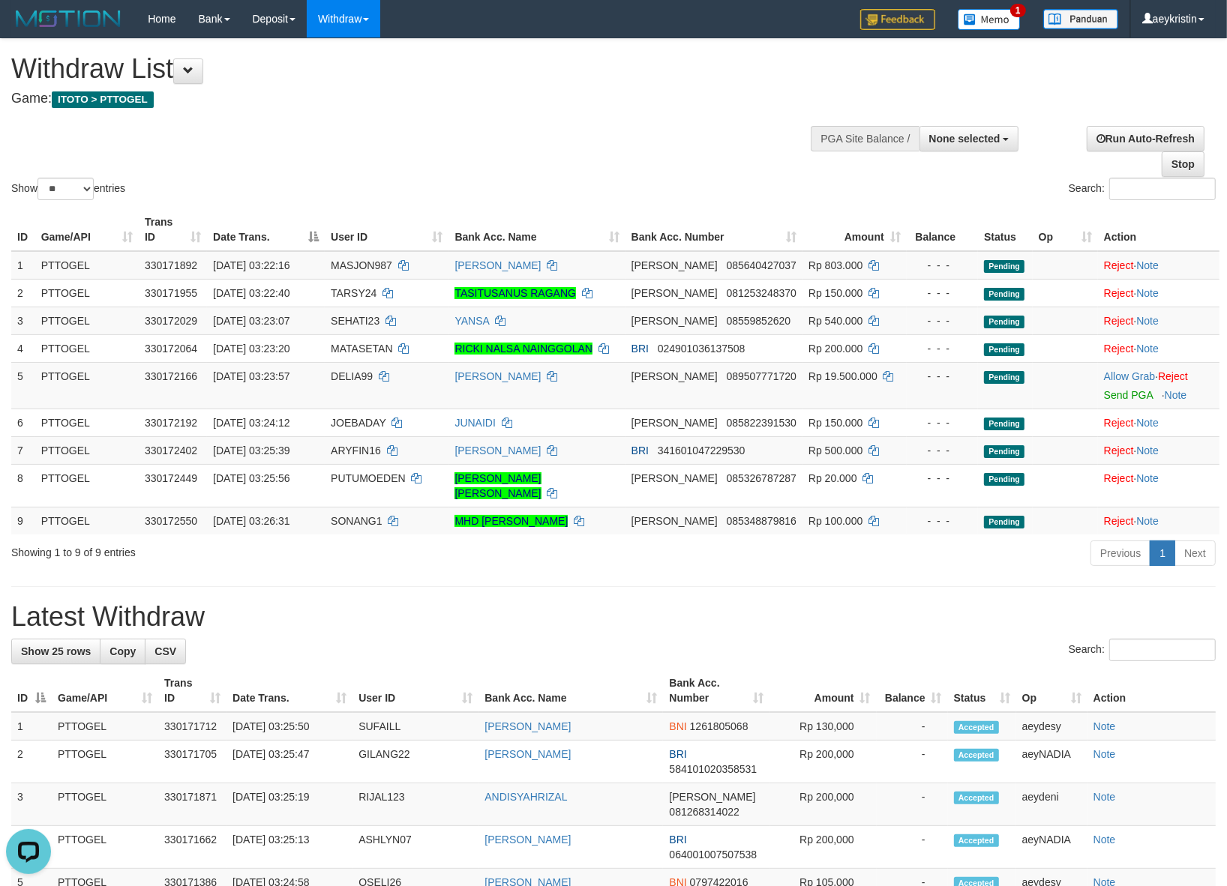
click at [695, 181] on div "Search:" at bounding box center [920, 191] width 591 height 26
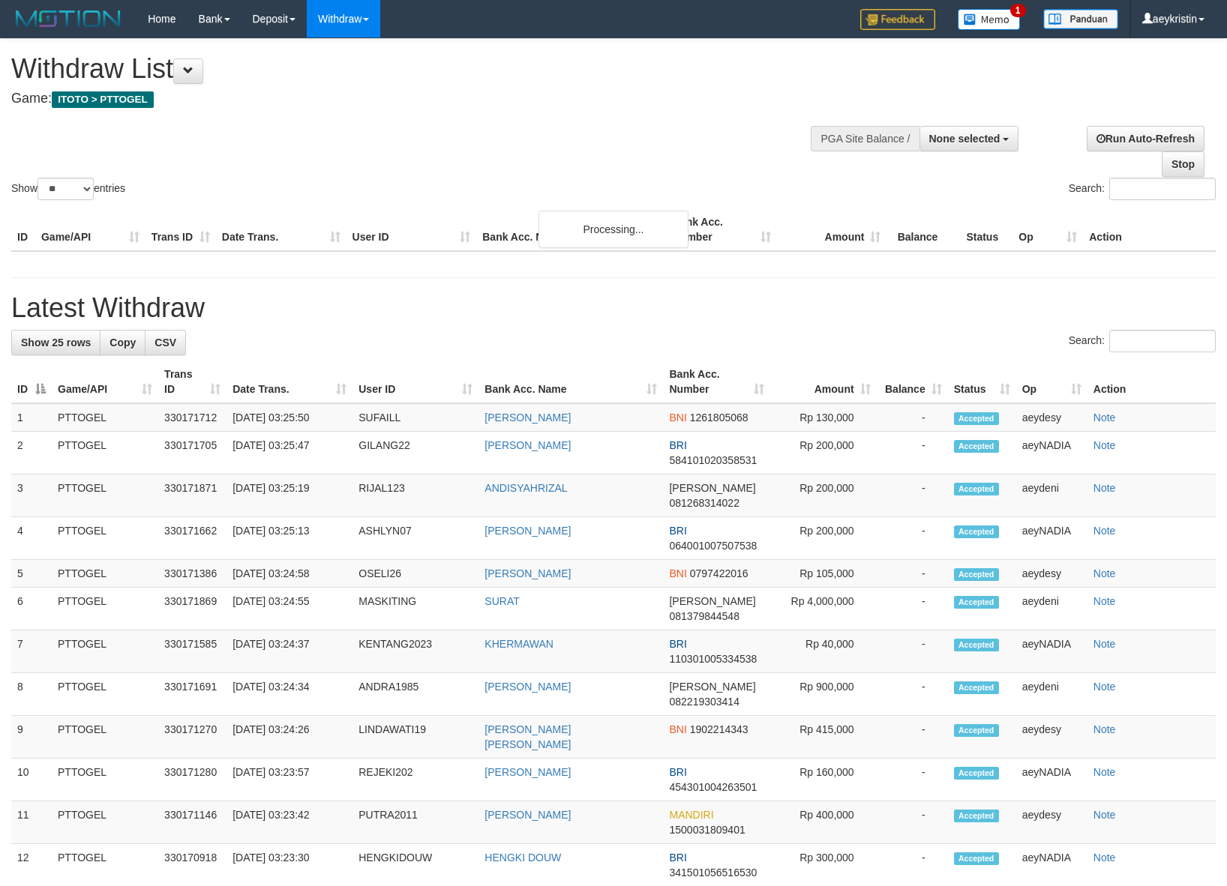
select select
select select "**"
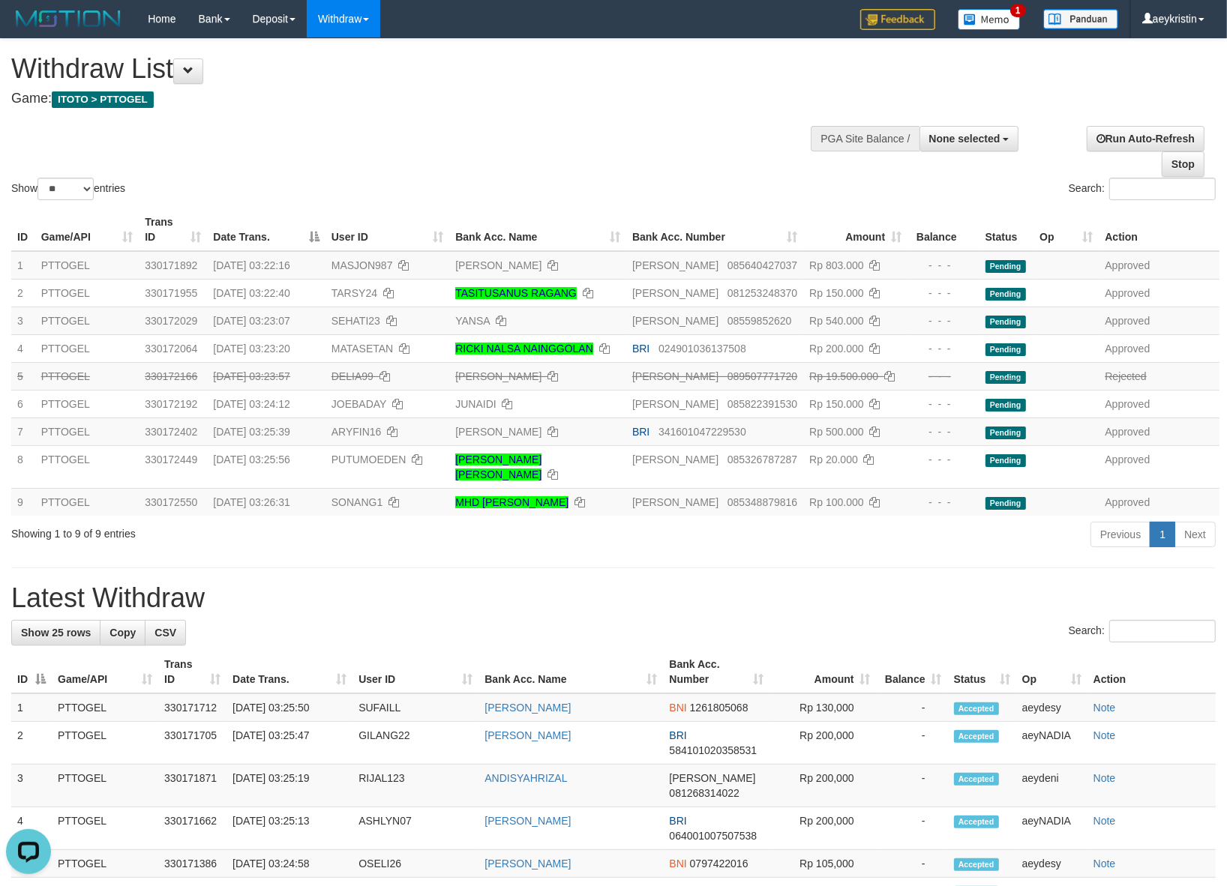
click at [630, 182] on div "Search:" at bounding box center [920, 191] width 591 height 26
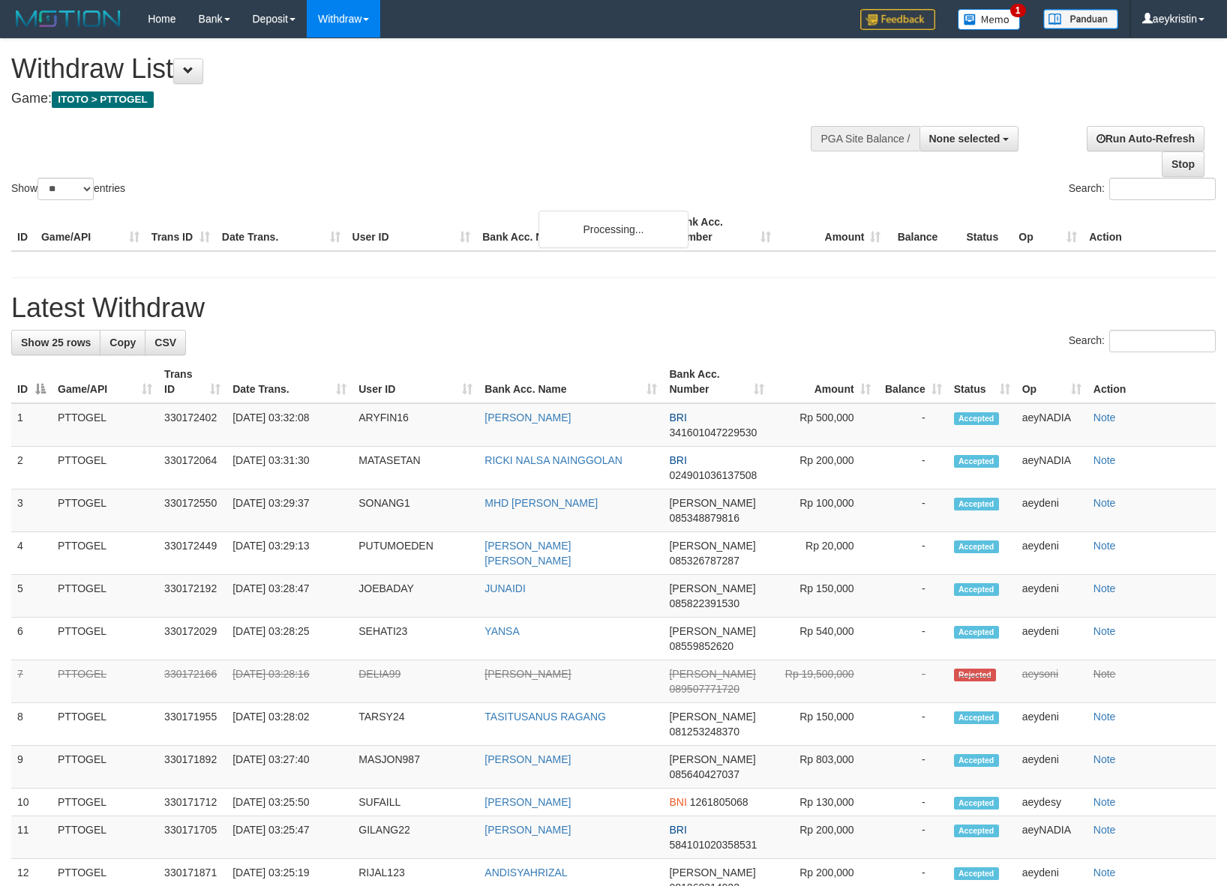
select select
select select "**"
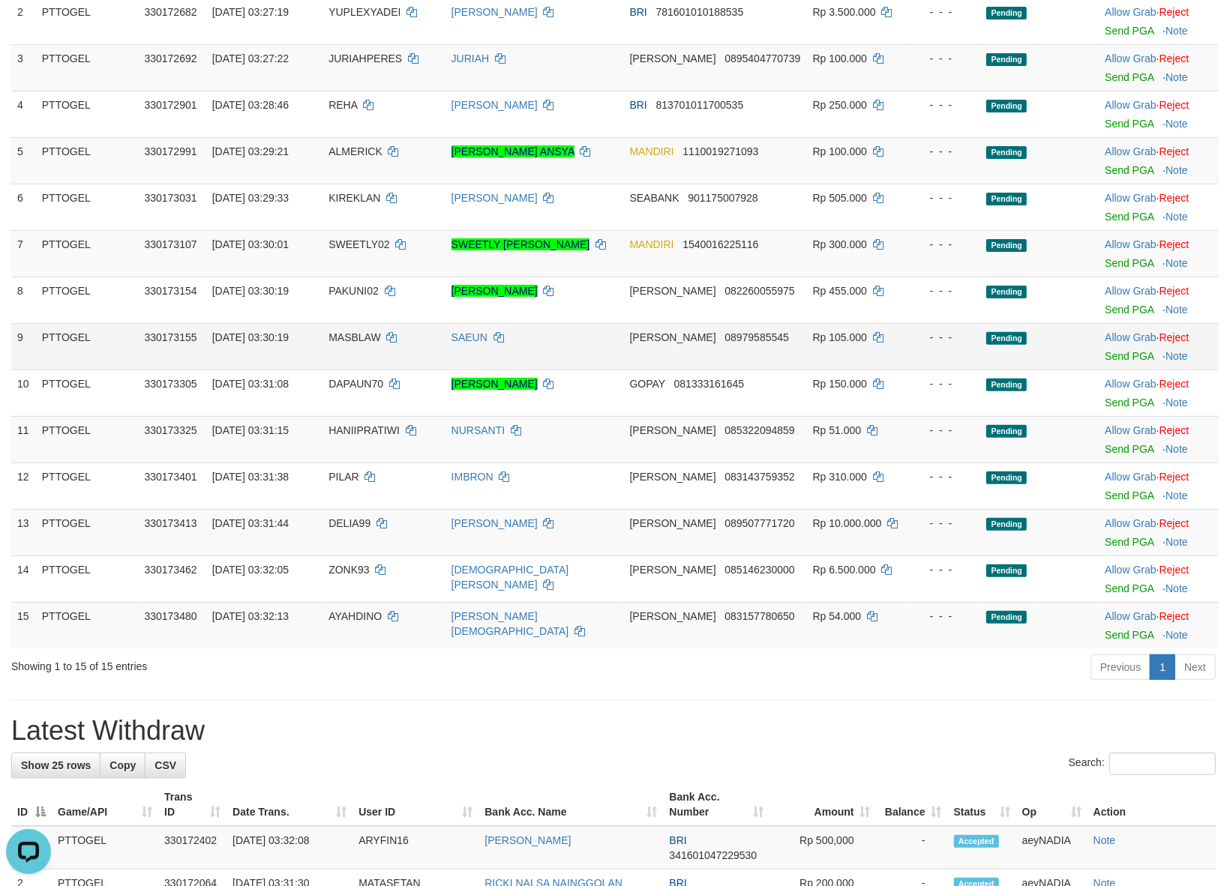
scroll to position [312, 0]
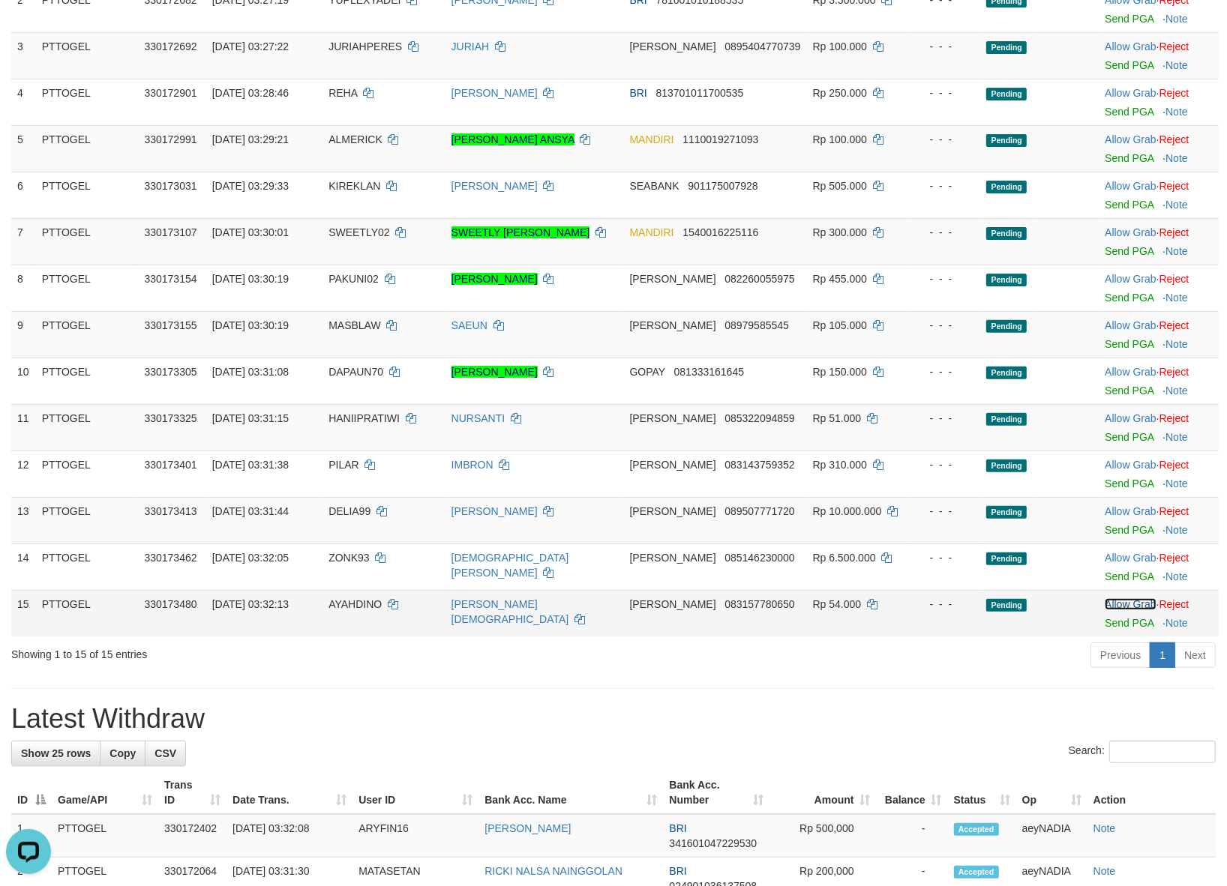
click at [1146, 605] on link "Allow Grab" at bounding box center [1129, 604] width 51 height 12
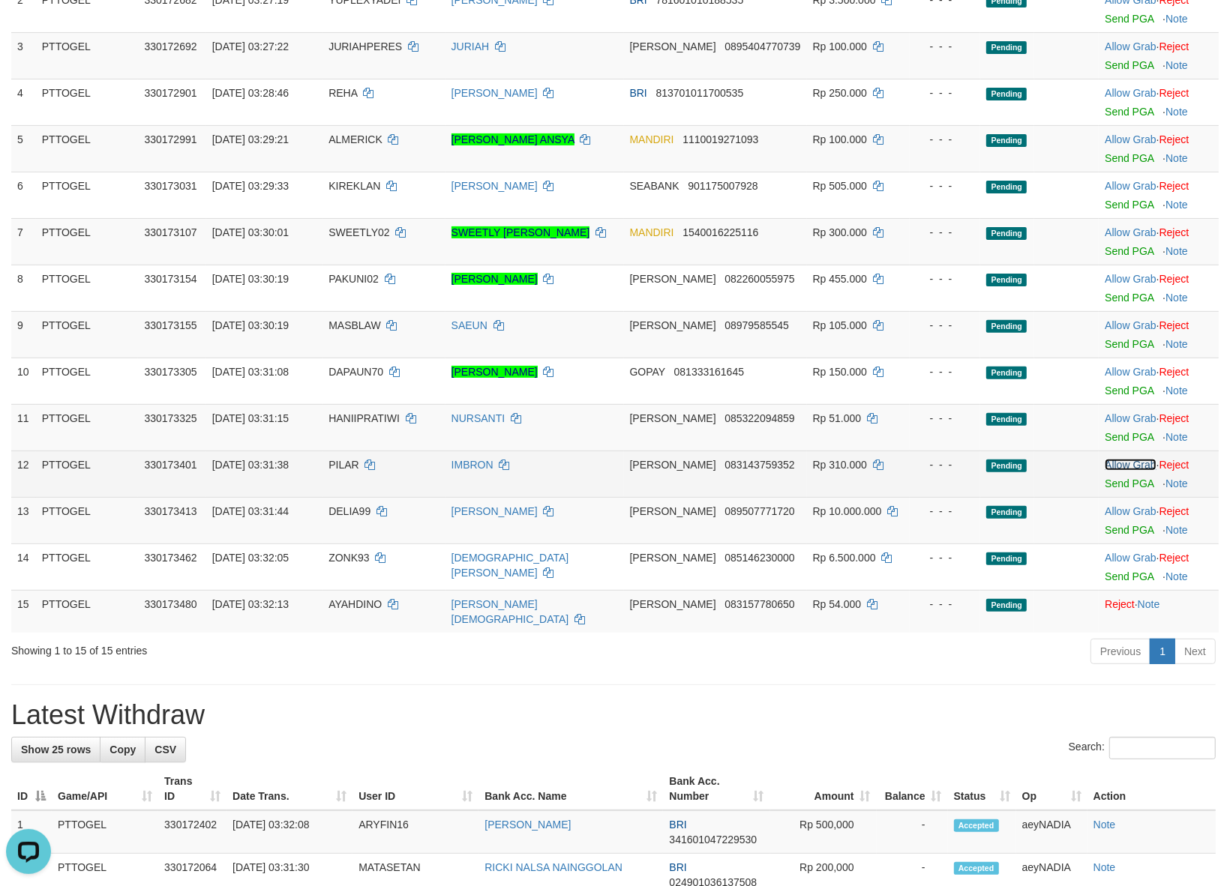
click at [1128, 465] on link "Allow Grab" at bounding box center [1129, 465] width 51 height 12
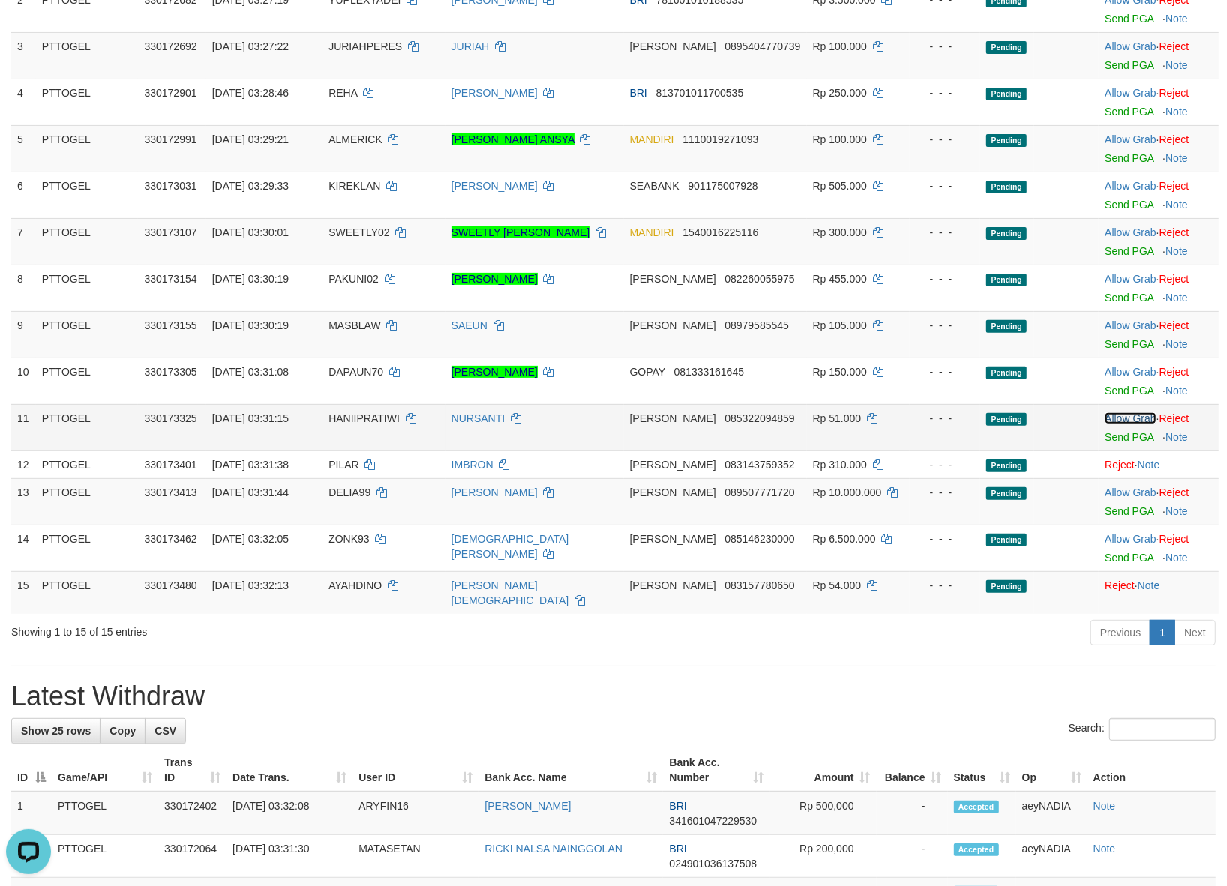
click at [1131, 418] on link "Allow Grab" at bounding box center [1129, 418] width 51 height 12
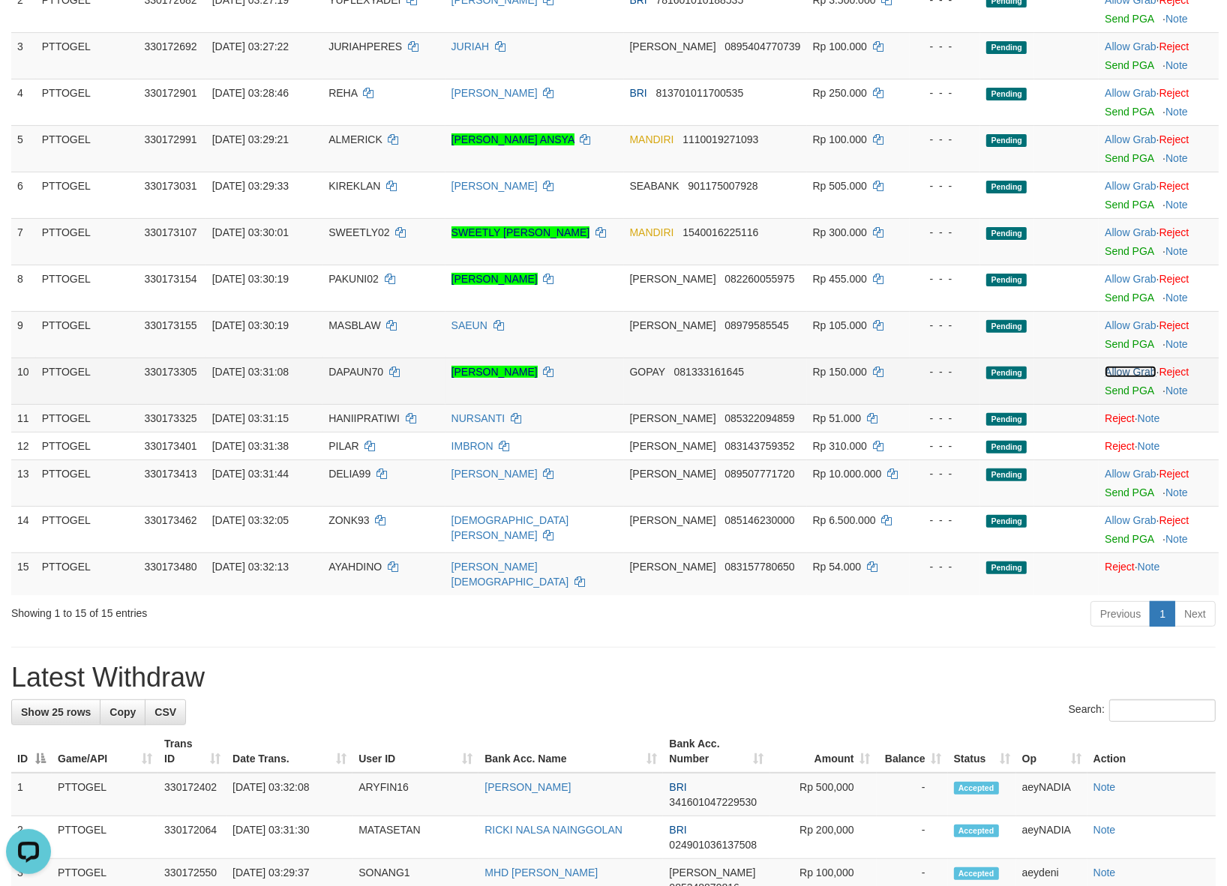
click at [1126, 376] on link "Allow Grab" at bounding box center [1129, 372] width 51 height 12
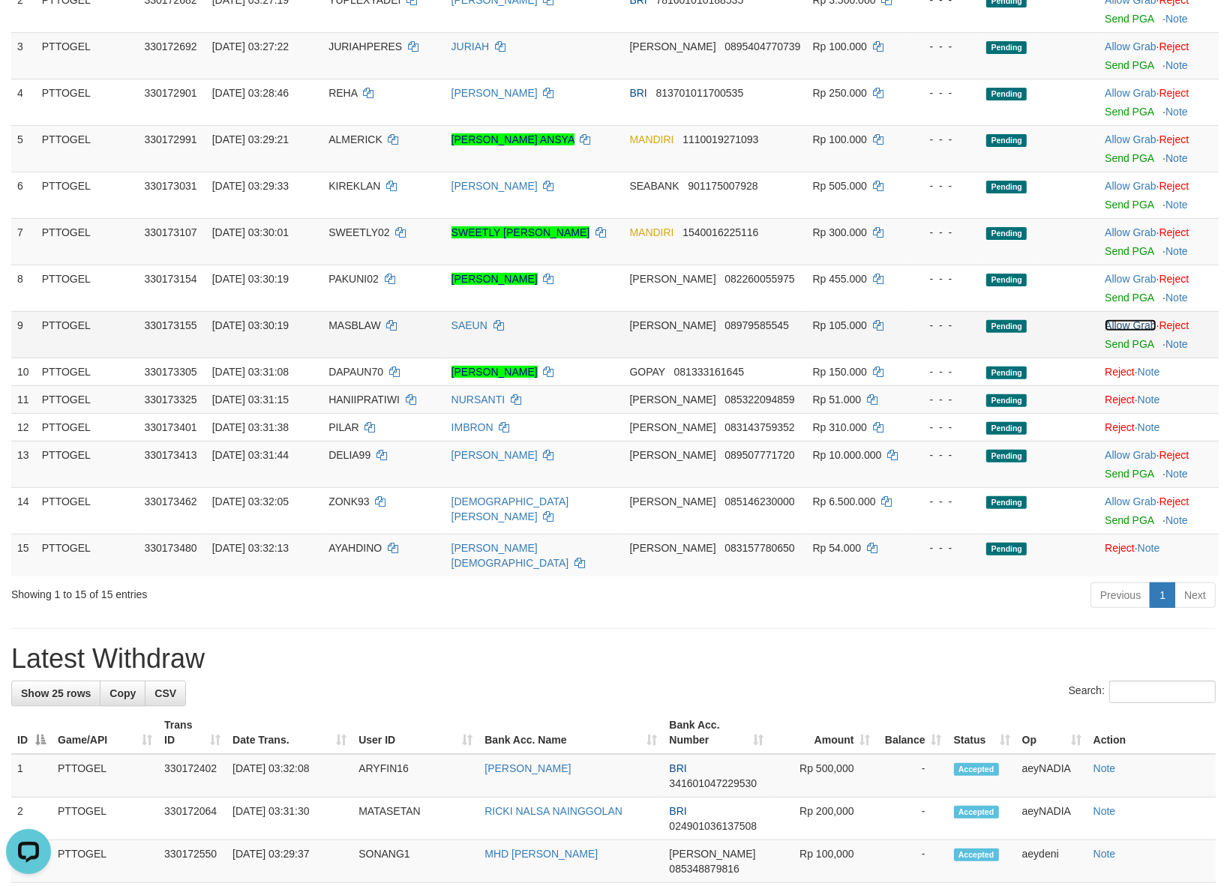
click at [1126, 323] on link "Allow Grab" at bounding box center [1129, 325] width 51 height 12
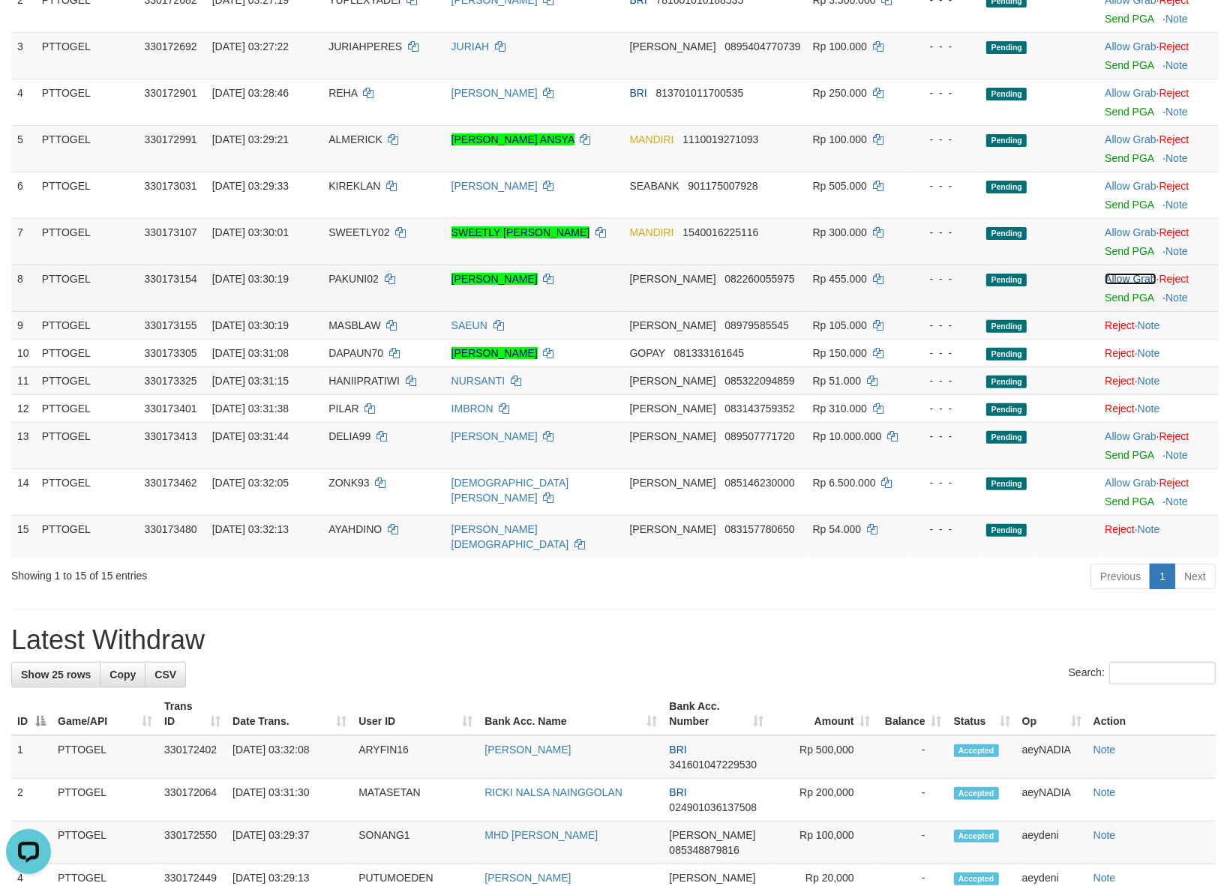
click at [1126, 277] on link "Allow Grab" at bounding box center [1129, 279] width 51 height 12
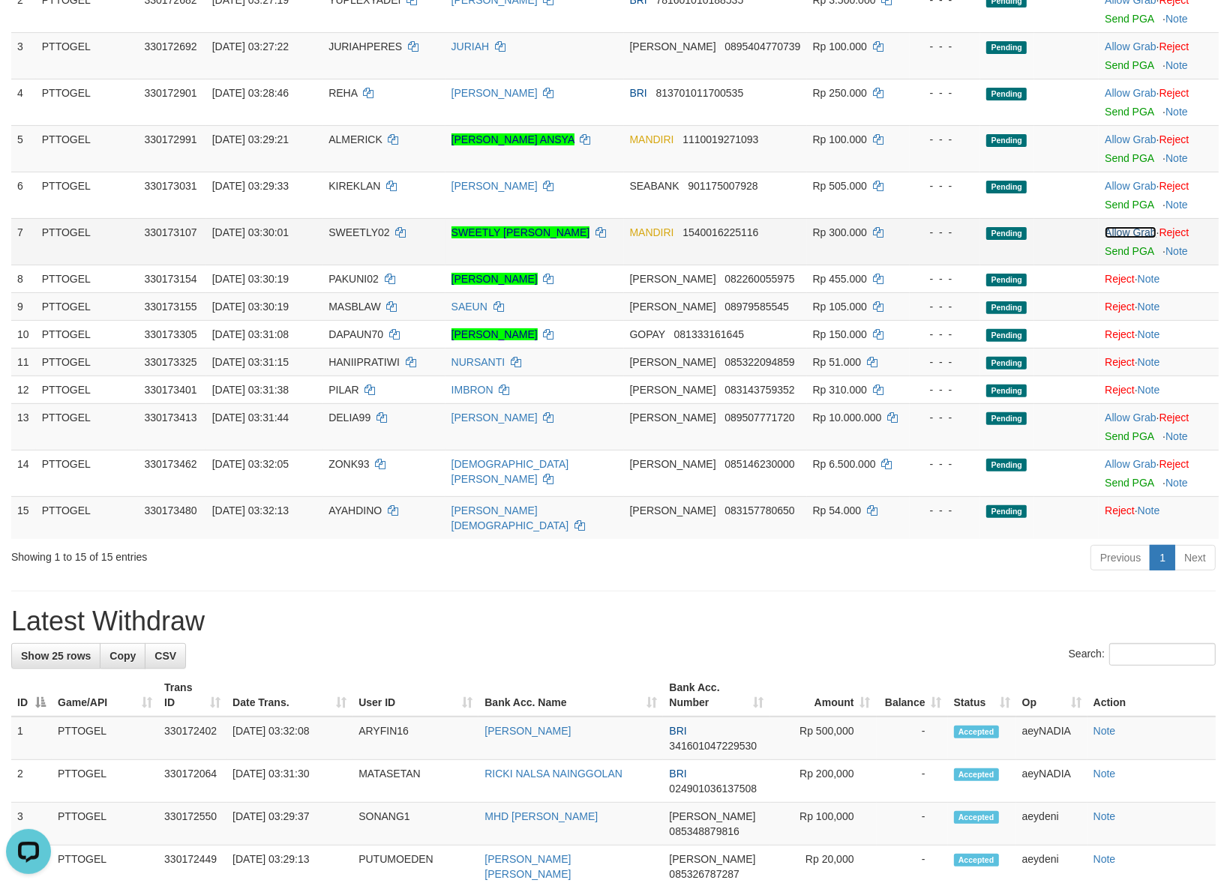
click at [1127, 233] on link "Allow Grab" at bounding box center [1129, 232] width 51 height 12
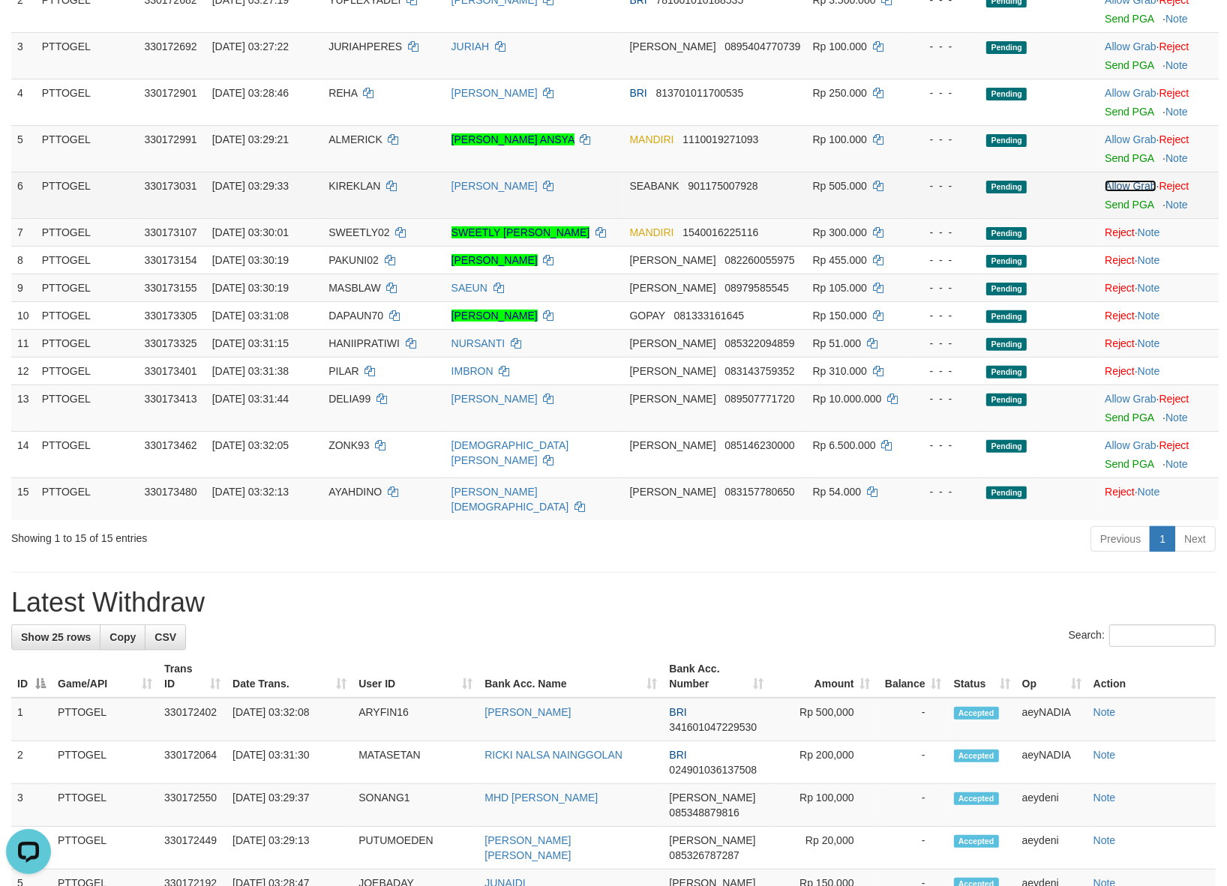
click at [1132, 186] on link "Allow Grab" at bounding box center [1129, 186] width 51 height 12
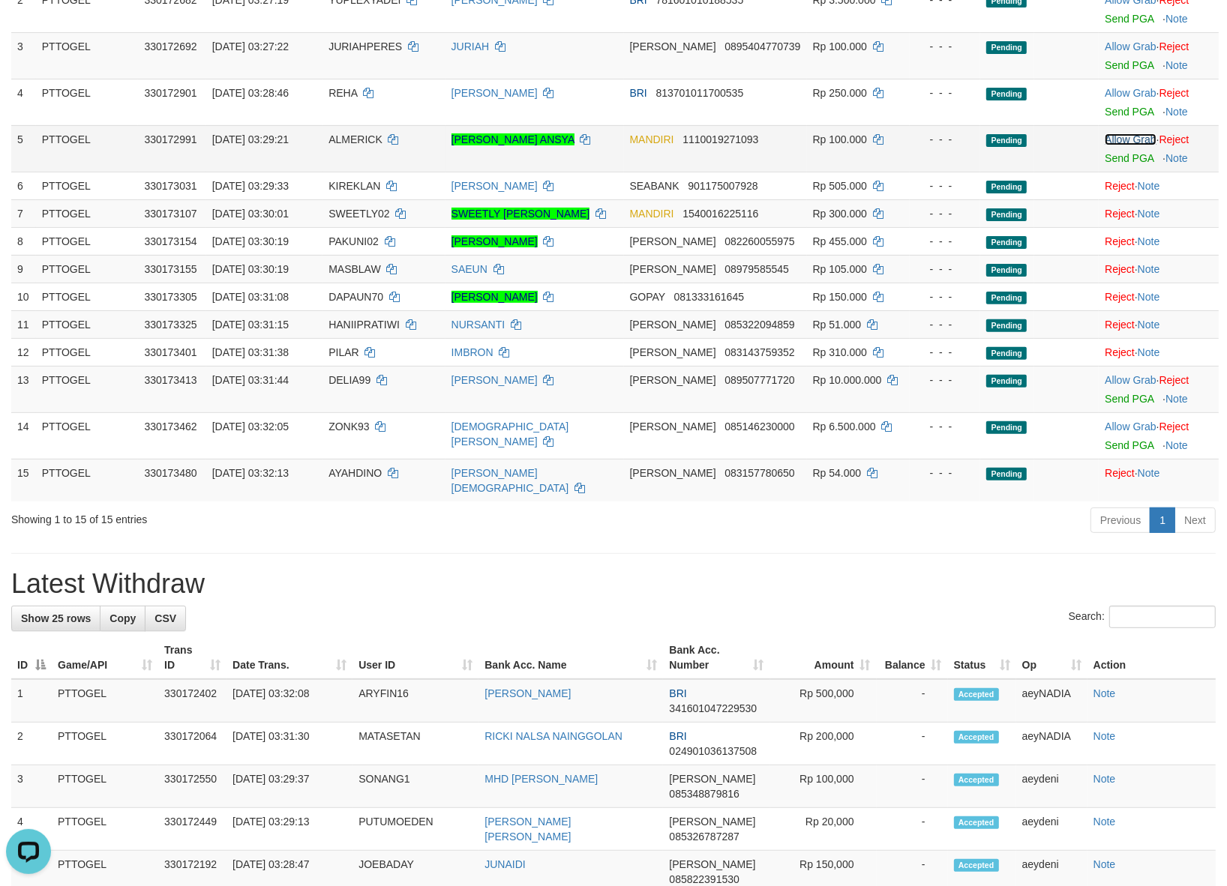
click at [1122, 135] on link "Allow Grab" at bounding box center [1129, 139] width 51 height 12
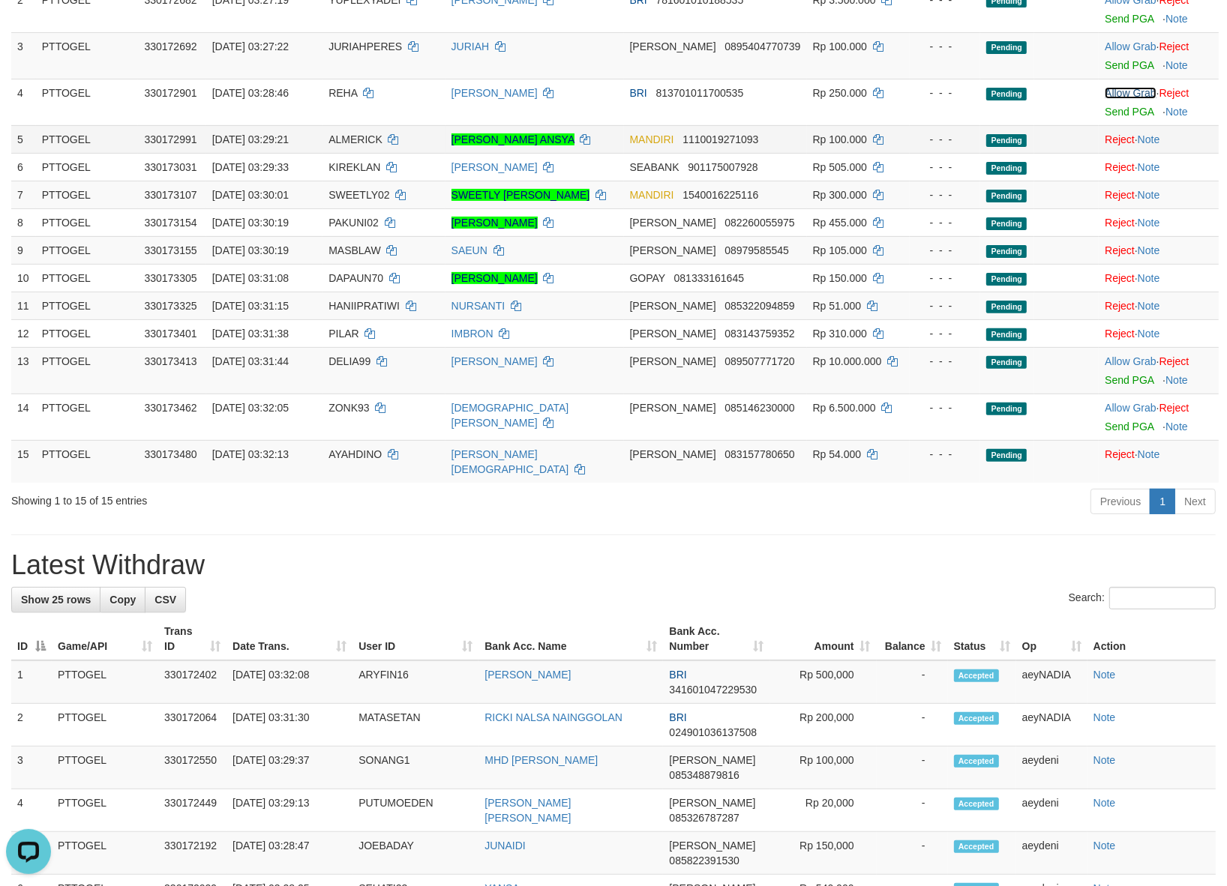
click at [1122, 98] on link "Allow Grab" at bounding box center [1129, 93] width 51 height 12
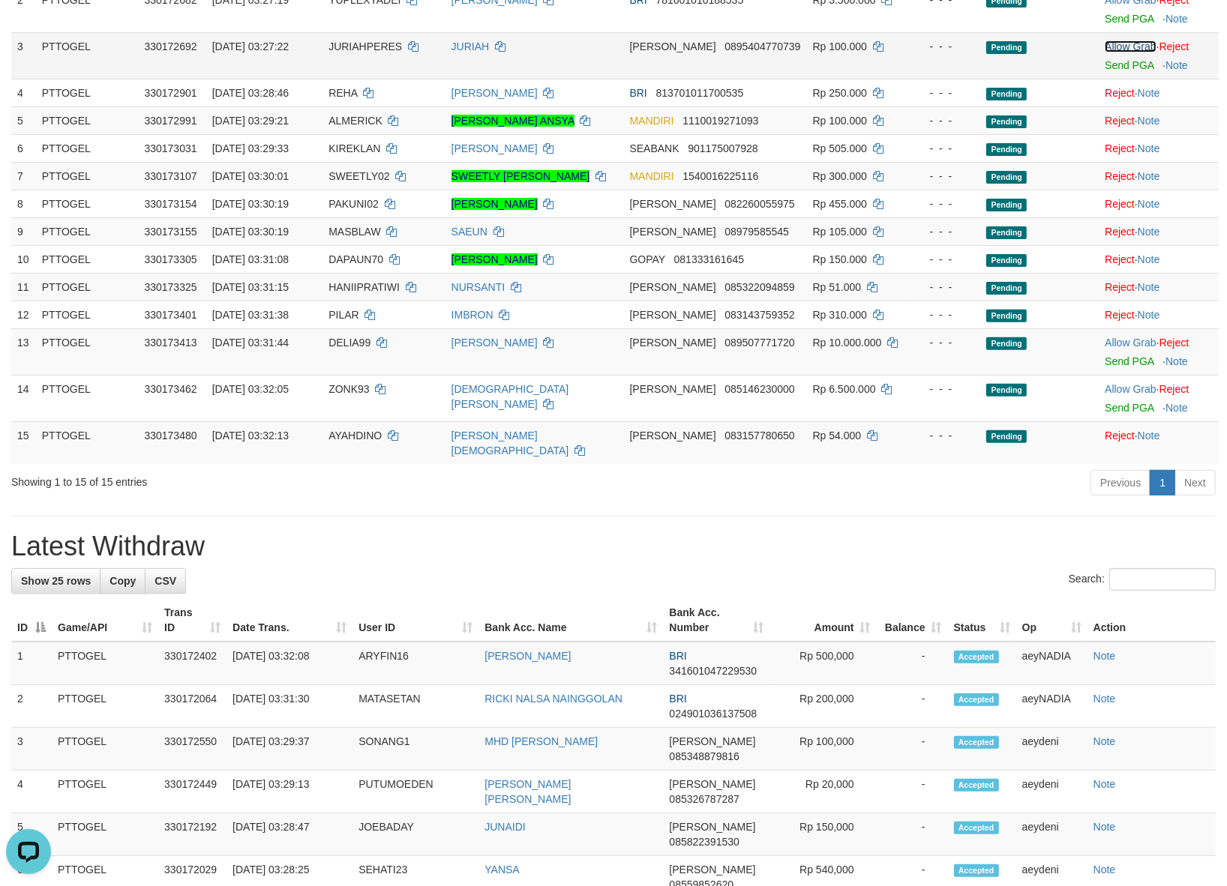
click at [1137, 46] on link "Allow Grab" at bounding box center [1129, 46] width 51 height 12
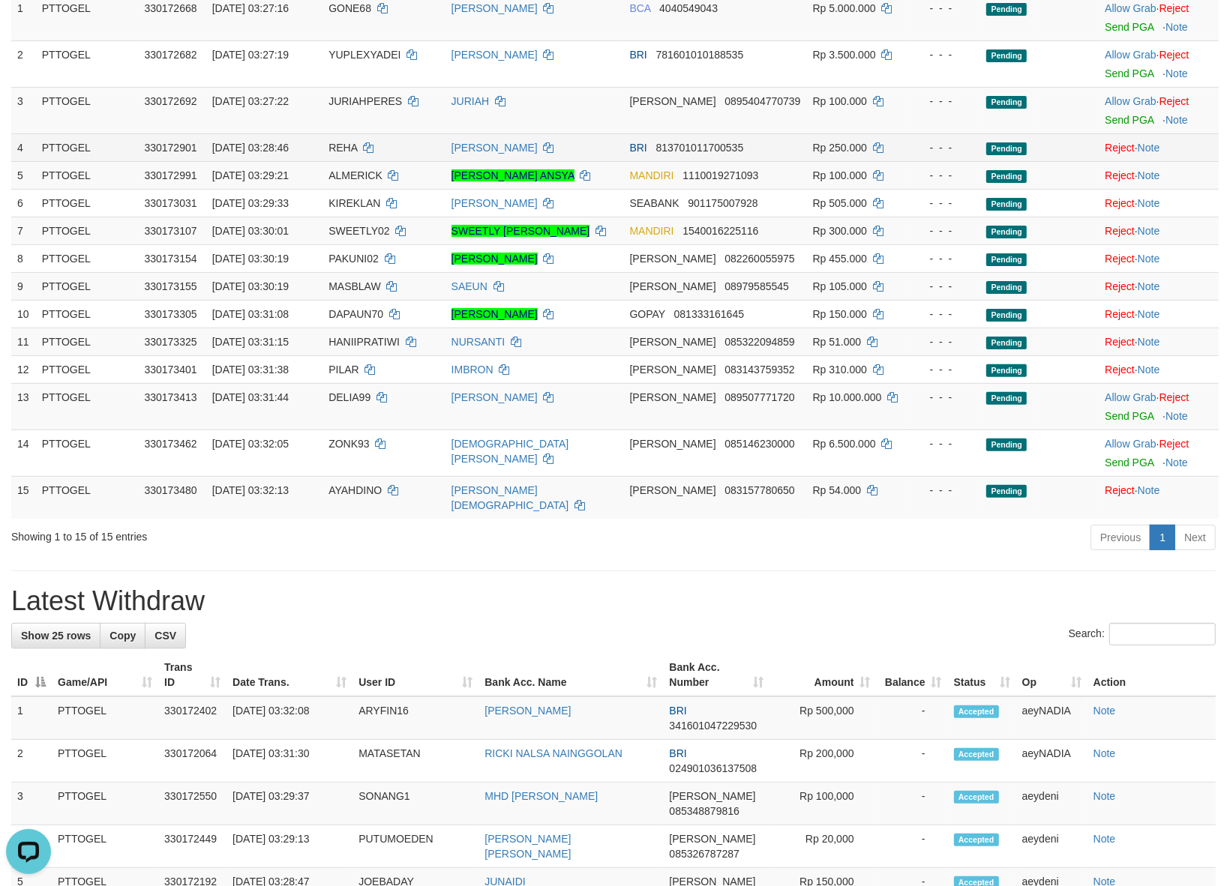
scroll to position [124, 0]
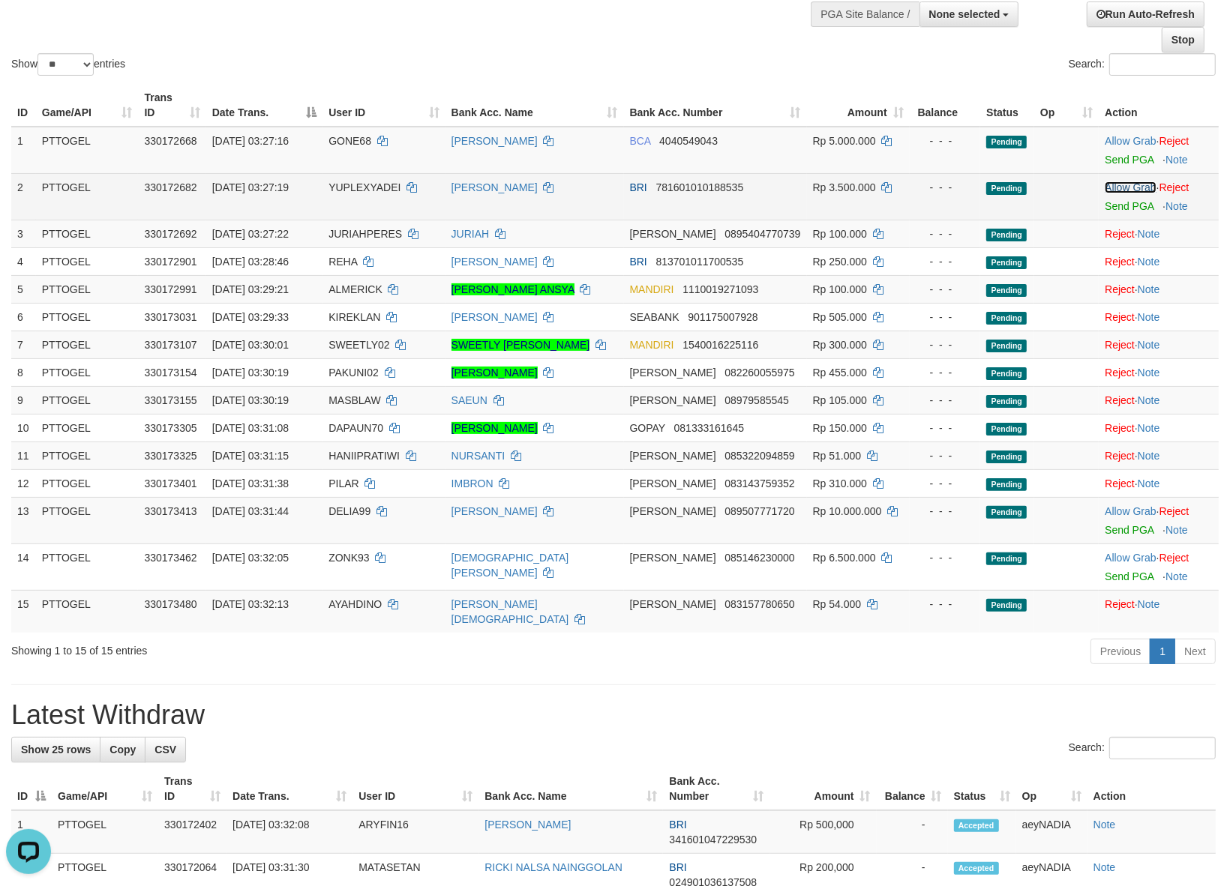
click at [1131, 189] on link "Allow Grab" at bounding box center [1129, 187] width 51 height 12
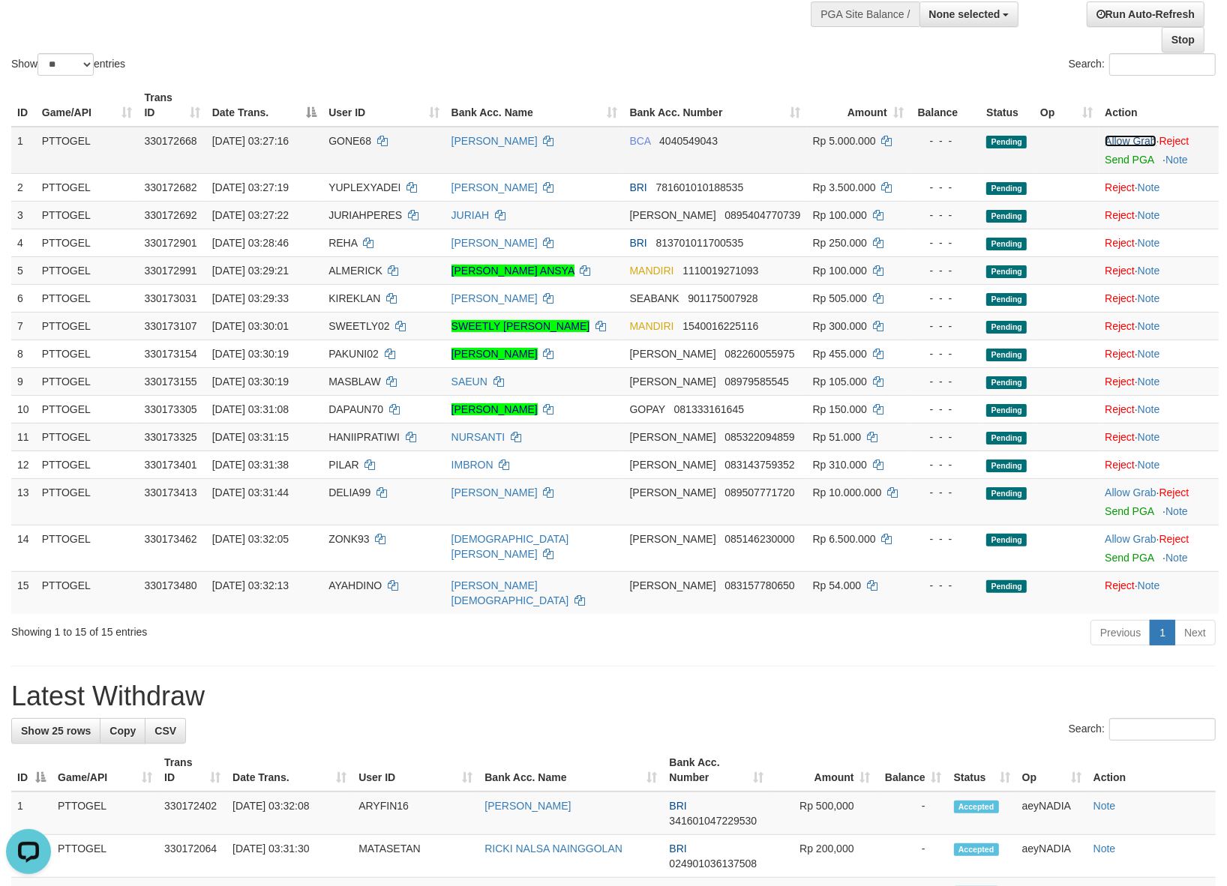
click at [1122, 136] on link "Allow Grab" at bounding box center [1129, 141] width 51 height 12
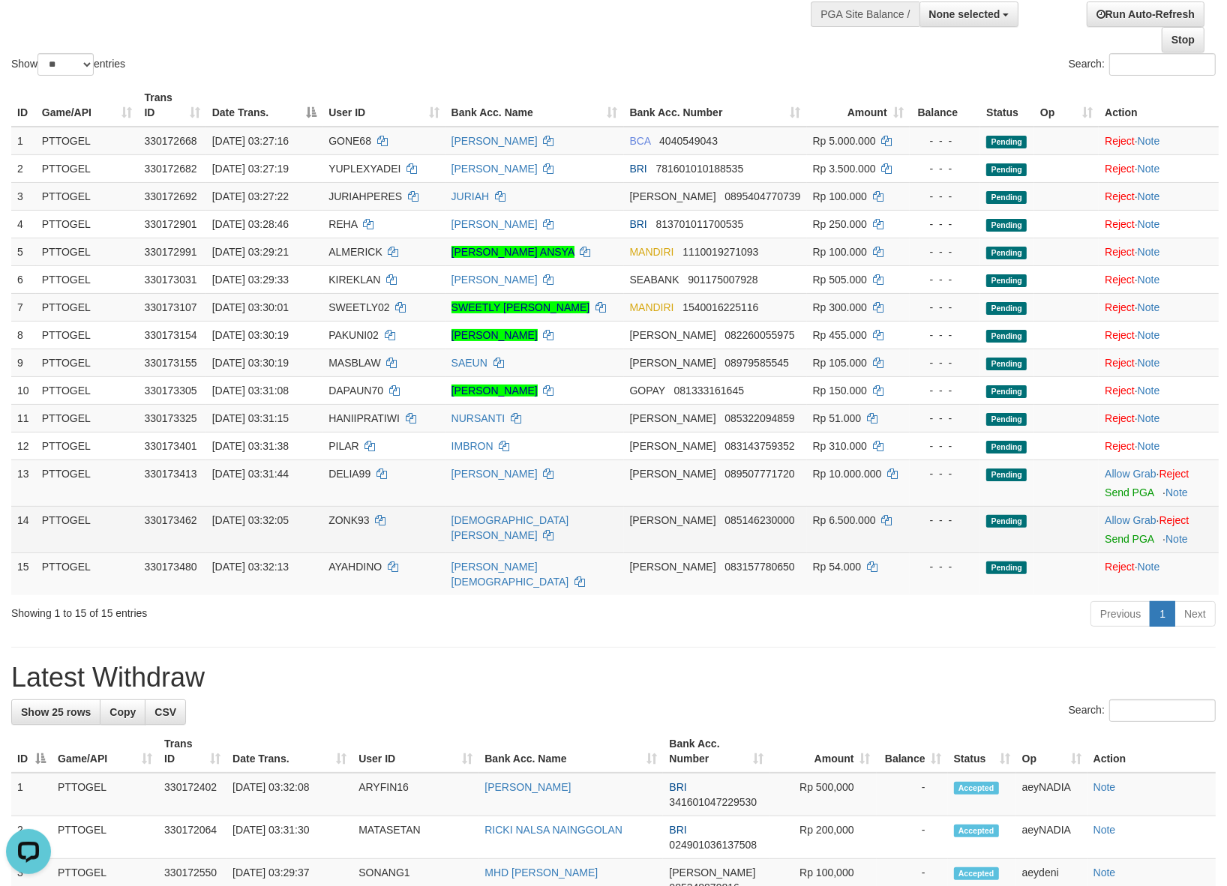
click at [369, 526] on span "ZONK93" at bounding box center [348, 520] width 40 height 12
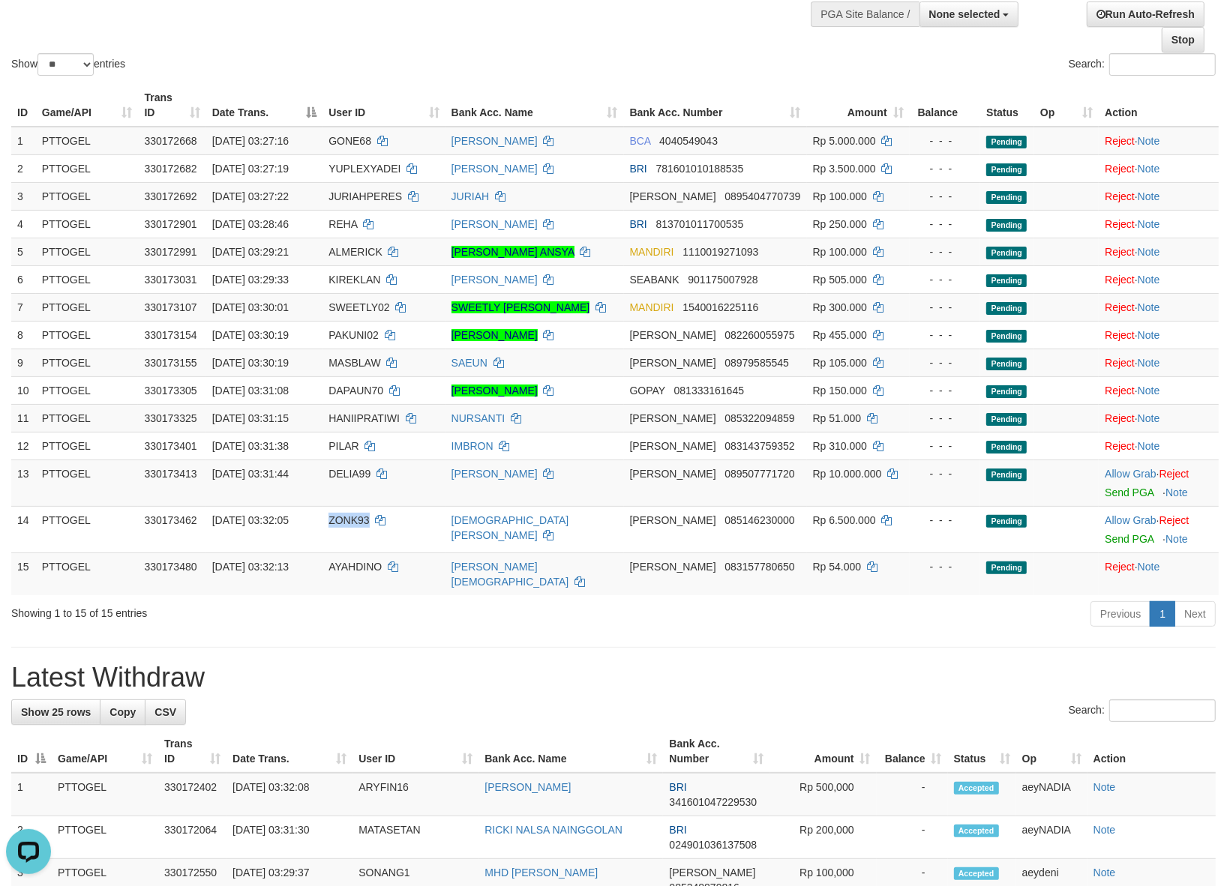
drag, startPoint x: 373, startPoint y: 548, endPoint x: 420, endPoint y: 124, distance: 427.0
click at [369, 526] on span "ZONK93" at bounding box center [348, 520] width 40 height 12
copy span "ZONK93"
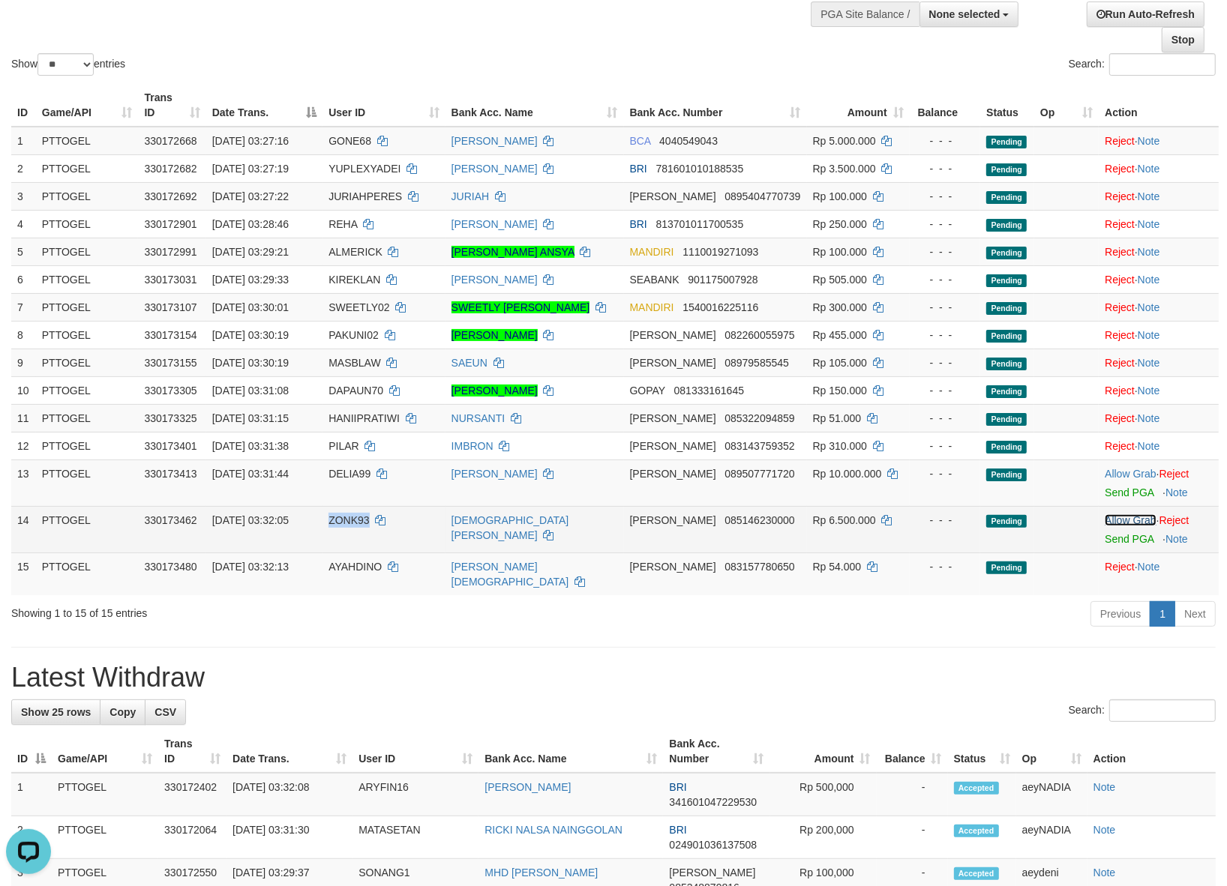
click at [1107, 526] on link "Allow Grab" at bounding box center [1129, 520] width 51 height 12
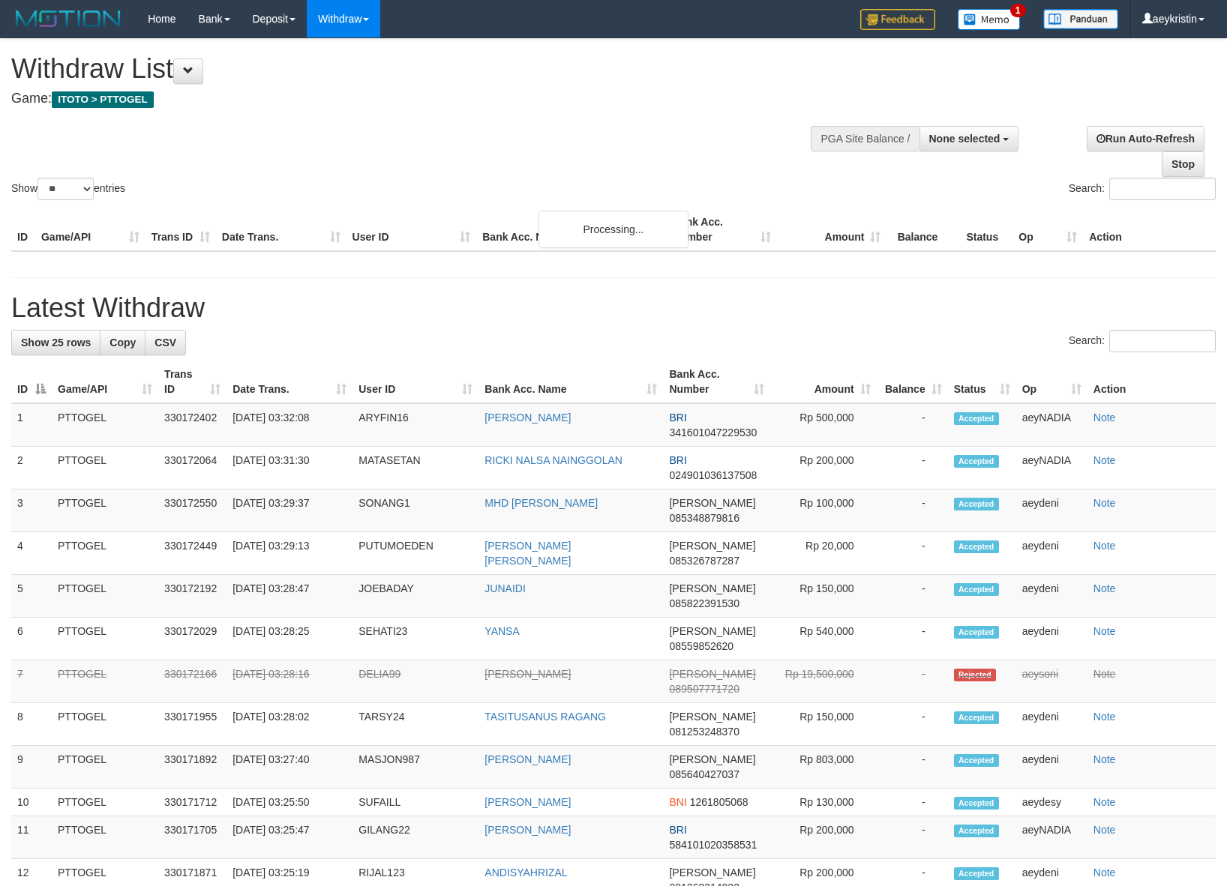
select select
select select "**"
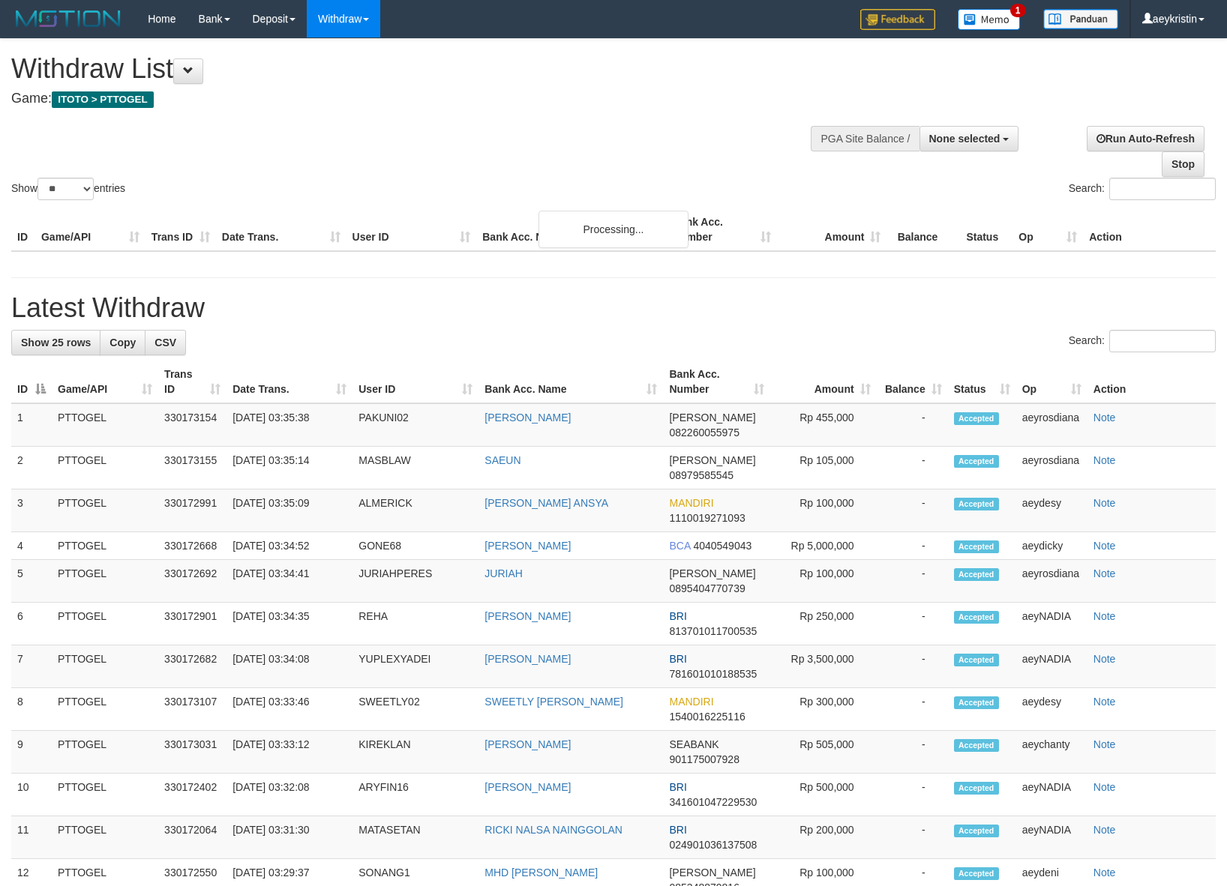
select select
select select "**"
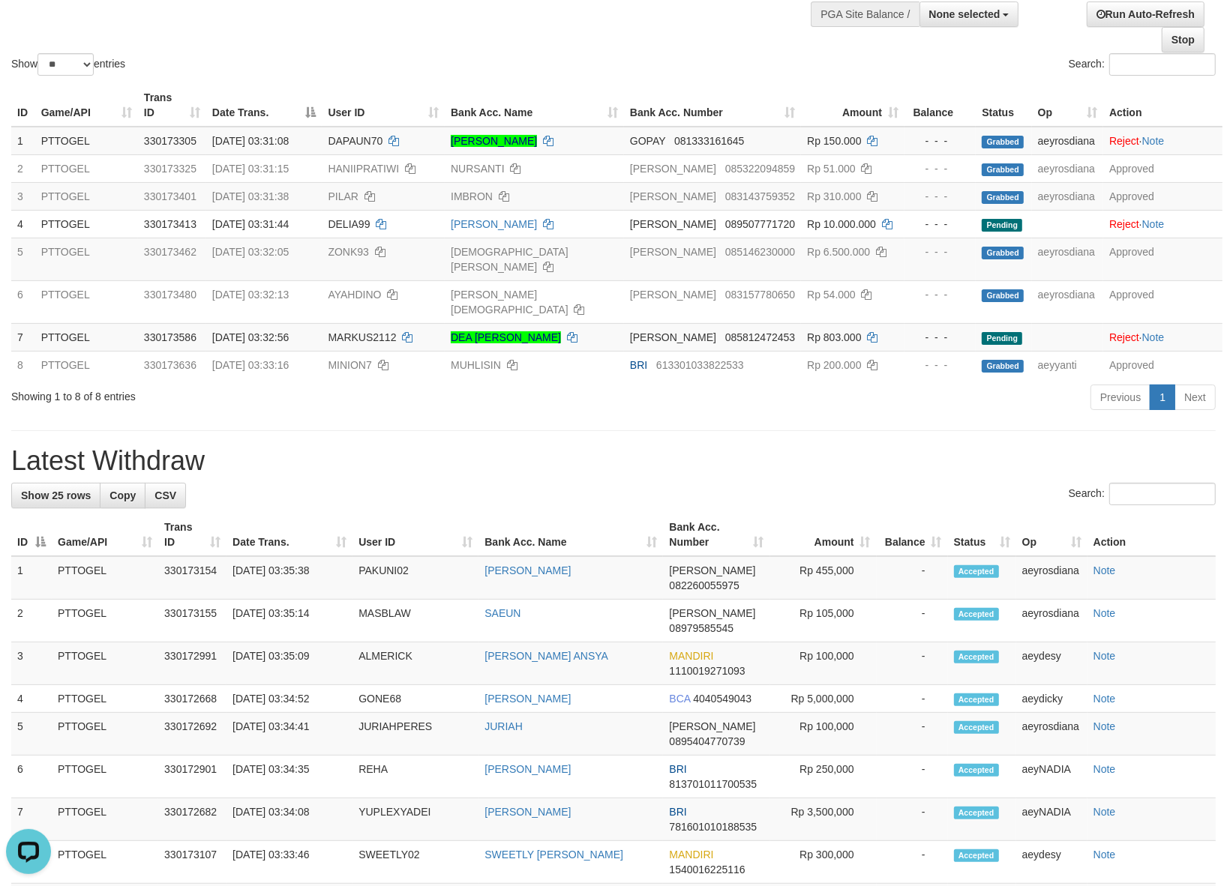
click at [544, 73] on div "Show ** ** ** *** entries" at bounding box center [306, 66] width 591 height 26
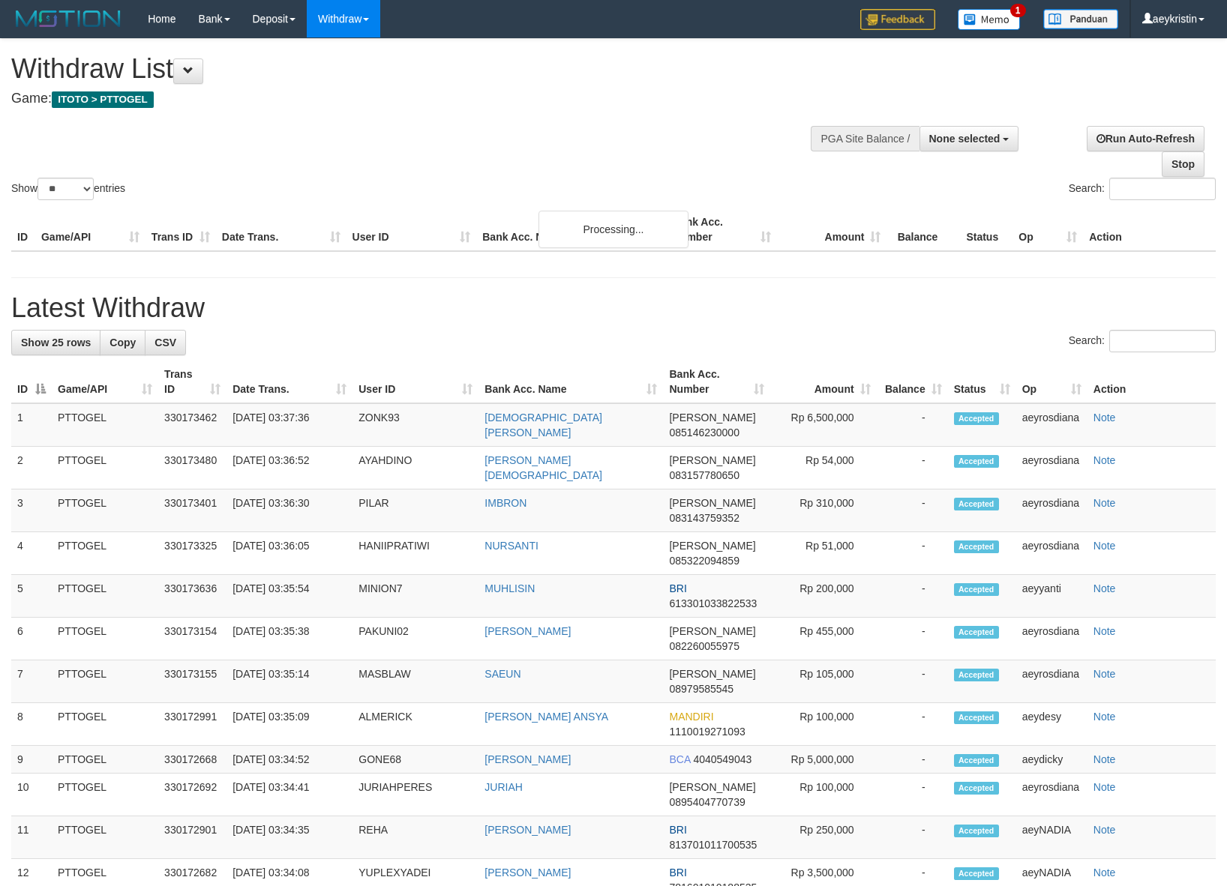
select select
select select "**"
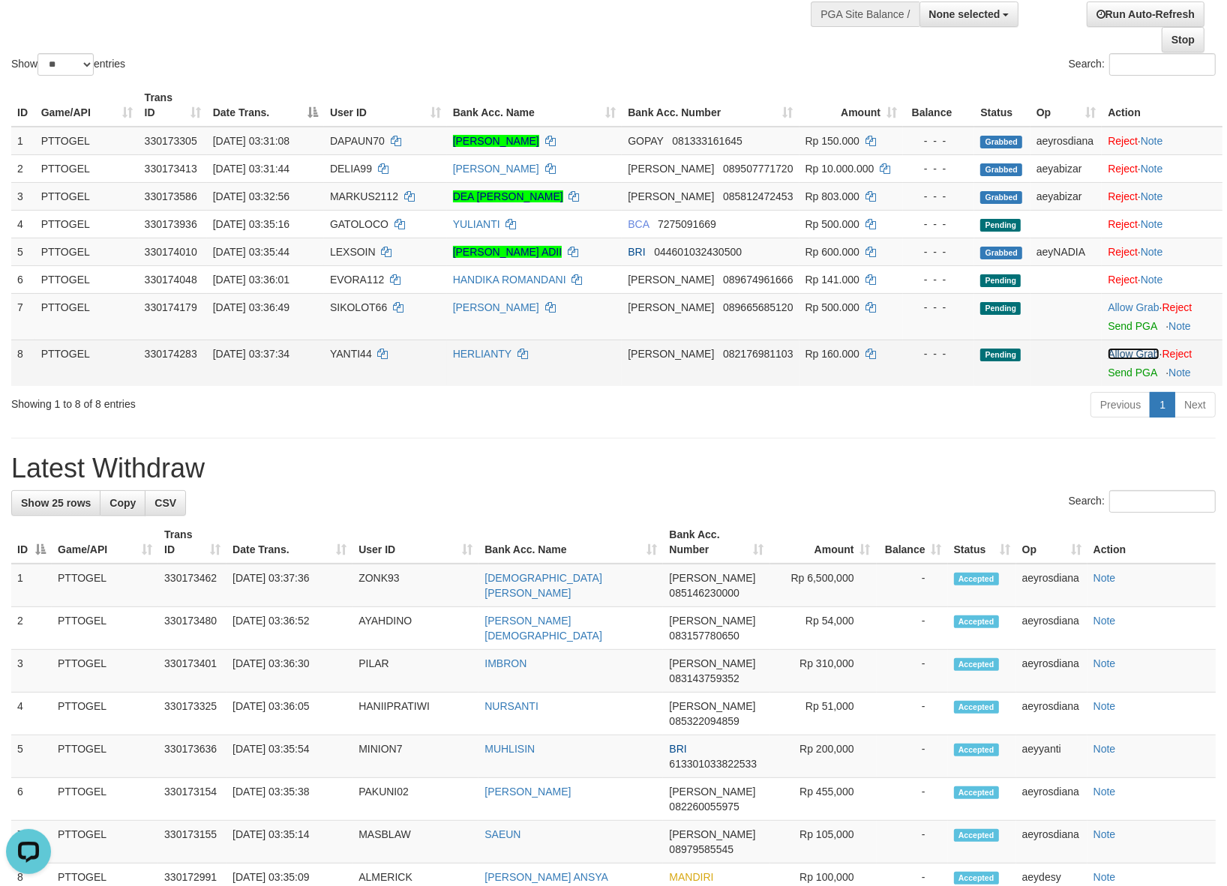
click at [1147, 360] on link "Allow Grab" at bounding box center [1132, 354] width 51 height 12
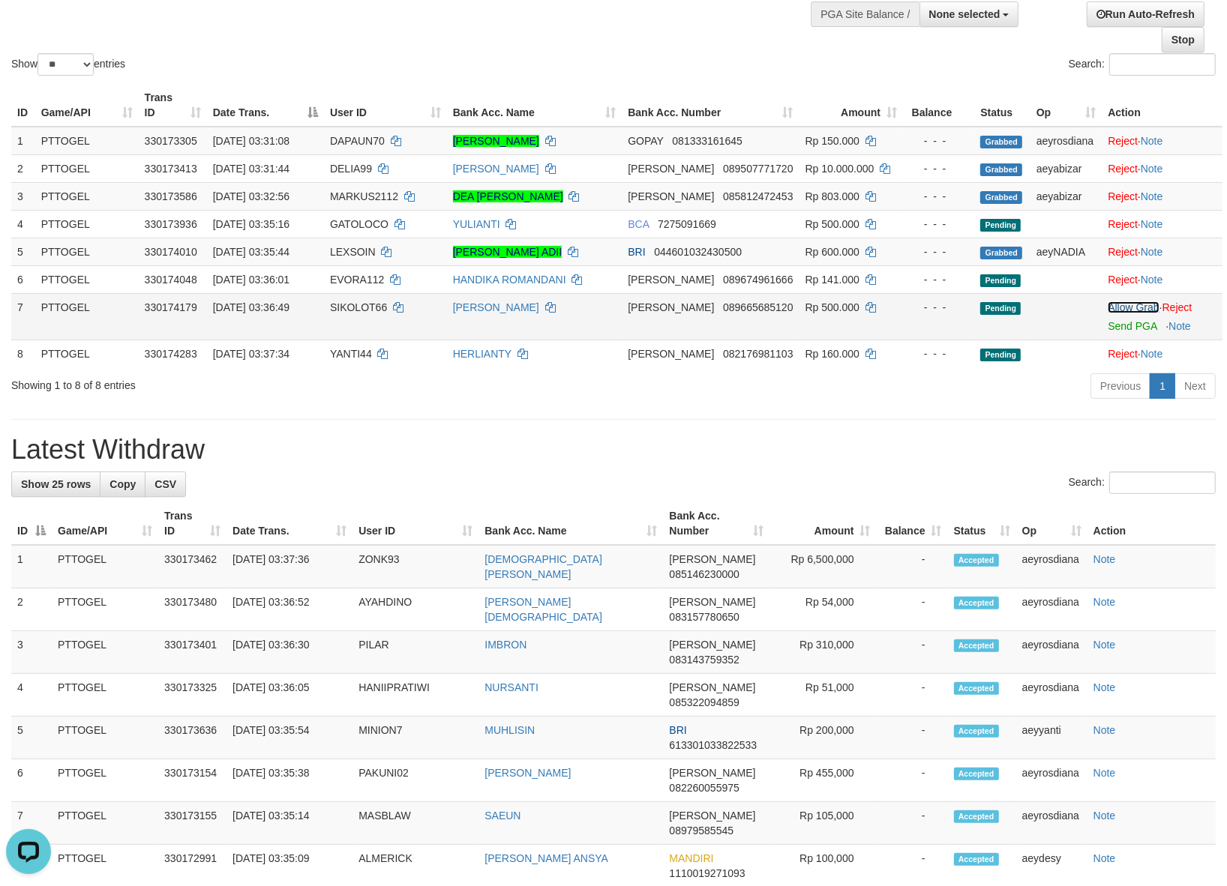
click at [1128, 313] on link "Allow Grab" at bounding box center [1132, 307] width 51 height 12
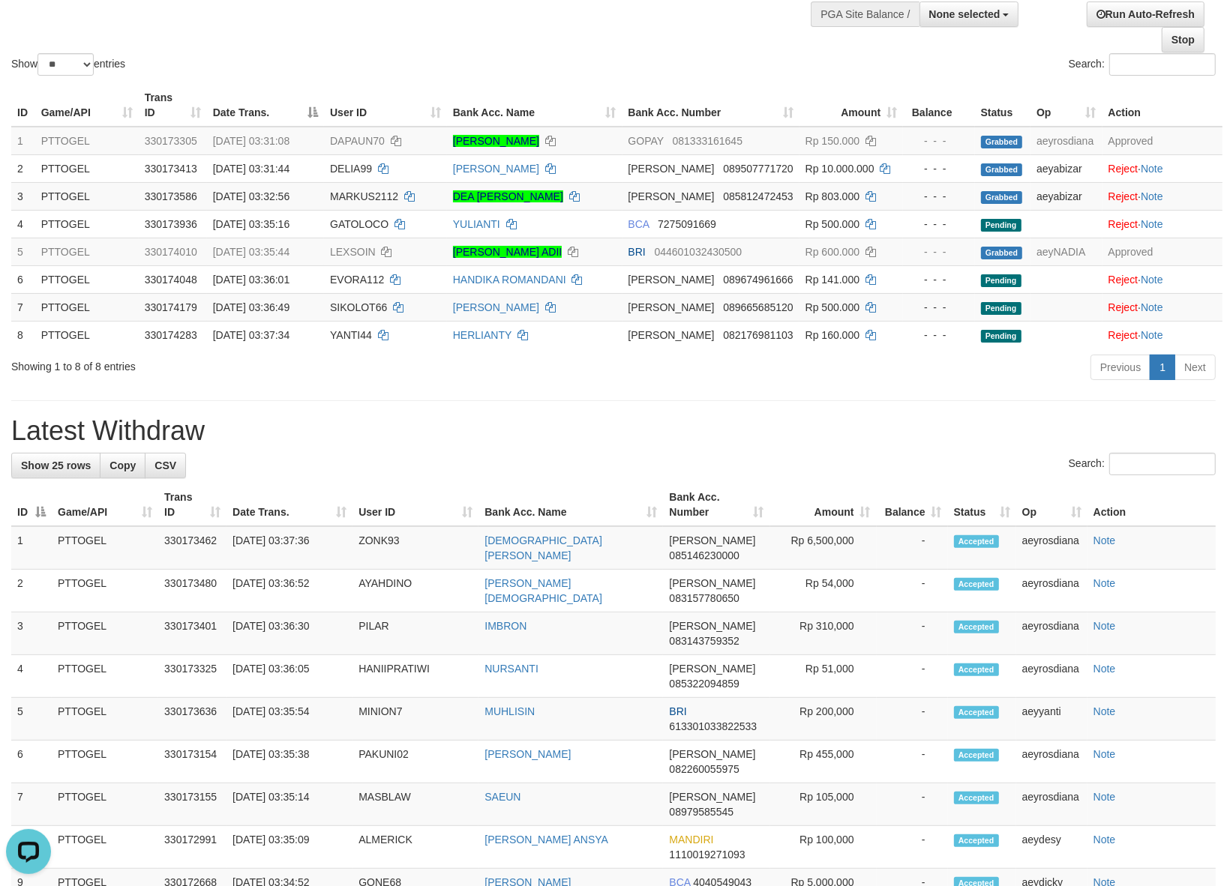
click at [552, 88] on th "Bank Acc. Name" at bounding box center [534, 105] width 175 height 43
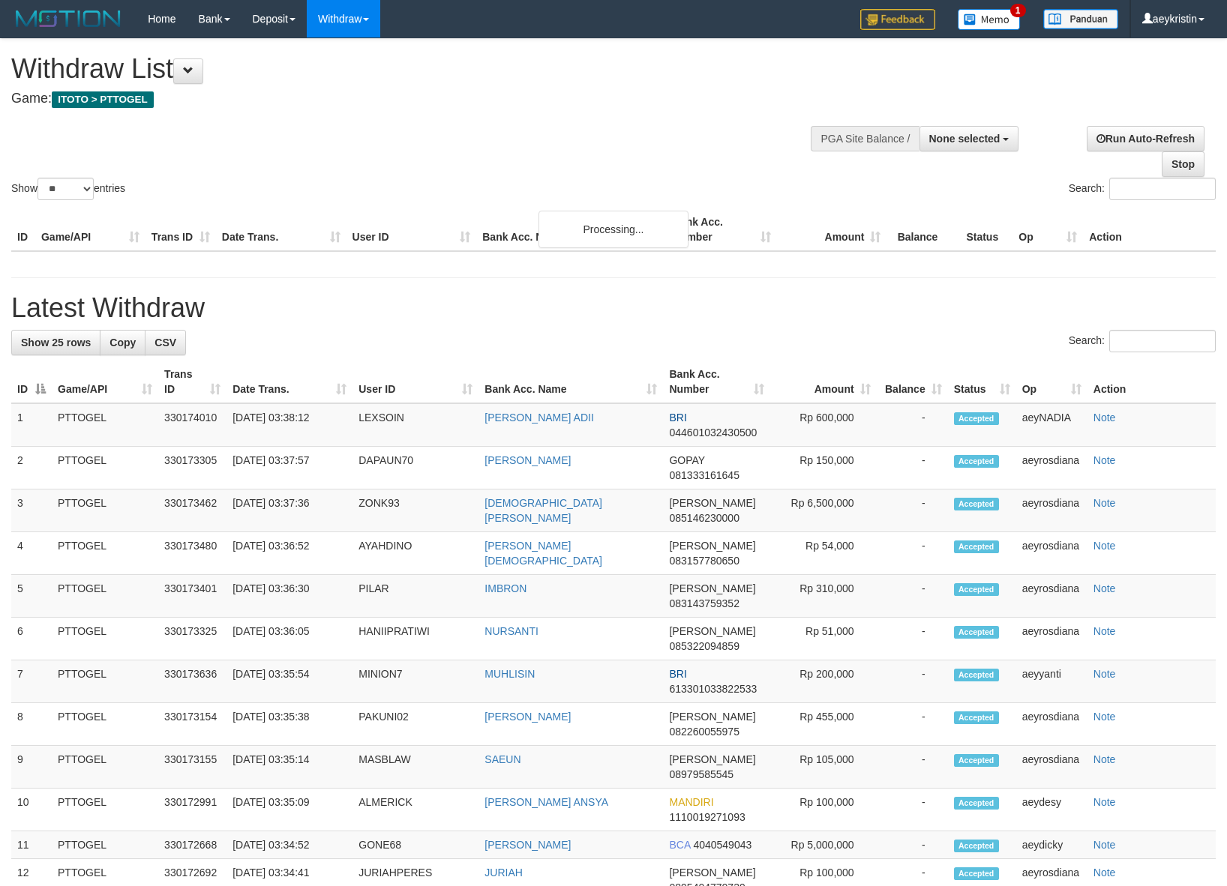
select select
select select "**"
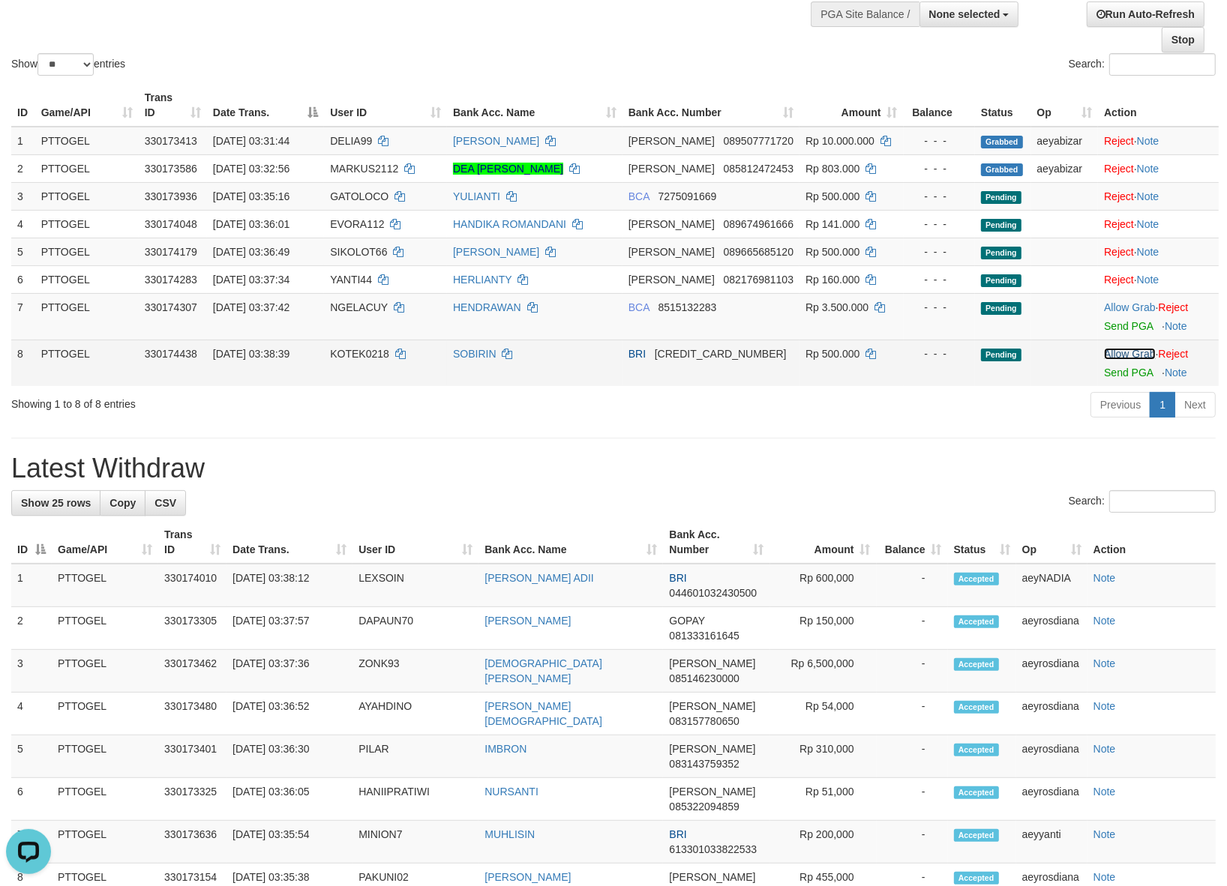
click at [1119, 352] on link "Allow Grab" at bounding box center [1129, 354] width 51 height 12
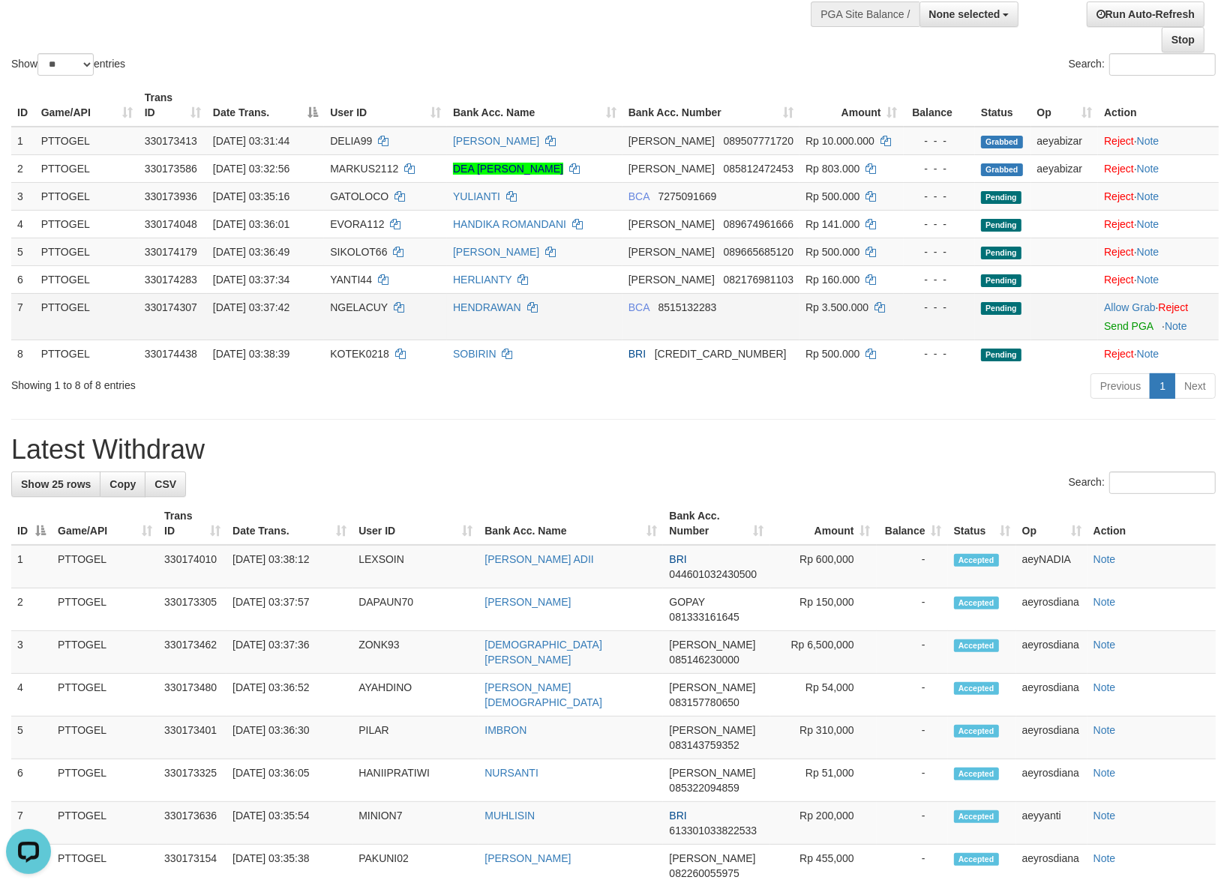
click at [367, 304] on span "NGELACUY" at bounding box center [359, 307] width 58 height 12
click at [366, 304] on span "NGELACUY" at bounding box center [359, 307] width 58 height 12
copy td "NGELACUY"
drag, startPoint x: 1125, startPoint y: 306, endPoint x: 784, endPoint y: 415, distance: 358.1
click at [1123, 306] on link "Allow Grab" at bounding box center [1129, 307] width 51 height 12
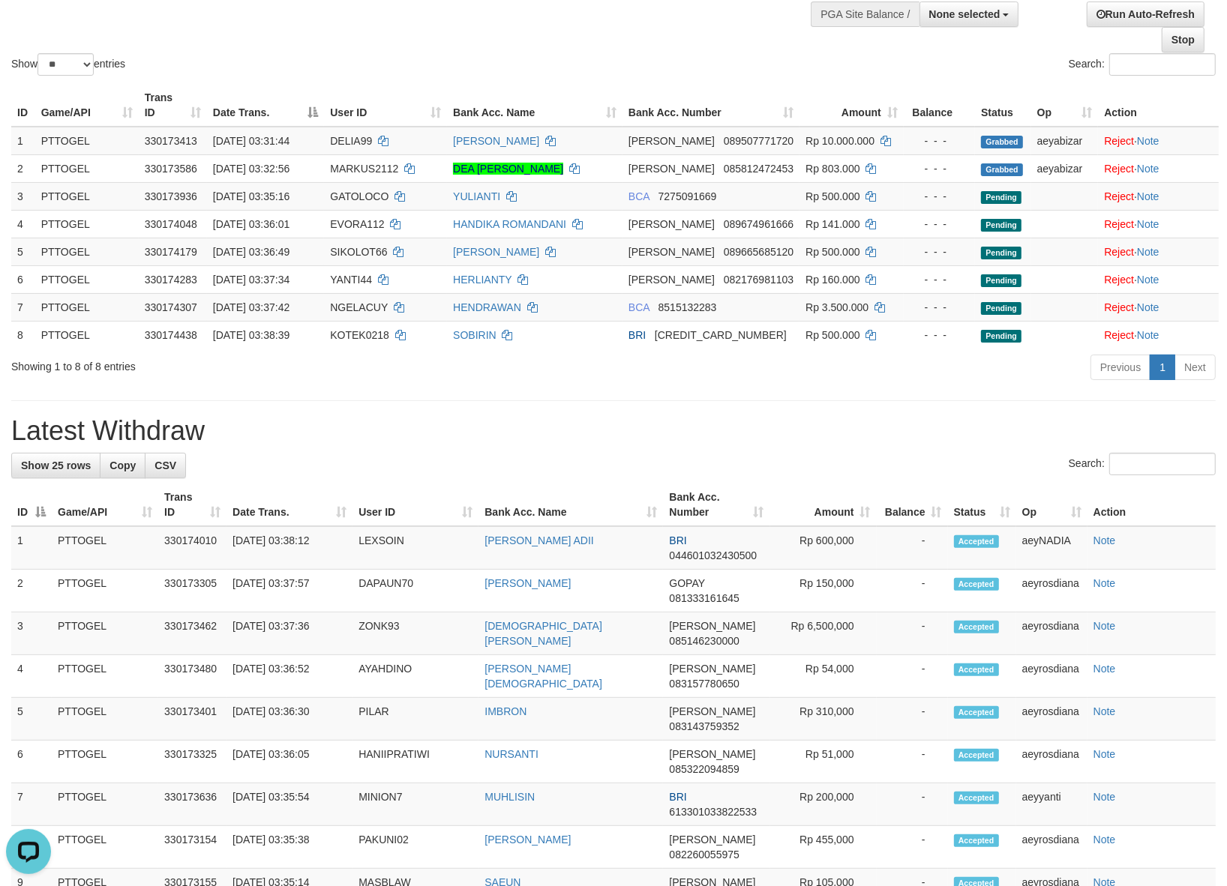
click at [684, 415] on div "**********" at bounding box center [613, 790] width 1227 height 1751
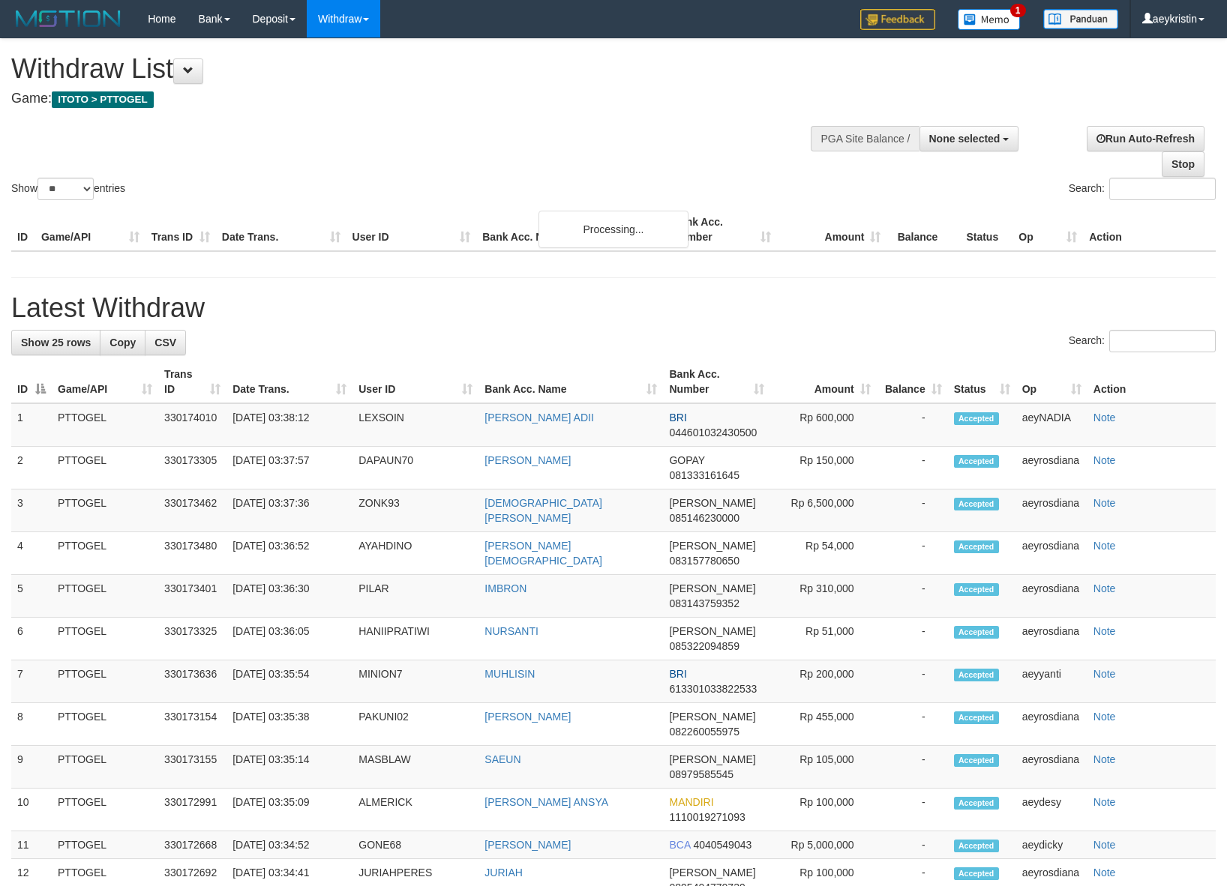
select select
select select "**"
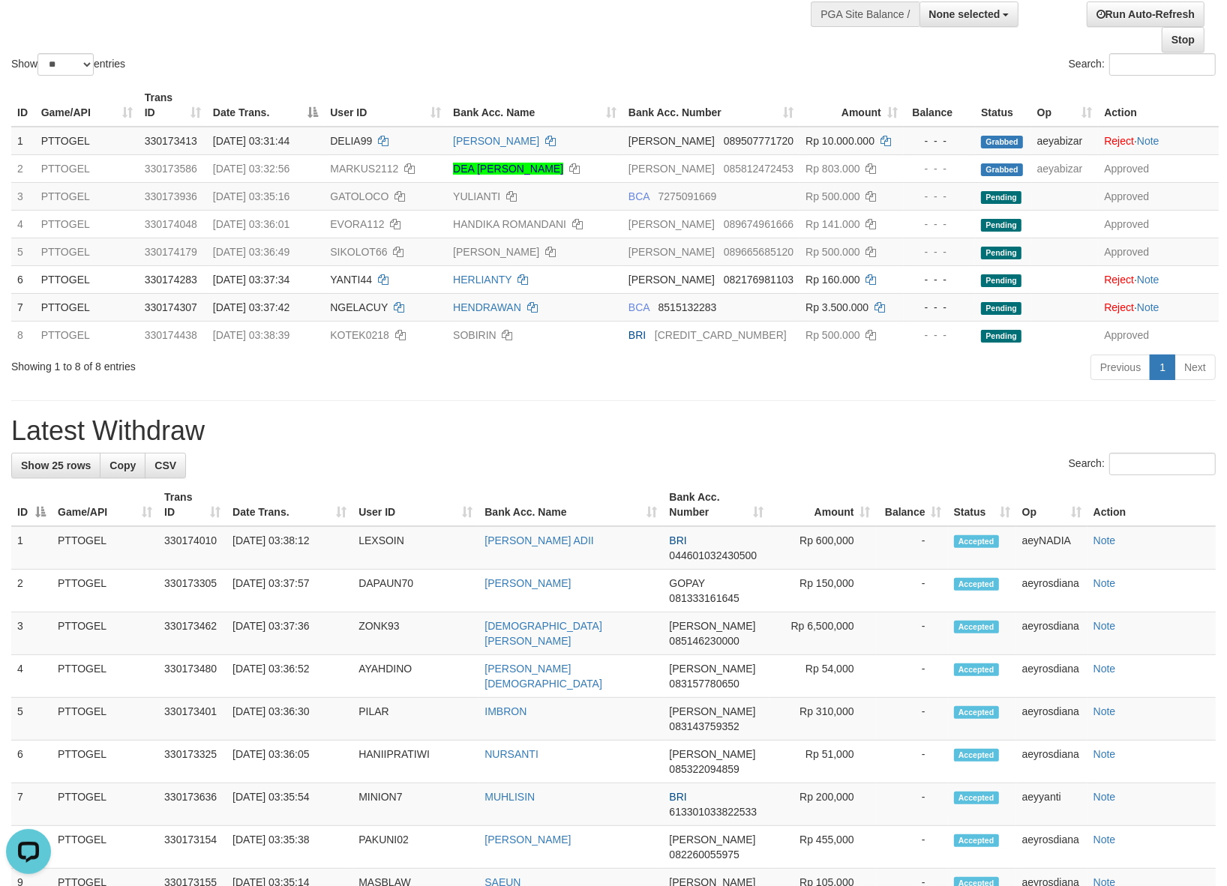
click at [589, 55] on div "Show ** ** ** *** entries" at bounding box center [306, 66] width 591 height 26
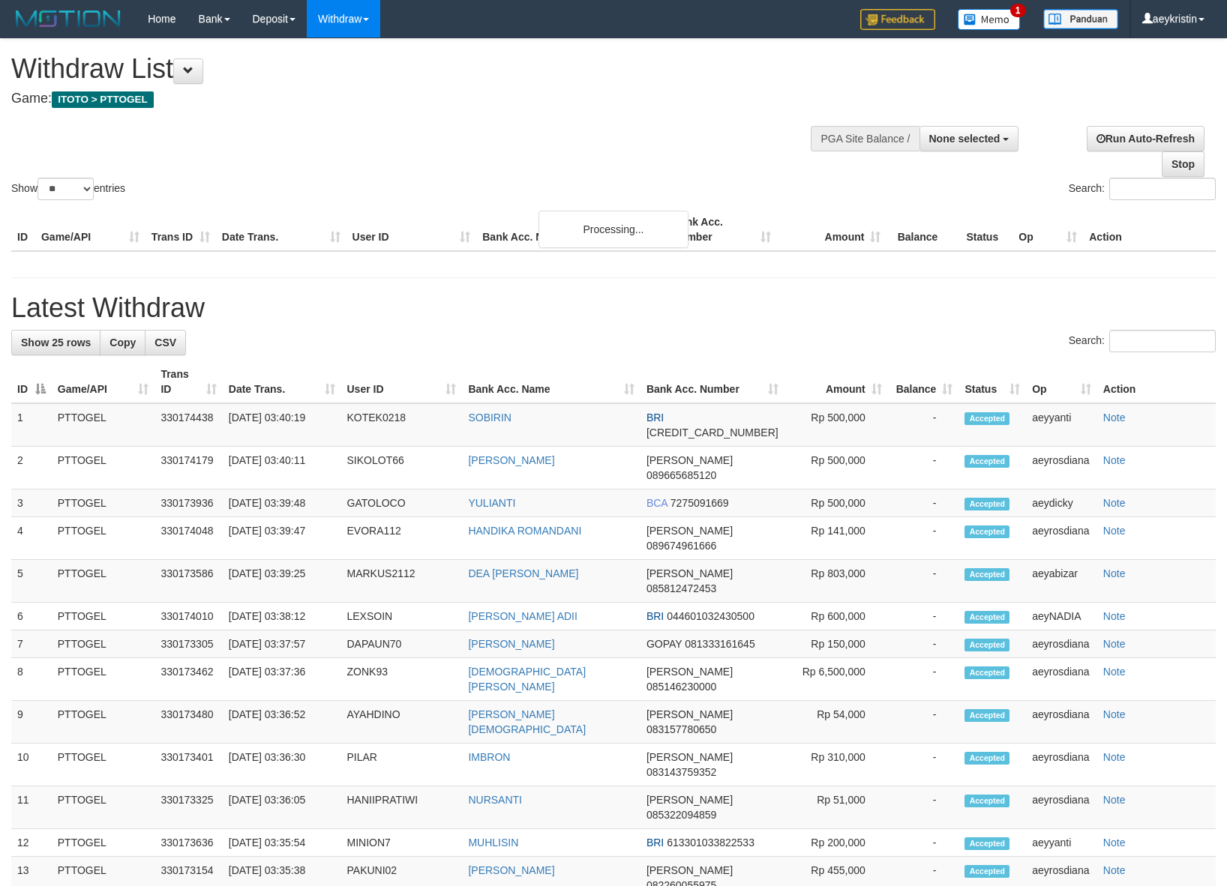
select select
select select "**"
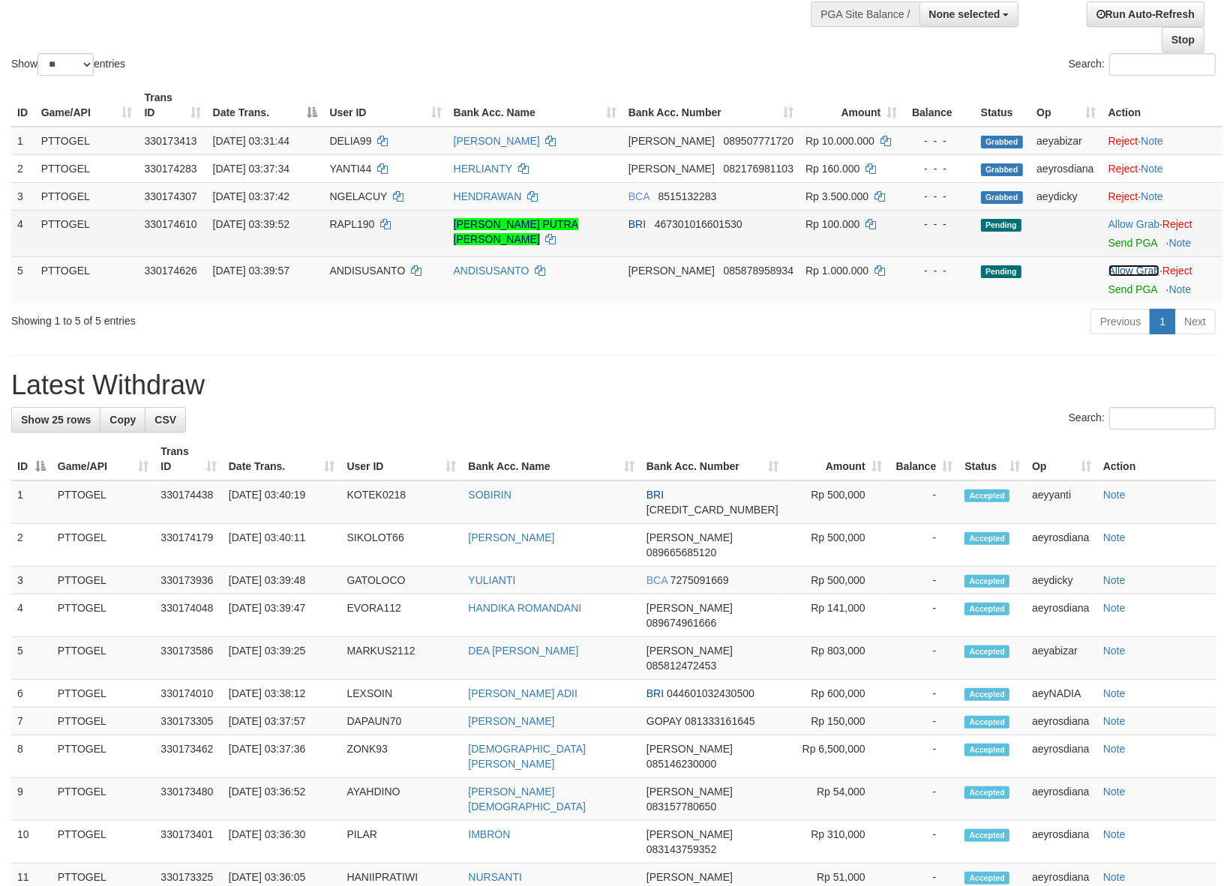
drag, startPoint x: 1115, startPoint y: 267, endPoint x: 1110, endPoint y: 251, distance: 16.6
click at [1115, 266] on link "Allow Grab" at bounding box center [1133, 271] width 51 height 12
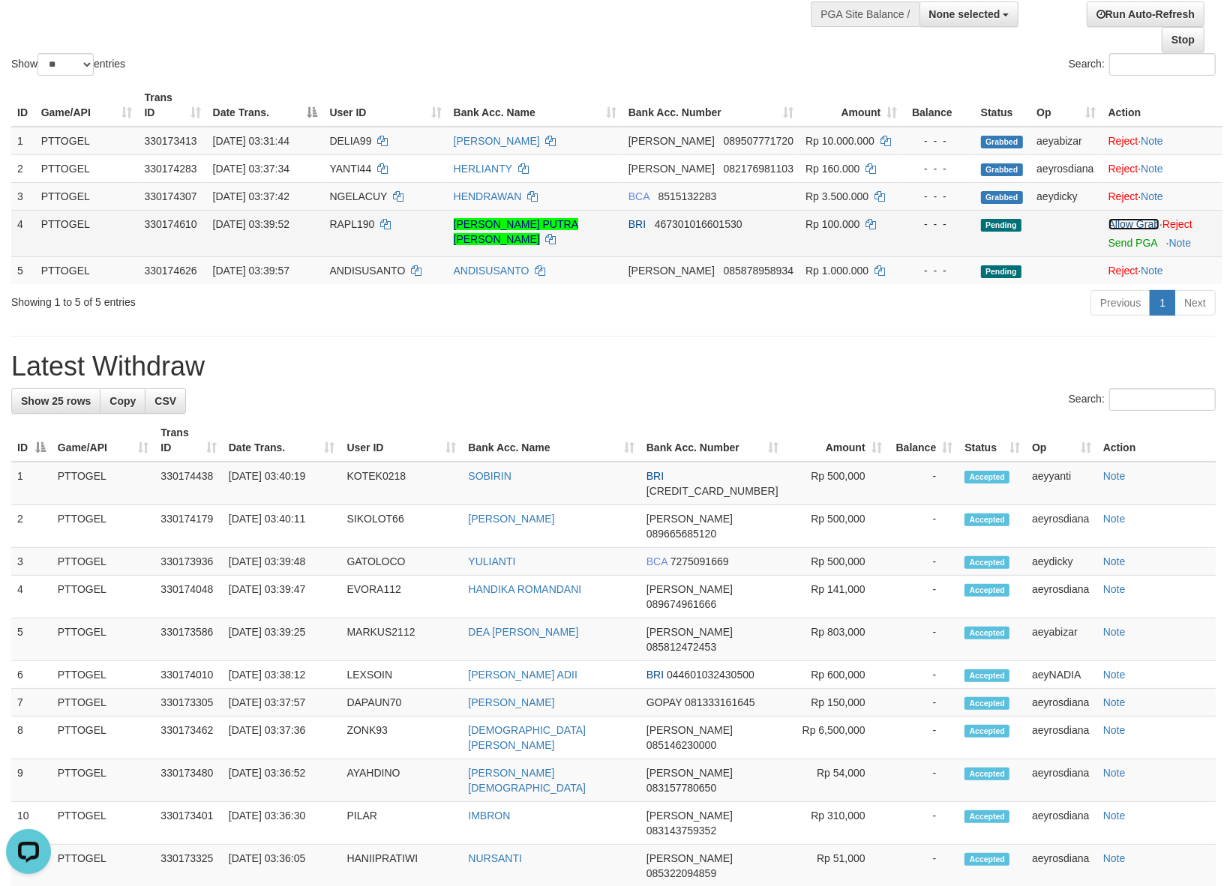
click at [1110, 225] on link "Allow Grab" at bounding box center [1133, 224] width 51 height 12
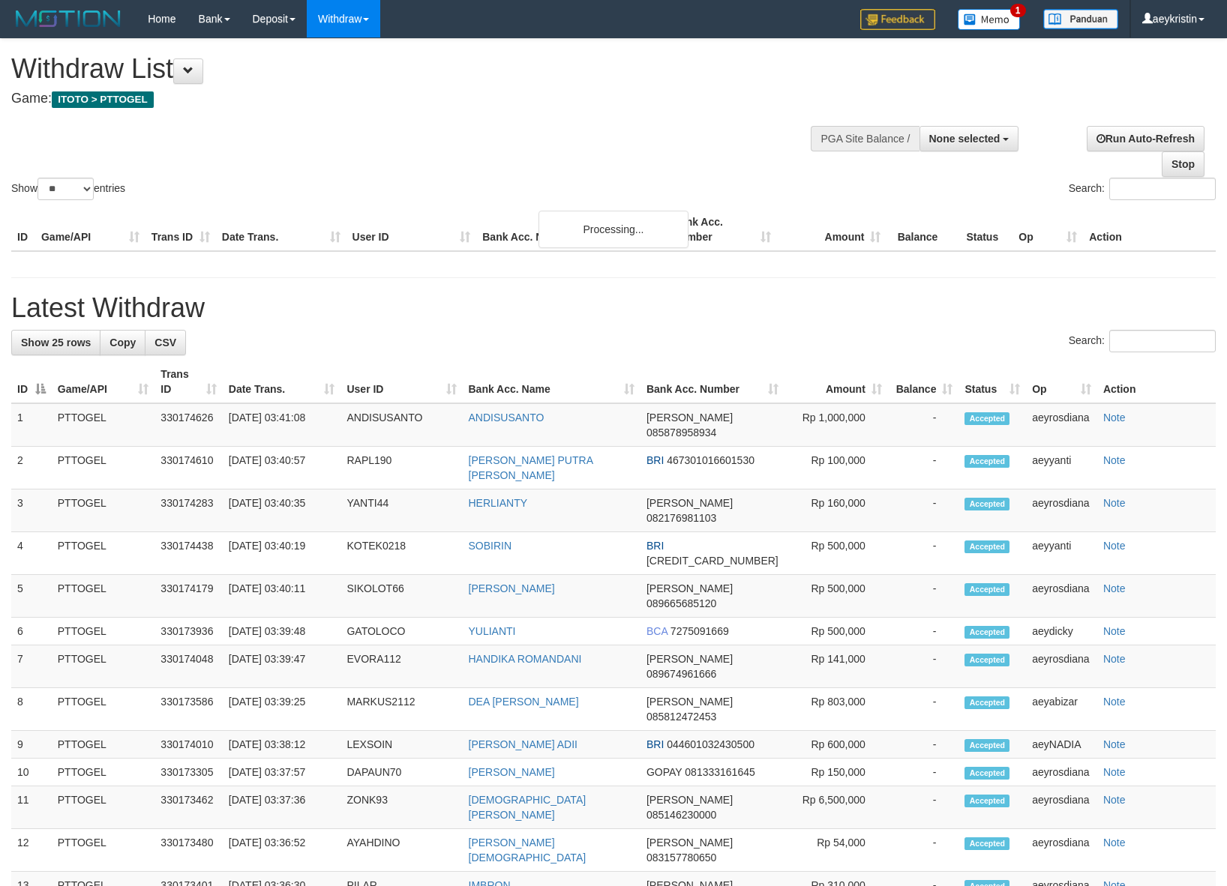
select select
select select "**"
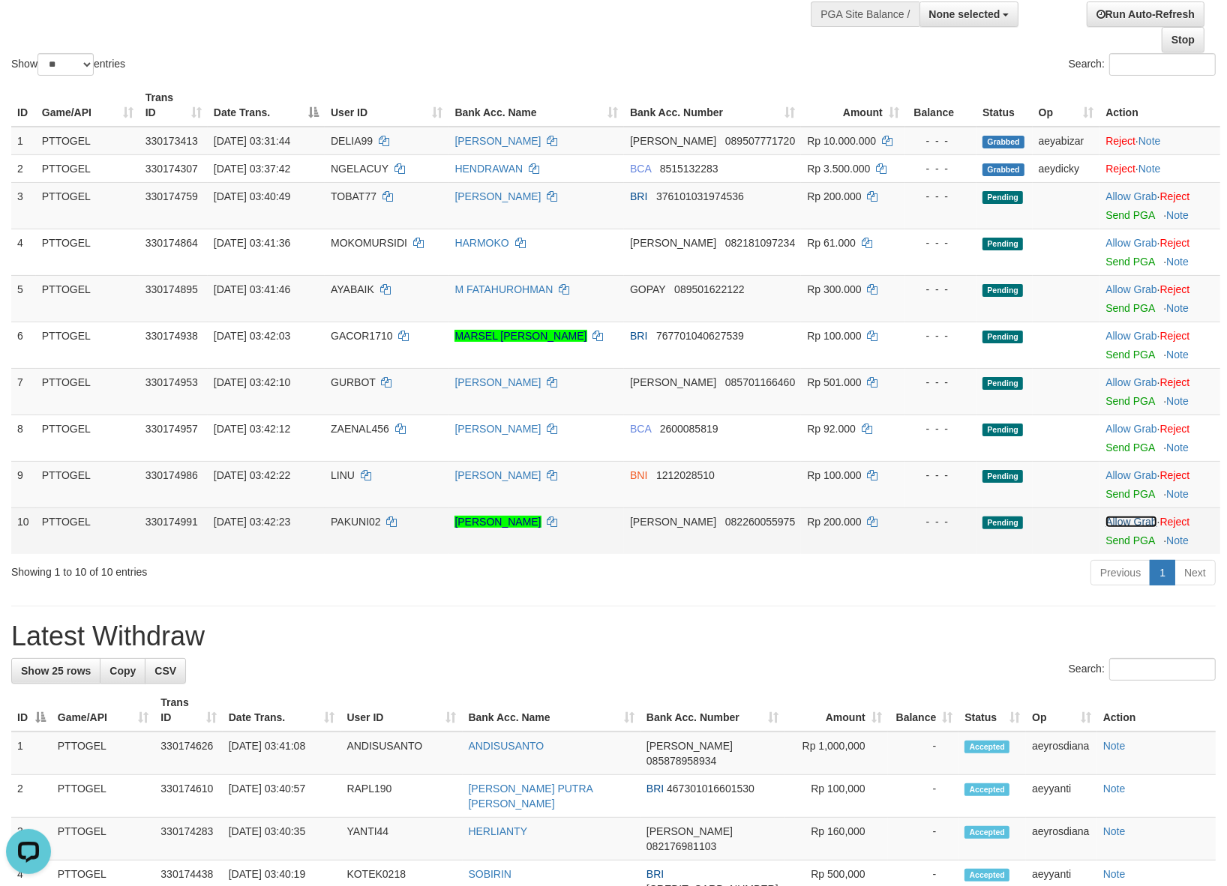
click at [1112, 525] on link "Allow Grab" at bounding box center [1130, 522] width 51 height 12
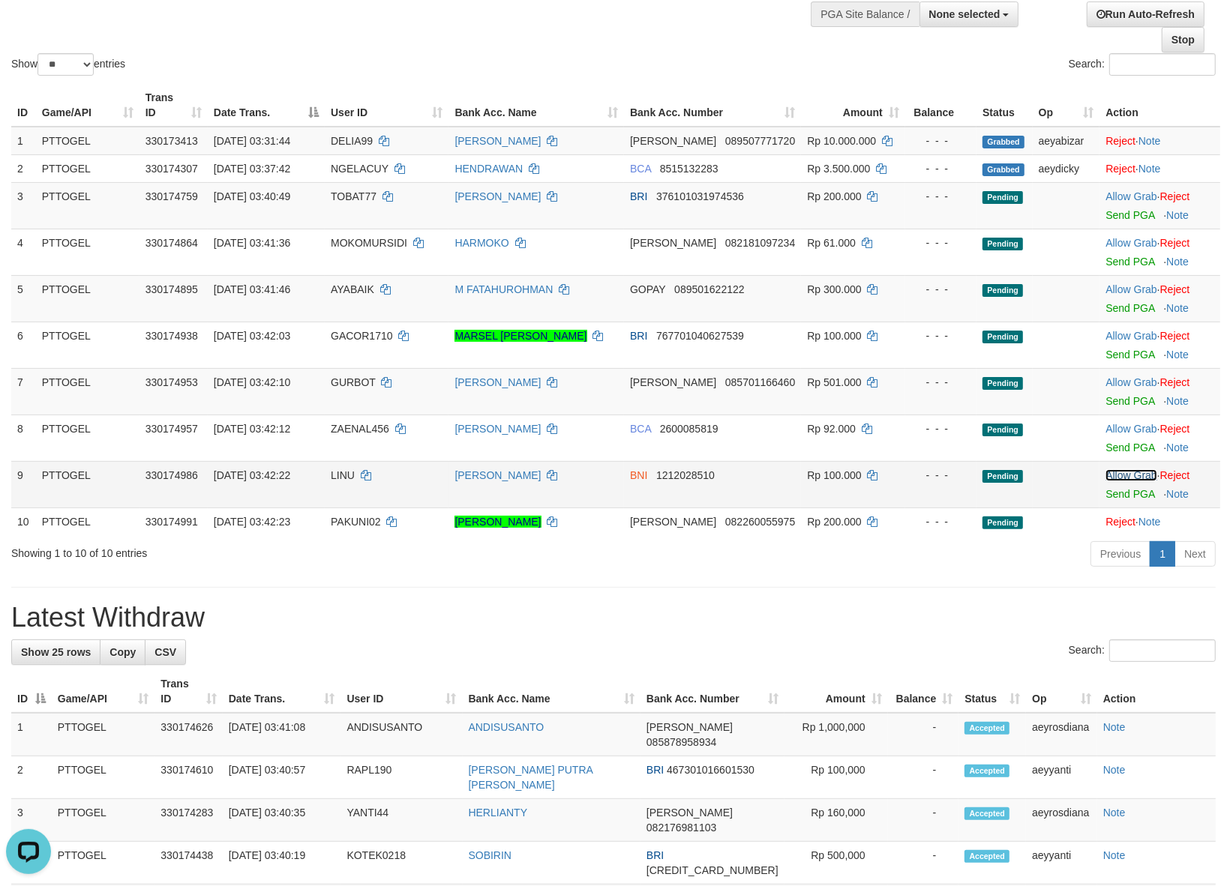
click at [1111, 472] on link "Allow Grab" at bounding box center [1130, 475] width 51 height 12
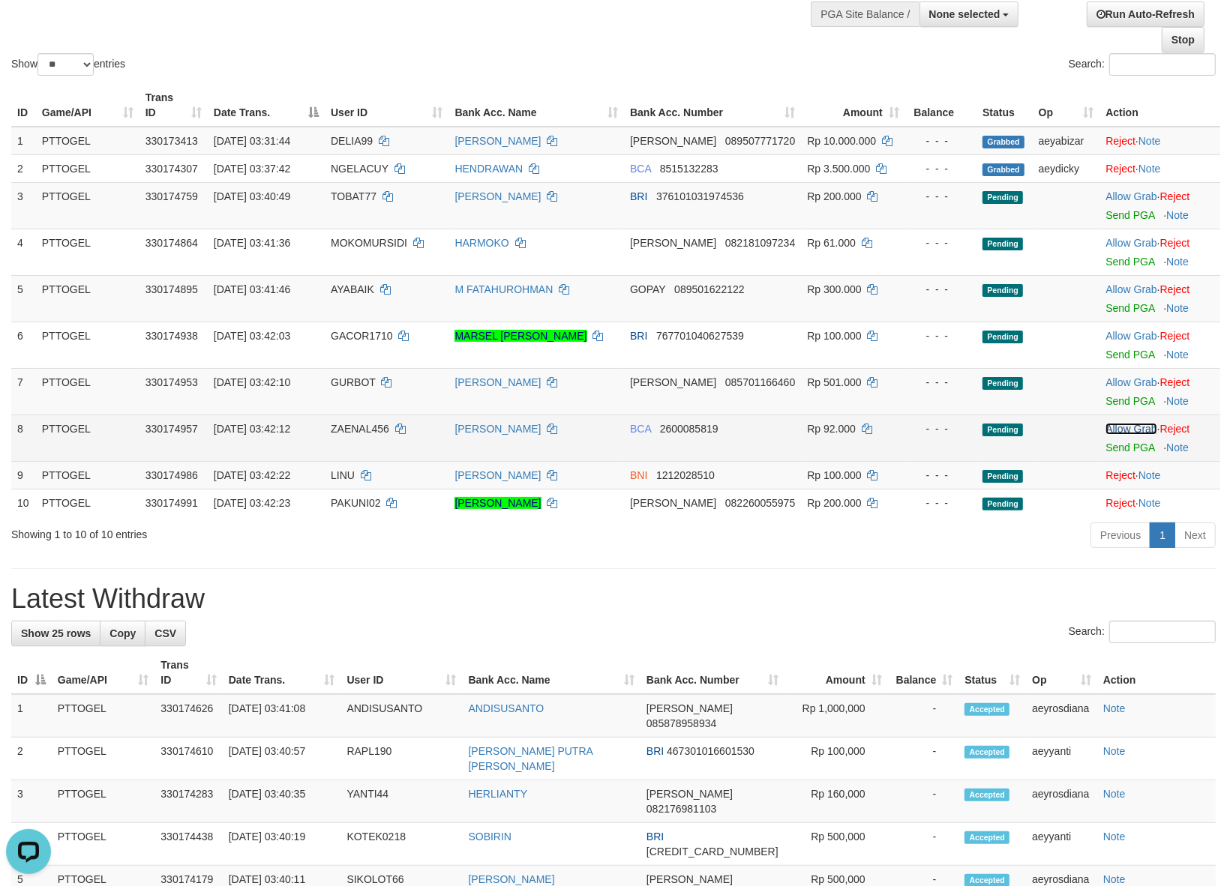
click at [1116, 433] on link "Allow Grab" at bounding box center [1130, 429] width 51 height 12
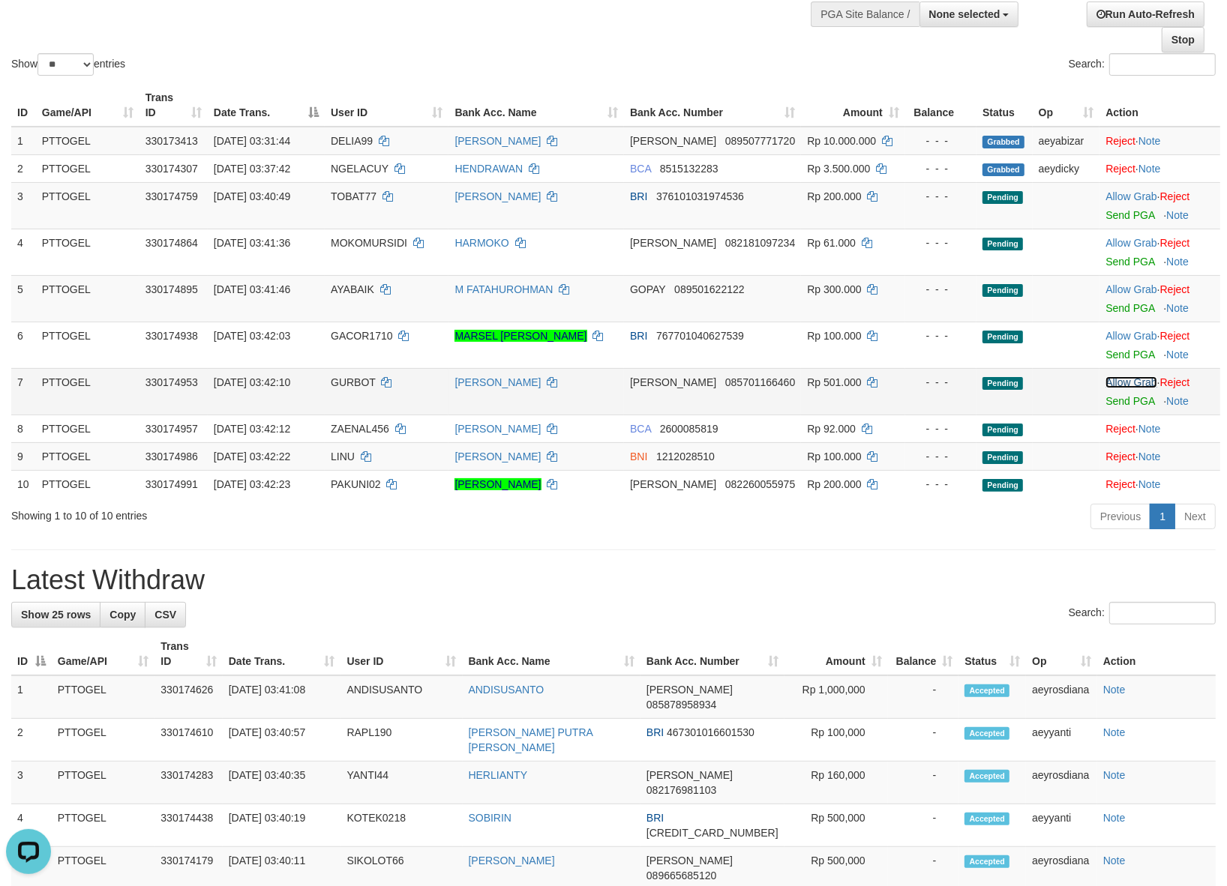
click at [1129, 383] on link "Allow Grab" at bounding box center [1130, 382] width 51 height 12
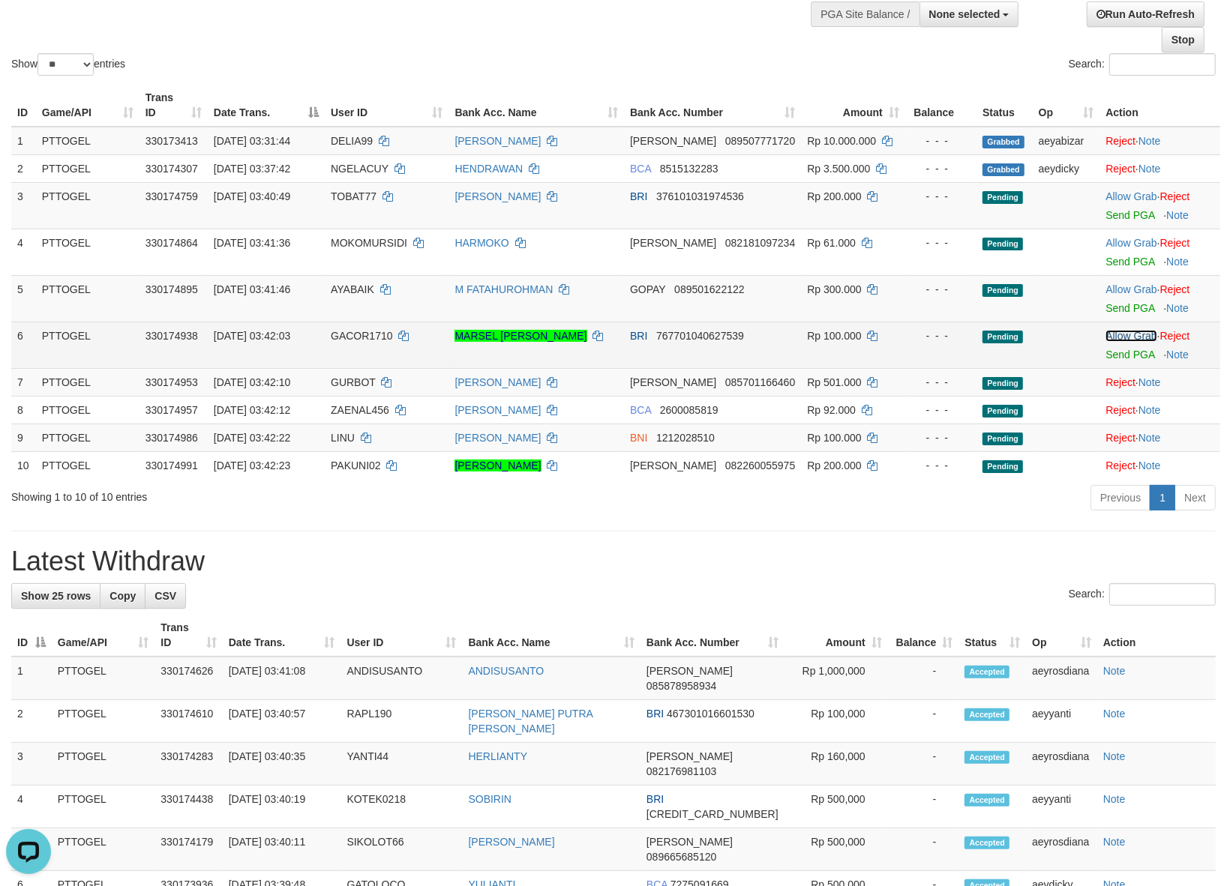
click at [1128, 331] on link "Allow Grab" at bounding box center [1130, 336] width 51 height 12
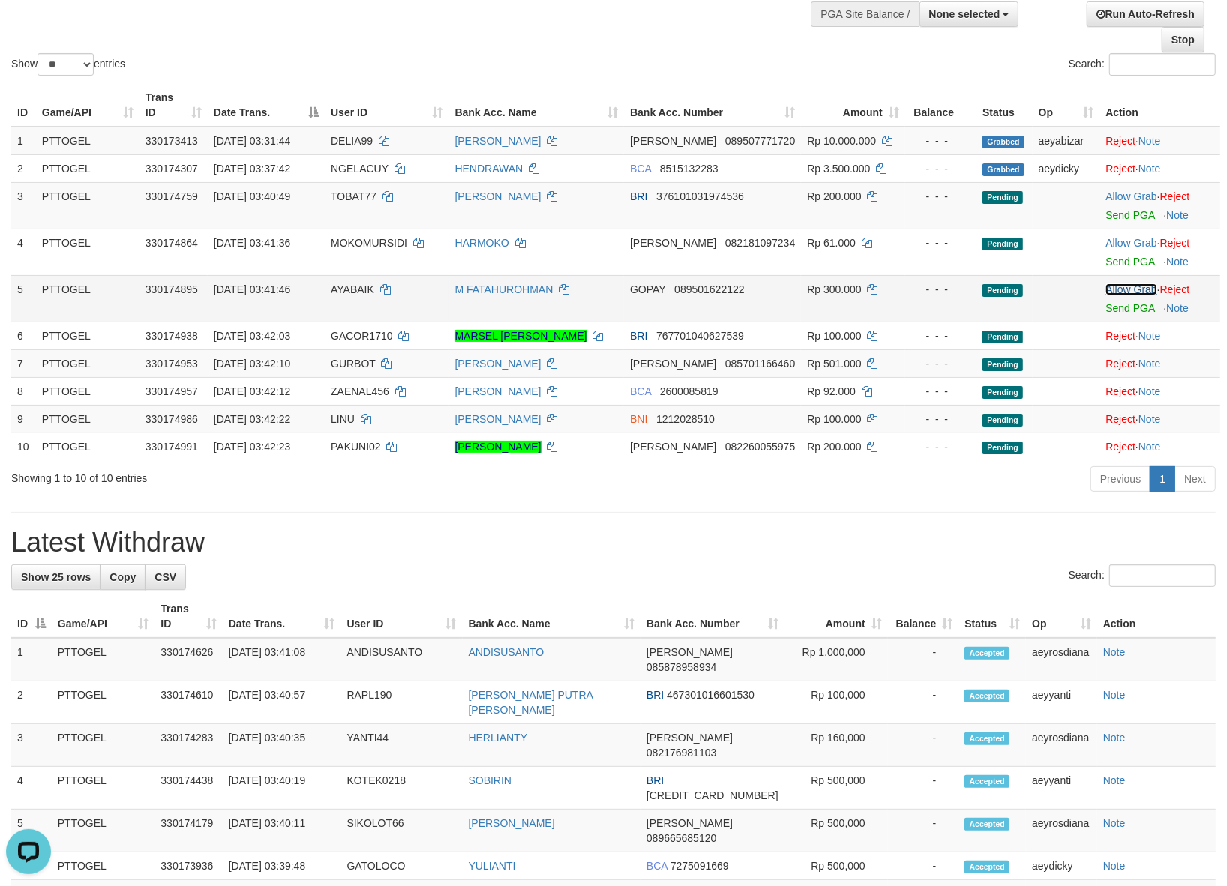
click at [1127, 289] on link "Allow Grab" at bounding box center [1130, 289] width 51 height 12
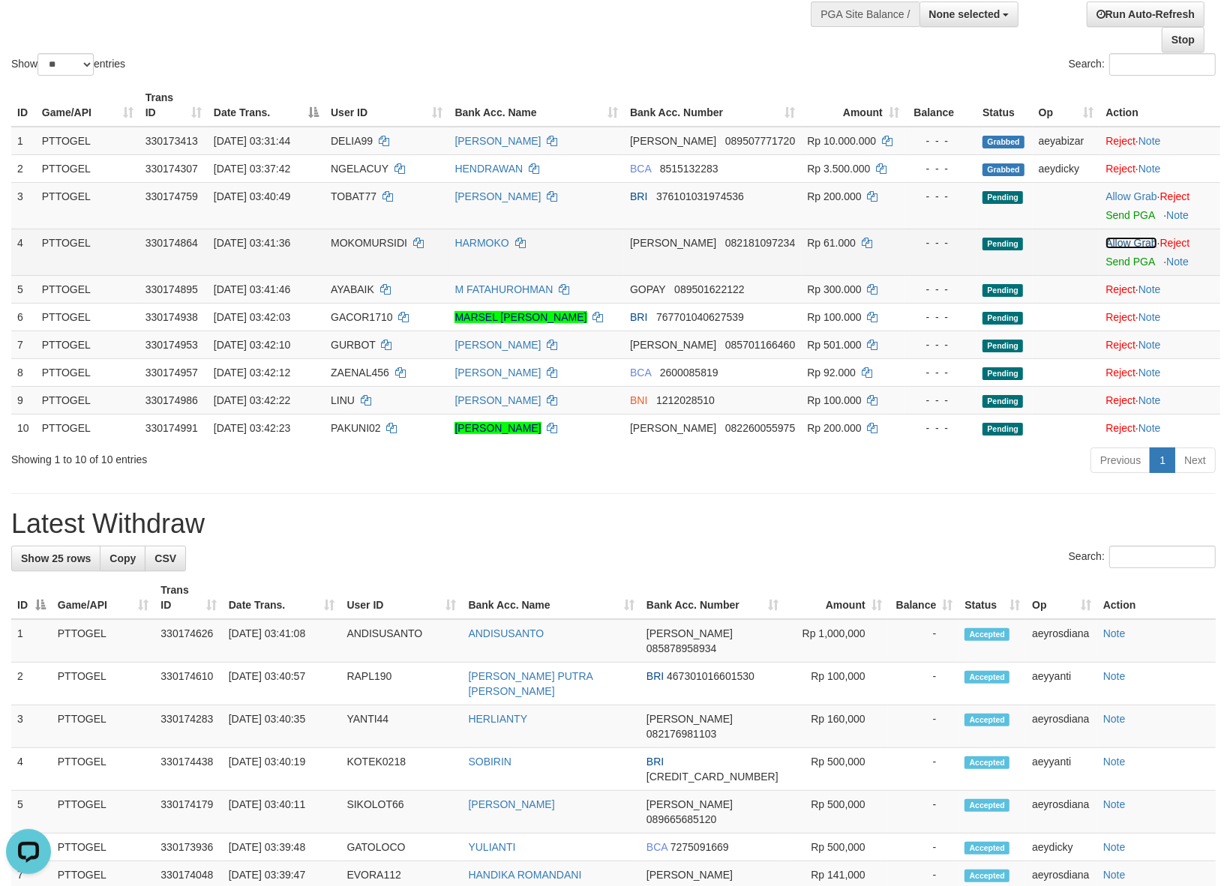
click at [1125, 240] on link "Allow Grab" at bounding box center [1130, 243] width 51 height 12
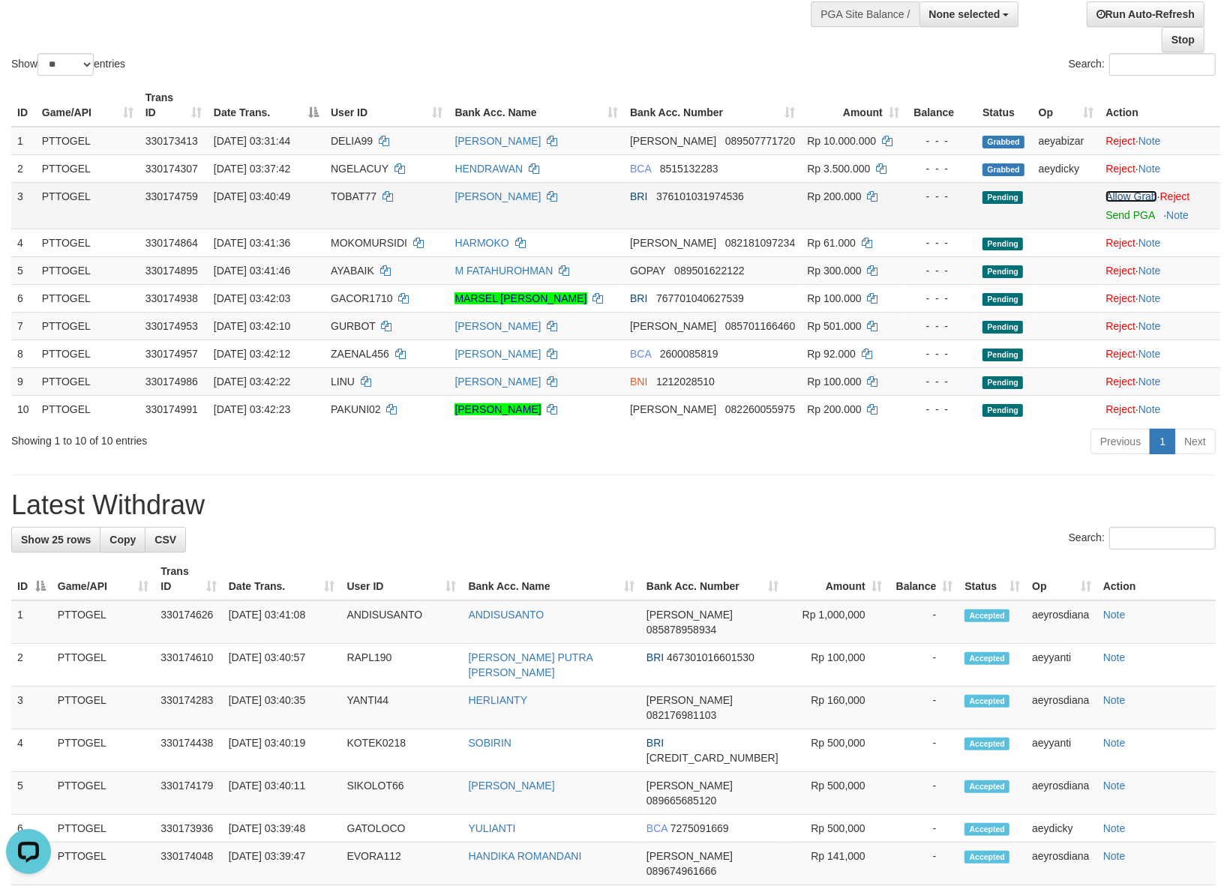
click at [1125, 200] on link "Allow Grab" at bounding box center [1130, 196] width 51 height 12
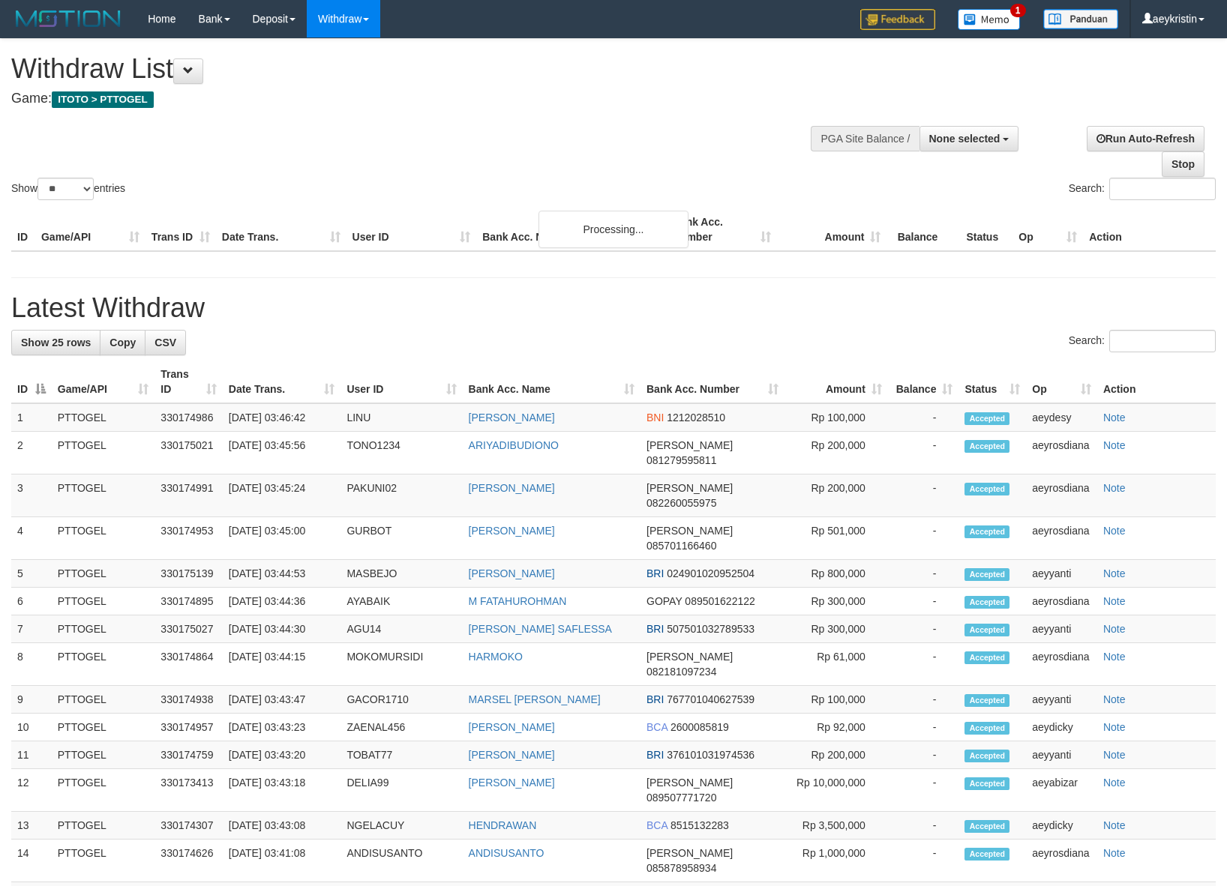
select select
select select "**"
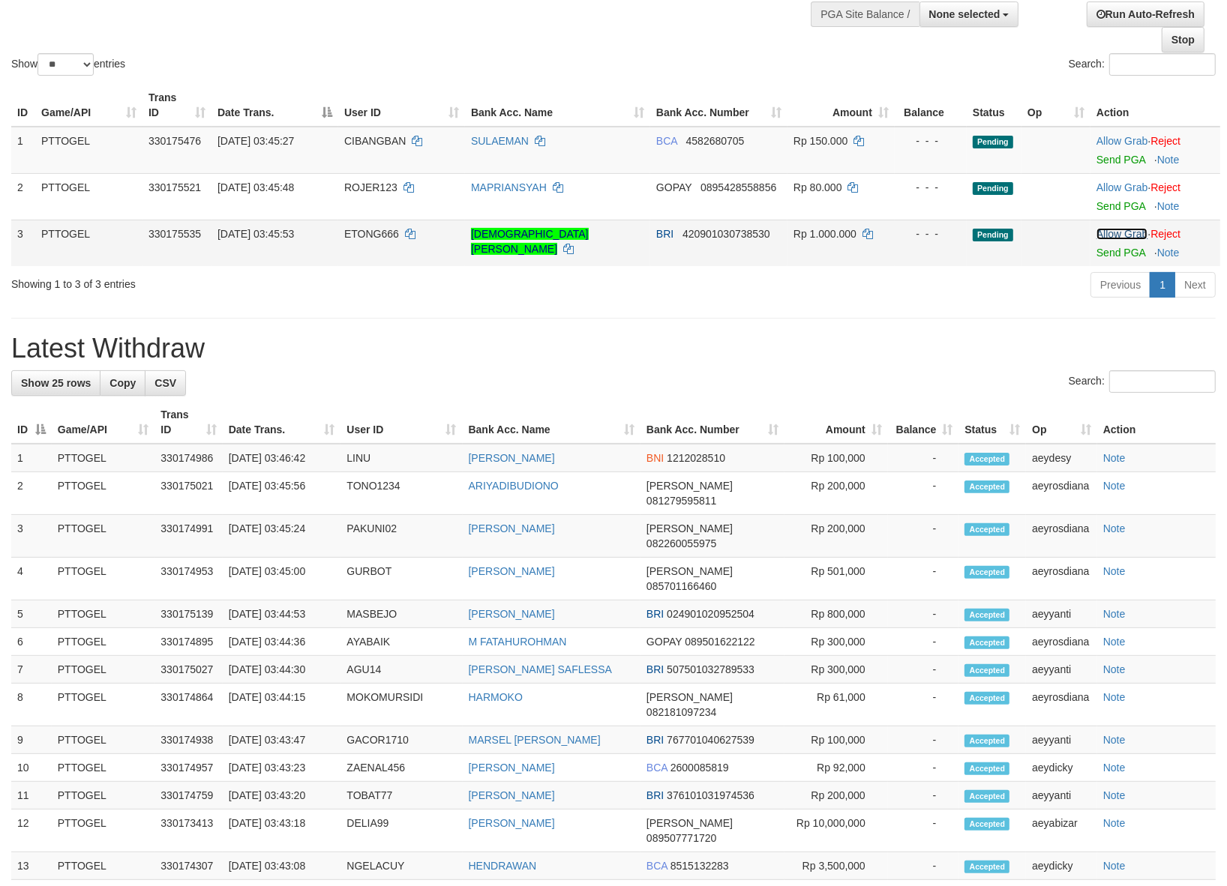
click at [1122, 232] on link "Allow Grab" at bounding box center [1121, 234] width 51 height 12
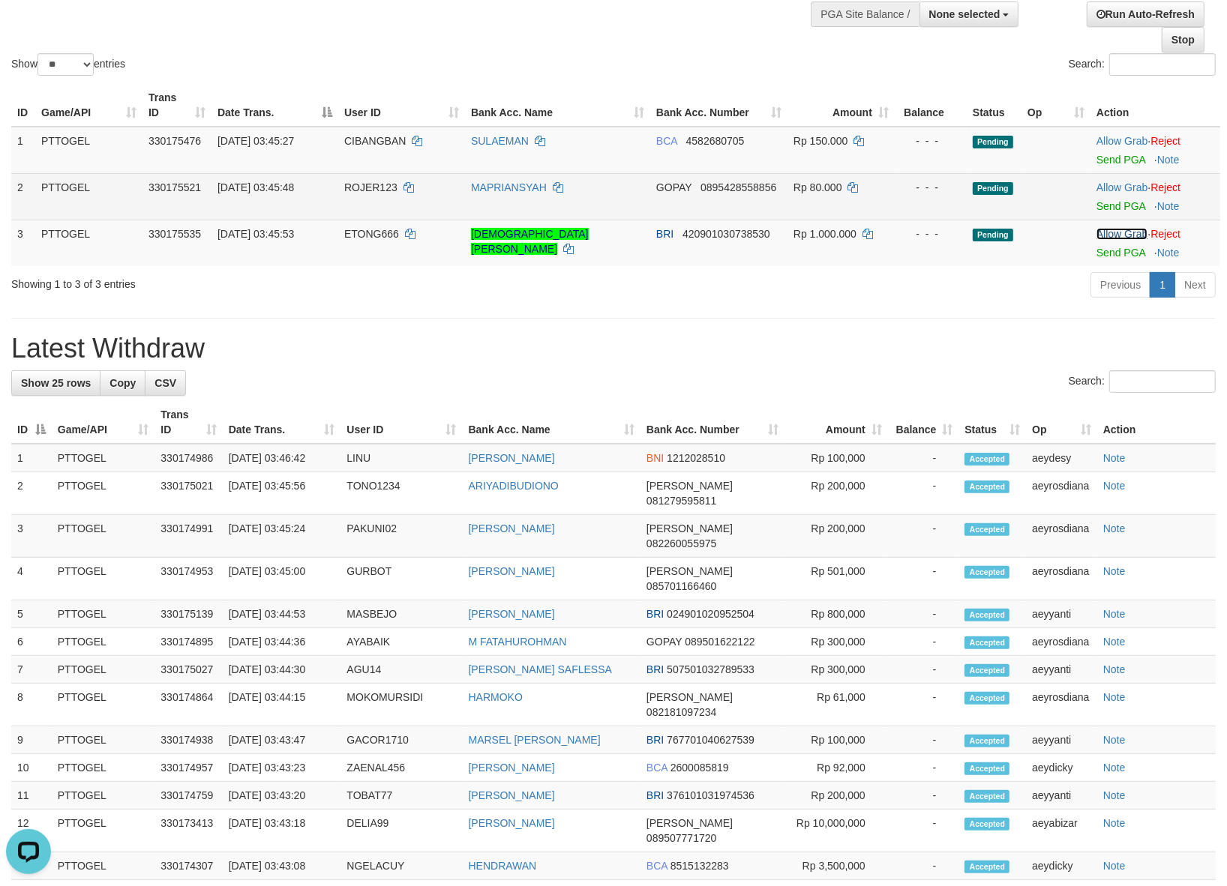
scroll to position [0, 0]
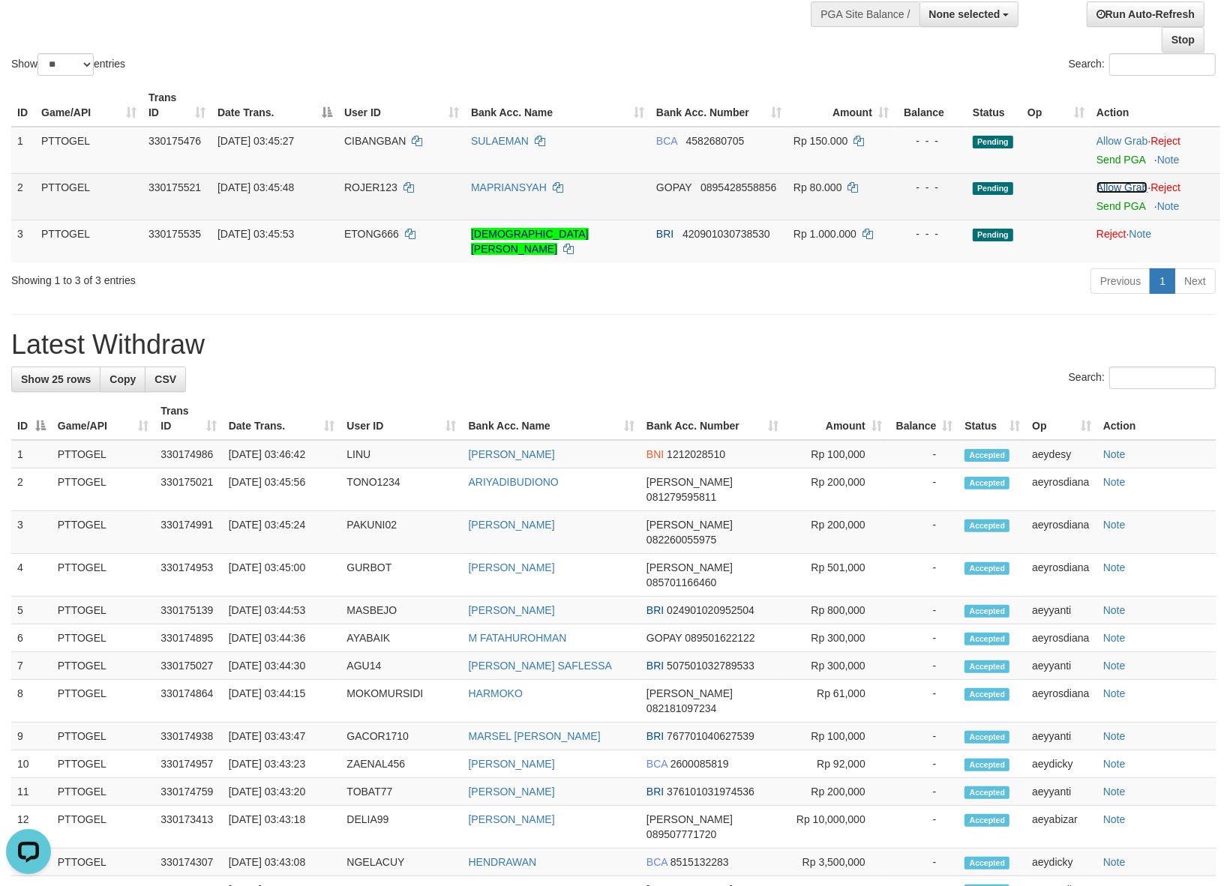
click at [1134, 182] on link "Allow Grab" at bounding box center [1121, 187] width 51 height 12
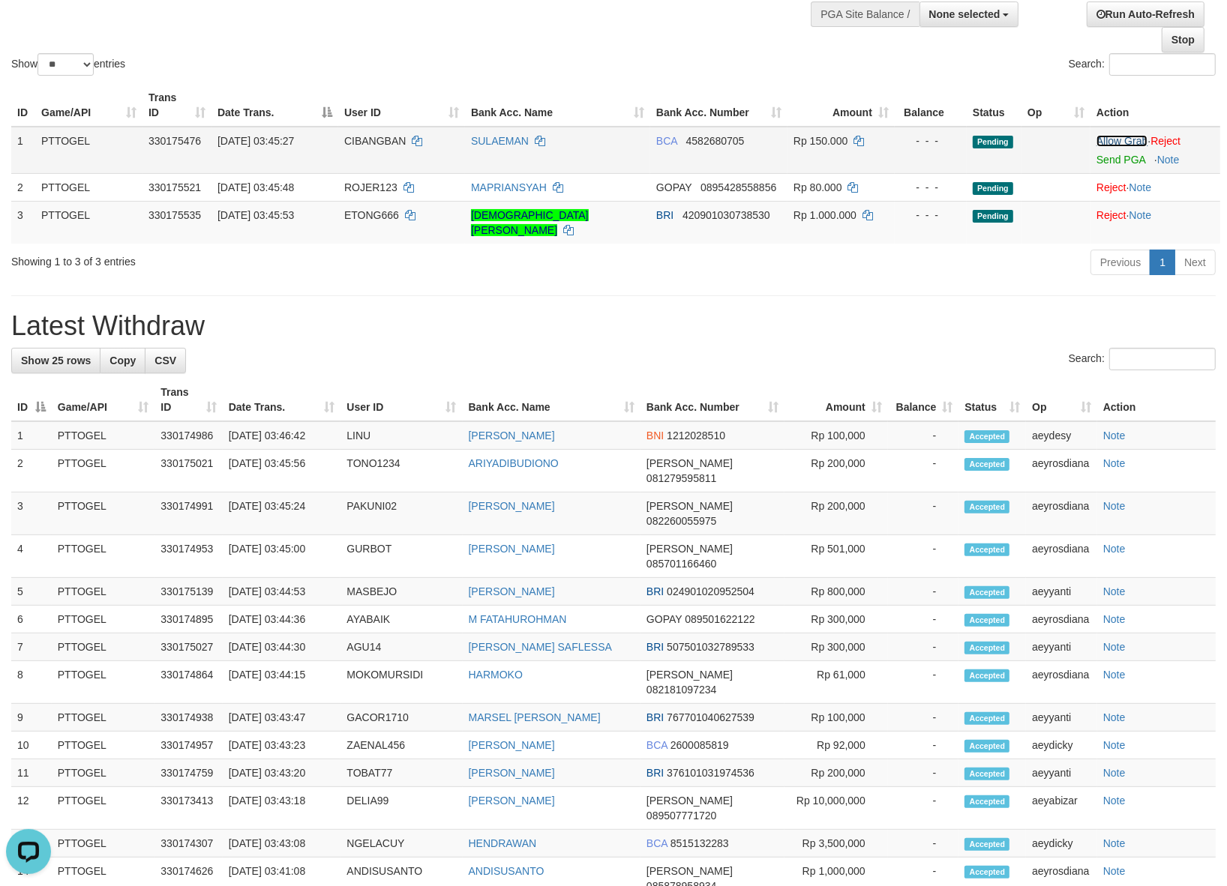
click at [1127, 136] on link "Allow Grab" at bounding box center [1121, 141] width 51 height 12
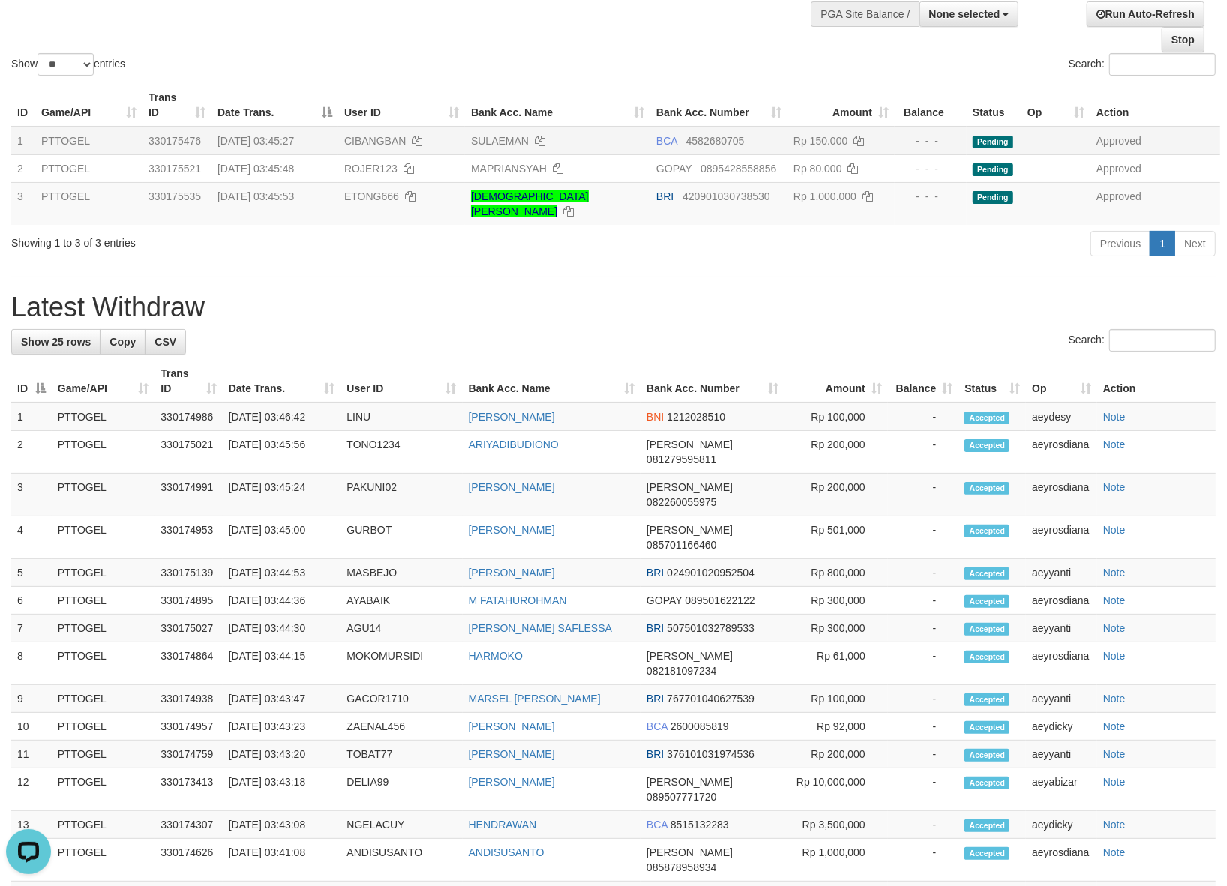
click at [598, 69] on div "Show ** ** ** *** entries" at bounding box center [306, 66] width 591 height 26
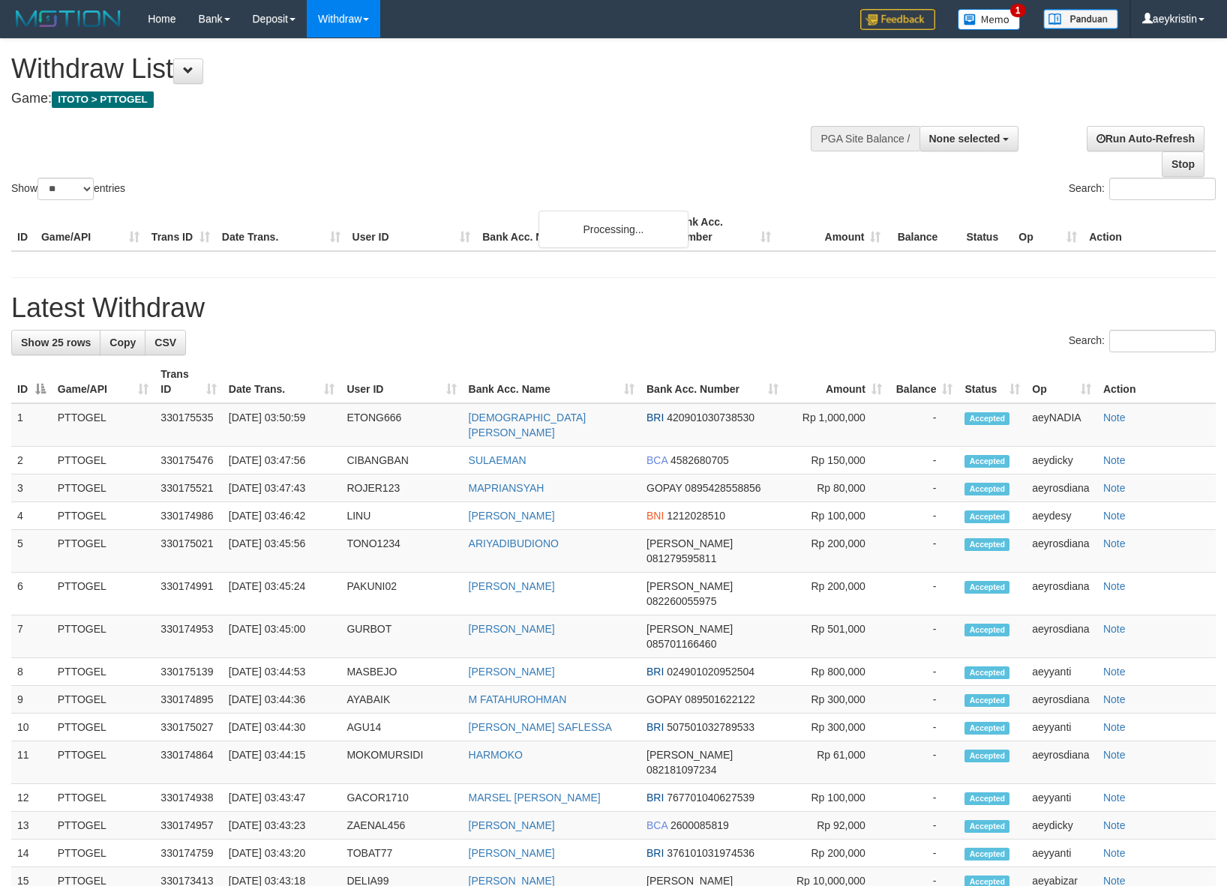
select select
select select "**"
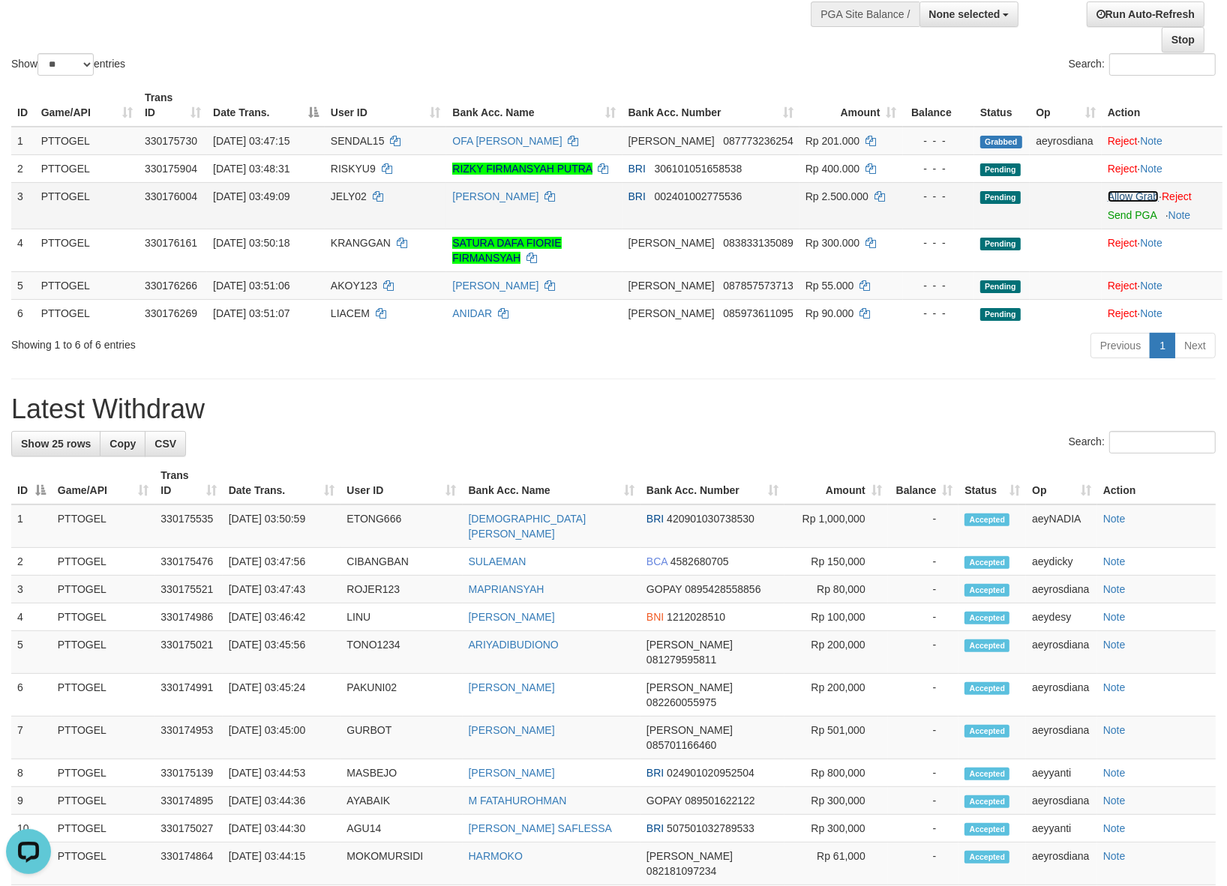
click at [1107, 191] on link "Allow Grab" at bounding box center [1132, 196] width 51 height 12
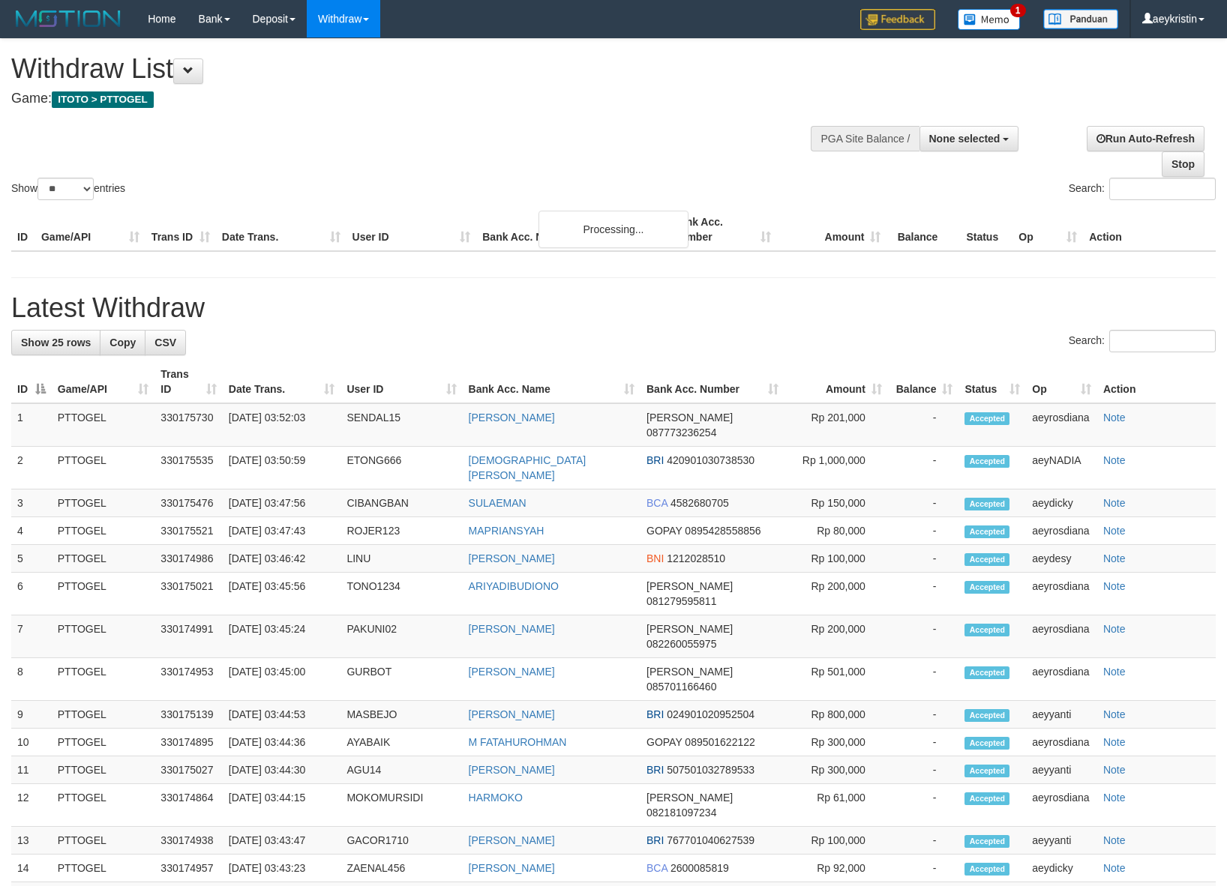
select select
select select "**"
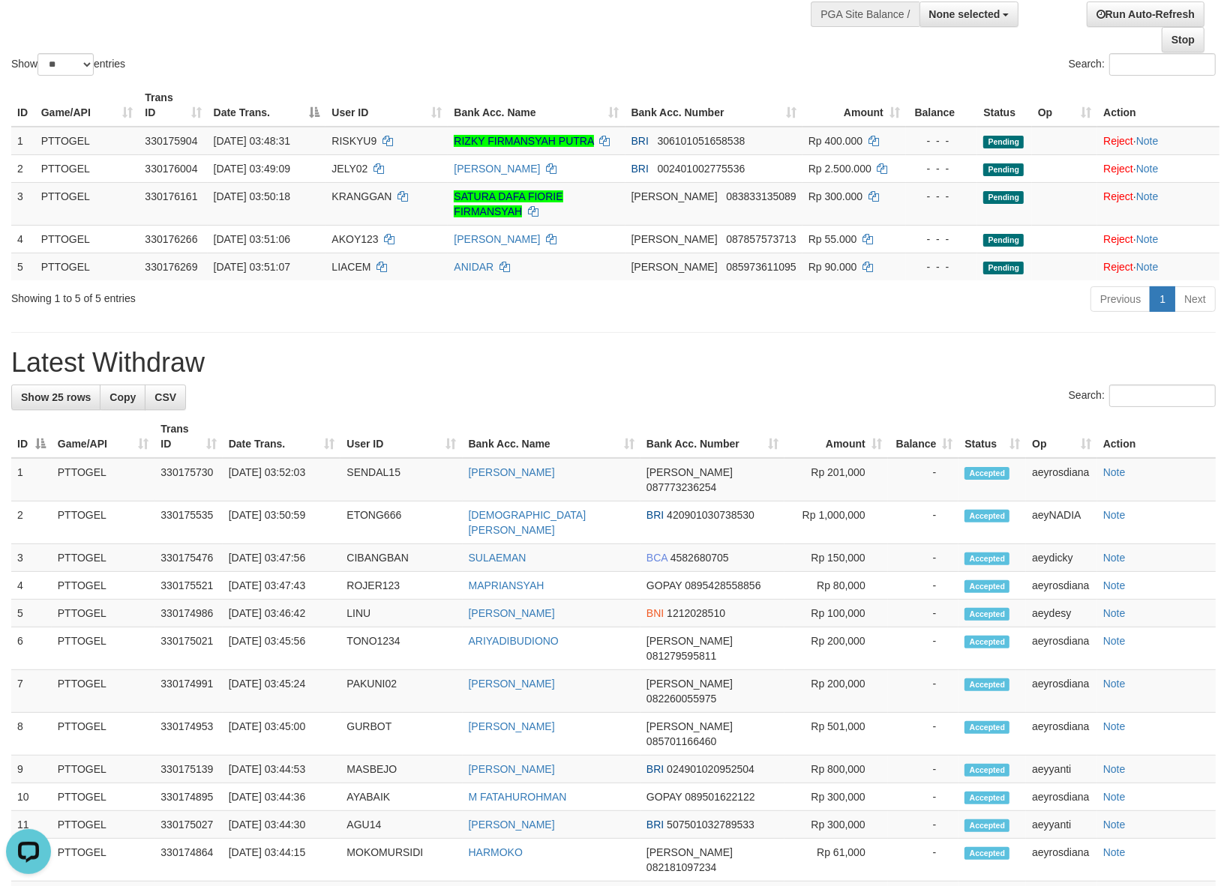
click at [657, 79] on div "ID Game/API Trans ID Date Trans. User ID Bank Acc. Name Bank Acc. Number Amount…" at bounding box center [613, 181] width 1227 height 205
click at [589, 72] on div "Show ** ** ** *** entries" at bounding box center [306, 66] width 591 height 26
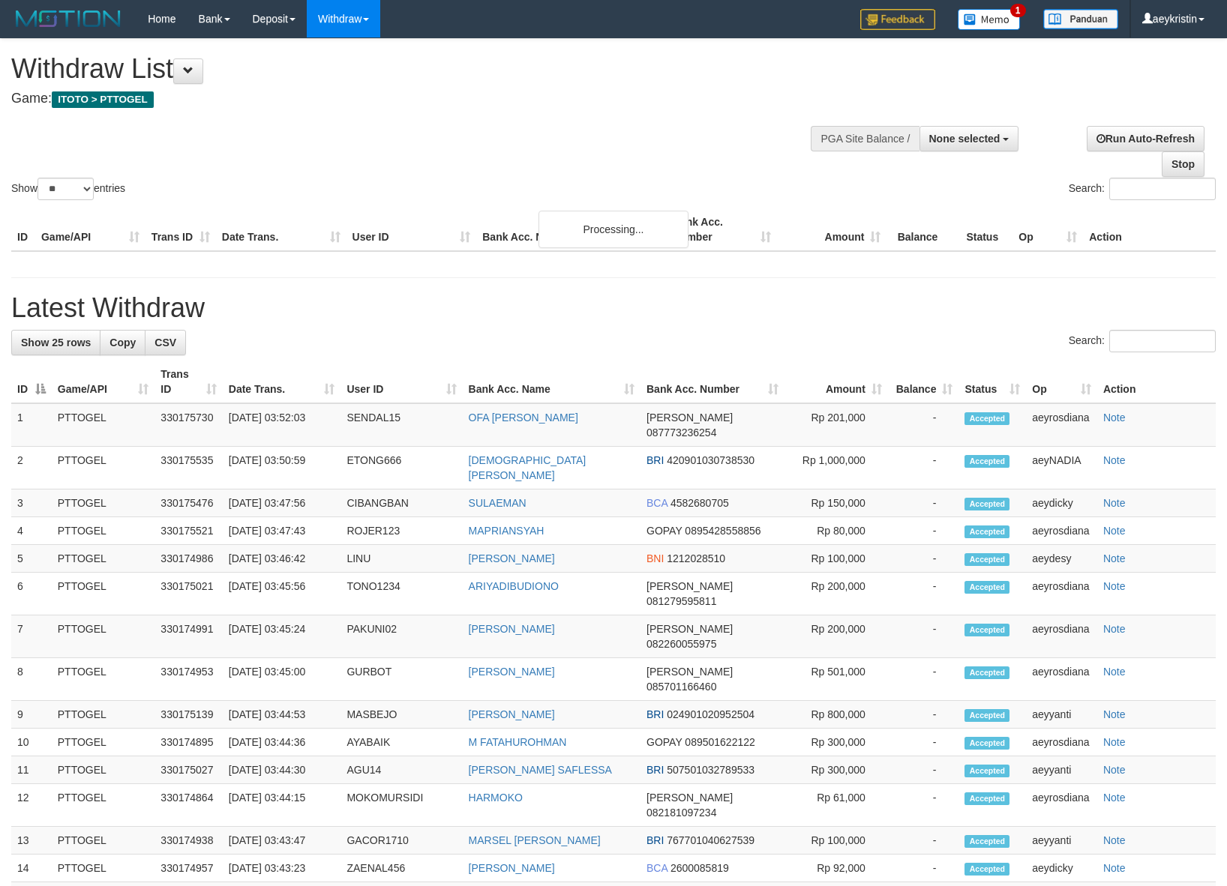
select select
select select "**"
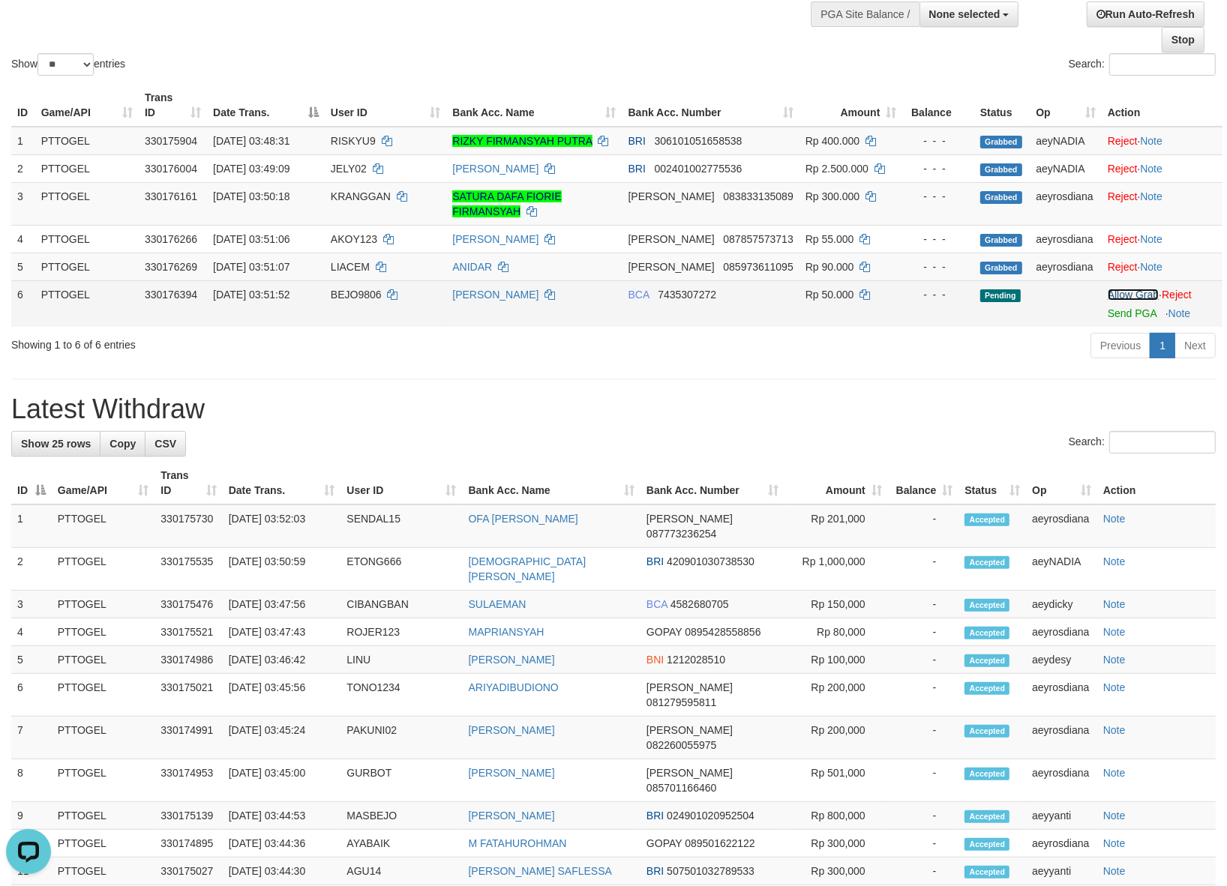
click at [1115, 296] on link "Allow Grab" at bounding box center [1132, 295] width 51 height 12
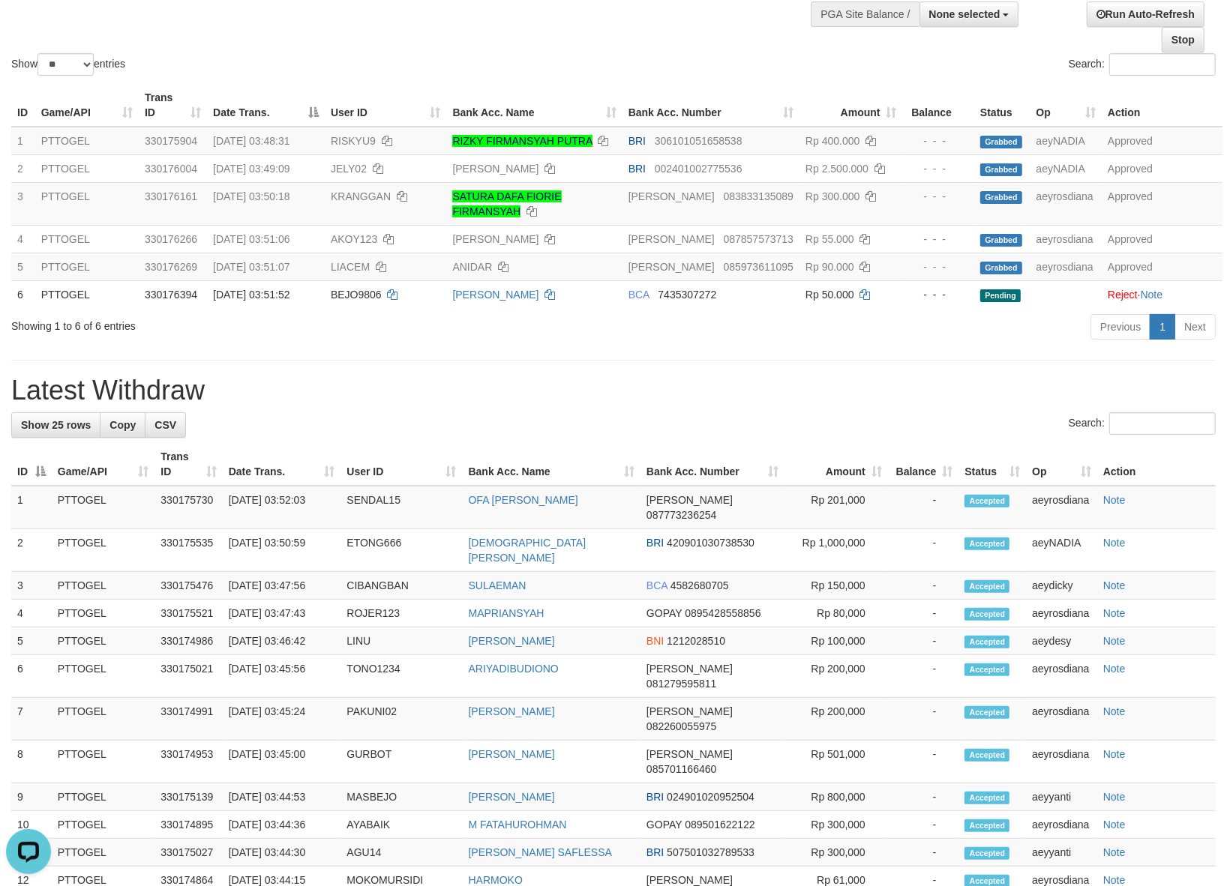
click at [526, 76] on div "Show ** ** ** *** entries" at bounding box center [306, 66] width 591 height 26
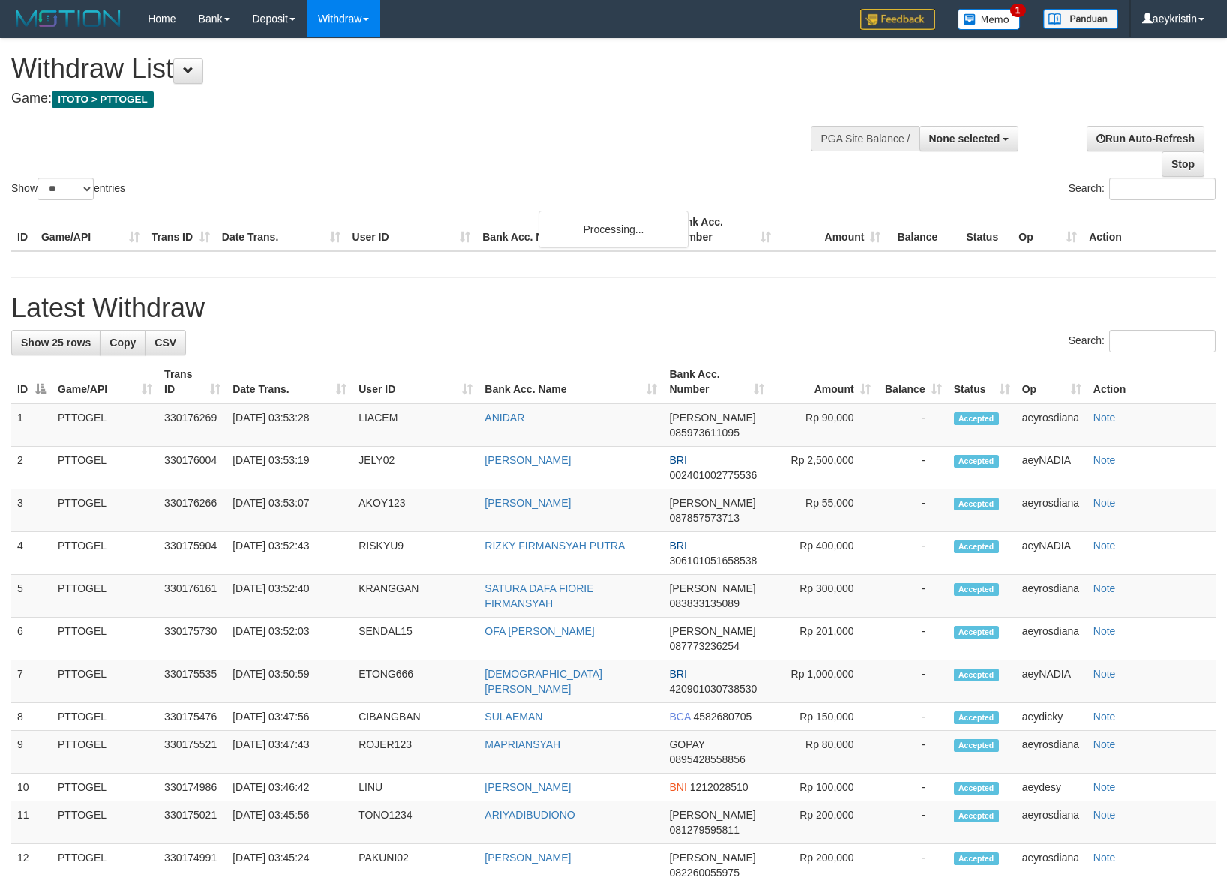
select select
select select "**"
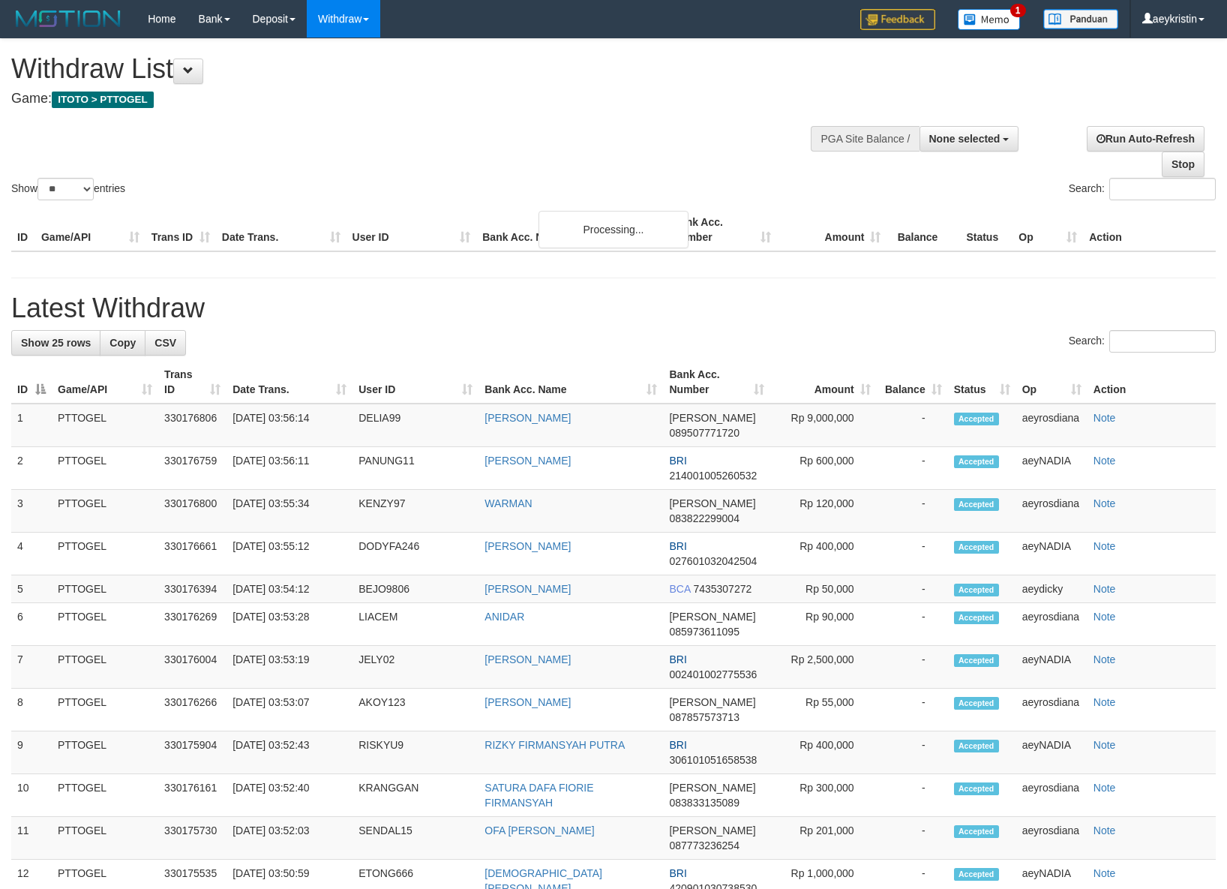
select select
select select "**"
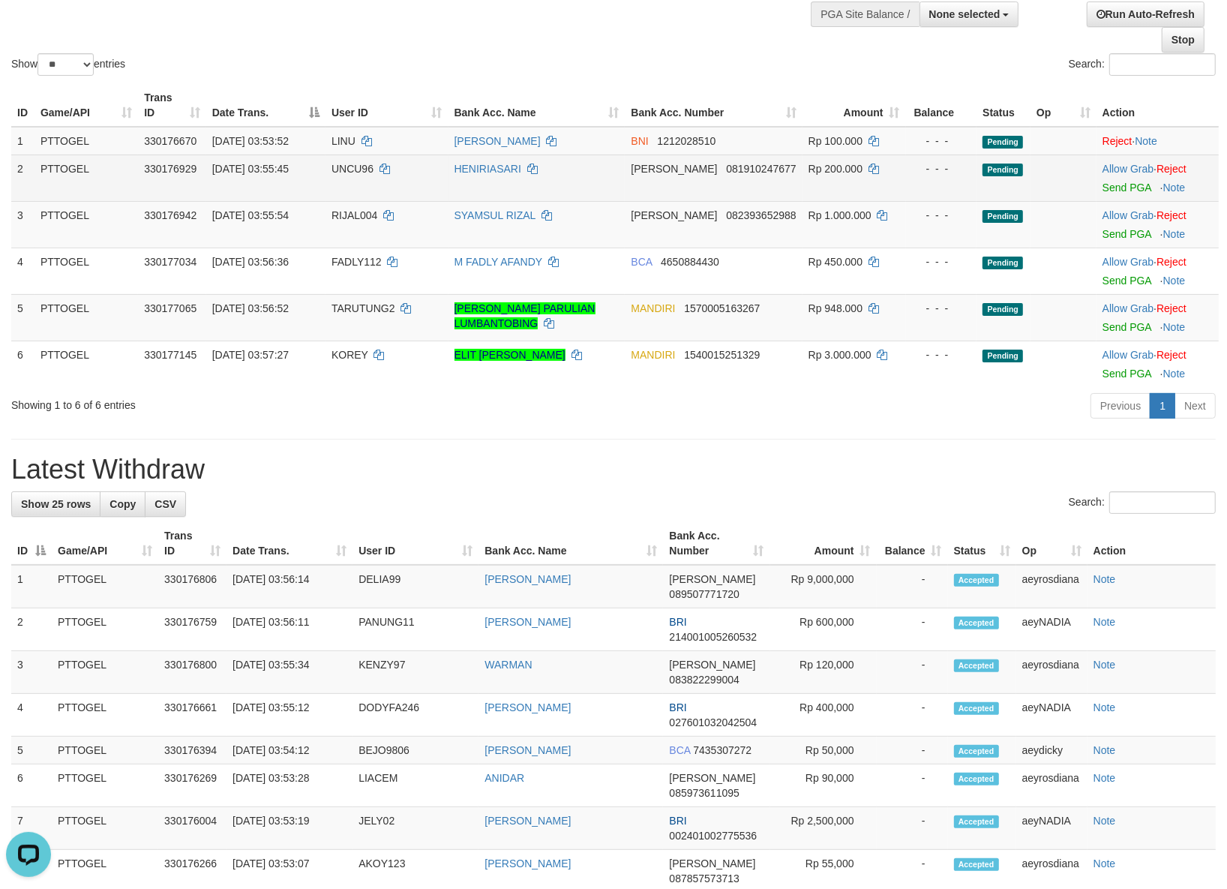
drag, startPoint x: 514, startPoint y: 451, endPoint x: 499, endPoint y: 197, distance: 253.9
click at [512, 426] on div "**********" at bounding box center [613, 787] width 1227 height 1744
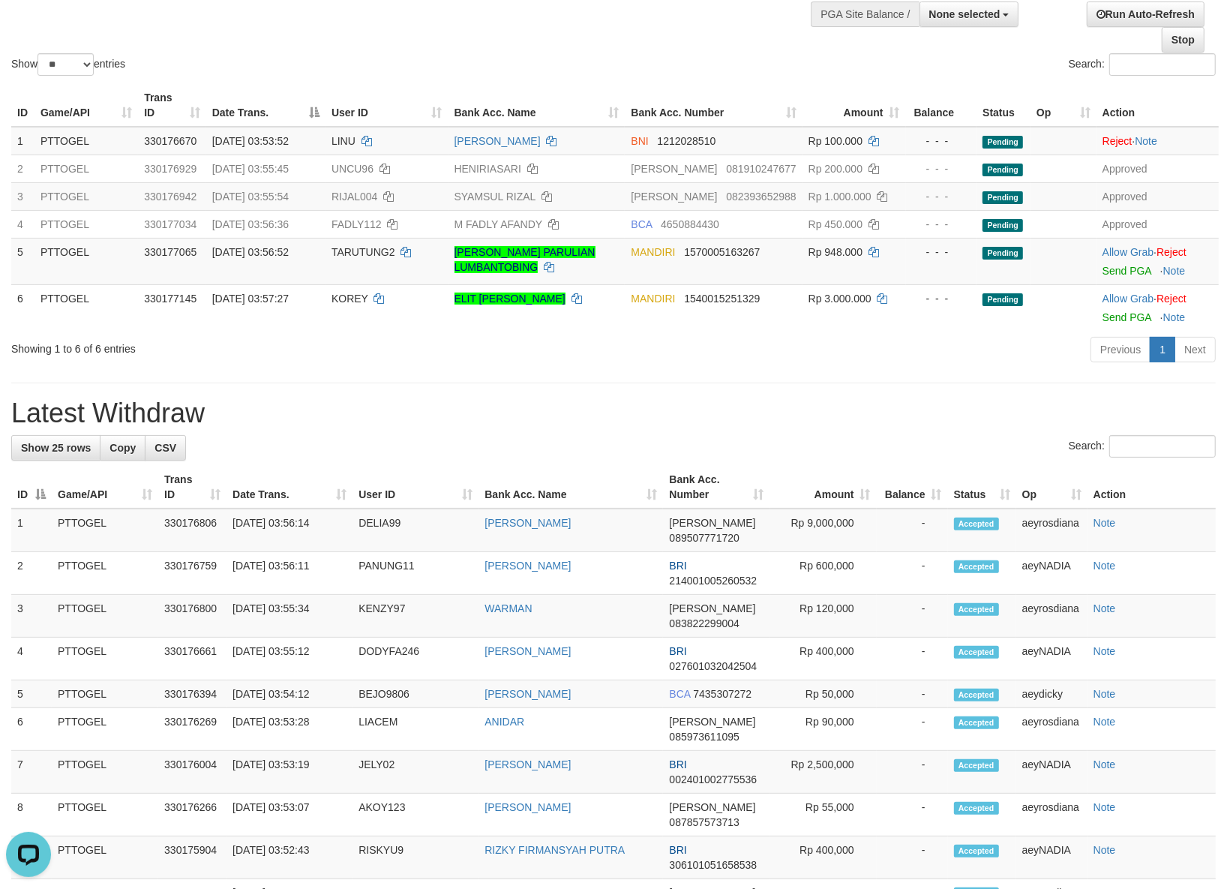
click at [685, 82] on div "ID Game/API Trans ID Date Trans. User ID Bank Acc. Name Bank Acc. Number Amount…" at bounding box center [613, 207] width 1227 height 256
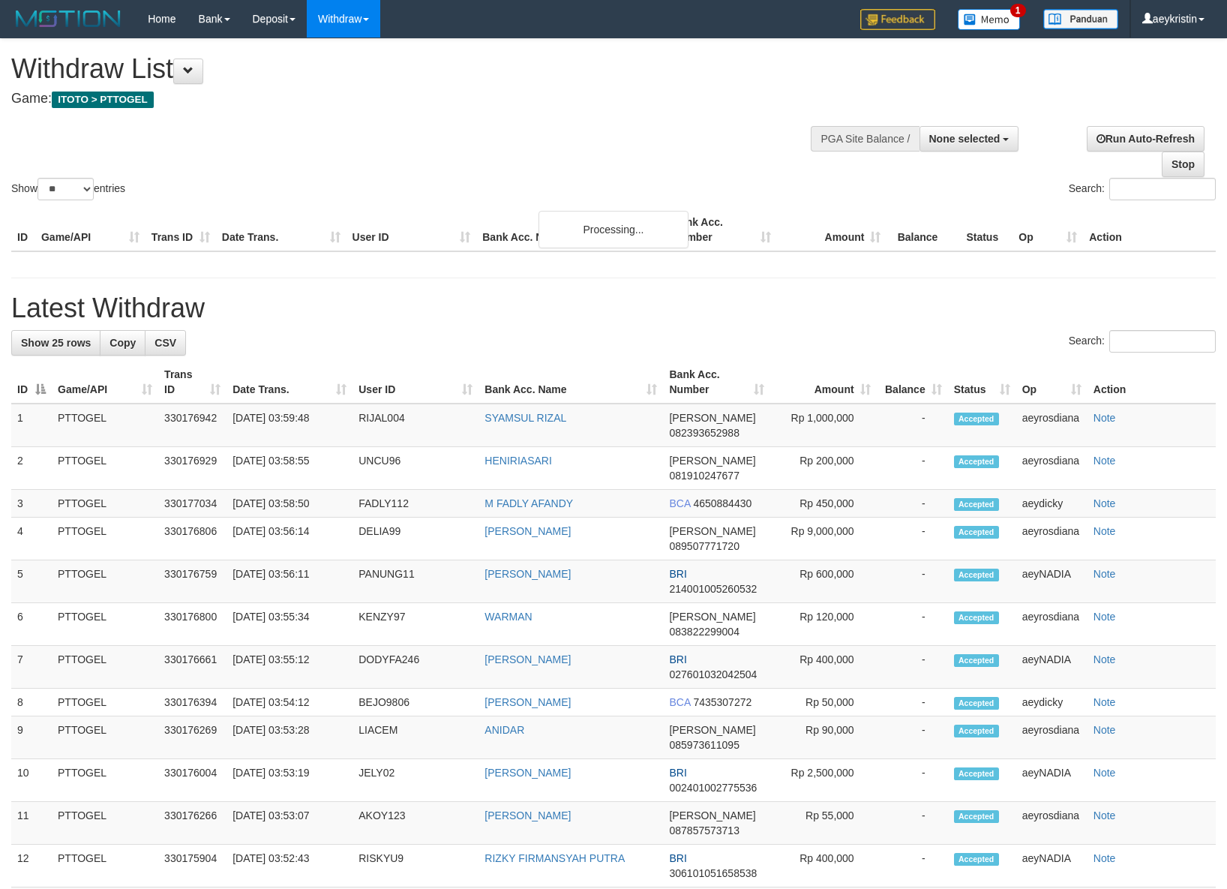
select select
select select "**"
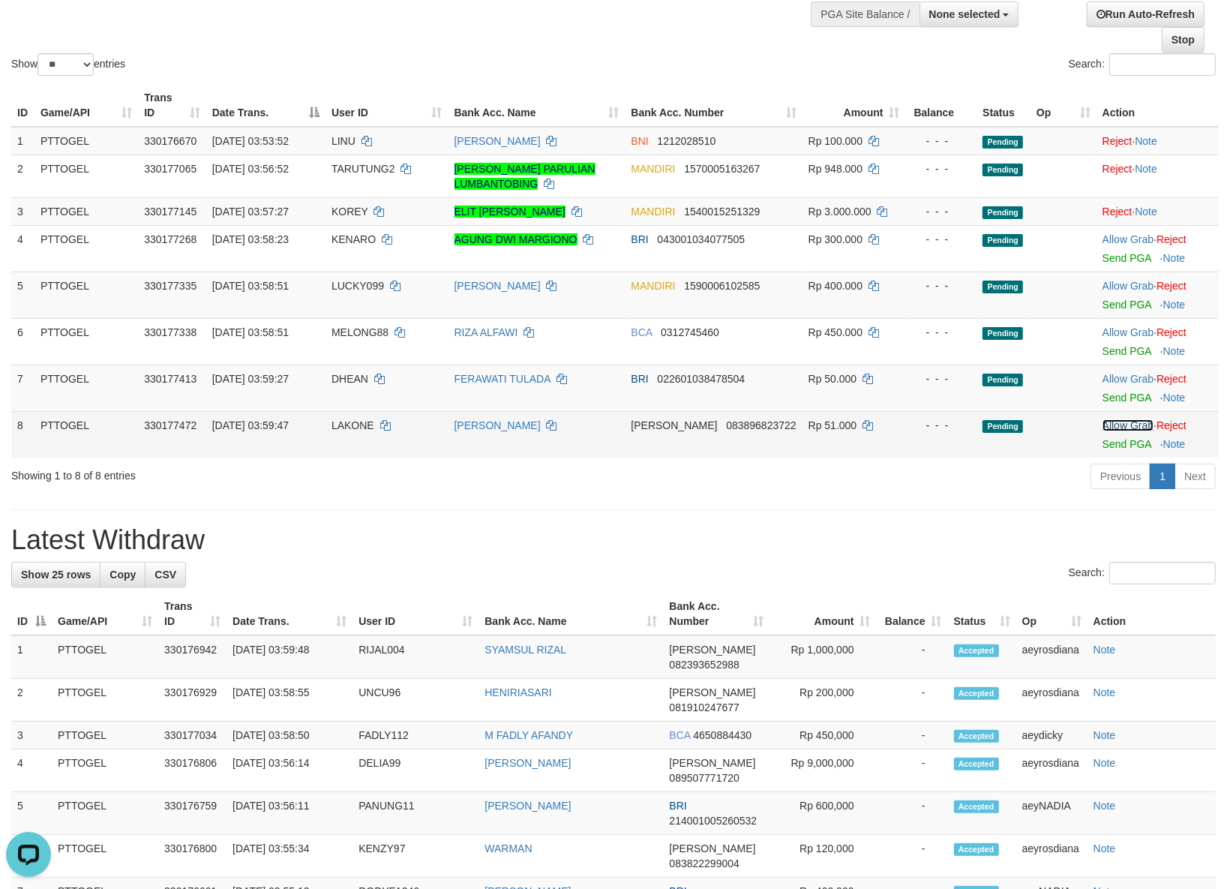
click at [1137, 422] on link "Allow Grab" at bounding box center [1127, 425] width 51 height 12
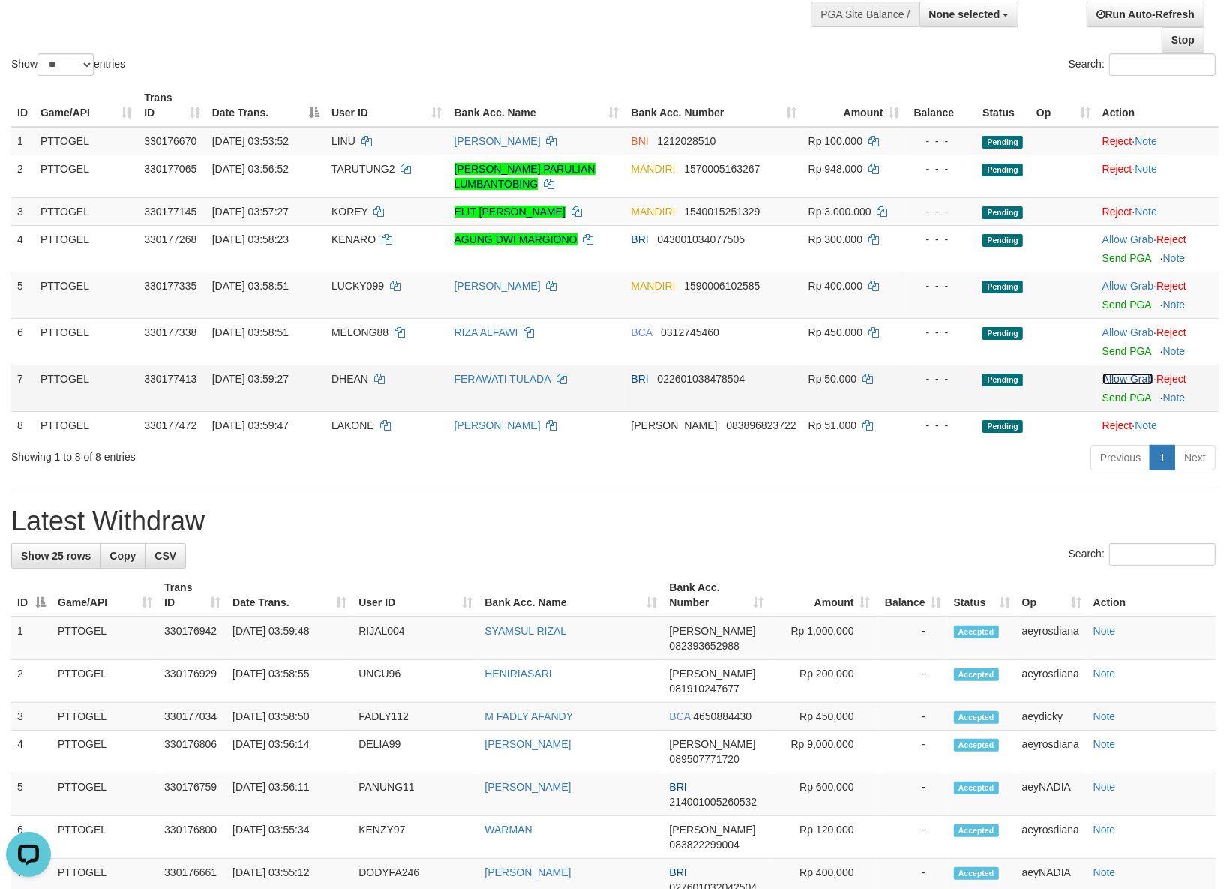
click at [1143, 380] on link "Allow Grab" at bounding box center [1127, 379] width 51 height 12
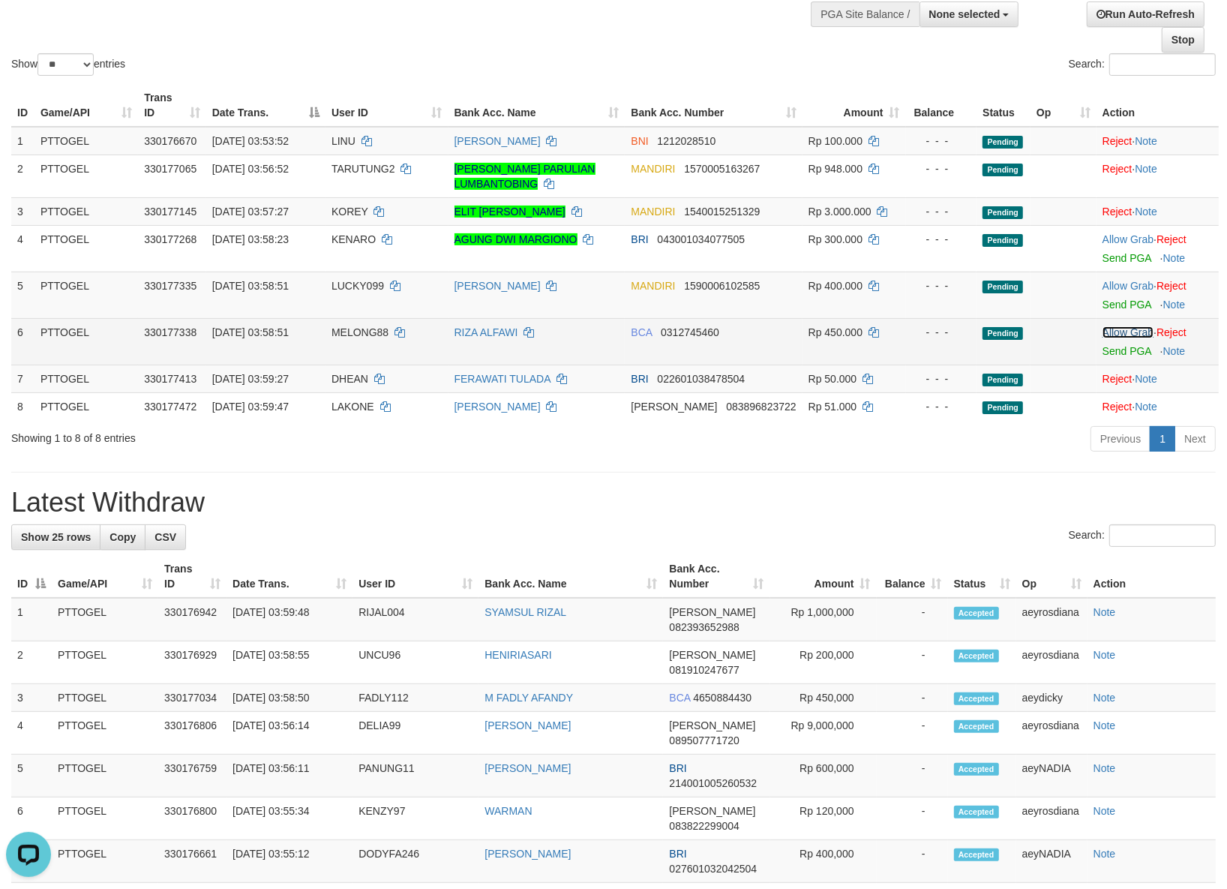
click at [1128, 334] on link "Allow Grab" at bounding box center [1127, 332] width 51 height 12
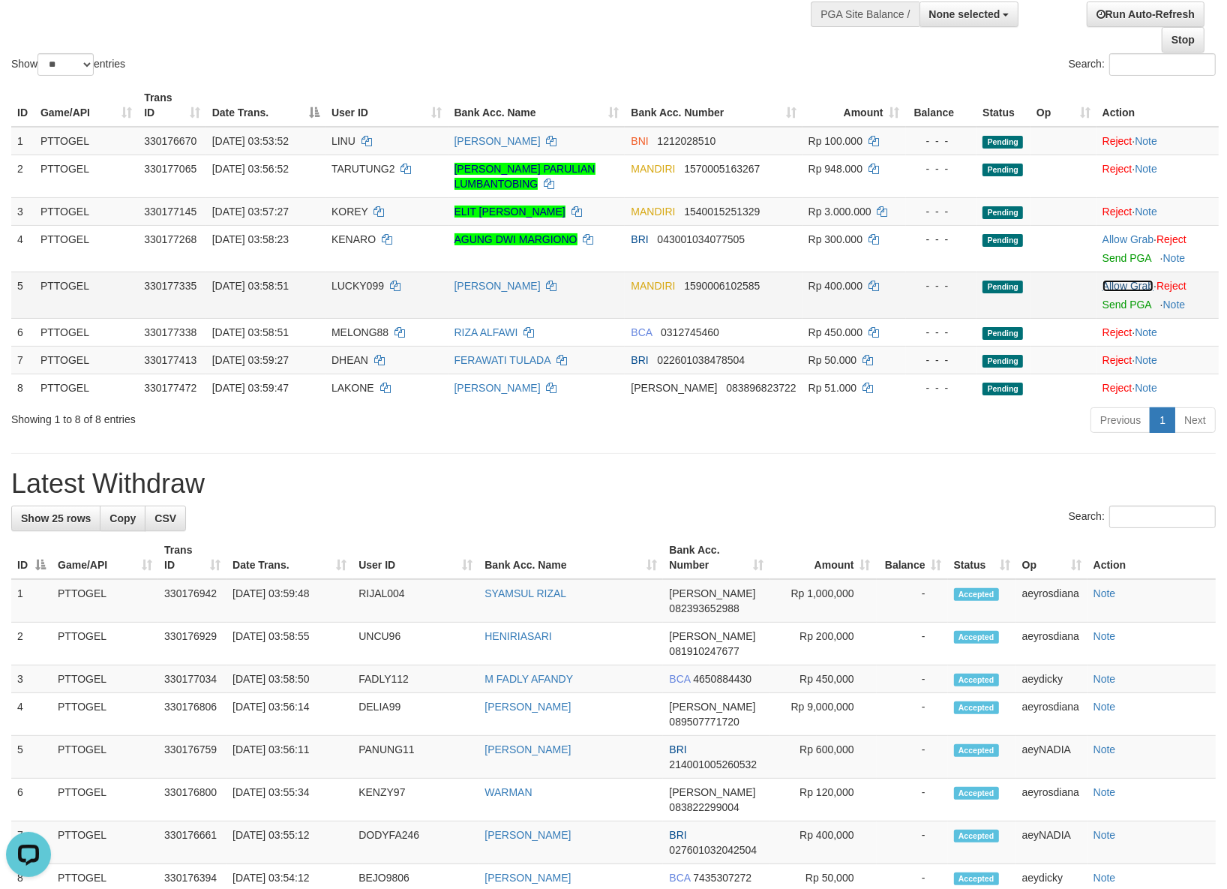
click at [1128, 289] on link "Allow Grab" at bounding box center [1127, 286] width 51 height 12
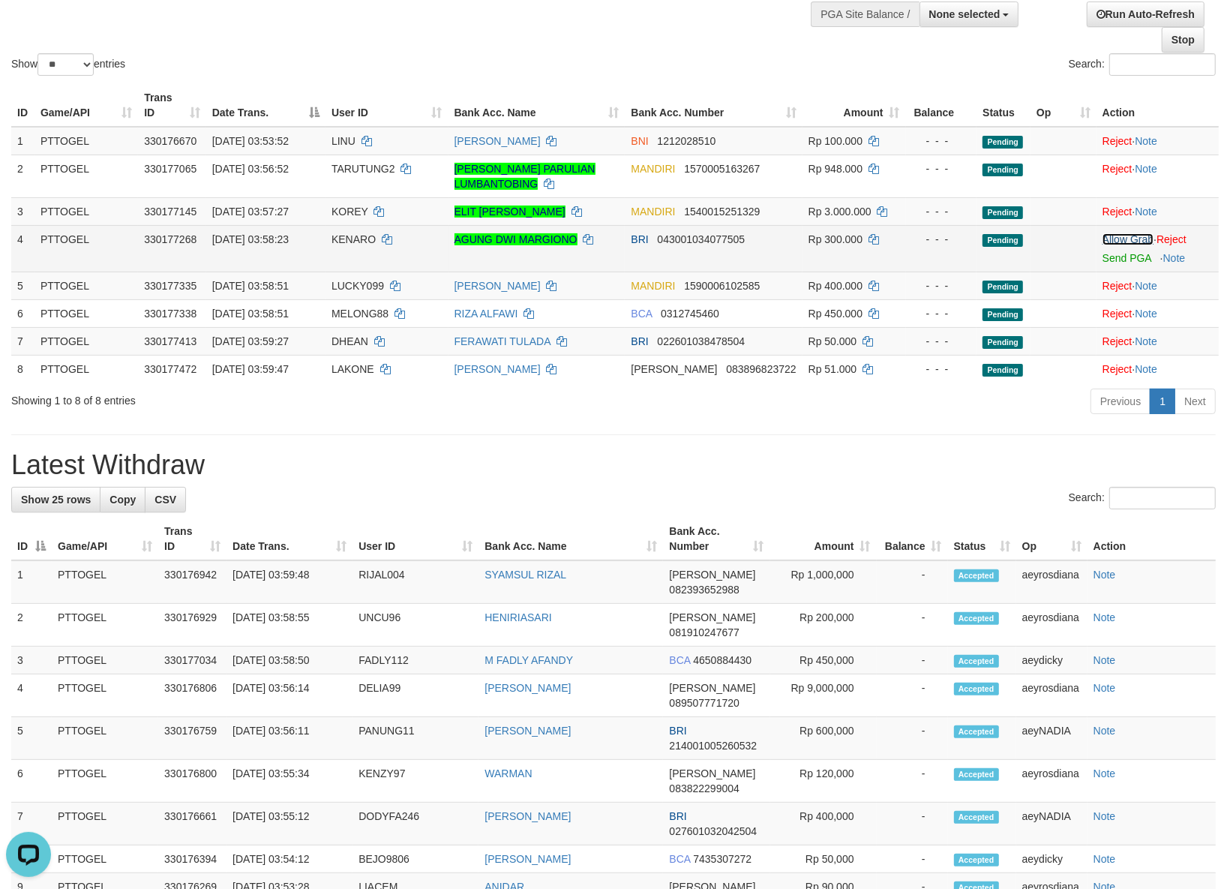
click at [1133, 241] on link "Allow Grab" at bounding box center [1127, 239] width 51 height 12
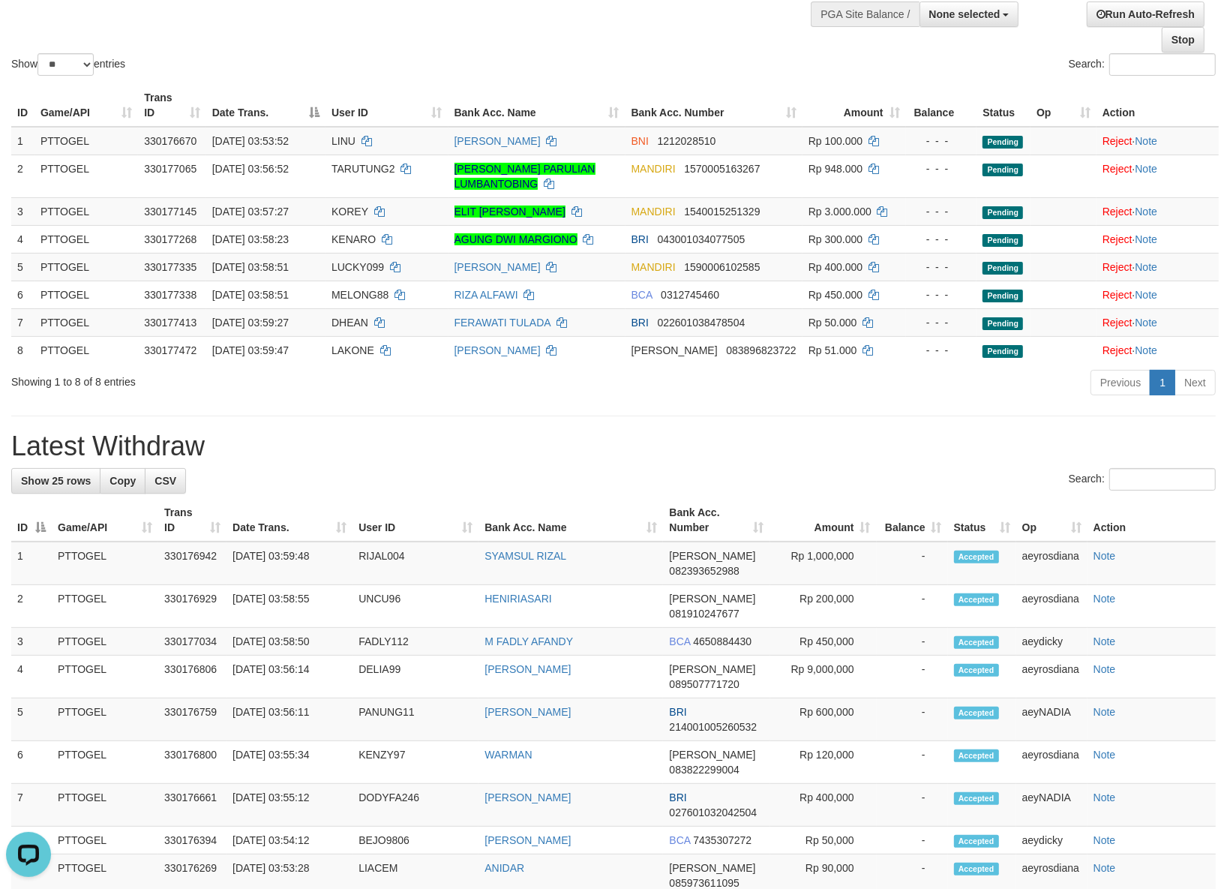
drag, startPoint x: 477, startPoint y: 406, endPoint x: 415, endPoint y: 128, distance: 285.1
click at [477, 388] on div "**********" at bounding box center [613, 775] width 1227 height 1721
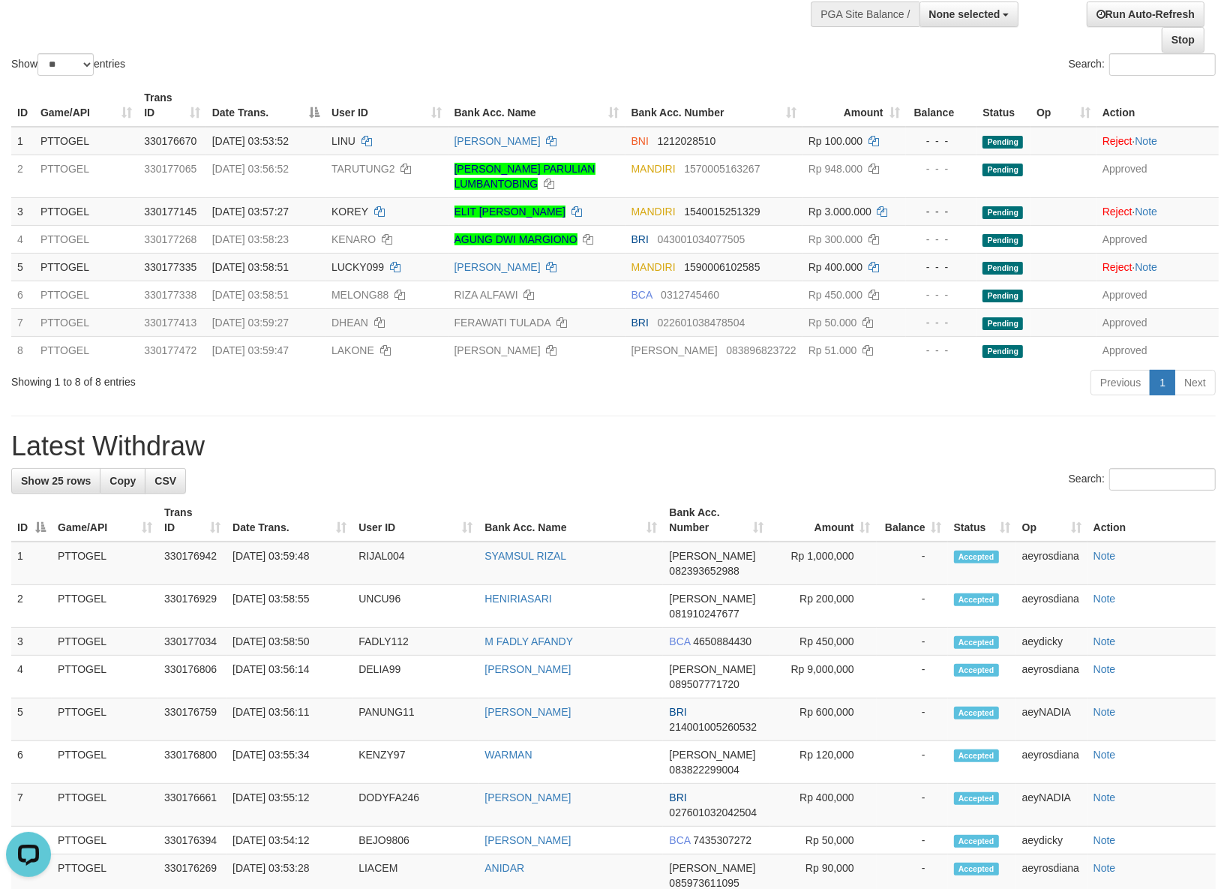
click at [628, 58] on div "Search:" at bounding box center [920, 66] width 591 height 26
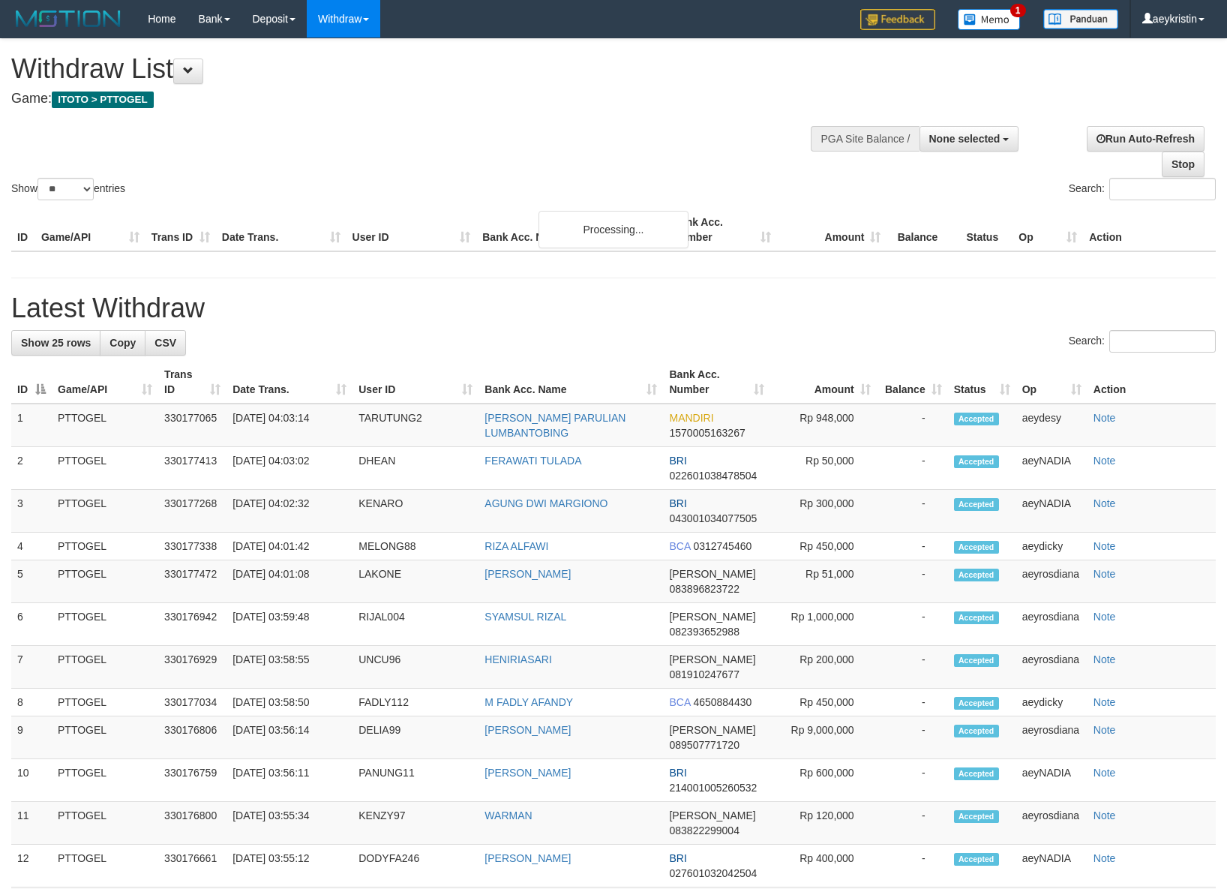
select select
select select "**"
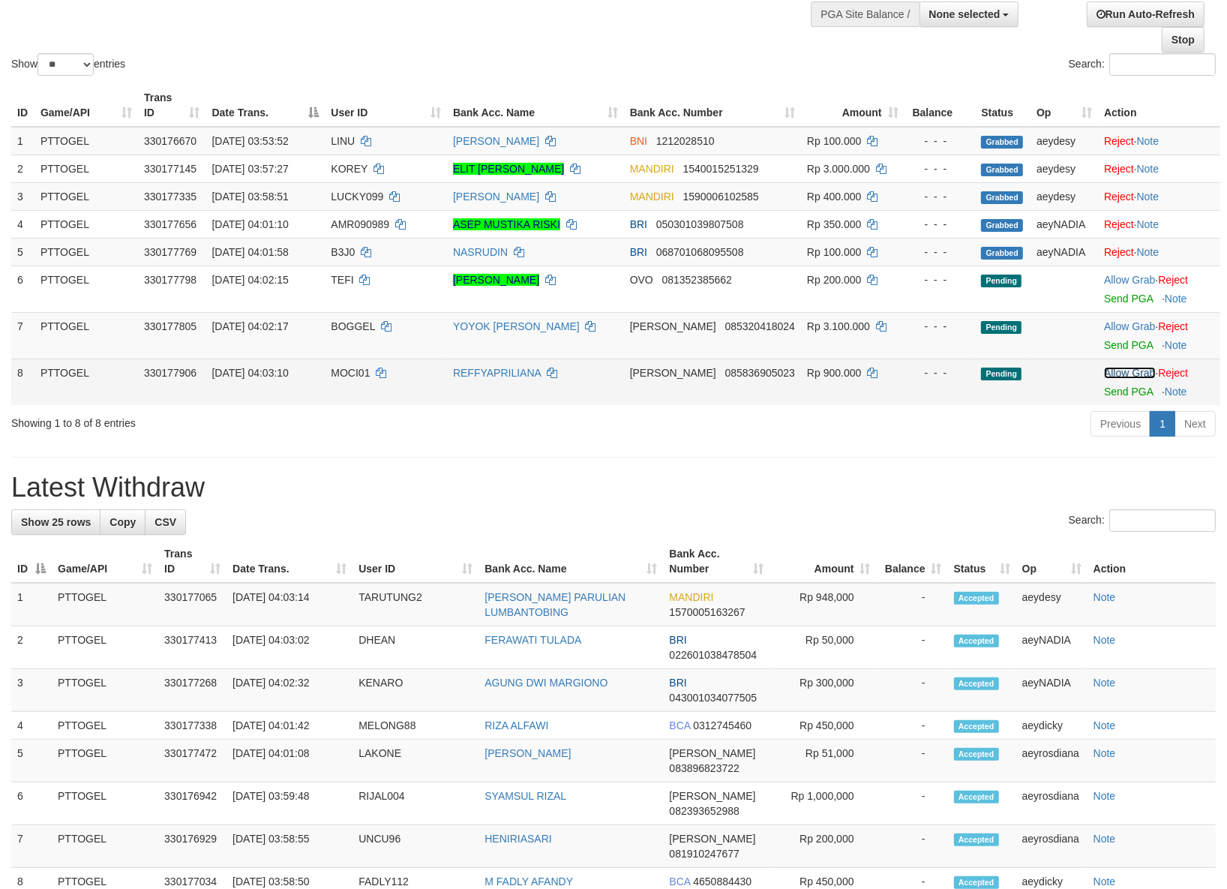
click at [1104, 370] on link "Allow Grab" at bounding box center [1129, 373] width 51 height 12
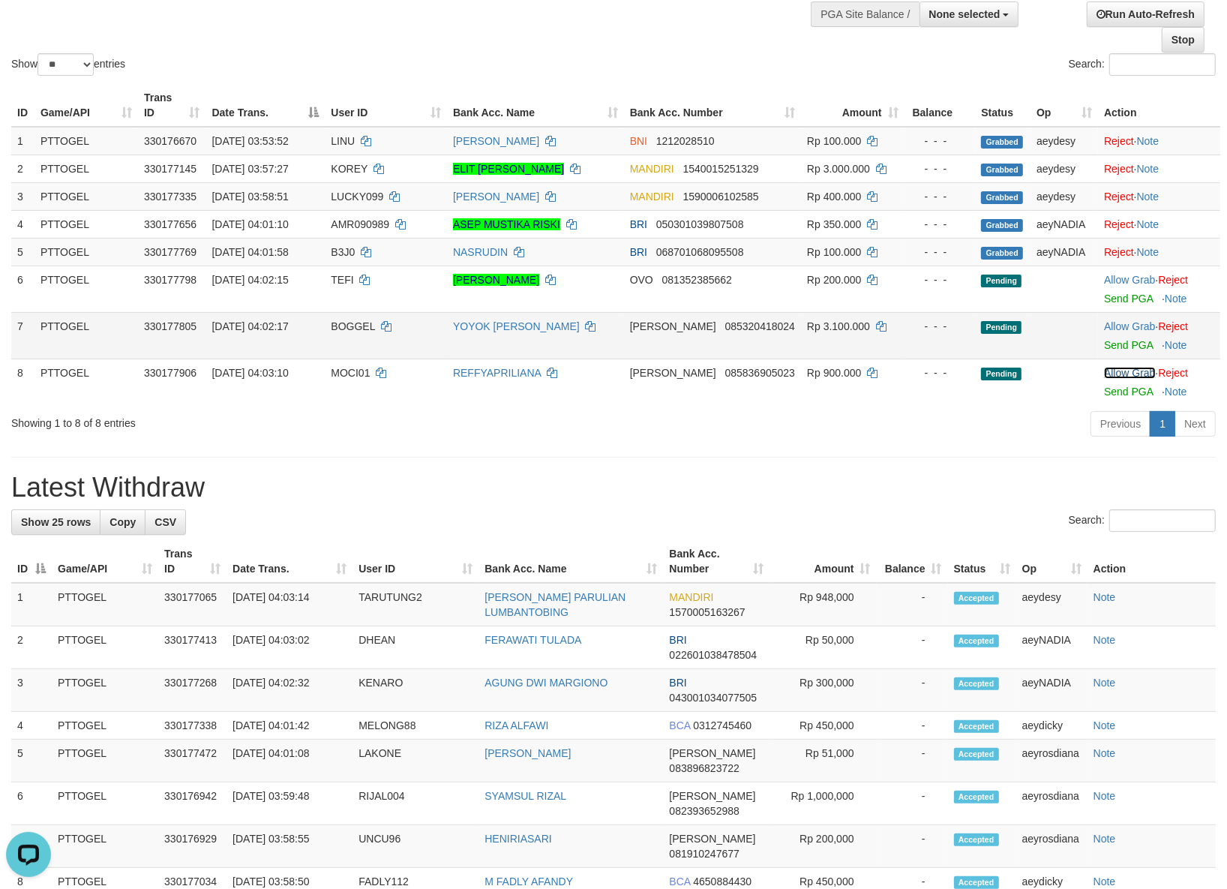
scroll to position [0, 0]
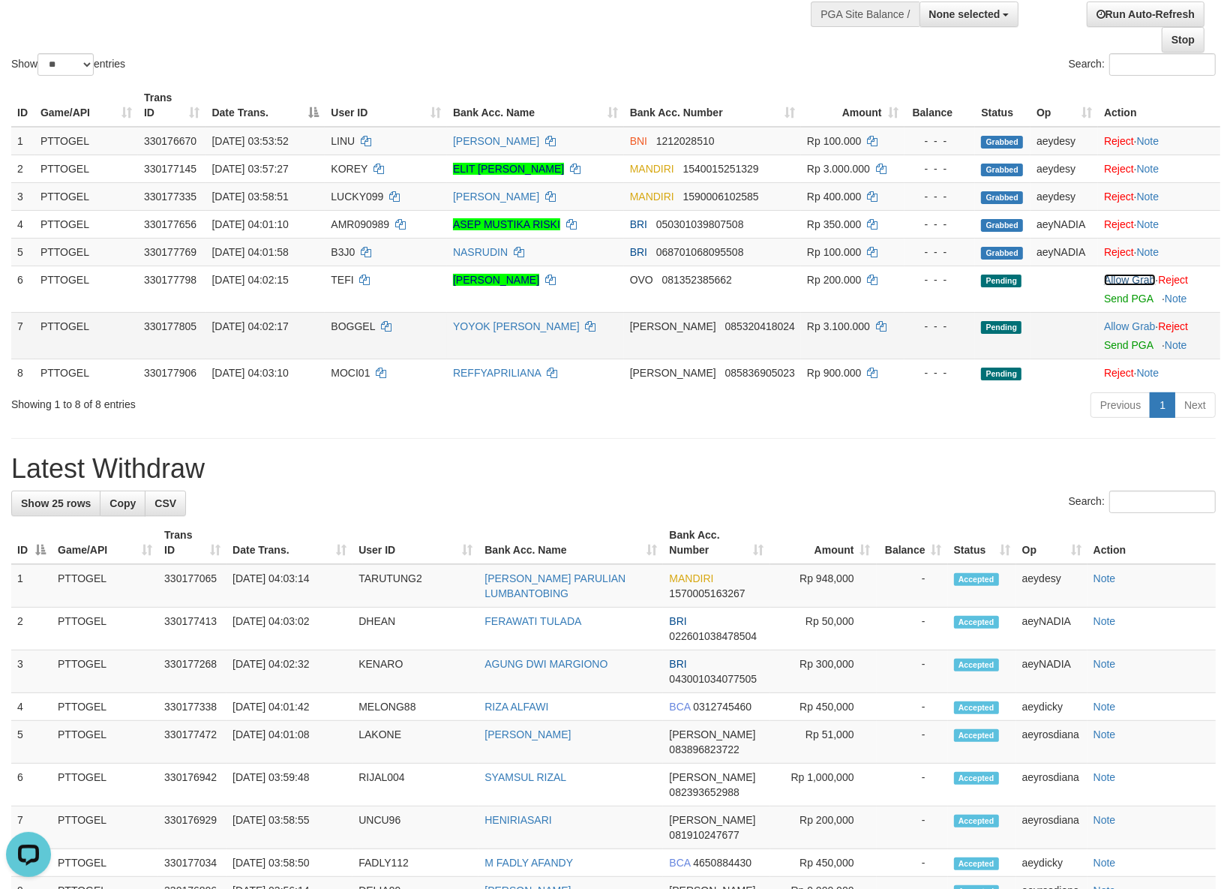
drag, startPoint x: 1125, startPoint y: 281, endPoint x: 880, endPoint y: 357, distance: 257.3
click at [1125, 280] on link "Allow Grab" at bounding box center [1129, 280] width 51 height 12
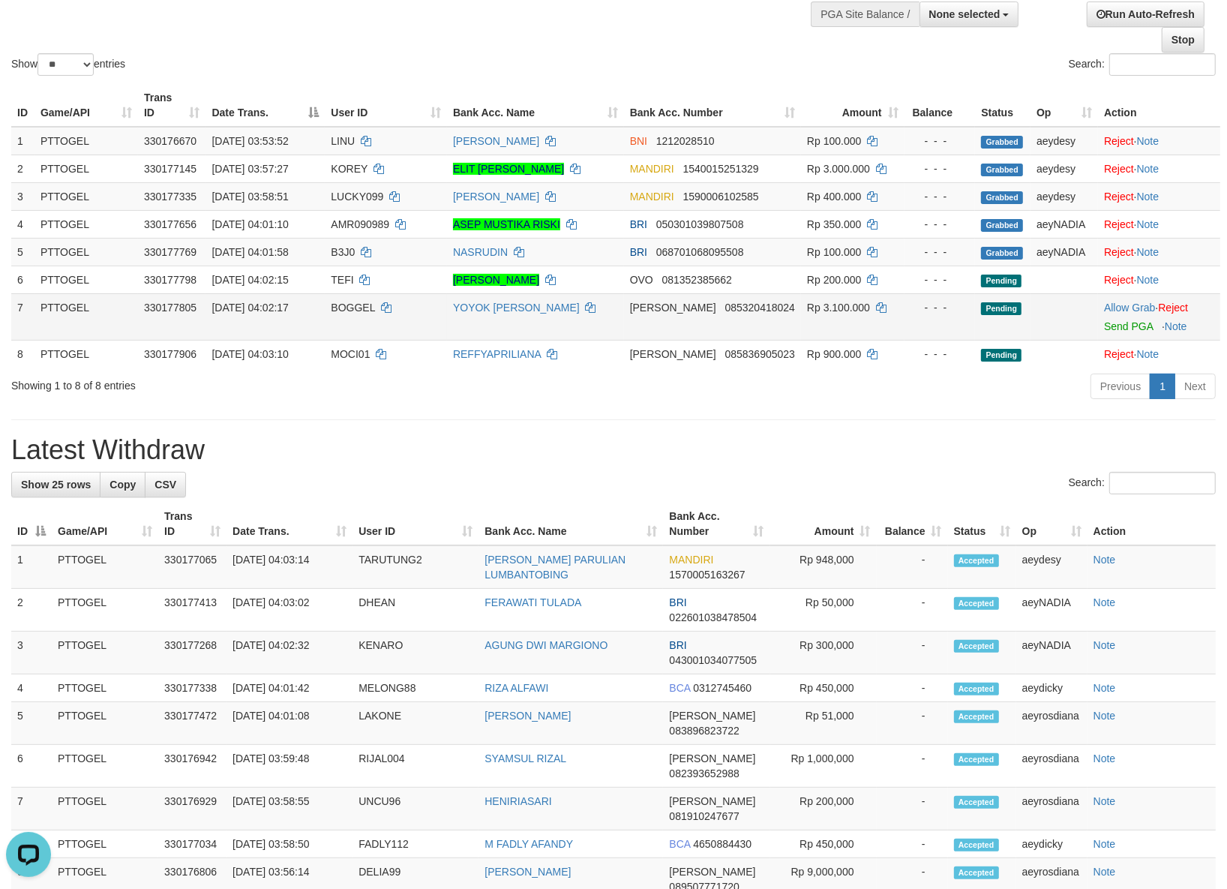
click at [356, 309] on span "BOGGEL" at bounding box center [353, 307] width 44 height 12
copy td "BOGGEL"
click at [1134, 305] on link "Allow Grab" at bounding box center [1129, 307] width 51 height 12
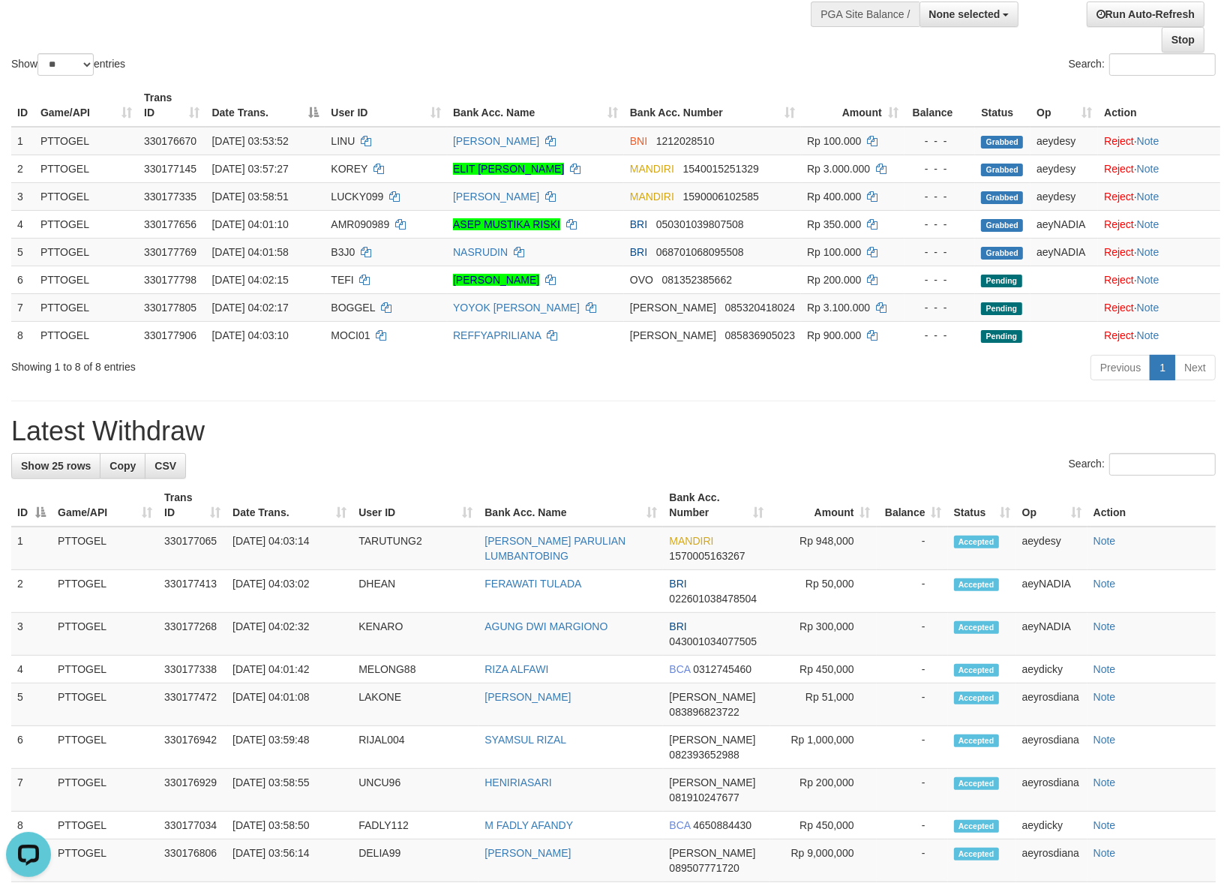
click at [478, 435] on h1 "Latest Withdraw" at bounding box center [613, 431] width 1204 height 30
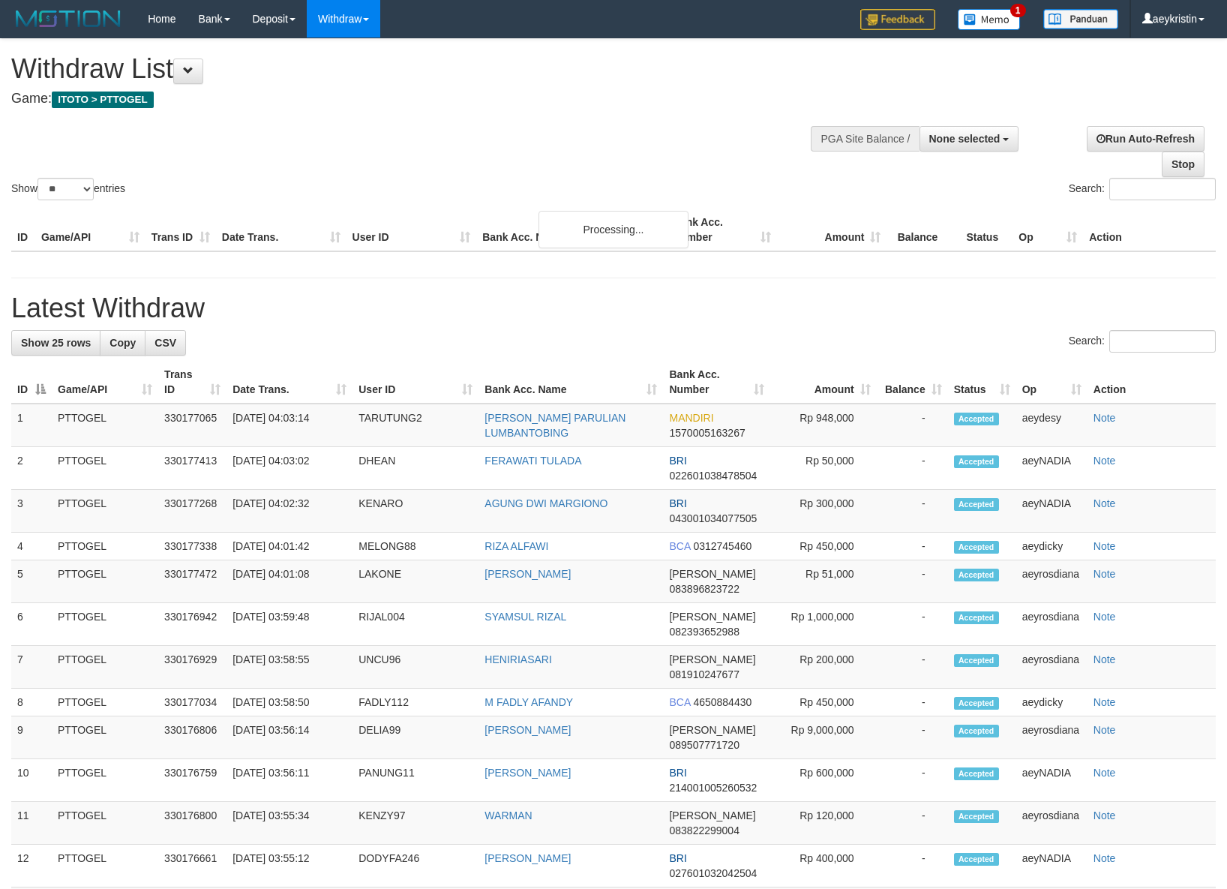
select select
select select "**"
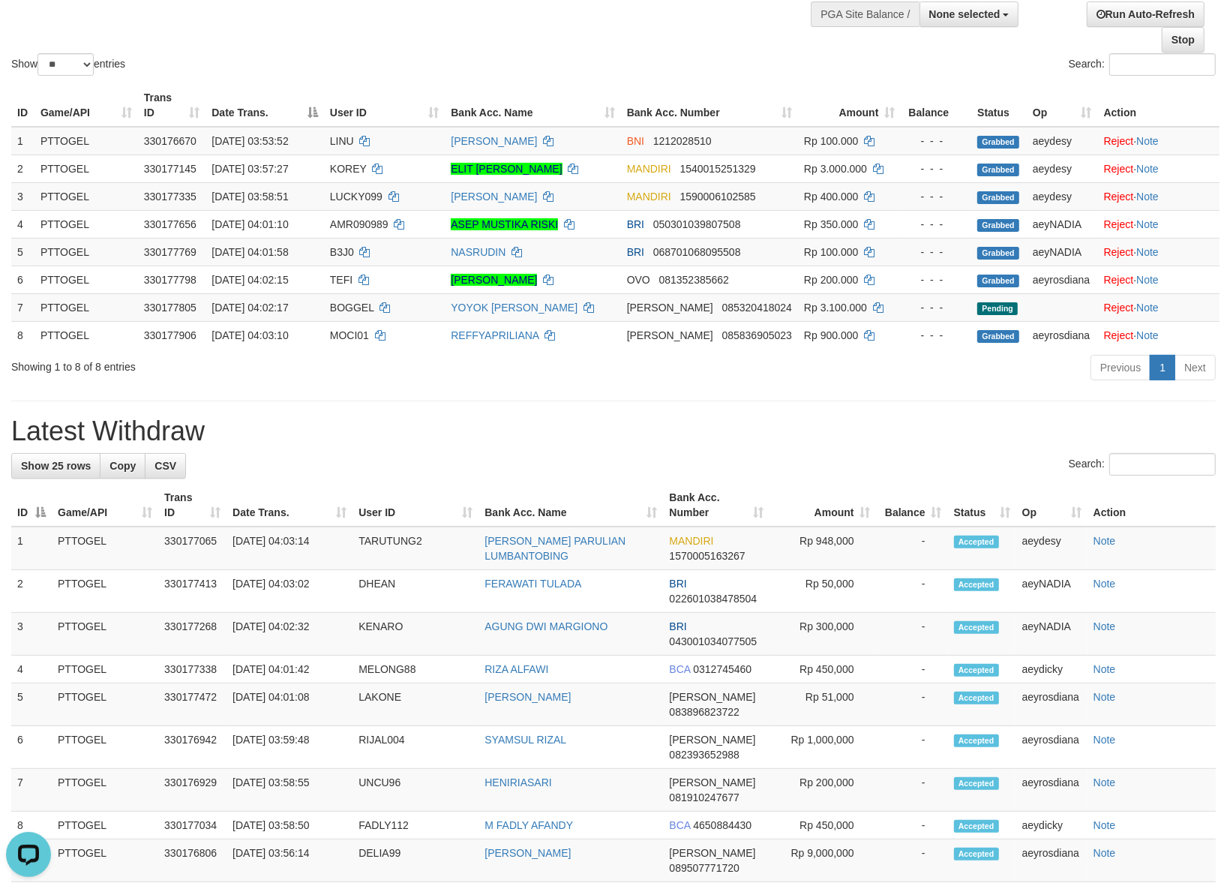
click at [627, 62] on div "Search:" at bounding box center [920, 66] width 591 height 26
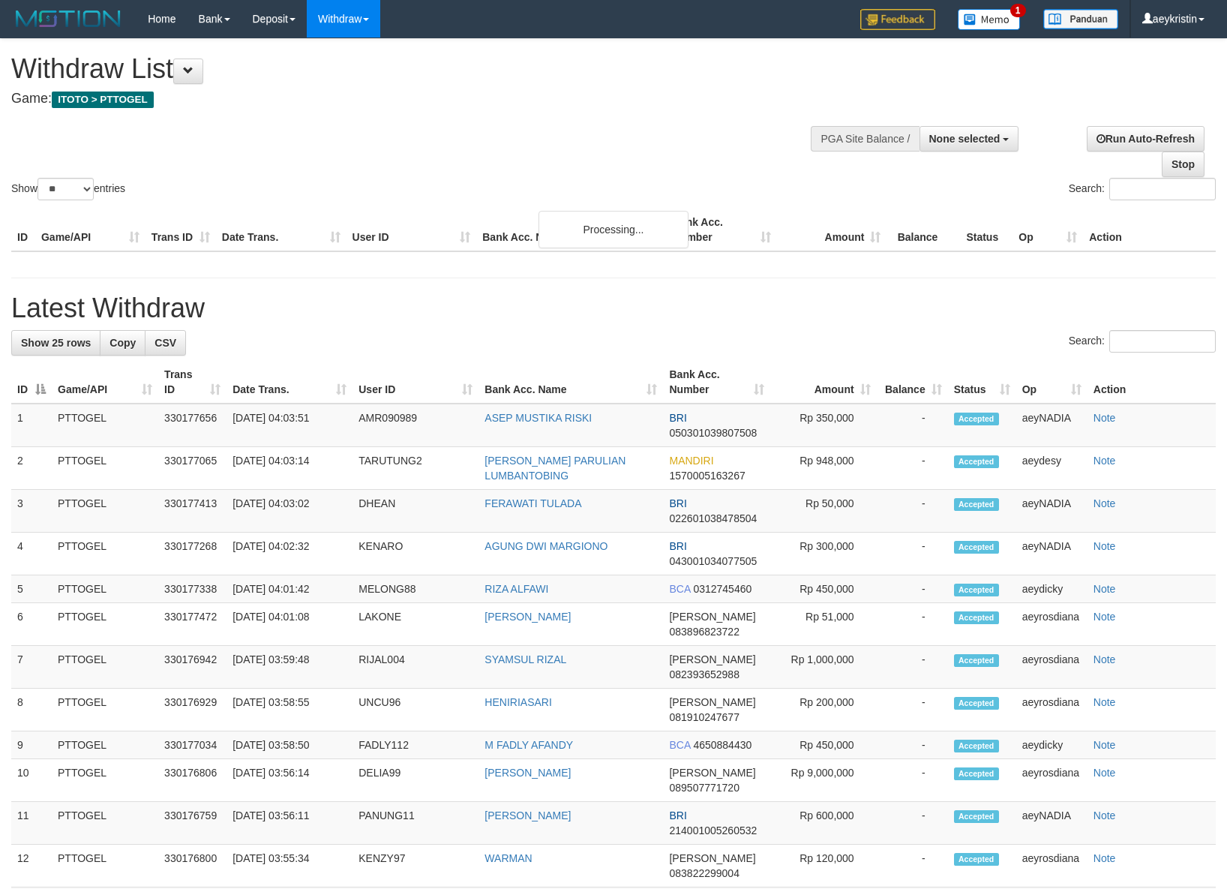
select select
select select "**"
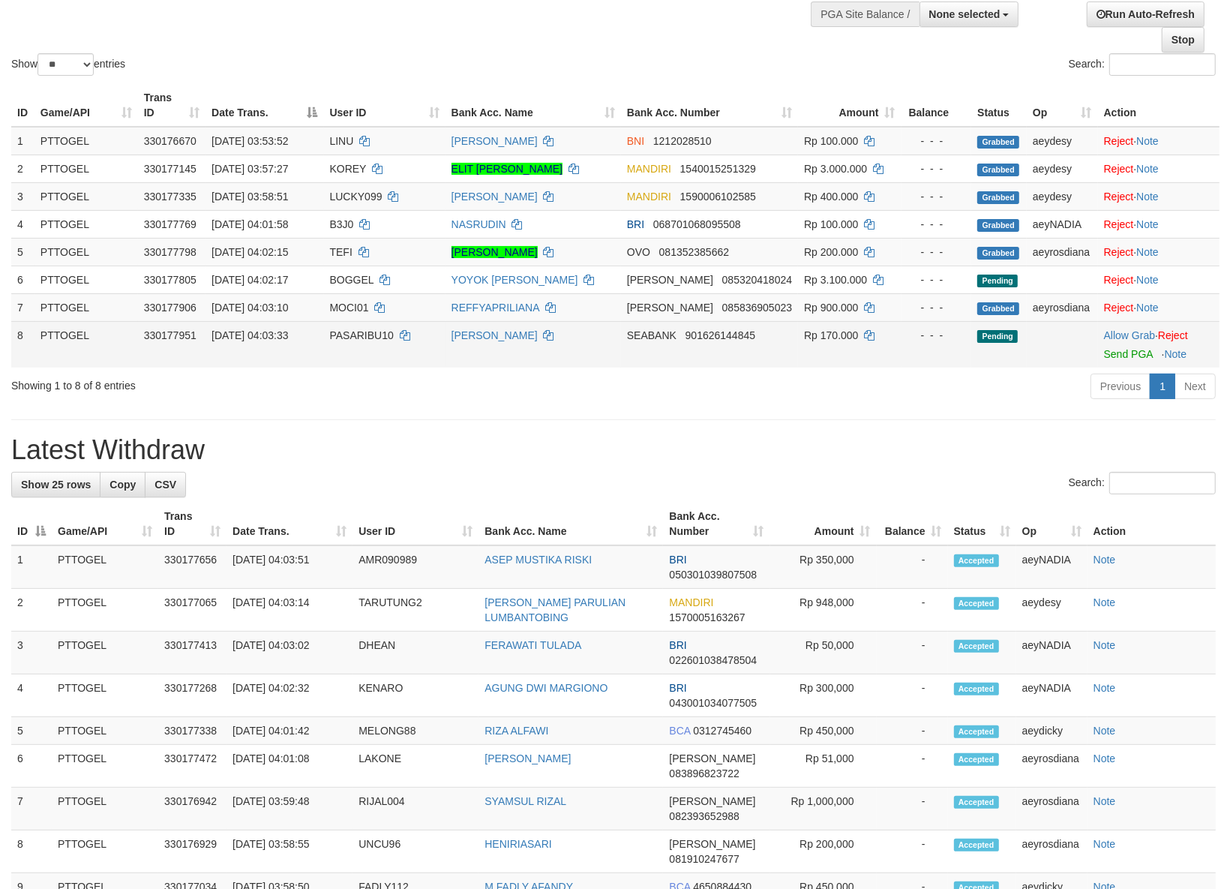
click at [1127, 343] on td "Allow Grab · Reject Send PGA · Note" at bounding box center [1158, 344] width 121 height 46
click at [1129, 336] on link "Allow Grab" at bounding box center [1129, 335] width 51 height 12
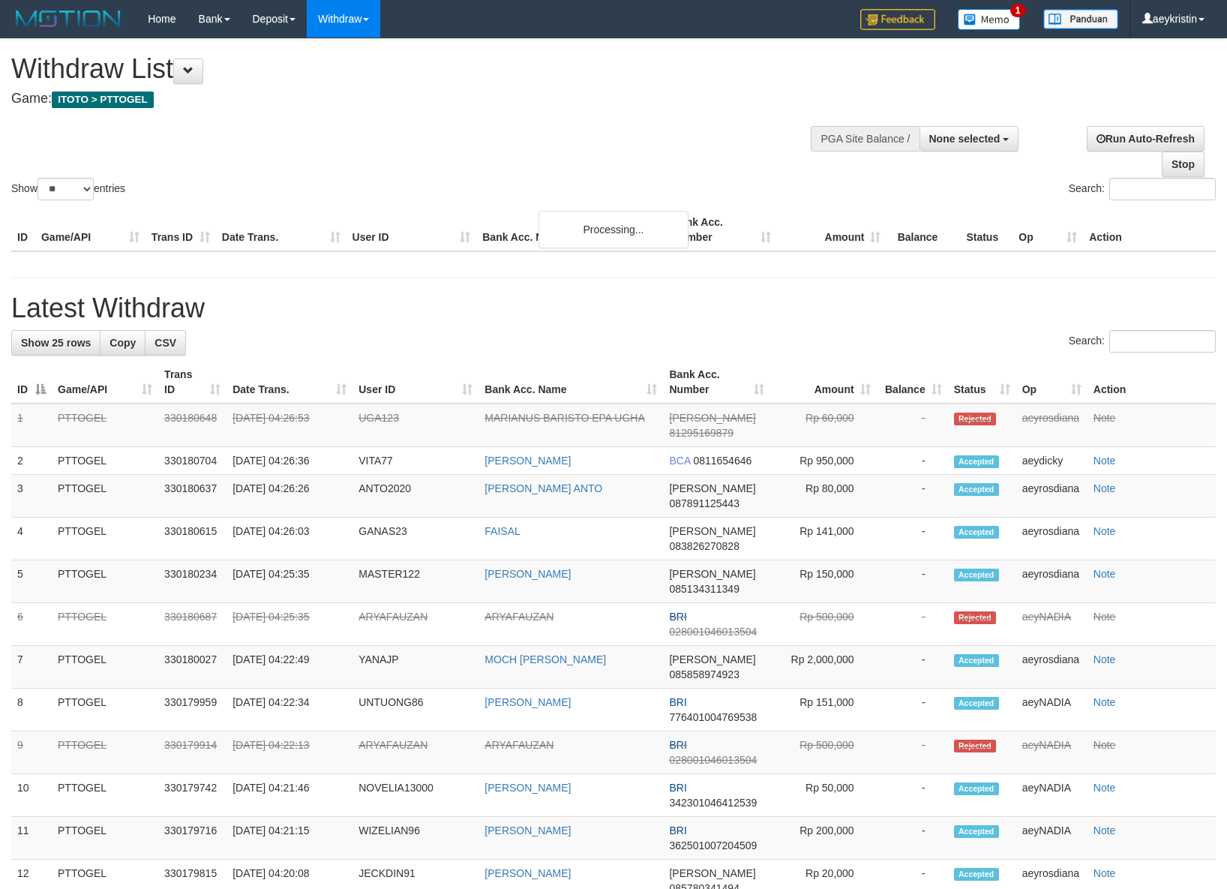
select select
select select "**"
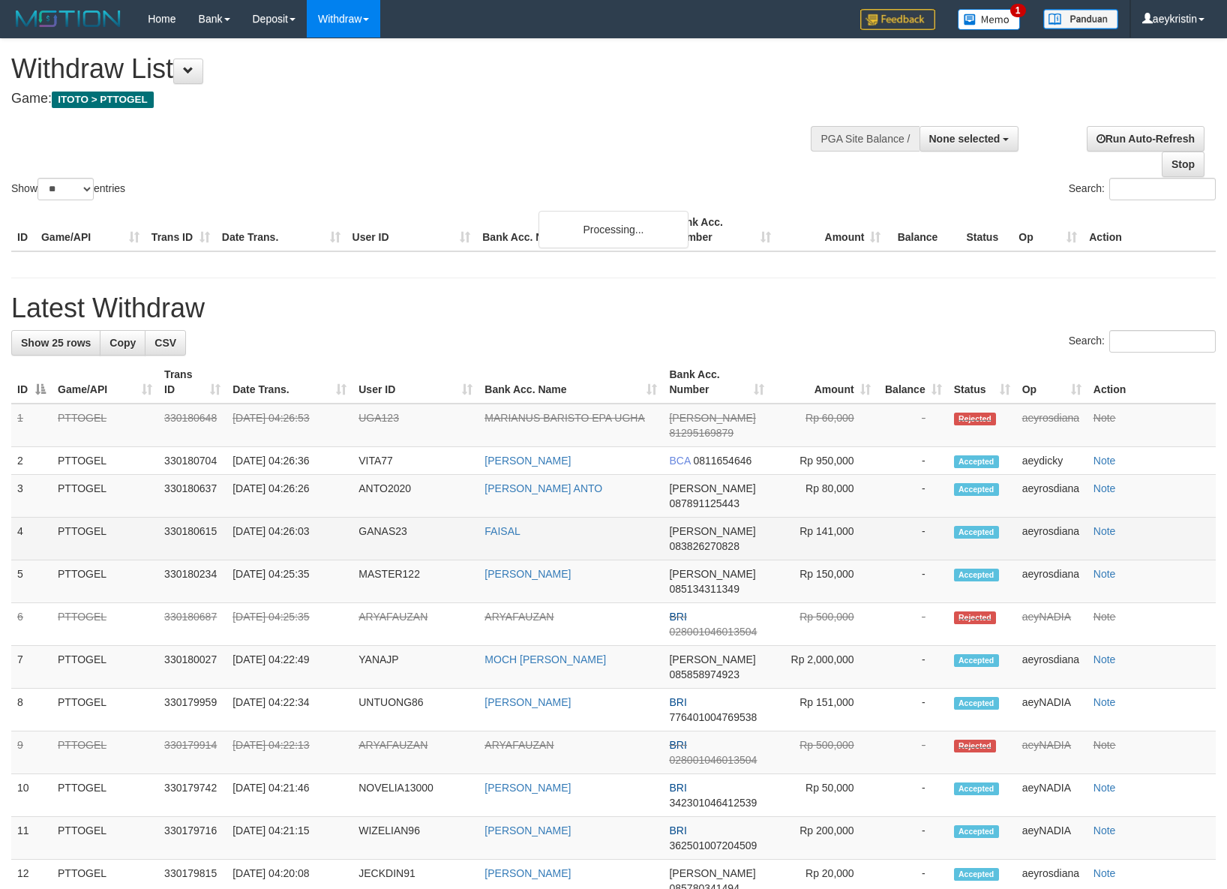
scroll to position [124, 0]
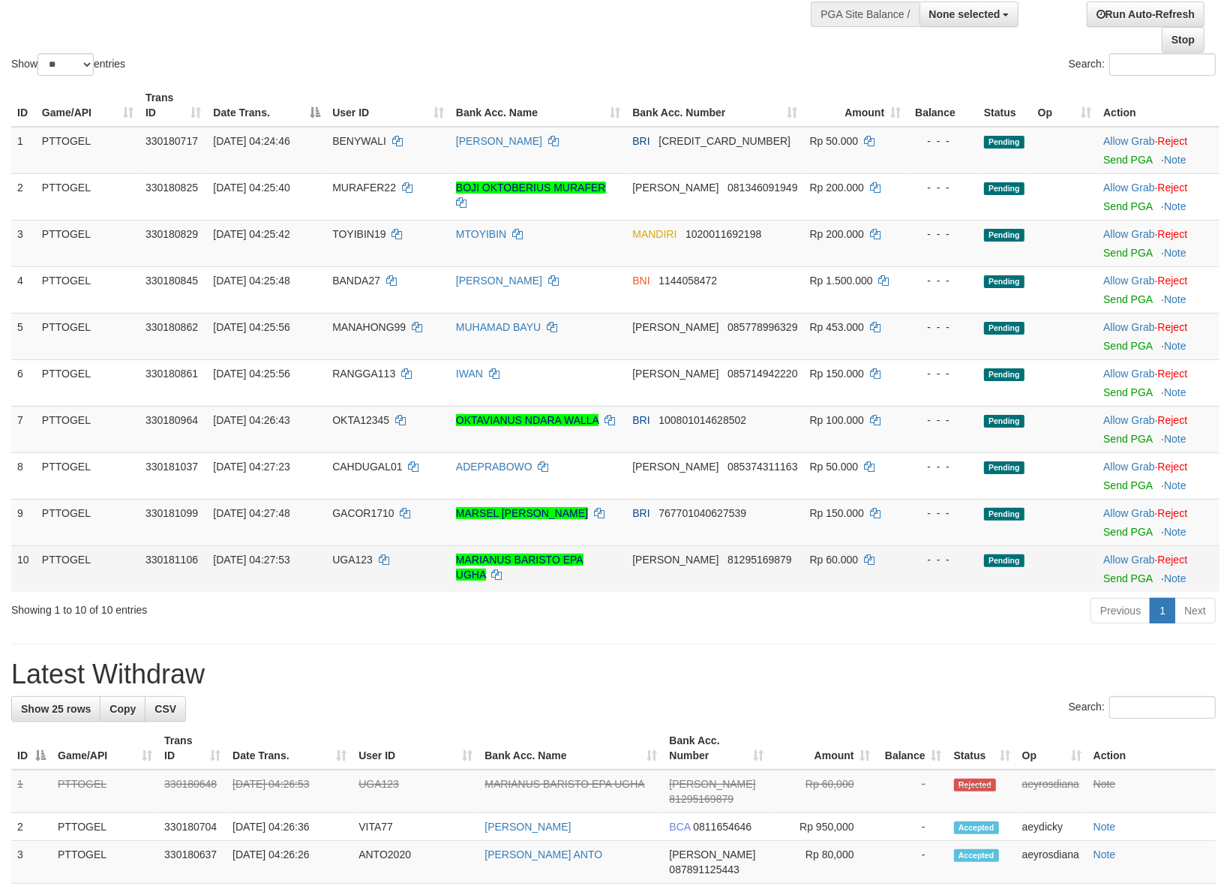
click at [1119, 572] on td "Allow Grab · Reject Send PGA · Note" at bounding box center [1158, 568] width 122 height 46
drag, startPoint x: 1125, startPoint y: 551, endPoint x: 1111, endPoint y: 568, distance: 22.4
click at [1123, 553] on td "Allow Grab · Reject Send PGA · Note" at bounding box center [1158, 568] width 122 height 46
click at [1110, 561] on link "Allow Grab" at bounding box center [1128, 559] width 51 height 12
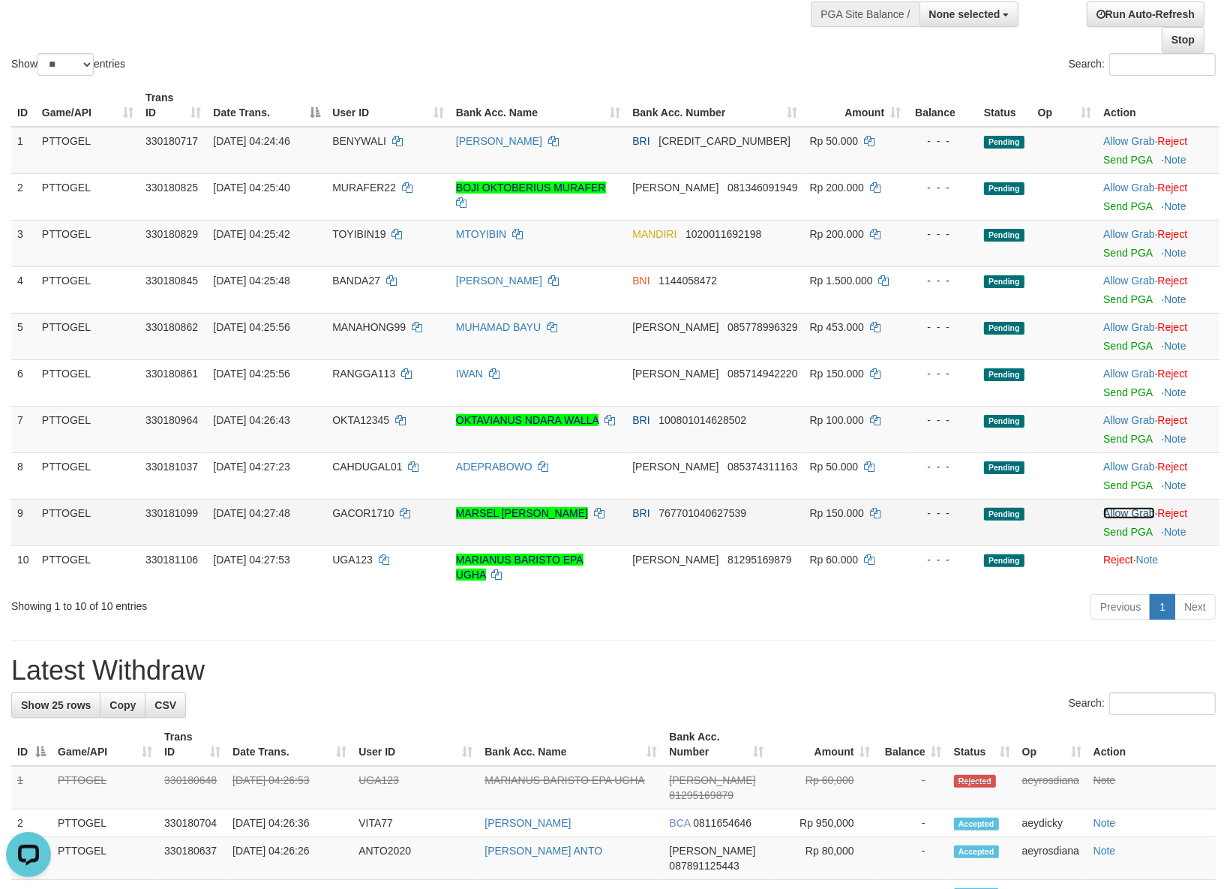
click at [1110, 511] on link "Allow Grab" at bounding box center [1128, 513] width 51 height 12
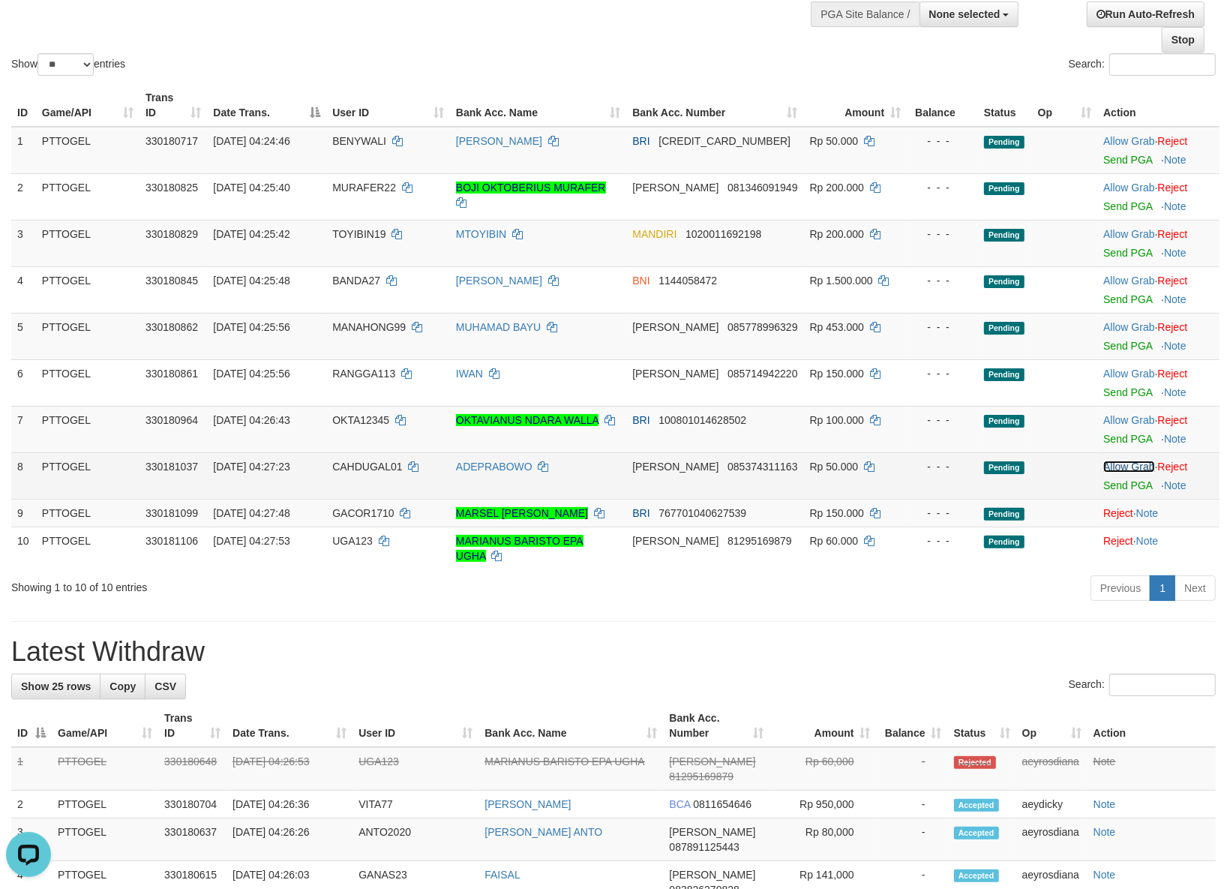
click at [1122, 469] on link "Allow Grab" at bounding box center [1128, 466] width 51 height 12
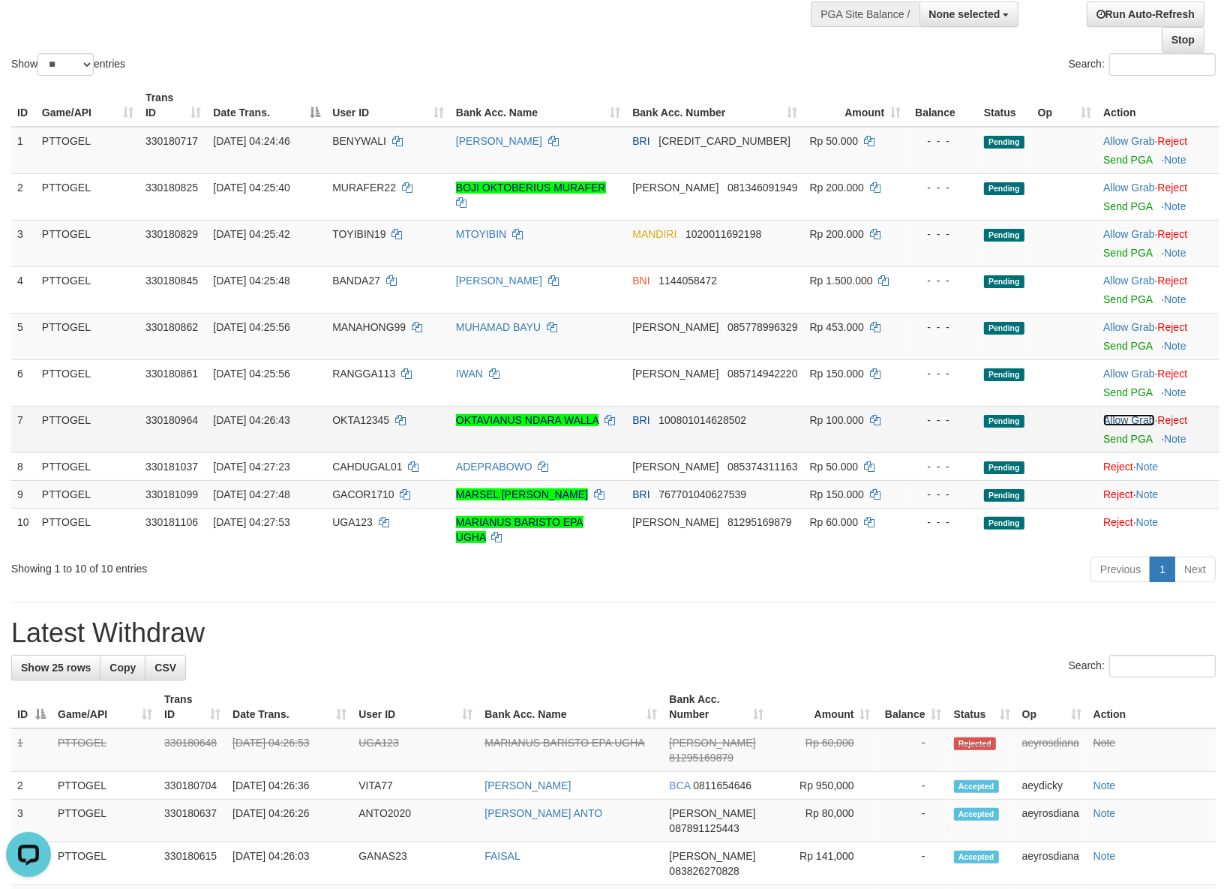
click at [1131, 417] on link "Allow Grab" at bounding box center [1128, 420] width 51 height 12
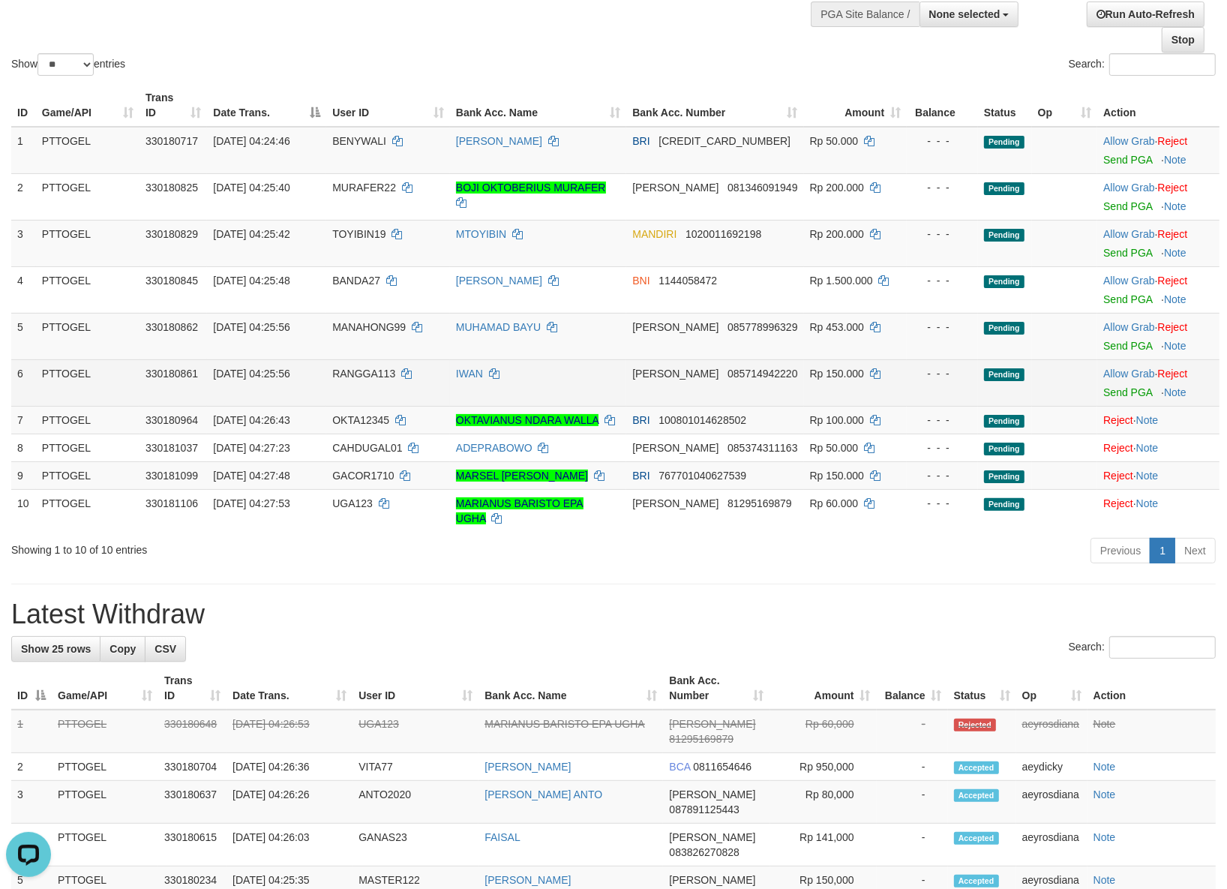
click at [1131, 367] on td "Allow Grab · Reject Send PGA · Note" at bounding box center [1158, 382] width 122 height 46
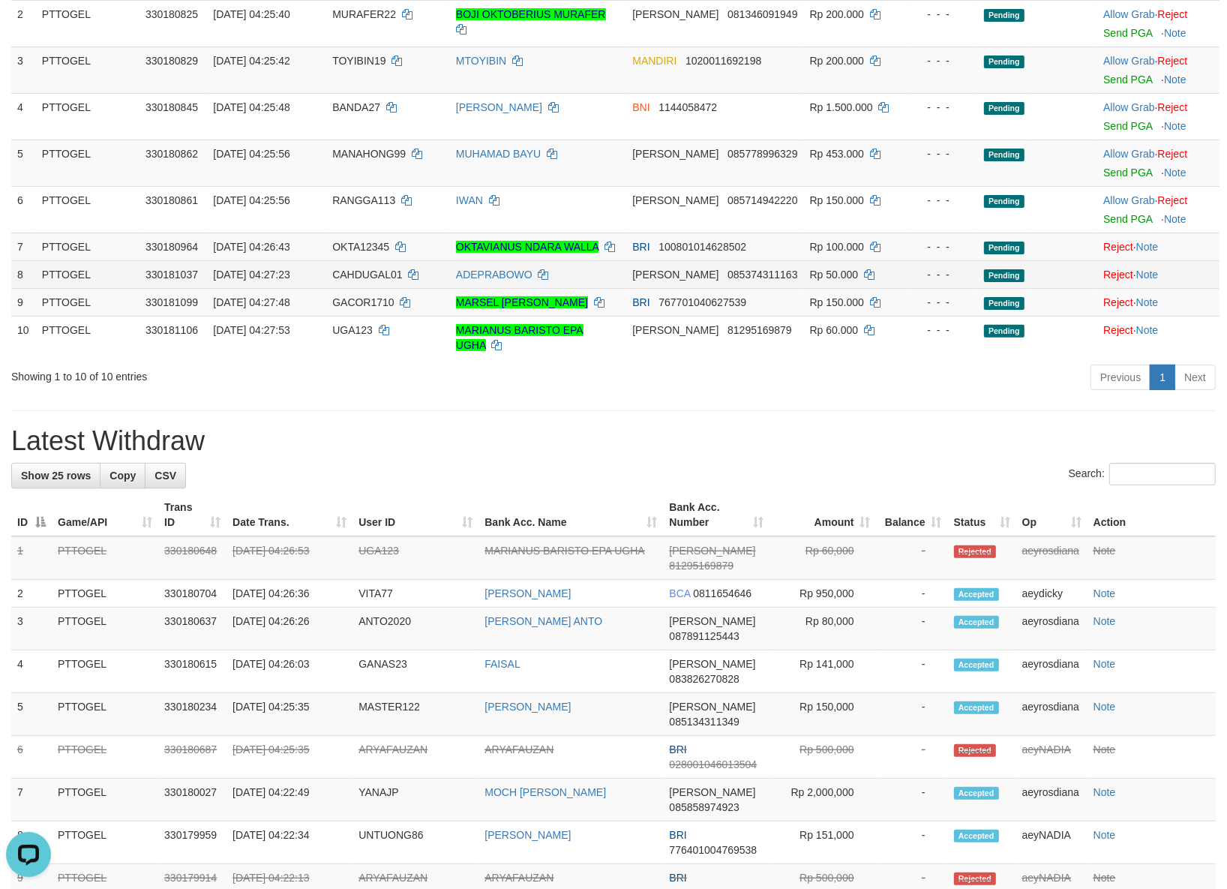
scroll to position [277, 0]
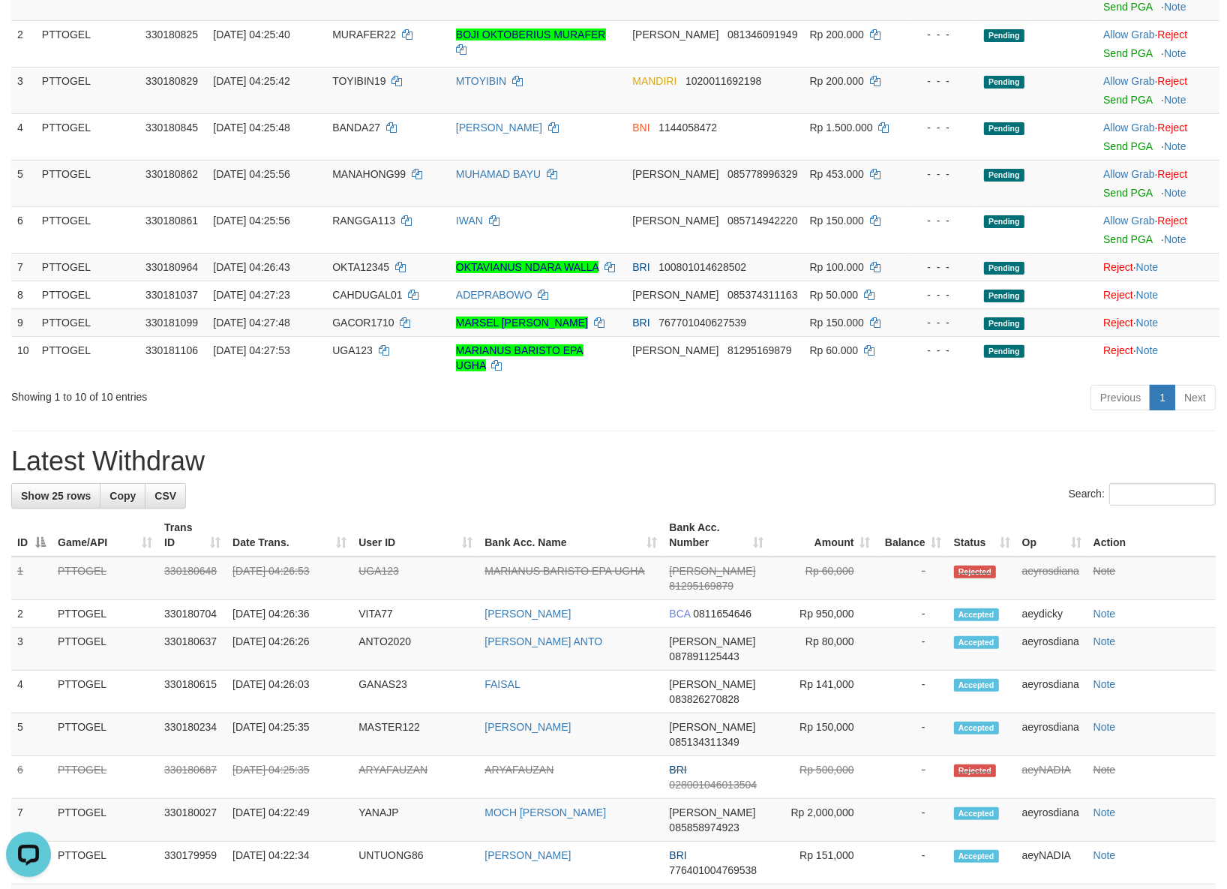
click at [460, 500] on div "Search:" at bounding box center [613, 496] width 1204 height 26
